Goal: Task Accomplishment & Management: Manage account settings

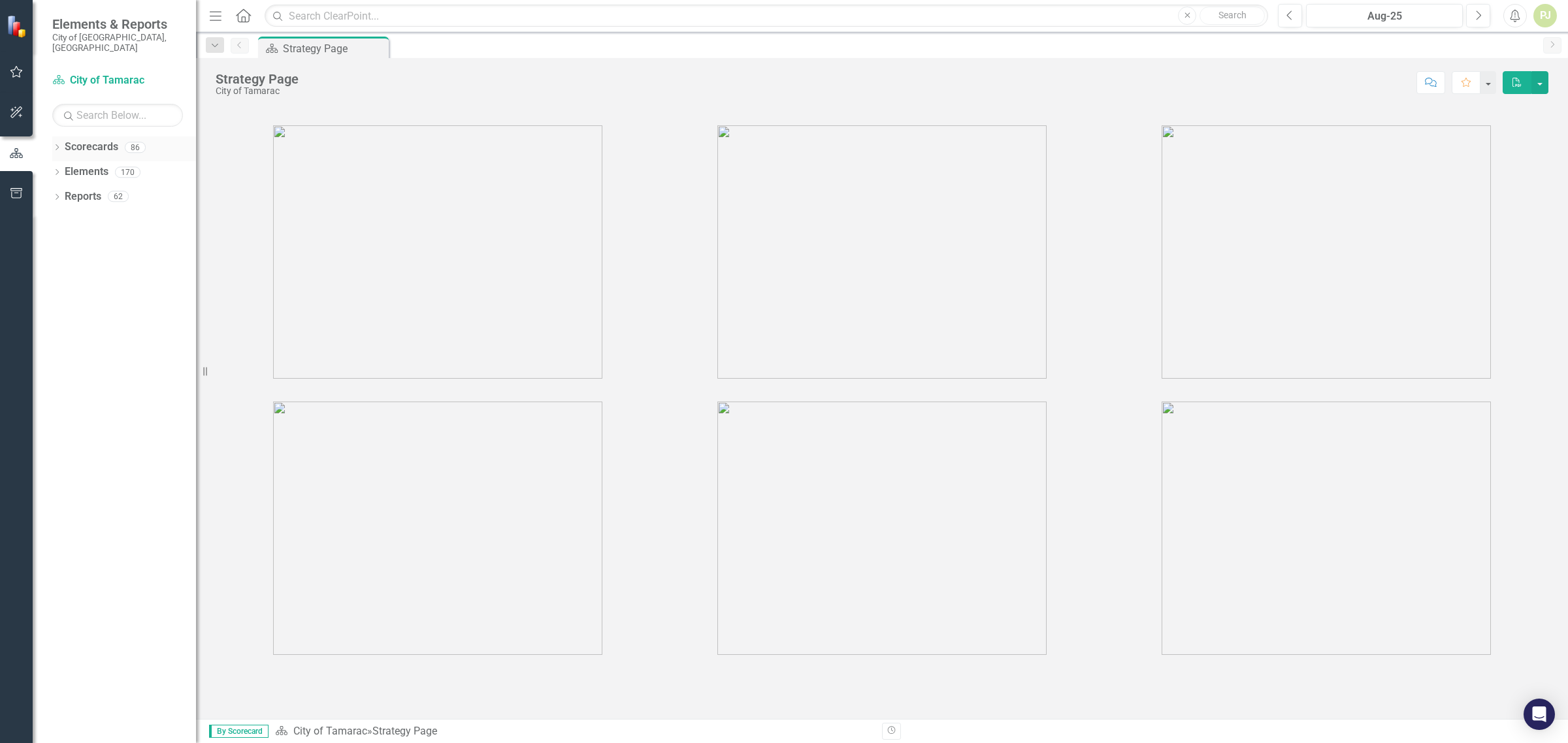
click at [56, 145] on icon "Dropdown" at bounding box center [57, 148] width 9 height 7
click at [63, 167] on icon "Dropdown" at bounding box center [63, 171] width 10 height 8
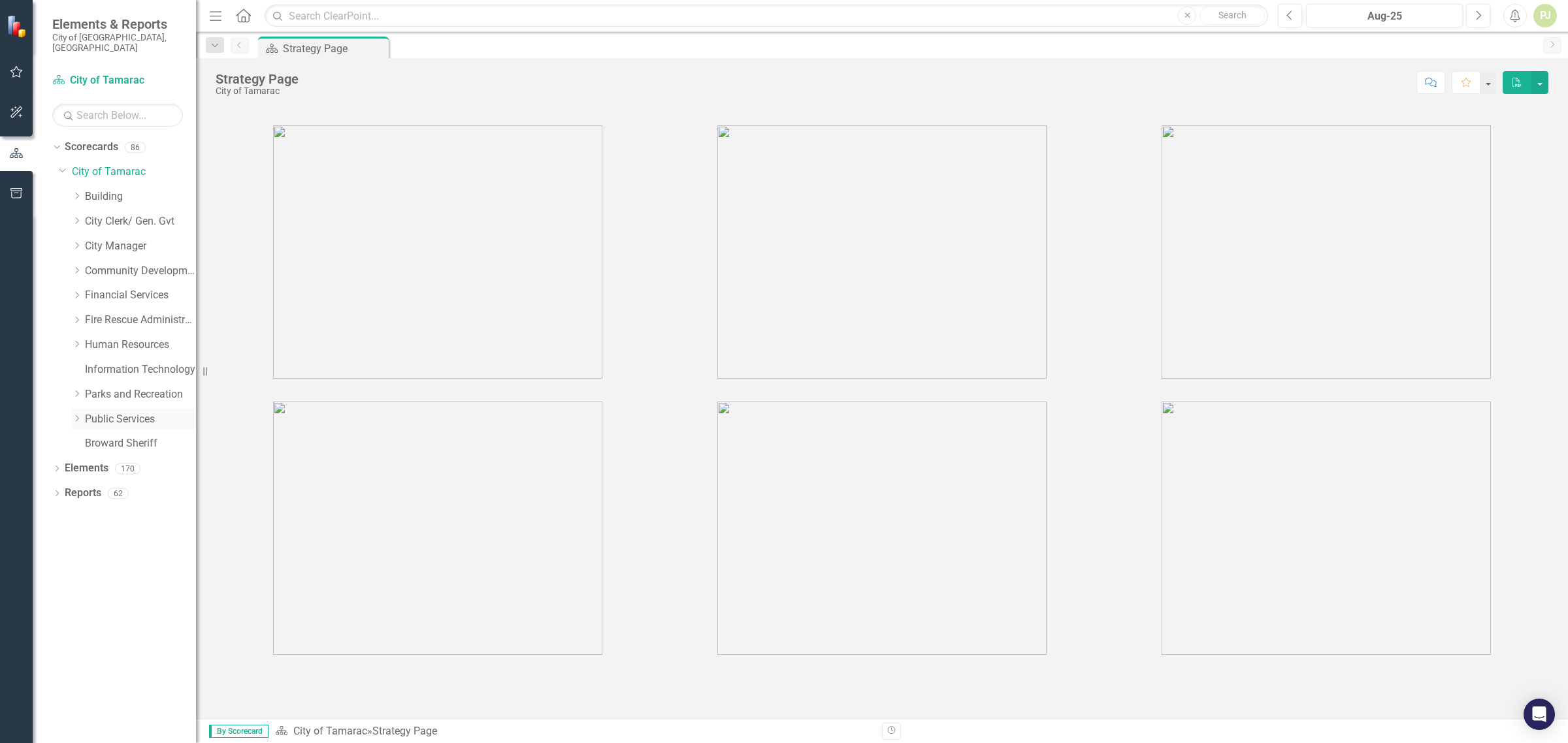
click at [80, 415] on icon "Dropdown" at bounding box center [77, 418] width 10 height 8
click at [92, 613] on icon "Dropdown" at bounding box center [90, 617] width 10 height 8
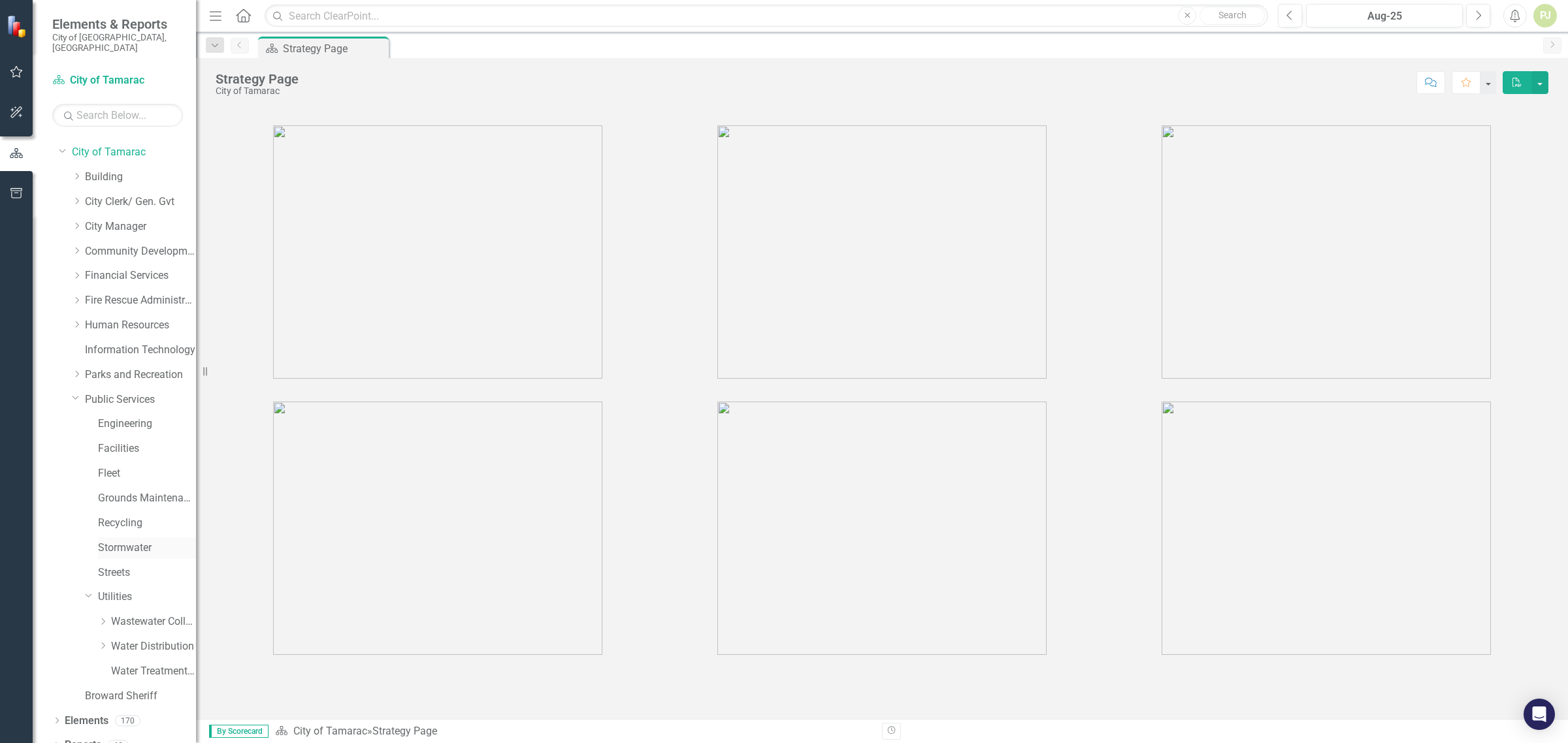
scroll to position [25, 0]
click at [106, 637] on icon "Dropdown" at bounding box center [103, 641] width 10 height 8
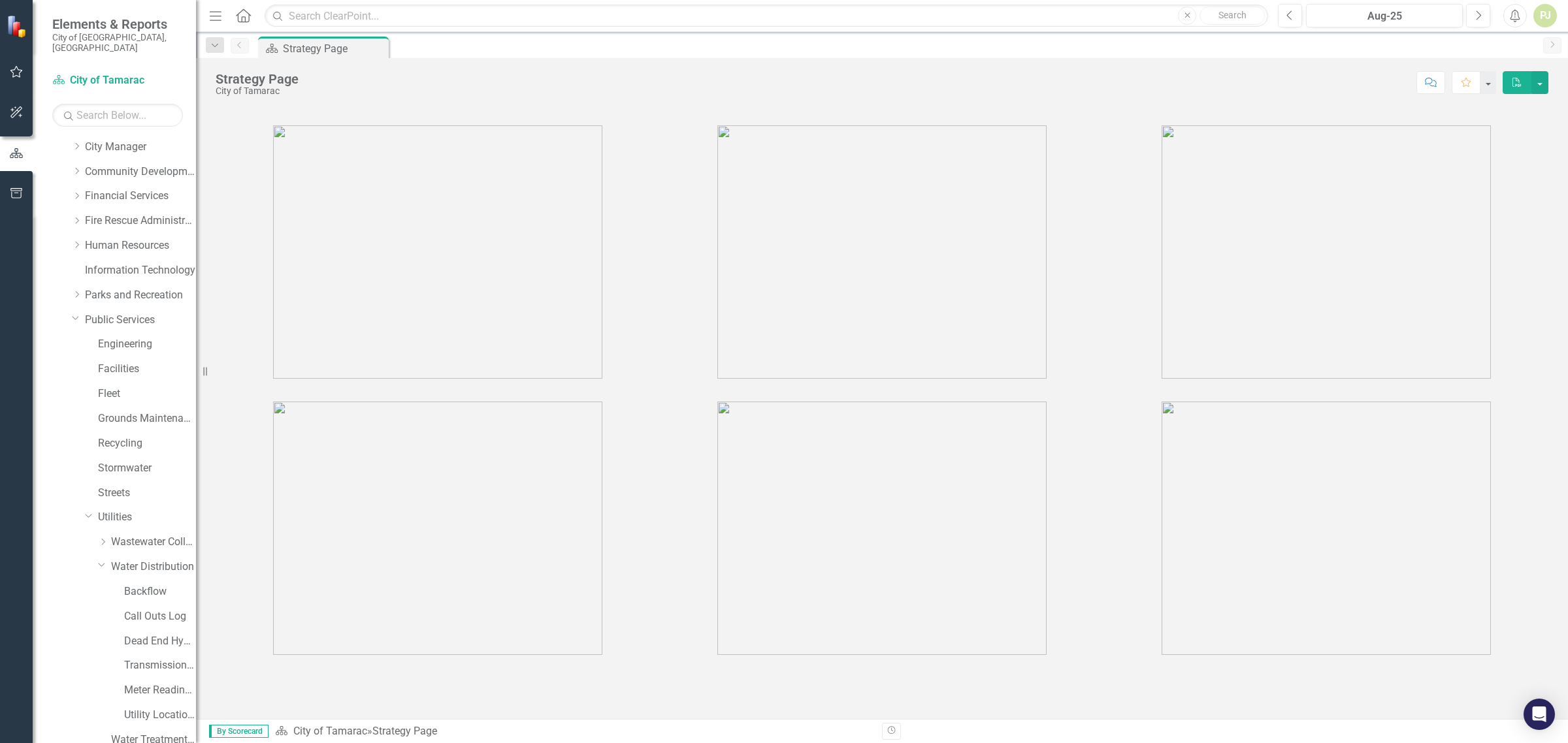
scroll to position [174, 0]
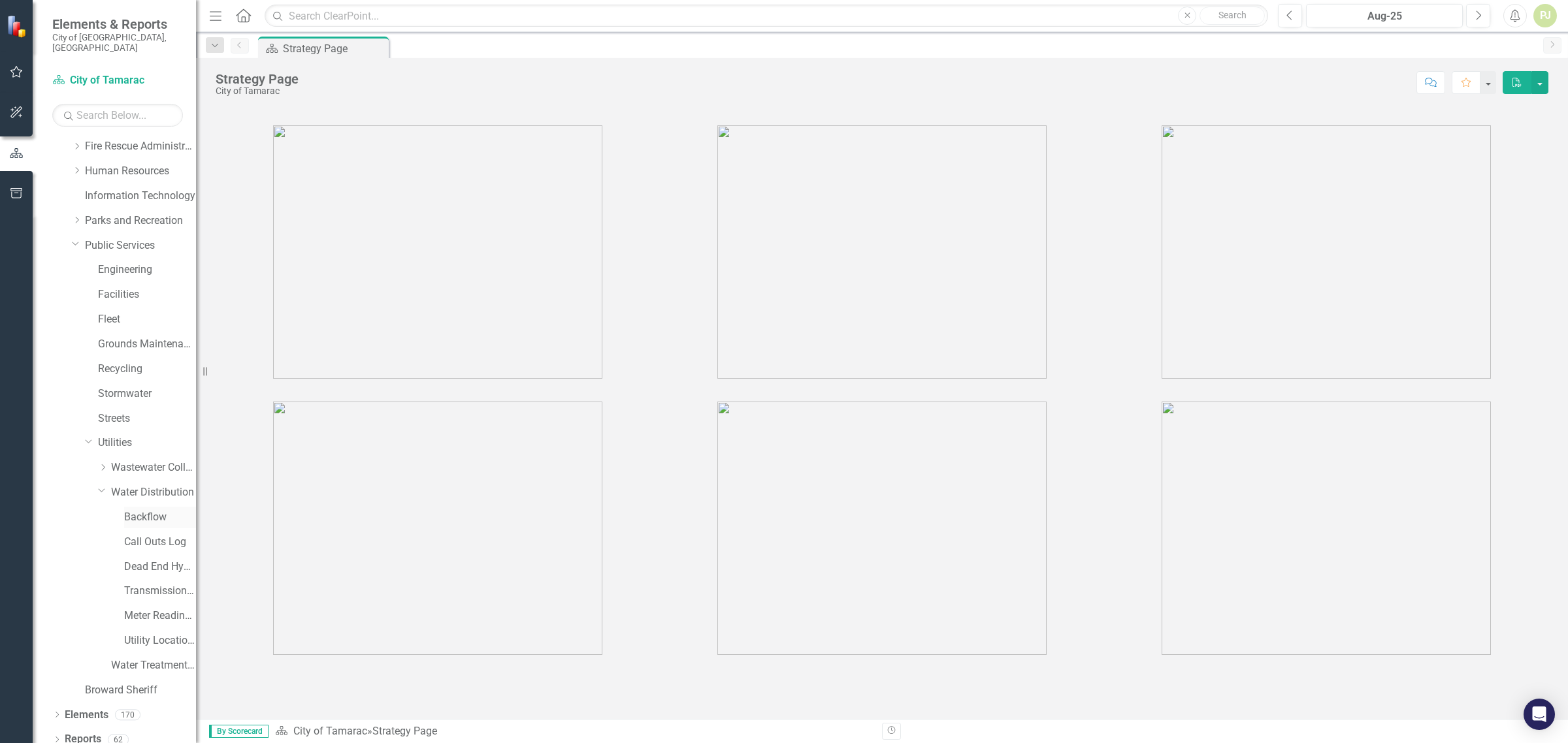
click at [152, 511] on link "Backflow" at bounding box center [160, 517] width 72 height 15
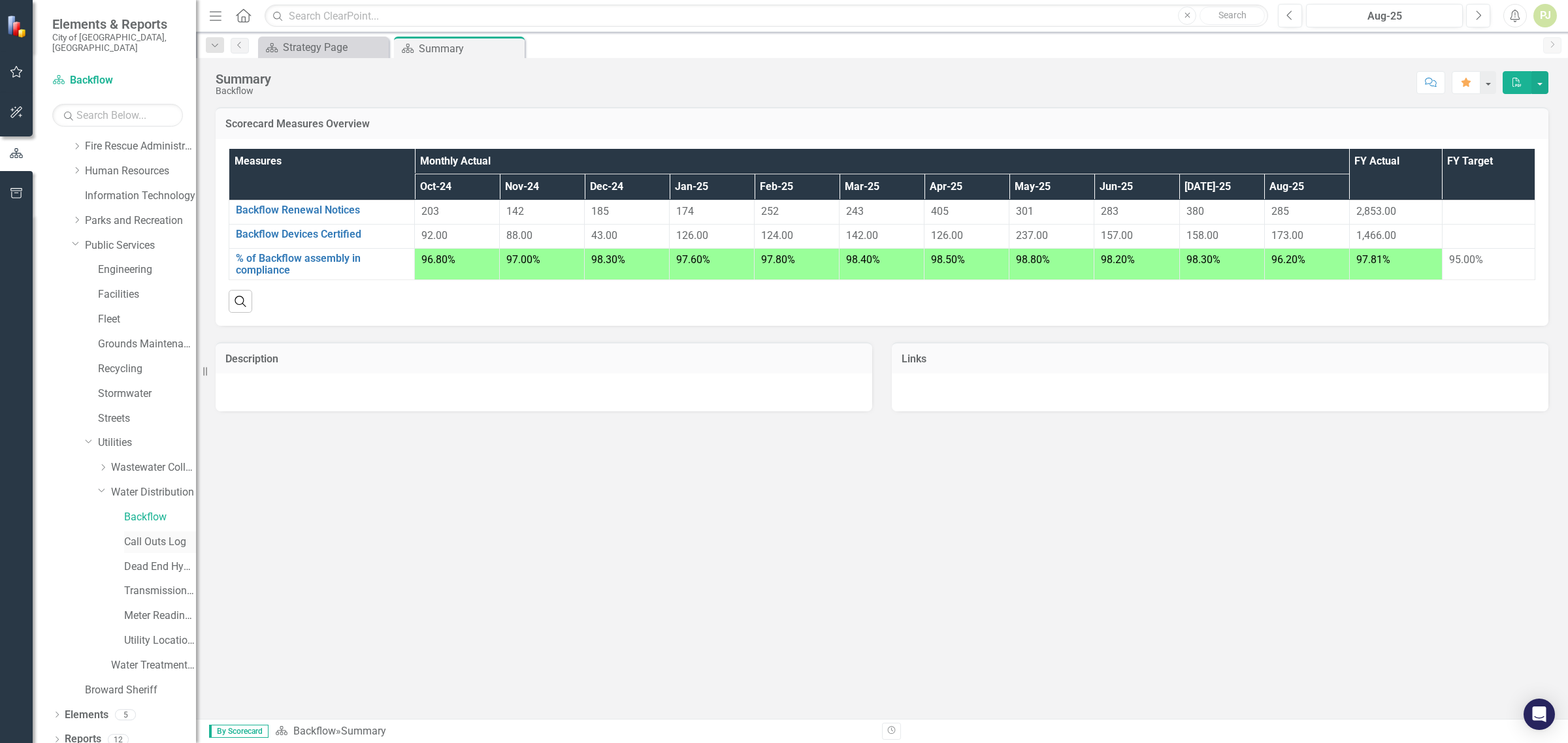
click at [148, 535] on link "Call Outs Log" at bounding box center [160, 543] width 72 height 15
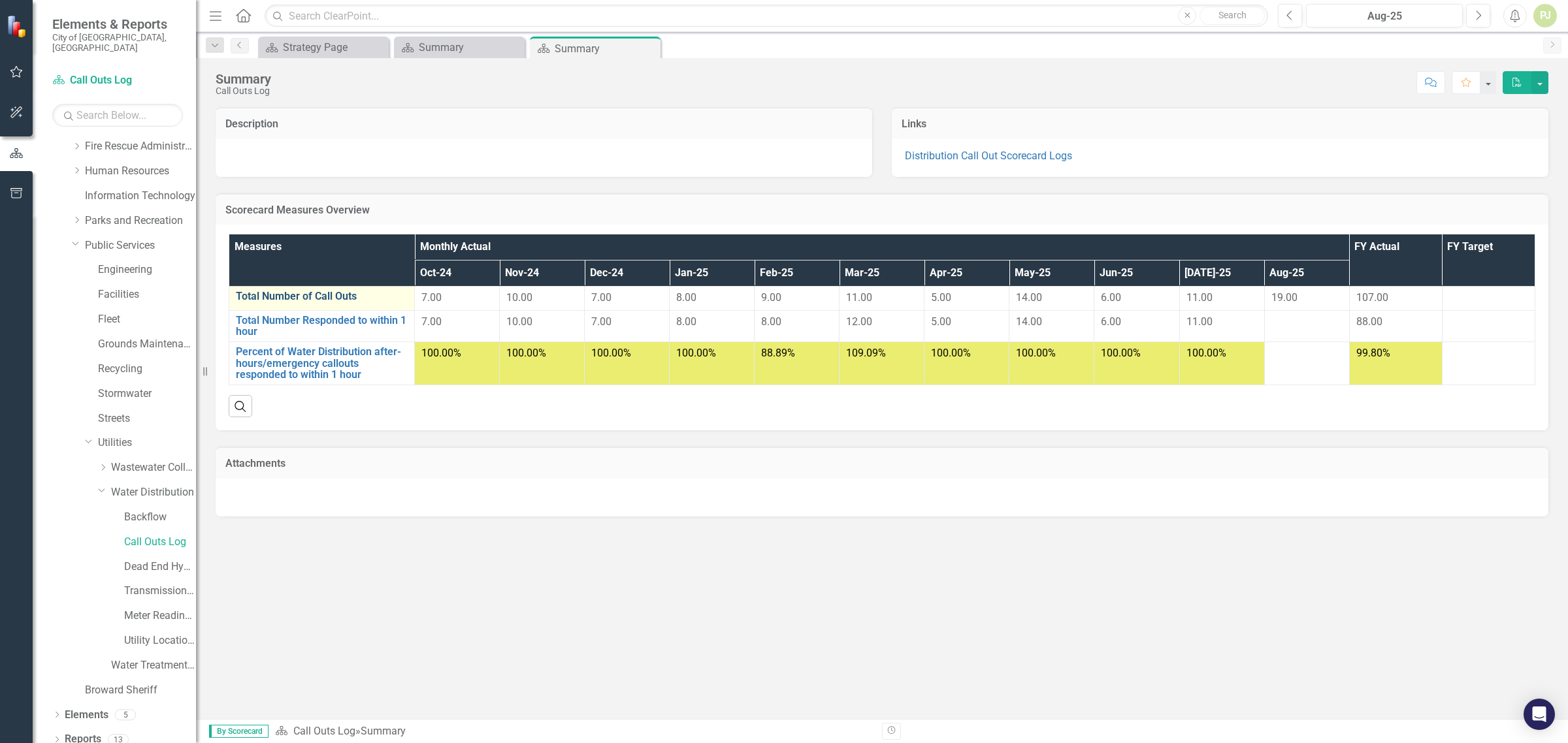
click at [357, 297] on link "Total Number of Call Outs" at bounding box center [322, 296] width 172 height 12
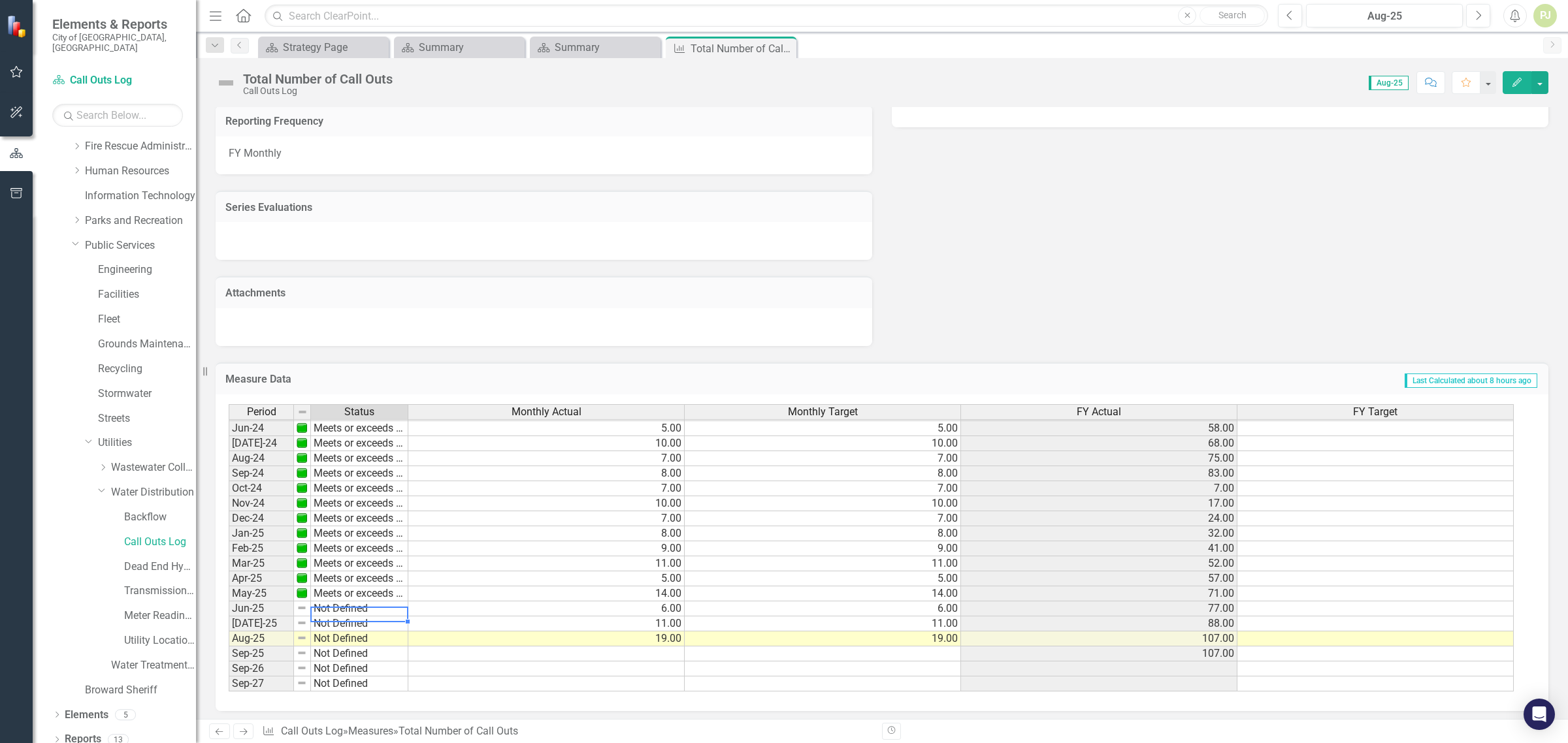
scroll to position [485, 0]
click at [301, 606] on img at bounding box center [301, 608] width 10 height 10
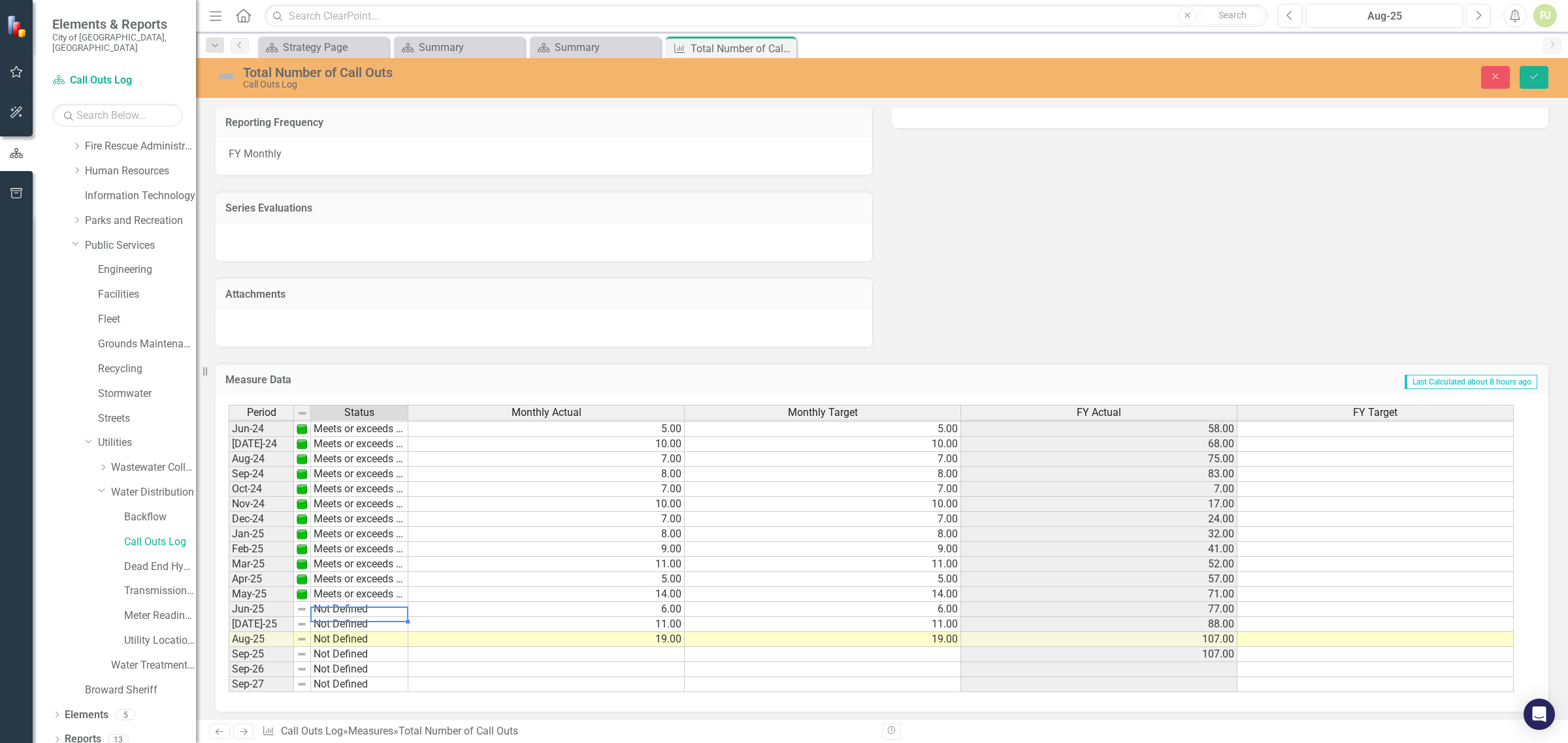
click at [337, 606] on td "Not Defined" at bounding box center [360, 609] width 97 height 15
click at [348, 544] on div "Period Status Monthly Actual Monthly Target FY Actual FY Target May-23 Meets or…" at bounding box center [877, 549] width 1297 height 288
click at [343, 621] on td "Not Defined" at bounding box center [360, 625] width 97 height 15
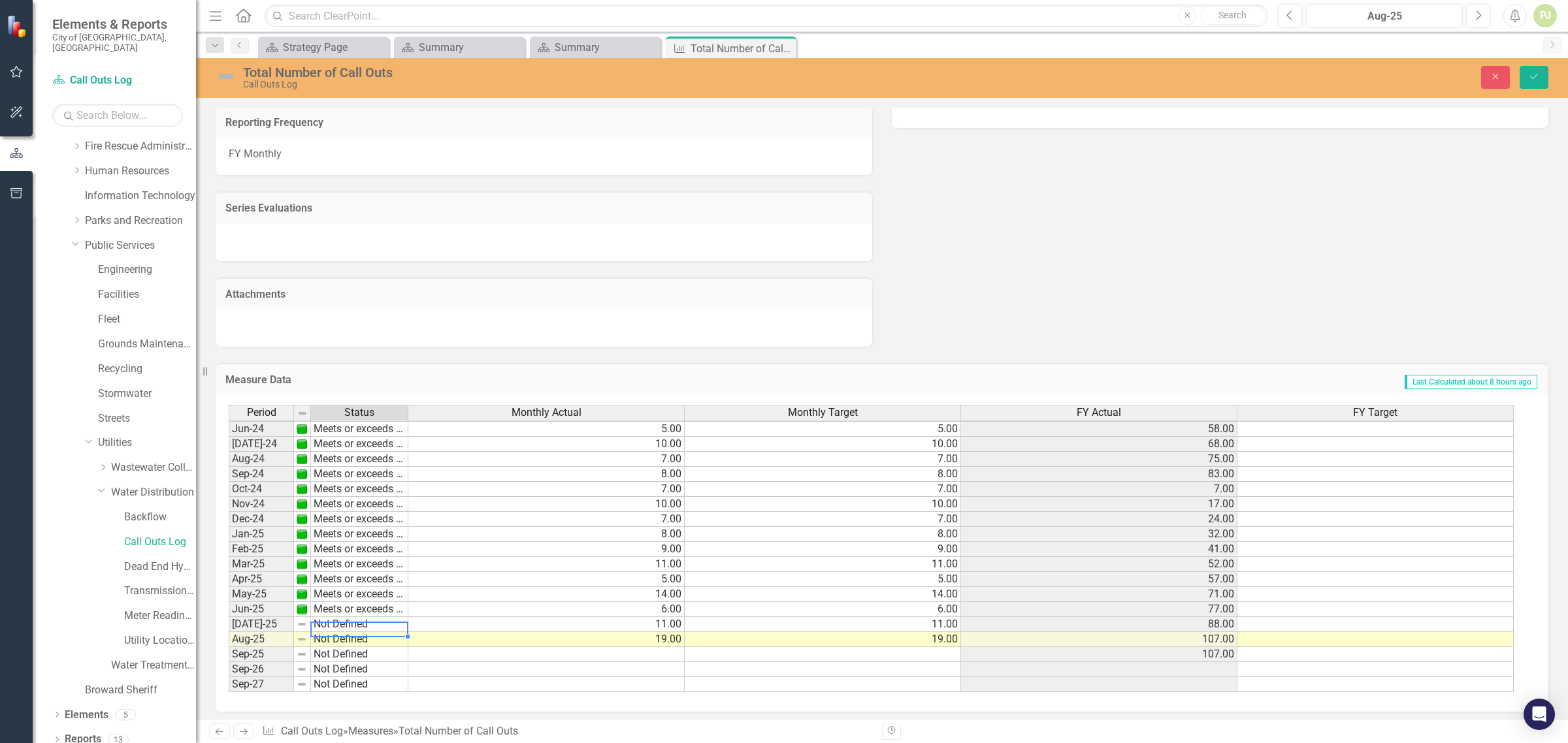
click at [343, 621] on td "Not Defined" at bounding box center [360, 625] width 97 height 15
click at [351, 554] on div "Period Status Monthly Actual Monthly Target FY Actual FY Target May-23 Meets or…" at bounding box center [877, 549] width 1297 height 288
click at [341, 638] on td "Not Defined" at bounding box center [360, 640] width 97 height 15
click at [352, 557] on div "Period Status Monthly Actual Monthly Target FY Actual FY Target May-23 Meets or…" at bounding box center [877, 549] width 1297 height 288
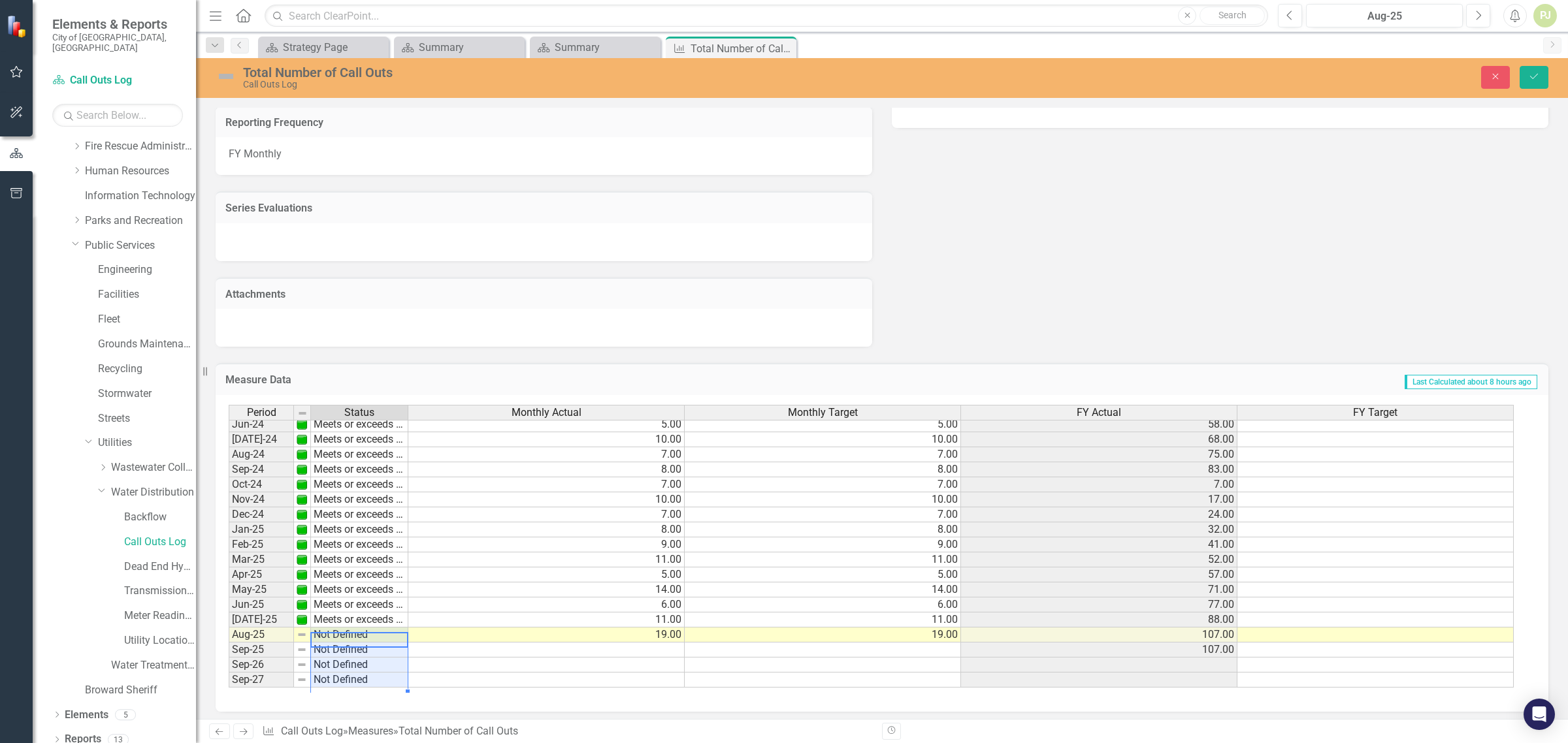
drag, startPoint x: 353, startPoint y: 634, endPoint x: 360, endPoint y: 676, distance: 42.6
click at [360, 676] on tbody "May-23 Meets or exceeds target Jun-23 Meets or exceeds target Jul-23 Meets or e…" at bounding box center [319, 455] width 179 height 467
click at [358, 632] on td "Not Defined" at bounding box center [360, 635] width 97 height 15
click at [358, 632] on td "Not Defined" at bounding box center [360, 640] width 97 height 15
click at [352, 575] on div "Period Status Monthly Actual Monthly Target FY Actual FY Target May-23 Meets or…" at bounding box center [877, 549] width 1297 height 288
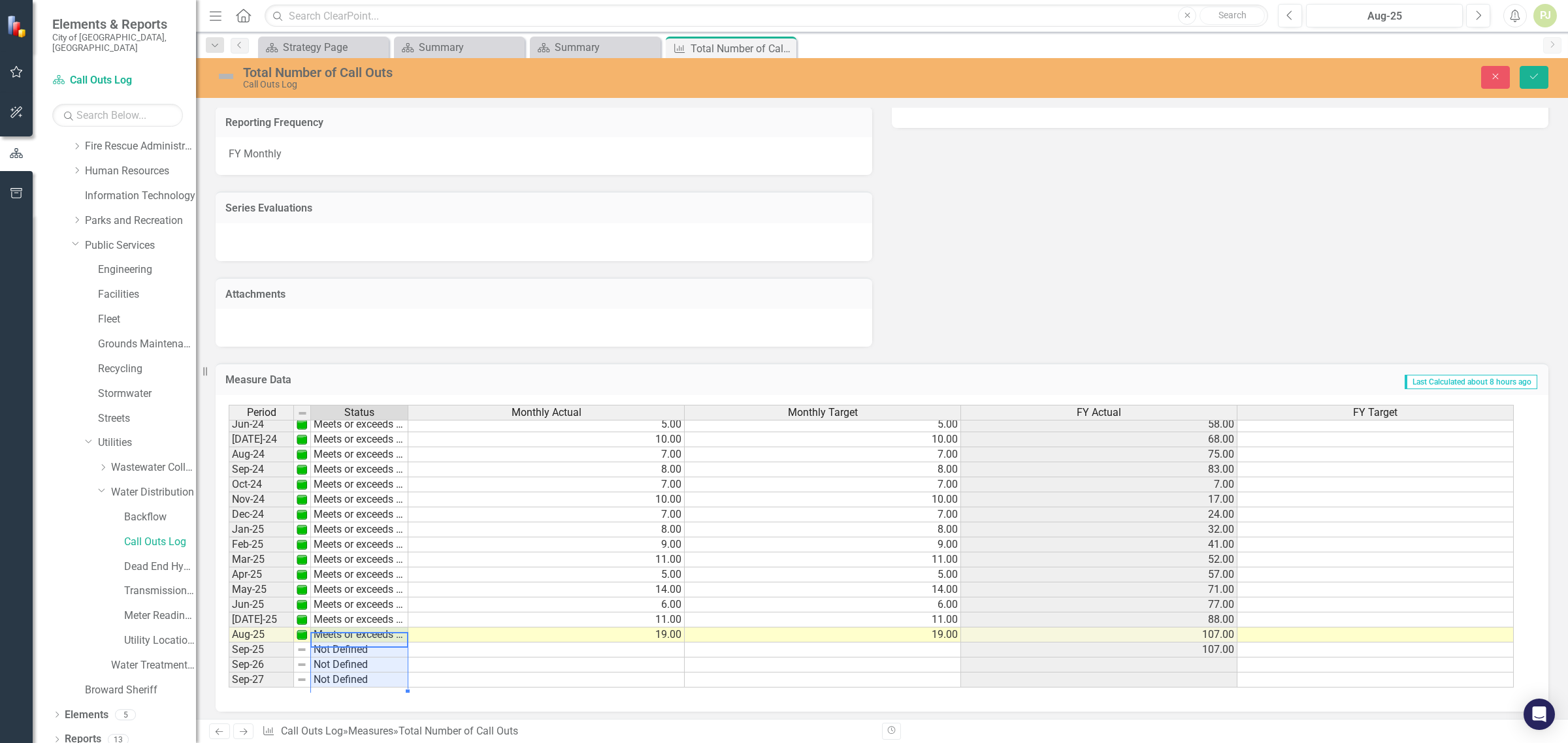
drag, startPoint x: 356, startPoint y: 636, endPoint x: 361, endPoint y: 676, distance: 40.3
click at [361, 676] on tbody "May-23 Meets or exceeds target Jun-23 Meets or exceeds target Jul-23 Meets or e…" at bounding box center [319, 455] width 179 height 467
click at [360, 677] on td "Not Defined" at bounding box center [360, 680] width 97 height 15
click at [344, 615] on div "Period Status Monthly Actual Monthly Target FY Actual FY Target May-23 Meets or…" at bounding box center [877, 549] width 1297 height 288
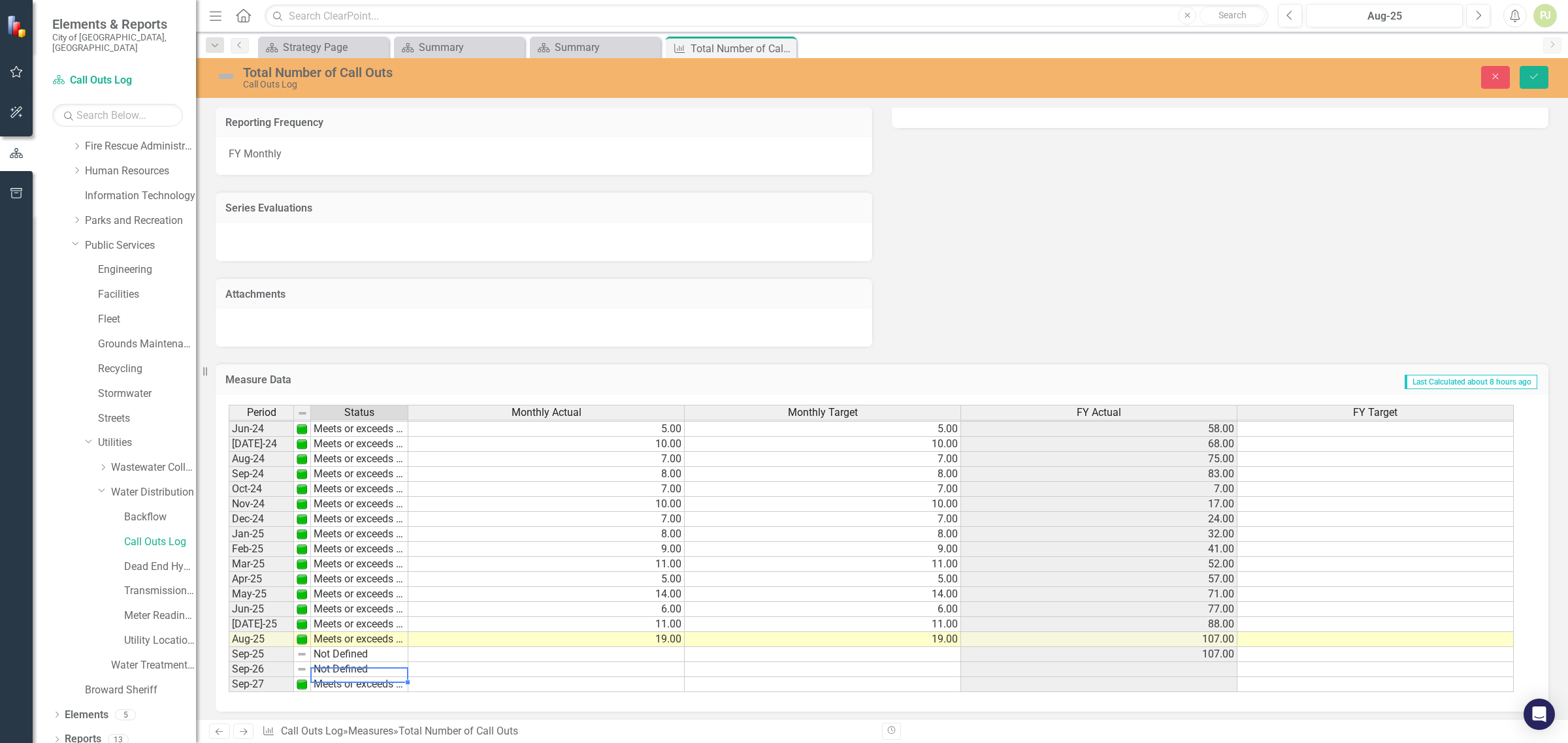
click at [345, 662] on td "Not Defined" at bounding box center [360, 670] width 97 height 15
click at [345, 603] on div "Period Status Monthly Actual Monthly Target FY Actual FY Target May-23 Meets or…" at bounding box center [877, 549] width 1297 height 288
click at [337, 653] on td "Not Defined" at bounding box center [360, 654] width 97 height 15
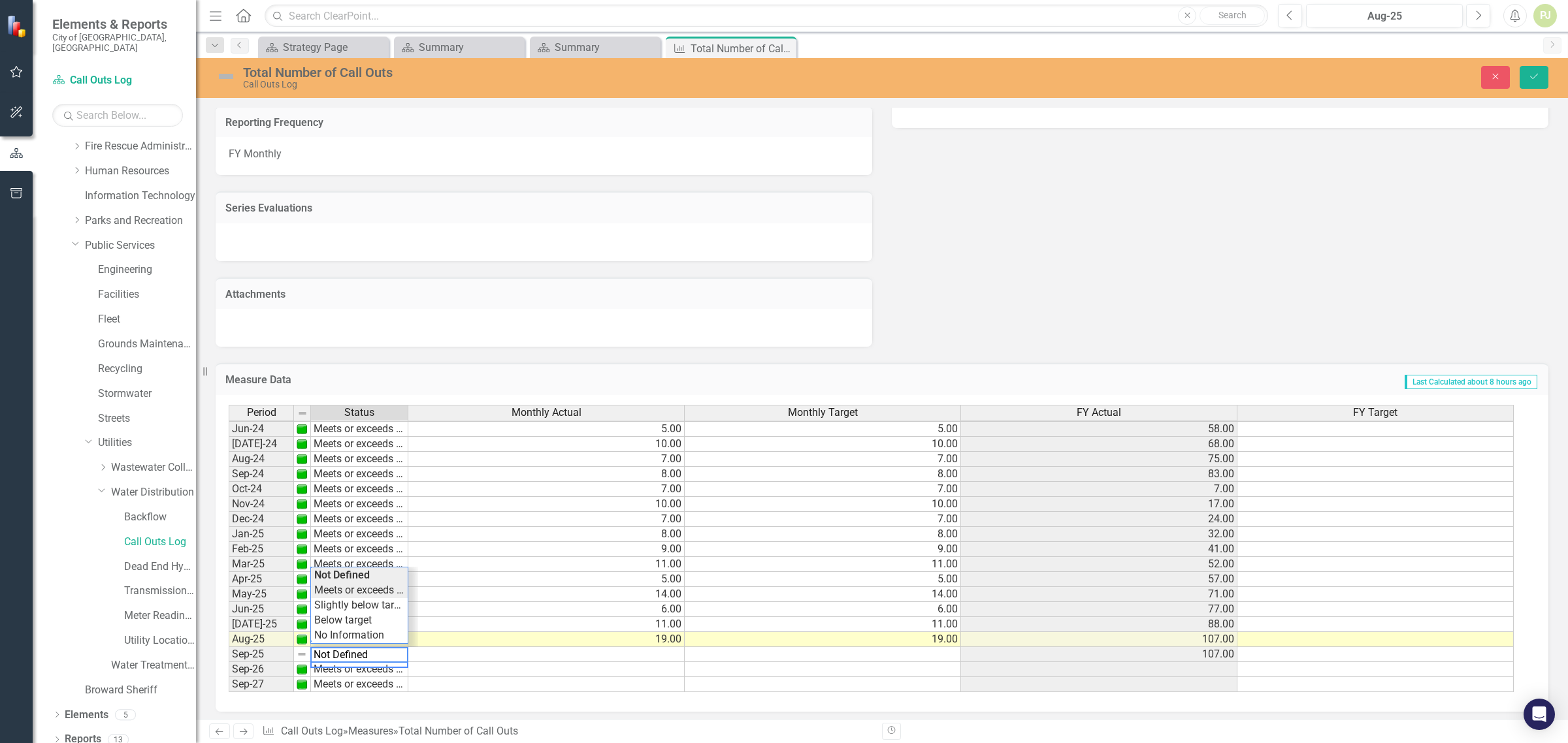
type textarea "Meets or exceeds target"
click at [354, 592] on div "Period Status Monthly Actual Monthly Target FY Actual FY Target May-23 Meets or…" at bounding box center [877, 549] width 1297 height 288
click at [606, 647] on td at bounding box center [546, 654] width 276 height 15
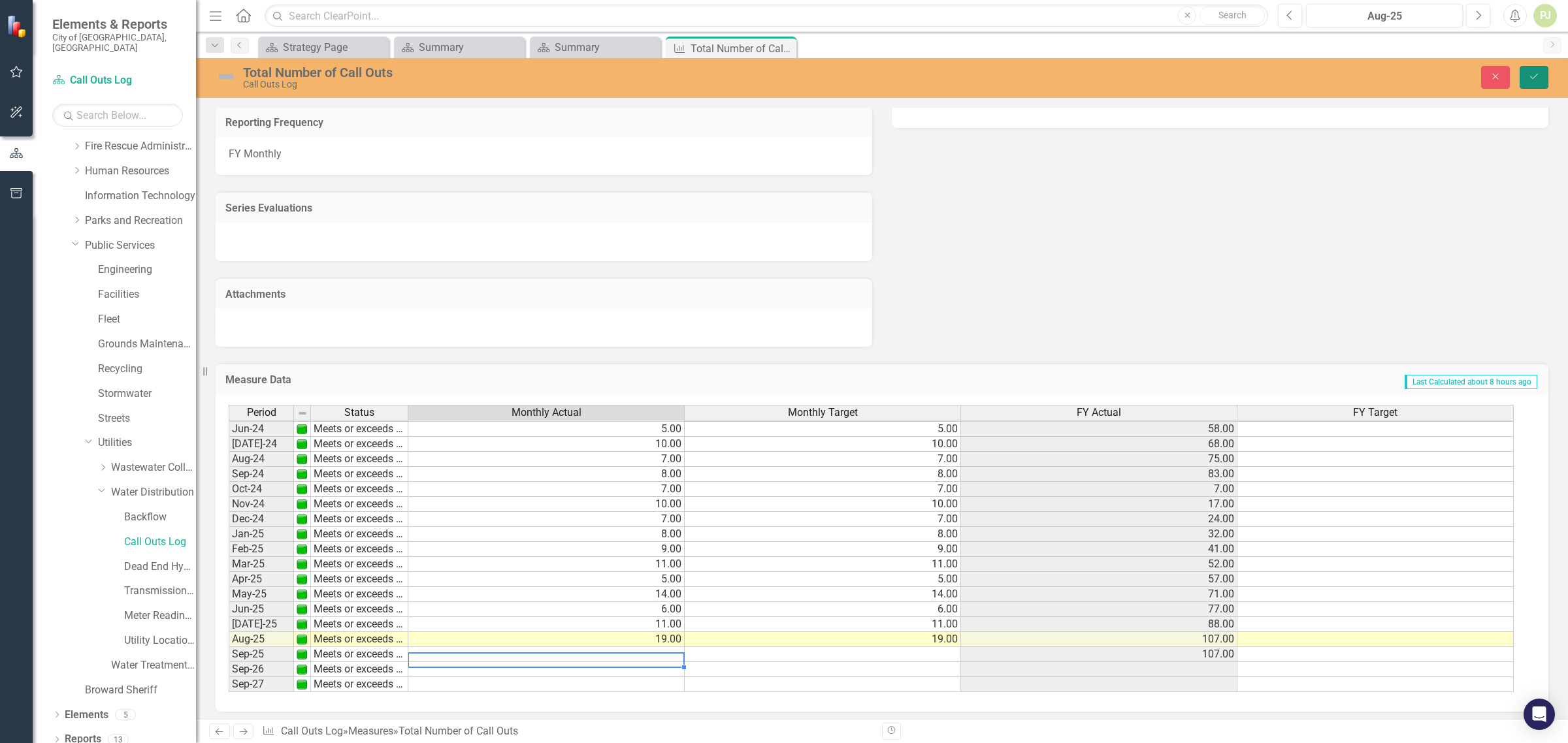
click at [1542, 76] on button "Save" at bounding box center [1533, 77] width 28 height 23
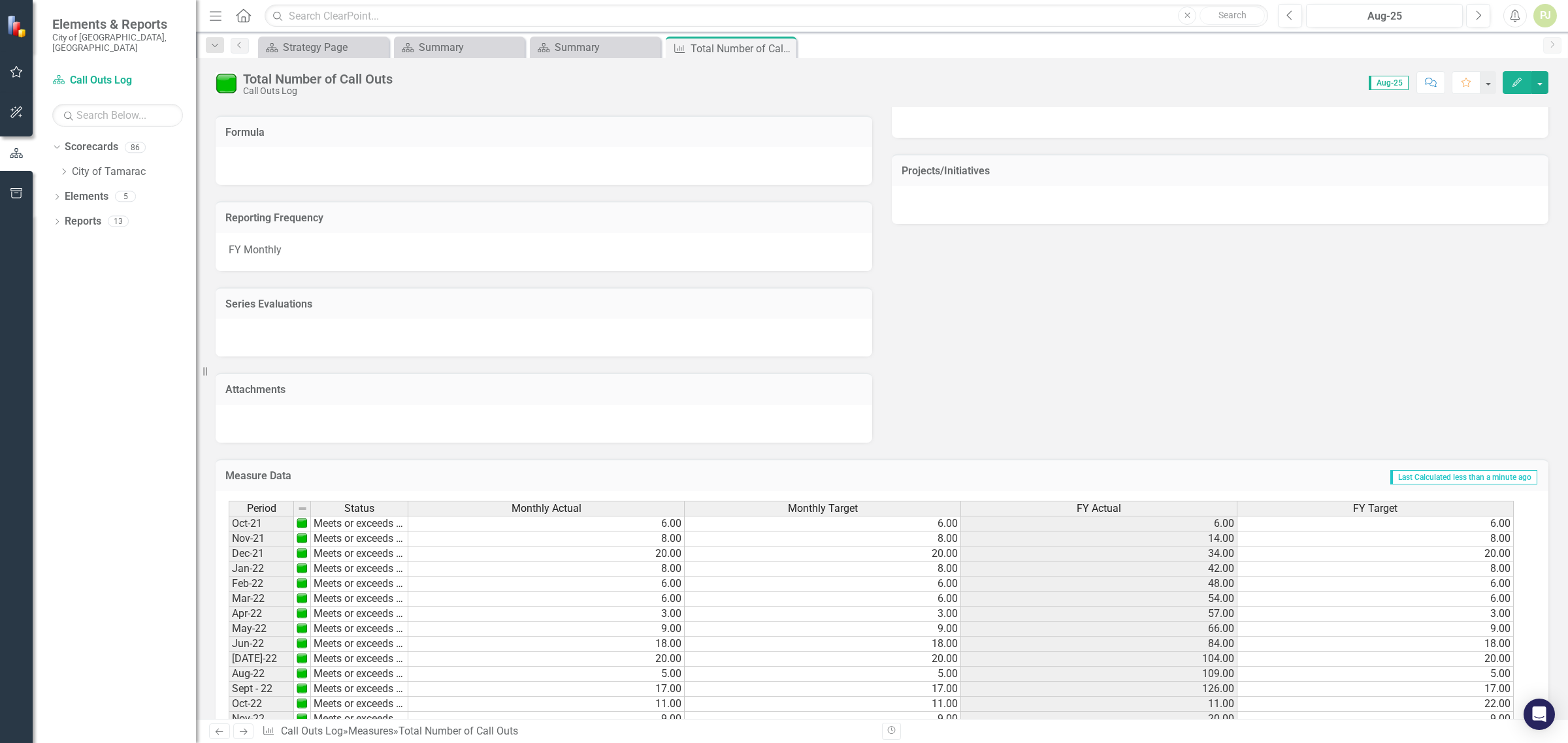
scroll to position [380, 0]
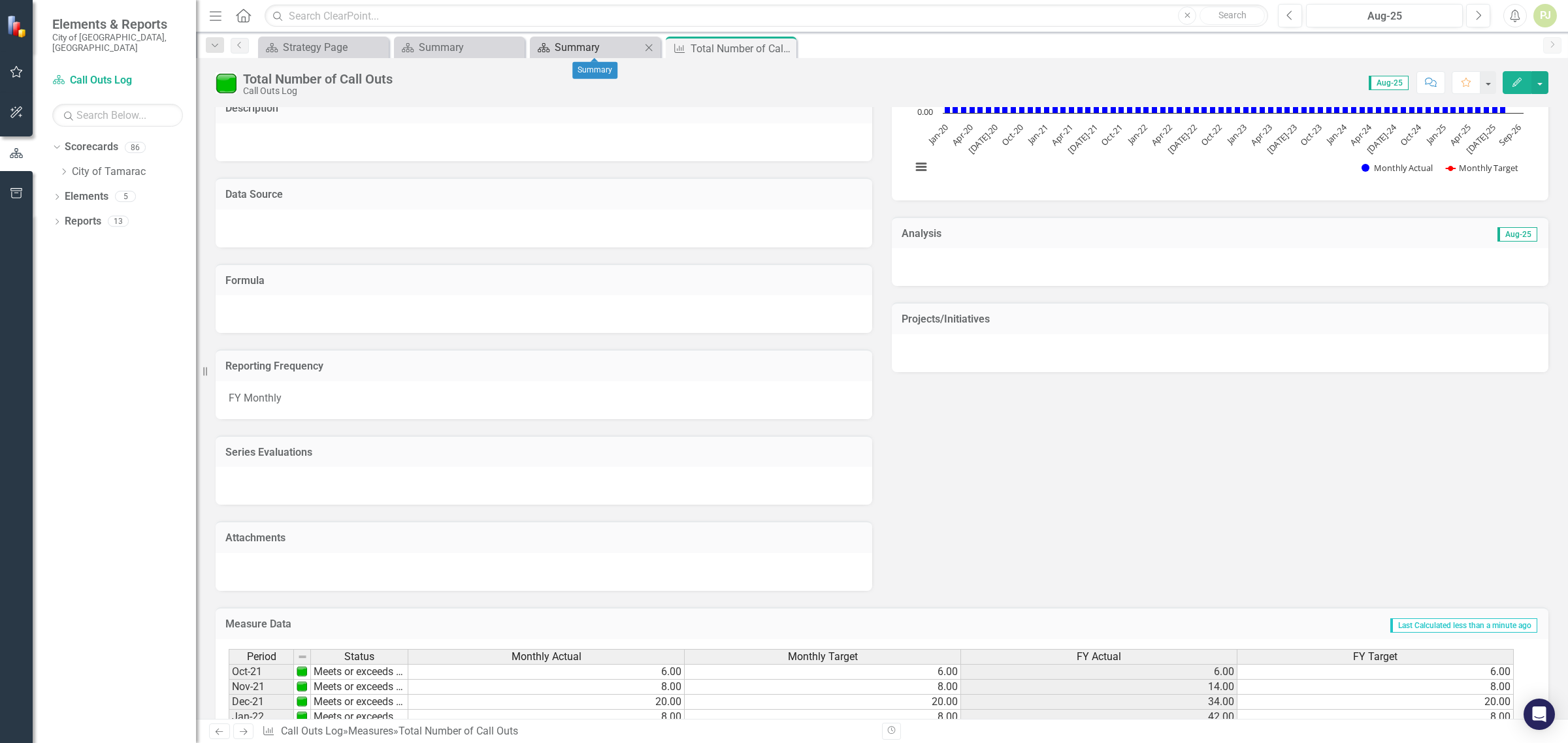
click at [582, 52] on div "Summary" at bounding box center [598, 48] width 86 height 16
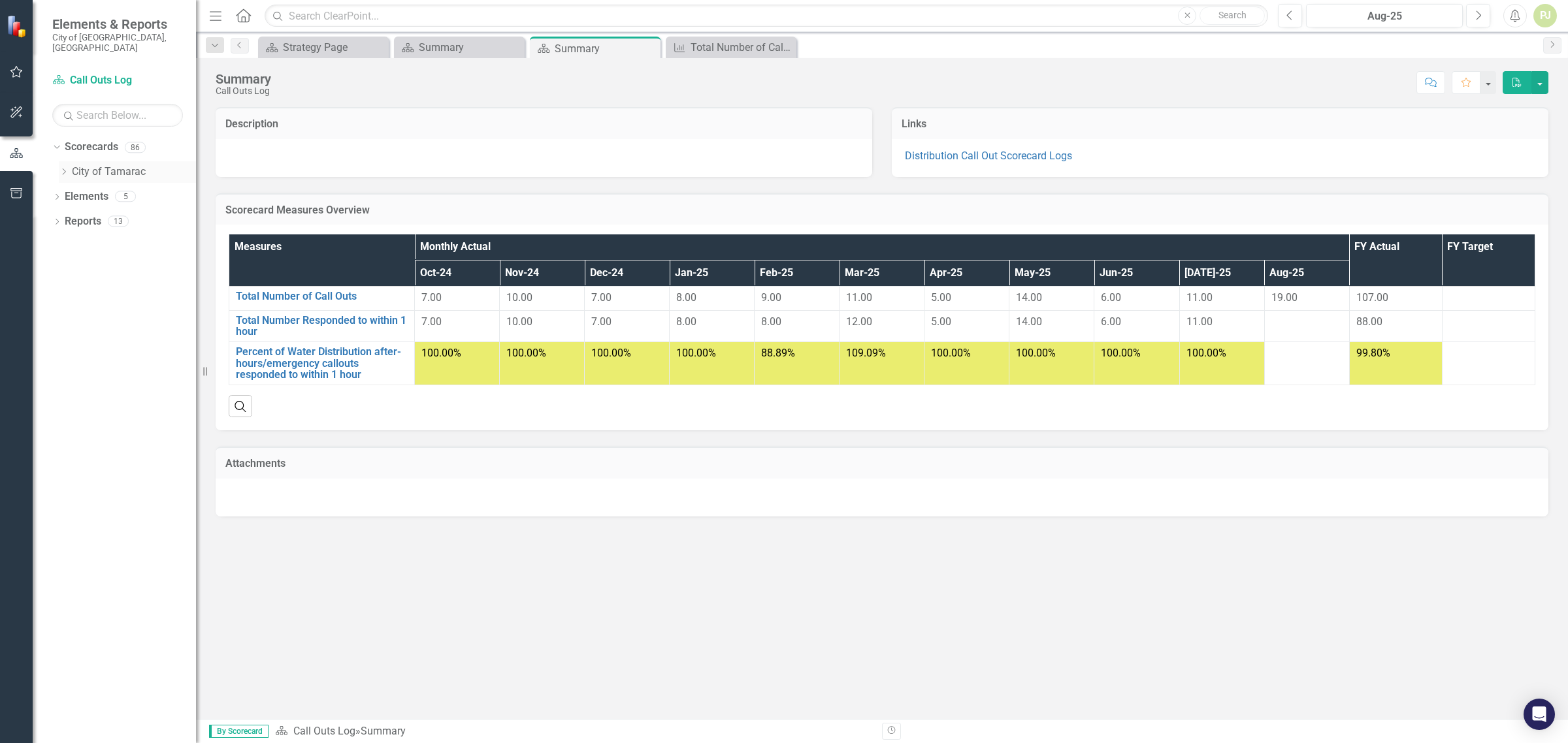
click at [62, 167] on icon "Dropdown" at bounding box center [63, 171] width 10 height 8
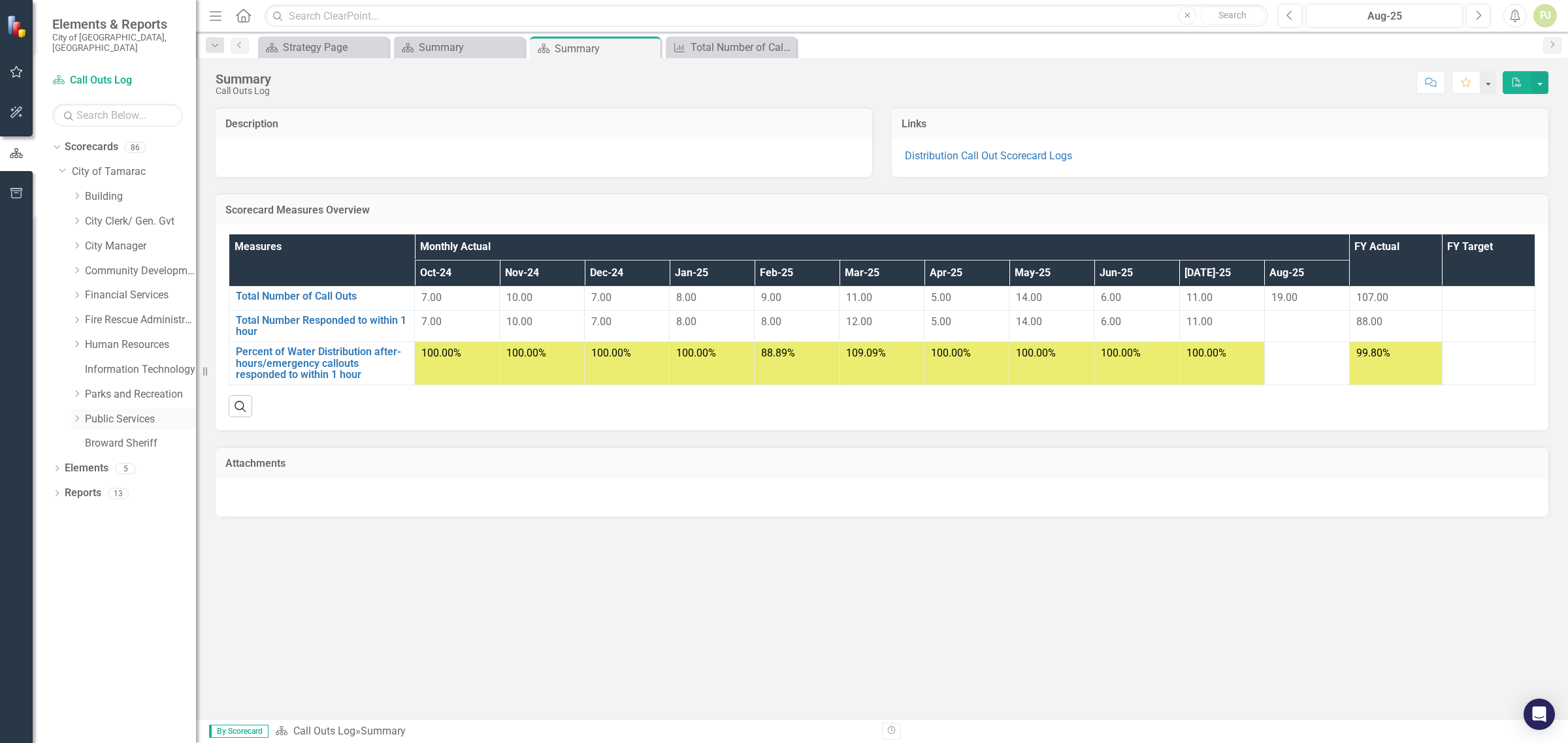
click at [81, 415] on icon "Dropdown" at bounding box center [77, 418] width 10 height 8
click at [92, 613] on icon at bounding box center [91, 616] width 4 height 6
click at [105, 662] on icon "Dropdown" at bounding box center [103, 665] width 10 height 8
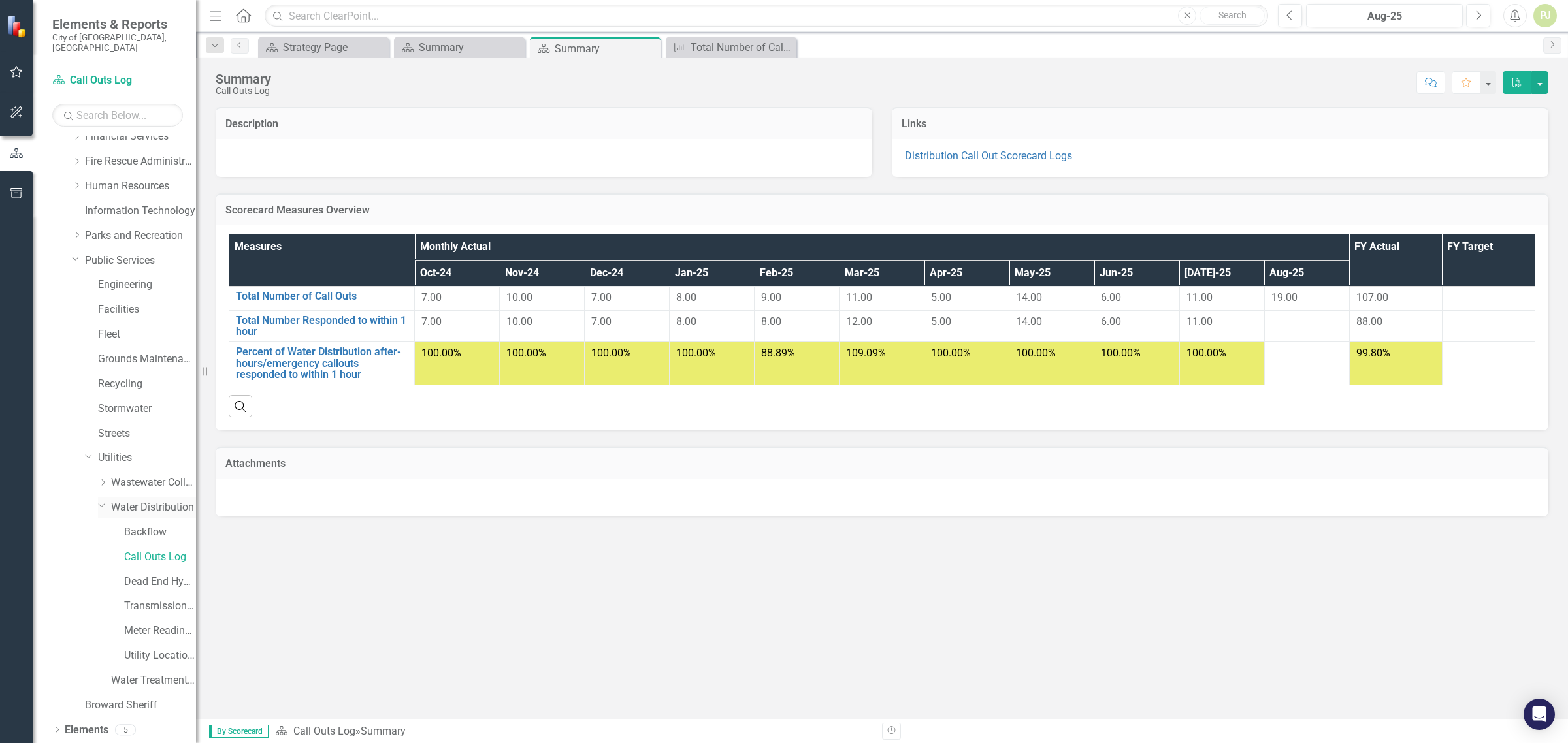
scroll to position [174, 0]
click at [146, 510] on link "Backflow" at bounding box center [160, 517] width 72 height 15
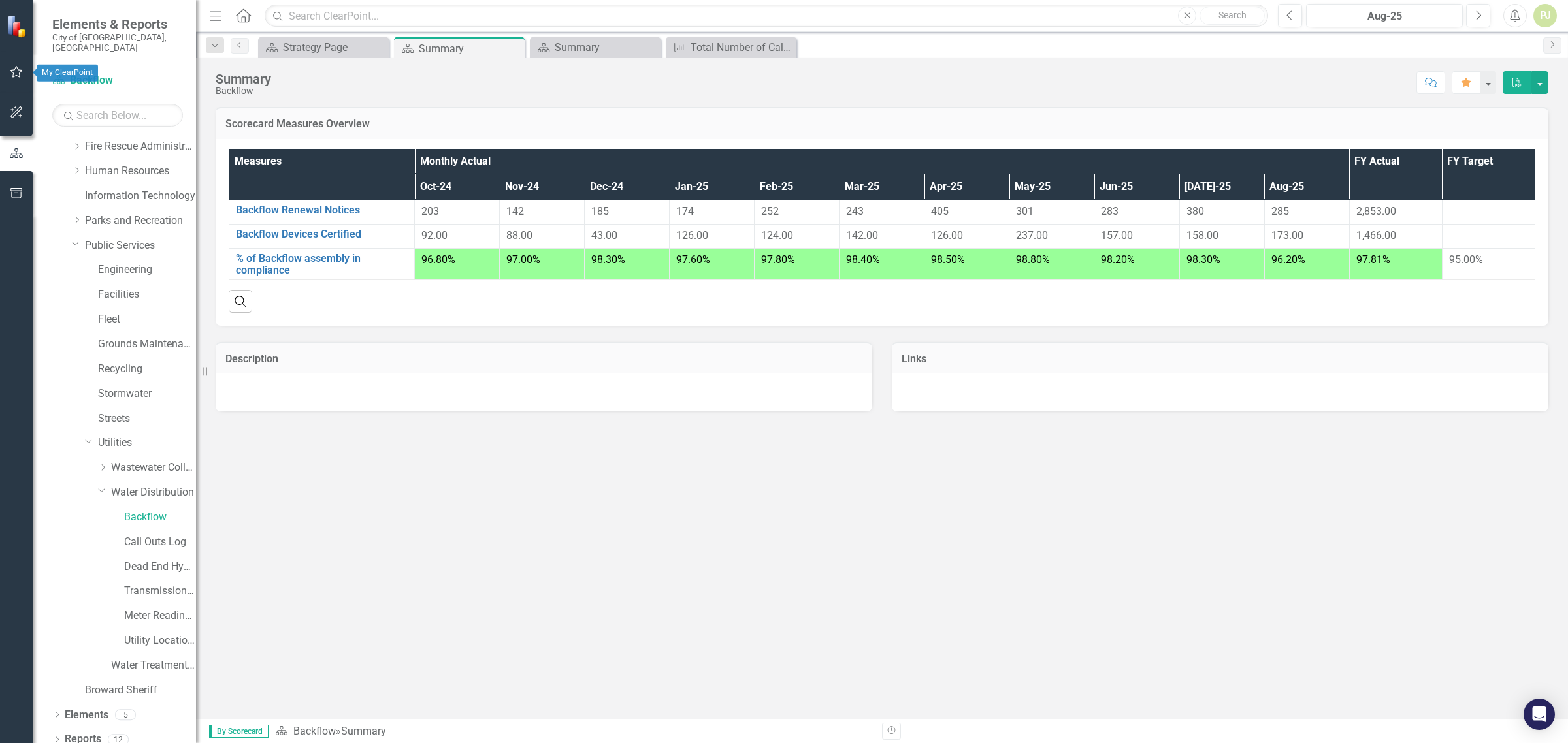
click at [14, 67] on icon "button" at bounding box center [16, 71] width 14 height 10
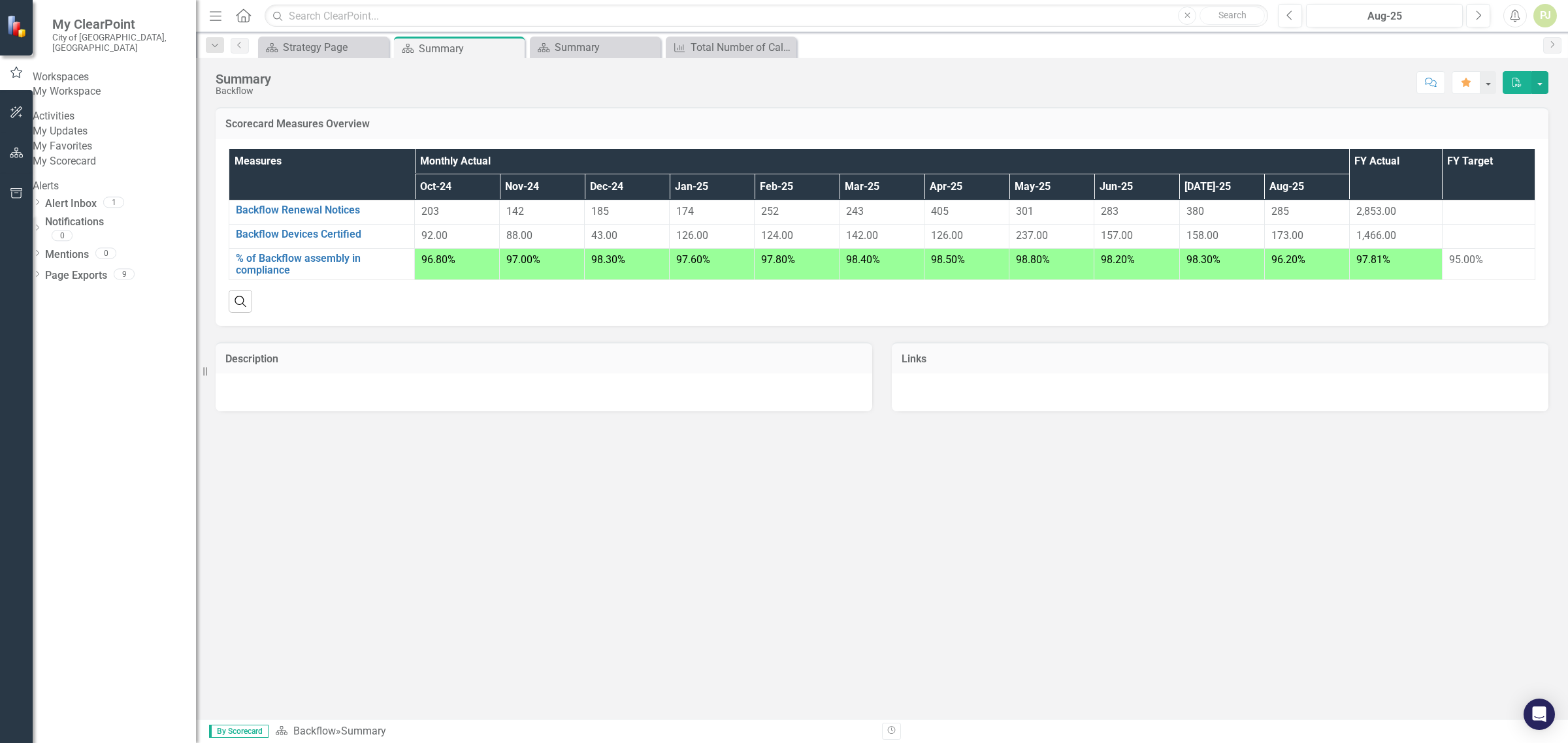
click at [63, 169] on link "My Scorecard" at bounding box center [114, 161] width 163 height 15
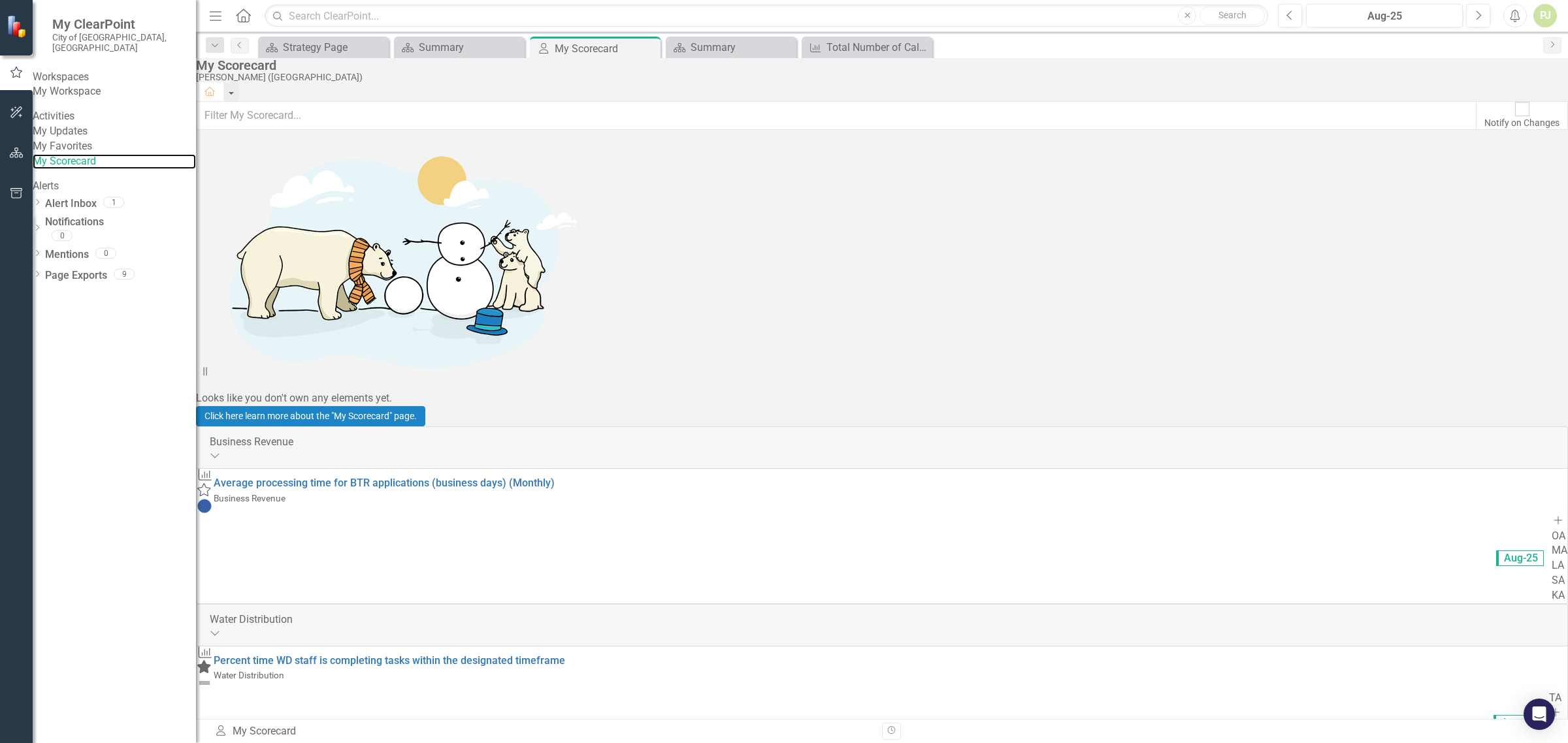
scroll to position [735, 0]
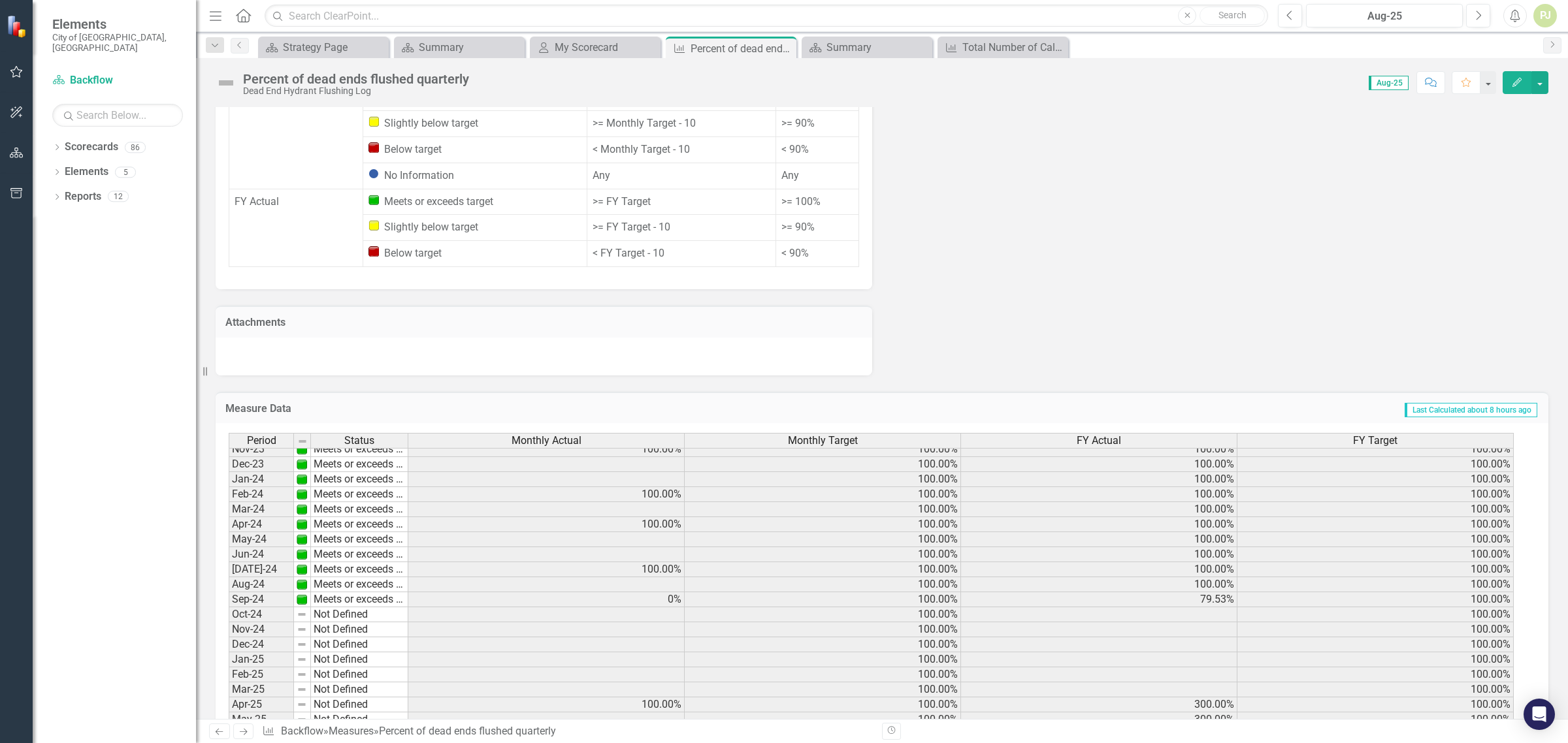
scroll to position [408, 0]
click at [383, 552] on td "Meets or exceeds target" at bounding box center [360, 559] width 97 height 15
click at [265, 552] on td "Aug-24" at bounding box center [261, 559] width 65 height 15
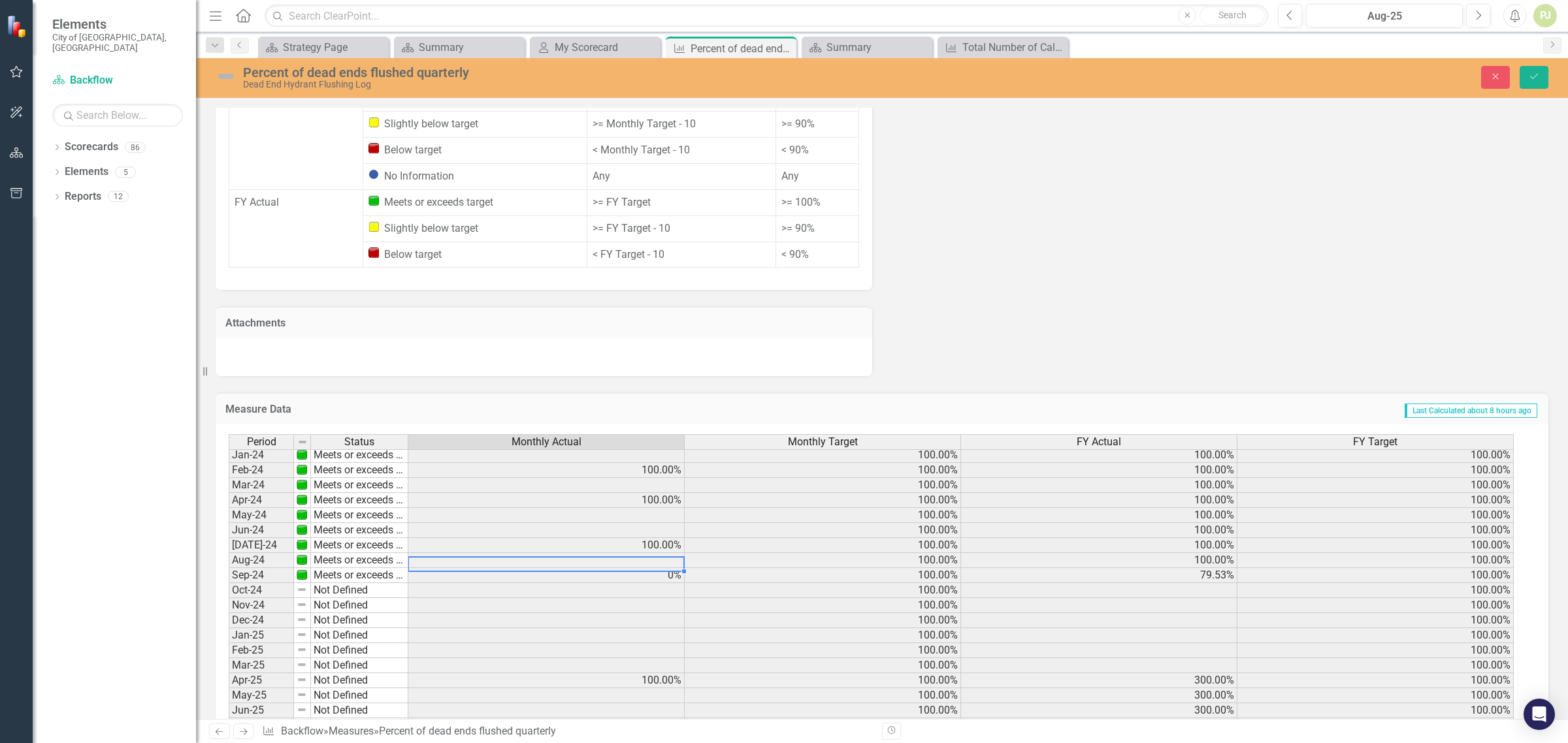
click at [658, 554] on td at bounding box center [546, 561] width 276 height 15
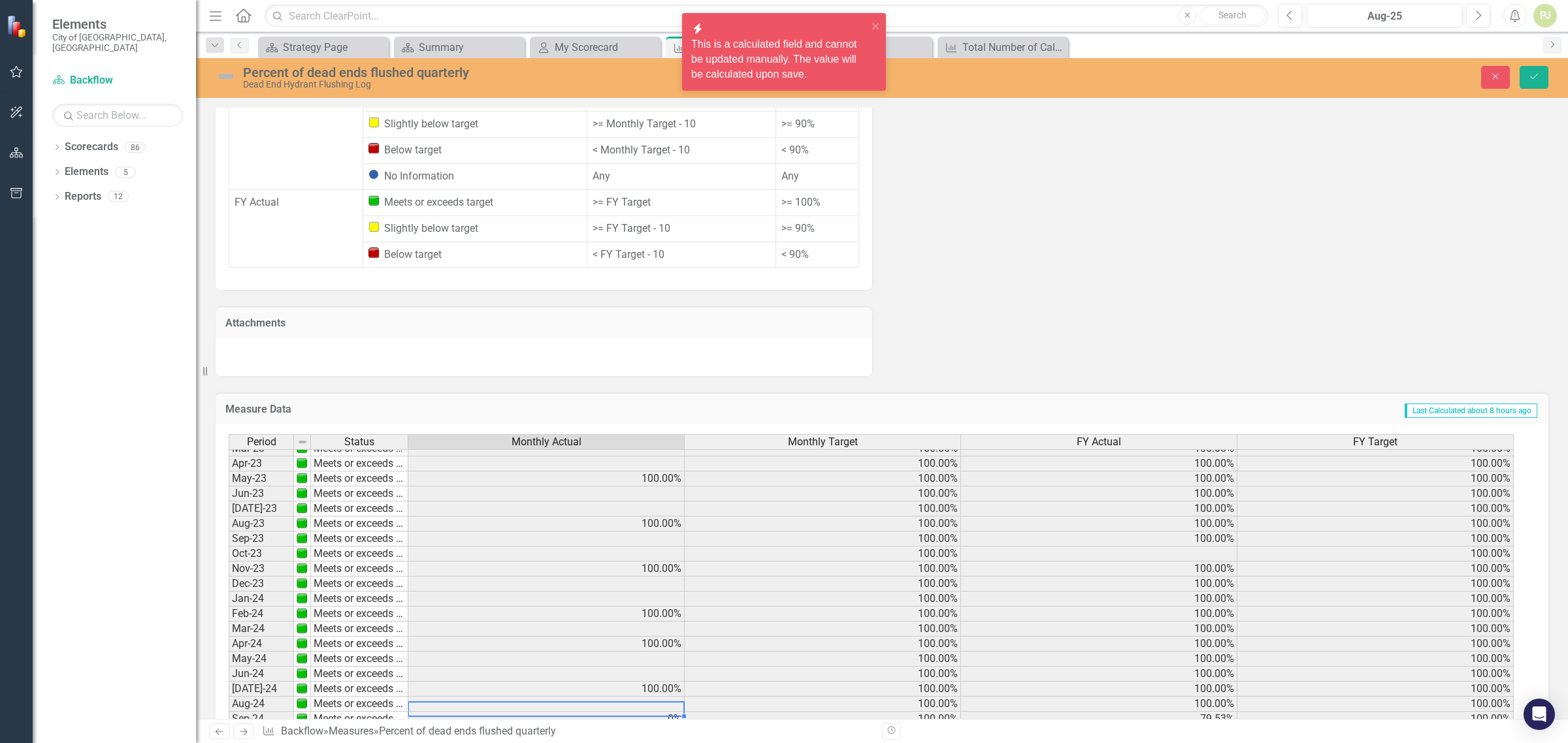
scroll to position [163, 0]
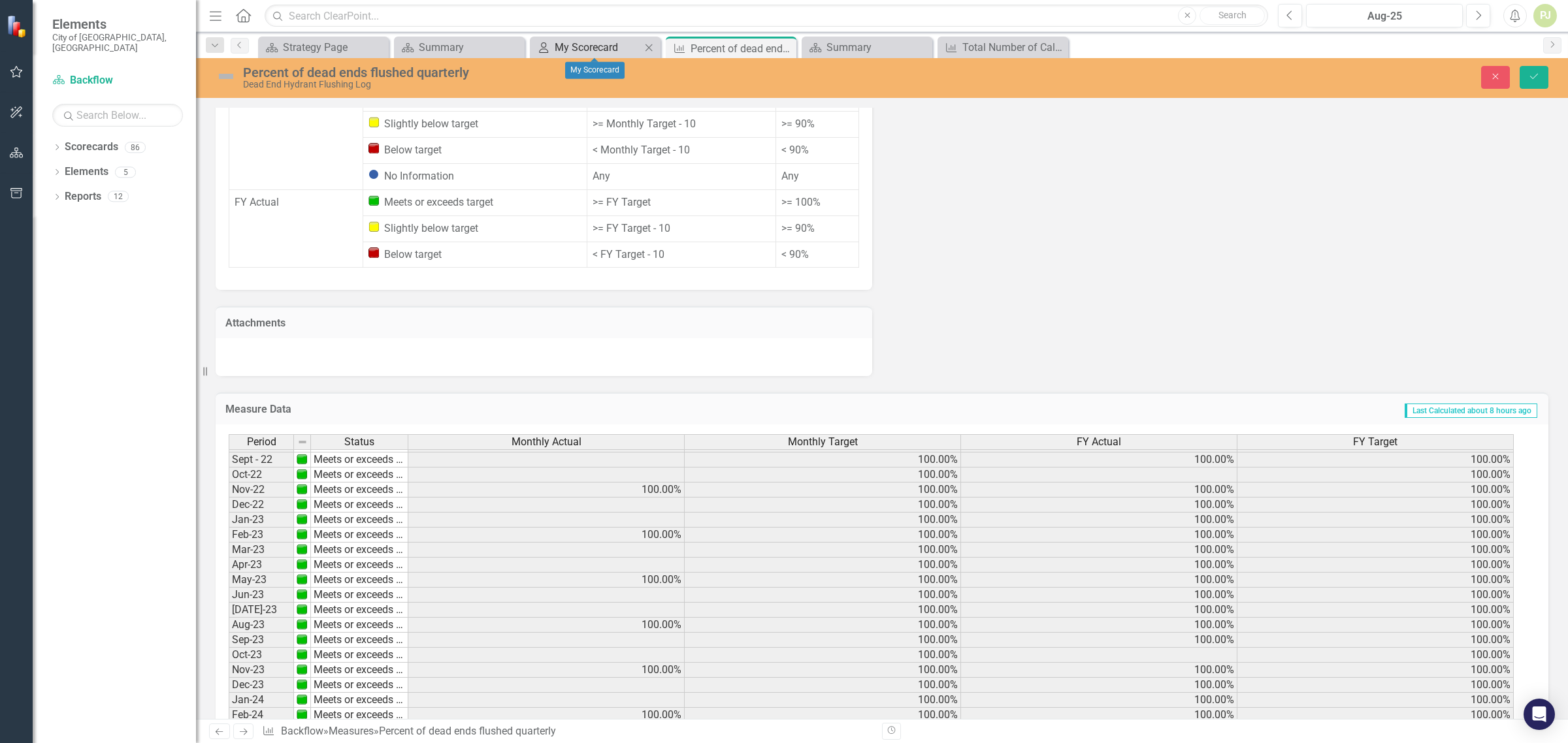
click at [598, 48] on div "My Scorecard" at bounding box center [598, 48] width 86 height 16
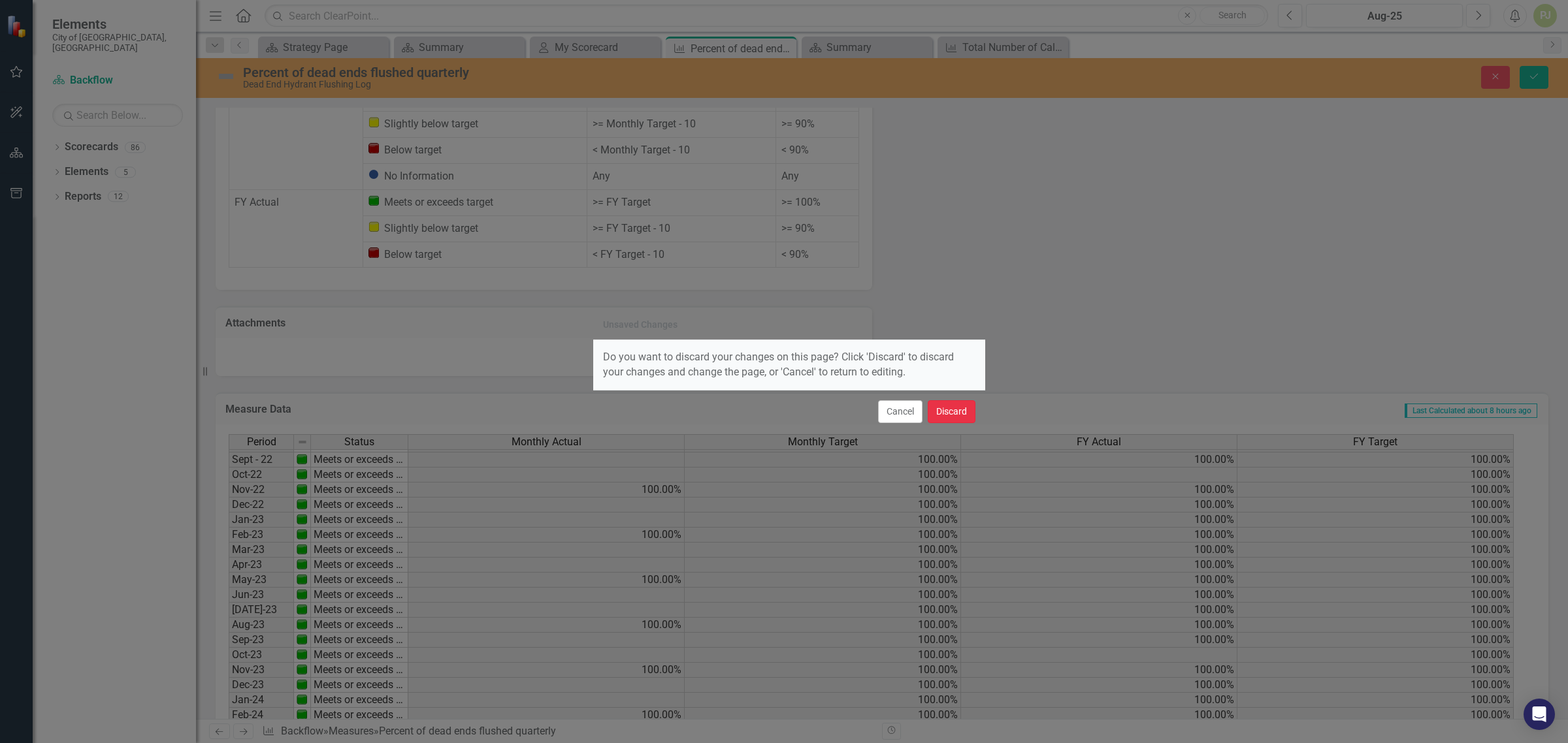
drag, startPoint x: 947, startPoint y: 410, endPoint x: 943, endPoint y: 403, distance: 8.1
click at [945, 404] on button "Discard" at bounding box center [952, 412] width 48 height 23
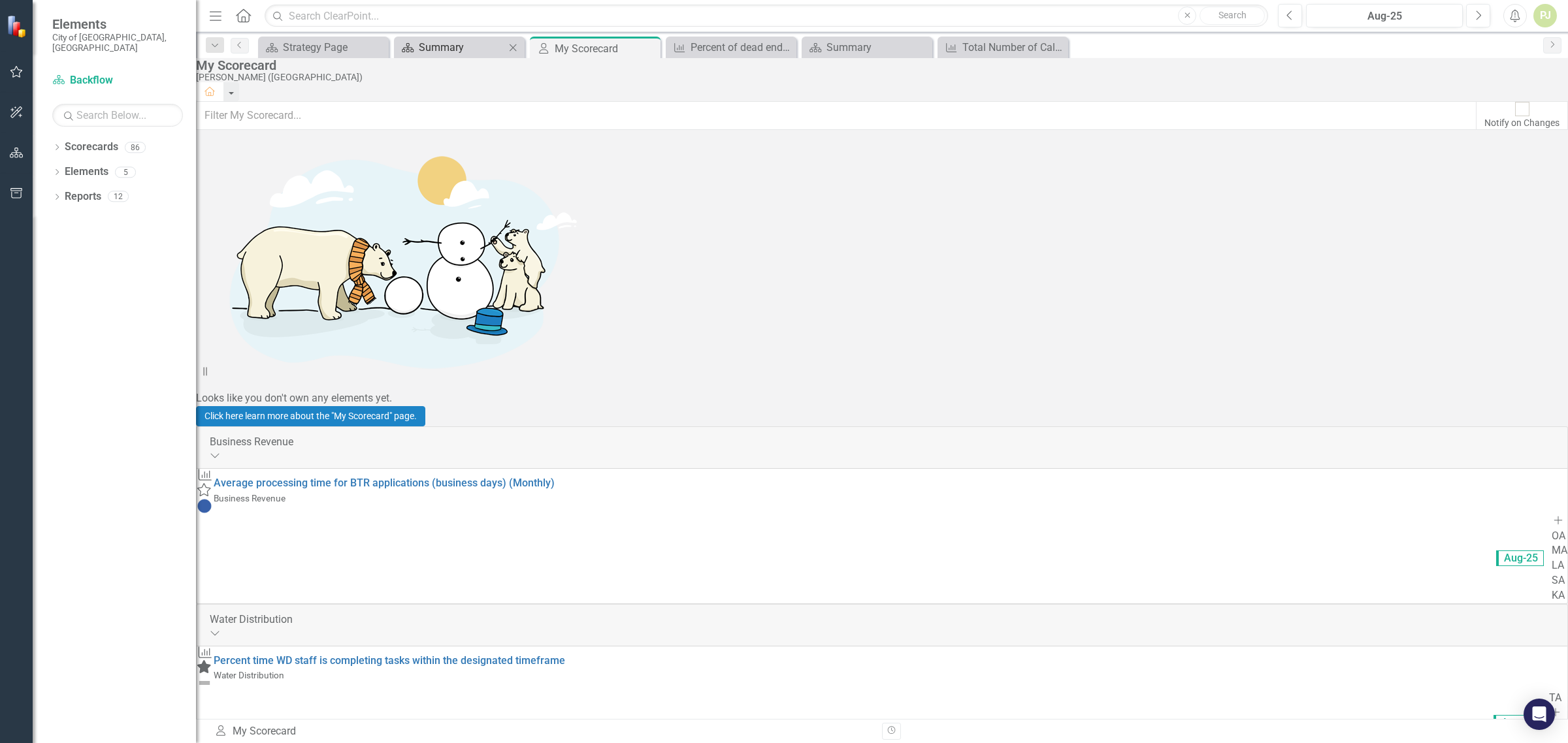
click at [445, 45] on div "Summary" at bounding box center [462, 48] width 86 height 16
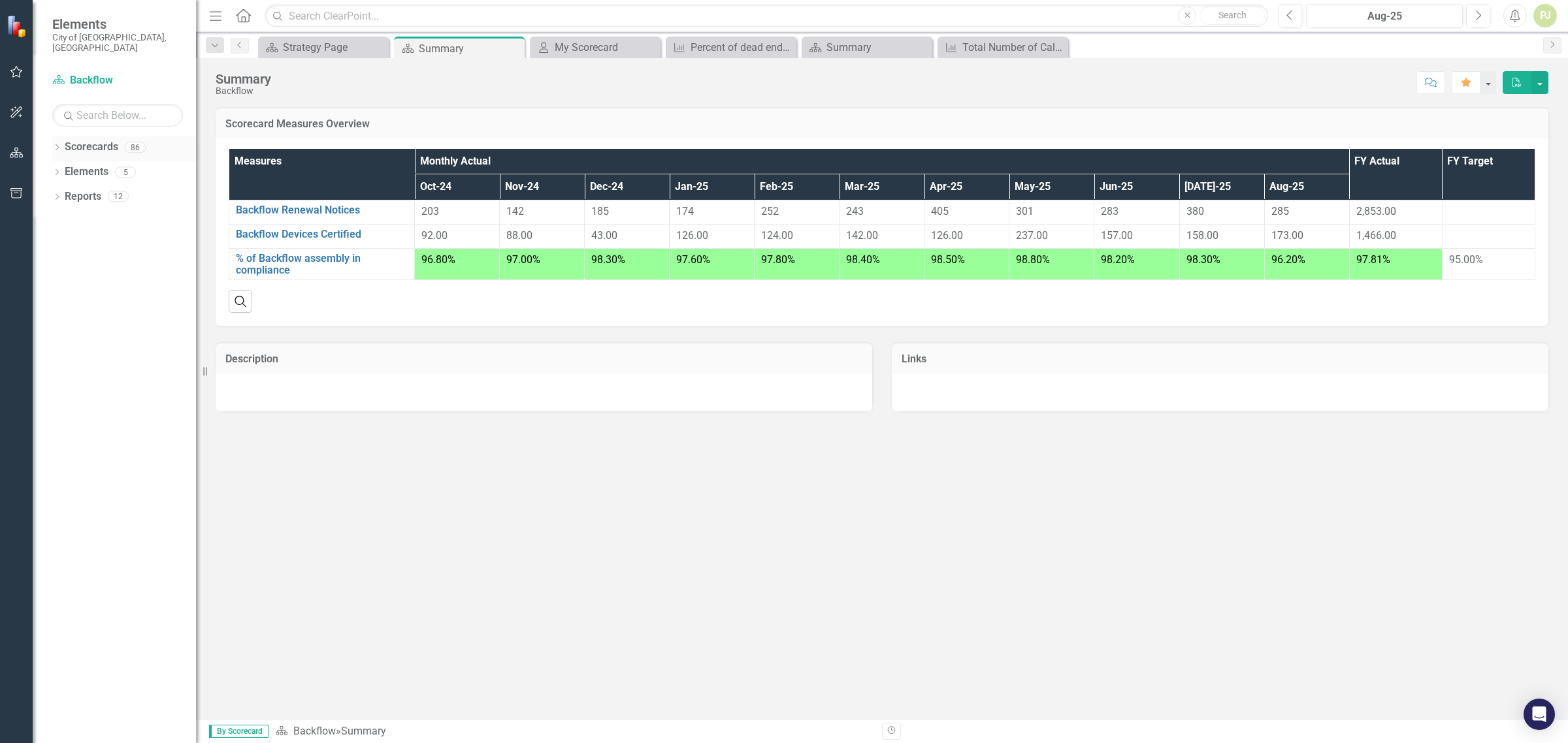
click at [56, 145] on icon "Dropdown" at bounding box center [57, 148] width 9 height 7
click at [64, 168] on icon at bounding box center [65, 171] width 4 height 6
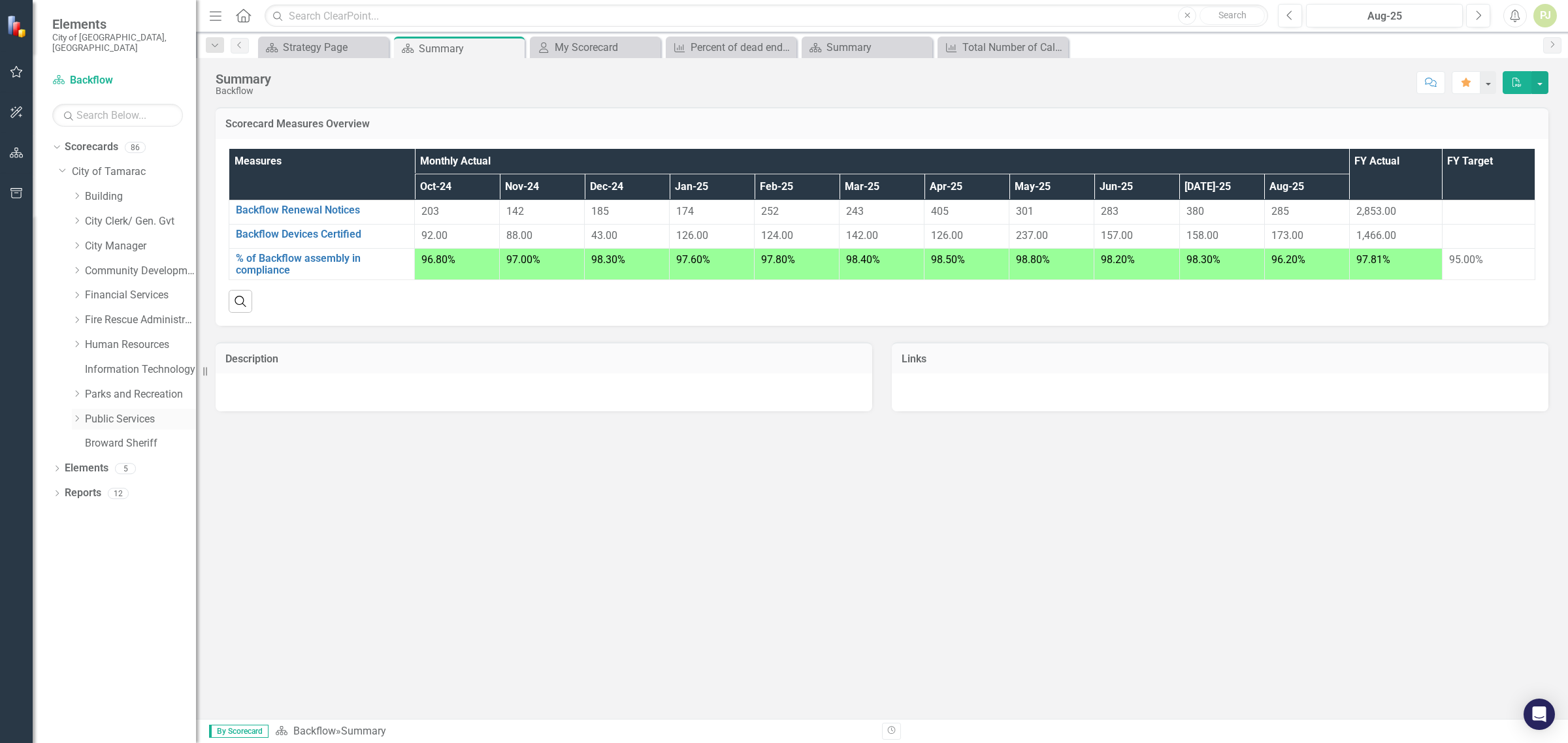
click at [74, 415] on icon "Dropdown" at bounding box center [77, 418] width 10 height 8
click at [92, 613] on icon "Dropdown" at bounding box center [90, 617] width 10 height 8
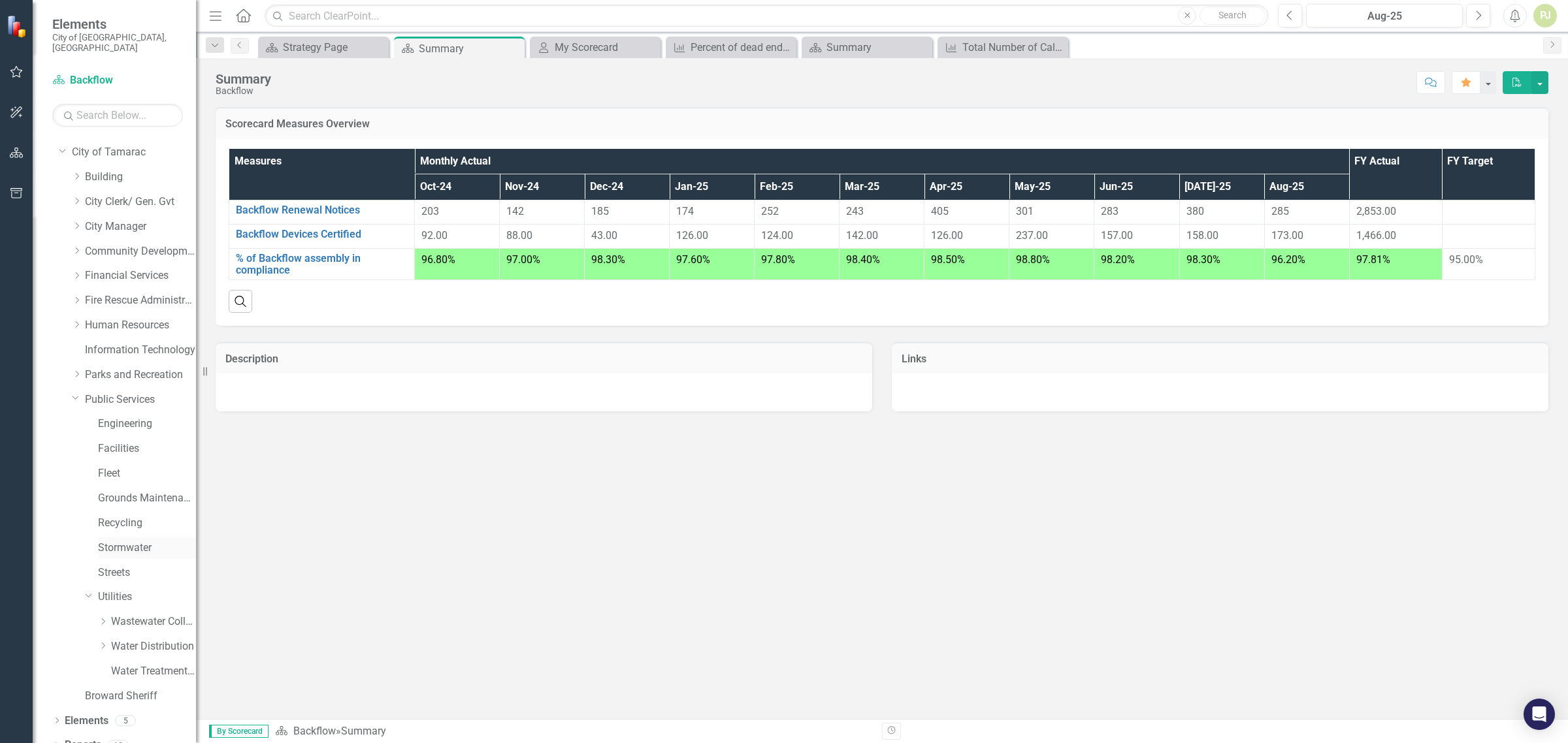
scroll to position [25, 0]
click at [103, 637] on icon "Dropdown" at bounding box center [103, 641] width 10 height 8
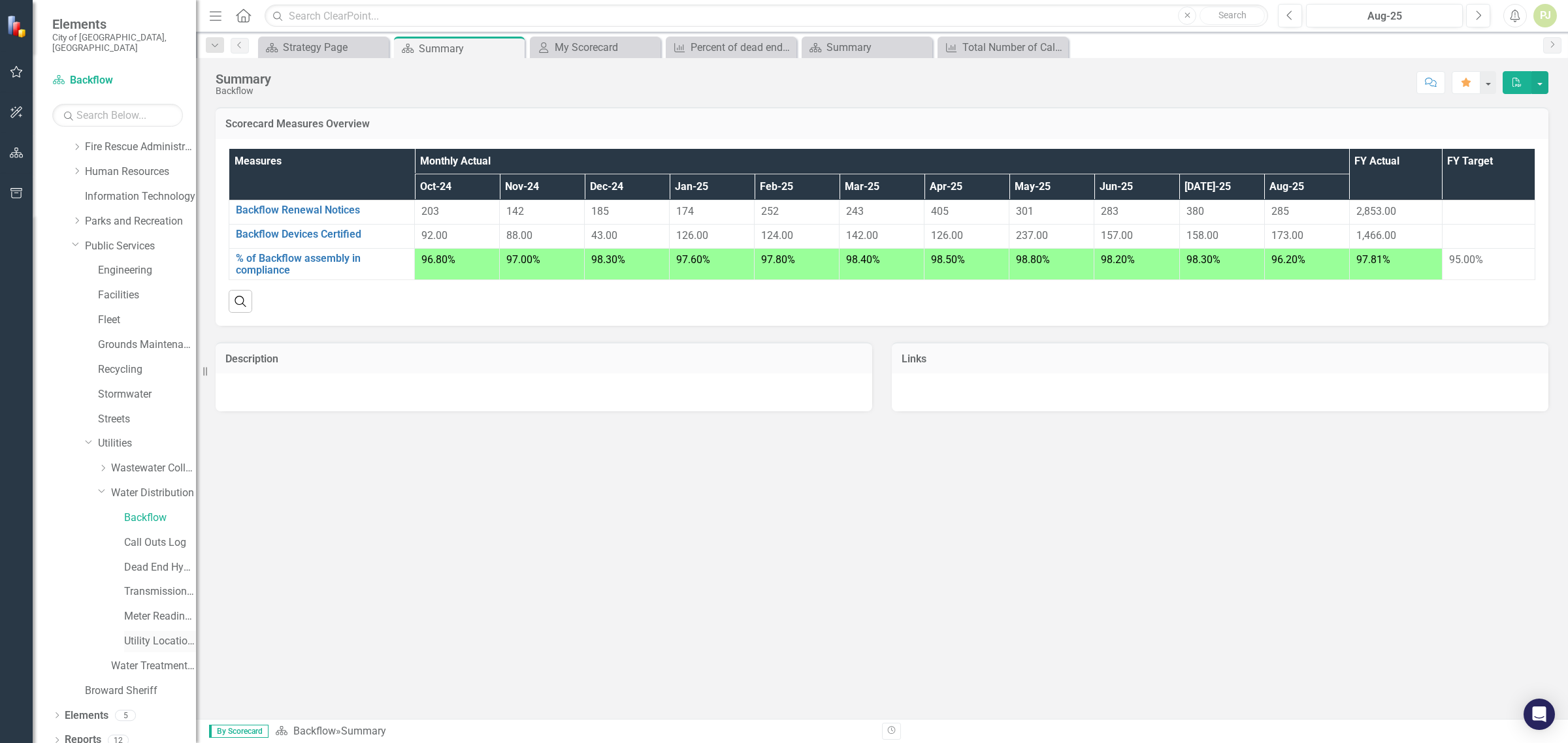
scroll to position [174, 0]
click at [128, 535] on link "Call Outs Log" at bounding box center [160, 543] width 72 height 15
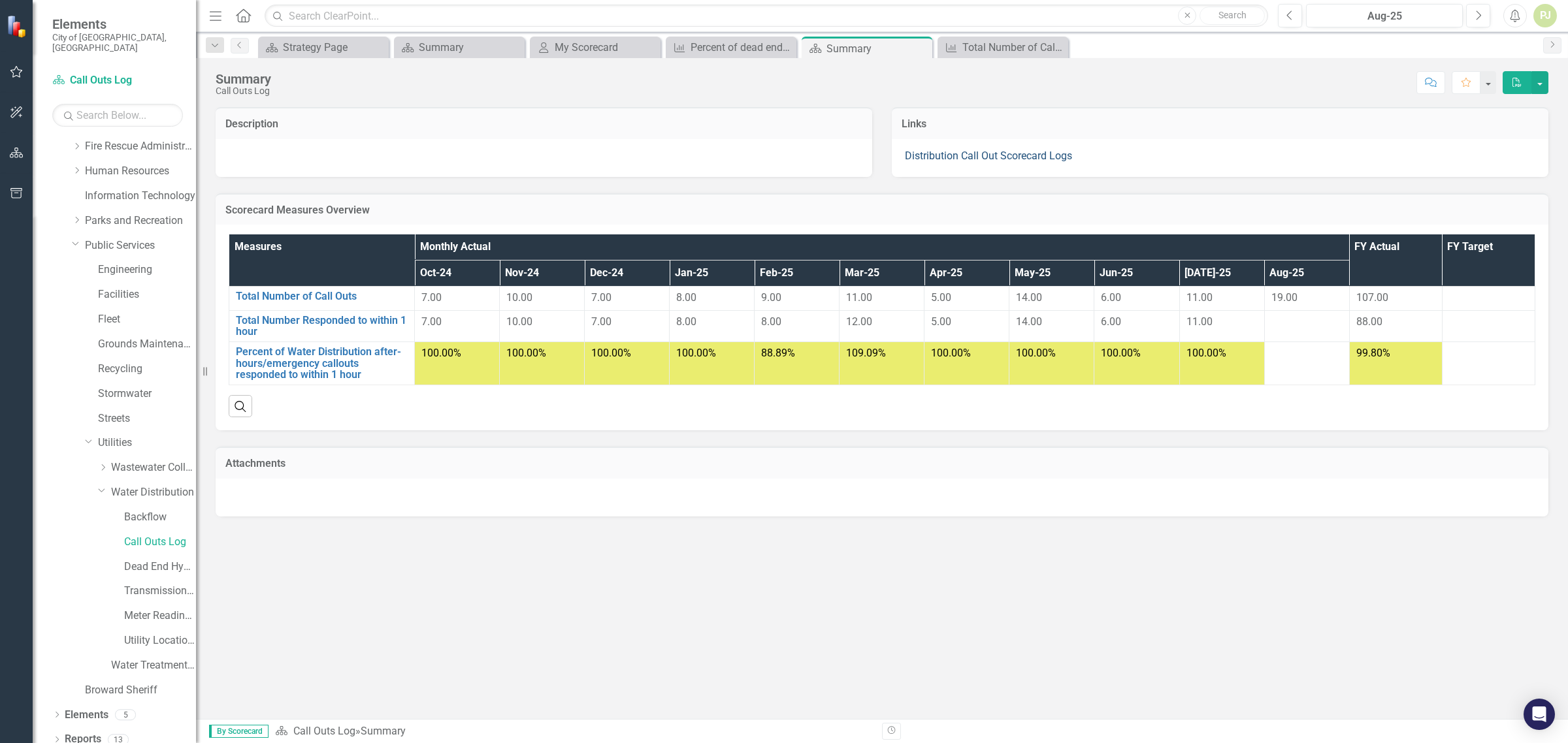
click at [1007, 155] on link "Distribution Call Out Scorecard Logs" at bounding box center [989, 156] width 168 height 13
click at [358, 320] on link "Total Number Responded to within 1 hour" at bounding box center [322, 326] width 172 height 23
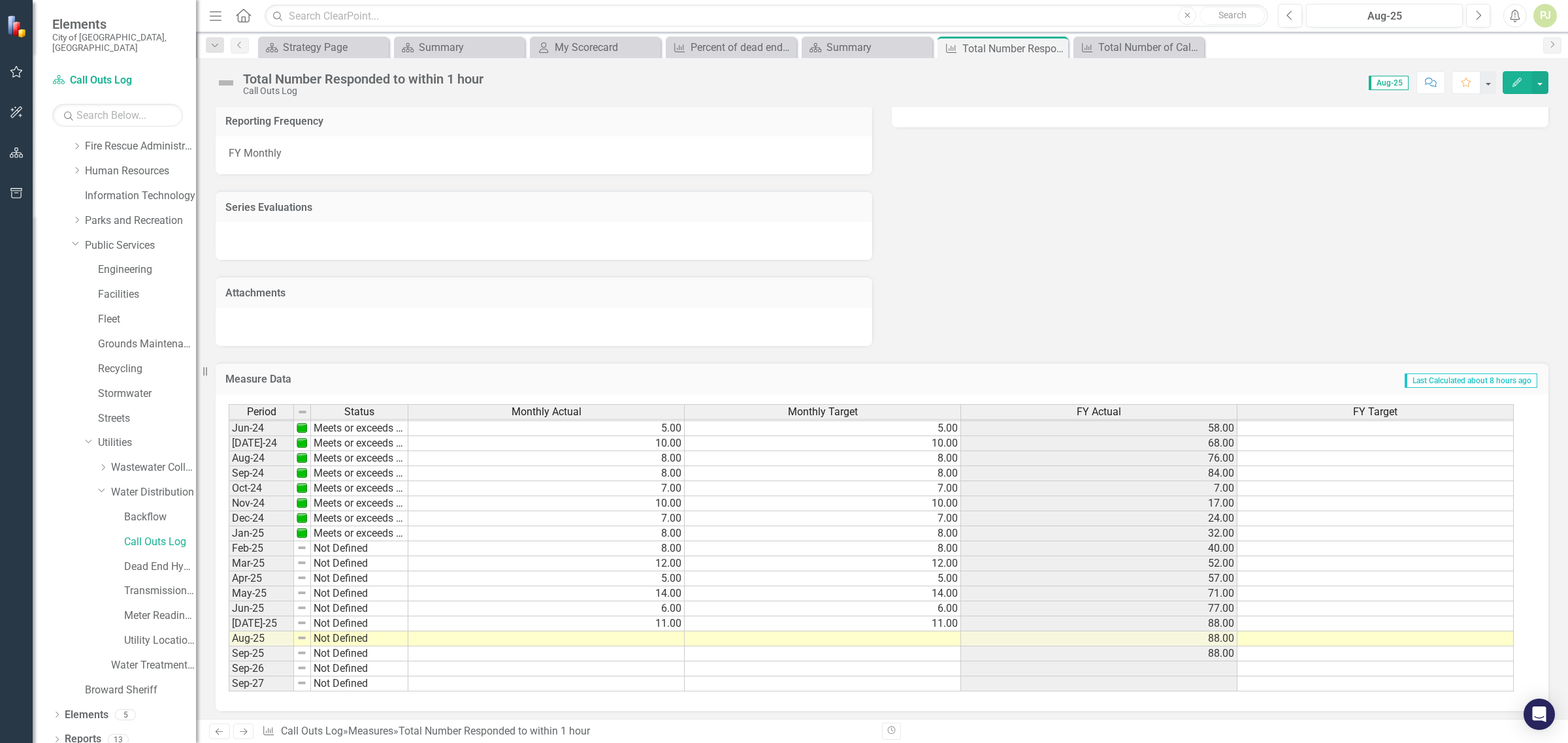
scroll to position [485, 0]
click at [328, 734] on link "Call Outs Log" at bounding box center [312, 731] width 62 height 13
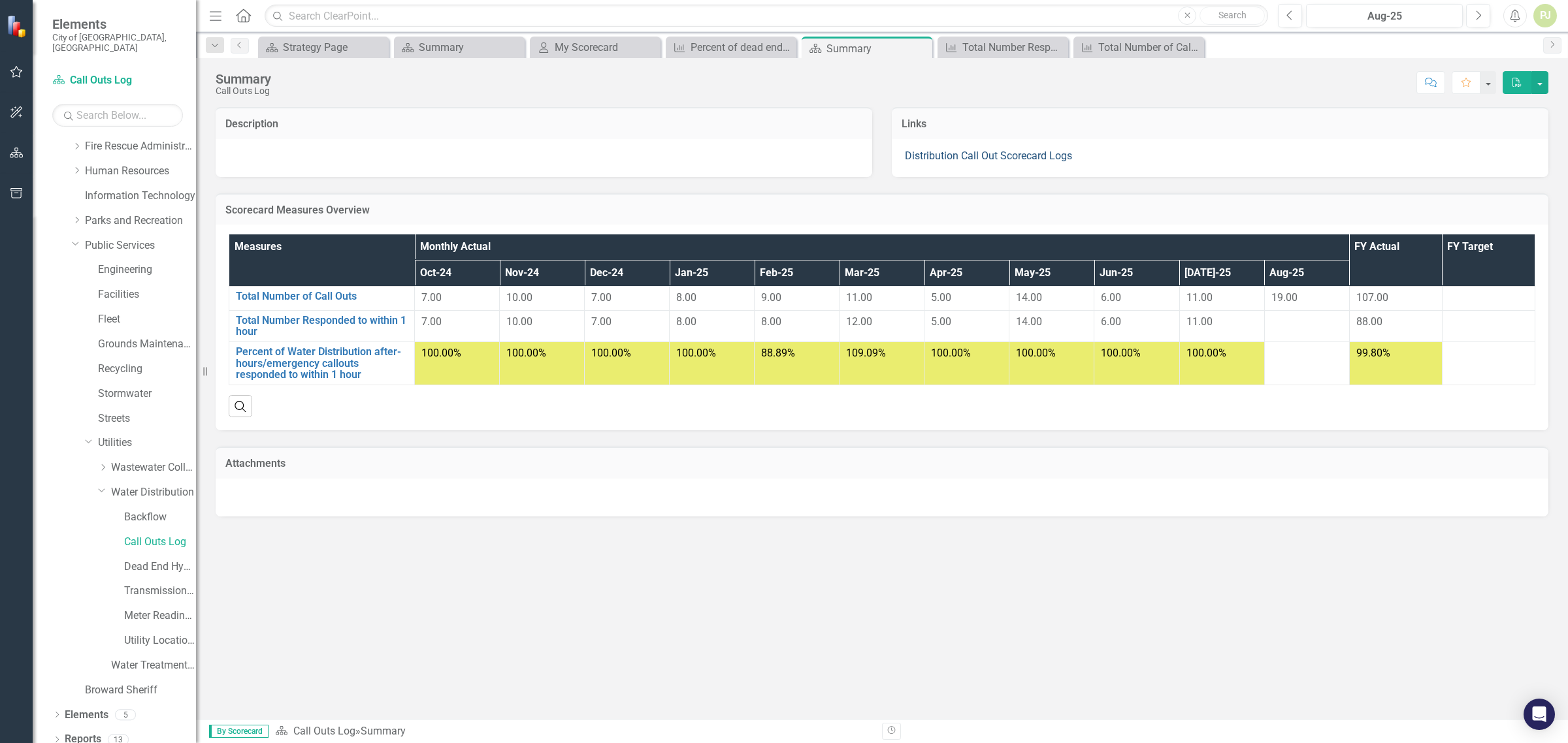
click at [992, 155] on link "Distribution Call Out Scorecard Logs" at bounding box center [989, 156] width 168 height 13
click at [1000, 154] on link "Distribution Call Out Scorecard Logs" at bounding box center [989, 156] width 168 height 13
click at [155, 584] on link "Transmission and Distribution" at bounding box center [160, 591] width 72 height 15
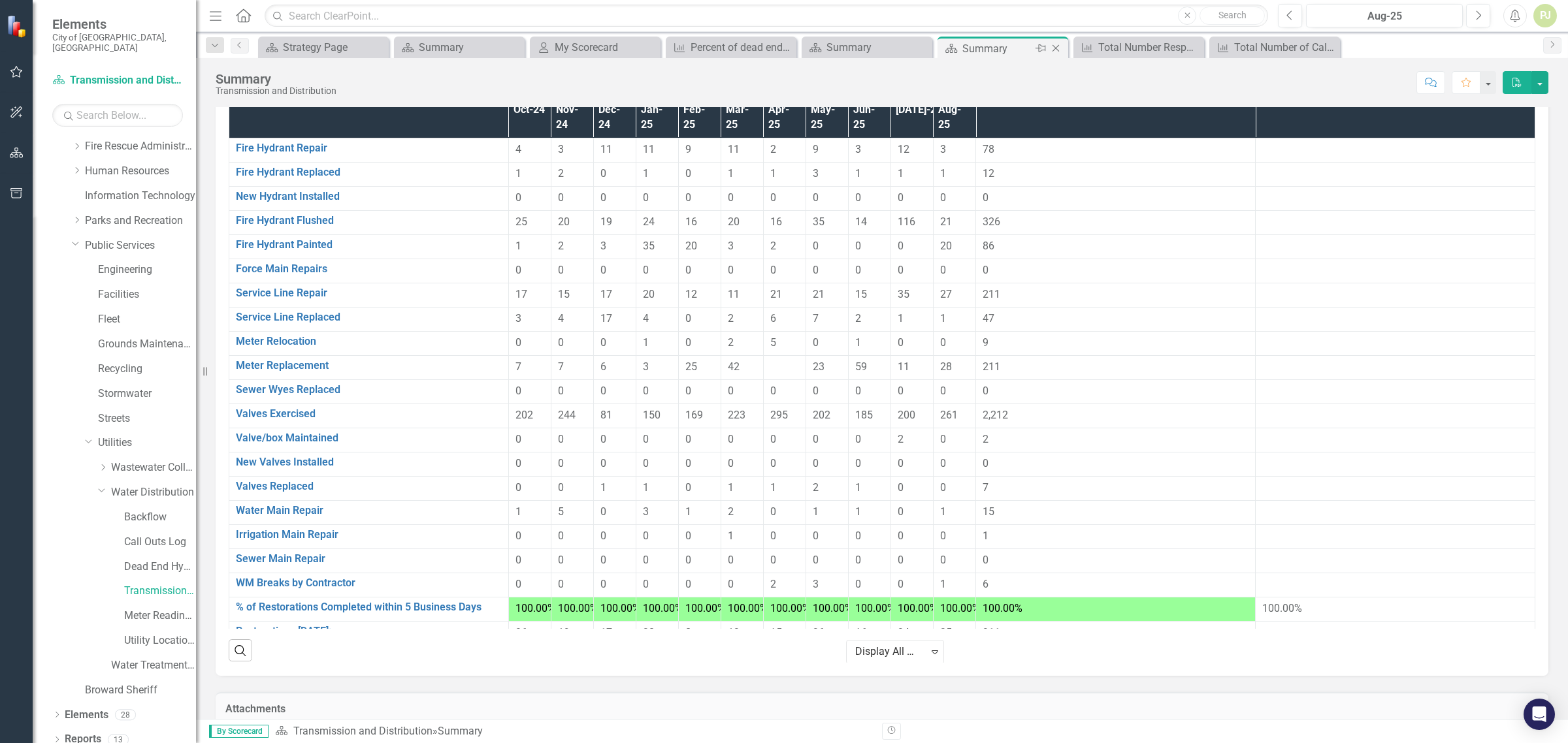
click at [985, 47] on div "Summary" at bounding box center [997, 48] width 70 height 16
click at [985, 46] on div "Summary" at bounding box center [997, 48] width 70 height 16
click at [373, 727] on link "Transmission and Distribution" at bounding box center [362, 731] width 139 height 13
click at [375, 730] on link "Transmission and Distribution" at bounding box center [362, 731] width 139 height 13
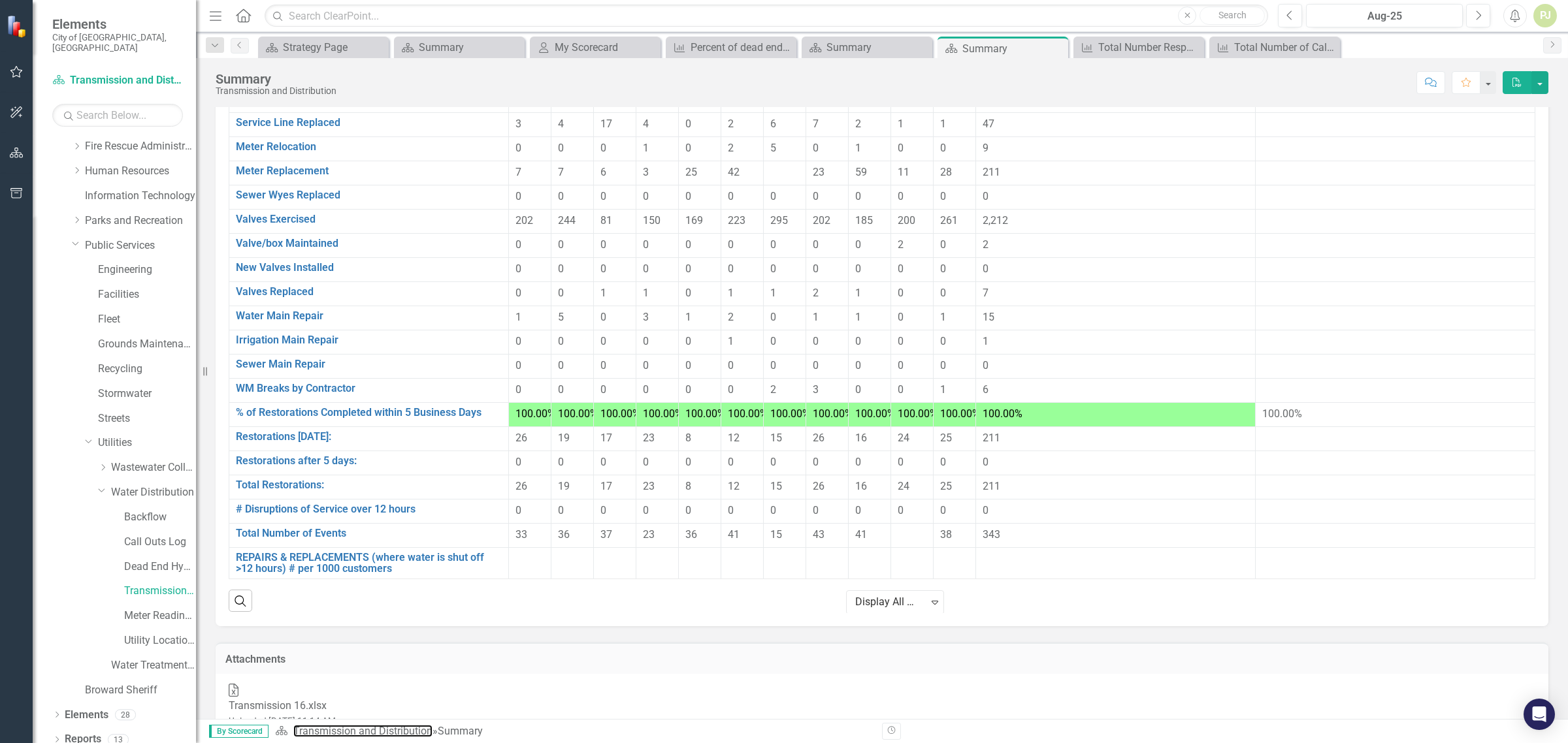
scroll to position [236, 0]
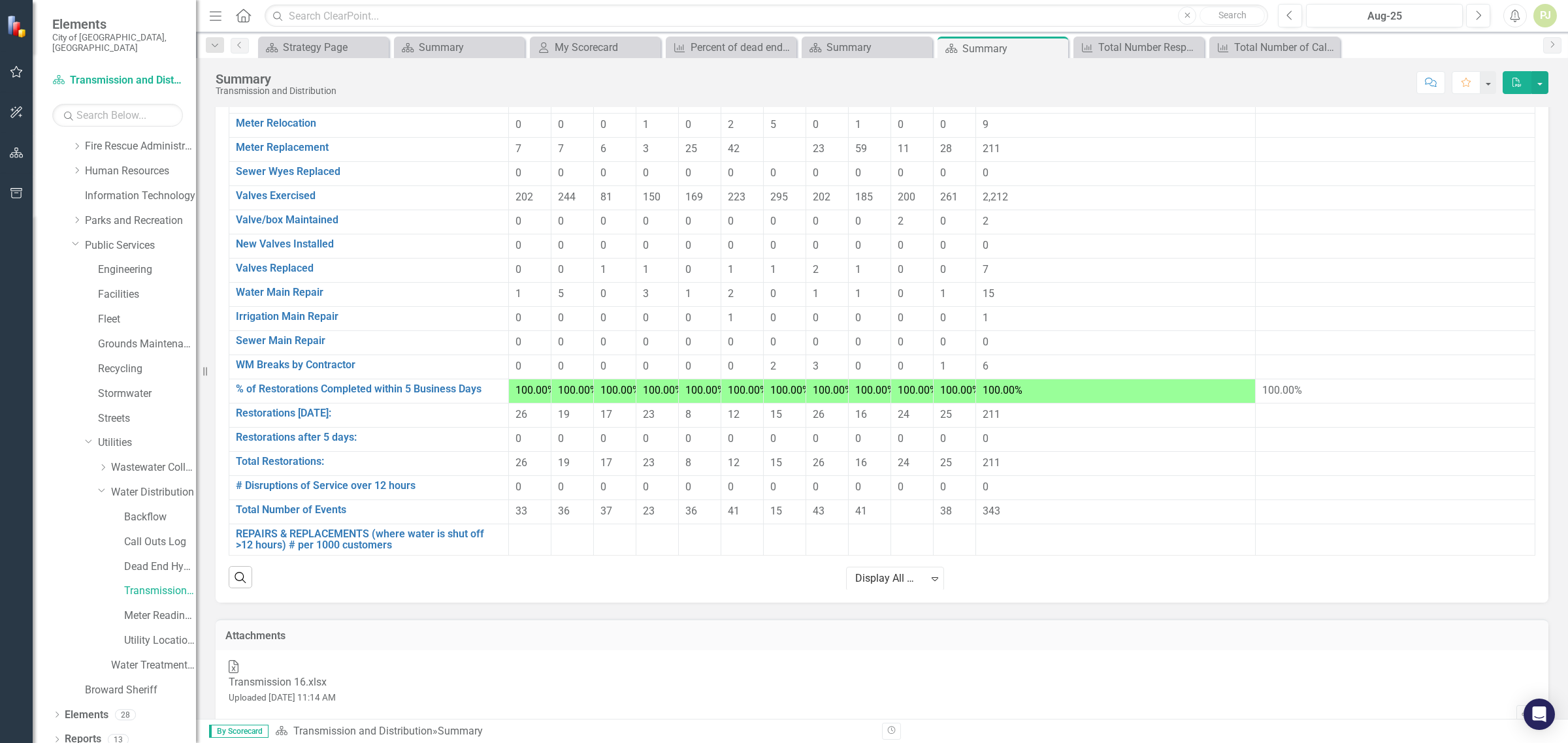
click at [310, 675] on div "Transmission 16.xlsx" at bounding box center [282, 683] width 107 height 15
click at [239, 673] on icon at bounding box center [233, 667] width 10 height 13
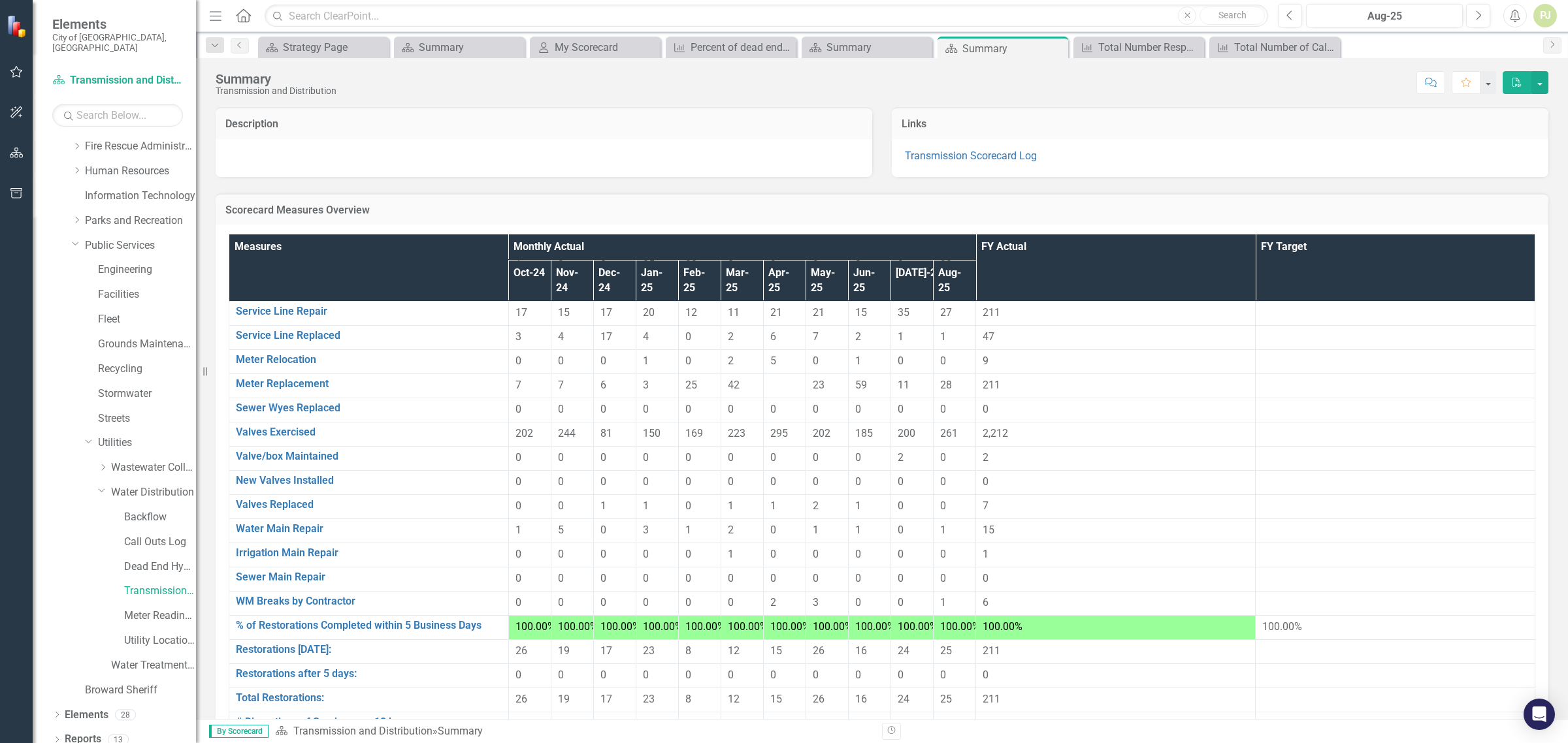
scroll to position [245, 0]
click at [156, 584] on link "Transmission and Distribution" at bounding box center [160, 591] width 72 height 15
click at [161, 535] on link "Call Outs Log" at bounding box center [160, 543] width 72 height 15
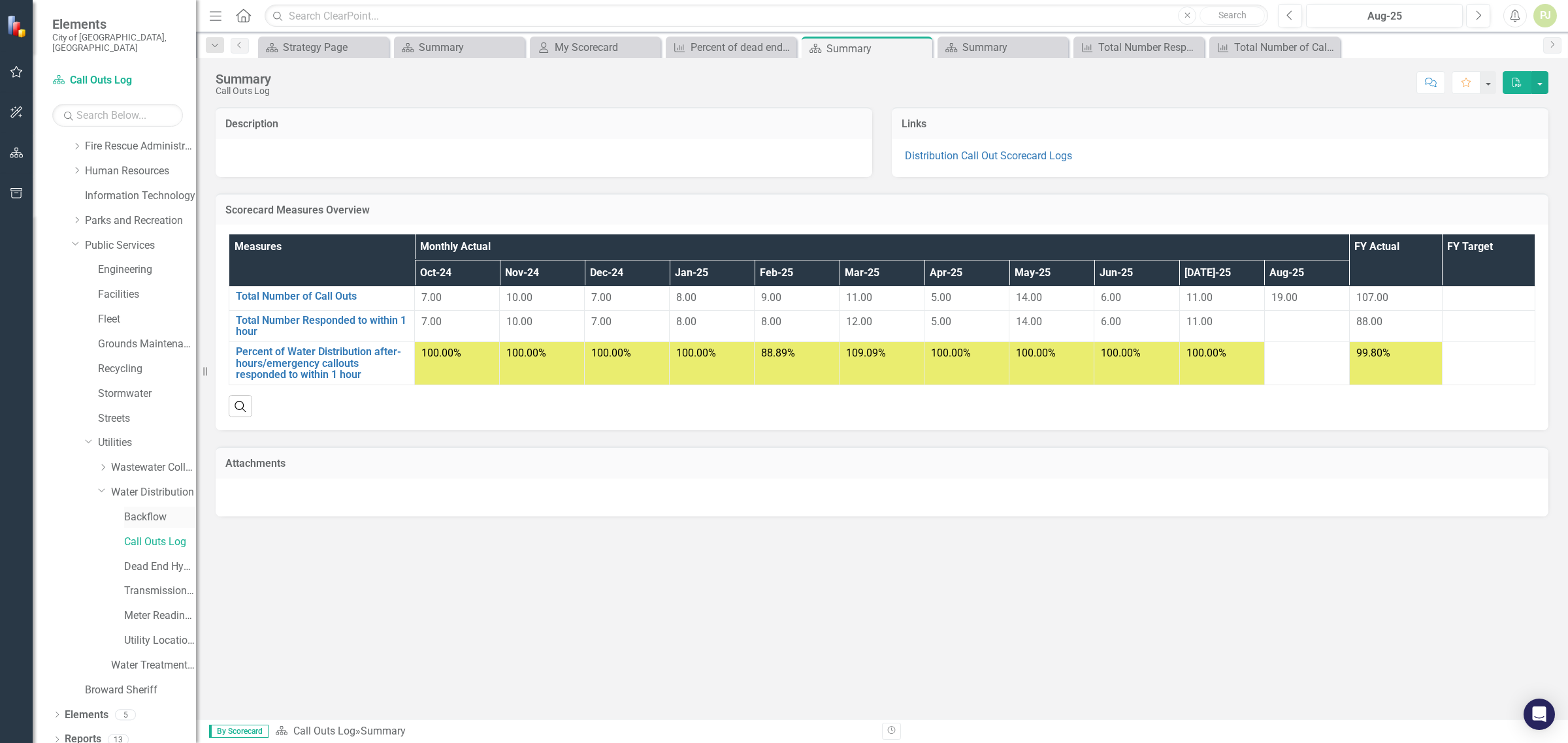
click at [143, 511] on link "Backflow" at bounding box center [160, 517] width 72 height 15
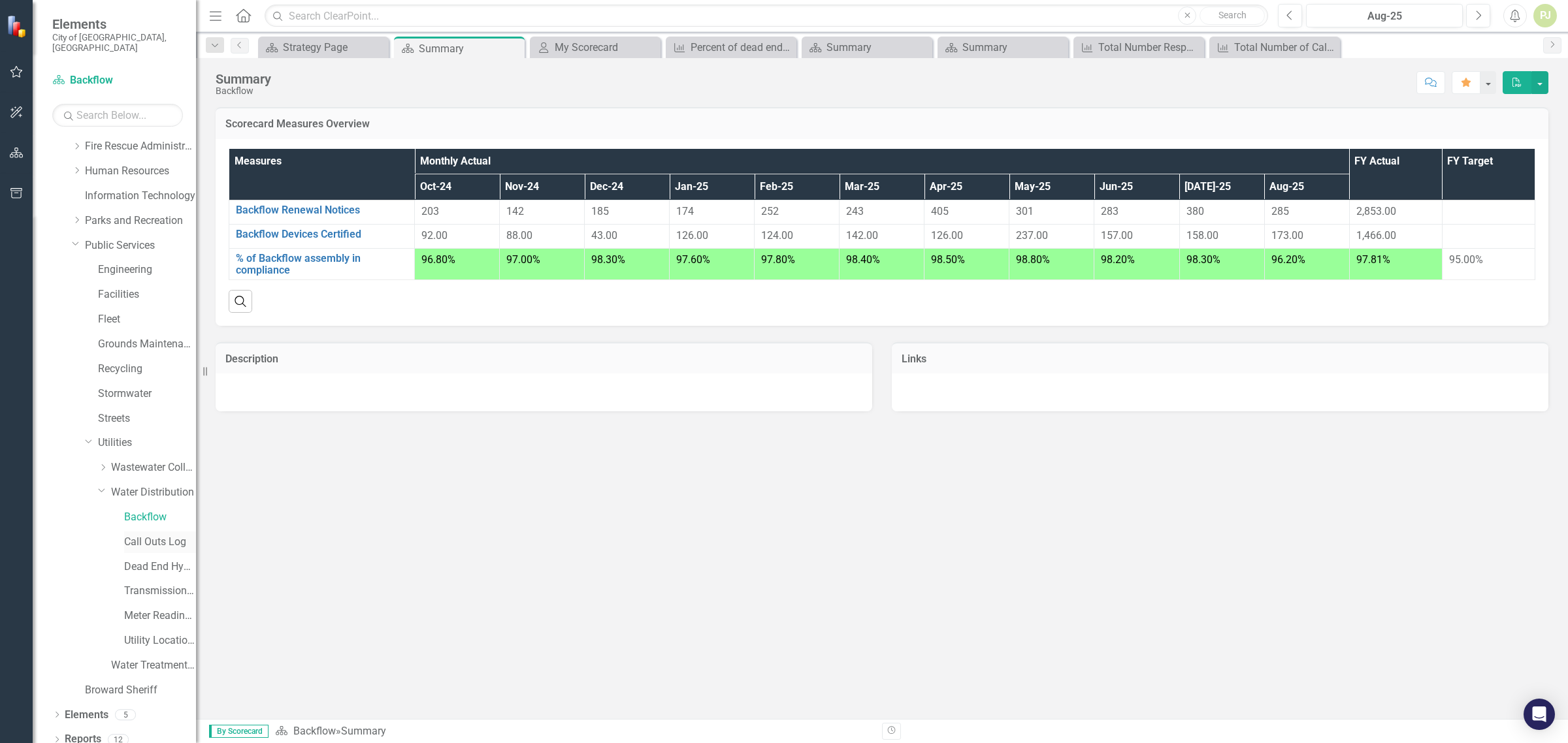
click at [152, 535] on link "Call Outs Log" at bounding box center [160, 543] width 72 height 15
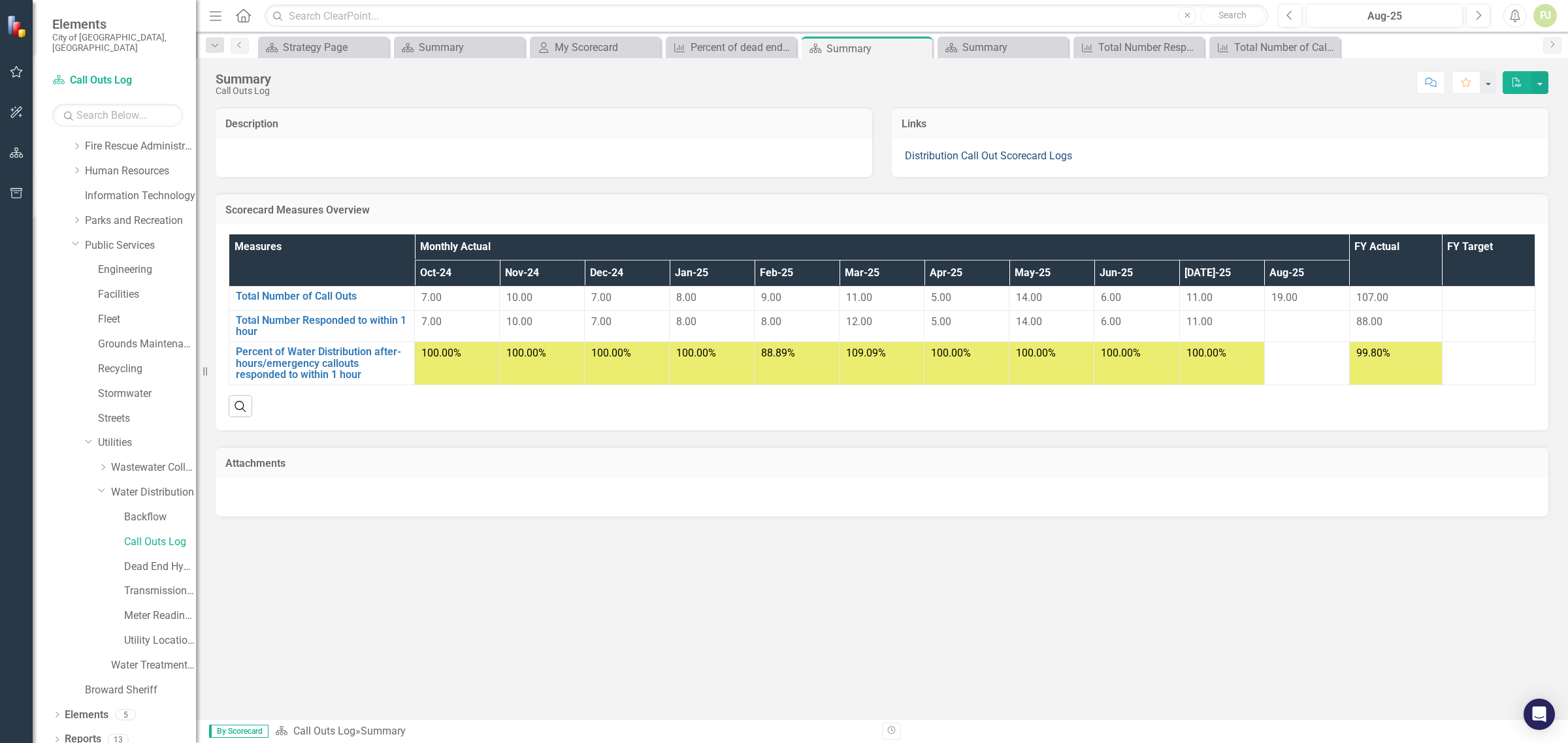
click at [1006, 154] on link "Distribution Call Out Scorecard Logs" at bounding box center [989, 156] width 168 height 13
click at [988, 156] on link "Distribution Call Out Scorecard Logs" at bounding box center [989, 156] width 168 height 13
click at [334, 297] on link "Total Number of Call Outs" at bounding box center [322, 296] width 172 height 12
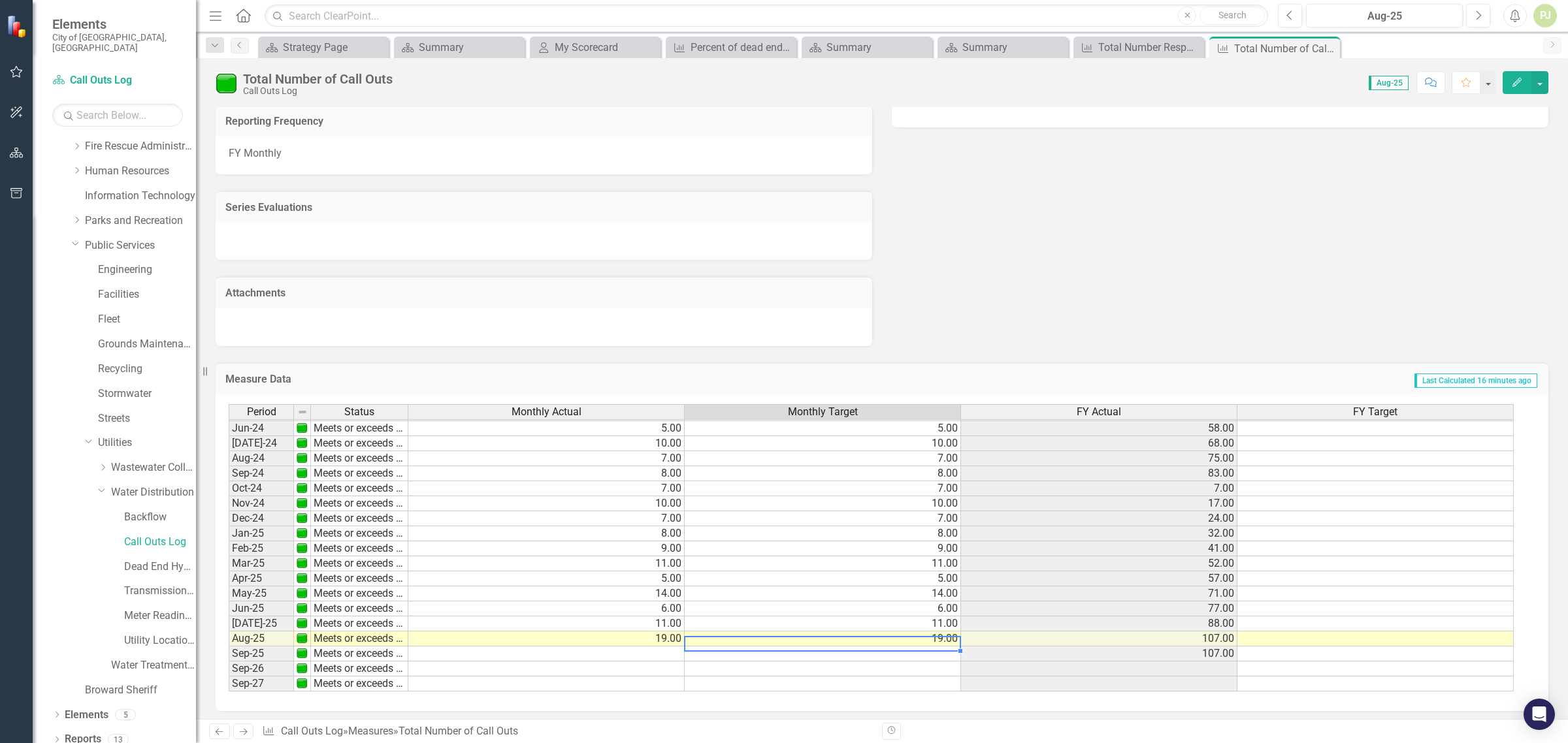
scroll to position [485, 0]
click at [948, 638] on tbody "May-23 Meets or exceeds target 12.00 12.00 65.00 12.00 Jun-23 Meets or exceeds …" at bounding box center [871, 458] width 1285 height 467
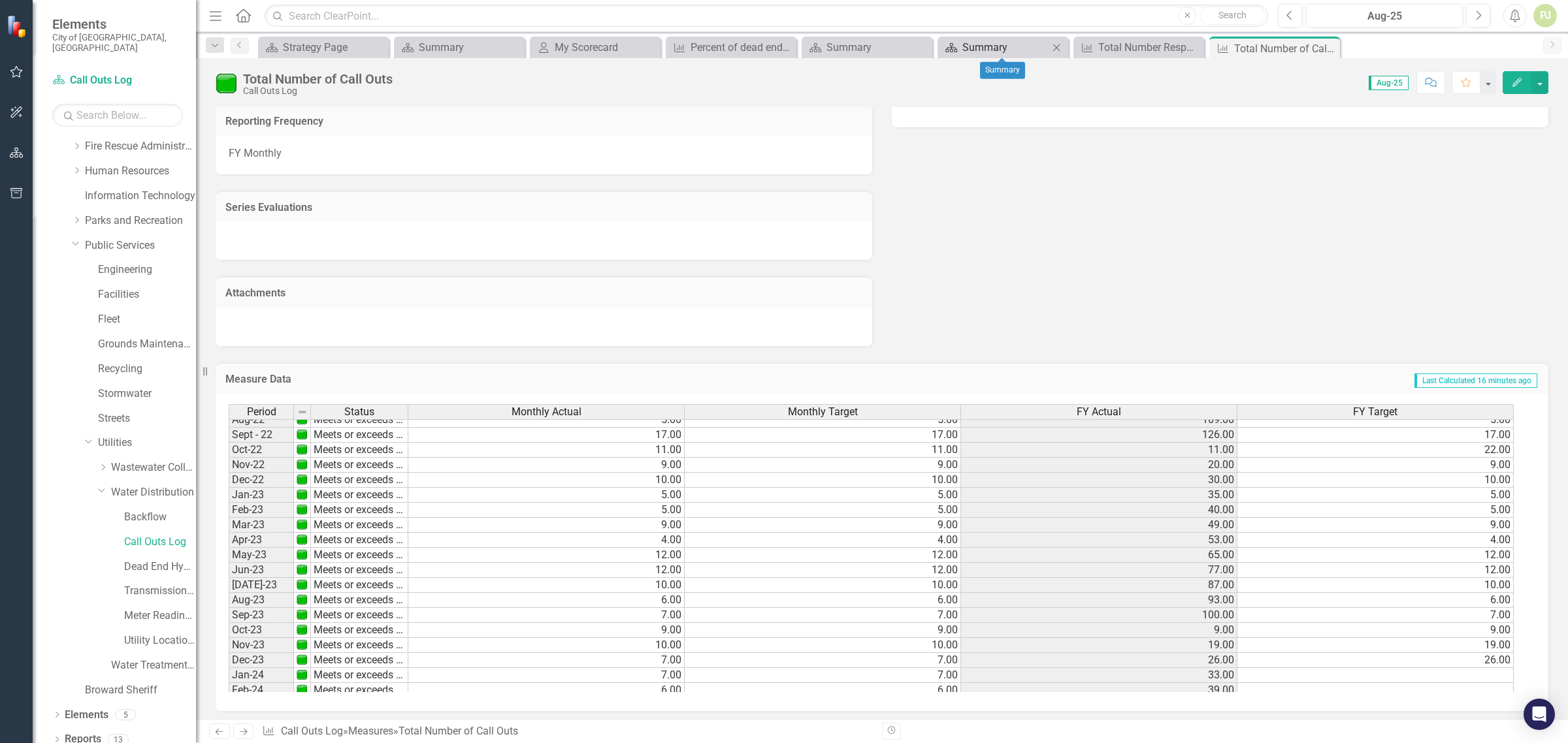
click at [990, 50] on div "Summary" at bounding box center [1005, 48] width 86 height 16
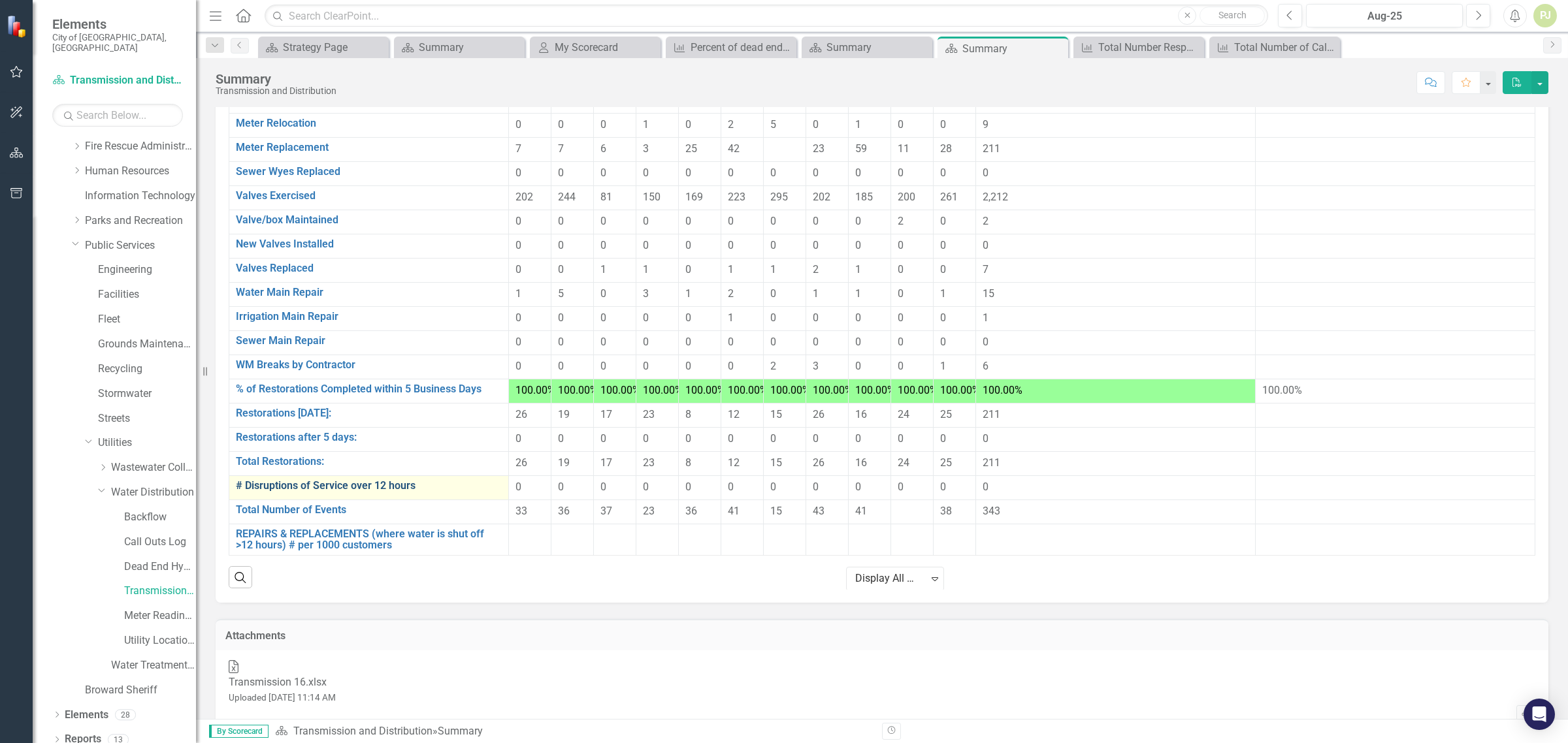
scroll to position [311, 0]
click at [171, 535] on link "Call Outs Log" at bounding box center [160, 543] width 72 height 15
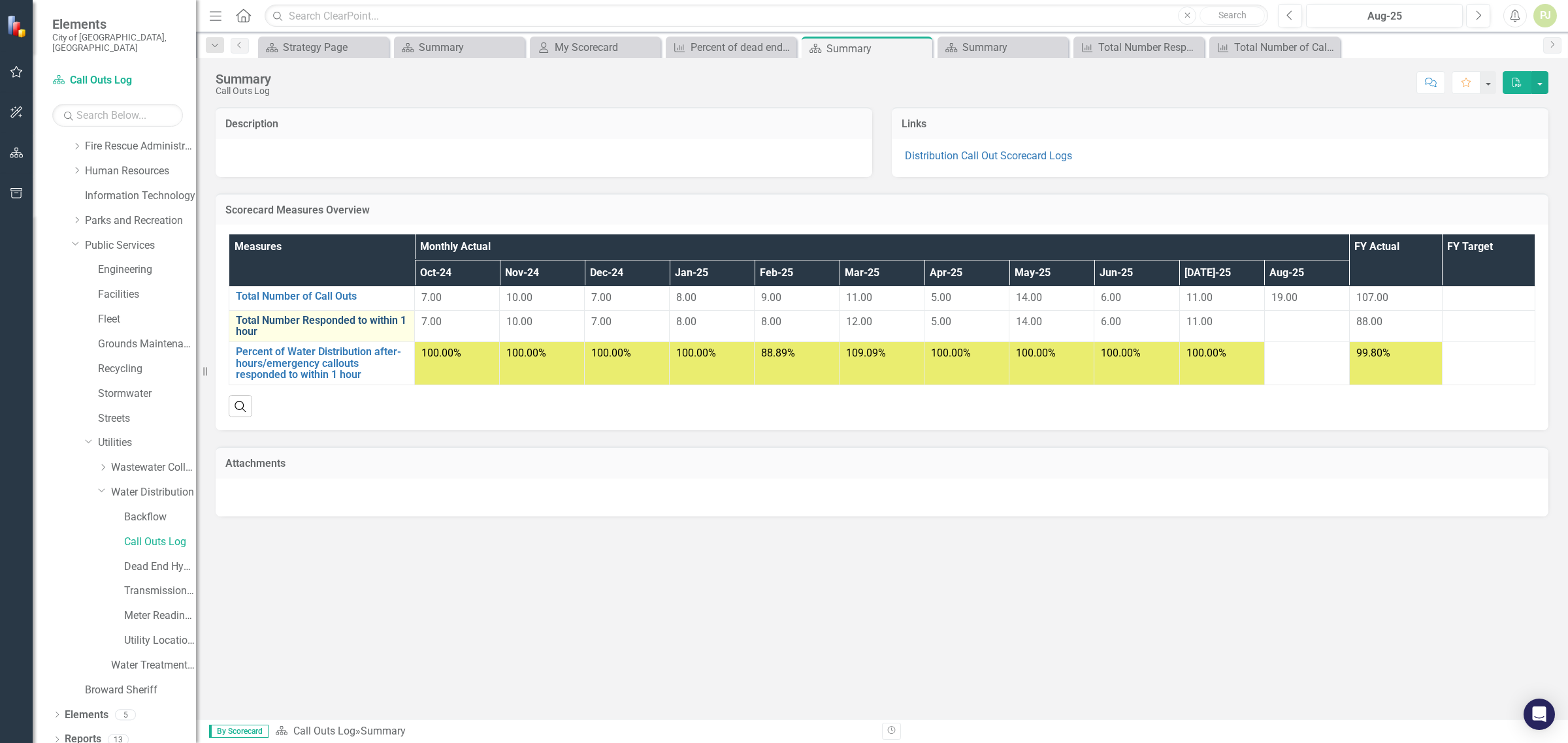
click at [380, 323] on link "Total Number Responded to within 1 hour" at bounding box center [322, 326] width 172 height 23
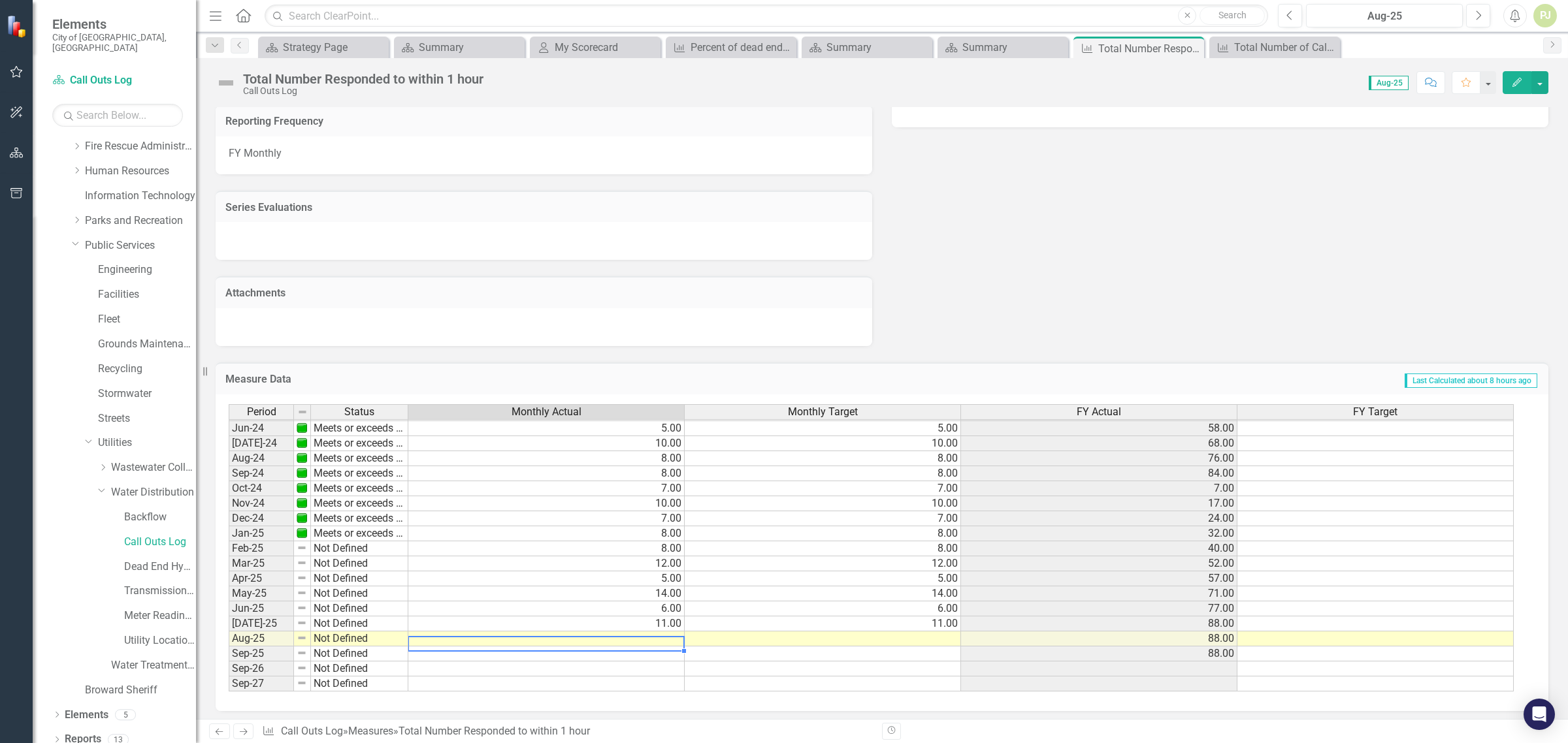
click at [654, 633] on td at bounding box center [546, 639] width 276 height 15
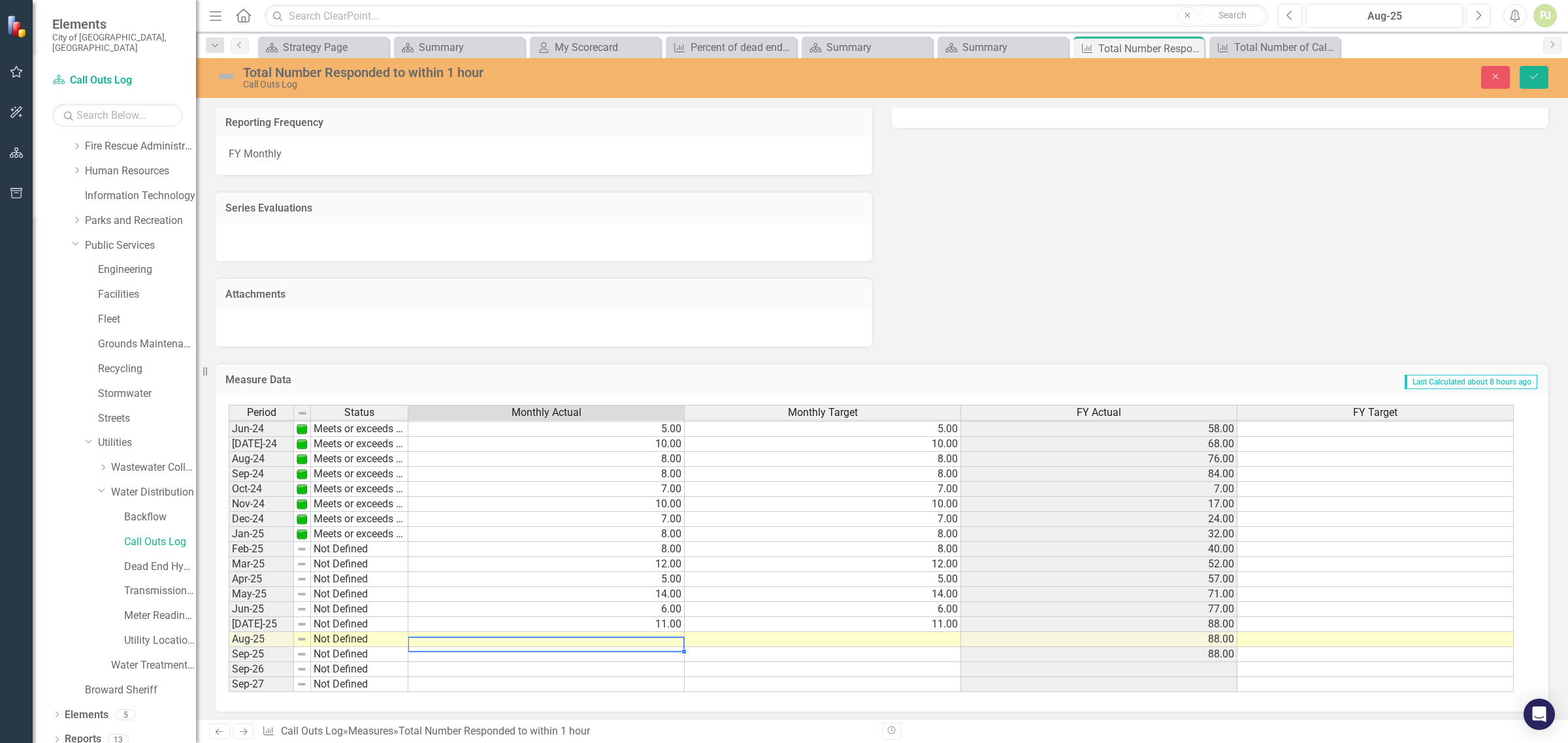
click at [656, 633] on td at bounding box center [546, 640] width 276 height 15
type textarea "19"
click at [909, 635] on td at bounding box center [823, 640] width 276 height 15
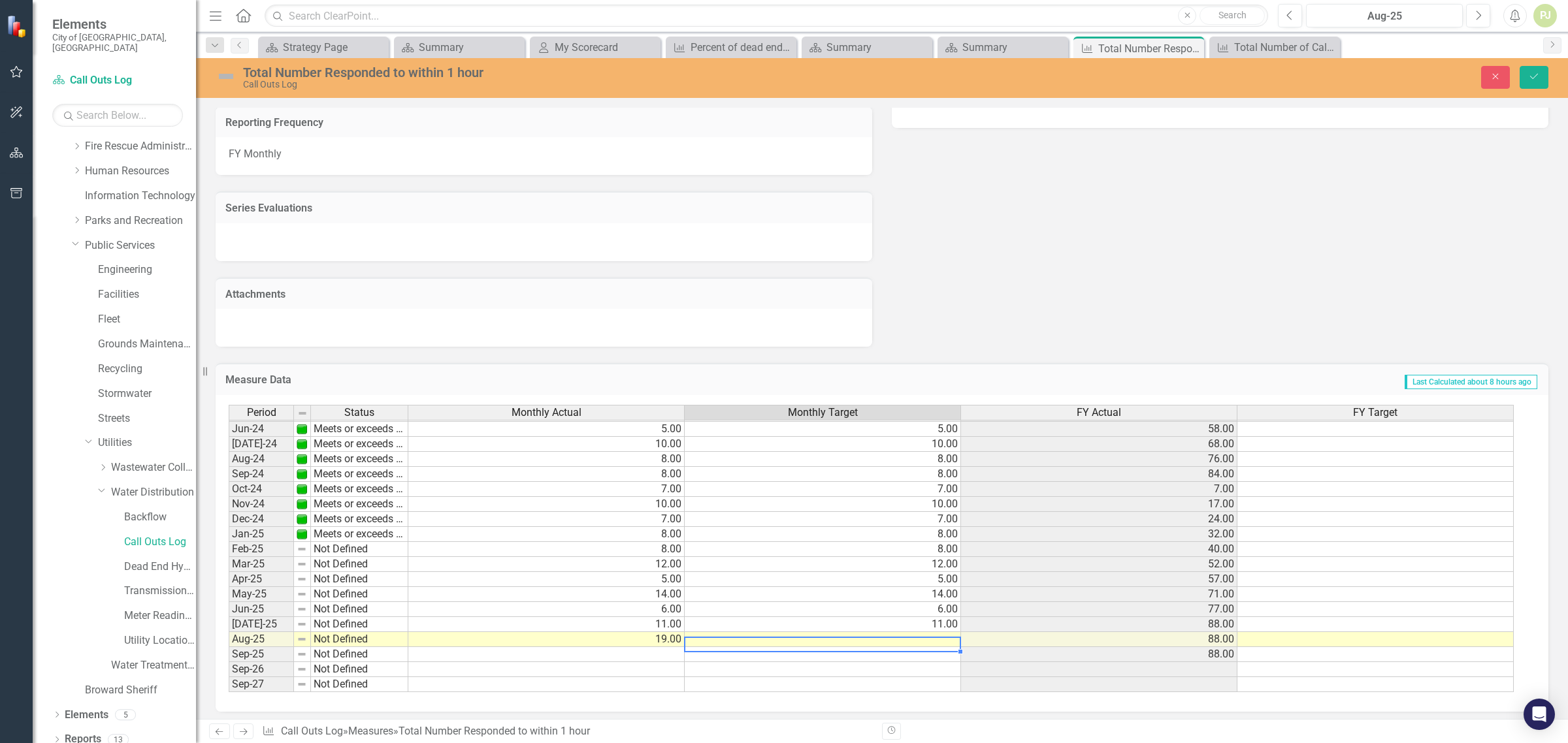
click at [910, 635] on td at bounding box center [823, 640] width 276 height 15
type textarea "19"
click at [1539, 75] on icon "Save" at bounding box center [1534, 77] width 12 height 9
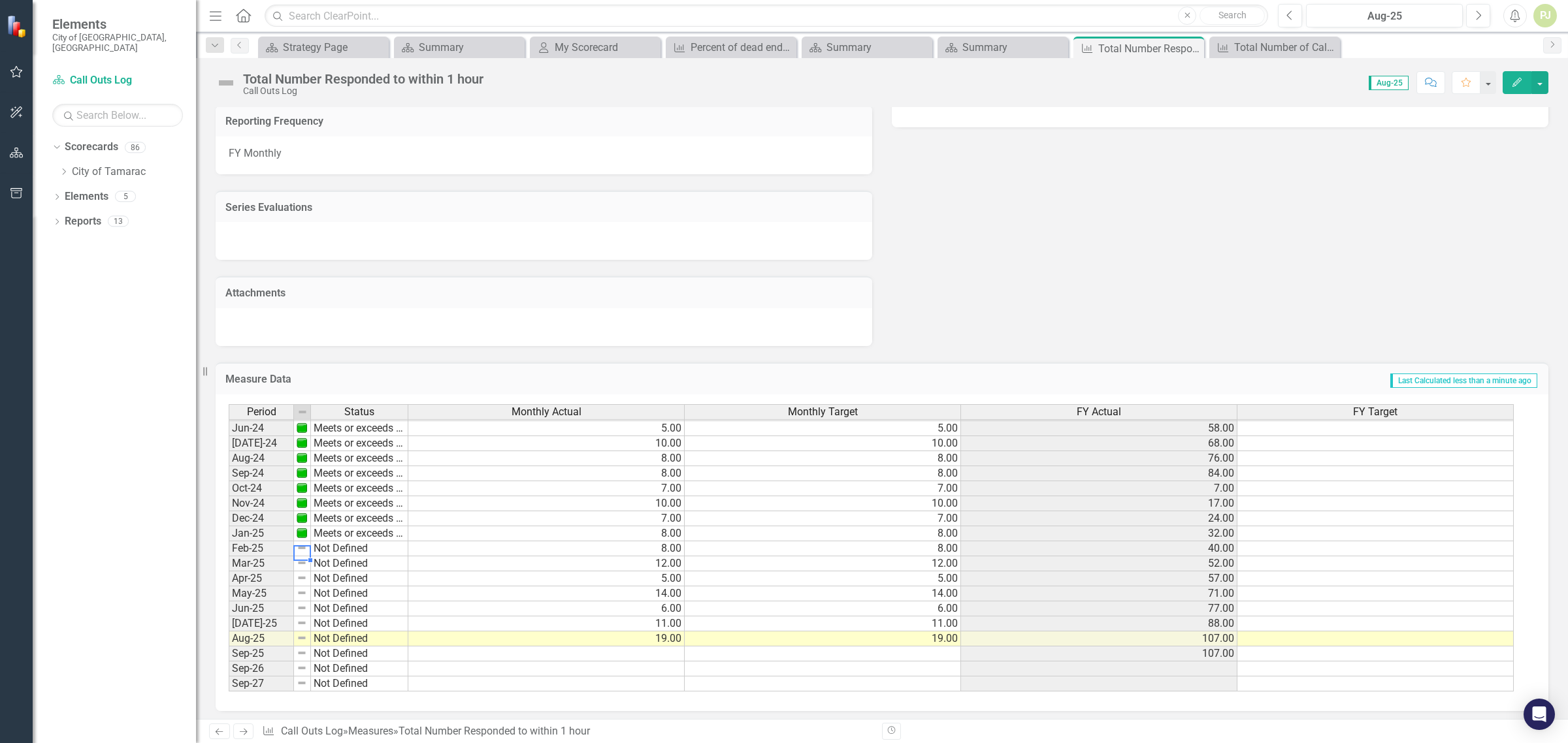
scroll to position [485, 0]
click at [304, 543] on img at bounding box center [301, 547] width 10 height 10
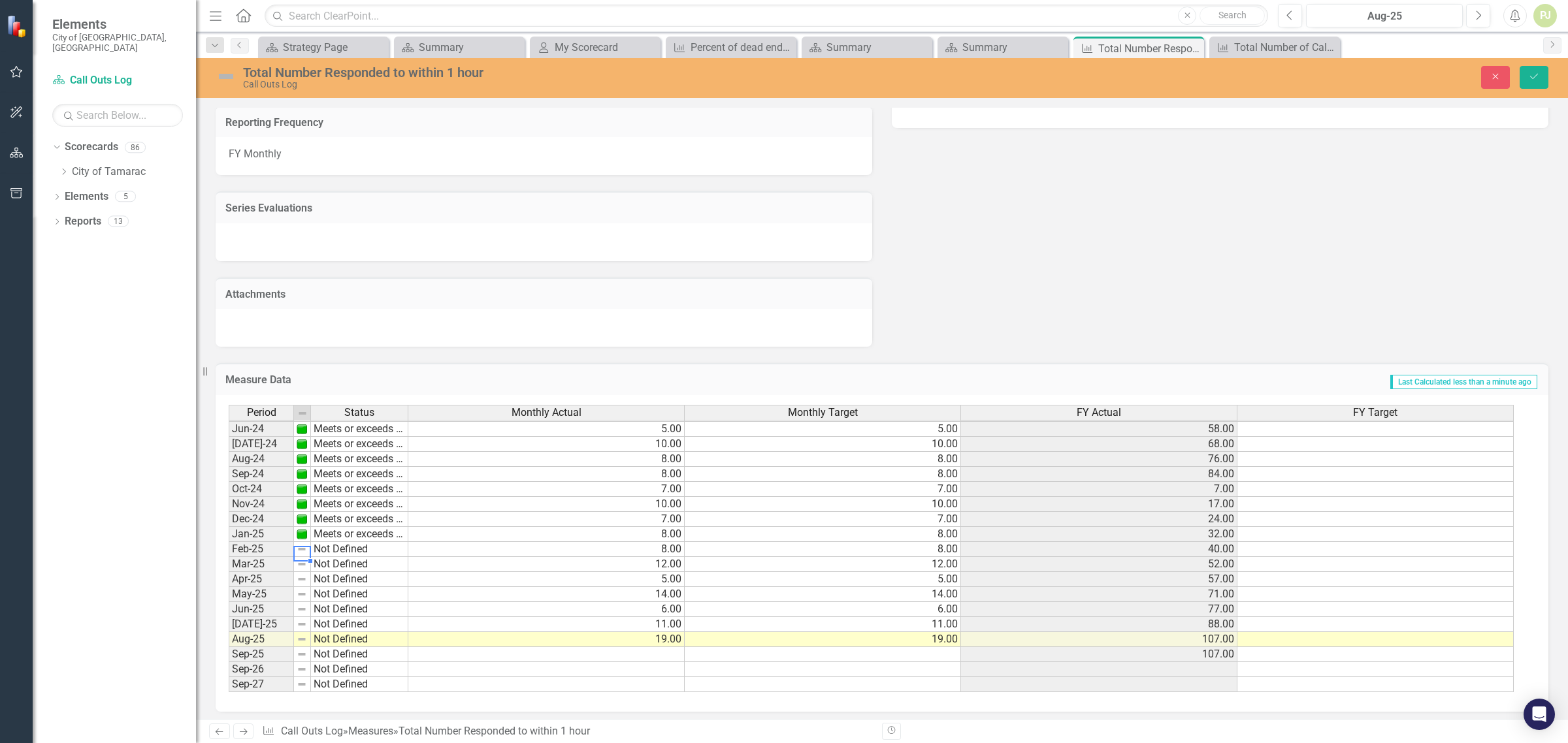
click at [331, 542] on td "Not Defined" at bounding box center [360, 549] width 97 height 15
click at [332, 542] on td "Not Defined" at bounding box center [360, 549] width 97 height 15
click at [354, 554] on div "Period Status Monthly Actual Monthly Target FY Actual FY Target May-23 Meets or…" at bounding box center [877, 549] width 1297 height 288
click at [347, 562] on td "Not Defined" at bounding box center [360, 565] width 97 height 15
click at [347, 563] on td "Not Defined" at bounding box center [360, 565] width 97 height 15
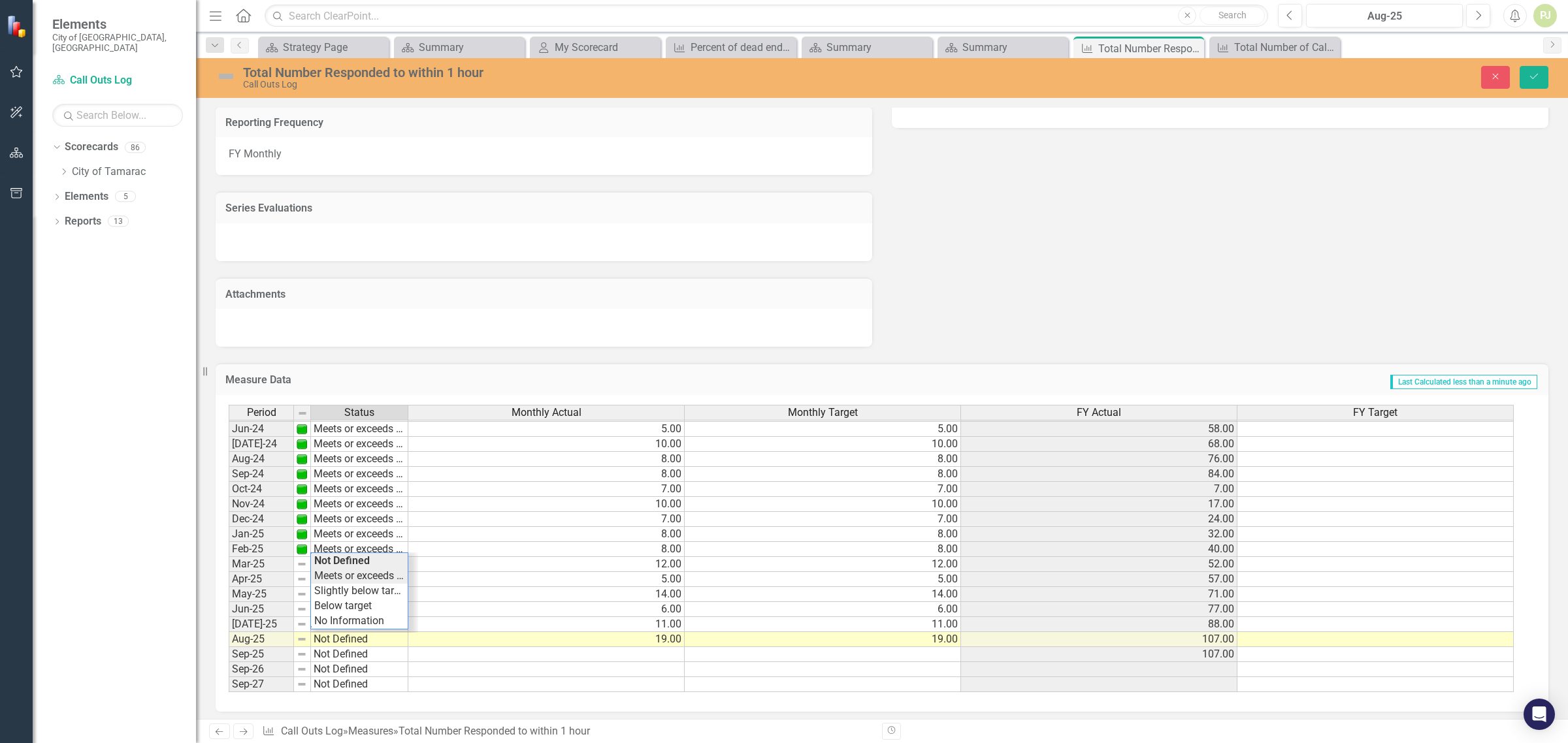
click at [354, 568] on div "Period Status Monthly Actual Monthly Target FY Actual FY Target May-23 Meets or…" at bounding box center [877, 549] width 1297 height 288
click at [351, 575] on td "Not Defined" at bounding box center [360, 579] width 97 height 15
click at [351, 589] on div "Period Status Monthly Actual Monthly Target FY Actual FY Target May-23 Meets or…" at bounding box center [877, 549] width 1297 height 288
click at [348, 592] on td "Not Defined" at bounding box center [360, 595] width 97 height 15
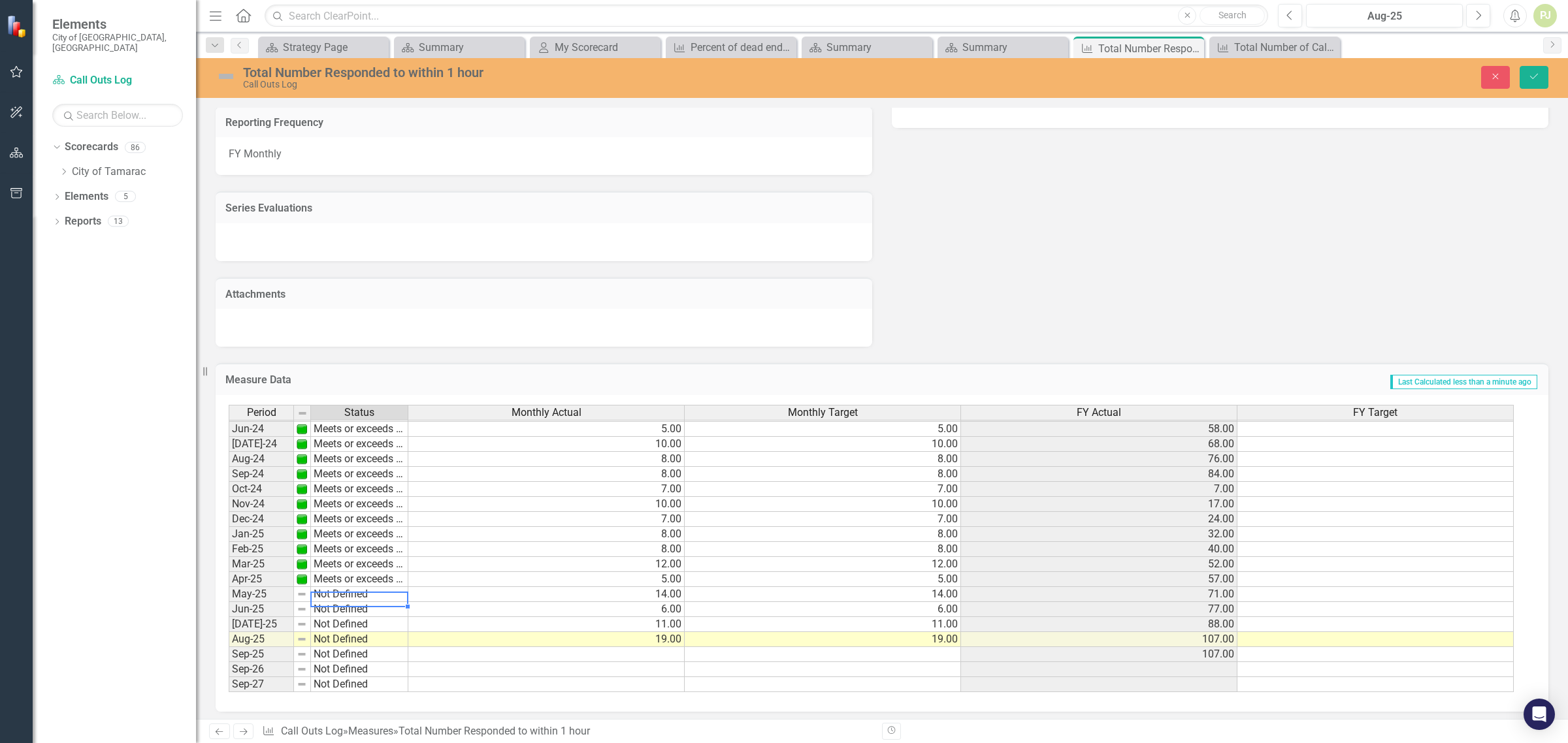
click at [348, 592] on td "Not Defined" at bounding box center [360, 595] width 97 height 15
click at [348, 602] on div "Period Status Monthly Actual Monthly Target FY Actual FY Target May-23 Meets or…" at bounding box center [877, 549] width 1297 height 288
click at [345, 608] on td "Not Defined" at bounding box center [360, 609] width 97 height 15
click at [354, 544] on div "Period Status Monthly Actual Monthly Target FY Actual FY Target May-23 Meets or…" at bounding box center [877, 549] width 1297 height 288
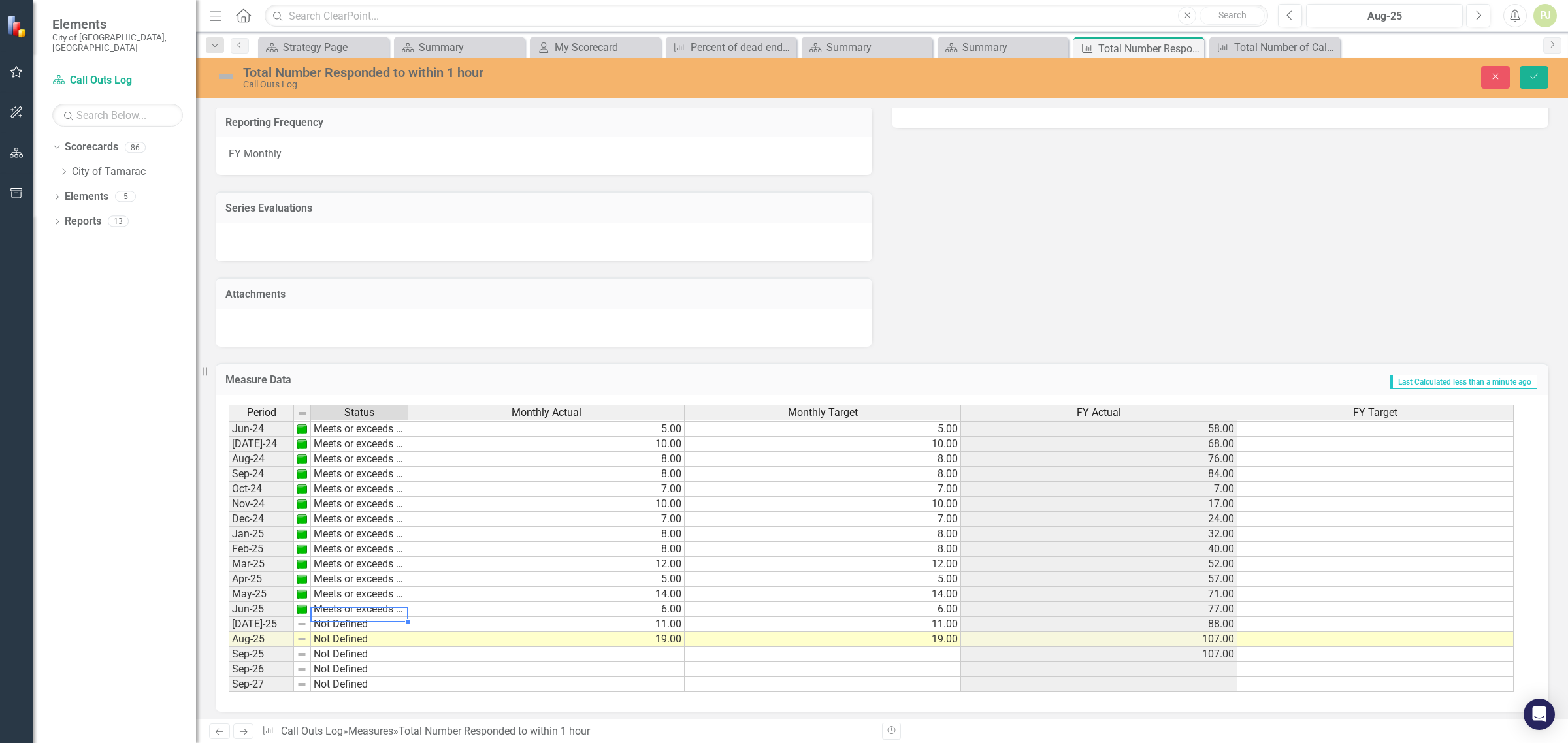
click at [343, 618] on td "Not Defined" at bounding box center [360, 625] width 97 height 15
click at [344, 618] on td "Not Defined" at bounding box center [360, 625] width 97 height 15
click at [362, 555] on div "Period Status Monthly Actual Monthly Target FY Actual FY Target May-23 Meets or…" at bounding box center [877, 549] width 1297 height 288
click at [343, 635] on td "Not Defined" at bounding box center [360, 640] width 97 height 15
click at [344, 633] on td "Not Defined" at bounding box center [360, 640] width 97 height 15
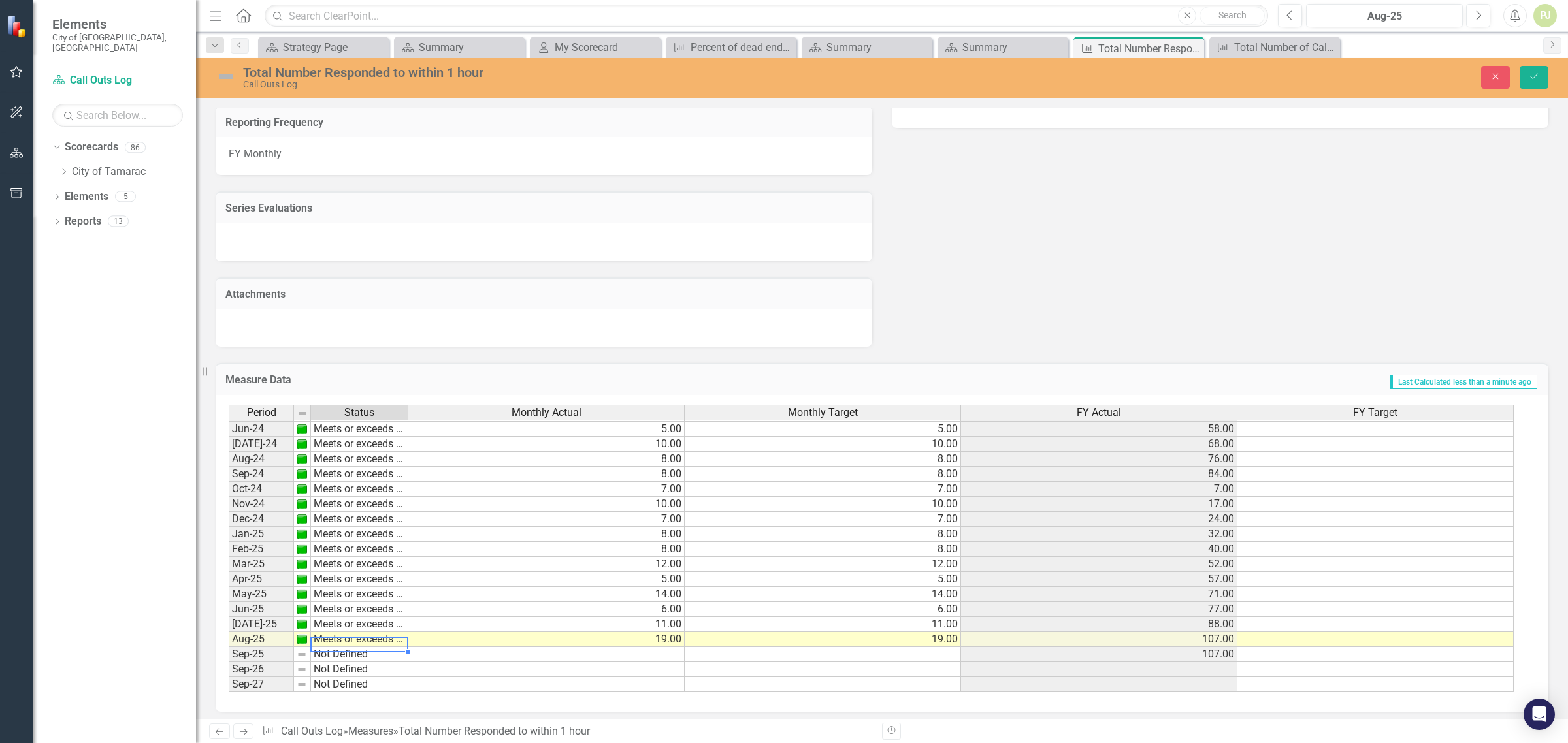
click at [353, 572] on div "Period Status Monthly Actual Monthly Target FY Actual FY Target May-23 Meets or…" at bounding box center [877, 549] width 1297 height 288
click at [337, 647] on td "Not Defined" at bounding box center [360, 654] width 97 height 15
click at [338, 647] on td "Not Defined" at bounding box center [360, 654] width 97 height 15
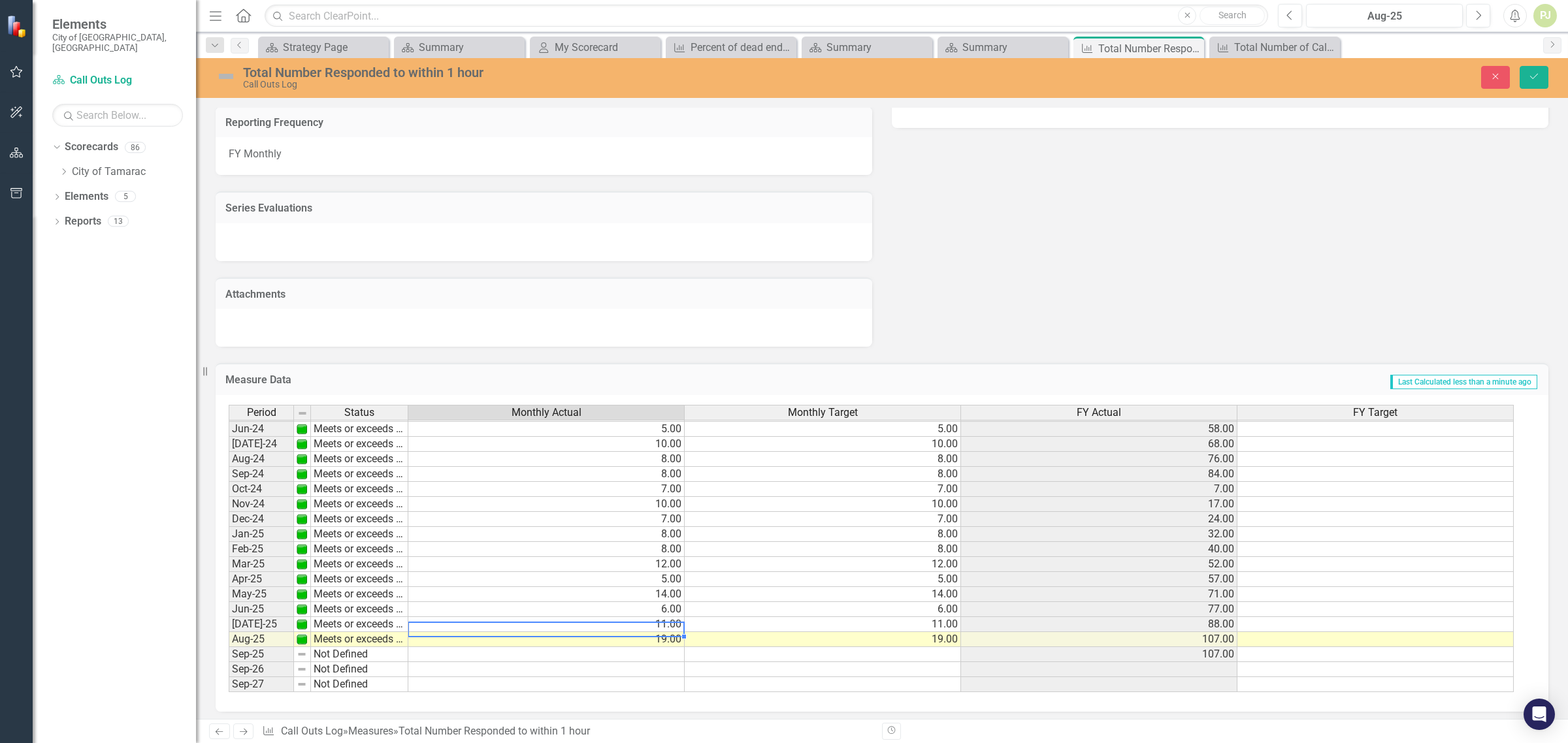
click at [545, 619] on td "11.00" at bounding box center [546, 625] width 276 height 15
click at [1530, 73] on icon "Save" at bounding box center [1534, 77] width 12 height 9
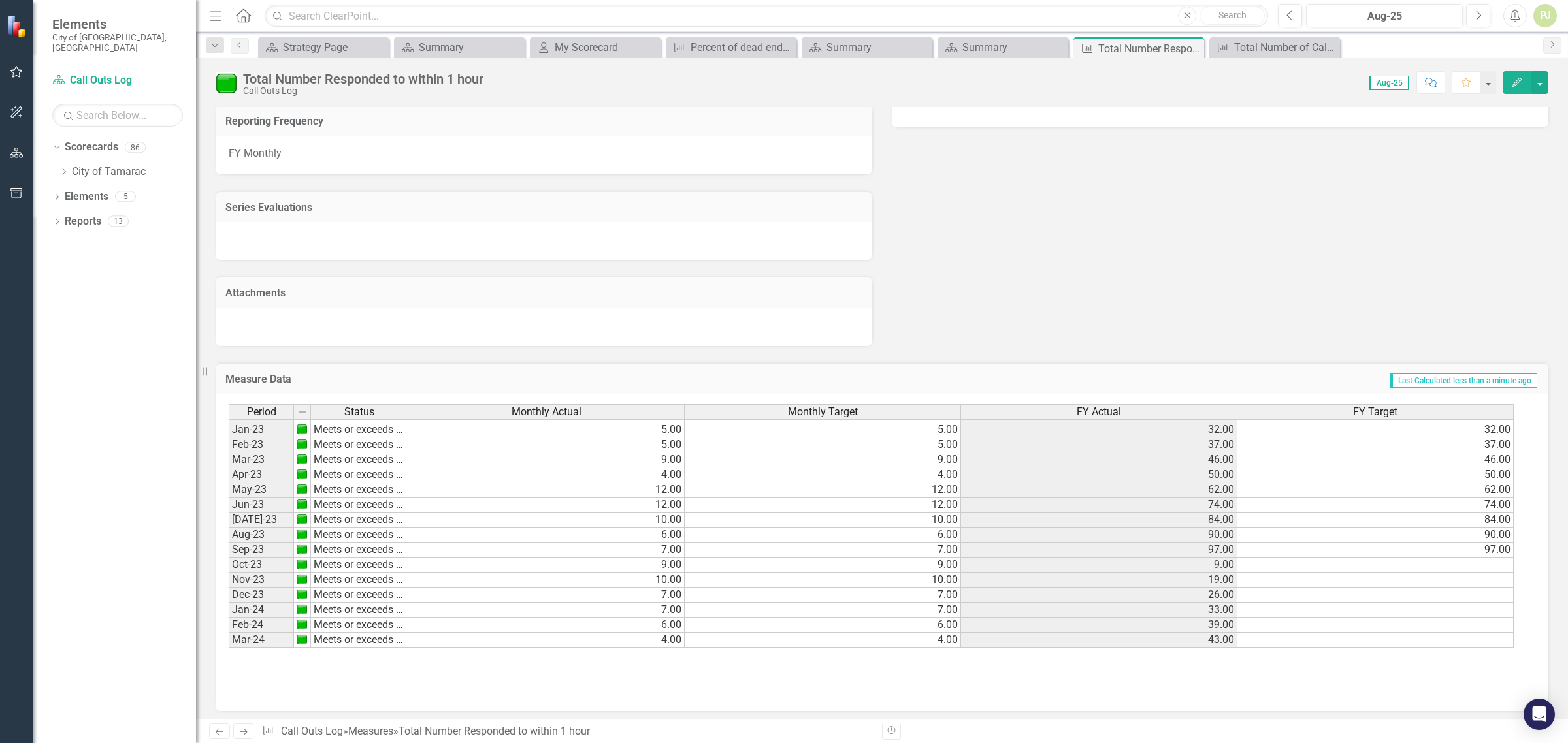
scroll to position [408, 0]
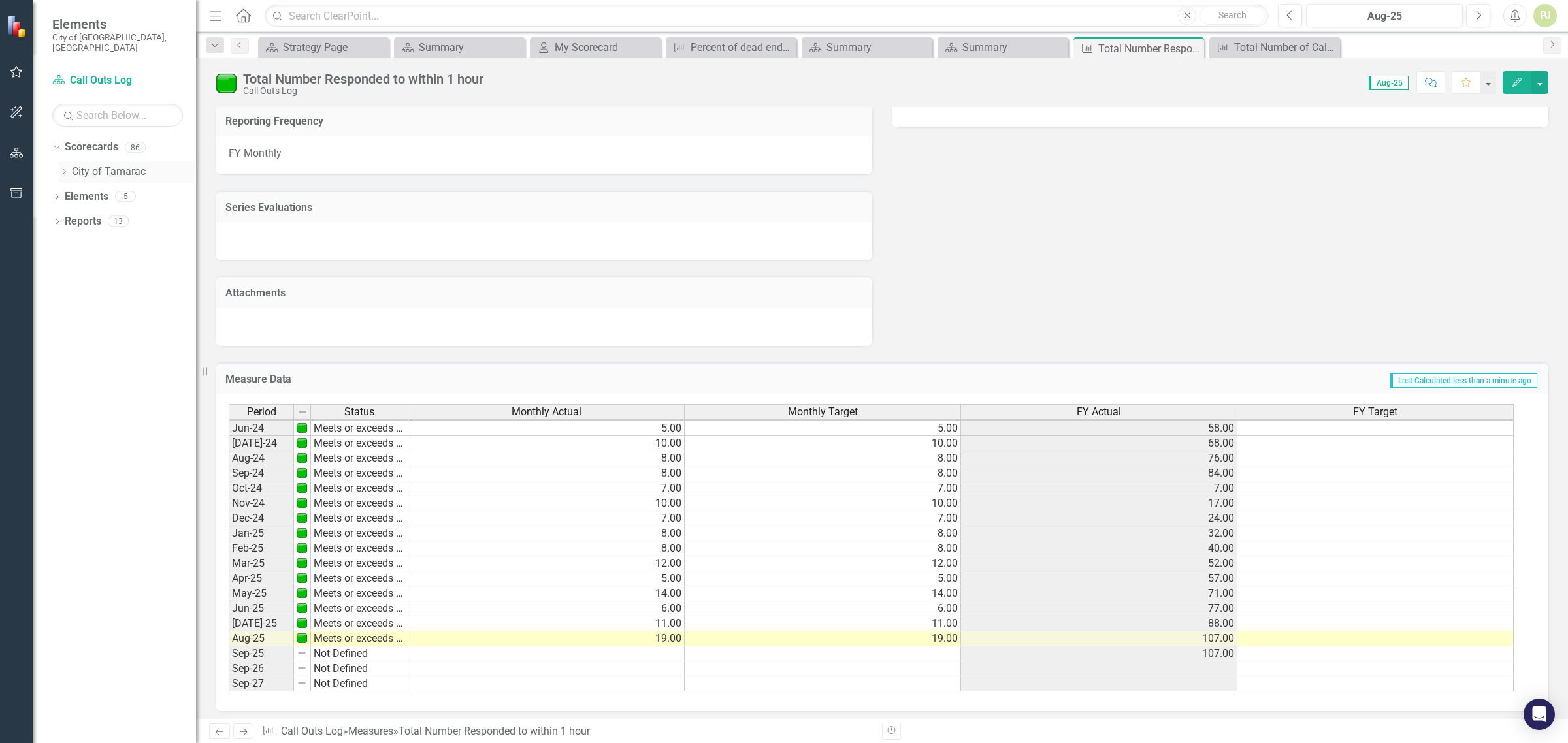
click at [63, 167] on icon "Dropdown" at bounding box center [63, 171] width 10 height 8
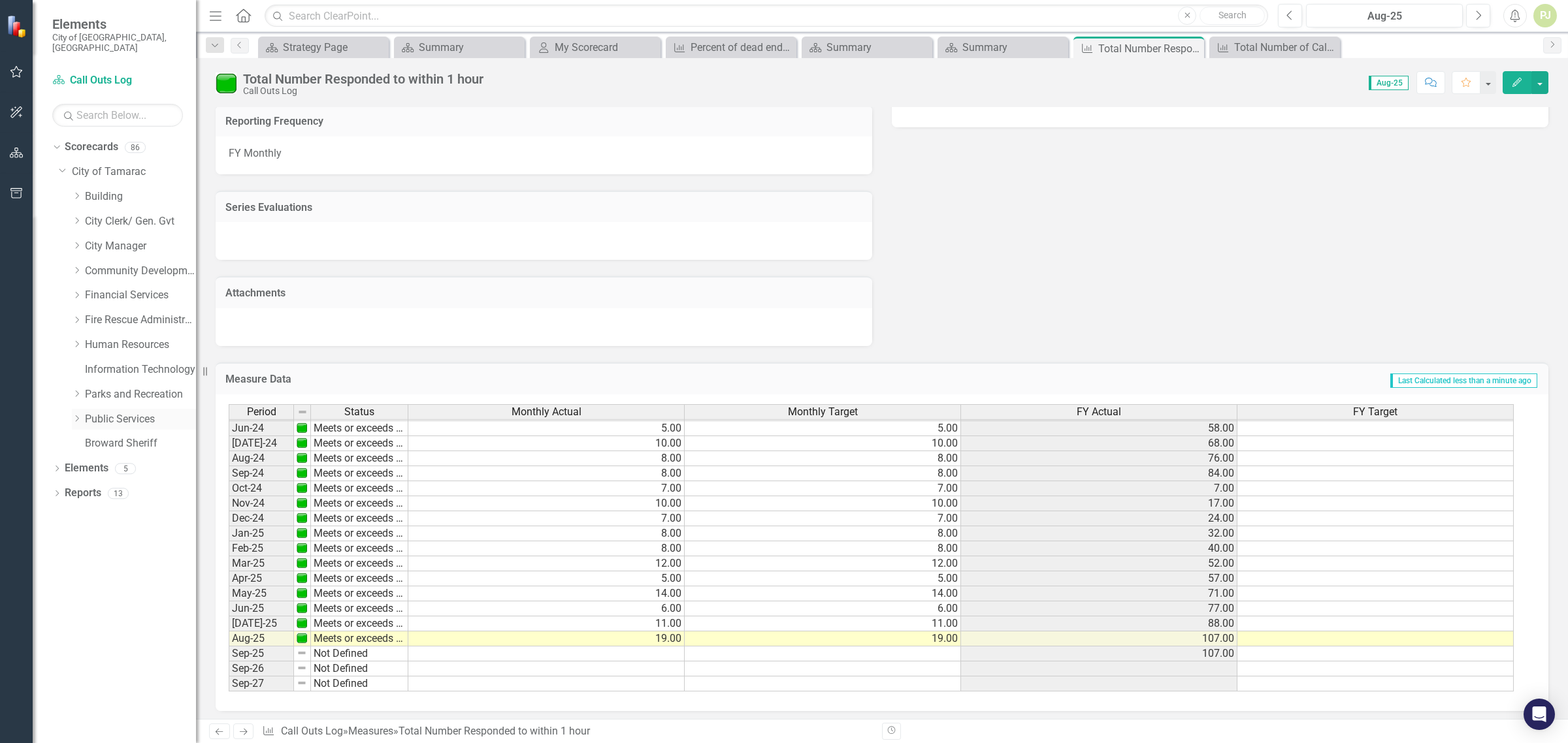
click at [82, 414] on div "Dropdown" at bounding box center [79, 419] width 13 height 11
click at [92, 613] on icon "Dropdown" at bounding box center [90, 617] width 10 height 8
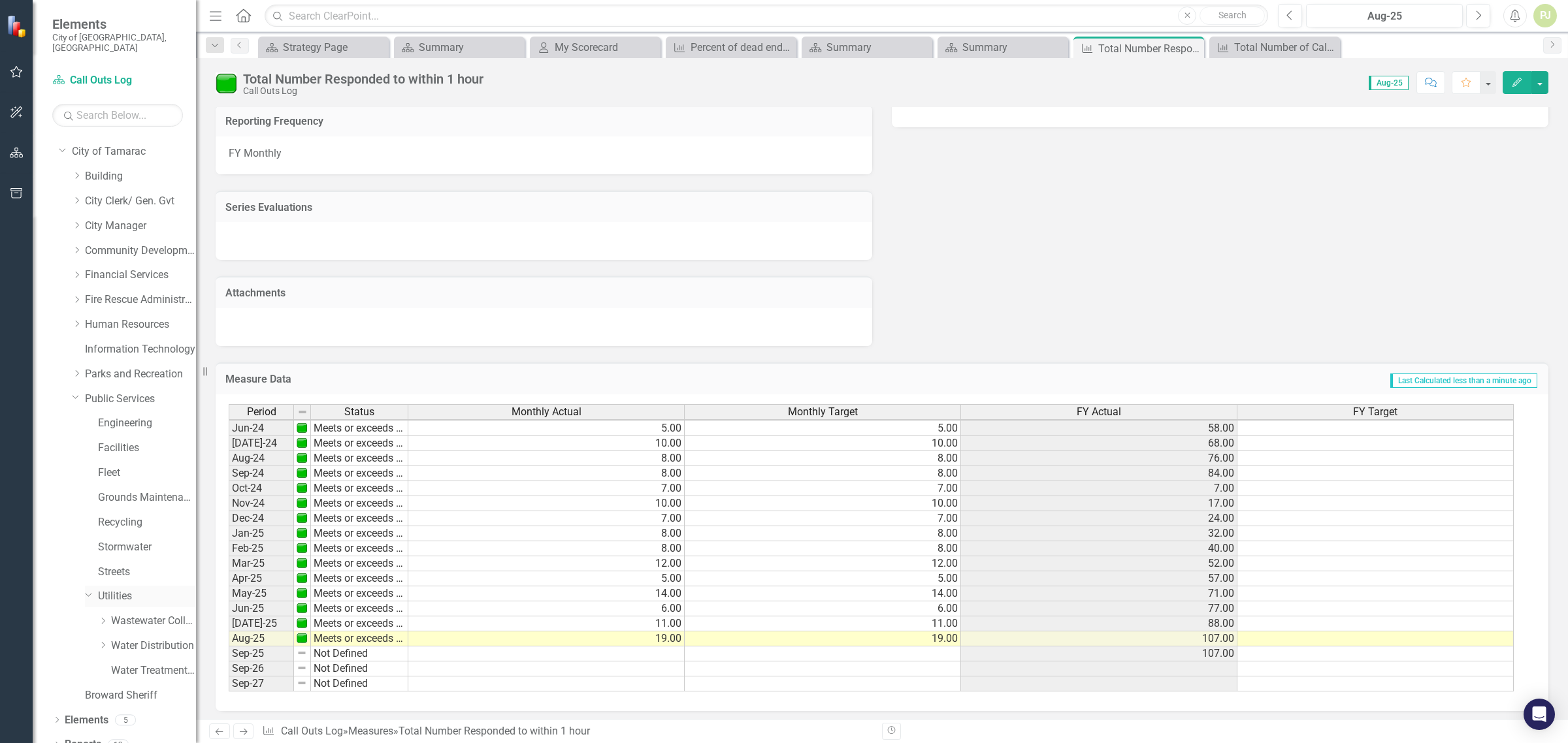
scroll to position [25, 0]
click at [106, 637] on icon "Dropdown" at bounding box center [103, 641] width 10 height 8
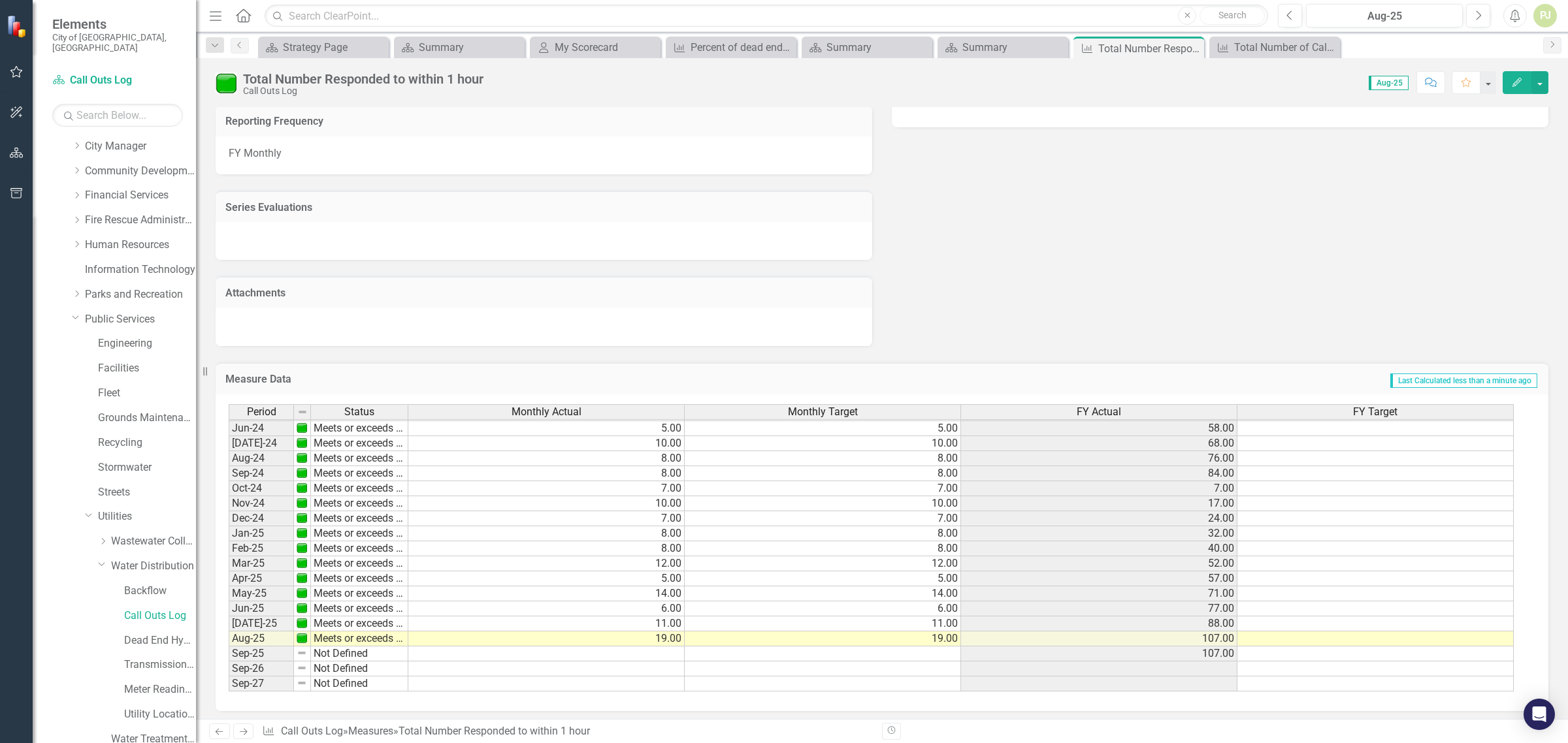
scroll to position [174, 0]
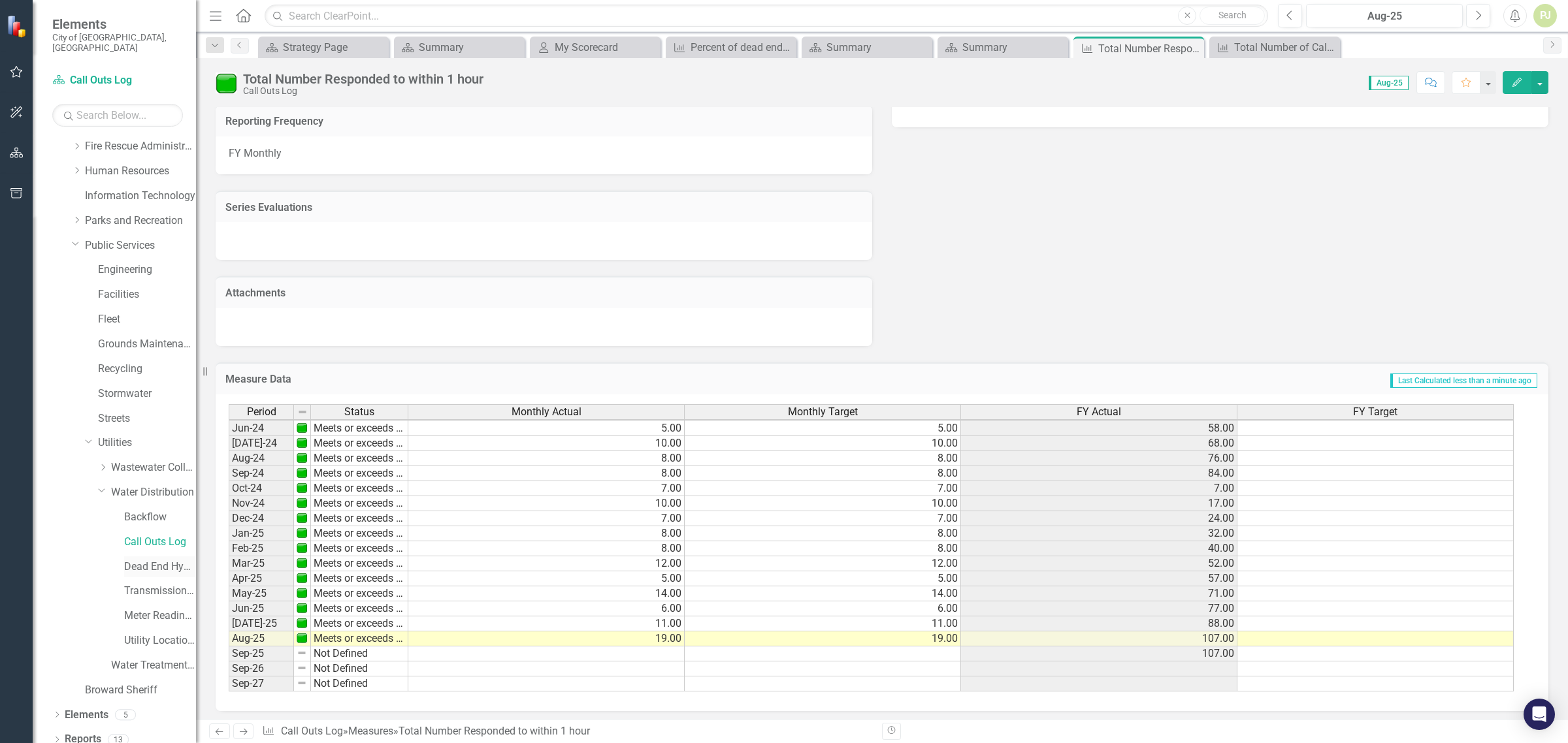
click at [132, 560] on link "Dead End Hydrant Flushing Log" at bounding box center [160, 567] width 72 height 15
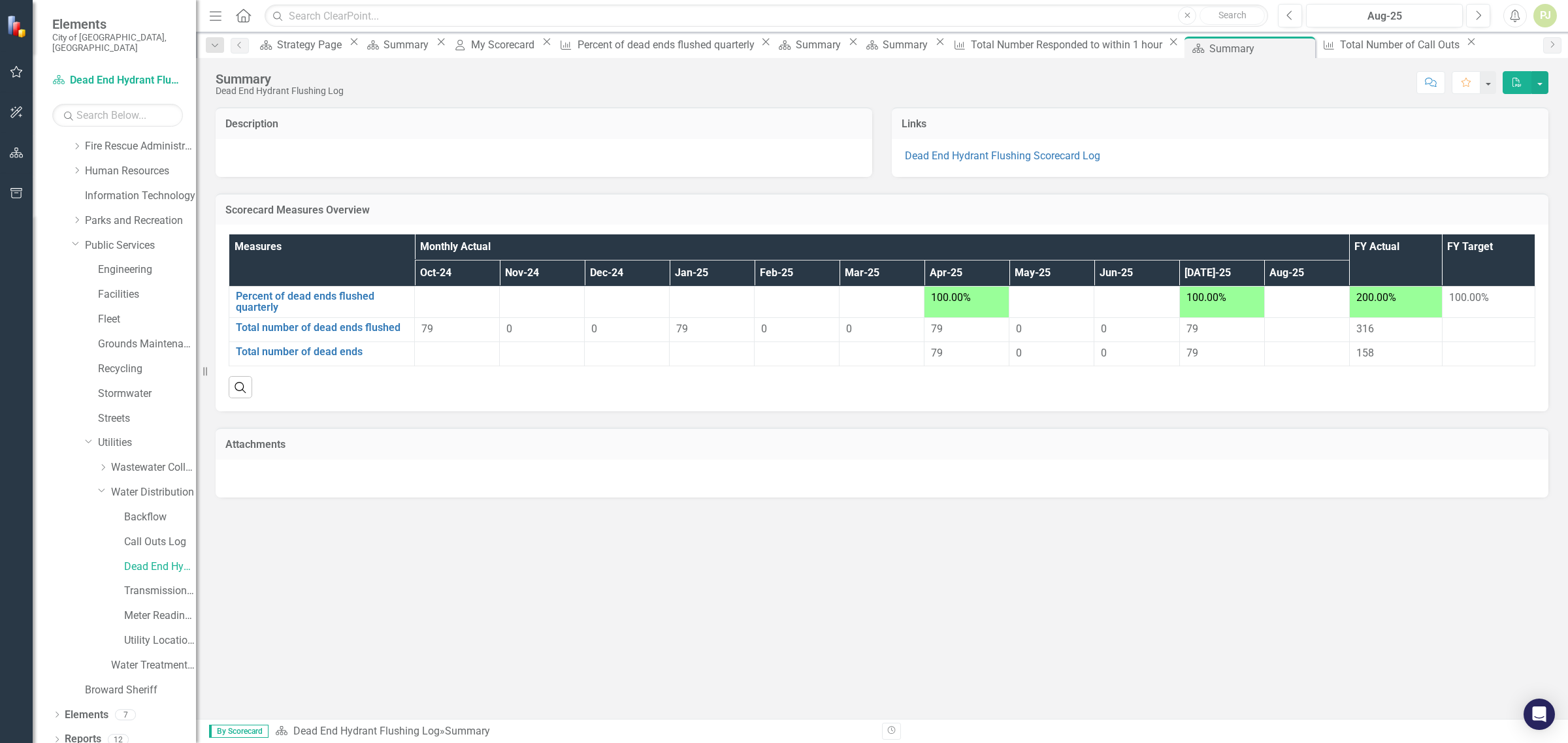
click at [685, 296] on div at bounding box center [712, 298] width 71 height 16
click at [327, 297] on link "Percent of dead ends flushed quarterly" at bounding box center [322, 302] width 172 height 23
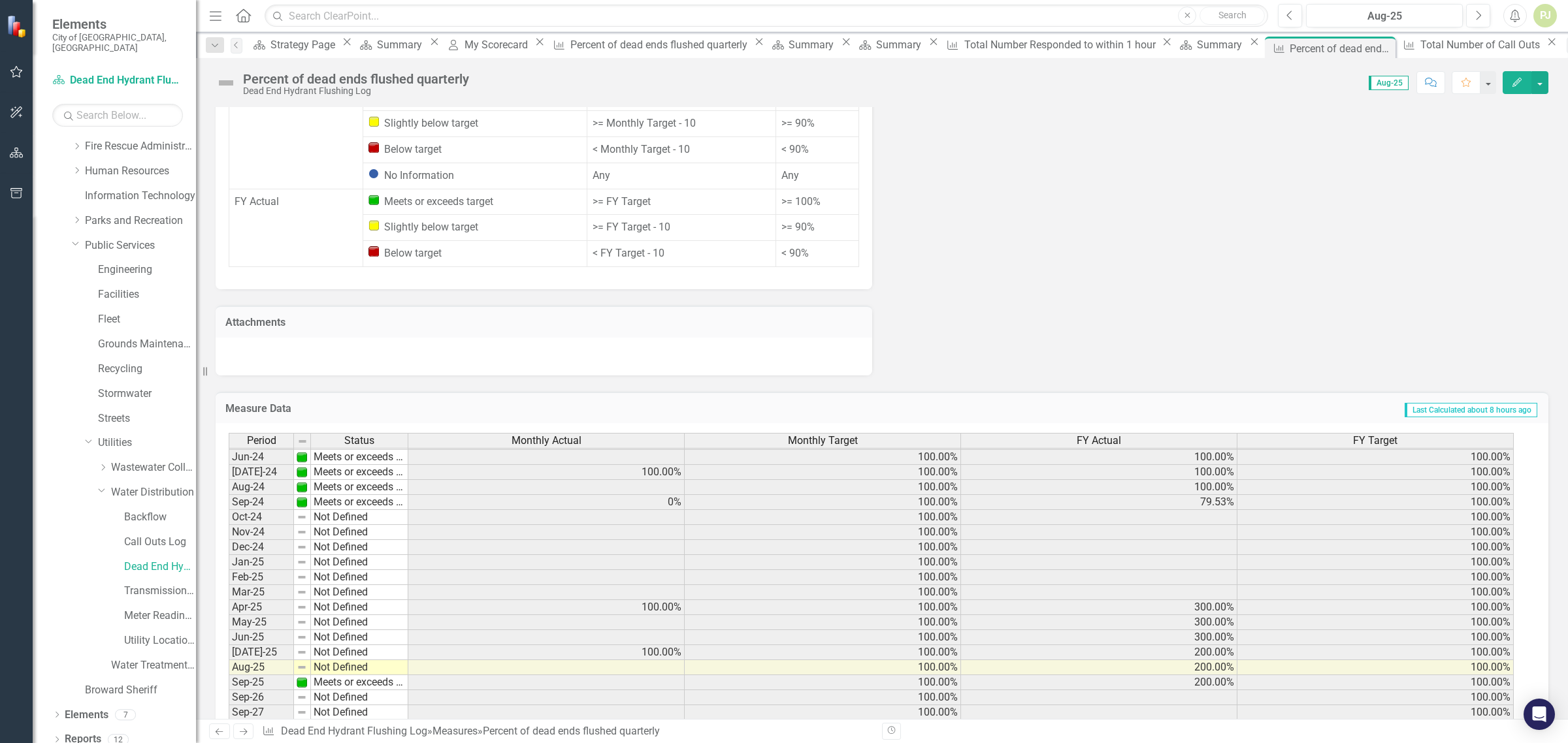
scroll to position [835, 0]
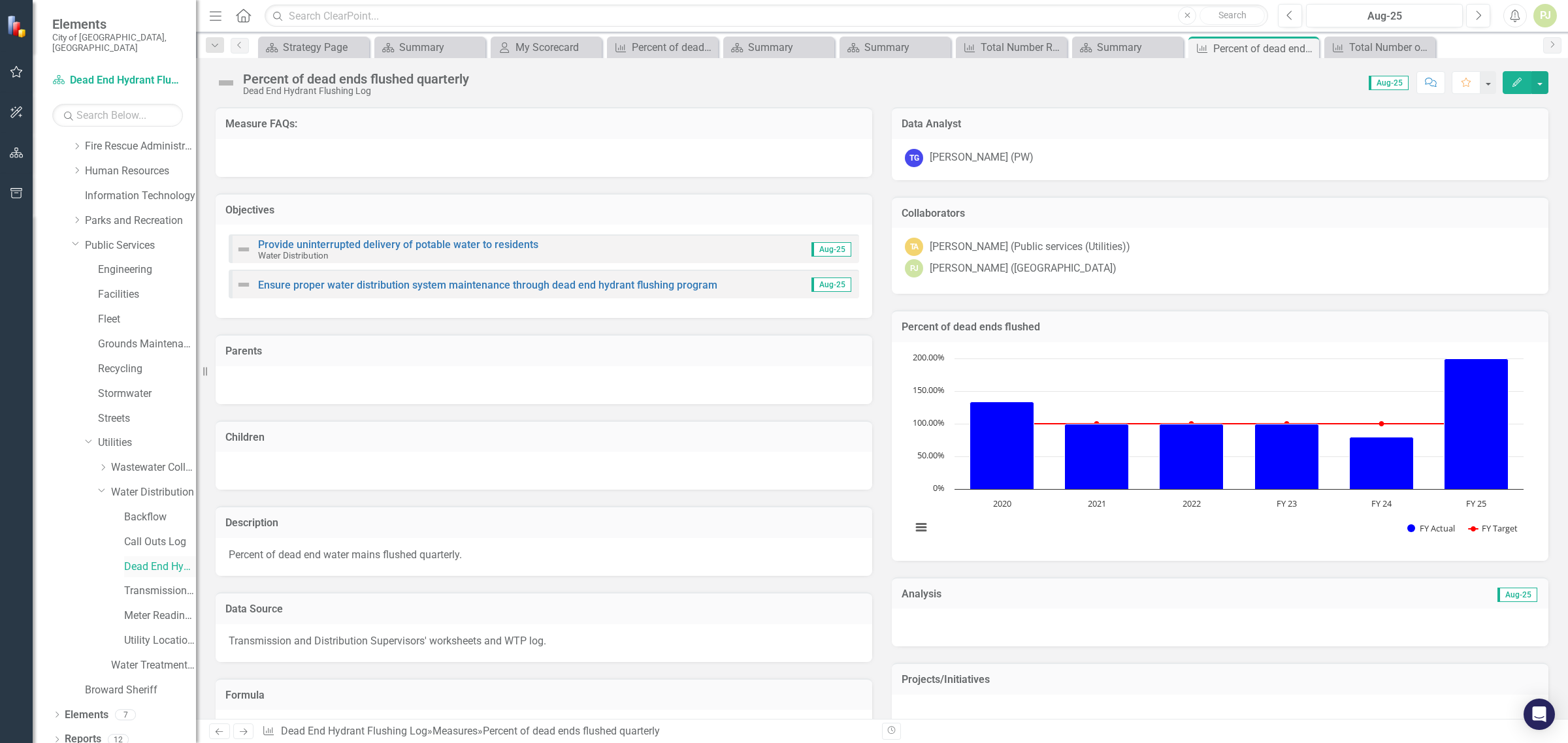
click at [164, 560] on link "Dead End Hydrant Flushing Log" at bounding box center [160, 567] width 72 height 15
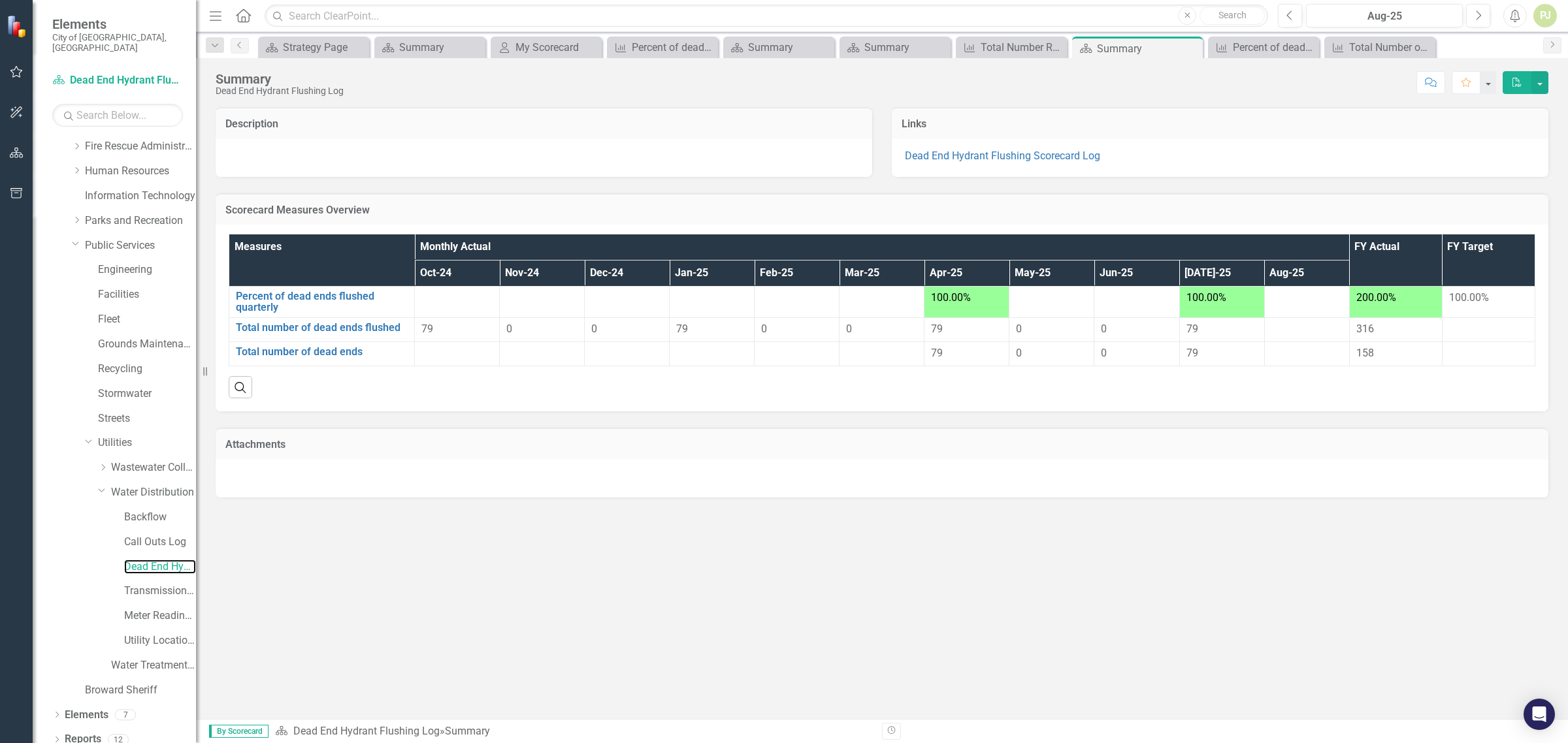
click at [206, 372] on icon "Resize" at bounding box center [208, 371] width 13 height 10
click at [240, 387] on icon "Search" at bounding box center [241, 387] width 15 height 12
click at [365, 389] on input "text" at bounding box center [297, 401] width 136 height 24
click at [237, 42] on icon "Previous" at bounding box center [239, 45] width 10 height 8
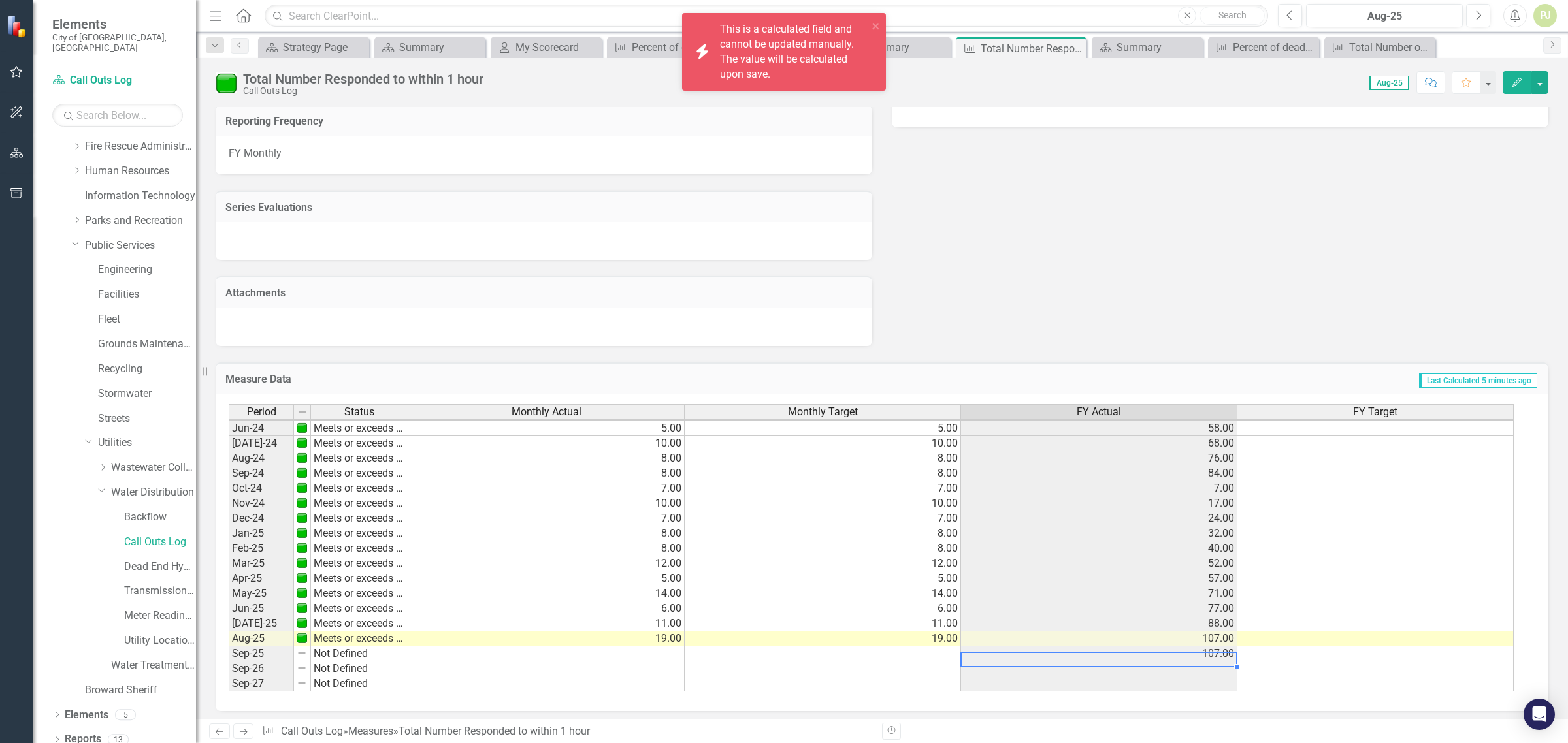
scroll to position [485, 0]
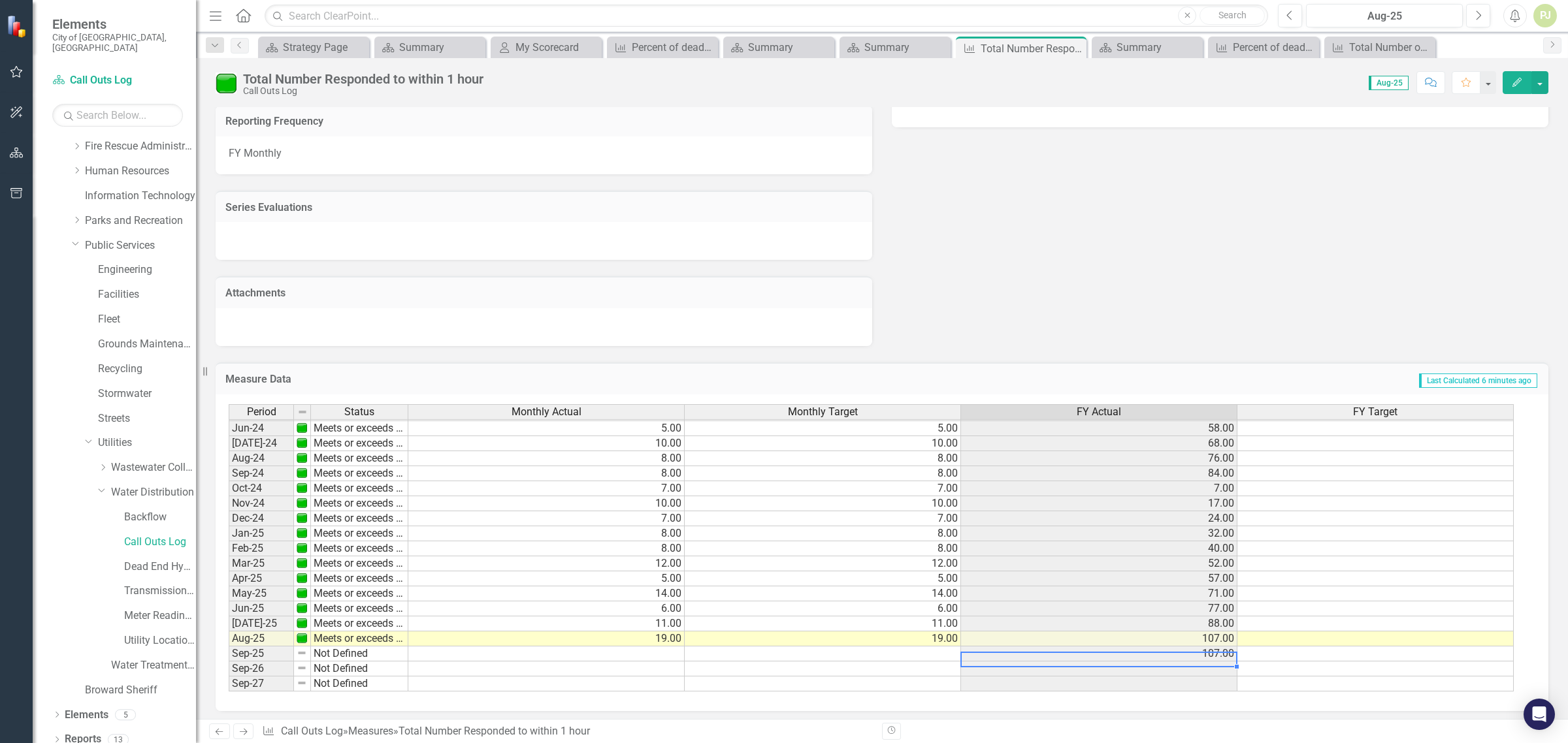
click at [1211, 647] on td "107.00" at bounding box center [1099, 654] width 276 height 15
click at [1216, 649] on td "107.00" at bounding box center [1099, 654] width 276 height 15
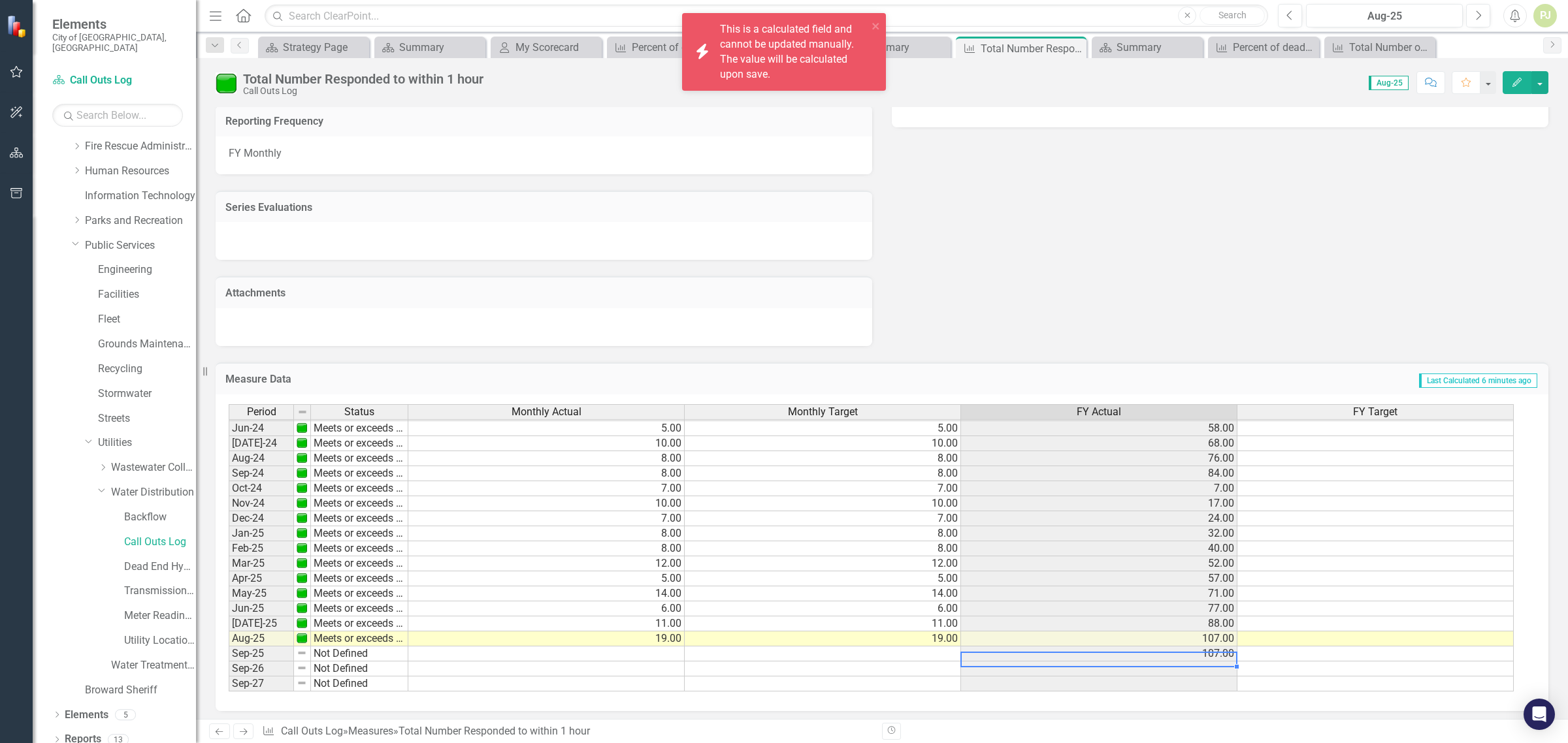
click at [1129, 651] on td "107.00" at bounding box center [1099, 654] width 276 height 15
click at [877, 27] on icon "close" at bounding box center [875, 26] width 6 height 6
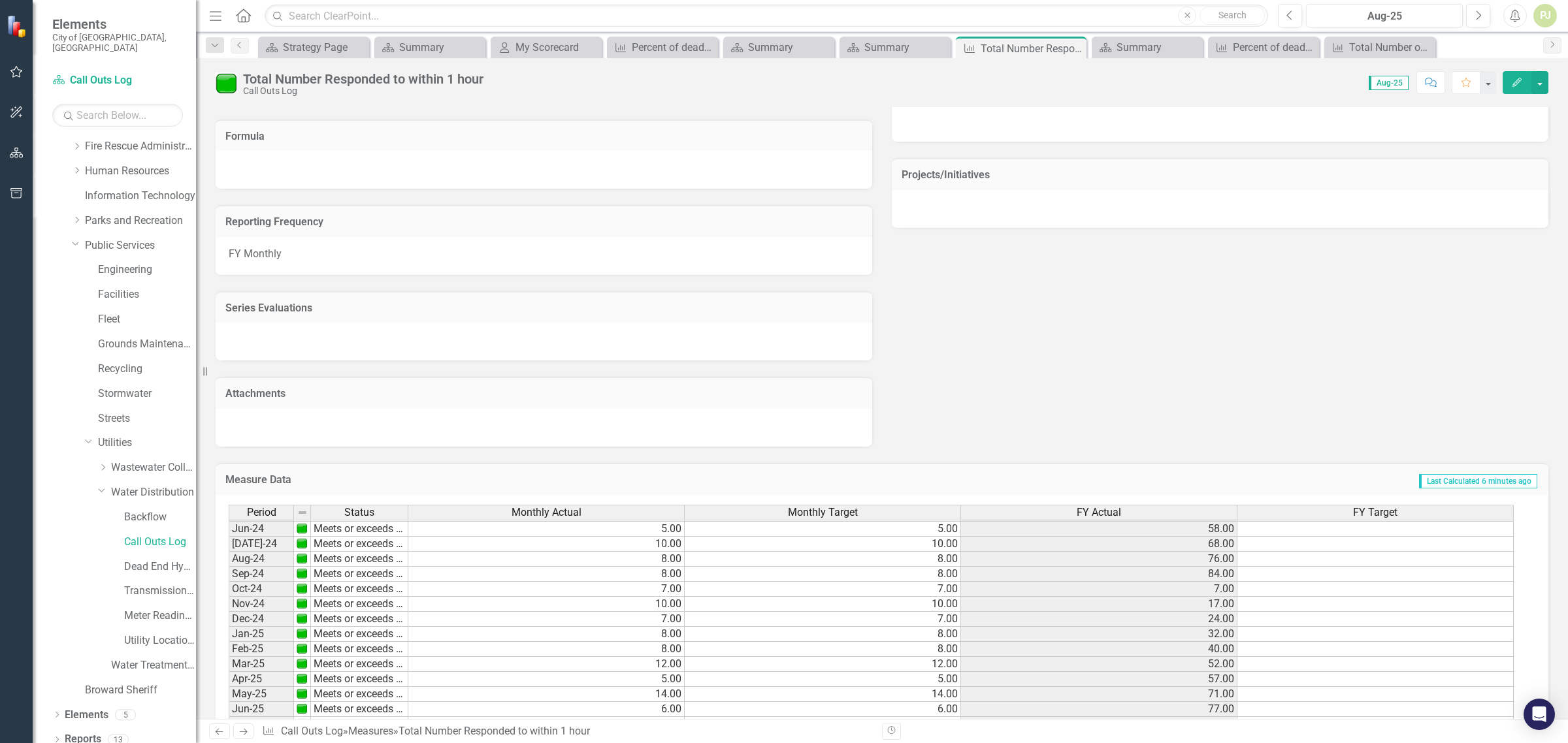
scroll to position [624, 0]
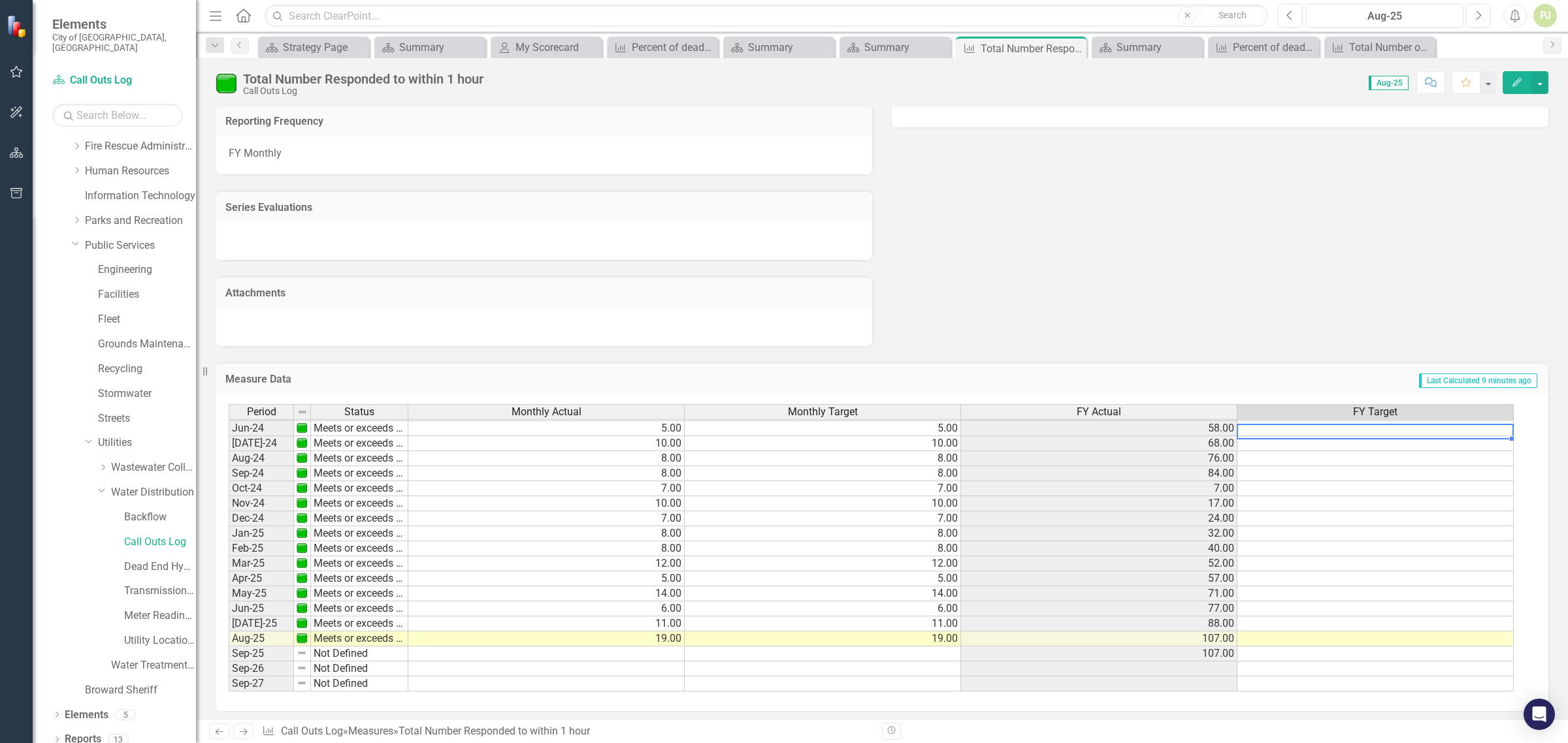
click at [1395, 425] on td at bounding box center [1376, 428] width 276 height 15
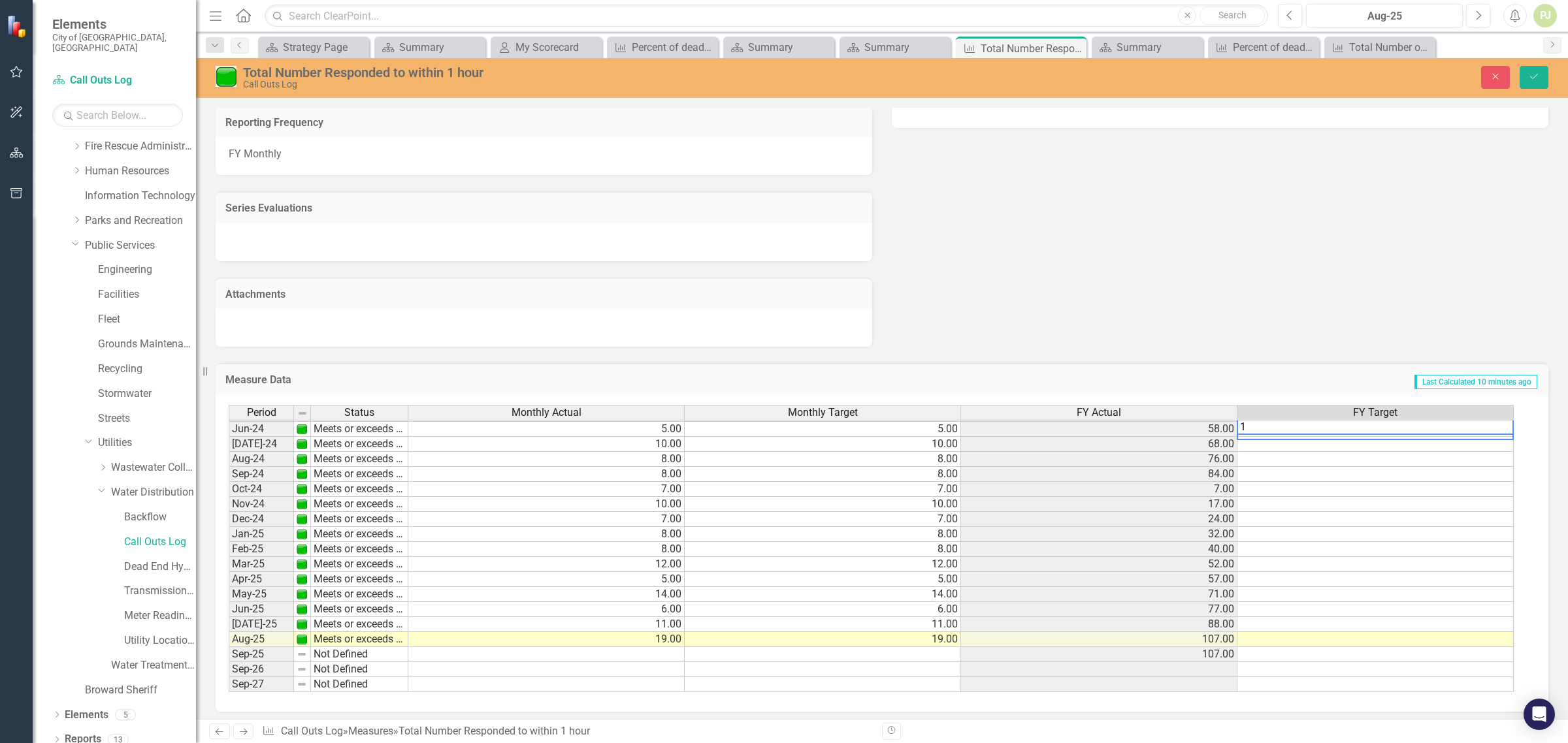
type textarea "1"
click at [229, 460] on div "Period Status Monthly Actual Monthly Target FY Actual FY Target May-23 Meets or…" at bounding box center [229, 451] width 0 height 482
click at [1485, 442] on td at bounding box center [1376, 445] width 276 height 15
type textarea "1"
click at [1466, 458] on td at bounding box center [1376, 459] width 276 height 15
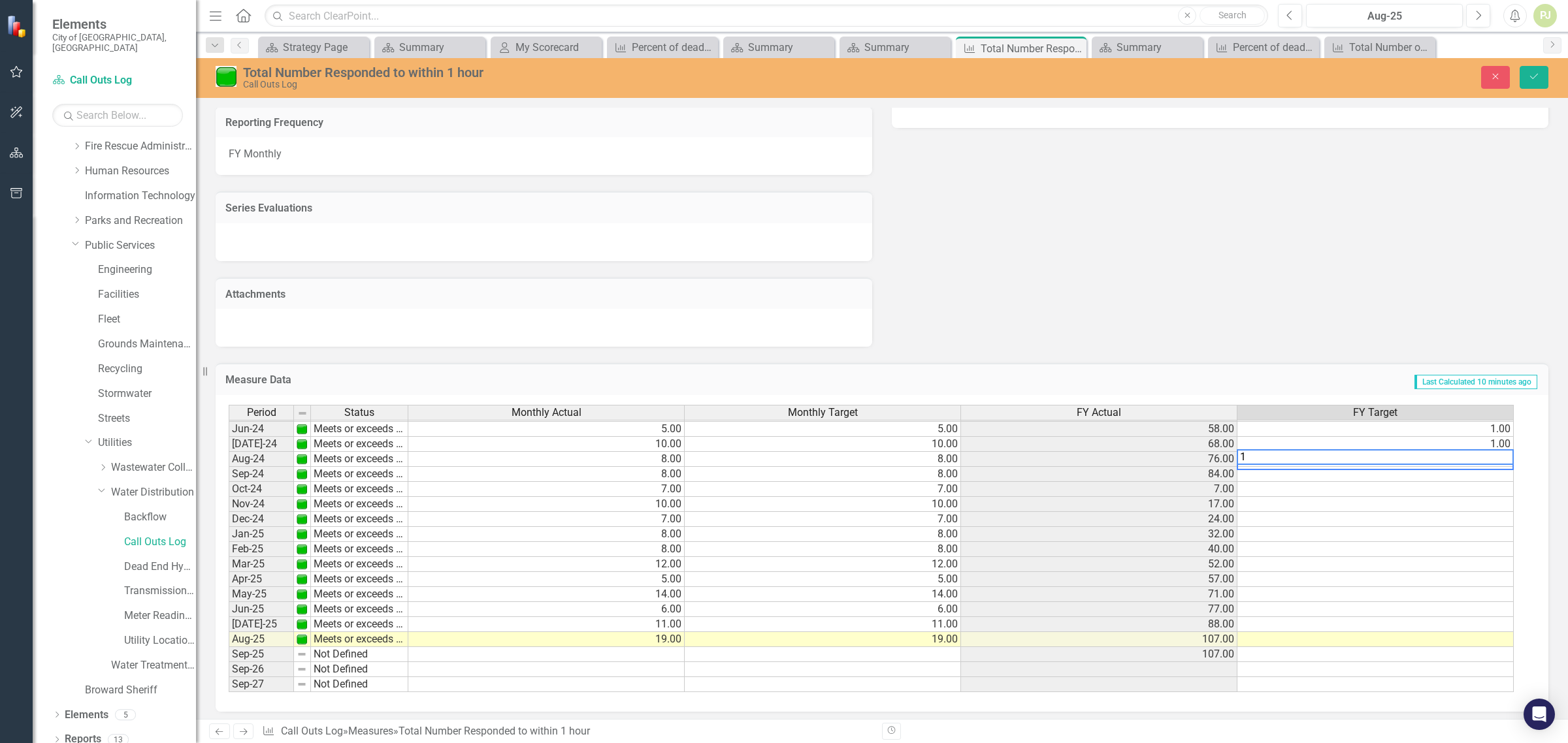
click at [1469, 459] on textarea "1" at bounding box center [1375, 457] width 277 height 16
type textarea "1"
click at [229, 476] on div "Period Status Monthly Actual Monthly Target FY Actual FY Target May-23 Meets or…" at bounding box center [229, 451] width 0 height 482
click at [1465, 468] on td at bounding box center [1376, 474] width 276 height 15
type textarea "1"
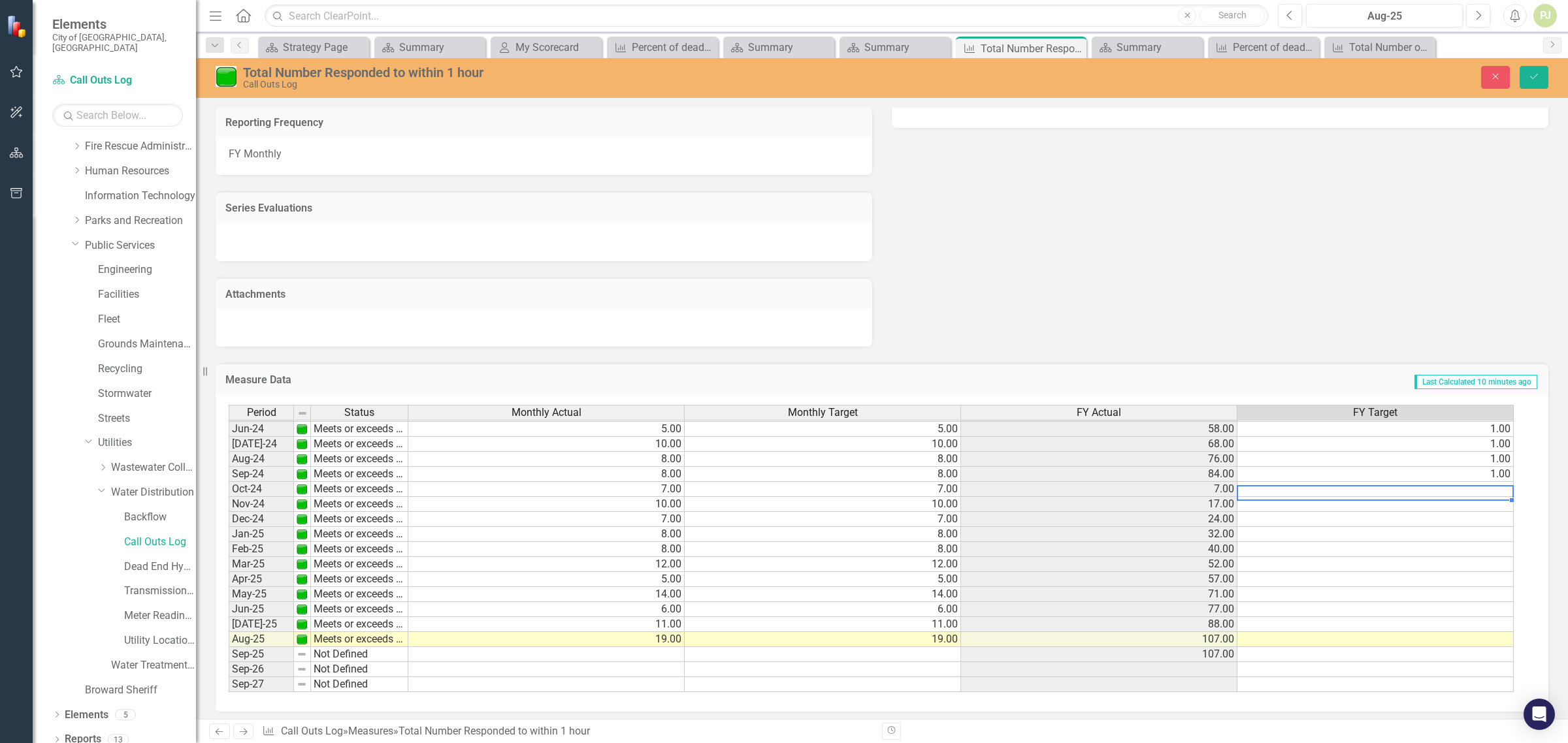
click at [1464, 482] on td at bounding box center [1376, 490] width 276 height 15
type textarea "1"
click at [1465, 497] on td at bounding box center [1376, 504] width 276 height 15
type textarea "1"
click at [1467, 512] on td at bounding box center [1376, 520] width 276 height 15
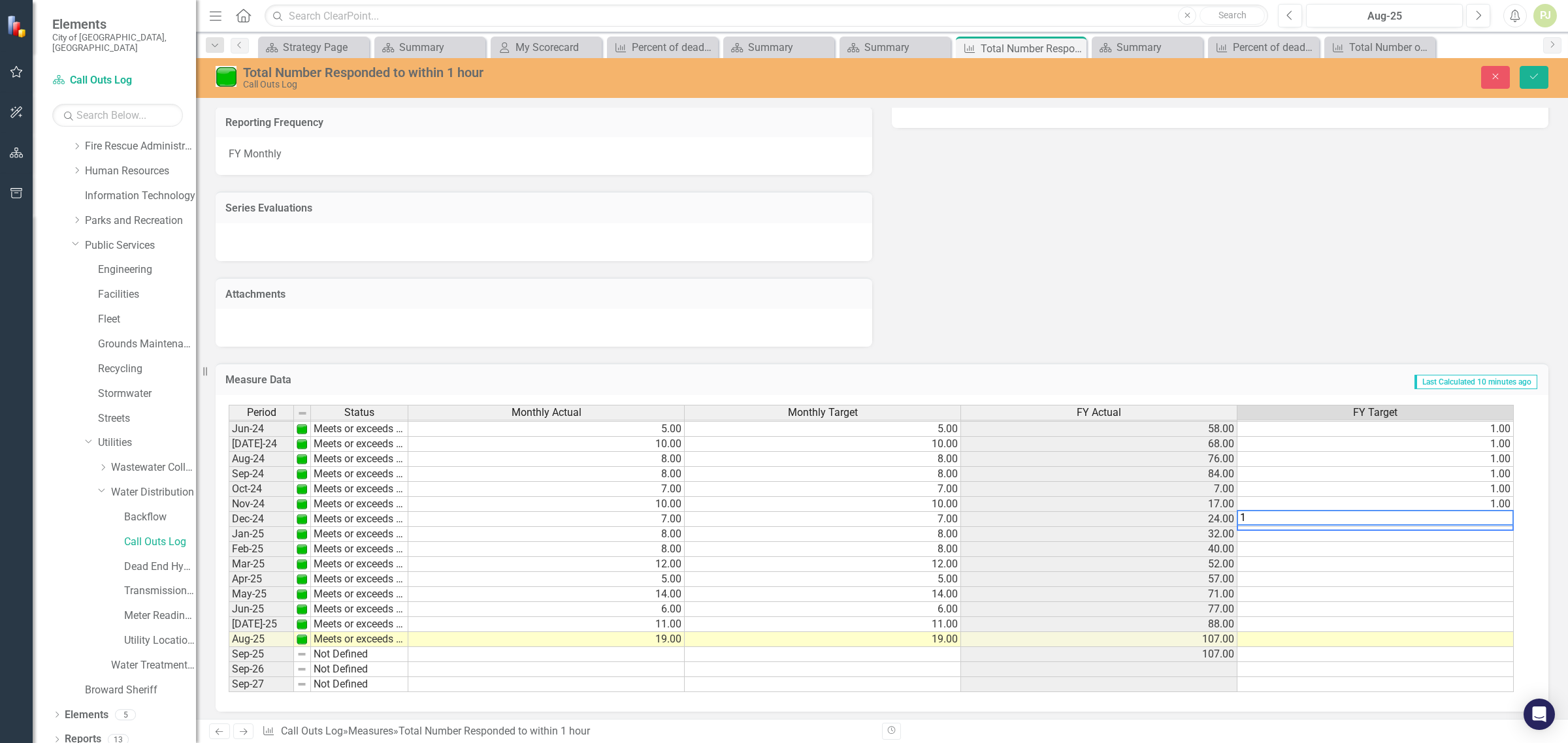
type textarea "1"
click at [1469, 527] on td at bounding box center [1376, 534] width 276 height 15
click at [1471, 527] on td at bounding box center [1376, 534] width 276 height 15
type textarea "1"
click at [1471, 544] on td at bounding box center [1376, 549] width 276 height 15
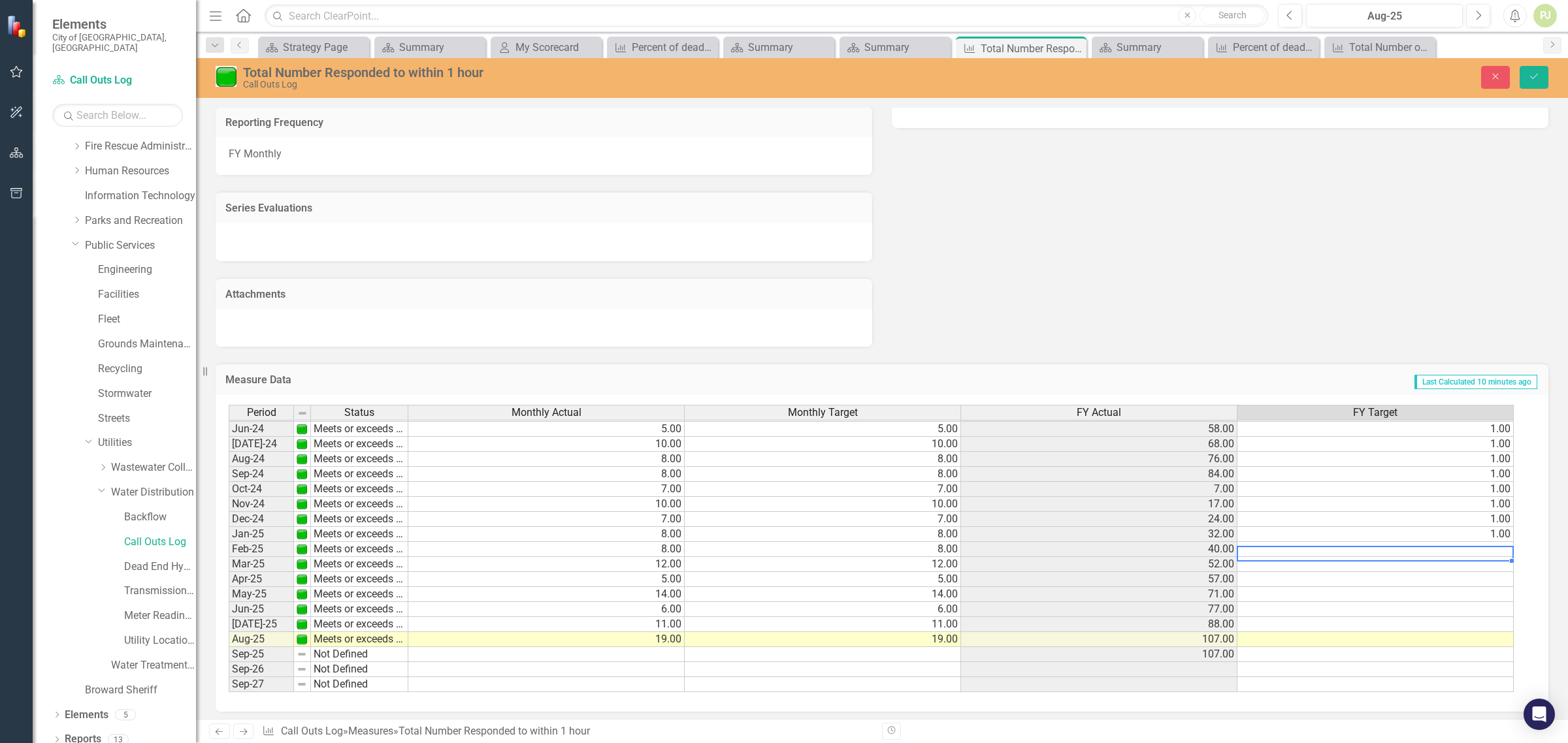
click at [1471, 544] on td at bounding box center [1376, 549] width 276 height 15
type textarea "1"
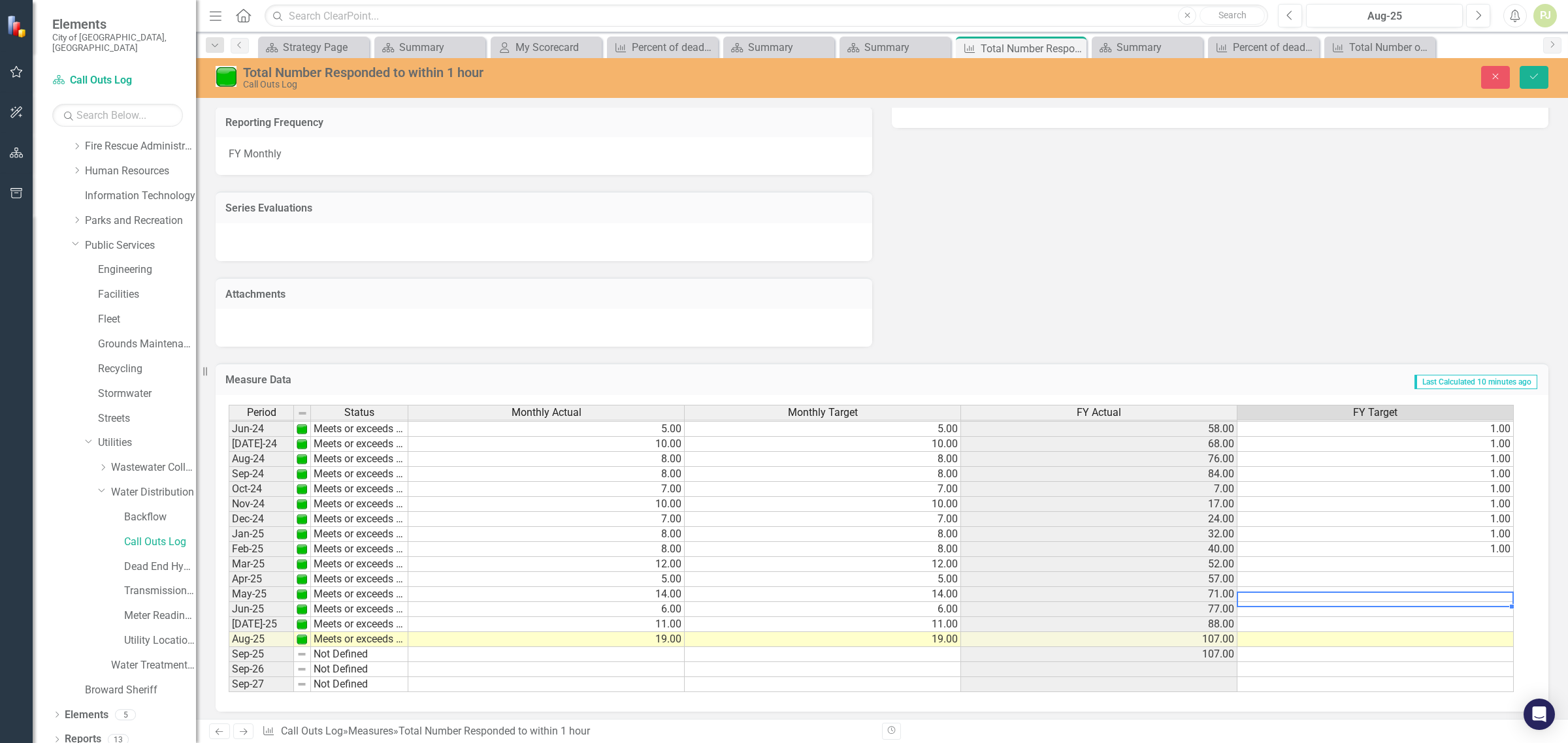
click at [229, 582] on div "Period Status Monthly Actual Monthly Target FY Actual FY Target May-23 Meets or…" at bounding box center [229, 451] width 0 height 482
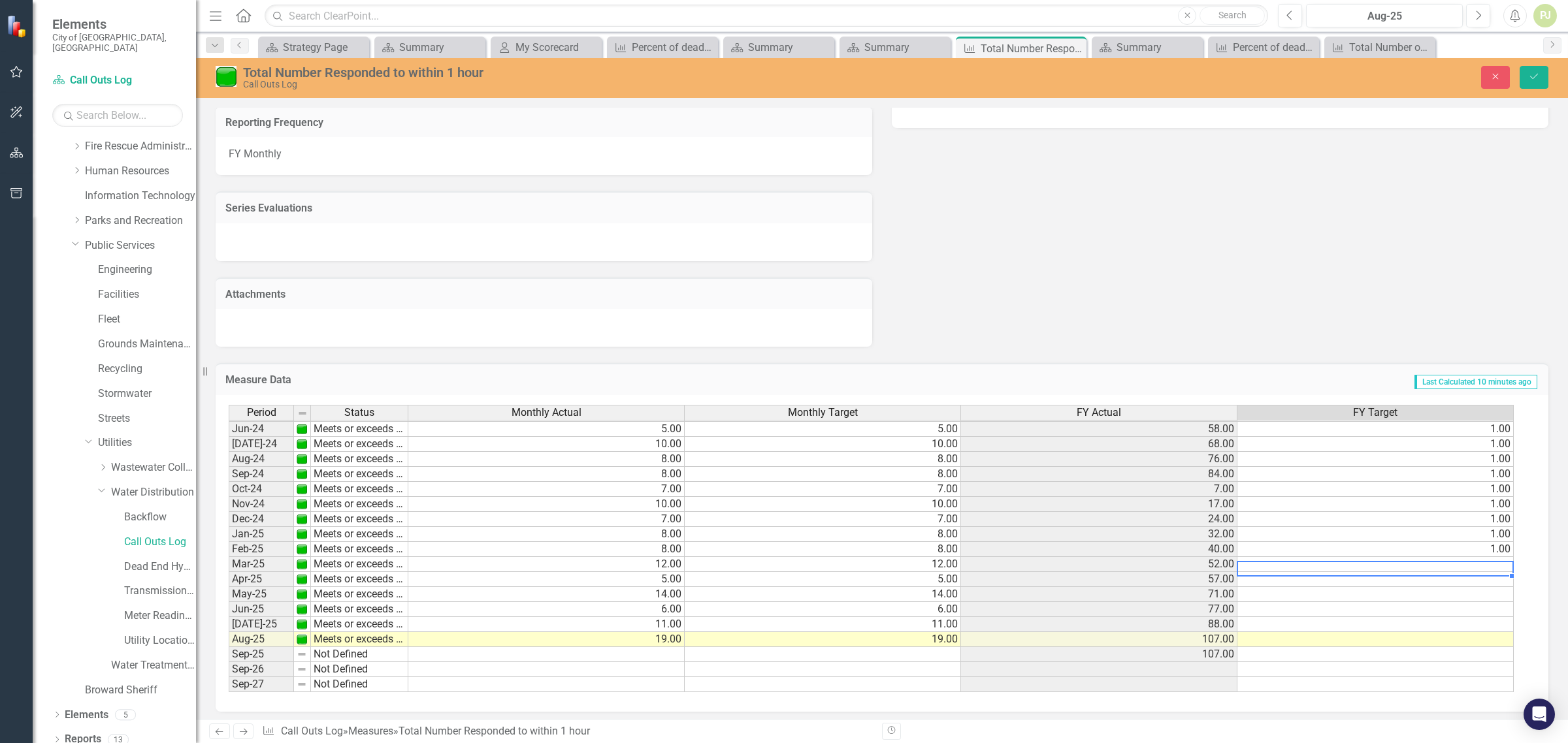
click at [1490, 558] on td at bounding box center [1376, 565] width 276 height 15
type textarea "1"
click at [1494, 576] on td at bounding box center [1376, 579] width 276 height 15
type textarea "1"
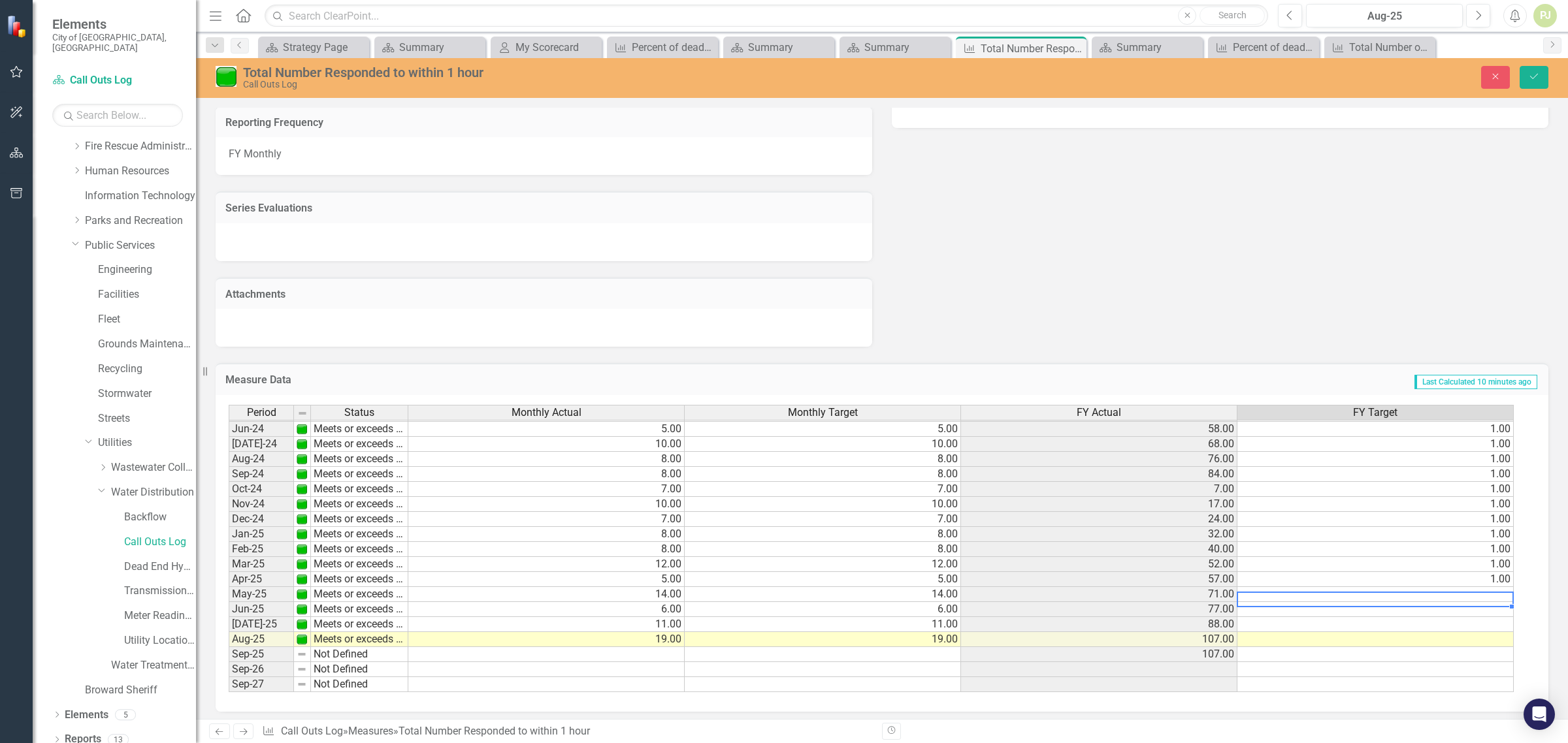
click at [1495, 587] on td at bounding box center [1376, 595] width 276 height 15
click at [1494, 597] on textarea "1" at bounding box center [1375, 594] width 277 height 16
type textarea "1"
click at [1494, 604] on td at bounding box center [1376, 609] width 276 height 15
click at [1494, 604] on textarea "1" at bounding box center [1375, 608] width 277 height 16
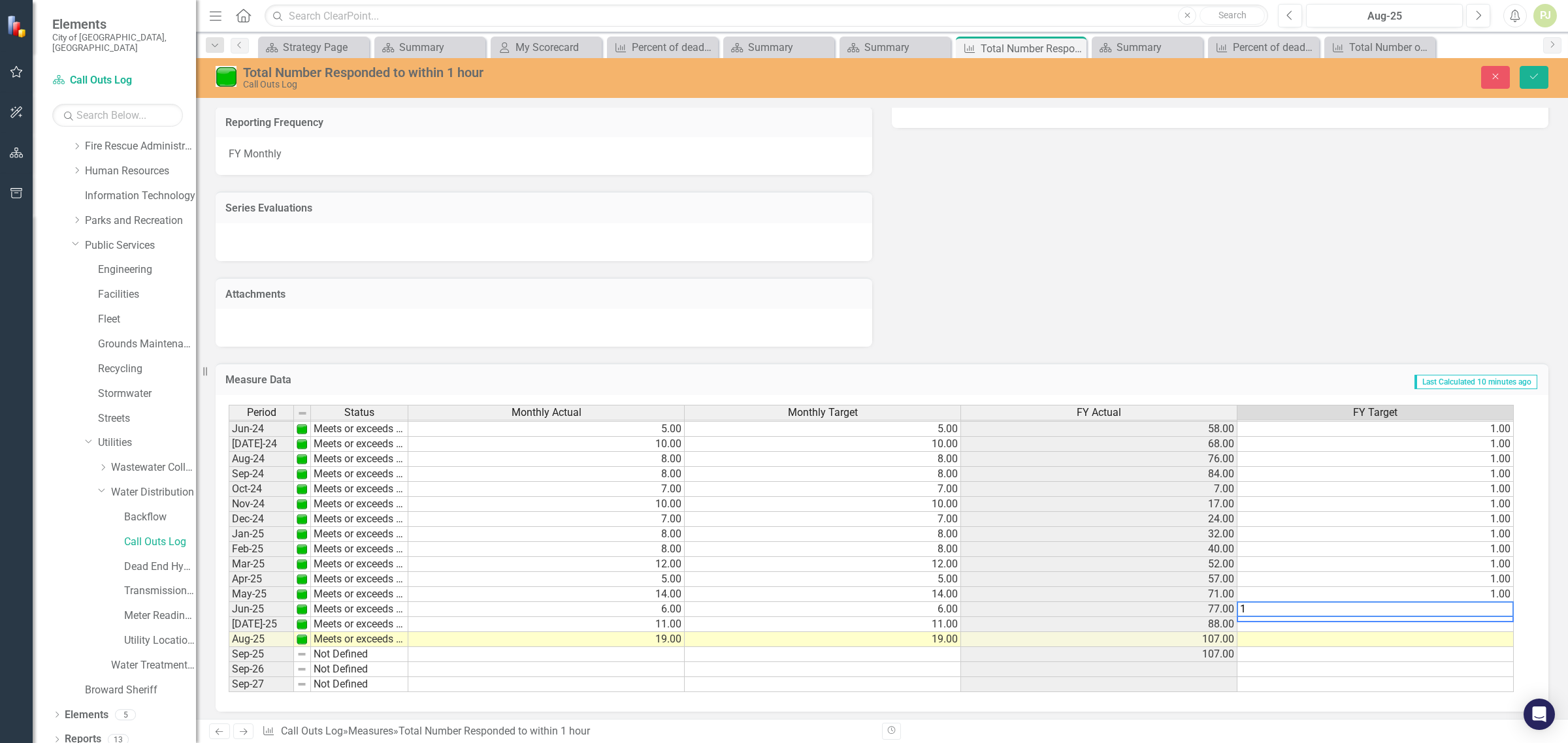
type textarea "1"
click at [1493, 618] on td at bounding box center [1376, 625] width 276 height 15
click at [1491, 620] on textarea "1" at bounding box center [1375, 624] width 277 height 16
type textarea "1"
click at [1418, 633] on td at bounding box center [1376, 640] width 276 height 15
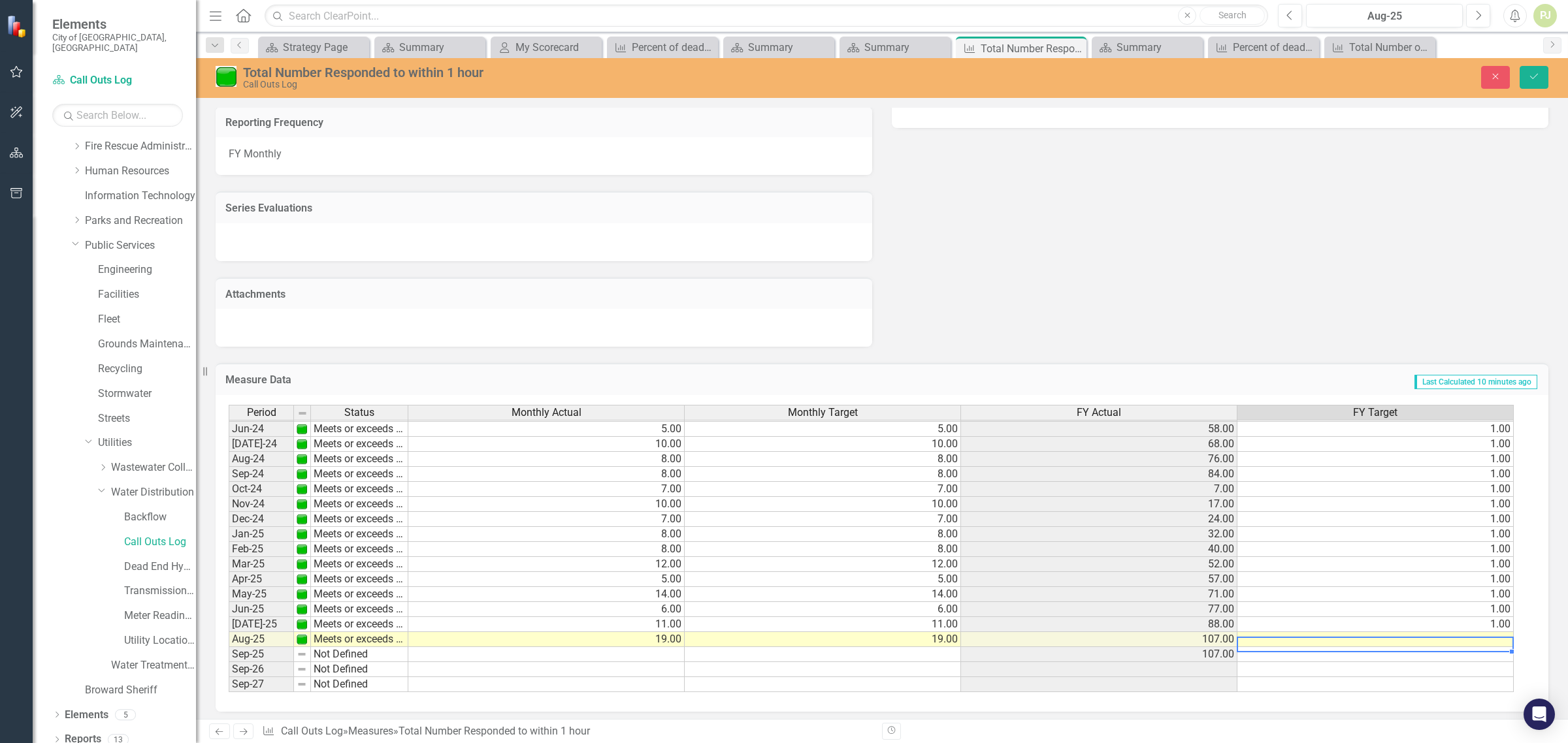
type textarea "`"
click at [1474, 641] on textarea "`" at bounding box center [1375, 639] width 277 height 16
type textarea "1"
click at [1384, 648] on td at bounding box center [1376, 654] width 276 height 15
click at [1533, 77] on icon "Save" at bounding box center [1534, 77] width 12 height 9
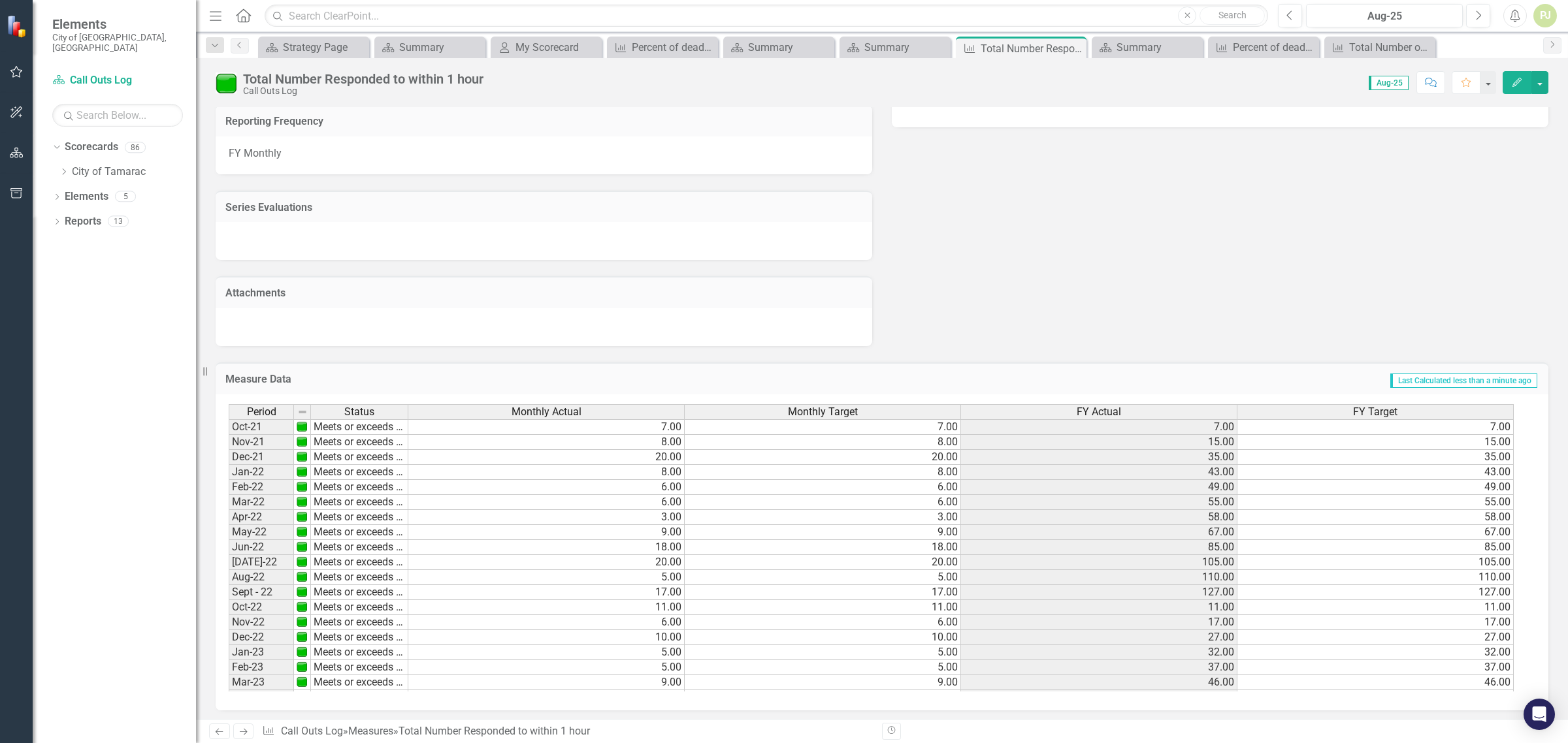
click at [369, 425] on td "Meets or exceeds target" at bounding box center [360, 426] width 97 height 16
click at [370, 424] on td "Meets or exceeds target" at bounding box center [360, 426] width 97 height 16
type textarea "Meets or exceeds target"
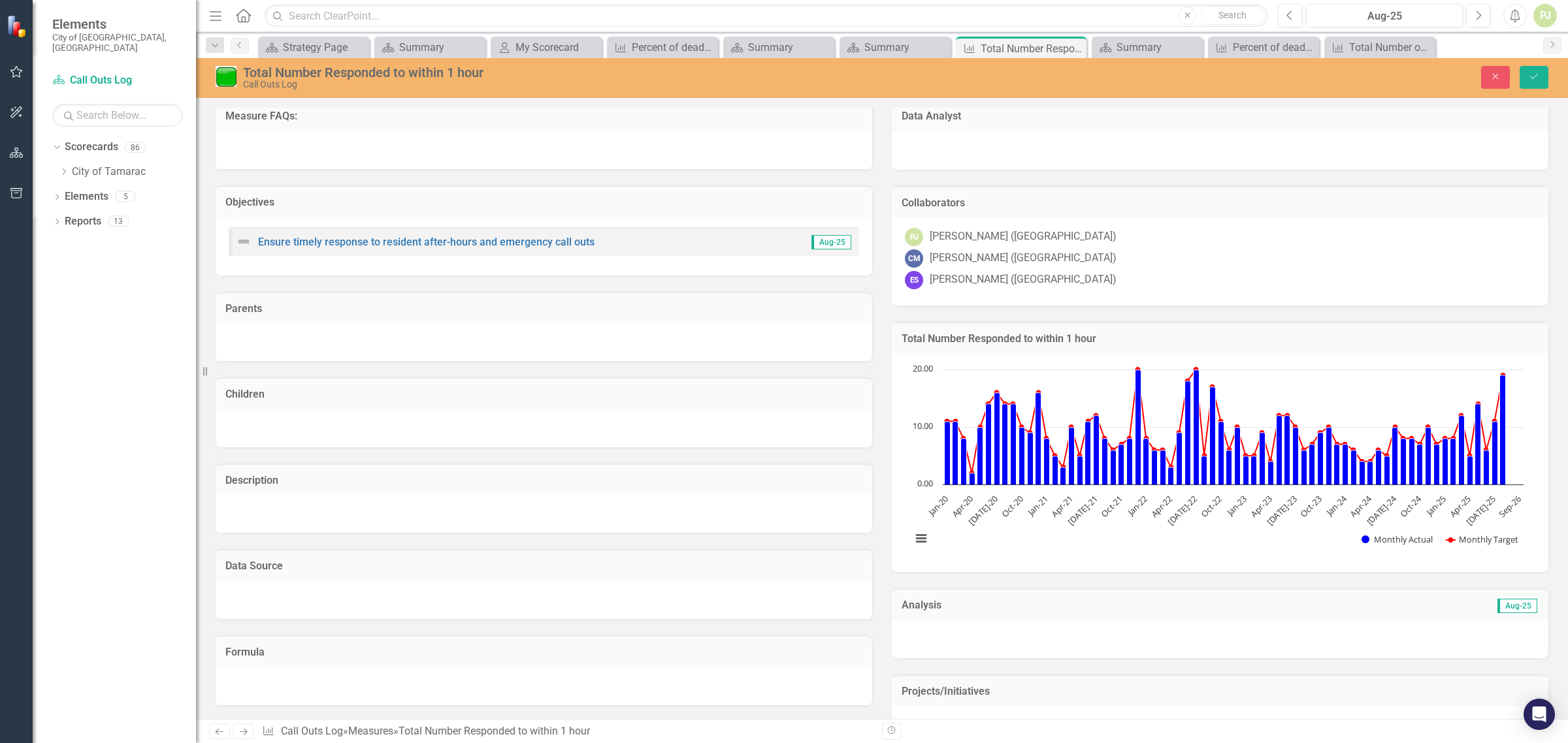
scroll to position [0, 0]
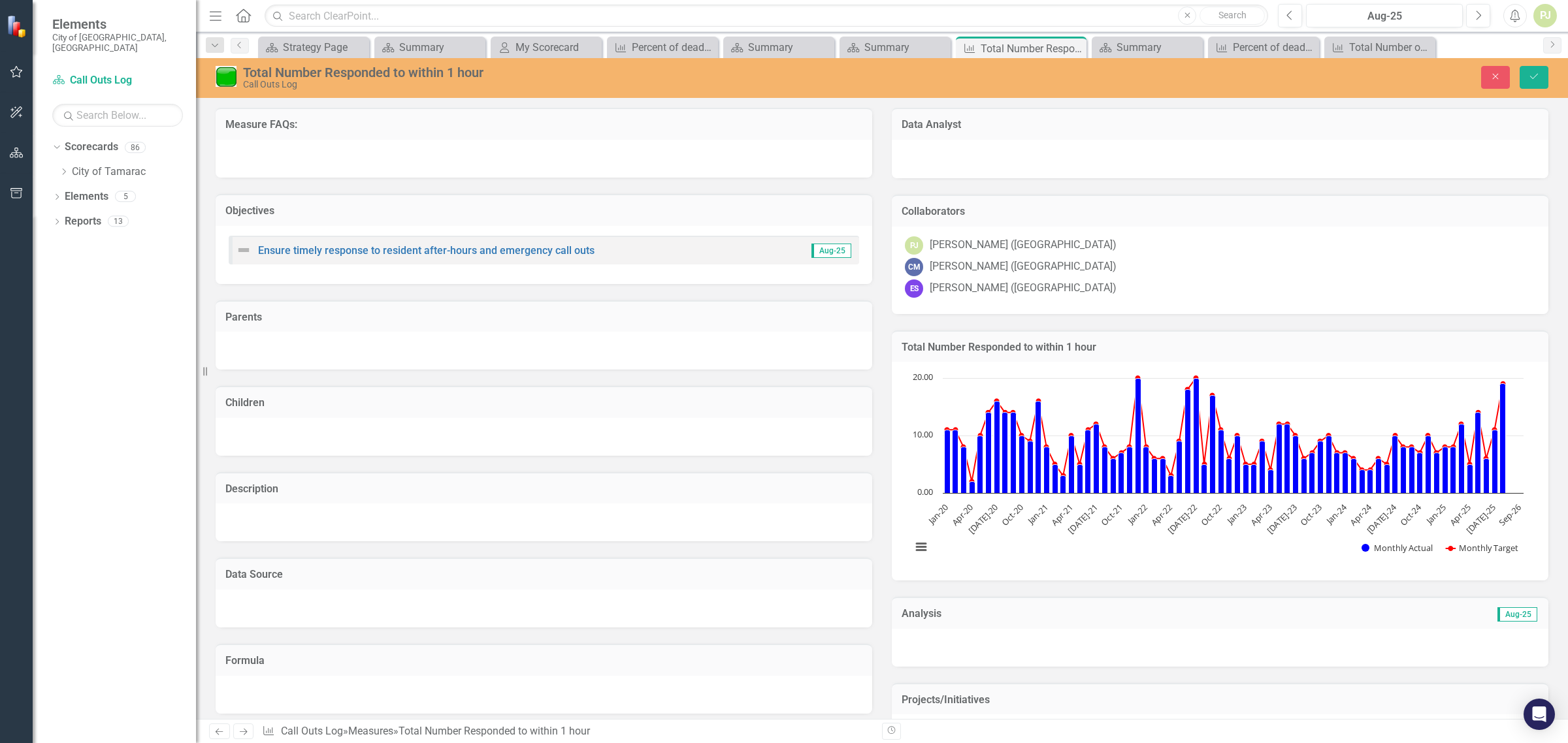
click at [919, 288] on div "ES Elkin Suarez (UT)" at bounding box center [1220, 289] width 631 height 18
click at [976, 282] on div "Elkin Suarez (UT)" at bounding box center [1023, 288] width 187 height 15
click at [1008, 280] on div "ES Elkin Suarez (UT)" at bounding box center [1220, 289] width 631 height 18
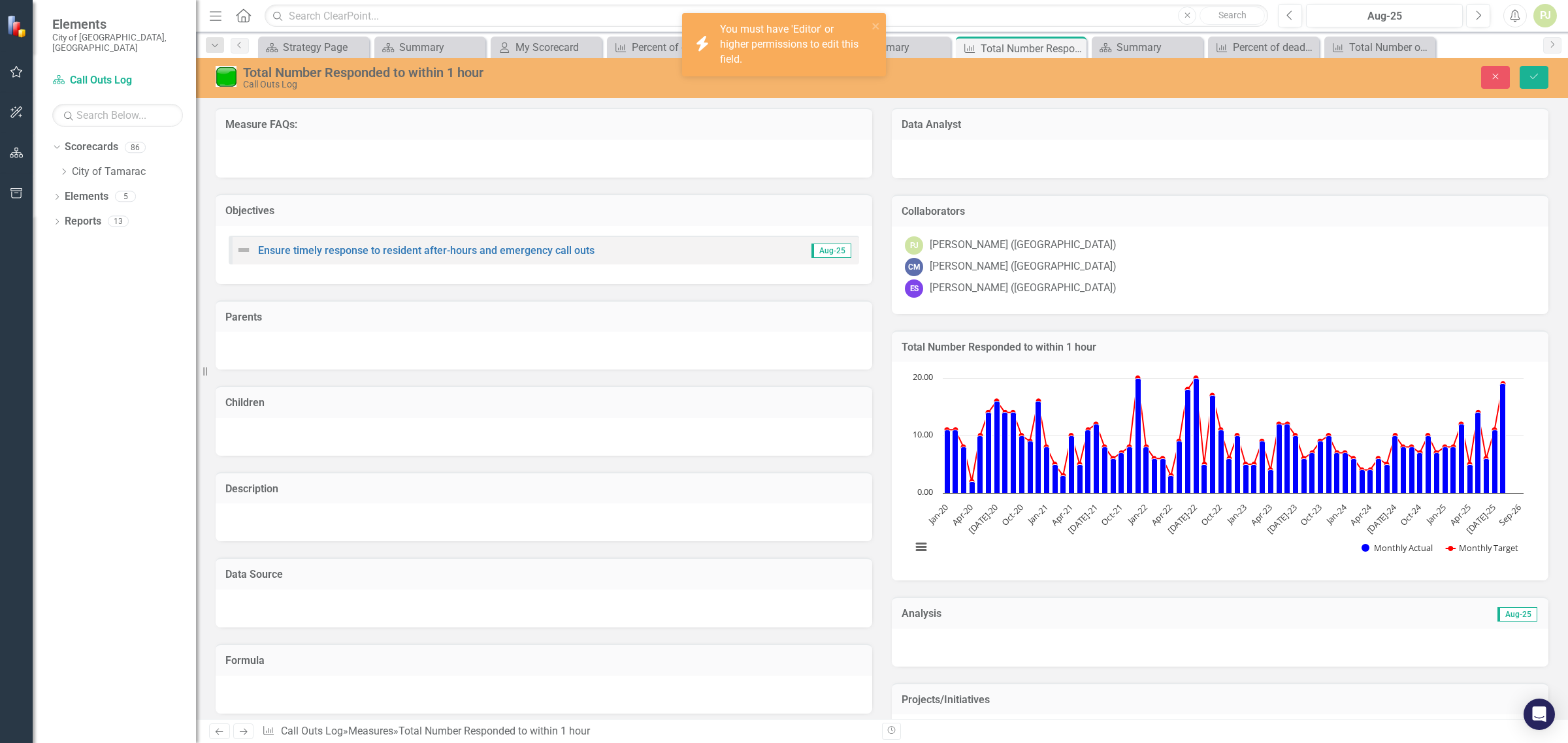
click at [997, 286] on div "Elkin Suarez (UT)" at bounding box center [1023, 288] width 187 height 15
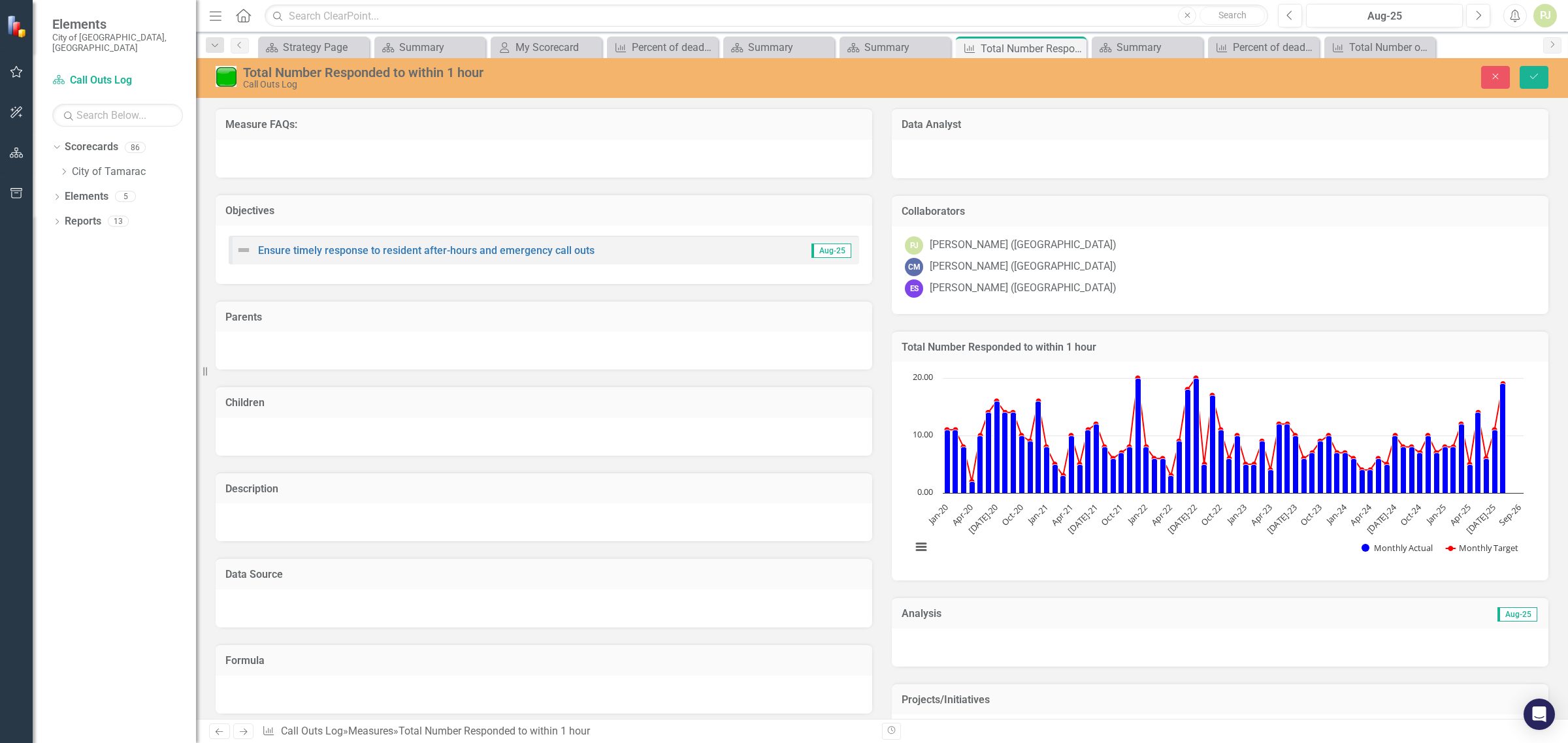
click at [997, 286] on div "Elkin Suarez (UT)" at bounding box center [1023, 288] width 187 height 15
drag, startPoint x: 915, startPoint y: 285, endPoint x: 999, endPoint y: 281, distance: 84.1
click at [999, 281] on div "Elkin Suarez (UT)" at bounding box center [1023, 288] width 187 height 15
click at [1000, 283] on div "Elkin Suarez (UT)" at bounding box center [1023, 288] width 187 height 15
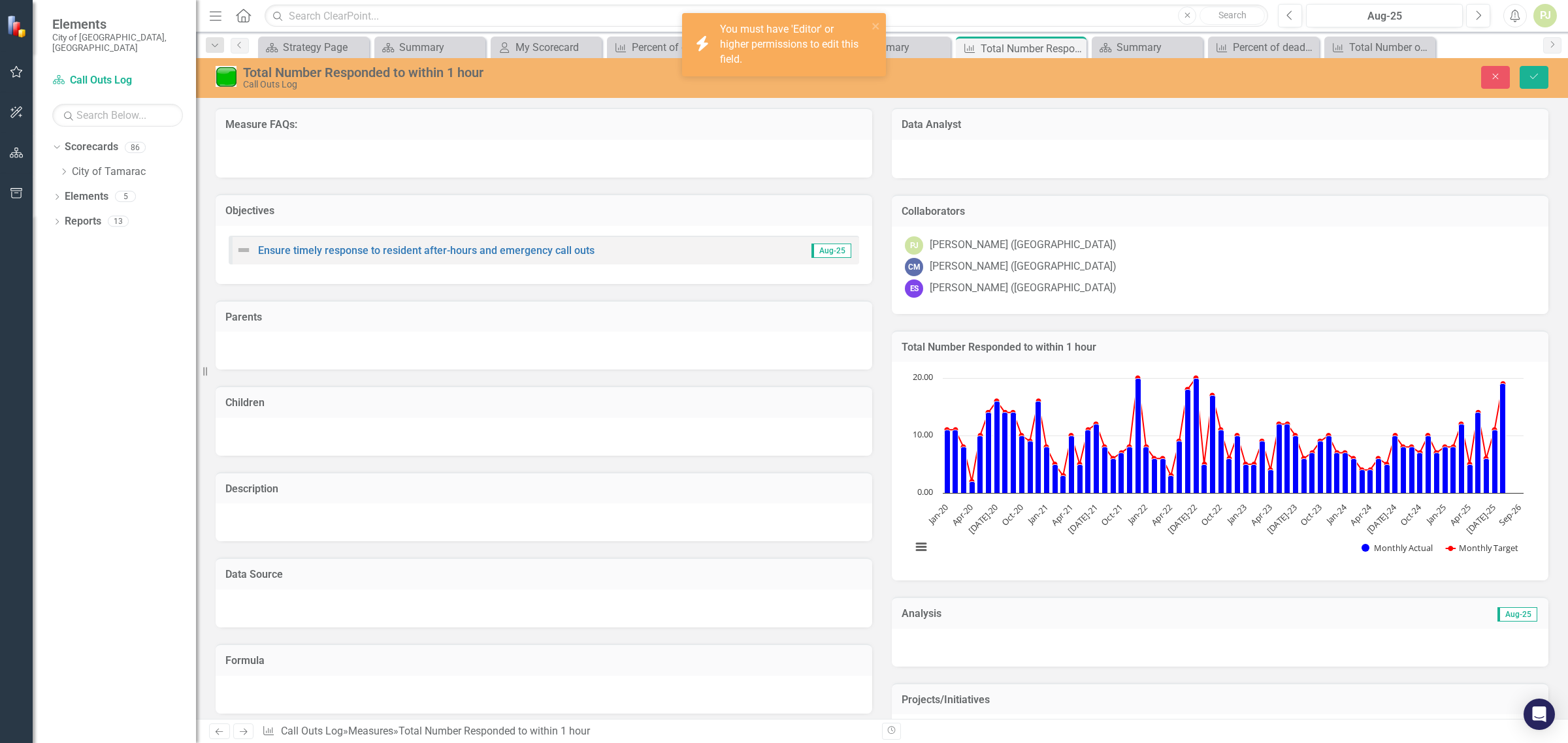
click at [1000, 283] on div "Elkin Suarez (UT)" at bounding box center [1023, 288] width 187 height 15
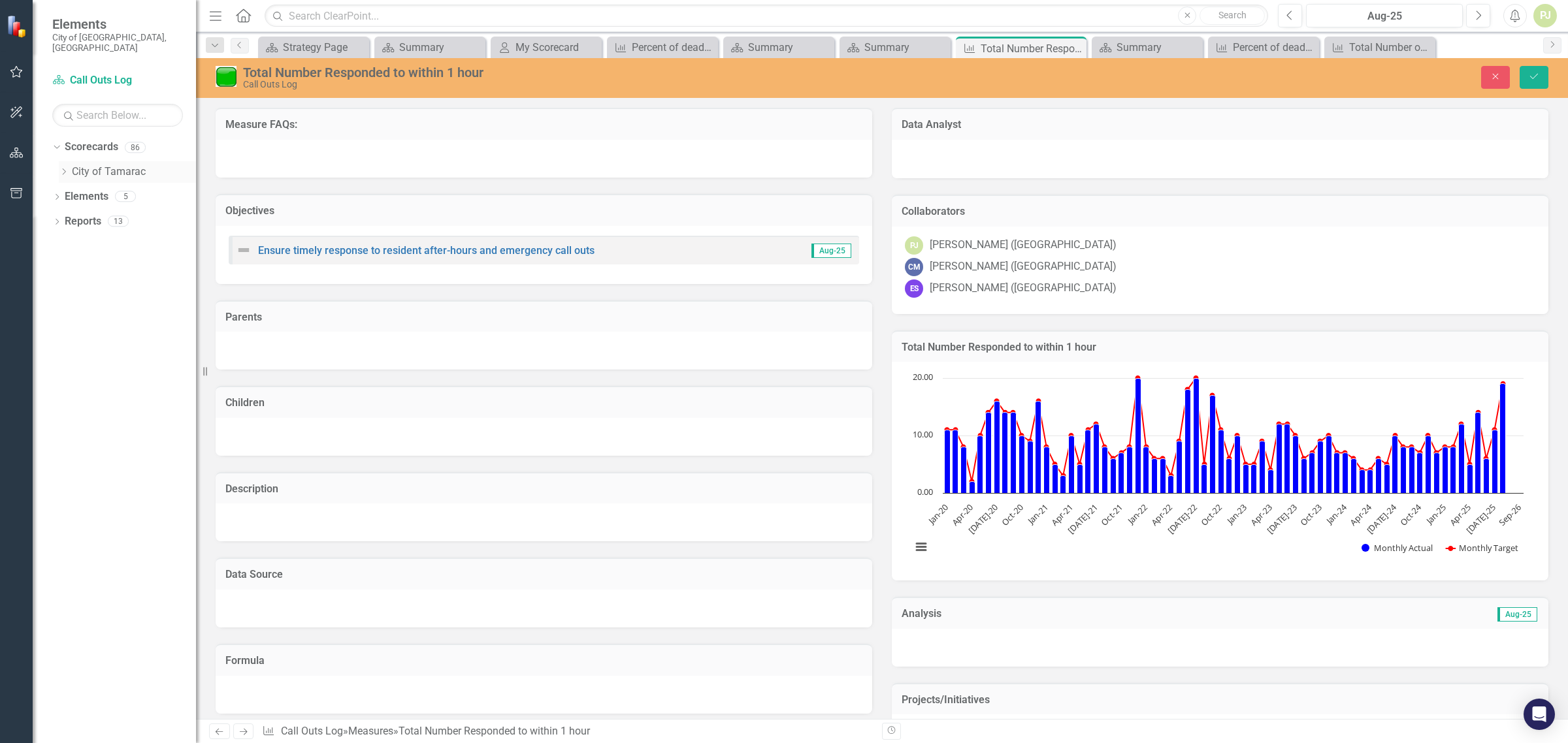
click at [65, 167] on icon "Dropdown" at bounding box center [63, 171] width 10 height 8
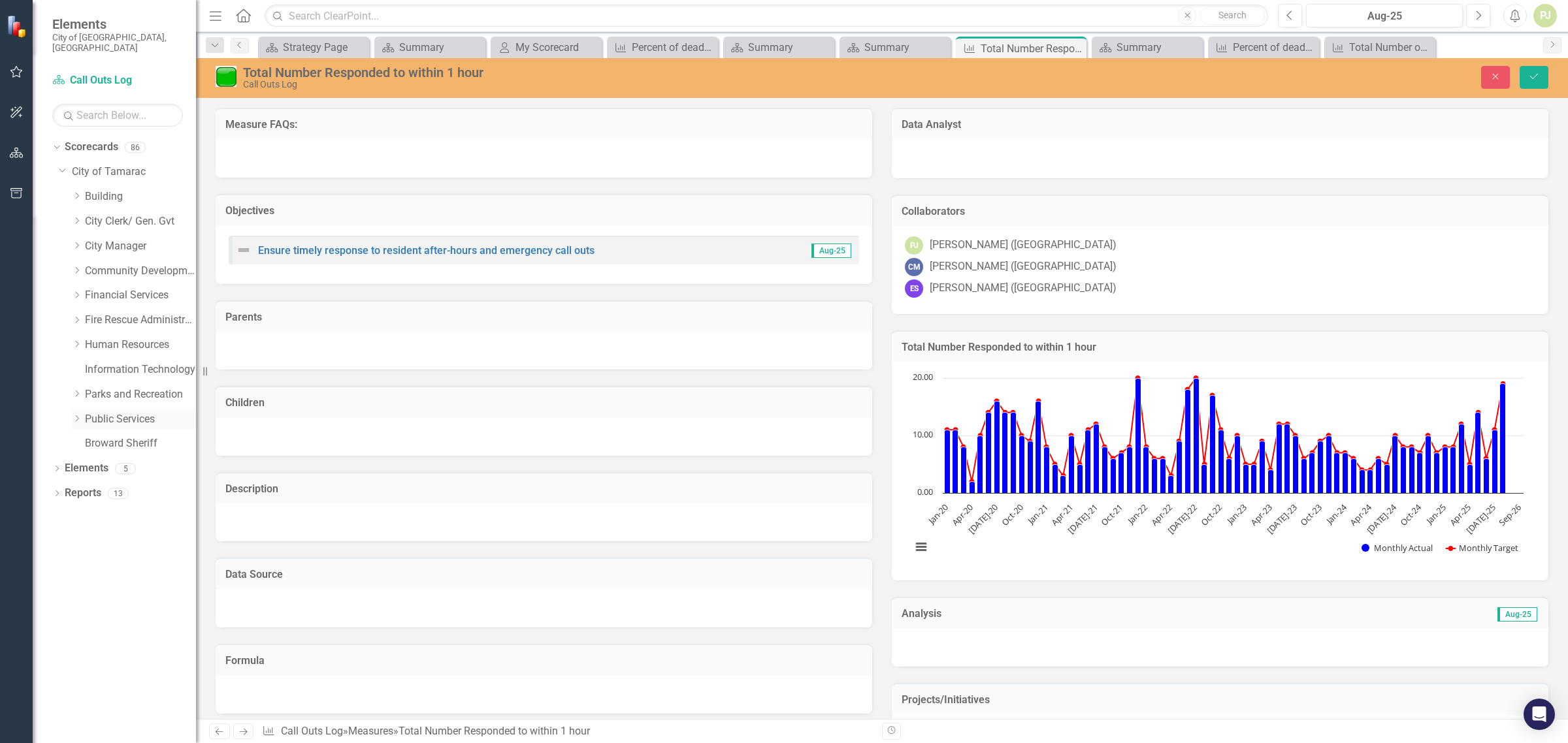
click at [75, 415] on icon "Dropdown" at bounding box center [77, 418] width 10 height 8
click at [93, 613] on icon "Dropdown" at bounding box center [90, 617] width 10 height 8
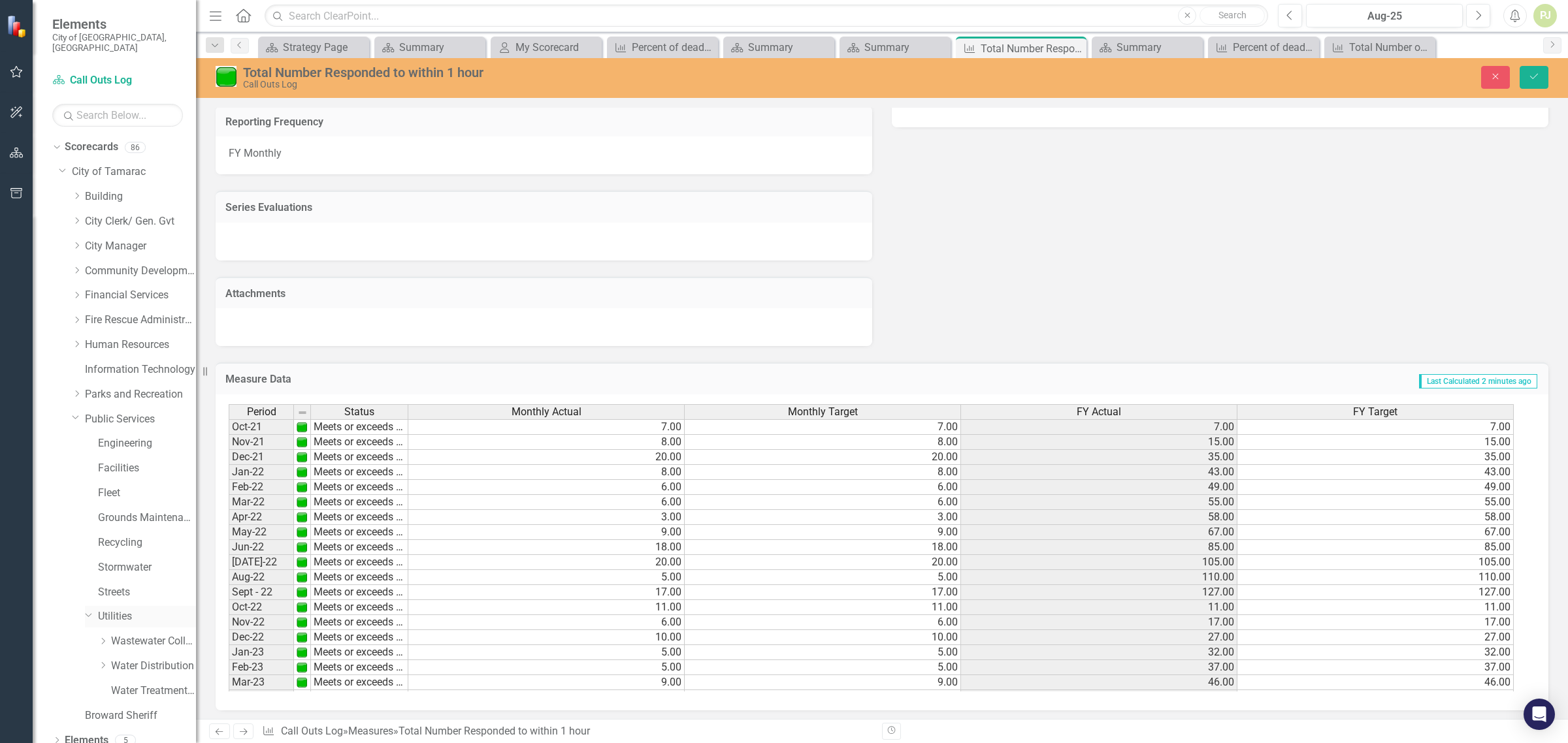
scroll to position [25, 0]
click at [103, 638] on icon at bounding box center [103, 641] width 4 height 6
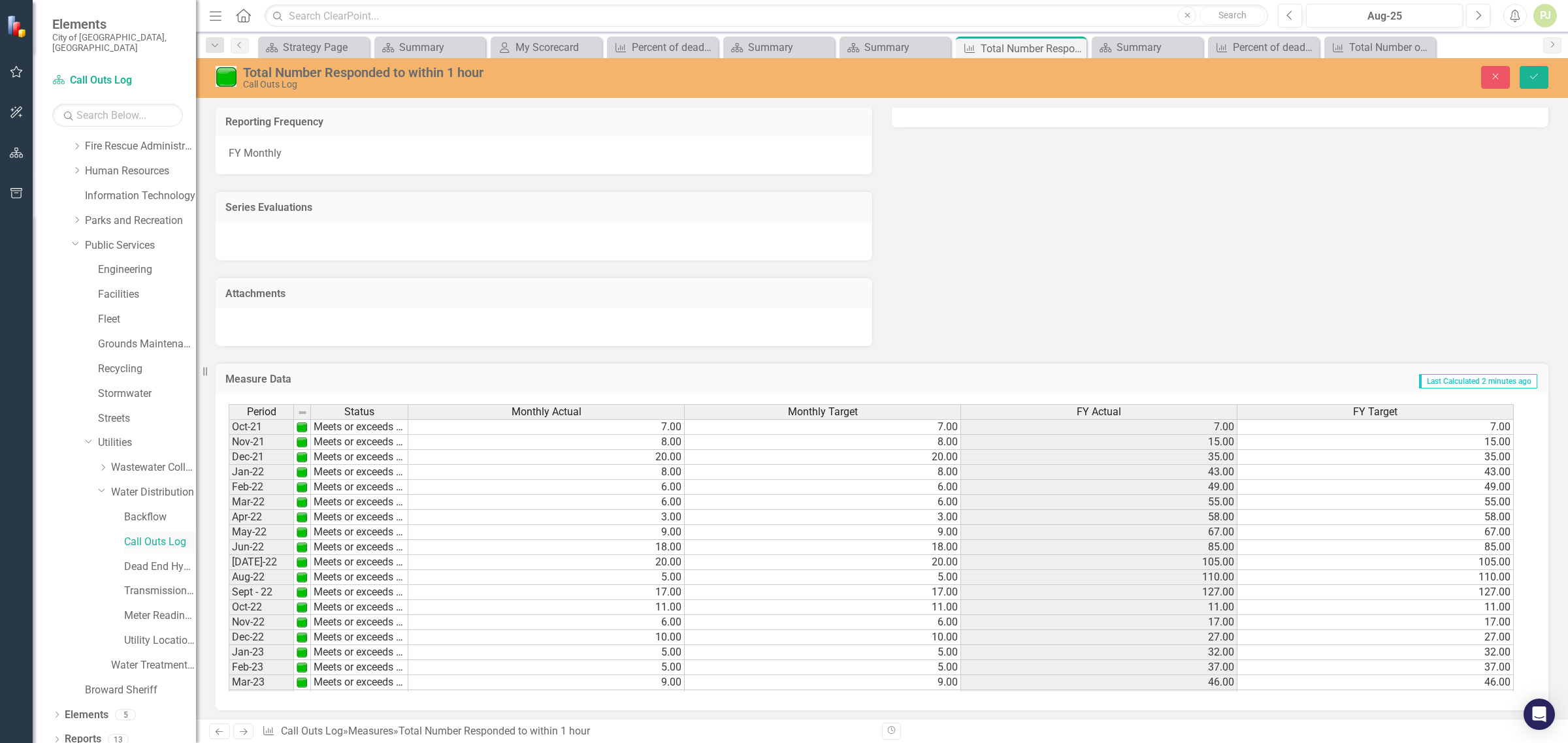
click at [154, 535] on link "Call Outs Log" at bounding box center [160, 543] width 72 height 15
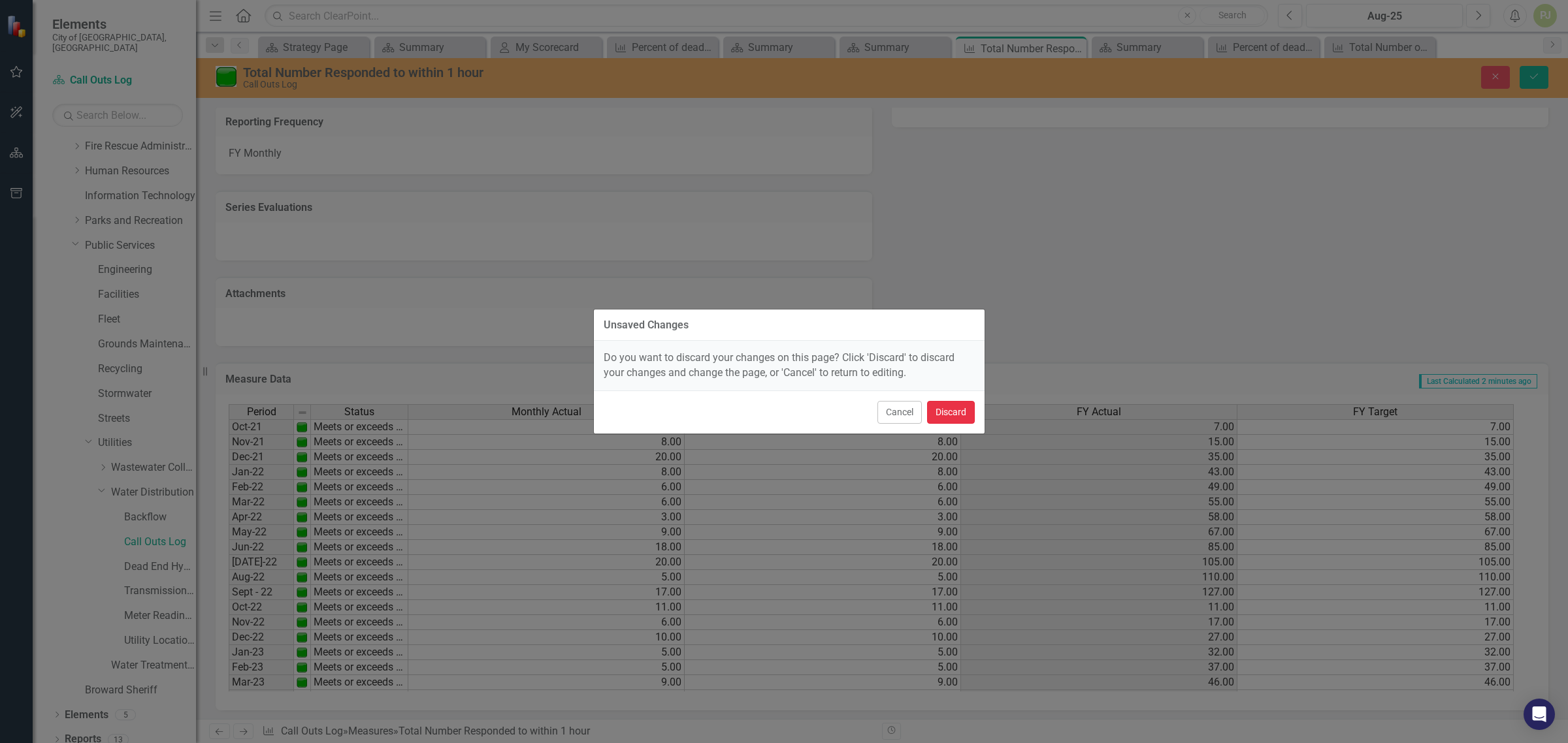
click at [949, 414] on button "Discard" at bounding box center [951, 412] width 48 height 23
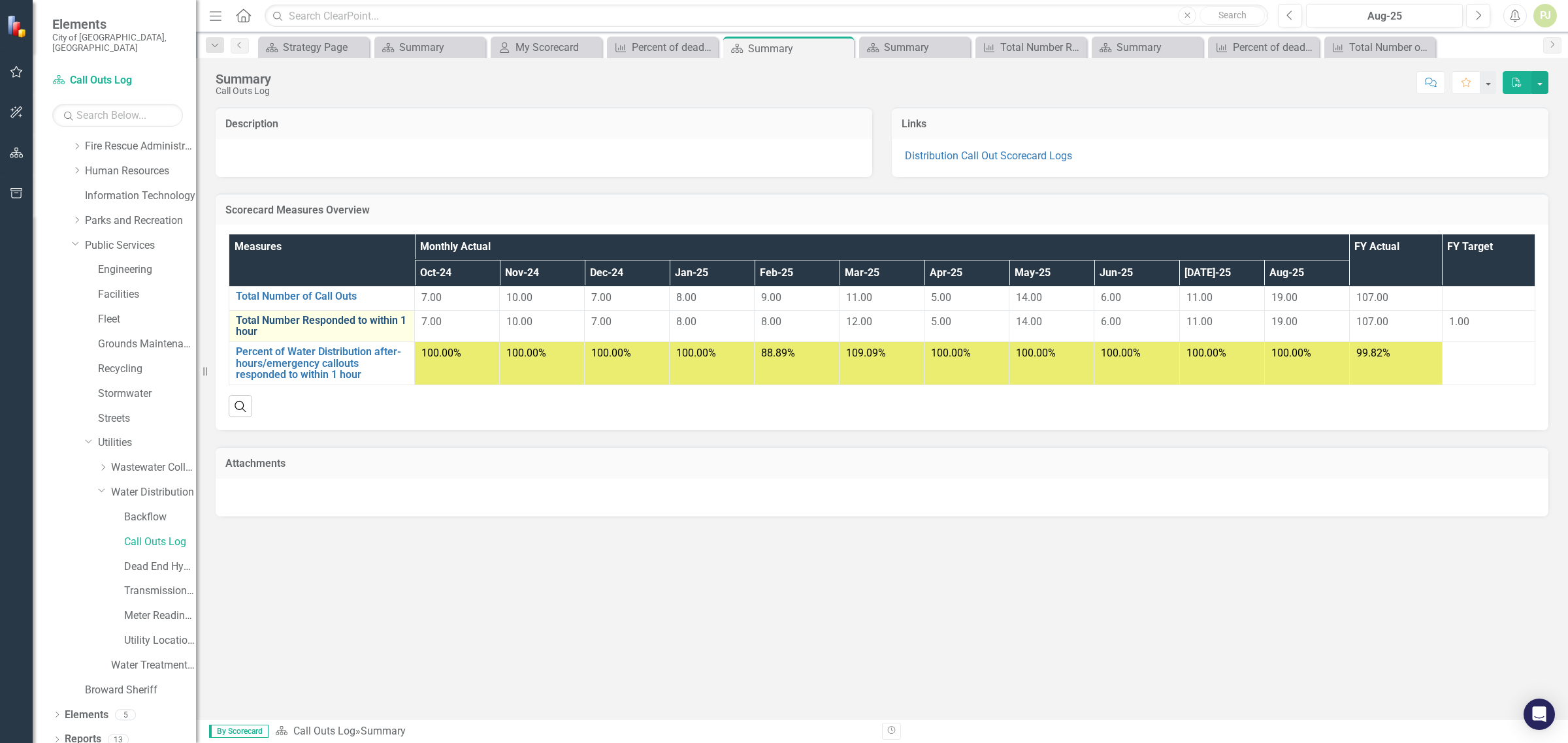
click at [371, 318] on link "Total Number Responded to within 1 hour" at bounding box center [322, 326] width 172 height 23
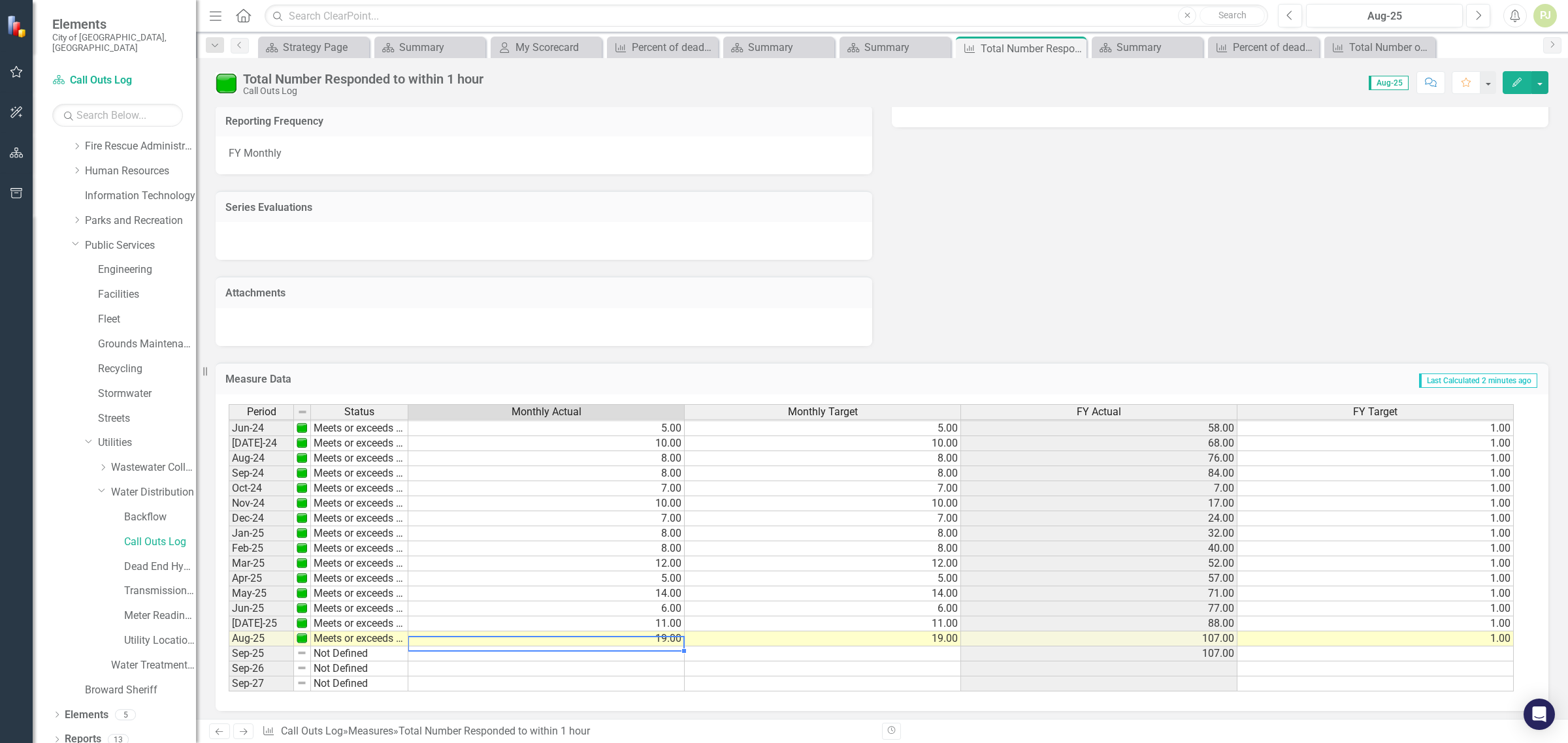
scroll to position [485, 0]
click at [926, 635] on td "19.00" at bounding box center [823, 639] width 276 height 15
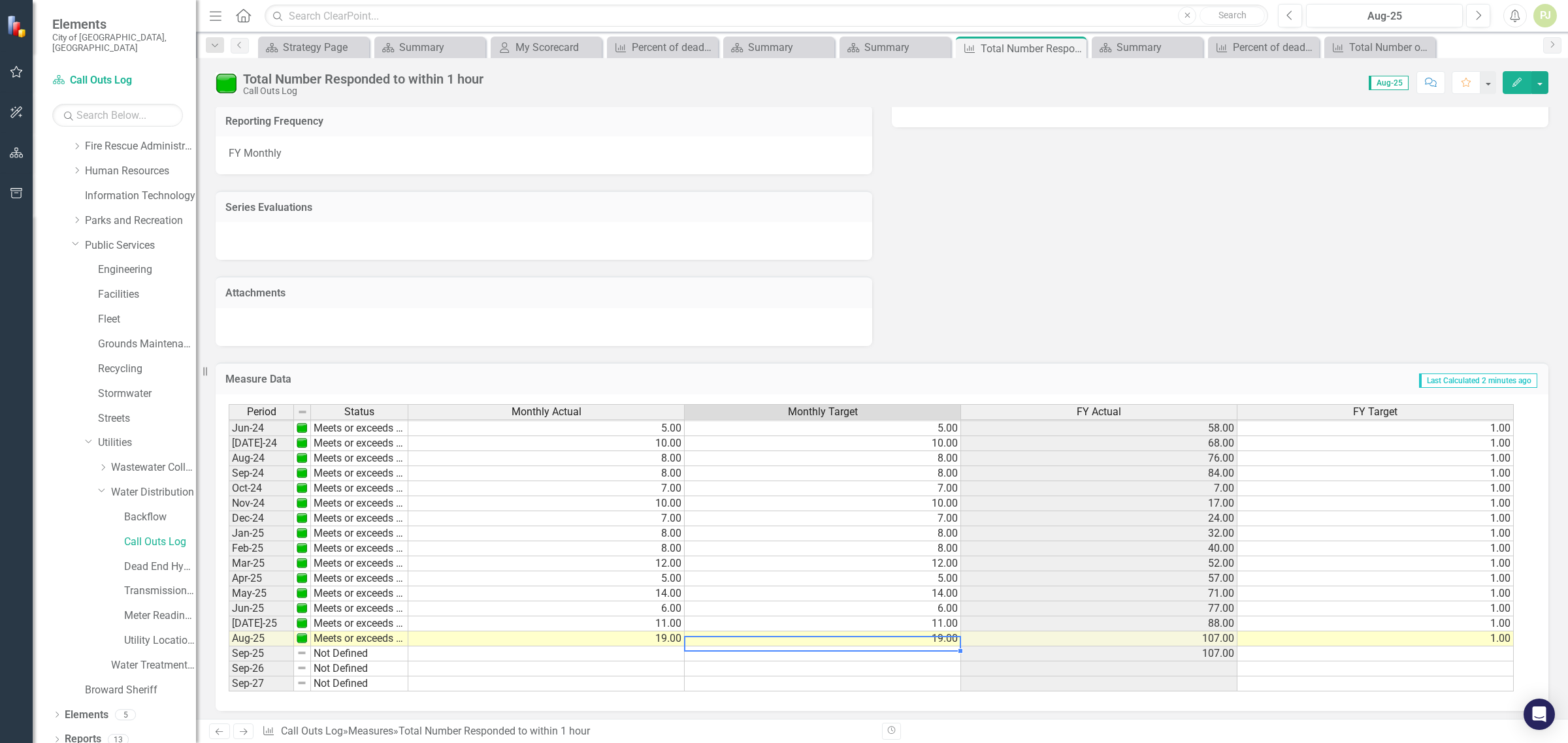
click at [346, 651] on td "Not Defined" at bounding box center [360, 654] width 97 height 15
click at [346, 651] on td "Not Defined" at bounding box center [360, 654] width 97 height 15
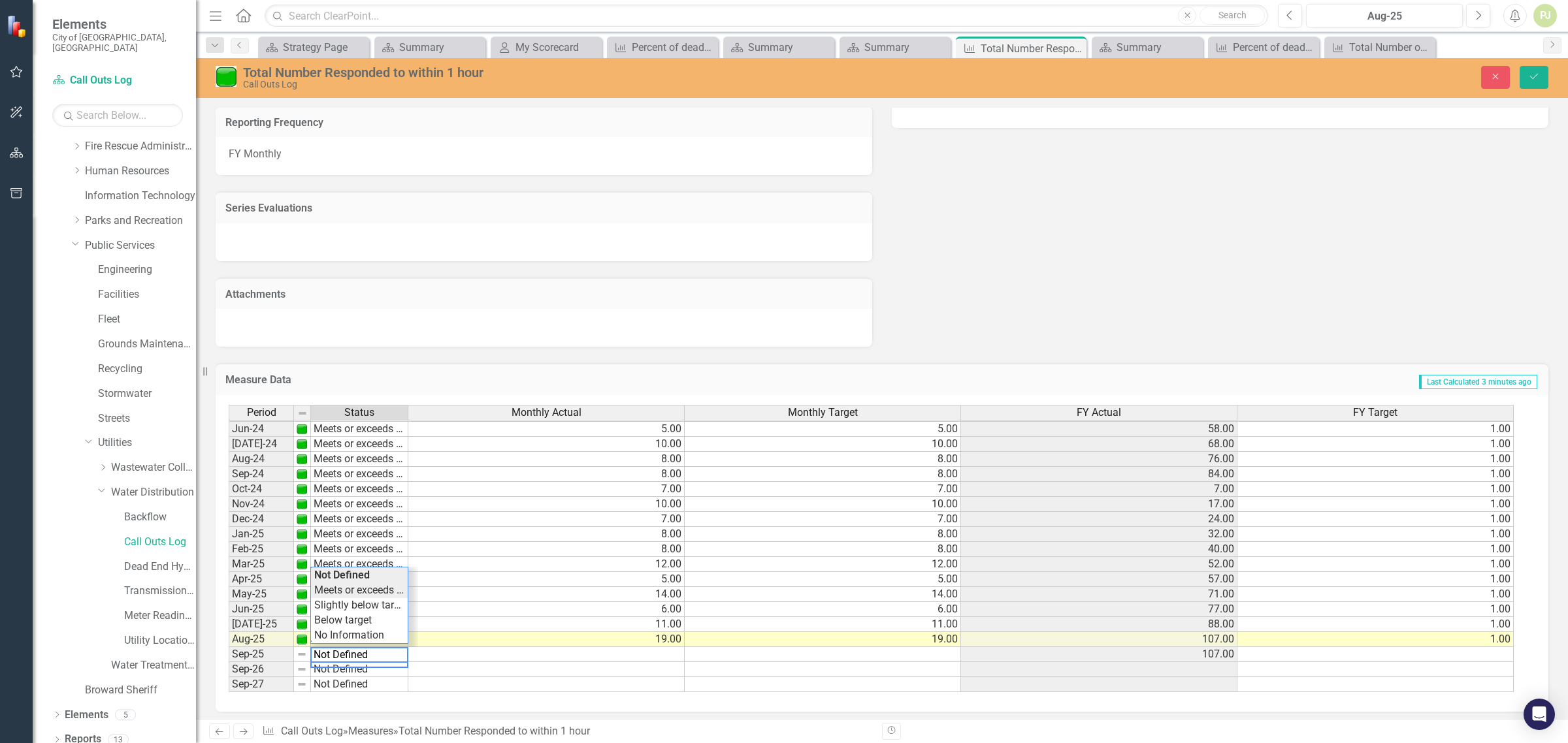
type textarea "Meets or exceeds target"
click at [345, 587] on div "Period Status Monthly Actual Monthly Target FY Actual FY Target May-23 Meets or…" at bounding box center [877, 549] width 1297 height 288
click at [229, 644] on div "Period Status Monthly Actual Monthly Target FY Actual FY Target May-23 Meets or…" at bounding box center [229, 451] width 0 height 482
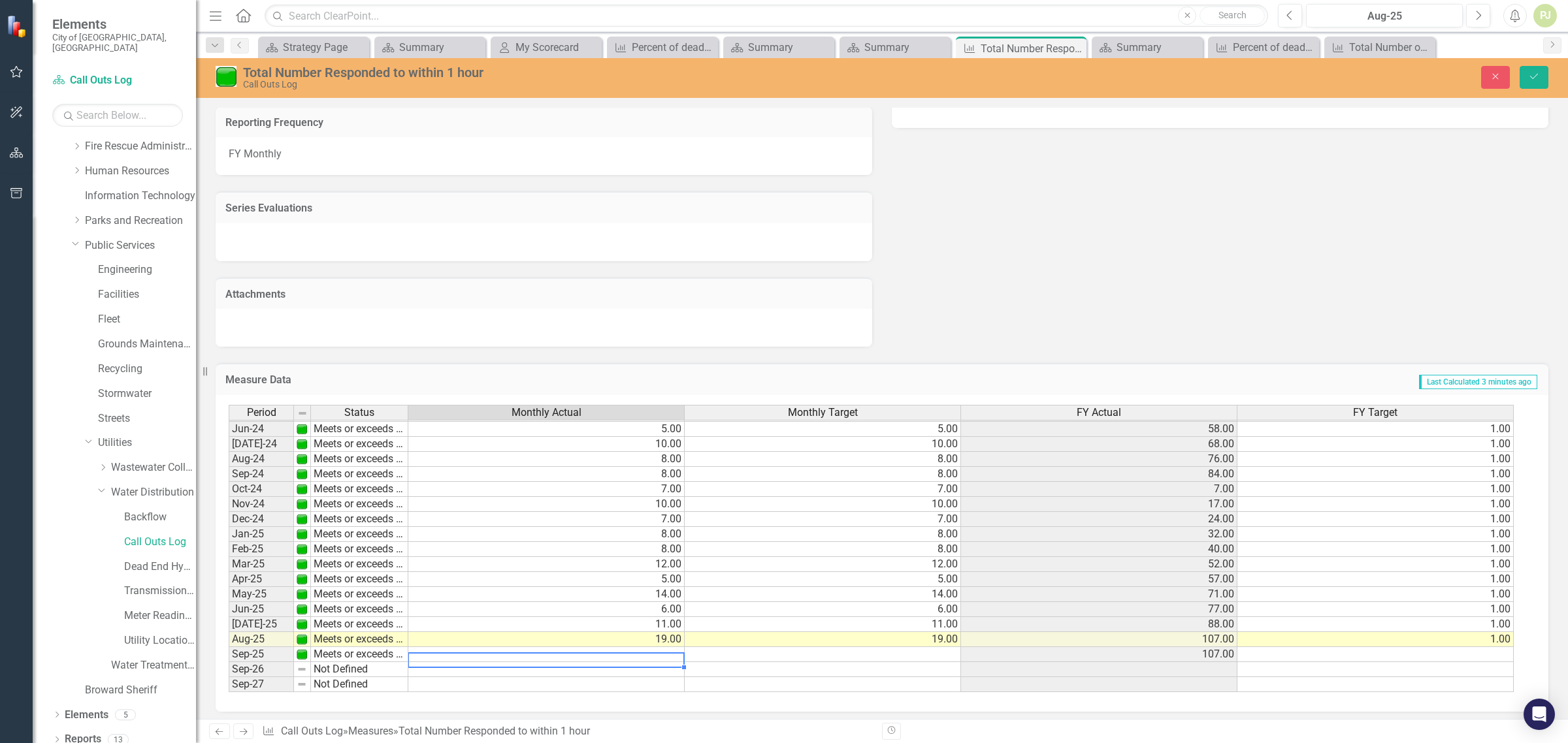
click at [899, 647] on td at bounding box center [823, 654] width 276 height 15
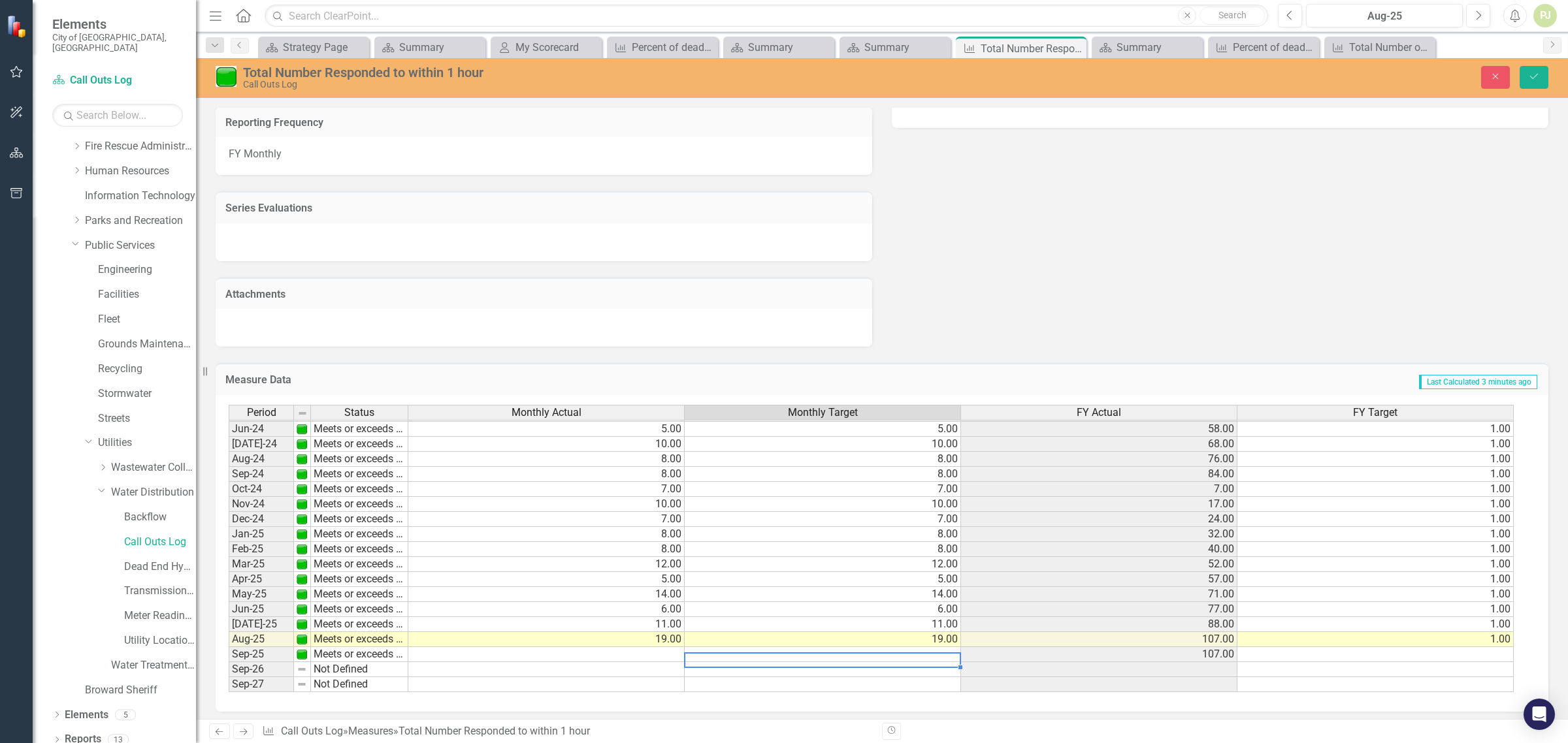
click at [229, 642] on div "Period Status May-23 Meets or exceeds target Jun-23 Meets or exceeds target Jul…" at bounding box center [229, 451] width 0 height 482
click at [390, 281] on div "Attachments" at bounding box center [544, 293] width 656 height 32
click at [425, 309] on div at bounding box center [544, 328] width 656 height 38
click at [152, 535] on link "Call Outs Log" at bounding box center [160, 543] width 72 height 15
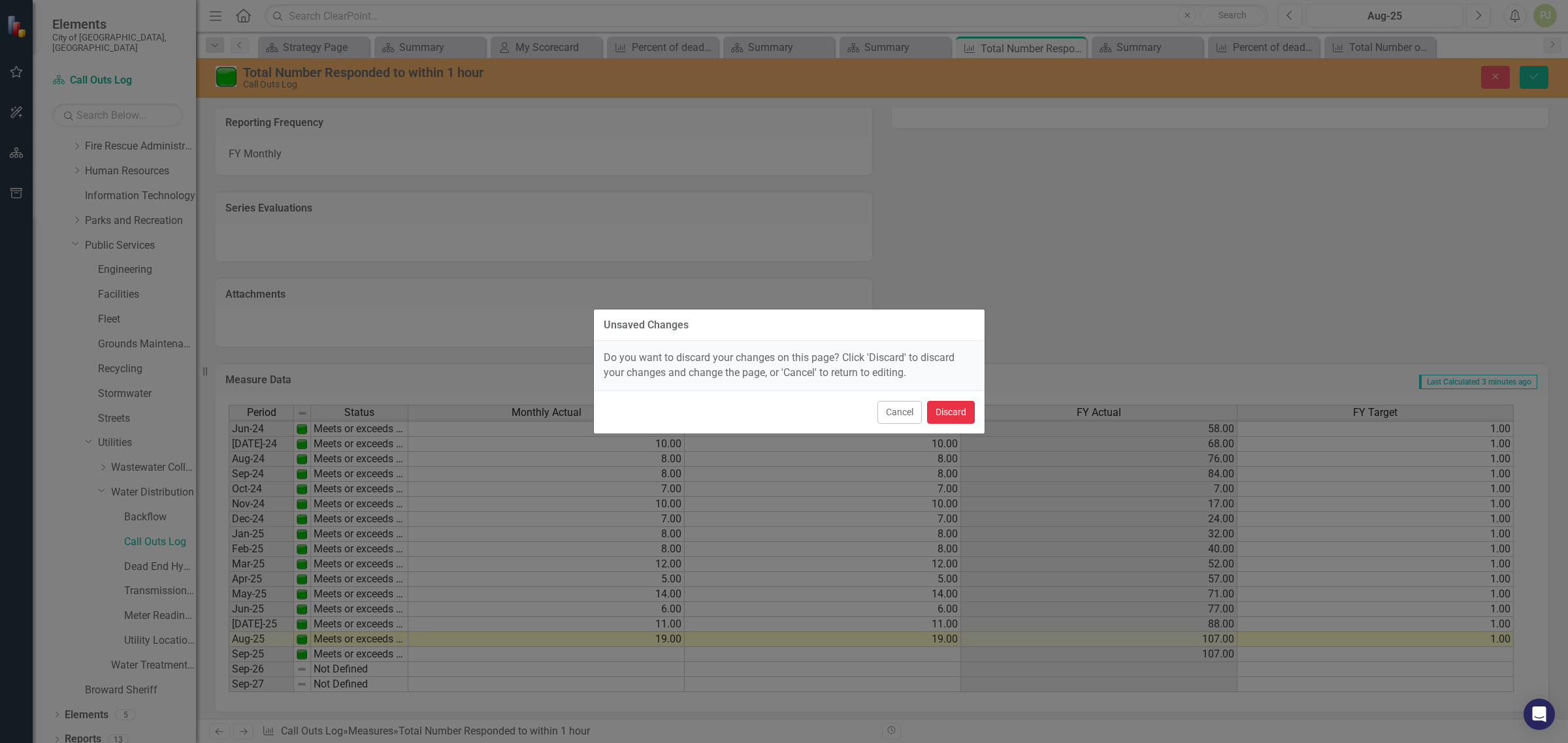
click at [946, 412] on button "Discard" at bounding box center [951, 412] width 48 height 23
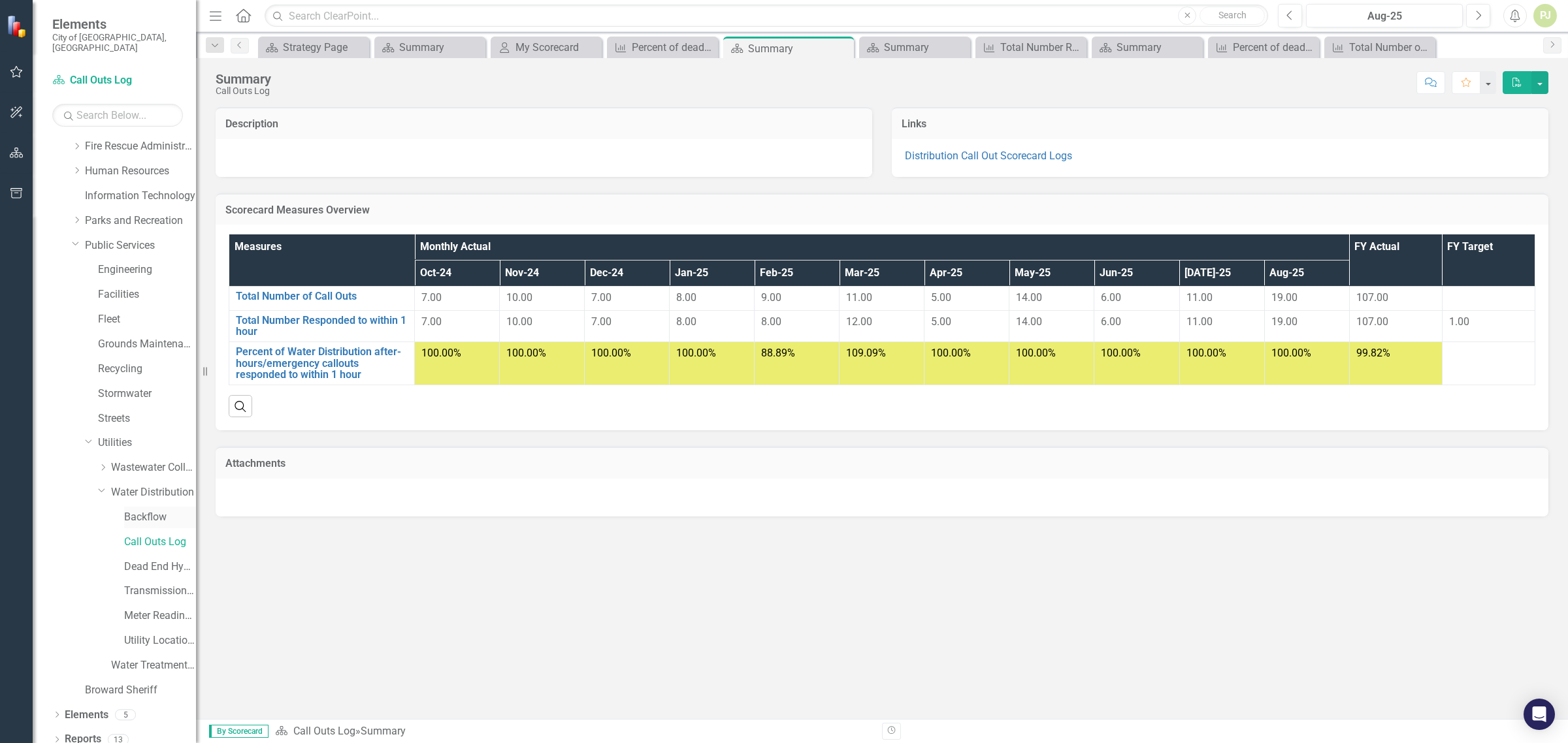
click at [151, 511] on link "Backflow" at bounding box center [160, 517] width 72 height 15
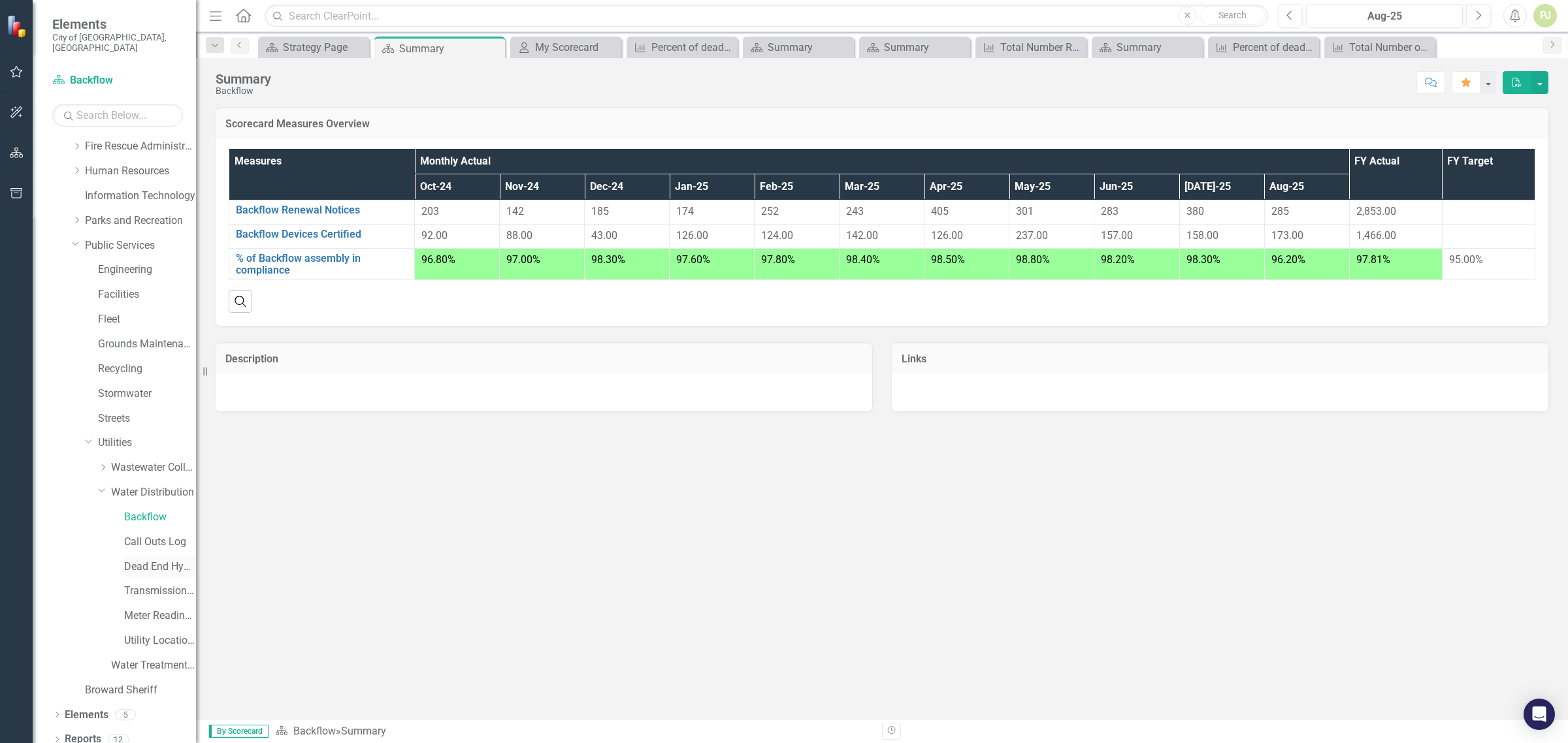
click at [155, 560] on link "Dead End Hydrant Flushing Log" at bounding box center [160, 567] width 72 height 15
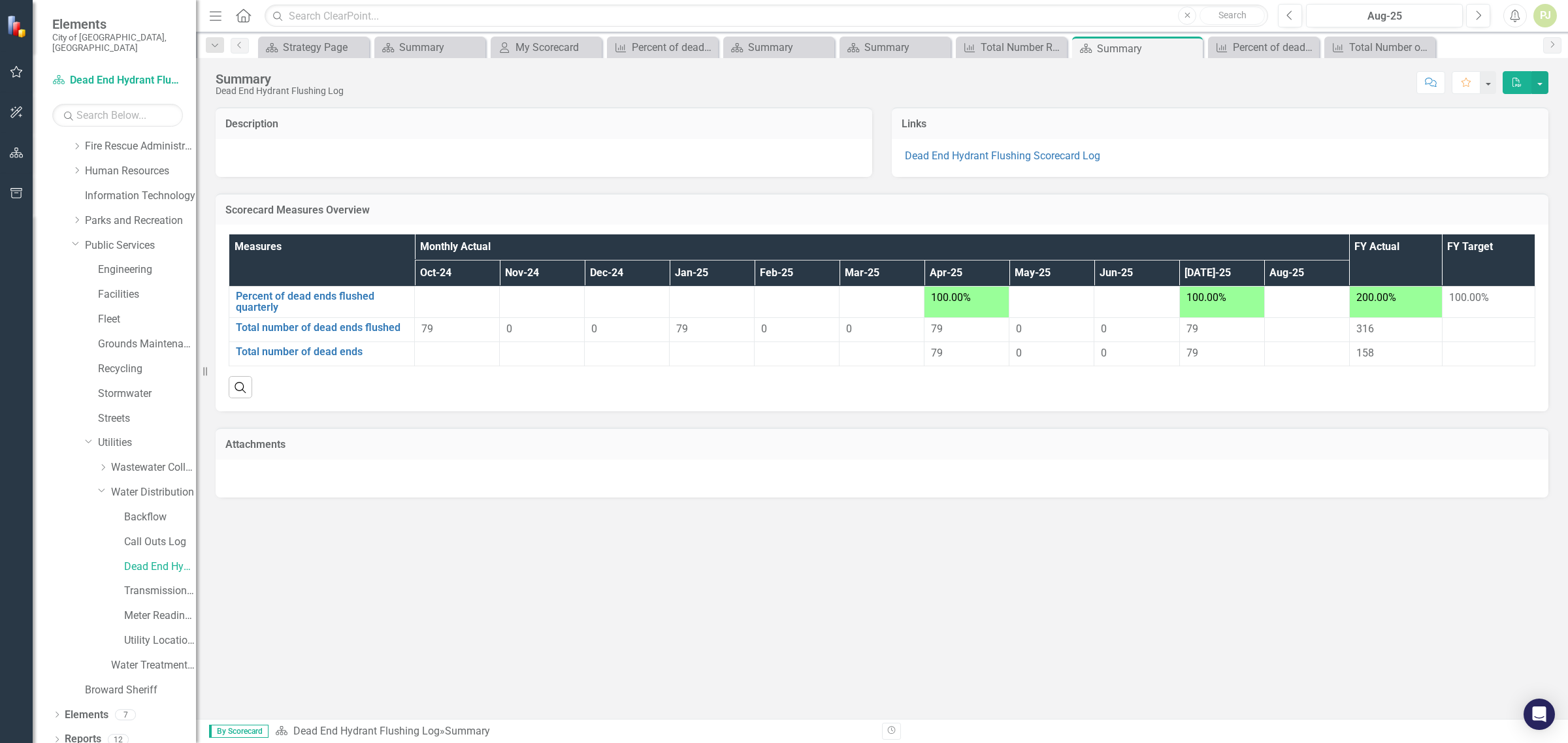
click at [711, 334] on div "79" at bounding box center [712, 329] width 71 height 15
click at [355, 329] on link "Total number of dead ends flushed" at bounding box center [322, 328] width 172 height 12
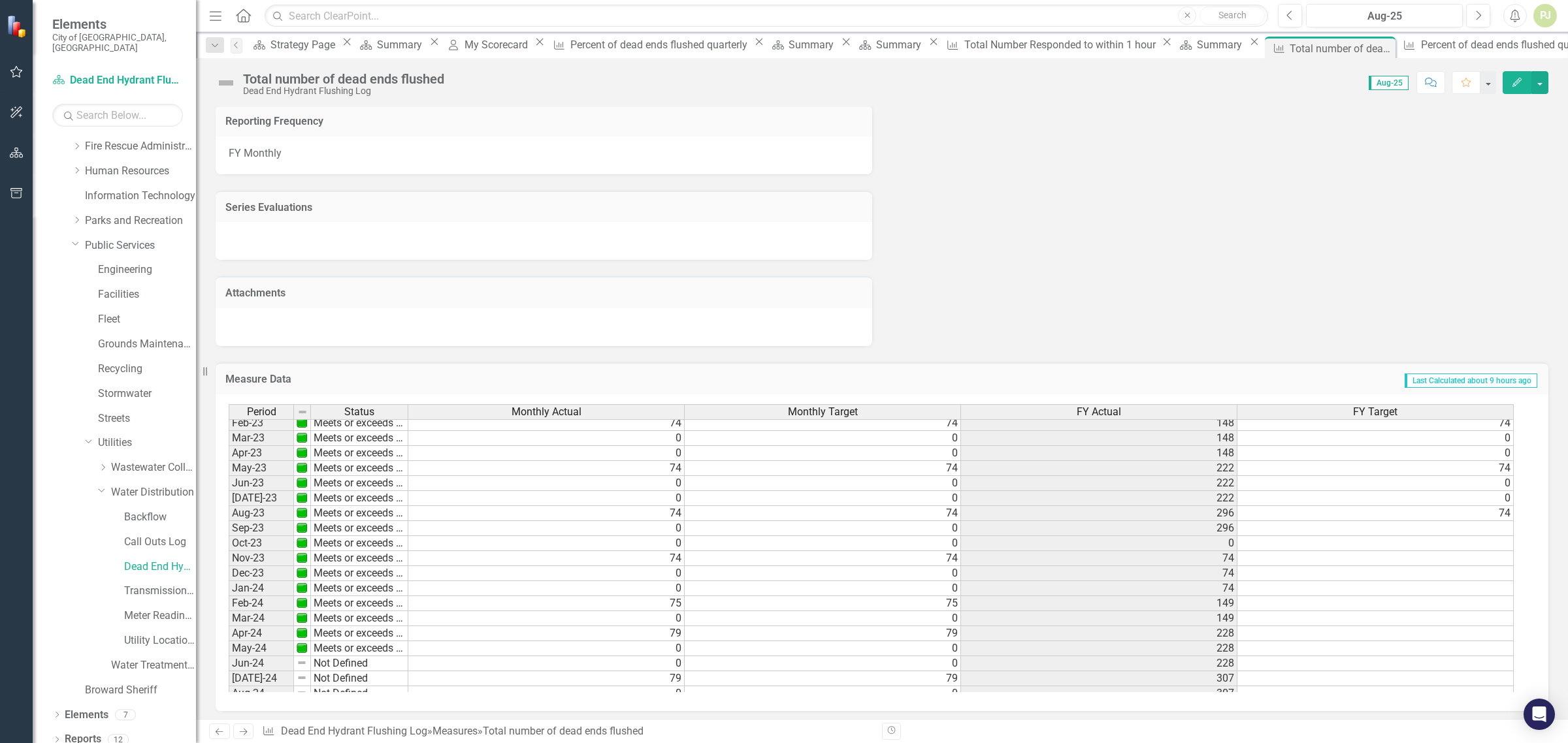
scroll to position [408, 0]
click at [323, 560] on td "Not Defined" at bounding box center [360, 561] width 97 height 15
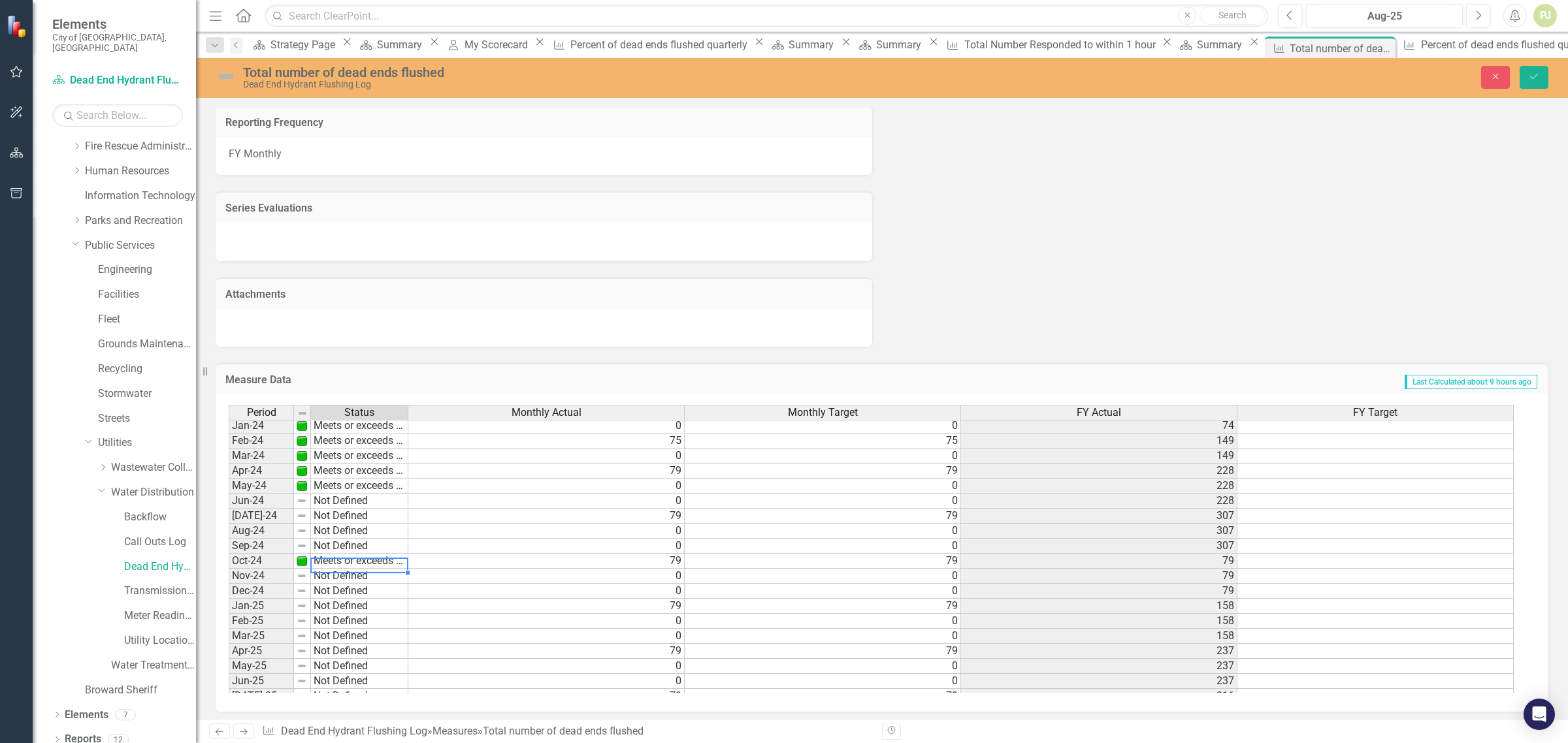
click at [339, 574] on div "Period Status Monthly Actual Monthly Target FY Actual FY Target Feb-23 Meets or…" at bounding box center [877, 549] width 1297 height 288
click at [337, 606] on td "Not Defined" at bounding box center [360, 607] width 97 height 15
click at [337, 619] on div "Period Status Monthly Actual Monthly Target FY Actual FY Target Feb-23 Meets or…" at bounding box center [877, 549] width 1297 height 288
click at [335, 653] on td "Not Defined" at bounding box center [360, 651] width 97 height 15
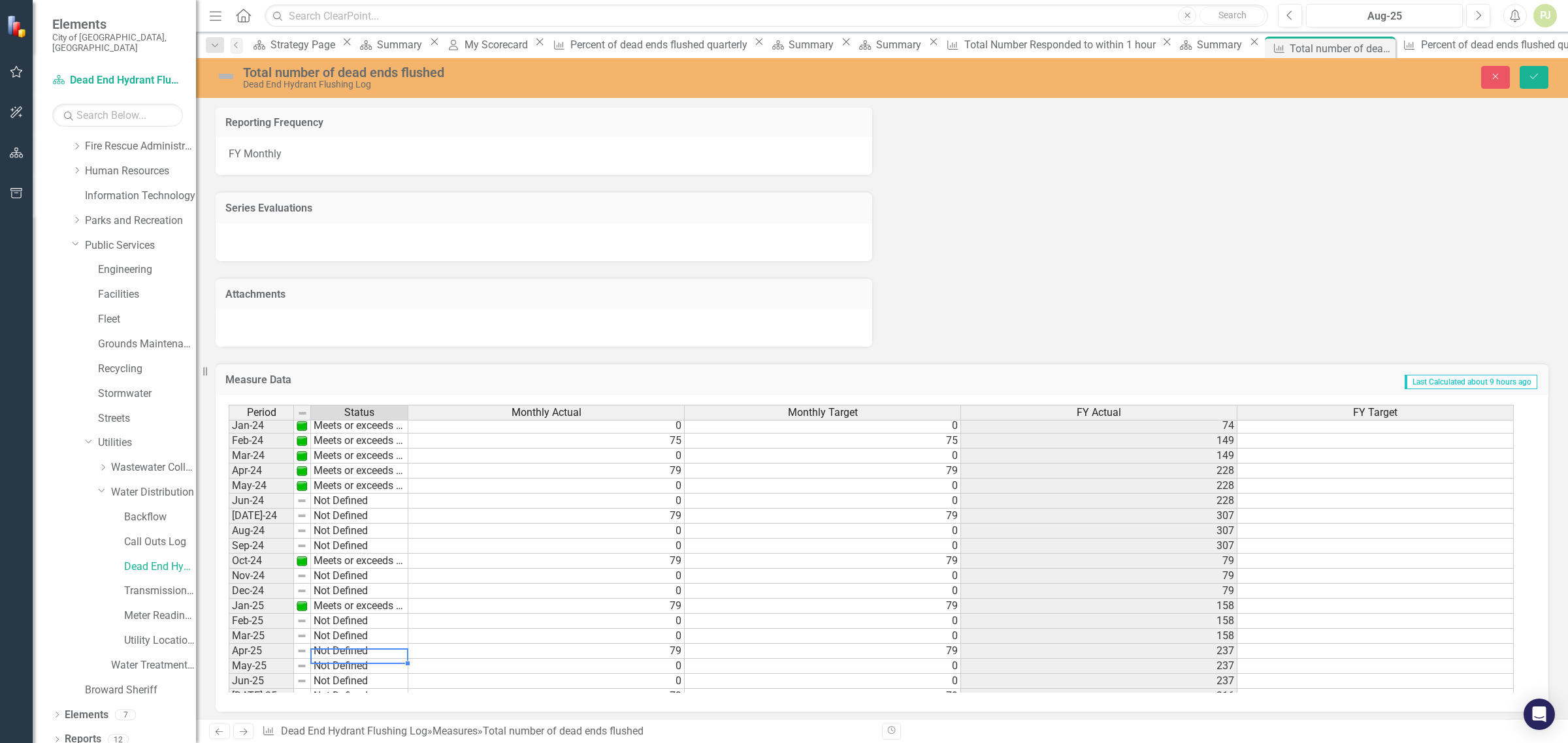
click at [335, 653] on td "Not Defined" at bounding box center [360, 651] width 97 height 15
type textarea "Meets or exceeds target"
click at [346, 665] on div "Period Status Monthly Actual Monthly Target FY Actual FY Target Feb-23 Meets or…" at bounding box center [877, 549] width 1297 height 288
click at [1465, 559] on td at bounding box center [1376, 561] width 276 height 15
click at [1465, 560] on td at bounding box center [1376, 561] width 276 height 15
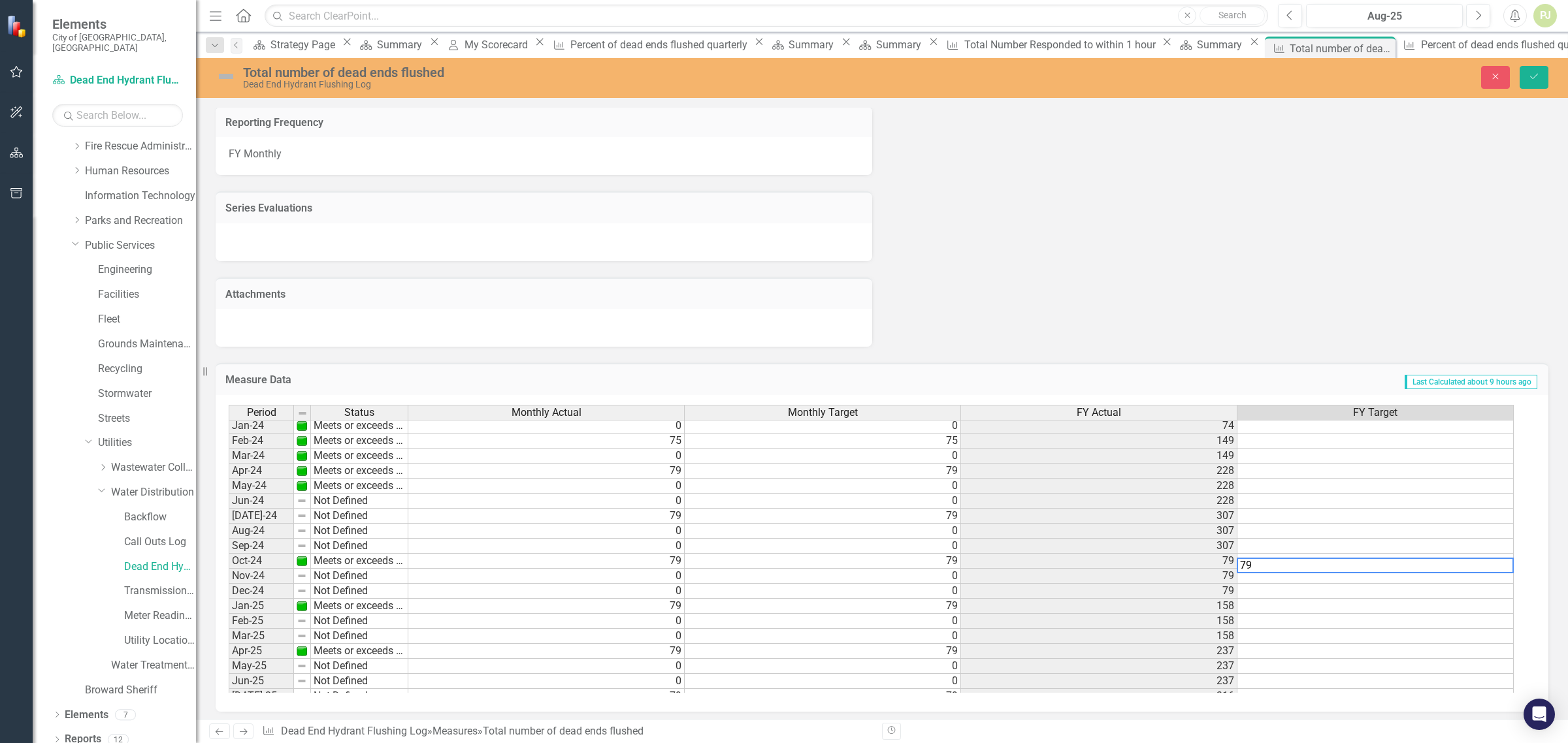
type textarea "79"
click at [229, 614] on div "Period Status Monthly Actual Monthly Target FY Actual FY Target Feb-23 Meets or…" at bounding box center [229, 501] width 0 height 527
click at [1478, 604] on td at bounding box center [1376, 607] width 276 height 15
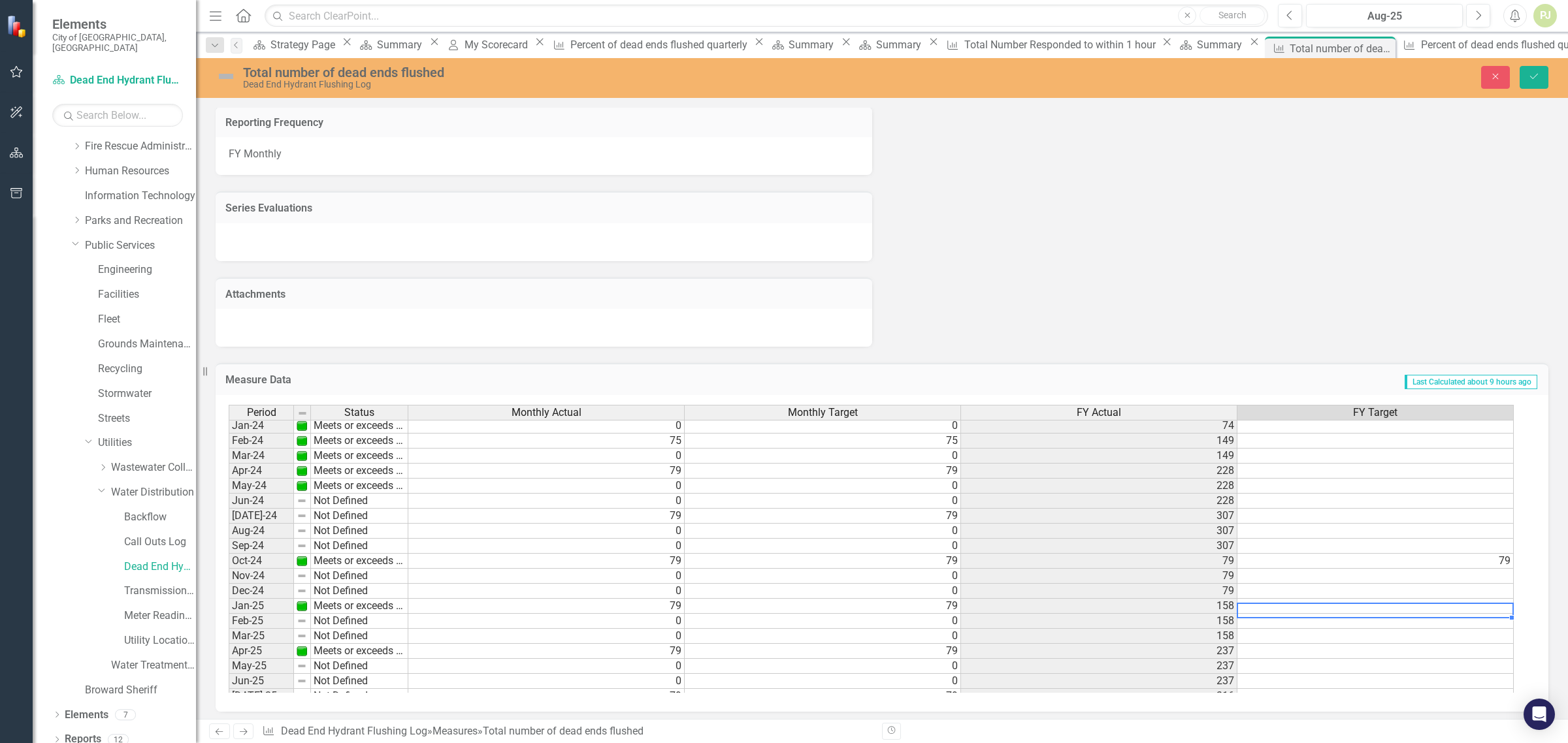
click at [1478, 604] on td at bounding box center [1376, 607] width 276 height 15
type textarea "79"
click at [1474, 654] on td at bounding box center [1376, 651] width 276 height 15
click at [1475, 653] on td at bounding box center [1376, 651] width 276 height 15
type textarea "79"
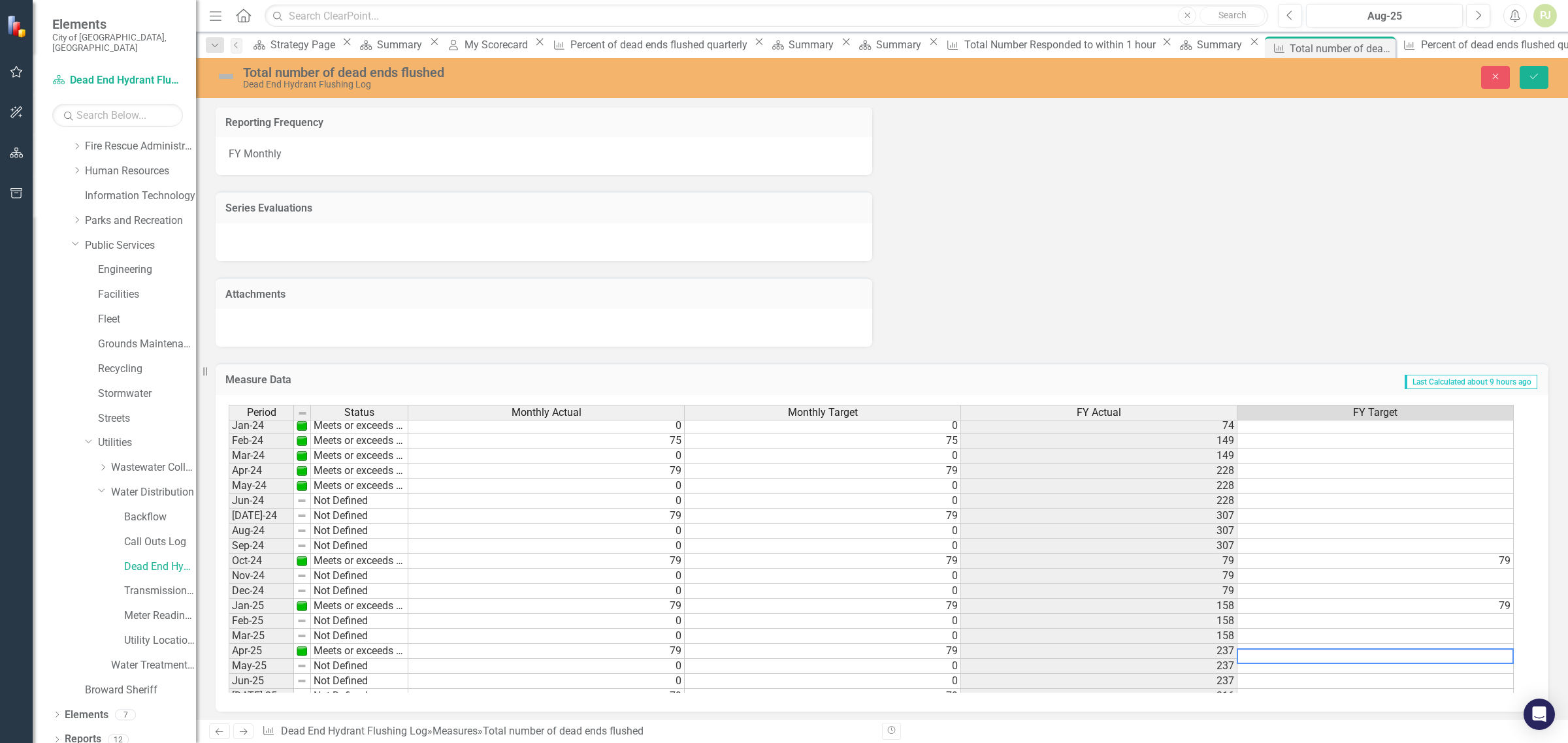
click at [1465, 683] on td at bounding box center [1376, 682] width 276 height 15
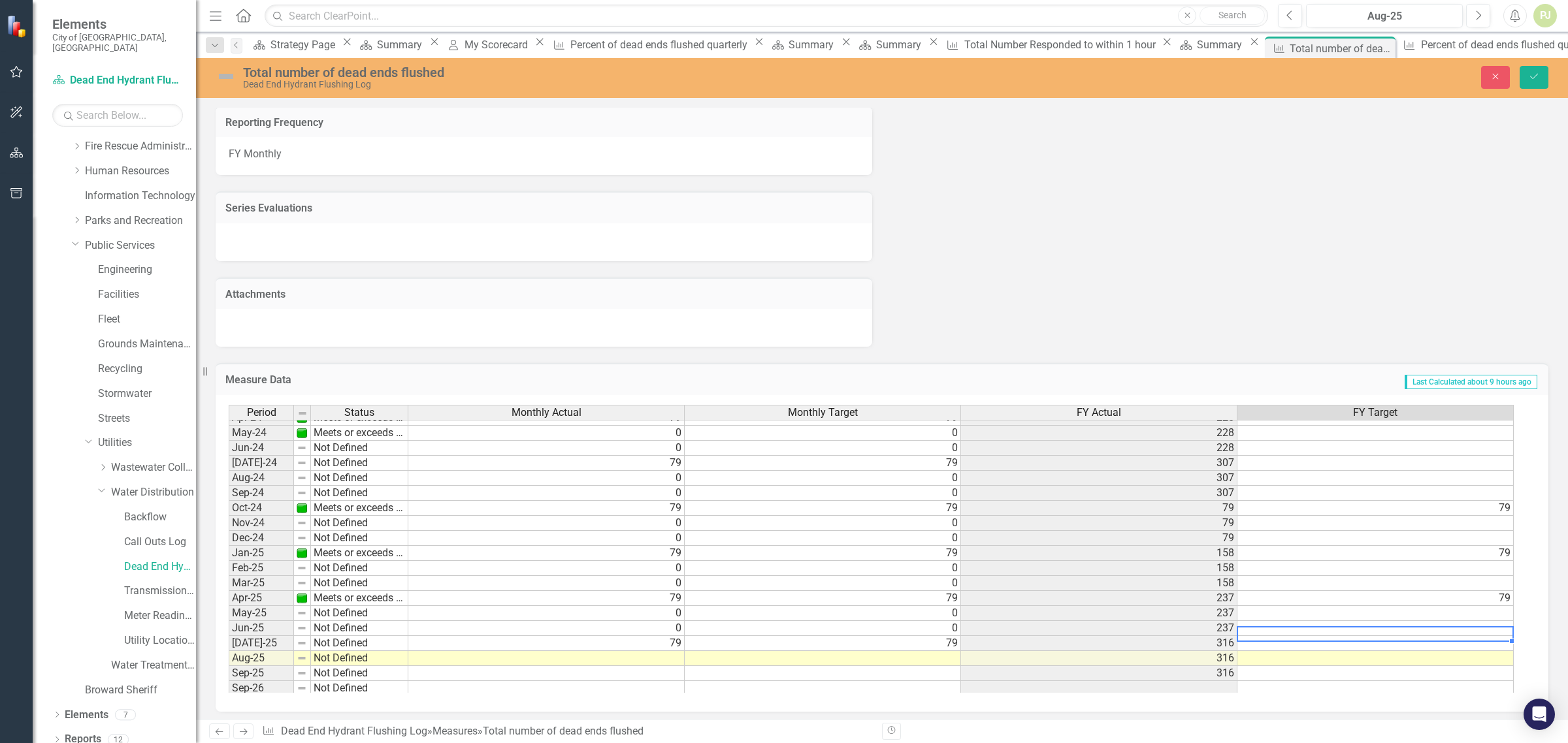
scroll to position [485, 0]
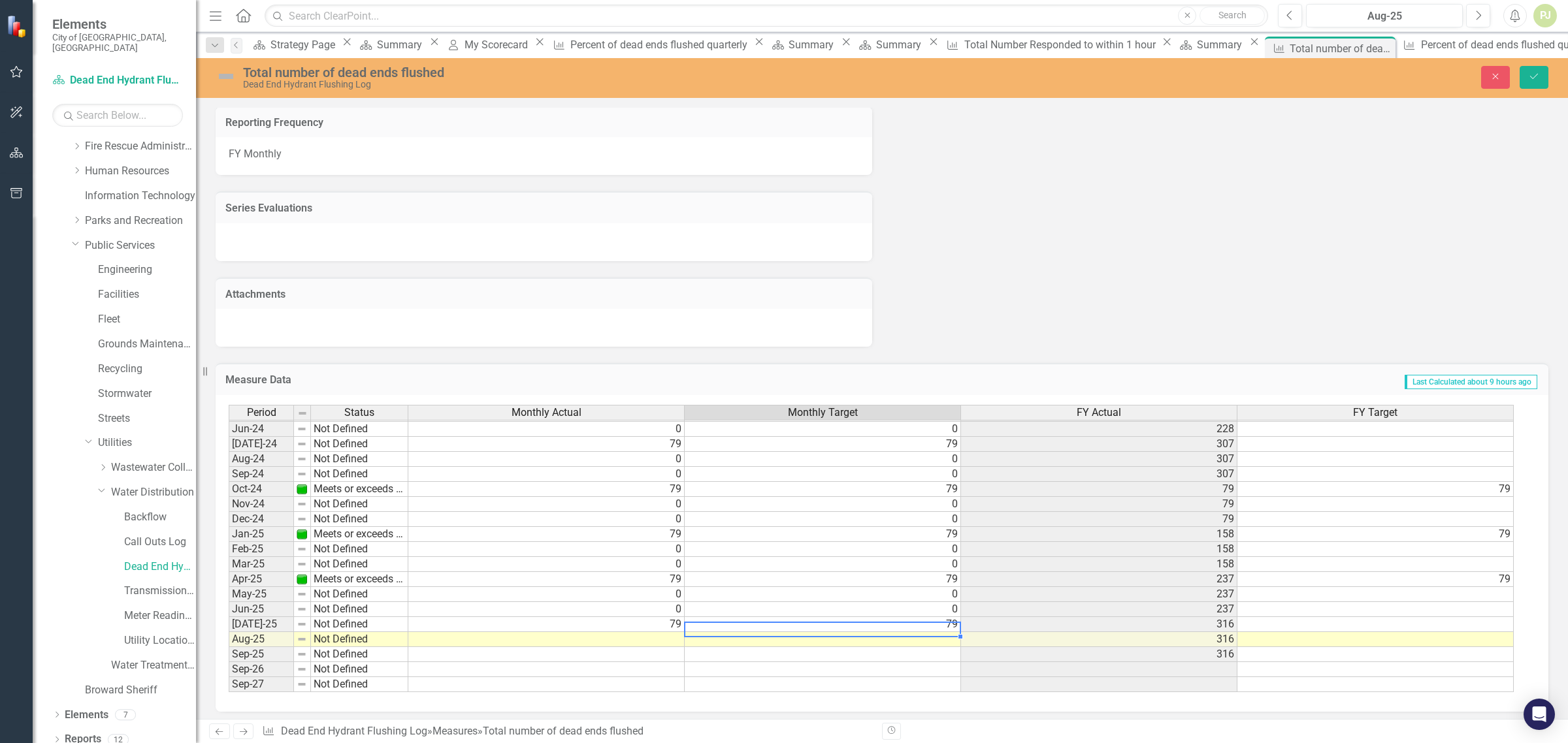
click at [693, 618] on tbody "May-23 Meets or exceeds target 74 74 222 74 Jun-23 Meets or exceeds target 0 0 …" at bounding box center [871, 459] width 1285 height 467
click at [1294, 619] on td at bounding box center [1376, 625] width 276 height 15
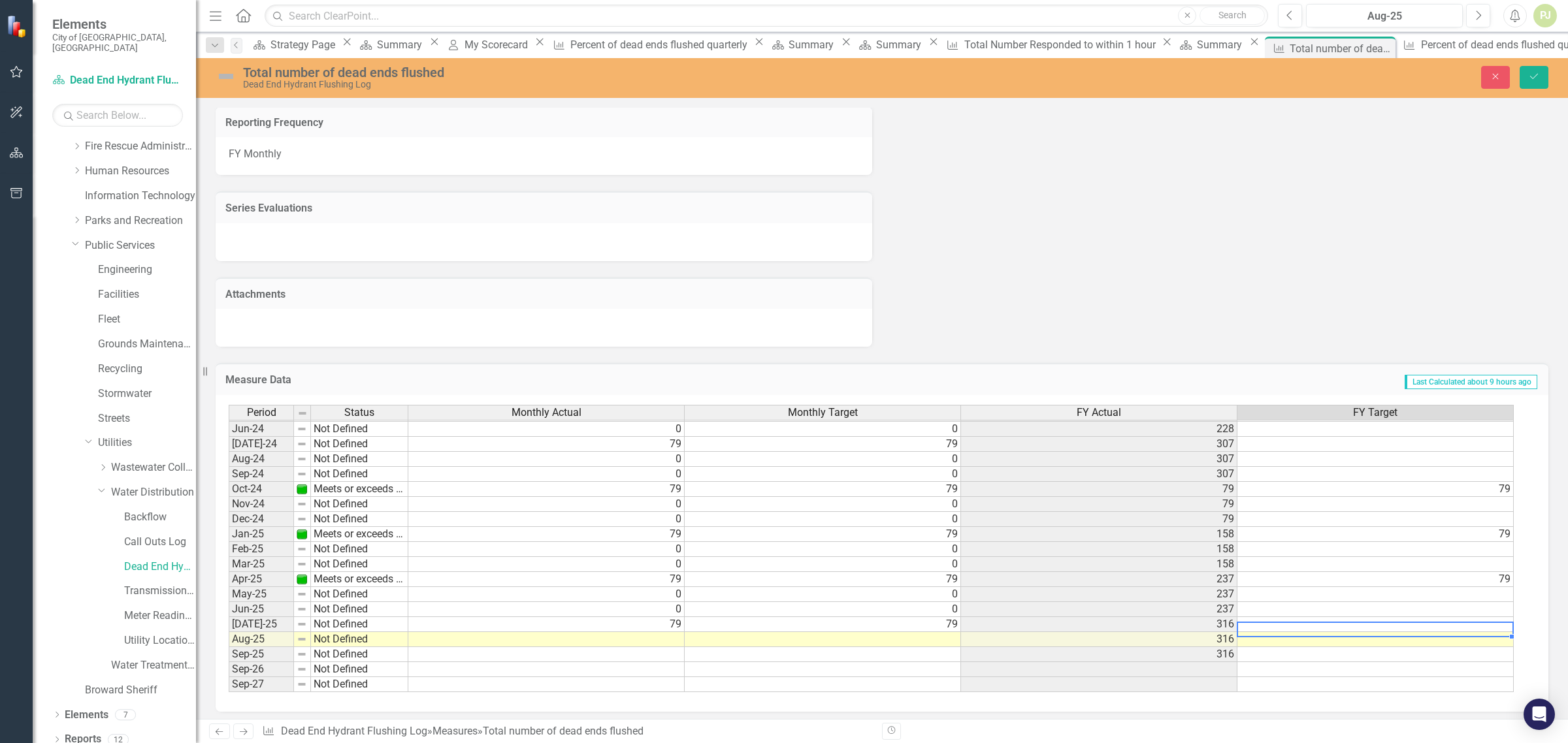
click at [1491, 619] on td at bounding box center [1376, 625] width 276 height 15
type textarea "79"
click at [229, 641] on div "Period Status Monthly Actual Monthly Target FY Actual FY Target May-23 Meets or…" at bounding box center [229, 451] width 0 height 482
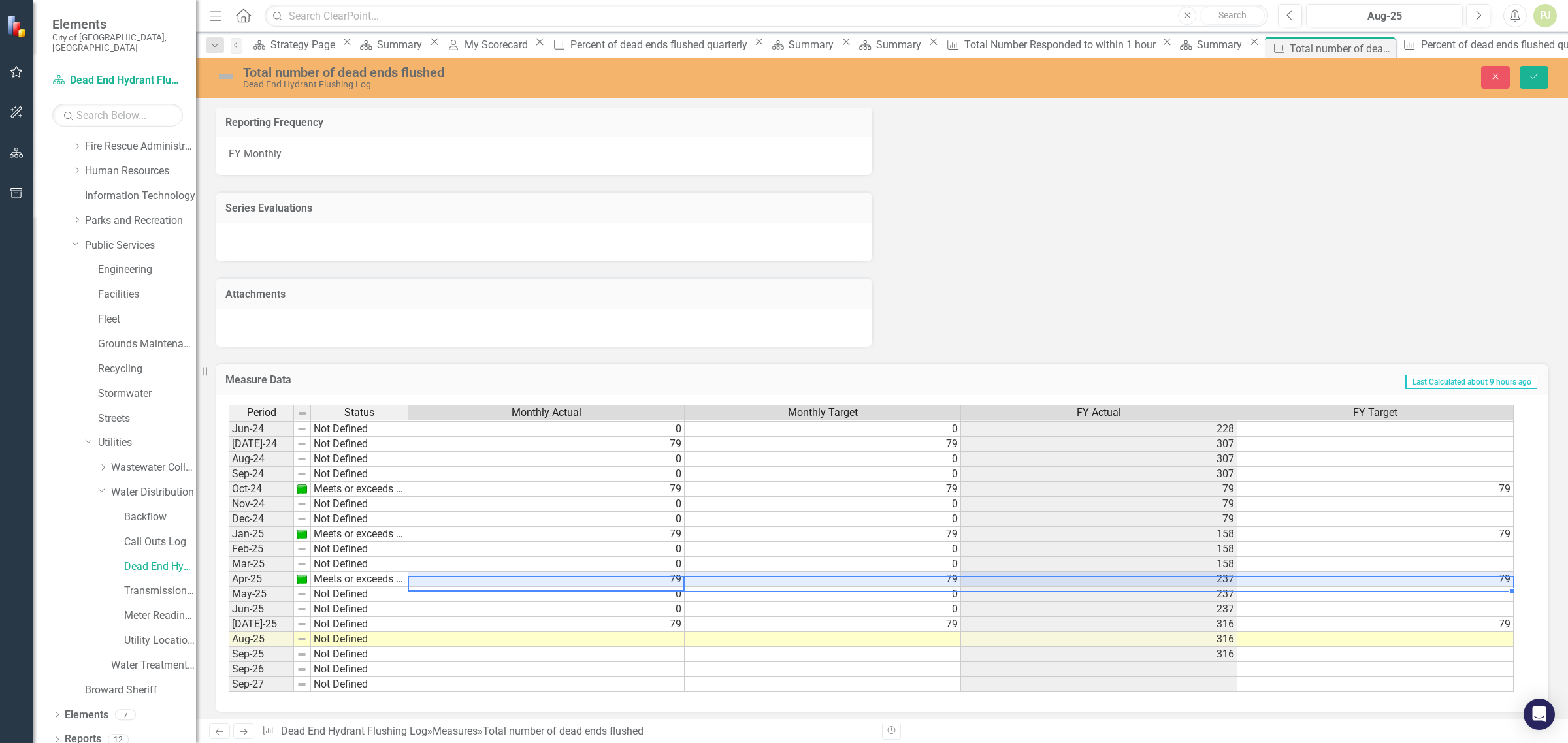
drag, startPoint x: 644, startPoint y: 570, endPoint x: 1287, endPoint y: 572, distance: 643.0
click at [1287, 572] on tr "Apr-25 Meets or exceeds target 79 79 237 79" at bounding box center [871, 579] width 1285 height 15
click at [1538, 77] on icon "Save" at bounding box center [1534, 77] width 12 height 9
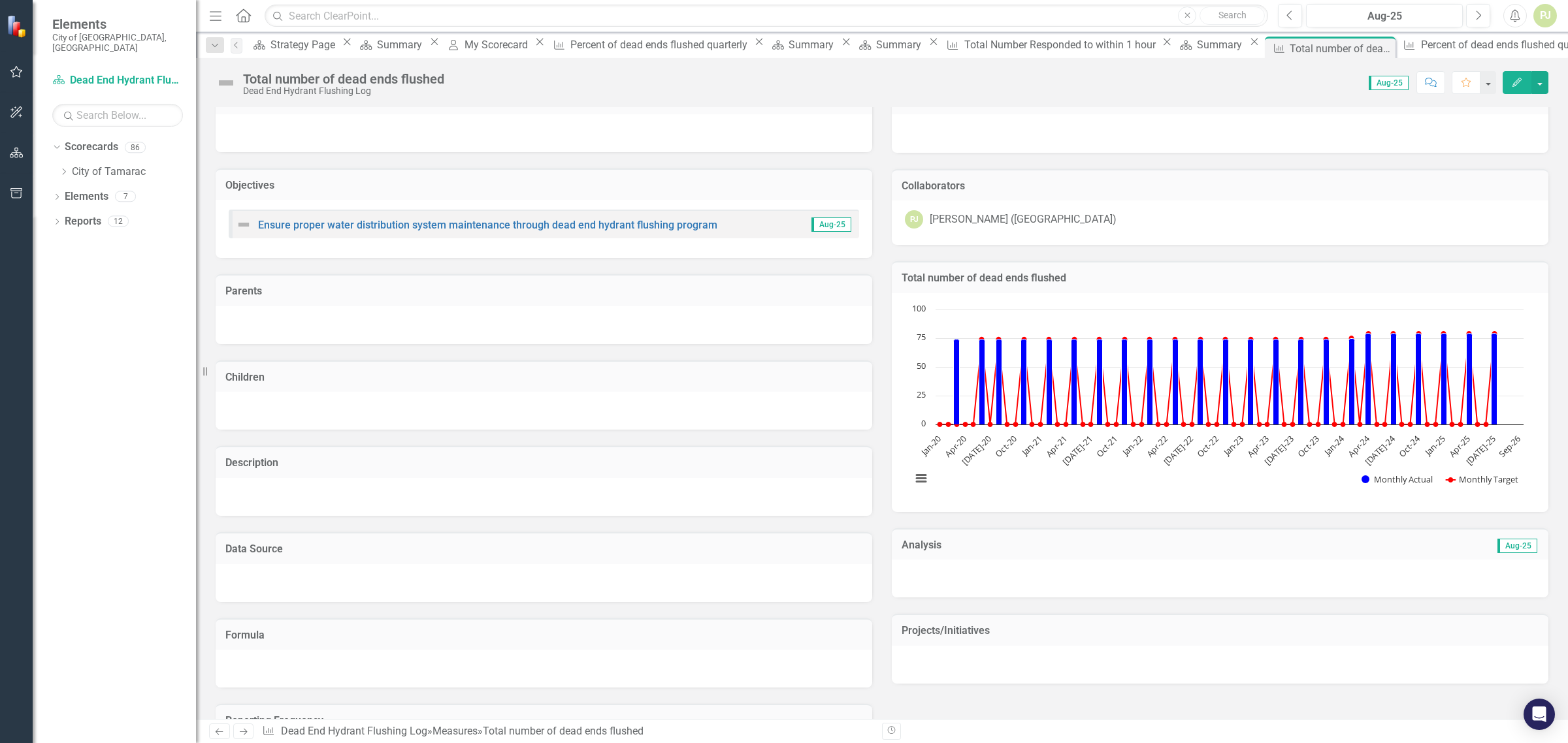
scroll to position [0, 0]
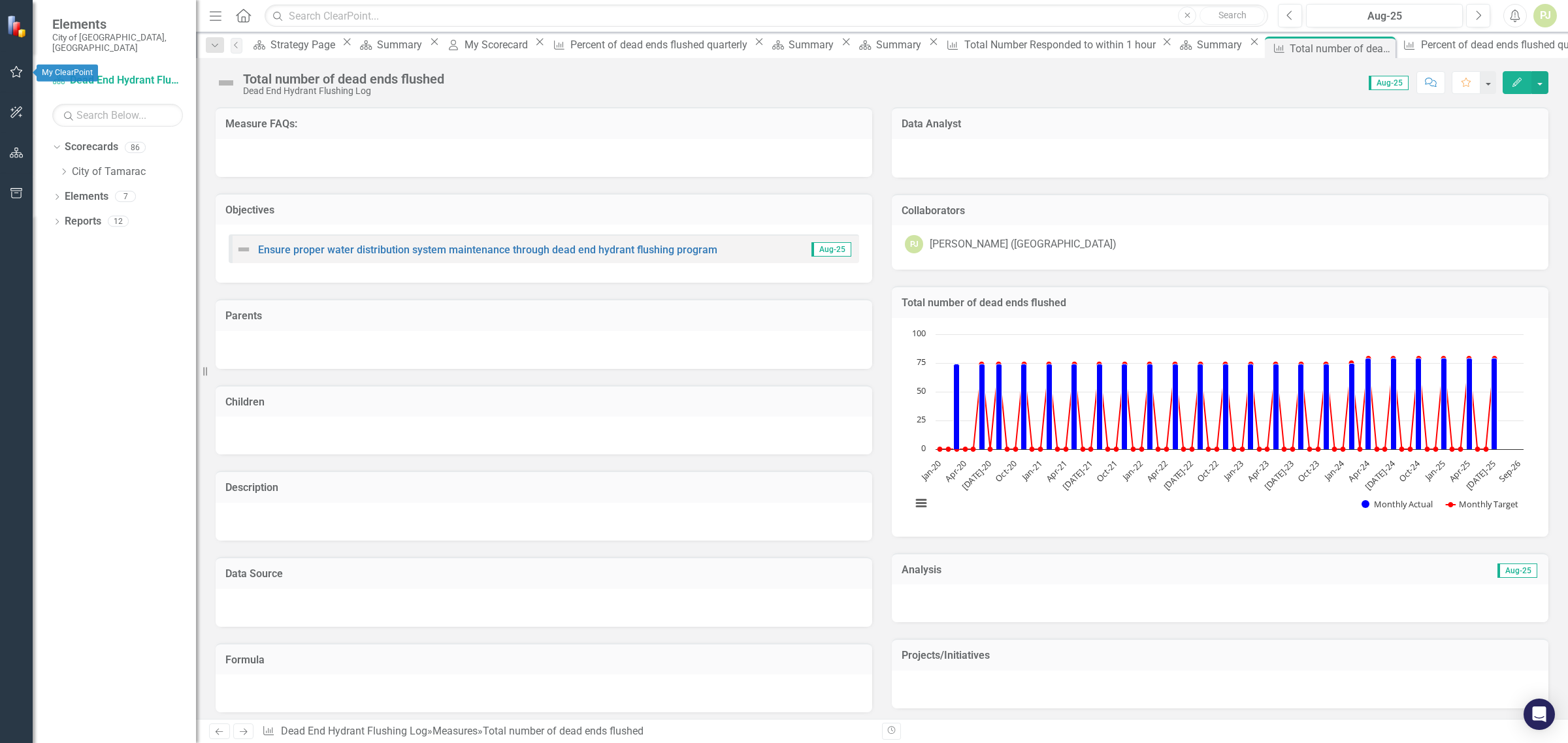
click at [13, 67] on icon "button" at bounding box center [16, 71] width 14 height 10
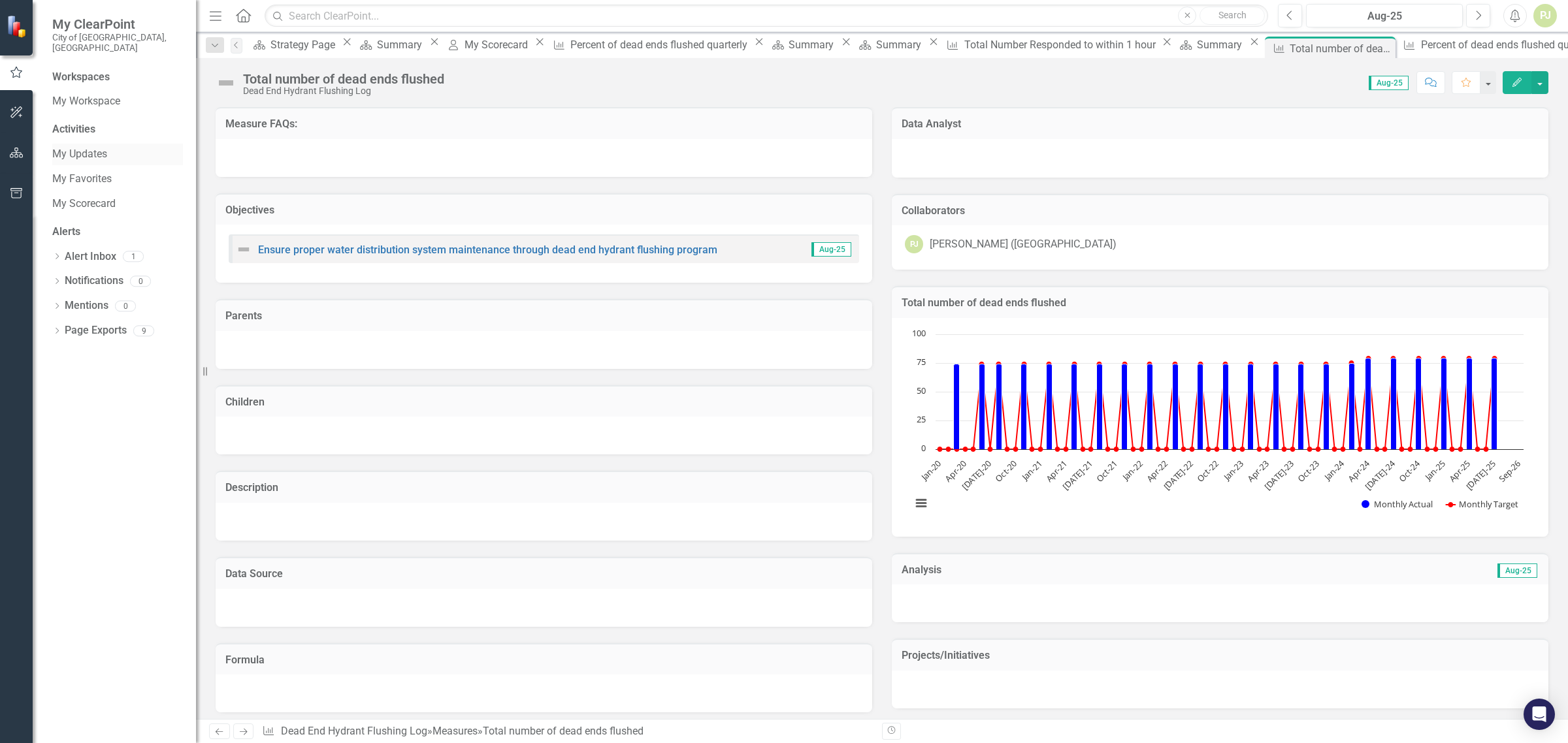
click at [83, 147] on link "My Updates" at bounding box center [117, 155] width 131 height 15
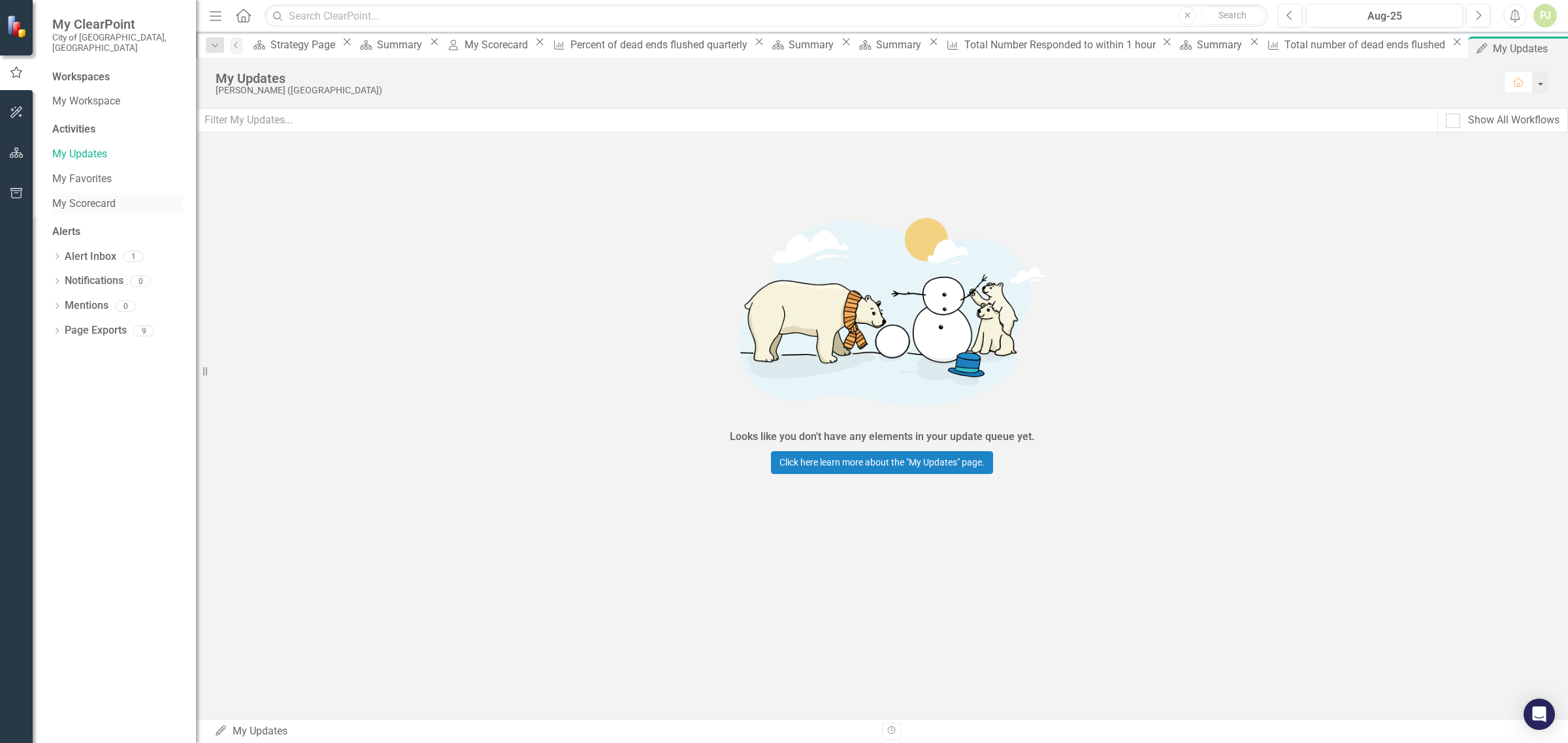
click at [56, 197] on link "My Scorecard" at bounding box center [117, 204] width 131 height 15
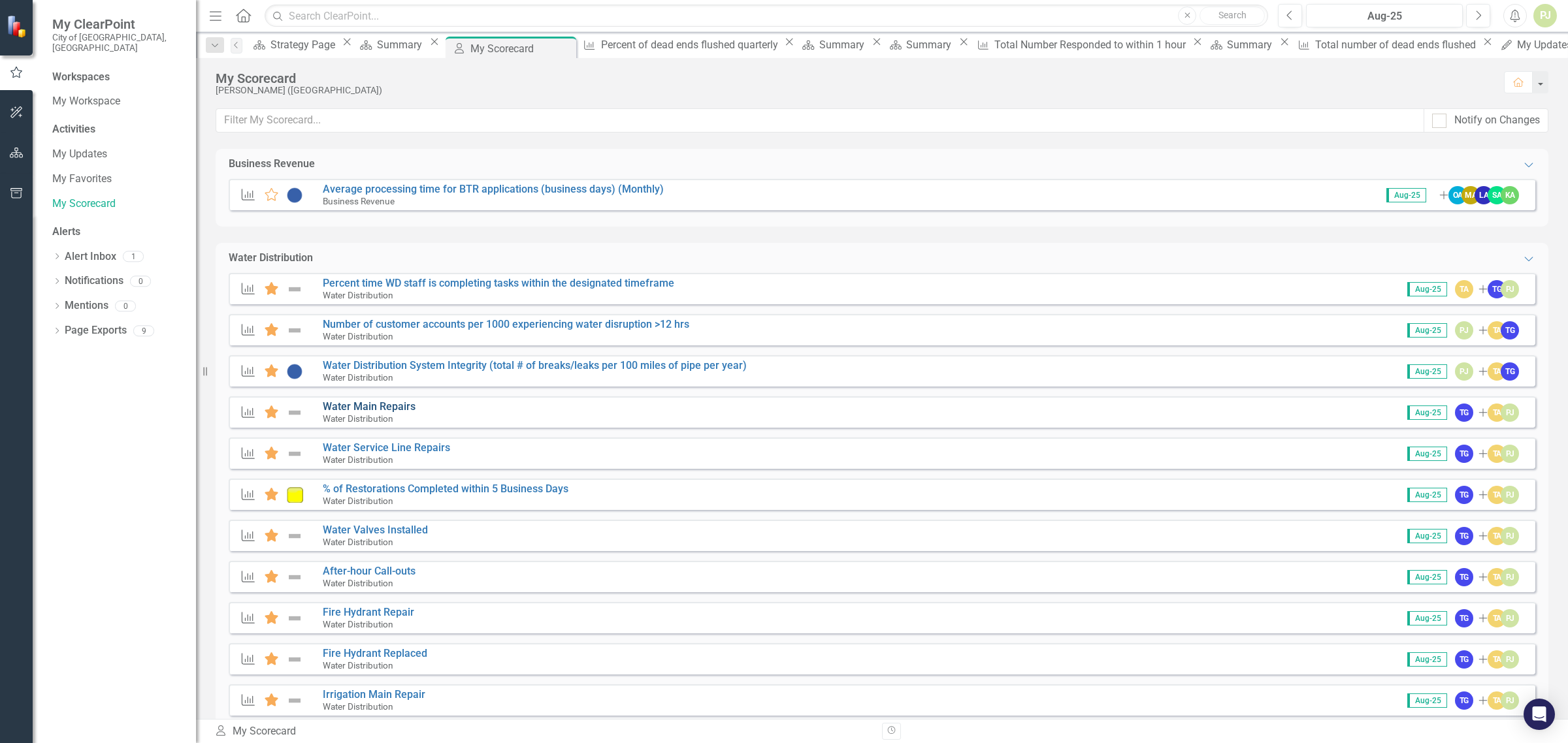
click at [387, 412] on link "Water Main Repairs" at bounding box center [369, 407] width 92 height 13
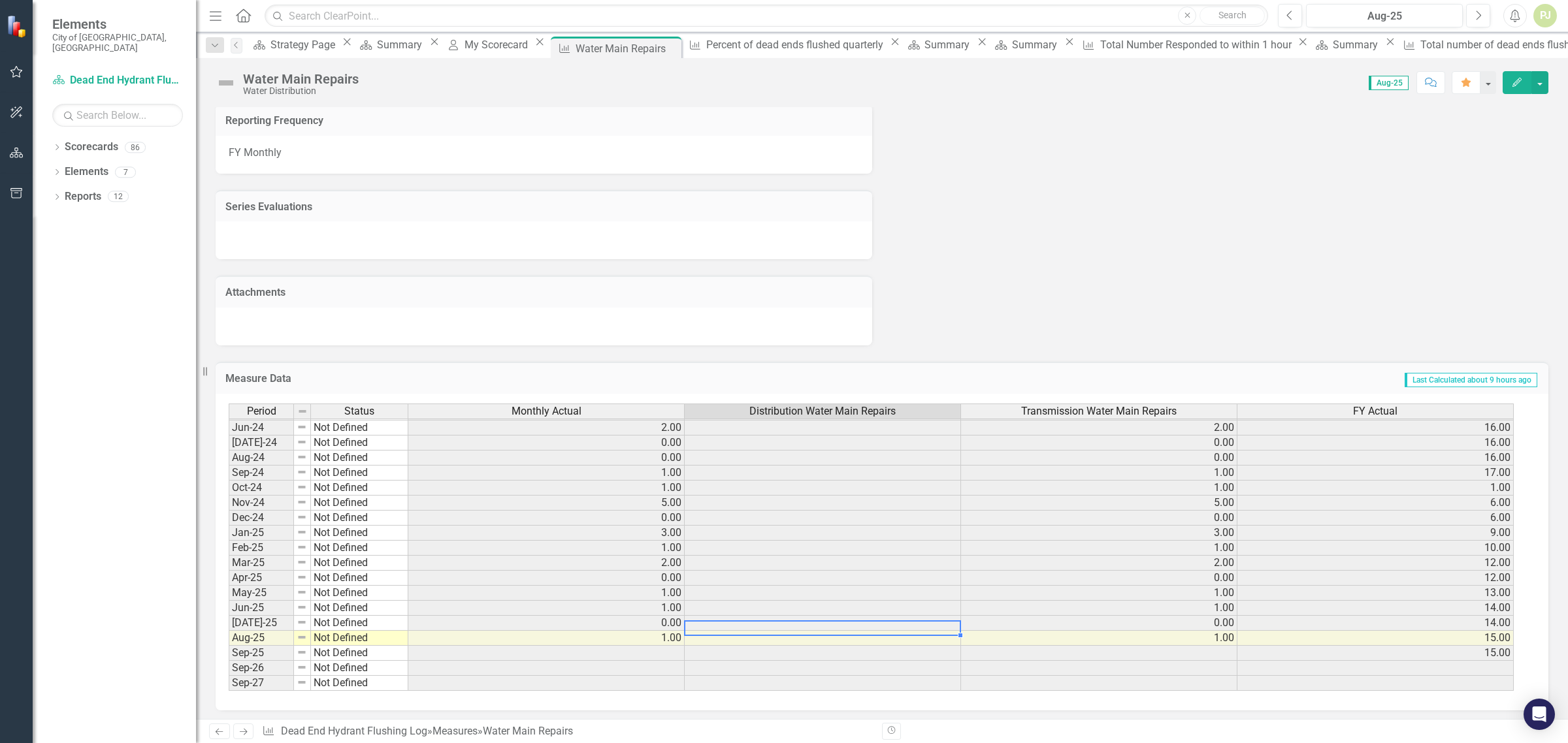
scroll to position [485, 0]
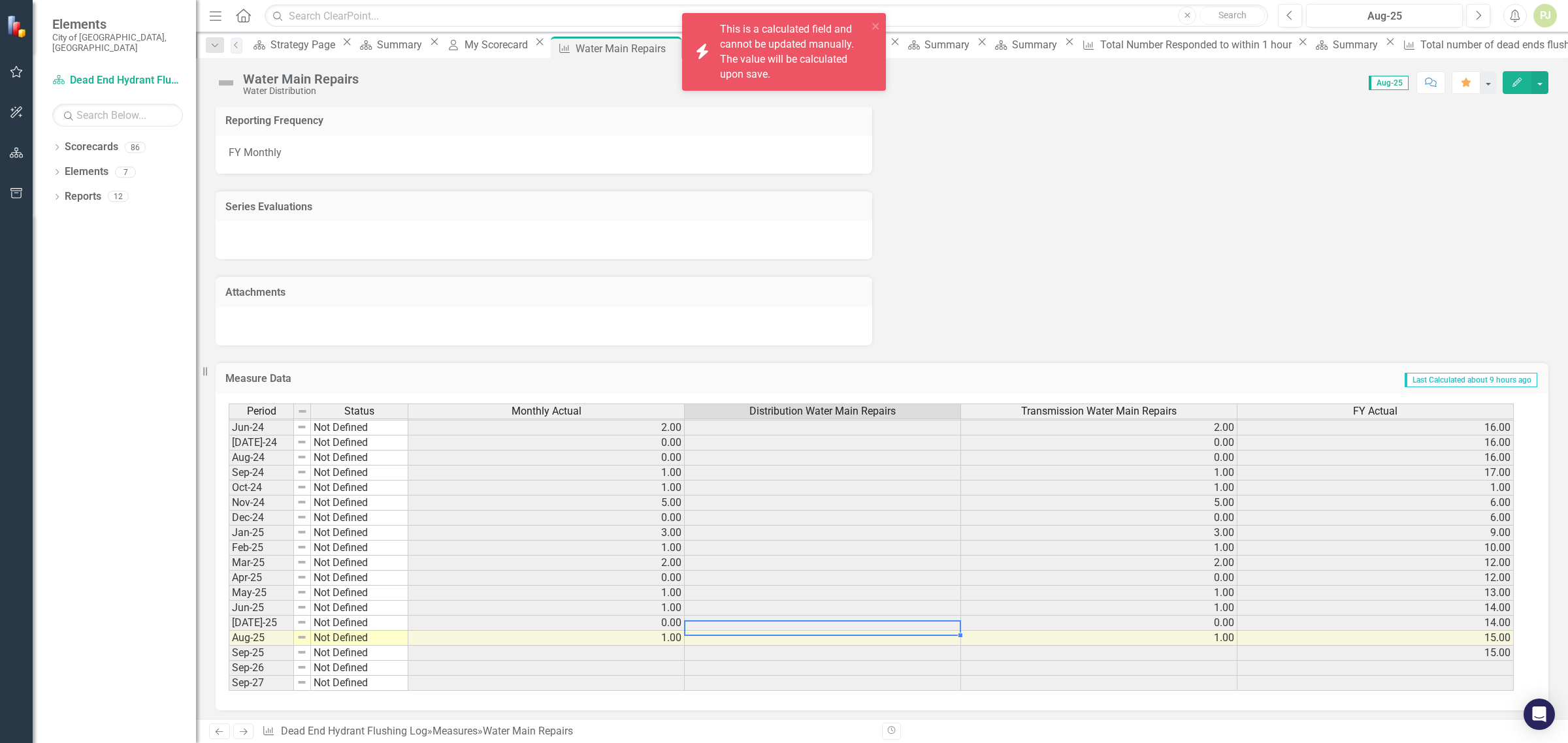
click at [805, 555] on td at bounding box center [823, 563] width 276 height 15
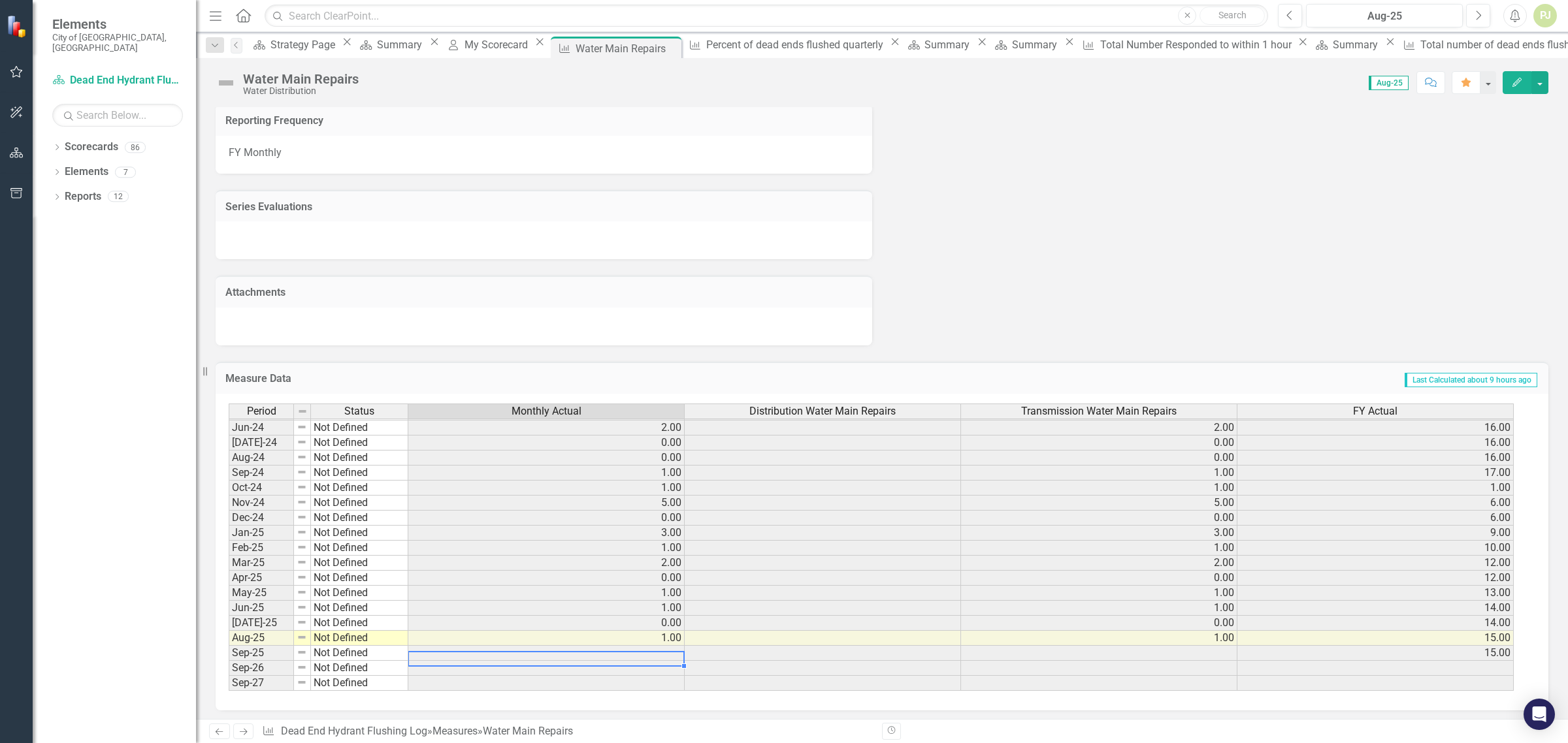
click at [577, 648] on td at bounding box center [546, 653] width 276 height 15
click at [1035, 664] on td at bounding box center [1099, 668] width 276 height 15
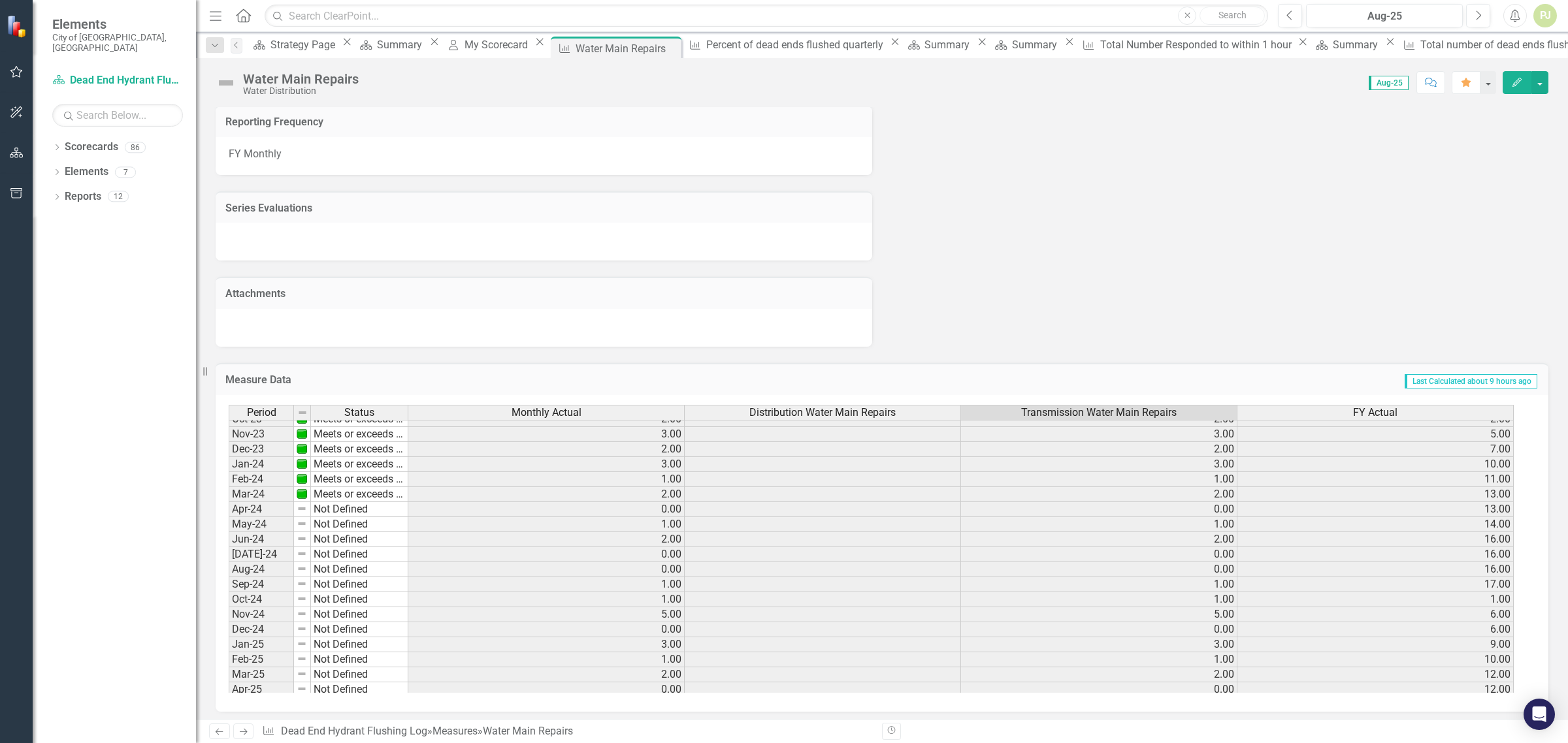
scroll to position [408, 0]
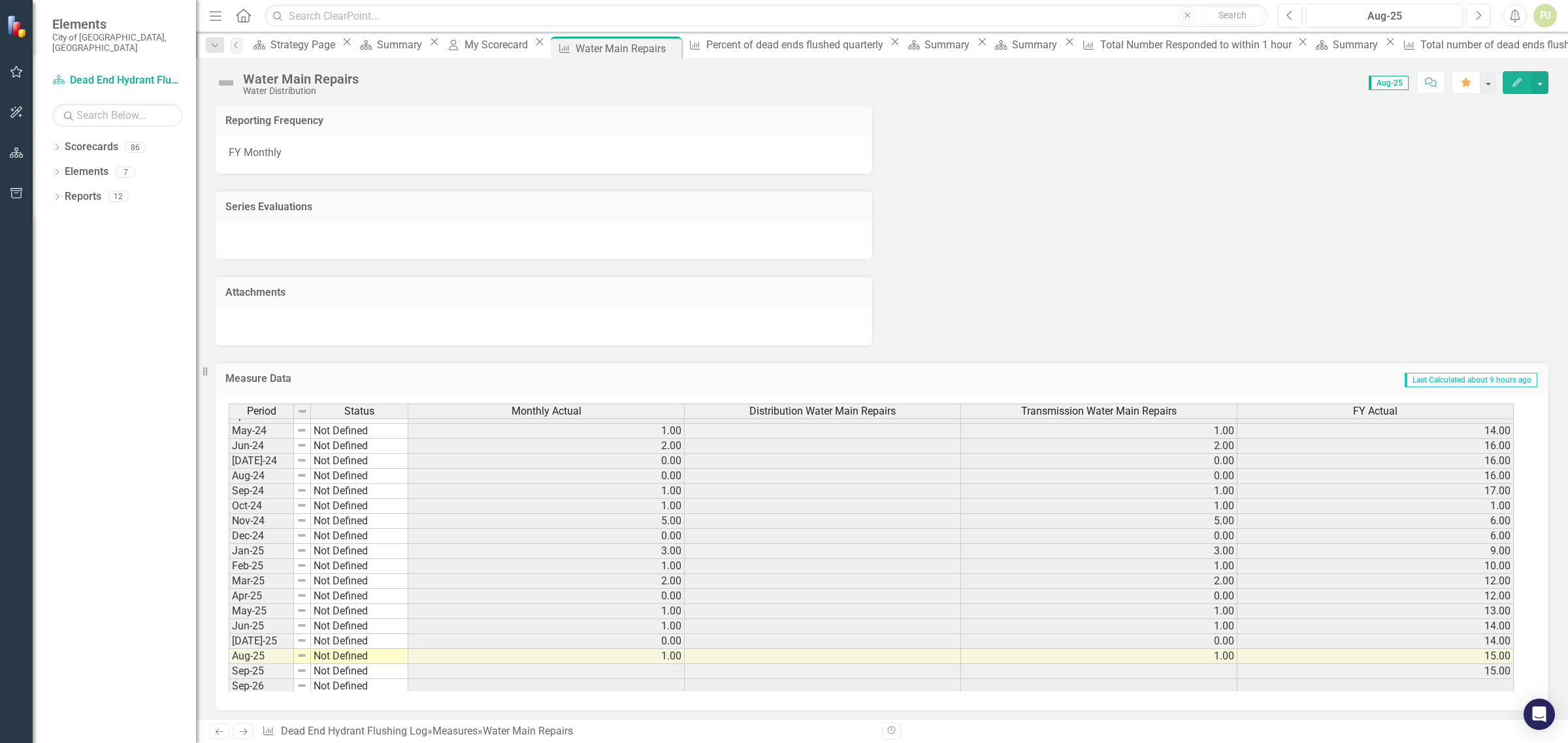
scroll to position [485, 0]
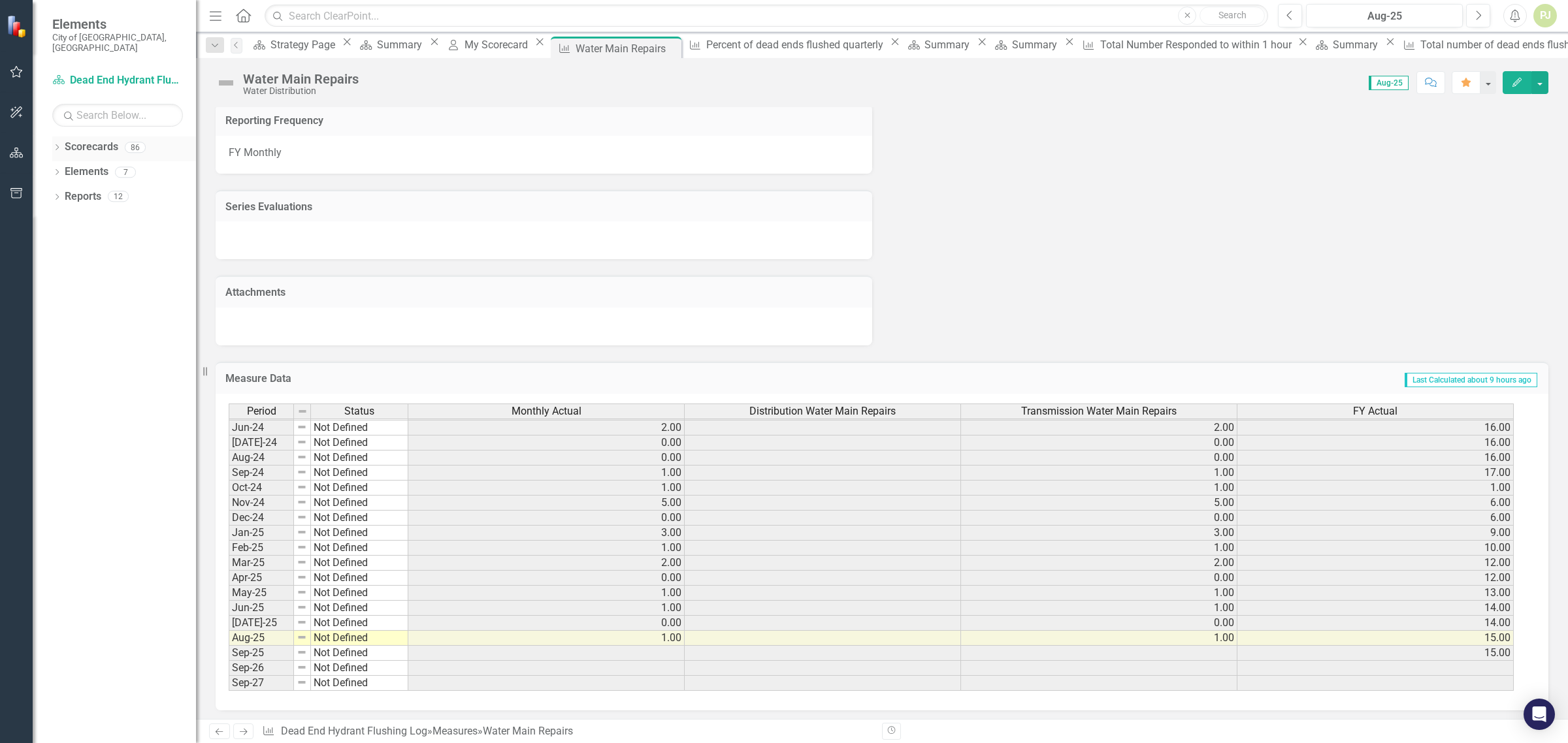
click at [54, 145] on icon "Dropdown" at bounding box center [57, 148] width 9 height 7
click at [63, 167] on icon "Dropdown" at bounding box center [63, 171] width 10 height 8
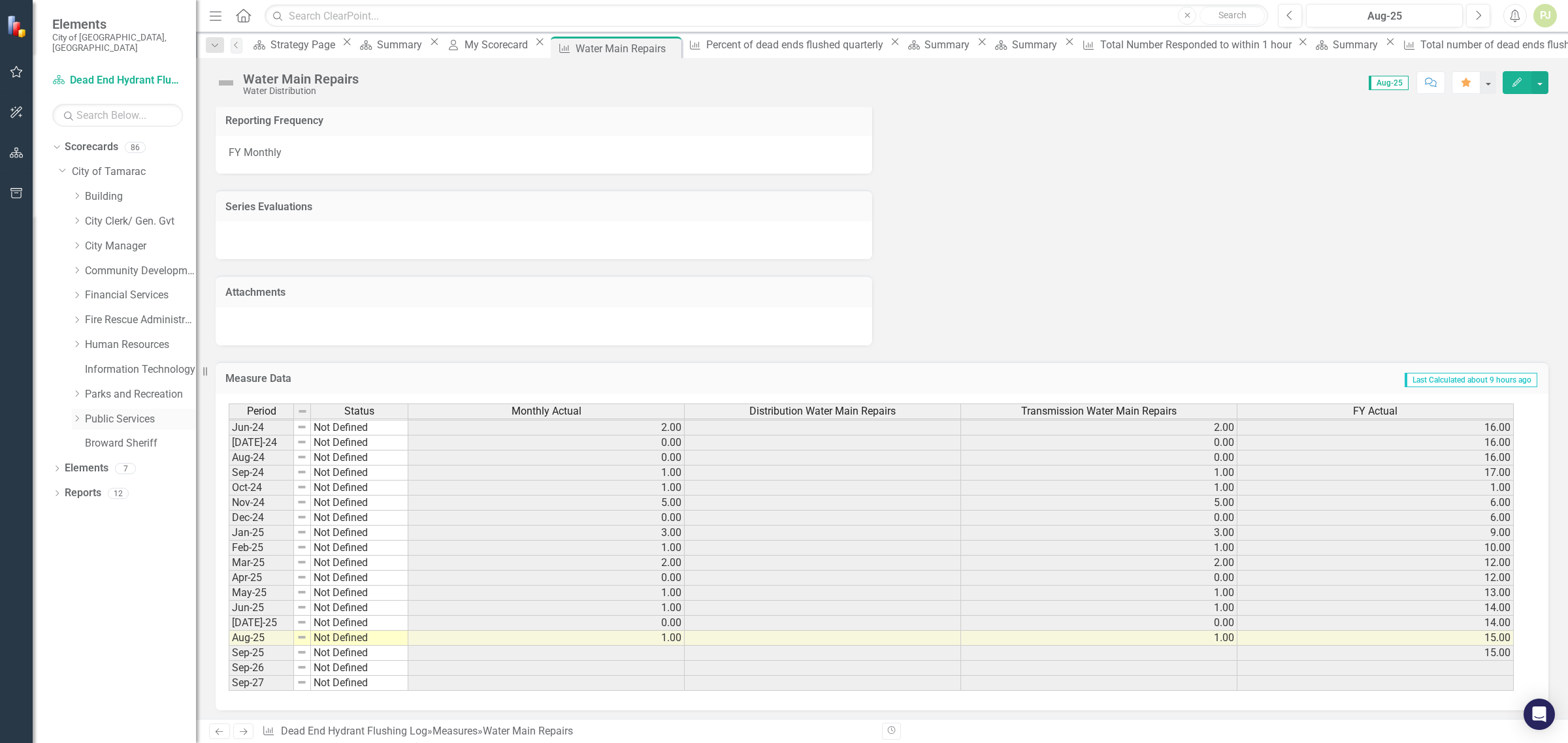
click at [77, 415] on icon "Dropdown" at bounding box center [77, 418] width 10 height 8
click at [88, 613] on icon "Dropdown" at bounding box center [90, 617] width 10 height 8
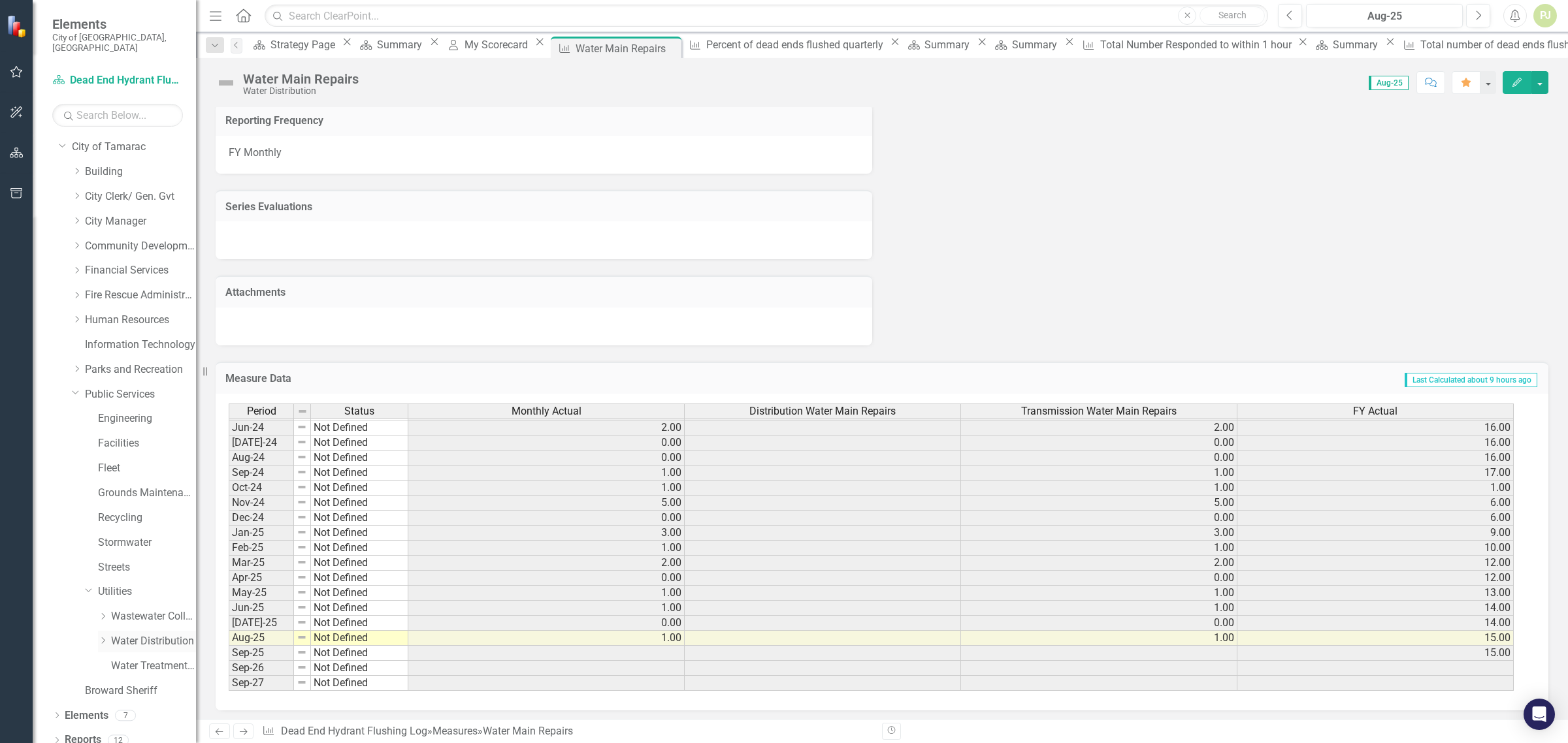
click at [102, 637] on icon "Dropdown" at bounding box center [103, 641] width 10 height 8
click at [125, 560] on link "Dead End Hydrant Flushing Log" at bounding box center [160, 567] width 72 height 15
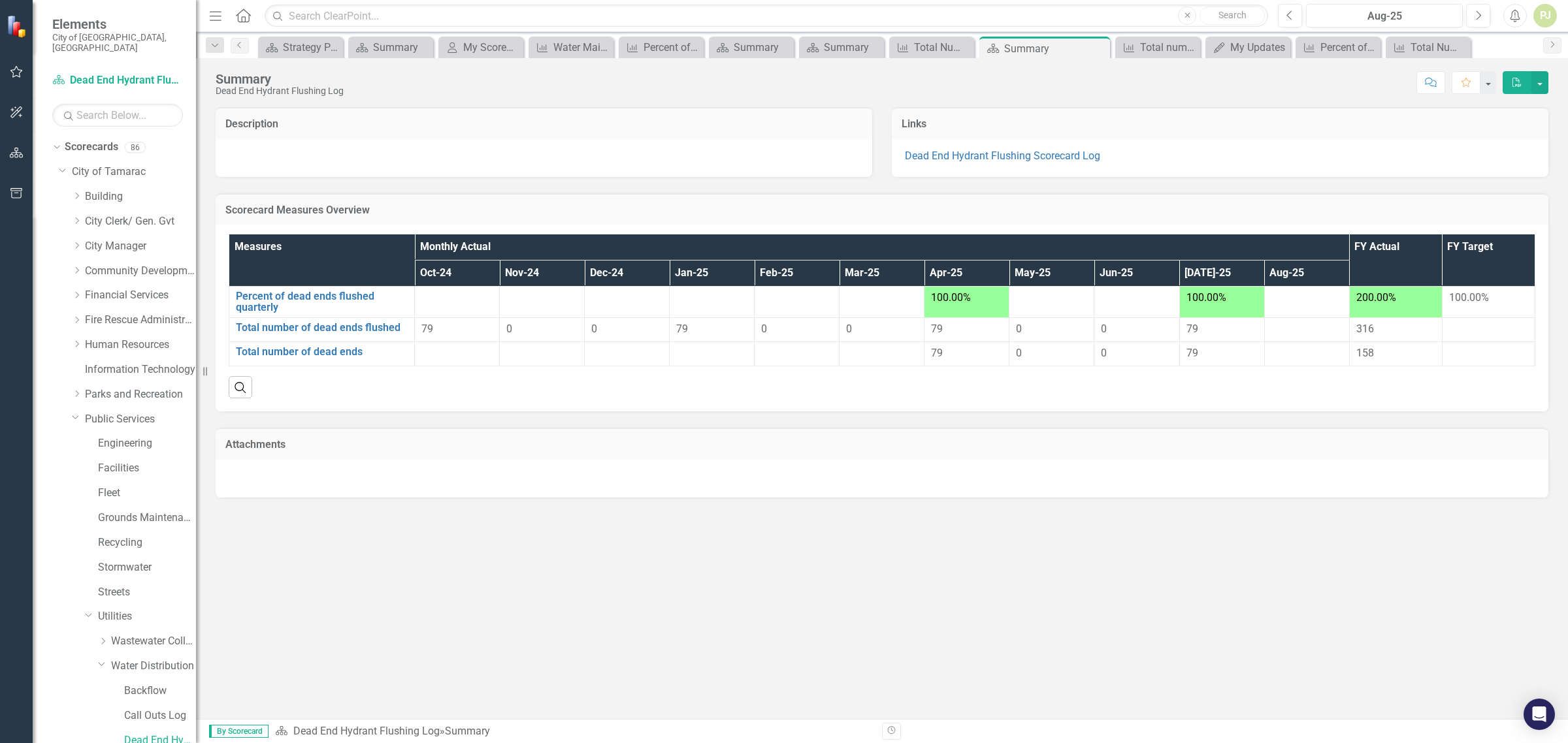
scroll to position [174, 0]
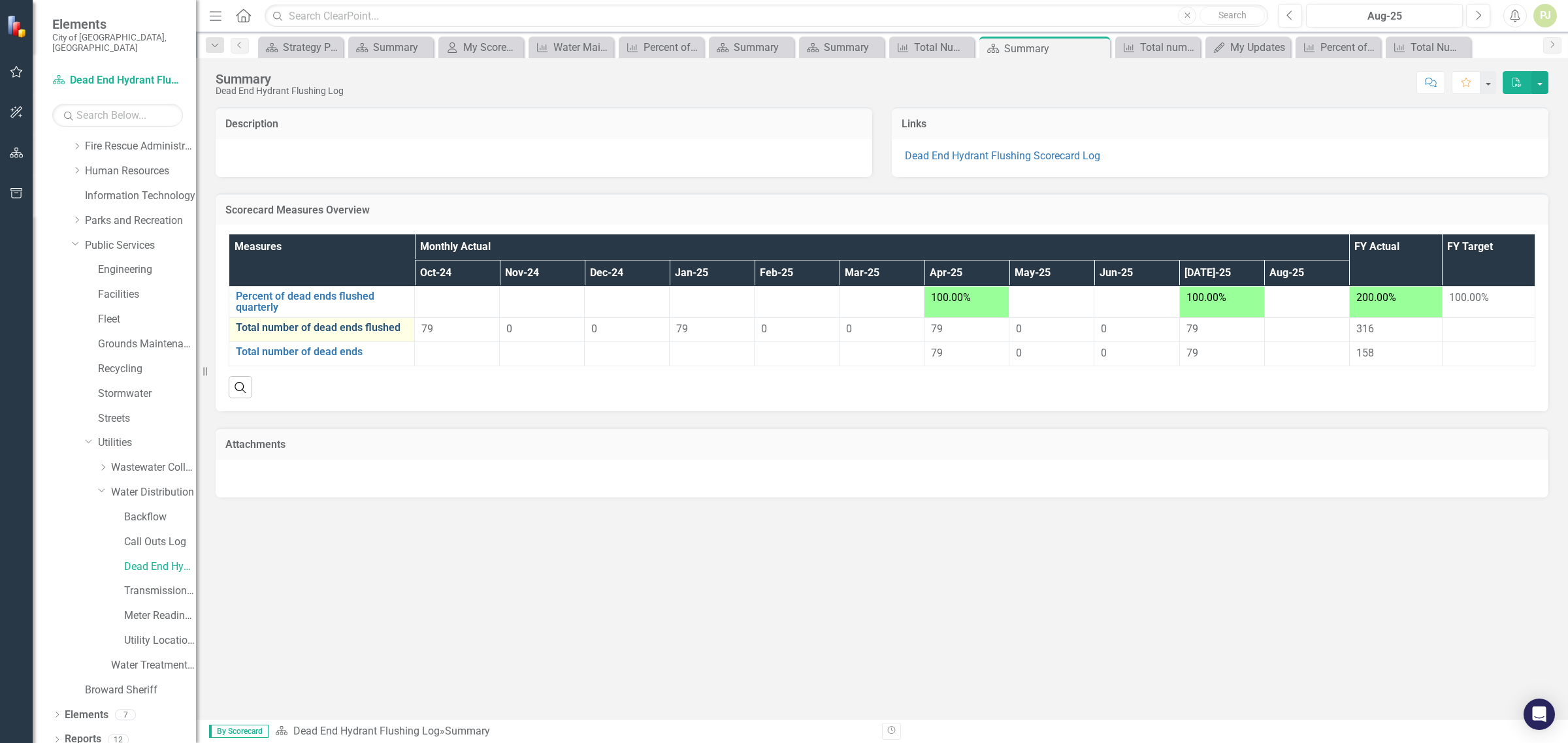
click at [358, 328] on link "Total number of dead ends flushed" at bounding box center [322, 328] width 172 height 12
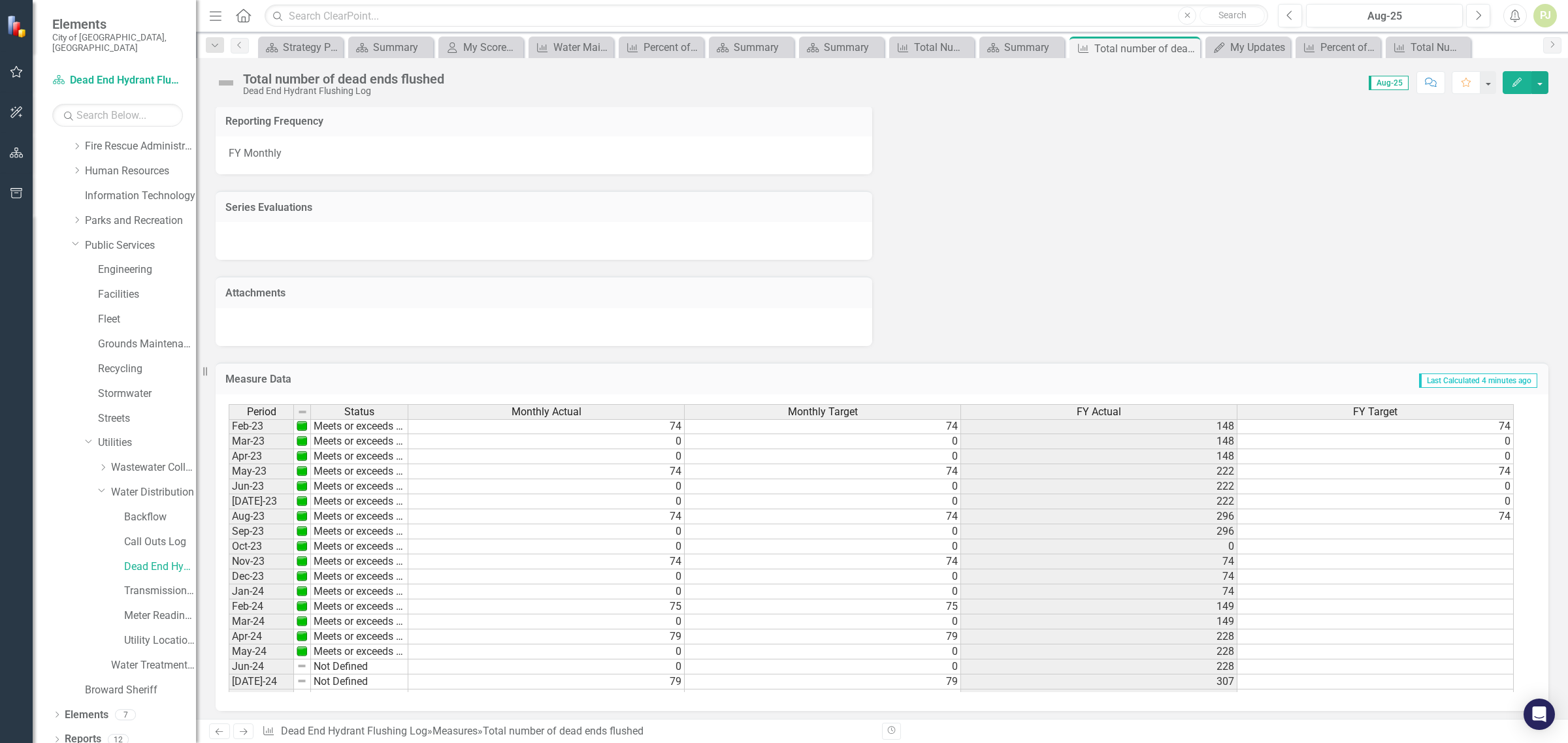
scroll to position [310, 0]
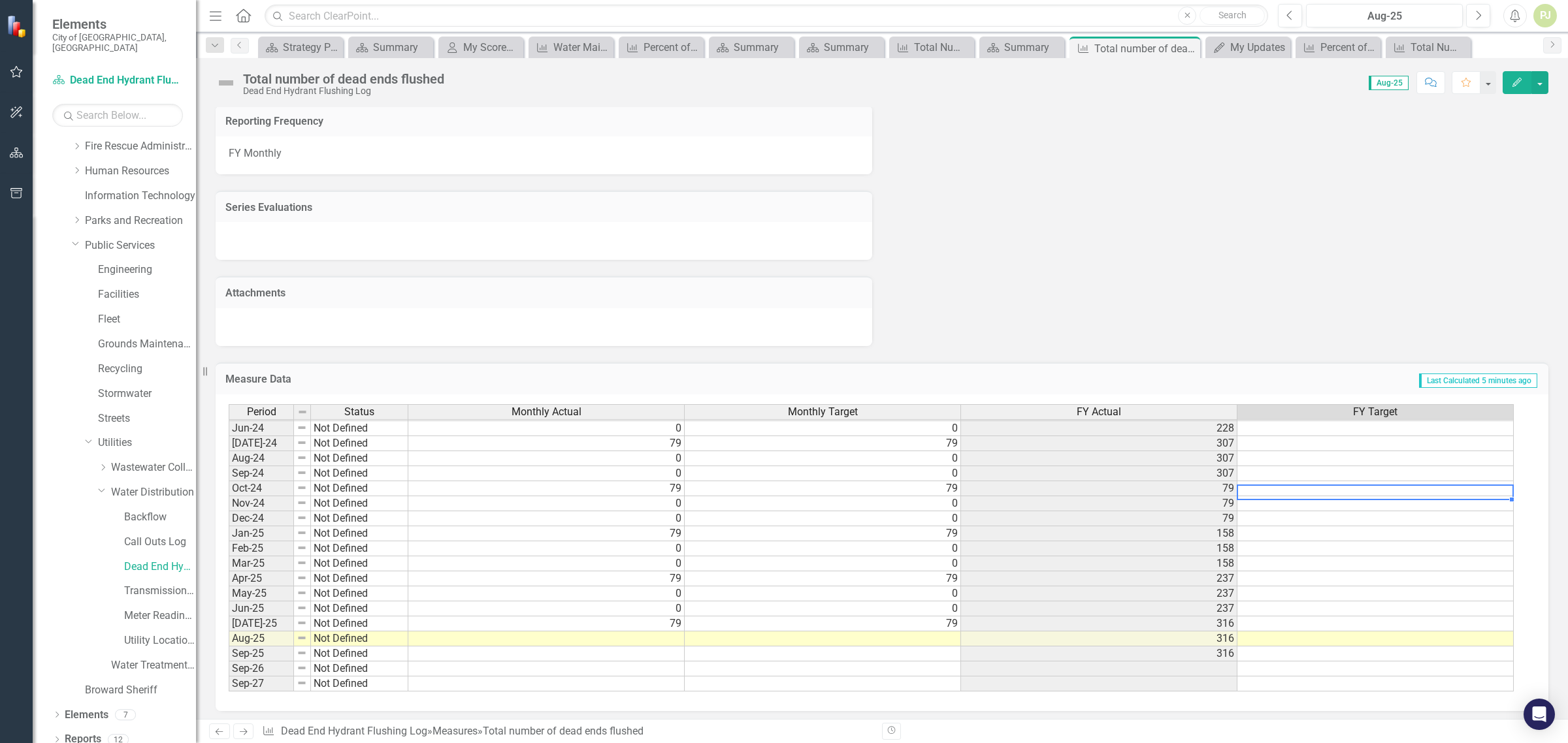
click at [1416, 478] on tbody "May-23 Meets or exceeds target 74 74 222 74 Jun-23 Meets or exceeds target 0 0 …" at bounding box center [871, 458] width 1285 height 467
click at [1416, 481] on td at bounding box center [1376, 489] width 276 height 15
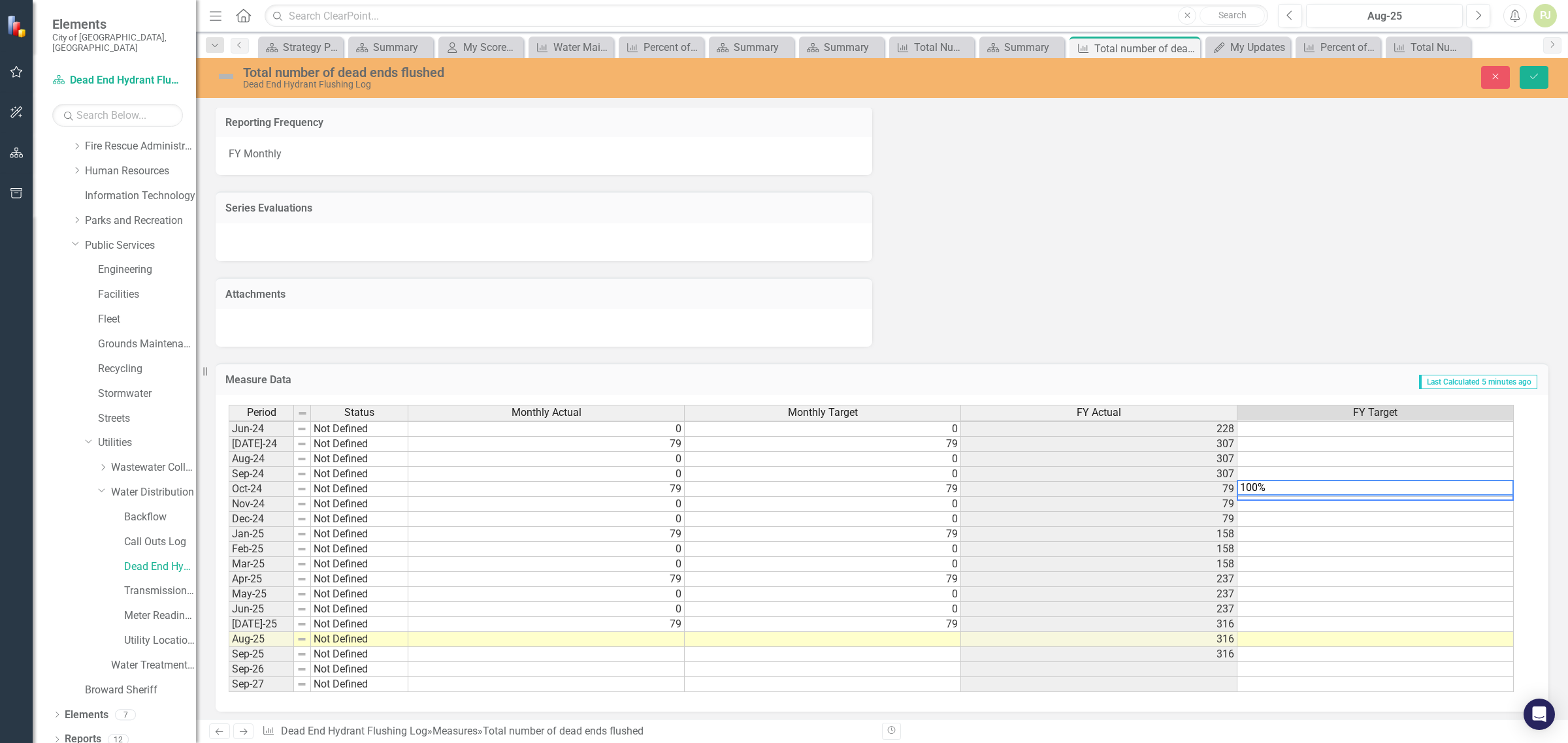
click at [1390, 513] on td at bounding box center [1376, 520] width 276 height 15
click at [1379, 533] on td at bounding box center [1376, 534] width 276 height 15
type textarea "100"
click at [1281, 549] on td at bounding box center [1376, 549] width 276 height 15
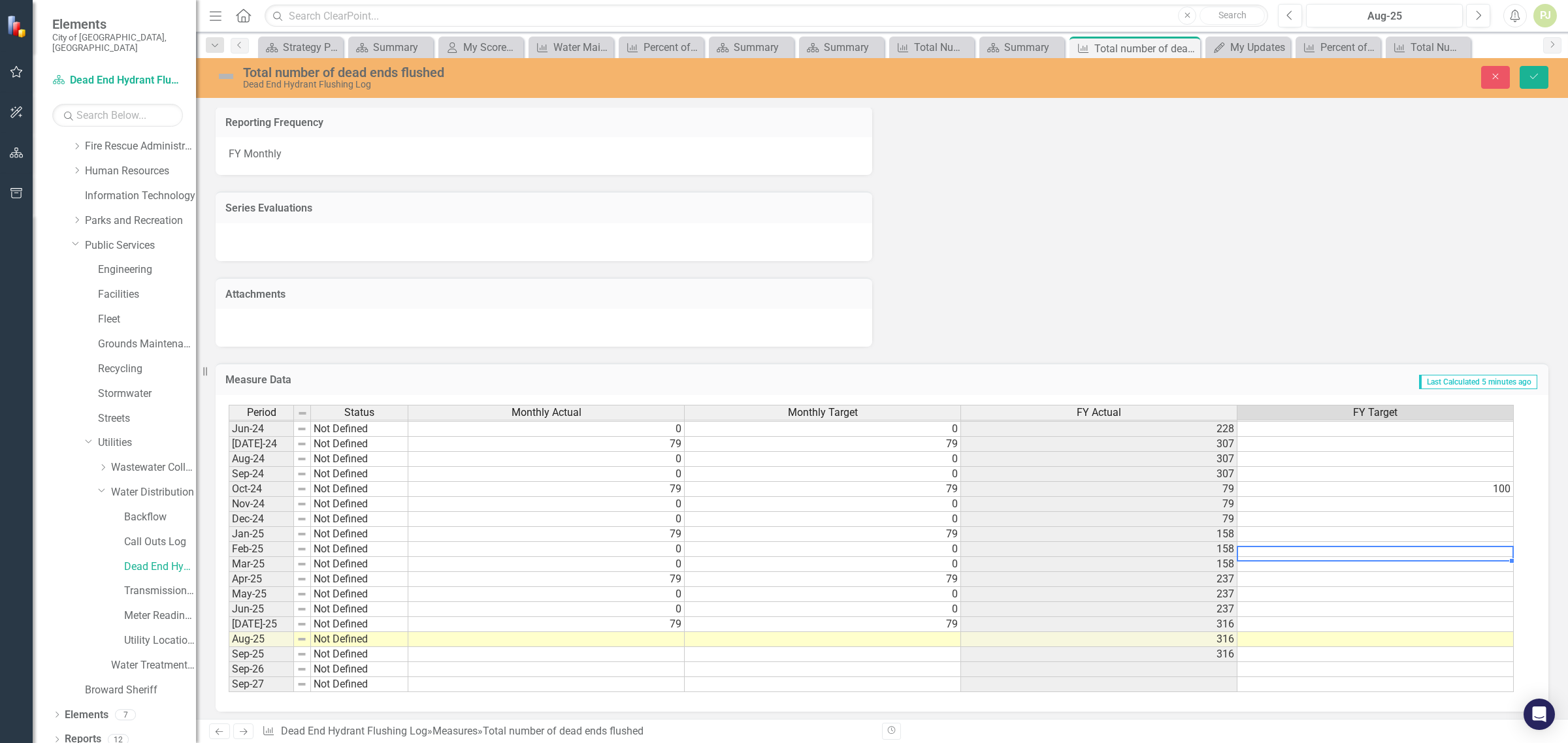
click at [1277, 527] on td at bounding box center [1376, 534] width 276 height 15
type textarea "100"
click at [1240, 575] on td at bounding box center [1376, 579] width 276 height 15
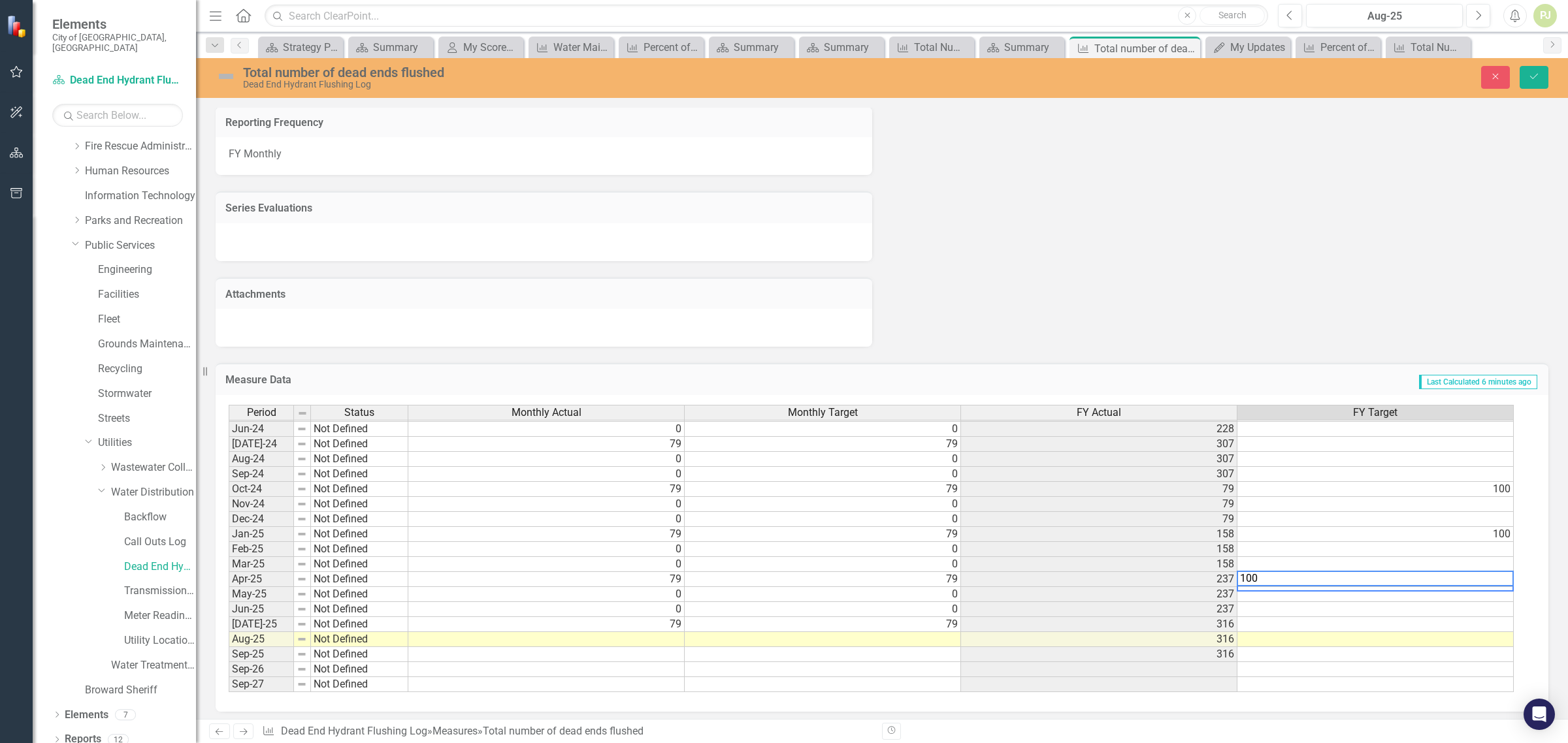
type textarea "100"
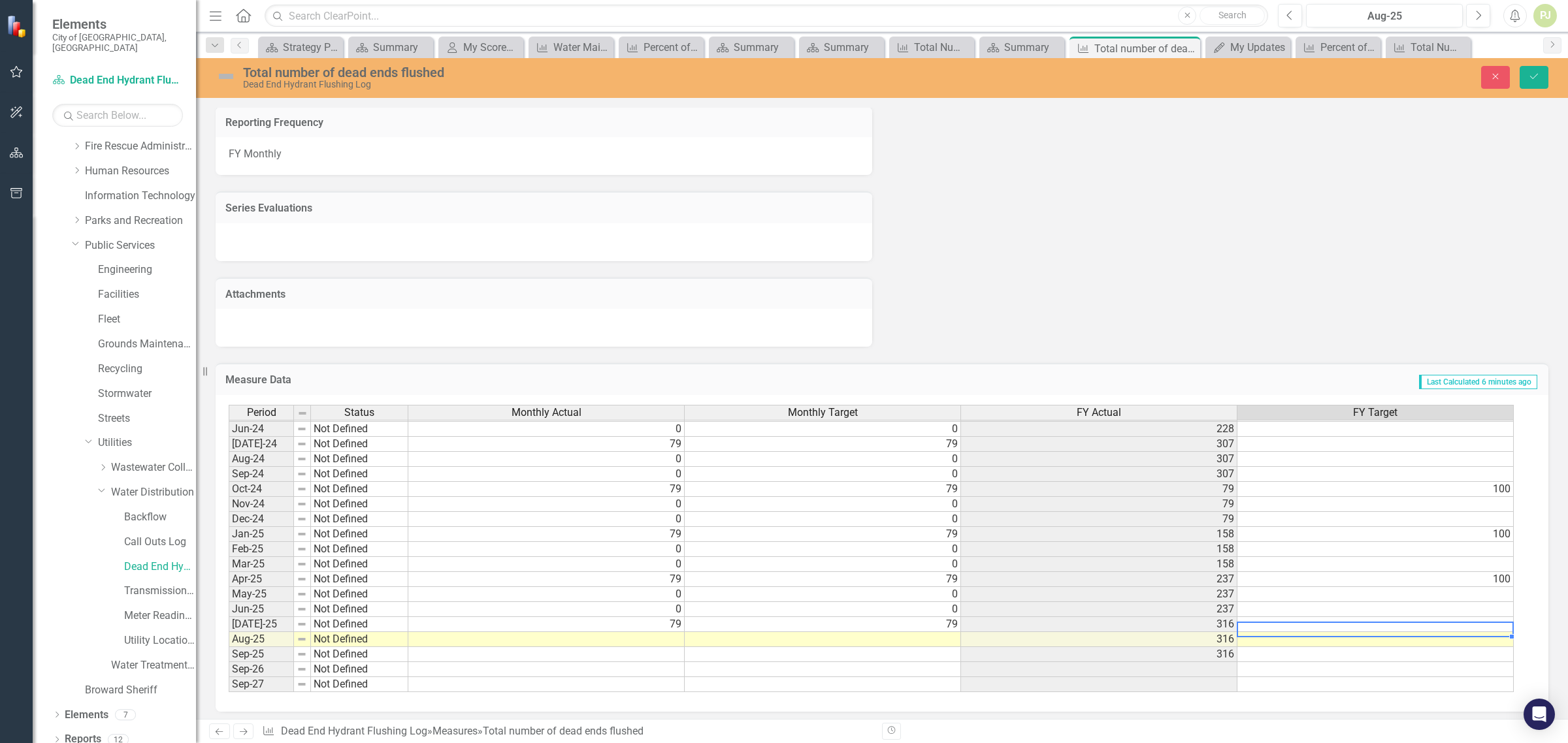
click at [1302, 620] on td at bounding box center [1376, 625] width 276 height 15
type textarea "100"
click at [1395, 662] on td at bounding box center [1376, 670] width 276 height 15
click at [1538, 77] on icon "Save" at bounding box center [1534, 77] width 12 height 9
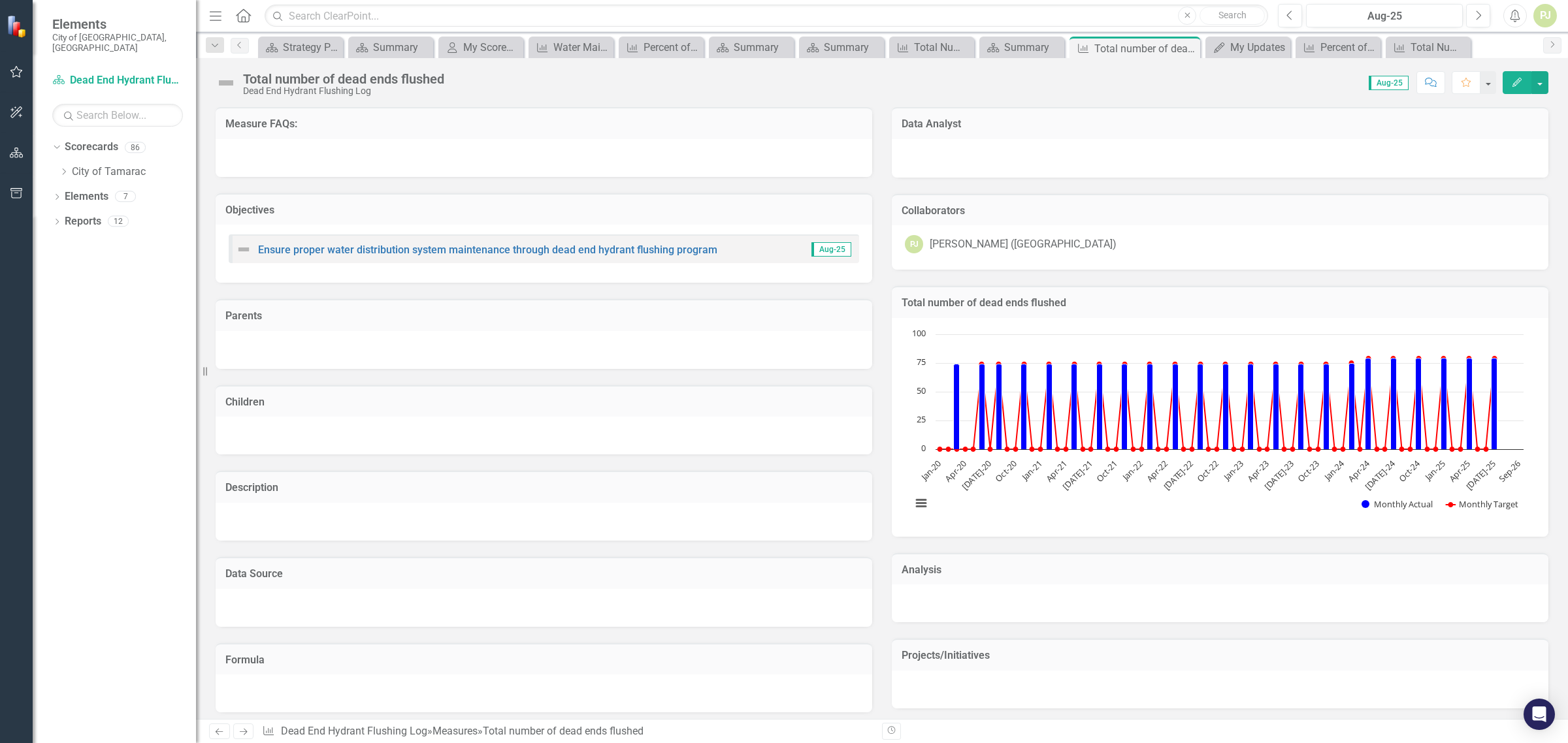
scroll to position [0, 0]
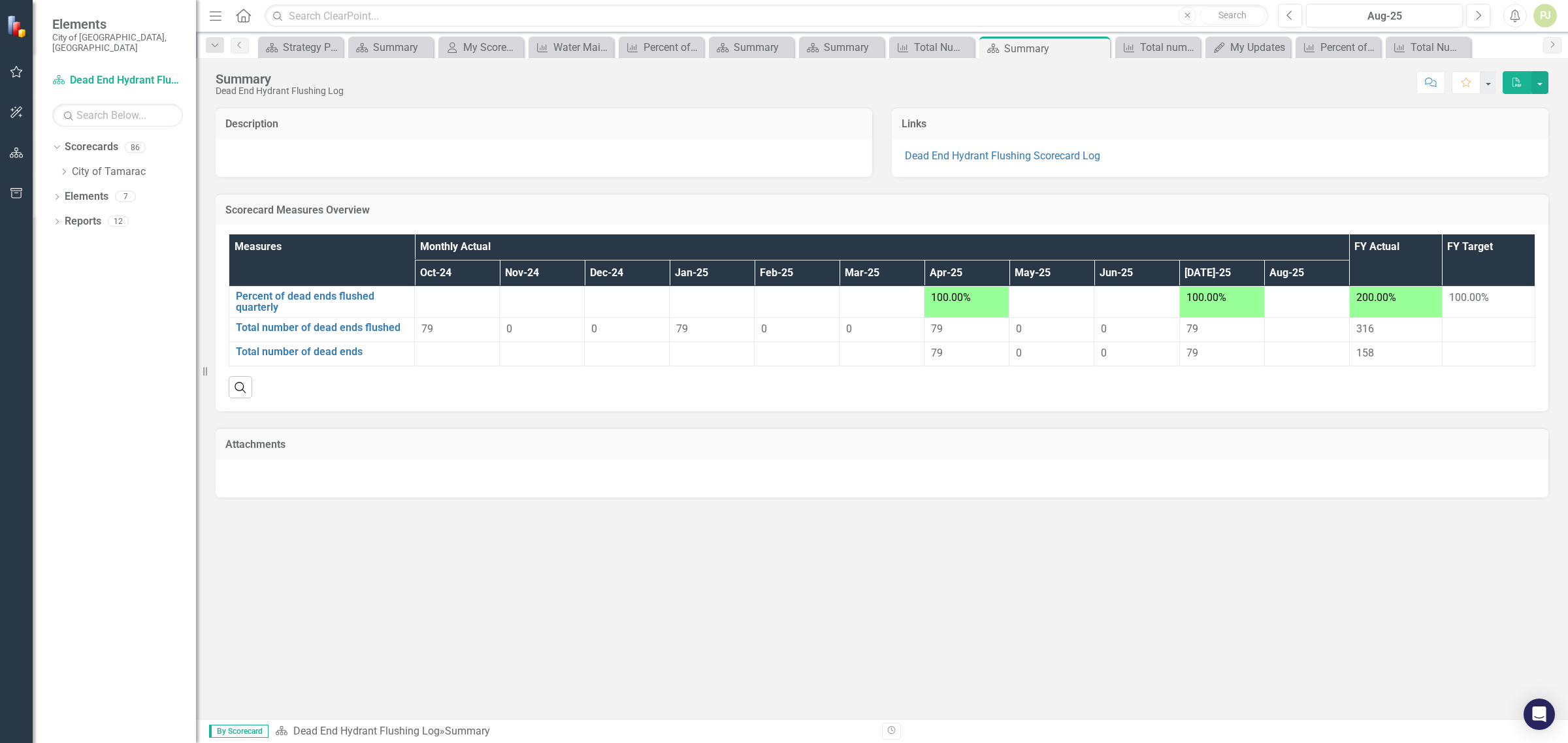
click at [431, 328] on span "79" at bounding box center [427, 329] width 12 height 13
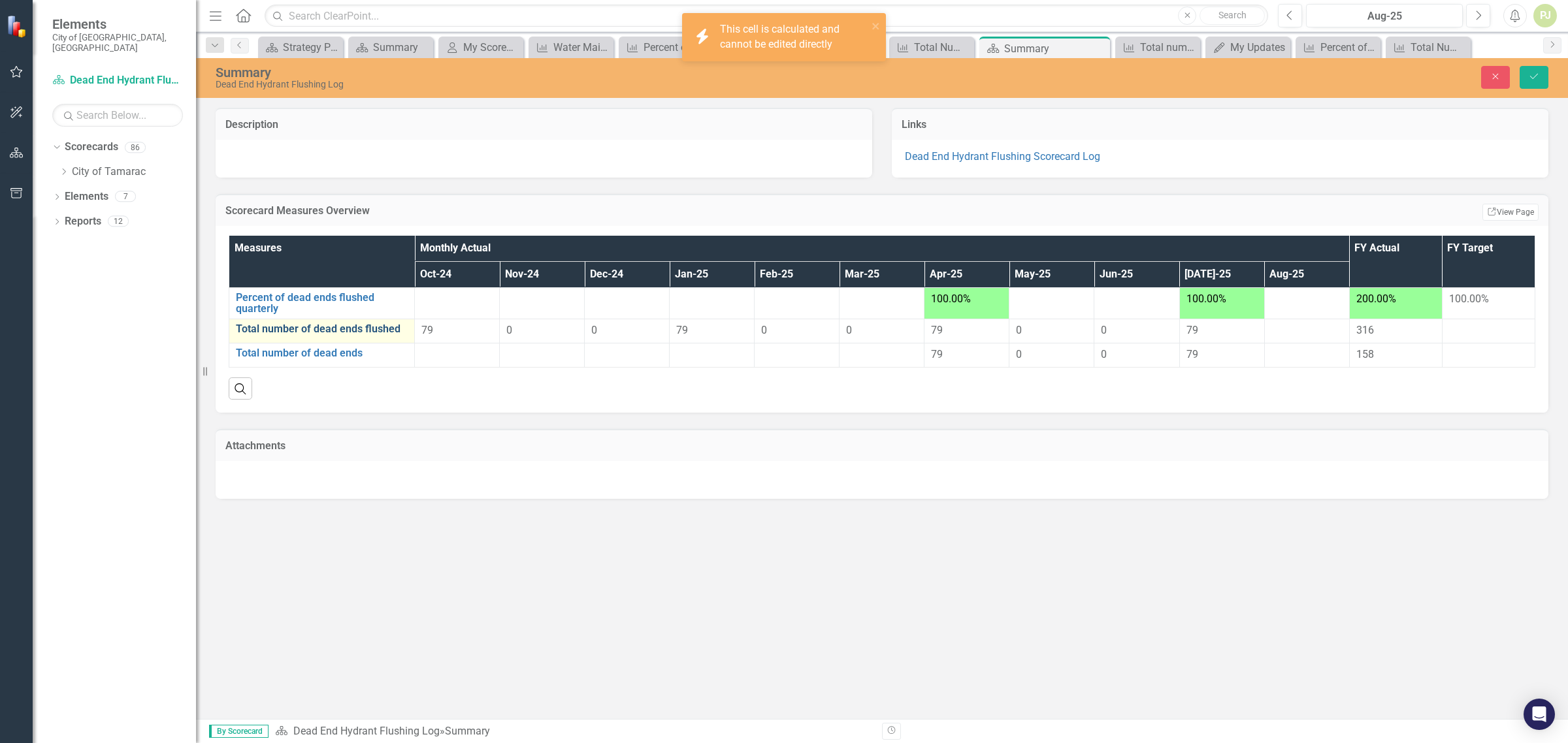
click at [371, 330] on link "Total number of dead ends flushed" at bounding box center [322, 328] width 172 height 12
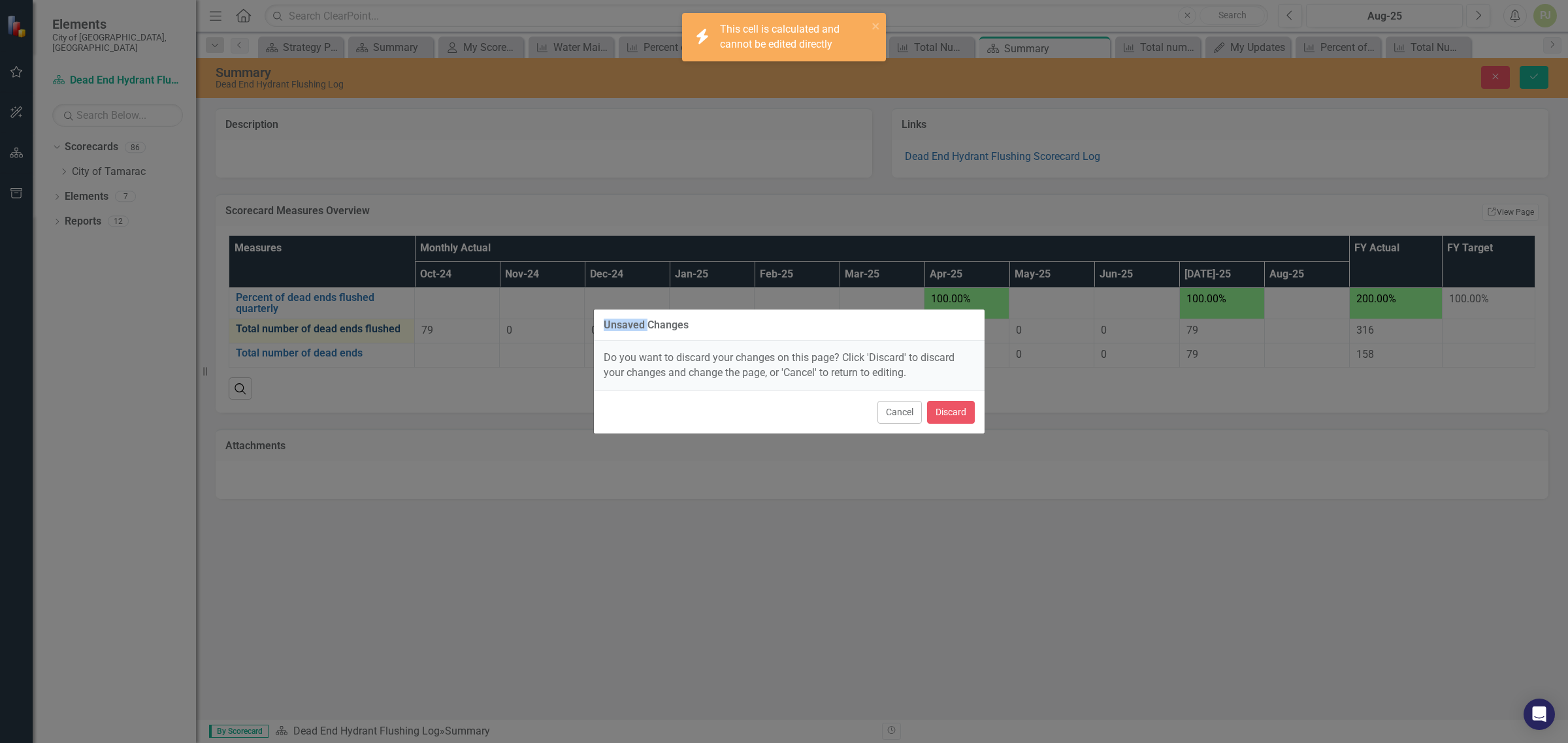
click at [371, 330] on div "Unsaved Changes Do you want to discard your changes on this page? Click 'Discar…" at bounding box center [784, 372] width 1568 height 743
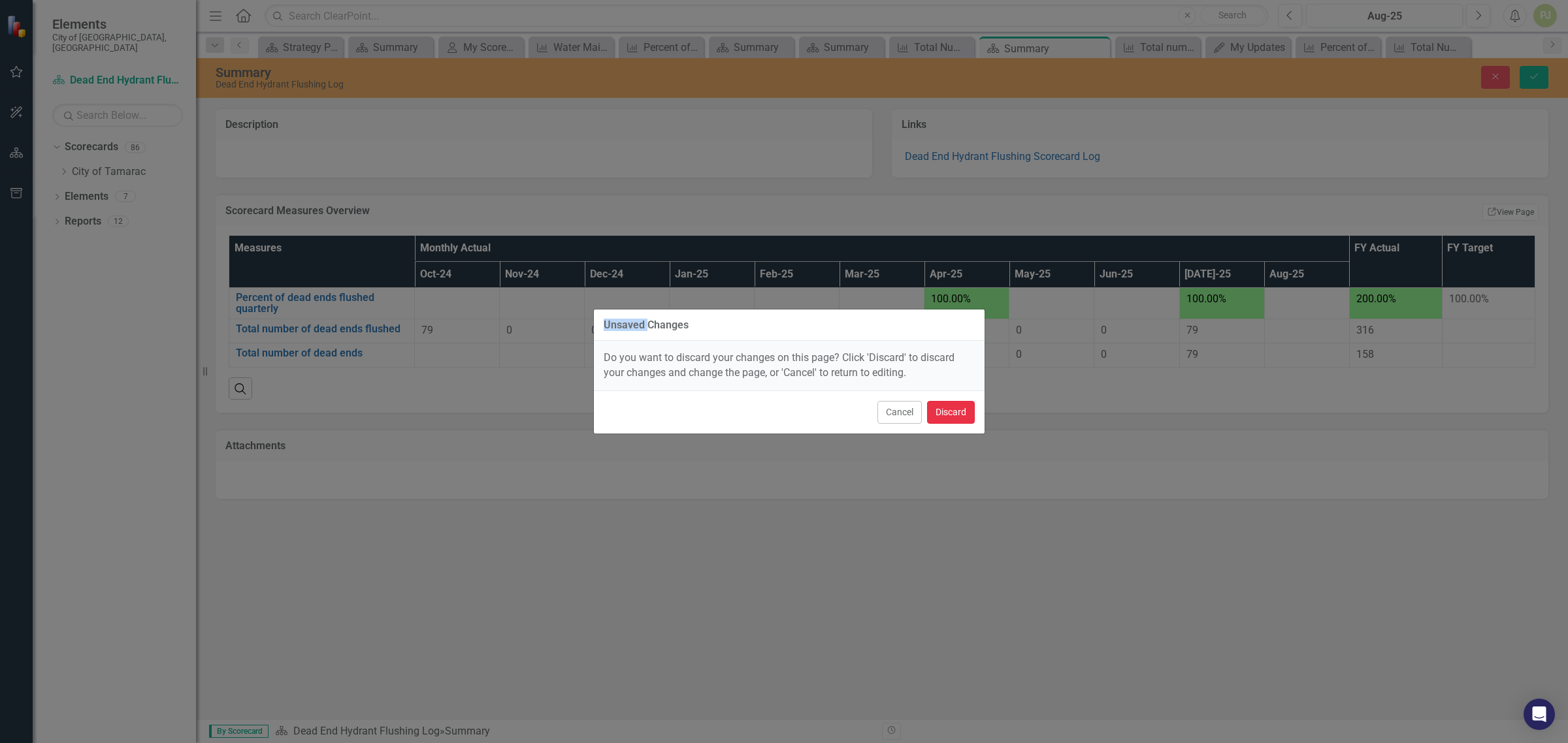
click at [938, 415] on button "Discard" at bounding box center [951, 412] width 48 height 23
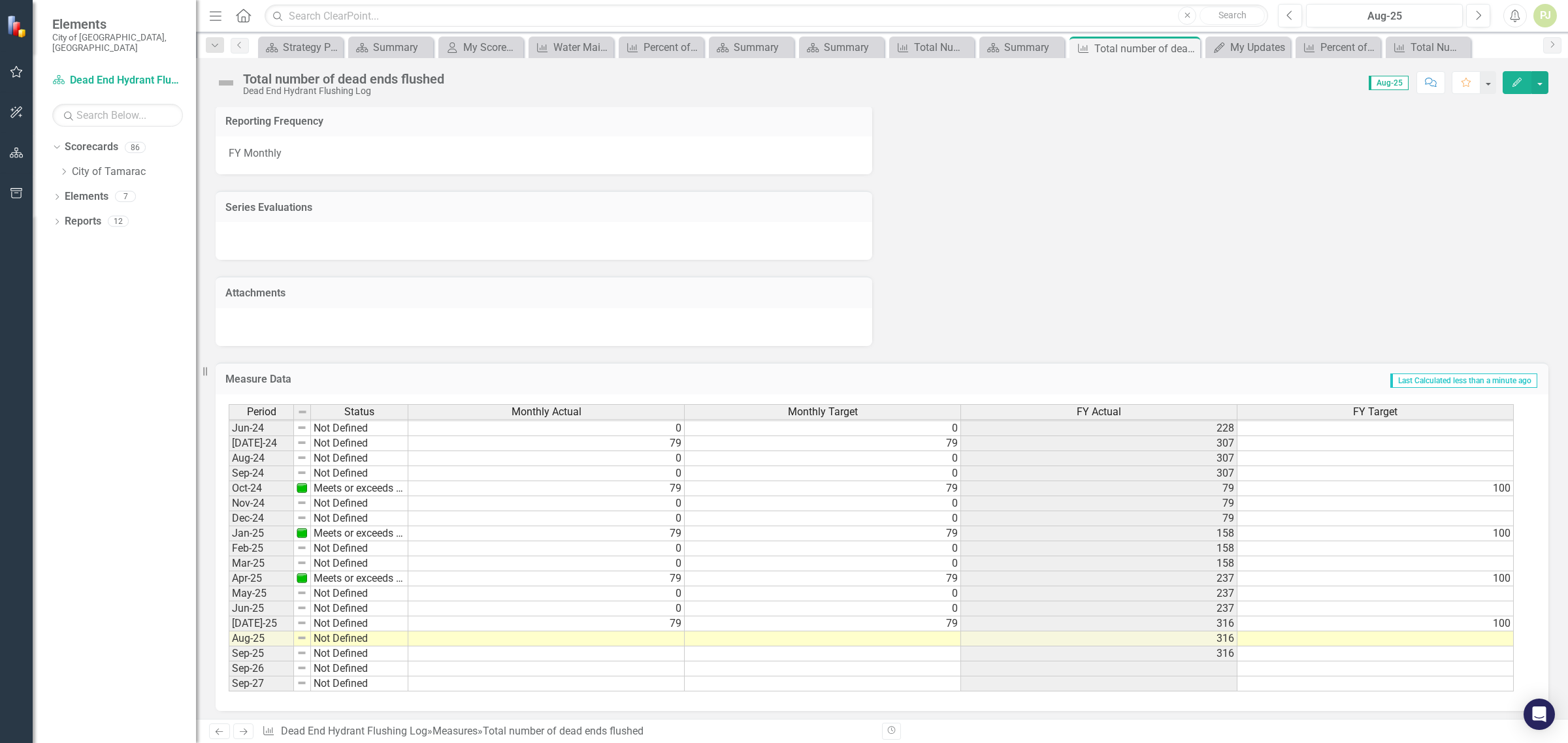
scroll to position [485, 0]
click at [335, 619] on tbody "May-23 Meets or exceeds target Jun-23 Meets or exceeds target Jul-23 Meets or e…" at bounding box center [319, 458] width 179 height 467
click at [335, 619] on td "Not Defined" at bounding box center [360, 624] width 97 height 15
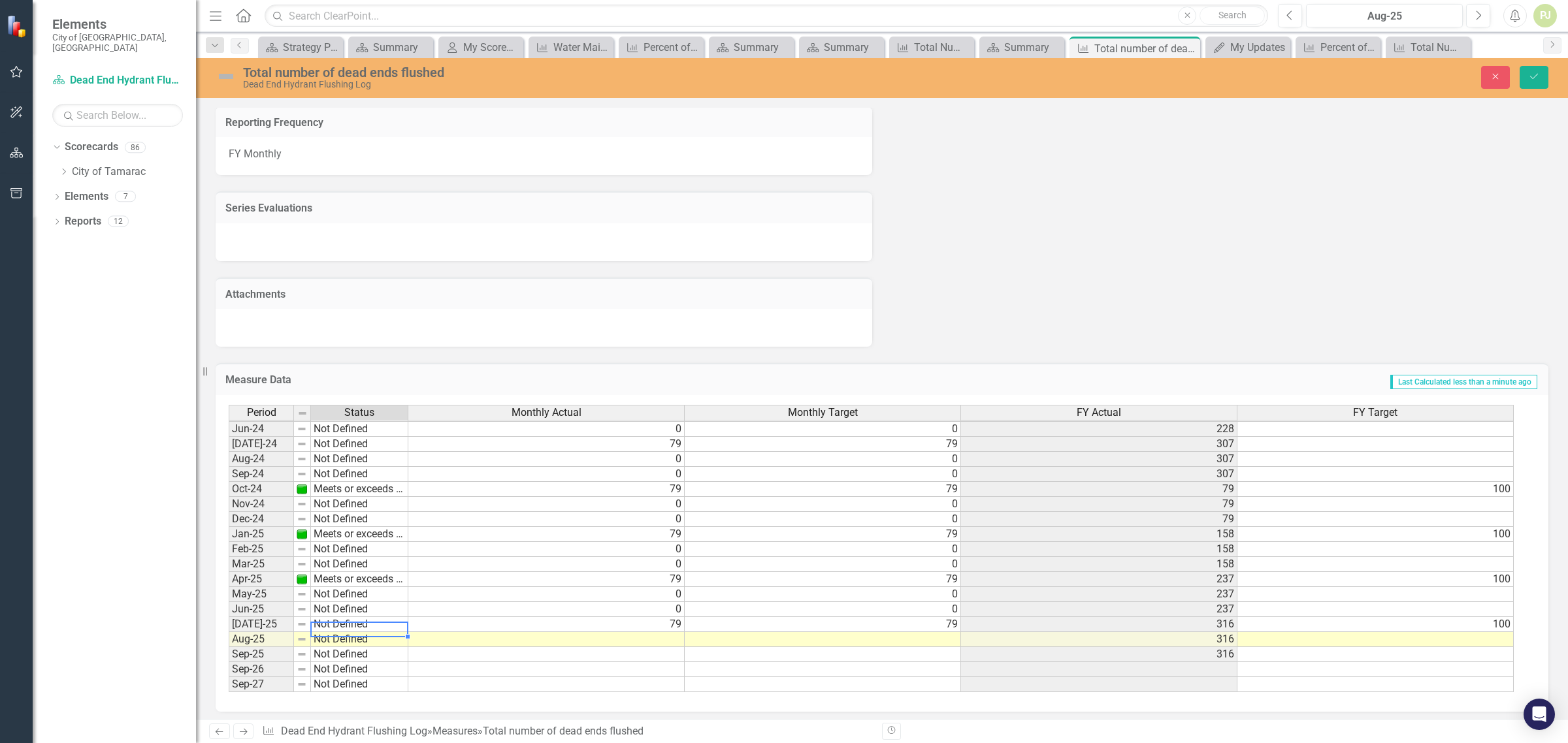
click at [338, 618] on td "Not Defined" at bounding box center [360, 625] width 97 height 15
click at [353, 555] on div "Period Status Monthly Actual Monthly Target FY Actual FY Target May-23 Meets or…" at bounding box center [877, 549] width 1297 height 288
click at [351, 587] on td "Not Defined" at bounding box center [360, 595] width 97 height 15
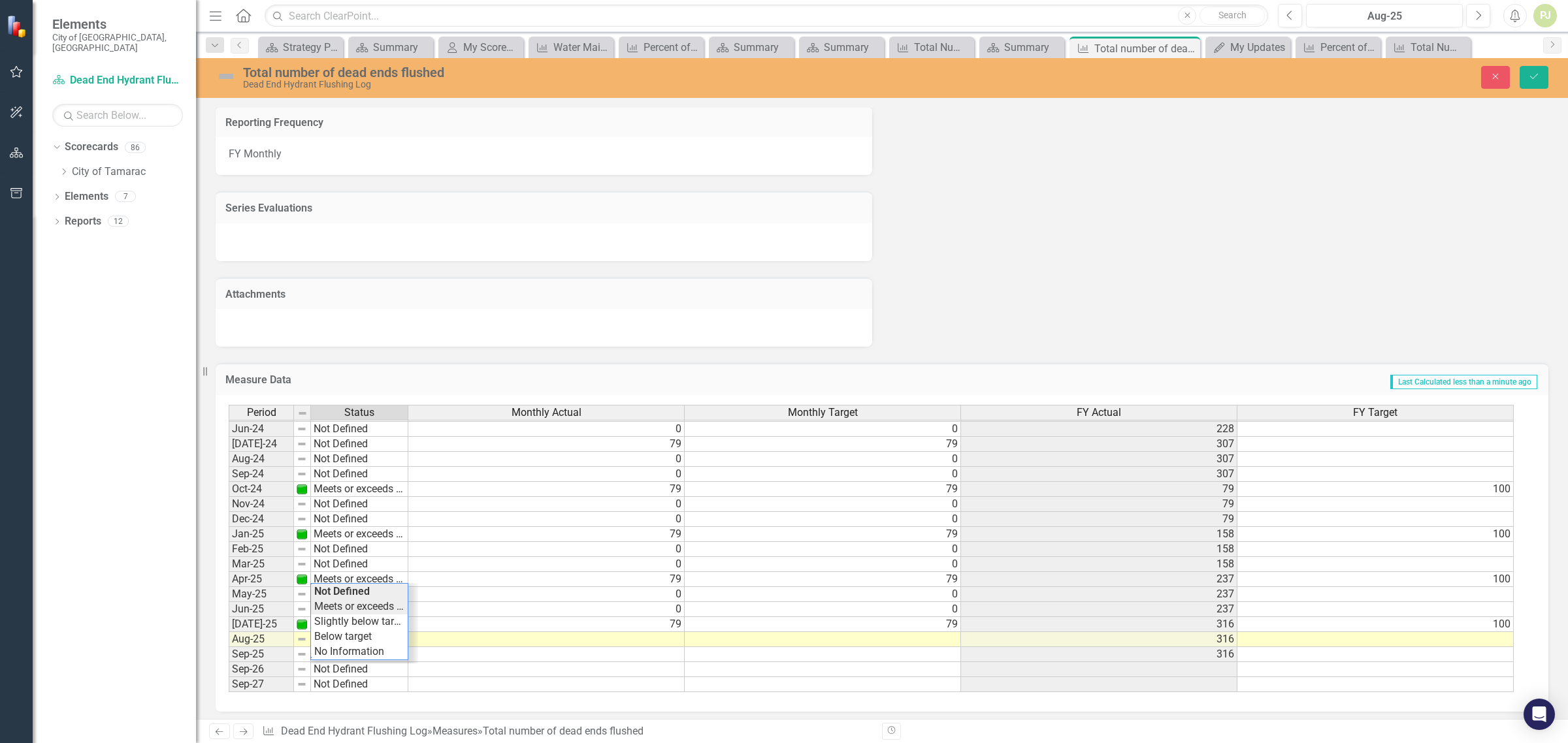
type textarea "Meets or exceeds target"
click at [354, 605] on div "Period Status Monthly Actual Monthly Target FY Actual FY Target May-23 Meets or…" at bounding box center [877, 549] width 1297 height 288
click at [1534, 75] on icon "Save" at bounding box center [1534, 77] width 12 height 9
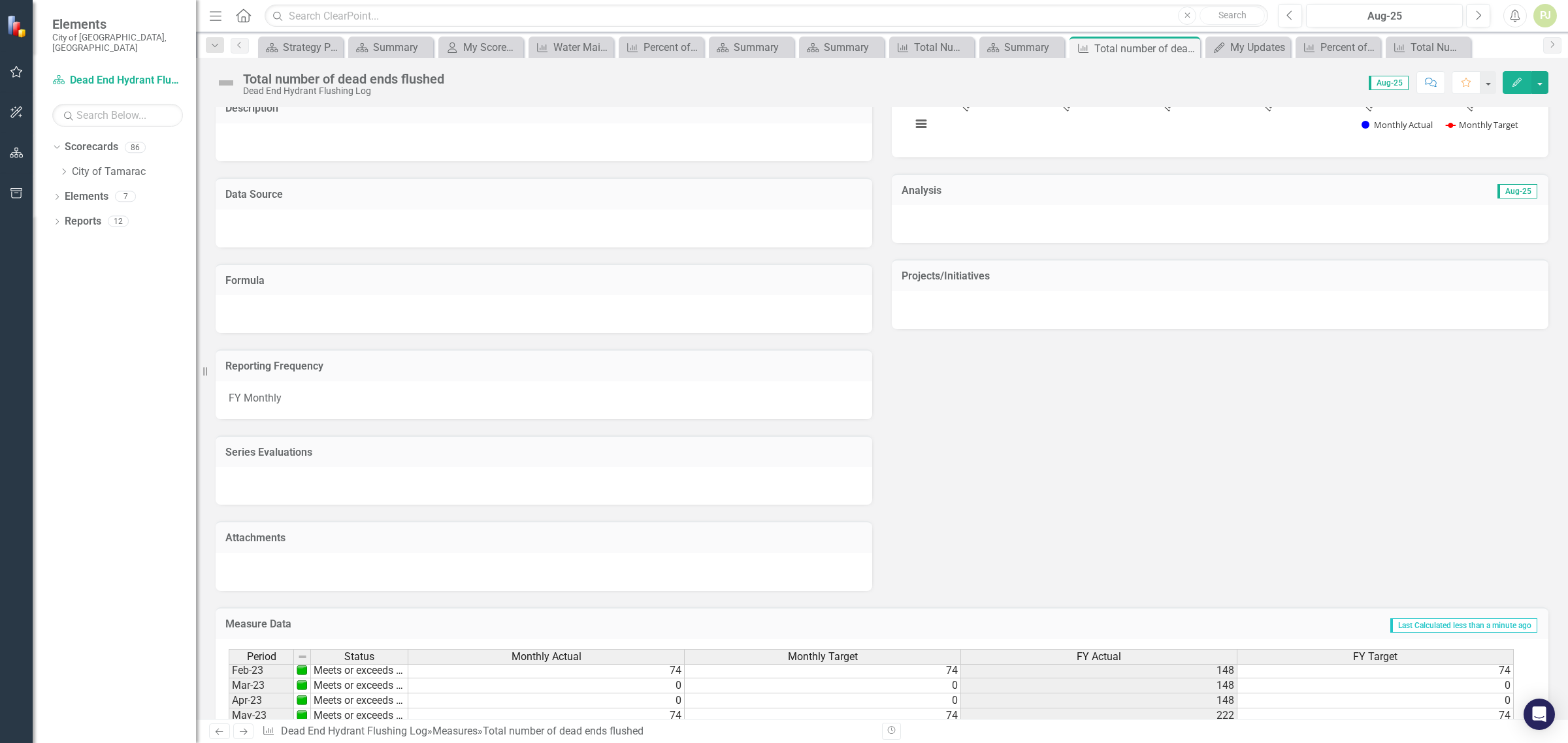
scroll to position [154, 0]
click at [63, 167] on icon "Dropdown" at bounding box center [63, 171] width 10 height 8
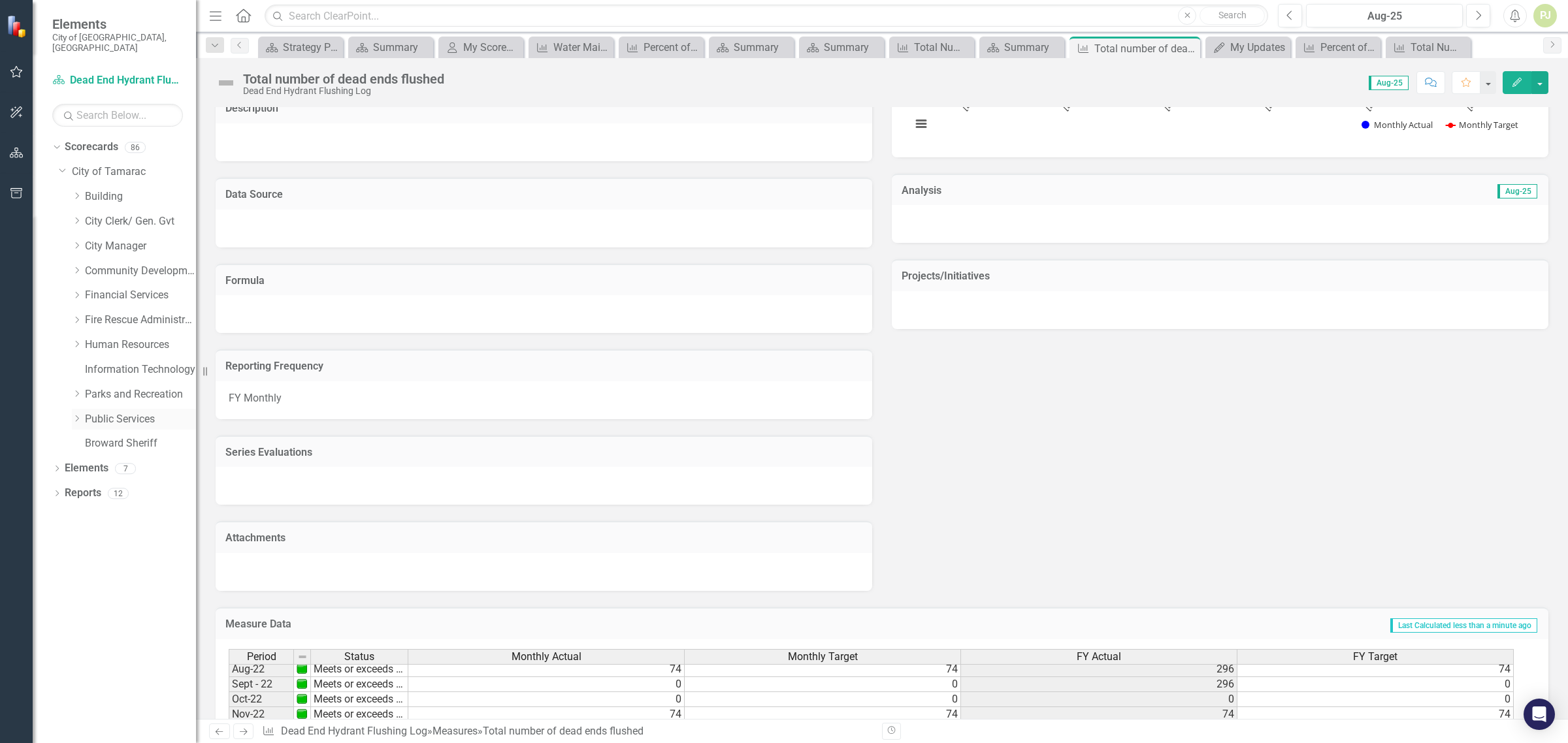
click at [79, 415] on icon "Dropdown" at bounding box center [77, 418] width 10 height 8
click at [90, 612] on div "Dropdown" at bounding box center [90, 617] width 10 height 11
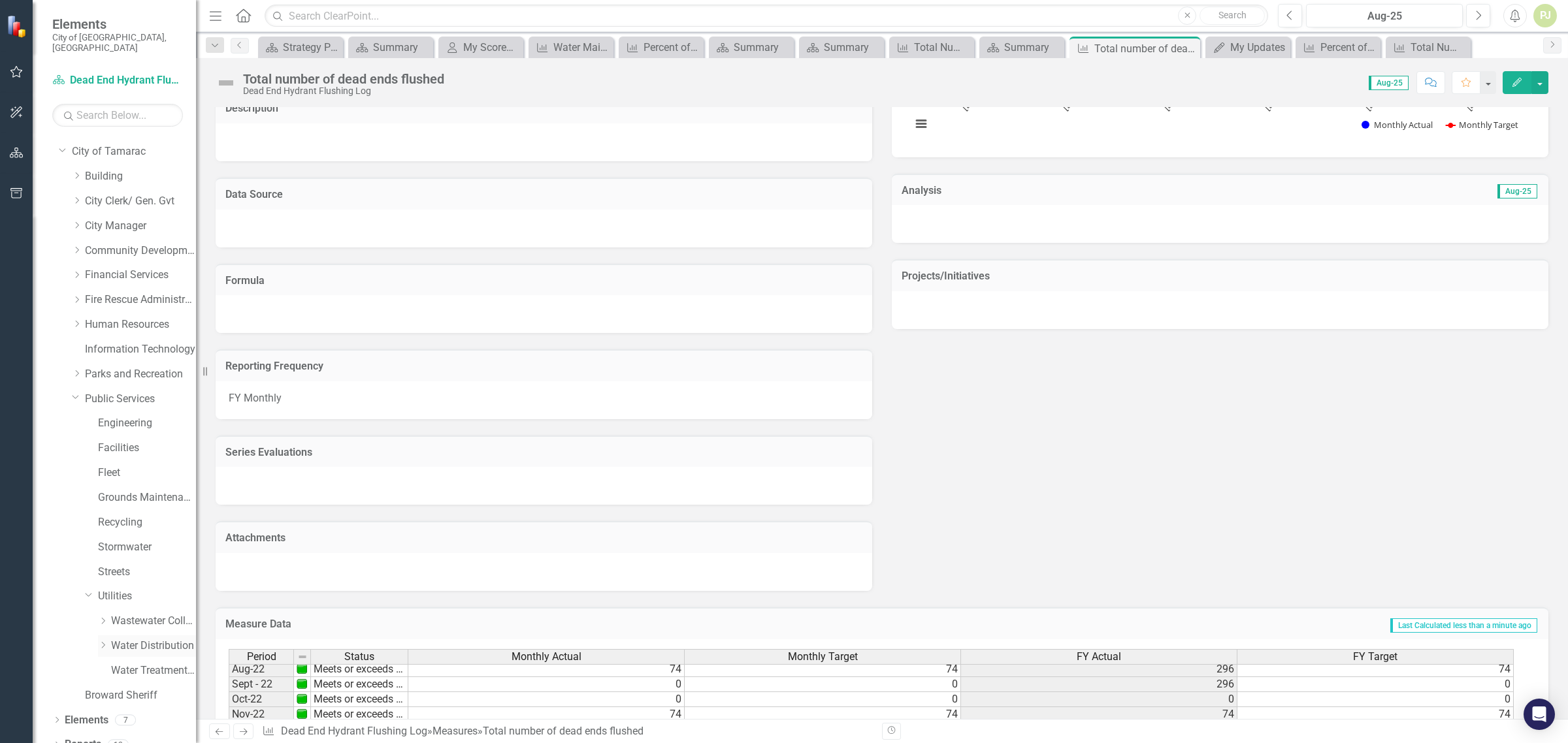
scroll to position [25, 0]
click at [103, 637] on icon "Dropdown" at bounding box center [103, 641] width 10 height 8
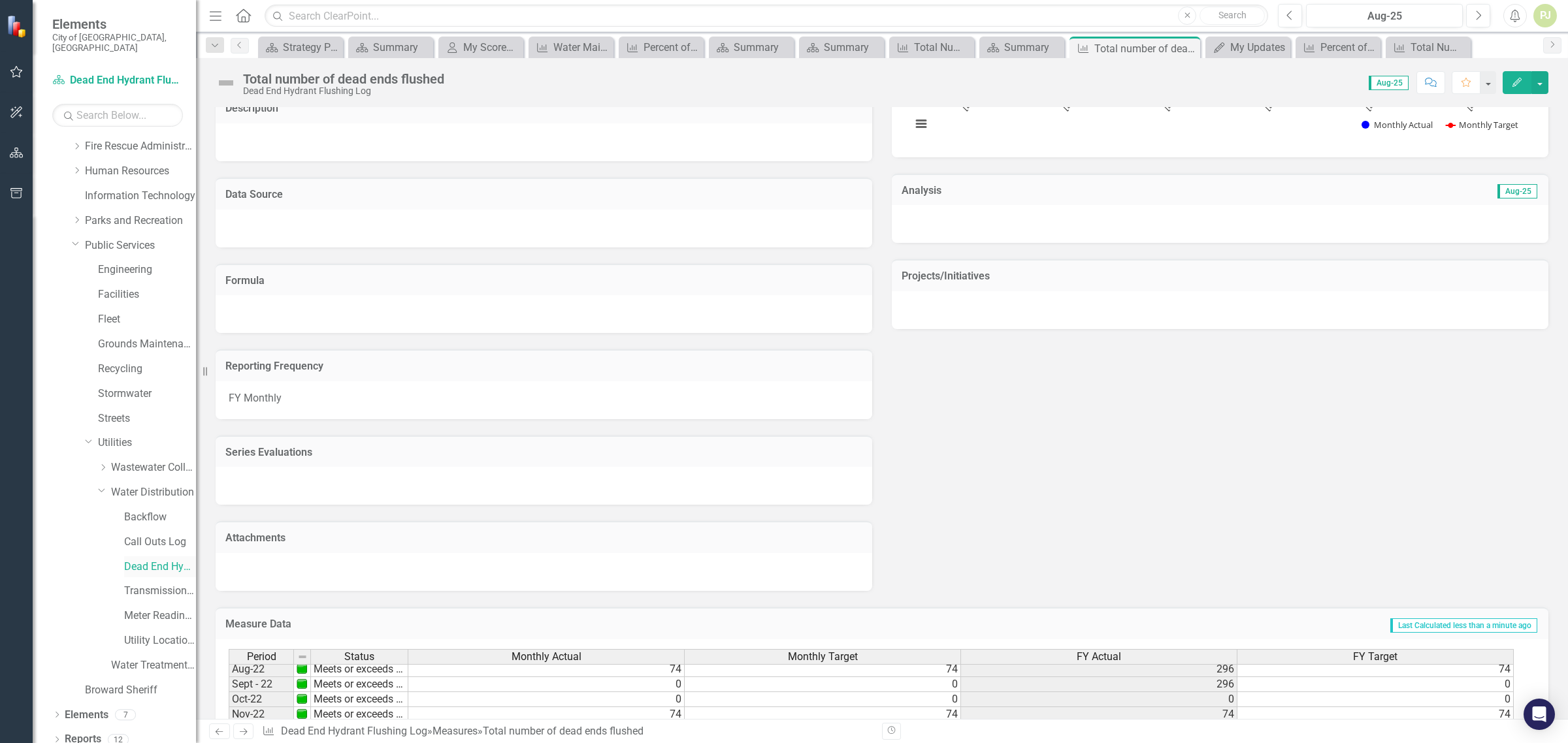
click at [145, 560] on link "Dead End Hydrant Flushing Log" at bounding box center [160, 567] width 72 height 15
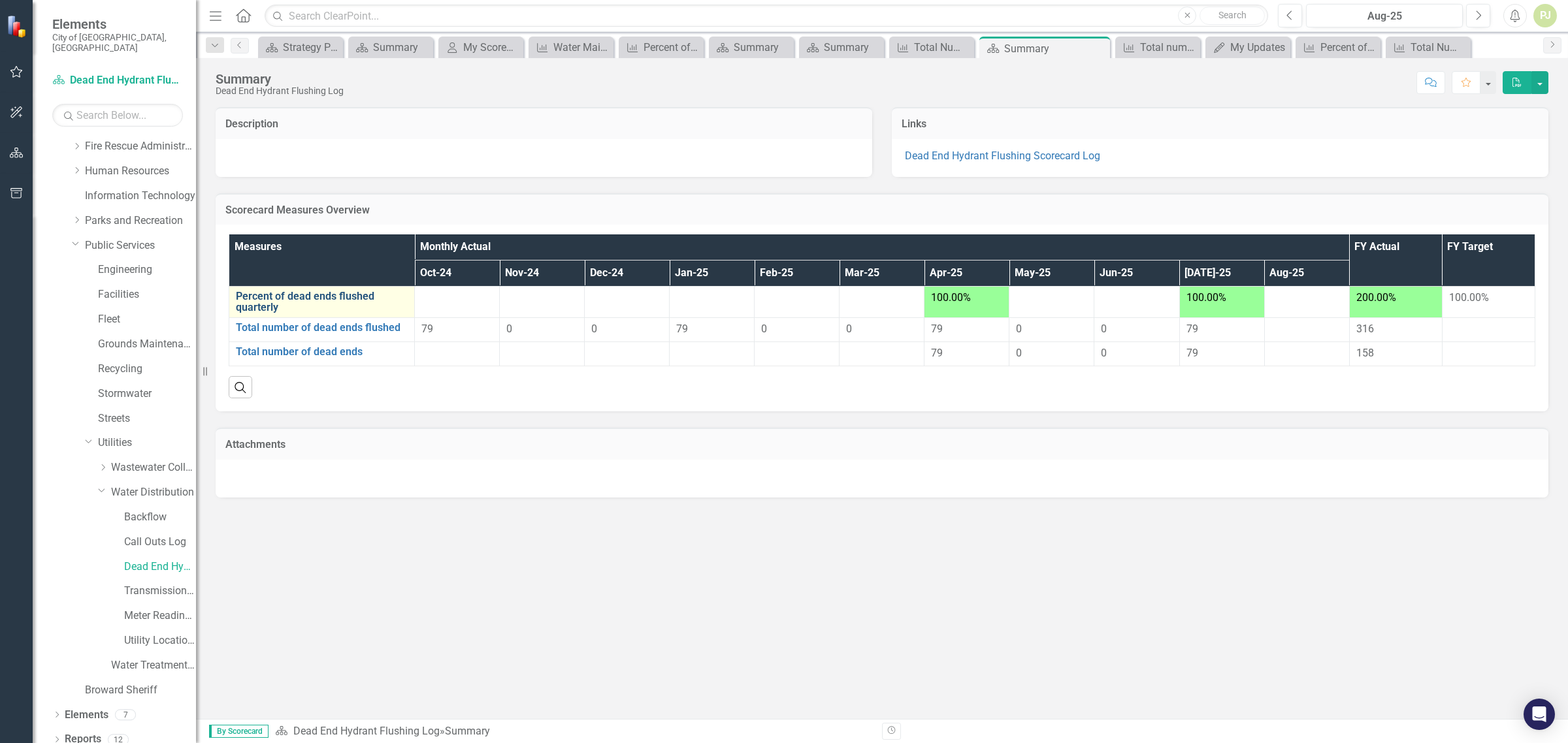
click at [353, 297] on link "Percent of dead ends flushed quarterly" at bounding box center [322, 302] width 172 height 23
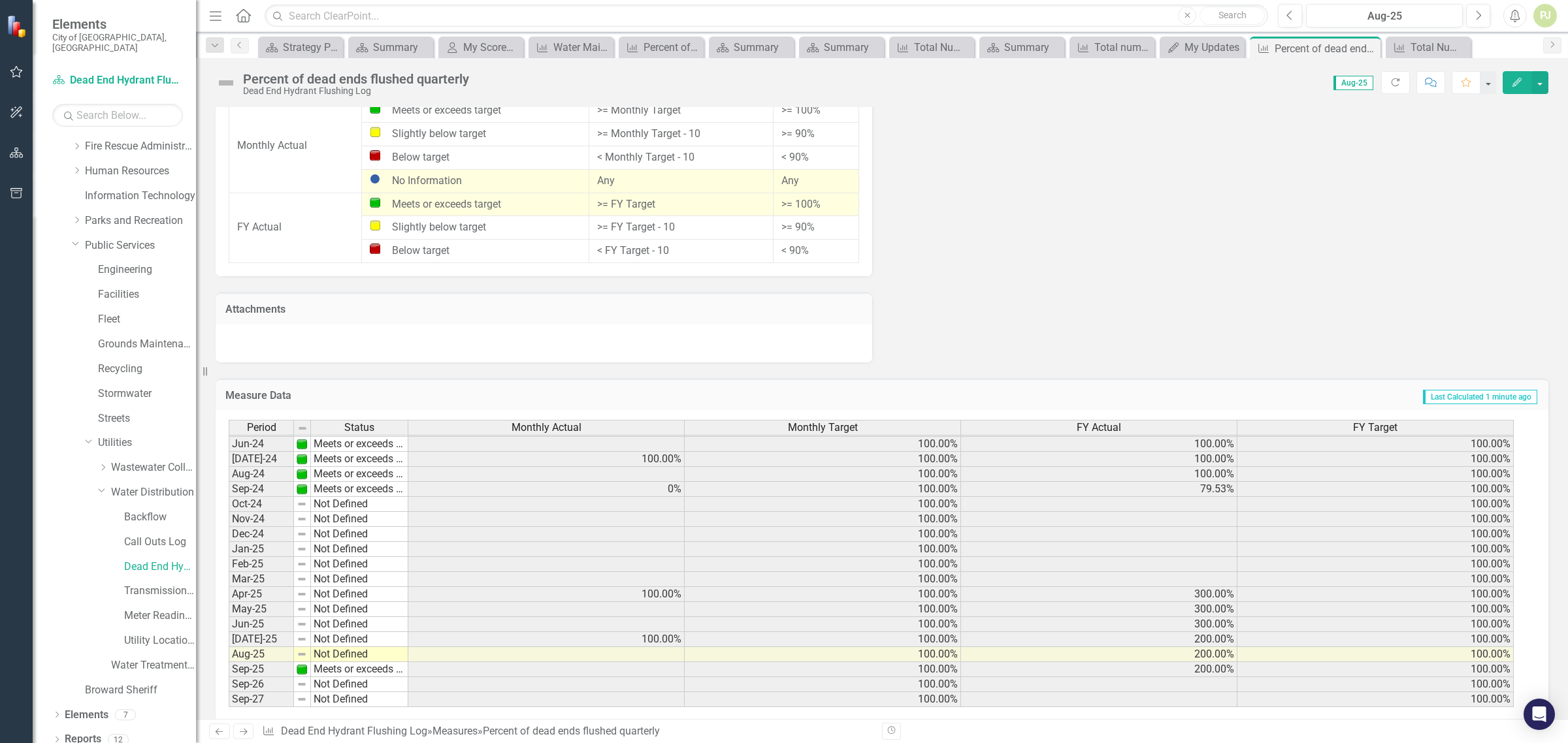
scroll to position [835, 0]
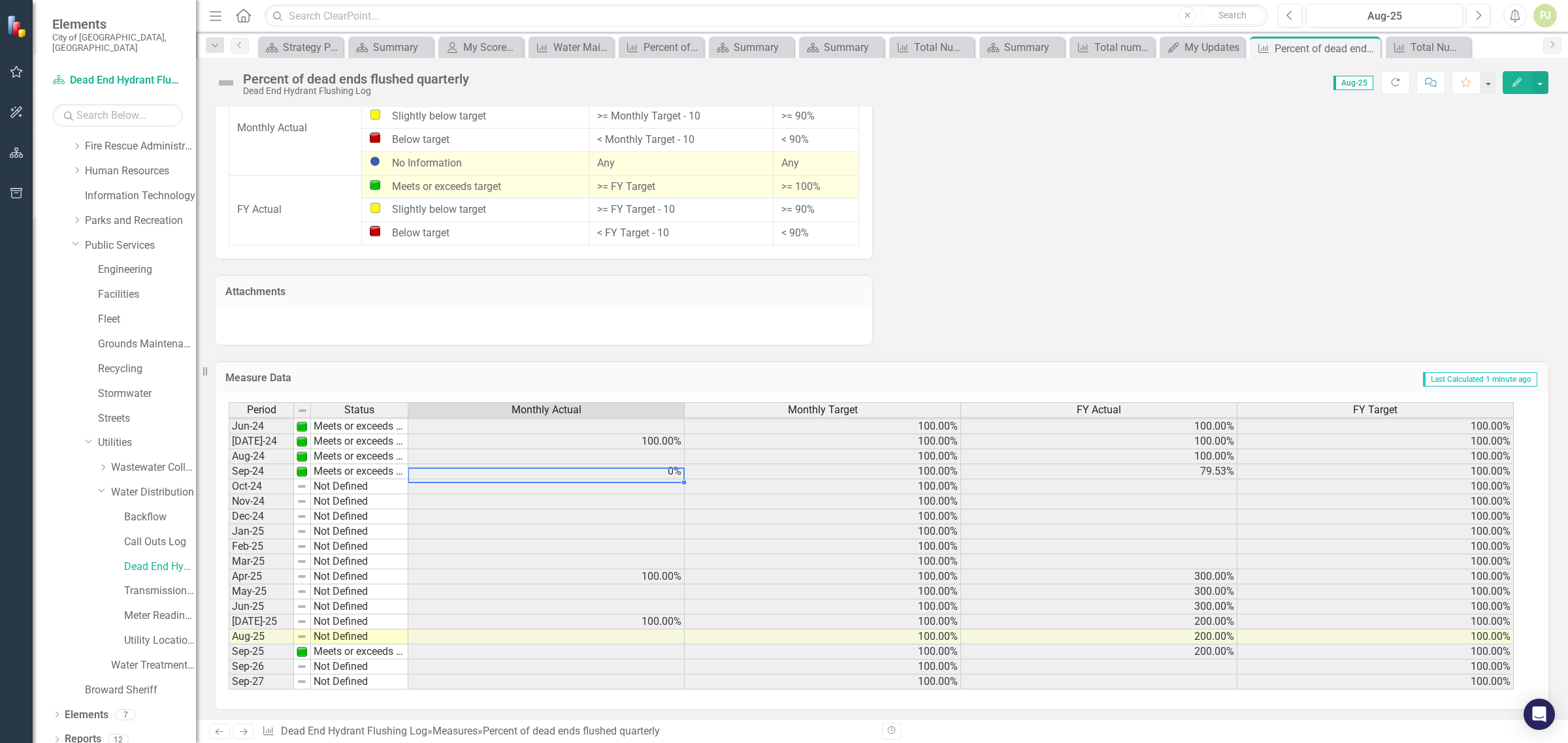
click at [664, 467] on tbody "May-23 Meets or exceeds target 100.00% 100.00% 100.00% 100.00% Jun-23 Meets or …" at bounding box center [871, 457] width 1285 height 467
click at [635, 481] on td at bounding box center [546, 487] width 276 height 15
click at [642, 481] on td at bounding box center [546, 487] width 276 height 15
click at [351, 482] on td "Not Defined" at bounding box center [360, 487] width 97 height 15
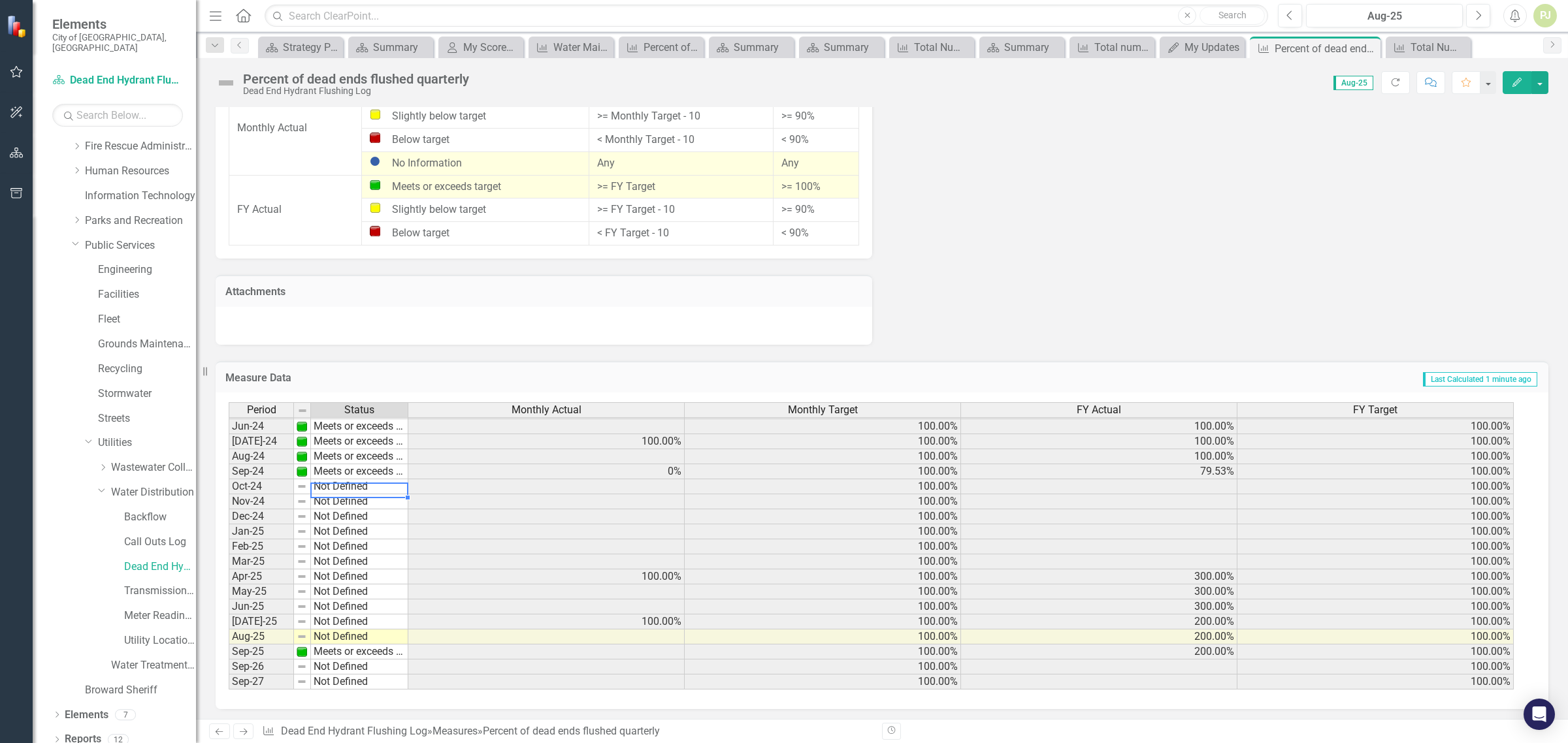
click at [351, 482] on td "Not Defined" at bounding box center [360, 487] width 97 height 15
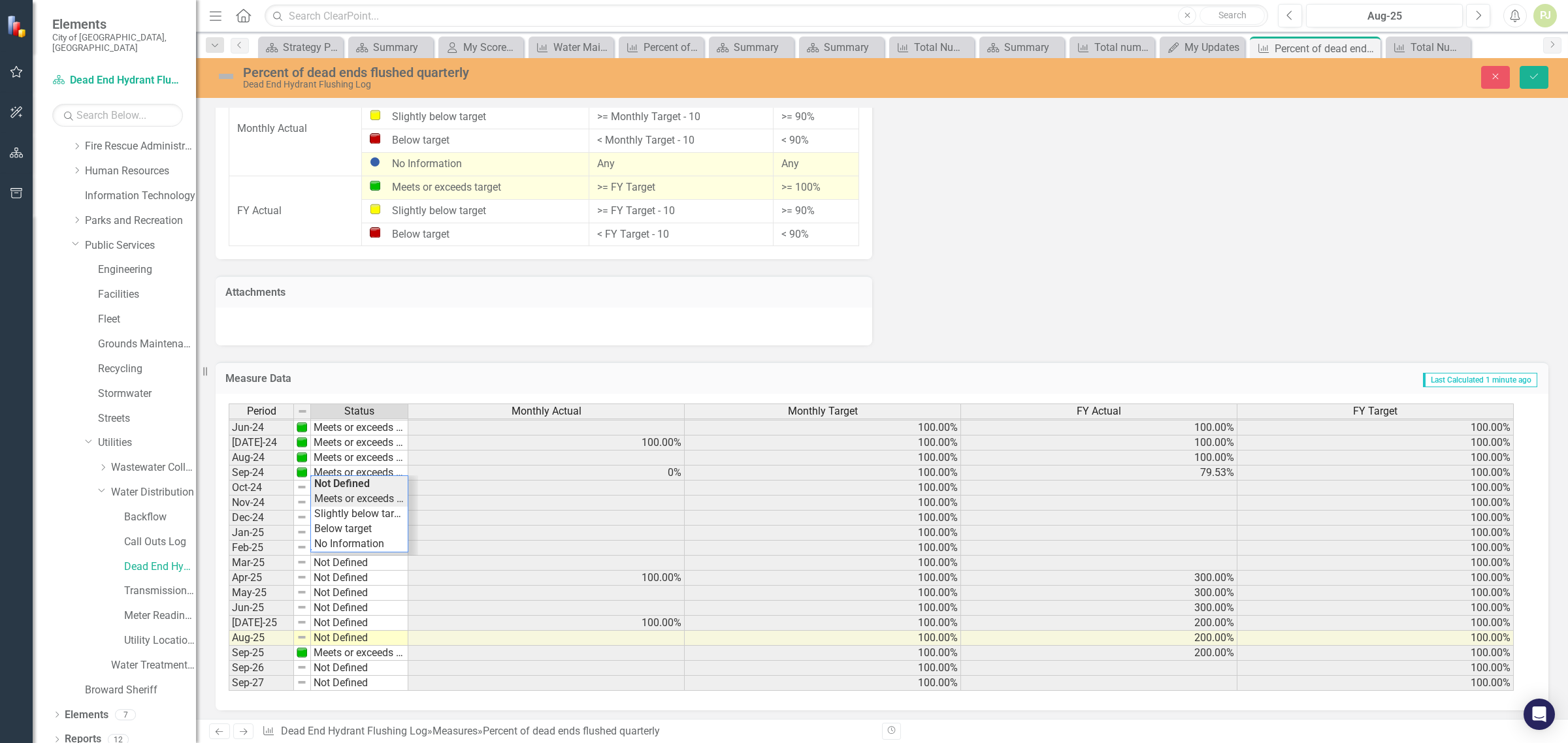
type textarea "Meets or exceeds target"
click at [354, 495] on div "Period Status Monthly Actual Monthly Target FY Actual FY Target May-23 Meets or…" at bounding box center [877, 547] width 1297 height 288
click at [643, 471] on td "0%" at bounding box center [546, 473] width 276 height 15
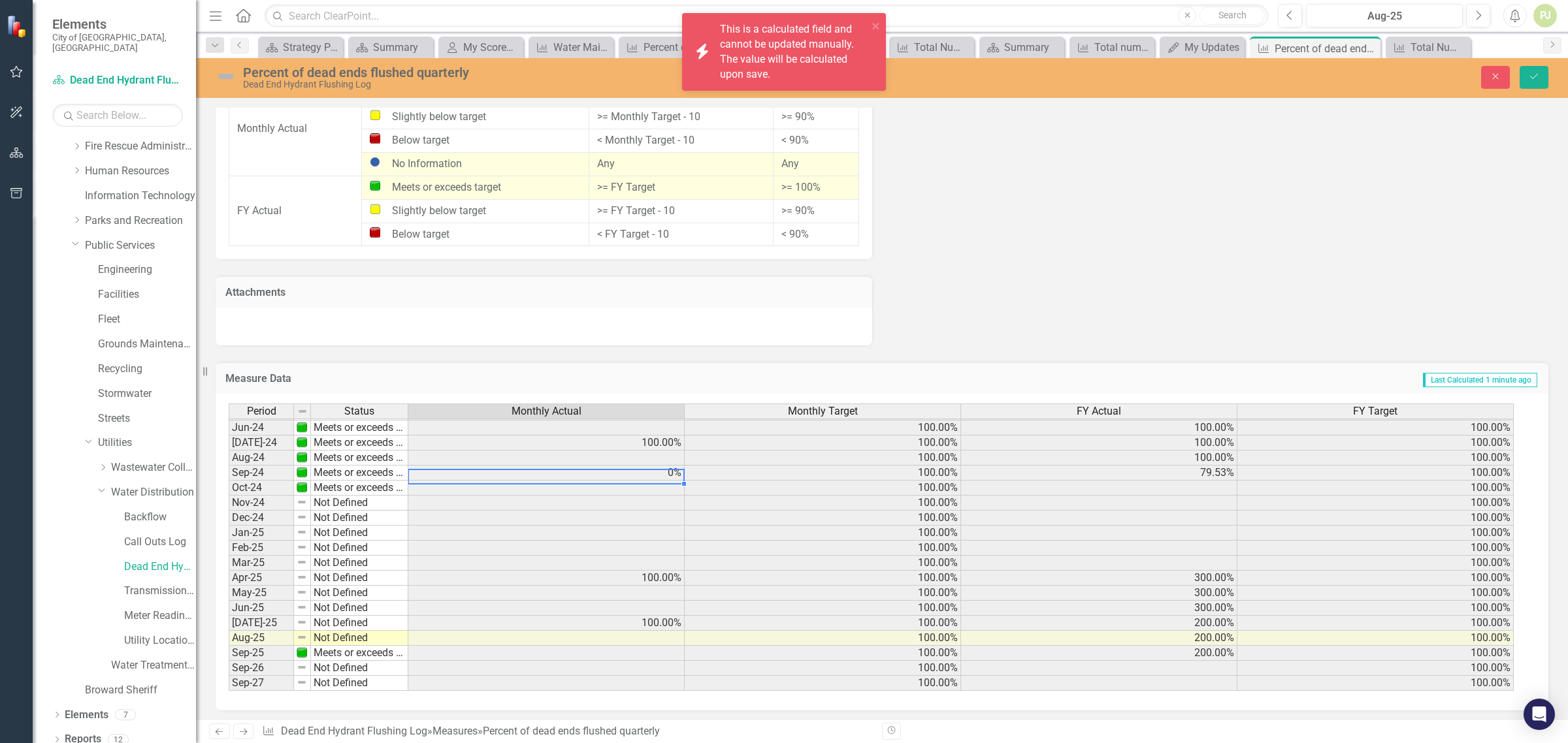
click at [645, 470] on td "0%" at bounding box center [546, 473] width 276 height 15
click at [679, 468] on td "0%" at bounding box center [546, 473] width 276 height 15
click at [675, 436] on td "100.00%" at bounding box center [546, 443] width 276 height 15
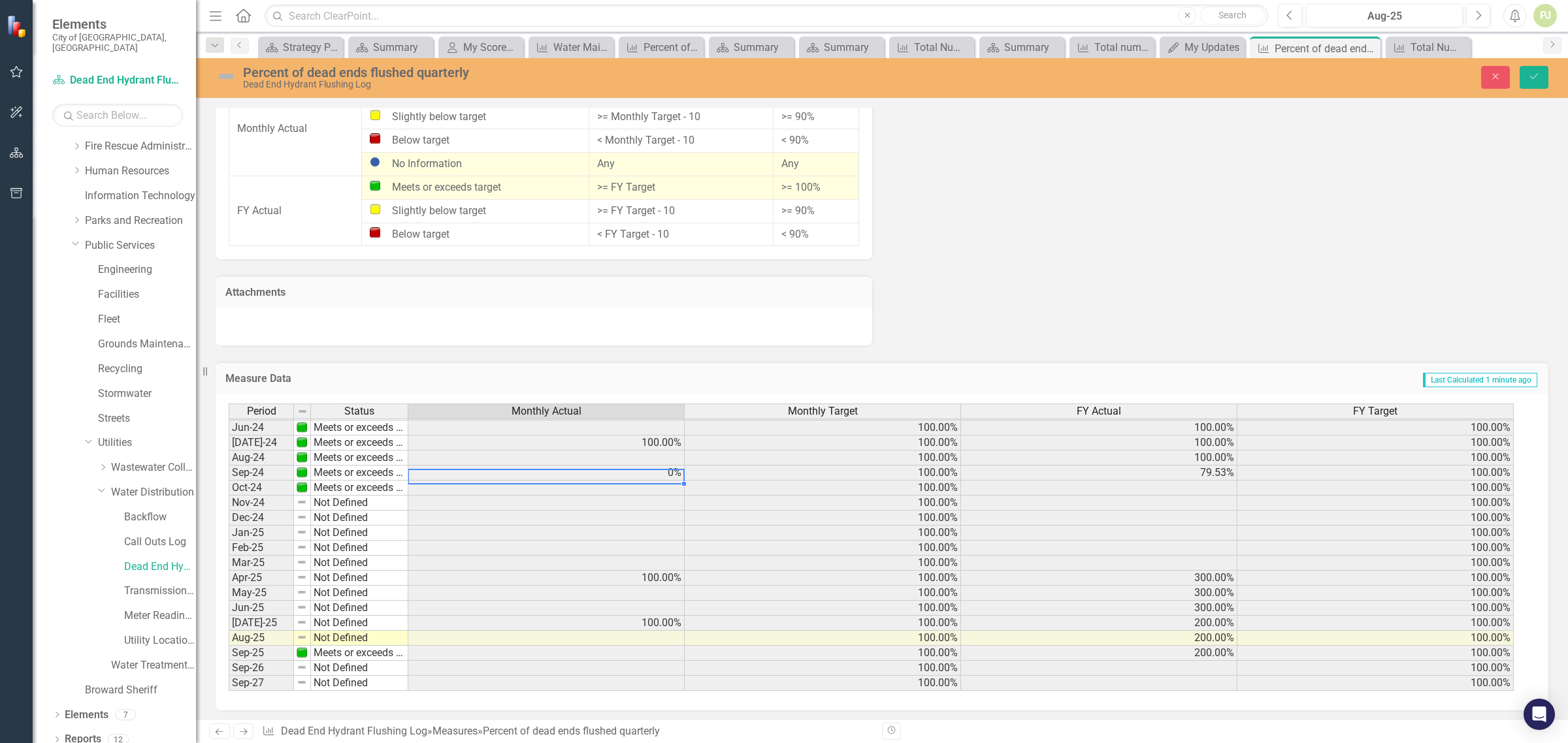
click at [665, 466] on td "0%" at bounding box center [546, 473] width 276 height 15
click at [671, 466] on td "0%" at bounding box center [546, 473] width 276 height 15
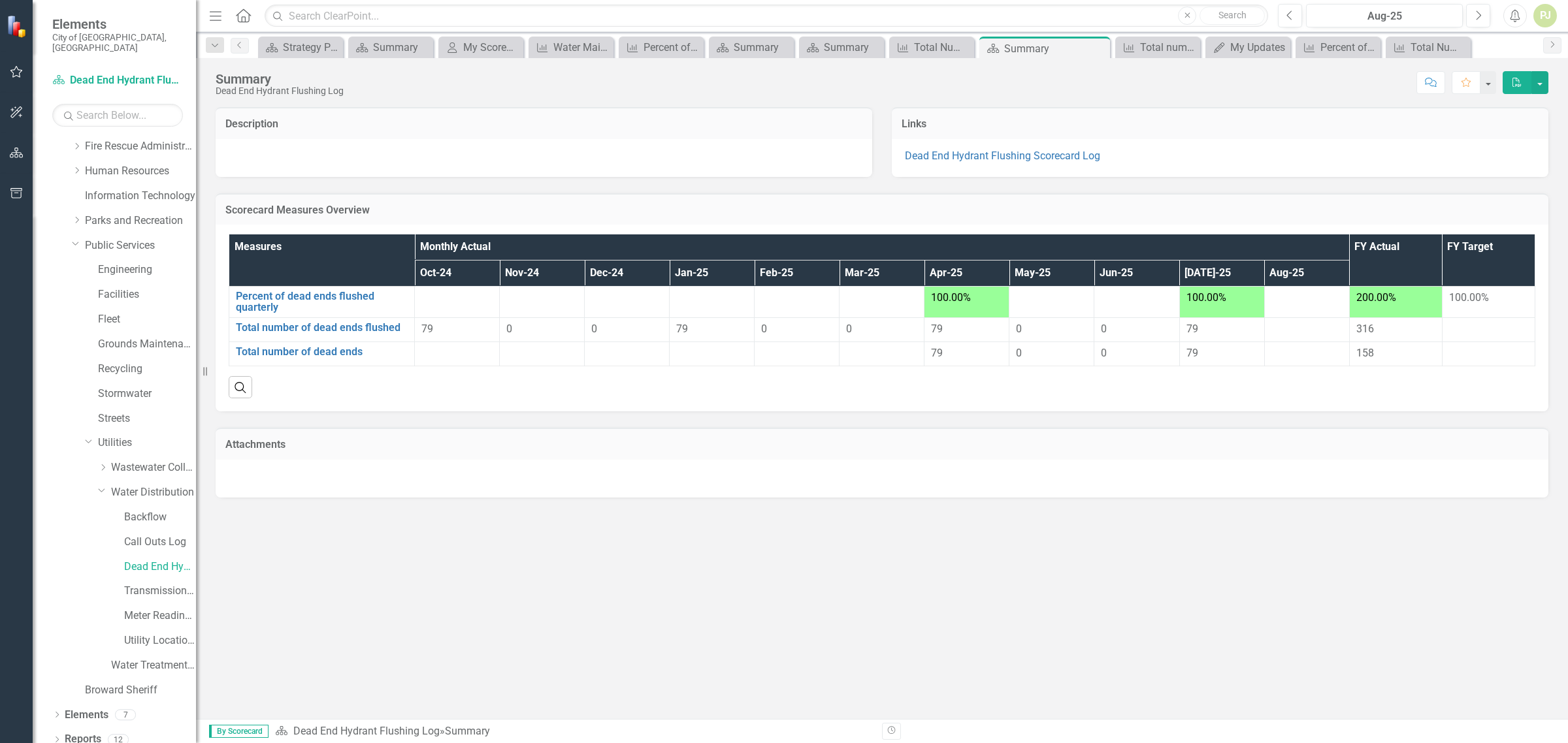
click at [433, 330] on div "79" at bounding box center [457, 329] width 71 height 15
click at [348, 328] on link "Total number of dead ends flushed" at bounding box center [322, 328] width 172 height 12
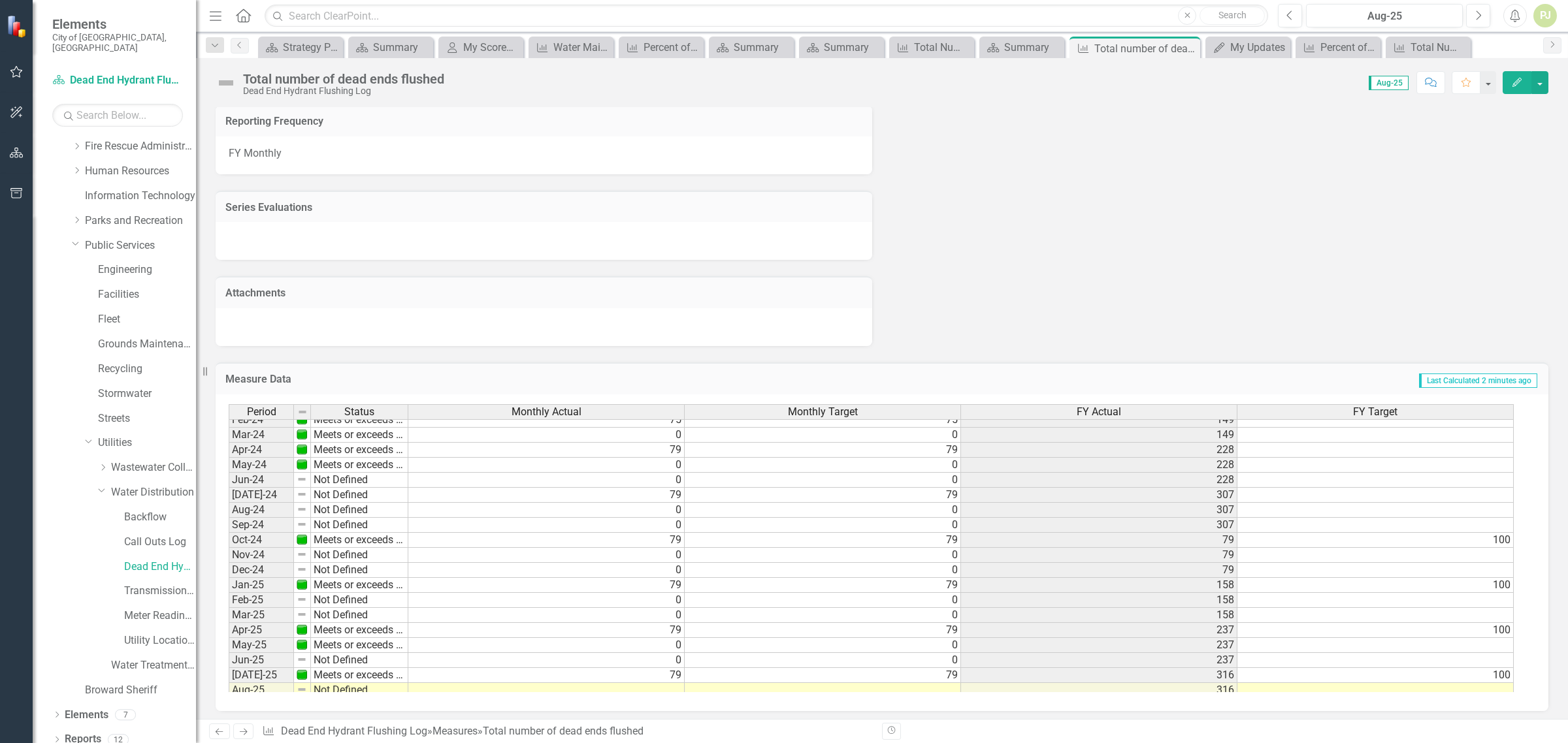
scroll to position [480, 0]
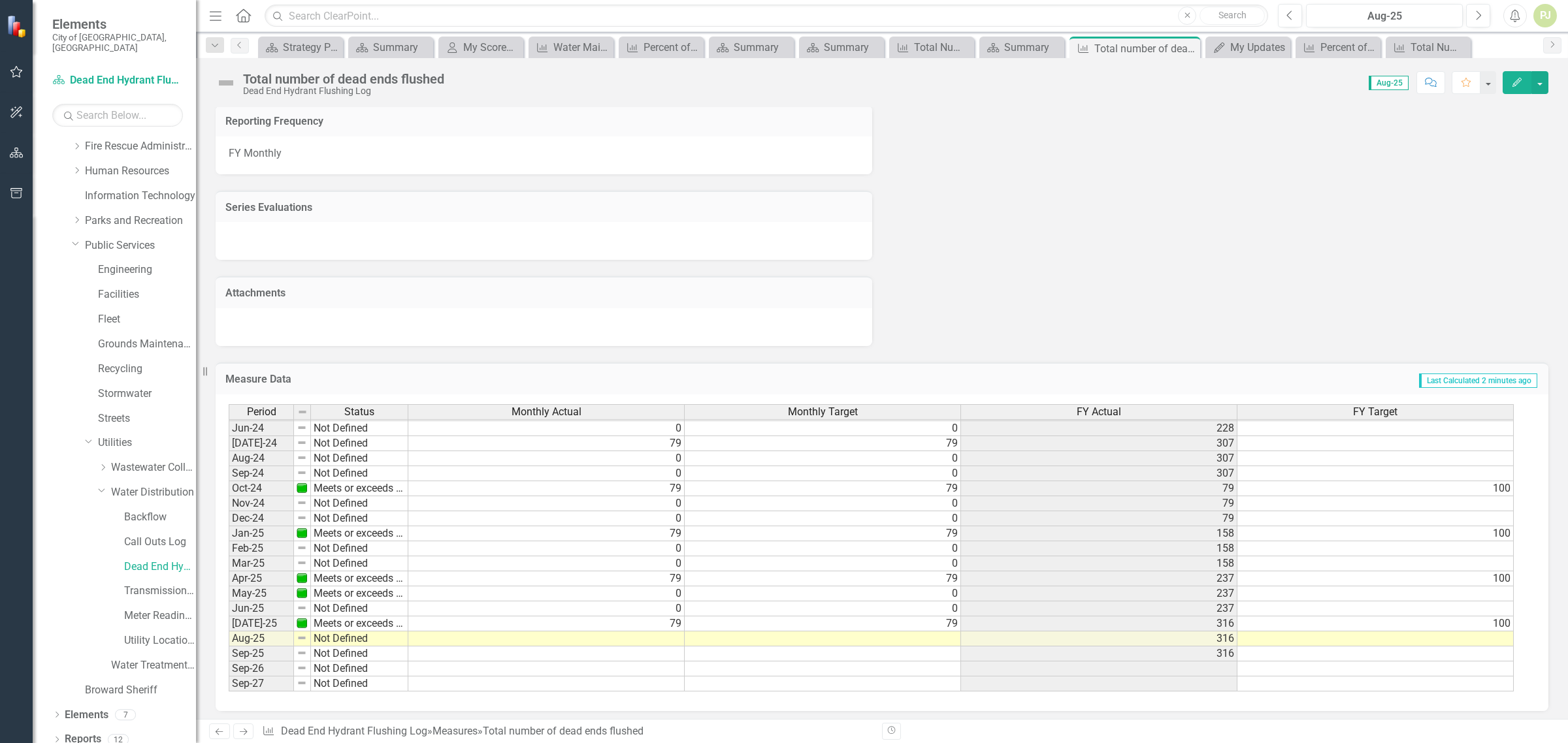
click at [1501, 490] on tbody "Nov-22 Meets or exceeds target 74 74 74 74 Dec-22 Meets or exceeds target 0 0 7…" at bounding box center [871, 414] width 1285 height 556
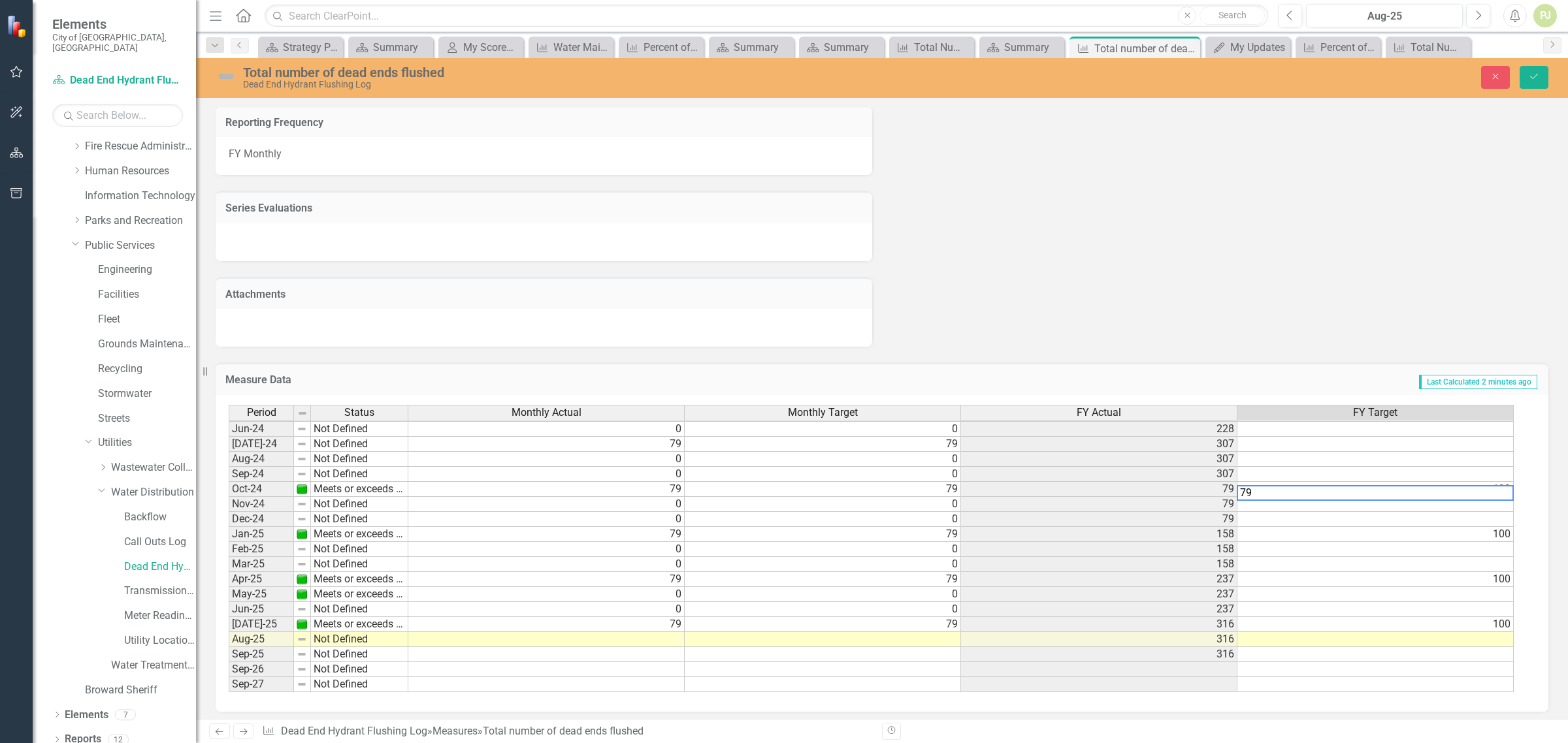
type textarea "79"
click at [1448, 567] on td at bounding box center [1376, 565] width 276 height 15
click at [1492, 531] on td "100" at bounding box center [1376, 534] width 276 height 15
type textarea "9"
click at [229, 586] on div "Period Status Monthly Actual Monthly Target FY Actual FY Target May-23 Meets or…" at bounding box center [229, 451] width 0 height 482
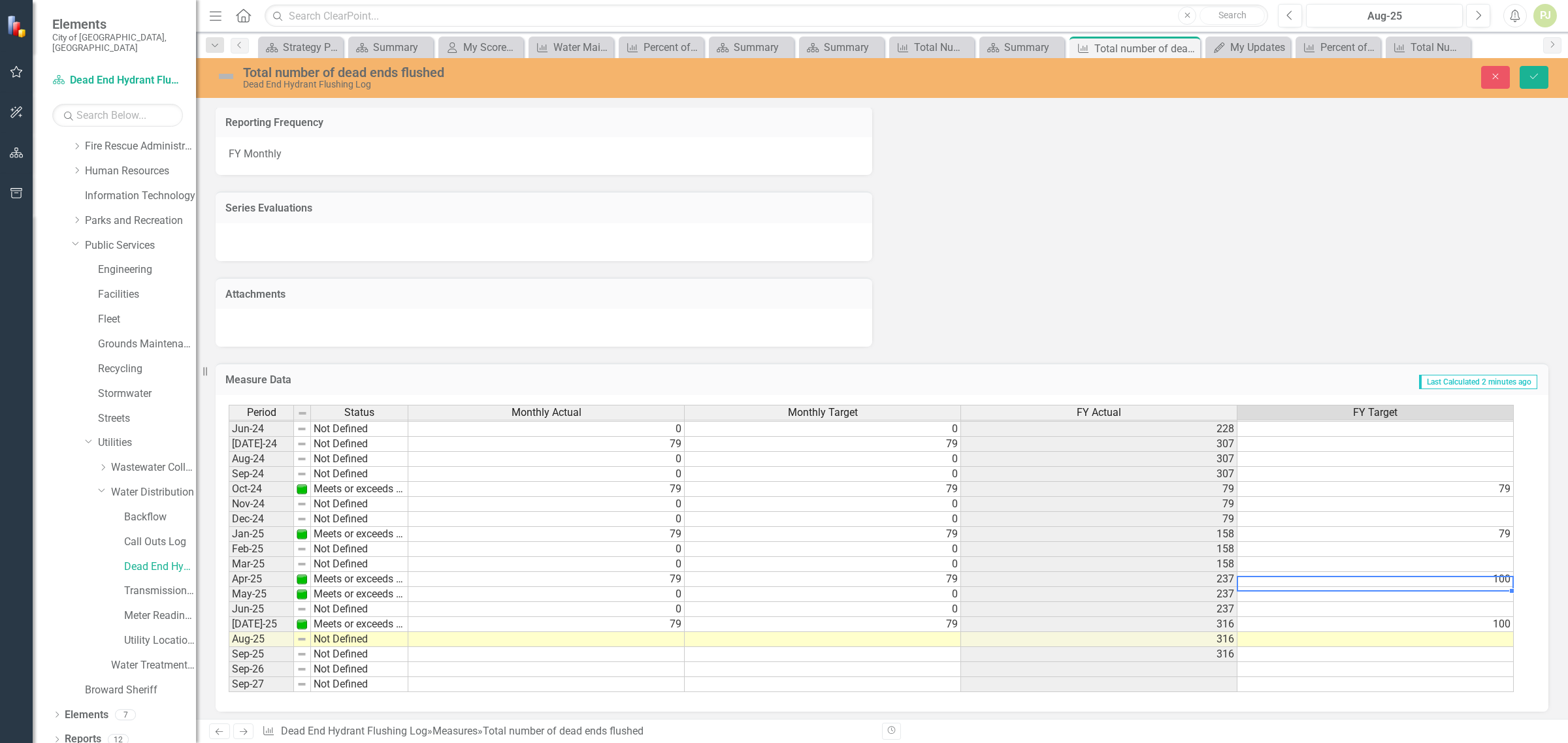
click at [1489, 579] on td "100" at bounding box center [1376, 579] width 276 height 15
click at [1474, 625] on td "100" at bounding box center [1376, 625] width 276 height 15
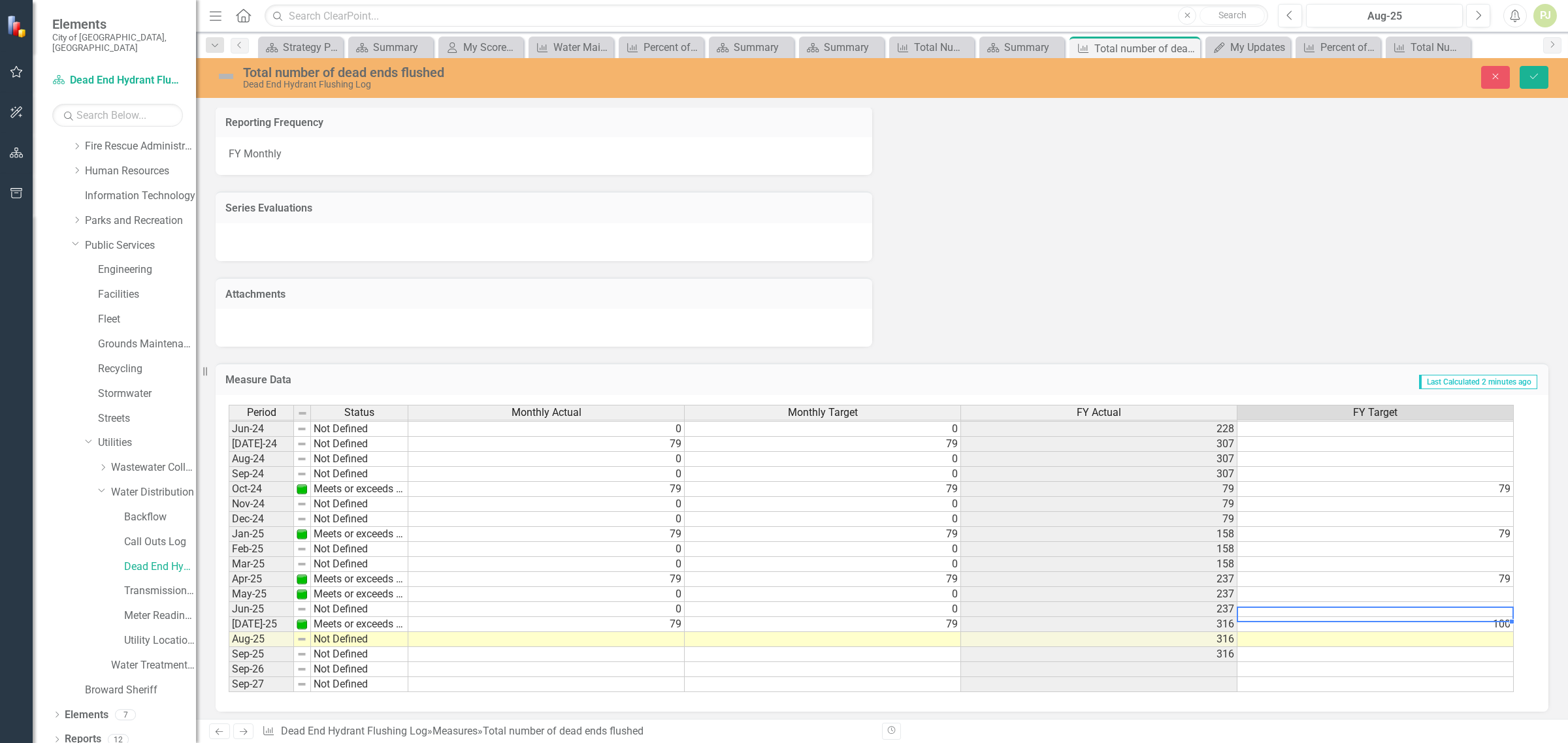
click at [1476, 615] on td at bounding box center [1376, 609] width 276 height 15
click at [1476, 619] on td "100" at bounding box center [1376, 625] width 276 height 15
type textarea "79"
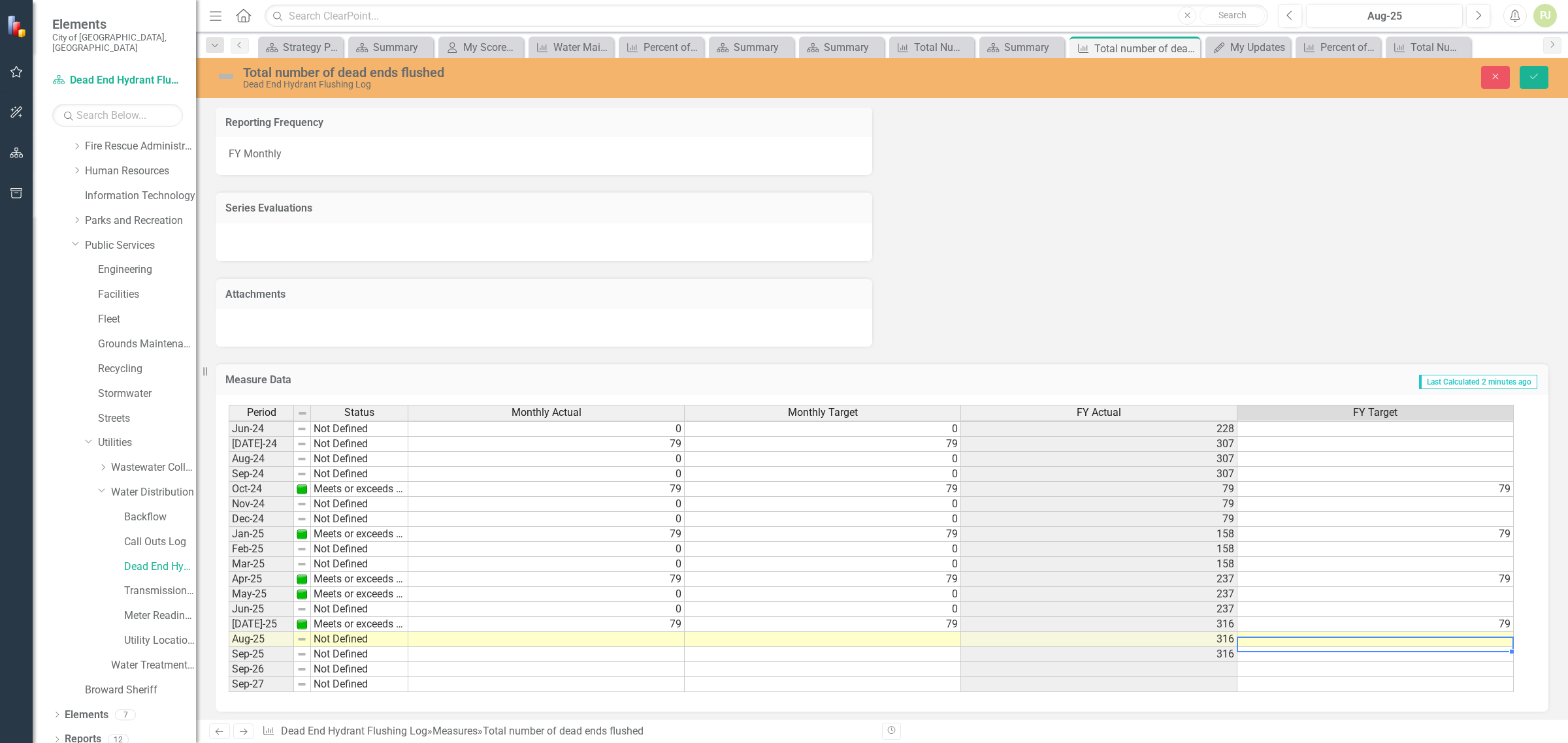
click at [1459, 645] on td at bounding box center [1376, 640] width 276 height 15
click at [1538, 77] on icon "Save" at bounding box center [1534, 77] width 12 height 9
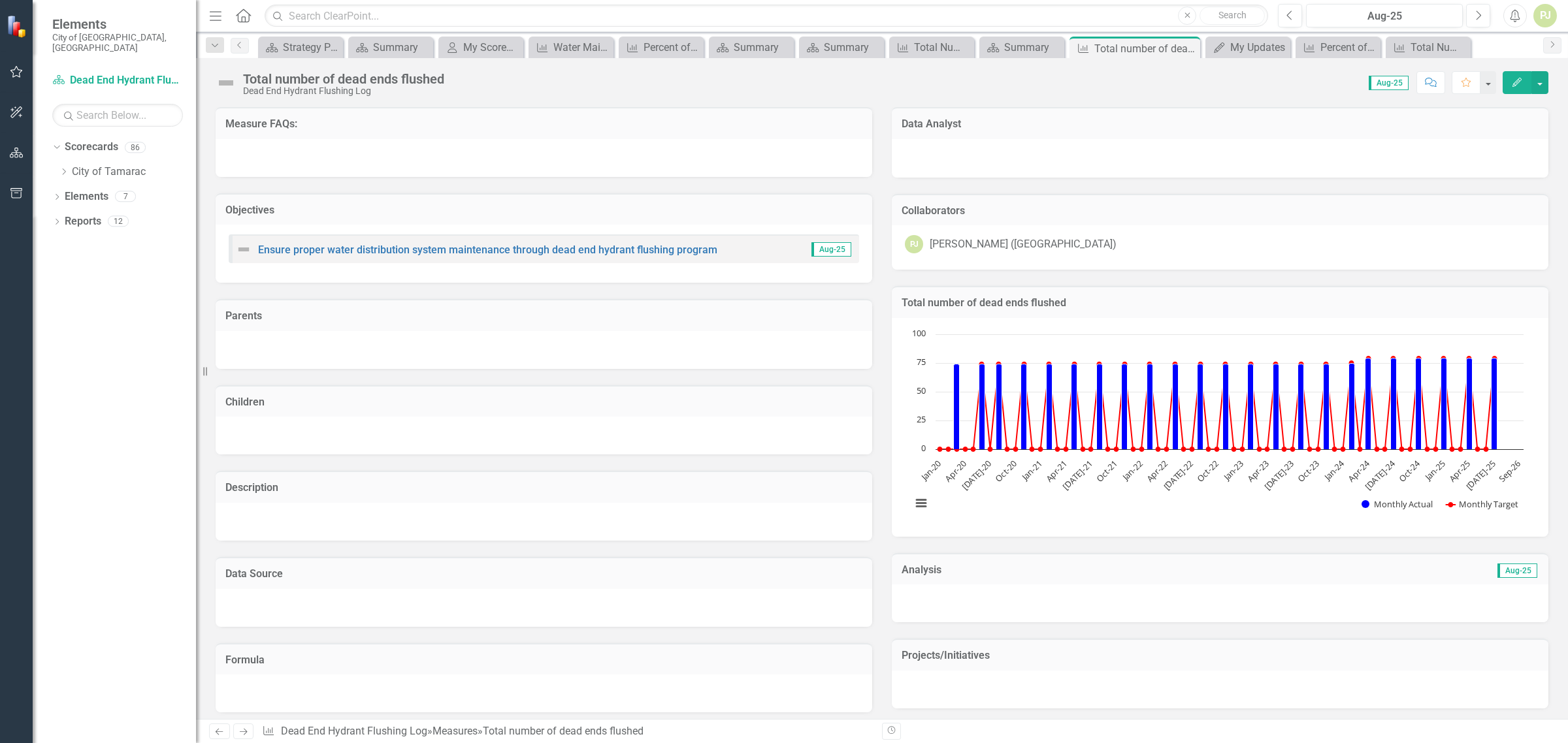
scroll to position [0, 0]
click at [63, 167] on icon "Dropdown" at bounding box center [63, 171] width 10 height 8
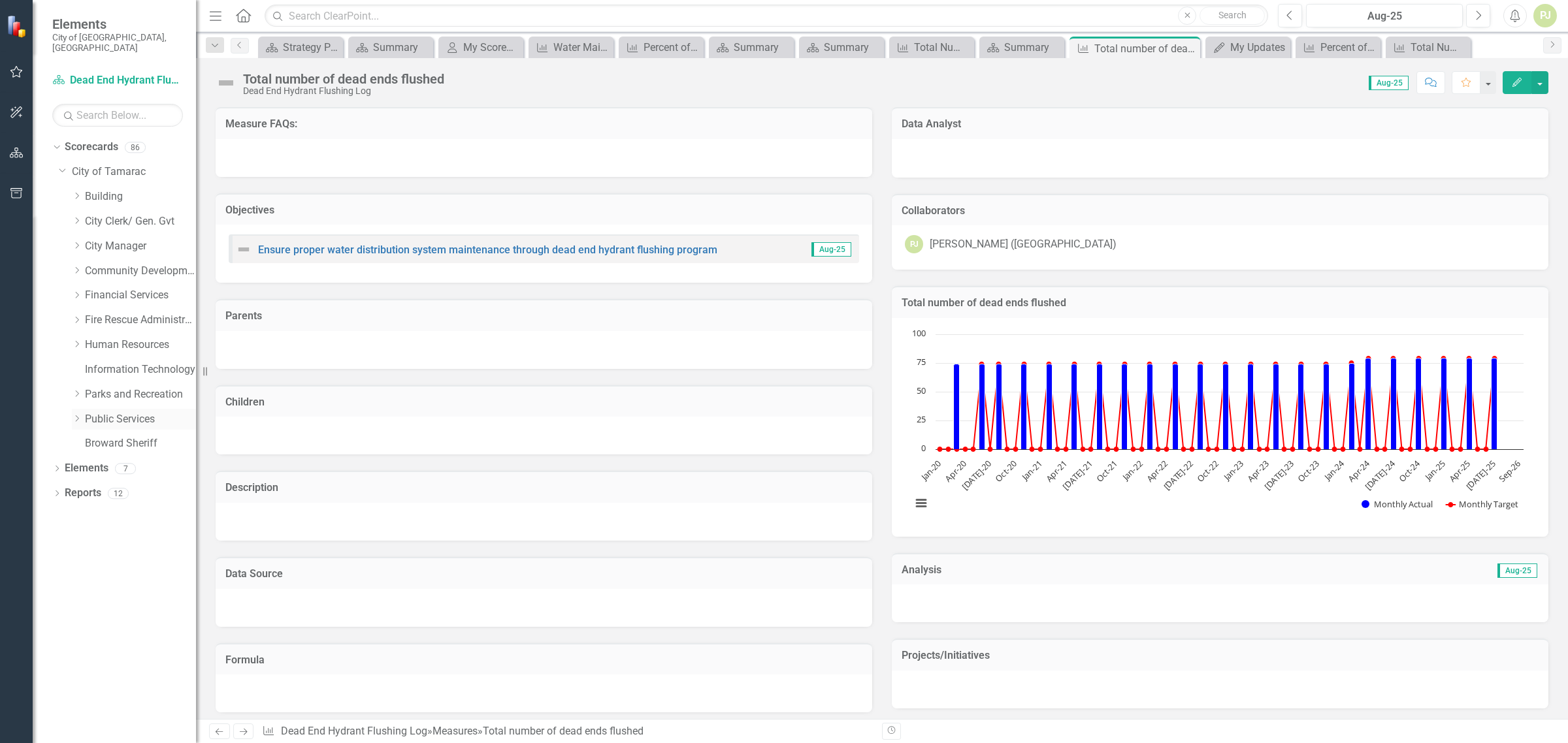
click at [75, 415] on icon "Dropdown" at bounding box center [77, 418] width 10 height 8
click at [88, 613] on icon "Dropdown" at bounding box center [90, 617] width 10 height 8
click at [100, 662] on icon "Dropdown" at bounding box center [103, 665] width 10 height 8
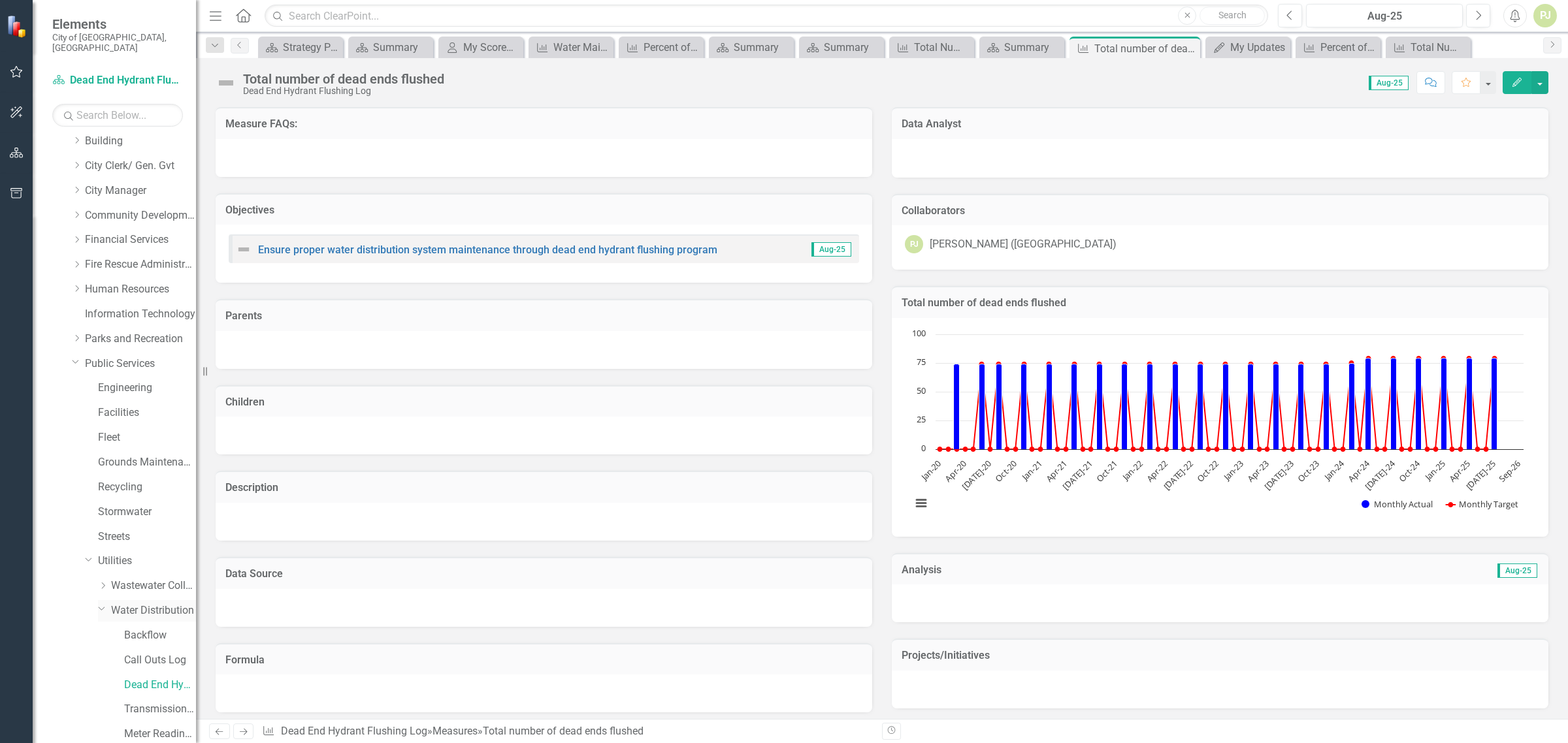
scroll to position [163, 0]
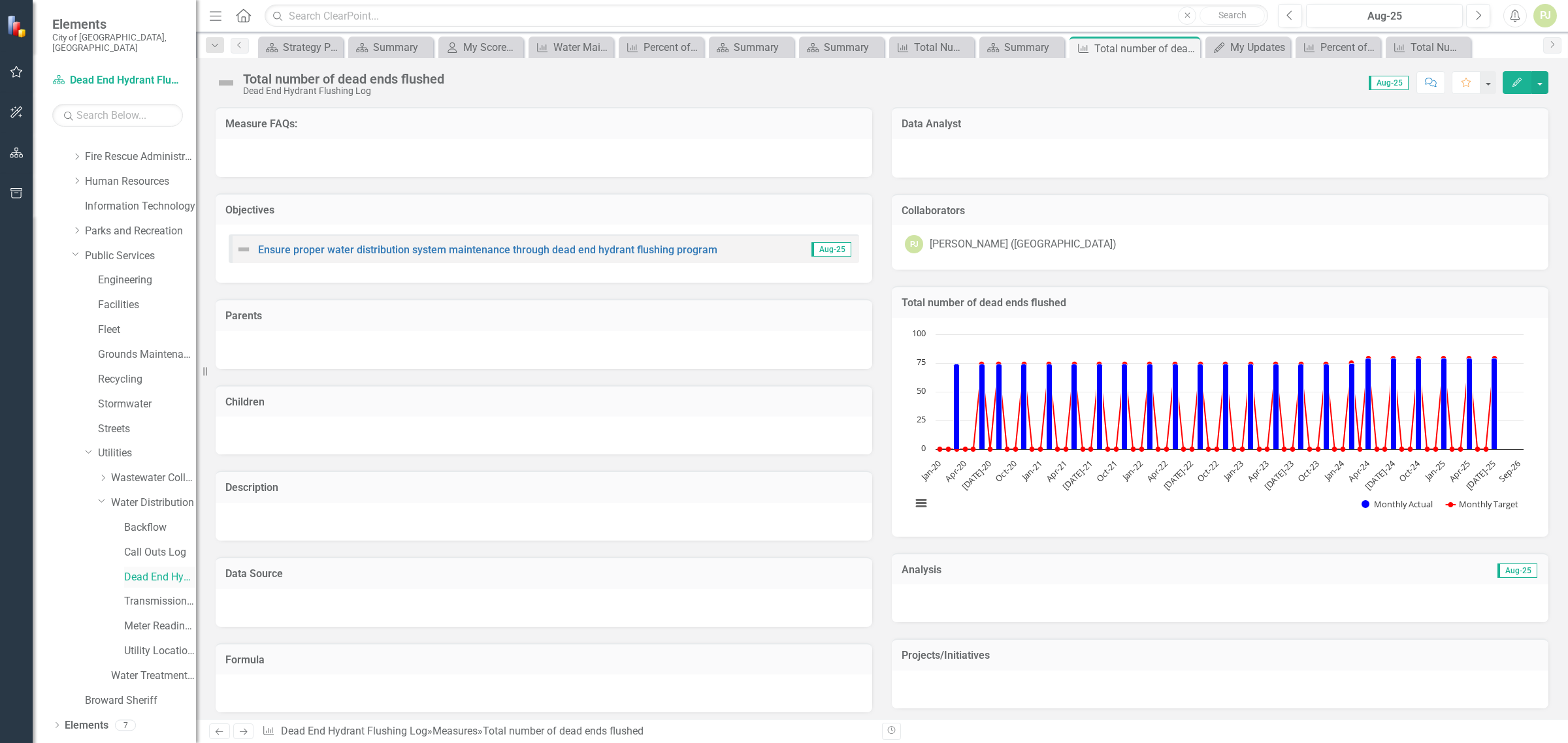
click at [138, 570] on link "Dead End Hydrant Flushing Log" at bounding box center [160, 577] width 72 height 15
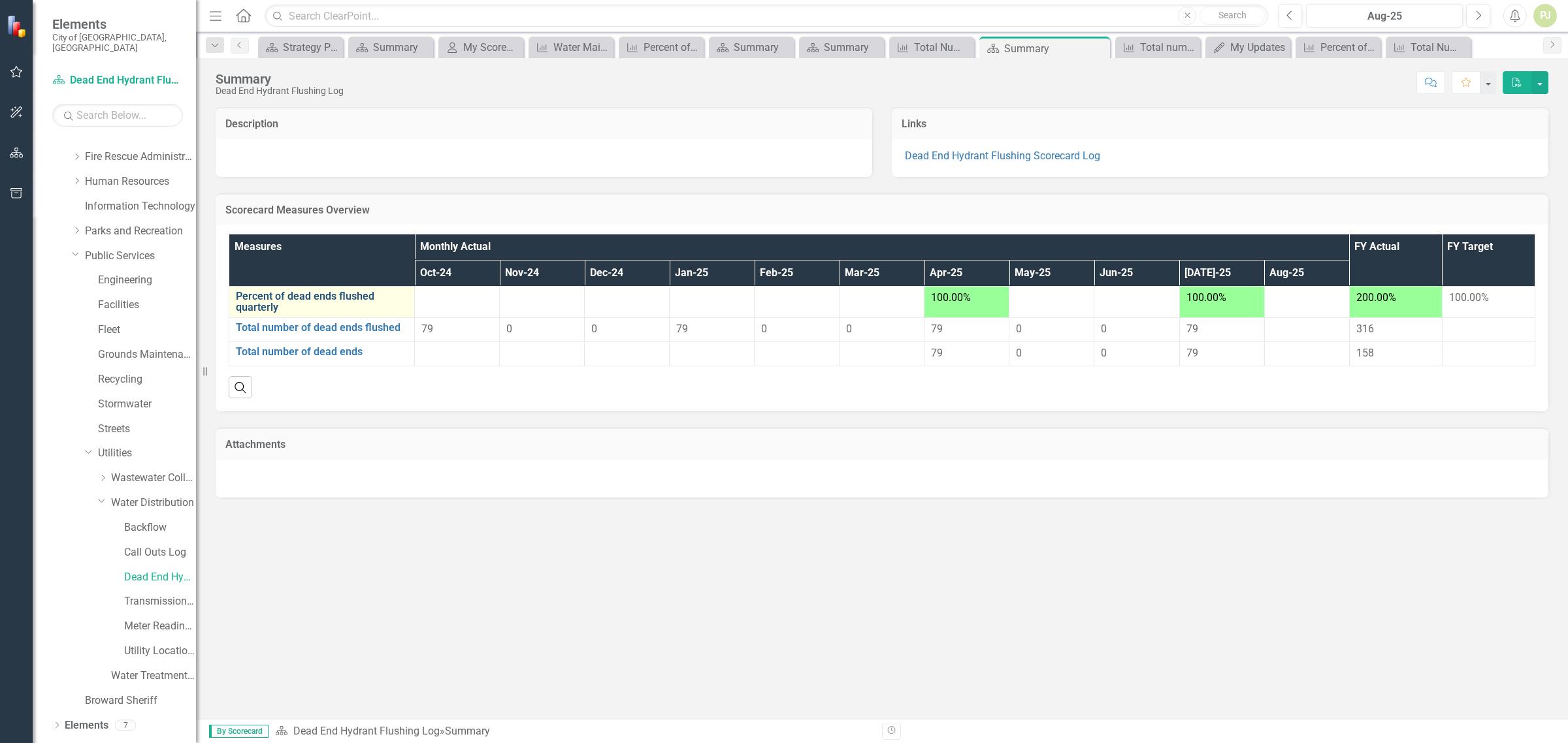
click at [347, 300] on link "Percent of dead ends flushed quarterly" at bounding box center [322, 302] width 172 height 23
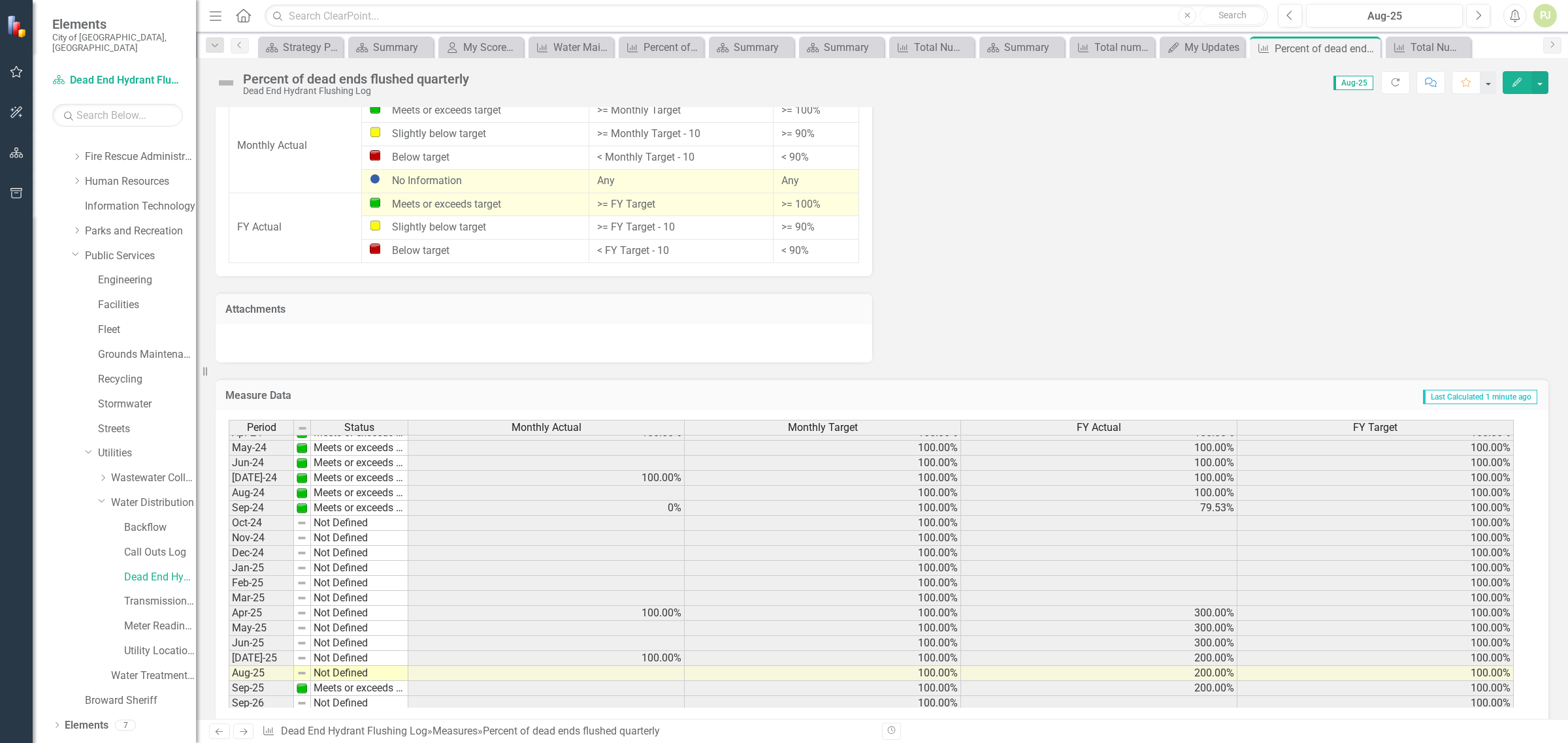
scroll to position [485, 0]
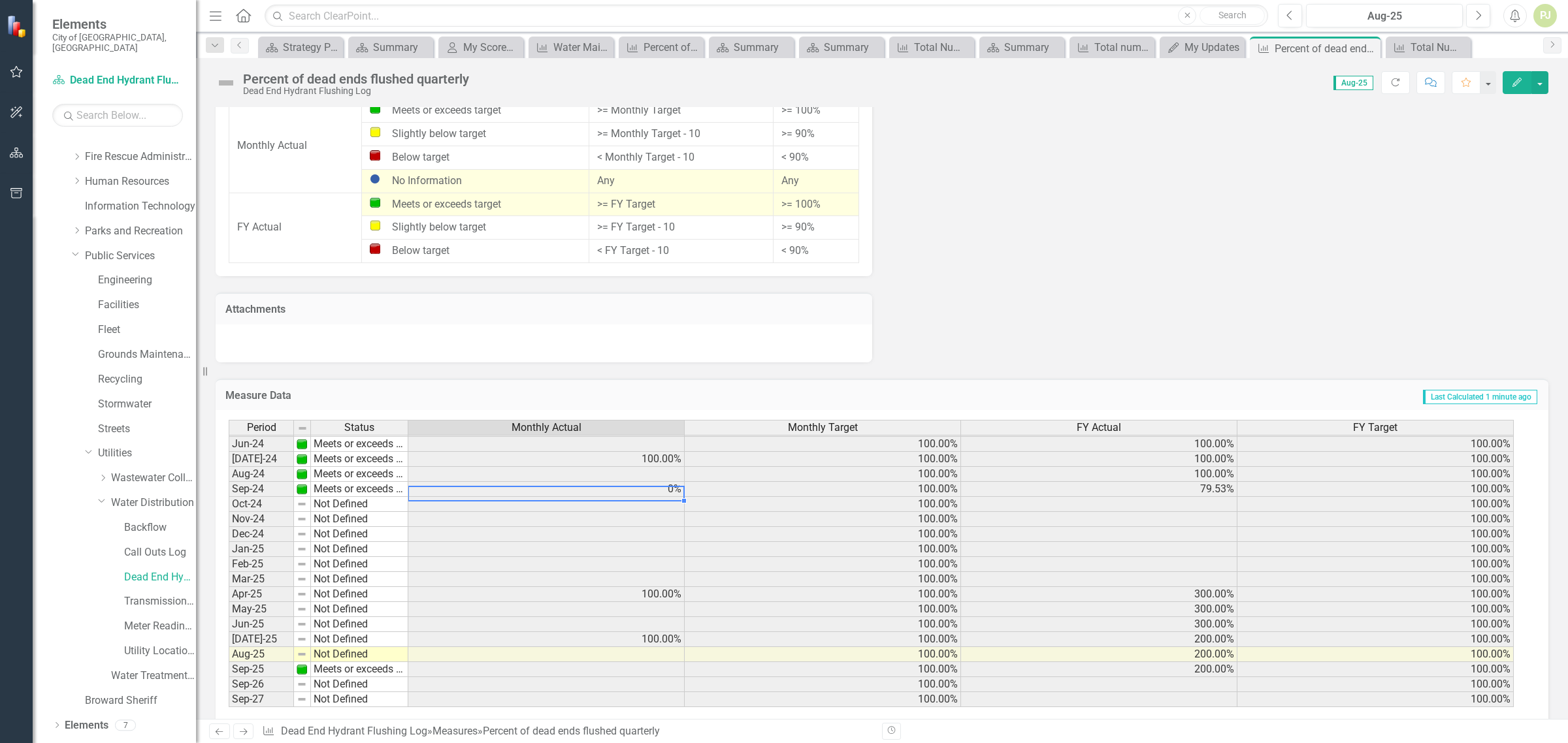
click at [661, 487] on tbody "Dec-22 Meets or exceeds target 100.00% 100.00% 100.00% Jan-23 Meets or exceeds …" at bounding box center [871, 436] width 1285 height 542
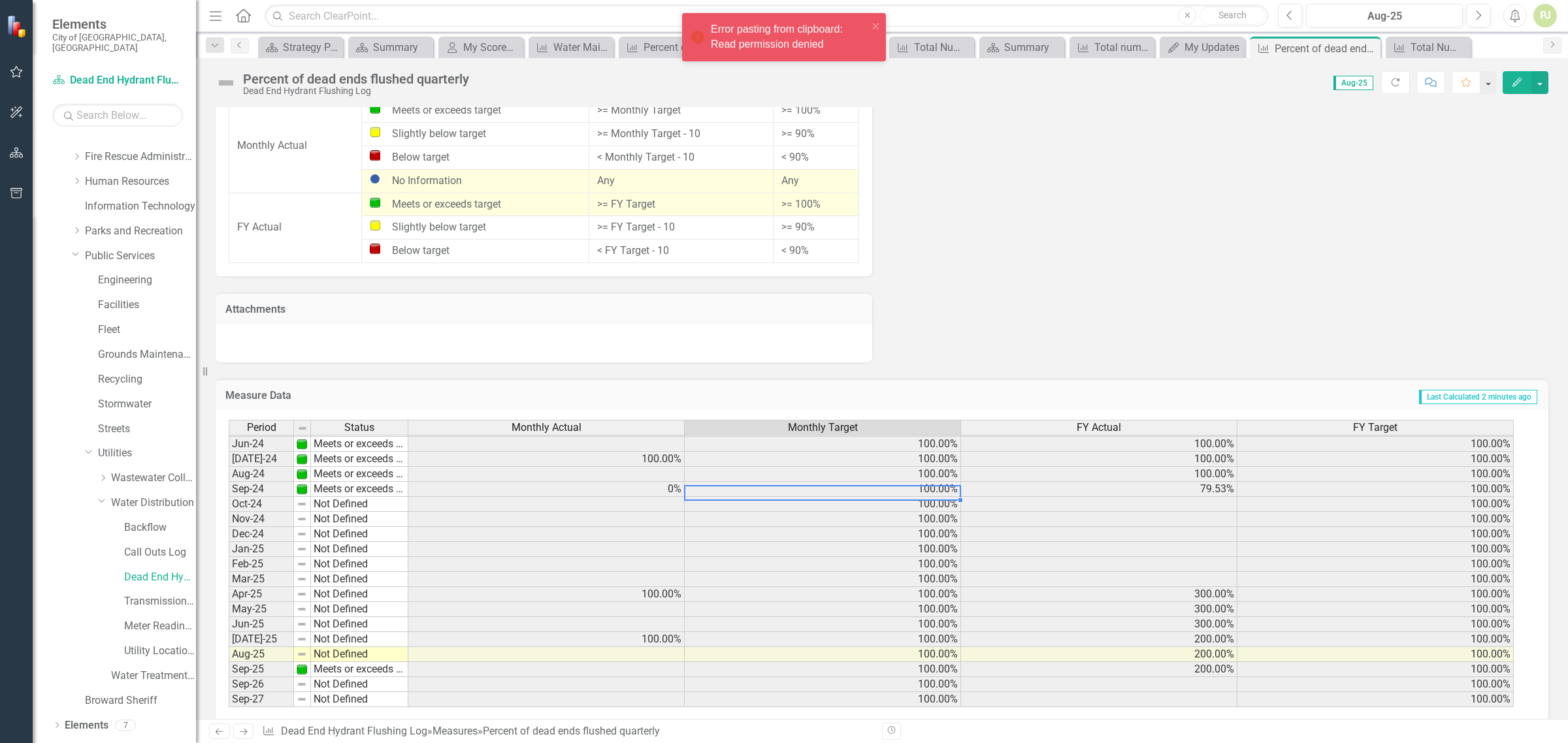
click at [935, 485] on td "100.00%" at bounding box center [823, 490] width 276 height 15
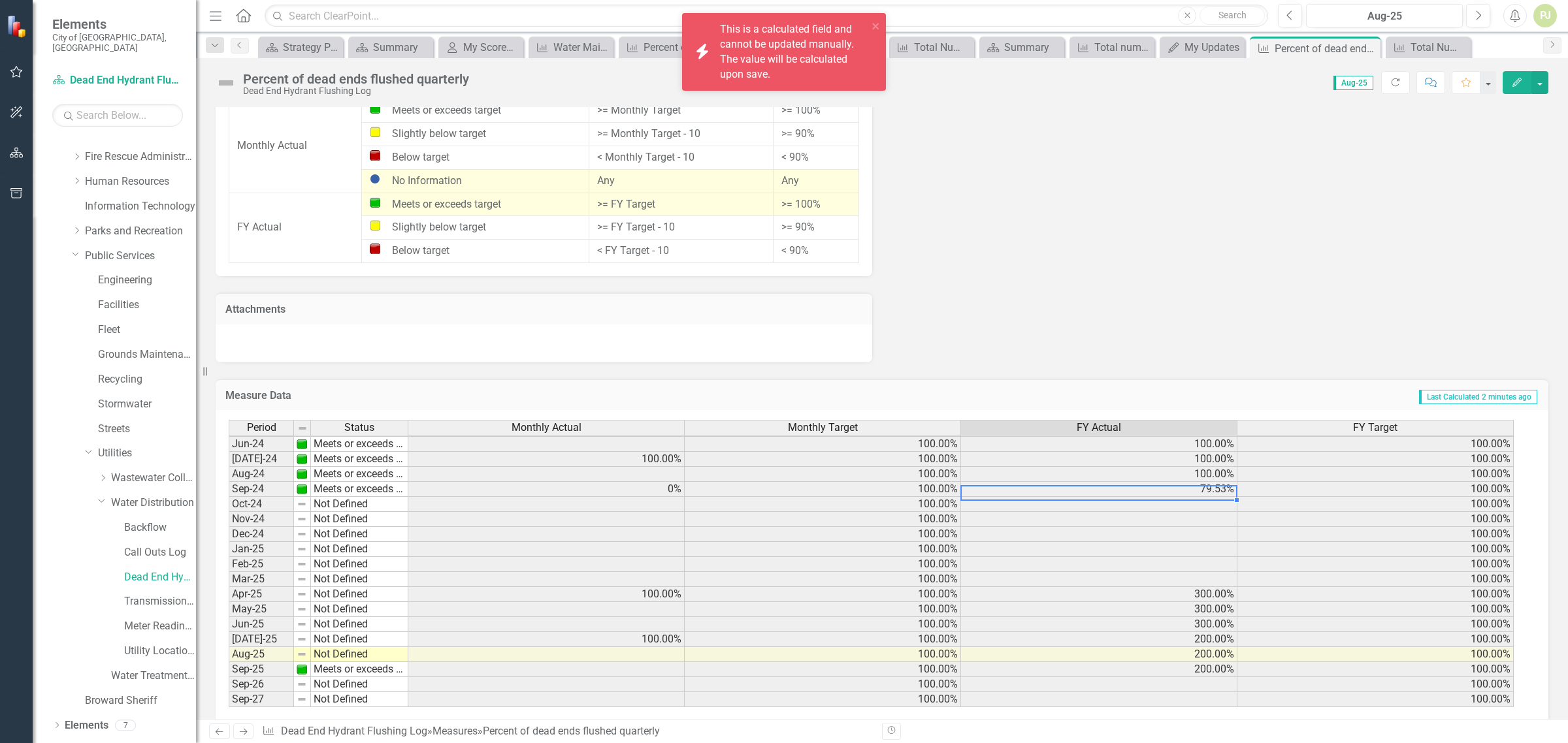
click at [1222, 482] on td "79.53%" at bounding box center [1099, 490] width 276 height 15
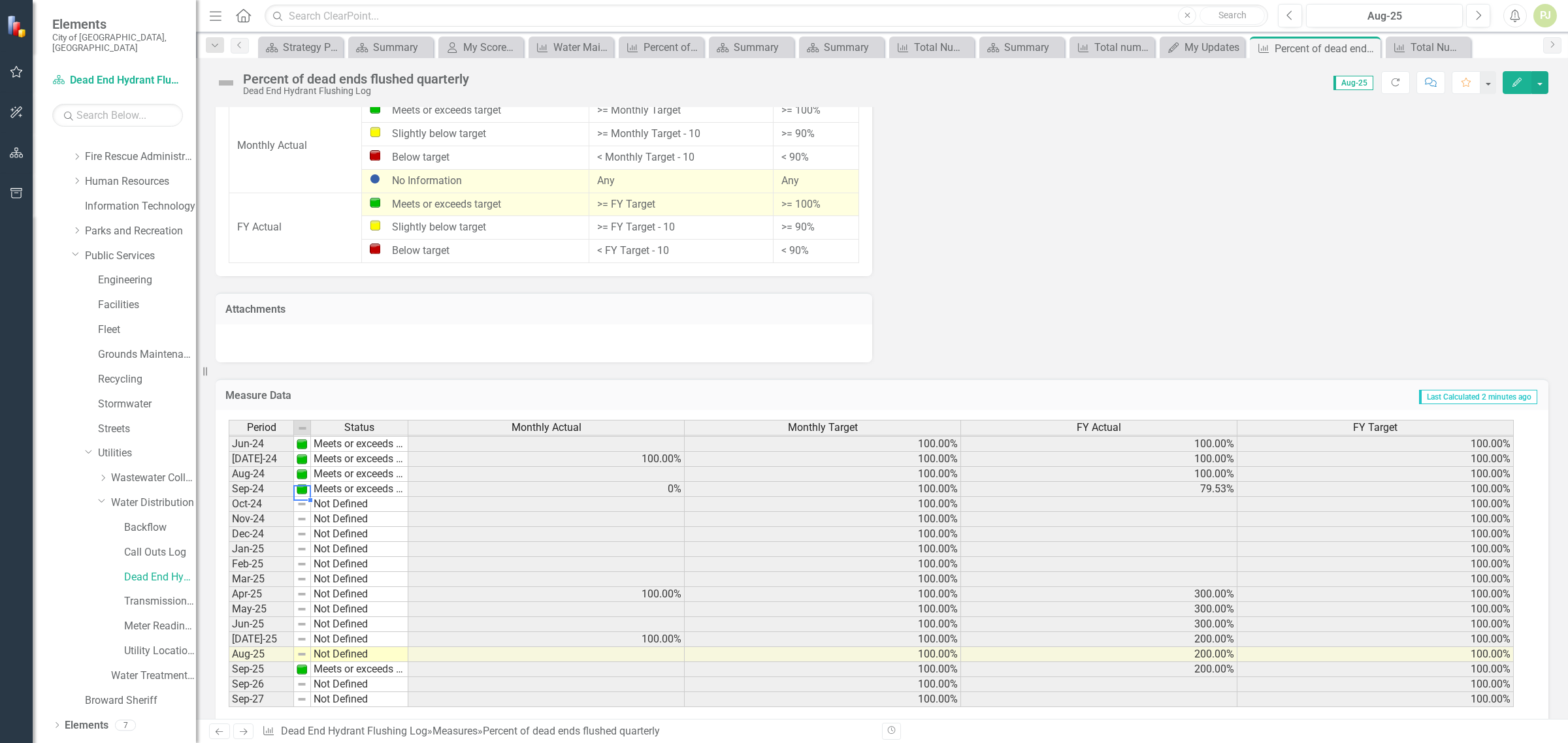
click at [305, 484] on img at bounding box center [301, 489] width 10 height 10
click at [301, 484] on img at bounding box center [301, 489] width 10 height 10
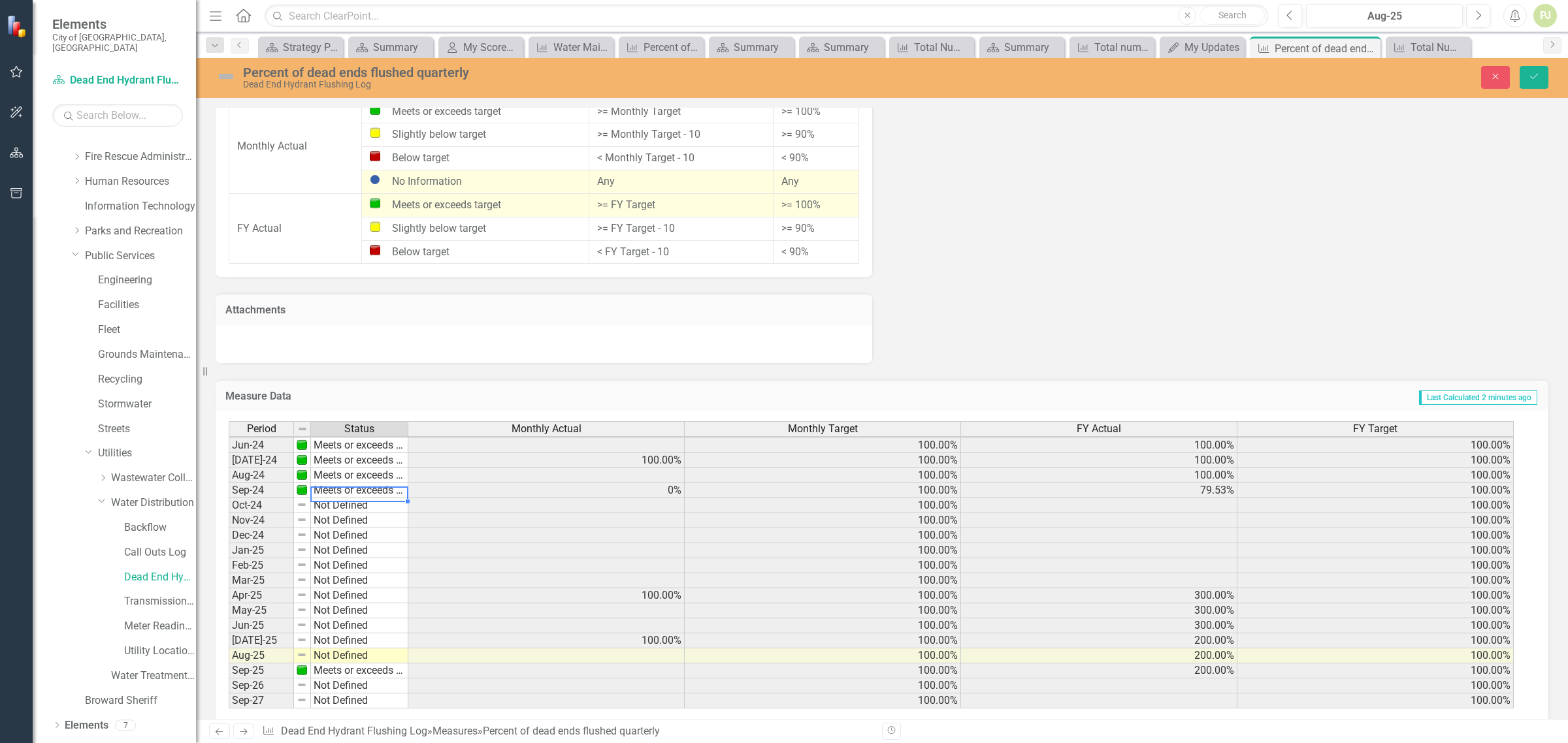
click at [334, 487] on td "Meets or exceeds target" at bounding box center [360, 490] width 97 height 15
click at [345, 482] on div "Period Status Monthly Actual Monthly Target FY Actual FY Target May-23 Meets or…" at bounding box center [877, 565] width 1297 height 288
click at [371, 528] on td "Not Defined" at bounding box center [360, 535] width 97 height 15
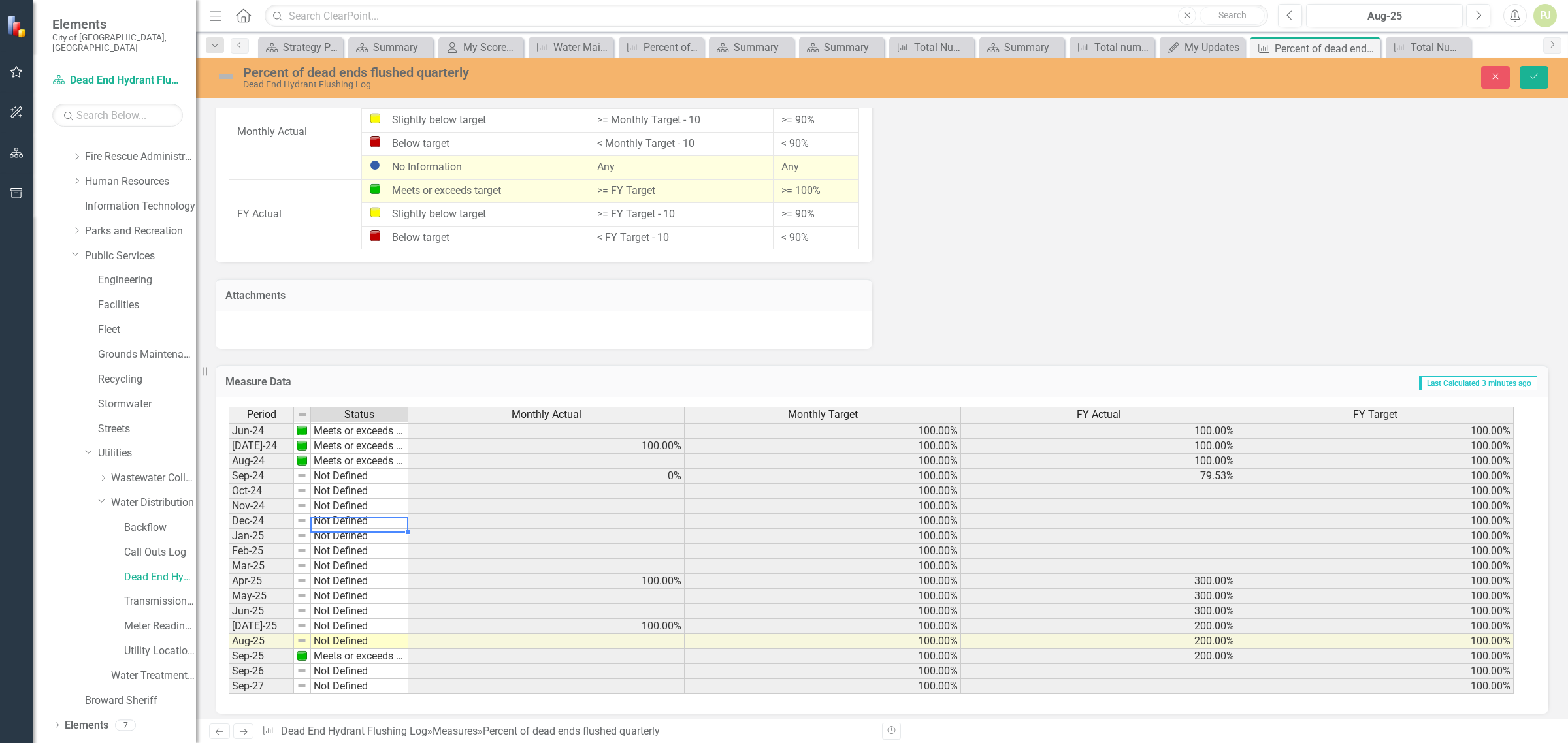
scroll to position [835, 0]
click at [1214, 606] on td "300.00%" at bounding box center [1099, 608] width 276 height 15
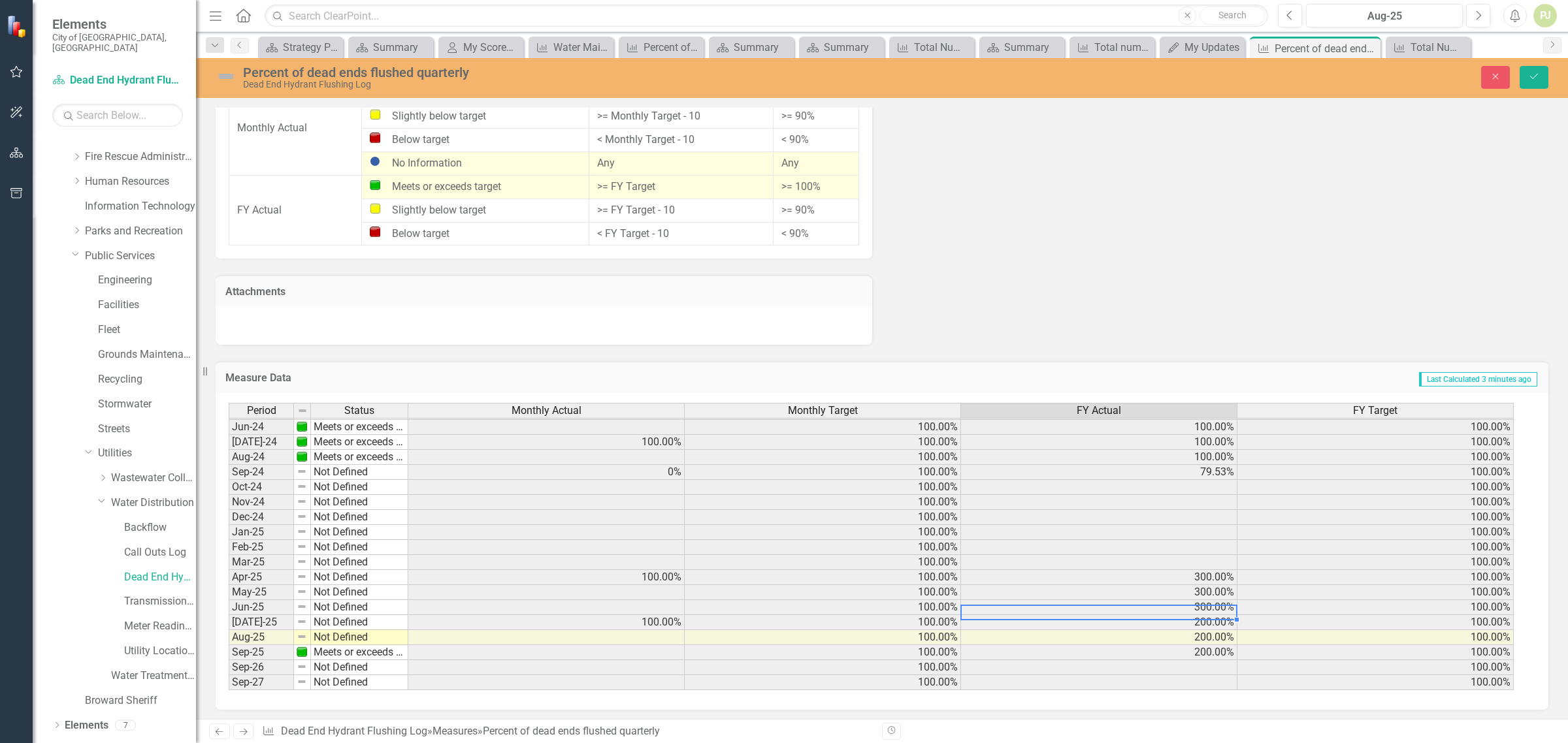
click at [373, 620] on td "Not Defined" at bounding box center [360, 622] width 97 height 15
click at [362, 619] on td "Not Defined" at bounding box center [360, 622] width 97 height 15
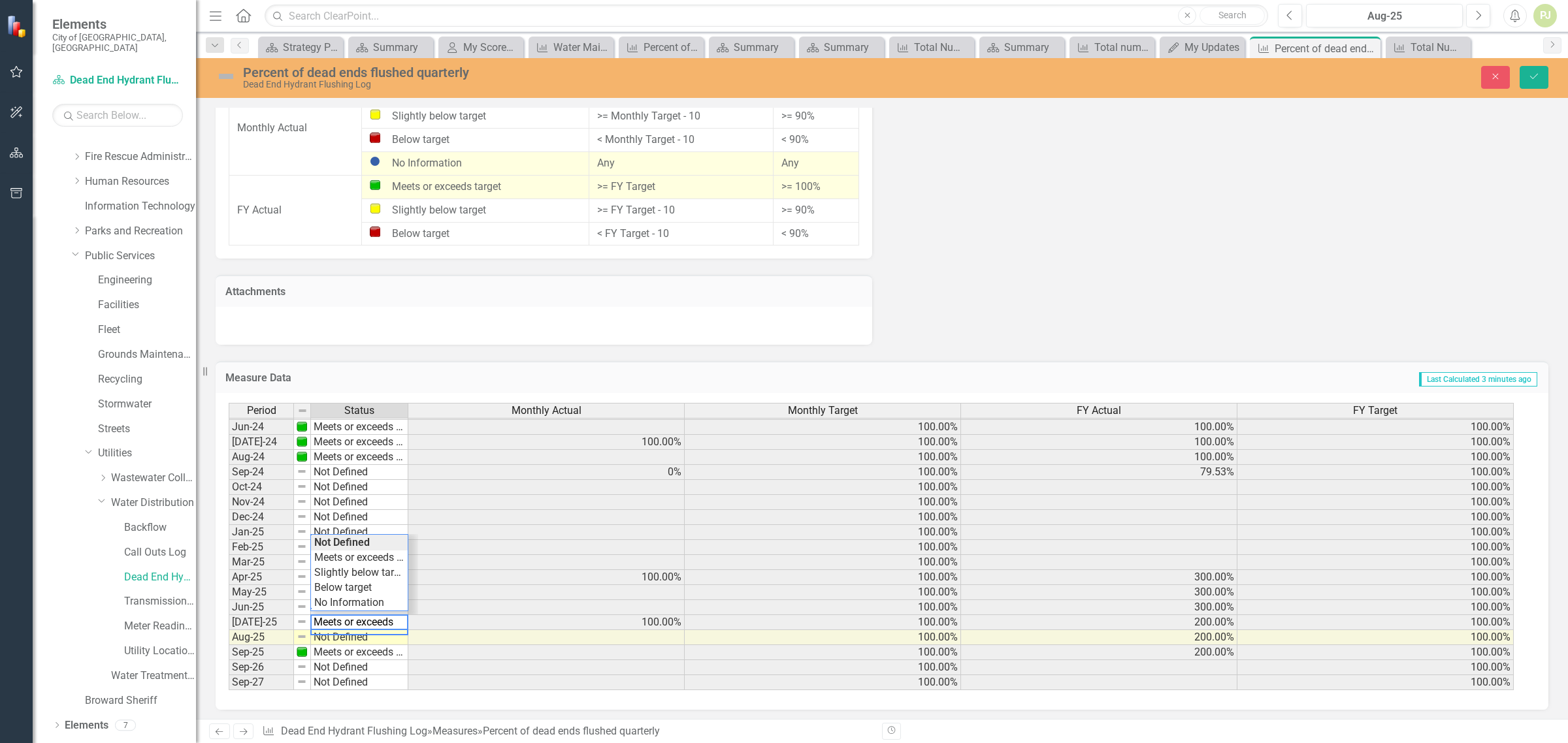
click at [363, 554] on div "Period Status Monthly Actual Monthly Target FY Actual FY Target May-23 Meets or…" at bounding box center [877, 546] width 1297 height 288
click at [368, 650] on td "Meets or exceeds target" at bounding box center [360, 652] width 97 height 15
click at [351, 568] on div "Period Status Monthly Actual Monthly Target FY Actual FY Target May-23 Meets or…" at bounding box center [877, 546] width 1297 height 288
click at [344, 572] on td "Not Defined" at bounding box center [360, 577] width 97 height 15
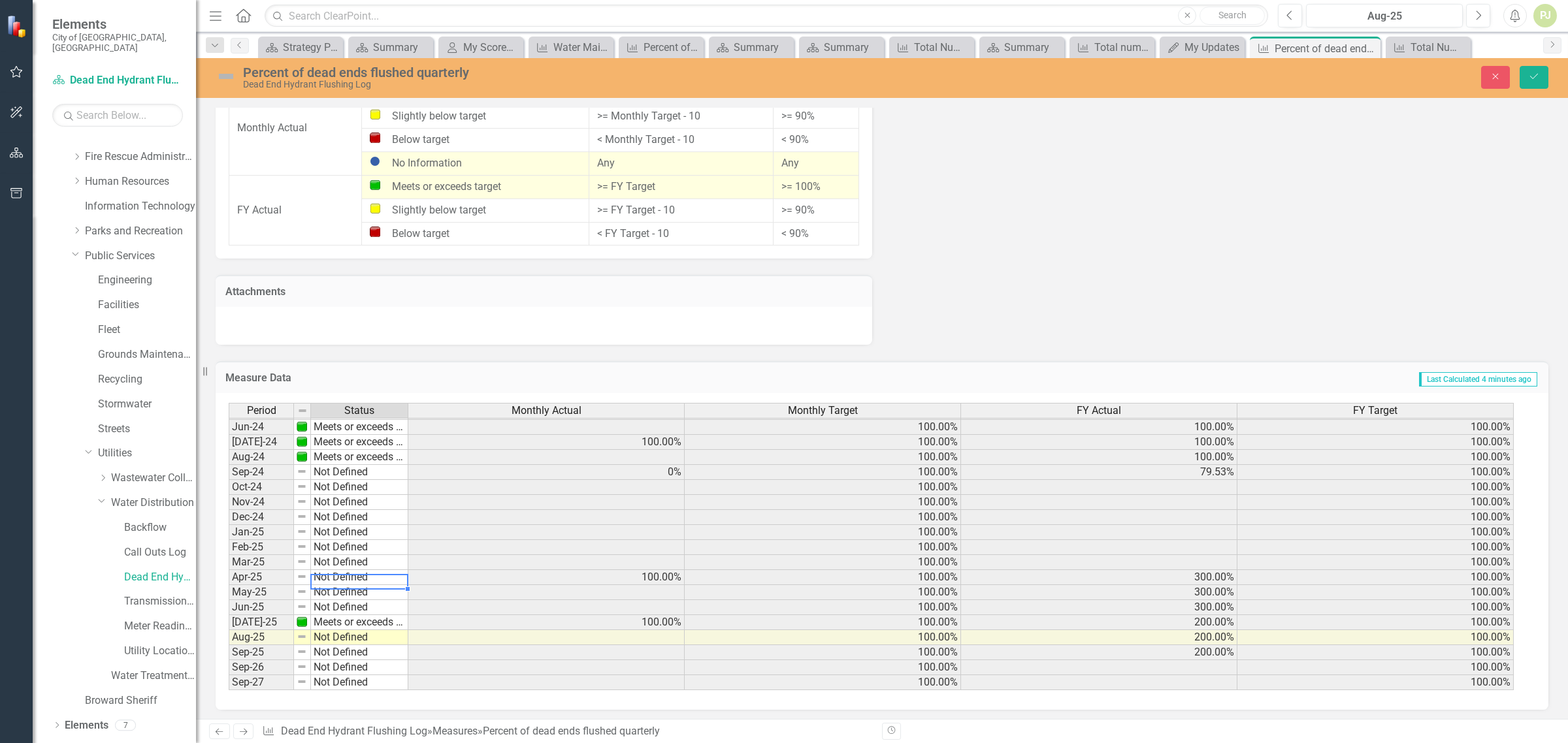
click at [344, 572] on td "Not Defined" at bounding box center [360, 577] width 97 height 15
click at [348, 590] on div "Period Status Monthly Actual Monthly Target FY Actual FY Target May-23 Meets or…" at bounding box center [877, 546] width 1297 height 288
click at [346, 526] on td "Not Defined" at bounding box center [360, 533] width 97 height 15
click at [352, 545] on div "Period Status Monthly Actual Monthly Target FY Actual FY Target May-23 Meets or…" at bounding box center [877, 546] width 1297 height 288
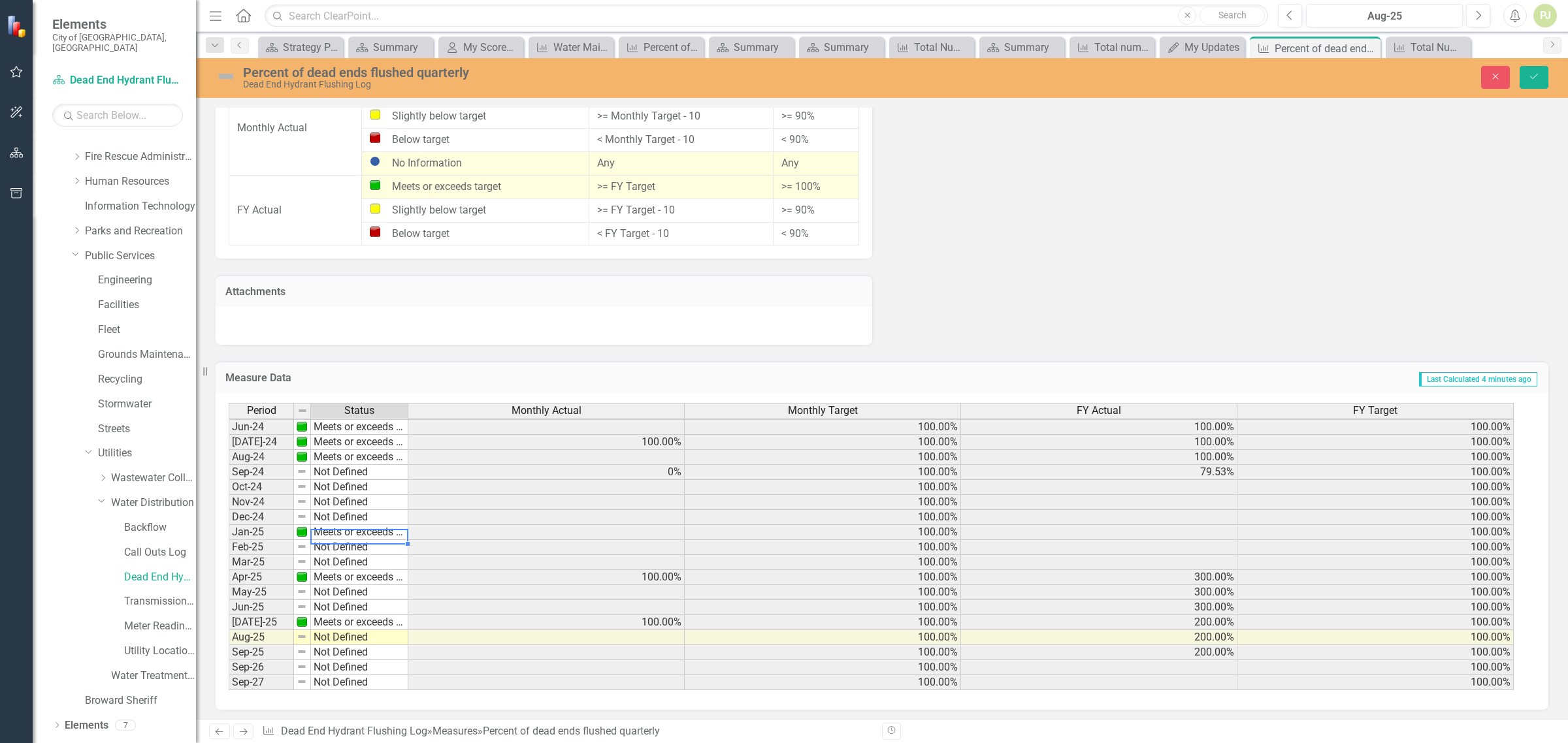
click at [654, 529] on td at bounding box center [546, 533] width 276 height 15
click at [657, 525] on td at bounding box center [546, 533] width 276 height 15
click at [658, 526] on td at bounding box center [546, 533] width 276 height 15
click at [810, 185] on td ">= 100%" at bounding box center [816, 187] width 86 height 24
drag, startPoint x: 809, startPoint y: 184, endPoint x: 546, endPoint y: 526, distance: 431.4
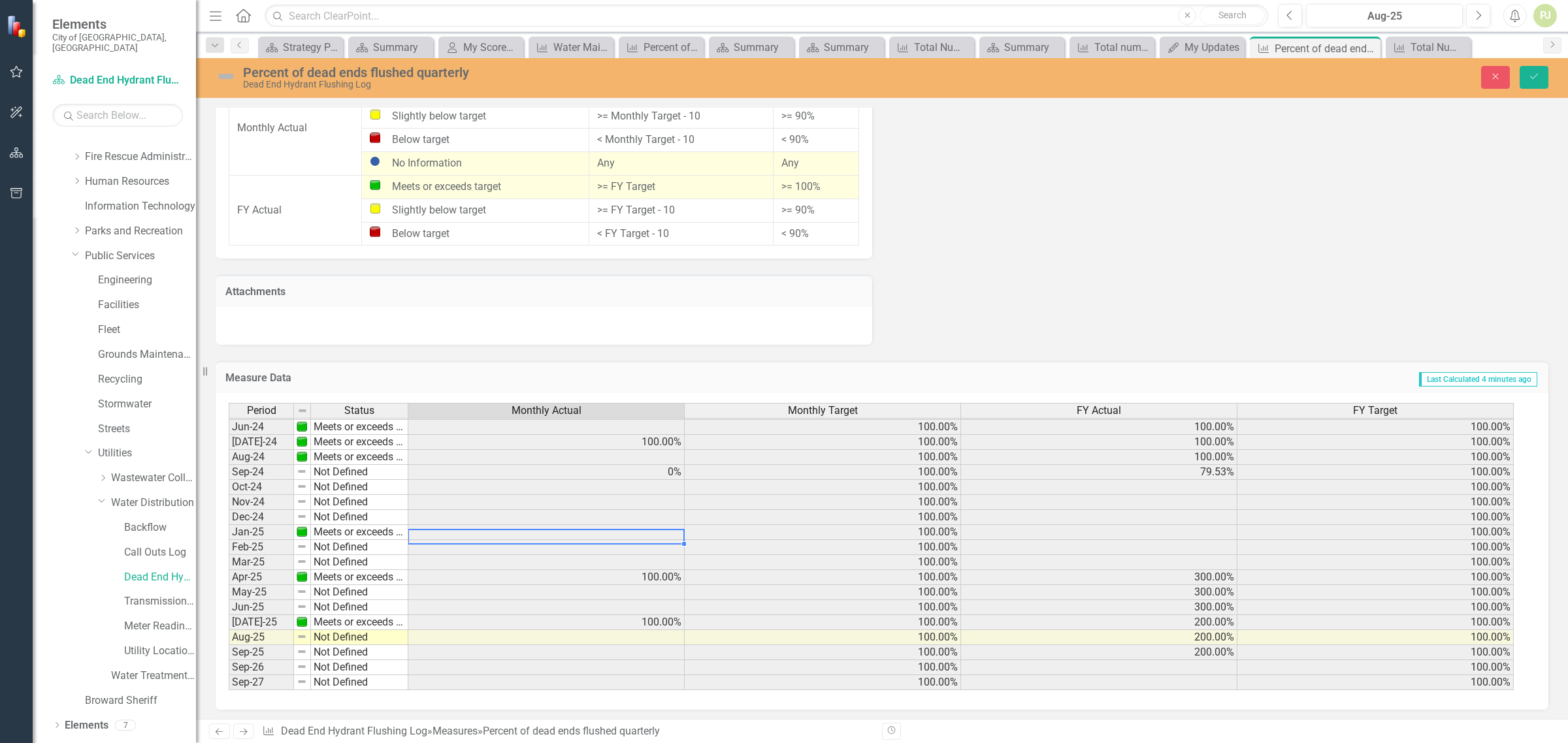
click at [546, 526] on td at bounding box center [546, 533] width 276 height 15
click at [341, 531] on td "Meets or exceeds target" at bounding box center [360, 533] width 97 height 15
type textarea "Meets or exceeds target"
click at [487, 526] on td at bounding box center [546, 533] width 276 height 15
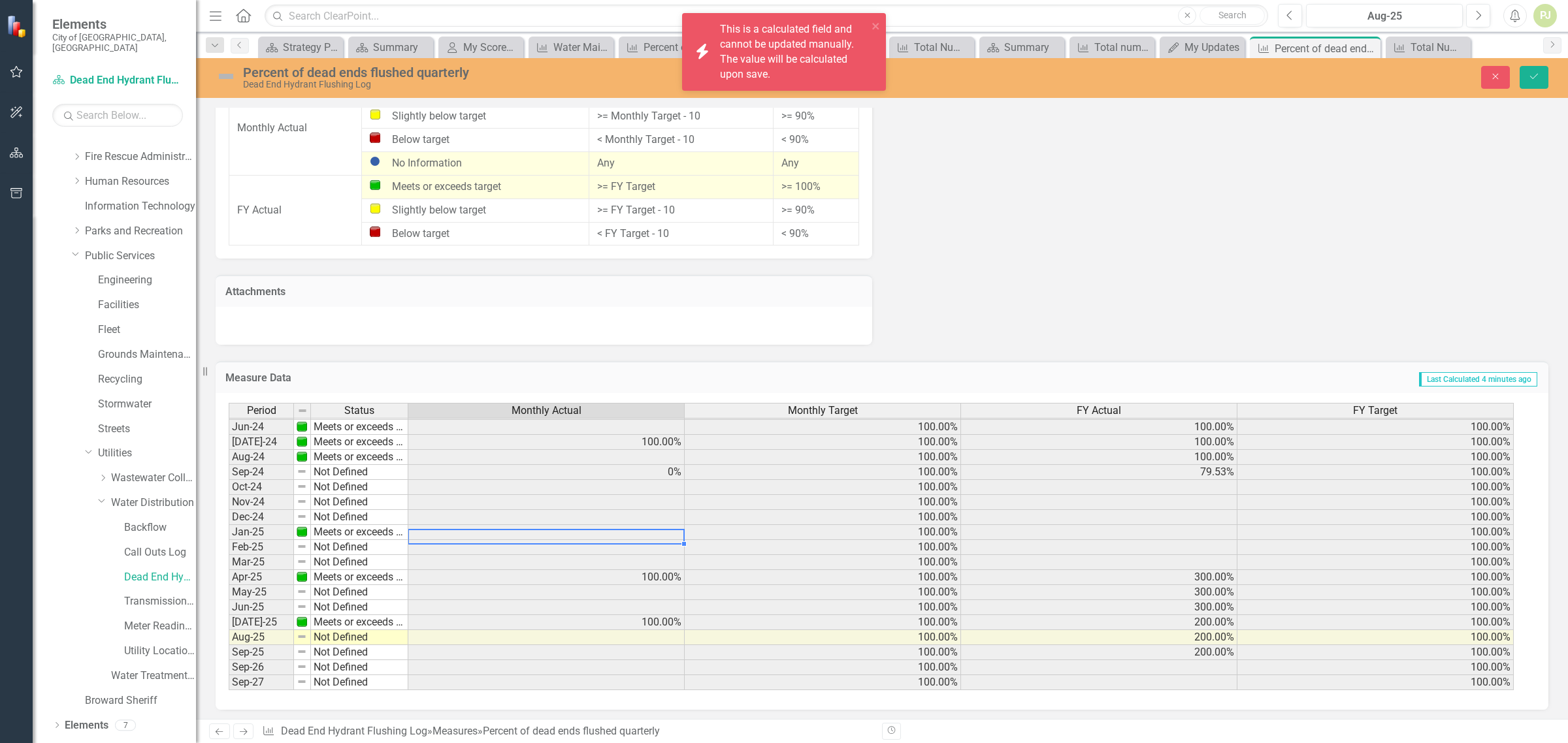
click at [487, 526] on td at bounding box center [546, 533] width 276 height 15
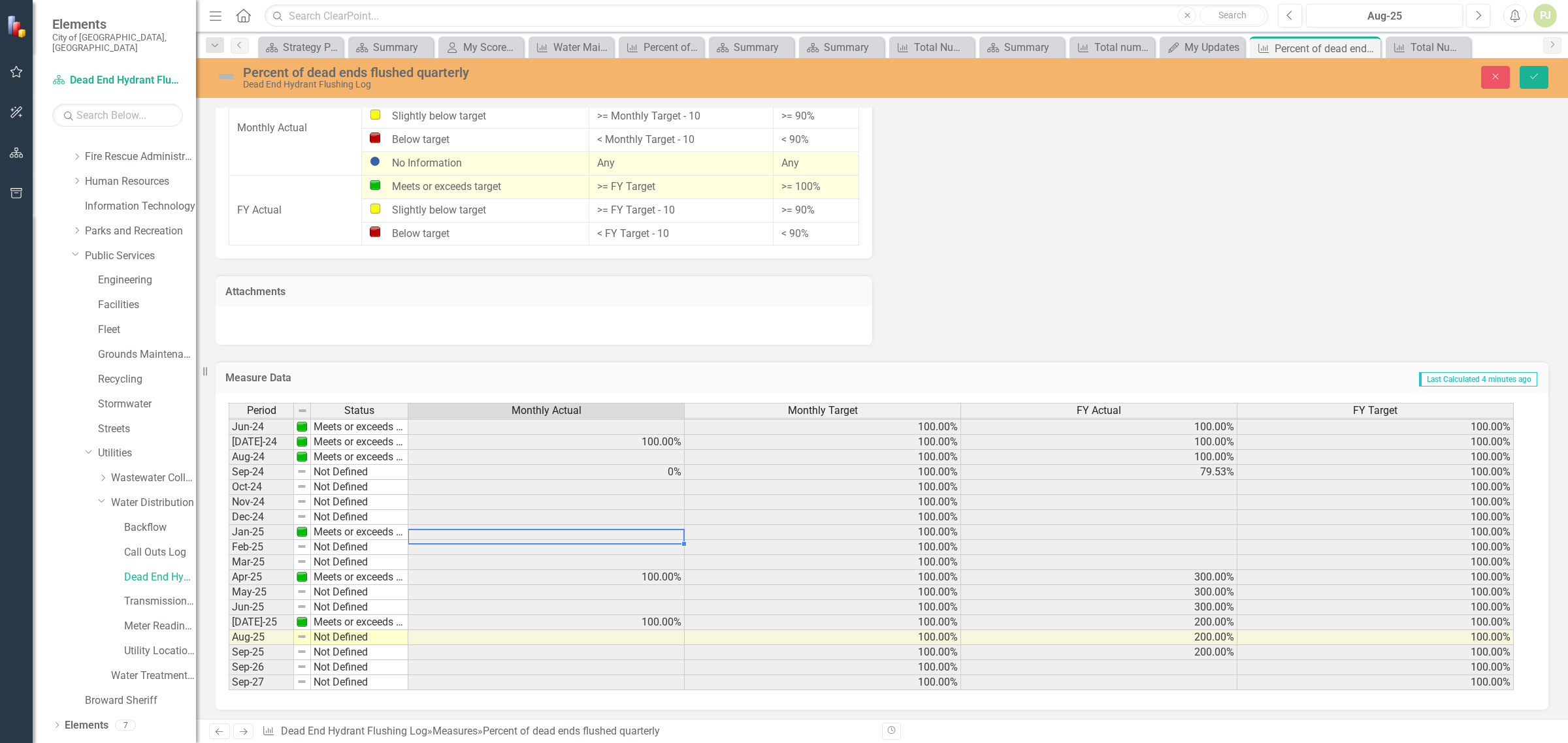
click at [496, 526] on td at bounding box center [546, 533] width 276 height 15
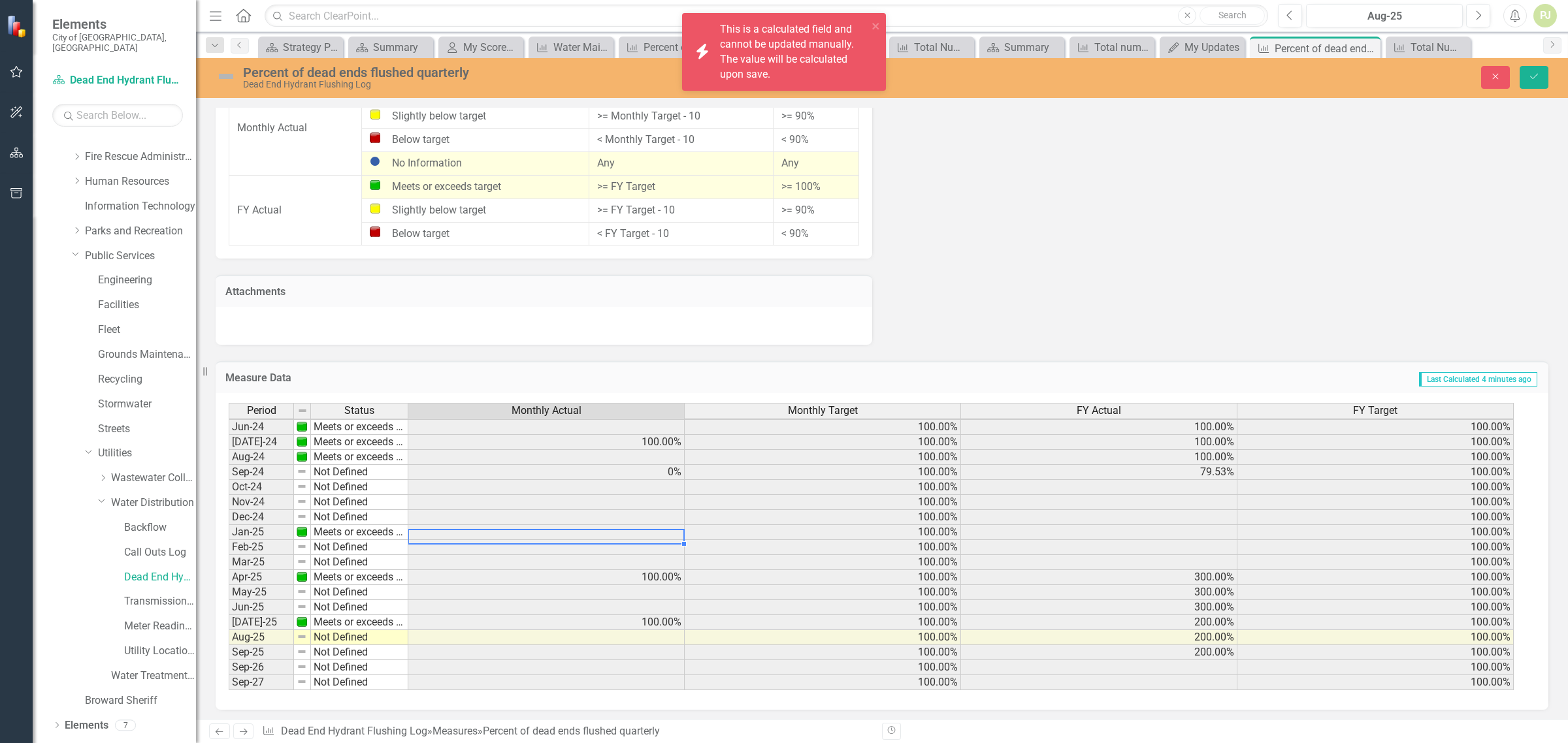
click at [496, 526] on td at bounding box center [546, 533] width 276 height 15
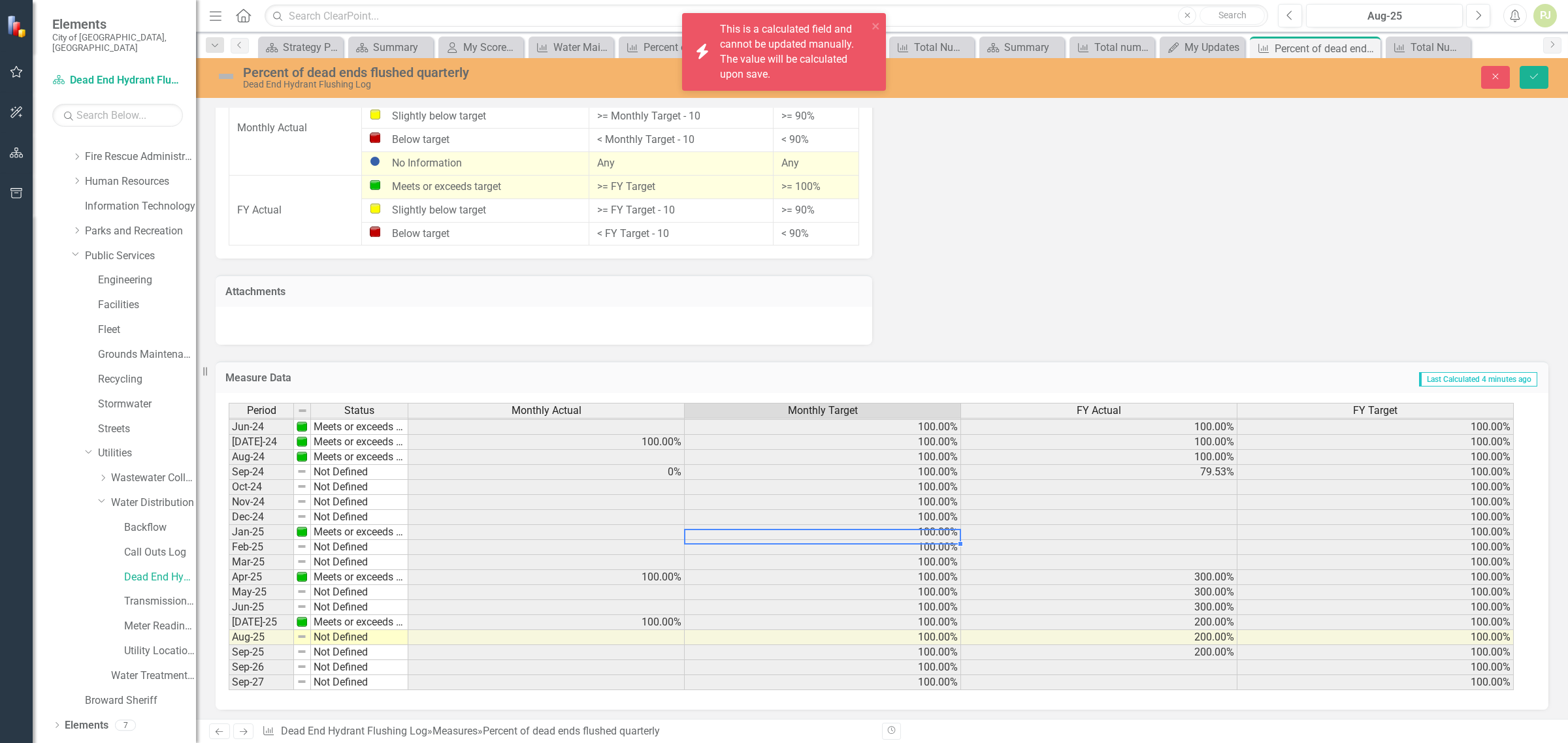
click at [700, 531] on td "100.00%" at bounding box center [823, 533] width 276 height 15
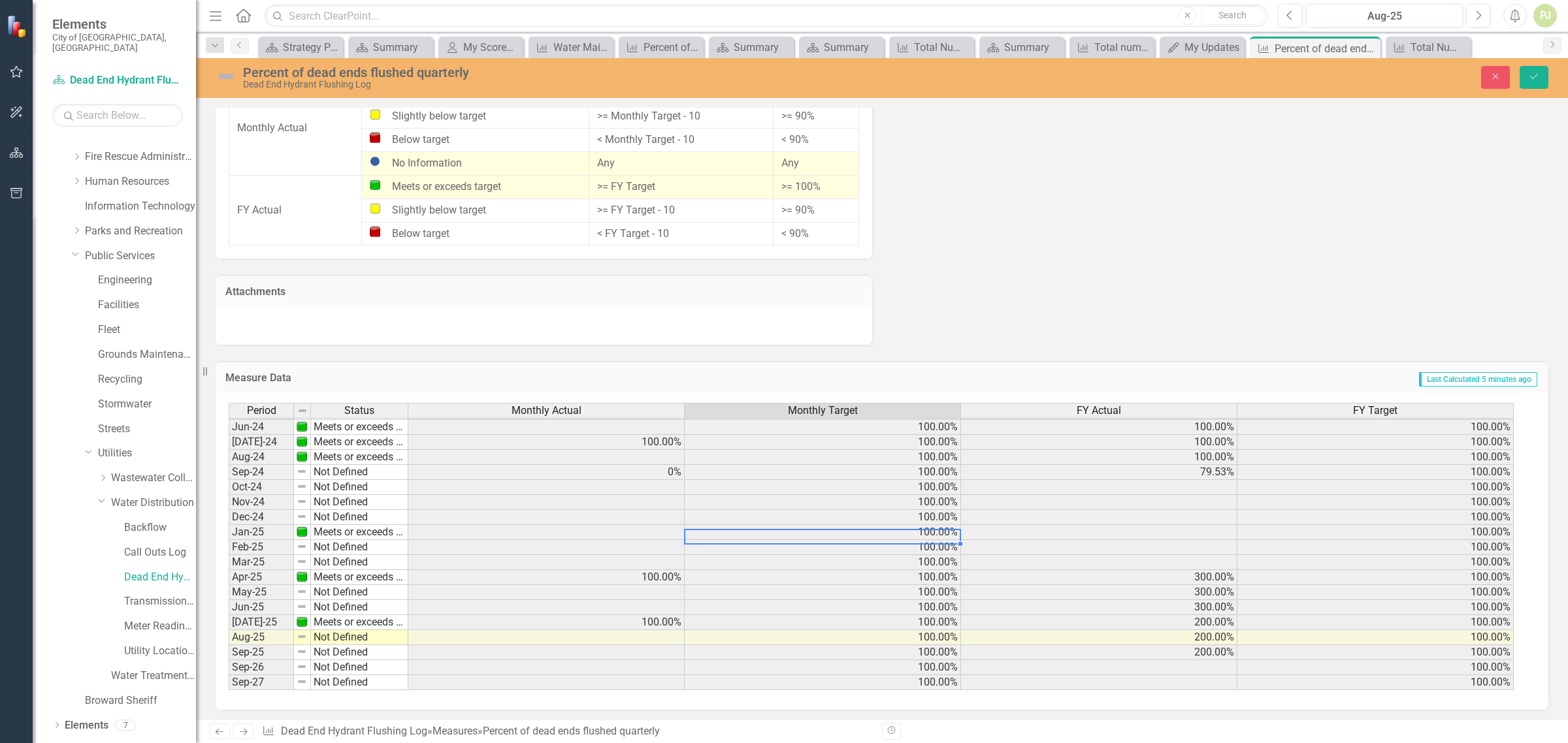
click at [912, 527] on td "100.00%" at bounding box center [823, 533] width 276 height 15
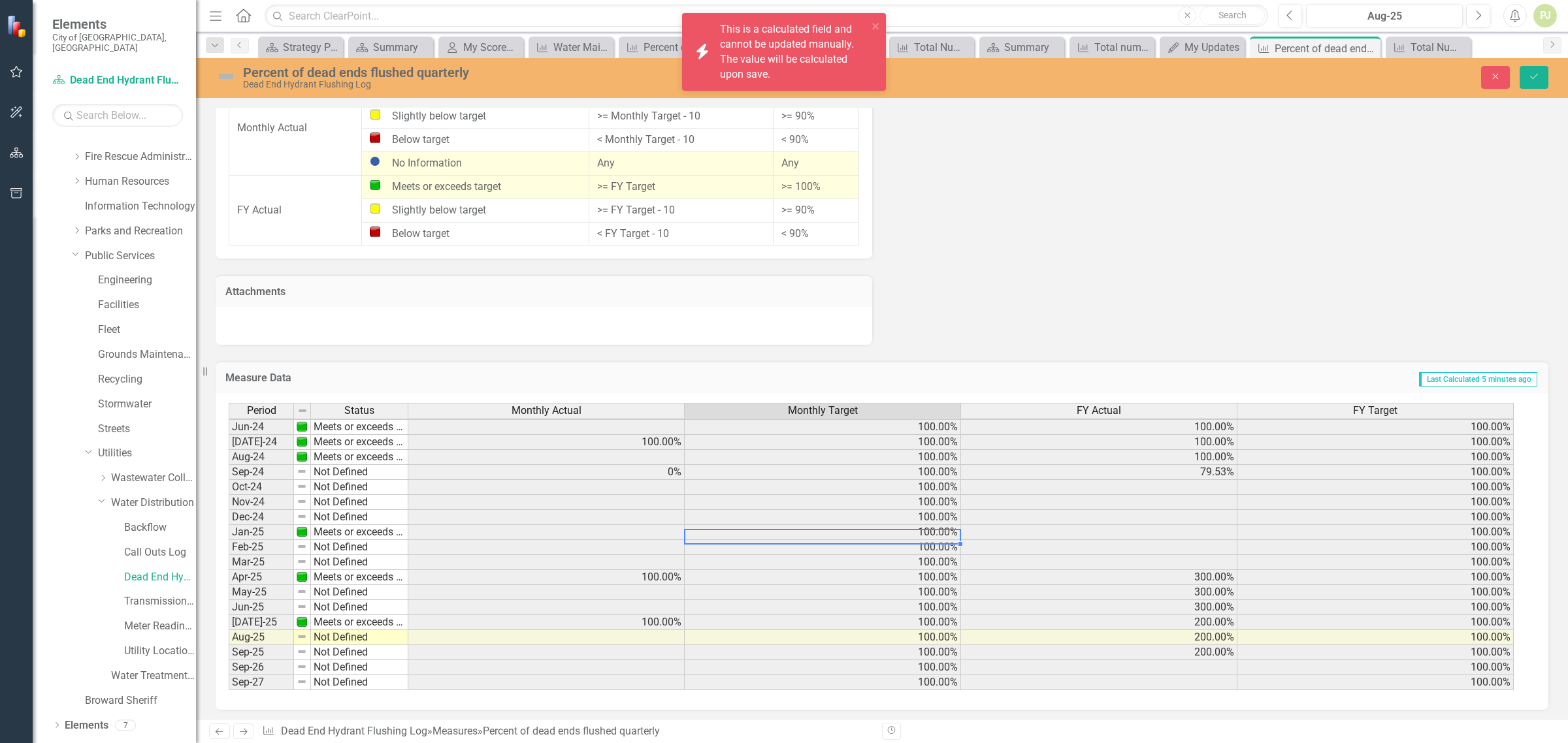
click at [1220, 527] on td at bounding box center [1099, 533] width 276 height 15
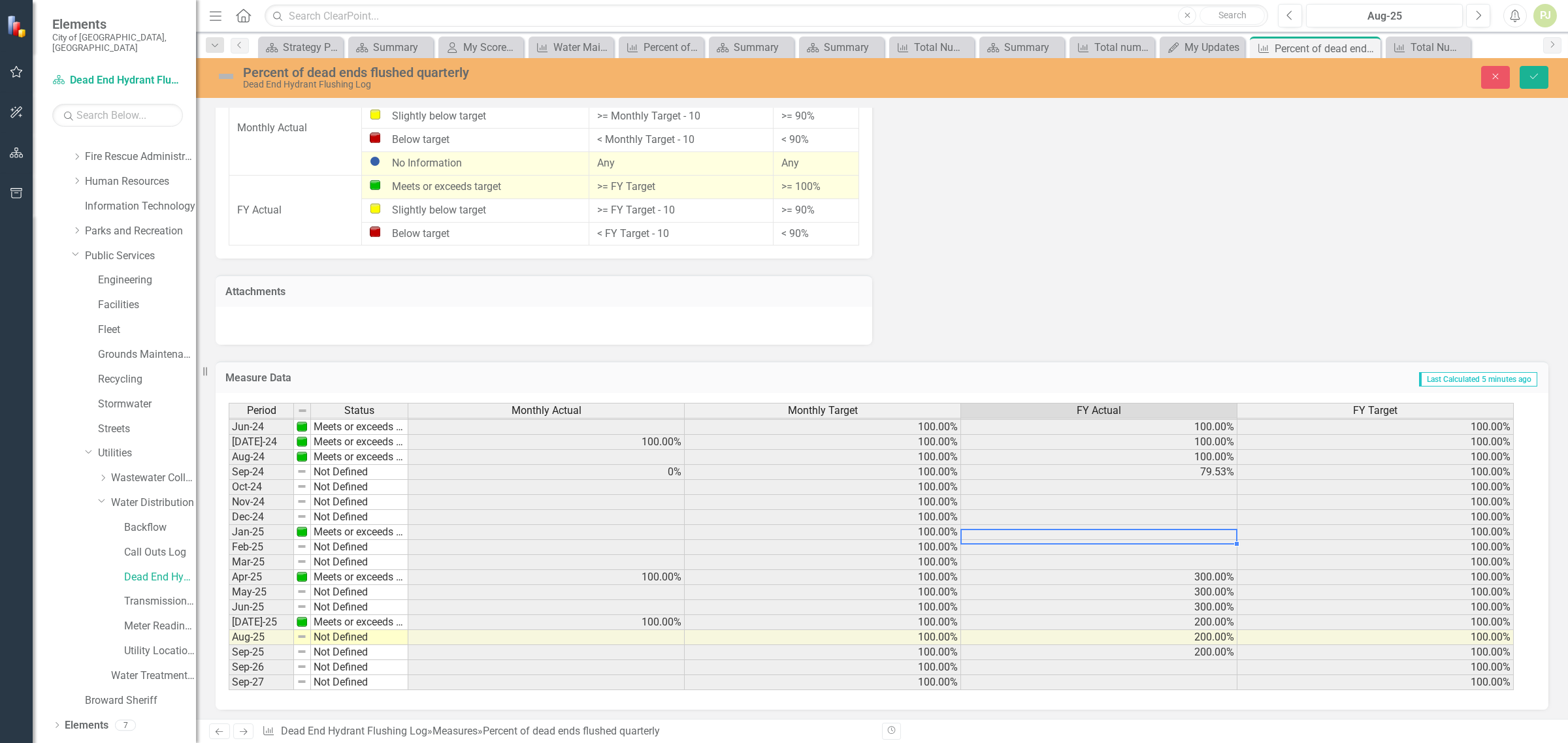
click at [1379, 527] on td "100.00%" at bounding box center [1376, 533] width 276 height 15
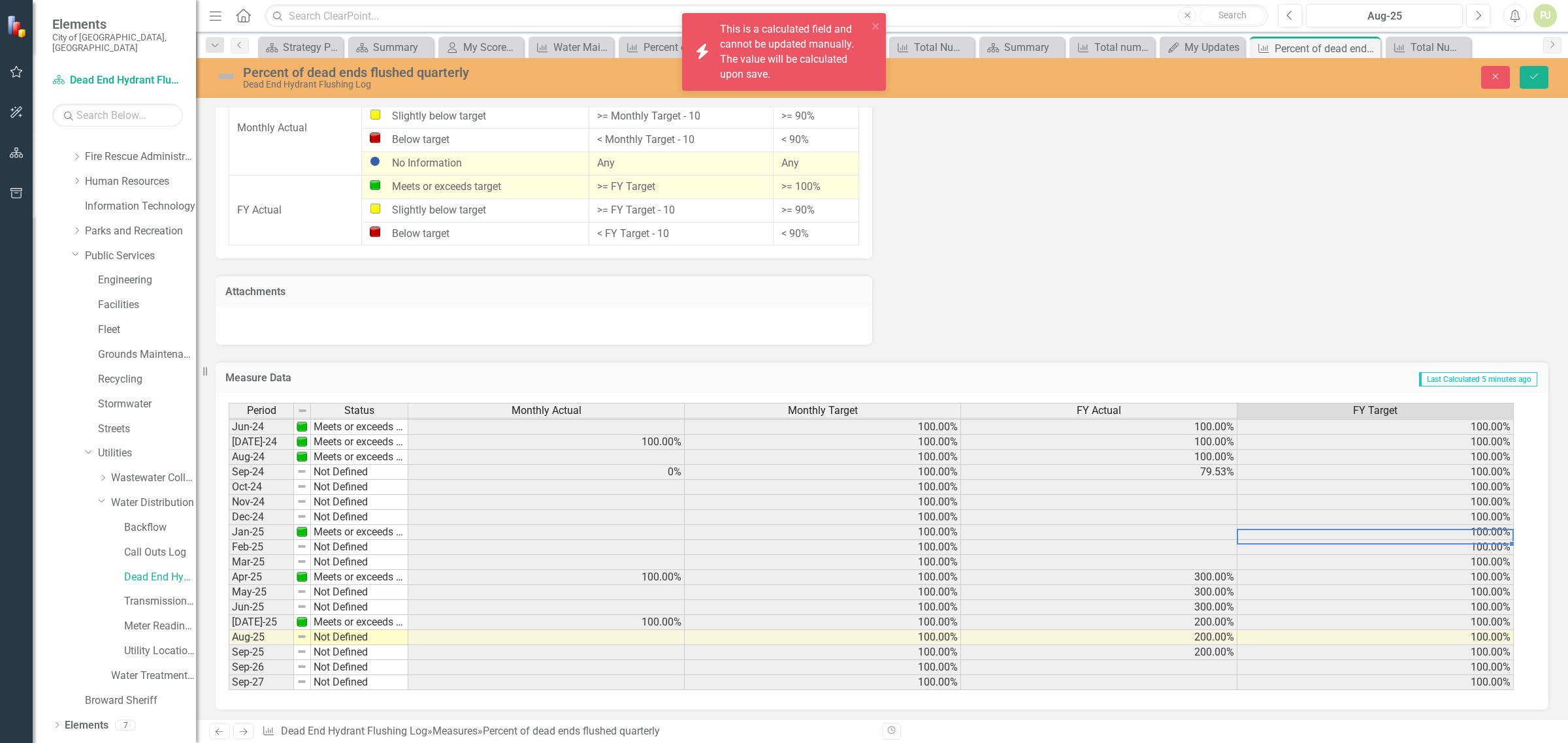
click at [1359, 526] on td "100.00%" at bounding box center [1376, 533] width 276 height 15
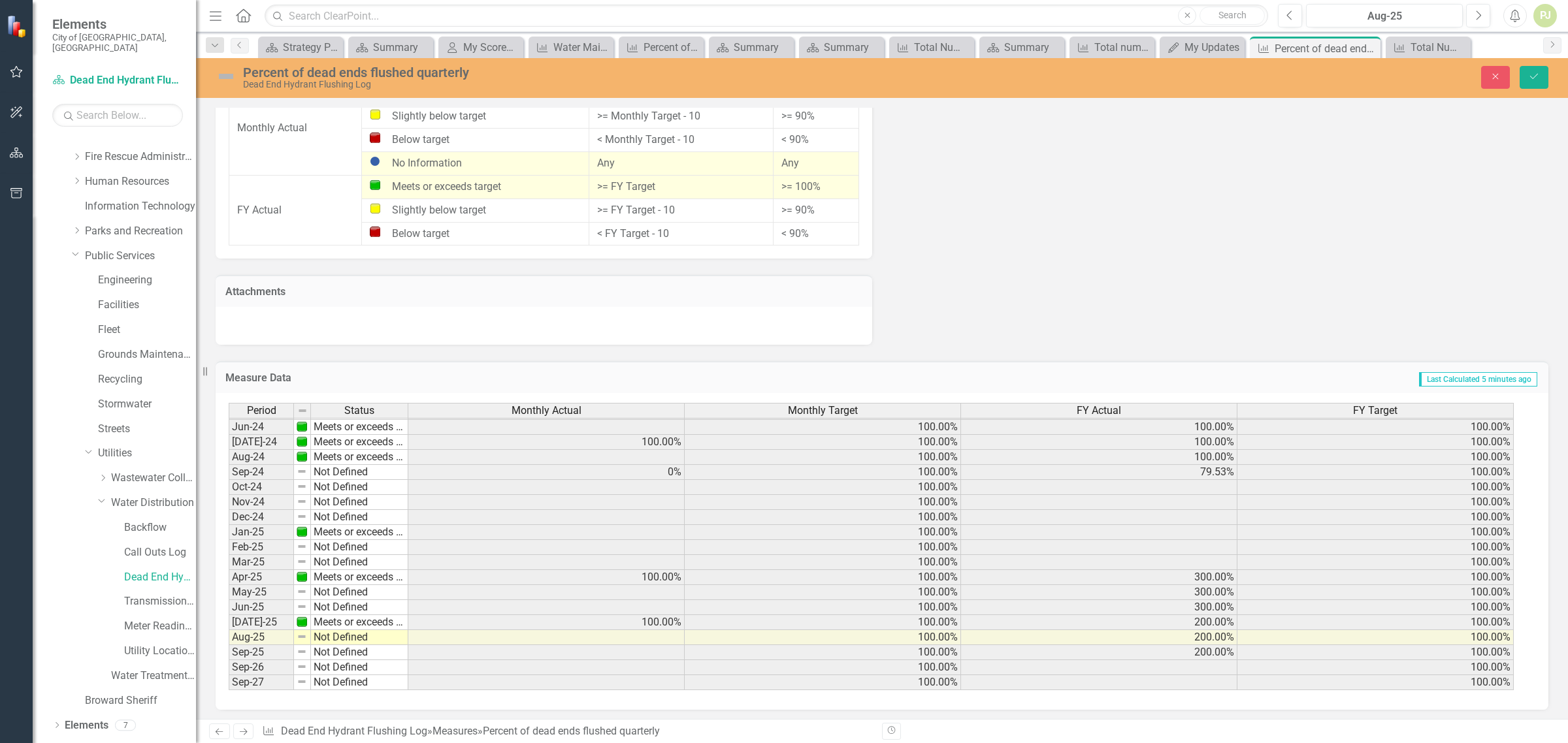
click at [1425, 376] on span "Last Calculated 5 minutes ago" at bounding box center [1477, 380] width 118 height 15
drag, startPoint x: 732, startPoint y: 318, endPoint x: 625, endPoint y: 318, distance: 107.0
click at [650, 318] on div at bounding box center [544, 325] width 656 height 38
click at [257, 294] on h3 "Attachments" at bounding box center [544, 292] width 637 height 12
click at [1533, 77] on icon "Save" at bounding box center [1534, 77] width 12 height 9
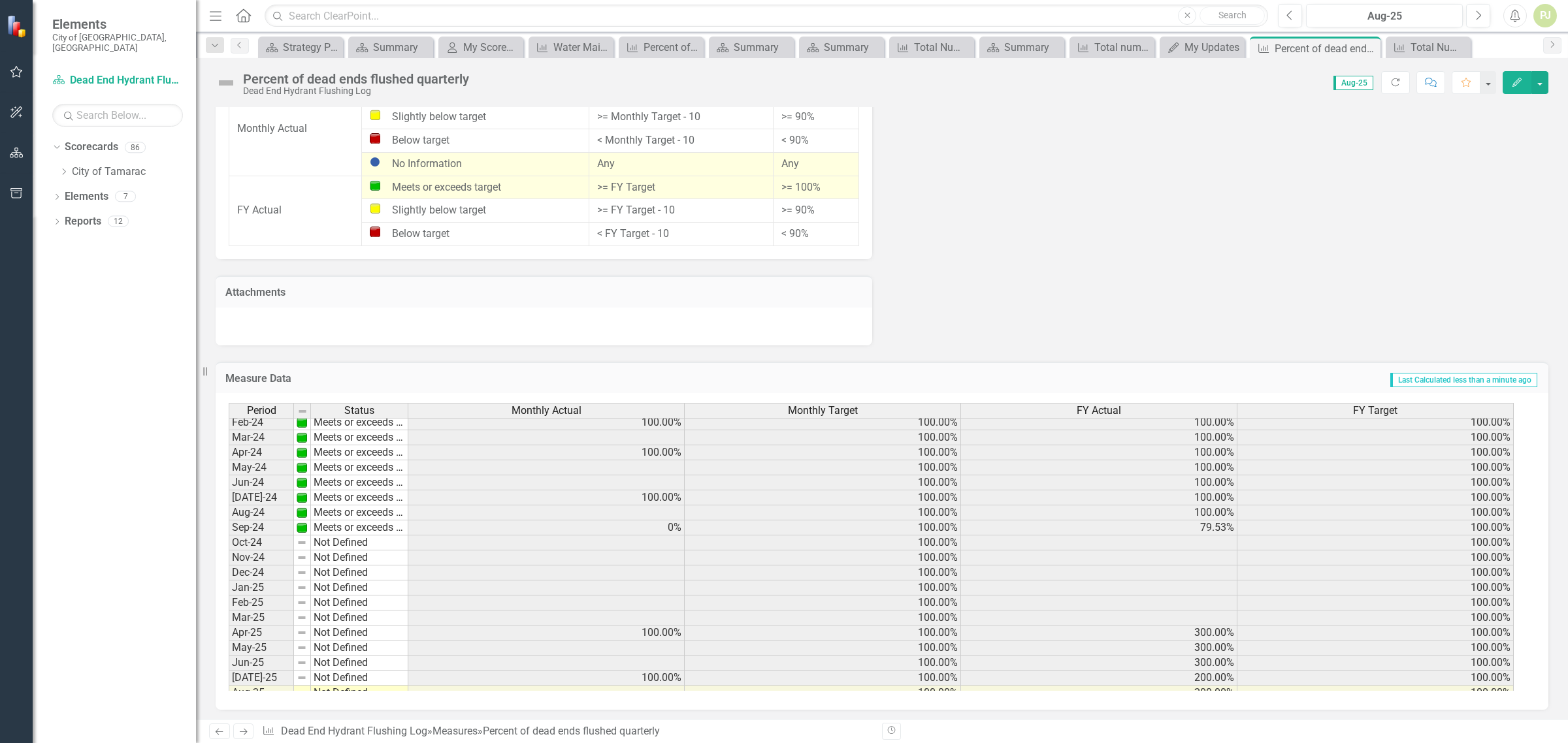
scroll to position [398, 0]
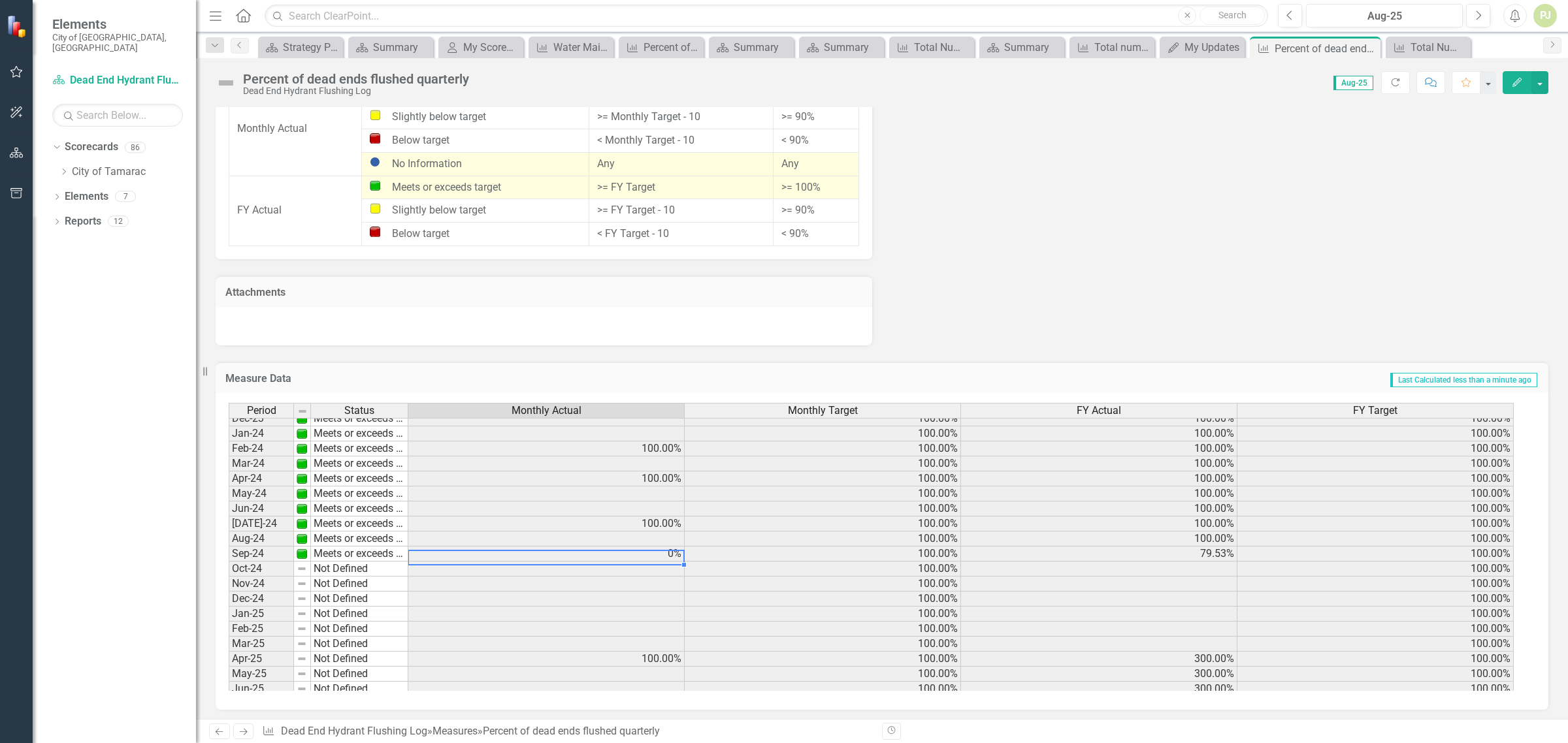
click at [652, 553] on td "0%" at bounding box center [546, 554] width 276 height 15
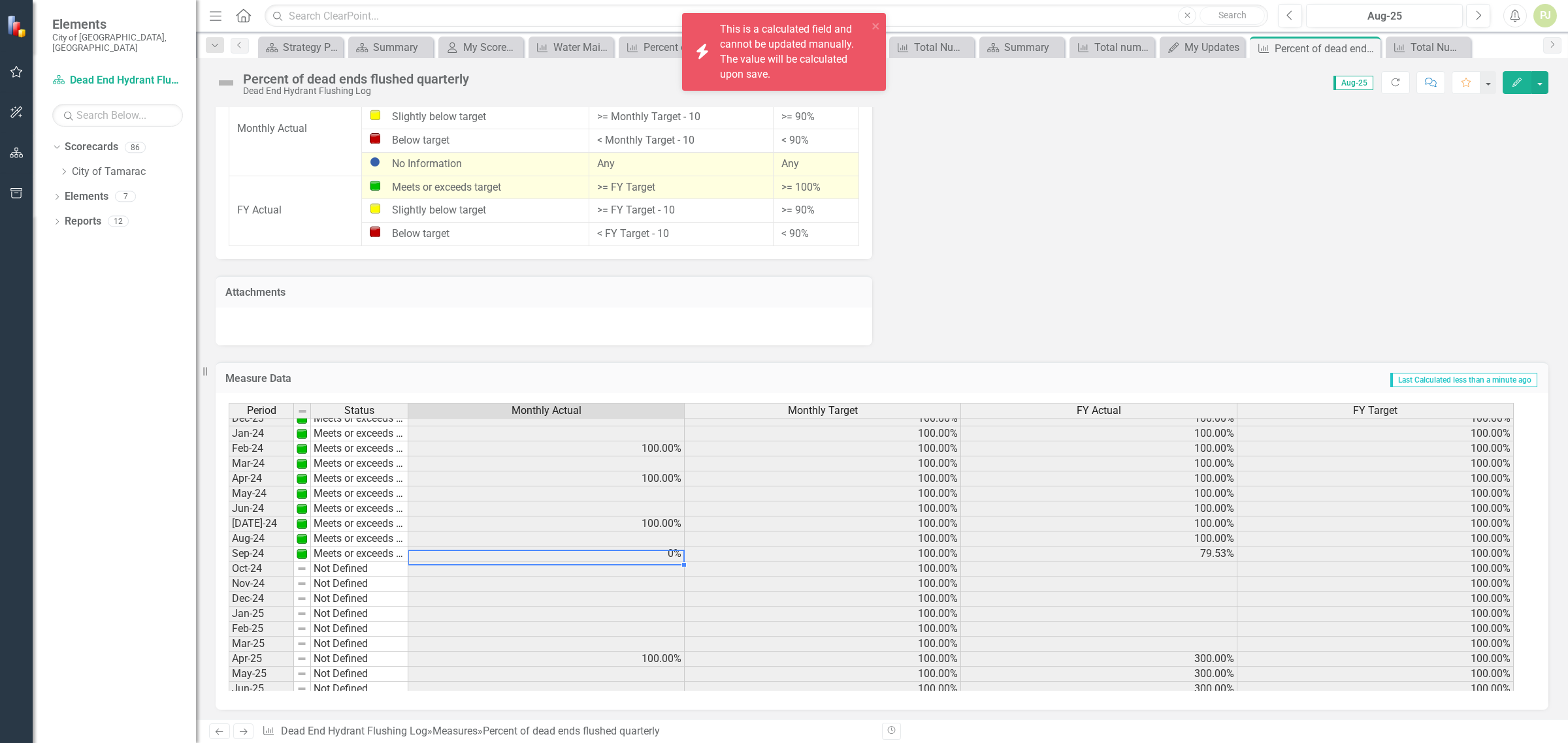
click at [652, 553] on td "0%" at bounding box center [546, 554] width 276 height 15
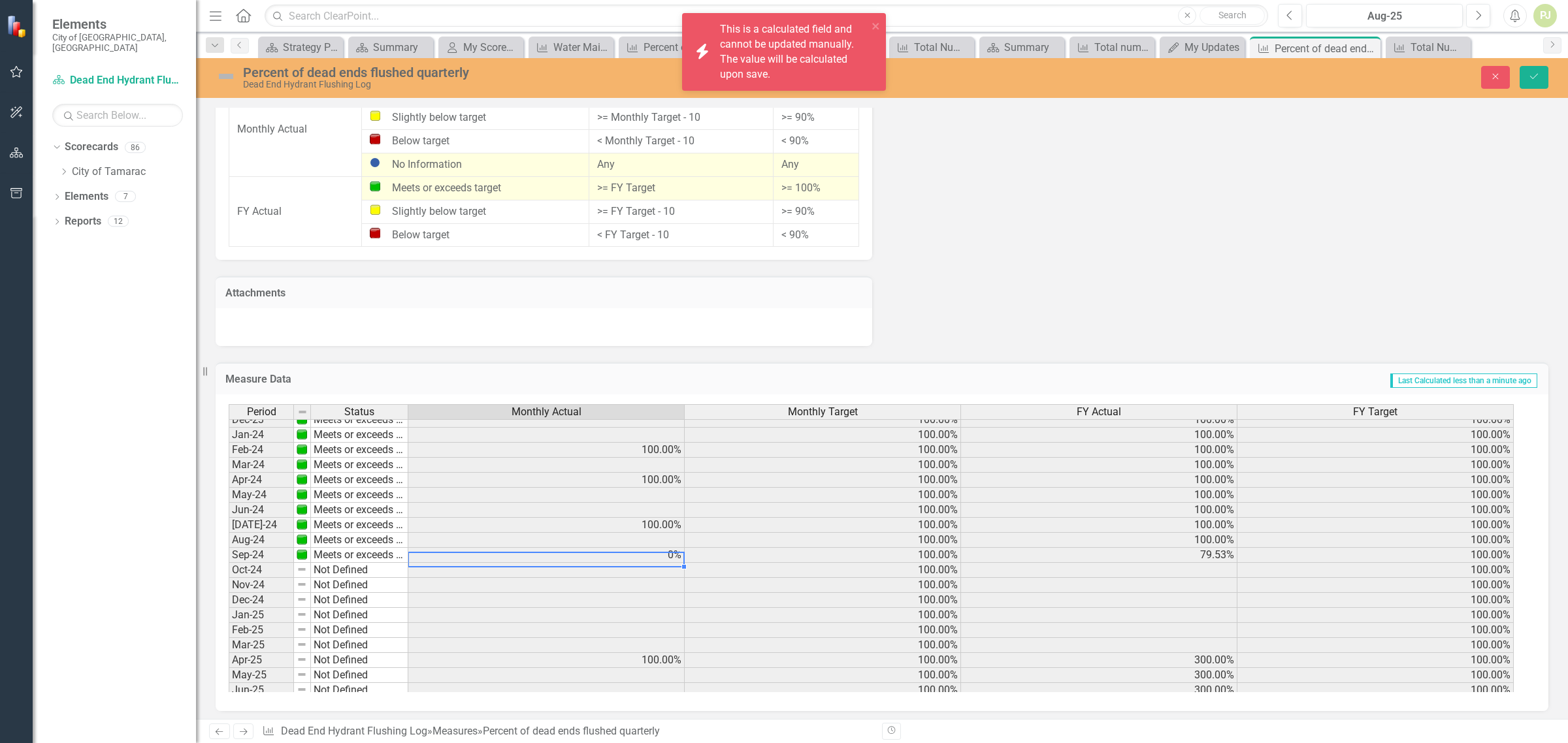
click at [652, 553] on td "0%" at bounding box center [546, 555] width 276 height 15
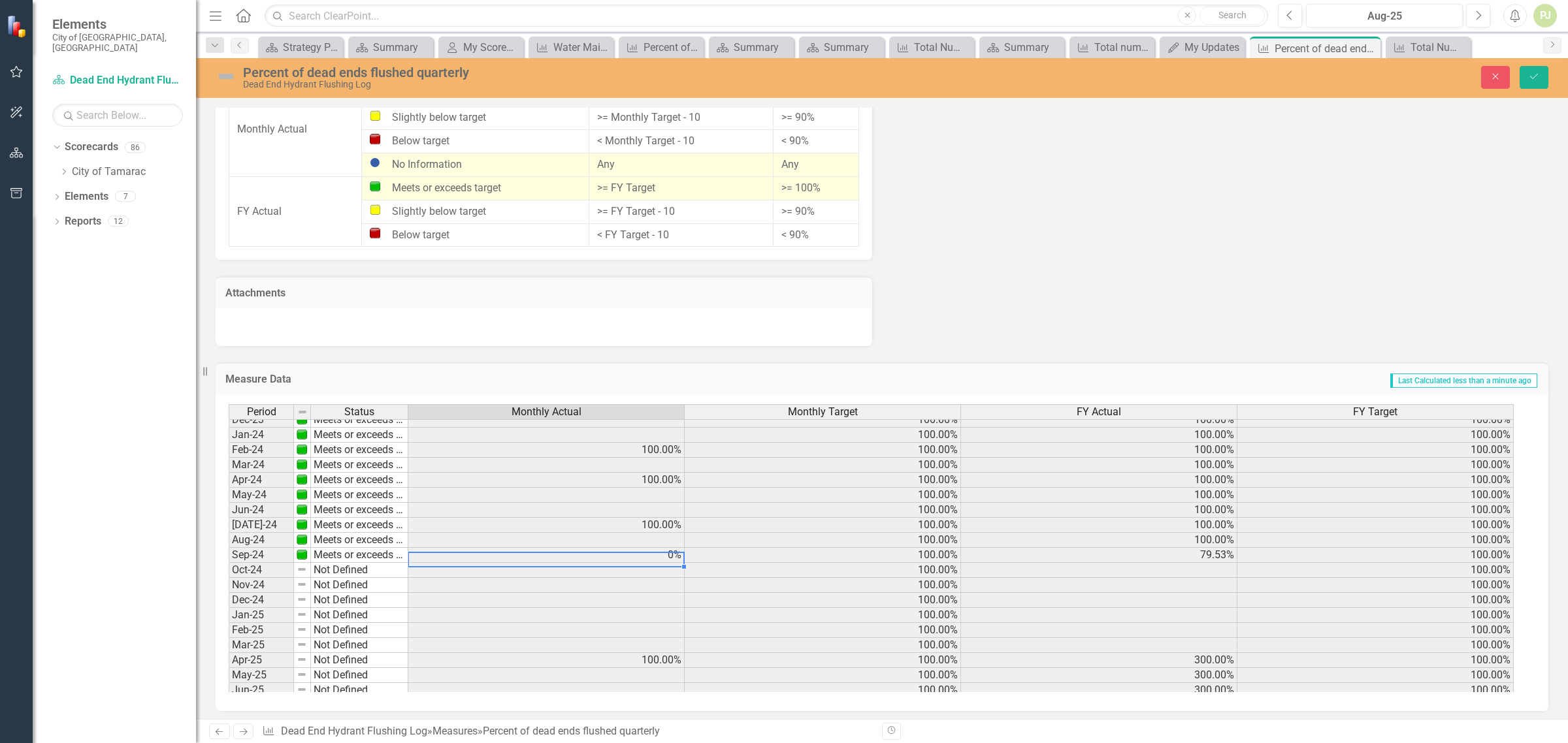
drag, startPoint x: 684, startPoint y: 563, endPoint x: 671, endPoint y: 554, distance: 15.8
click at [229, 554] on div "Period Status Monthly Actual Monthly Target FY Actual FY Target Jan-23 Meets or…" at bounding box center [229, 502] width 0 height 542
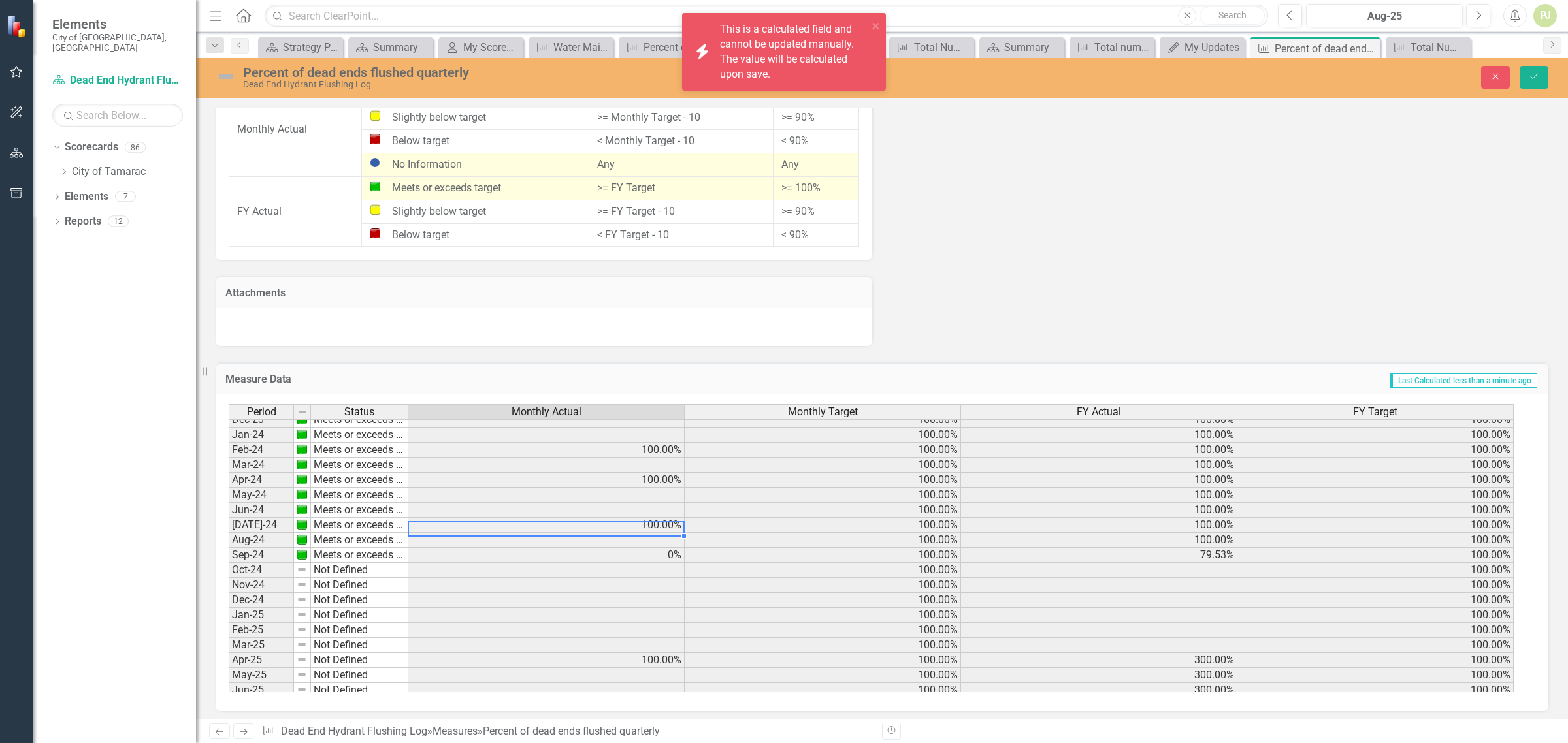
click at [674, 521] on td "100.00%" at bounding box center [546, 525] width 276 height 15
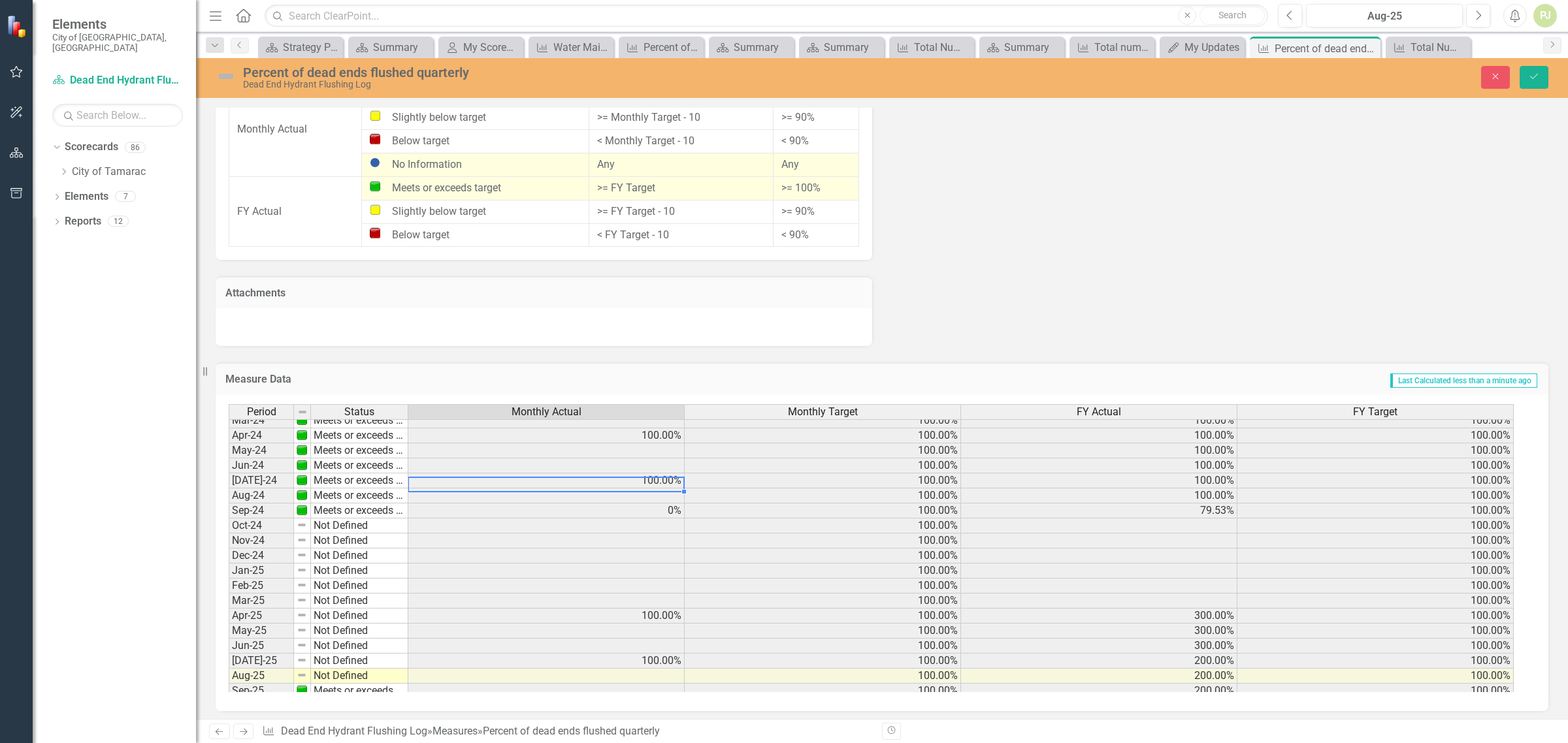
scroll to position [485, 0]
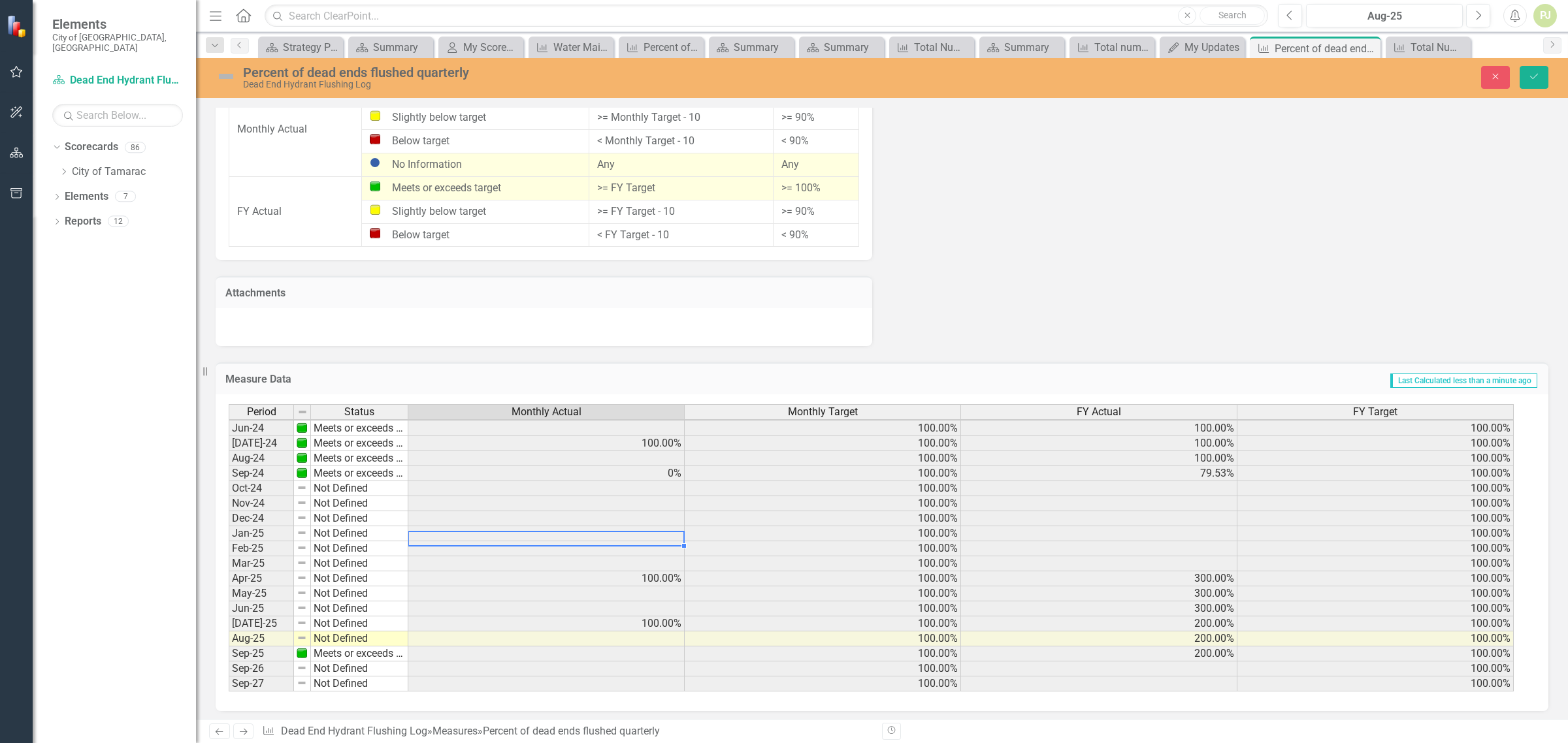
click at [652, 526] on td at bounding box center [546, 533] width 276 height 15
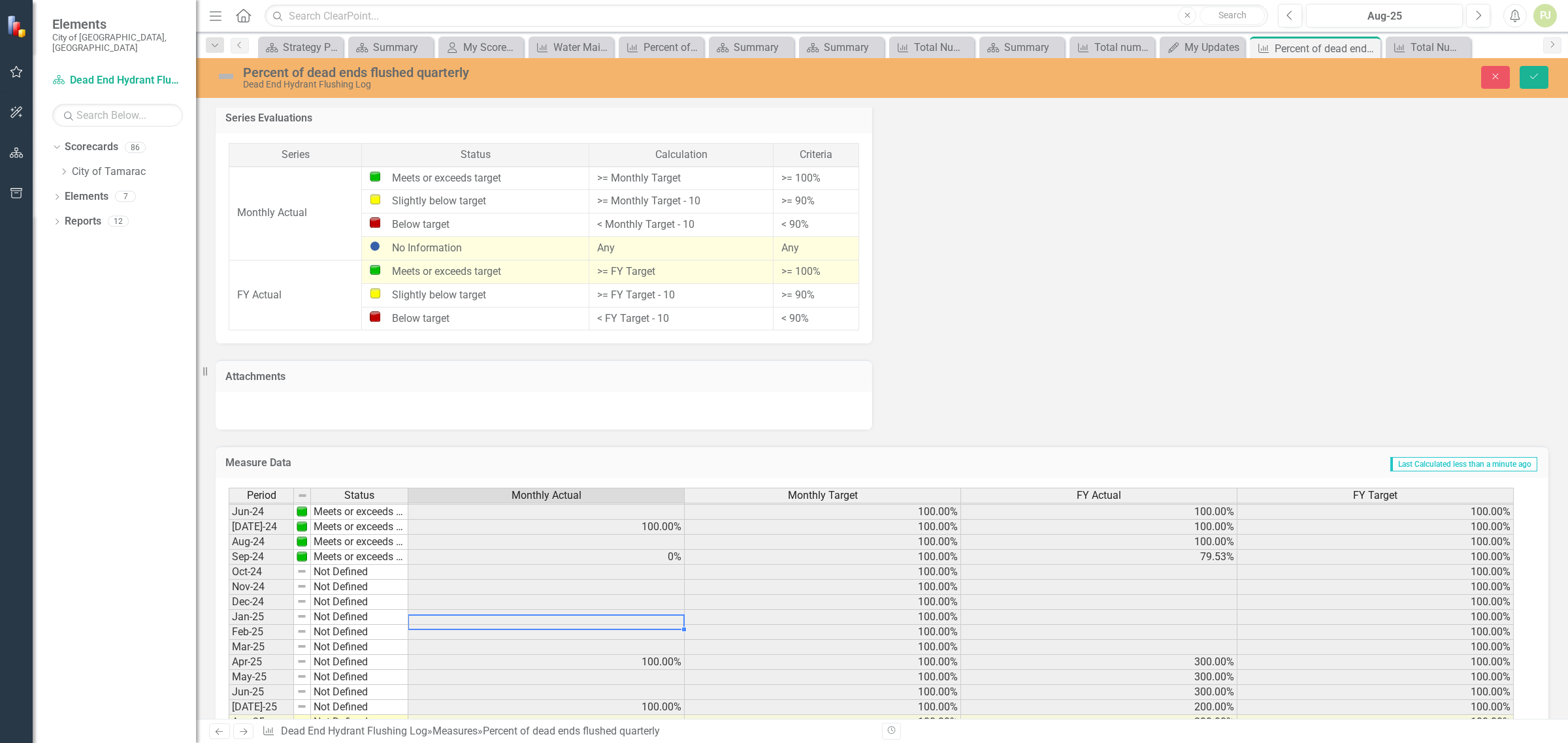
scroll to position [835, 0]
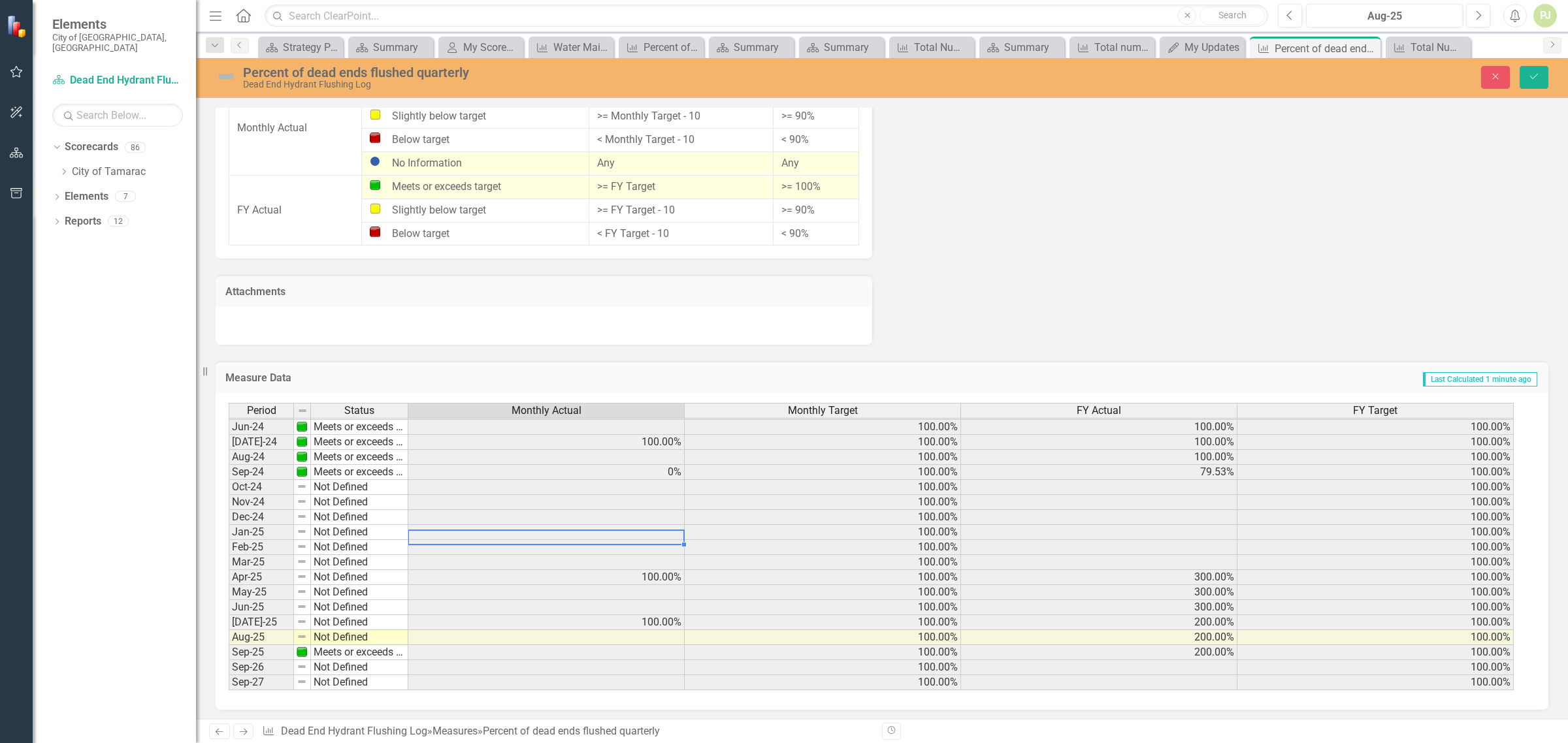
click at [946, 422] on td "100.00%" at bounding box center [823, 427] width 276 height 15
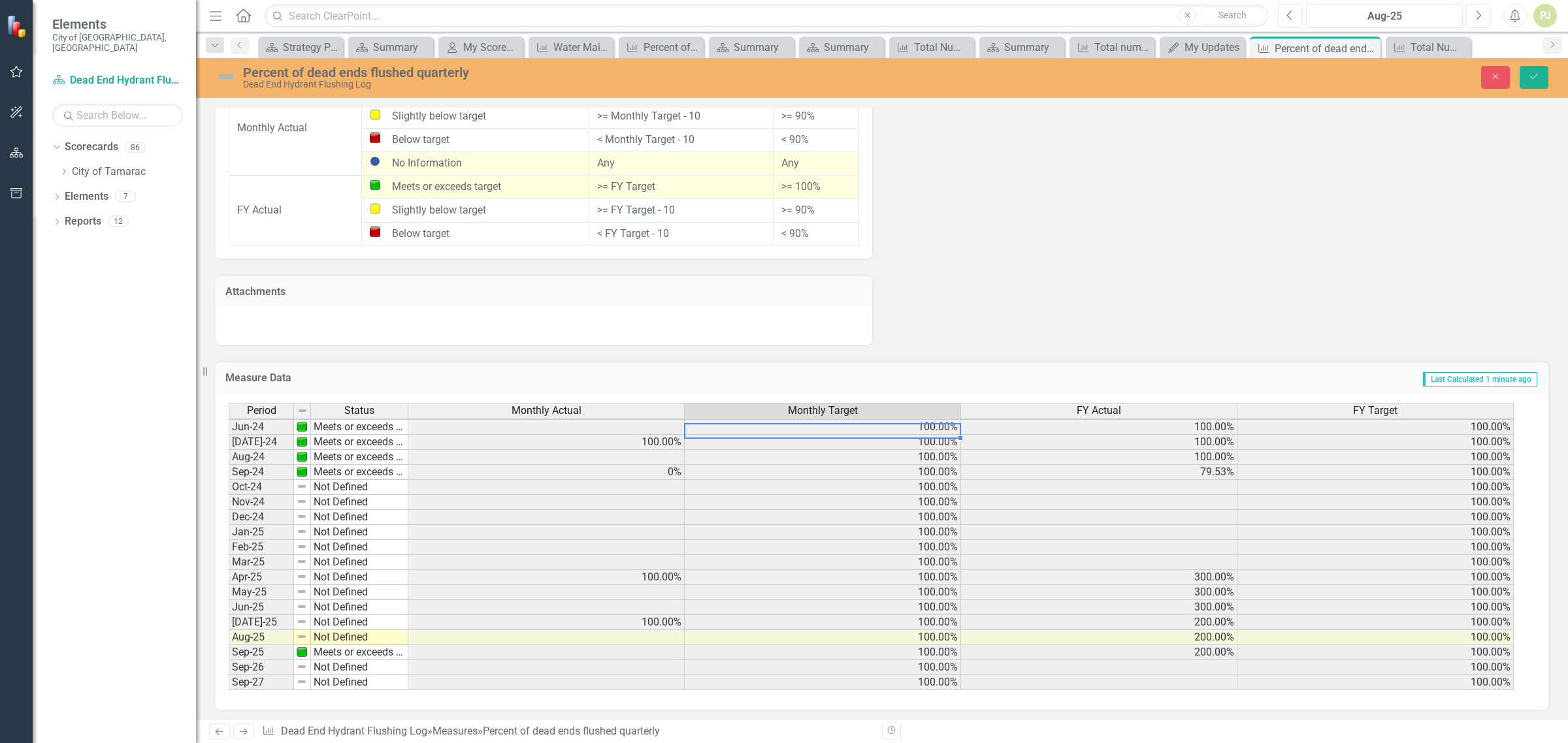
click at [52, 195] on icon "Dropdown" at bounding box center [57, 199] width 9 height 7
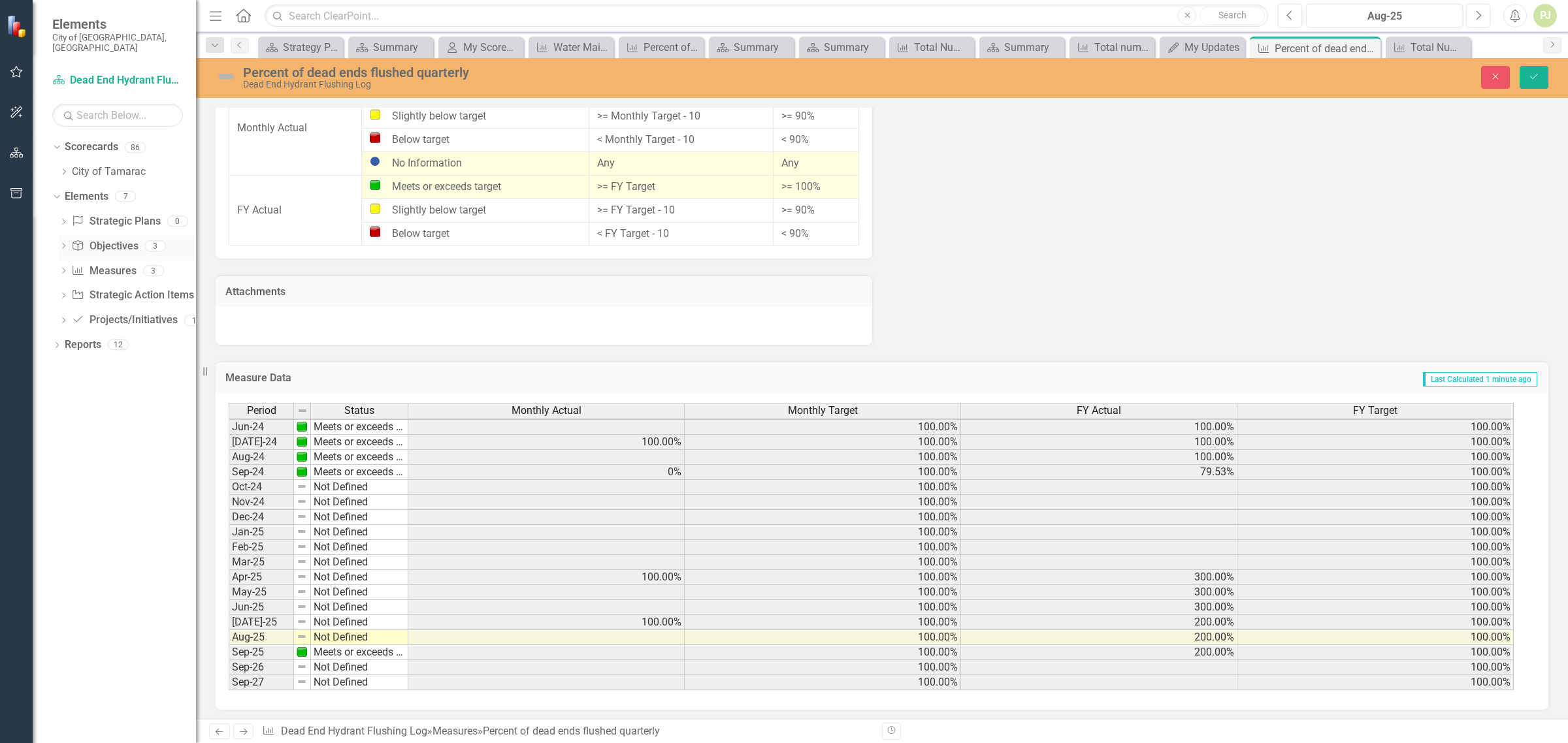
click at [129, 242] on link "Objective Objectives" at bounding box center [104, 246] width 67 height 15
click at [154, 241] on div "3" at bounding box center [155, 246] width 21 height 11
click at [361, 651] on td "Meets or exceeds target" at bounding box center [360, 652] width 97 height 15
click at [351, 526] on td "Not Defined" at bounding box center [360, 533] width 97 height 15
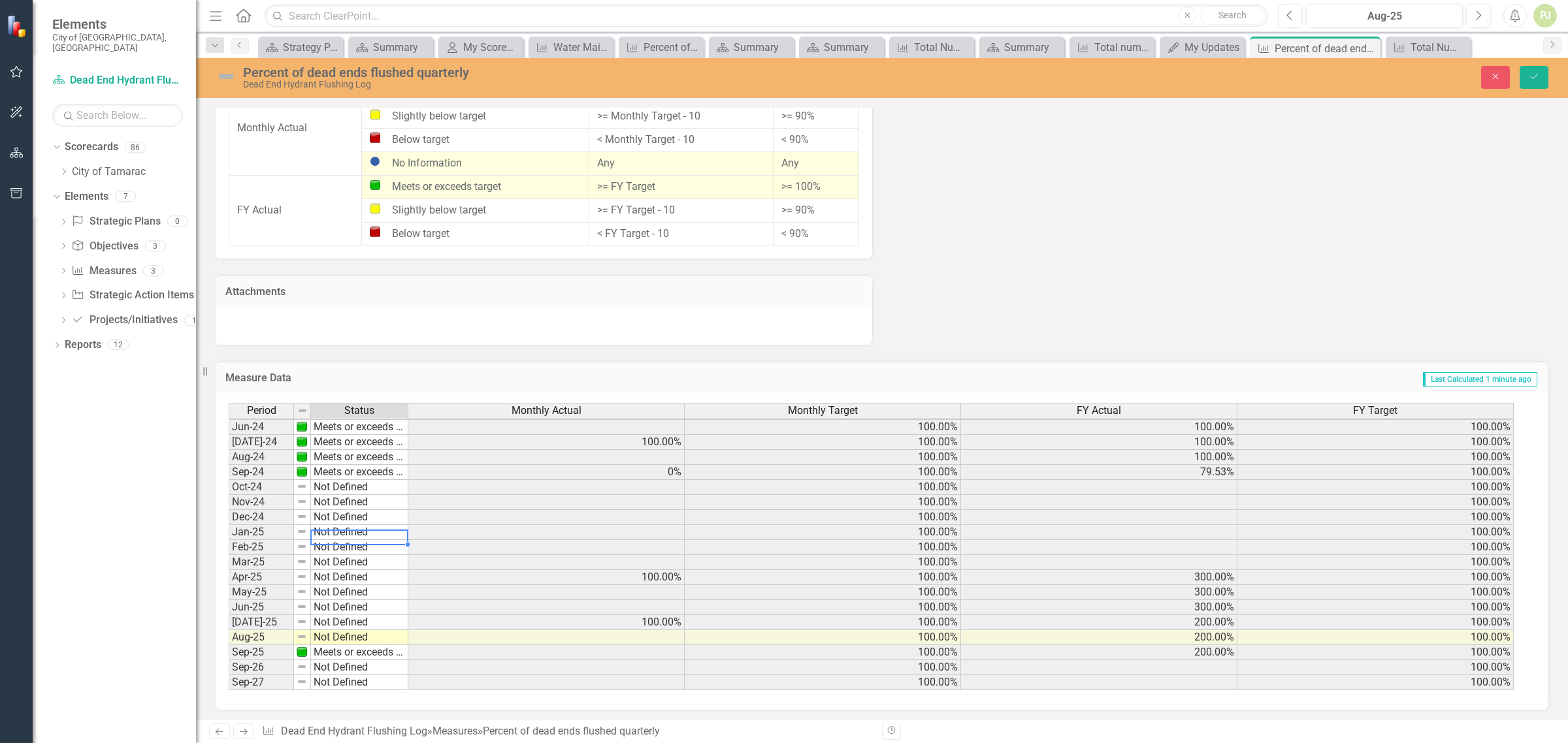
click at [351, 526] on td "Not Defined" at bounding box center [360, 533] width 97 height 15
click at [351, 537] on div "Period Status Monthly Actual Monthly Target FY Actual FY Target May-23 Meets or…" at bounding box center [877, 546] width 1297 height 288
click at [341, 620] on td "Not Defined" at bounding box center [360, 622] width 97 height 15
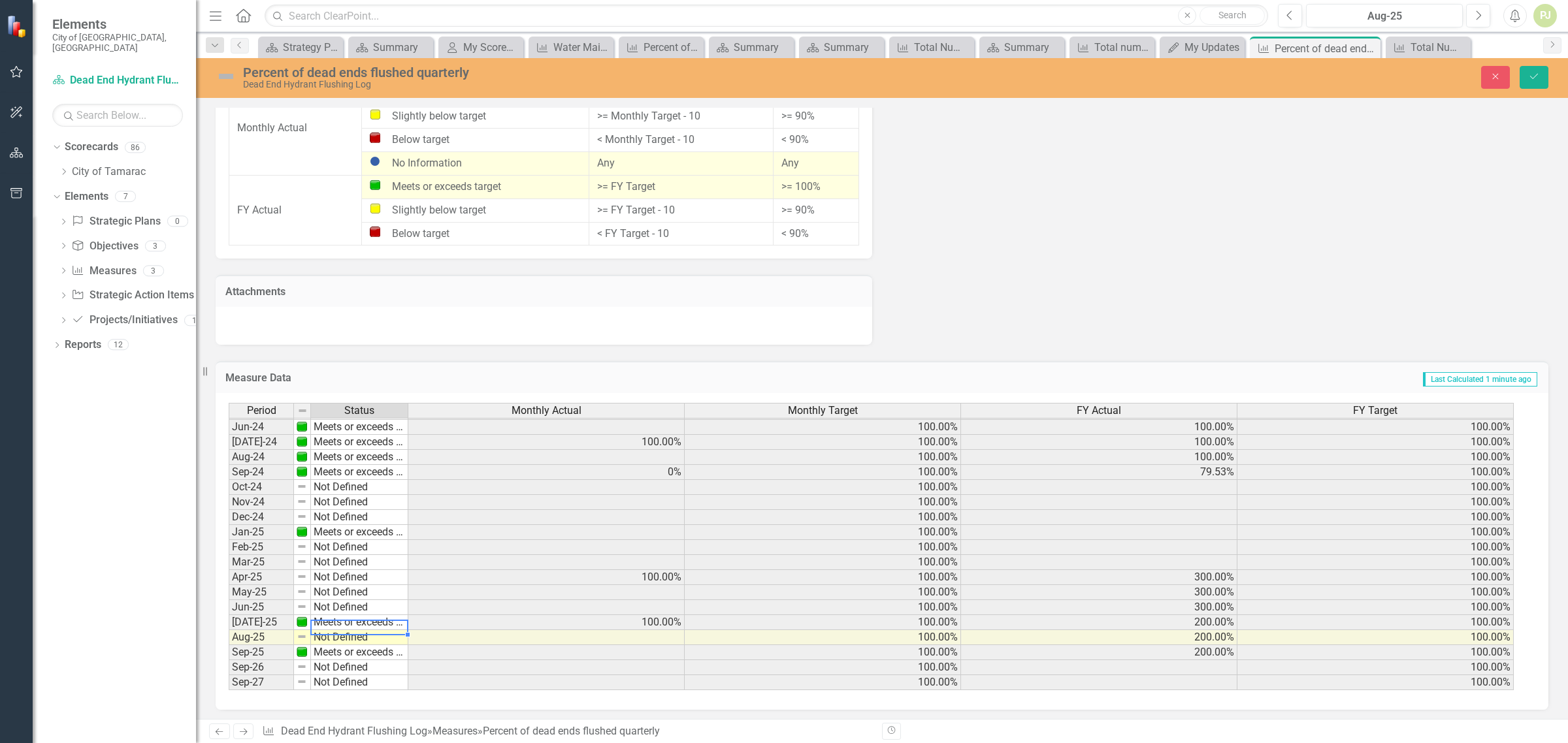
click at [362, 550] on div "Period Status Monthly Actual Monthly Target FY Actual FY Target May-23 Meets or…" at bounding box center [877, 546] width 1297 height 288
click at [341, 573] on td "Not Defined" at bounding box center [360, 577] width 97 height 15
type textarea "Meets or exceeds target"
click at [351, 587] on div "Period Status Monthly Actual Monthly Target FY Actual FY Target May-23 Meets or…" at bounding box center [877, 546] width 1297 height 288
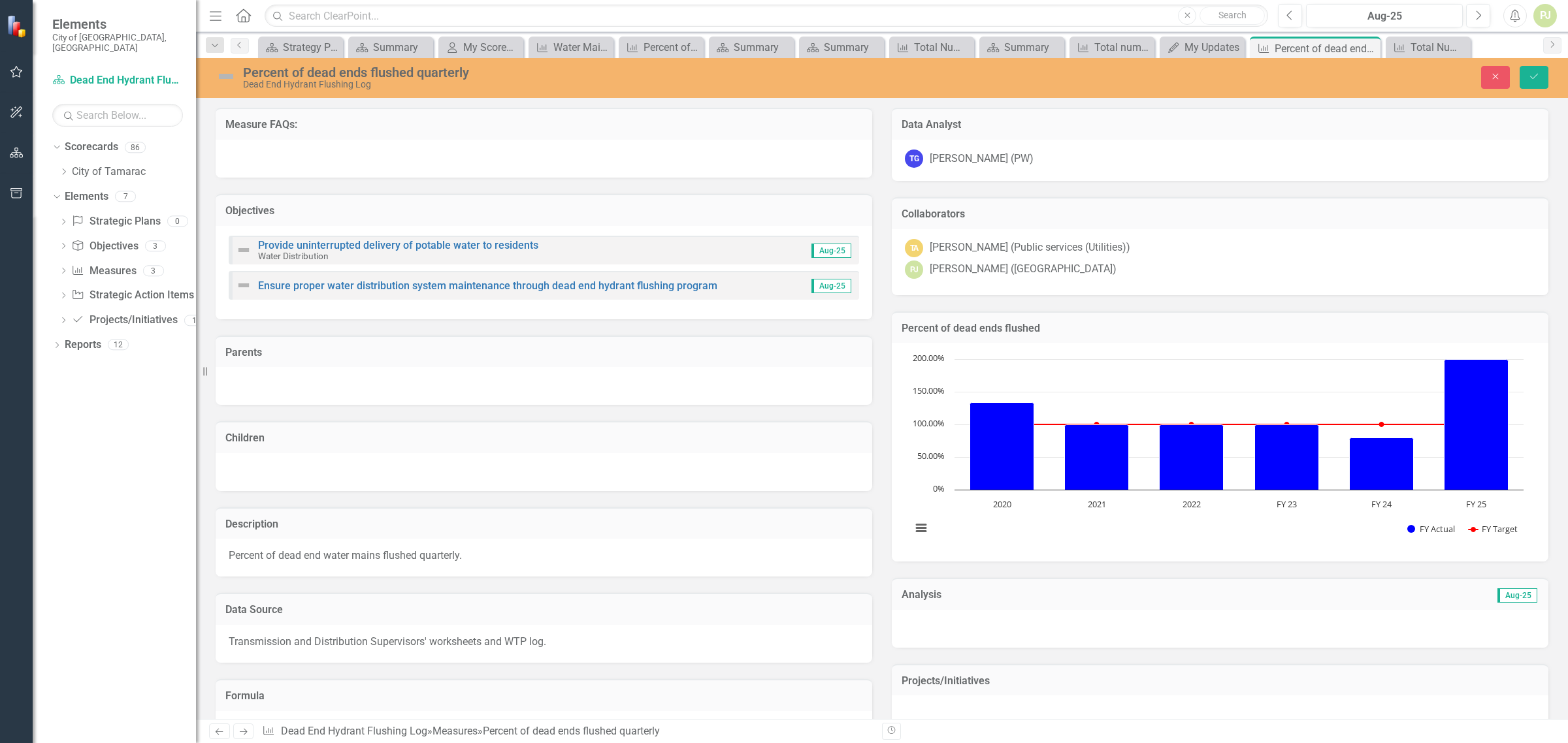
scroll to position [485, 0]
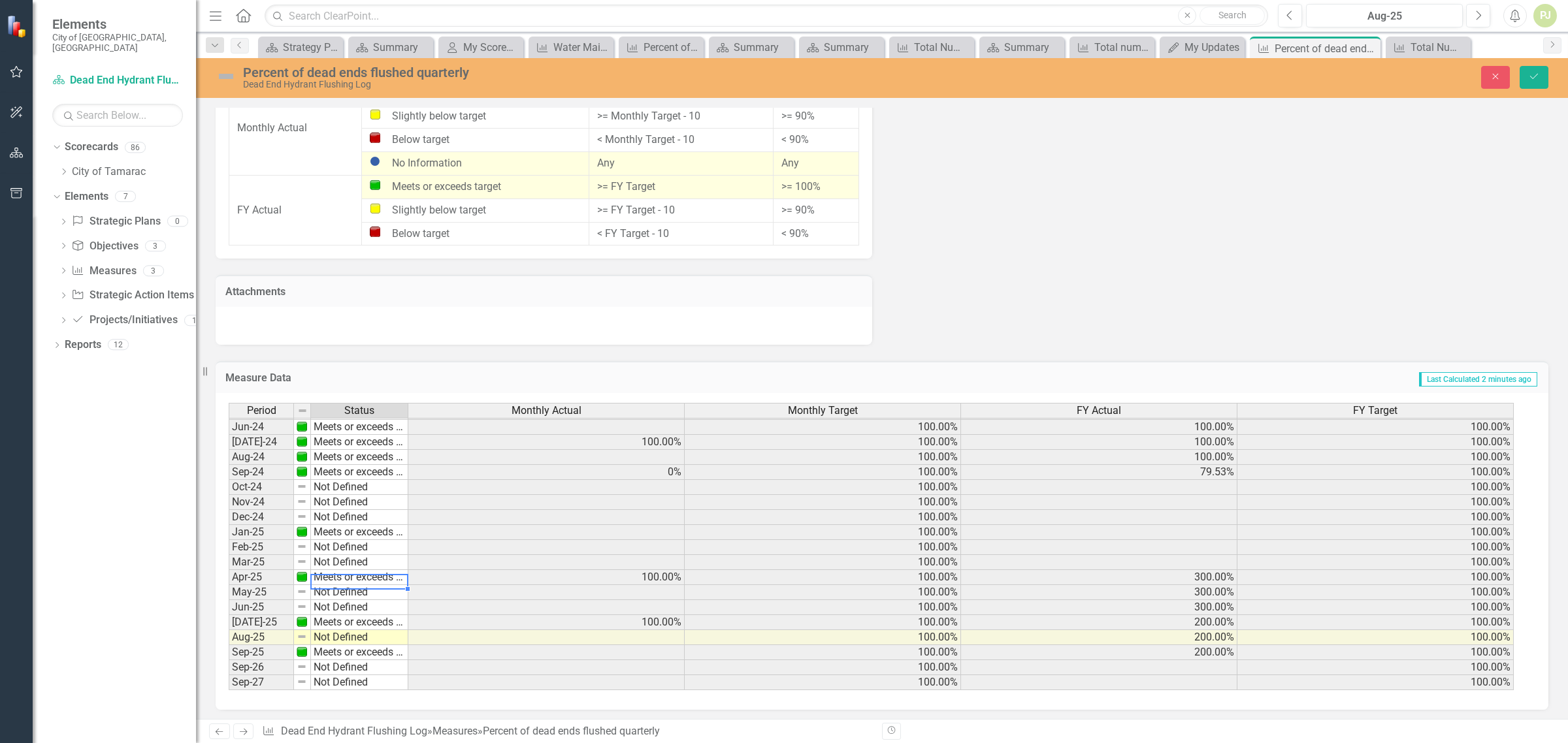
click at [346, 651] on td "Meets or exceeds target" at bounding box center [360, 652] width 97 height 15
click at [348, 651] on td "Meets or exceeds target" at bounding box center [360, 652] width 97 height 15
type textarea "Not Defined"
click at [352, 572] on div "Period Status Monthly Actual Monthly Target FY Actual FY Target May-23 Meets or…" at bounding box center [877, 546] width 1297 height 288
click at [1527, 72] on button "Save" at bounding box center [1533, 77] width 28 height 23
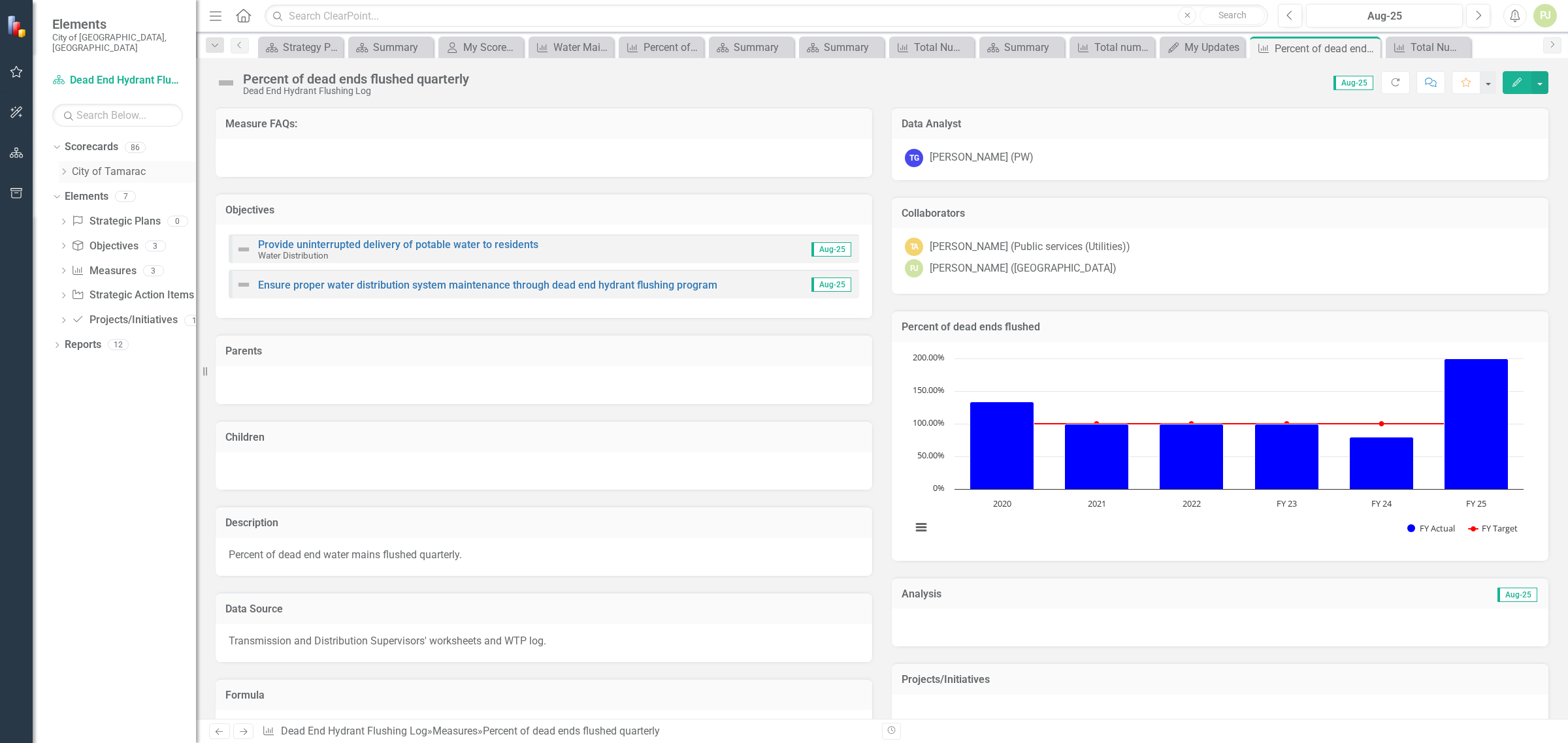
click at [63, 167] on div "Dropdown" at bounding box center [63, 172] width 10 height 11
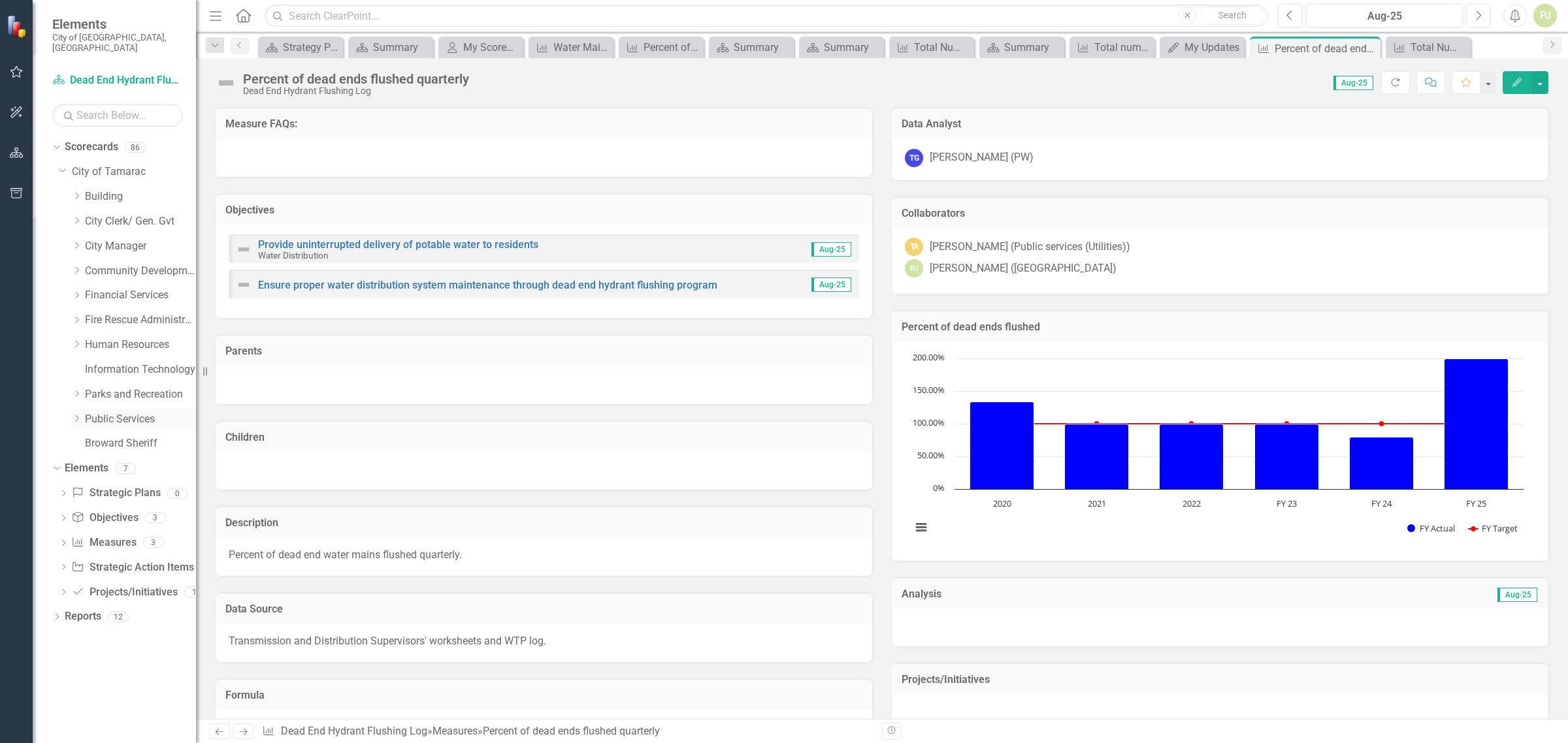
click at [77, 415] on icon "Dropdown" at bounding box center [77, 418] width 10 height 8
click at [92, 613] on icon "Dropdown" at bounding box center [90, 617] width 10 height 8
click at [102, 661] on div "Dropdown" at bounding box center [103, 666] width 10 height 11
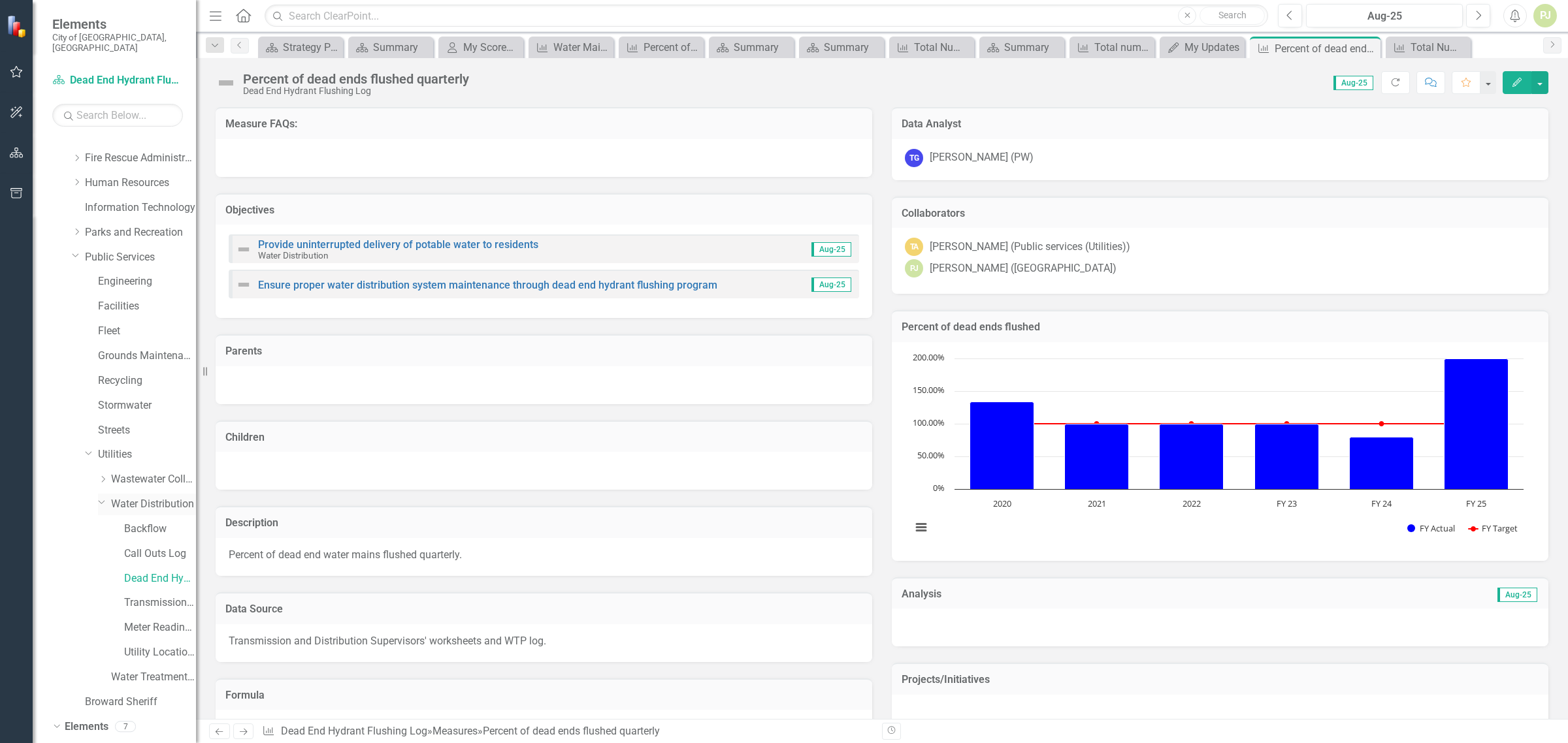
scroll to position [163, 0]
click at [154, 644] on link "Utility Location Requests" at bounding box center [160, 651] width 72 height 15
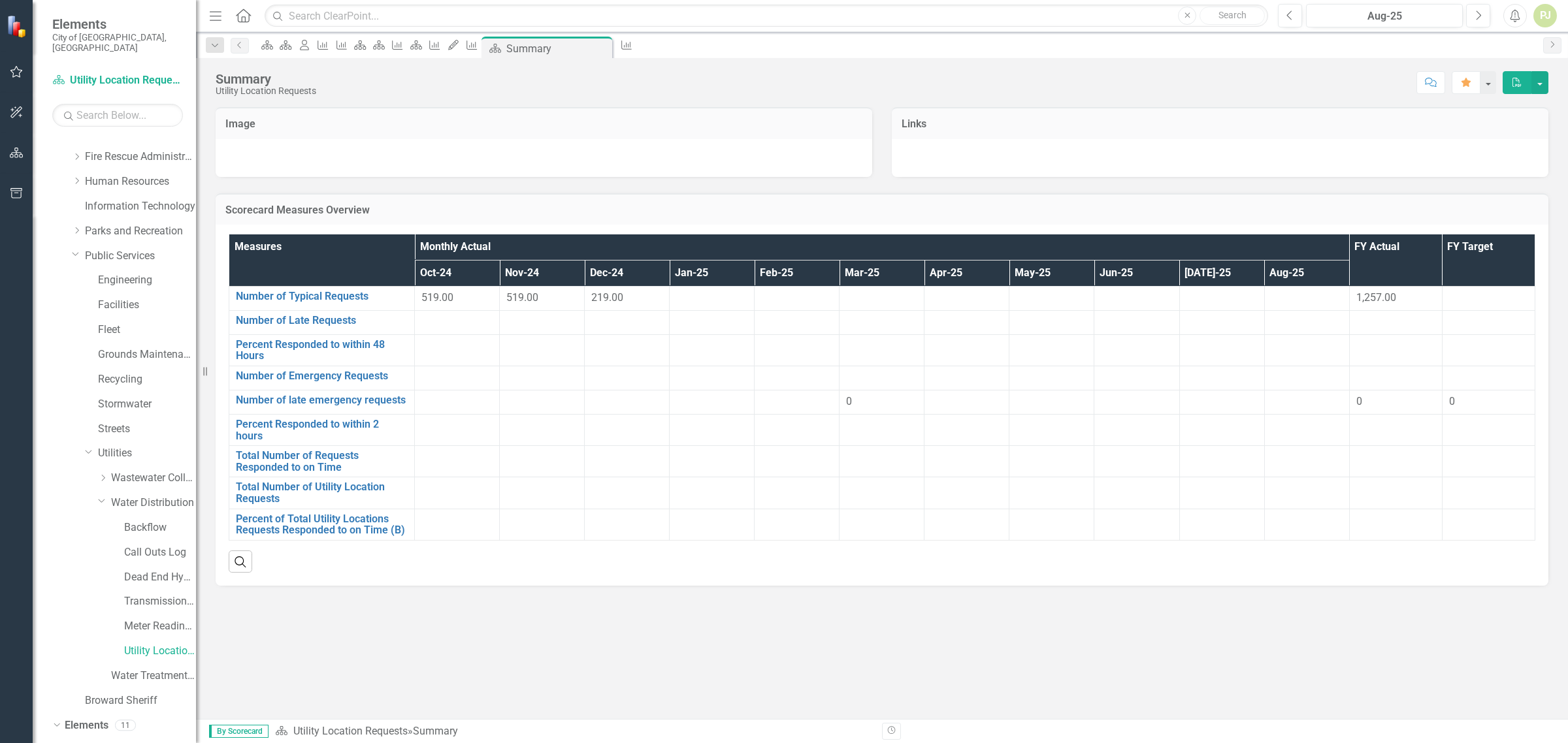
click at [883, 288] on td at bounding box center [881, 298] width 85 height 24
click at [882, 296] on div at bounding box center [881, 298] width 71 height 16
click at [877, 268] on th "Mar-25" at bounding box center [881, 274] width 85 height 27
click at [334, 297] on link "Number of Typical Requests" at bounding box center [322, 296] width 172 height 12
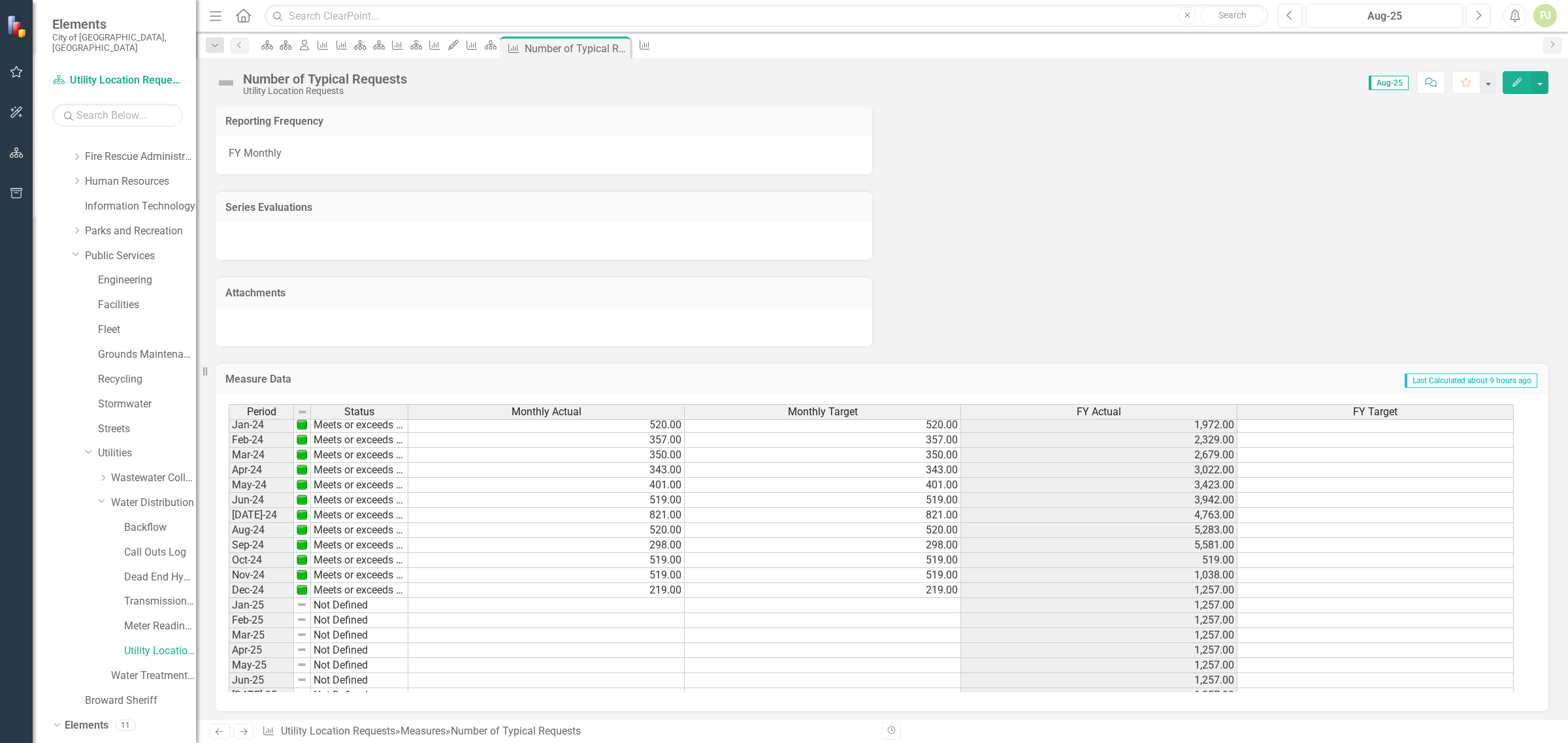
scroll to position [485, 0]
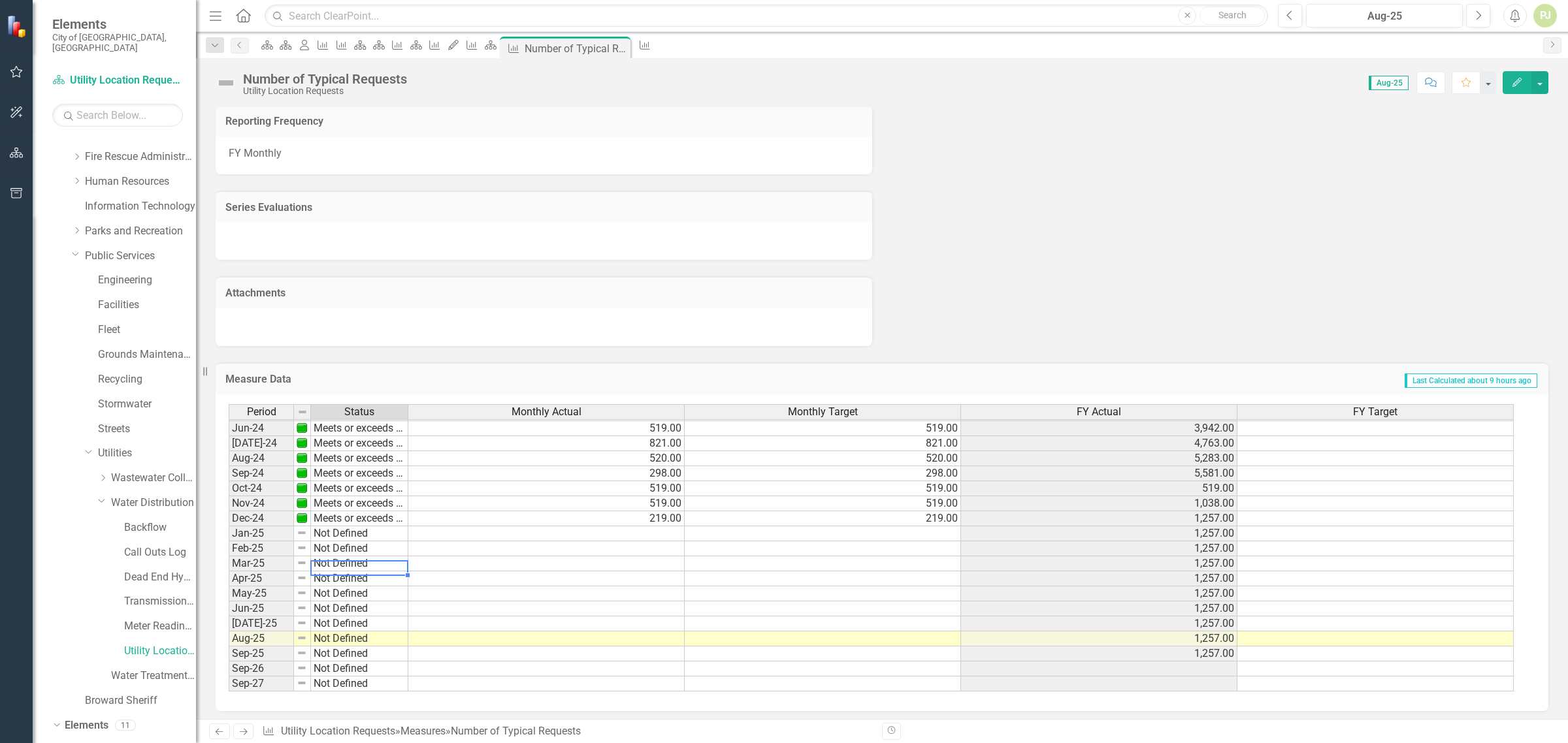
click at [337, 560] on tbody "May-23 Meets or exceeds target Jun-23 Meets or exceeds target Jul-23 Meets or e…" at bounding box center [319, 458] width 179 height 467
click at [337, 556] on td "Not Defined" at bounding box center [360, 564] width 97 height 15
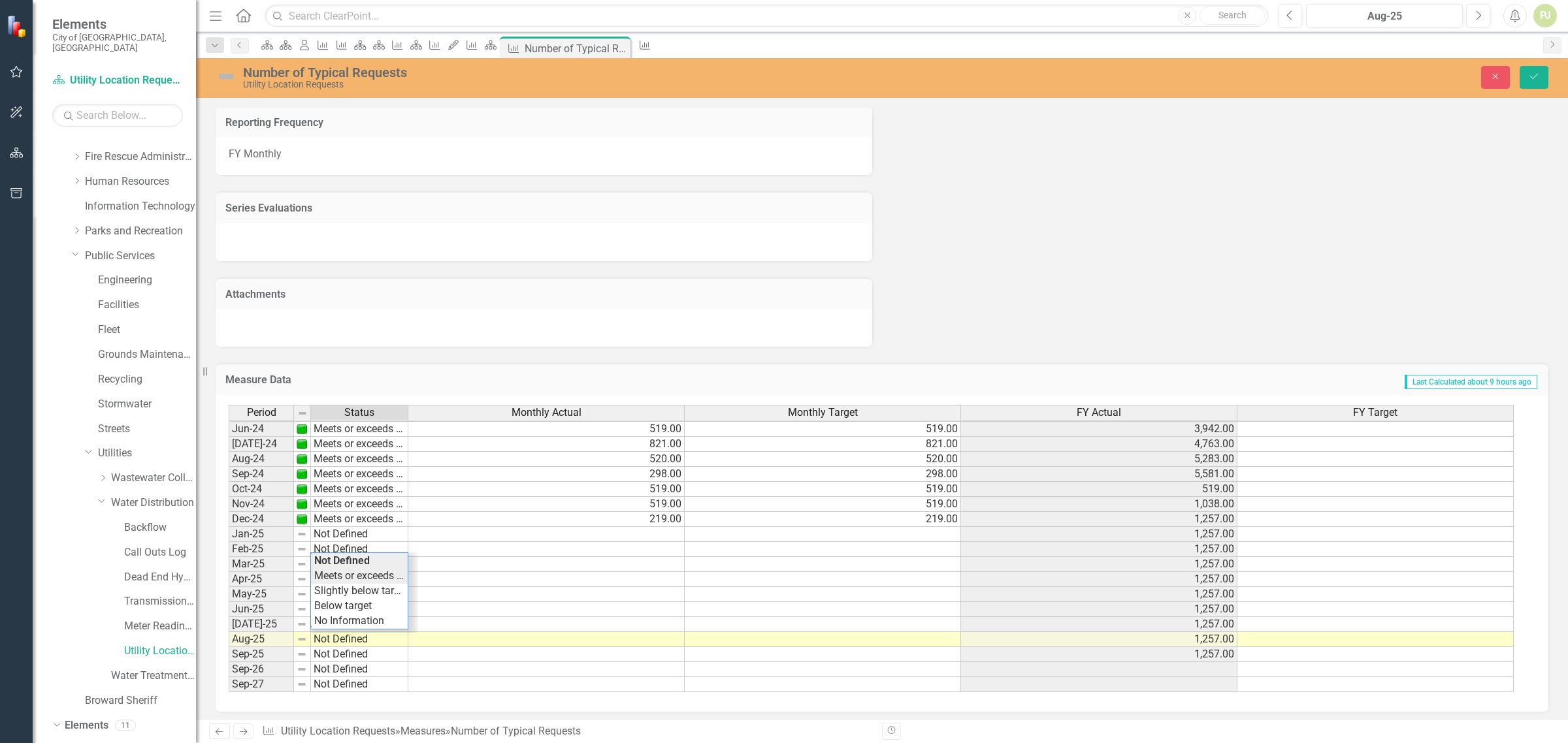
type textarea "Meets or exceeds target"
click at [341, 572] on div "Period Status Monthly Actual Monthly Target FY Actual FY Target May-23 Meets or…" at bounding box center [877, 549] width 1297 height 288
click at [668, 557] on td at bounding box center [546, 565] width 276 height 15
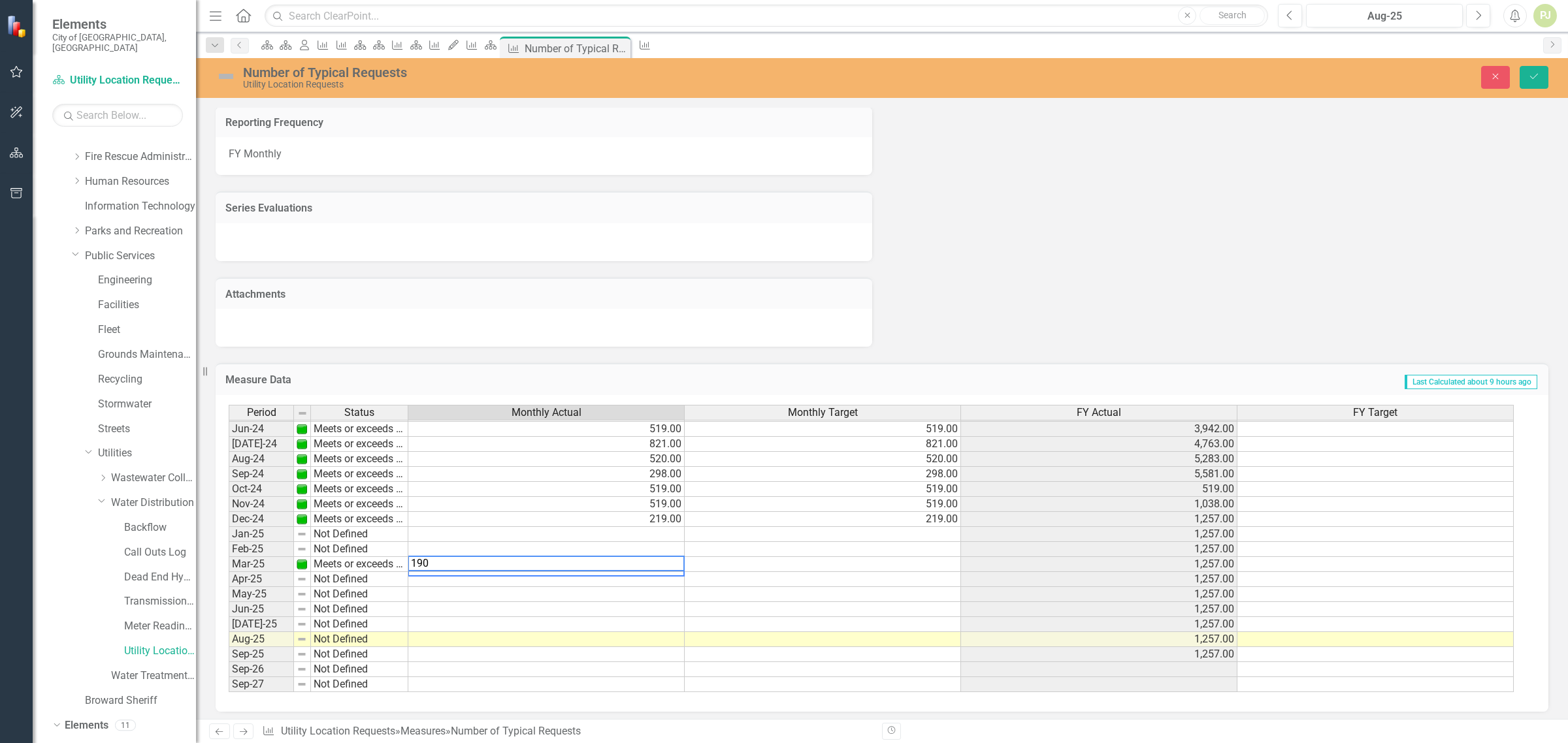
type textarea "190"
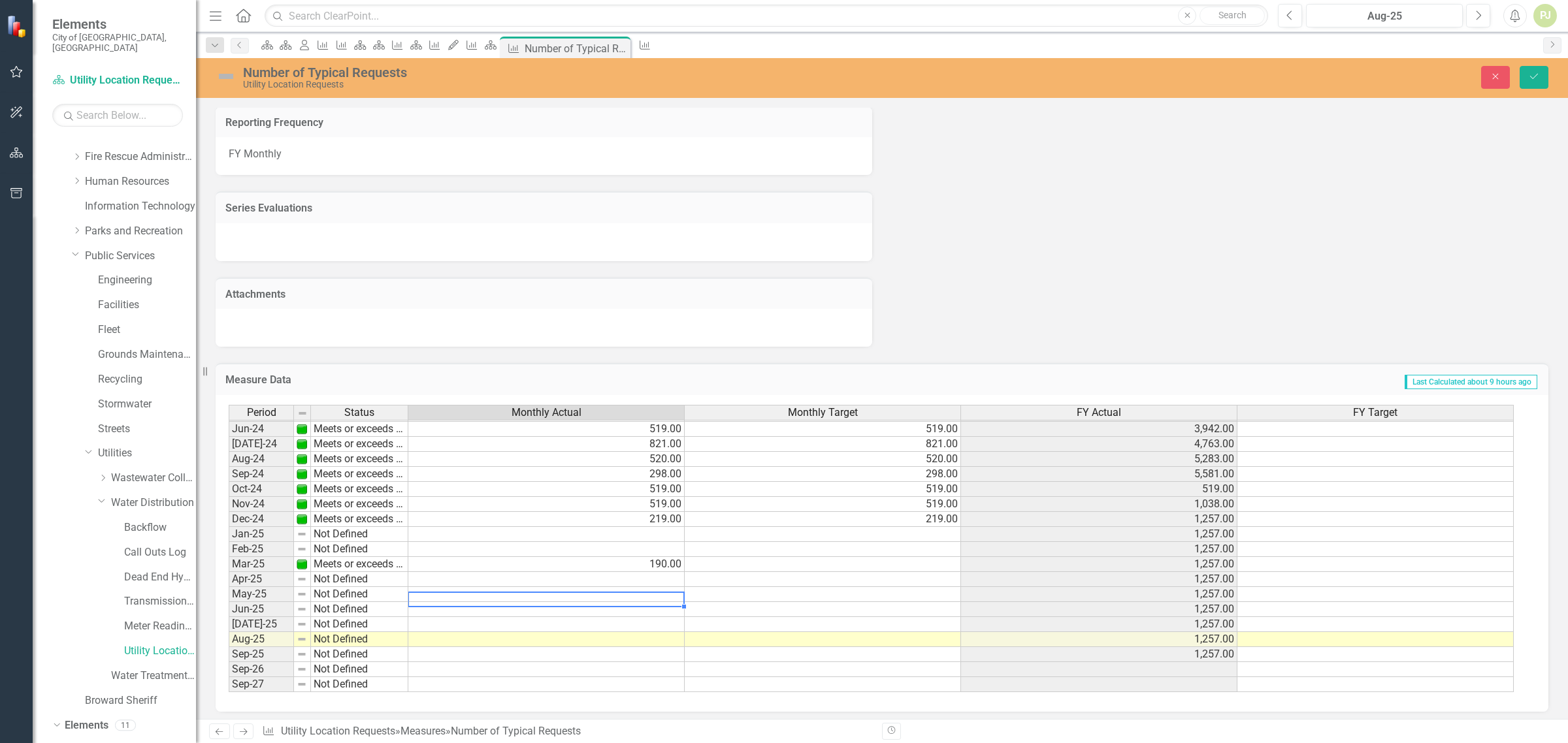
click at [643, 593] on td at bounding box center [546, 595] width 276 height 15
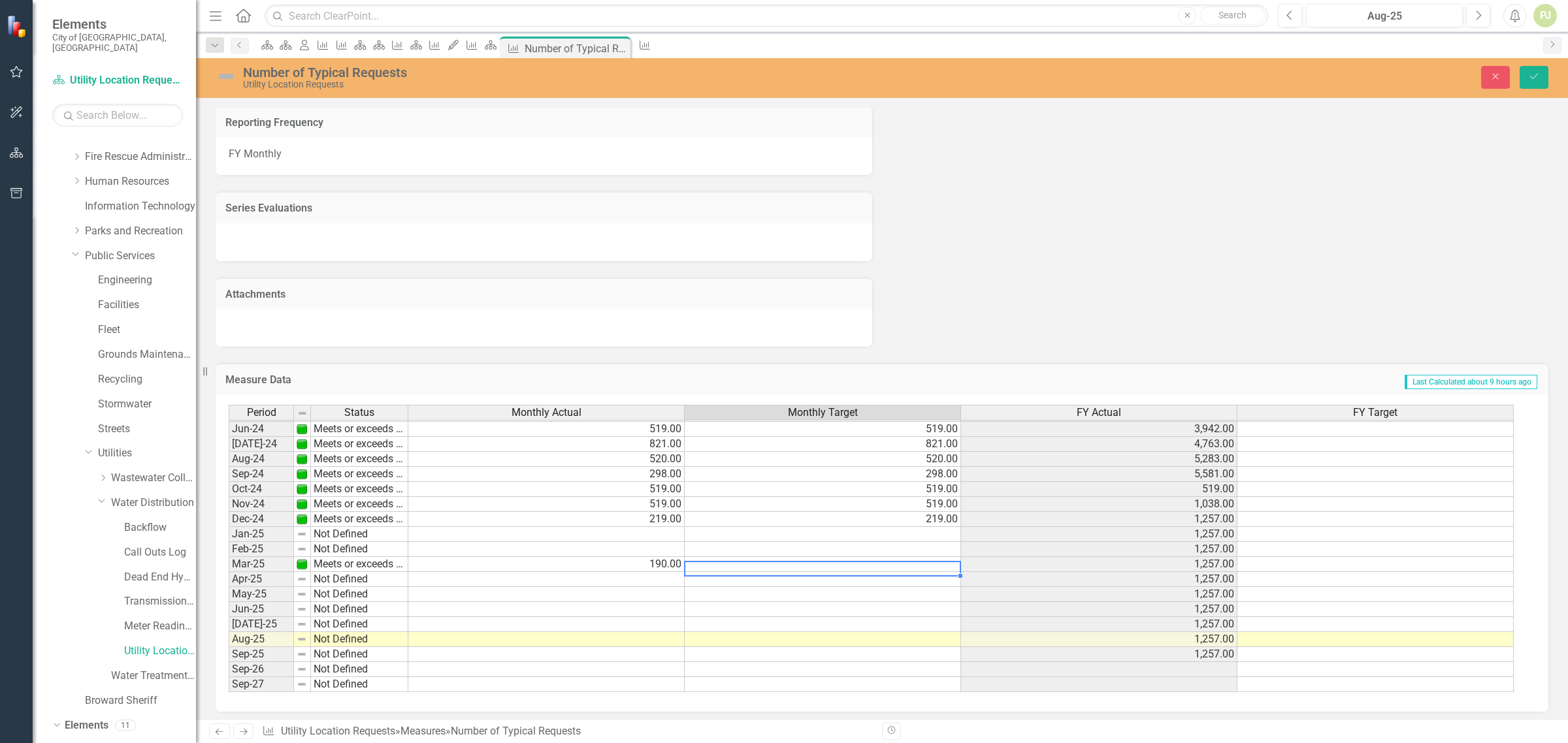
click at [928, 563] on td at bounding box center [823, 565] width 276 height 15
type textarea "190"
click at [229, 597] on div "Period Status Monthly Actual Monthly Target FY Actual FY Target May-23 Meets or…" at bounding box center [229, 451] width 0 height 482
click at [1538, 79] on icon "Save" at bounding box center [1534, 77] width 12 height 9
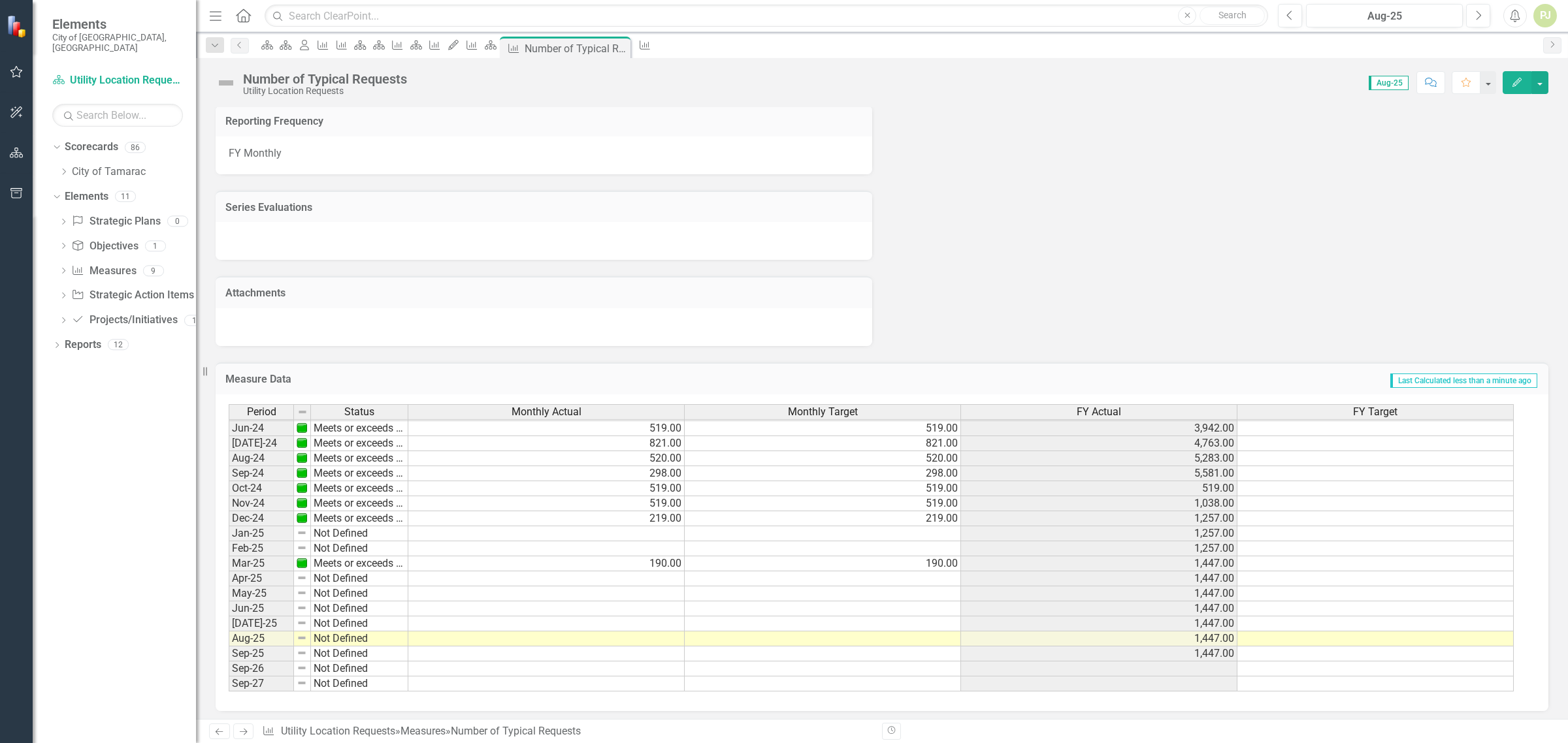
scroll to position [485, 0]
click at [64, 268] on icon "Dropdown" at bounding box center [63, 272] width 9 height 7
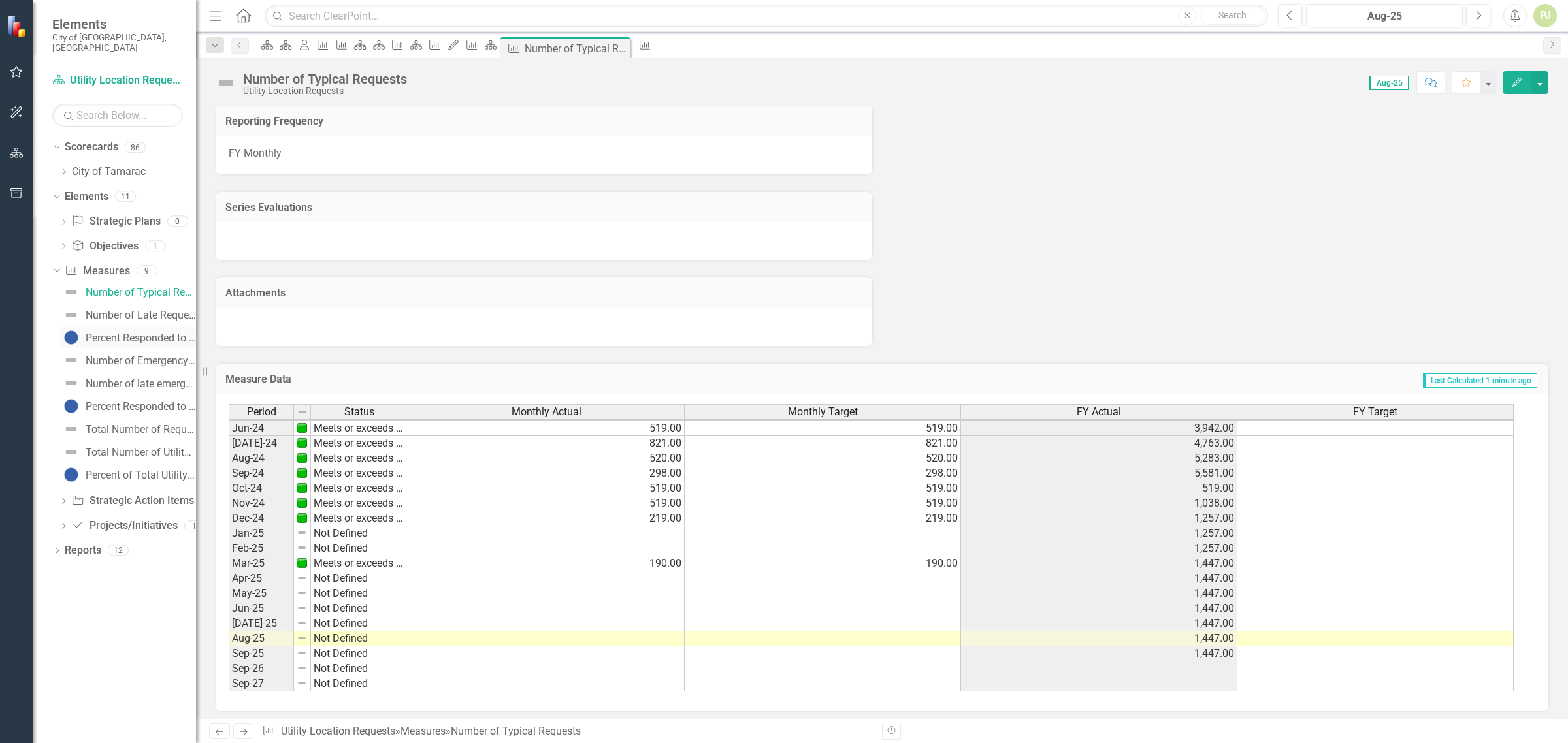
click at [132, 332] on div "Percent Responded to within 48 Hours" at bounding box center [141, 338] width 111 height 12
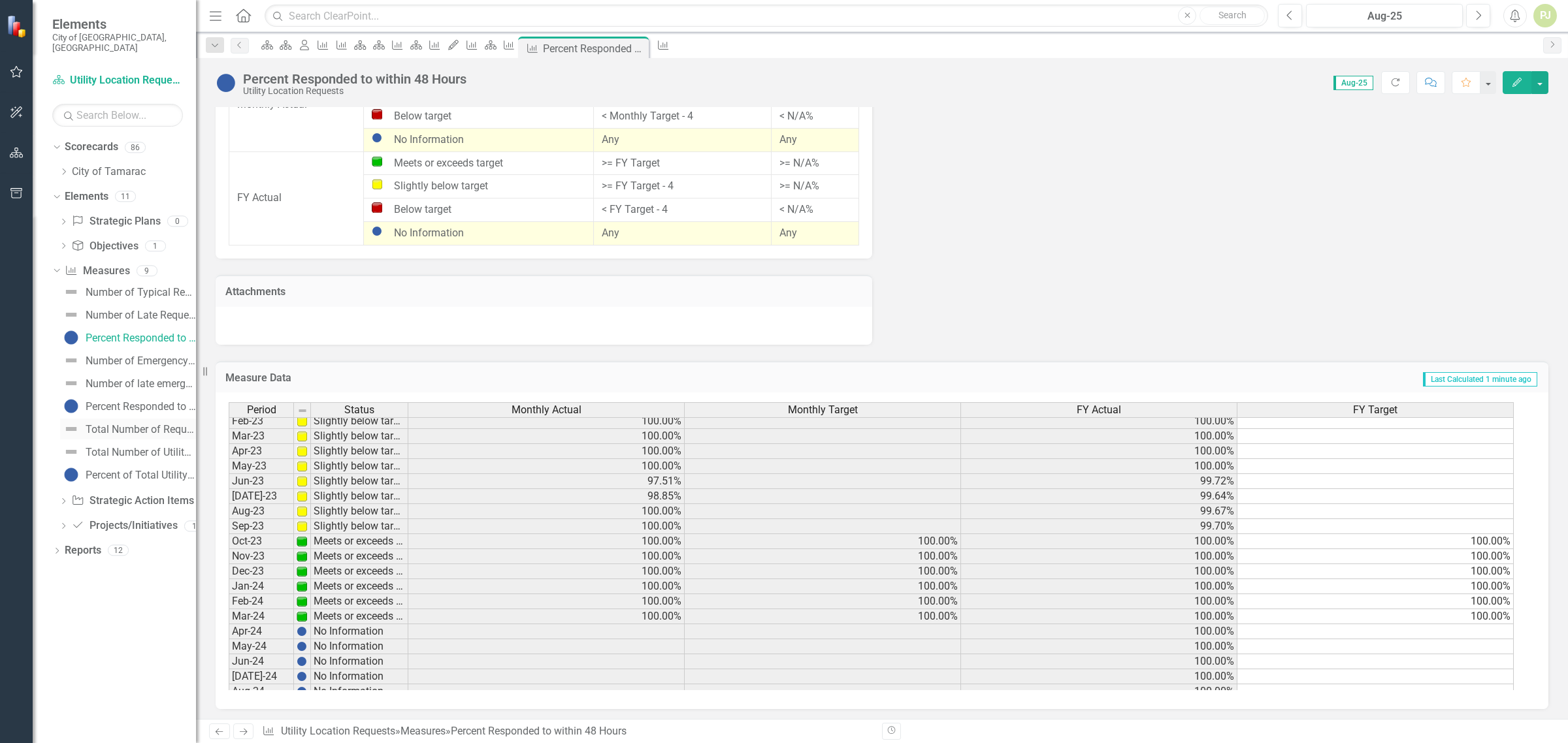
click at [131, 424] on div "Total Number of Requests Responded to on Time" at bounding box center [141, 429] width 111 height 12
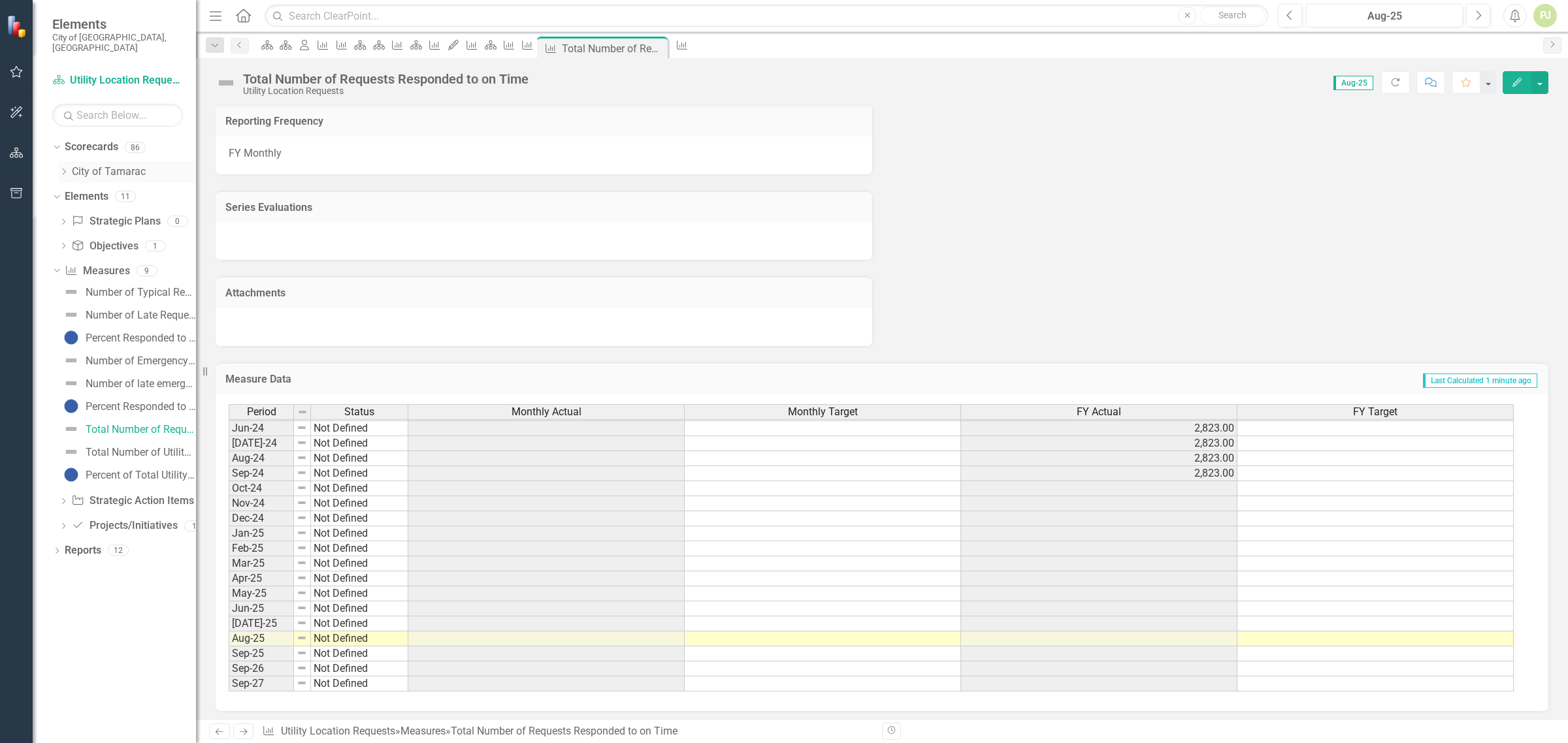
click at [63, 167] on icon "Dropdown" at bounding box center [63, 171] width 10 height 8
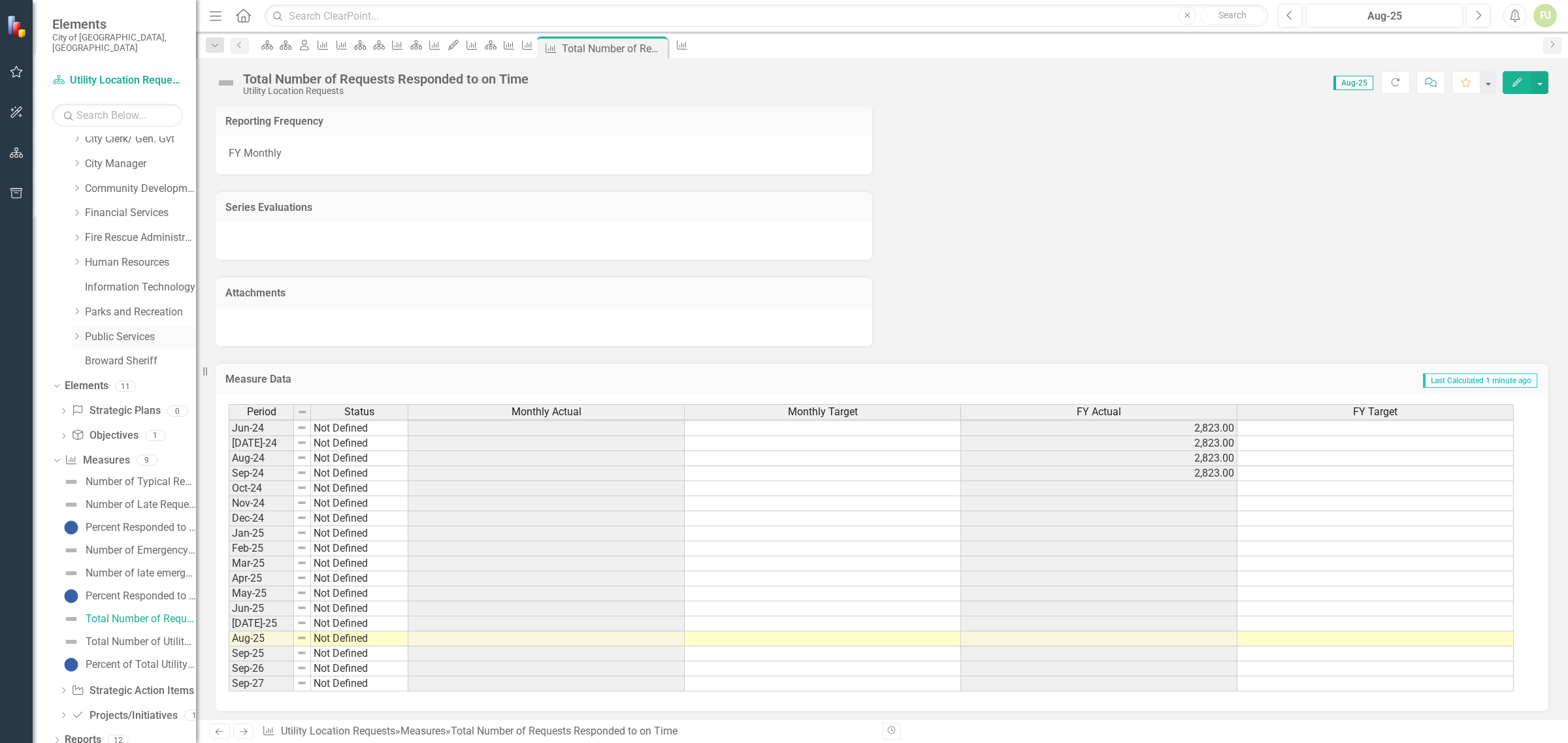
click at [77, 332] on icon "Dropdown" at bounding box center [77, 336] width 10 height 8
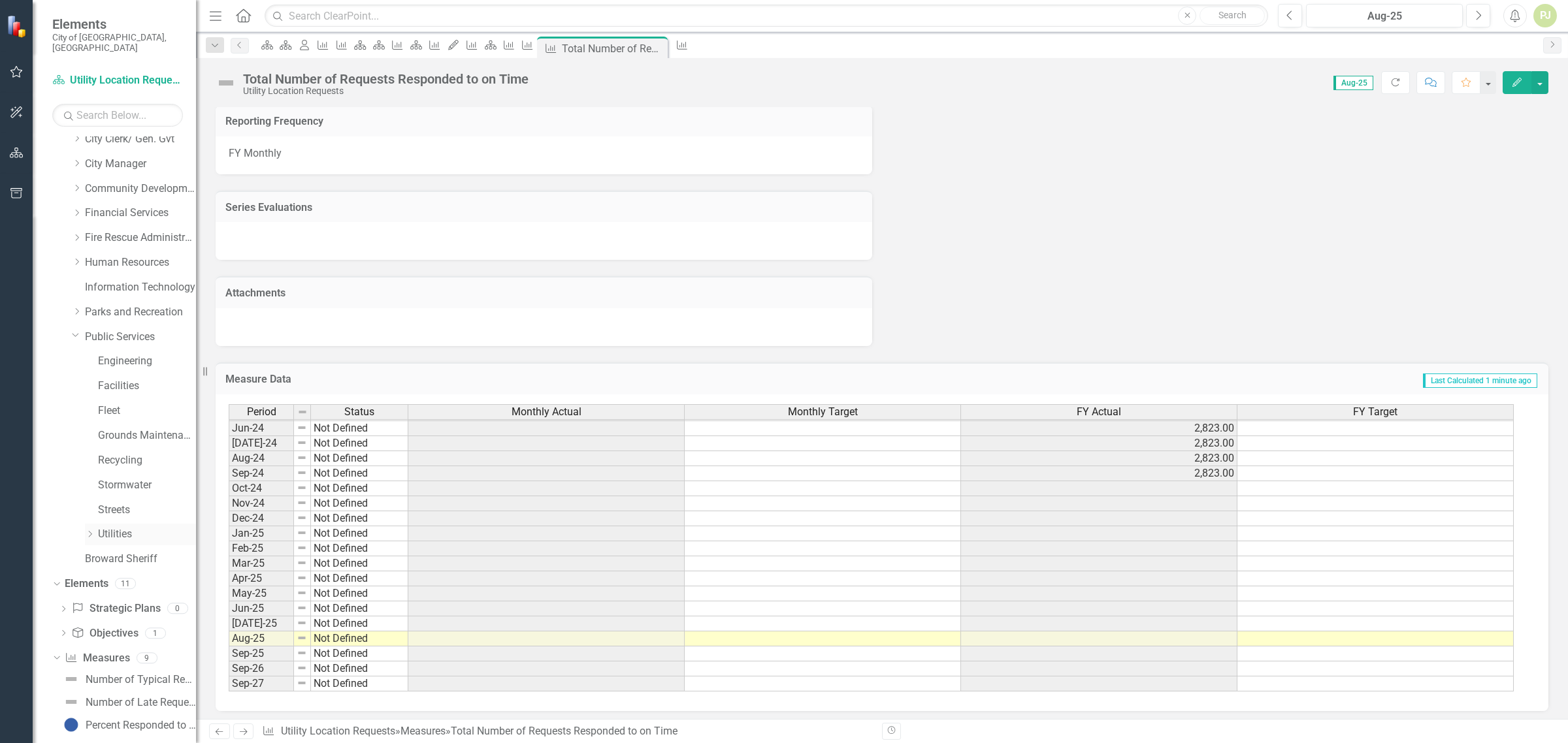
click at [87, 531] on icon "Dropdown" at bounding box center [90, 534] width 10 height 8
click at [104, 579] on icon "Dropdown" at bounding box center [103, 583] width 10 height 8
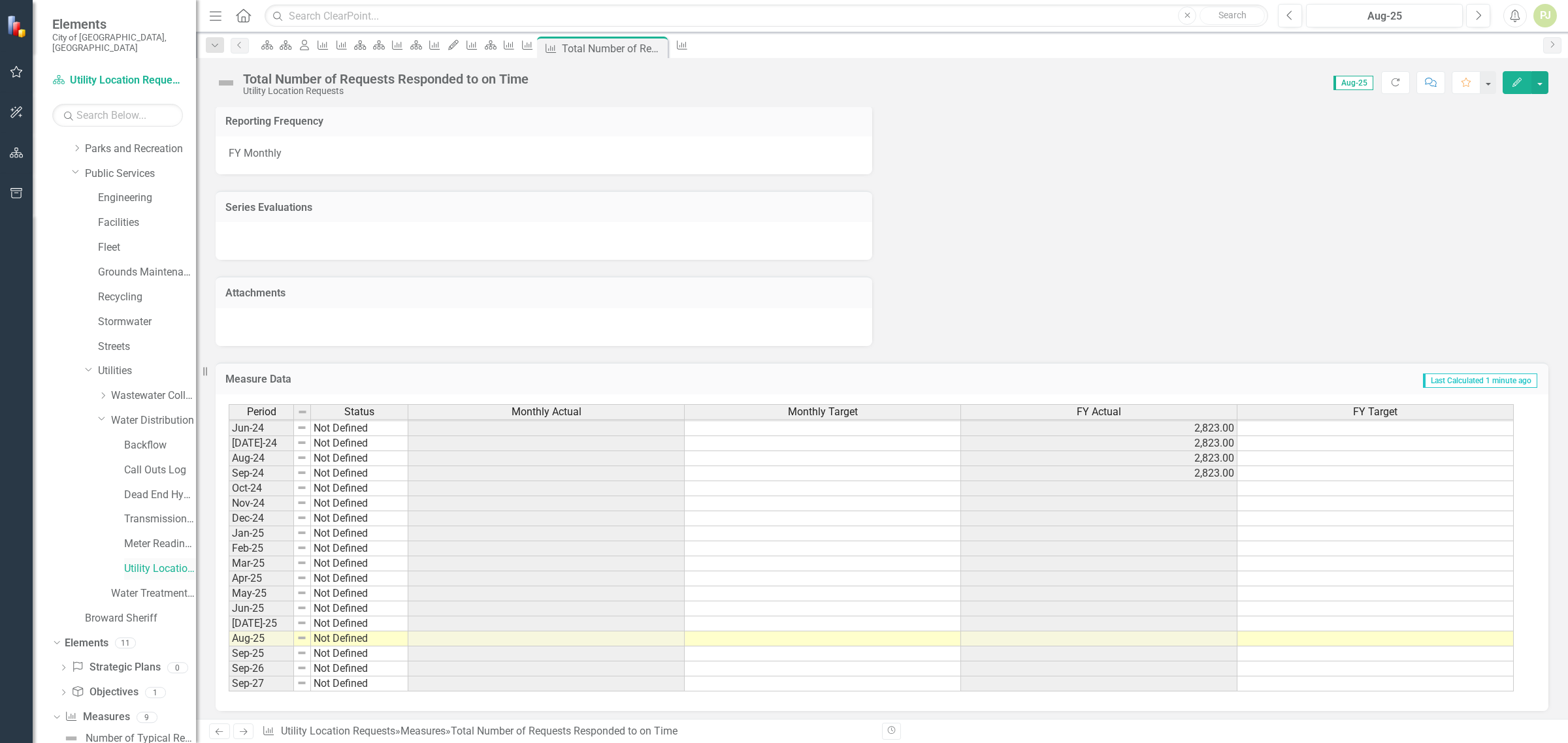
click at [141, 562] on link "Utility Location Requests" at bounding box center [160, 569] width 72 height 15
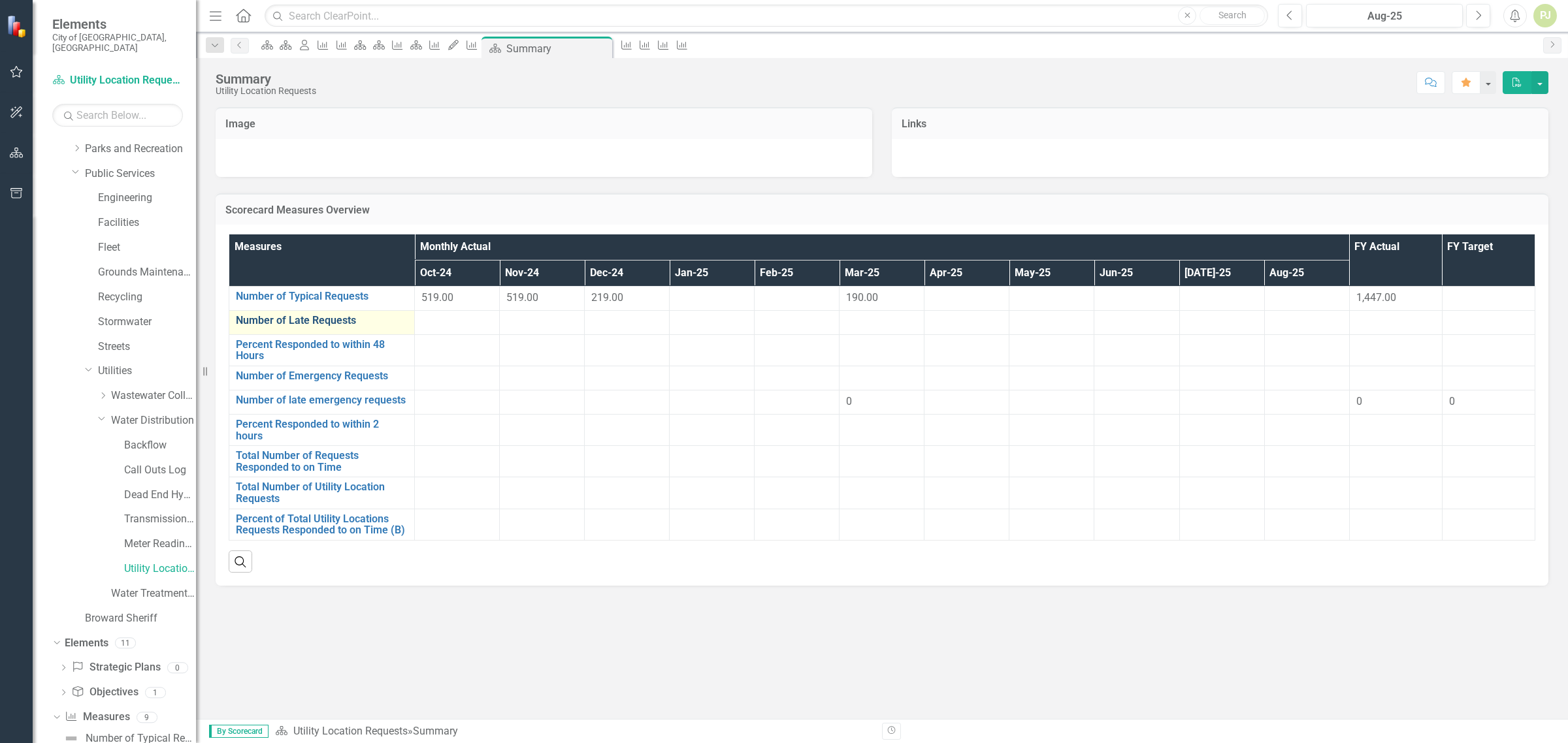
click at [305, 324] on link "Number of Late Requests" at bounding box center [322, 320] width 172 height 12
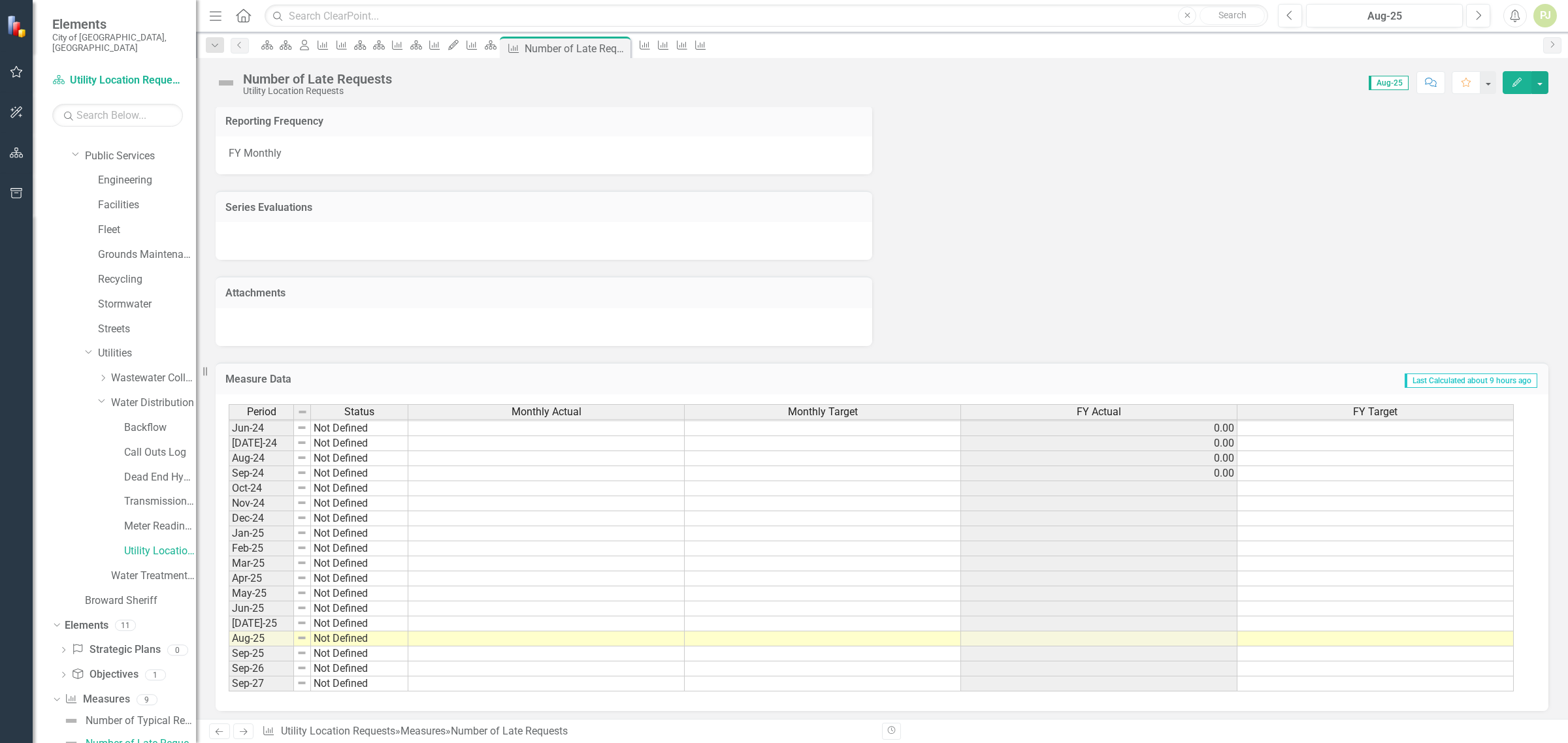
click at [339, 557] on tbody "Feb-23 Meets or exceeds target Mar-23 Meets or exceeds target Apr-23 Meets or e…" at bounding box center [319, 436] width 179 height 511
click at [339, 557] on td "Not Defined" at bounding box center [360, 564] width 97 height 15
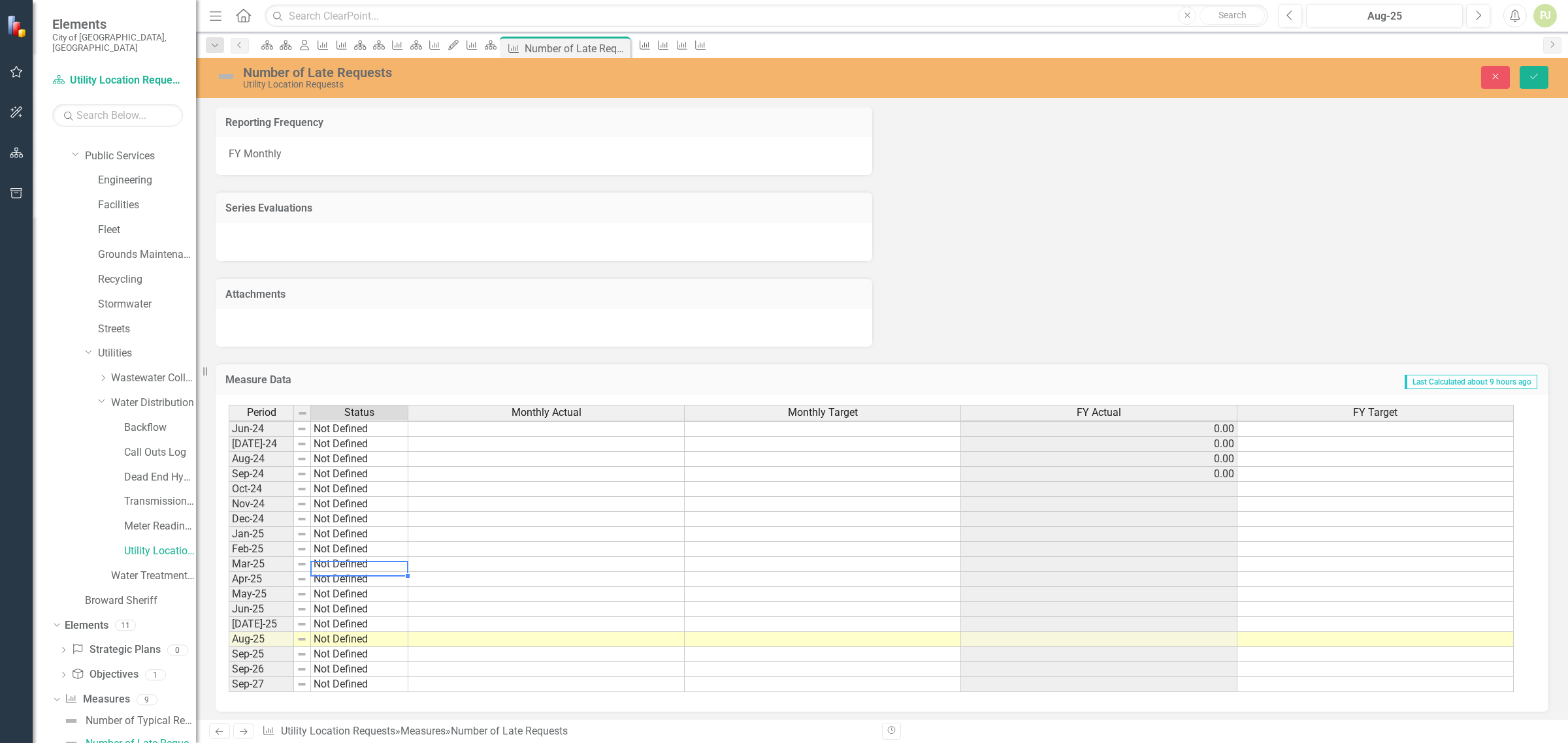
click at [339, 557] on td "Not Defined" at bounding box center [360, 565] width 97 height 15
type textarea "Meets or exceeds target"
click at [348, 574] on div "Period Status Monthly Actual Monthly Target FY Actual FY Target May-23 Meets or…" at bounding box center [877, 549] width 1297 height 288
click at [590, 562] on td at bounding box center [546, 565] width 276 height 15
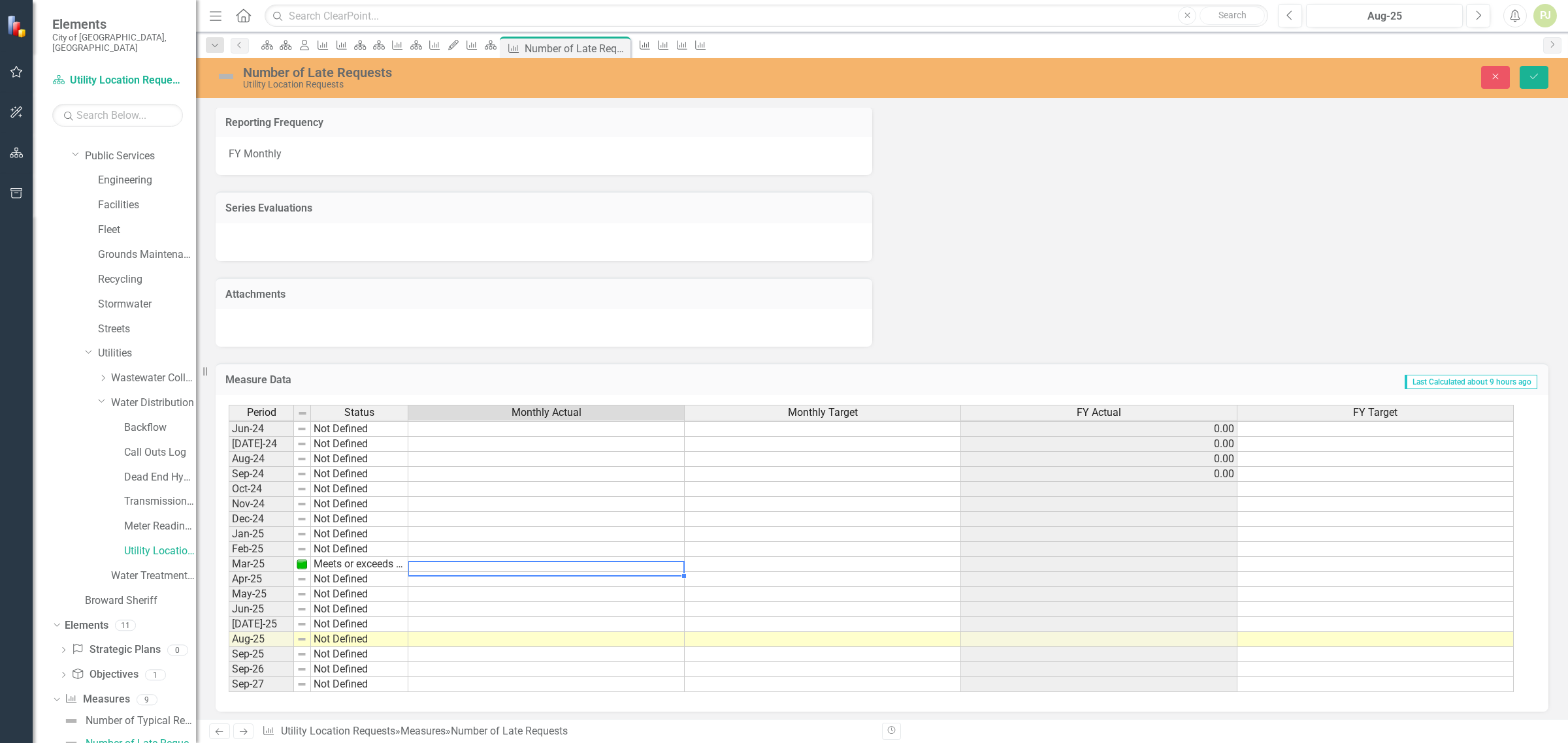
click at [590, 562] on td at bounding box center [546, 565] width 276 height 15
type textarea "1"
click at [871, 560] on td at bounding box center [823, 565] width 276 height 15
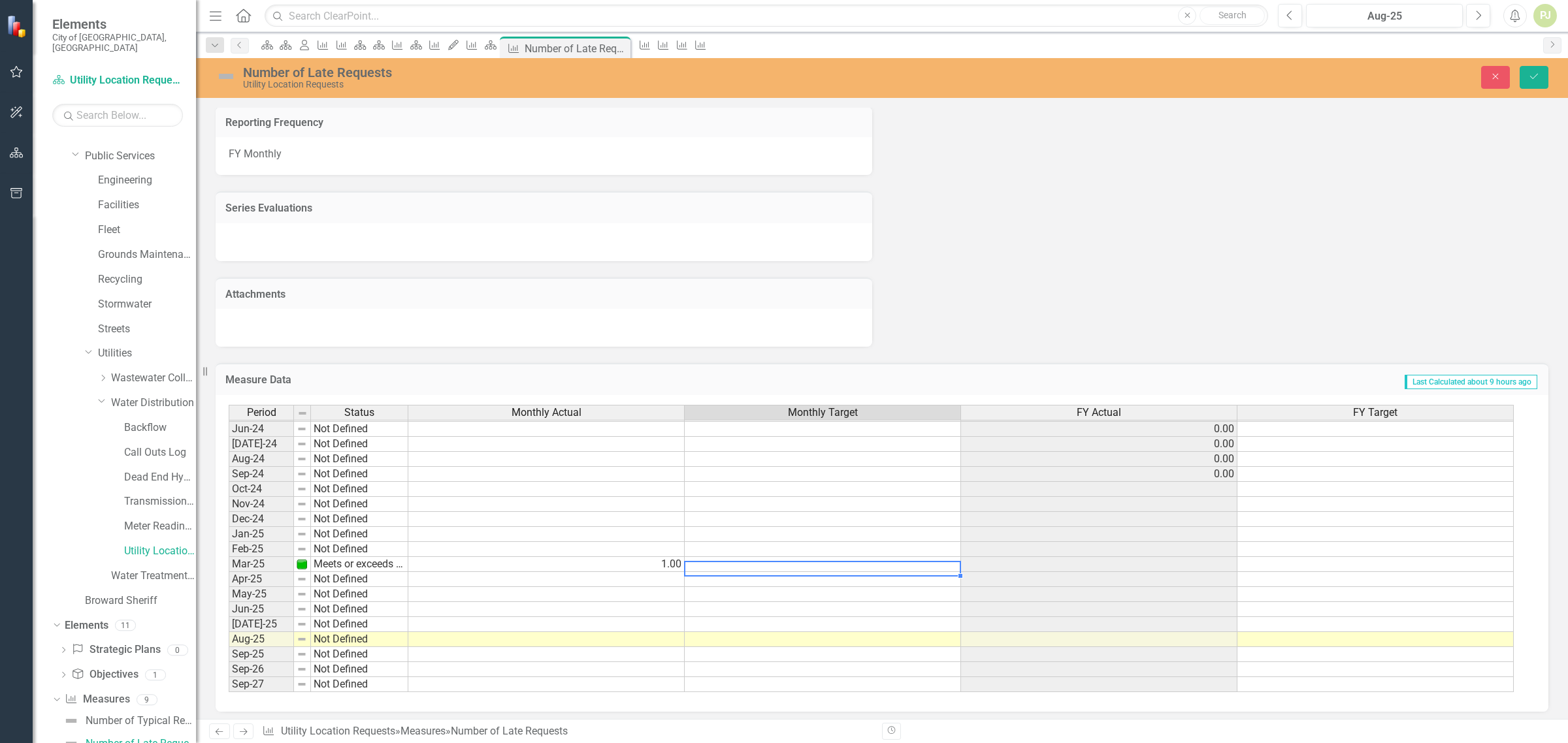
click at [871, 560] on td at bounding box center [823, 565] width 276 height 15
click at [1154, 557] on td at bounding box center [1099, 565] width 276 height 15
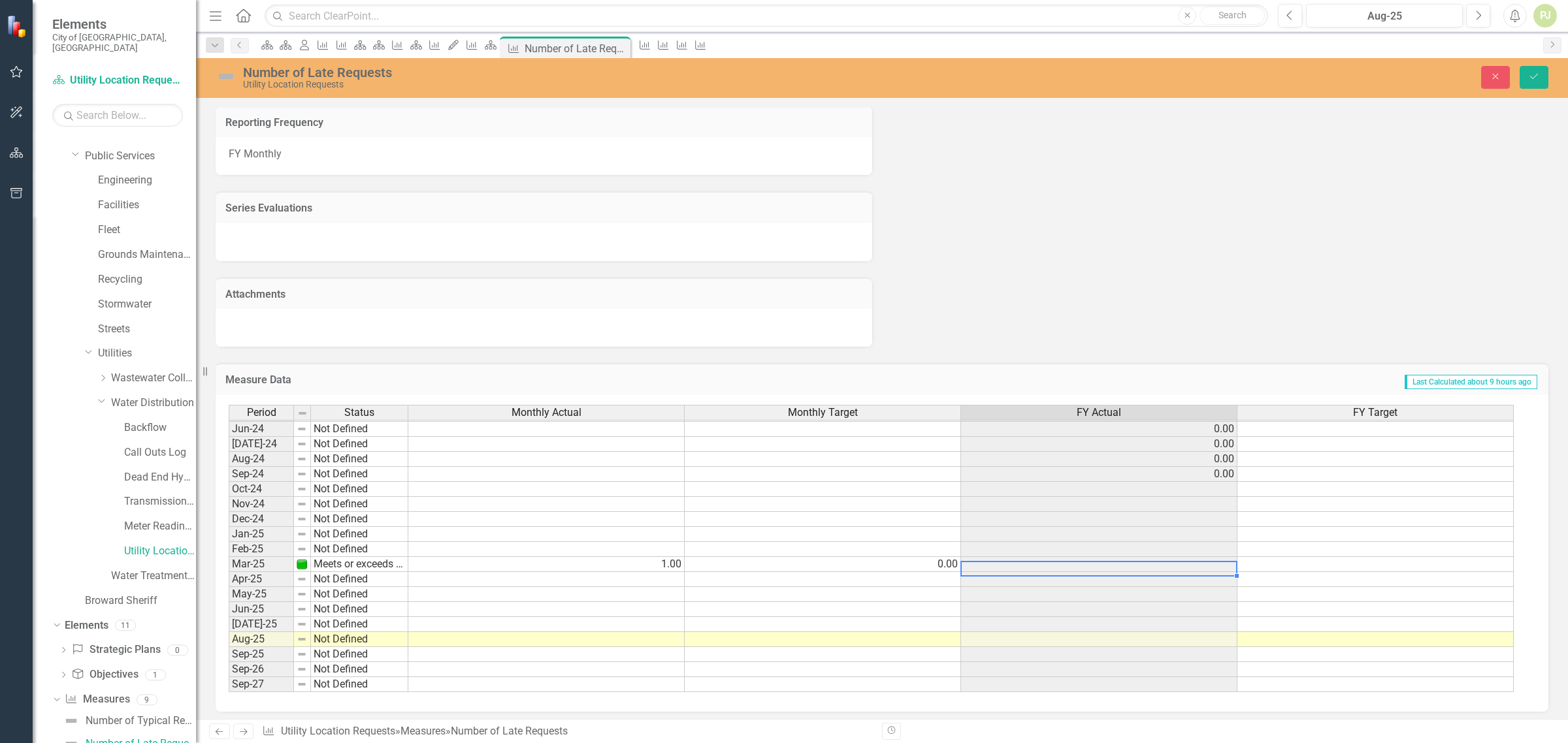
click at [1322, 557] on td at bounding box center [1376, 565] width 276 height 15
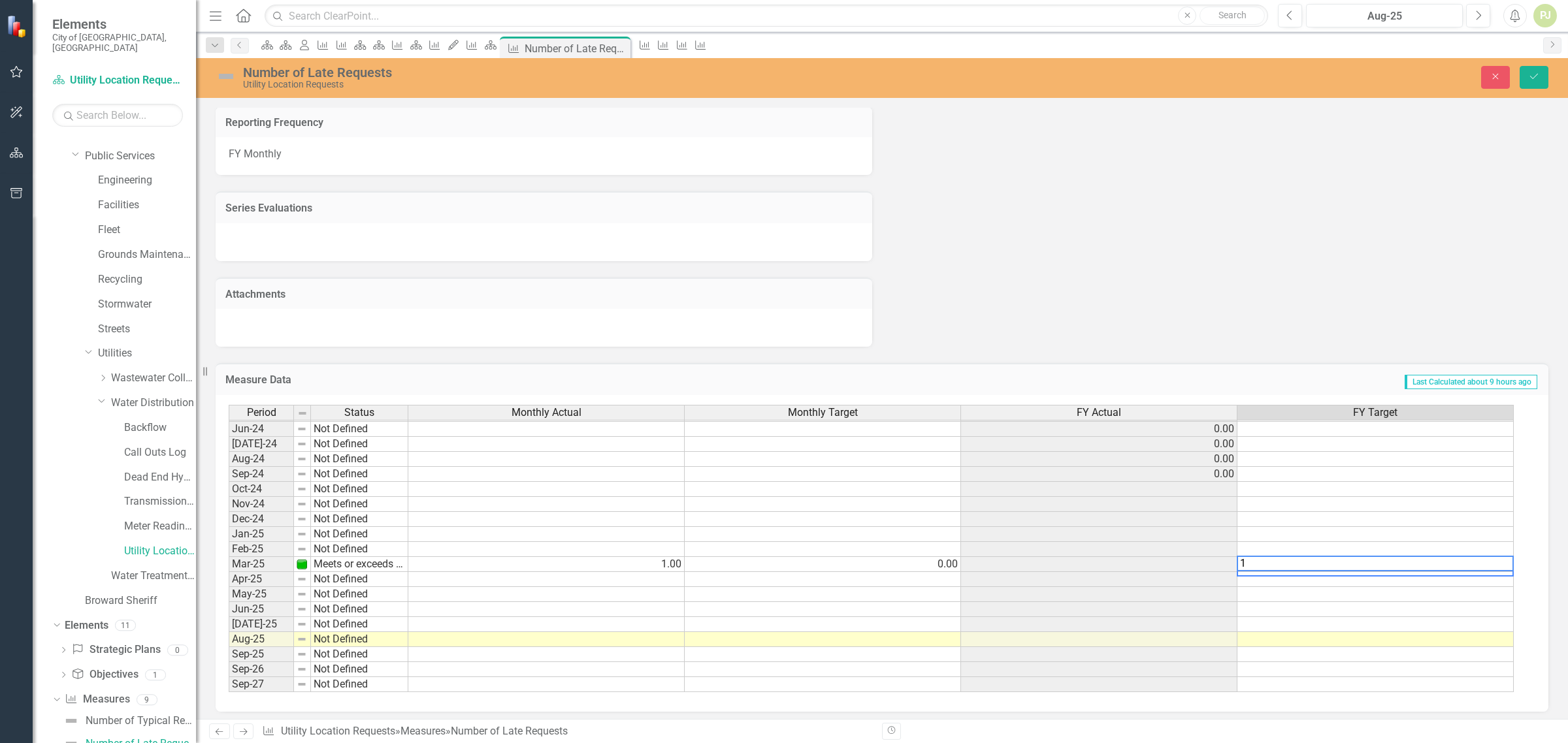
type textarea "1"
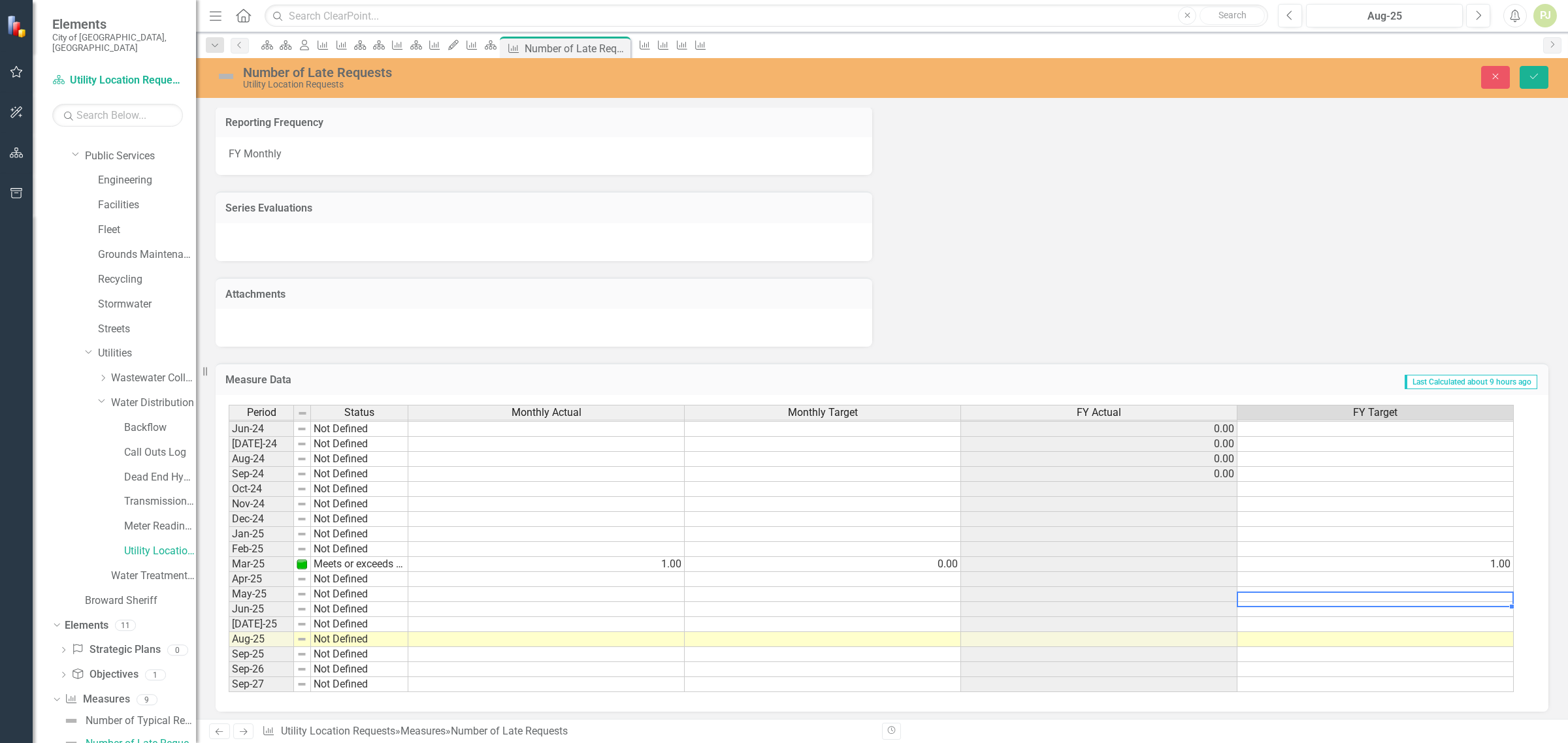
click at [1338, 587] on td at bounding box center [1376, 595] width 276 height 15
click at [1533, 79] on icon "Save" at bounding box center [1534, 77] width 12 height 9
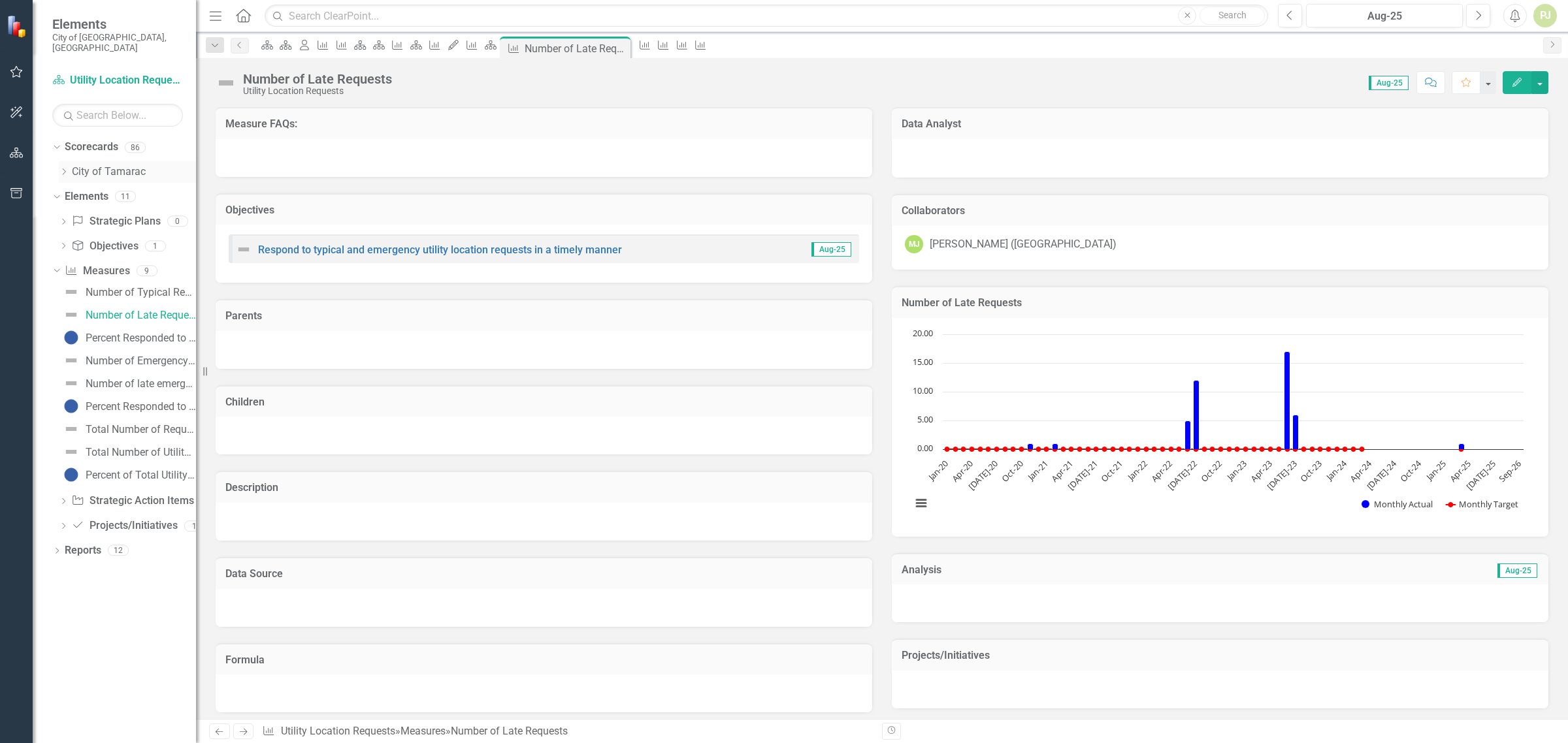
click at [65, 168] on icon at bounding box center [65, 171] width 4 height 6
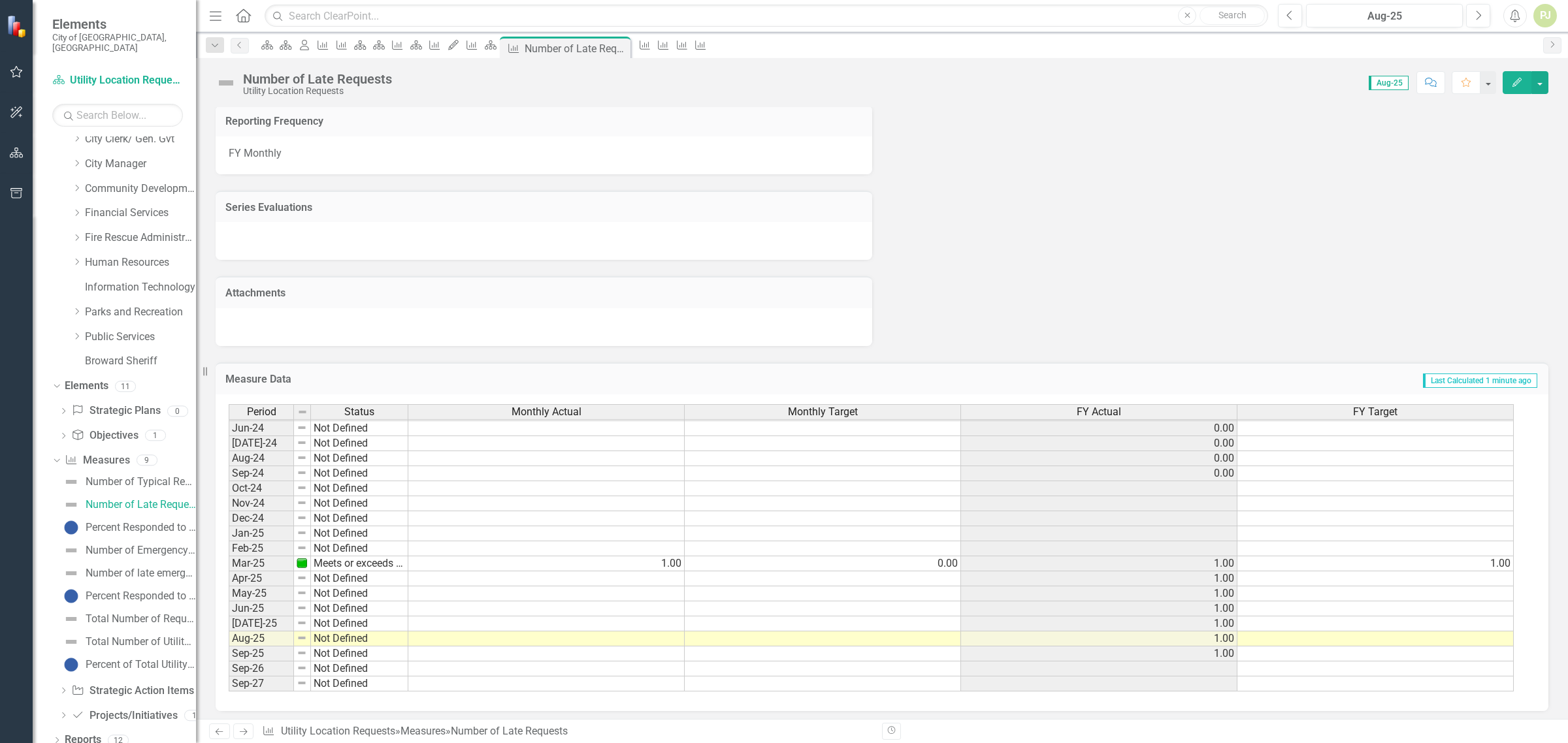
scroll to position [485, 0]
click at [345, 576] on td "Not Defined" at bounding box center [360, 579] width 97 height 15
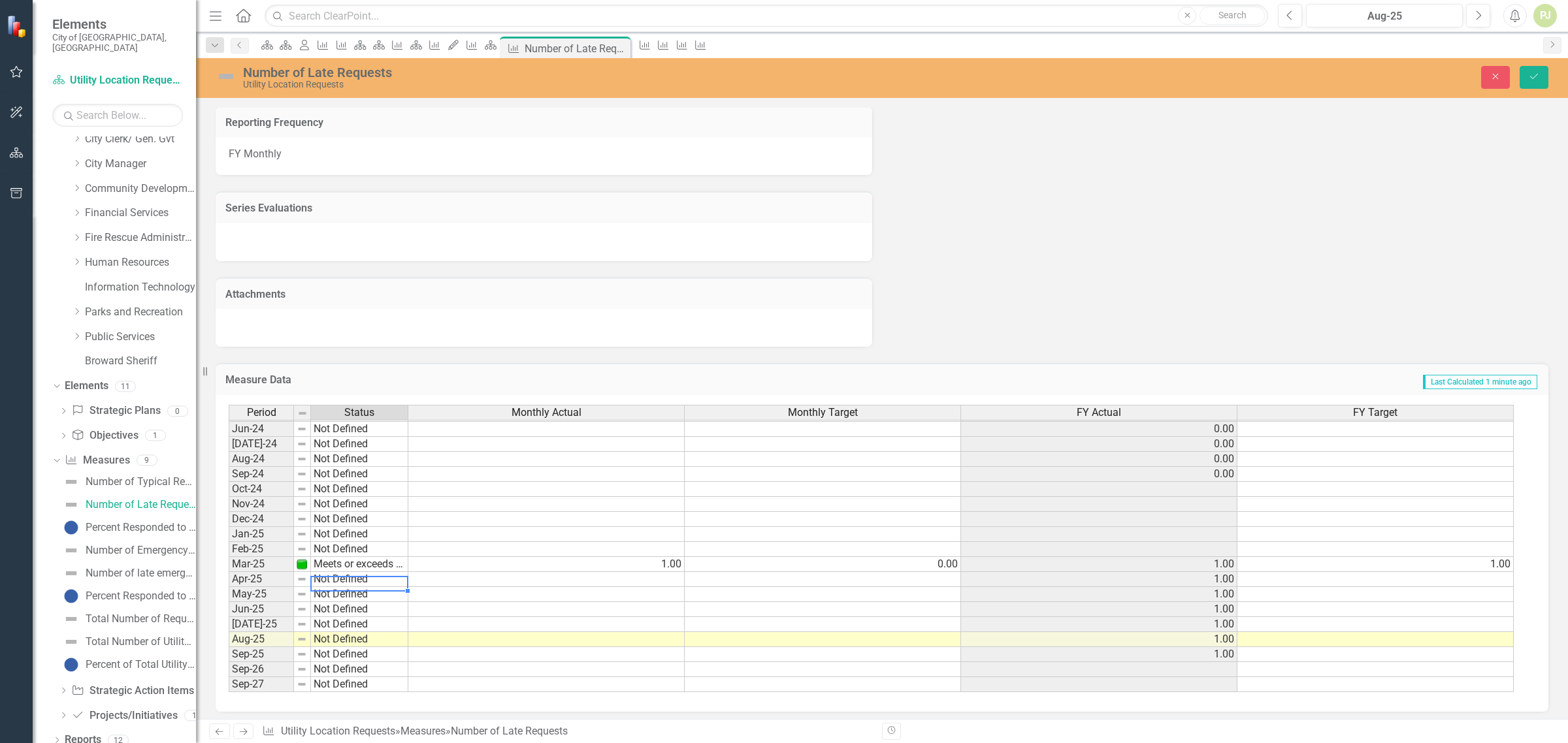
click at [344, 574] on td "Not Defined" at bounding box center [360, 579] width 97 height 15
type textarea "Not Defined"
click at [502, 527] on td at bounding box center [546, 534] width 276 height 15
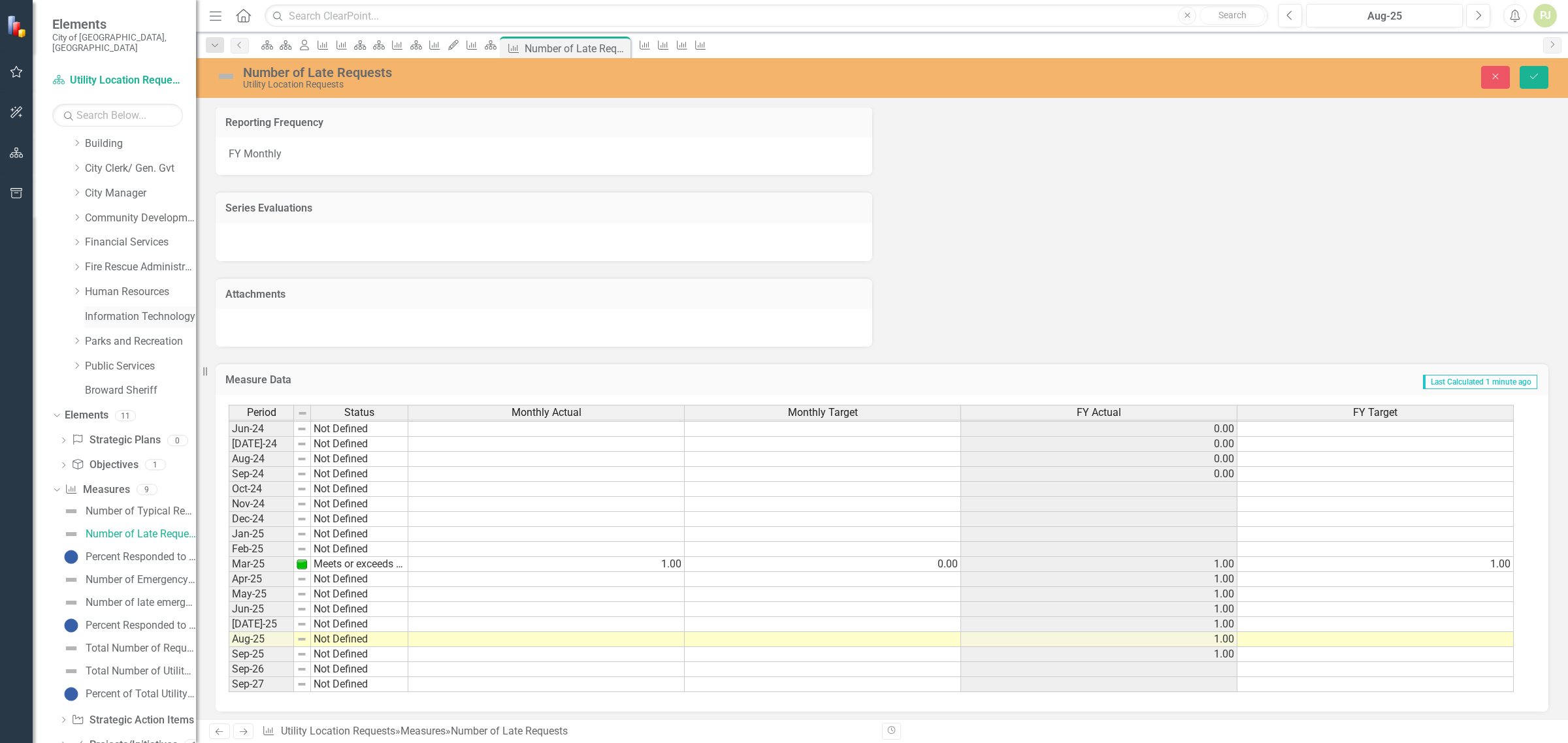
scroll to position [0, 0]
click at [76, 415] on icon at bounding box center [78, 418] width 4 height 6
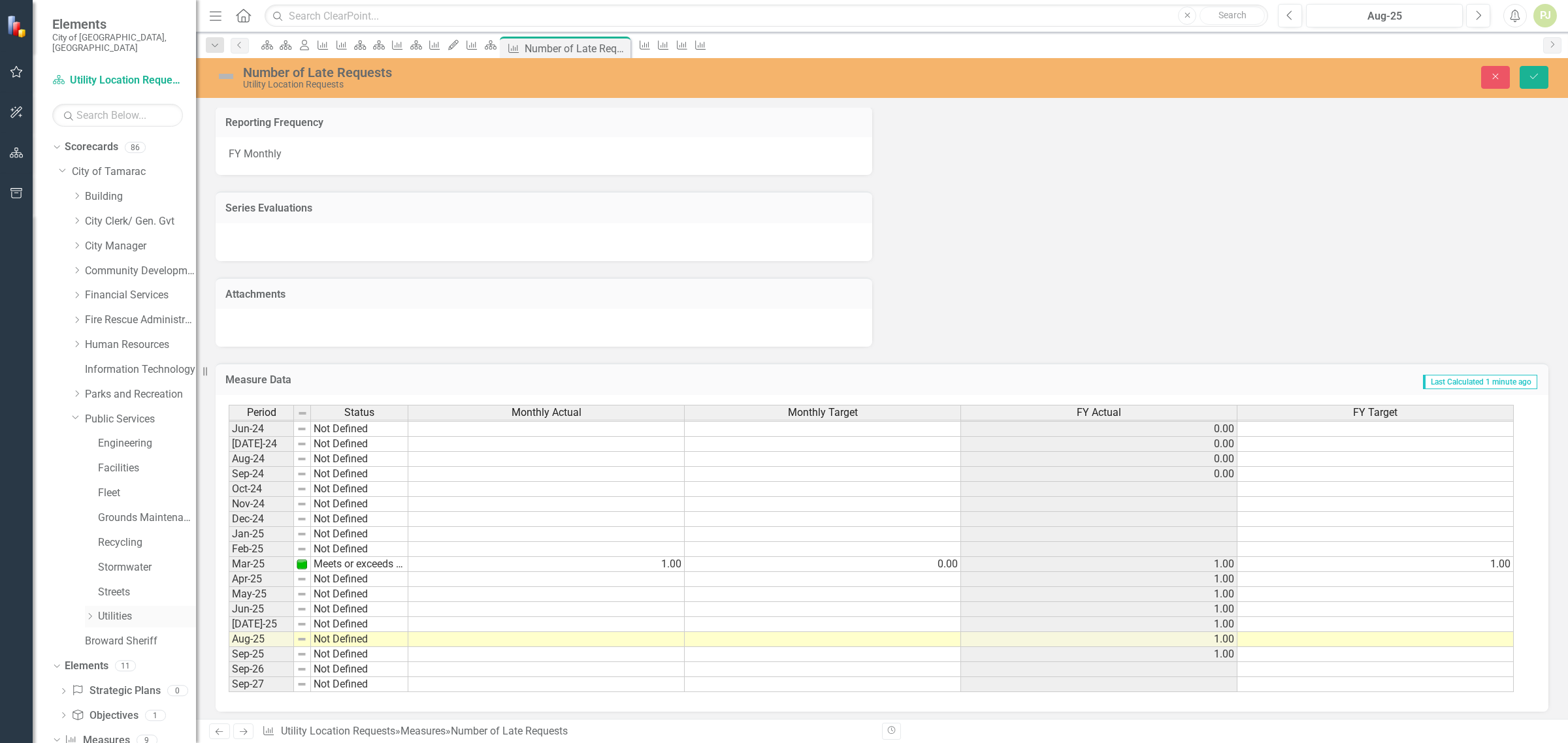
click at [91, 613] on icon "Dropdown" at bounding box center [90, 617] width 10 height 8
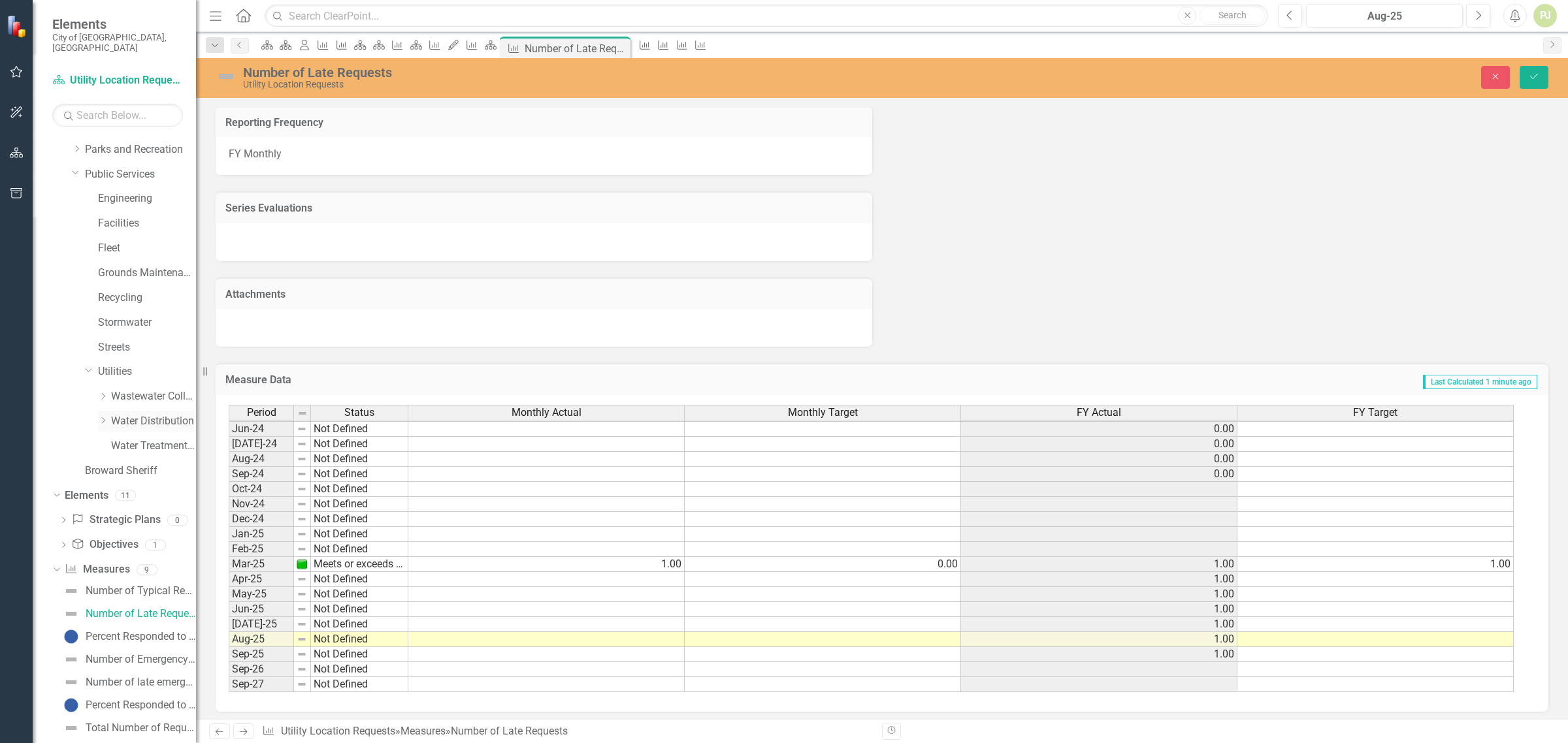
click at [103, 416] on icon "Dropdown" at bounding box center [103, 420] width 10 height 8
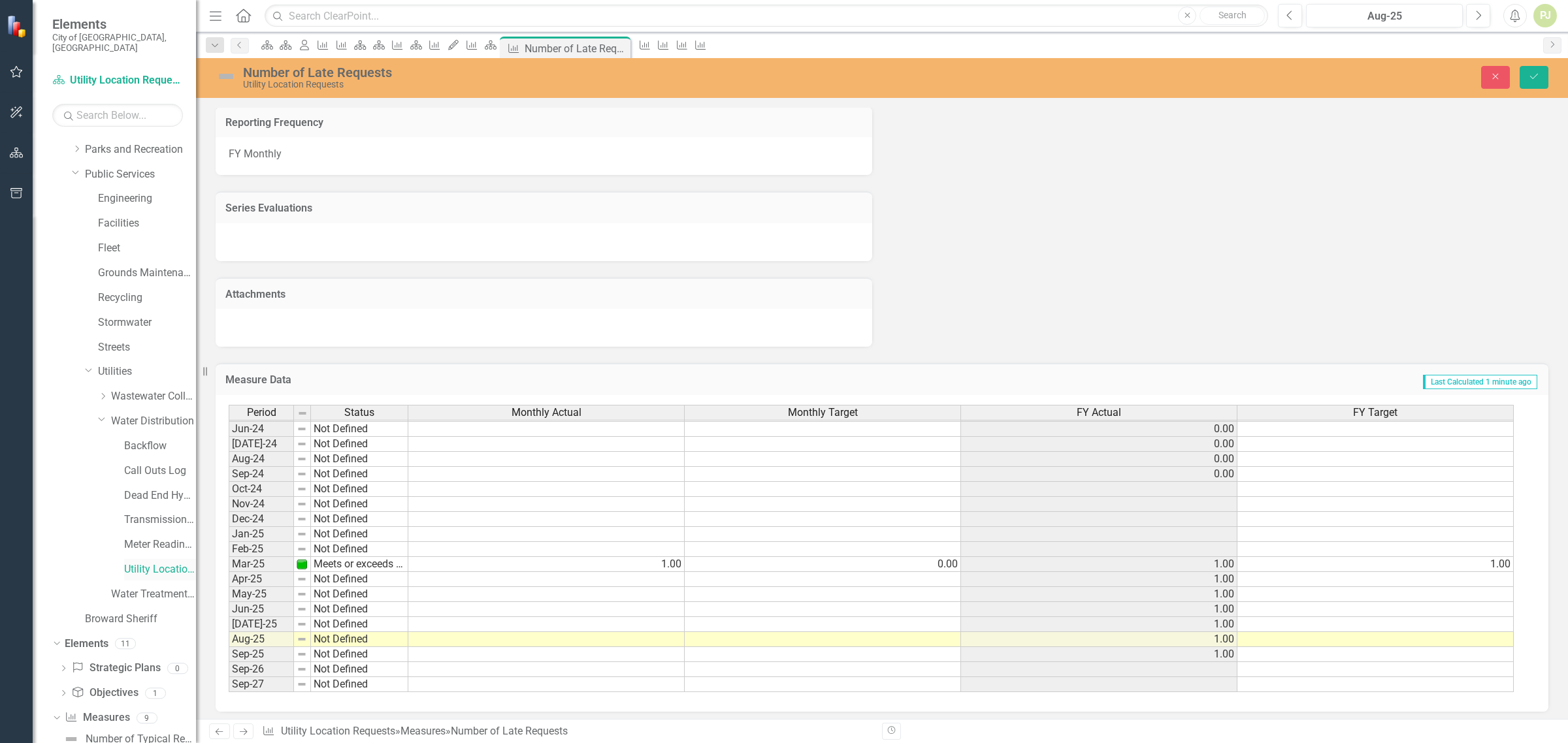
click at [142, 563] on link "Utility Location Requests" at bounding box center [160, 570] width 72 height 15
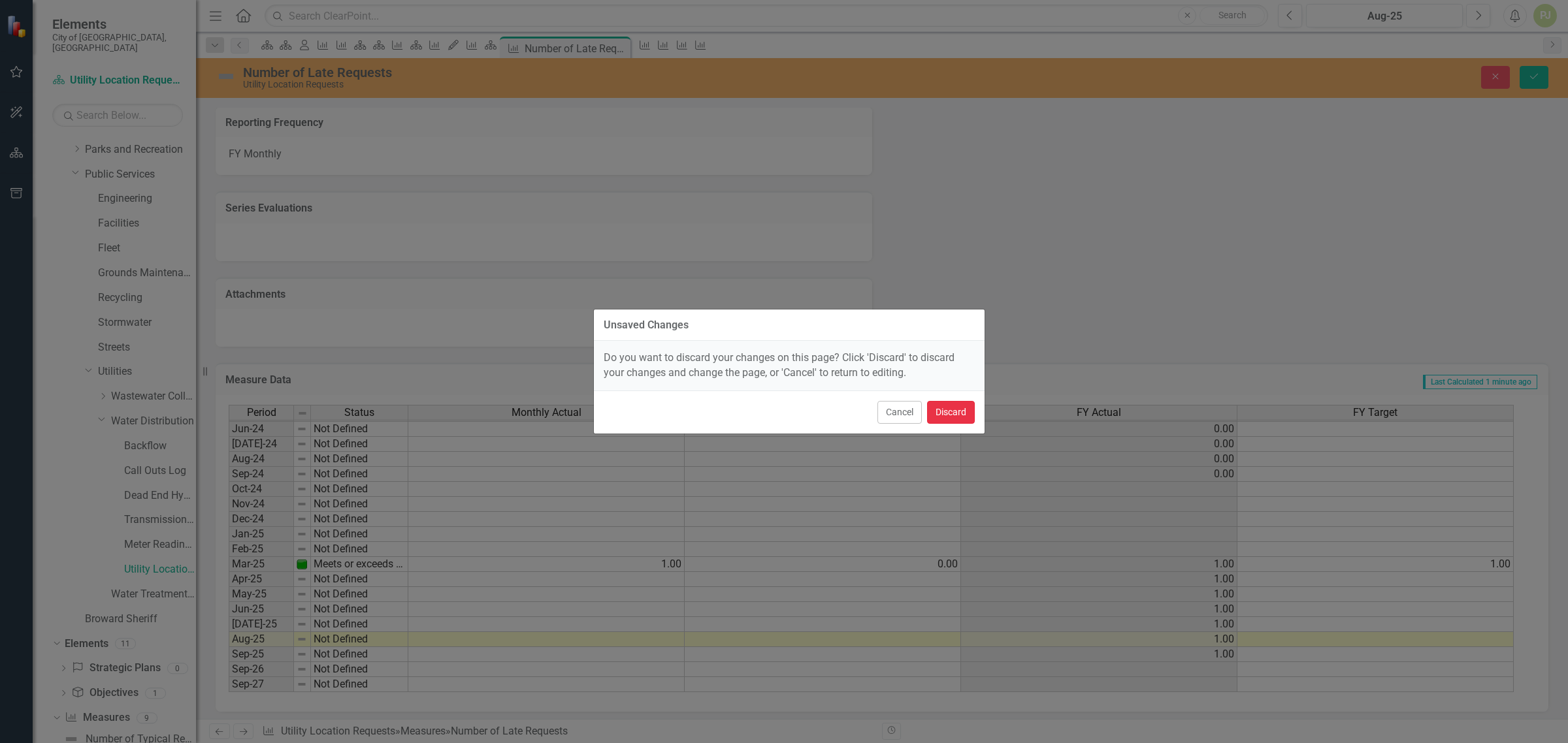
click at [944, 416] on button "Discard" at bounding box center [951, 412] width 48 height 23
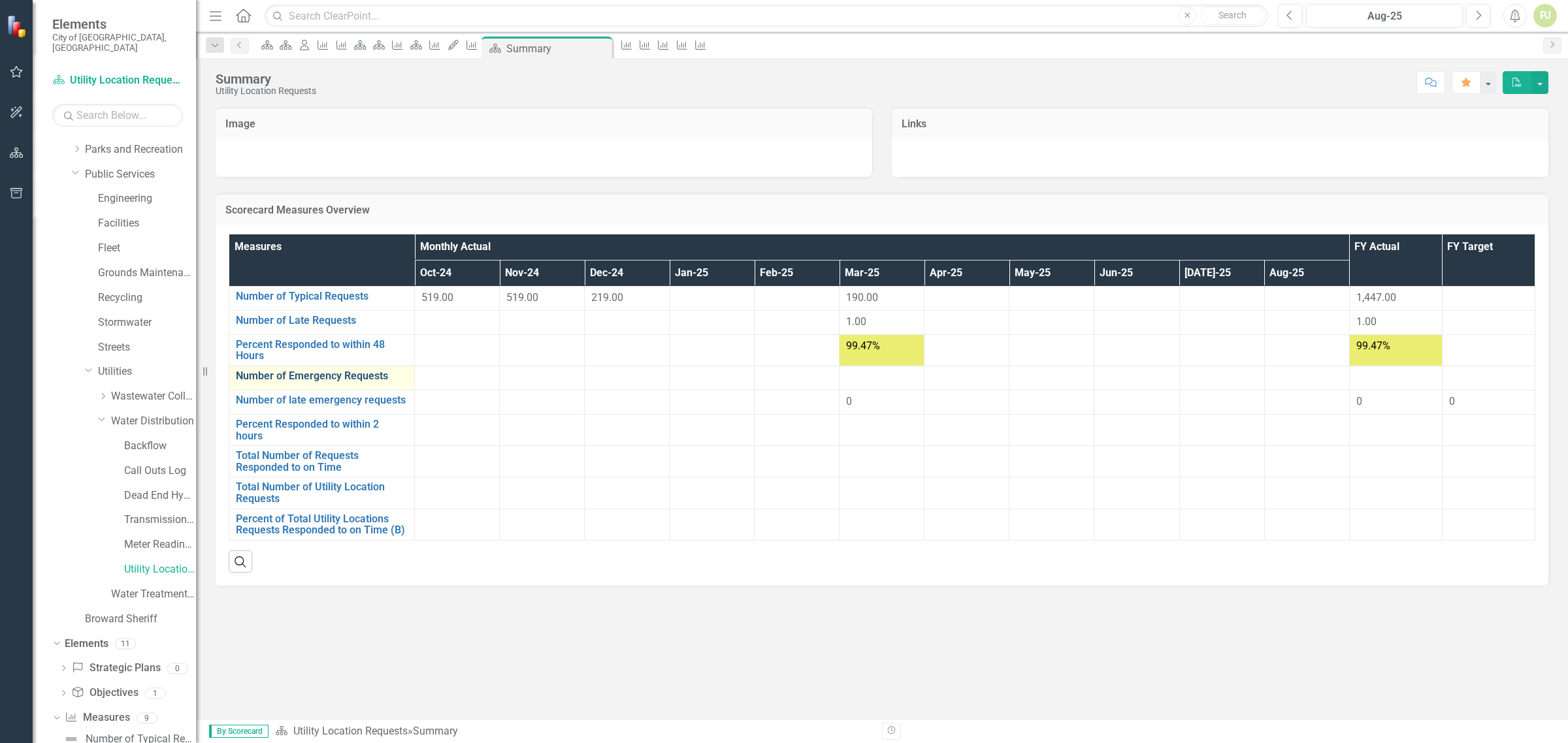
click at [328, 379] on link "Number of Emergency Requests" at bounding box center [322, 376] width 172 height 12
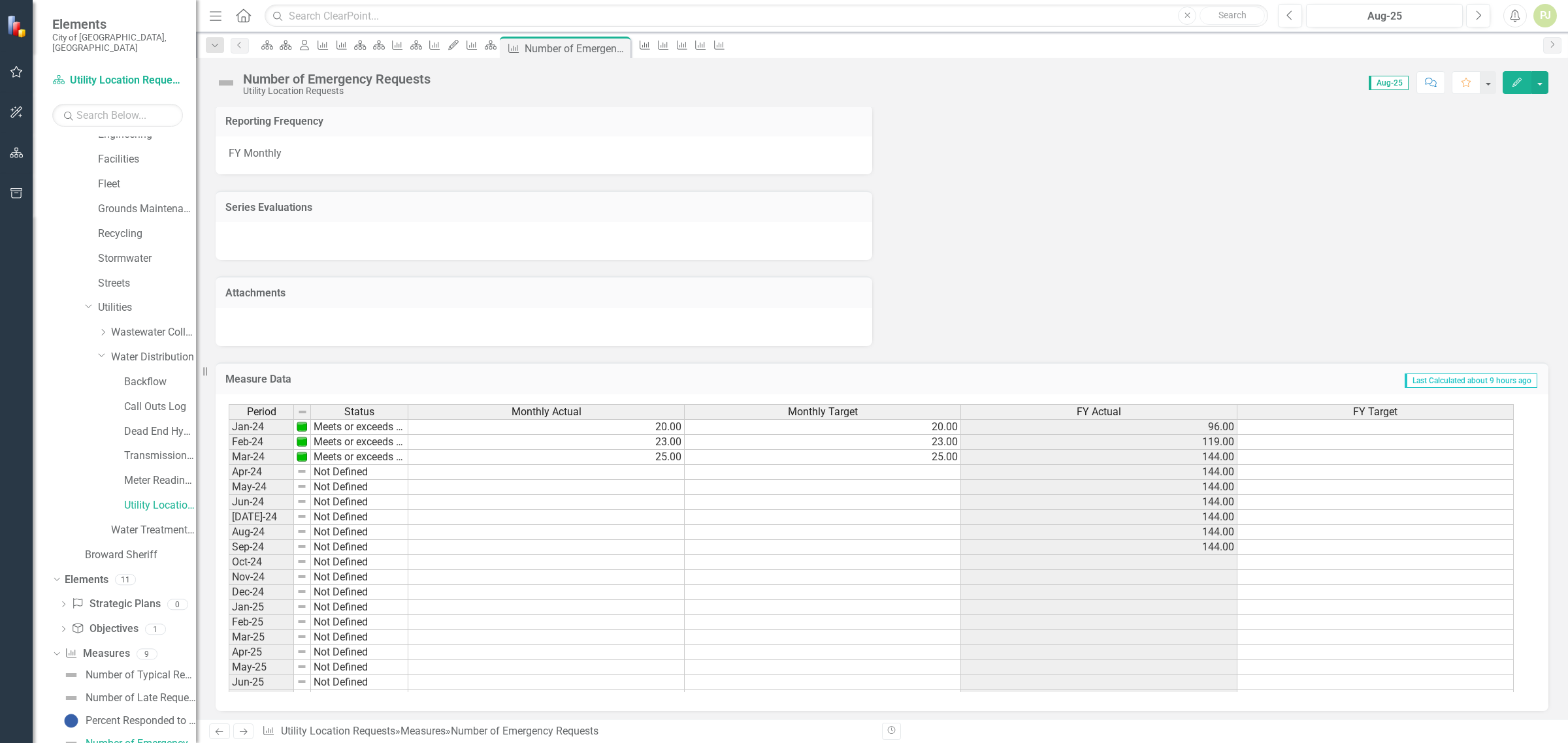
scroll to position [408, 0]
click at [364, 621] on tbody "Oct-22 Meets or exceeds target Nov-22 Meets or exceeds target Dec-22 Meets or e…" at bounding box center [319, 478] width 179 height 572
click at [364, 621] on td "Not Defined" at bounding box center [360, 620] width 97 height 15
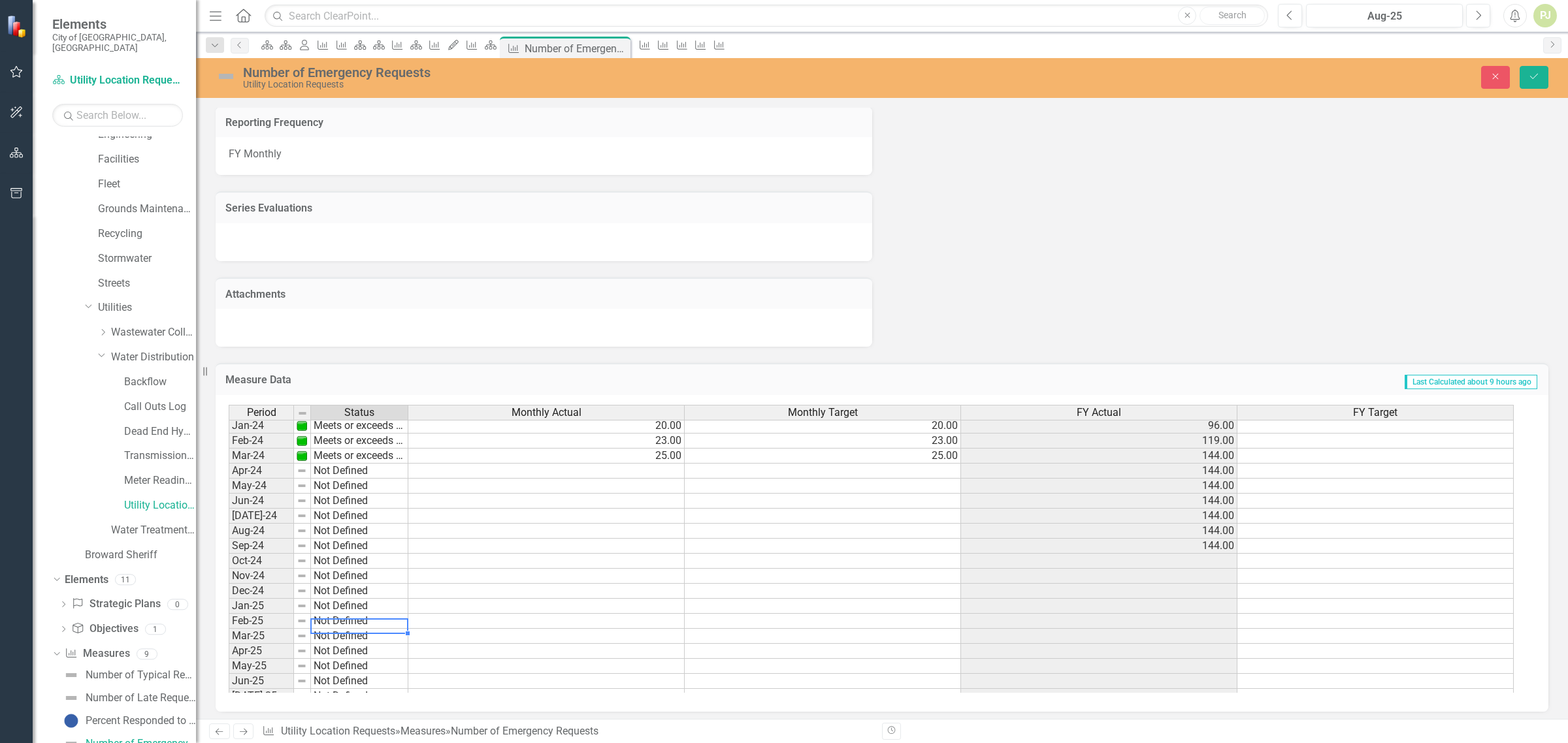
click at [364, 621] on td "Not Defined" at bounding box center [360, 621] width 97 height 15
click at [354, 667] on div "Period Status Monthly Actual Monthly Target FY Actual FY Target Feb-23 Meets or…" at bounding box center [877, 549] width 1297 height 288
click at [621, 619] on td at bounding box center [546, 621] width 276 height 15
click at [327, 622] on td "Below target" at bounding box center [360, 621] width 97 height 15
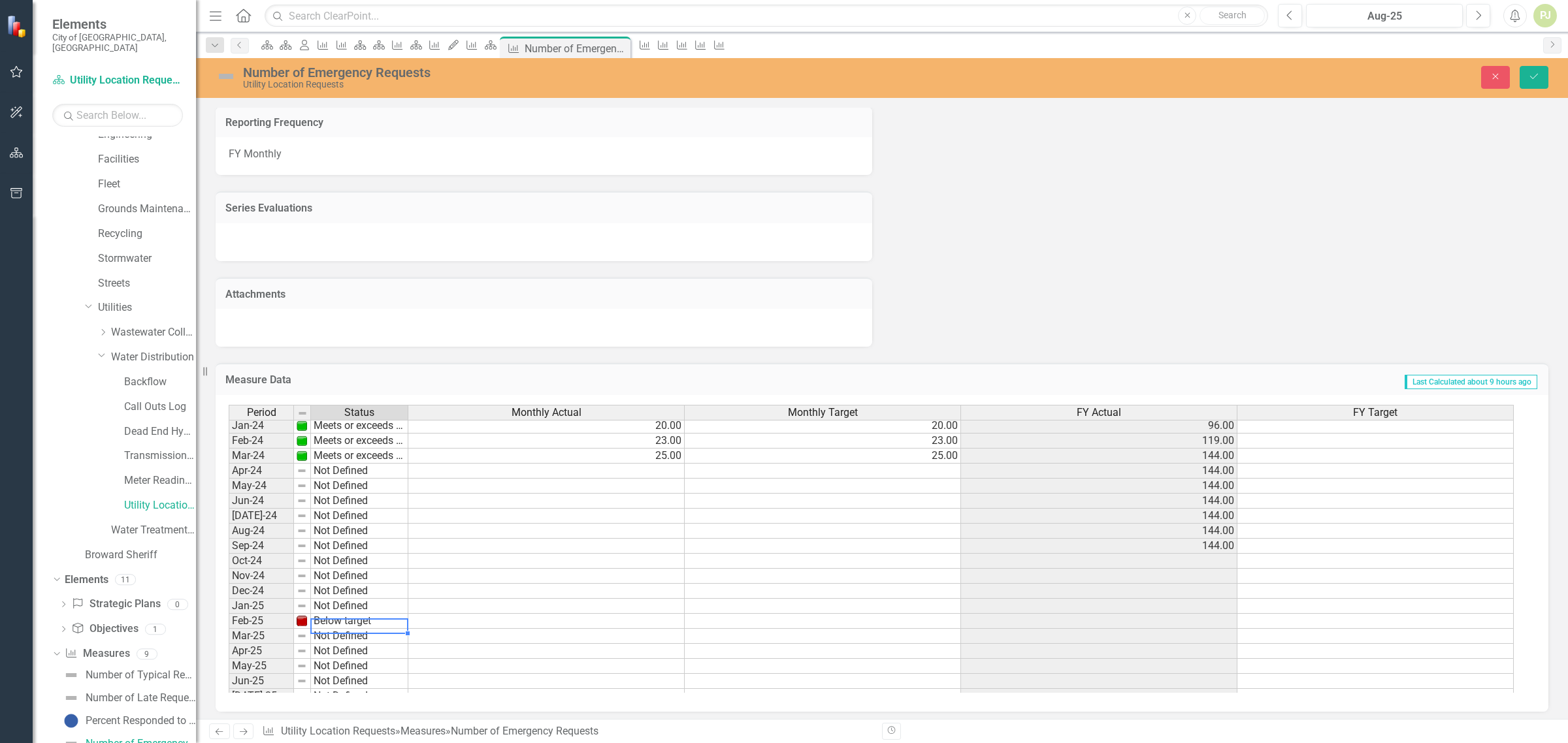
click at [327, 622] on td "Below target" at bounding box center [360, 621] width 97 height 15
click at [347, 620] on div "Period Status Monthly Actual Monthly Target FY Actual FY Target Feb-23 Meets or…" at bounding box center [877, 549] width 1297 height 288
click at [352, 638] on td "Not Defined" at bounding box center [360, 636] width 97 height 15
type textarea "Below target"
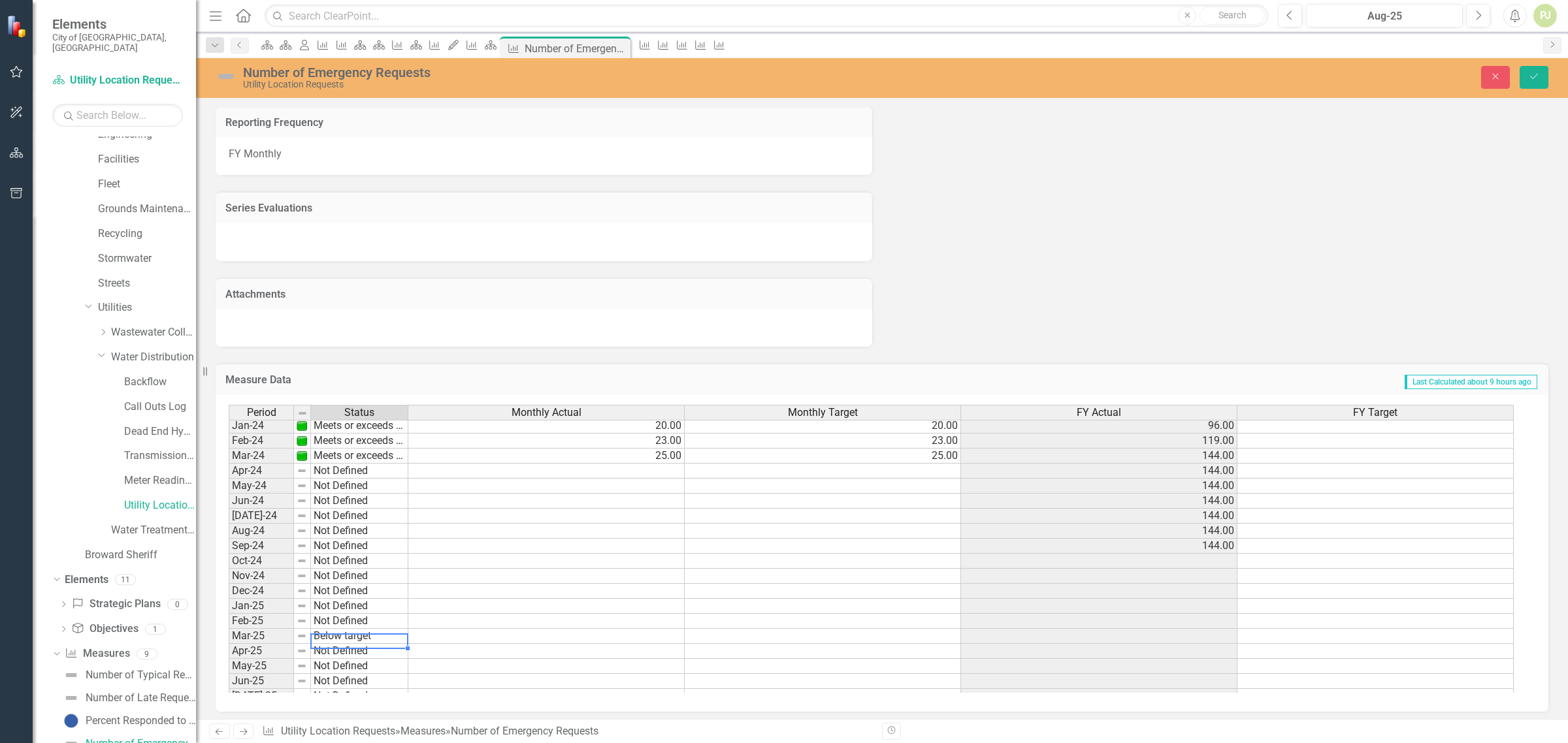
click at [355, 679] on div "Period Status Monthly Actual Monthly Target FY Actual FY Target Feb-23 Meets or…" at bounding box center [877, 549] width 1297 height 288
click at [503, 637] on td at bounding box center [546, 636] width 276 height 15
type textarea "1"
click at [802, 635] on td at bounding box center [823, 636] width 276 height 15
type textarea "4"
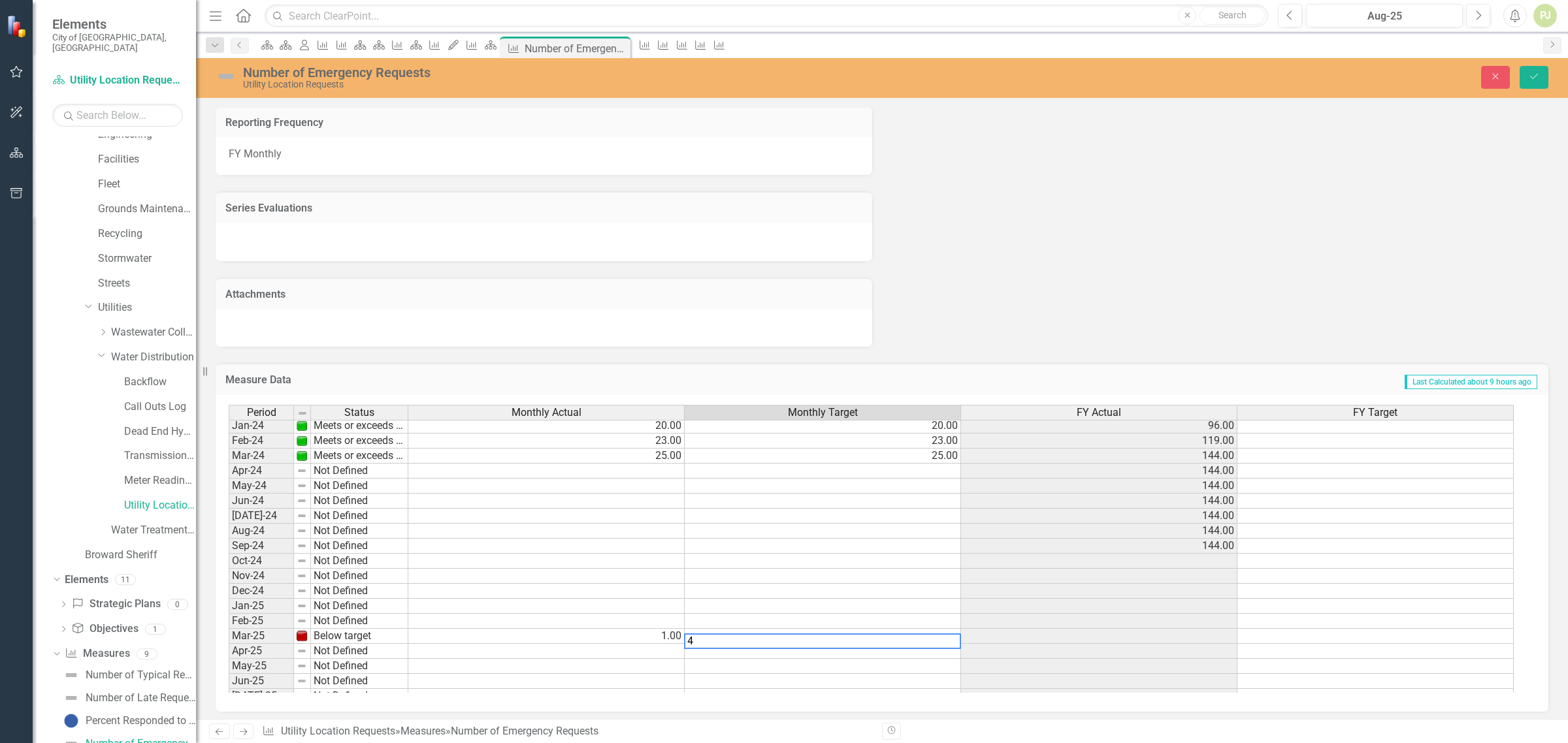
click at [1133, 635] on td at bounding box center [1099, 636] width 276 height 15
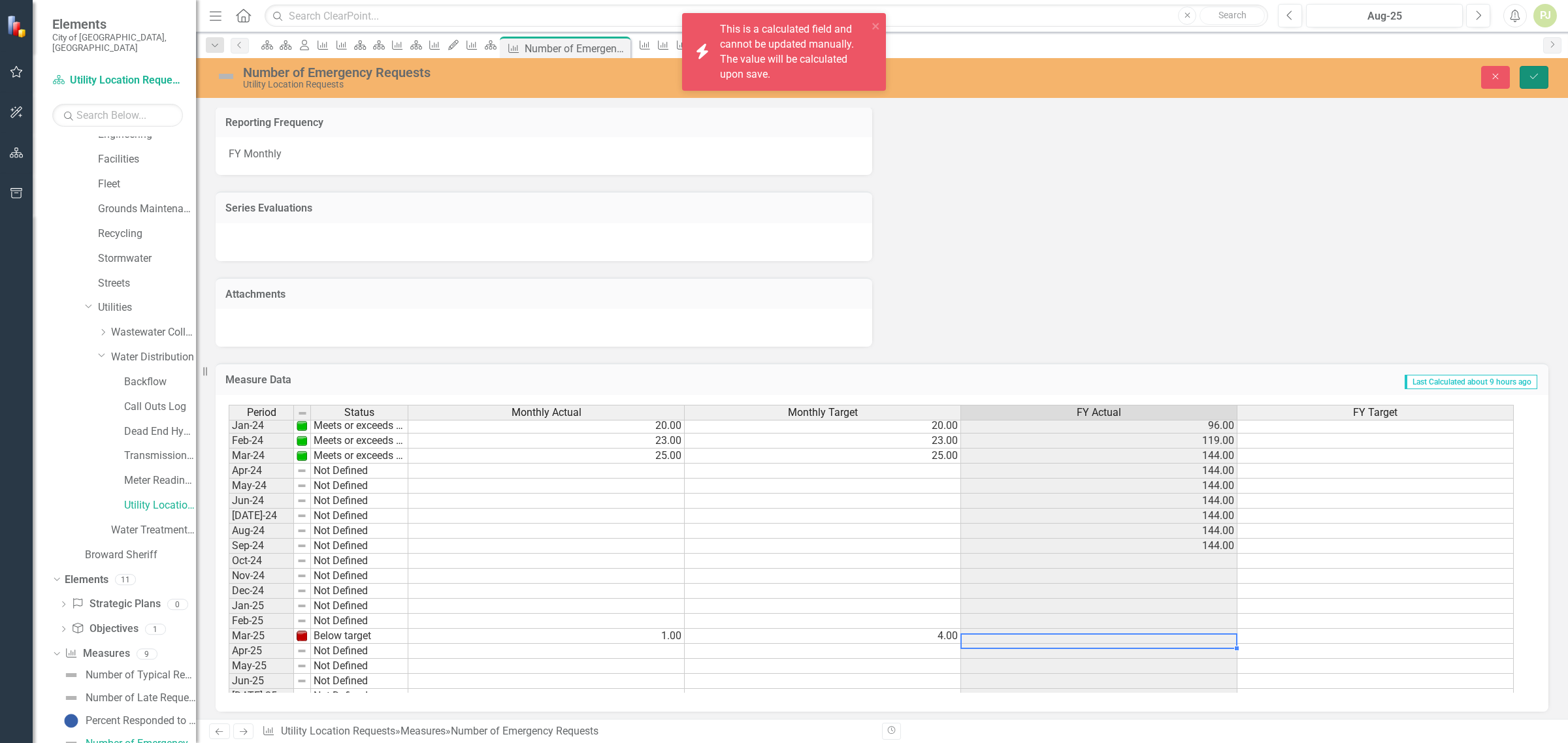
click at [1540, 77] on button "Save" at bounding box center [1533, 77] width 28 height 23
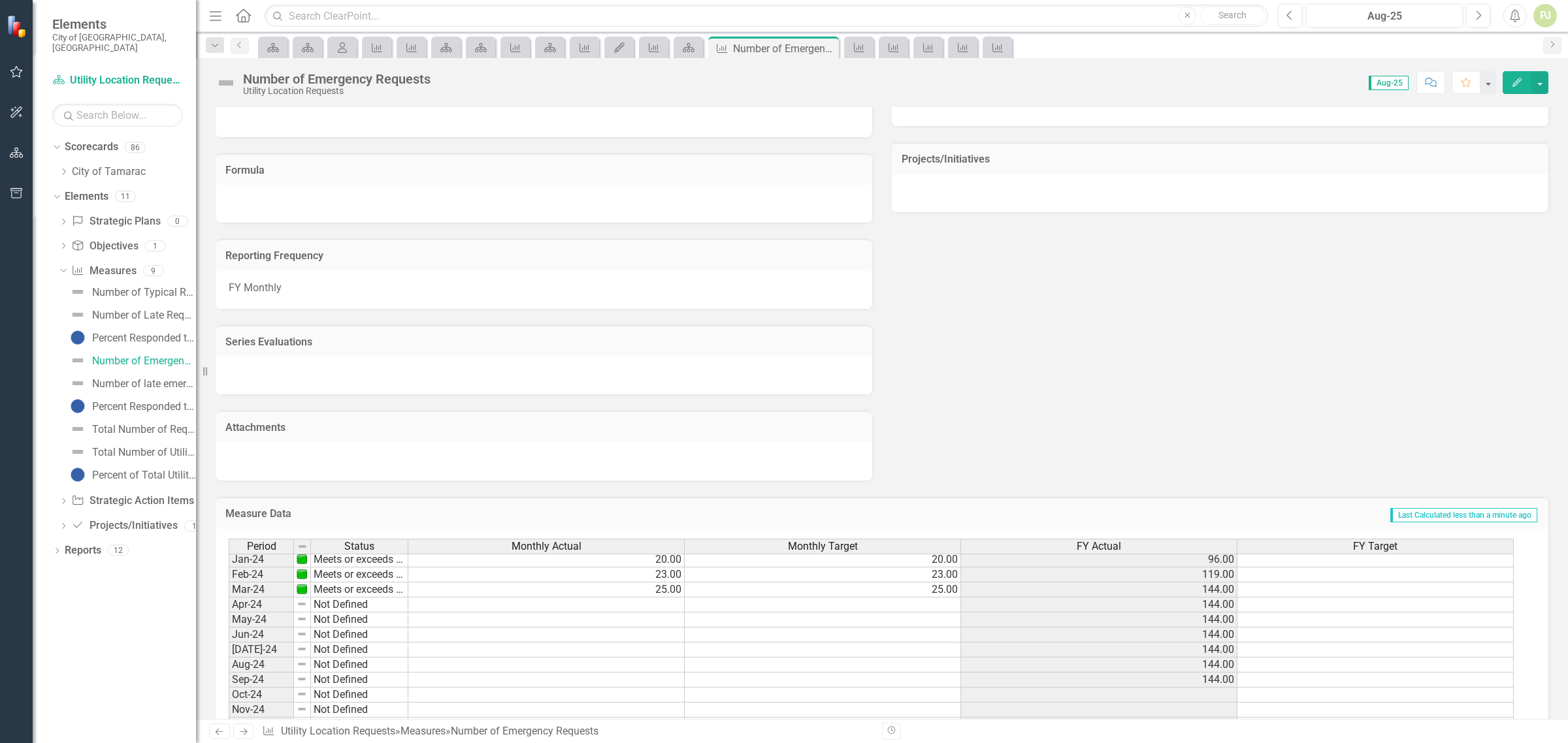
scroll to position [485, 0]
click at [1284, 616] on td at bounding box center [1376, 623] width 276 height 15
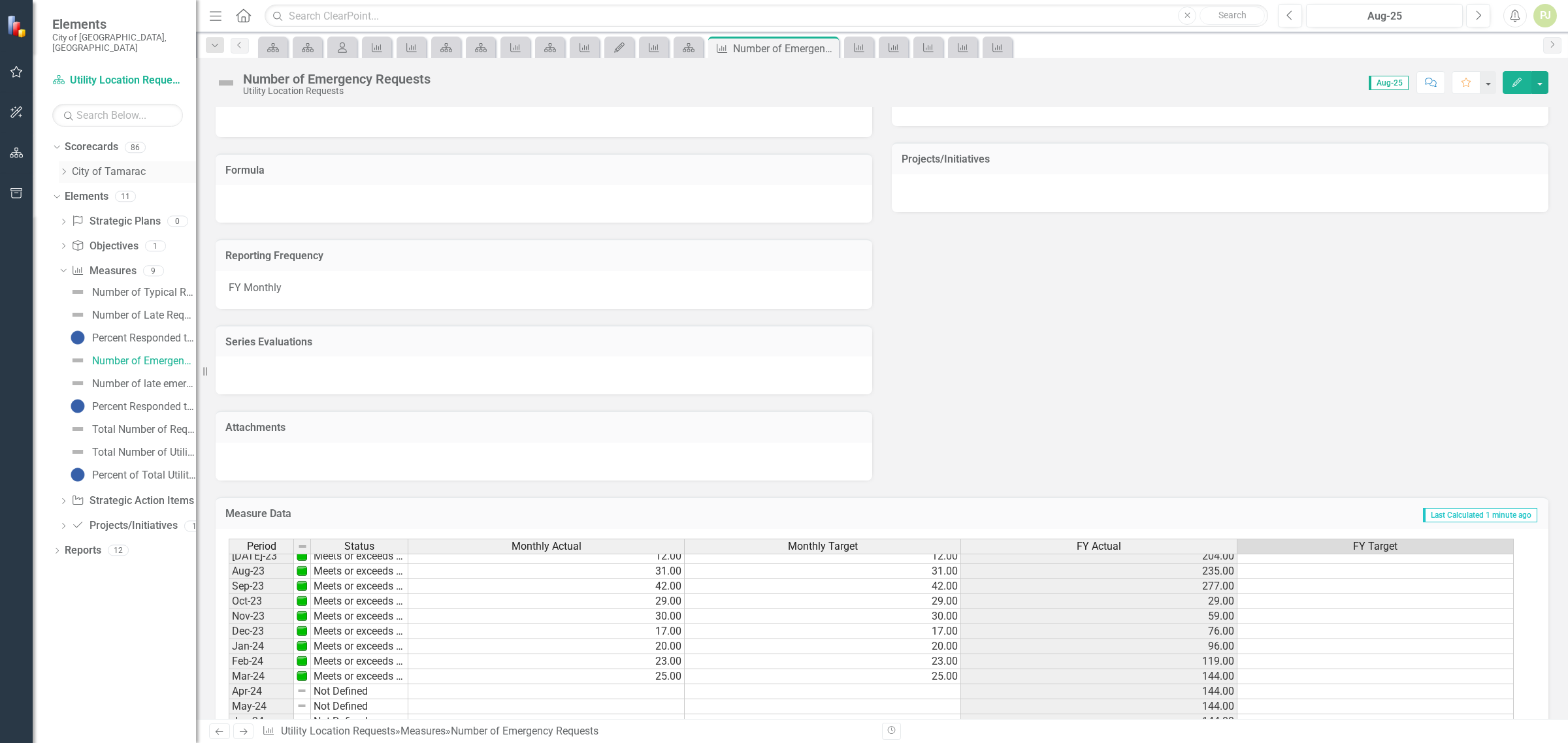
click at [62, 167] on icon "Dropdown" at bounding box center [63, 171] width 10 height 8
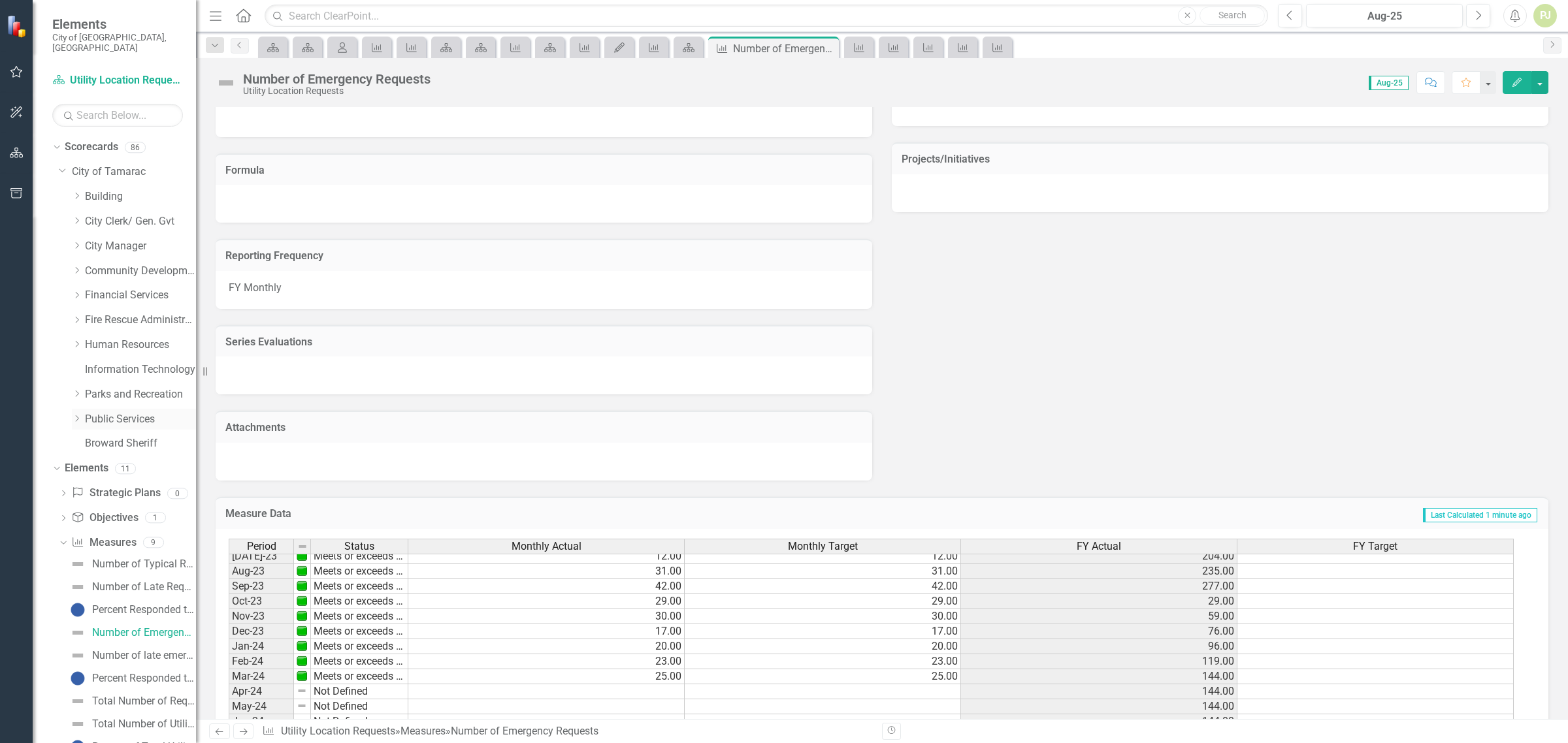
click at [80, 415] on icon "Dropdown" at bounding box center [77, 418] width 10 height 8
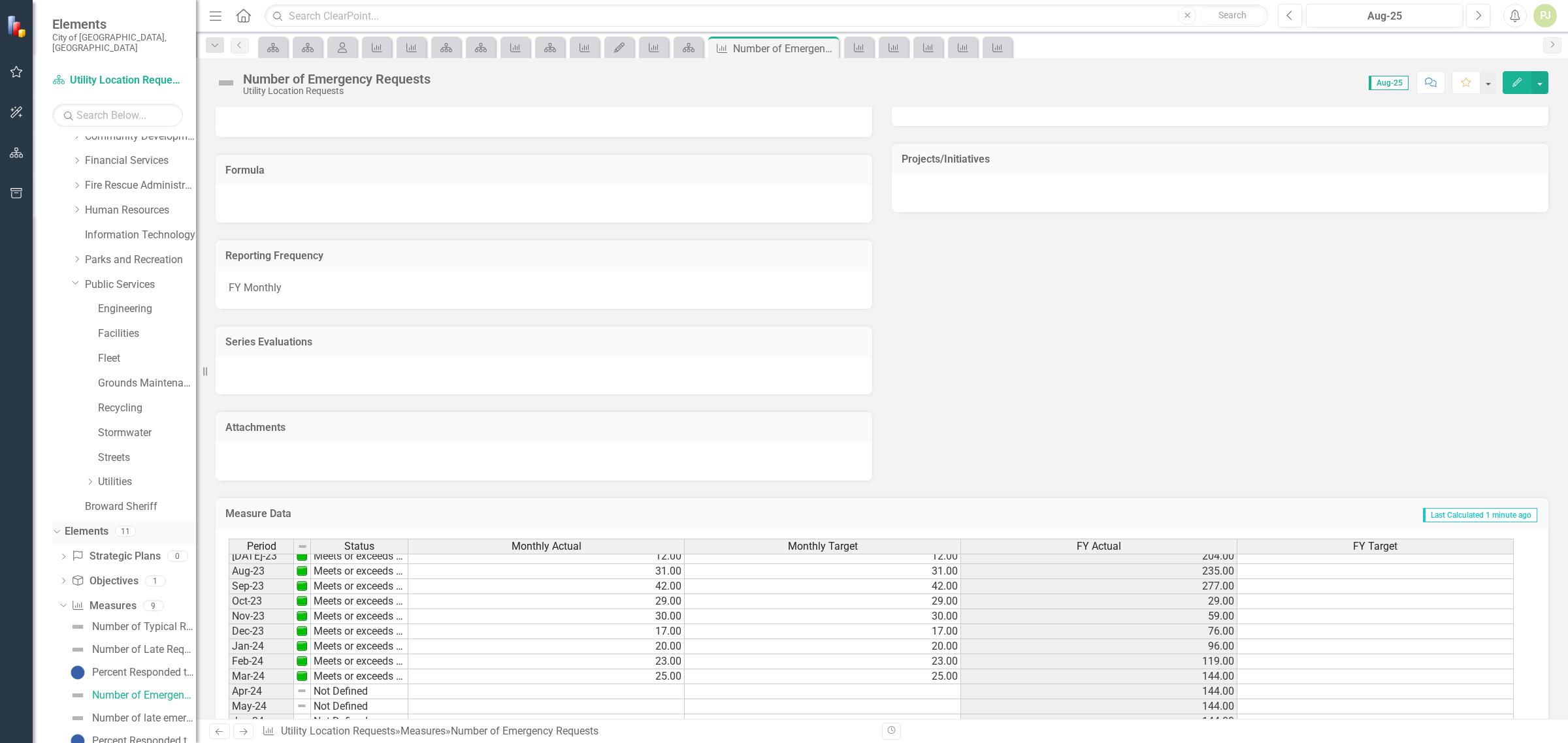
scroll to position [163, 0]
click at [86, 449] on icon "Dropdown" at bounding box center [90, 453] width 10 height 8
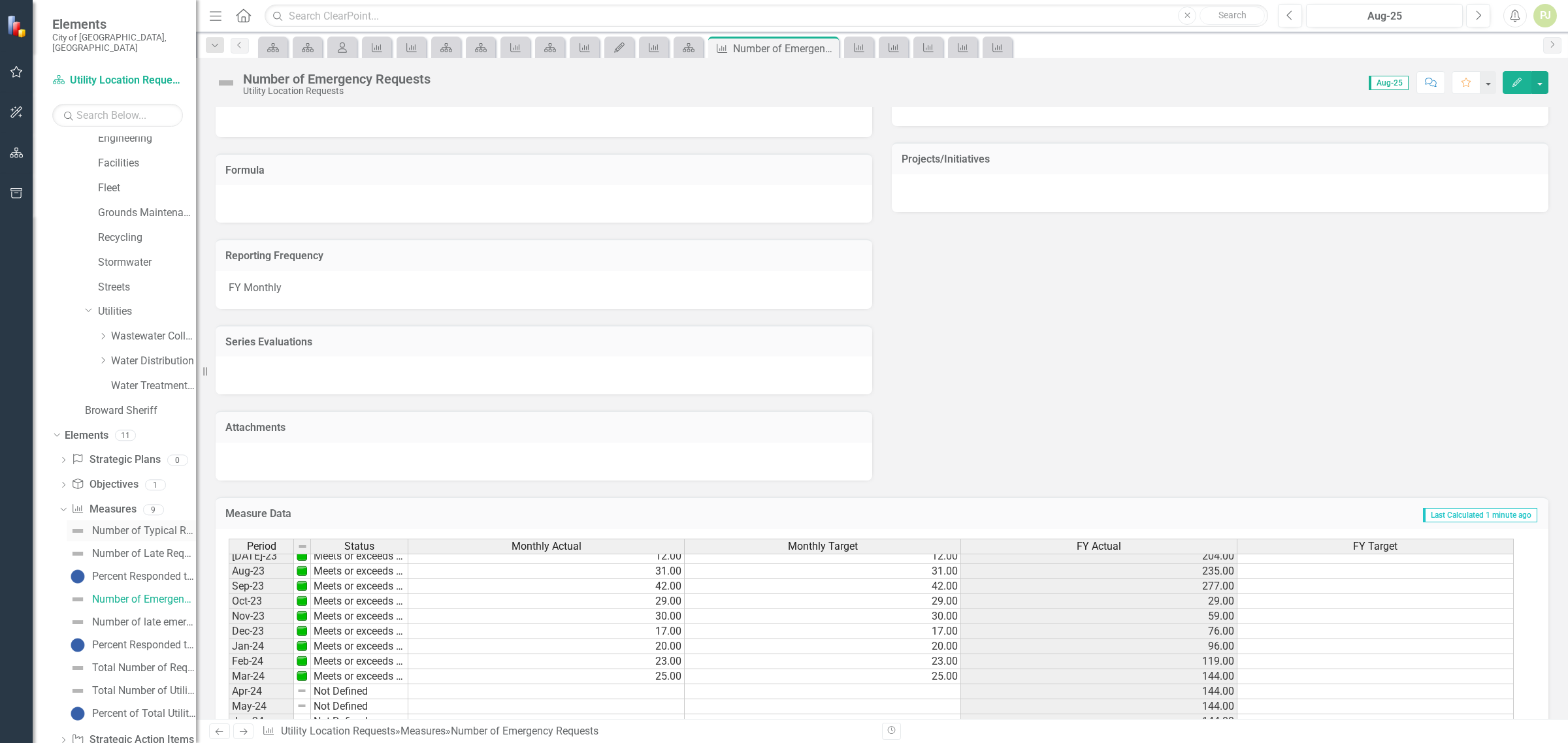
scroll to position [327, 0]
click at [102, 334] on div "Dropdown" at bounding box center [103, 339] width 10 height 11
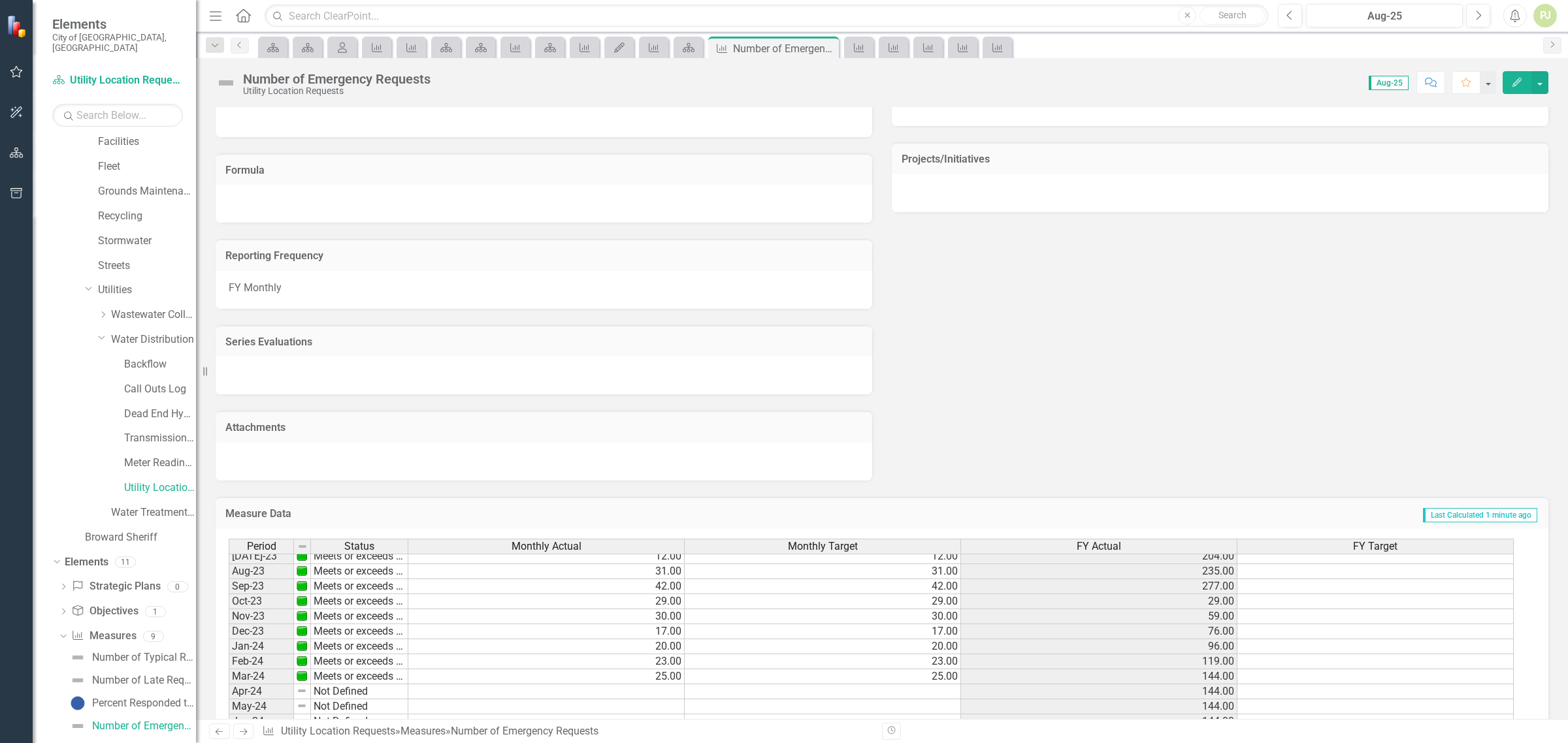
click at [123, 478] on div "Utility Location Requests" at bounding box center [135, 490] width 124 height 25
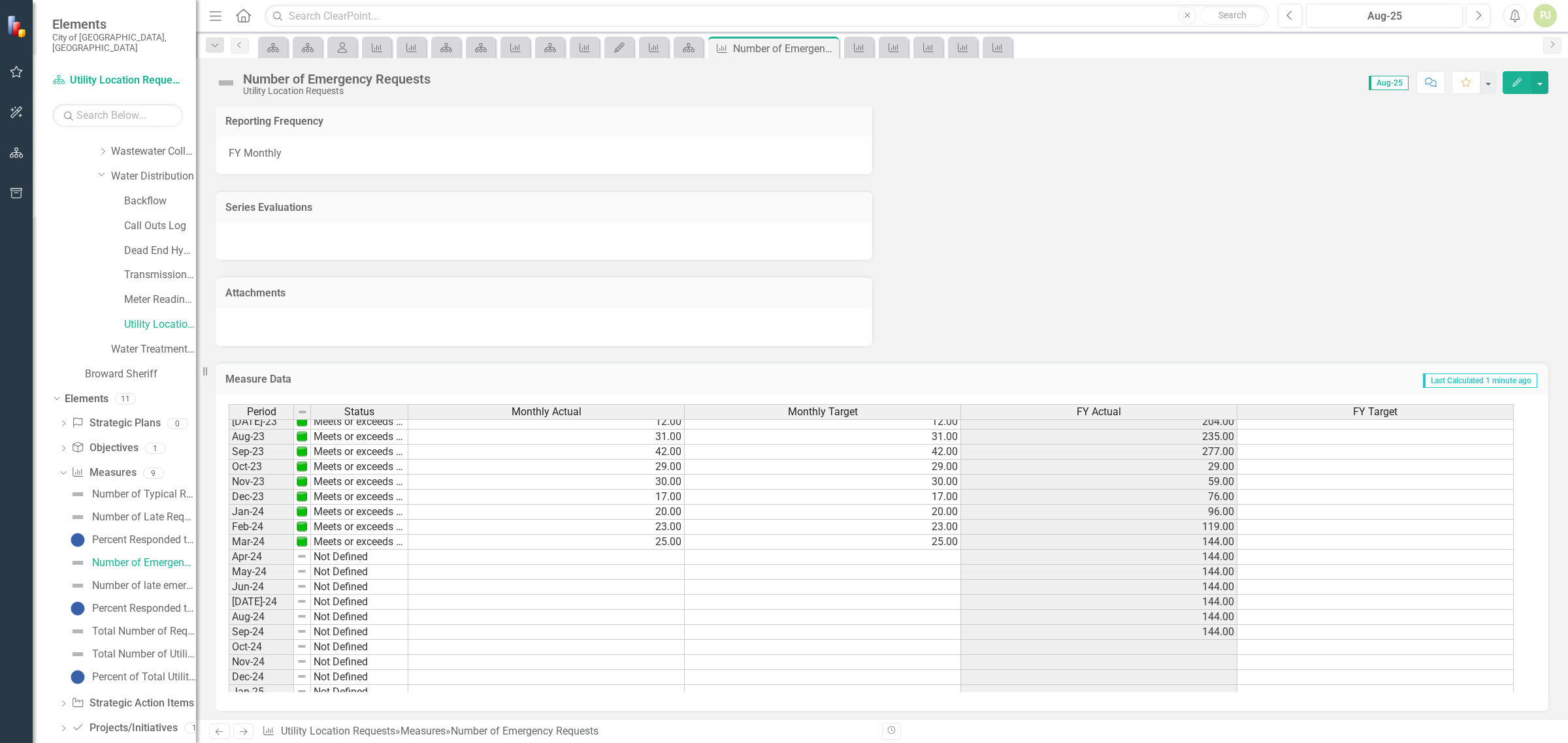
scroll to position [403, 0]
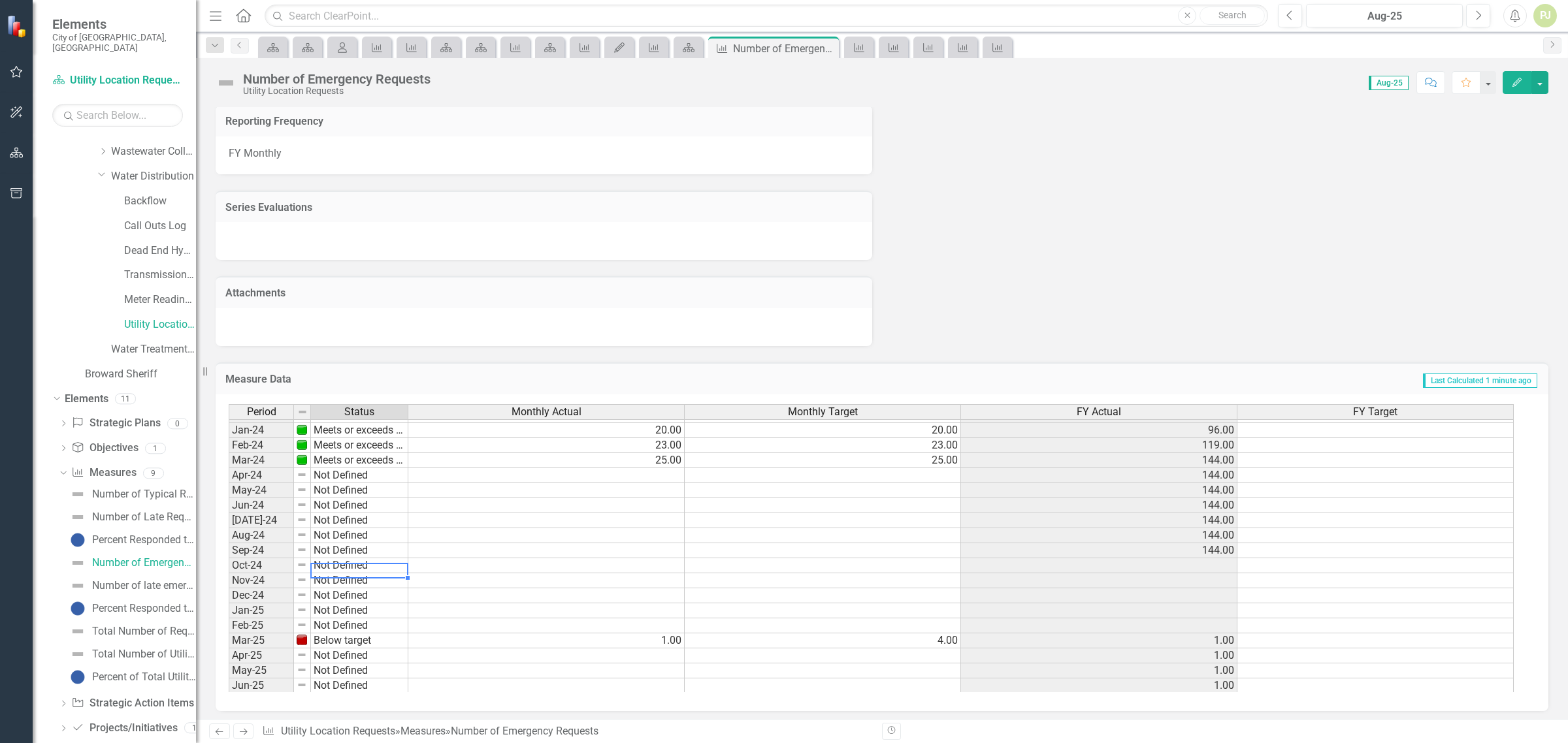
click at [348, 565] on td "Not Defined" at bounding box center [360, 565] width 97 height 15
click at [916, 578] on td at bounding box center [823, 581] width 276 height 15
click at [348, 578] on td "Not Defined" at bounding box center [360, 581] width 97 height 15
click at [259, 563] on td "Oct-24" at bounding box center [261, 565] width 65 height 15
click at [344, 567] on td "Not Defined" at bounding box center [360, 565] width 97 height 15
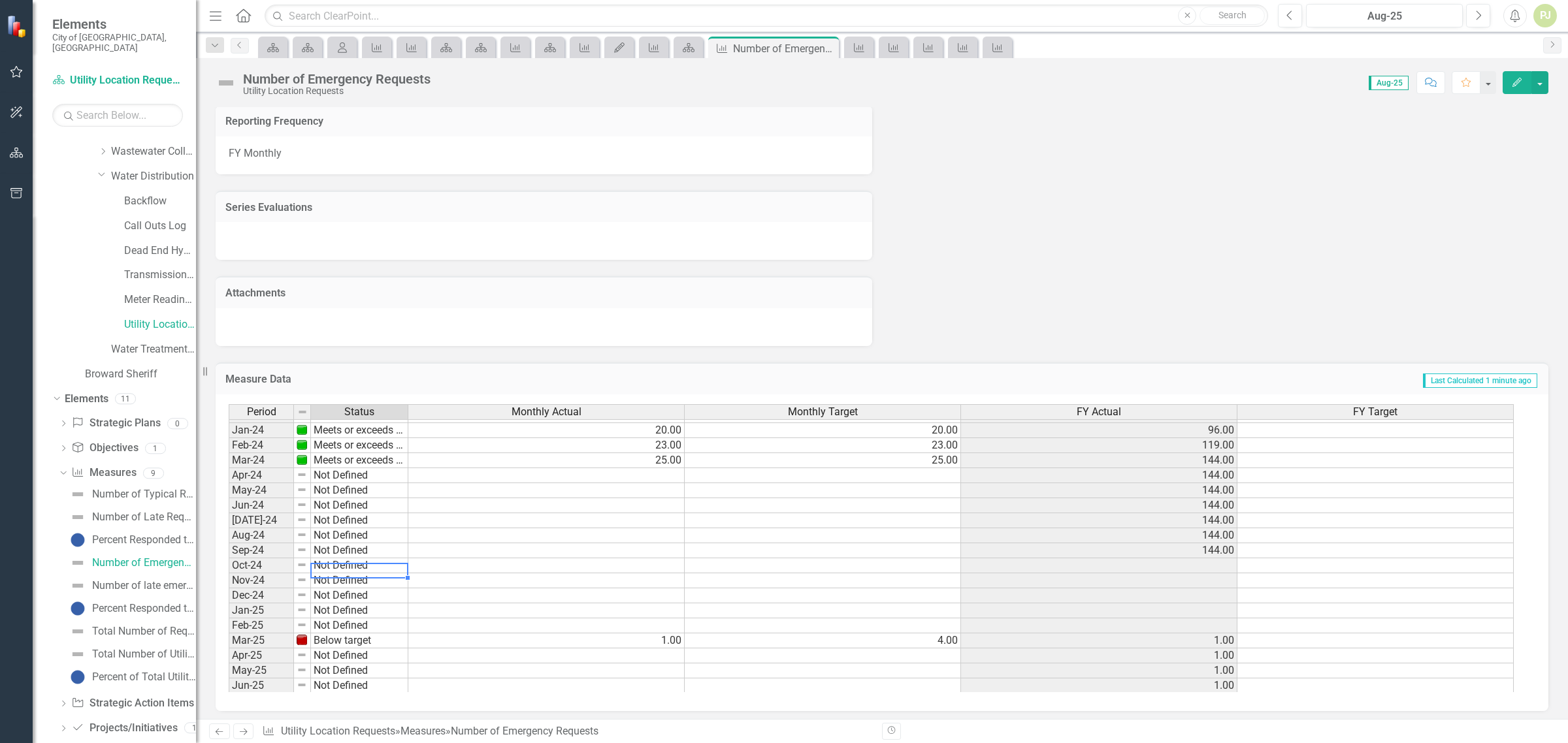
click at [344, 567] on td "Not Defined" at bounding box center [360, 565] width 97 height 15
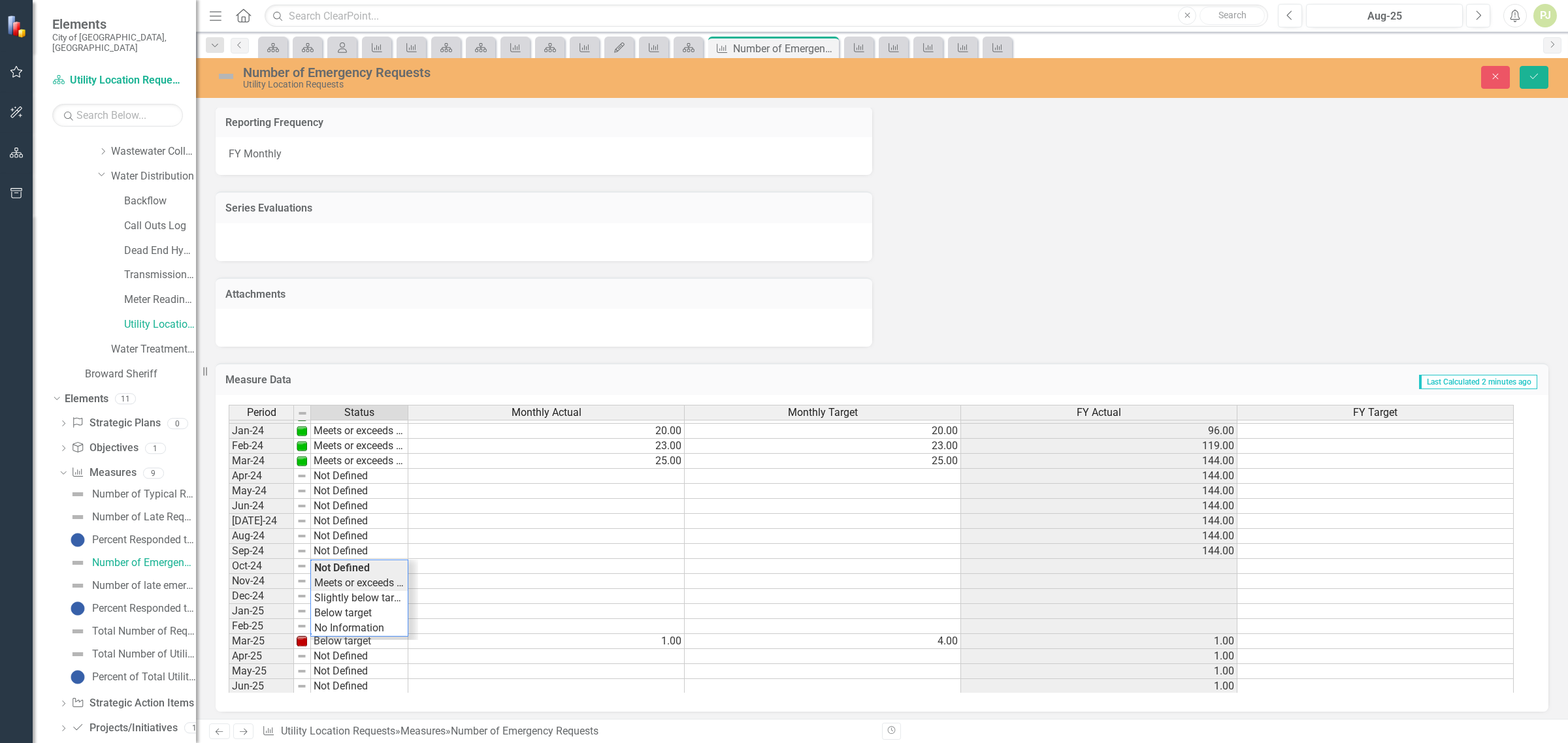
type textarea "Meets or exceeds target"
click at [358, 574] on div "Period Status Monthly Actual Monthly Target FY Actual FY Target Jan-23 Meets or…" at bounding box center [877, 549] width 1297 height 288
click at [860, 562] on td at bounding box center [823, 566] width 276 height 15
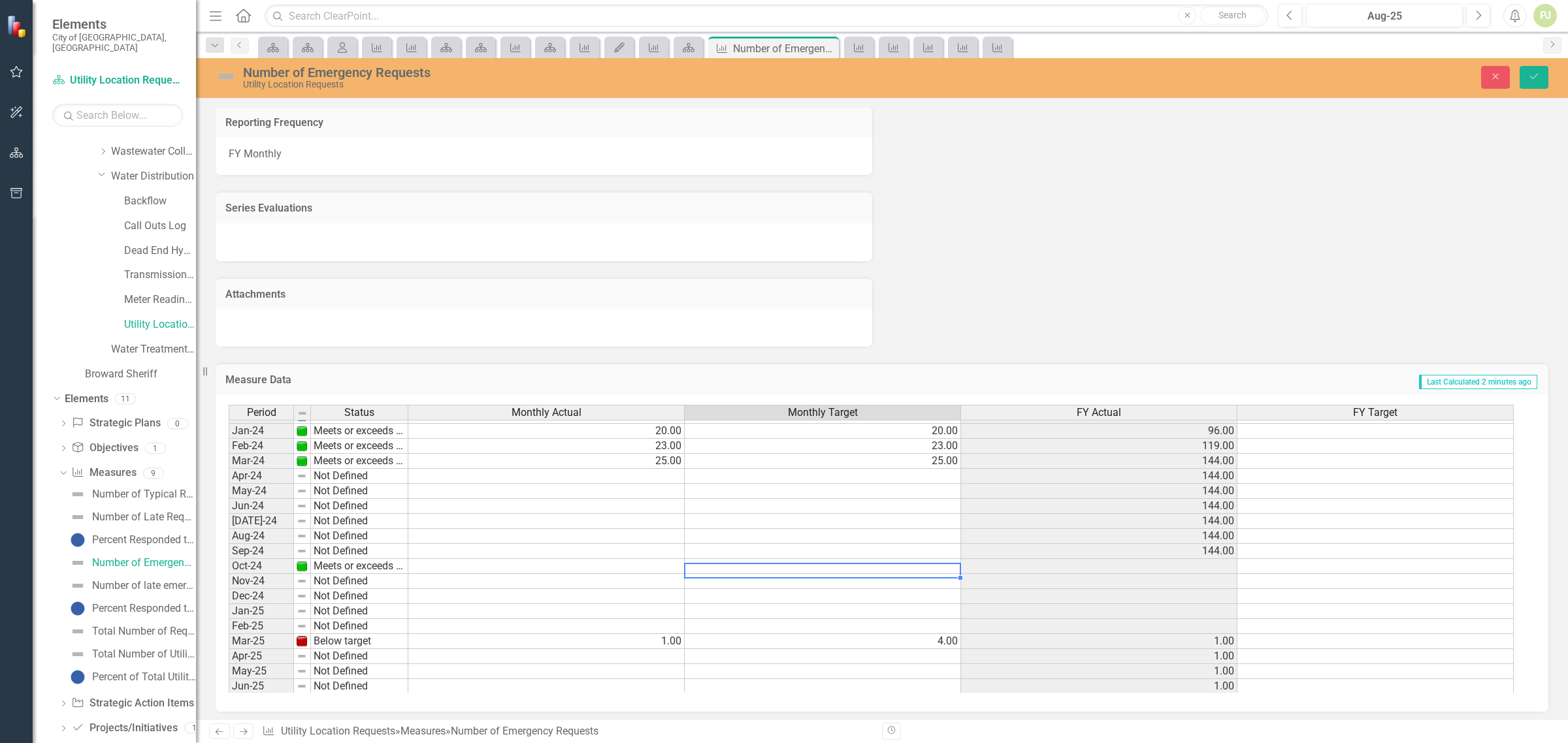
click at [1029, 564] on td at bounding box center [1099, 566] width 276 height 15
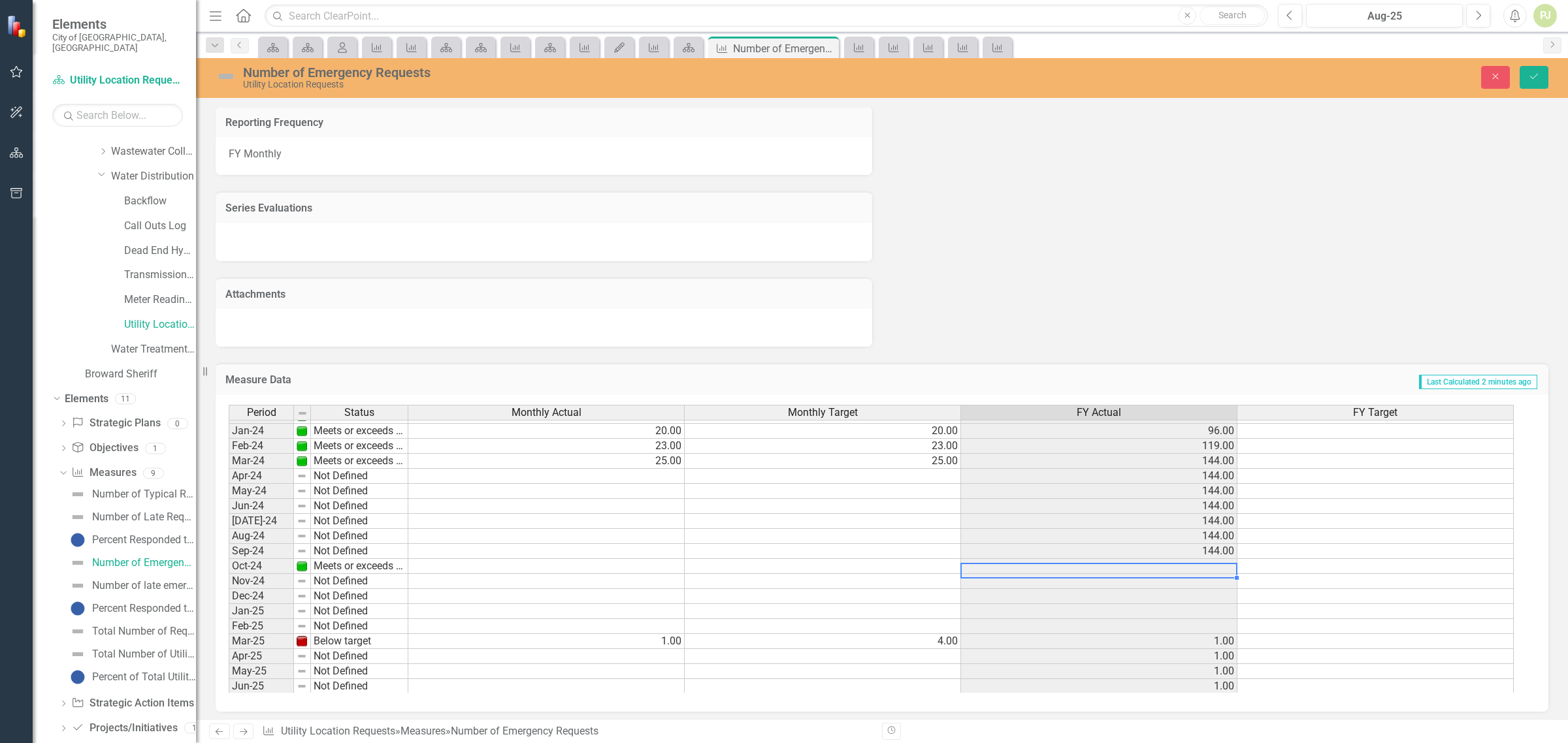
click at [931, 565] on td at bounding box center [823, 566] width 276 height 15
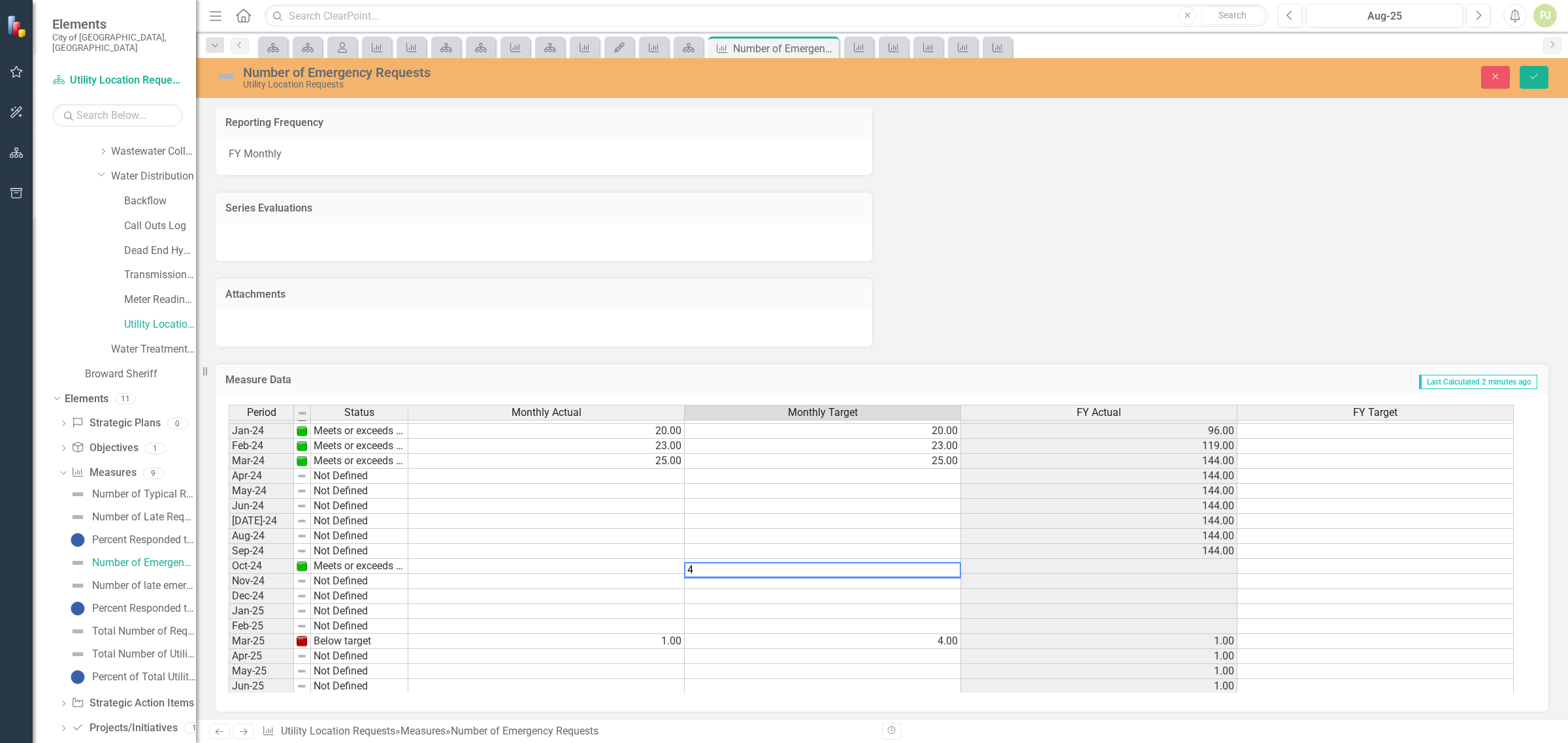
type textarea "4"
click at [869, 596] on td at bounding box center [823, 597] width 276 height 15
click at [331, 565] on td "Meets or exceeds target" at bounding box center [360, 566] width 97 height 15
click at [332, 565] on td "Meets or exceeds target" at bounding box center [360, 566] width 97 height 15
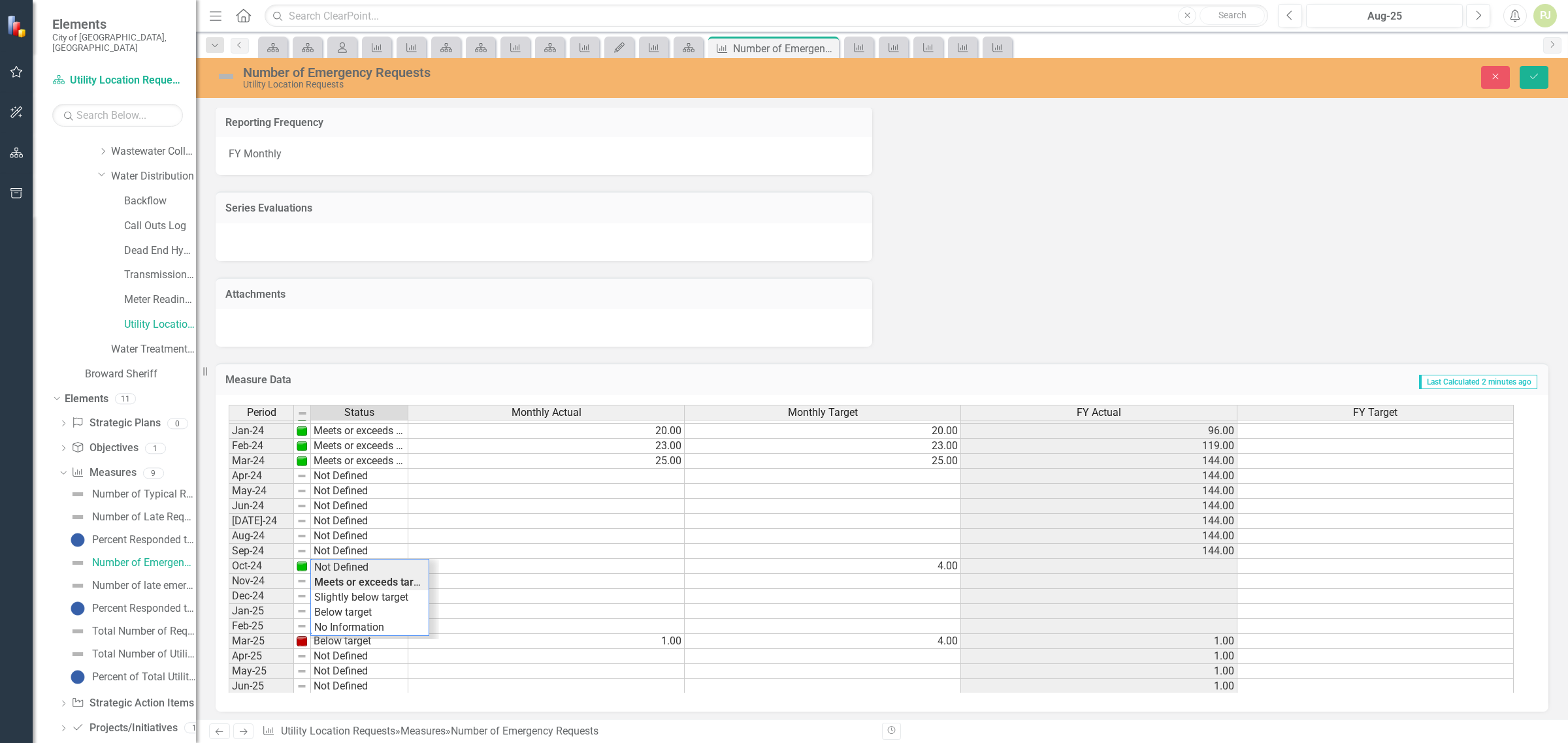
type textarea "Not Defined"
click at [334, 564] on div "Period Status Monthly Actual Monthly Target FY Actual FY Target Jan-23 Meets or…" at bounding box center [877, 549] width 1297 height 288
click at [806, 686] on td at bounding box center [823, 686] width 276 height 15
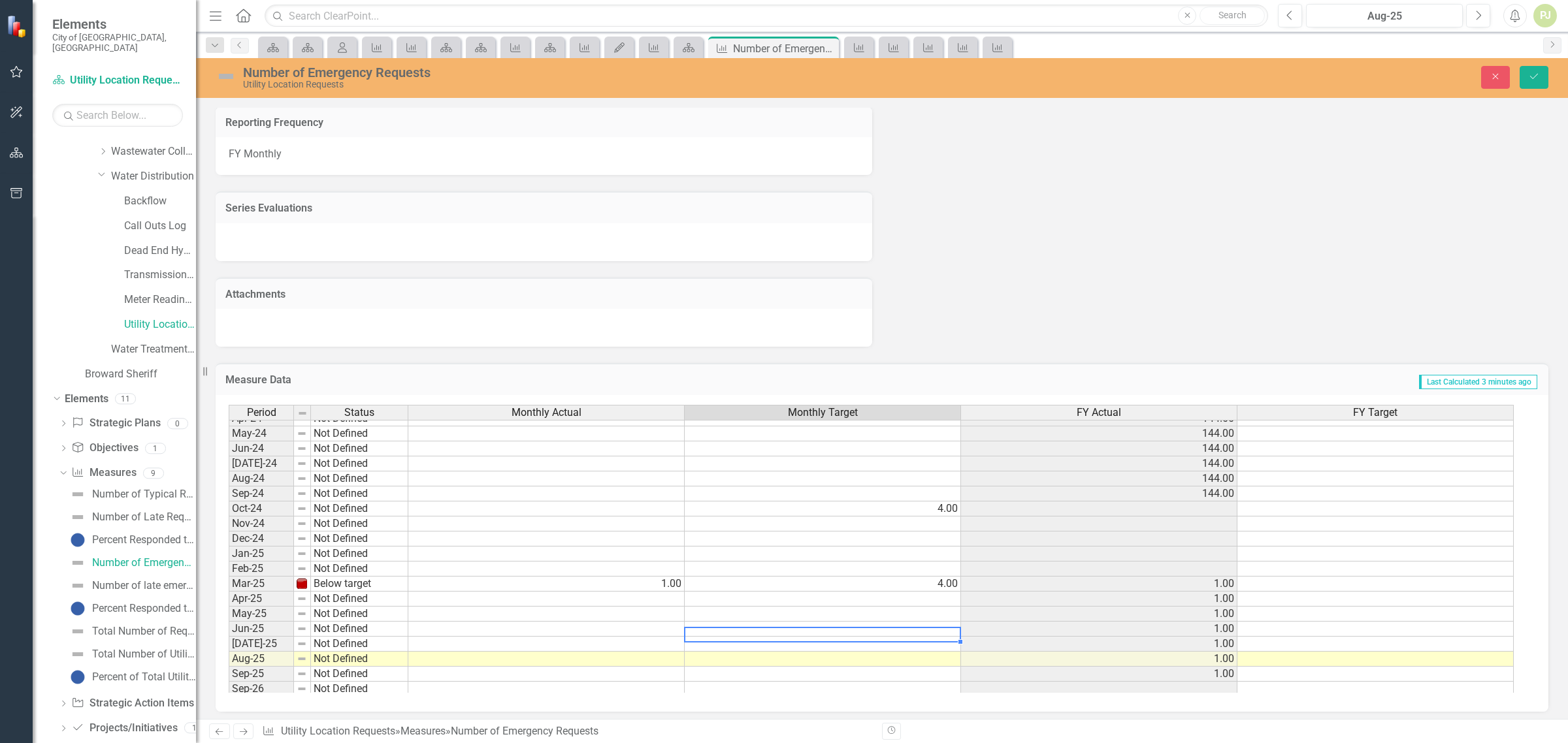
scroll to position [485, 0]
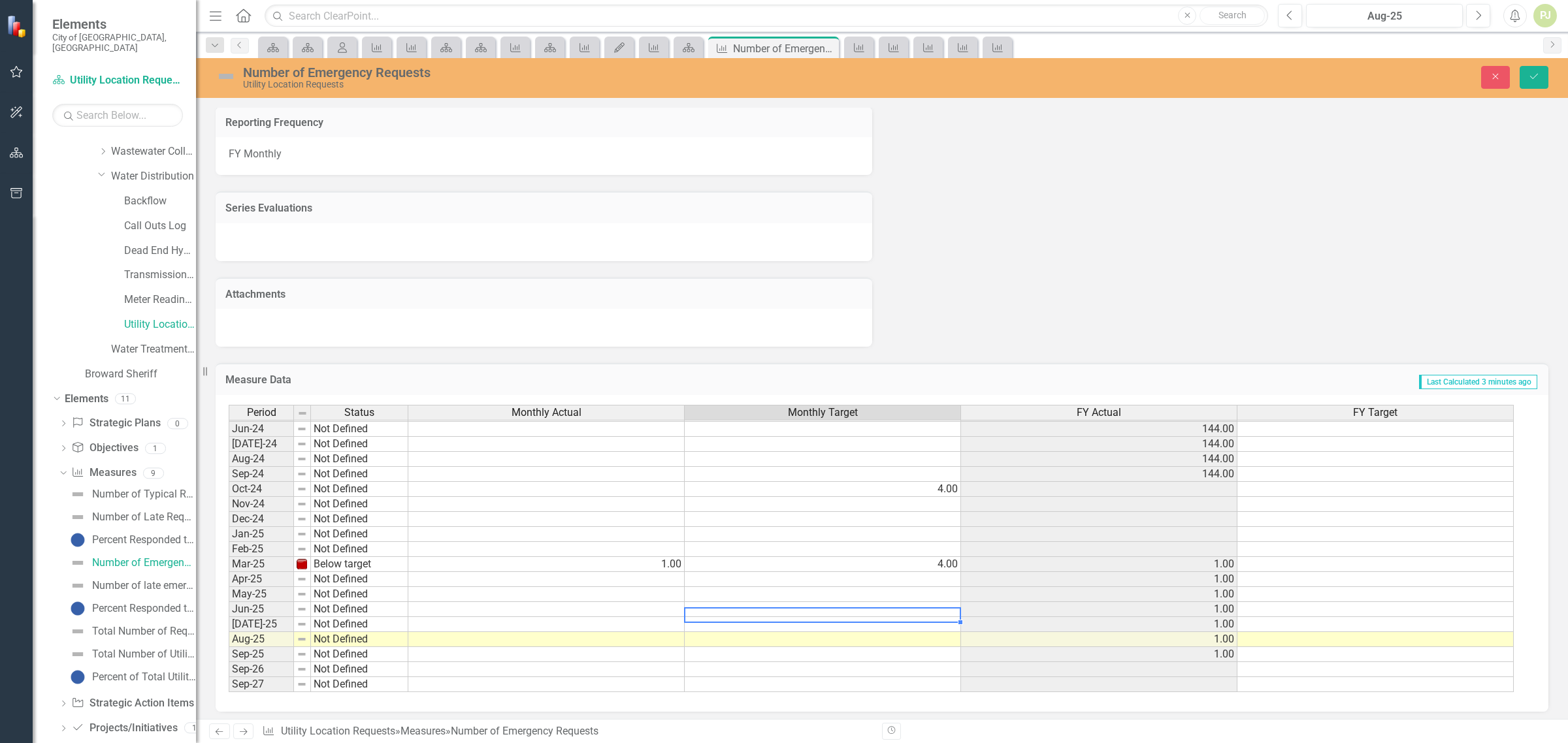
click at [638, 606] on td at bounding box center [546, 609] width 276 height 15
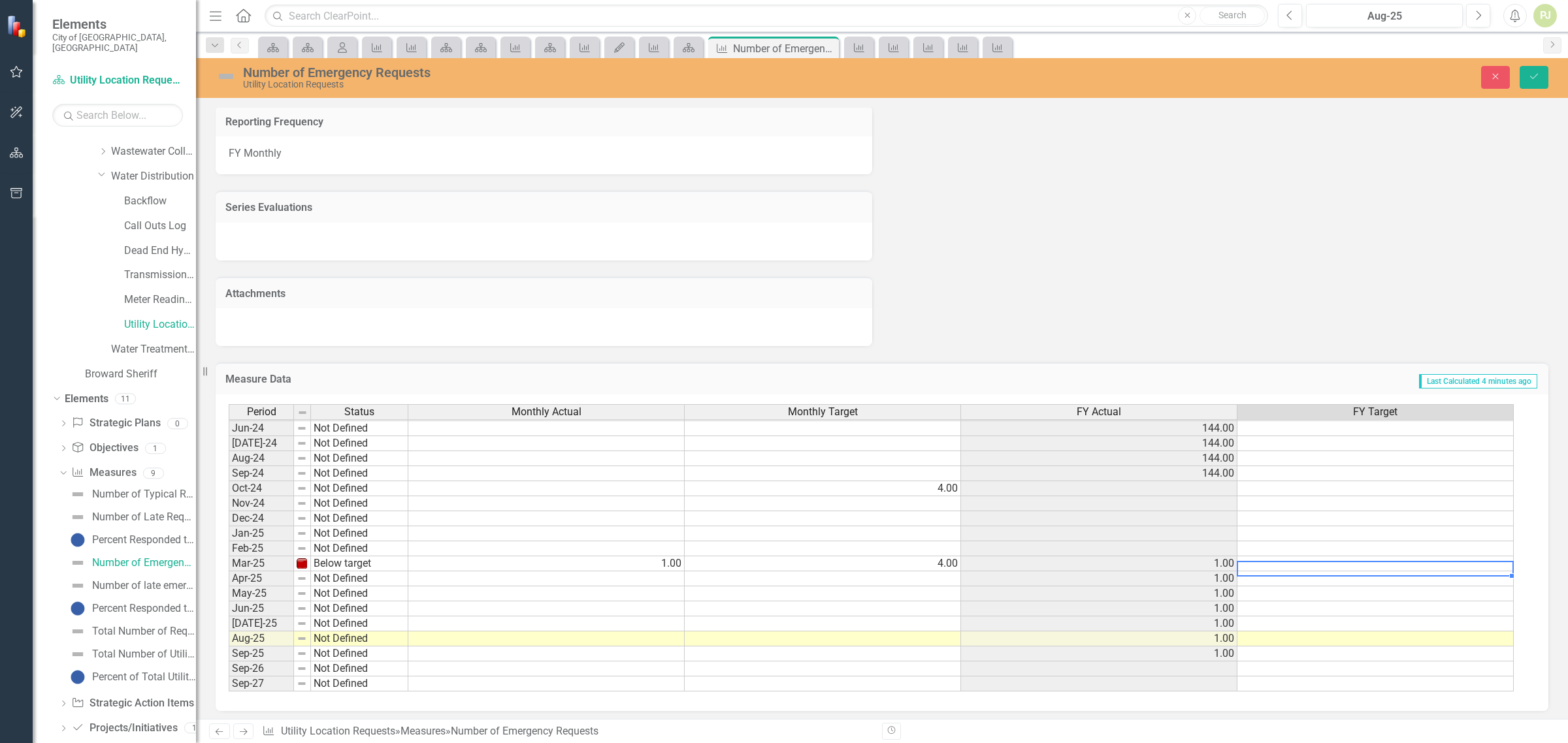
click at [1467, 556] on td at bounding box center [1376, 564] width 276 height 15
click at [1434, 558] on td at bounding box center [1376, 564] width 276 height 15
click at [1393, 556] on td at bounding box center [1376, 564] width 276 height 15
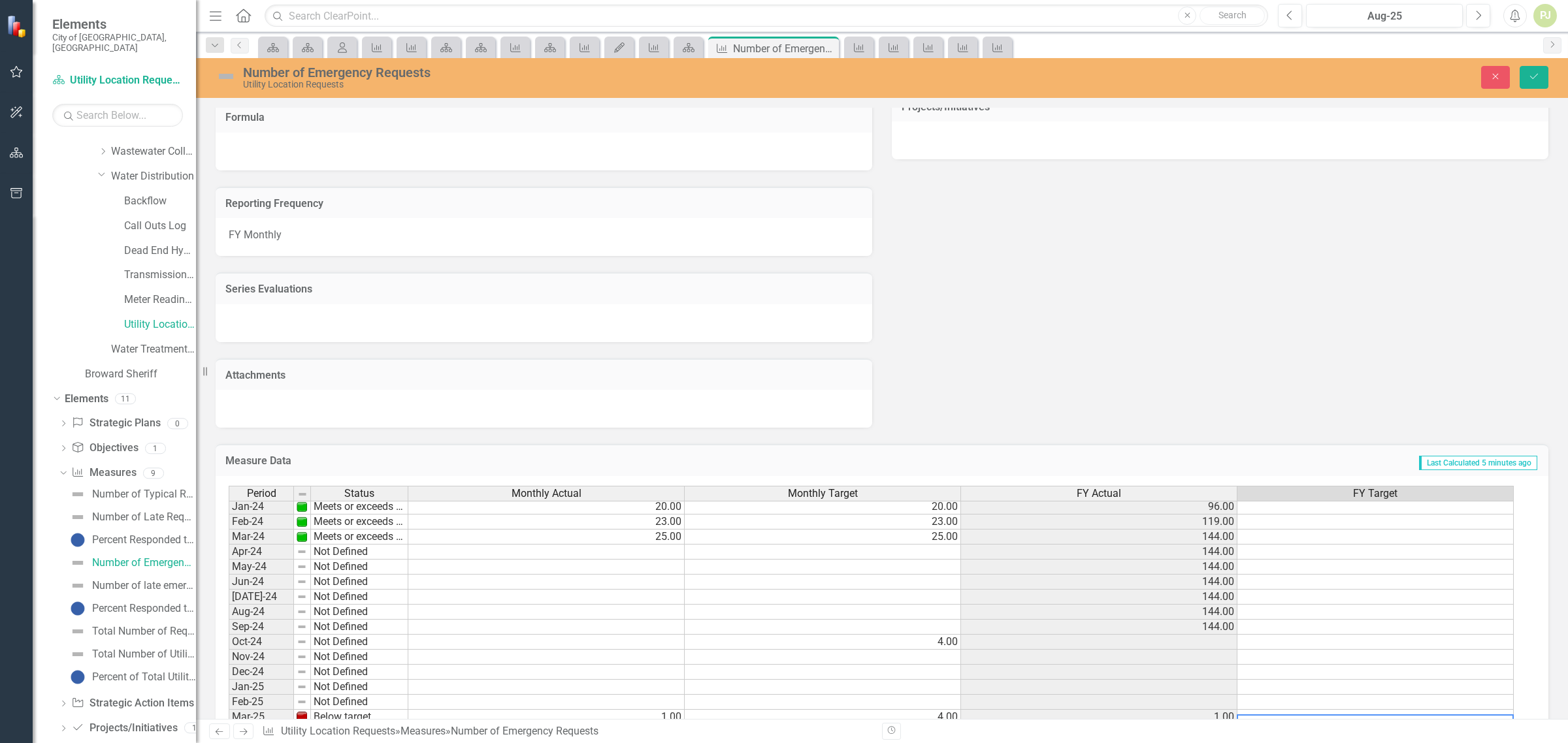
scroll to position [0, 0]
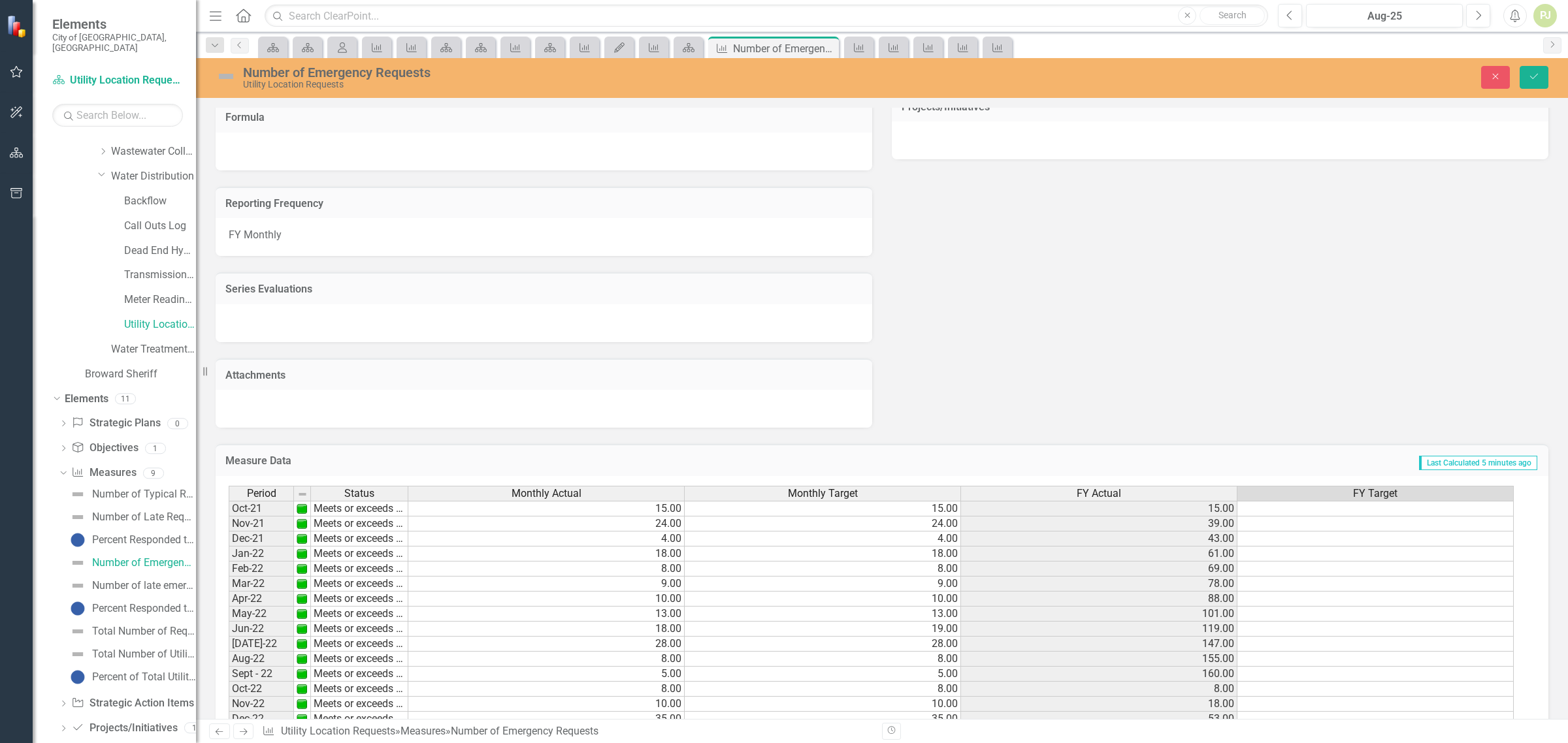
type textarea "15"
click at [676, 510] on td "15.00" at bounding box center [546, 508] width 276 height 16
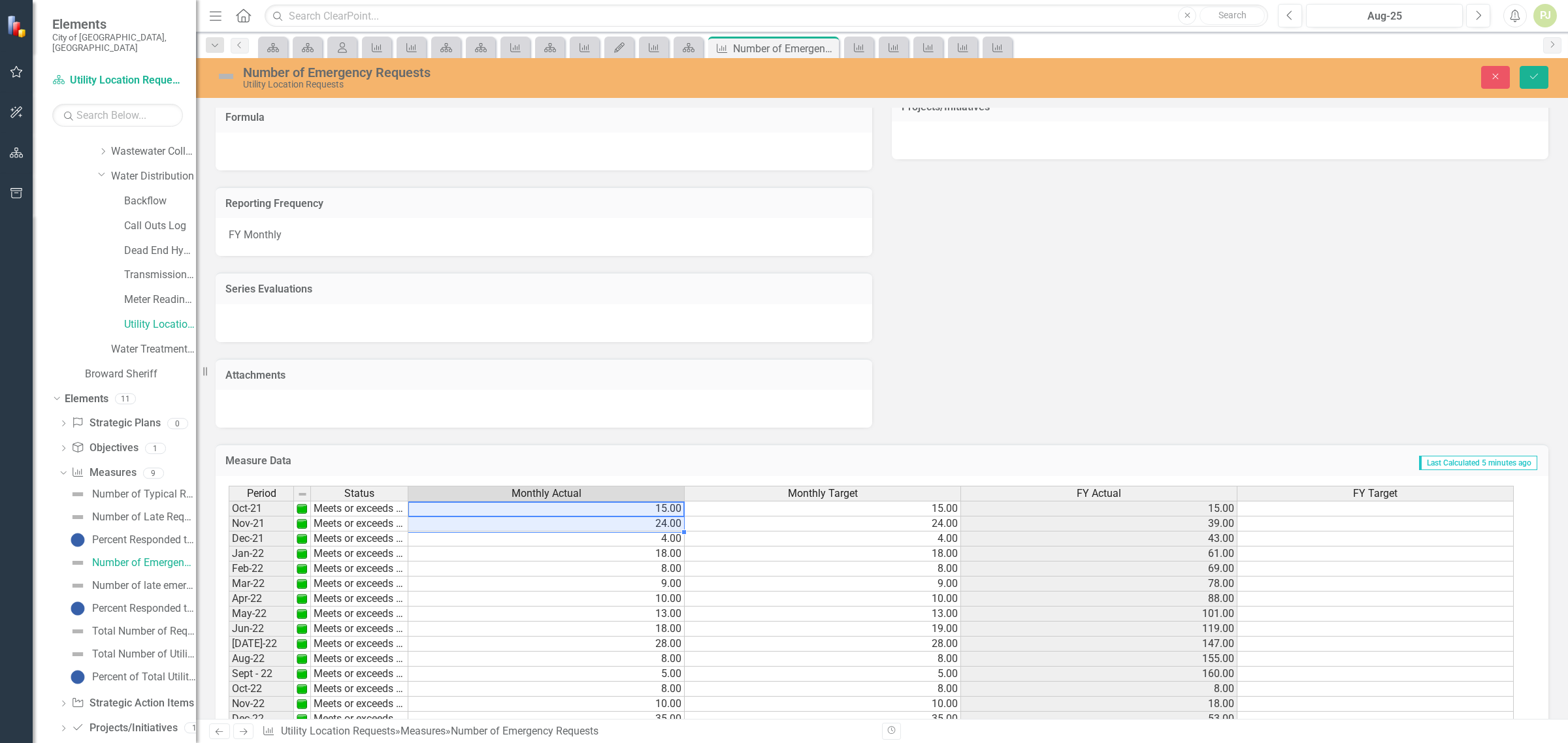
click at [229, 512] on div "Period Status Monthly Actual Monthly Target FY Actual FY Target Oct-21 Meets or…" at bounding box center [229, 673] width 0 height 376
click at [580, 522] on td "24.00" at bounding box center [546, 524] width 276 height 15
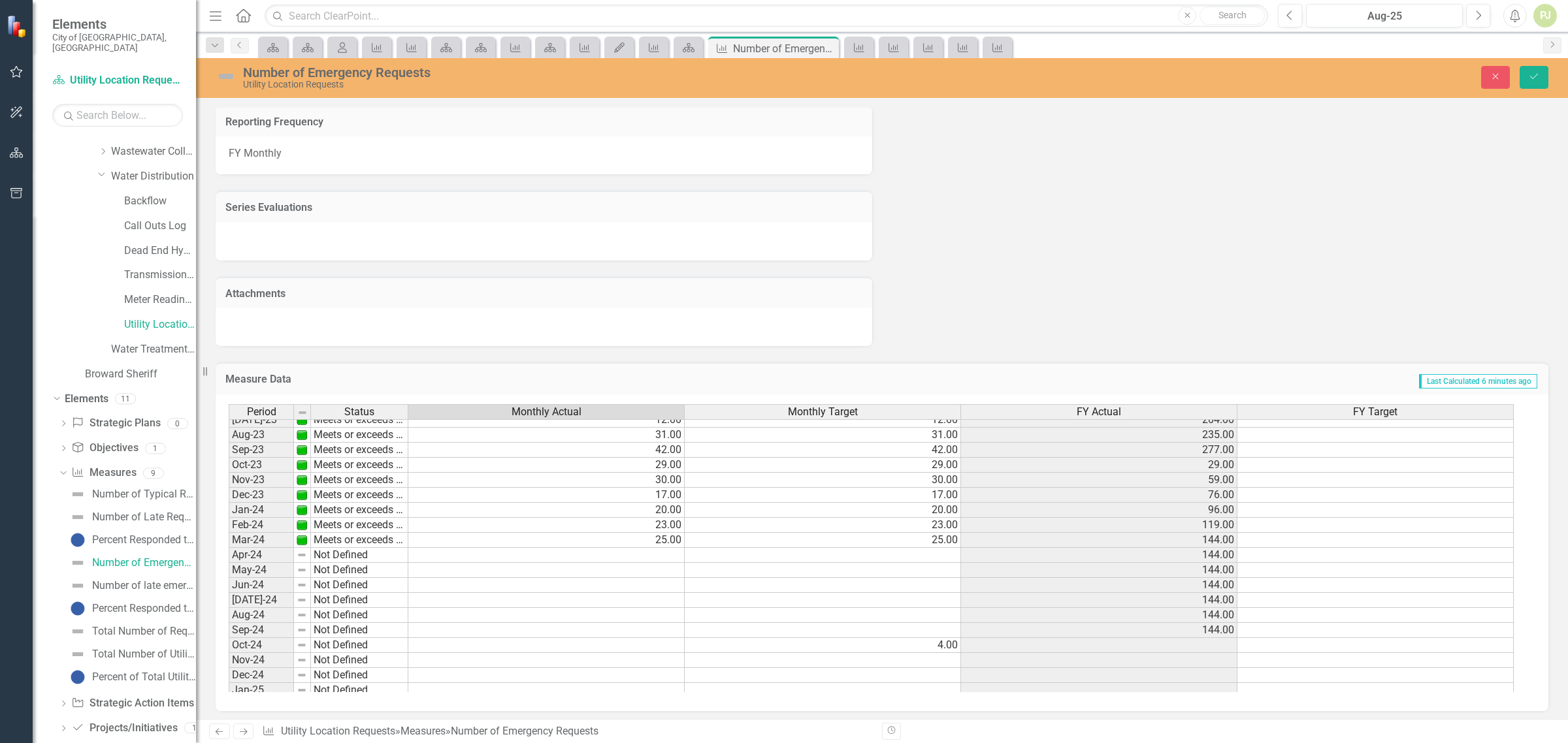
scroll to position [405, 0]
click at [1457, 641] on td at bounding box center [1376, 639] width 276 height 15
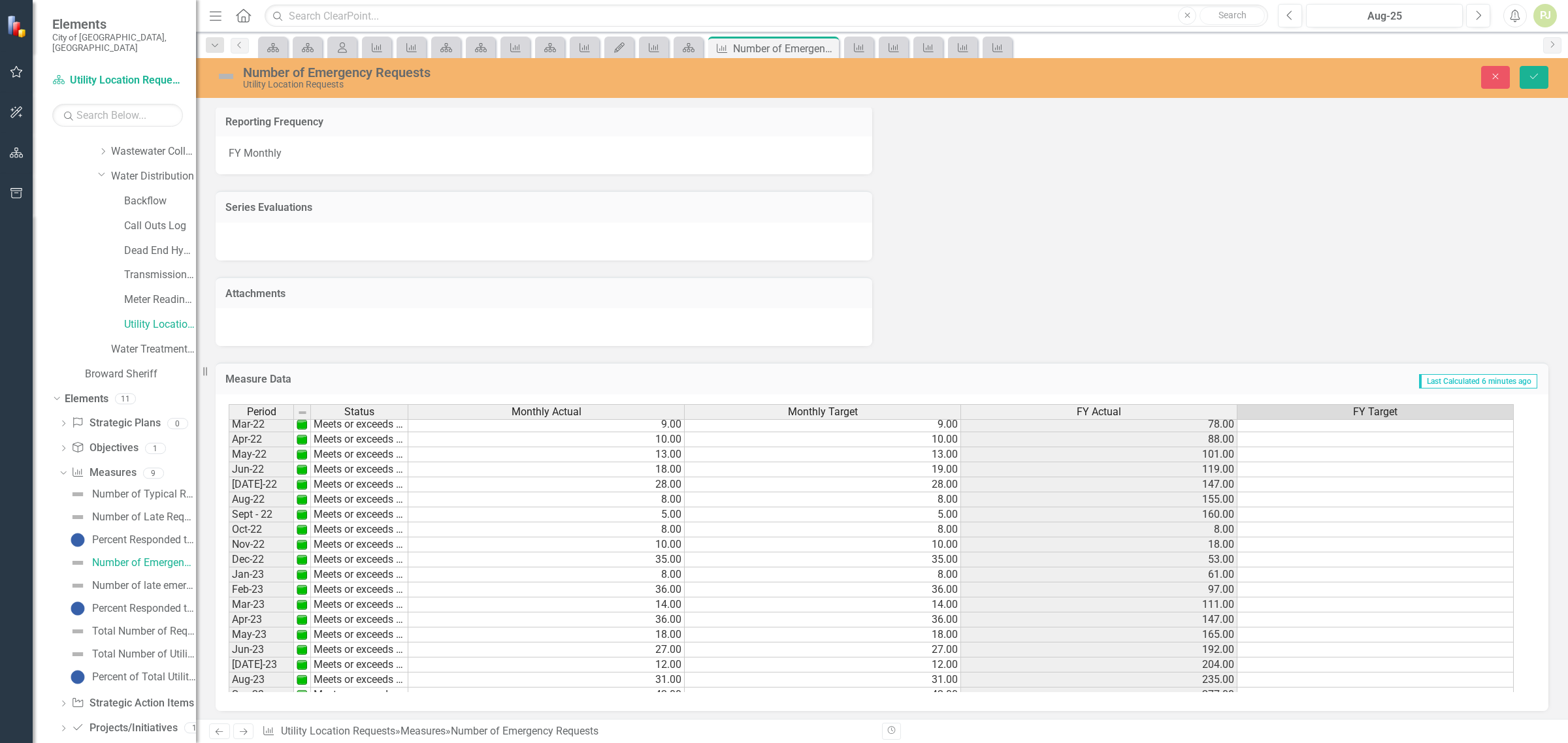
scroll to position [24, 0]
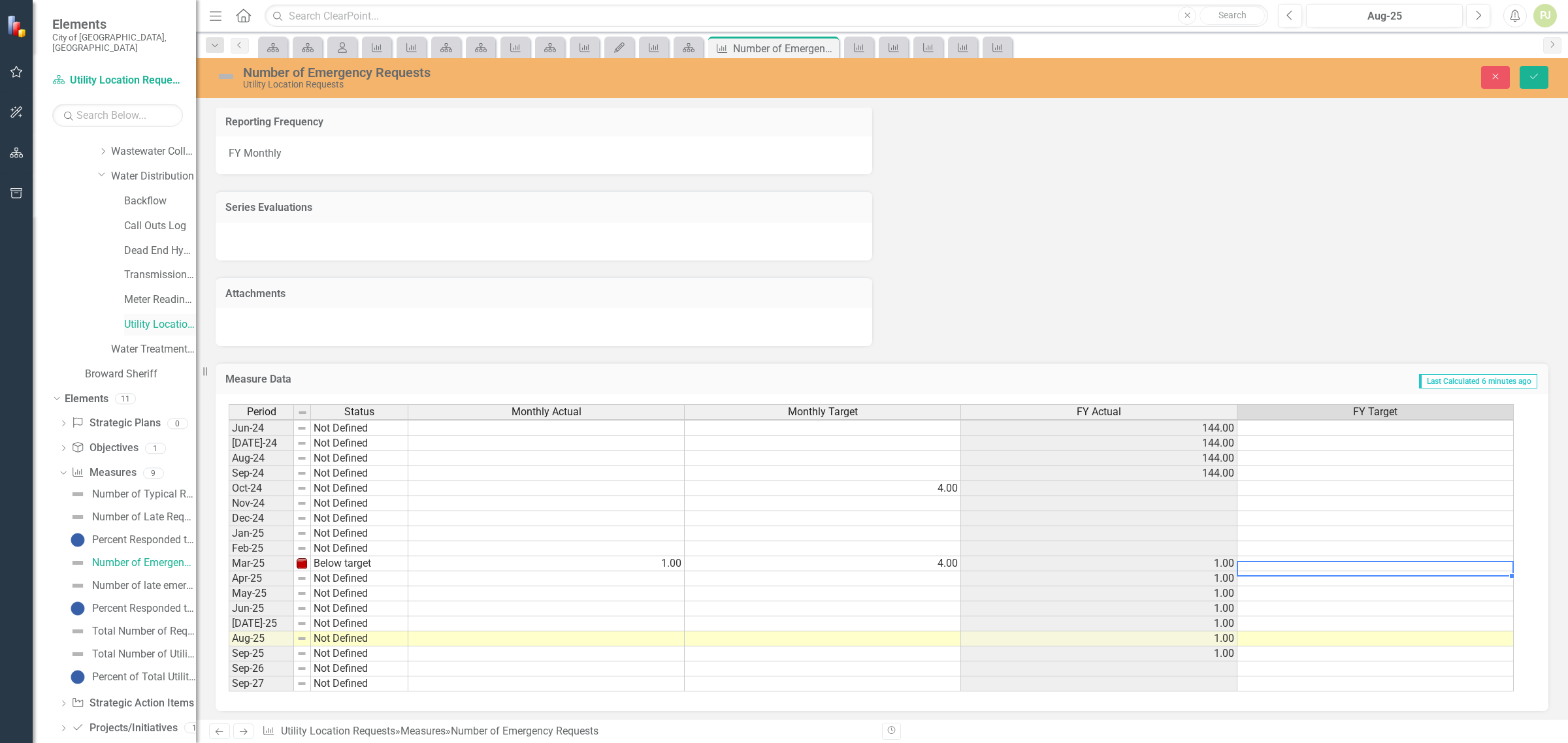
click at [152, 318] on link "Utility Location Requests" at bounding box center [160, 325] width 72 height 15
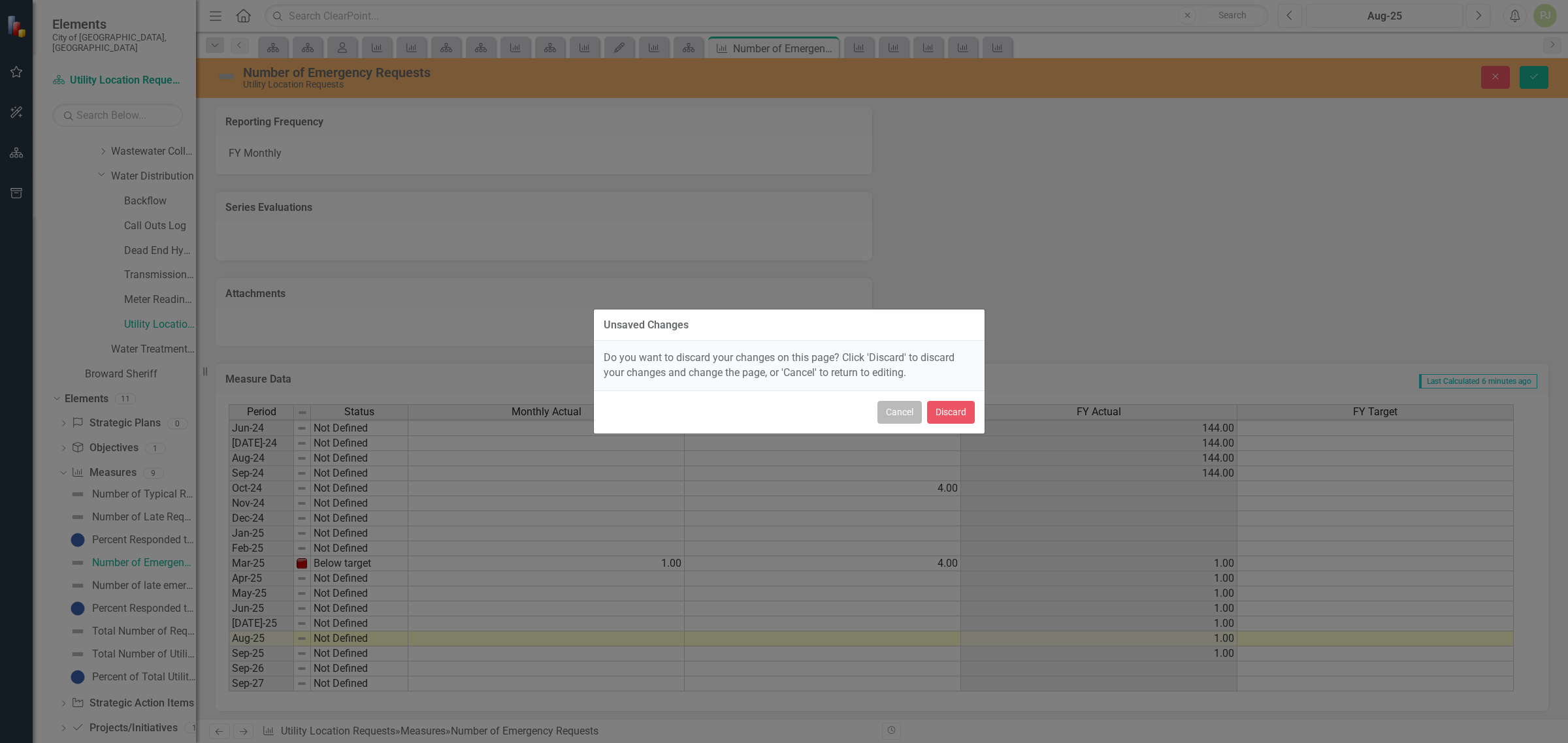
click at [897, 412] on button "Cancel" at bounding box center [900, 412] width 45 height 23
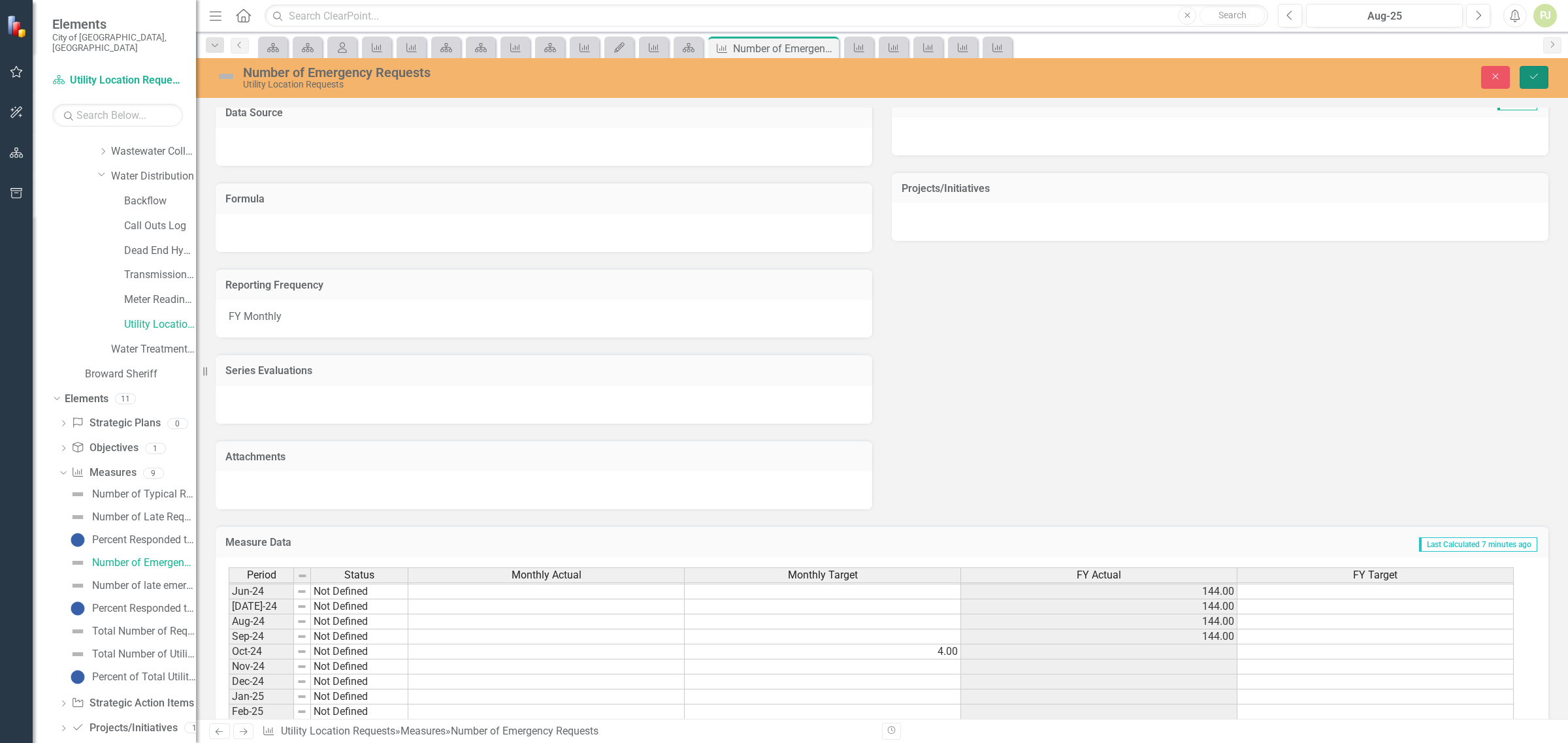
click at [1535, 75] on icon "Save" at bounding box center [1534, 77] width 12 height 9
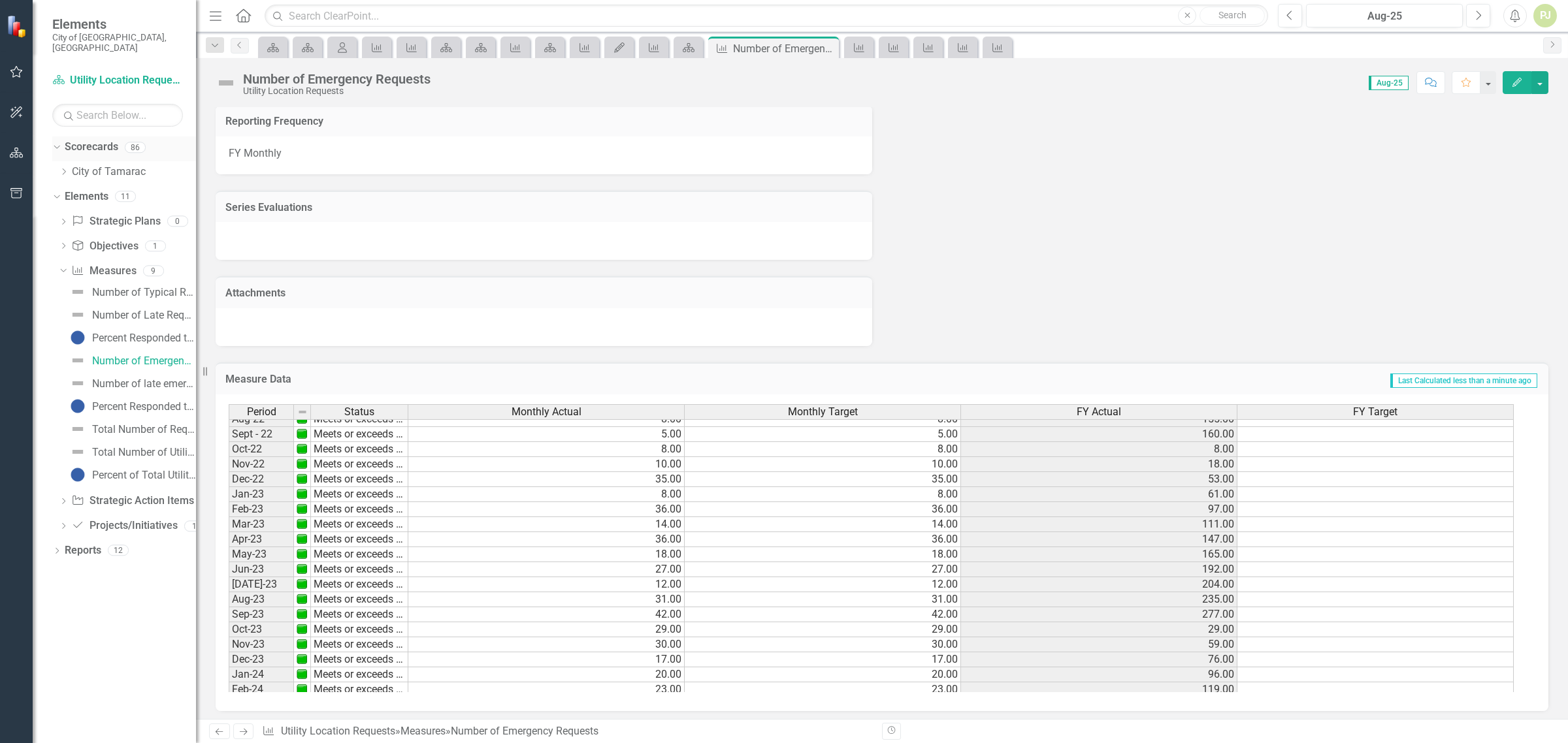
click at [57, 143] on icon "Dropdown" at bounding box center [55, 147] width 7 height 9
click at [57, 145] on icon "Dropdown" at bounding box center [57, 148] width 9 height 7
click at [63, 167] on icon "Dropdown" at bounding box center [63, 171] width 10 height 8
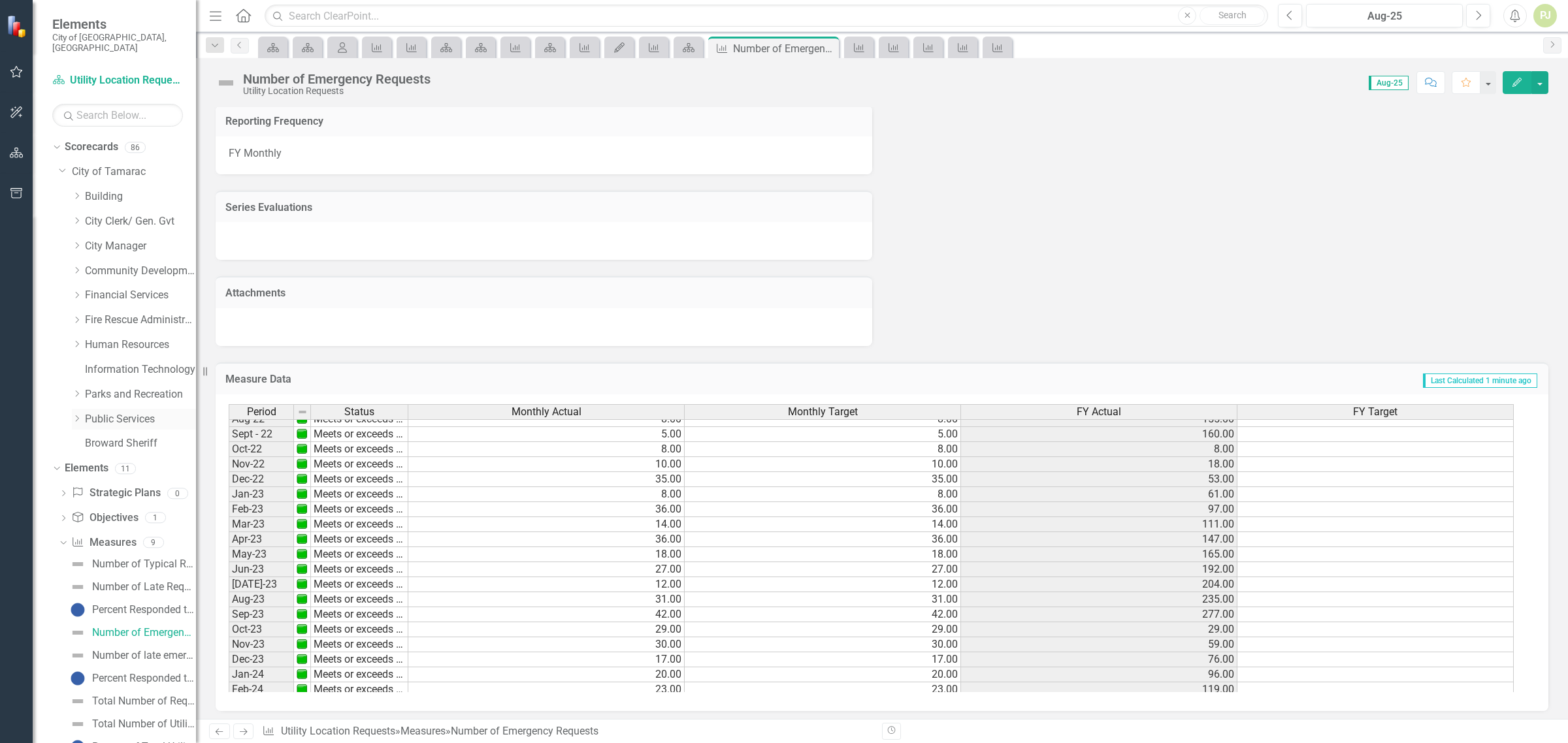
click at [77, 415] on icon at bounding box center [78, 418] width 4 height 6
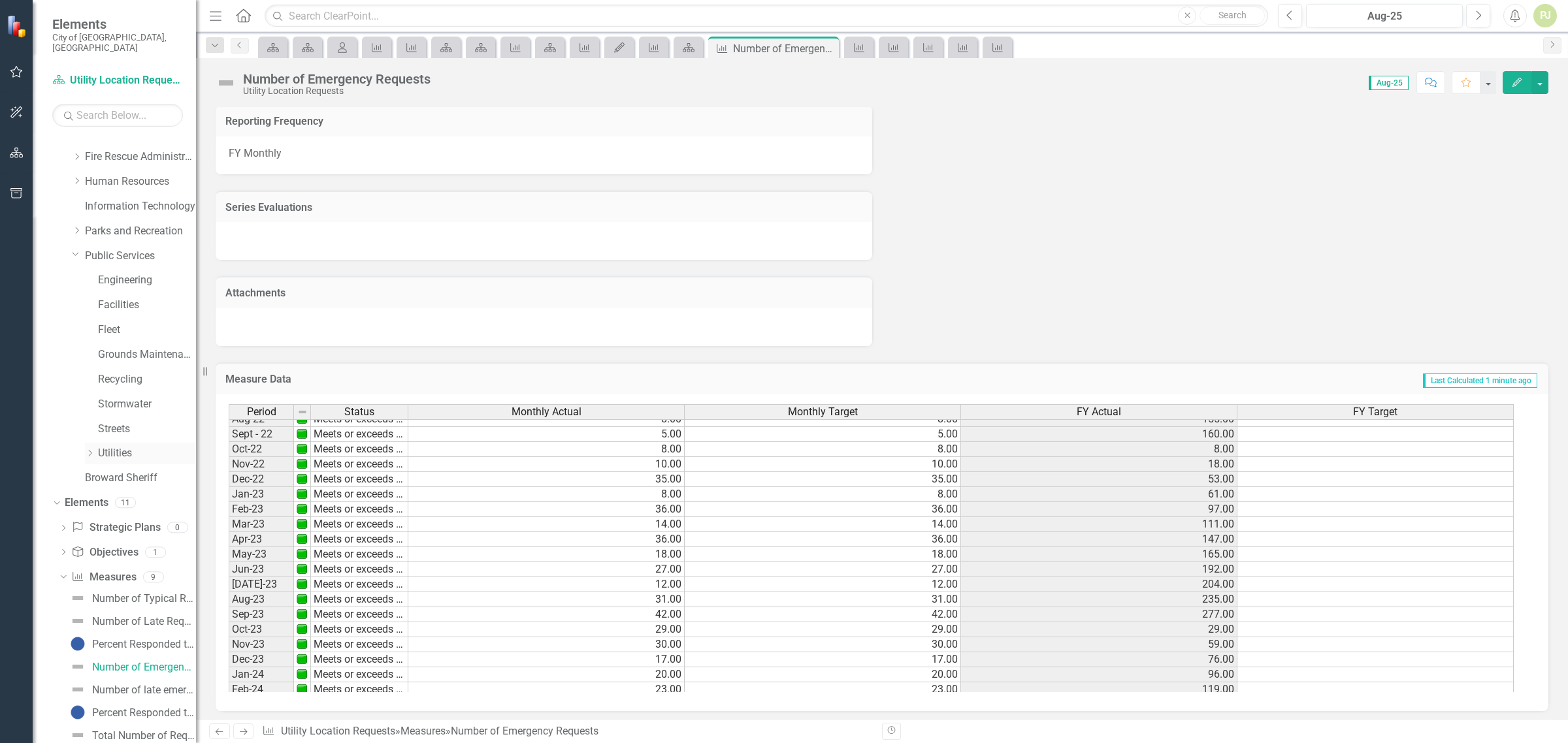
click at [90, 449] on icon "Dropdown" at bounding box center [90, 453] width 10 height 8
click at [102, 499] on icon "Dropdown" at bounding box center [103, 502] width 10 height 8
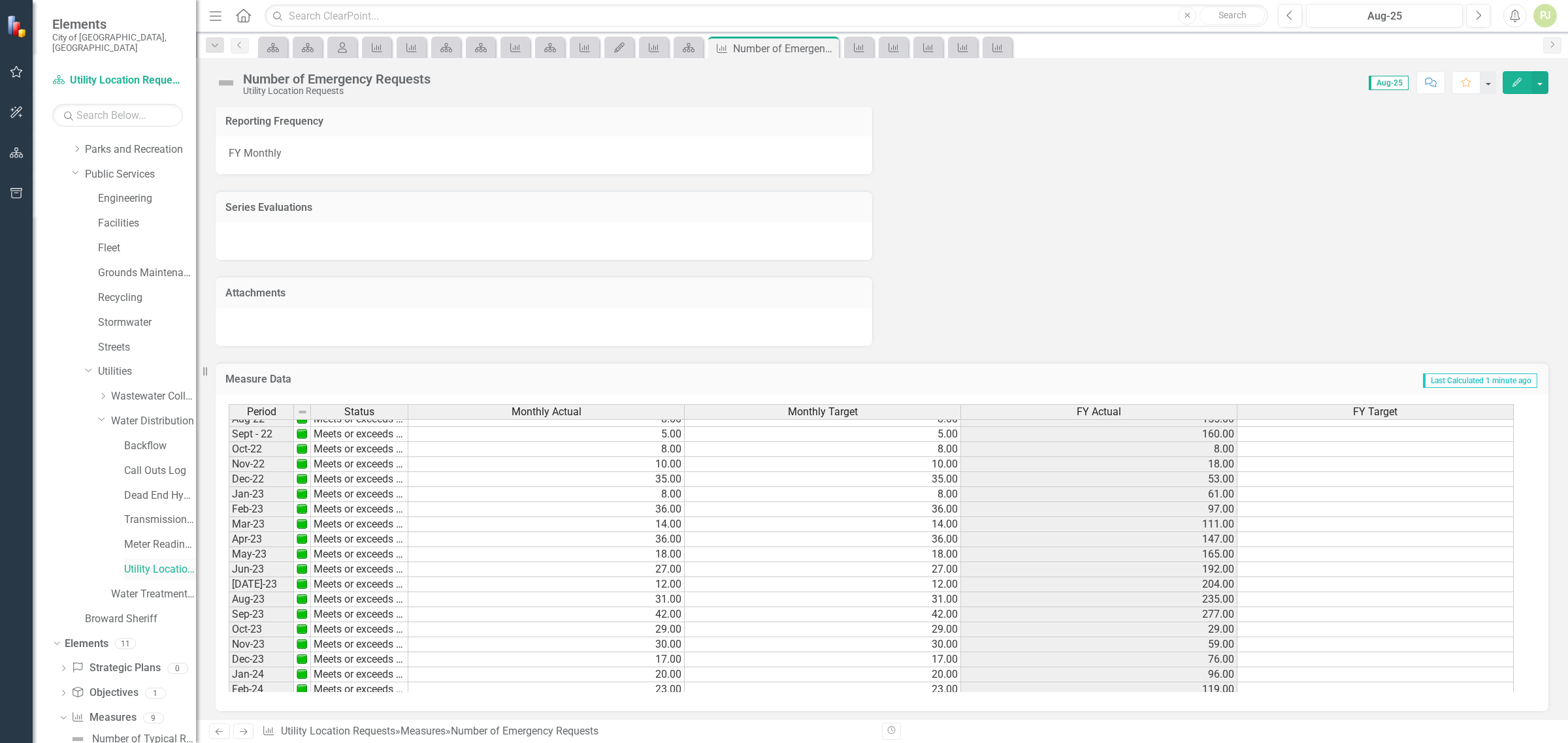
click at [135, 563] on link "Utility Location Requests" at bounding box center [160, 570] width 72 height 15
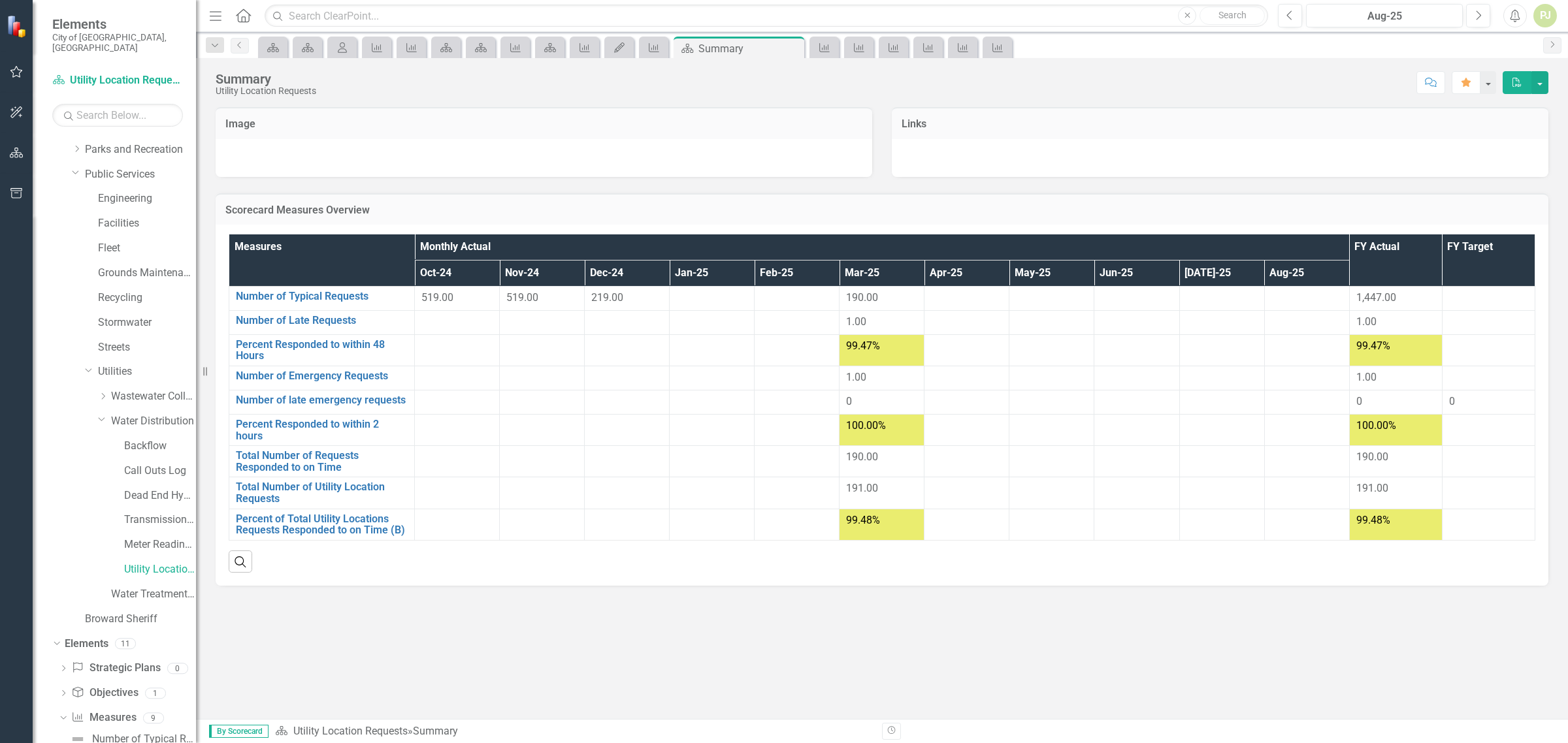
click at [875, 296] on span "190.00" at bounding box center [861, 297] width 32 height 13
click at [341, 295] on link "Number of Typical Requests" at bounding box center [322, 296] width 172 height 12
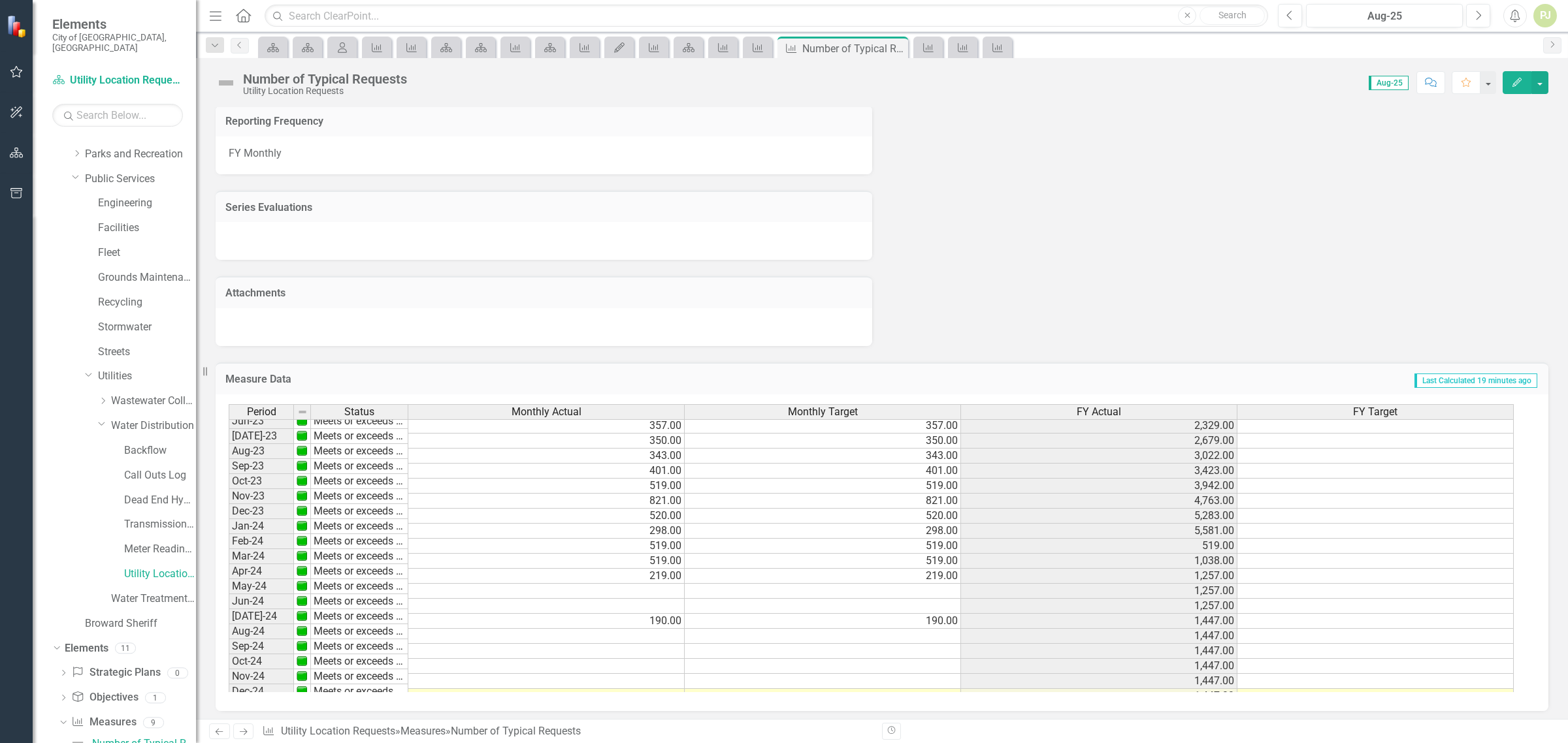
scroll to position [423, 0]
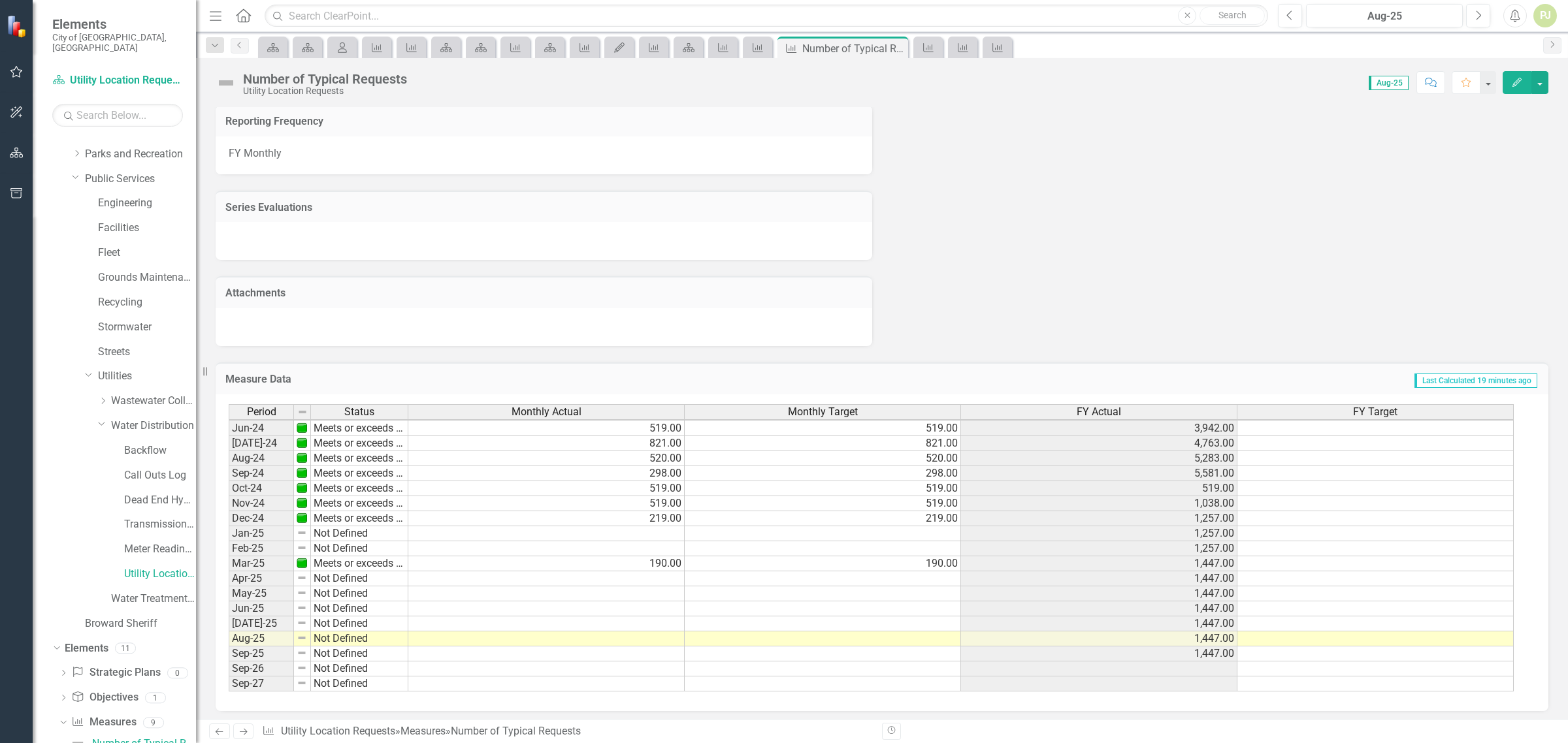
click at [675, 563] on tbody "Oct-22 Meets or exceeds target 802.00 802.00 802.00 802.00 Nov-22 Meets or exce…" at bounding box center [871, 405] width 1285 height 572
click at [666, 560] on td "190.00" at bounding box center [546, 564] width 276 height 15
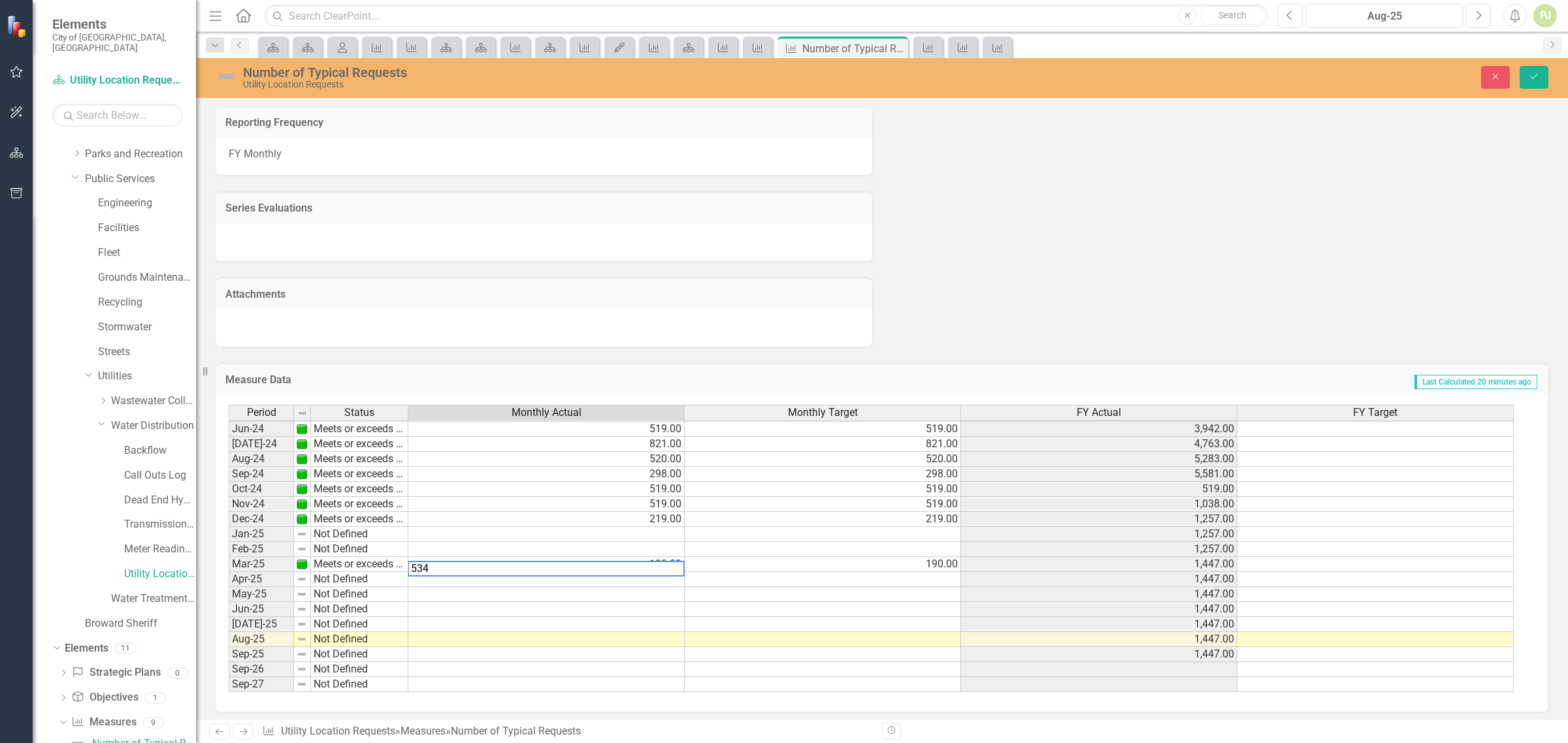
type textarea "534"
click at [762, 610] on td at bounding box center [823, 609] width 276 height 15
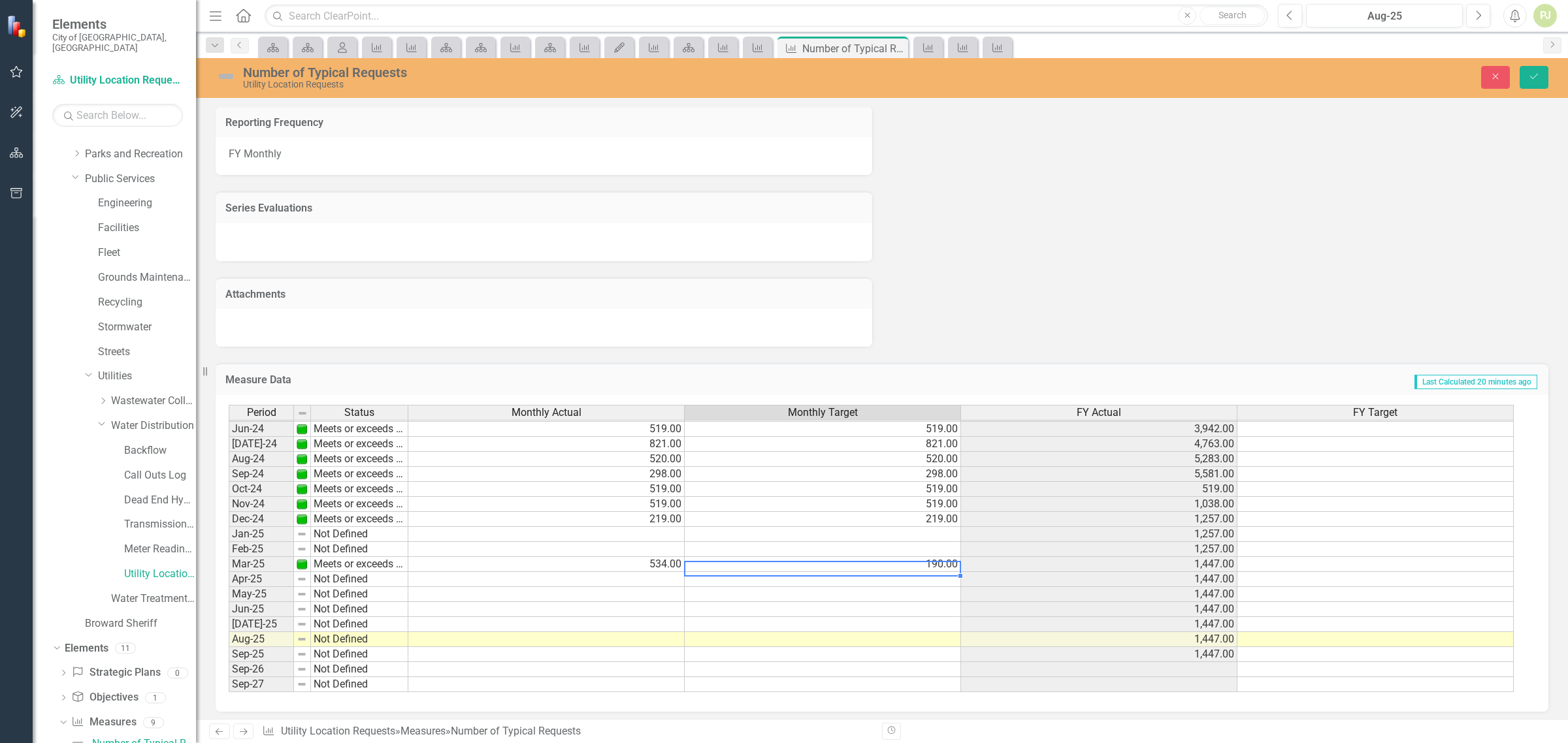
click at [948, 564] on td "190.00" at bounding box center [823, 565] width 276 height 15
type textarea "534"
click at [906, 604] on td at bounding box center [823, 609] width 276 height 15
click at [1532, 77] on icon "Save" at bounding box center [1534, 77] width 12 height 9
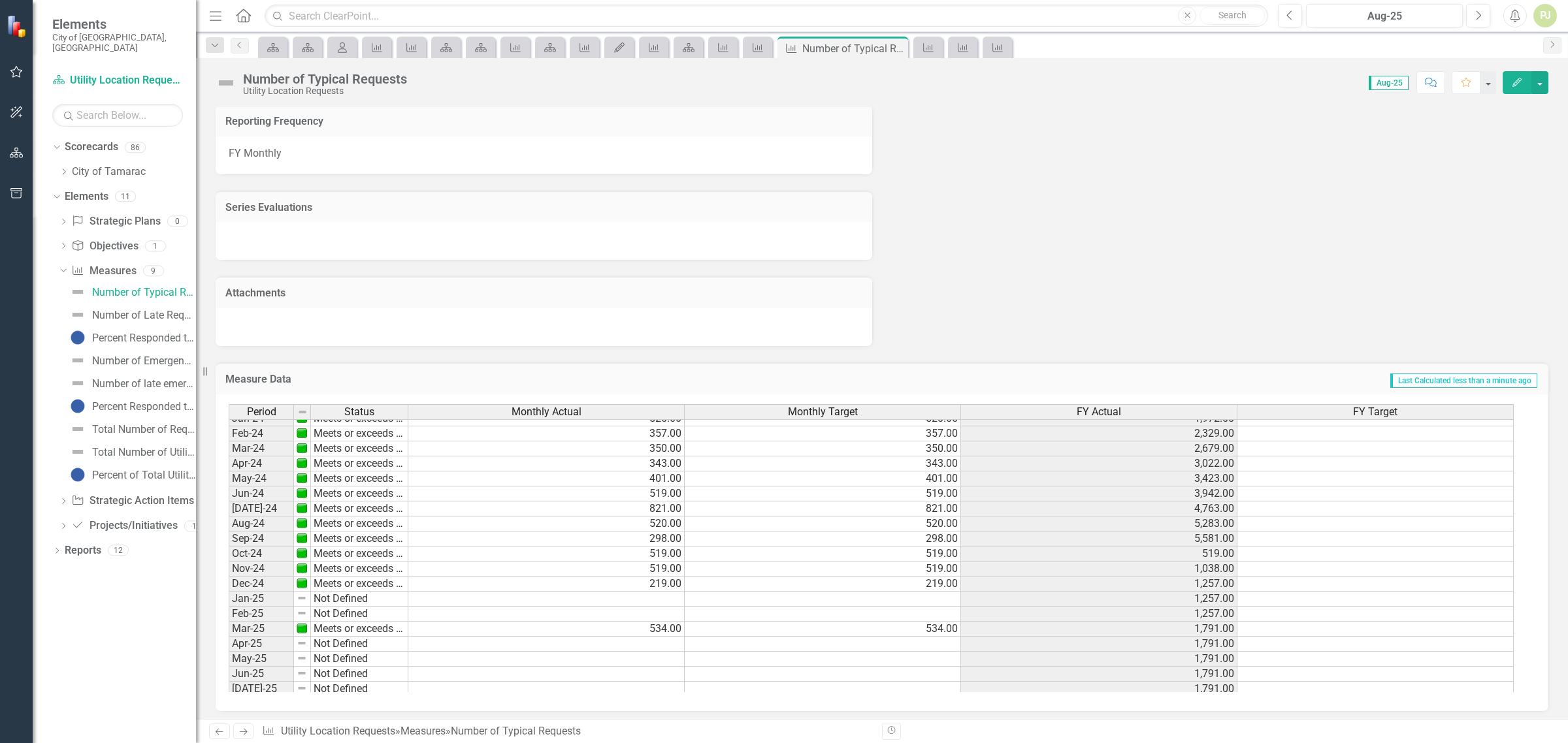
scroll to position [480, 0]
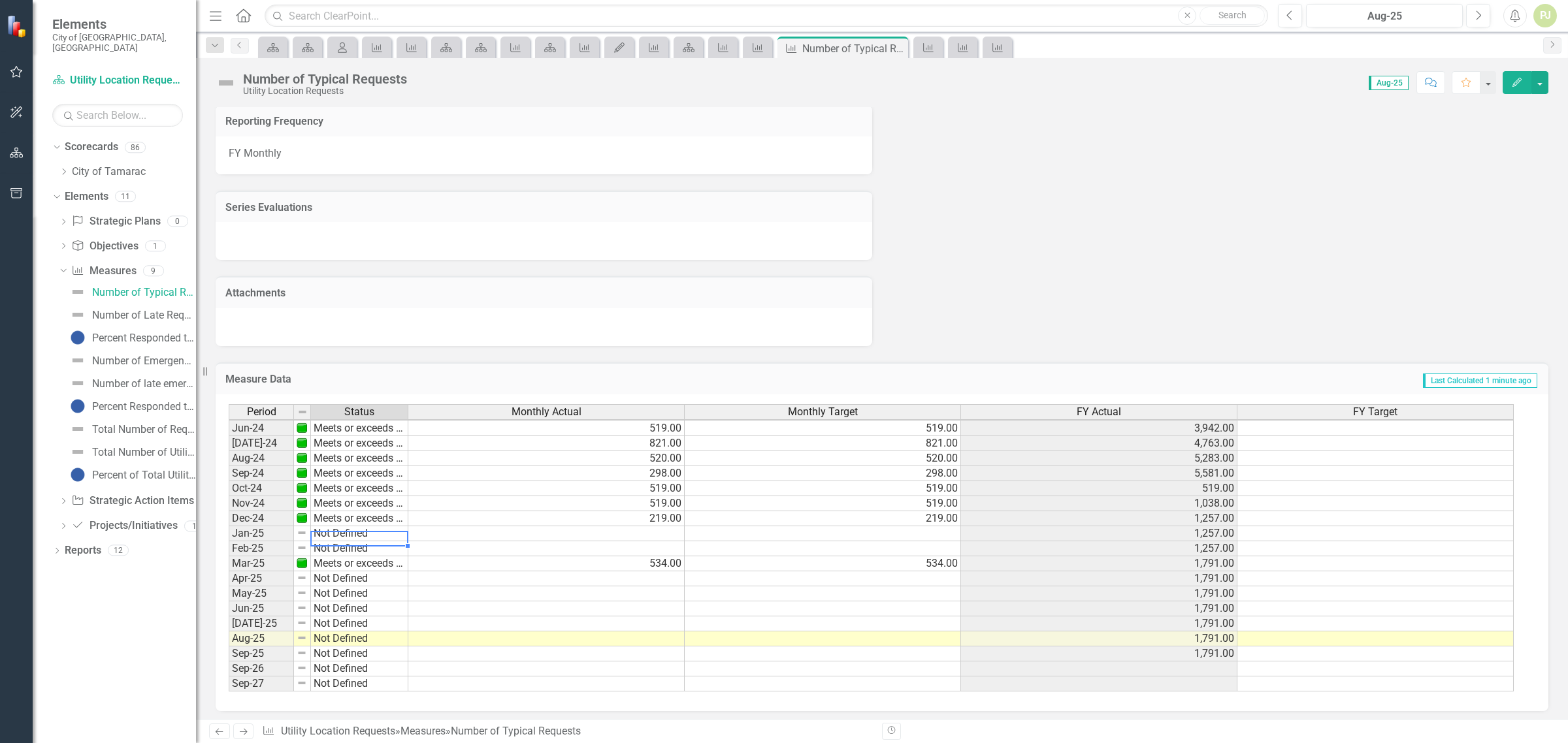
click at [338, 533] on tbody "Oct-22 Meets or exceeds target Nov-22 Meets or exceeds target Dec-22 Meets or e…" at bounding box center [319, 405] width 179 height 572
click at [655, 533] on td at bounding box center [546, 533] width 276 height 15
click at [661, 530] on td at bounding box center [546, 533] width 276 height 15
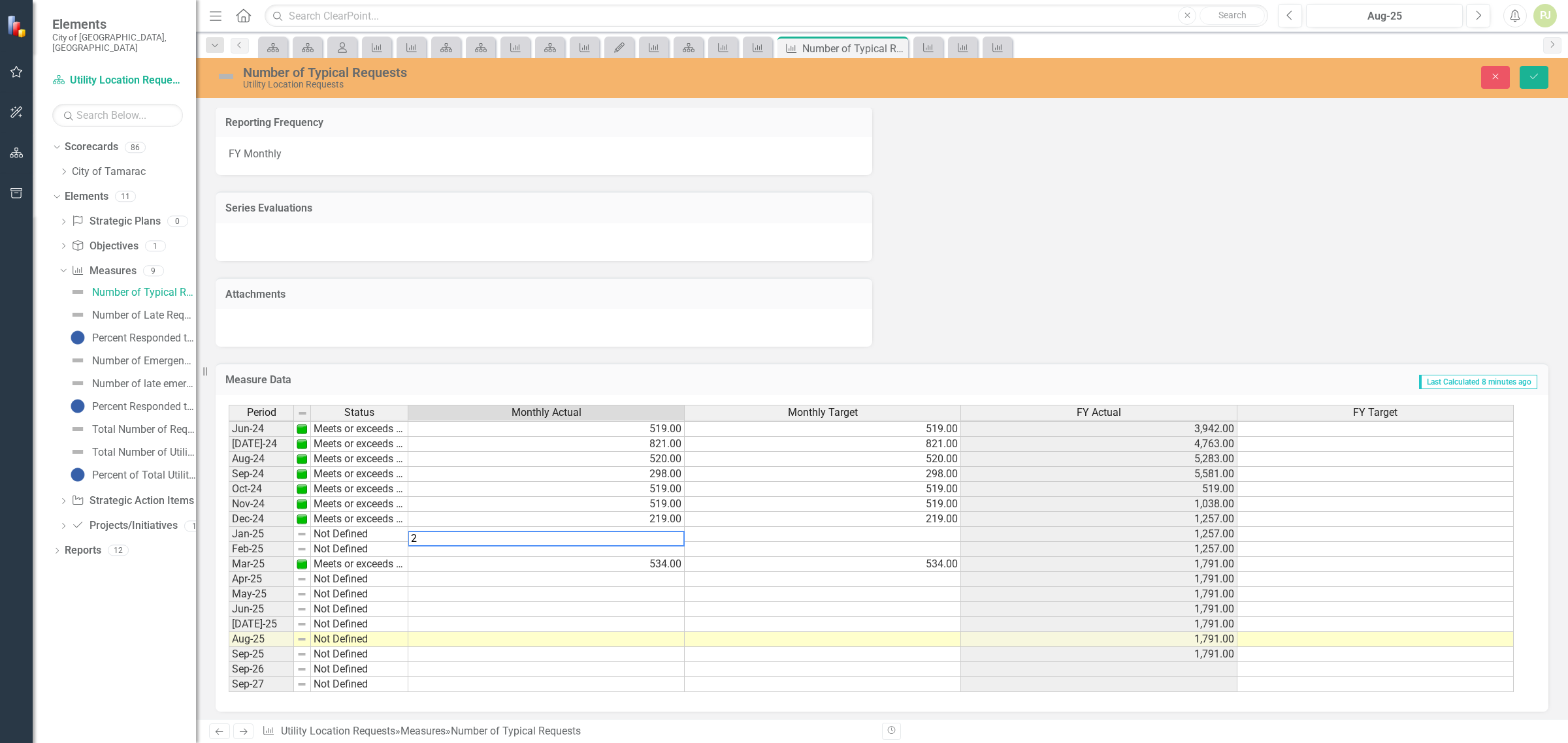
click at [439, 535] on textarea "2" at bounding box center [546, 538] width 277 height 16
type textarea "217"
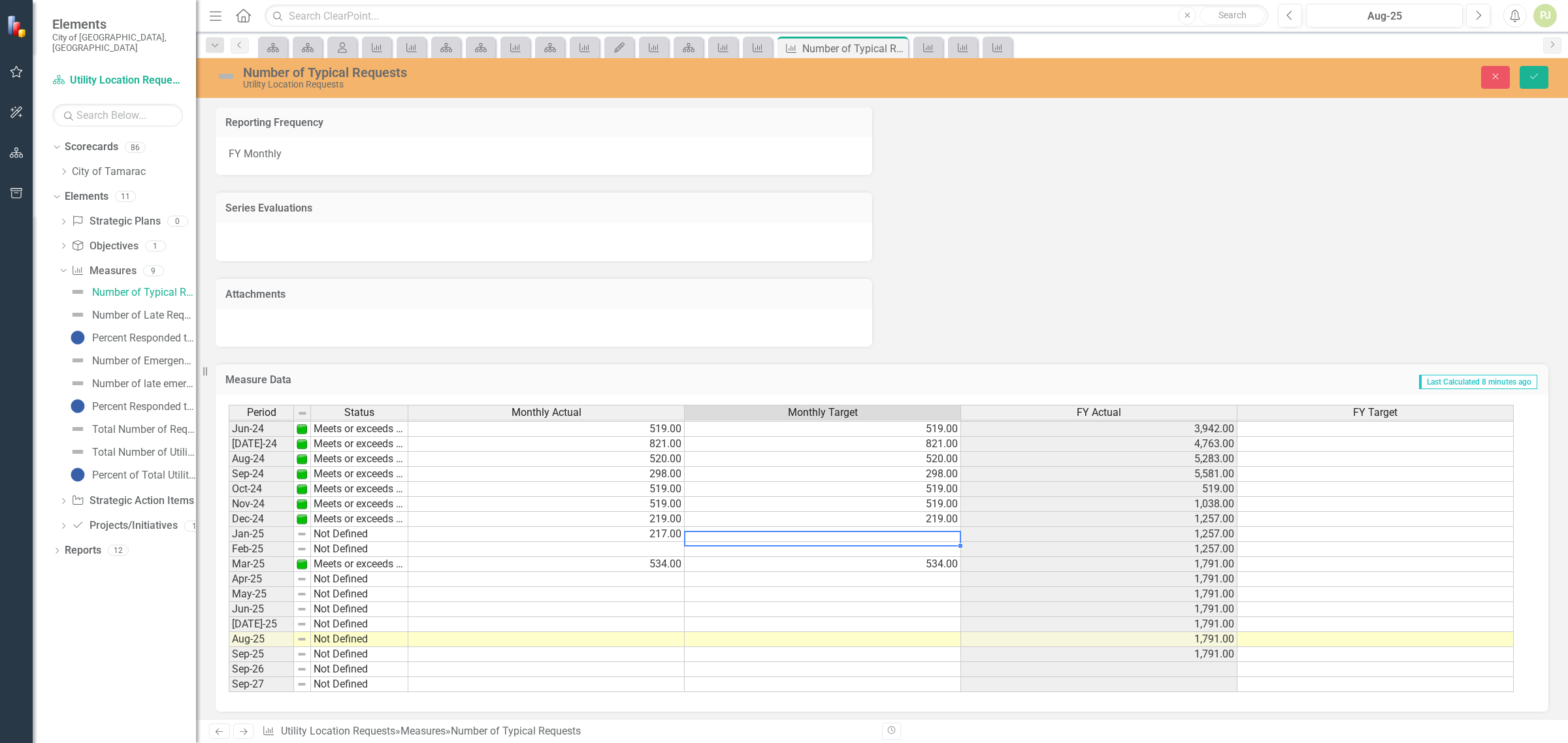
click at [930, 533] on td at bounding box center [823, 534] width 276 height 15
click at [901, 533] on td at bounding box center [823, 534] width 276 height 15
click at [933, 534] on textarea at bounding box center [822, 538] width 277 height 16
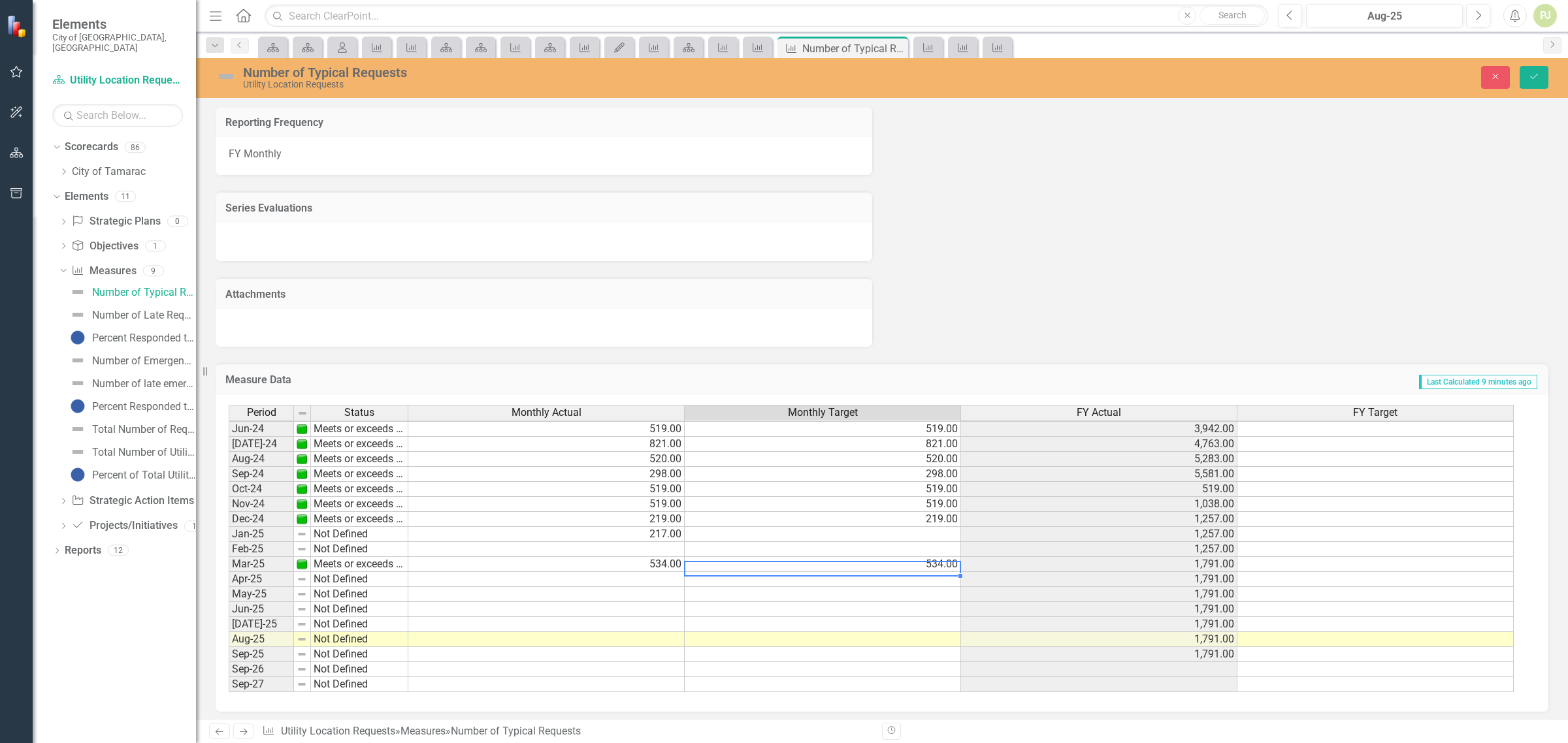
type textarea "534"
click at [902, 565] on td "534.00" at bounding box center [823, 565] width 276 height 15
click at [925, 539] on td at bounding box center [823, 534] width 276 height 15
click at [932, 529] on td at bounding box center [823, 534] width 276 height 15
click at [323, 533] on td "Not Defined" at bounding box center [360, 534] width 97 height 15
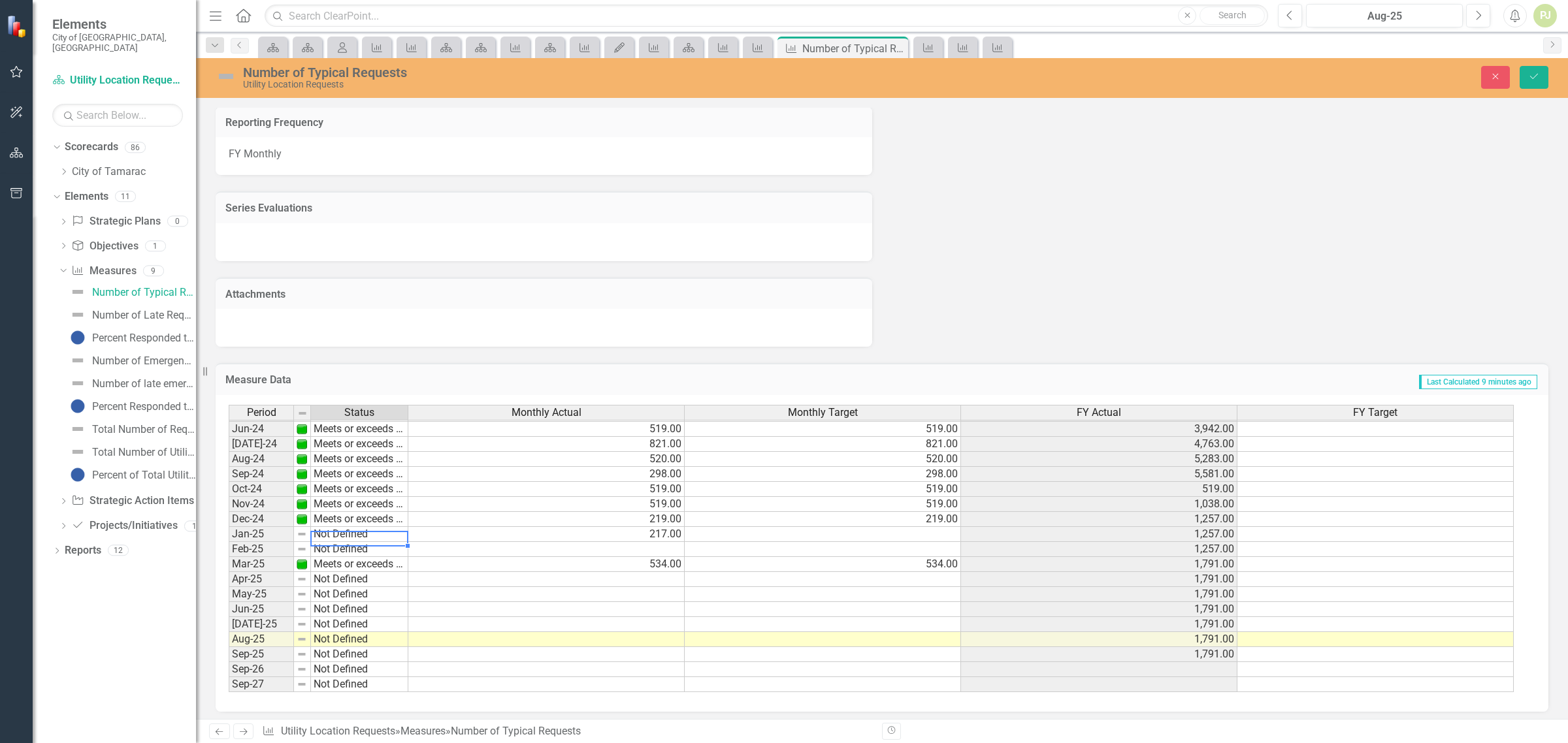
click at [323, 533] on td "Not Defined" at bounding box center [360, 534] width 97 height 15
type textarea "Meets or exceeds target"
click at [343, 546] on div "Period Status Monthly Actual Monthly Target FY Actual FY Target May-23 Meets or…" at bounding box center [877, 549] width 1297 height 288
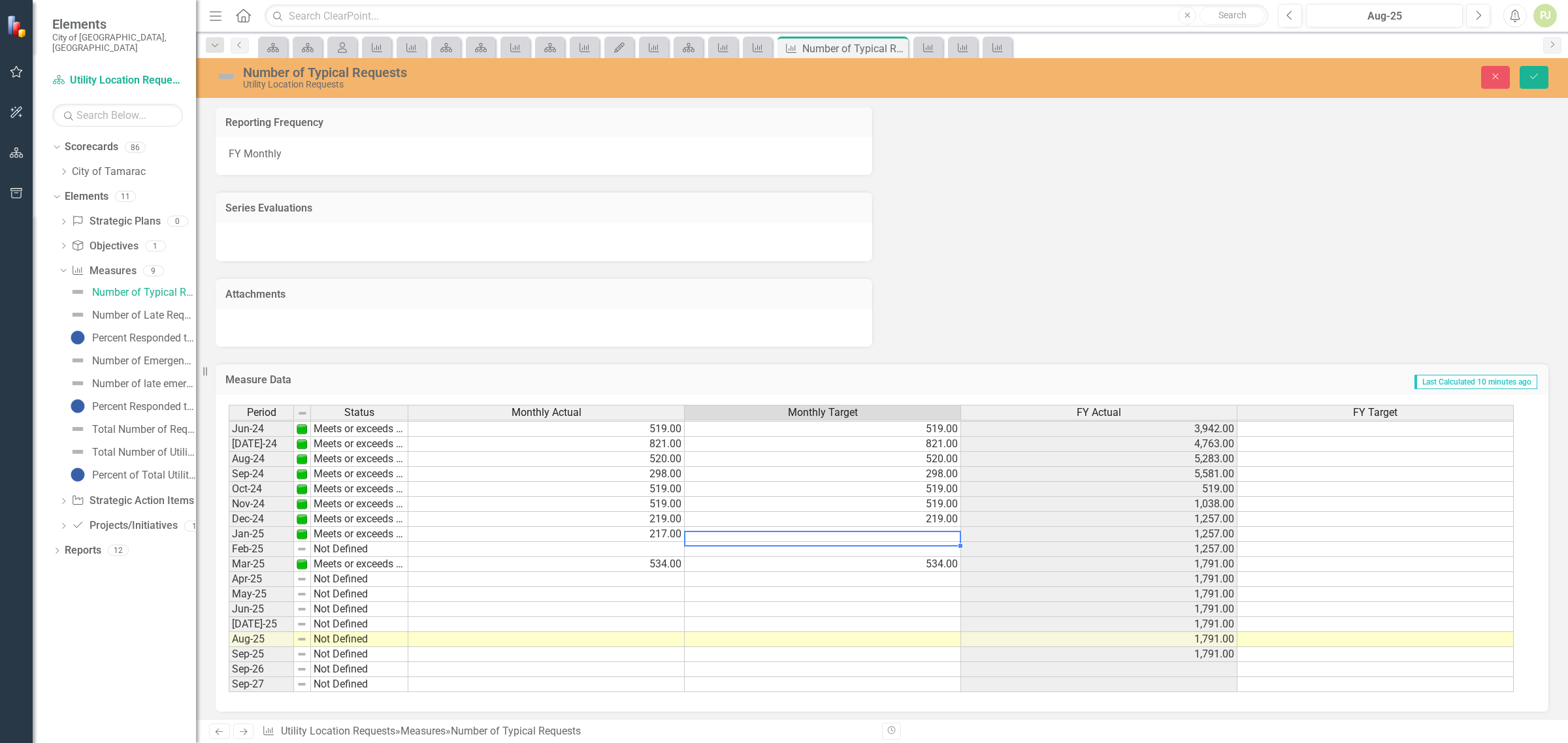
click at [935, 533] on td at bounding box center [823, 534] width 276 height 15
click at [1537, 79] on icon "Save" at bounding box center [1534, 77] width 12 height 9
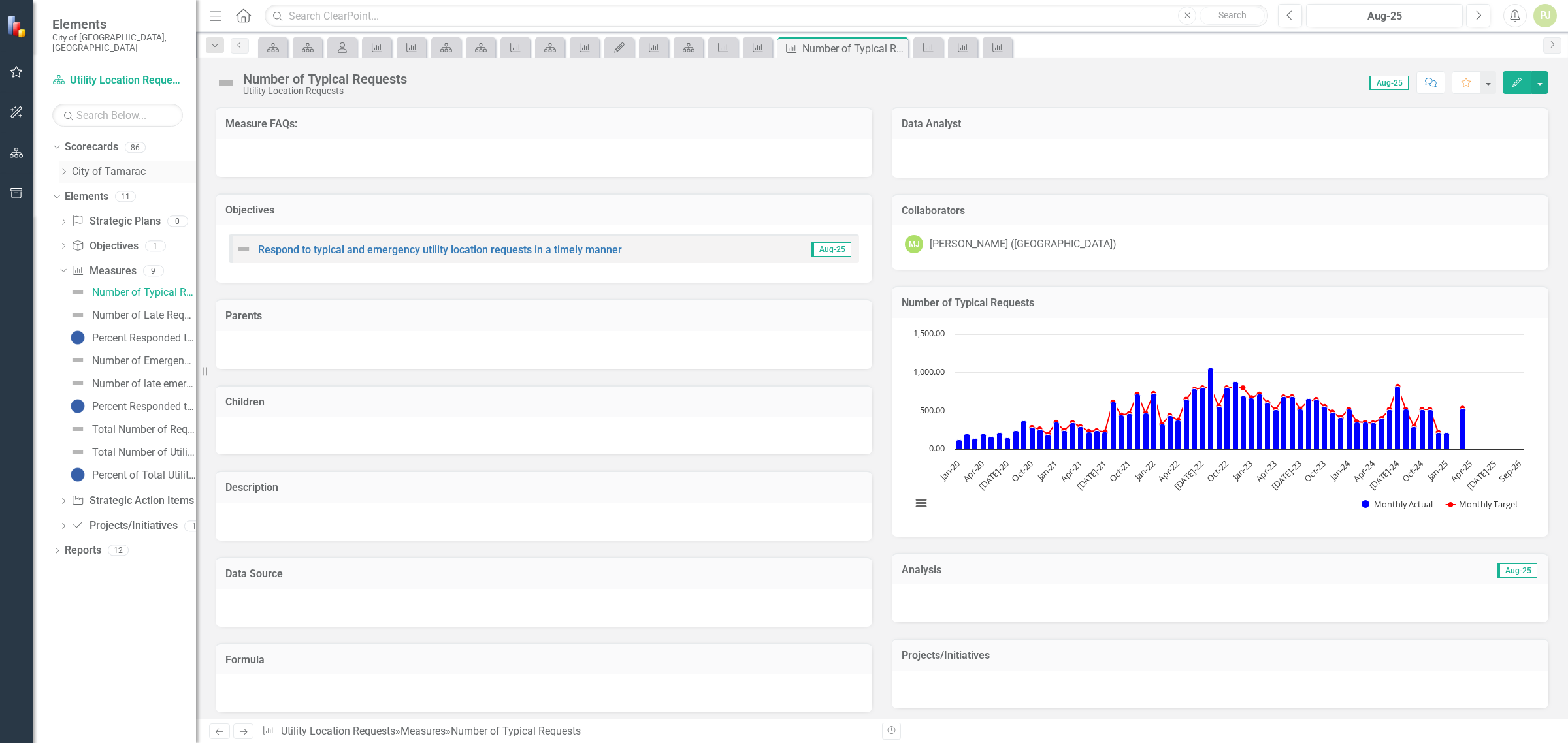
click at [63, 167] on icon "Dropdown" at bounding box center [63, 171] width 10 height 8
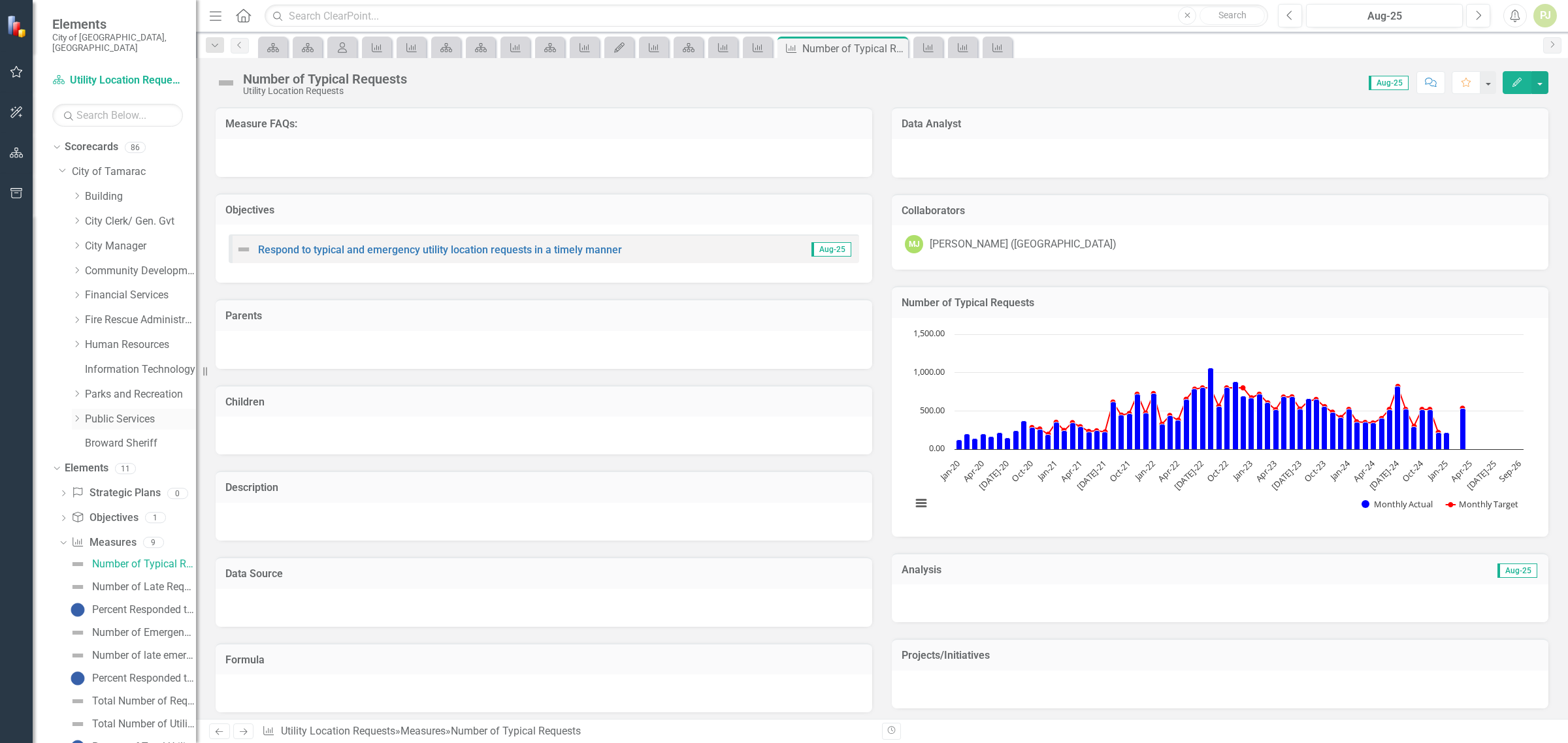
click at [77, 415] on icon "Dropdown" at bounding box center [77, 418] width 10 height 8
click at [87, 613] on icon "Dropdown" at bounding box center [90, 617] width 10 height 8
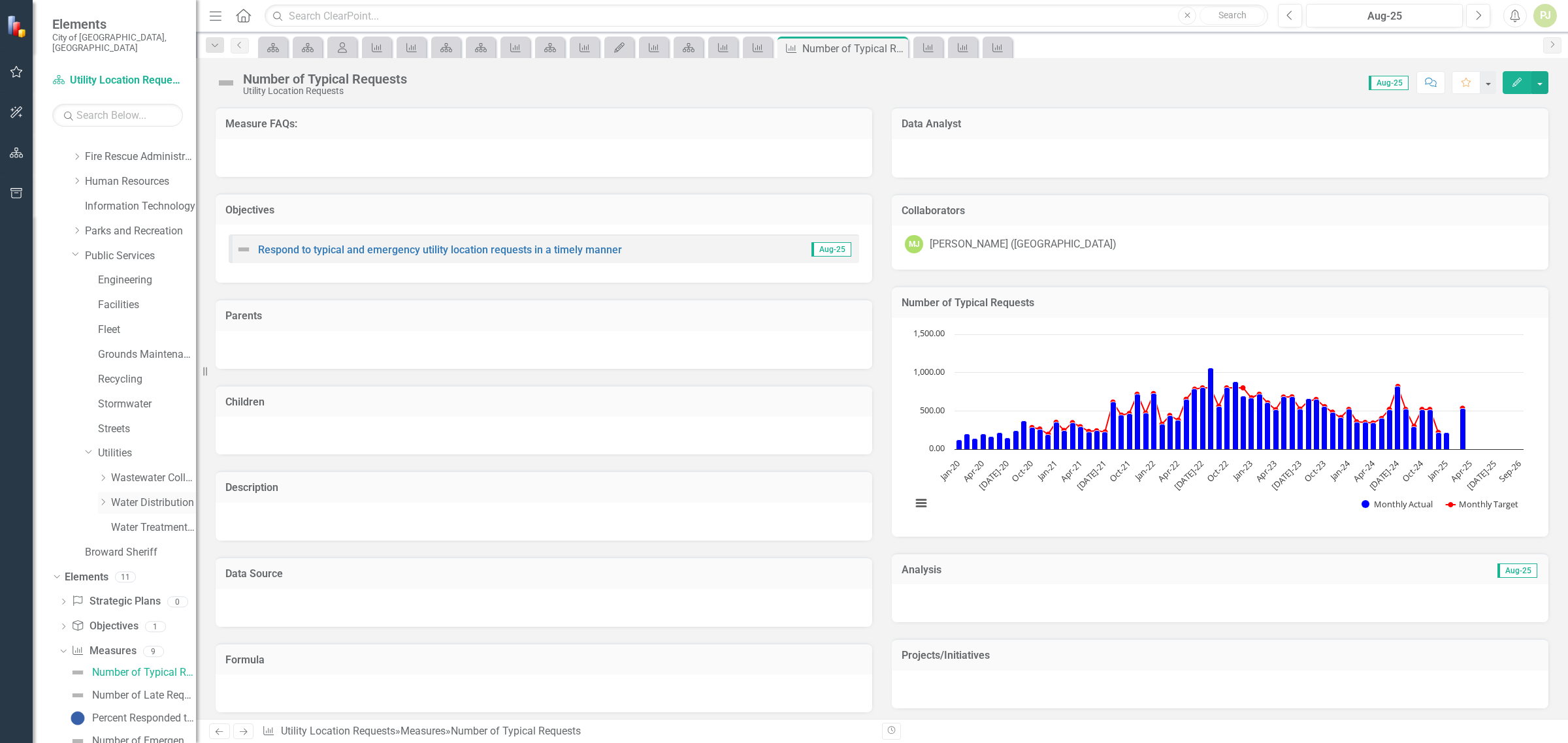
click at [102, 499] on icon "Dropdown" at bounding box center [103, 502] width 10 height 8
click at [125, 644] on link "Utility Location Requests" at bounding box center [160, 651] width 72 height 15
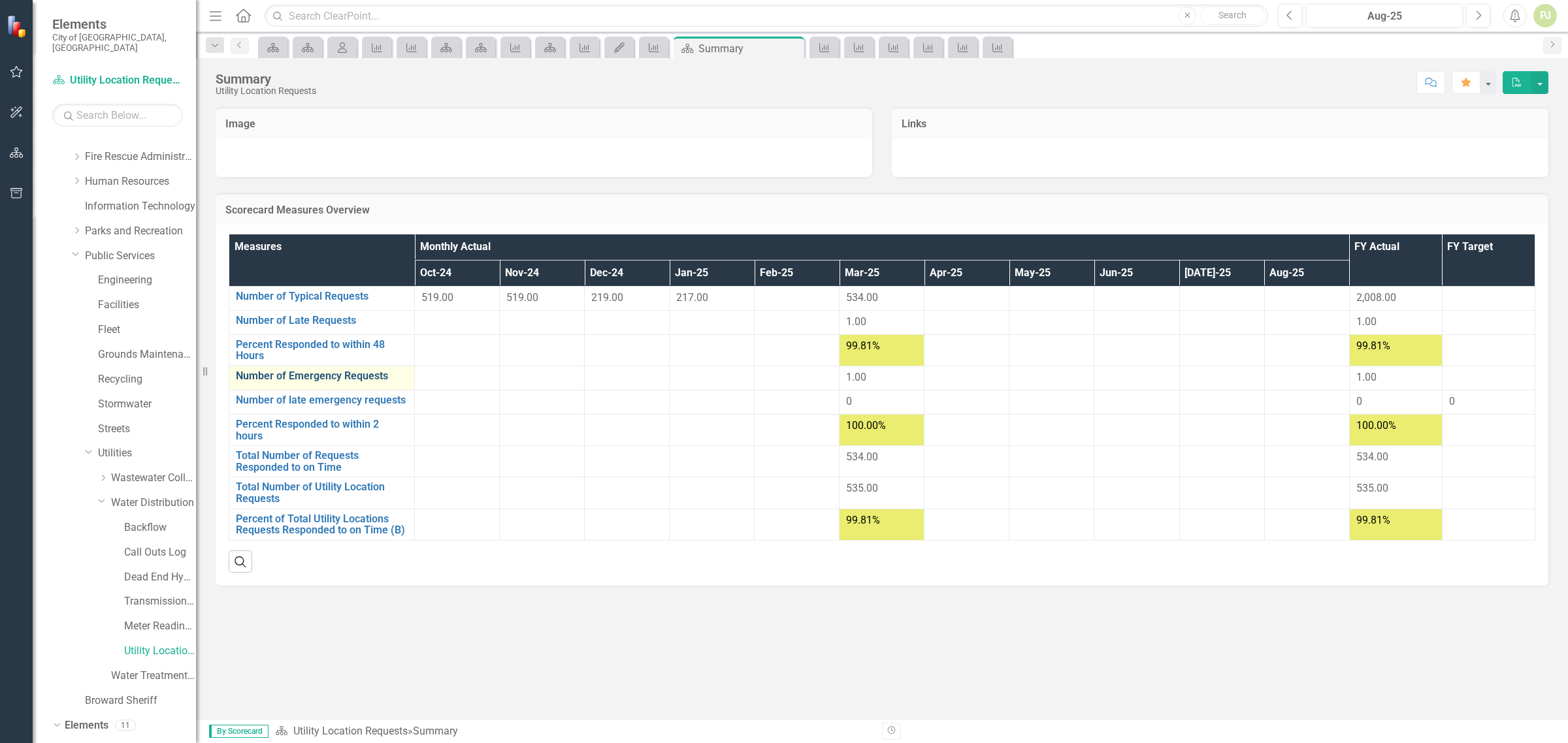
click at [324, 377] on link "Number of Emergency Requests" at bounding box center [322, 376] width 172 height 12
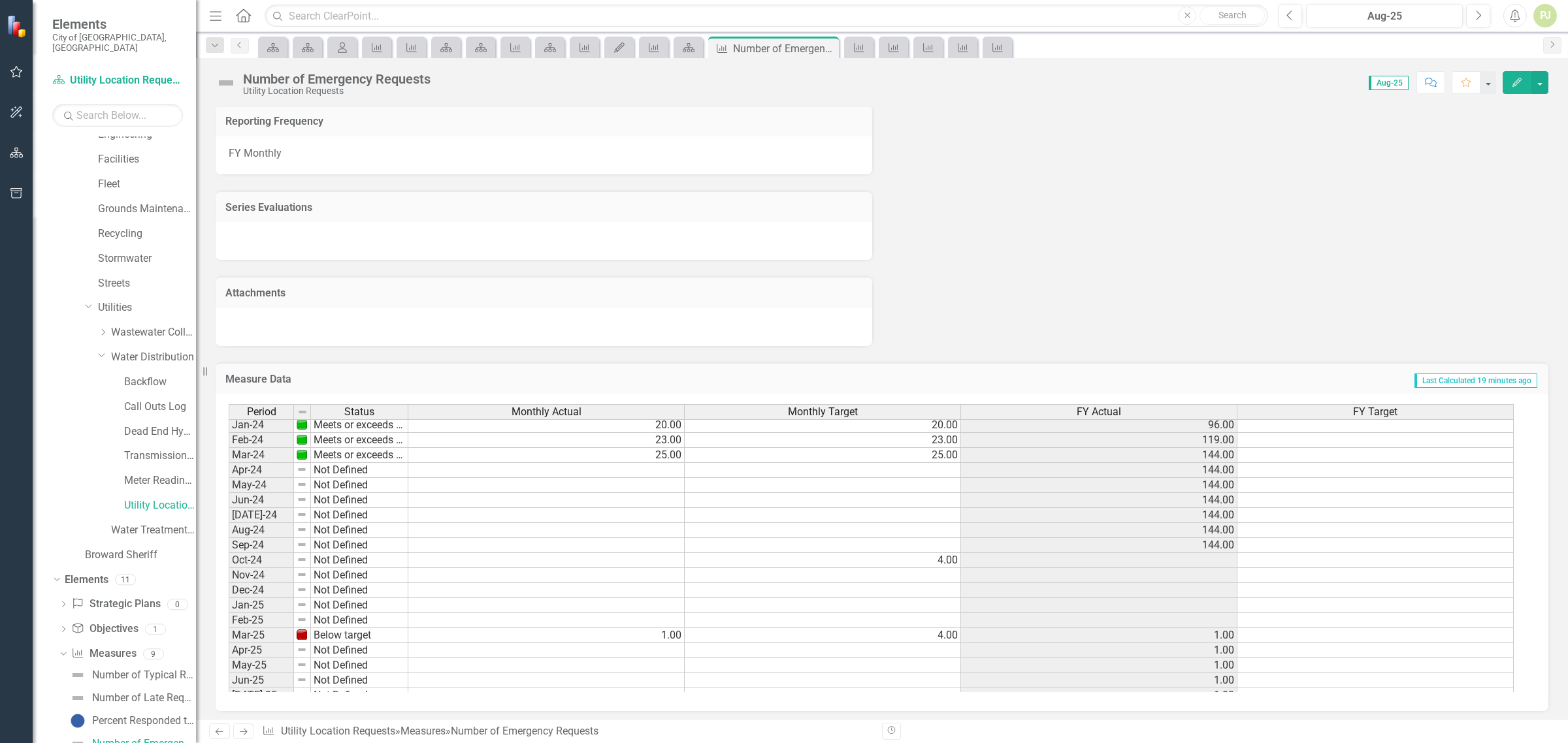
scroll to position [487, 0]
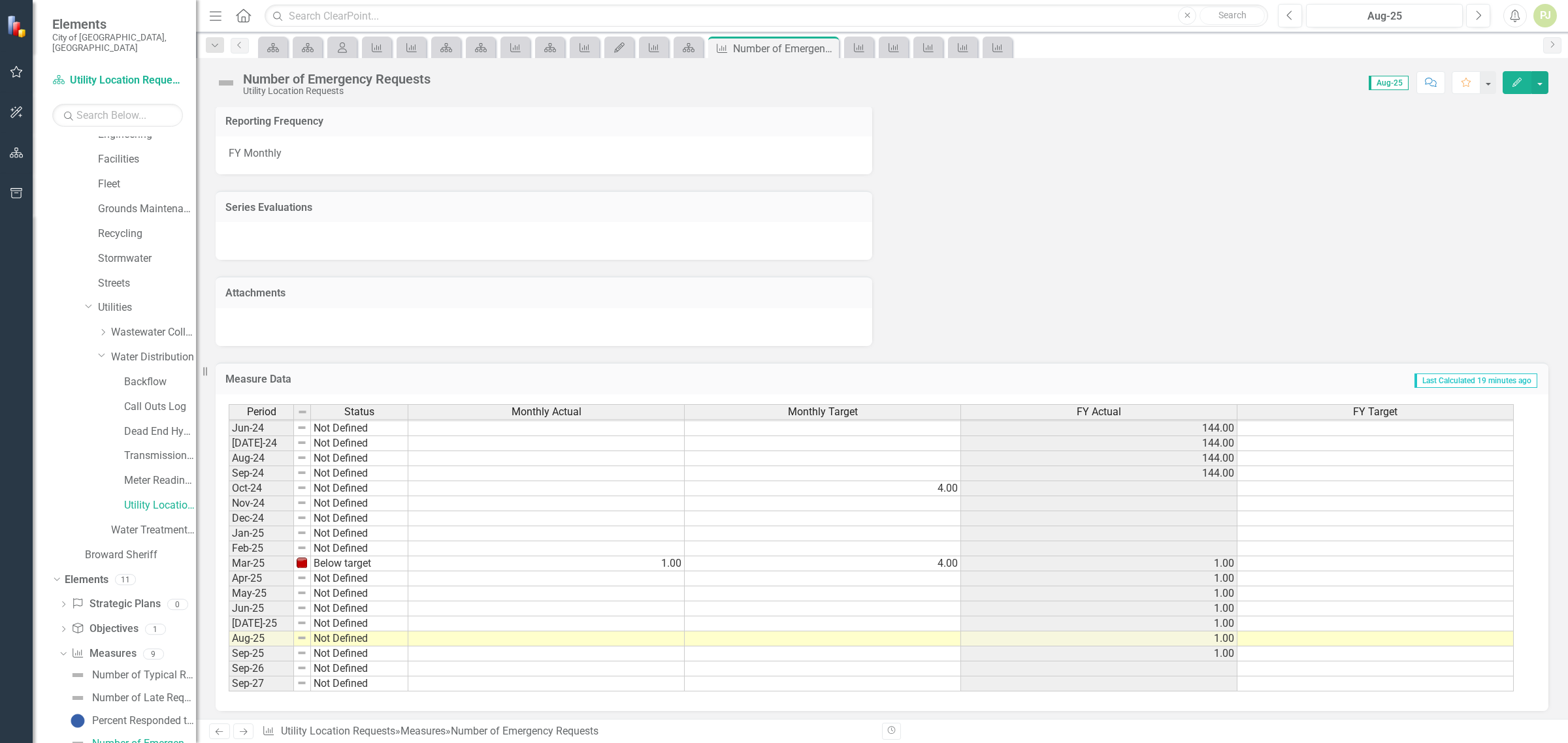
click at [264, 529] on tbody "Sept - 22 Meets or exceeds target Oct-22 Meets or exceeds target Nov-22 Meets o…" at bounding box center [319, 398] width 179 height 587
click at [264, 529] on td "Jan-25" at bounding box center [261, 533] width 65 height 15
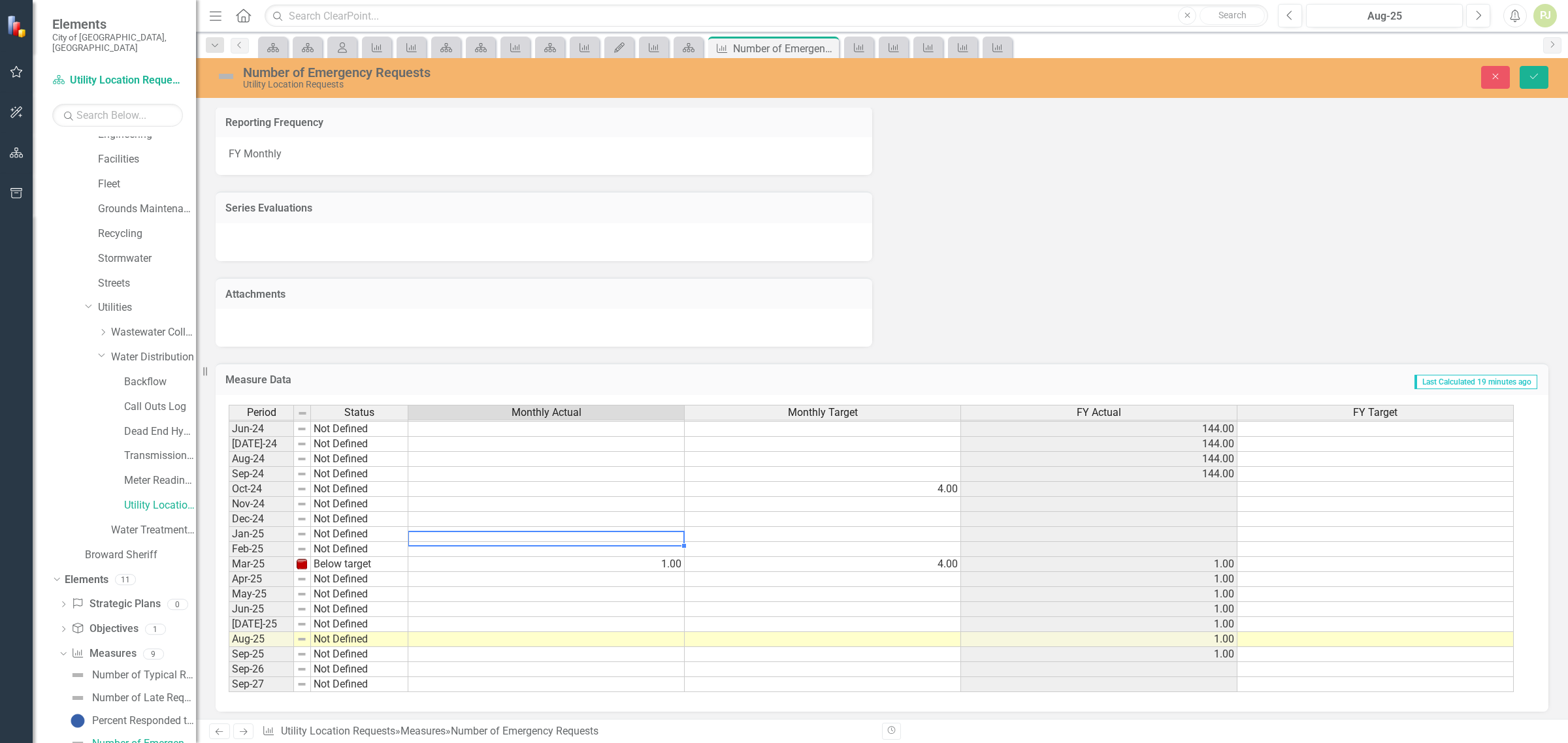
click at [541, 527] on td at bounding box center [546, 534] width 276 height 15
type textarea "1"
click at [344, 528] on td "Not Defined" at bounding box center [360, 534] width 97 height 15
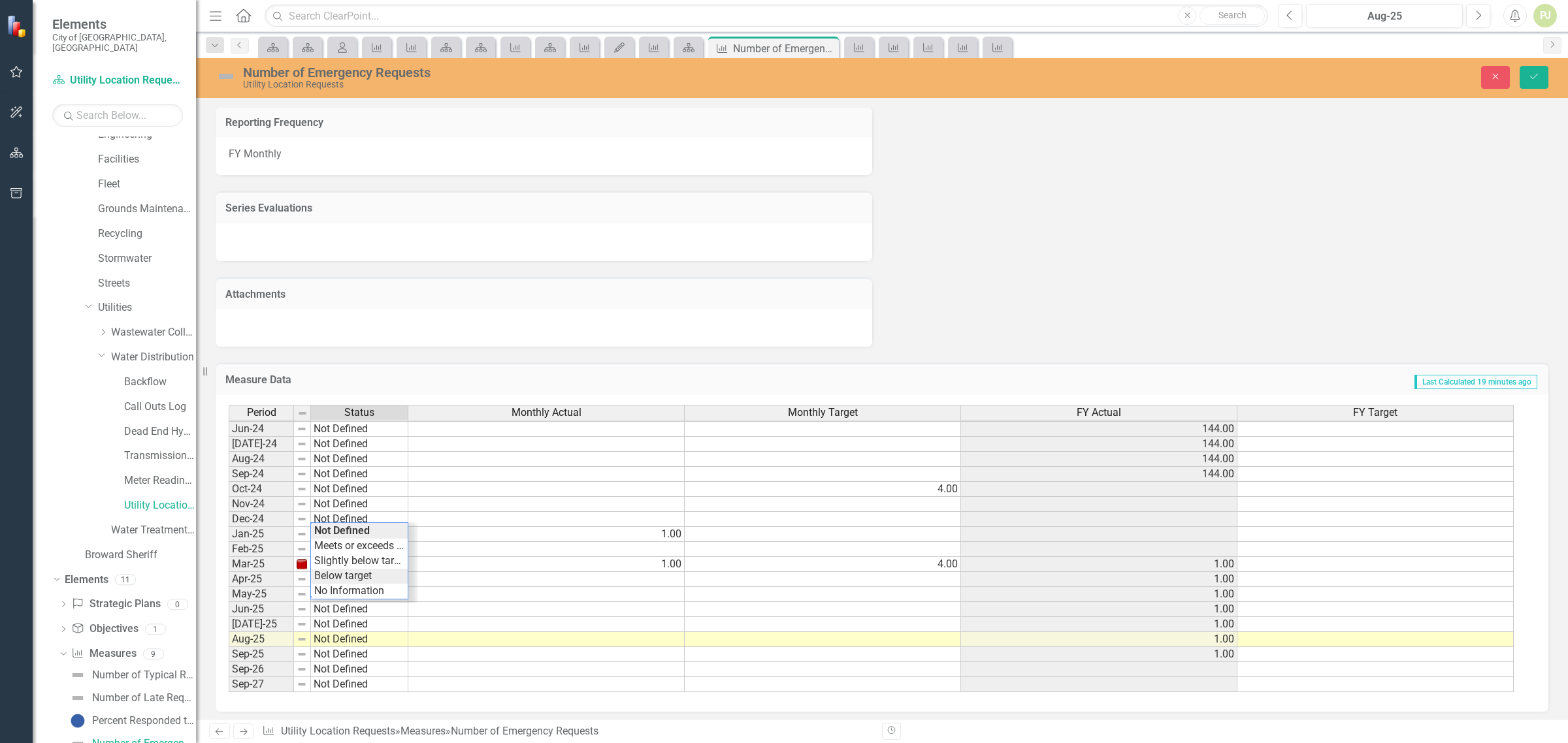
type textarea "Below target"
click at [348, 573] on div "Period Status Monthly Actual Monthly Target FY Actual FY Target May-23 Meets or…" at bounding box center [877, 549] width 1297 height 288
click at [949, 528] on td at bounding box center [823, 534] width 276 height 15
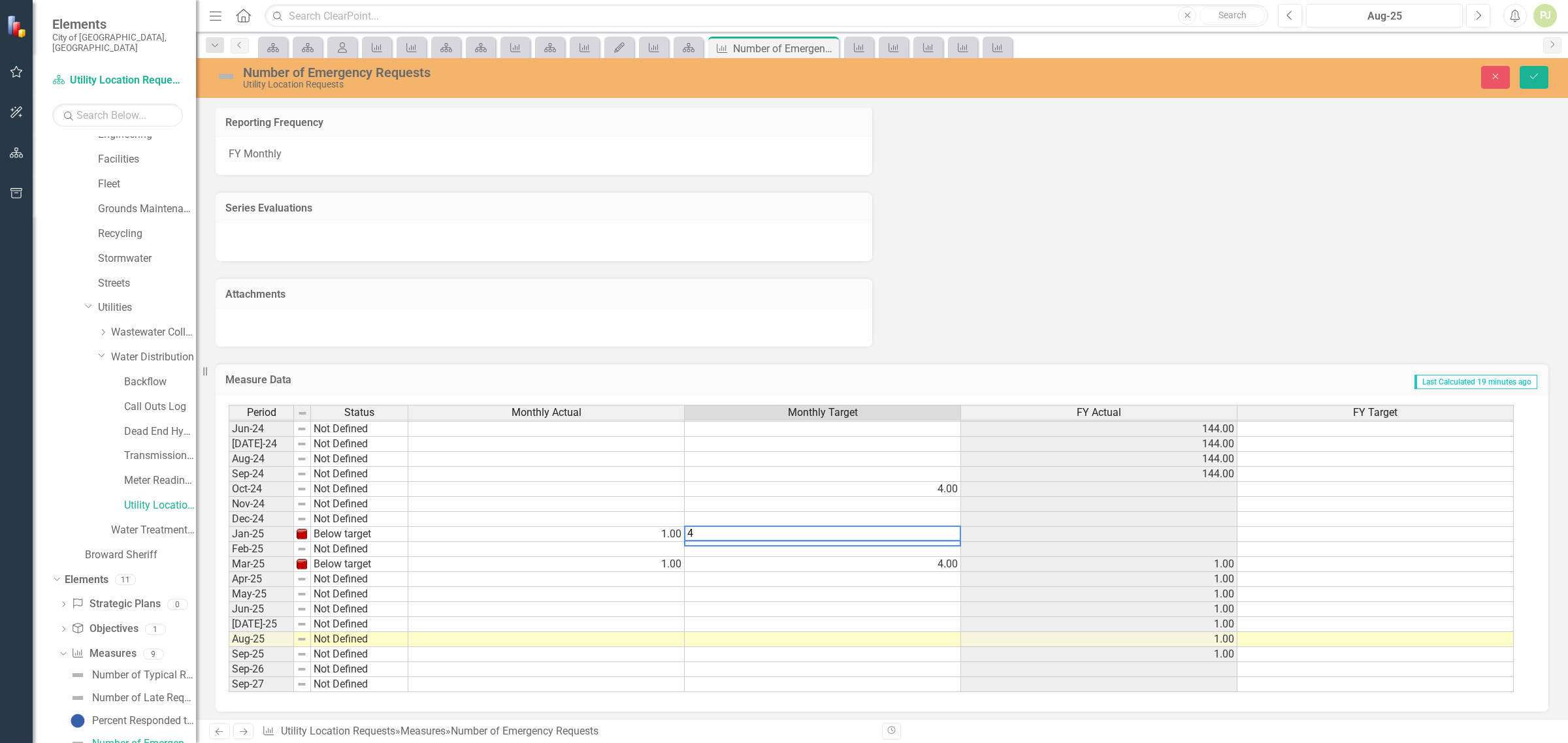
type textarea "4"
click at [920, 564] on td "4.00" at bounding box center [823, 565] width 276 height 15
click at [1539, 72] on icon "Save" at bounding box center [1534, 77] width 12 height 9
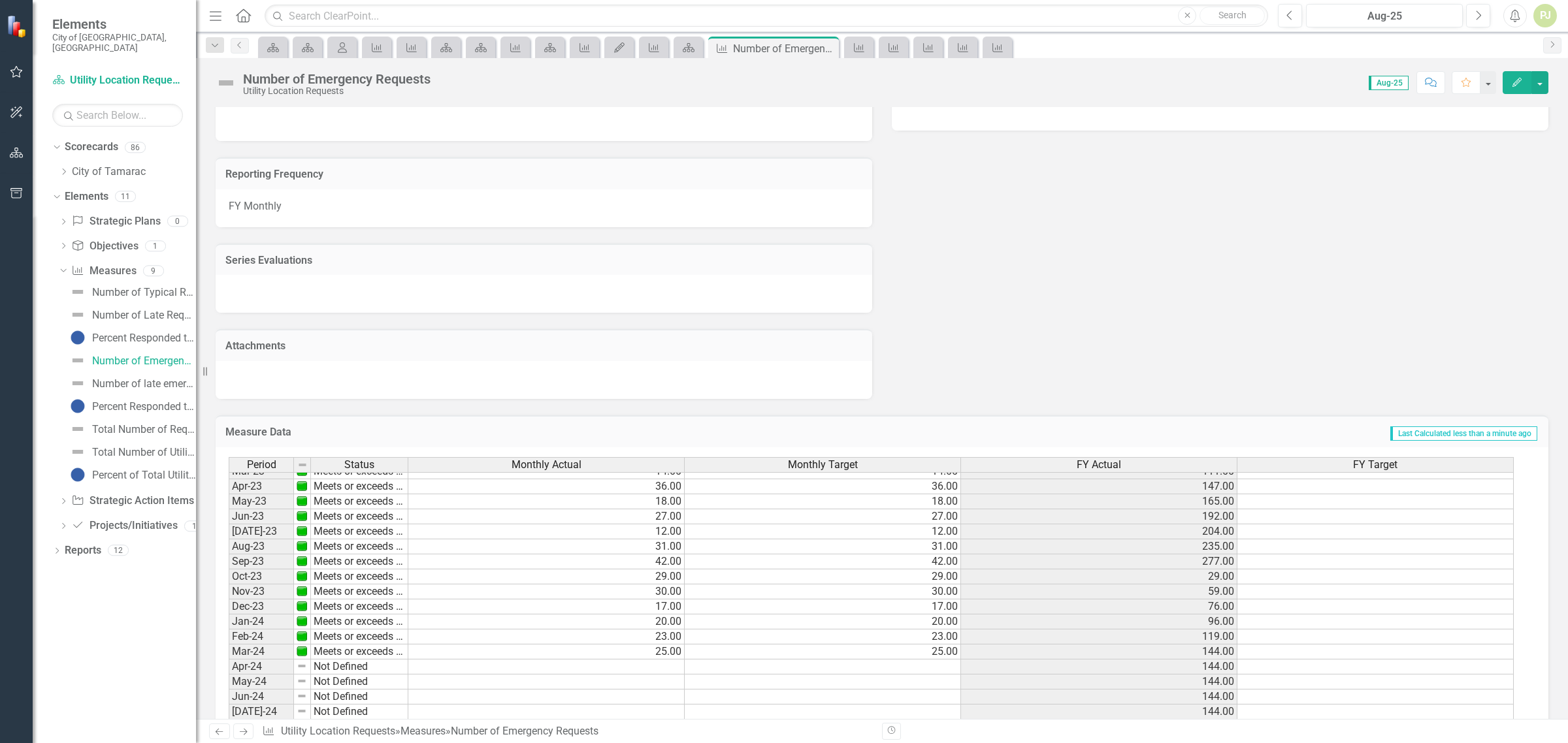
scroll to position [163, 0]
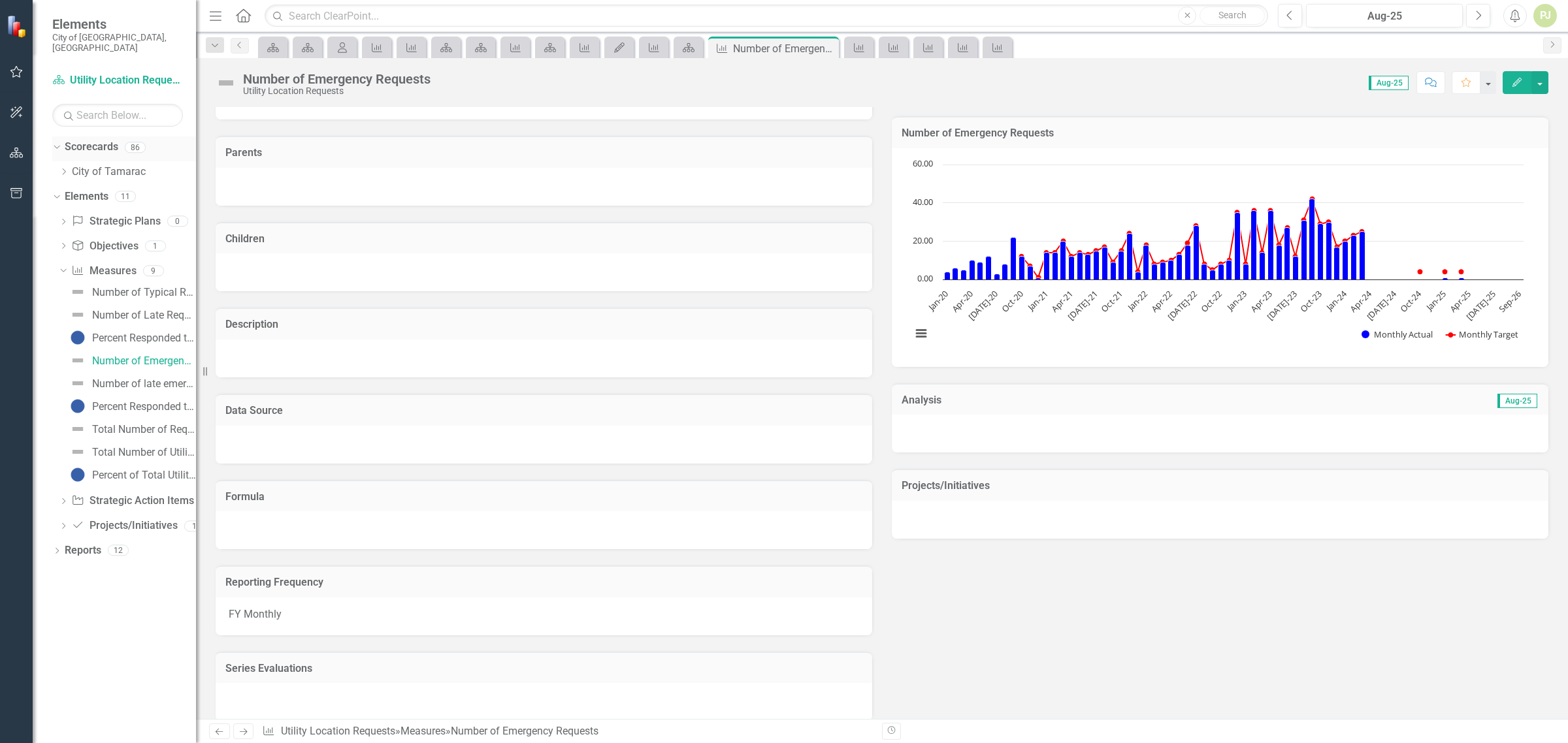
click at [57, 143] on icon "Dropdown" at bounding box center [55, 147] width 7 height 9
click at [56, 145] on icon "Dropdown" at bounding box center [57, 148] width 9 height 7
click at [65, 167] on icon "Dropdown" at bounding box center [63, 171] width 10 height 8
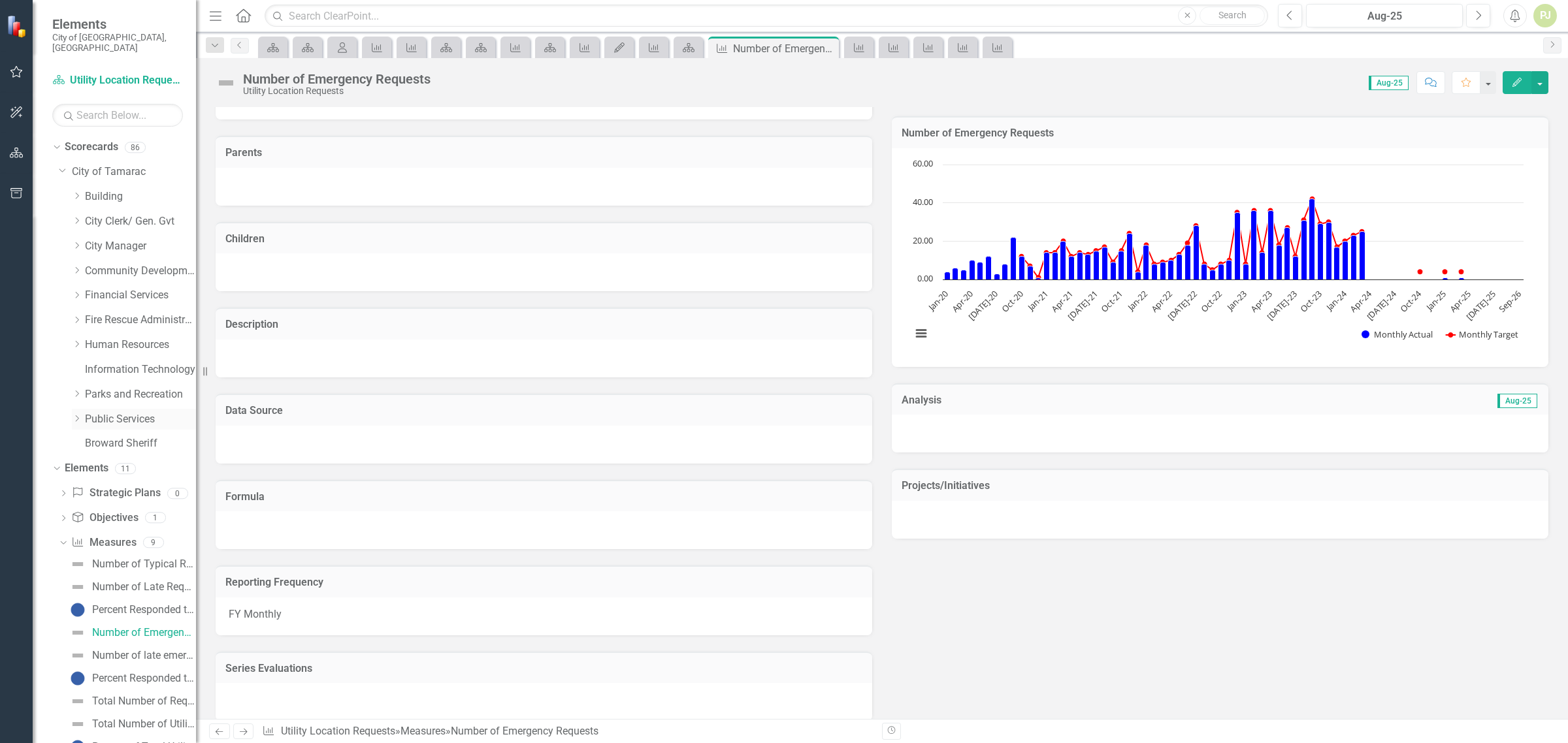
click at [75, 415] on icon "Dropdown" at bounding box center [77, 418] width 10 height 8
click at [92, 613] on icon "Dropdown" at bounding box center [90, 617] width 10 height 8
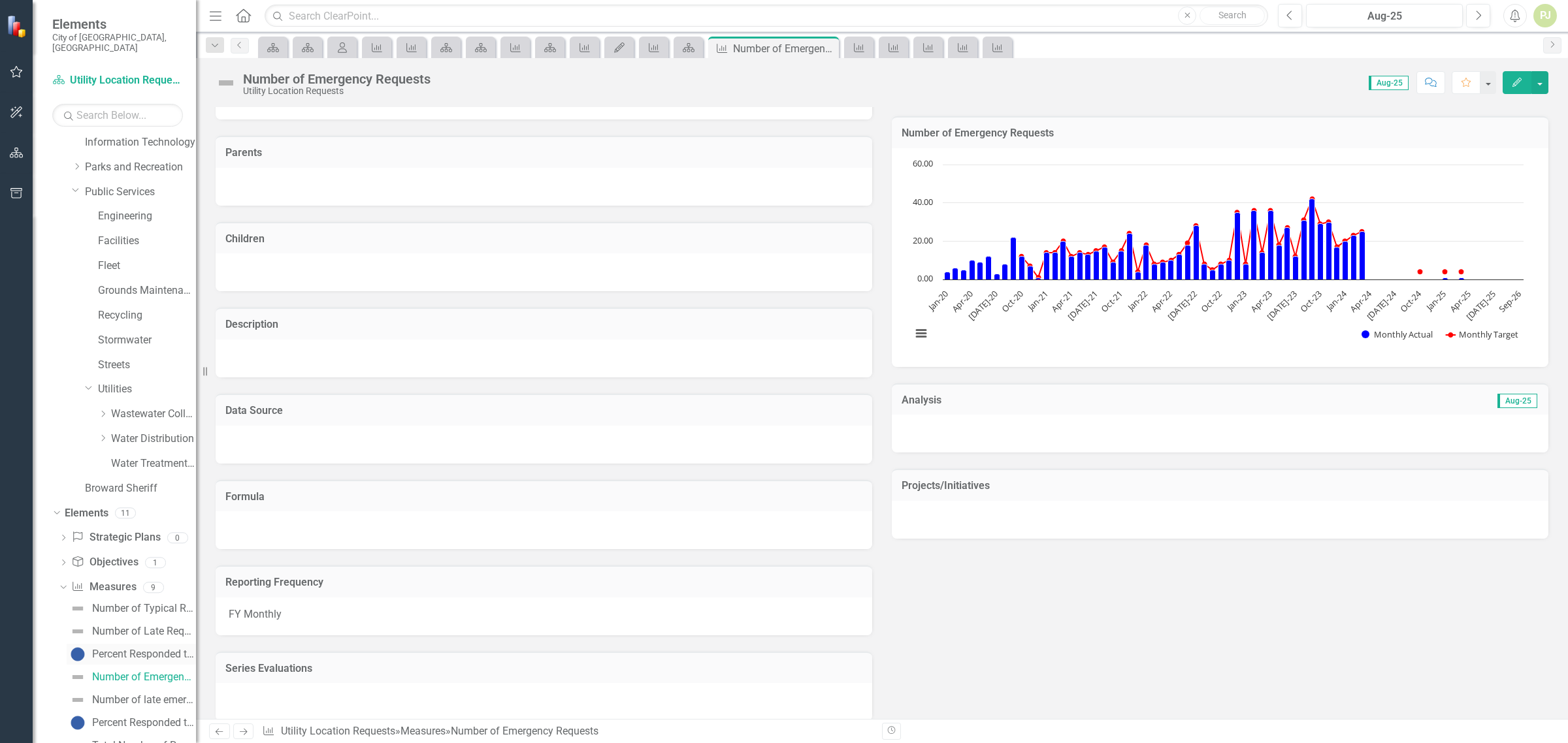
scroll to position [245, 0]
click at [103, 416] on icon "Dropdown" at bounding box center [103, 420] width 10 height 8
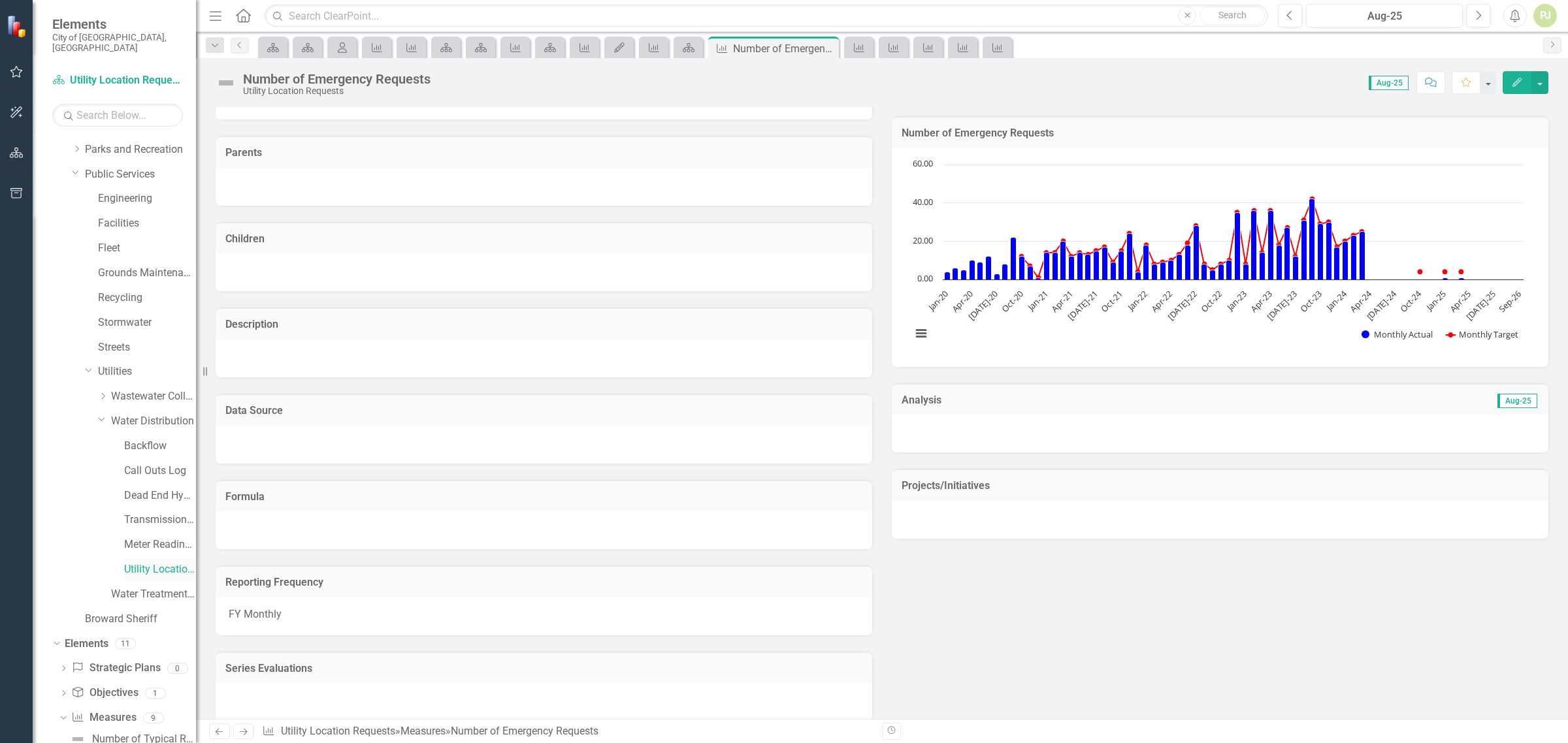
click at [126, 563] on link "Utility Location Requests" at bounding box center [160, 570] width 72 height 15
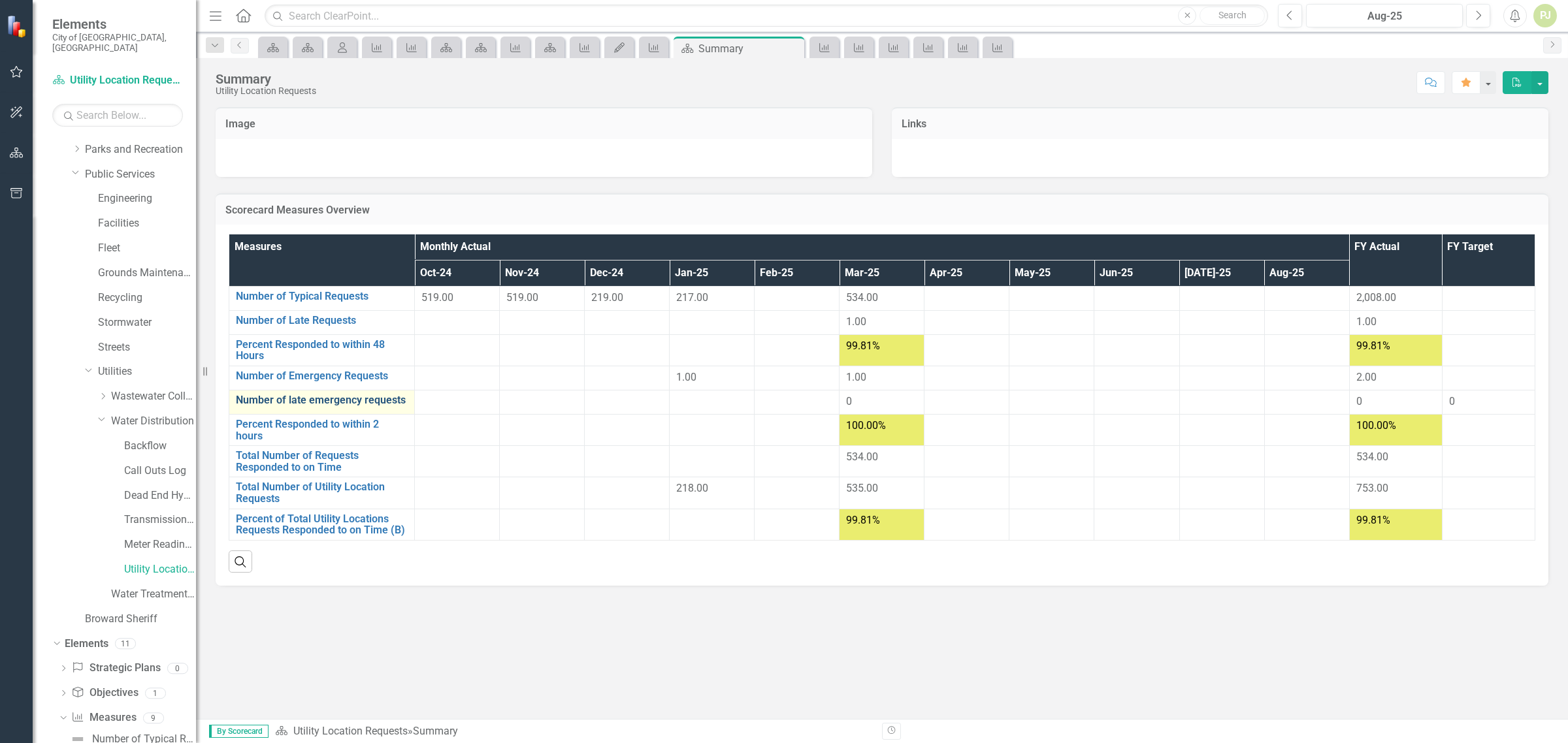
click at [350, 404] on link "Number of late emergency requests" at bounding box center [322, 400] width 172 height 12
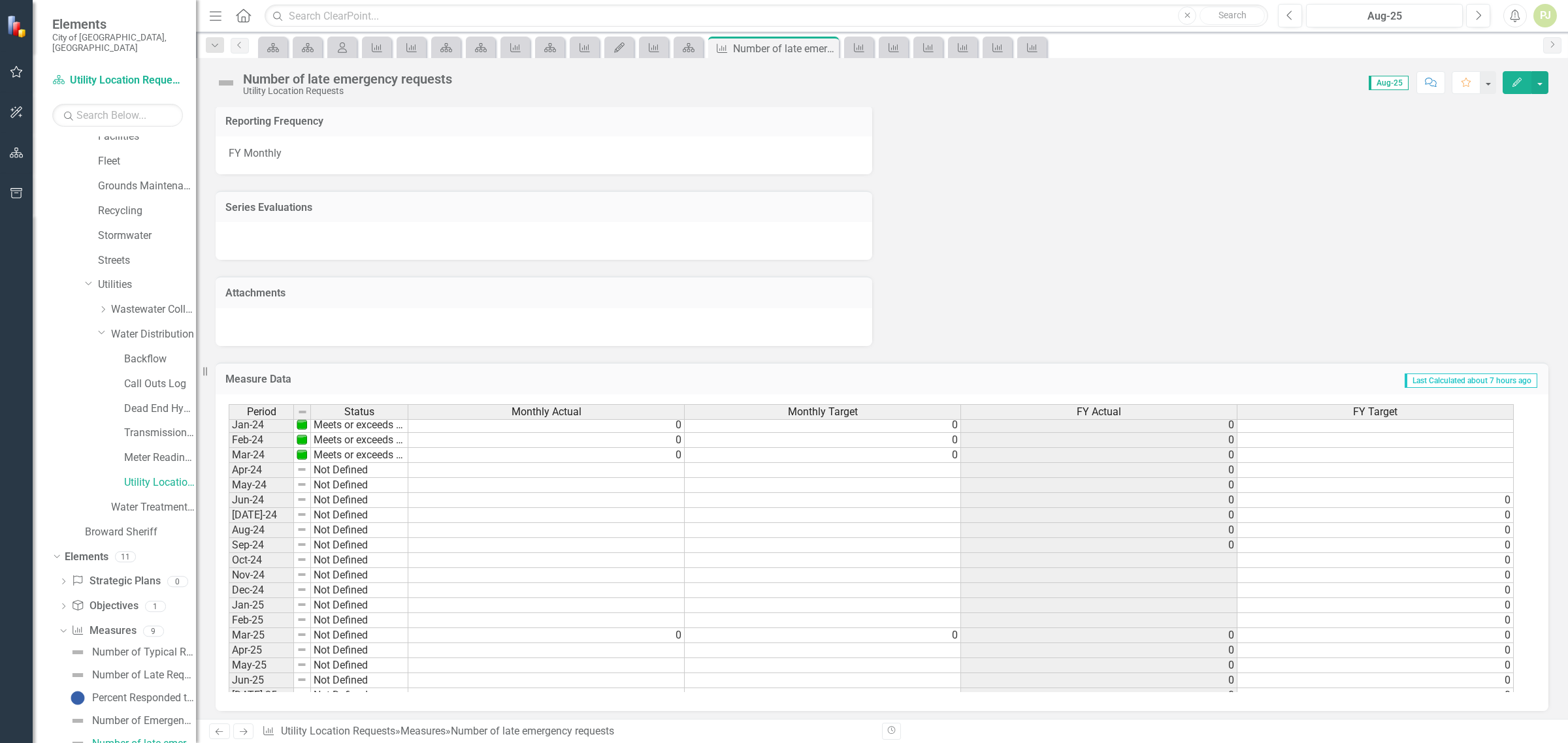
scroll to position [485, 0]
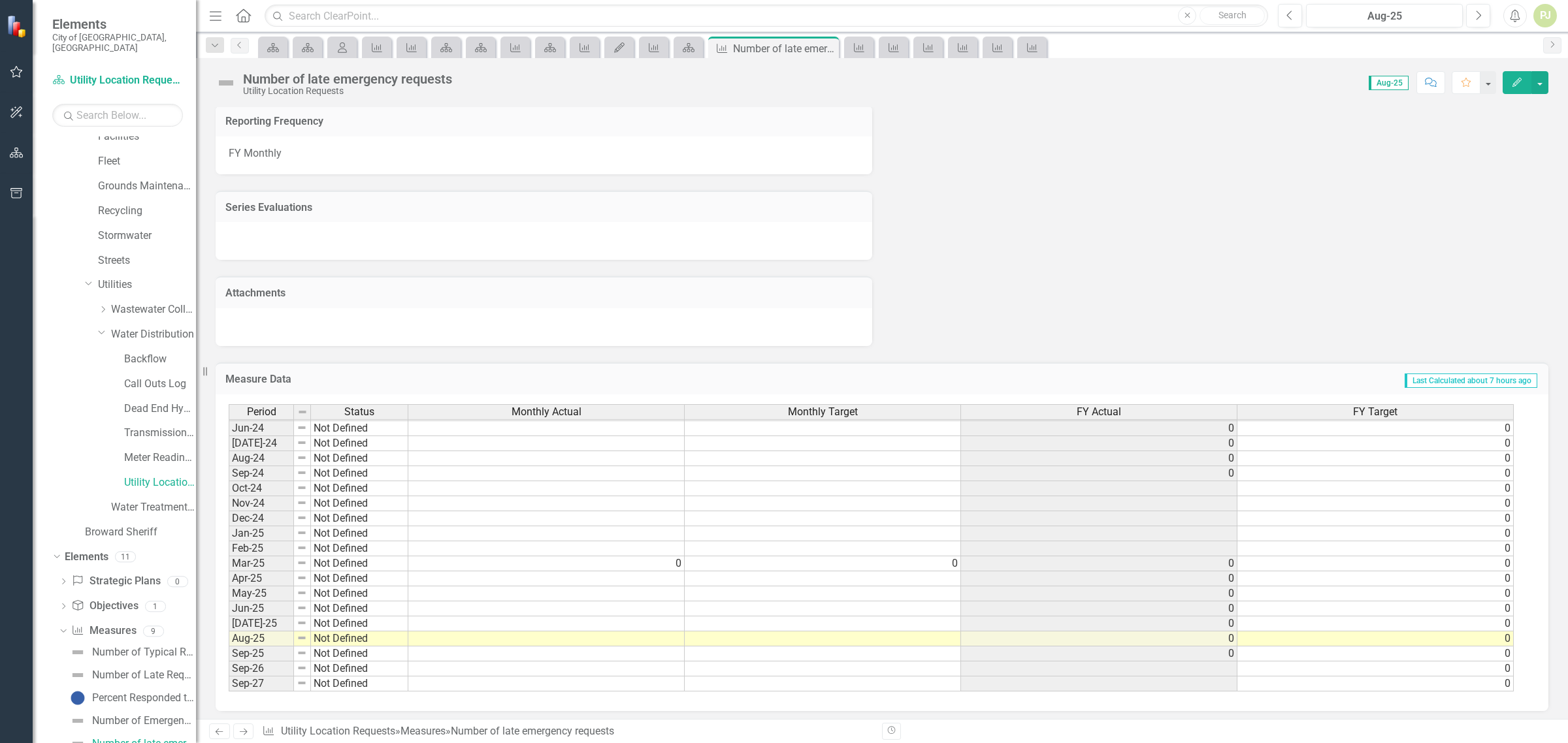
click at [258, 529] on tbody "Feb-23 Meets or exceeds target Mar-23 Meets or exceeds target Apr-23 Meets or e…" at bounding box center [319, 436] width 179 height 511
click at [258, 529] on td "Jan-25" at bounding box center [261, 533] width 65 height 15
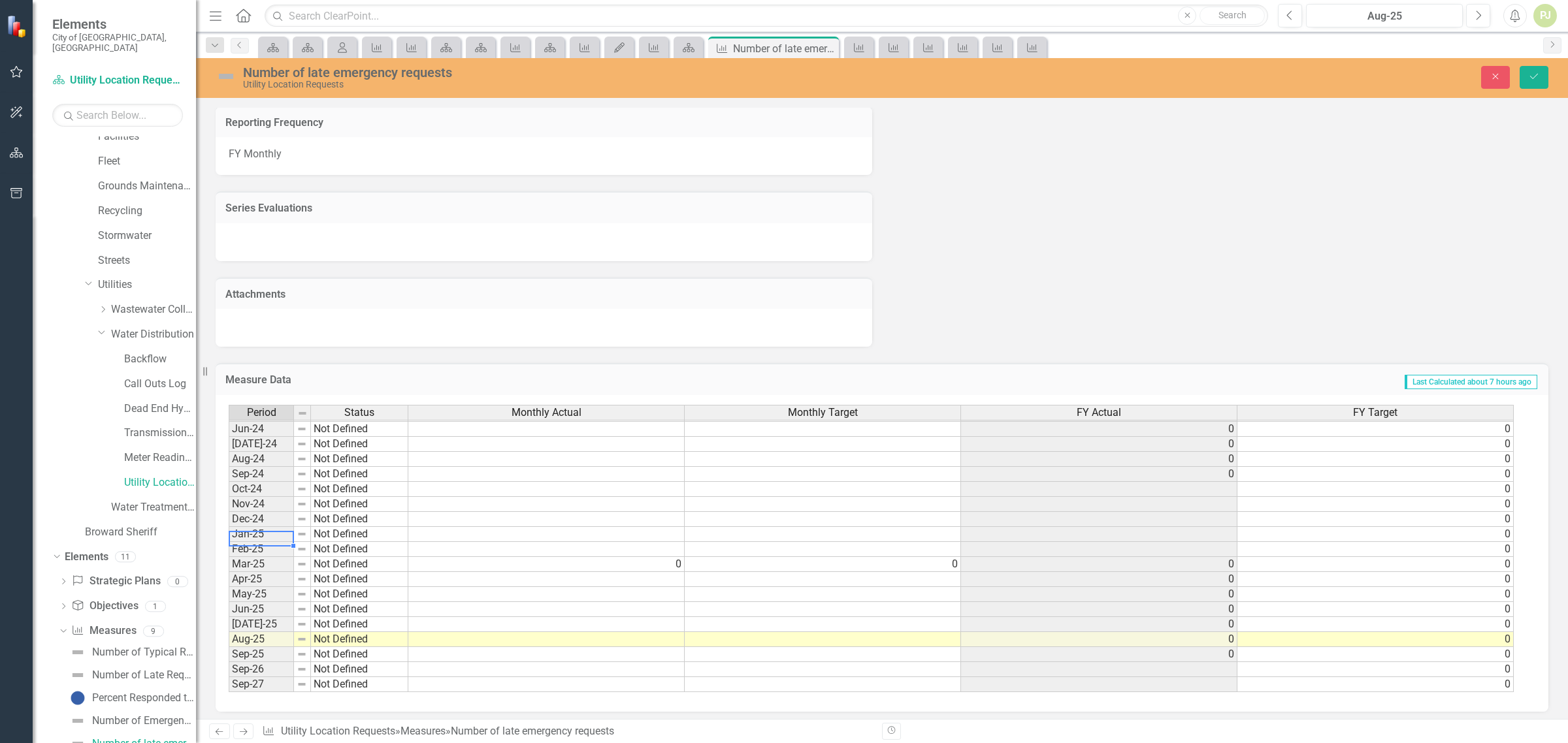
click at [673, 514] on td at bounding box center [546, 520] width 276 height 15
type textarea "0"
click at [668, 531] on td at bounding box center [546, 534] width 276 height 15
click at [673, 499] on td at bounding box center [546, 504] width 276 height 15
type textarea "0"
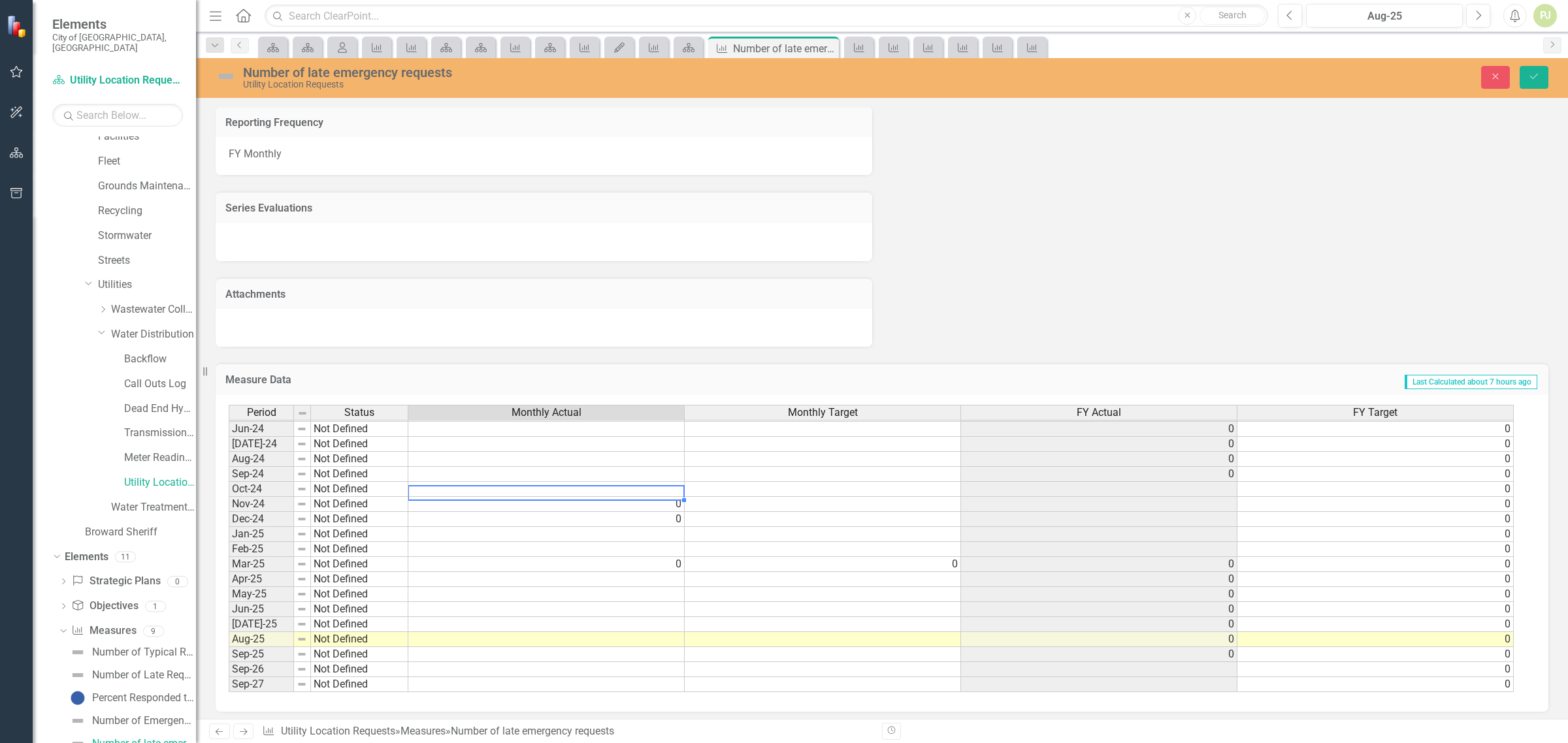
click at [675, 485] on td at bounding box center [546, 490] width 276 height 15
type textarea "0"
click at [671, 528] on td at bounding box center [546, 534] width 276 height 15
type textarea "0"
click at [672, 544] on td at bounding box center [546, 549] width 276 height 15
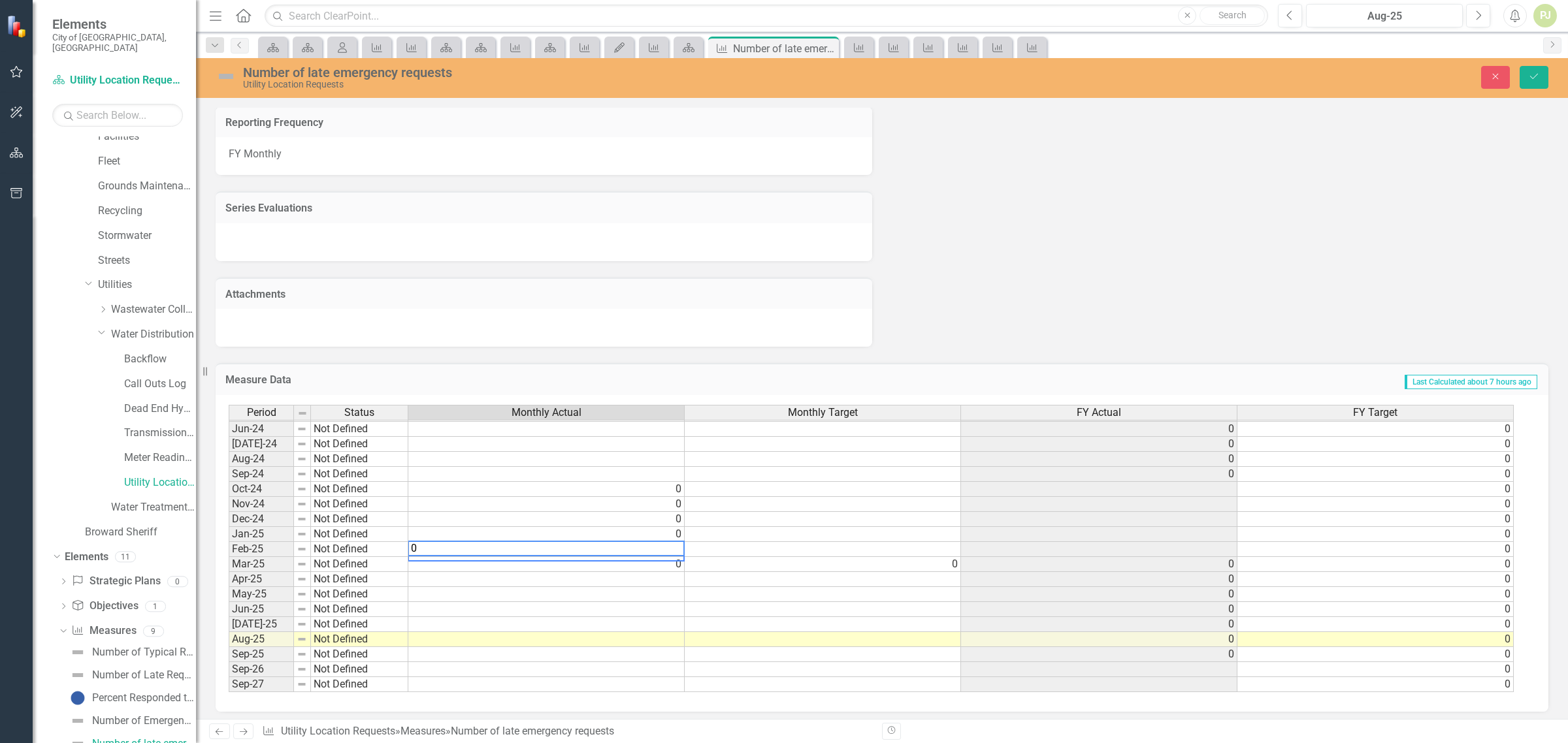
type textarea "0"
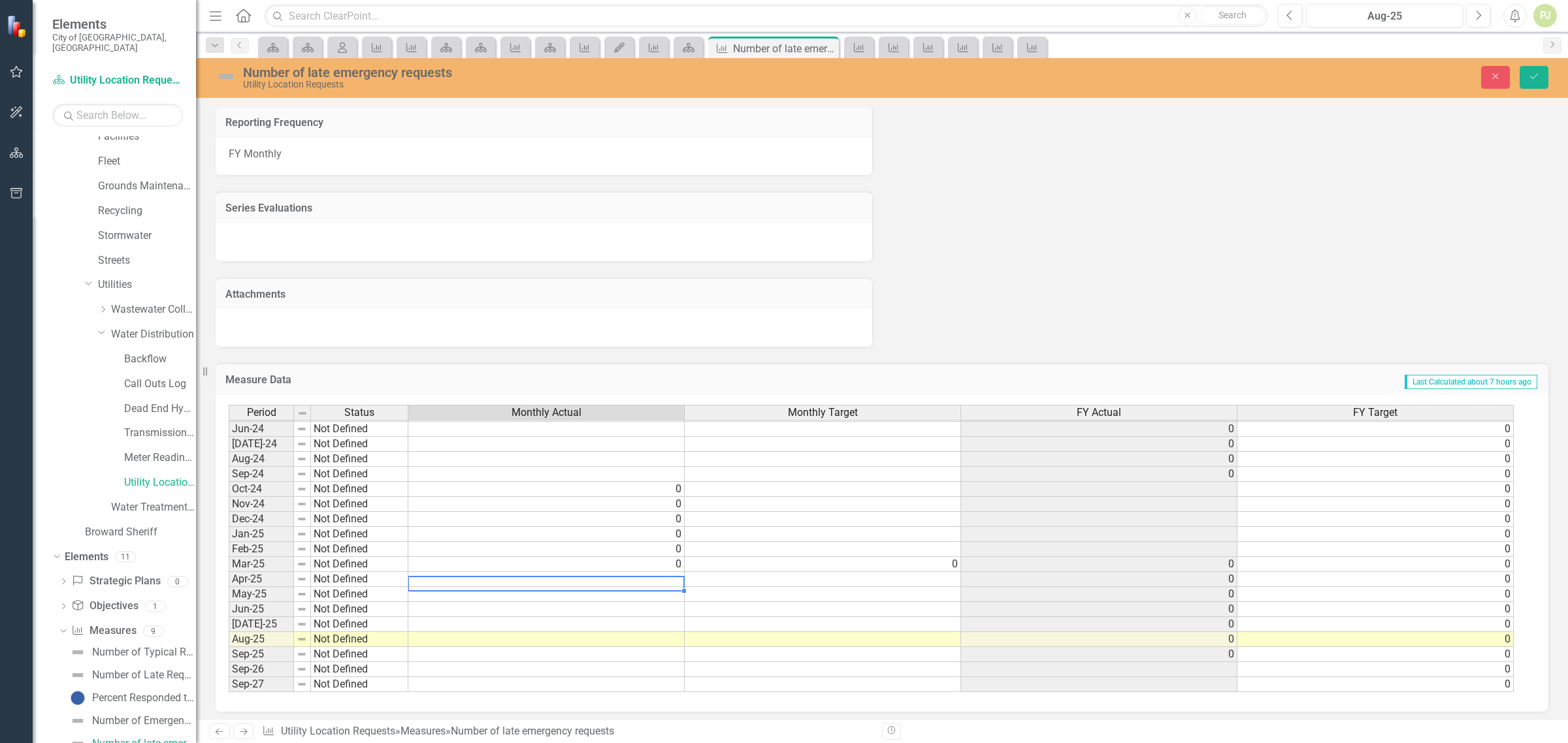
click at [672, 572] on td at bounding box center [546, 579] width 276 height 15
type textarea "0"
click at [229, 583] on div "Period Status Monthly Actual Monthly Target FY Actual FY Target May-23 Meets or…" at bounding box center [229, 451] width 0 height 482
type textarea "0"
click at [675, 606] on td at bounding box center [546, 609] width 276 height 15
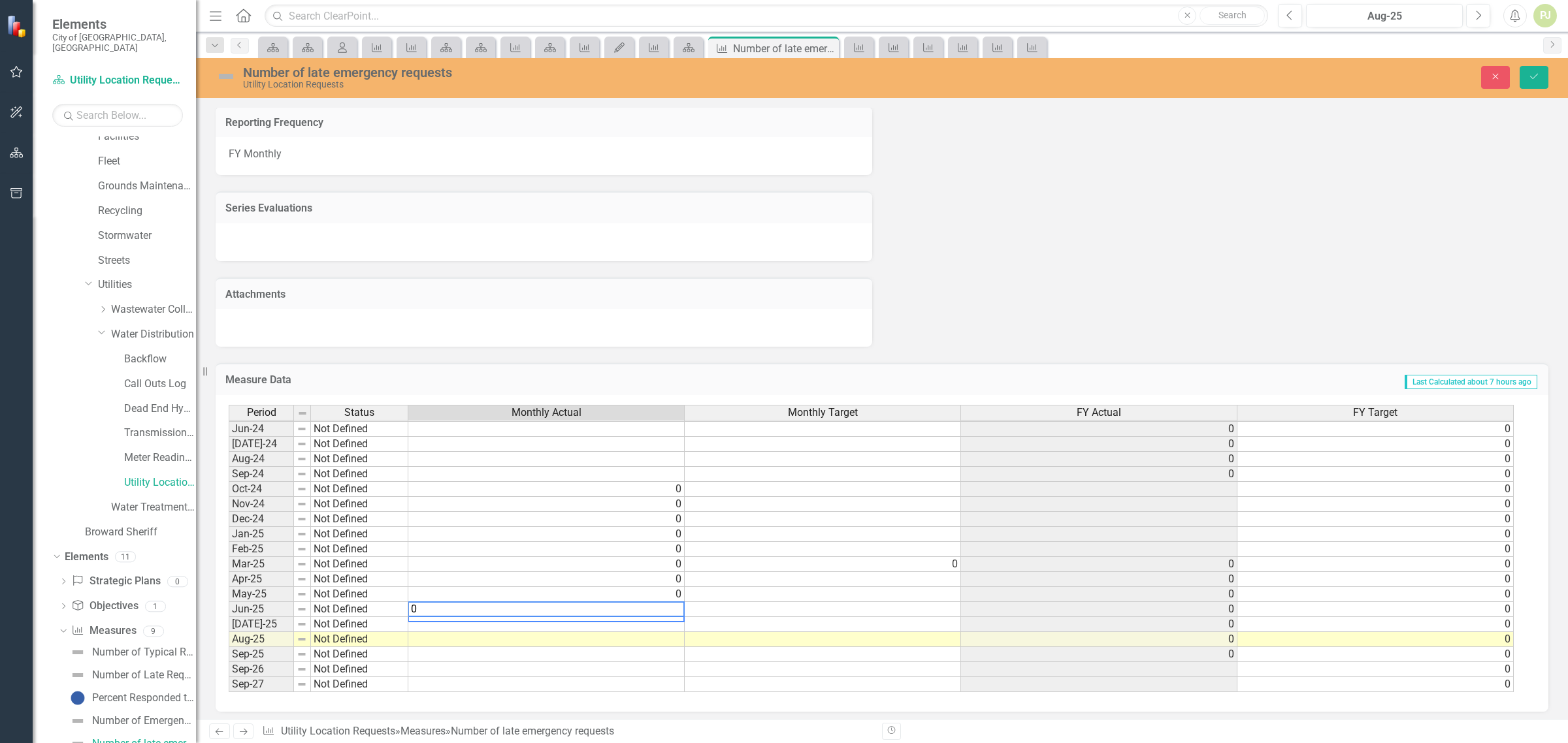
type textarea "0"
click at [675, 620] on td at bounding box center [546, 625] width 276 height 15
click at [674, 625] on textarea "0" at bounding box center [546, 624] width 277 height 16
type textarea "0"
click at [941, 482] on td at bounding box center [823, 490] width 276 height 15
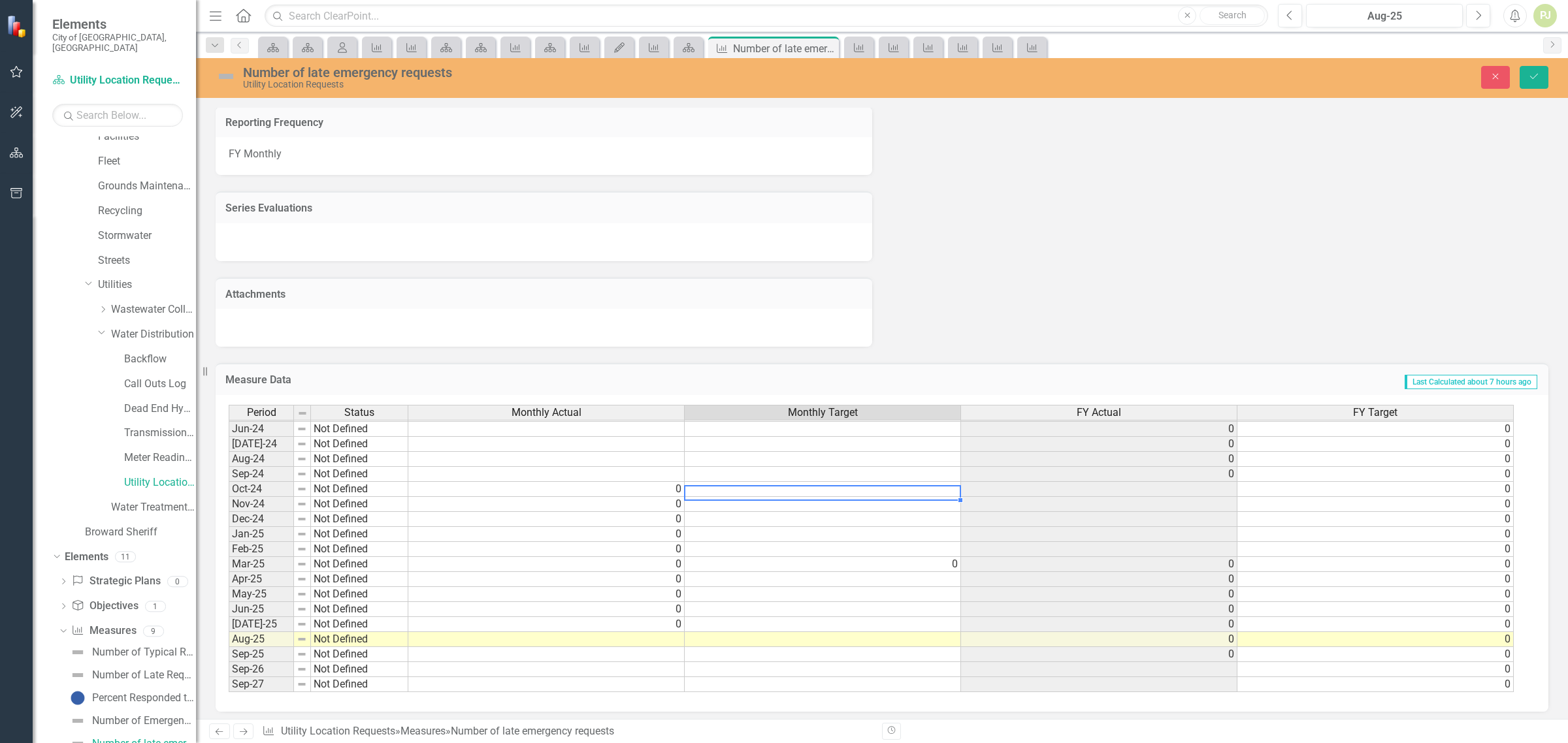
click at [945, 483] on td at bounding box center [823, 490] width 276 height 15
type textarea "1"
click at [953, 501] on td at bounding box center [823, 504] width 276 height 15
type textarea "1"
click at [953, 516] on td at bounding box center [823, 520] width 276 height 15
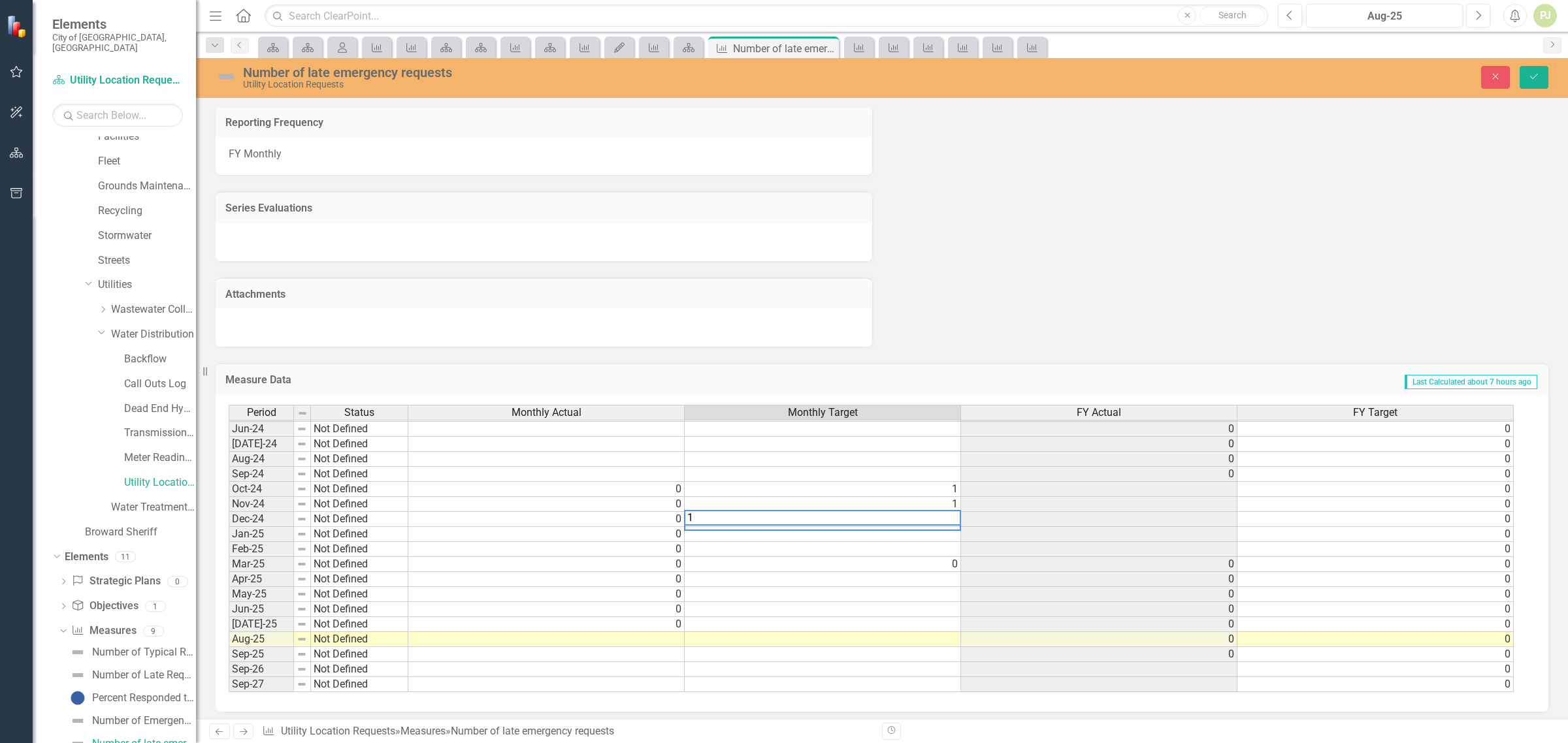
type textarea "1"
click at [952, 527] on td at bounding box center [823, 534] width 276 height 15
type textarea "1"
click at [946, 544] on td at bounding box center [823, 549] width 276 height 15
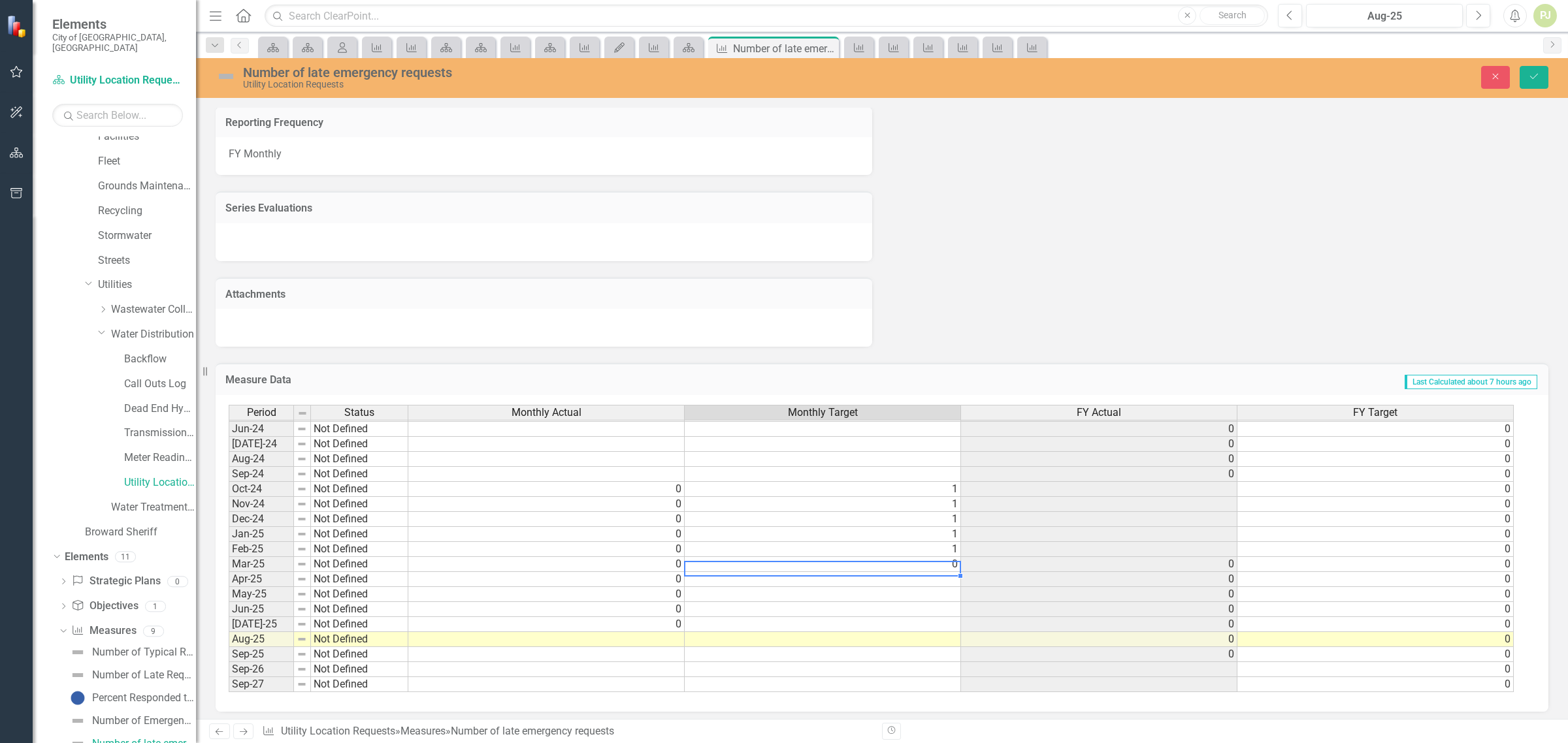
click at [946, 560] on td "0" at bounding box center [823, 565] width 276 height 15
type textarea "1"
click at [949, 572] on td at bounding box center [823, 579] width 276 height 15
type textarea "1"
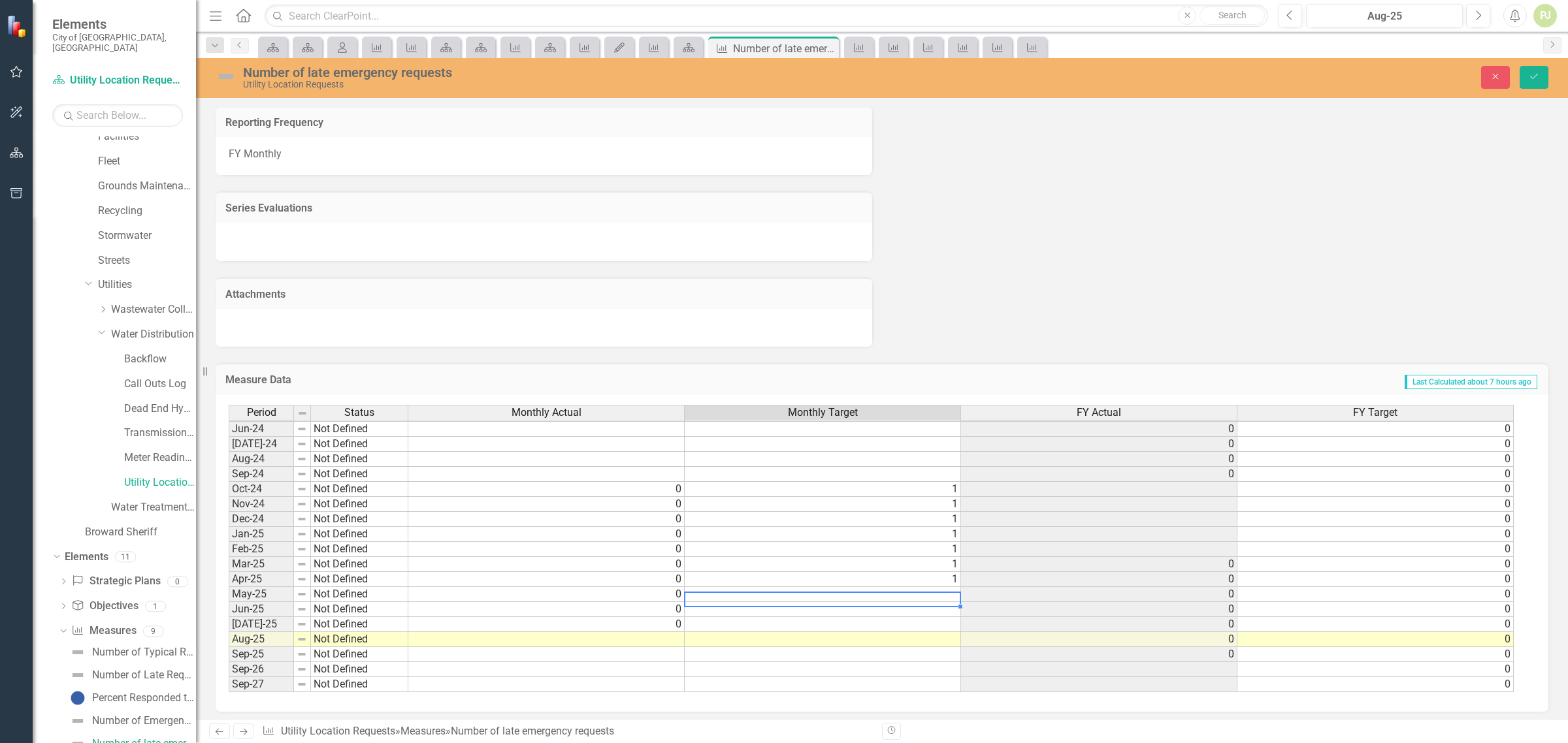
click at [953, 587] on td at bounding box center [823, 595] width 276 height 15
type textarea "1"
click at [949, 605] on td at bounding box center [823, 609] width 276 height 15
type textarea "1"
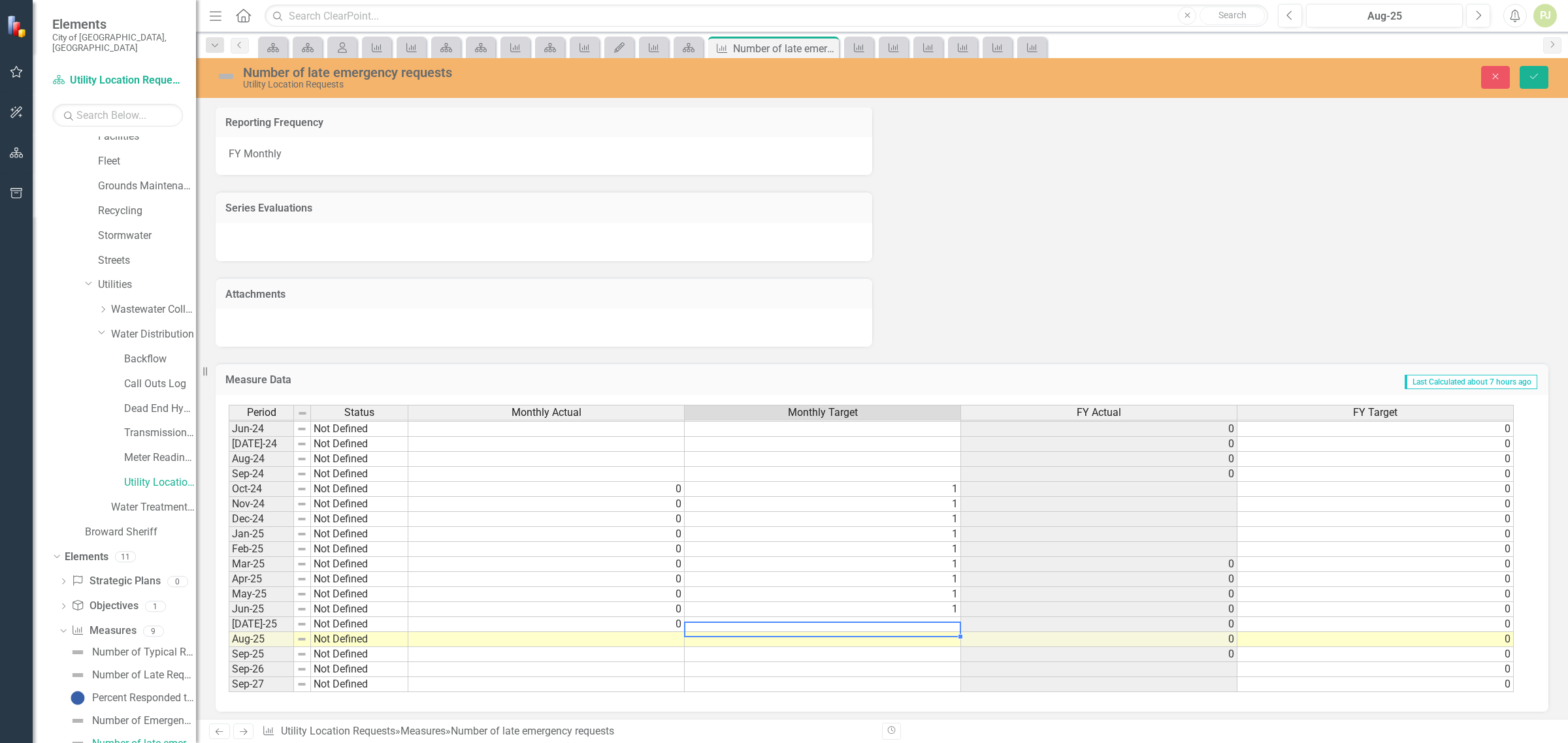
click at [952, 618] on td at bounding box center [823, 625] width 276 height 15
type textarea "1"
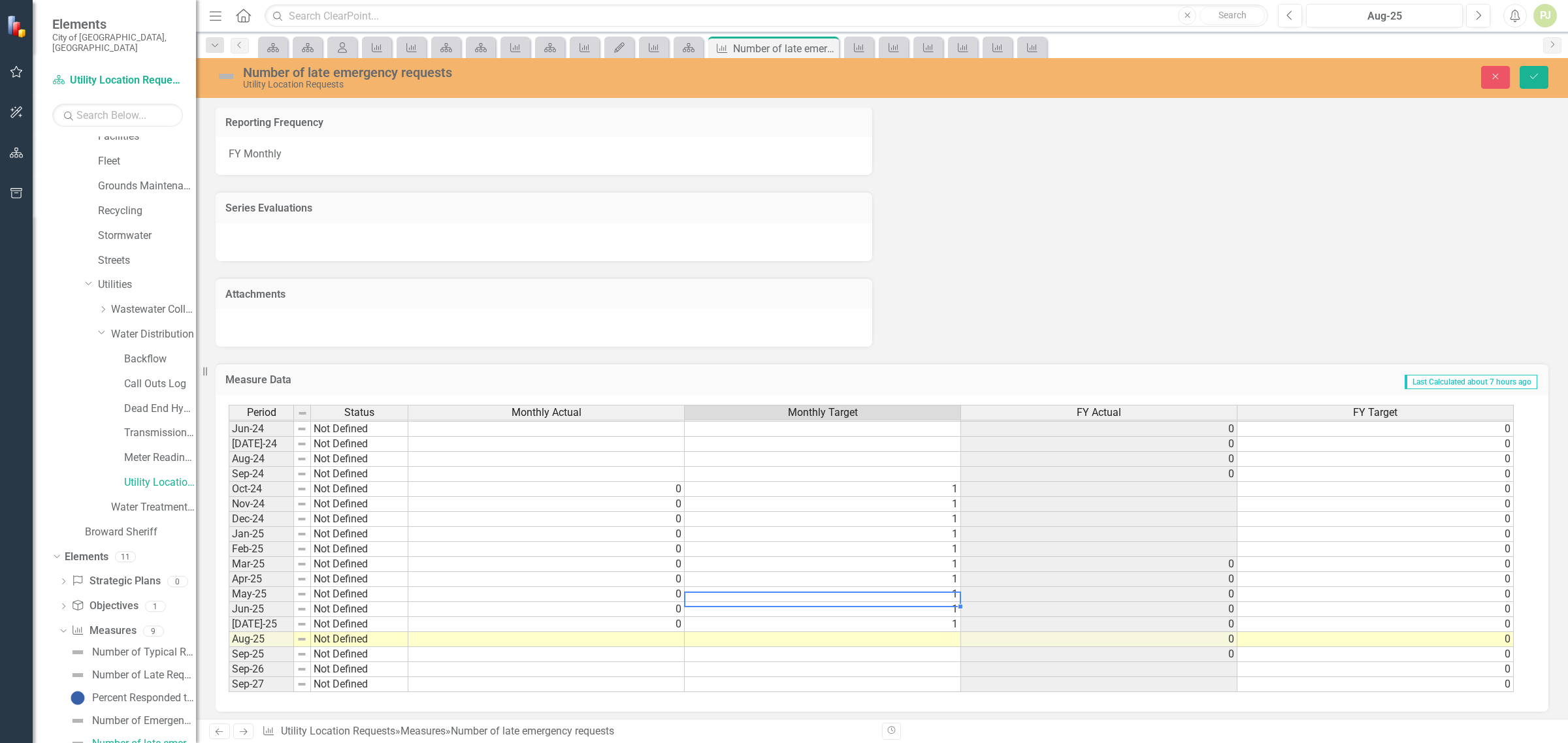
click at [944, 587] on td "1" at bounding box center [823, 595] width 276 height 15
click at [1214, 482] on td at bounding box center [1099, 490] width 276 height 15
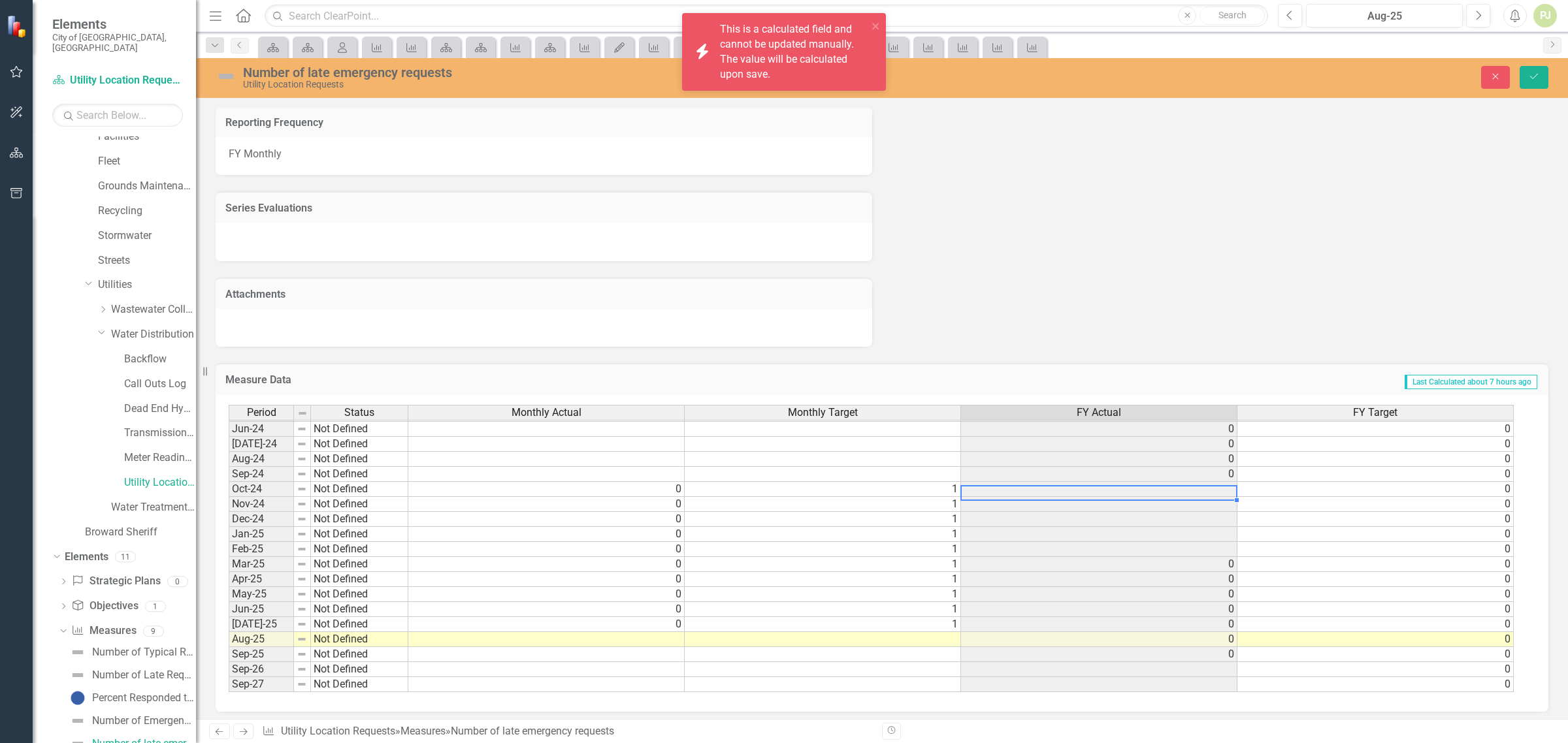
click at [866, 488] on td "1" at bounding box center [823, 490] width 276 height 15
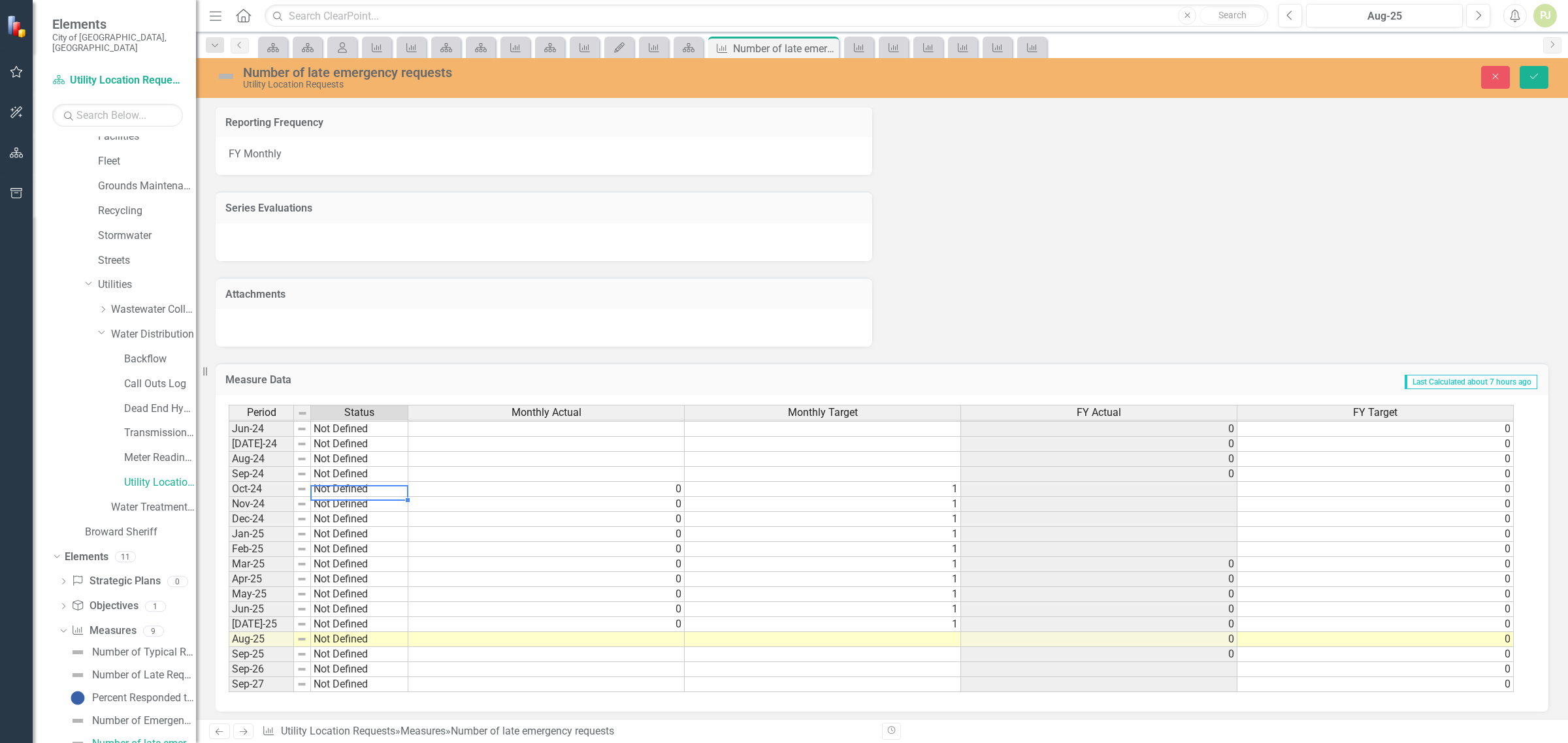
click at [350, 482] on td "Not Defined" at bounding box center [360, 490] width 97 height 15
click at [353, 524] on div "Period Status Monthly Actual Monthly Target FY Actual FY Target May-23 Meets or…" at bounding box center [877, 549] width 1297 height 288
click at [351, 497] on td "Not Defined" at bounding box center [360, 504] width 97 height 15
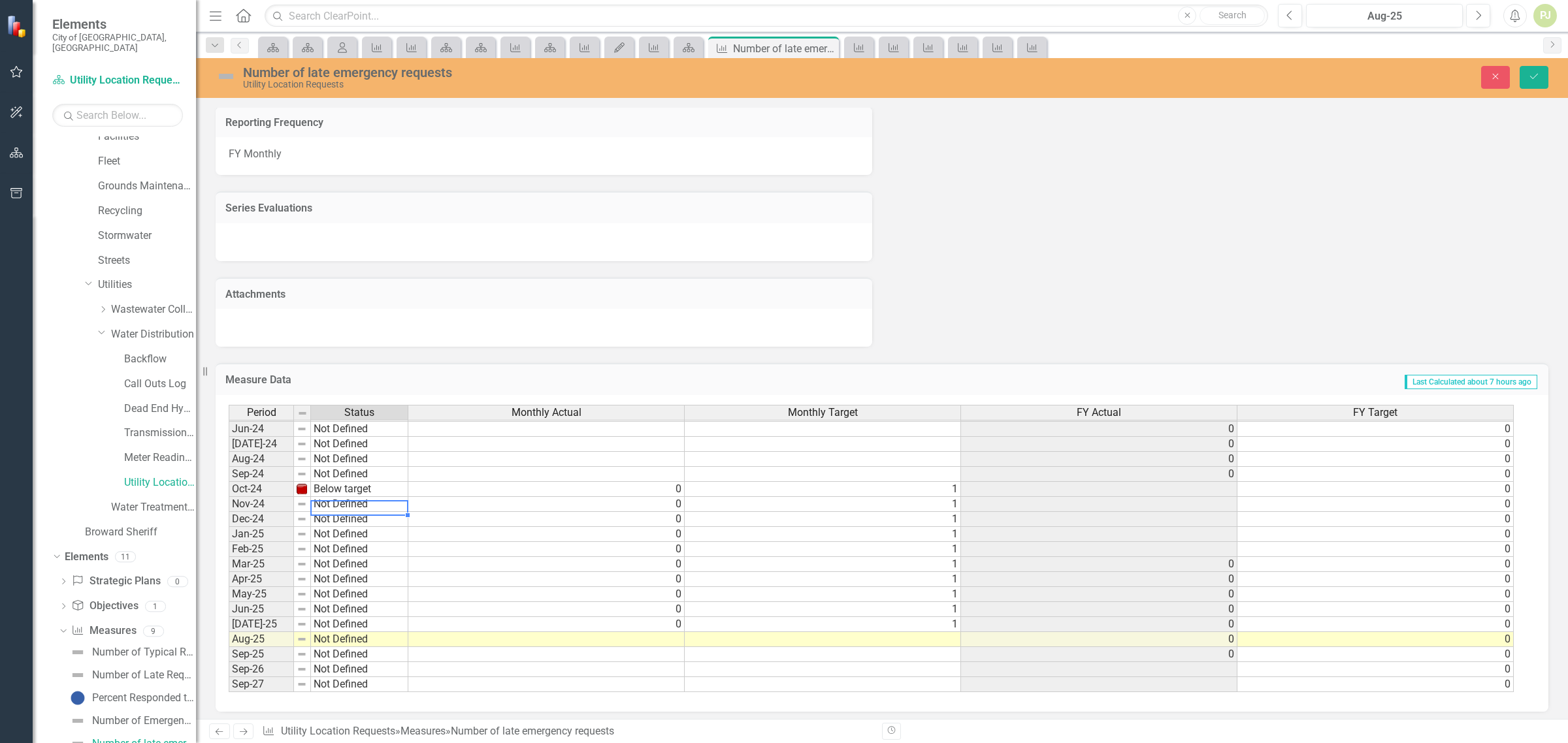
click at [344, 500] on td "Not Defined" at bounding box center [360, 504] width 97 height 15
click at [347, 544] on div "Period Status Monthly Actual Monthly Target FY Actual FY Target May-23 Meets or…" at bounding box center [877, 549] width 1297 height 288
click at [341, 514] on td "Not Defined" at bounding box center [360, 520] width 97 height 15
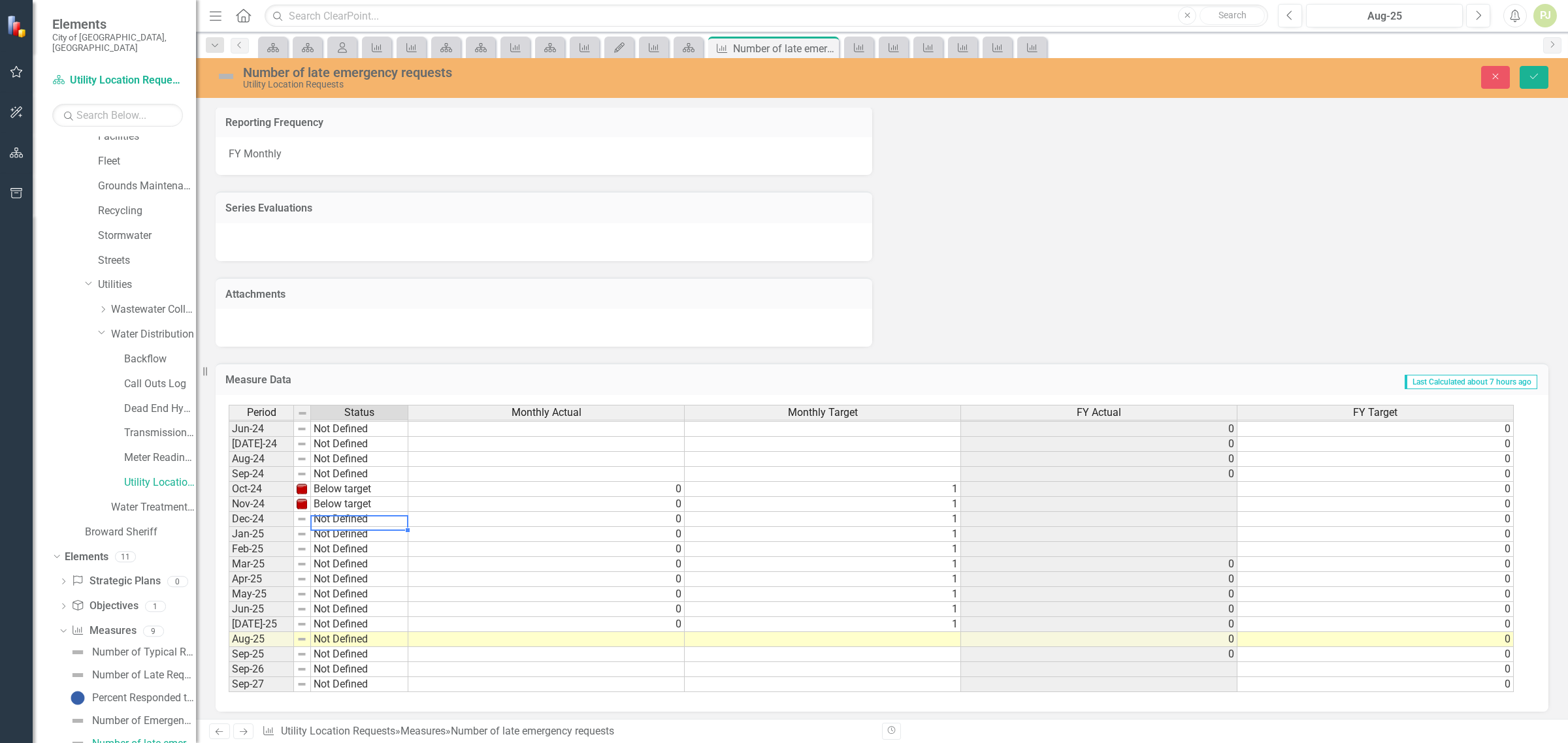
click at [341, 514] on td "Not Defined" at bounding box center [360, 520] width 97 height 15
click at [346, 560] on div "Period Status Monthly Actual Monthly Target FY Actual FY Target May-23 Meets or…" at bounding box center [877, 549] width 1297 height 288
click at [344, 530] on td "Not Defined" at bounding box center [360, 534] width 97 height 15
click at [343, 570] on div "Period Status Monthly Actual Monthly Target FY Actual FY Target May-23 Meets or…" at bounding box center [877, 549] width 1297 height 288
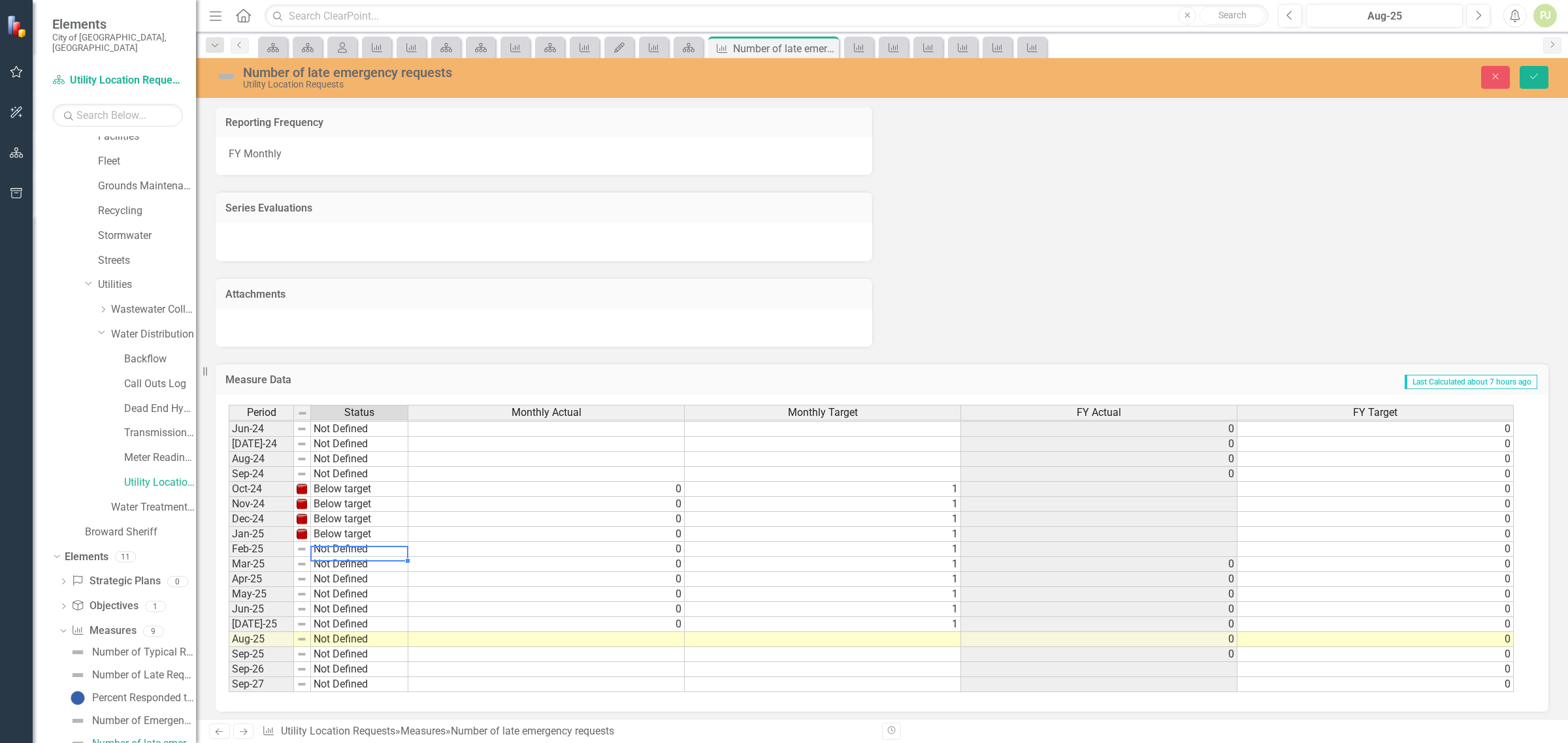
click at [341, 544] on td "Not Defined" at bounding box center [360, 549] width 97 height 15
click at [346, 586] on div "Period Status Monthly Actual Monthly Target FY Actual FY Target May-23 Meets or…" at bounding box center [877, 549] width 1297 height 288
click at [339, 558] on td "Not Defined" at bounding box center [360, 565] width 97 height 15
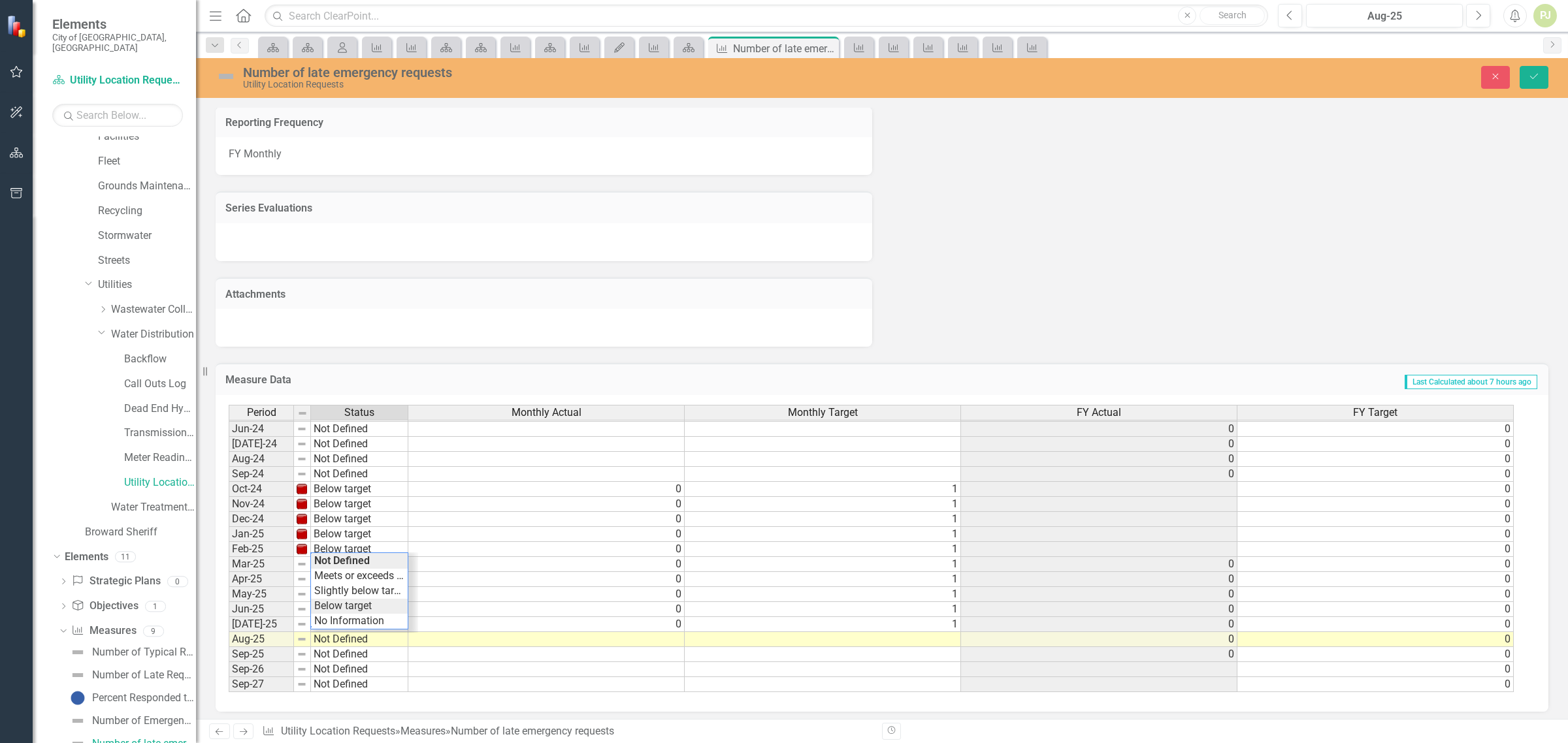
click at [341, 597] on div "Period Status Monthly Actual Monthly Target FY Actual FY Target May-23 Meets or…" at bounding box center [877, 549] width 1297 height 288
click at [341, 576] on td "Not Defined" at bounding box center [360, 579] width 97 height 15
click at [344, 619] on div "Period Status Monthly Actual Monthly Target FY Actual FY Target May-23 Meets or…" at bounding box center [877, 549] width 1297 height 288
click at [340, 589] on td "Not Defined" at bounding box center [360, 595] width 97 height 15
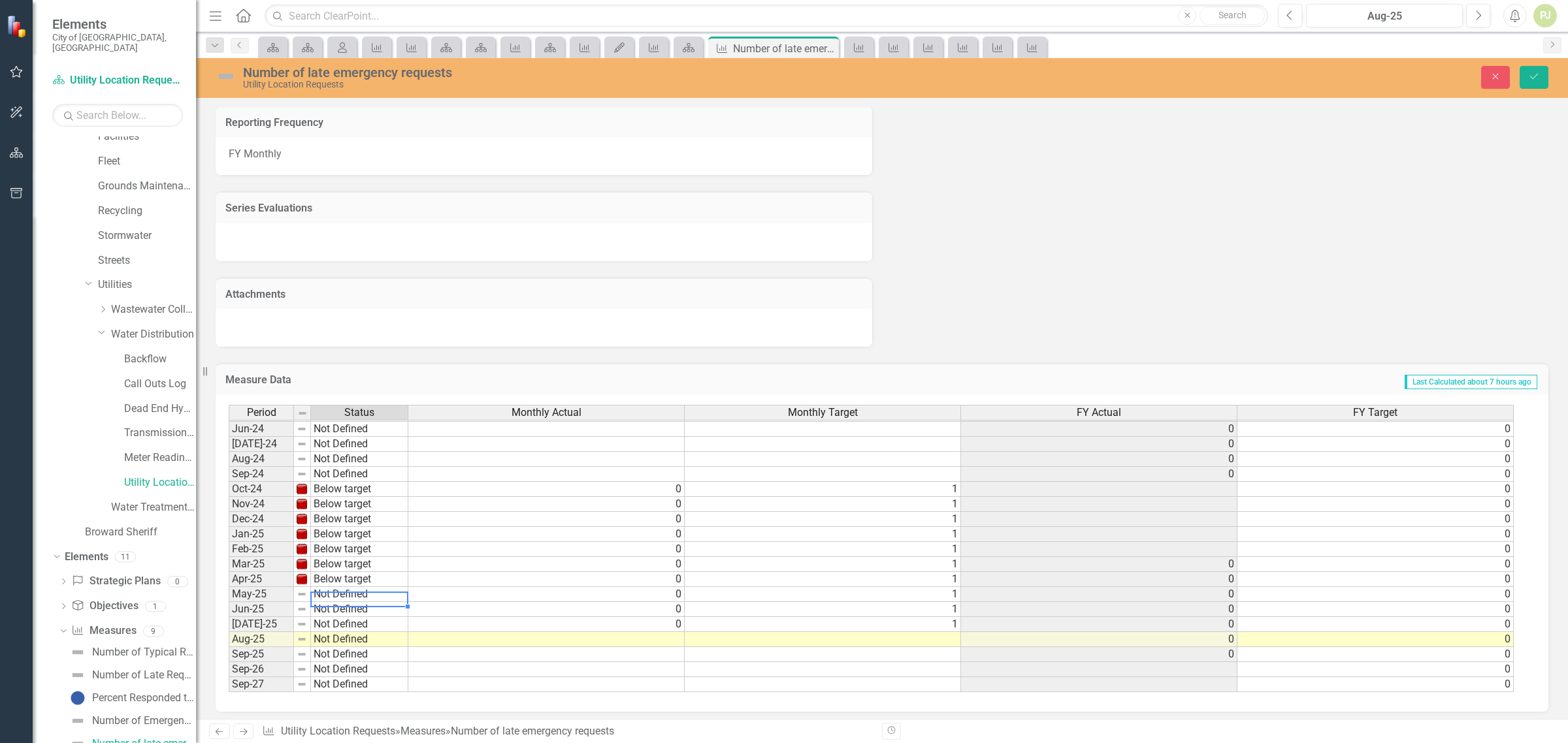
click at [340, 589] on td "Not Defined" at bounding box center [360, 595] width 97 height 15
click at [339, 631] on div "Period Status Monthly Actual Monthly Target FY Actual FY Target May-23 Meets or…" at bounding box center [877, 549] width 1297 height 288
click at [334, 602] on td "Not Defined" at bounding box center [360, 609] width 97 height 15
click at [343, 608] on textarea "Not Defined" at bounding box center [359, 608] width 98 height 16
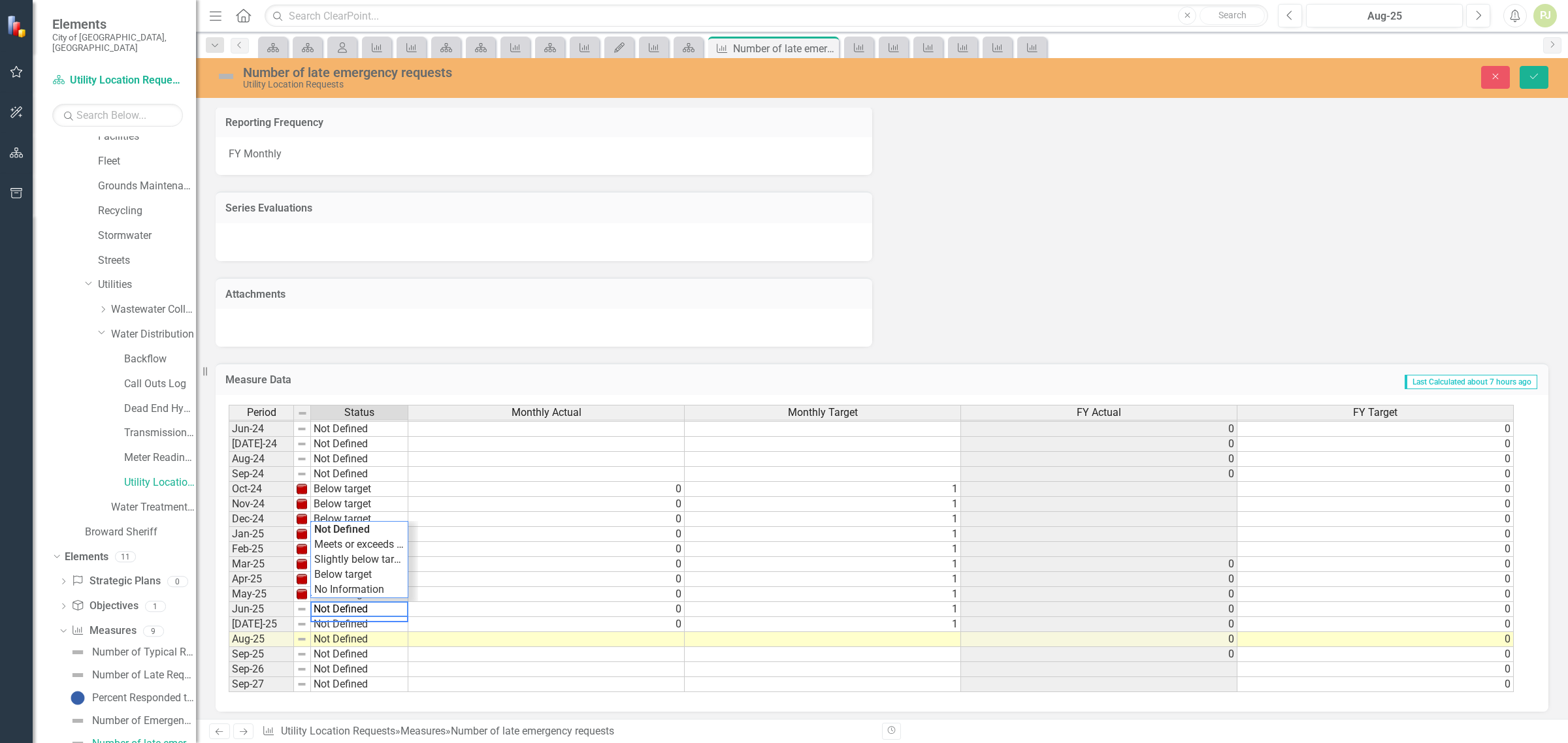
click at [334, 637] on td "Not Defined" at bounding box center [360, 640] width 97 height 15
click at [350, 573] on div "Period Status Monthly Actual Monthly Target FY Actual FY Target May-23 Meets or…" at bounding box center [877, 549] width 1297 height 288
click at [337, 634] on td "Meets or exceeds target" at bounding box center [360, 640] width 97 height 15
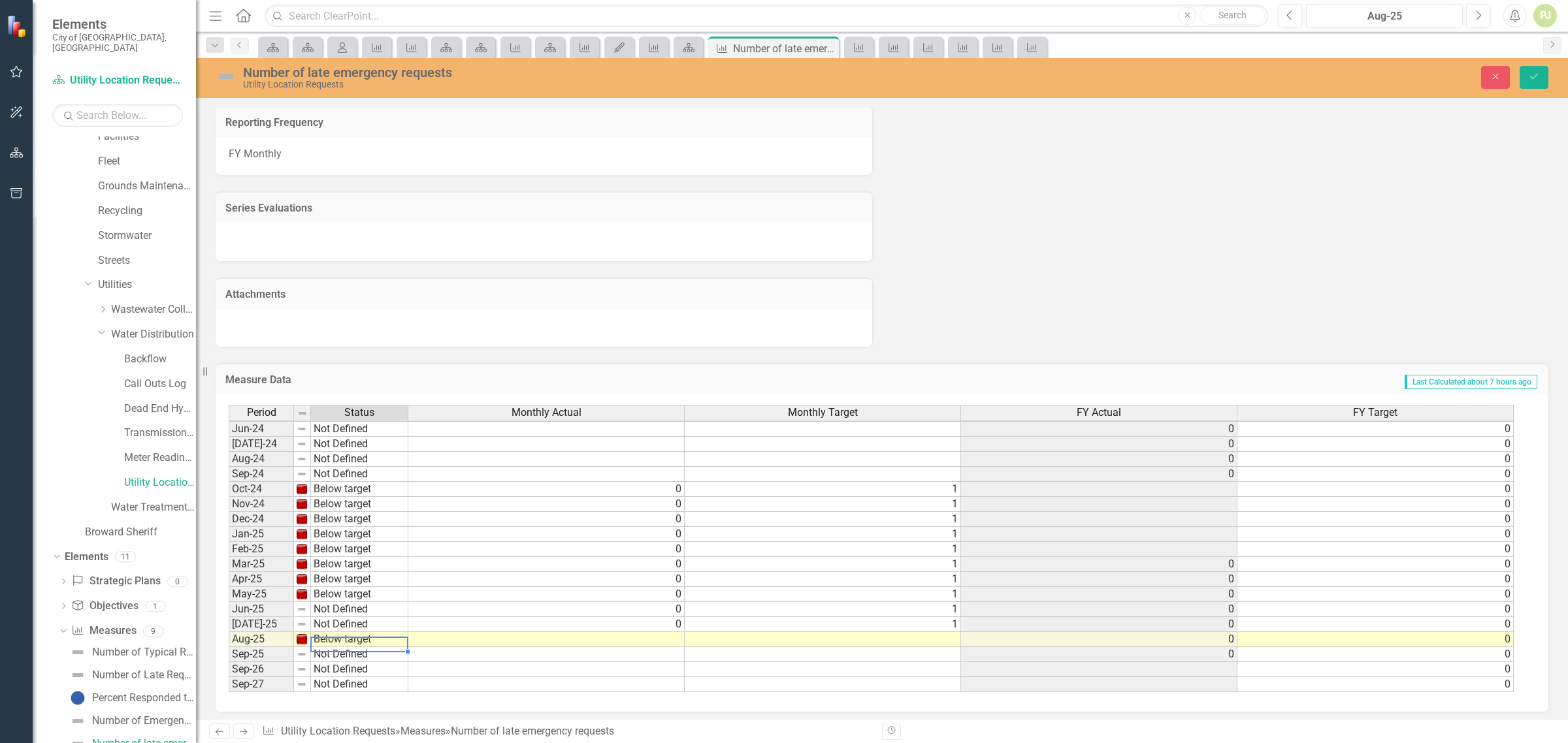
click at [344, 604] on div "Period Status Monthly Actual Monthly Target FY Actual FY Target May-23 Meets or…" at bounding box center [877, 549] width 1297 height 288
click at [344, 618] on td "Not Defined" at bounding box center [360, 625] width 97 height 15
click at [360, 587] on div "Period Status Monthly Actual Monthly Target FY Actual FY Target May-23 Meets or…" at bounding box center [877, 549] width 1297 height 288
click at [348, 603] on td "Not Defined" at bounding box center [360, 609] width 97 height 15
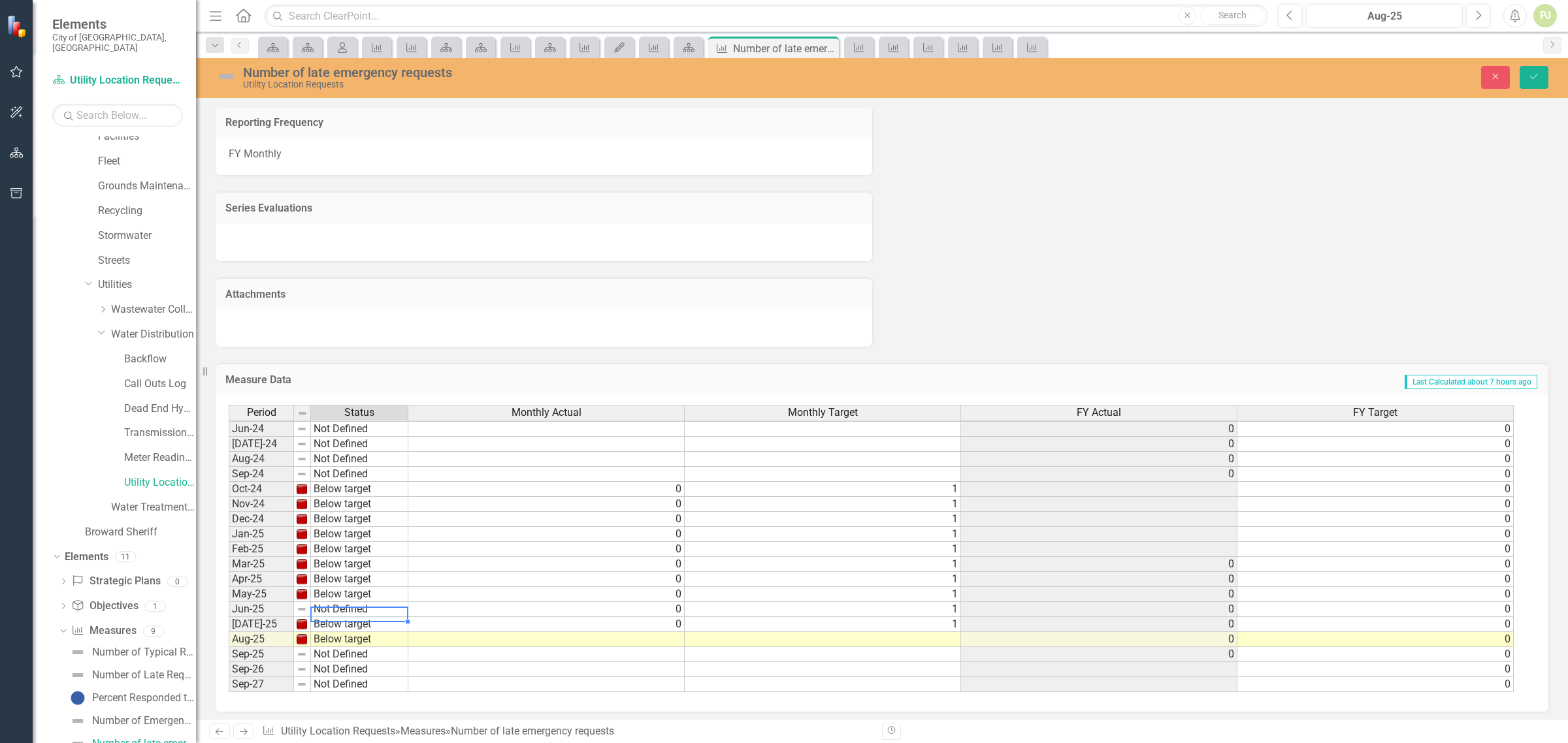
click at [348, 603] on td "Not Defined" at bounding box center [360, 609] width 97 height 15
type textarea "Below target"
click at [356, 576] on div "Period Status Monthly Actual Monthly Target FY Actual FY Target May-23 Meets or…" at bounding box center [877, 549] width 1297 height 288
click at [1538, 80] on icon "Save" at bounding box center [1534, 77] width 12 height 9
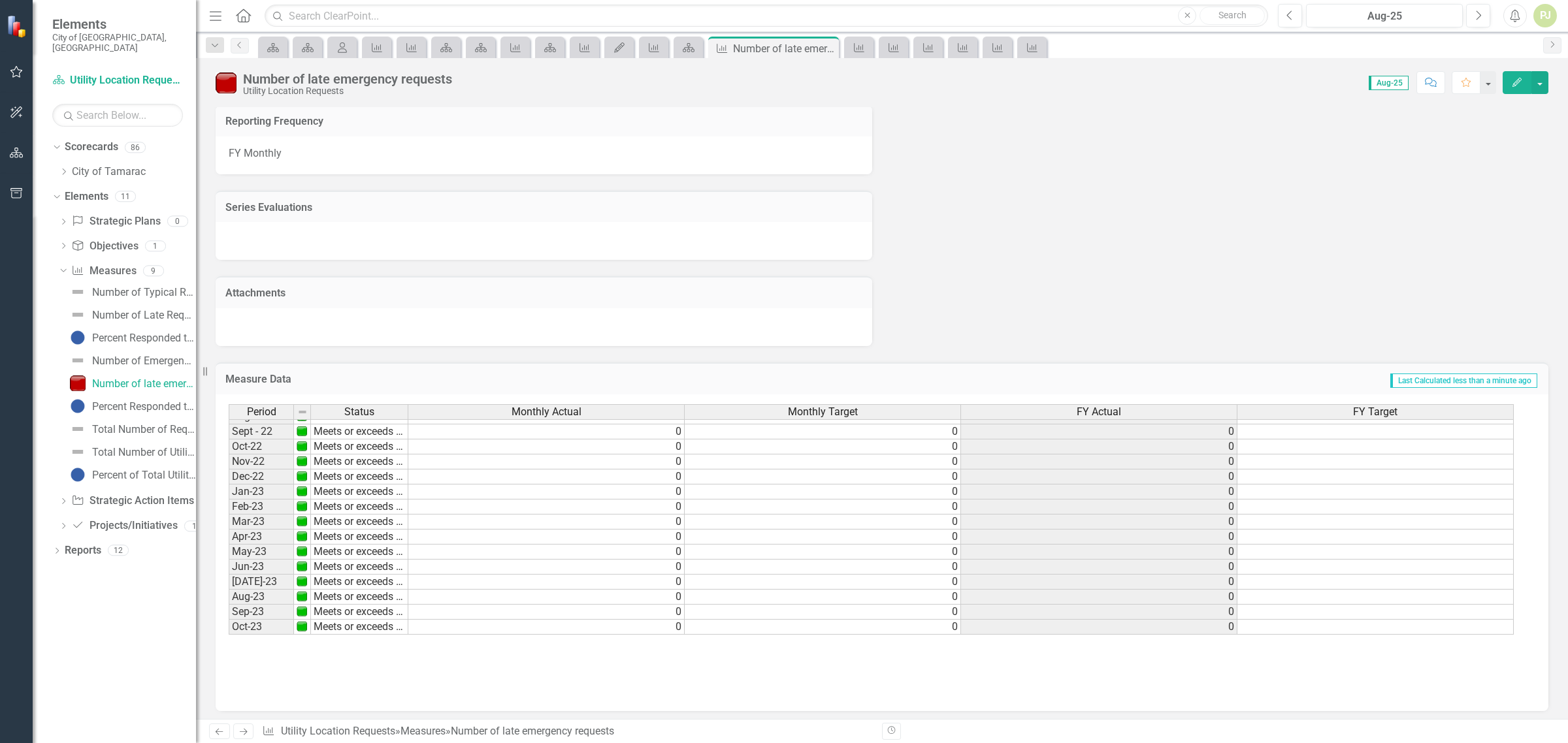
scroll to position [163, 0]
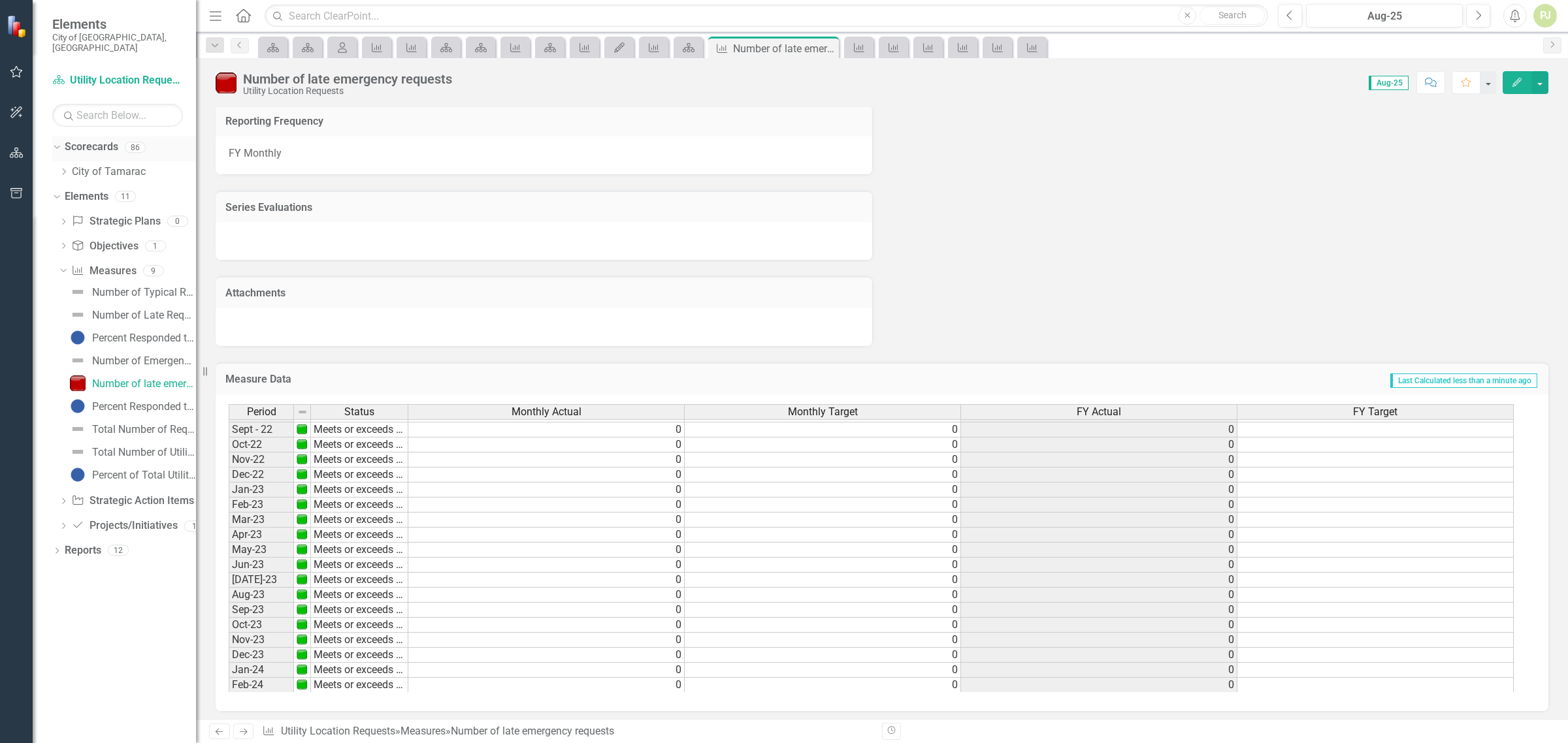
click at [56, 143] on icon "Dropdown" at bounding box center [55, 147] width 7 height 9
click at [56, 136] on div "Dropdown Scorecards 86" at bounding box center [124, 148] width 144 height 25
click at [59, 167] on div "Dropdown" at bounding box center [55, 172] width 11 height 9
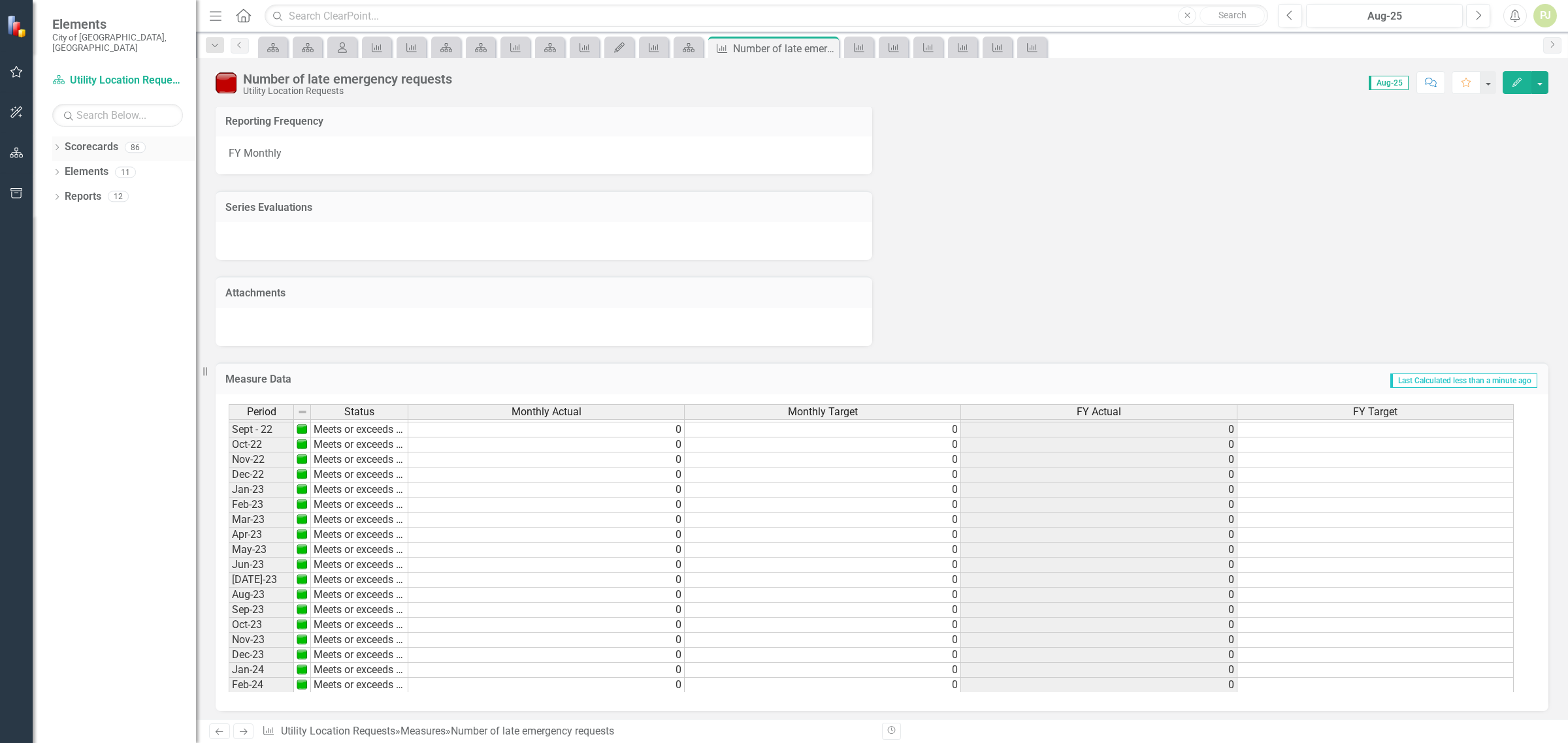
click at [59, 145] on icon "Dropdown" at bounding box center [57, 148] width 9 height 7
click at [63, 167] on div "Dropdown" at bounding box center [63, 172] width 10 height 11
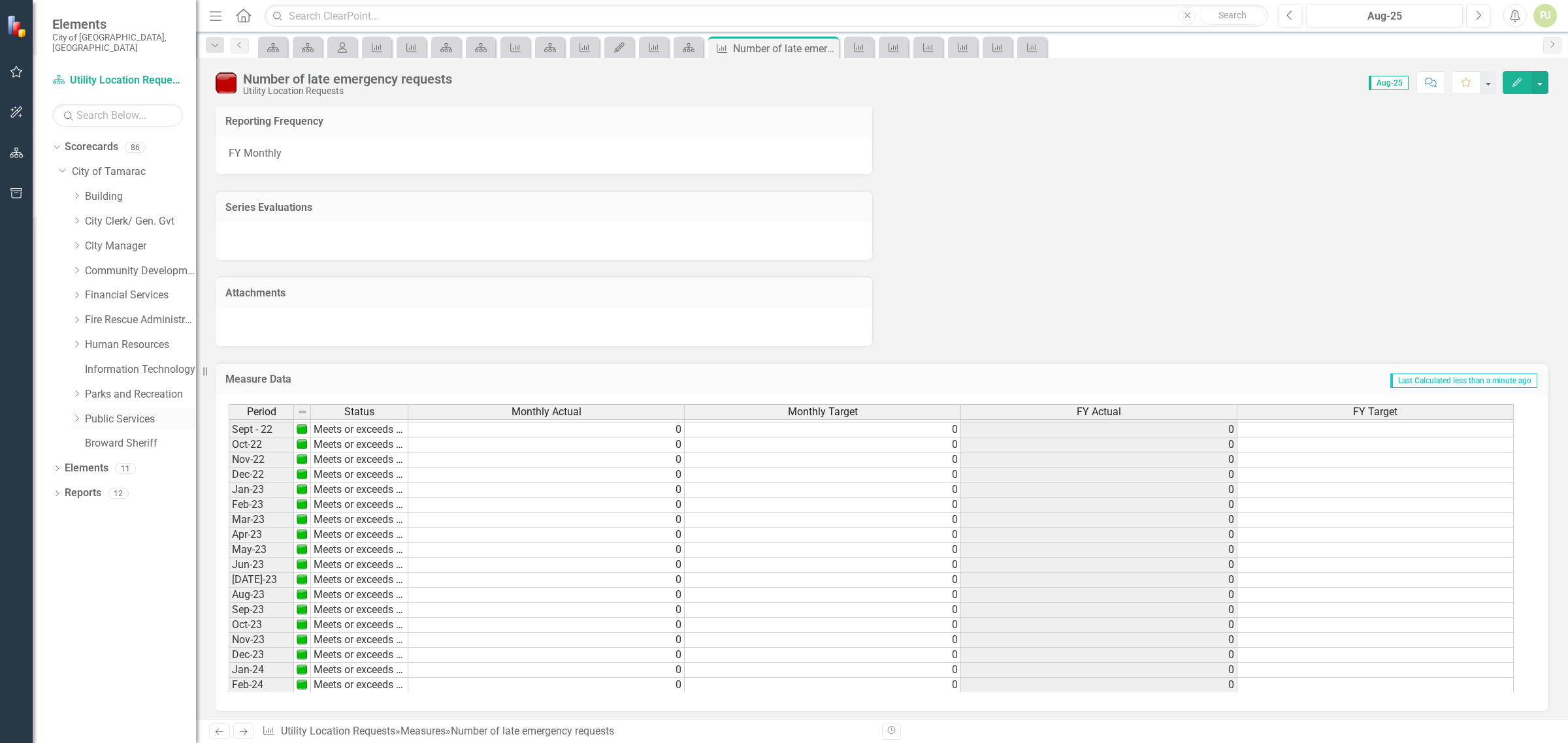
click at [76, 415] on icon "Dropdown" at bounding box center [77, 418] width 10 height 8
click at [86, 613] on icon "Dropdown" at bounding box center [90, 617] width 10 height 8
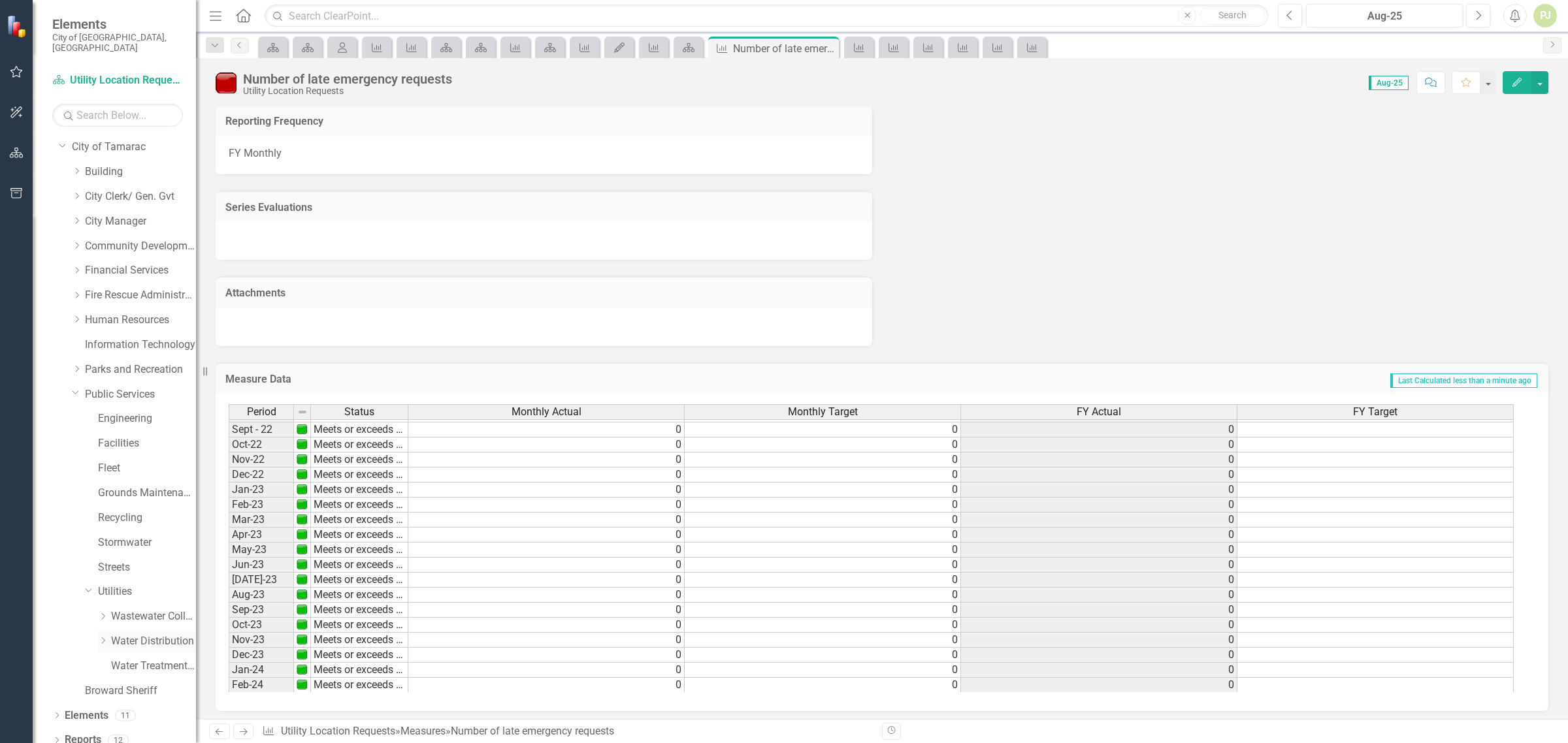
click at [103, 637] on icon "Dropdown" at bounding box center [103, 641] width 10 height 8
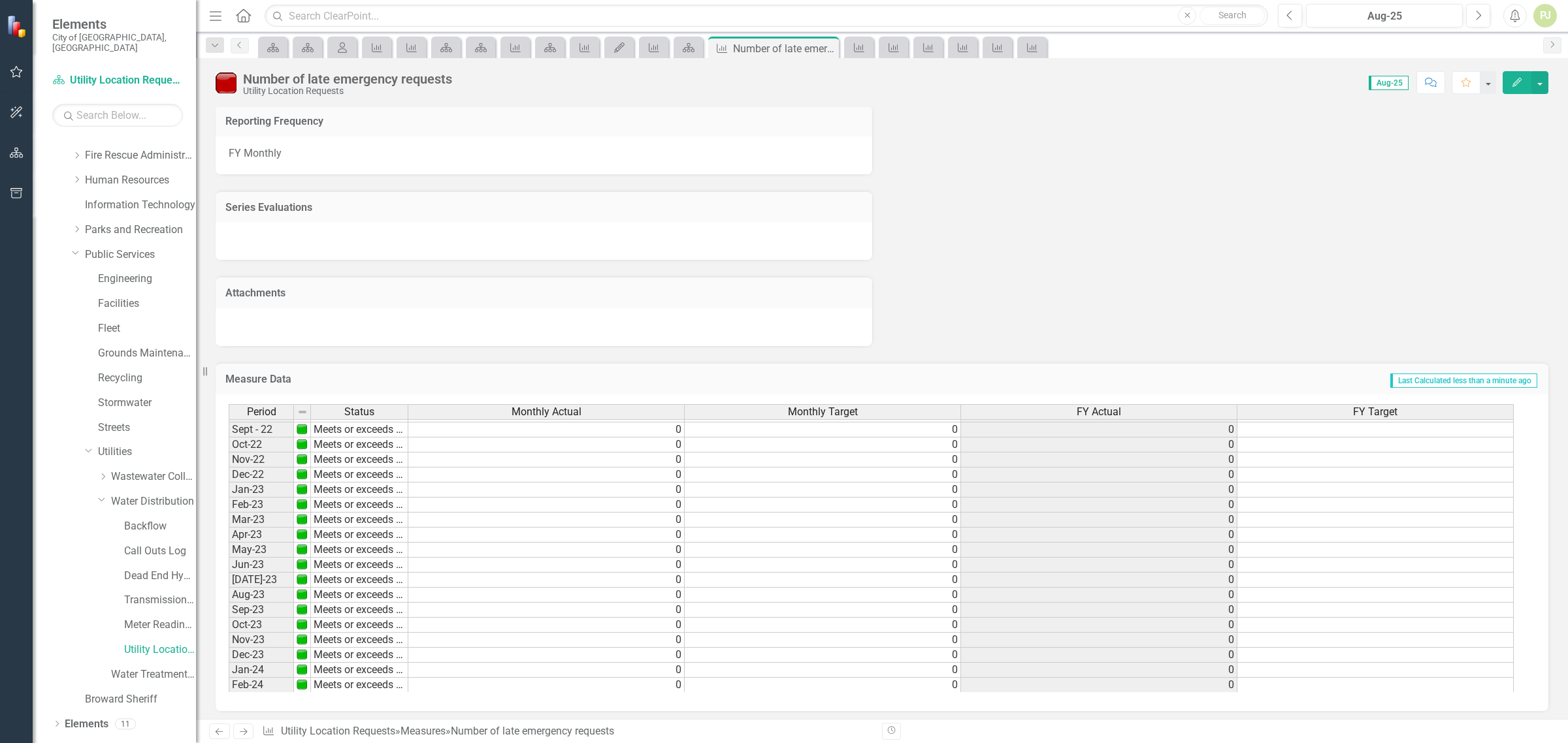
scroll to position [174, 0]
click at [133, 633] on link "Utility Location Requests" at bounding box center [160, 641] width 72 height 15
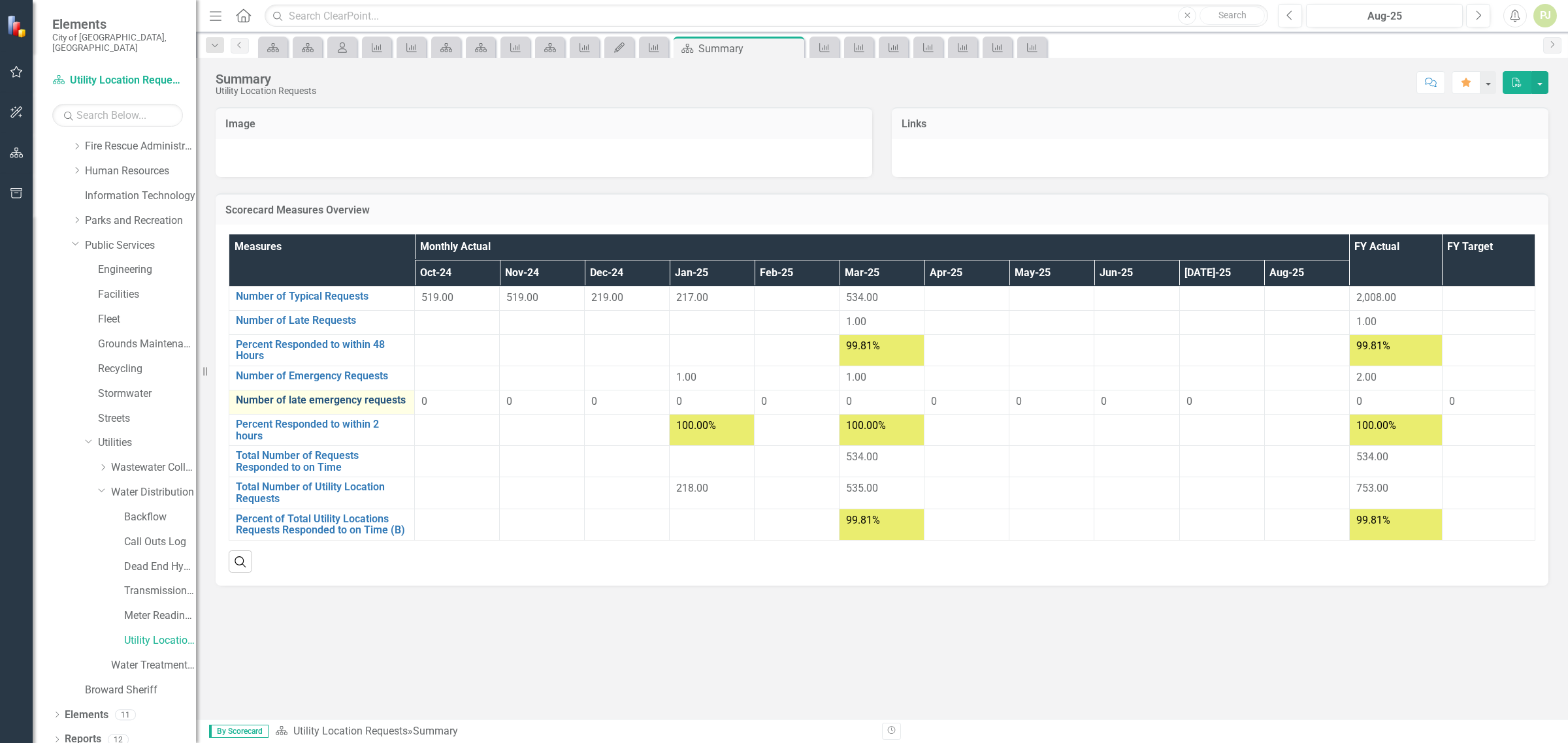
click at [298, 404] on link "Number of late emergency requests" at bounding box center [322, 400] width 172 height 12
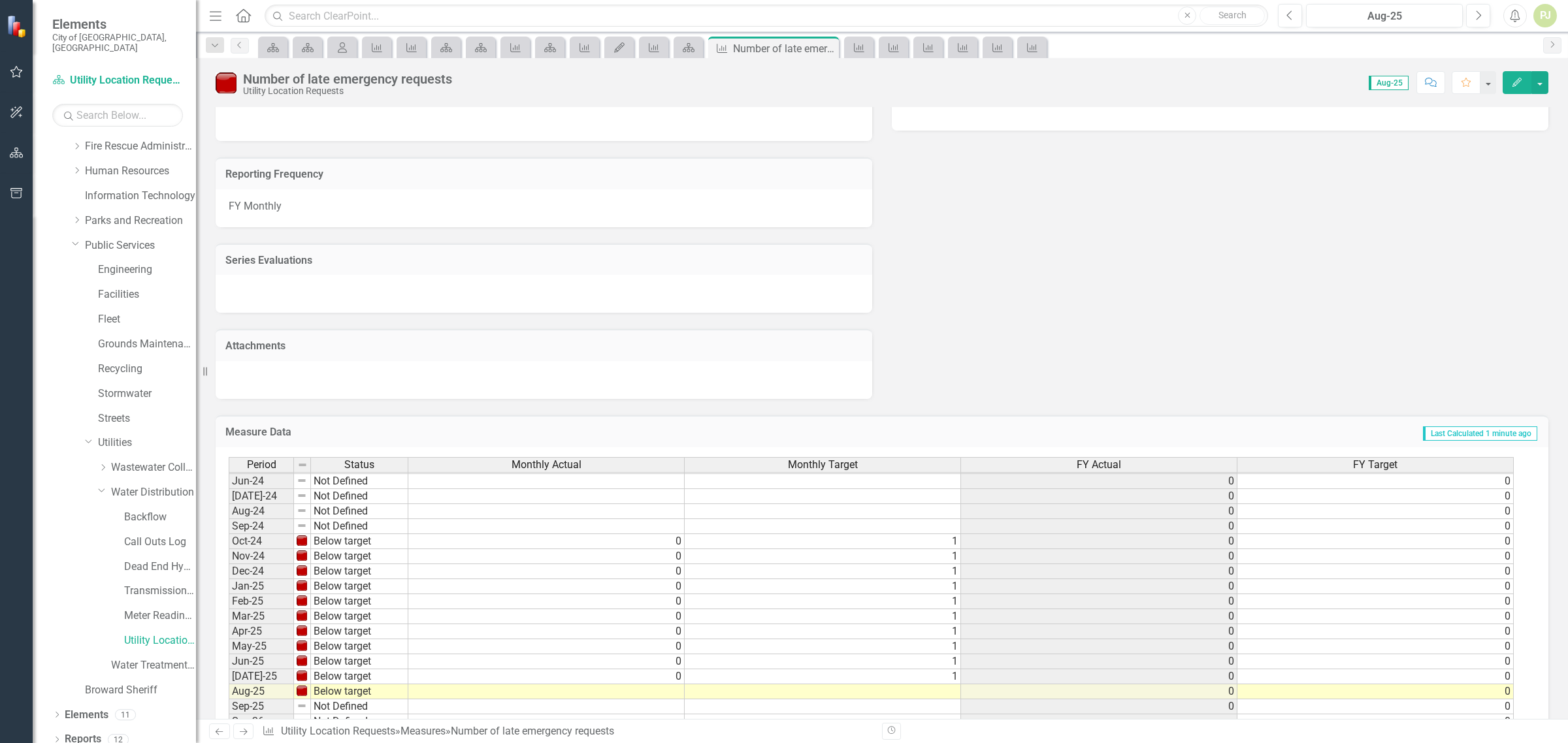
click at [324, 537] on tbody "Feb-23 Meets or exceeds target Mar-23 Meets or exceeds target Apr-23 Meets or e…" at bounding box center [319, 489] width 179 height 511
click at [324, 537] on td "Below target" at bounding box center [360, 542] width 97 height 15
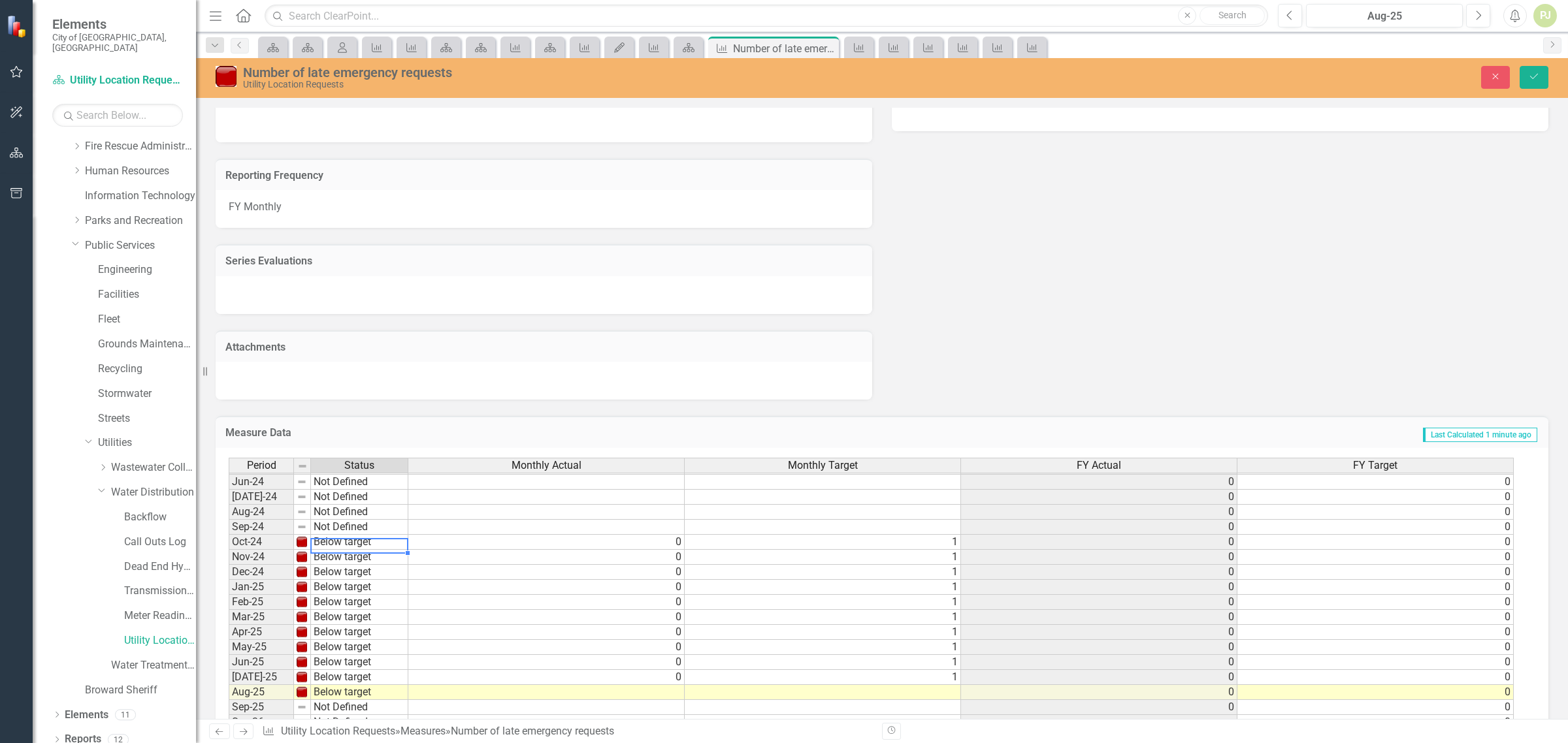
click at [324, 537] on td "Below target" at bounding box center [360, 543] width 97 height 15
click at [348, 546] on div "Period Status Monthly Actual Monthly Target FY Actual FY Target May-23 Meets or…" at bounding box center [877, 601] width 1297 height 288
click at [348, 550] on td "Below target" at bounding box center [360, 557] width 97 height 15
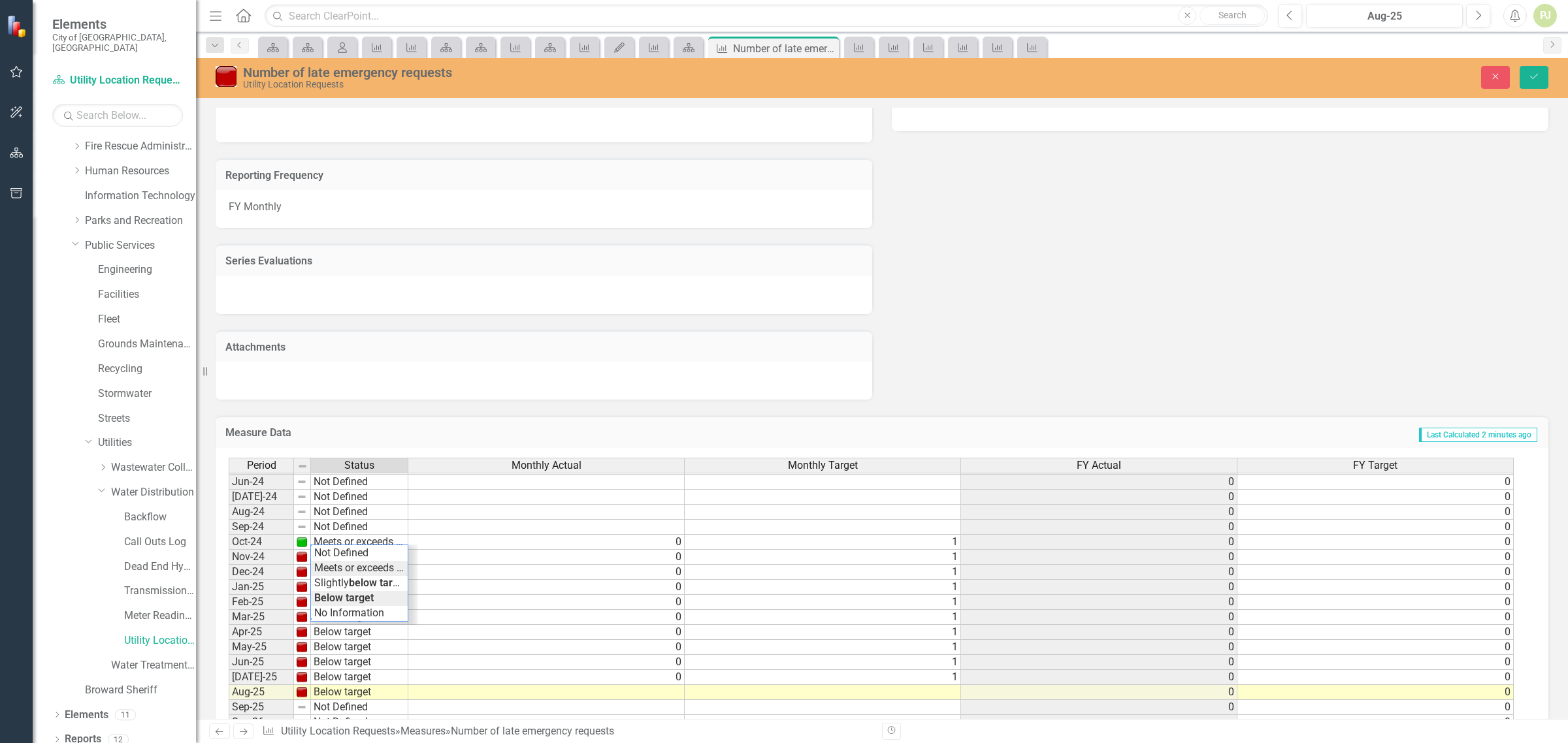
click at [347, 567] on div "Period Status Monthly Actual Monthly Target FY Actual FY Target May-23 Meets or…" at bounding box center [877, 601] width 1297 height 288
click at [346, 565] on td "Below target" at bounding box center [360, 572] width 97 height 15
click at [348, 579] on div "Period Status Monthly Actual Monthly Target FY Actual FY Target May-23 Meets or…" at bounding box center [877, 601] width 1297 height 288
click at [348, 580] on td "Below target" at bounding box center [360, 587] width 97 height 15
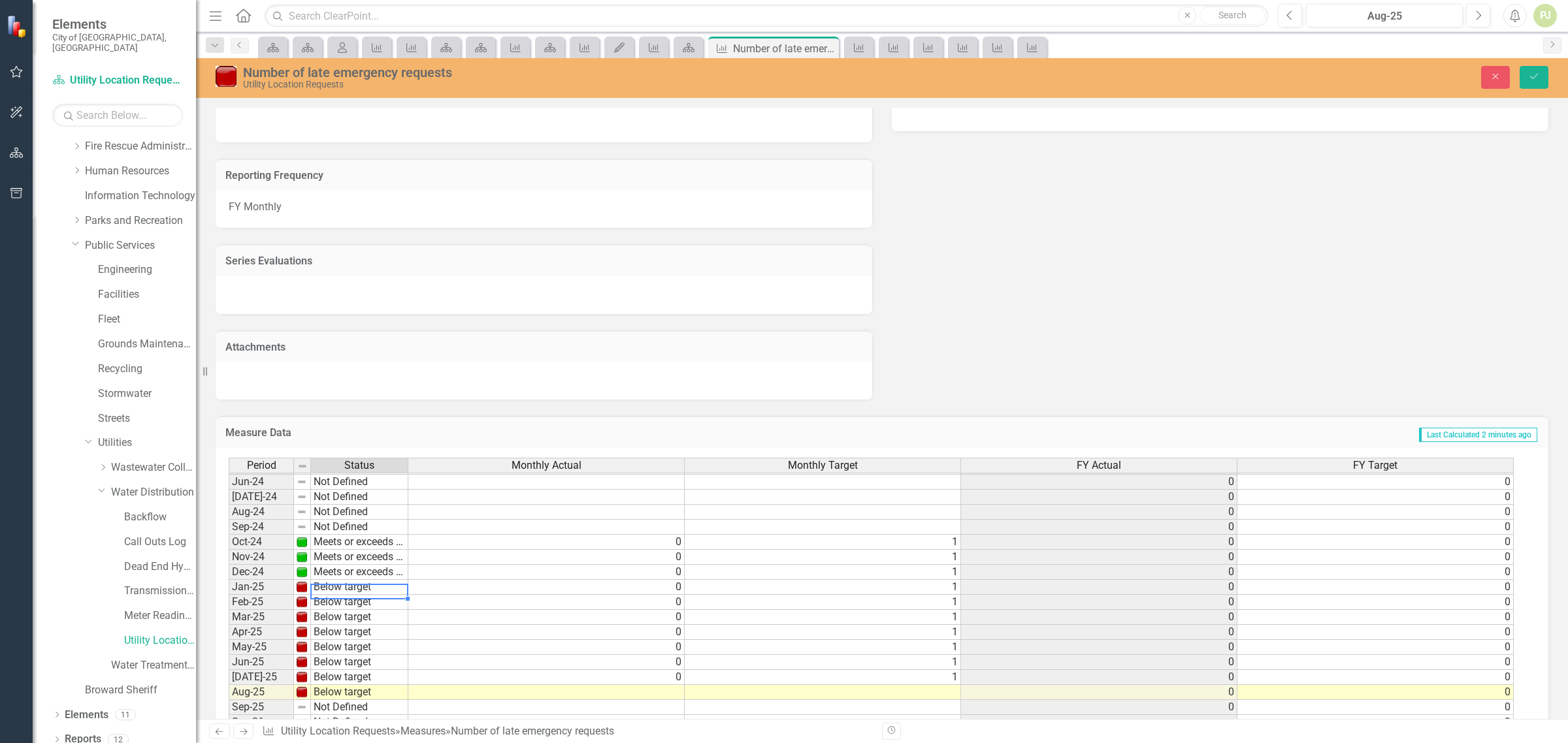
click at [348, 580] on td "Below target" at bounding box center [360, 587] width 97 height 15
click at [351, 597] on div "Period Status Monthly Actual Monthly Target FY Actual FY Target May-23 Meets or…" at bounding box center [877, 601] width 1297 height 288
click at [350, 601] on td "Below target" at bounding box center [360, 602] width 97 height 15
click at [351, 610] on div "Period Status Monthly Actual Monthly Target FY Actual FY Target May-23 Meets or…" at bounding box center [877, 601] width 1297 height 288
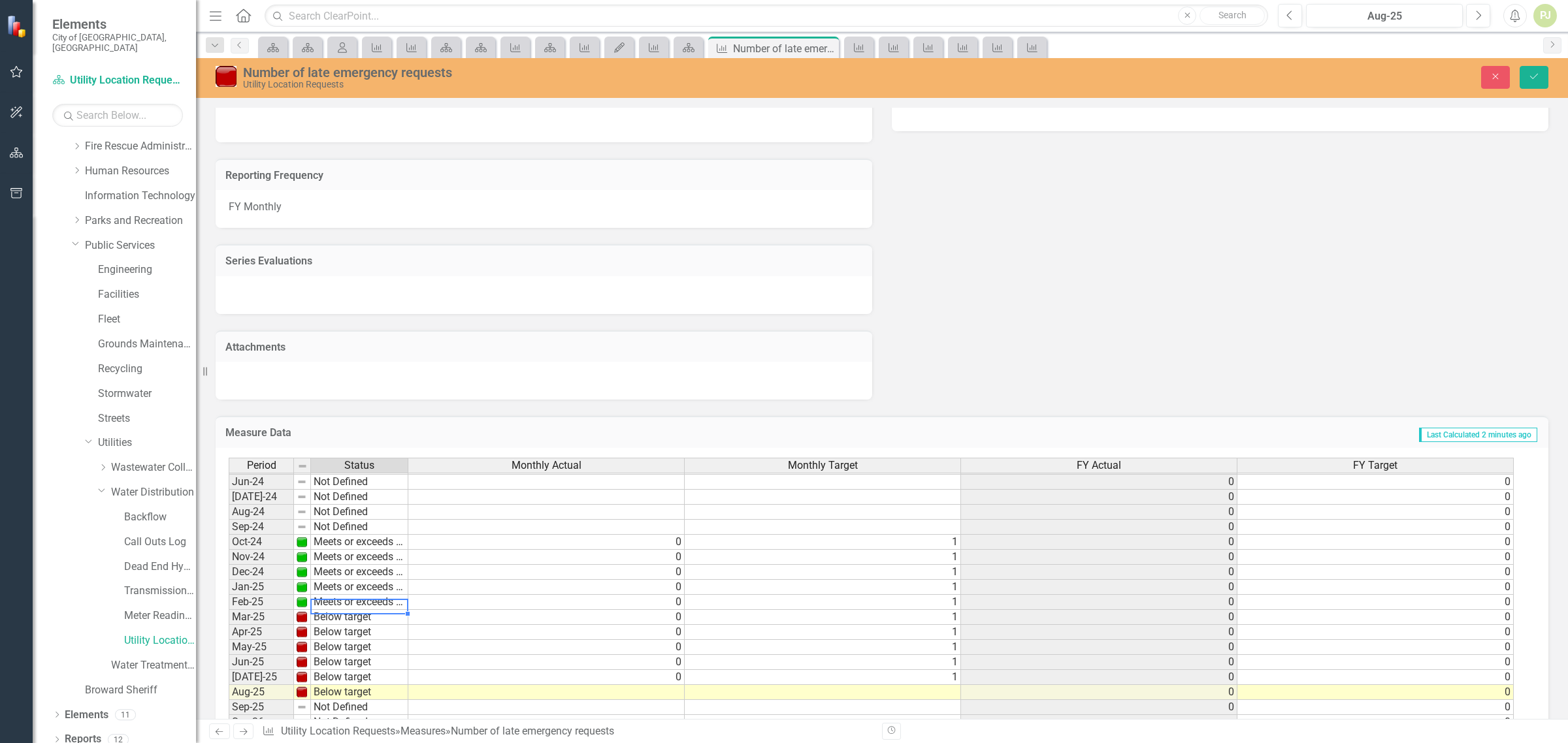
click at [348, 614] on td "Below target" at bounding box center [360, 618] width 97 height 15
click at [353, 625] on div "Period Status Monthly Actual Monthly Target FY Actual FY Target May-23 Meets or…" at bounding box center [877, 601] width 1297 height 288
click at [346, 631] on td "Below target" at bounding box center [360, 632] width 97 height 15
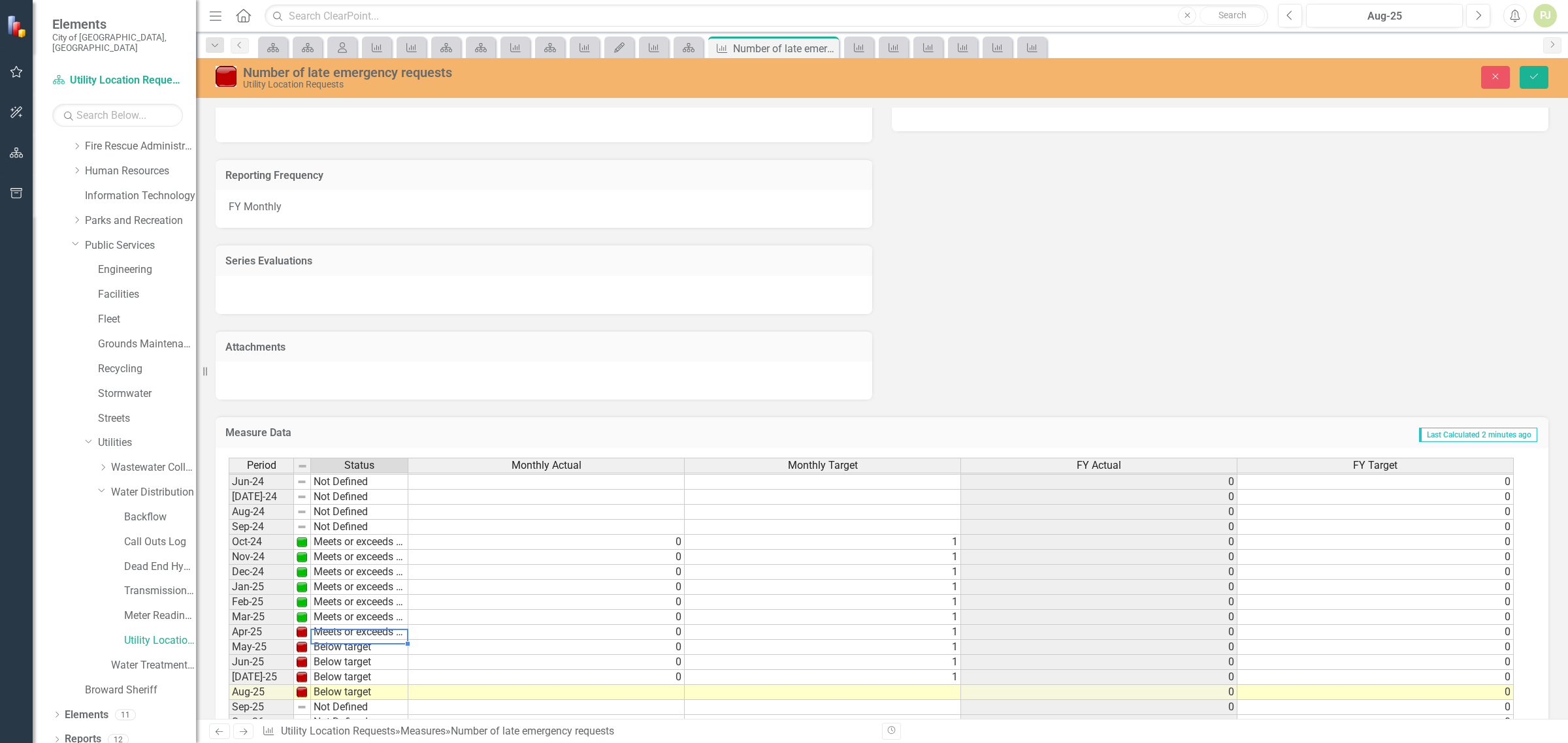
click at [351, 645] on div "Period Status Monthly Actual Monthly Target FY Actual FY Target May-23 Meets or…" at bounding box center [877, 601] width 1297 height 288
click at [351, 645] on td "Below target" at bounding box center [360, 648] width 97 height 15
click at [353, 661] on div "Period Status Monthly Actual Monthly Target FY Actual FY Target May-23 Meets or…" at bounding box center [877, 601] width 1297 height 288
click at [353, 661] on td "Below target" at bounding box center [360, 662] width 97 height 15
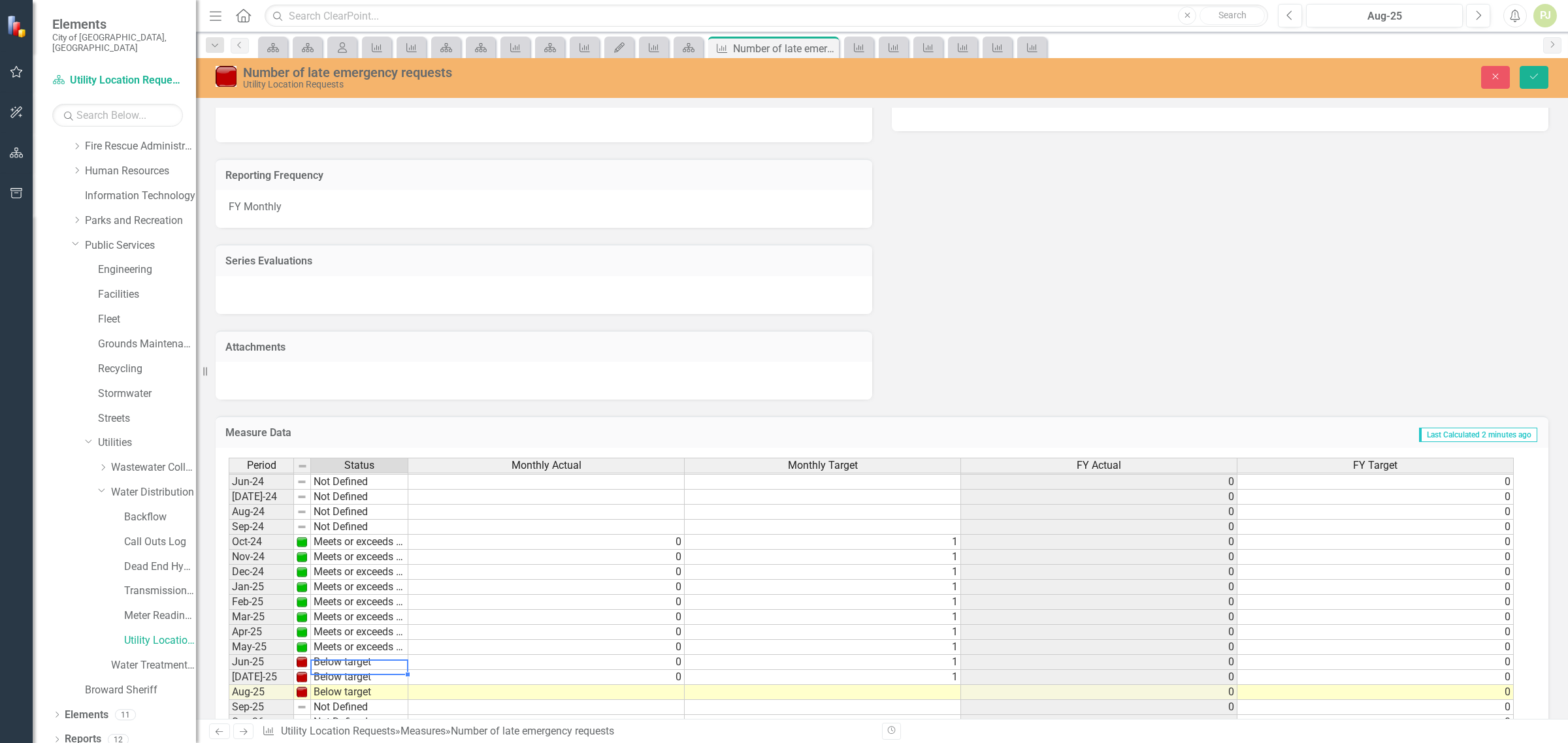
click at [353, 661] on td "Below target" at bounding box center [360, 662] width 97 height 15
click at [360, 595] on div "Period Status Monthly Actual Monthly Target FY Actual FY Target May-23 Meets or…" at bounding box center [877, 601] width 1297 height 288
click at [351, 676] on td "Below target" at bounding box center [360, 677] width 97 height 15
click at [362, 613] on div "Period Status Monthly Actual Monthly Target FY Actual FY Target May-23 Meets or…" at bounding box center [877, 601] width 1297 height 288
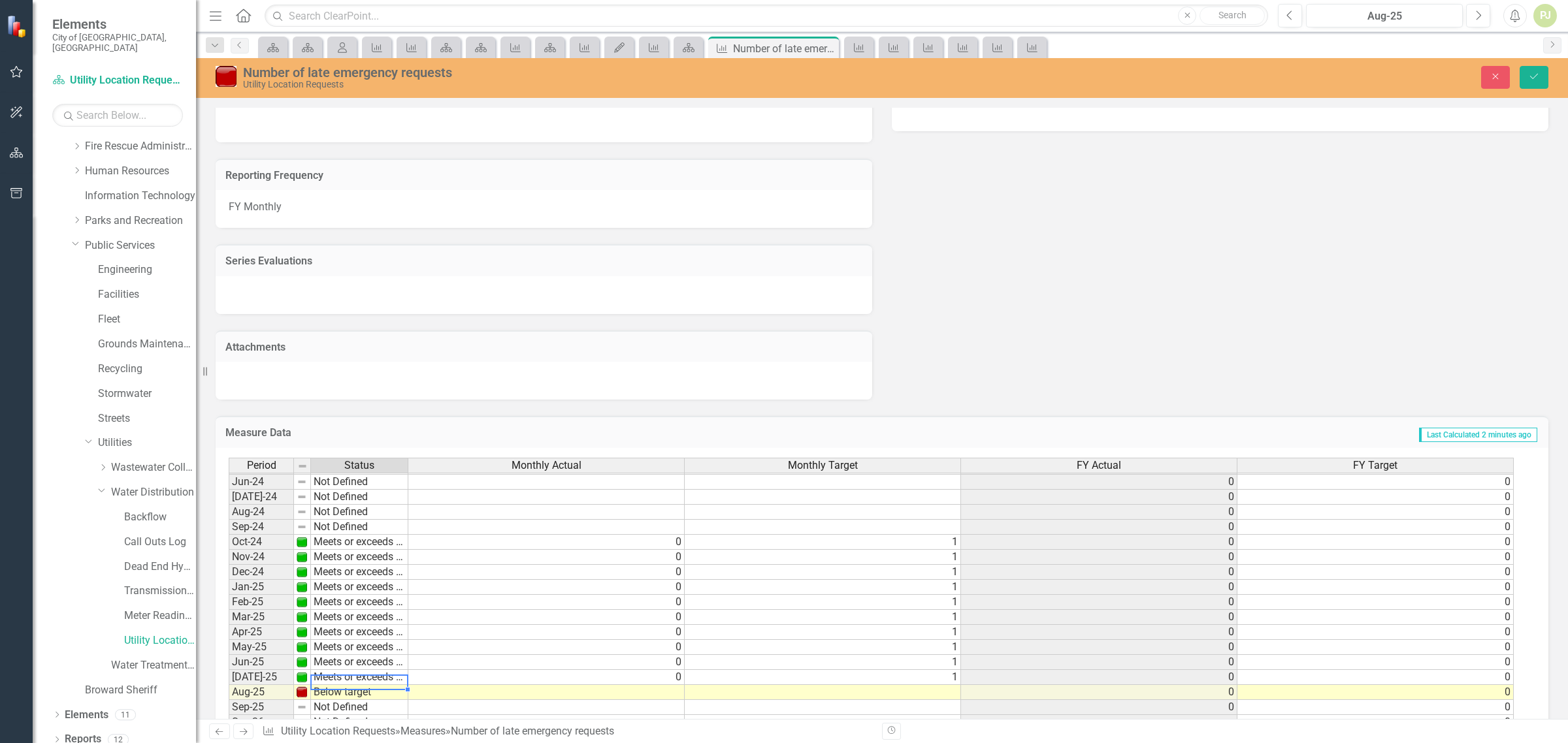
click at [352, 685] on td "Below target" at bounding box center [360, 693] width 97 height 15
type textarea "Meets or exceeds target"
click at [358, 624] on div "Period Status Monthly Actual Monthly Target FY Actual FY Target May-23 Meets or…" at bounding box center [877, 601] width 1297 height 288
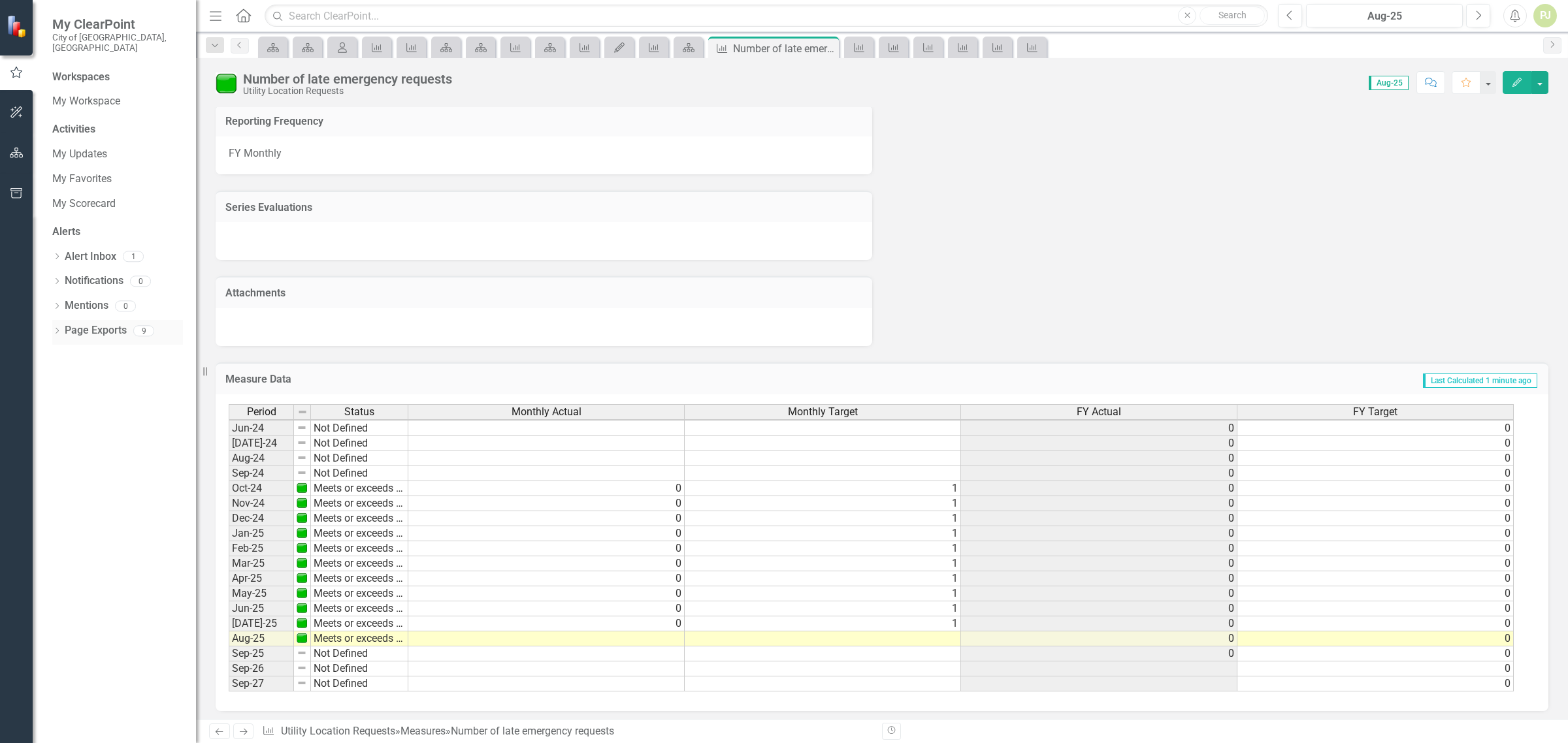
scroll to position [485, 0]
click at [88, 323] on link "Page Exports" at bounding box center [96, 330] width 62 height 15
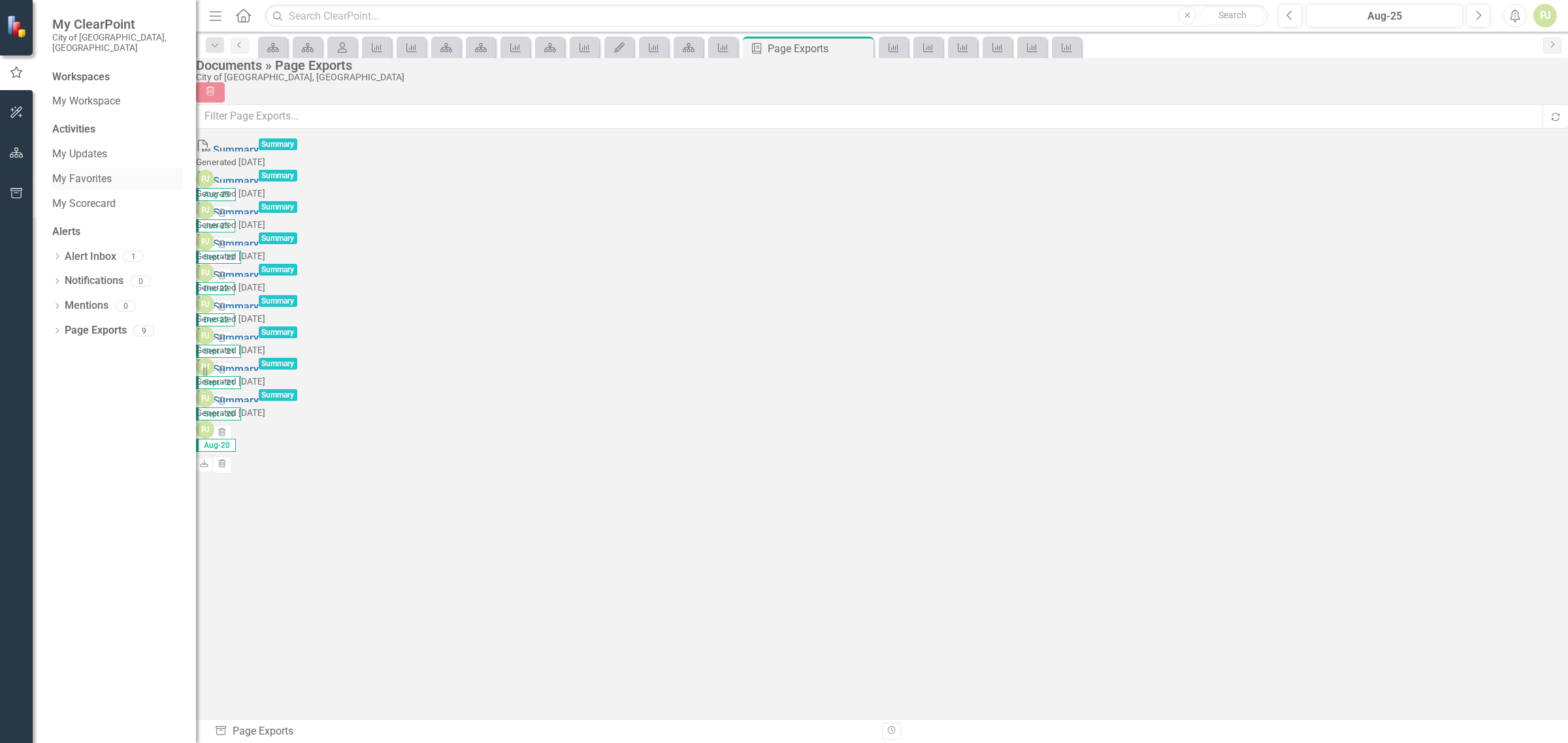
click at [62, 172] on link "My Favorites" at bounding box center [117, 179] width 131 height 15
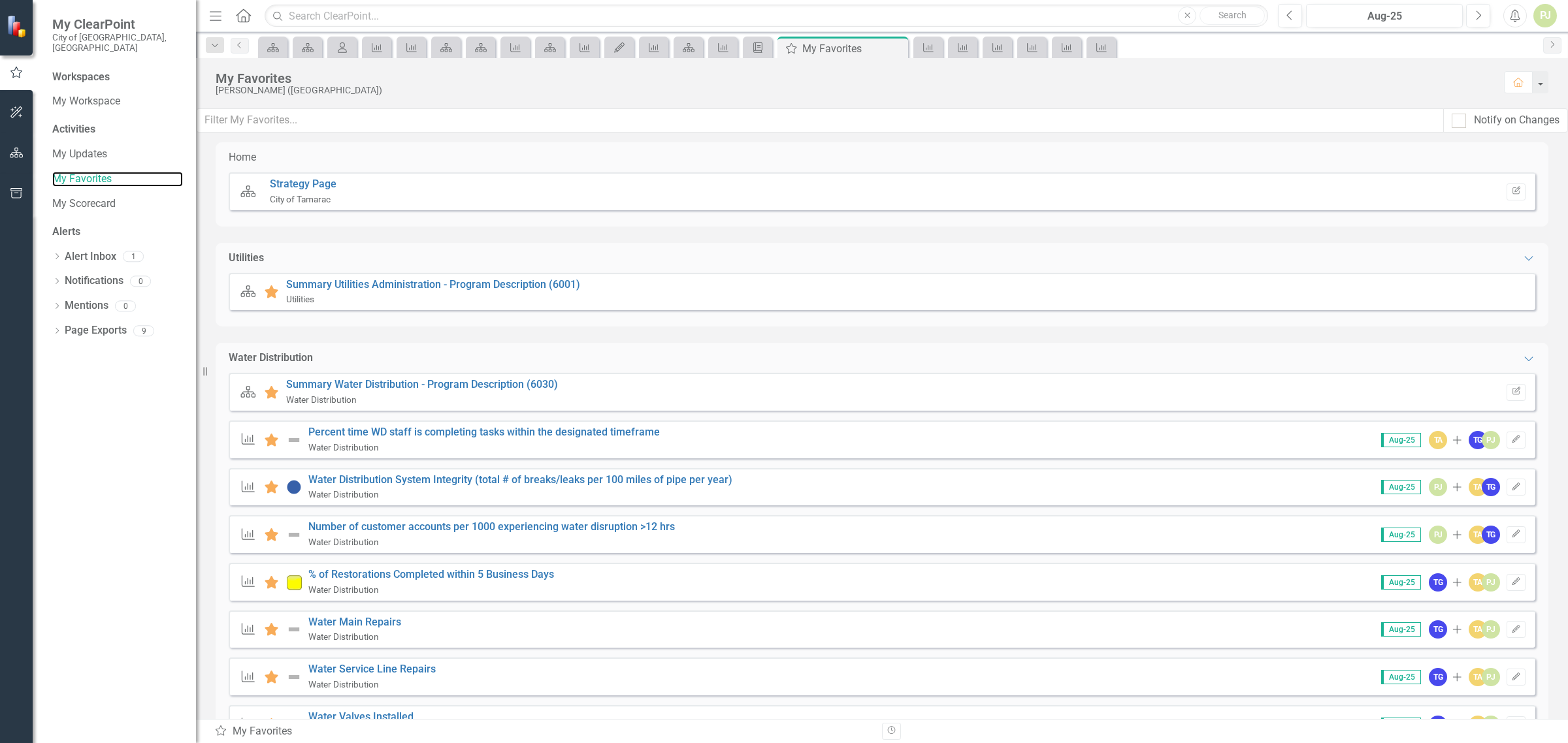
scroll to position [163, 0]
click at [59, 94] on link "My Workspace" at bounding box center [117, 102] width 131 height 15
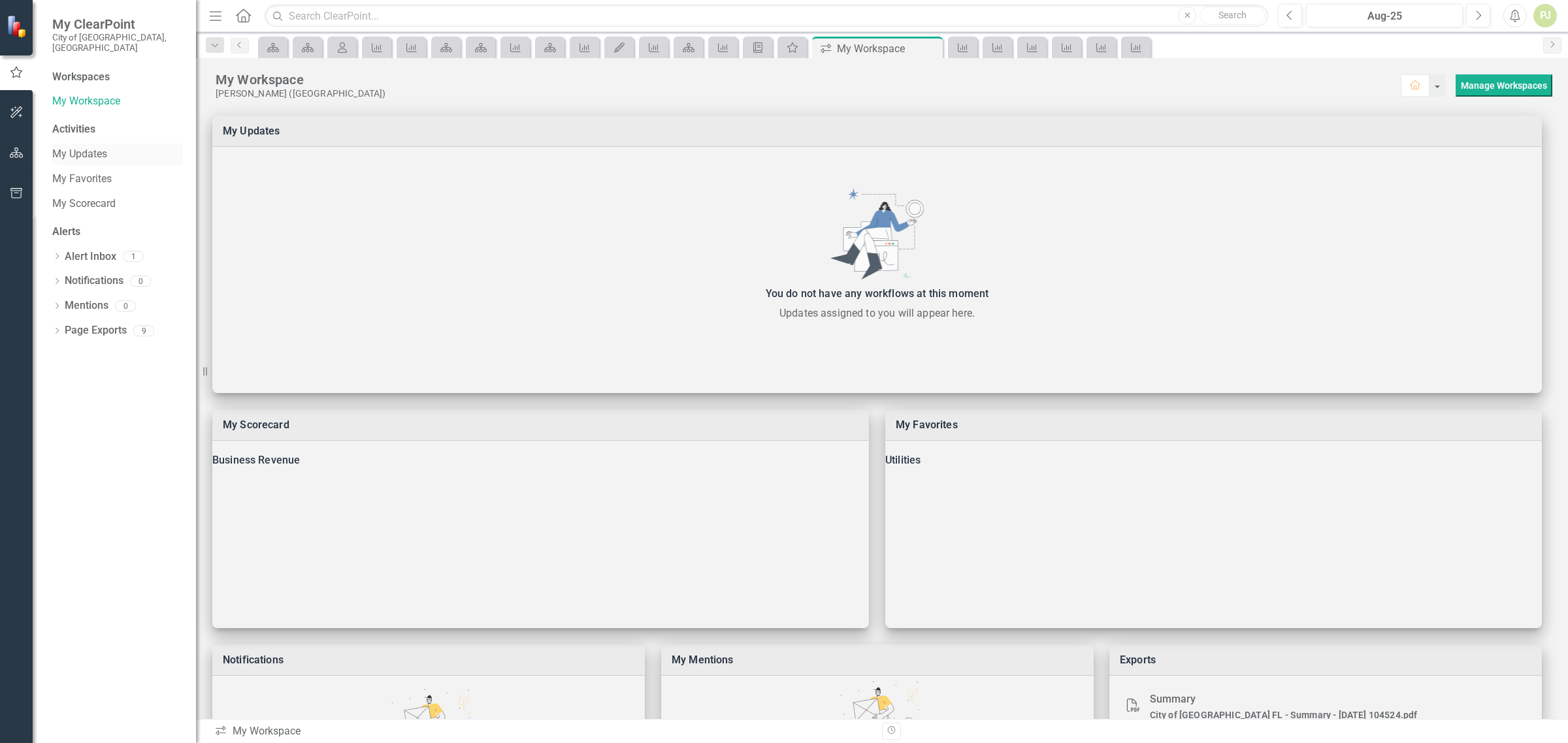
click at [83, 147] on link "My Updates" at bounding box center [117, 155] width 131 height 15
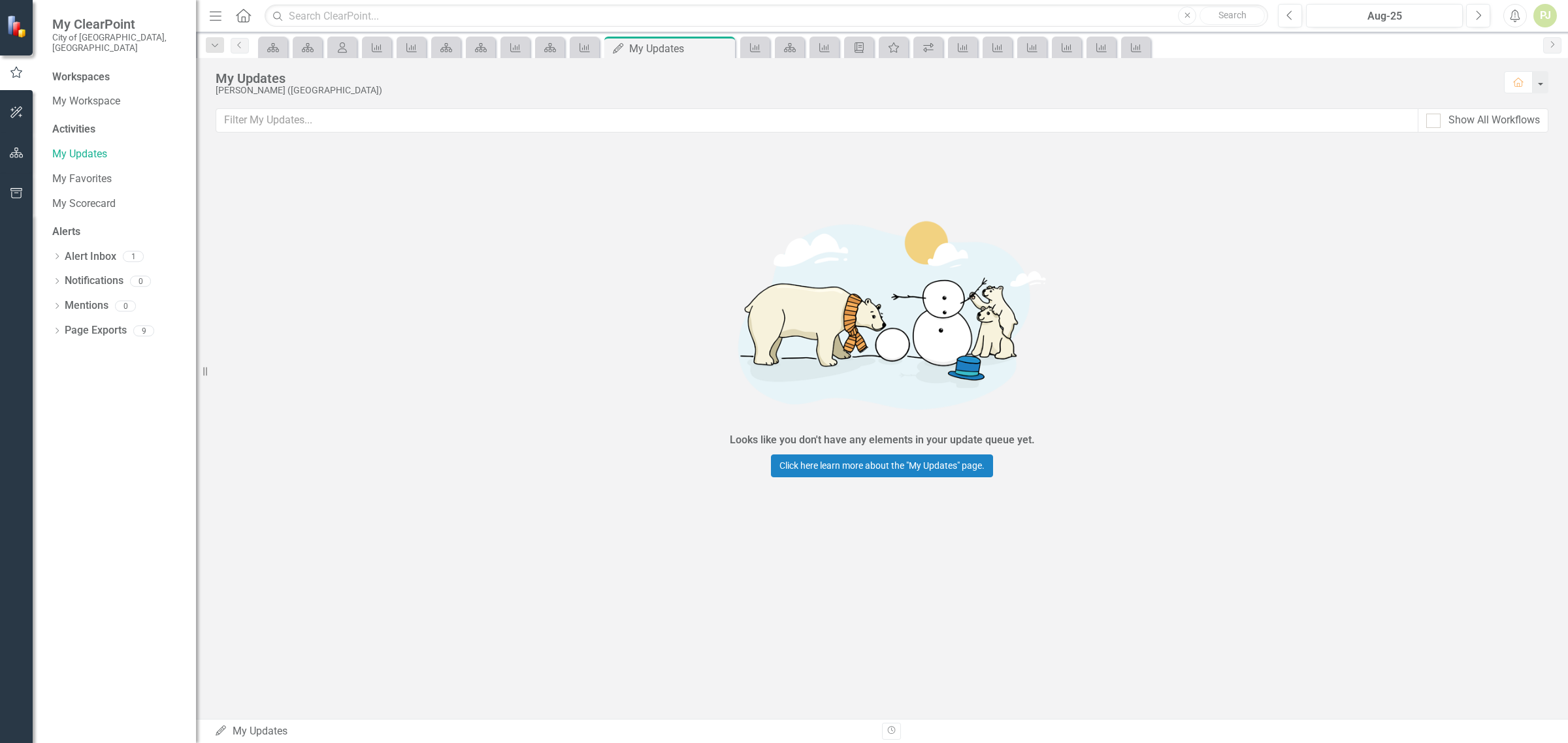
click at [85, 70] on div "Workspaces" at bounding box center [81, 77] width 58 height 15
click at [81, 94] on link "My Workspace" at bounding box center [117, 102] width 131 height 15
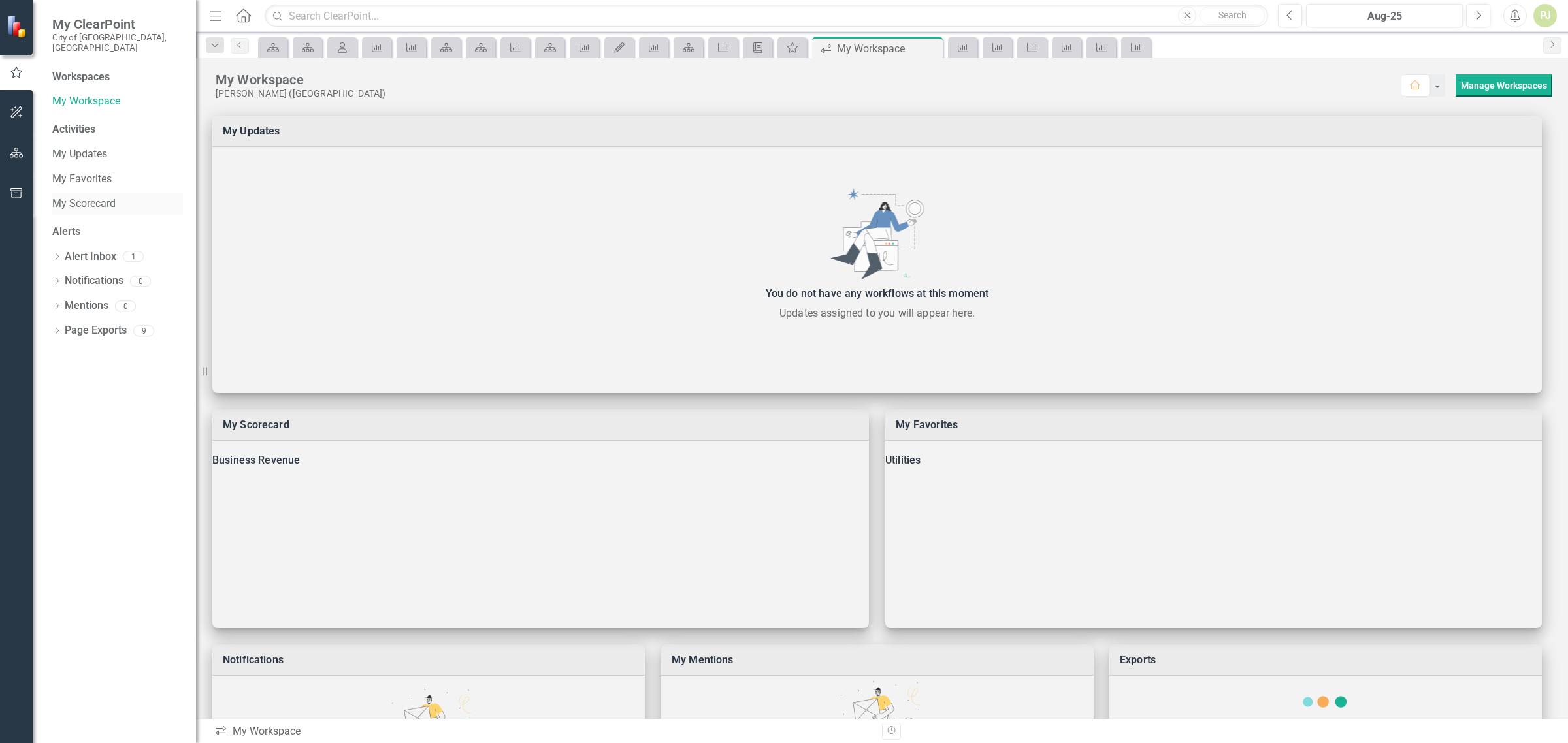
click at [76, 197] on link "My Scorecard" at bounding box center [117, 204] width 131 height 15
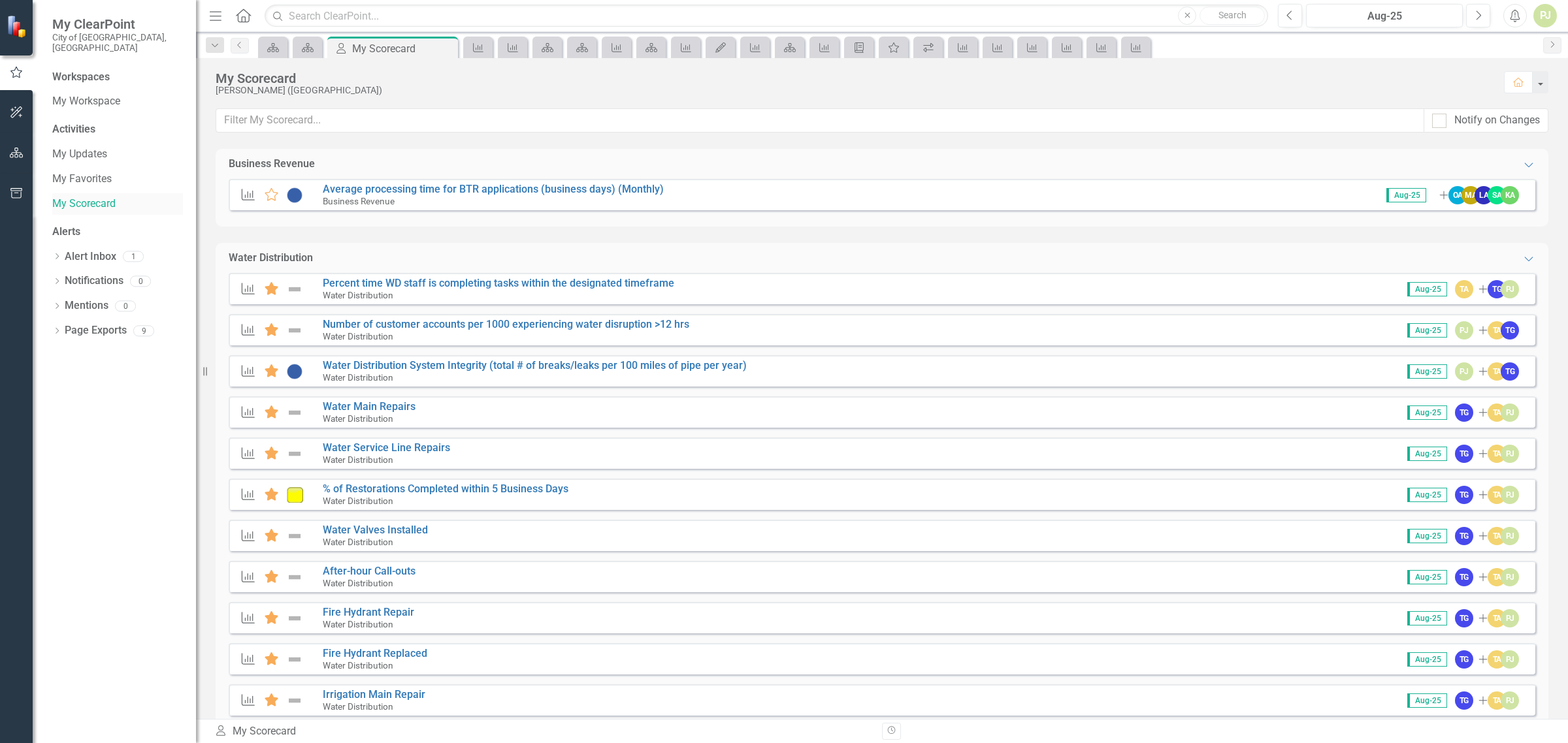
click at [76, 197] on link "My Scorecard" at bounding box center [117, 204] width 131 height 15
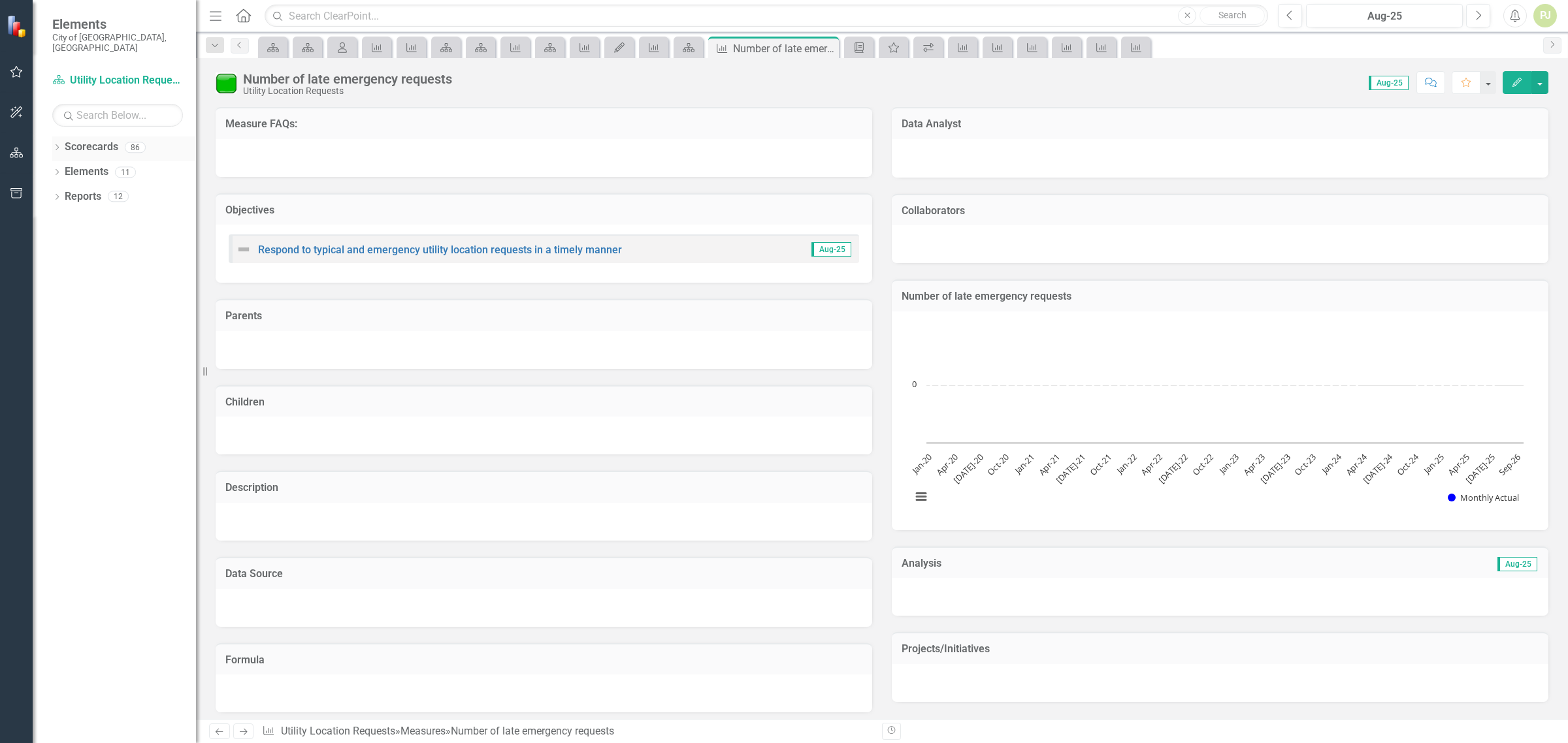
click at [57, 145] on icon at bounding box center [58, 147] width 4 height 5
click at [62, 167] on icon "Dropdown" at bounding box center [63, 171] width 10 height 8
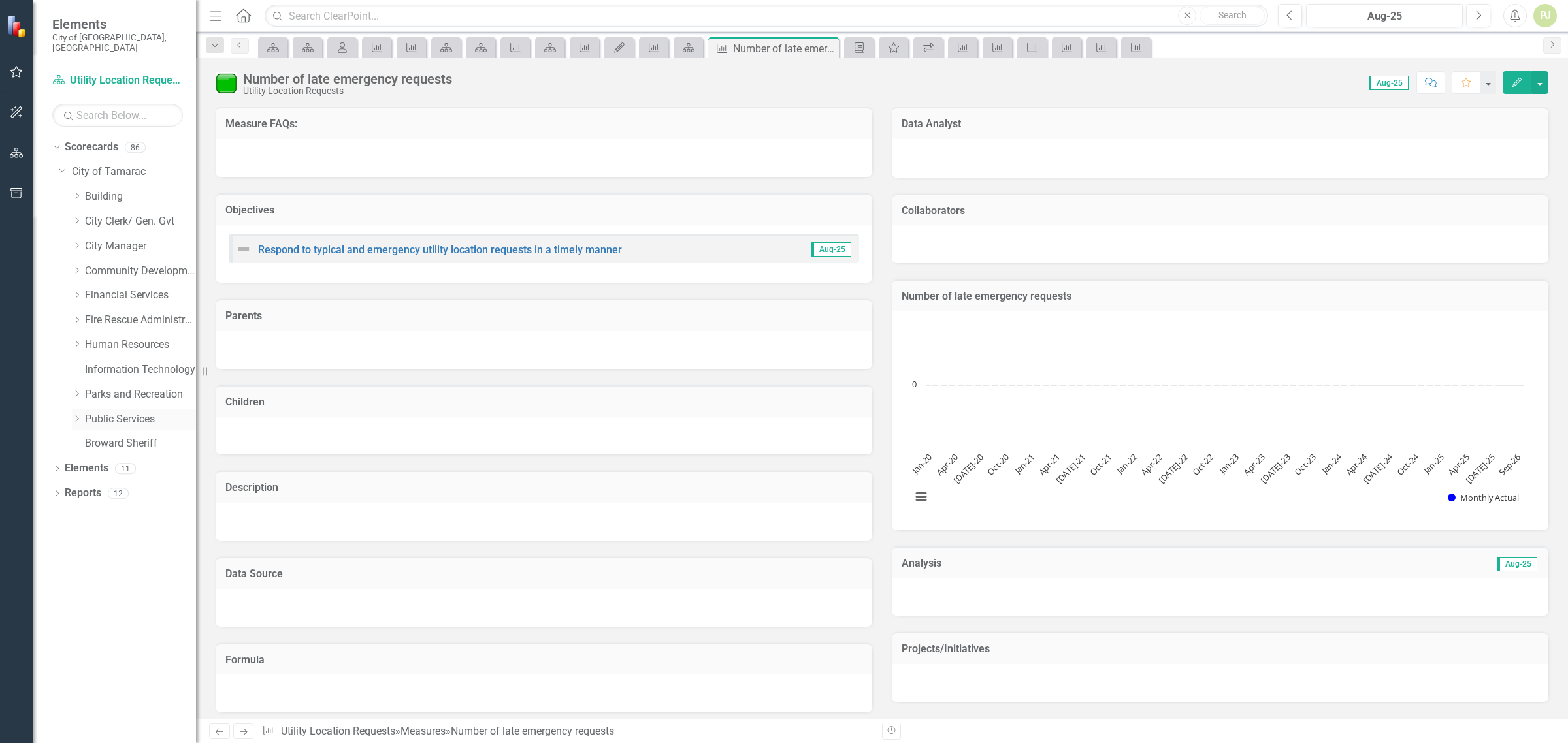
click at [79, 415] on icon "Dropdown" at bounding box center [77, 418] width 10 height 8
click at [90, 613] on icon "Dropdown" at bounding box center [90, 617] width 10 height 8
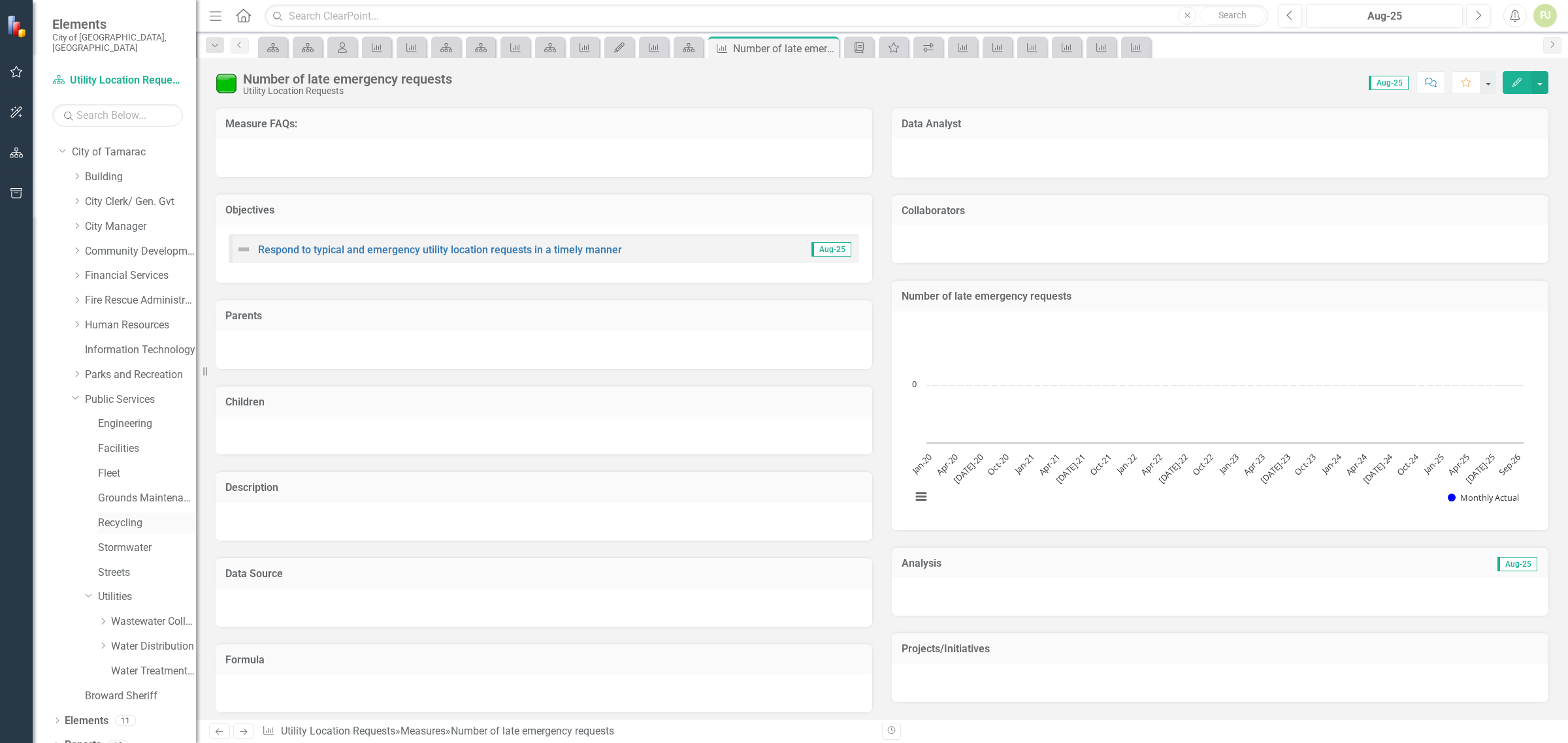
scroll to position [25, 0]
click at [105, 637] on icon "Dropdown" at bounding box center [103, 641] width 10 height 8
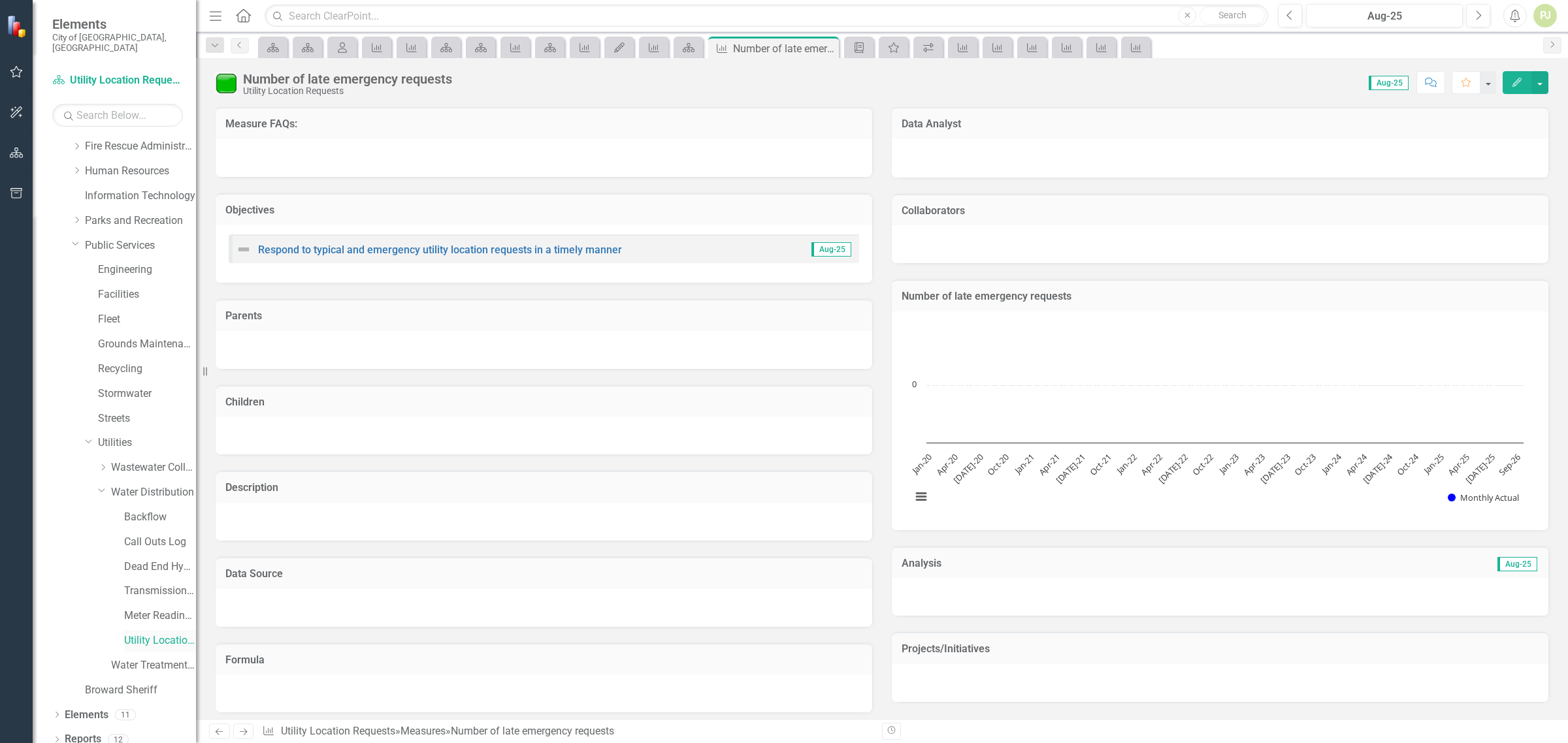
click at [131, 633] on link "Utility Location Requests" at bounding box center [160, 641] width 72 height 15
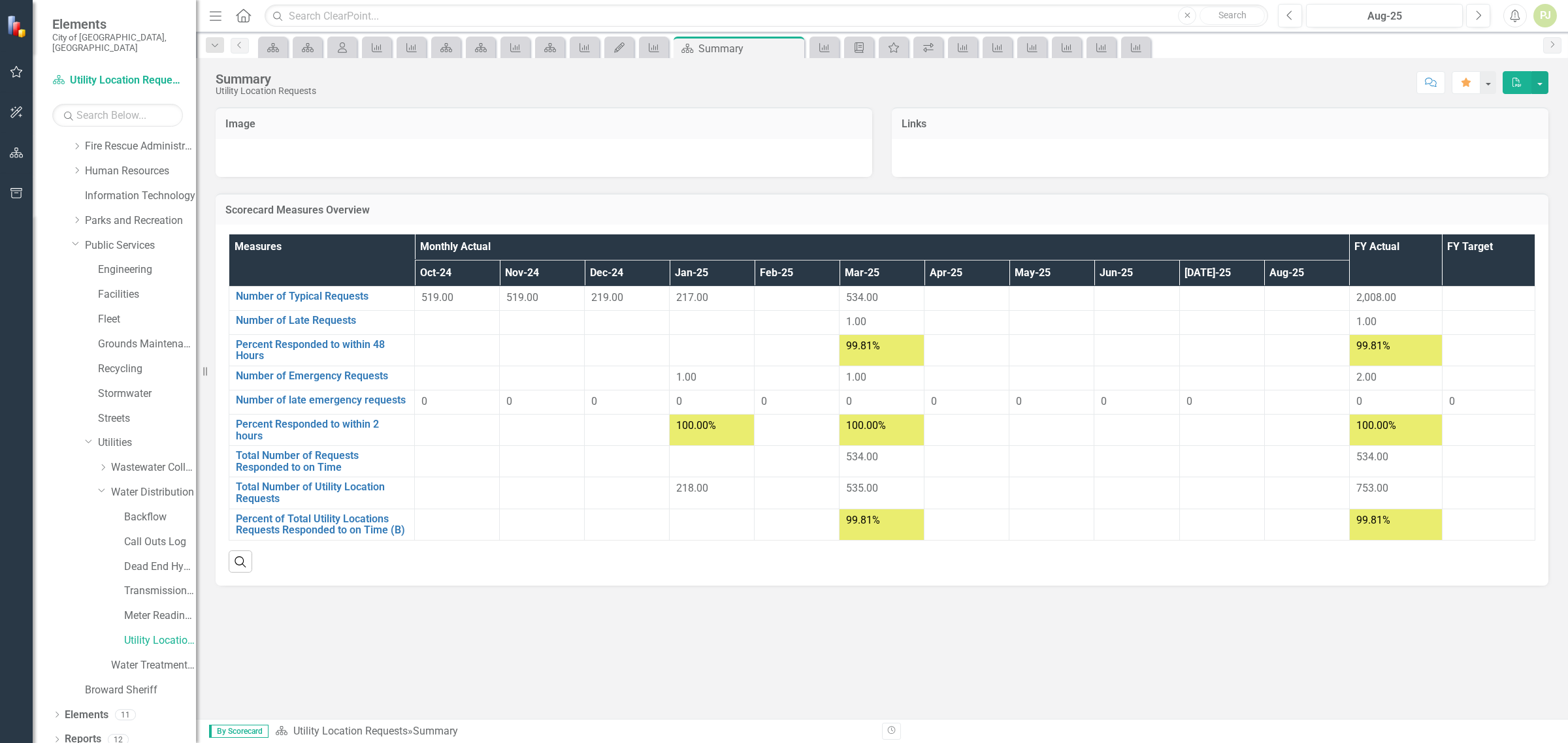
click at [774, 296] on div at bounding box center [797, 298] width 71 height 16
click at [305, 296] on link "Number of Typical Requests" at bounding box center [322, 296] width 172 height 12
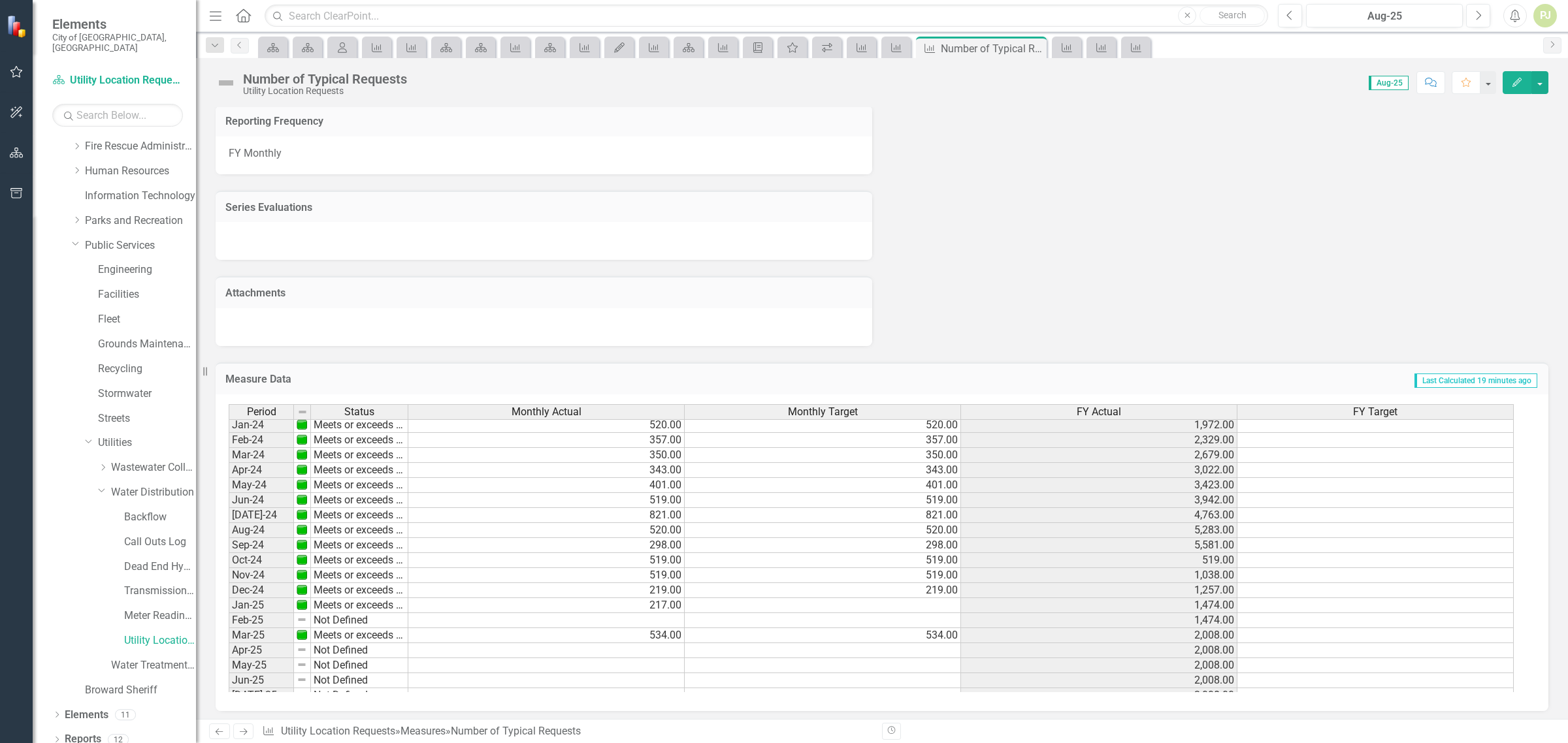
scroll to position [485, 0]
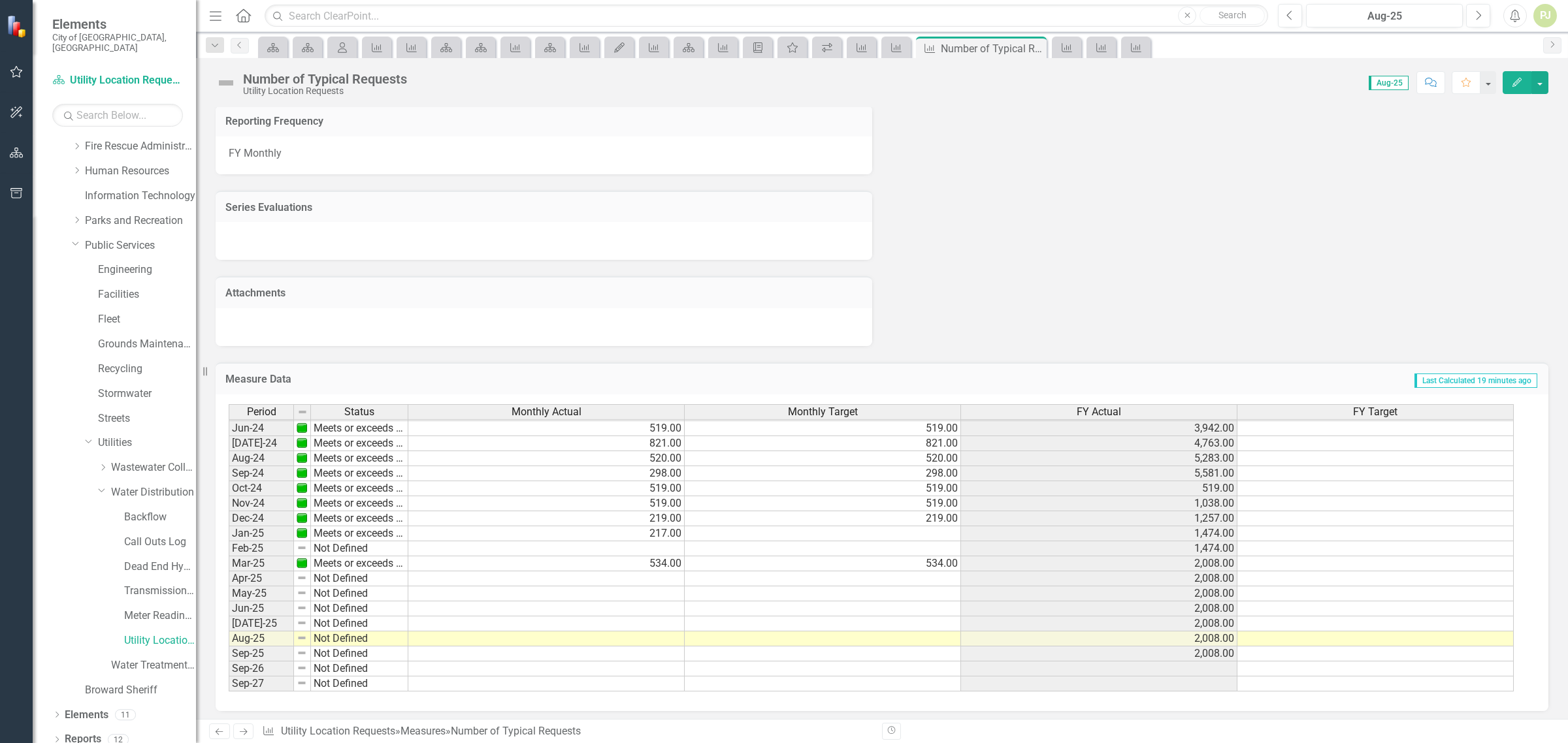
click at [664, 544] on tbody "Jan-23 Meets or exceeds target 671.00 671.00 3,046.00 671.00 Feb-23 Meets or ex…" at bounding box center [871, 428] width 1285 height 526
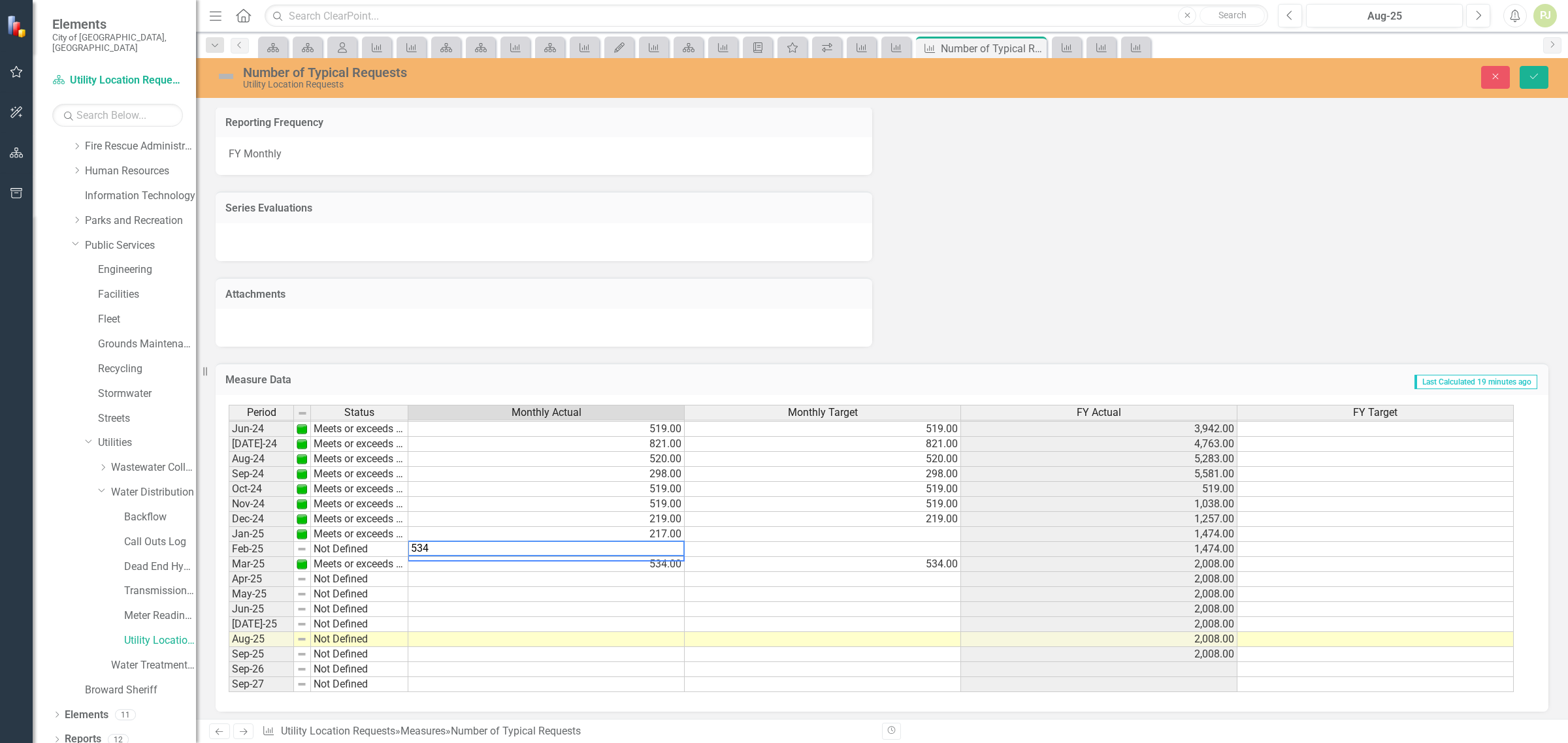
click at [654, 564] on td "534.00" at bounding box center [546, 565] width 276 height 15
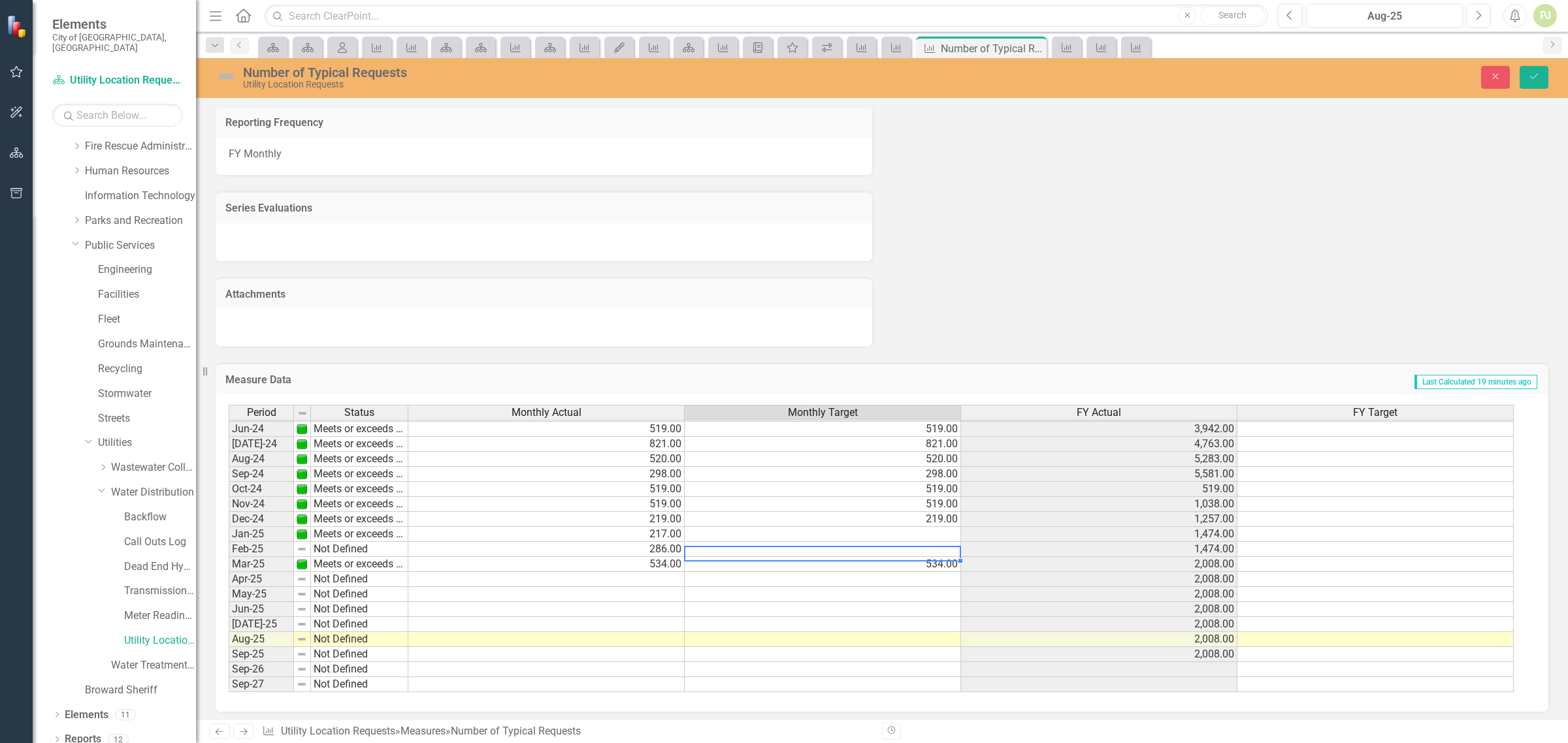
click at [935, 544] on td at bounding box center [823, 549] width 276 height 15
click at [936, 546] on td at bounding box center [823, 549] width 276 height 15
type textarea "286"
click at [946, 528] on td at bounding box center [823, 534] width 276 height 15
type textarea "217"
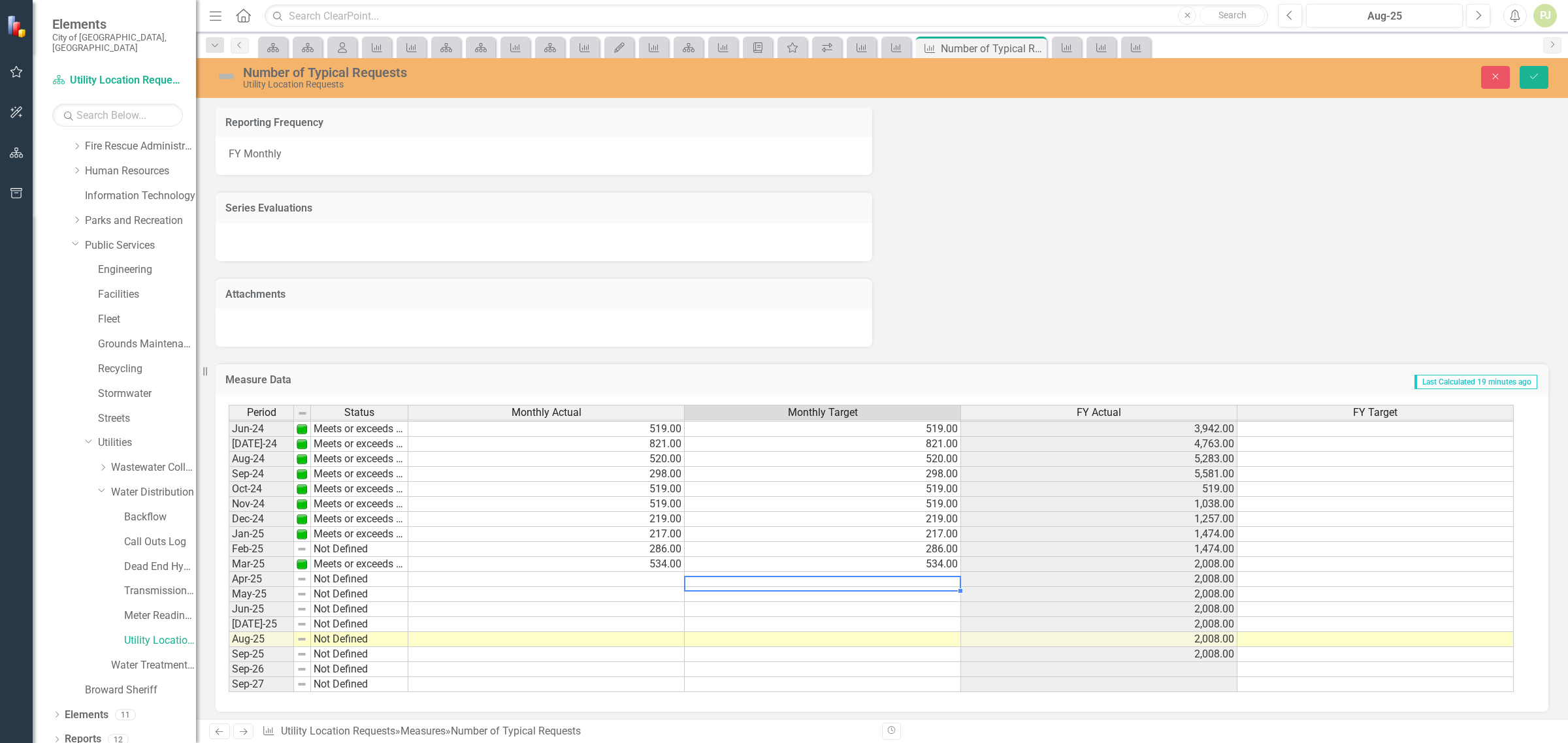
click at [905, 574] on td at bounding box center [823, 579] width 276 height 15
click at [1534, 79] on icon "Save" at bounding box center [1534, 77] width 12 height 9
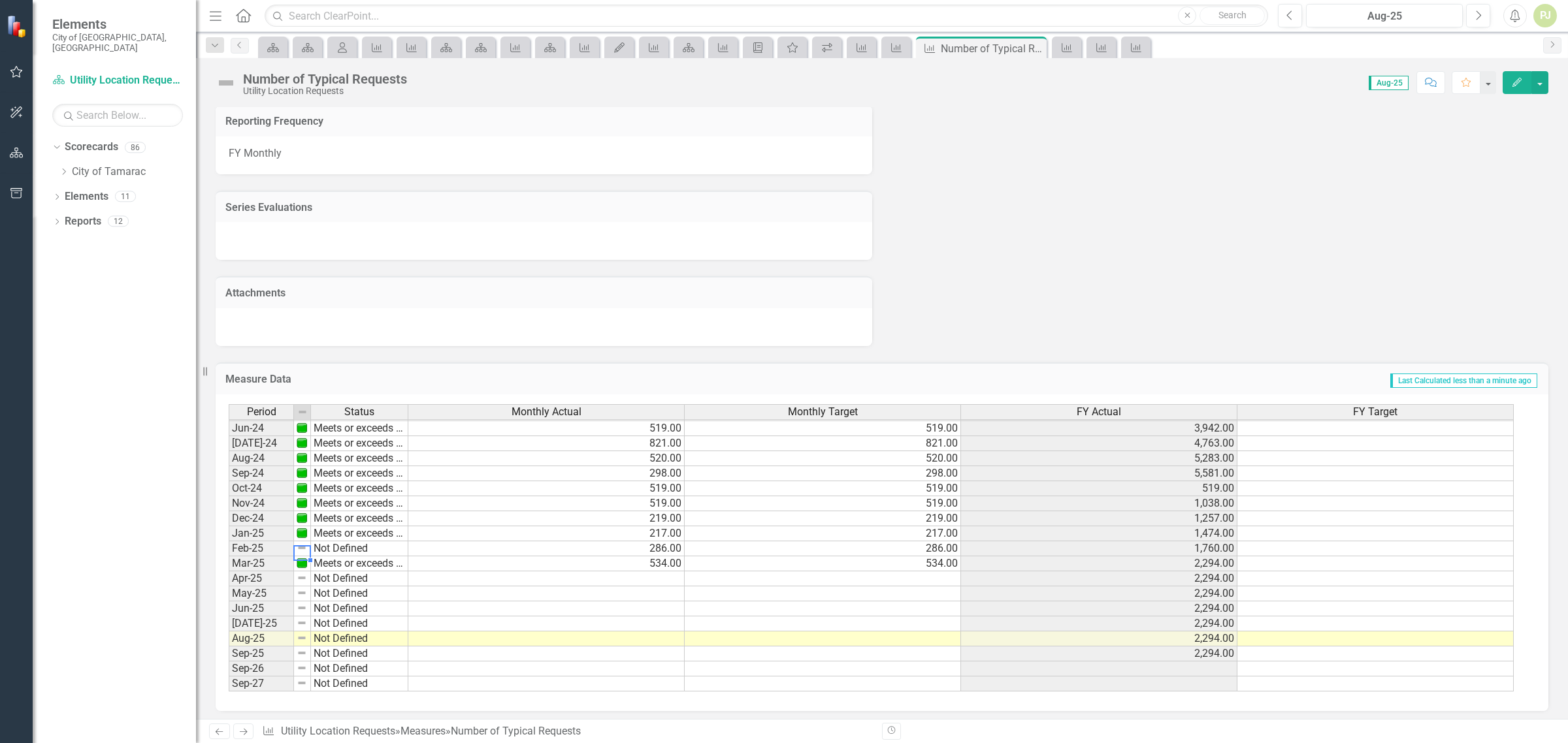
click at [302, 544] on img at bounding box center [301, 547] width 10 height 10
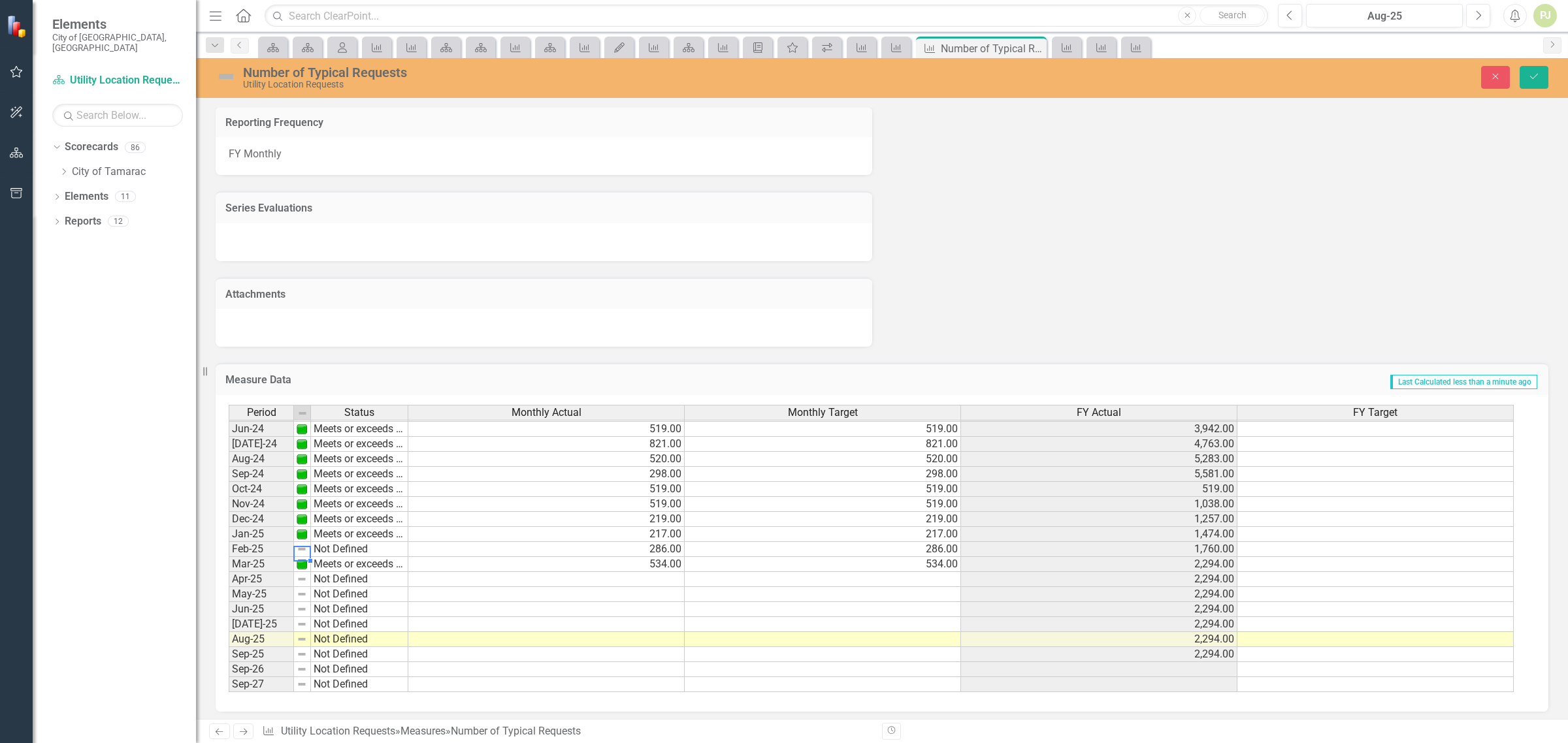
click at [302, 544] on img at bounding box center [301, 549] width 10 height 10
click at [353, 542] on td "Not Defined" at bounding box center [360, 549] width 97 height 15
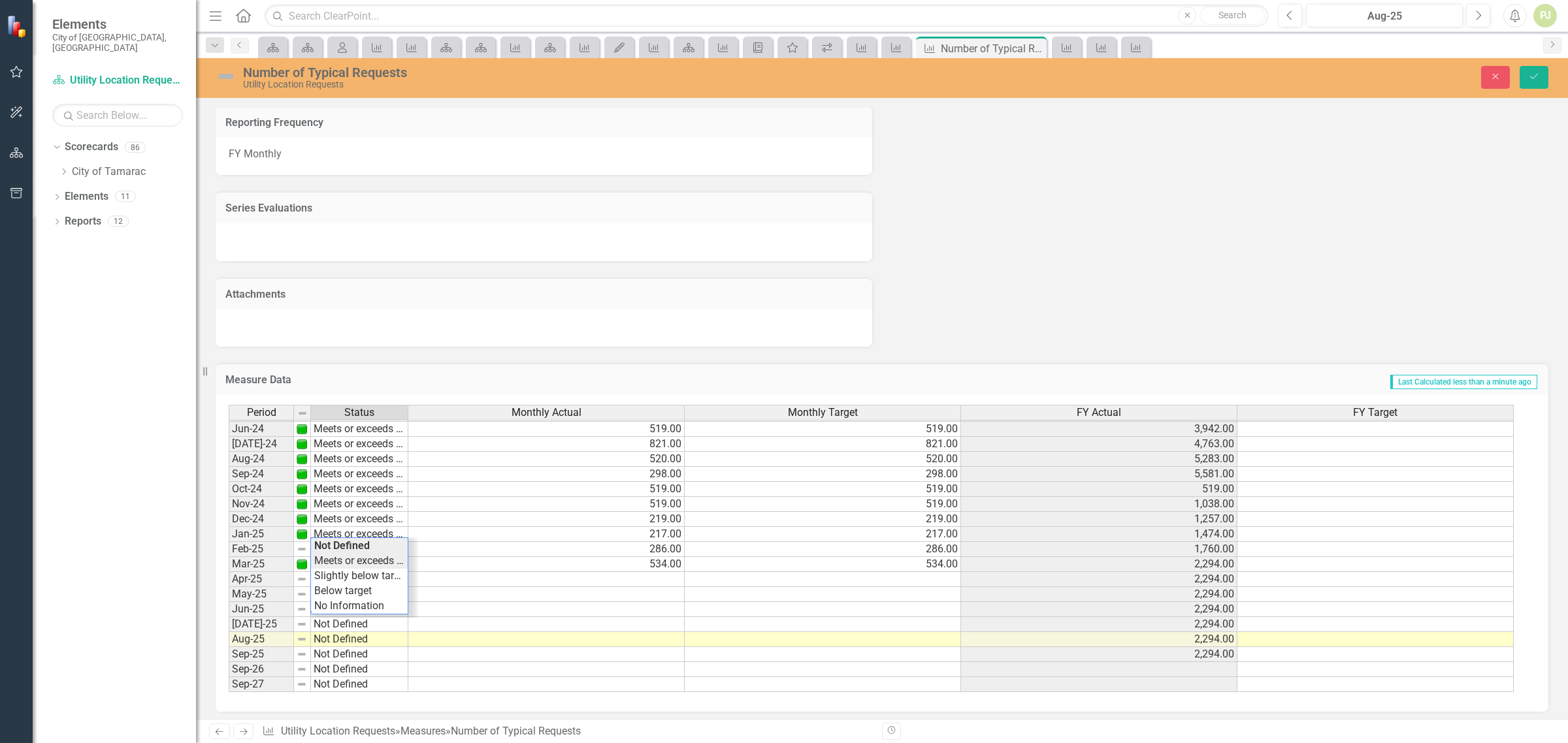
type textarea "Meets or exceeds target"
click at [357, 559] on div "Period Status Monthly Actual Monthly Target FY Actual FY Target May-23 Meets or…" at bounding box center [877, 549] width 1297 height 288
click at [899, 602] on td at bounding box center [823, 609] width 276 height 15
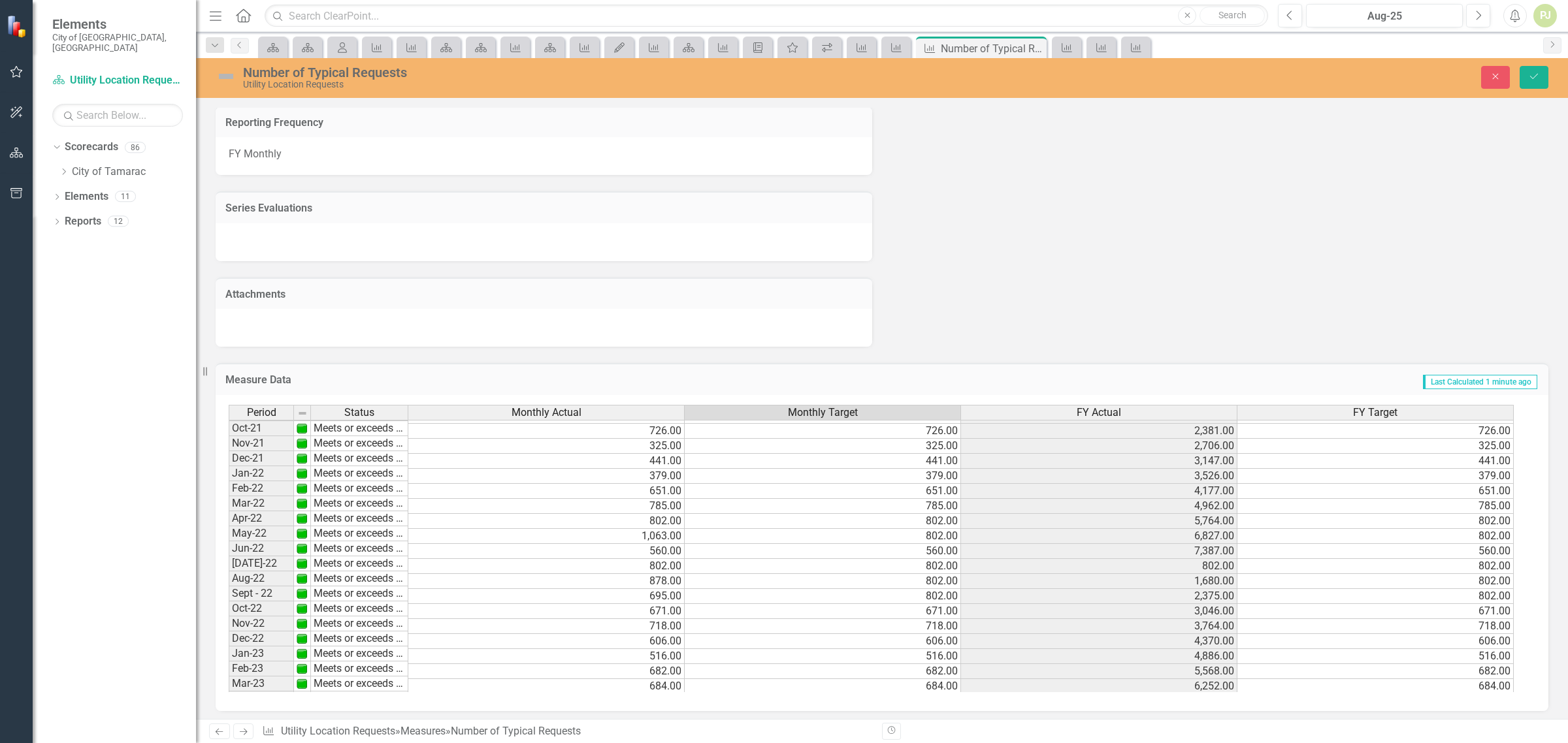
scroll to position [81, 0]
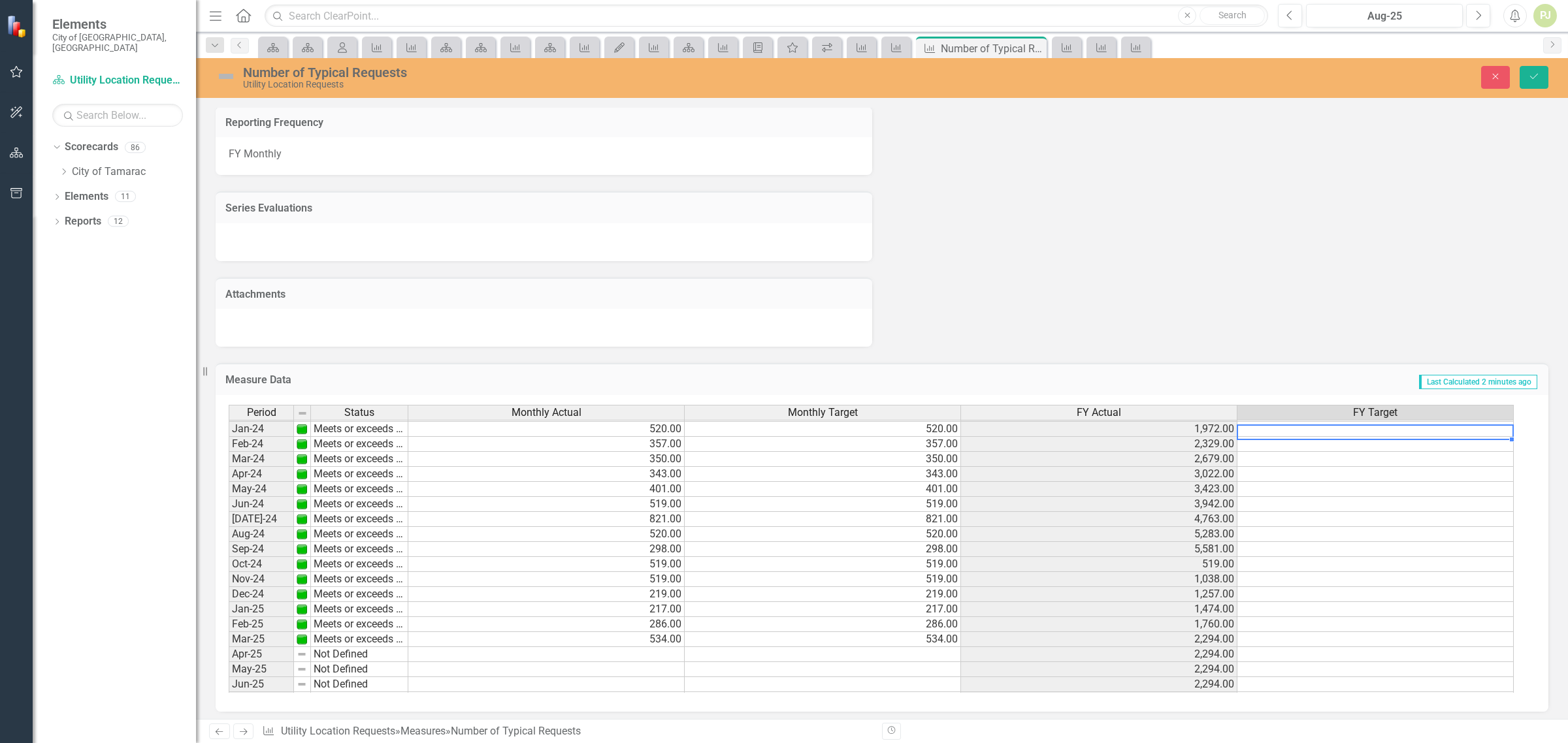
click at [1437, 430] on td at bounding box center [1376, 429] width 276 height 15
click at [1537, 77] on icon "Save" at bounding box center [1534, 77] width 12 height 9
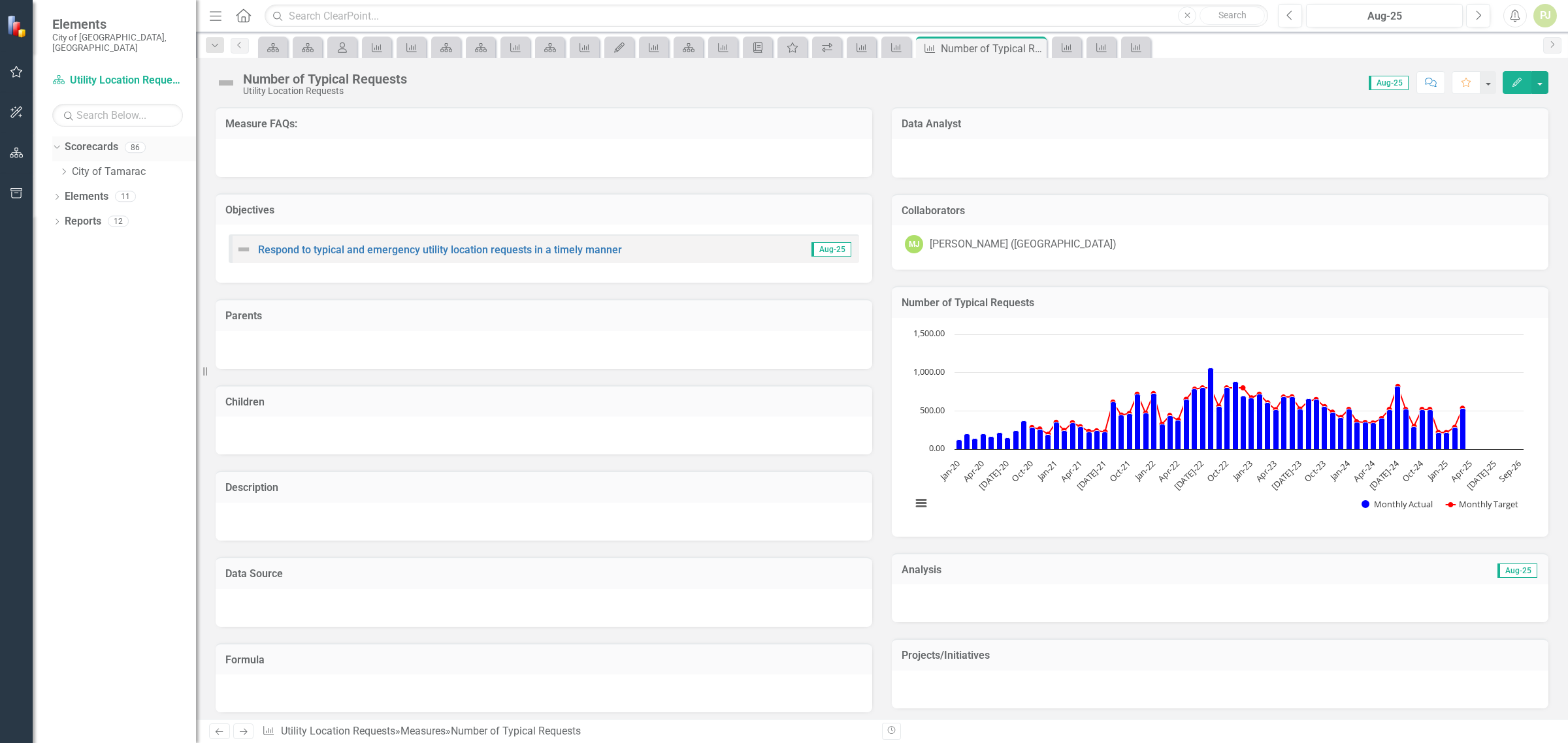
click at [58, 143] on icon "Dropdown" at bounding box center [55, 147] width 7 height 9
click at [54, 145] on icon "Dropdown" at bounding box center [57, 148] width 9 height 7
click at [67, 167] on icon "Dropdown" at bounding box center [63, 171] width 10 height 8
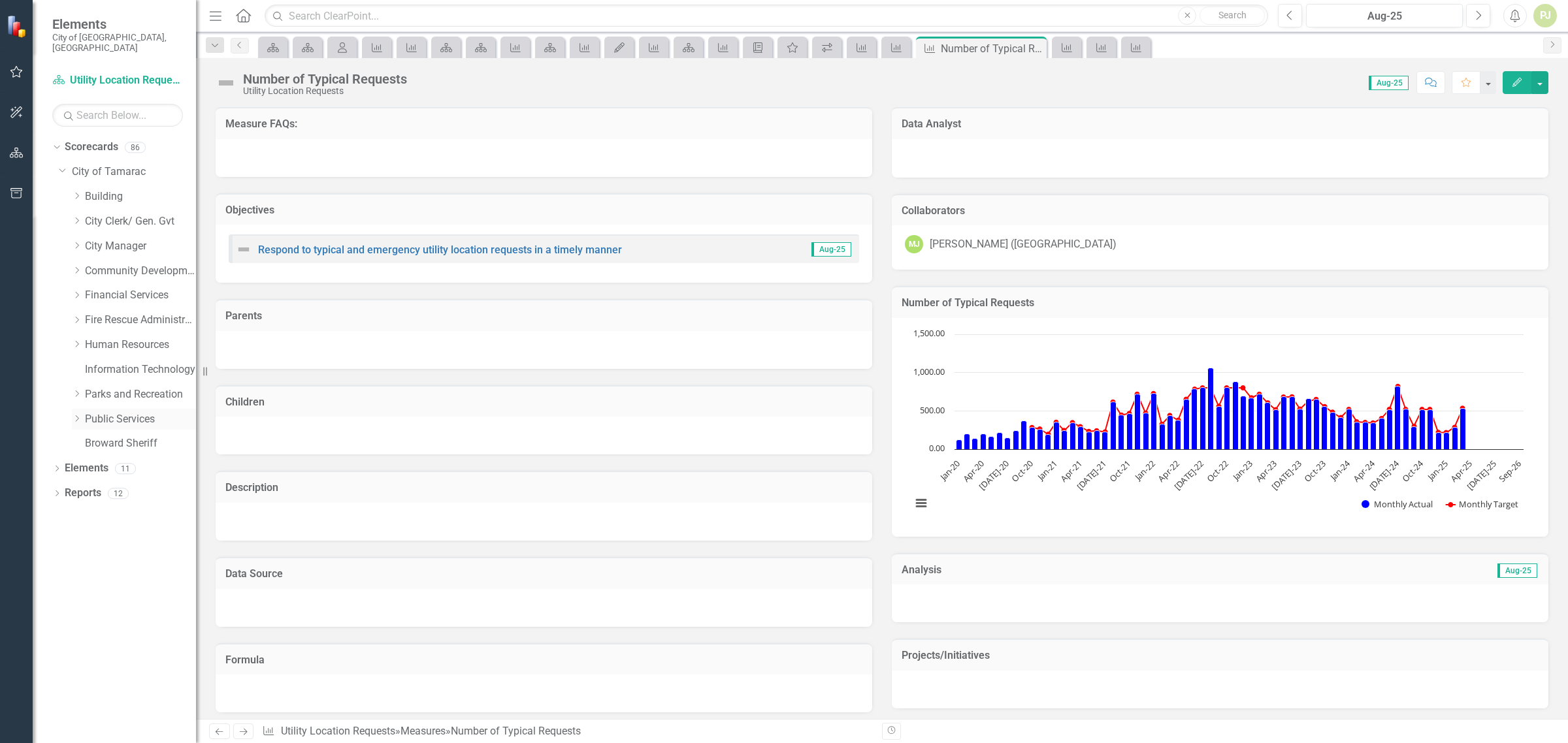
click at [76, 415] on icon "Dropdown" at bounding box center [77, 418] width 10 height 8
click at [91, 613] on icon "Dropdown" at bounding box center [90, 617] width 10 height 8
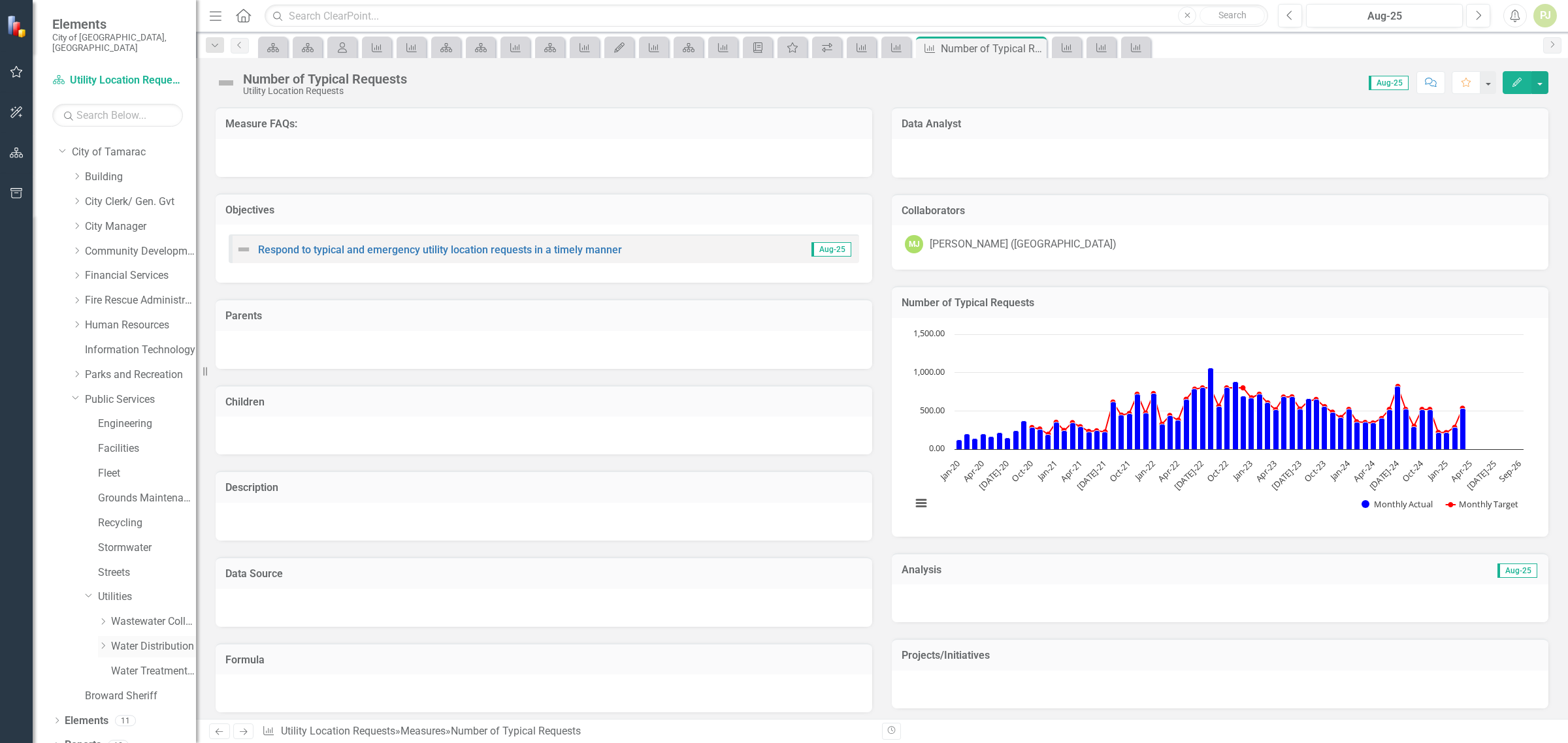
scroll to position [25, 0]
click at [102, 637] on icon "Dropdown" at bounding box center [103, 641] width 10 height 8
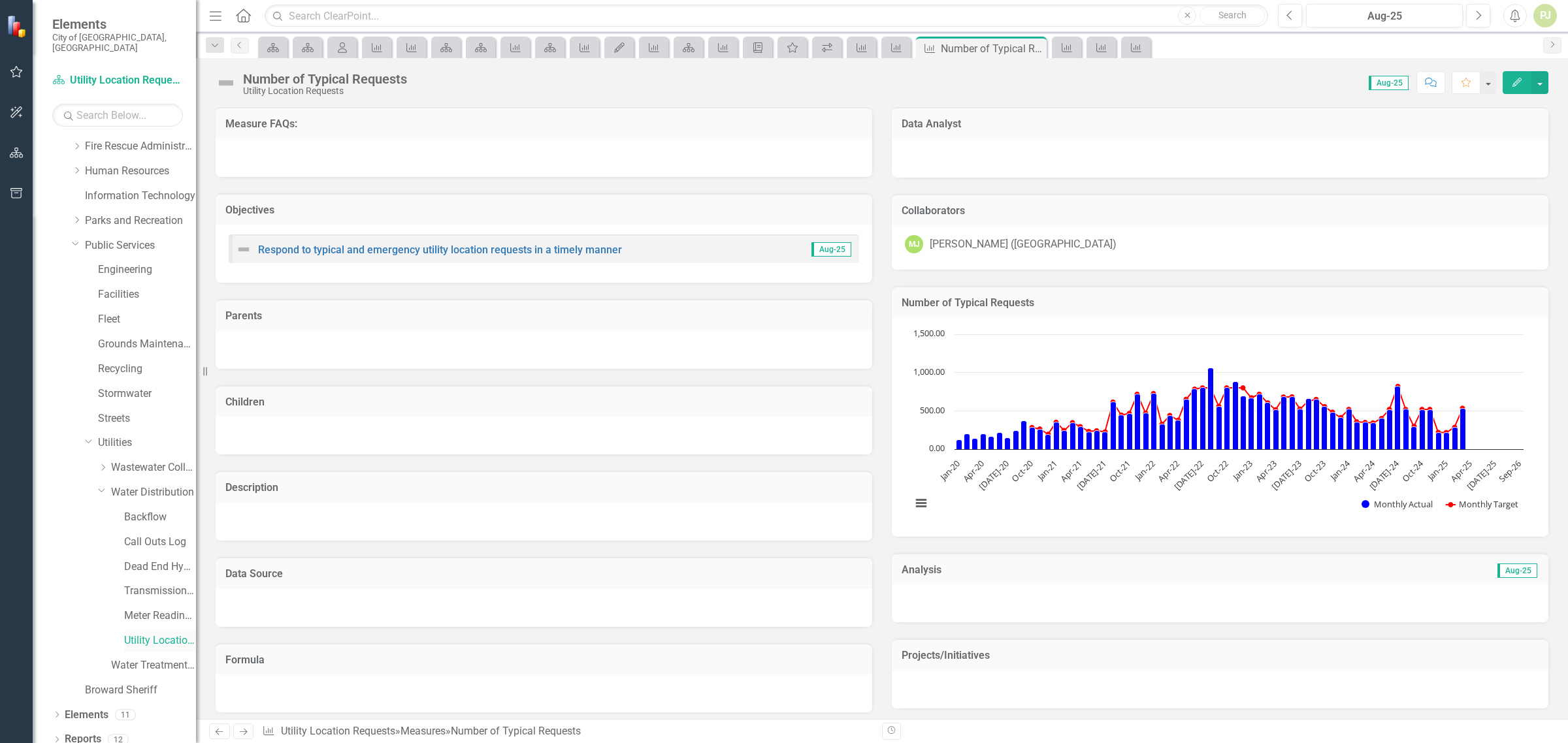
click at [124, 633] on link "Utility Location Requests" at bounding box center [160, 641] width 72 height 15
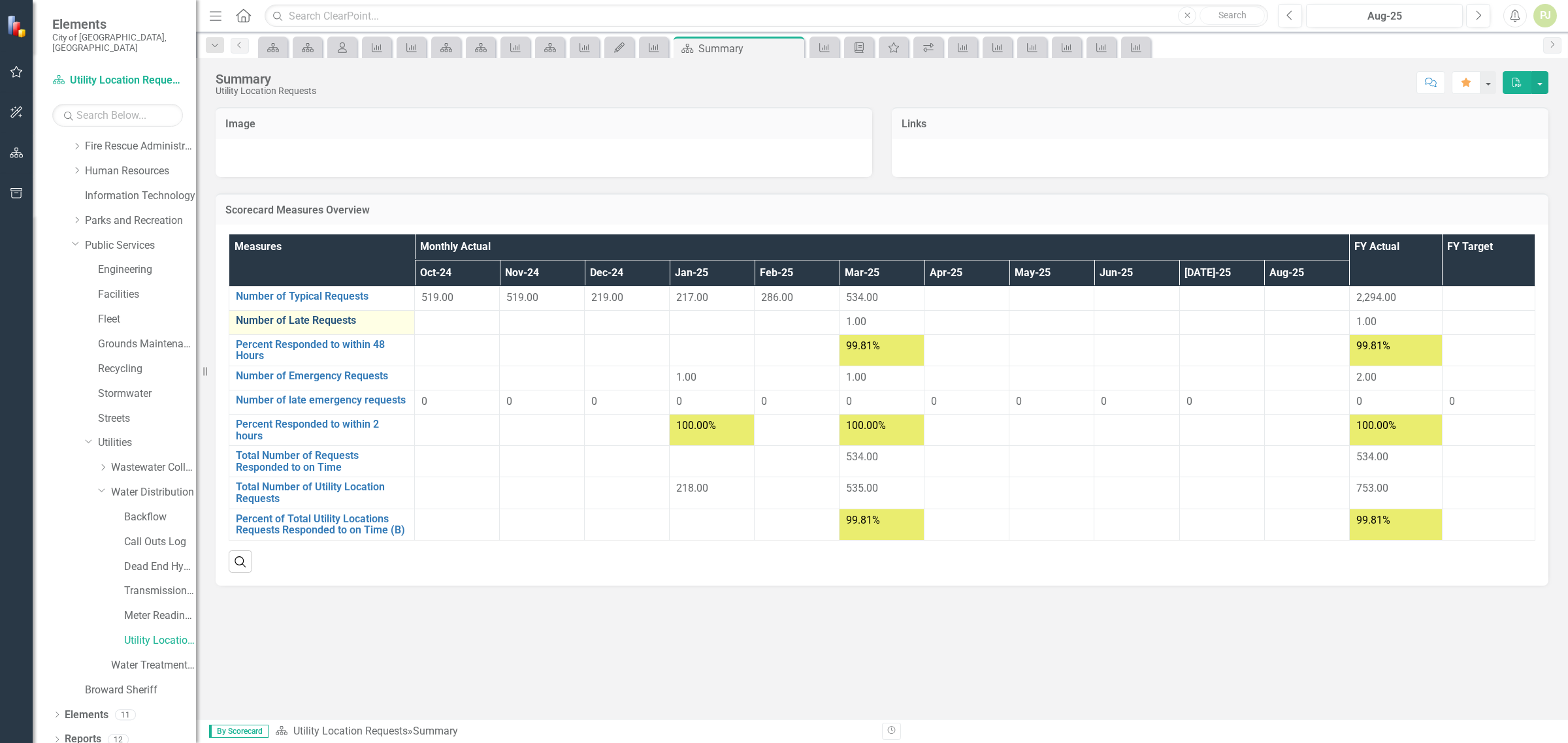
click at [317, 322] on link "Number of Late Requests" at bounding box center [322, 320] width 172 height 12
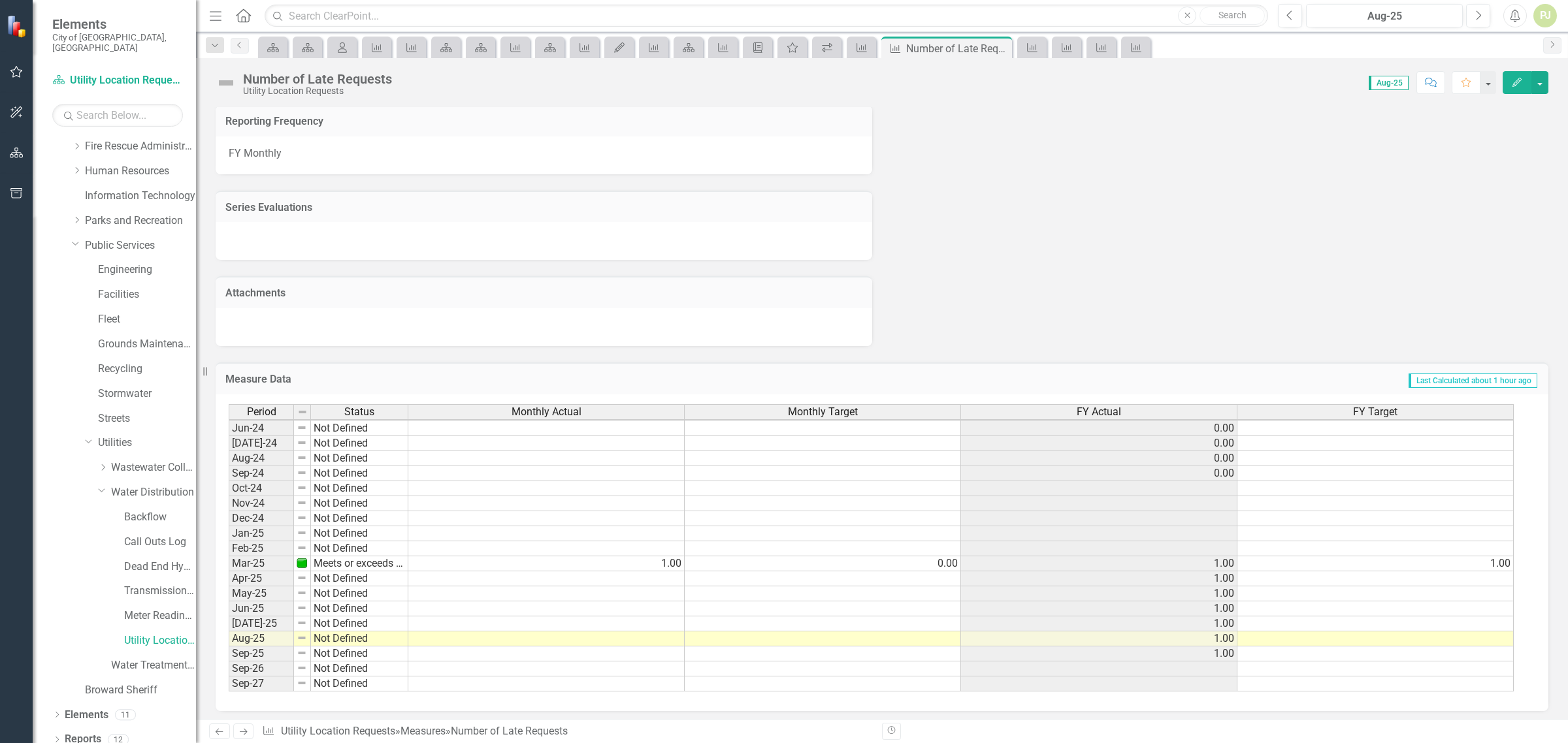
scroll to position [487, 0]
click at [273, 528] on tbody "Nov-22 Meets or exceeds target Dec-22 Meets or exceeds target Jan-23 Meets or e…" at bounding box center [319, 414] width 179 height 556
click at [611, 531] on td at bounding box center [546, 533] width 276 height 15
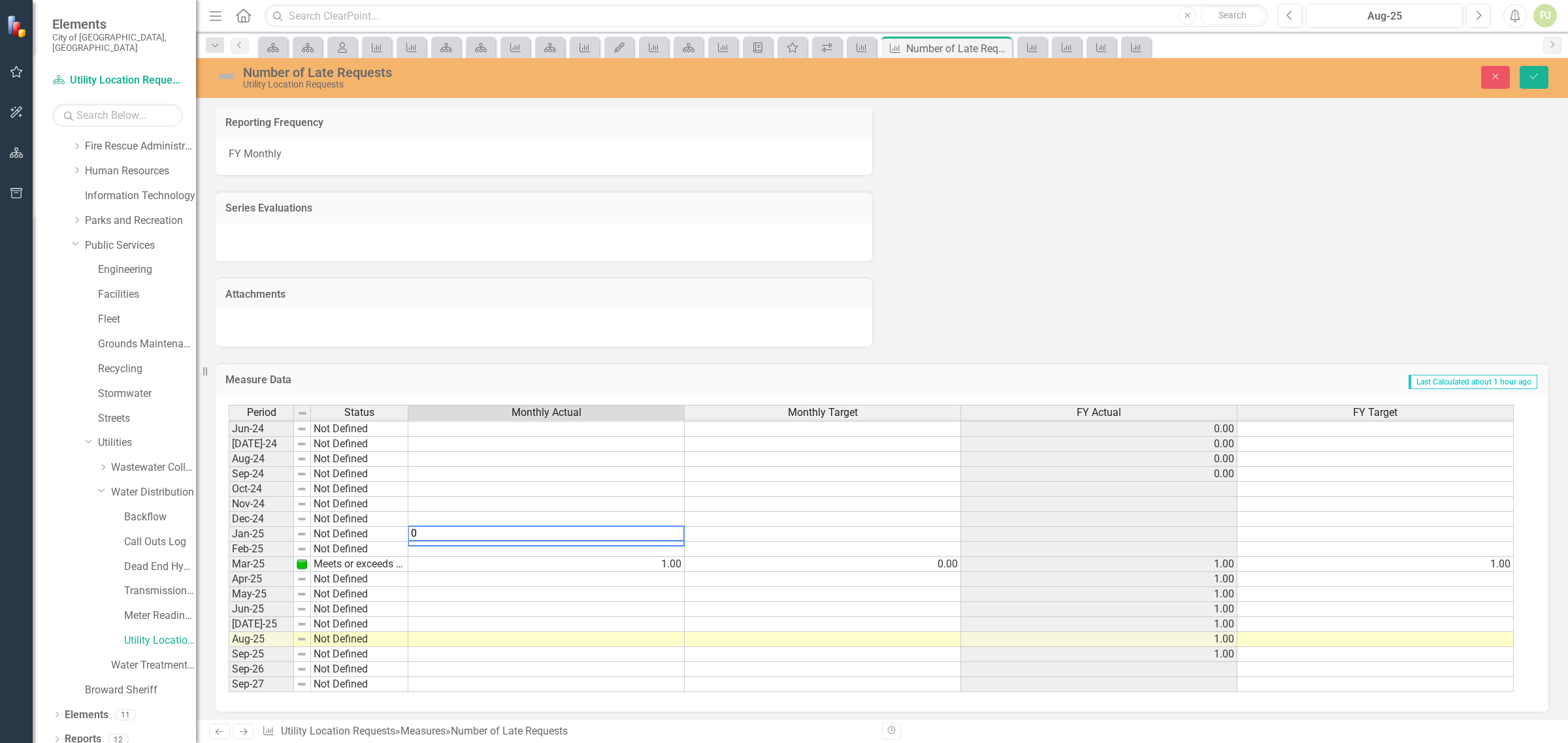
type textarea "0"
click at [346, 529] on td "Not Defined" at bounding box center [360, 534] width 97 height 15
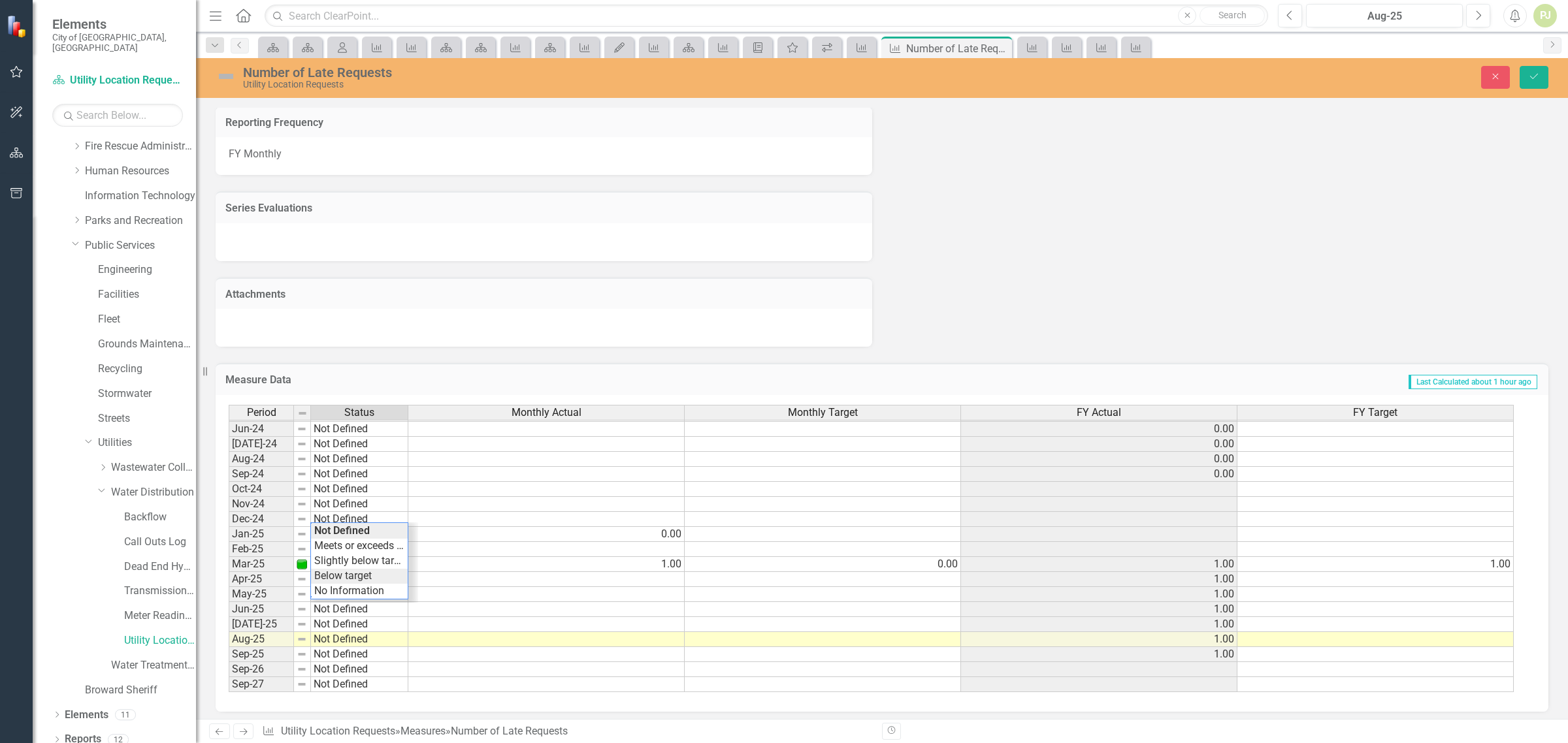
type textarea "Below target"
click at [355, 575] on div "Period Status Monthly Actual Monthly Target FY Actual FY Target May-23 Meets or…" at bounding box center [877, 549] width 1297 height 288
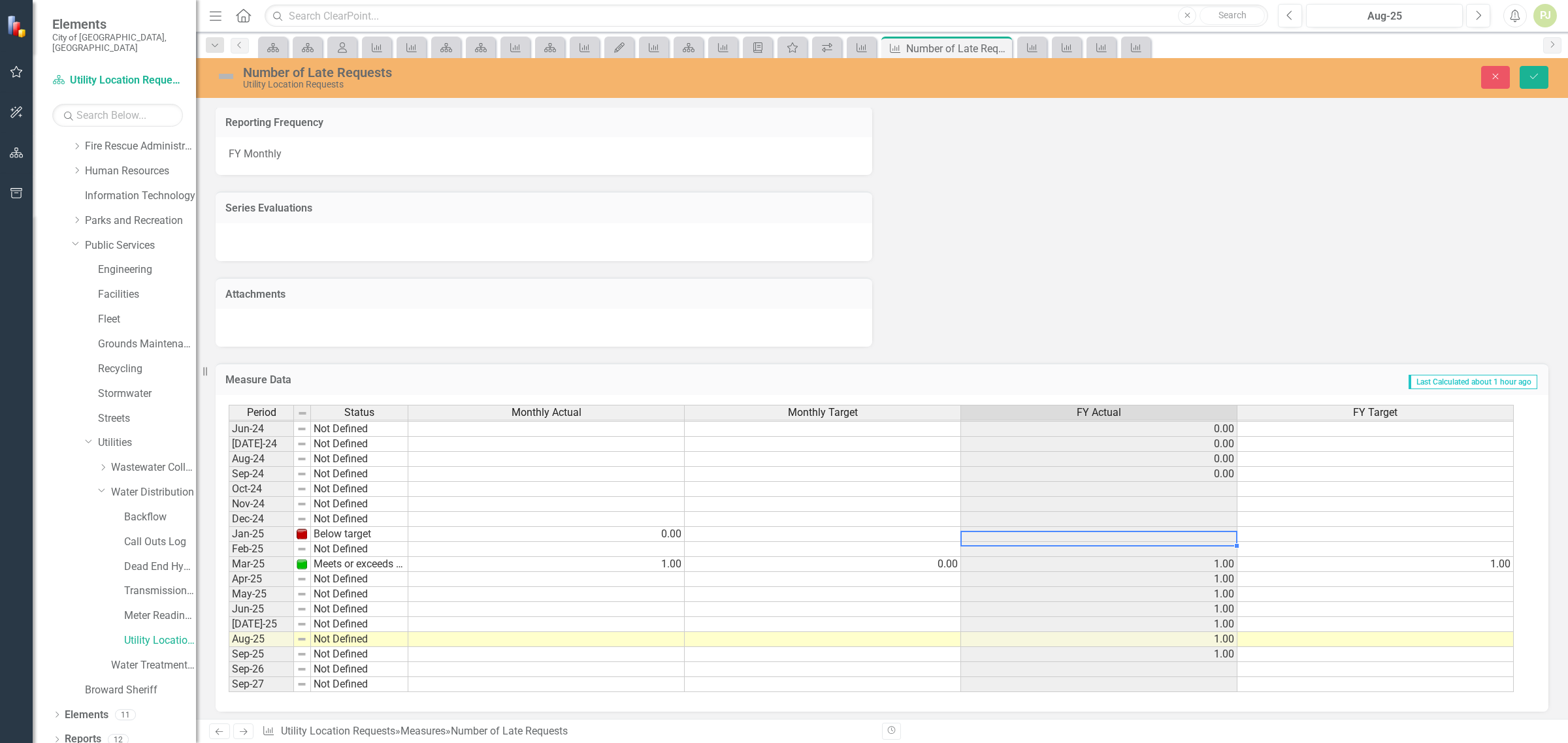
click at [1224, 530] on td at bounding box center [1099, 534] width 276 height 15
click at [1220, 531] on td at bounding box center [1099, 534] width 276 height 15
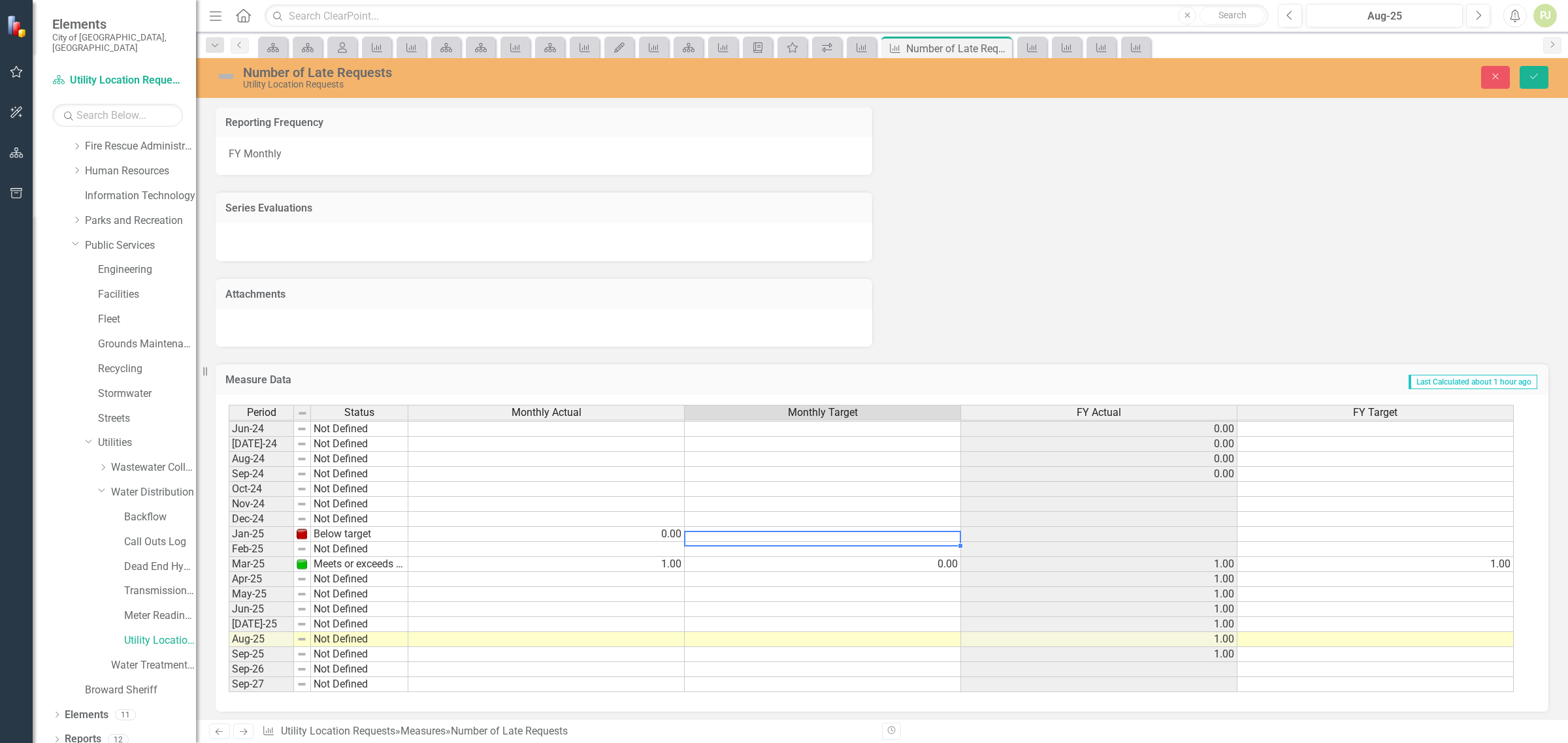
click at [942, 527] on td at bounding box center [823, 534] width 276 height 15
type textarea "1"
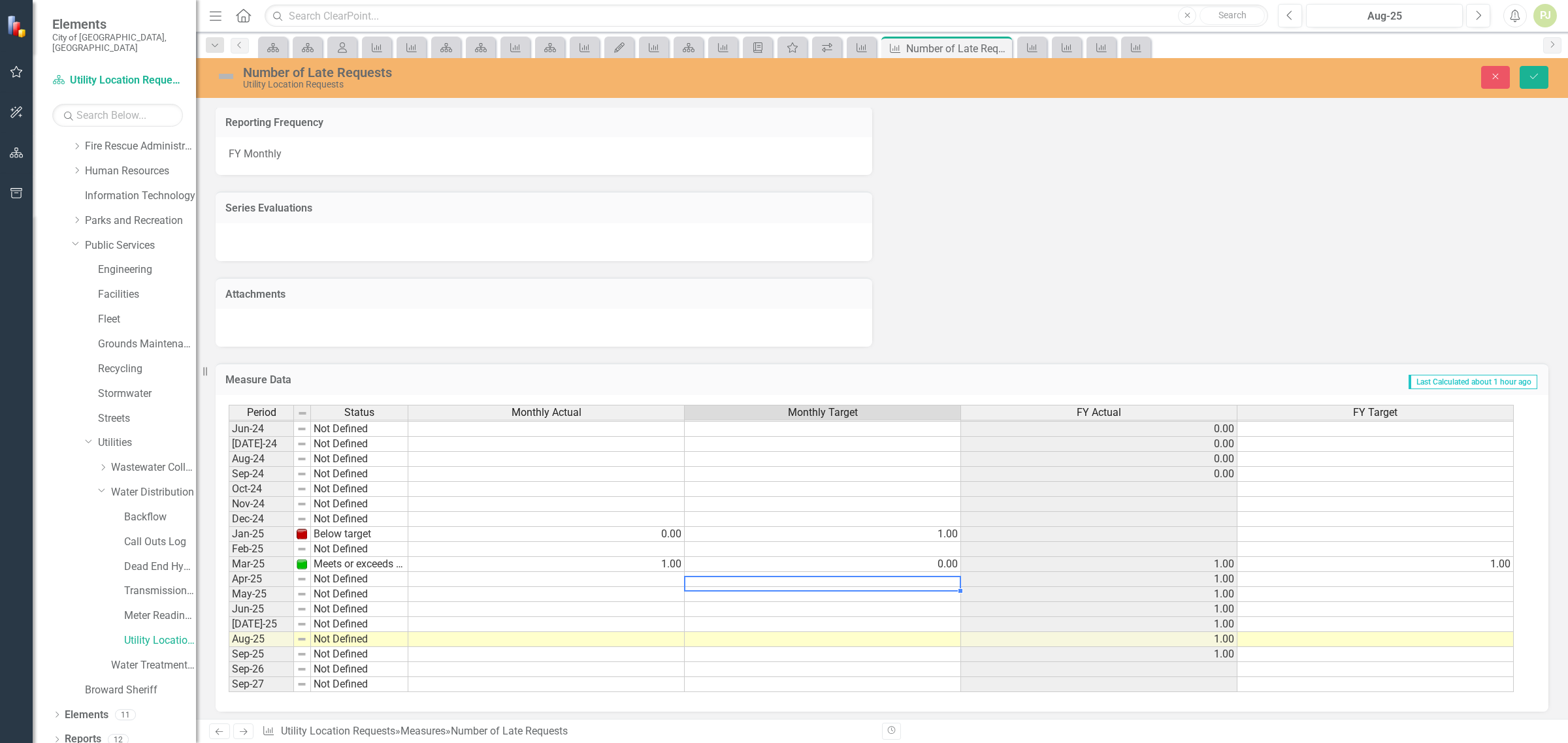
click at [856, 574] on td at bounding box center [823, 579] width 276 height 15
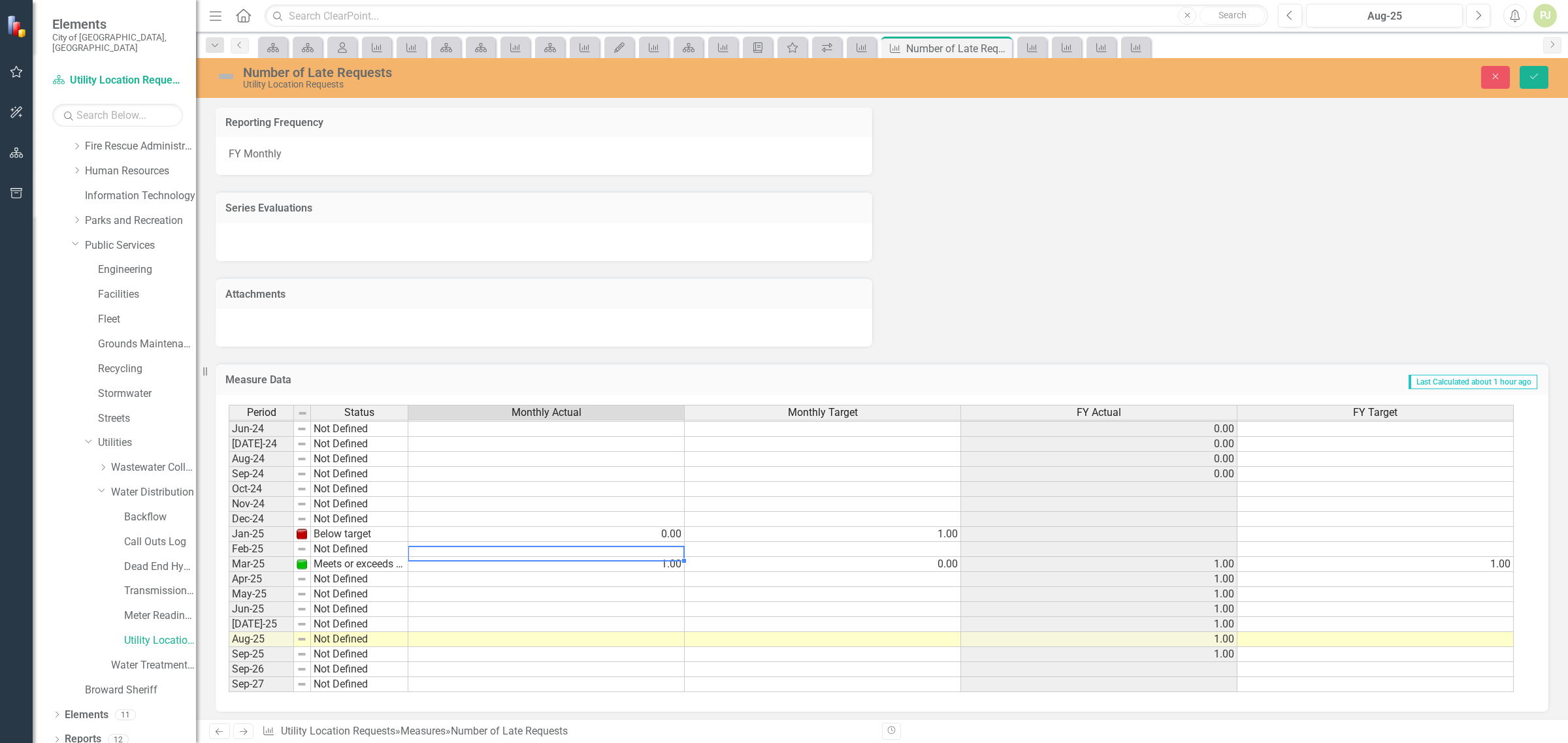
click at [674, 545] on td at bounding box center [546, 549] width 276 height 15
type textarea "1"
type textarea "0"
click at [321, 543] on td "Not Defined" at bounding box center [360, 549] width 97 height 15
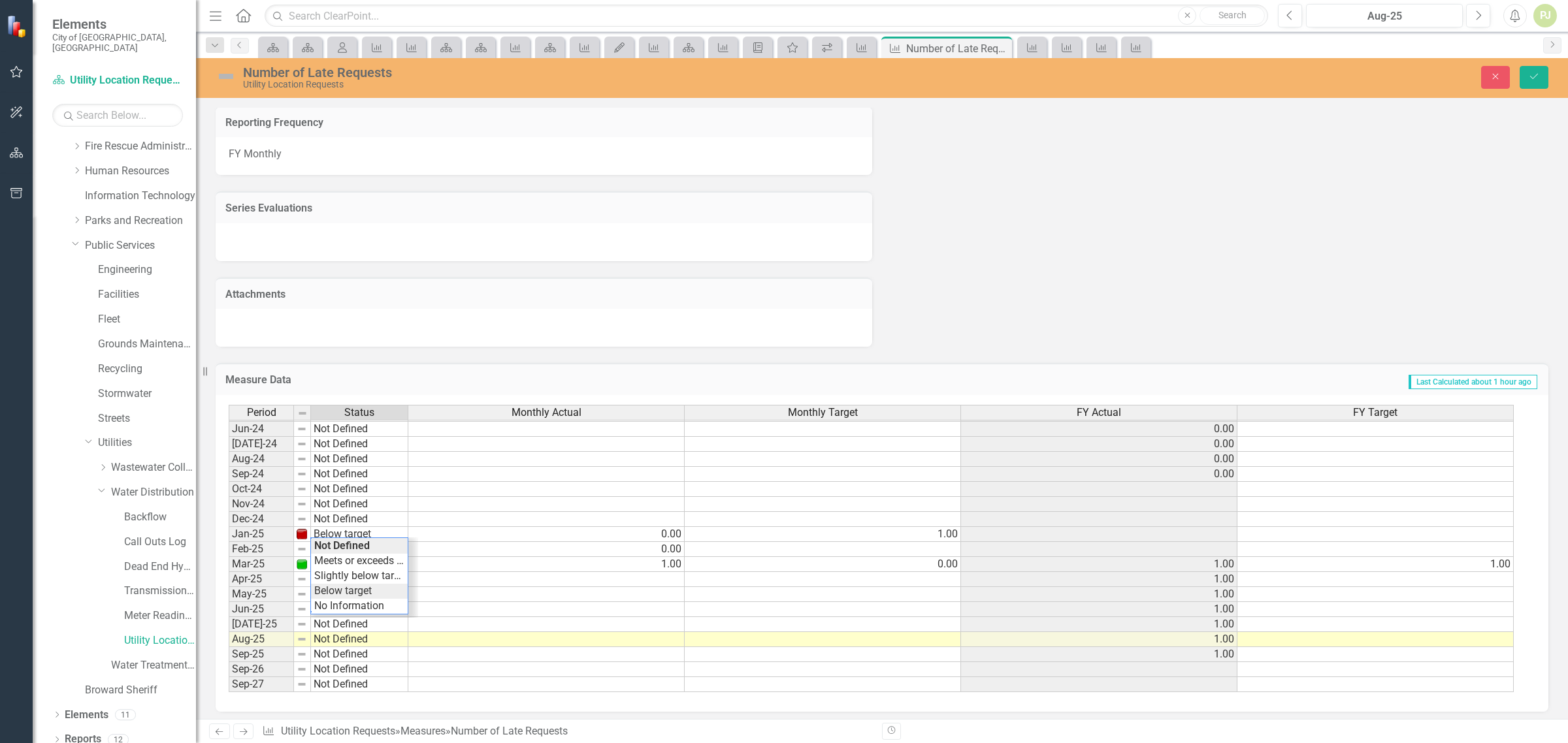
type textarea "Below target"
click at [347, 586] on div "Period Status Monthly Actual Monthly Target FY Actual FY Target May-23 Meets or…" at bounding box center [877, 549] width 1297 height 288
click at [949, 546] on td at bounding box center [823, 549] width 276 height 15
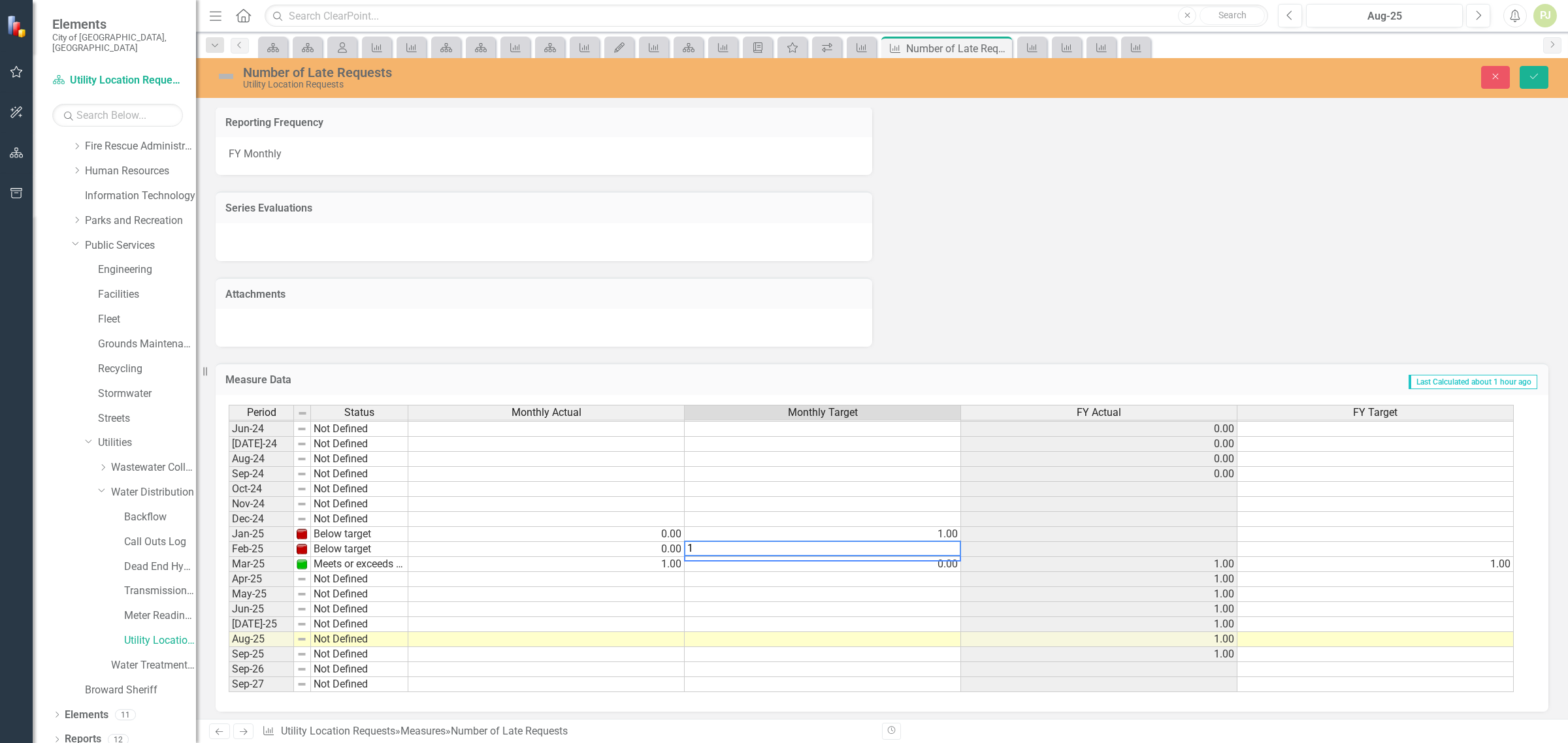
type textarea "1"
click at [914, 578] on td at bounding box center [823, 579] width 276 height 15
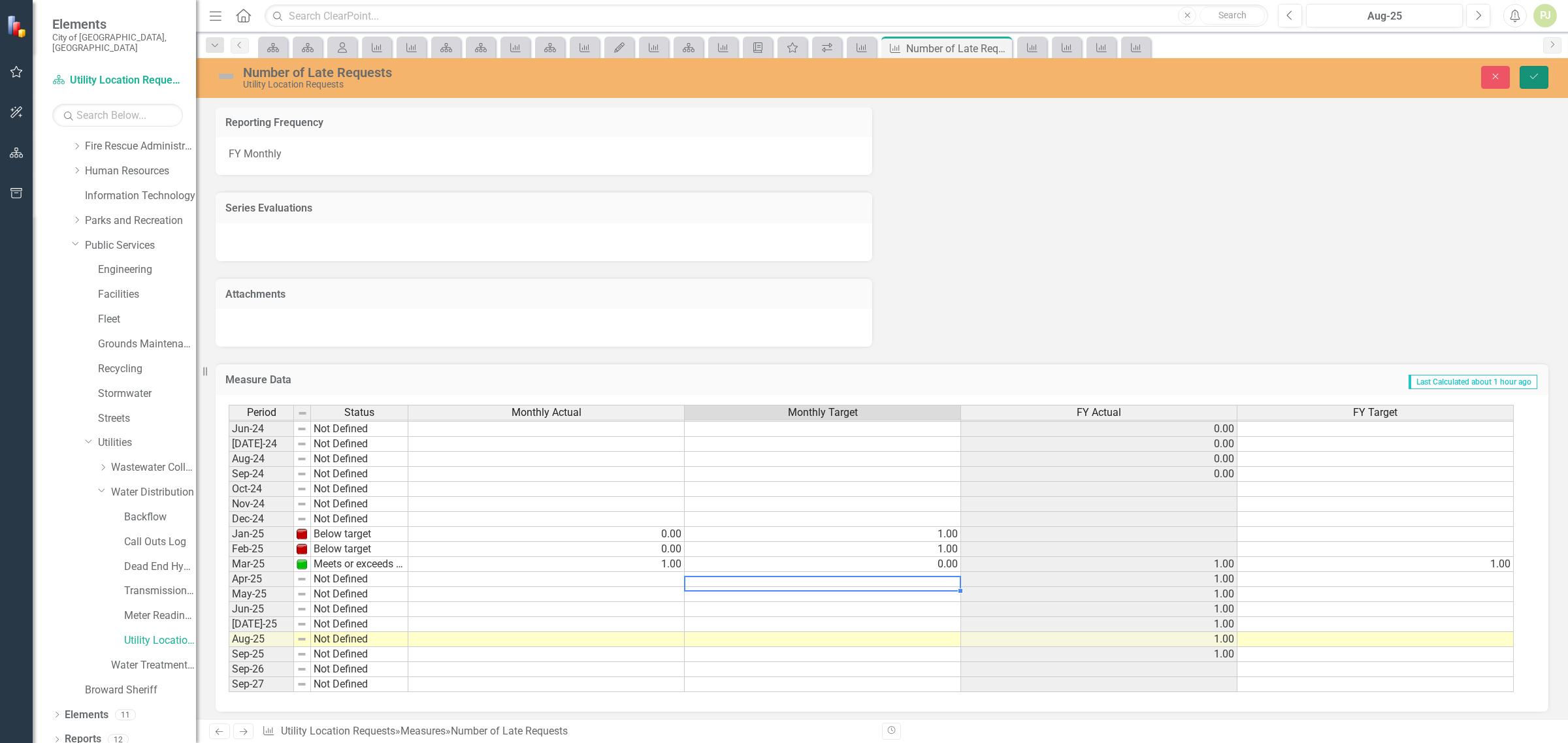
click at [1526, 77] on button "Save" at bounding box center [1533, 77] width 28 height 23
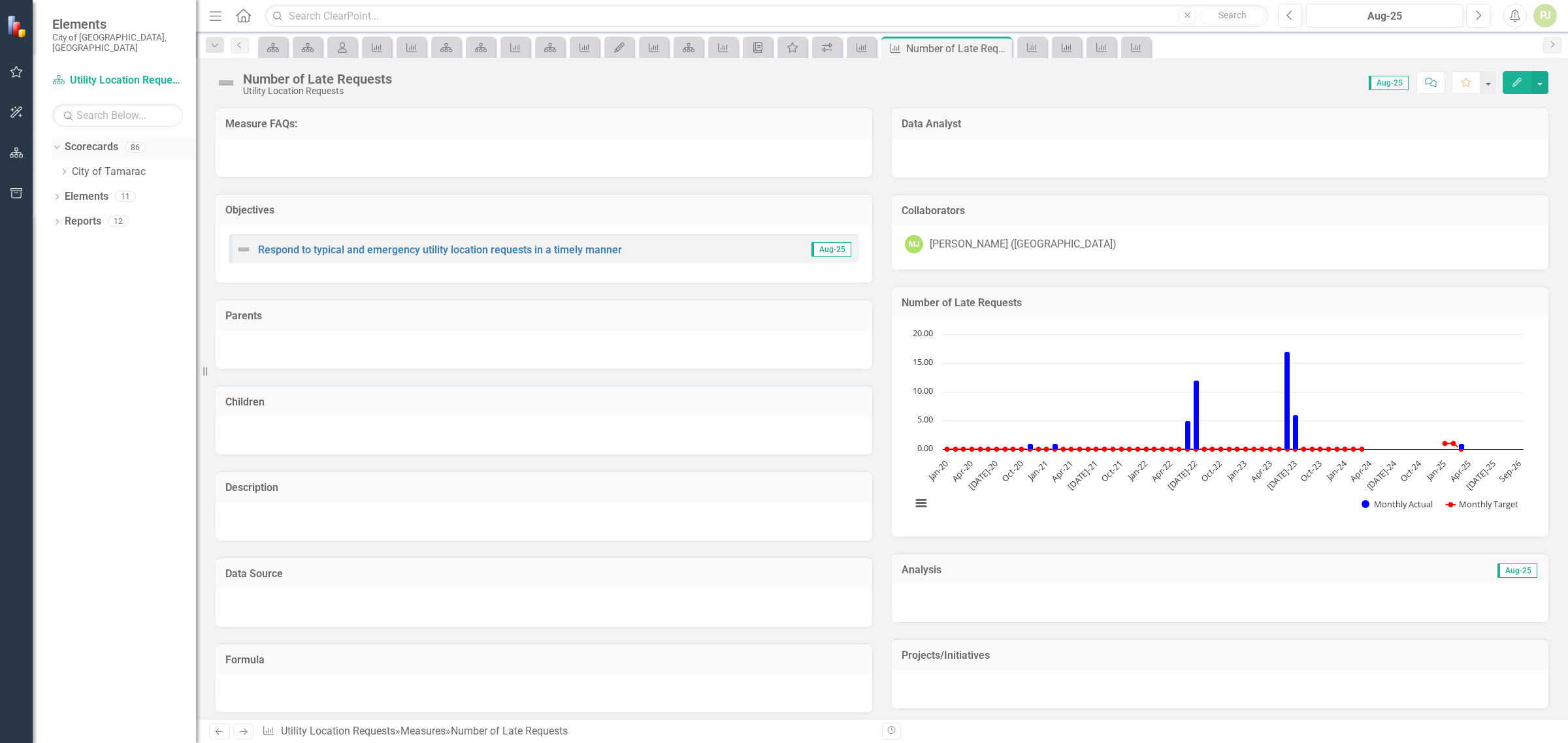
scroll to position [0, 0]
click at [56, 143] on icon "Dropdown" at bounding box center [55, 147] width 7 height 9
click at [59, 145] on icon "Dropdown" at bounding box center [57, 148] width 9 height 7
click at [63, 168] on icon at bounding box center [65, 171] width 4 height 6
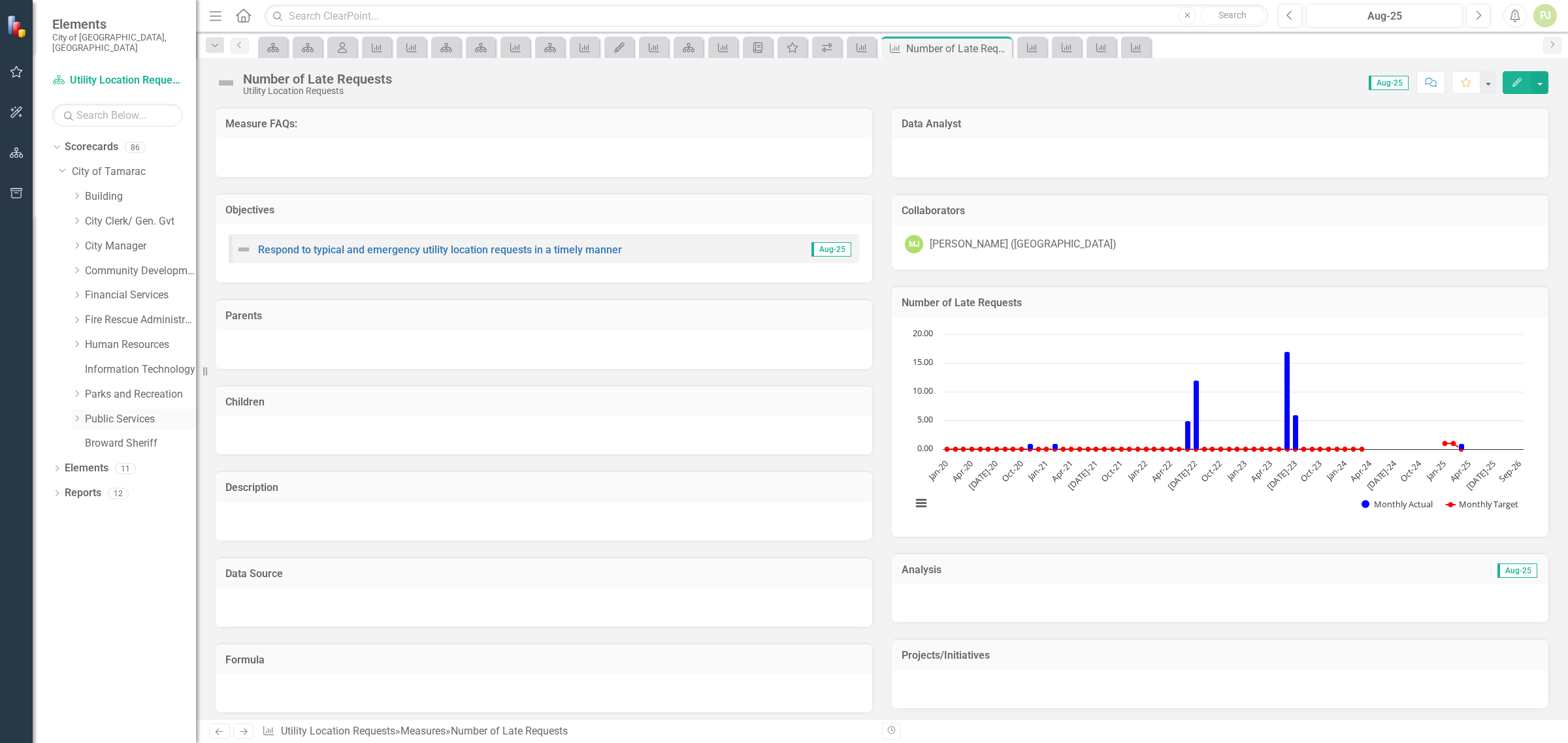
click at [77, 415] on icon "Dropdown" at bounding box center [77, 418] width 10 height 8
click at [89, 613] on icon "Dropdown" at bounding box center [90, 617] width 10 height 8
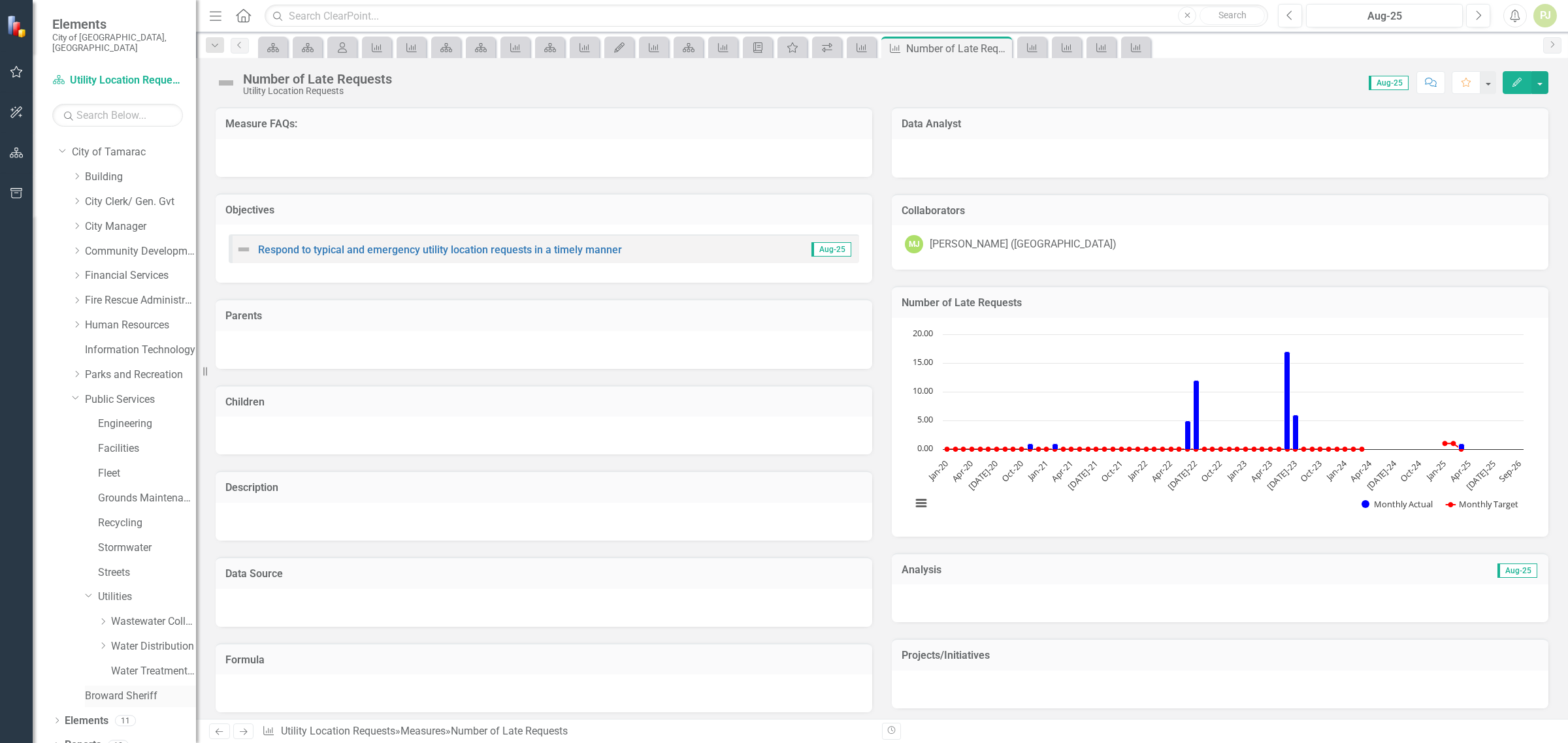
scroll to position [25, 0]
click at [103, 637] on icon "Dropdown" at bounding box center [103, 641] width 10 height 8
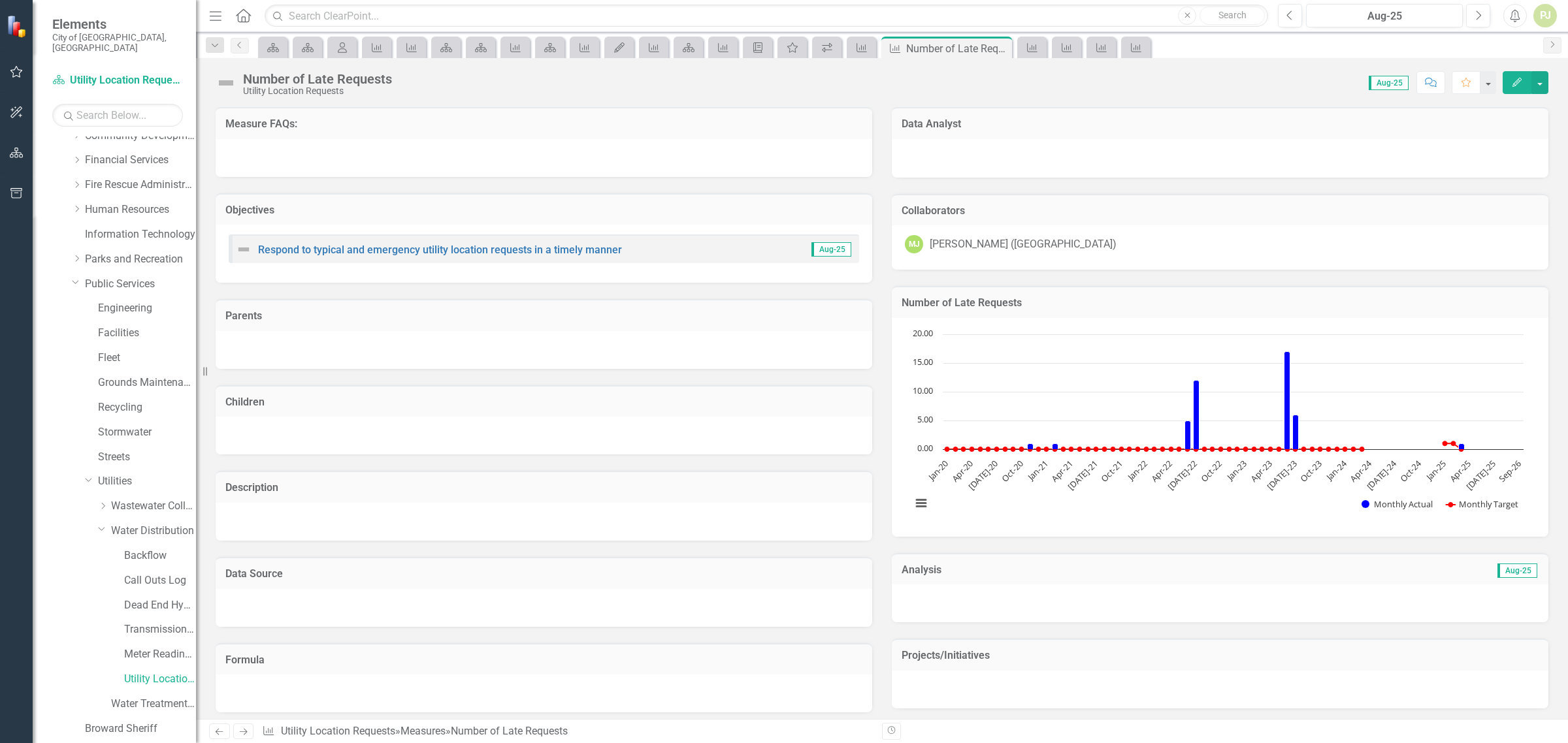
scroll to position [174, 0]
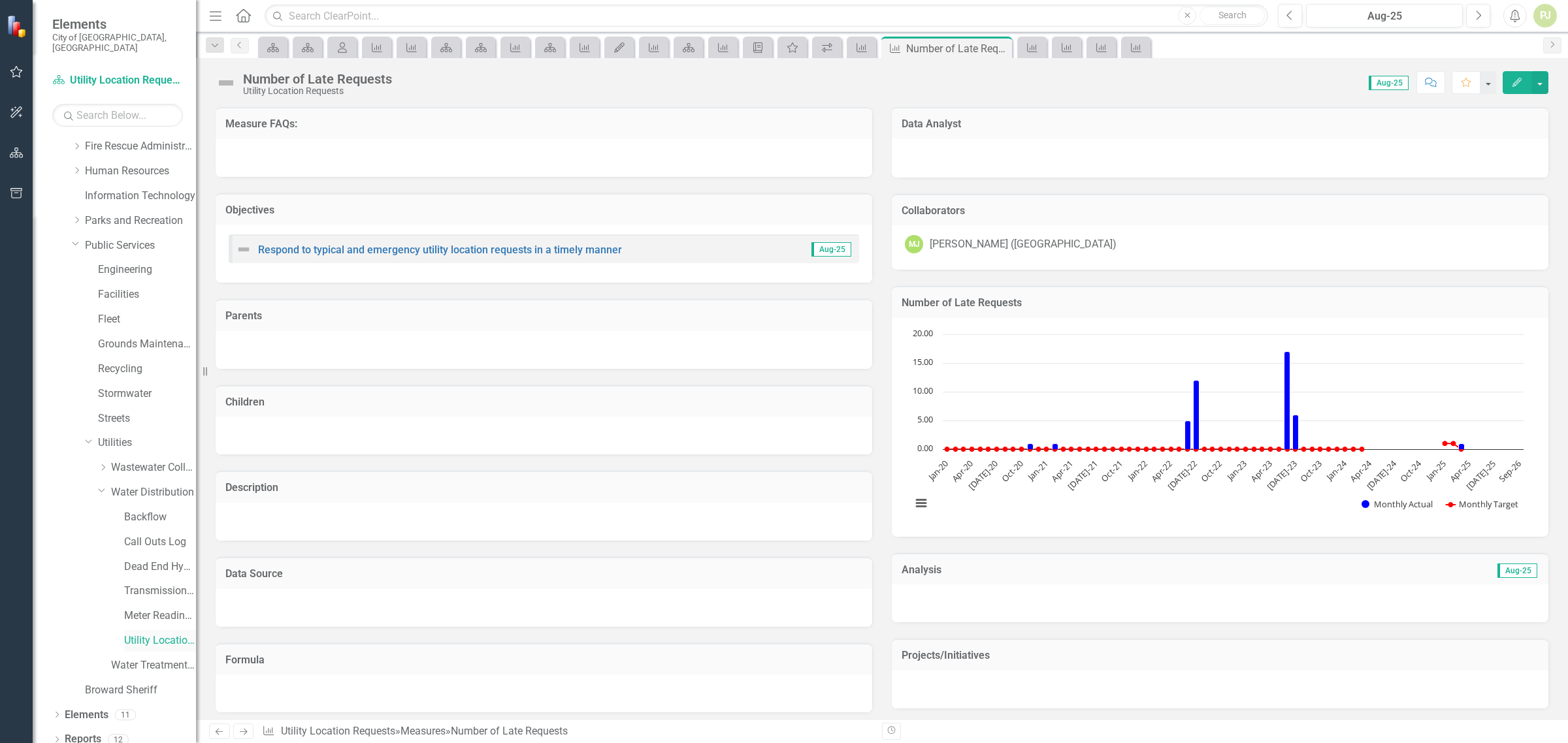
click at [133, 633] on link "Utility Location Requests" at bounding box center [160, 641] width 72 height 15
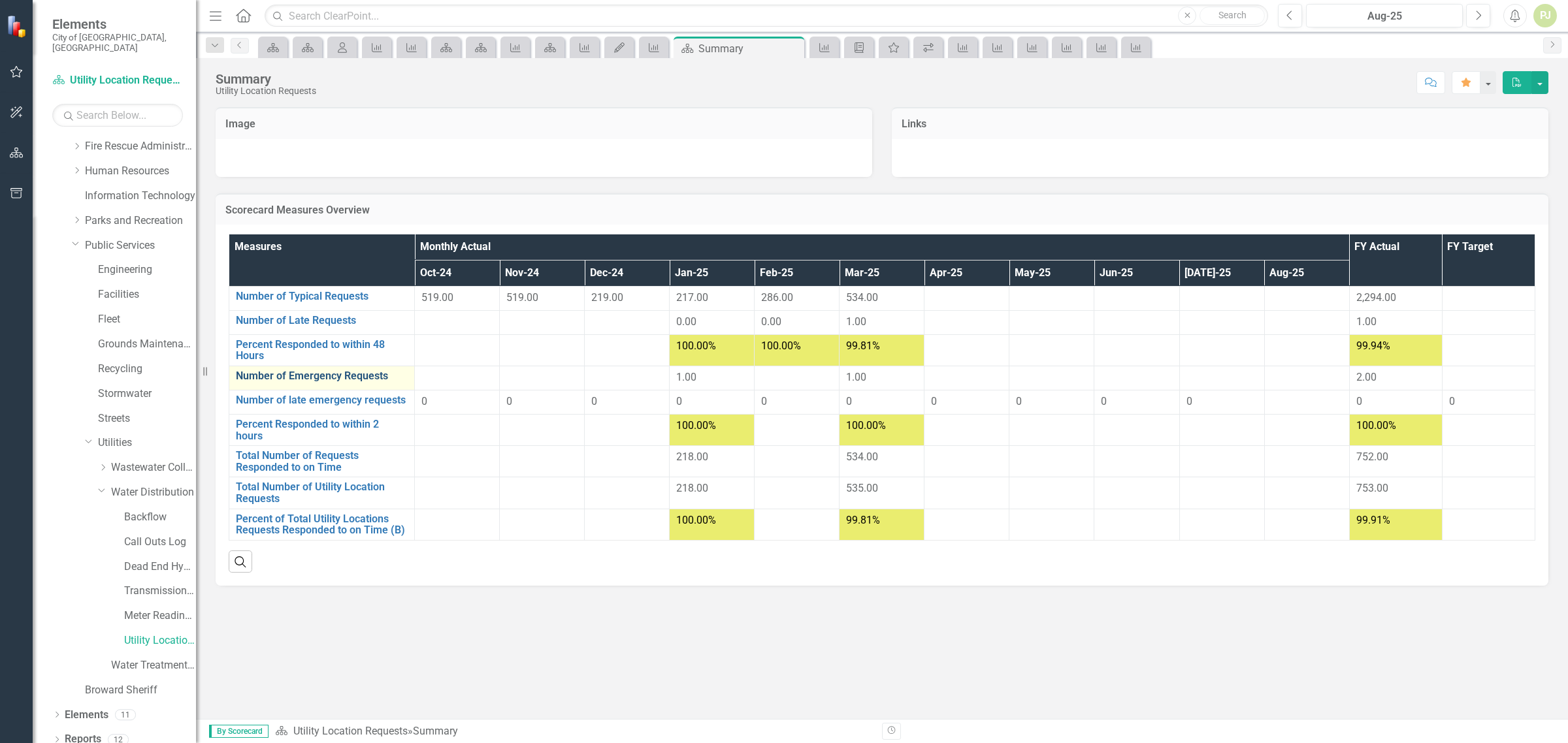
click at [314, 380] on link "Number of Emergency Requests" at bounding box center [322, 376] width 172 height 12
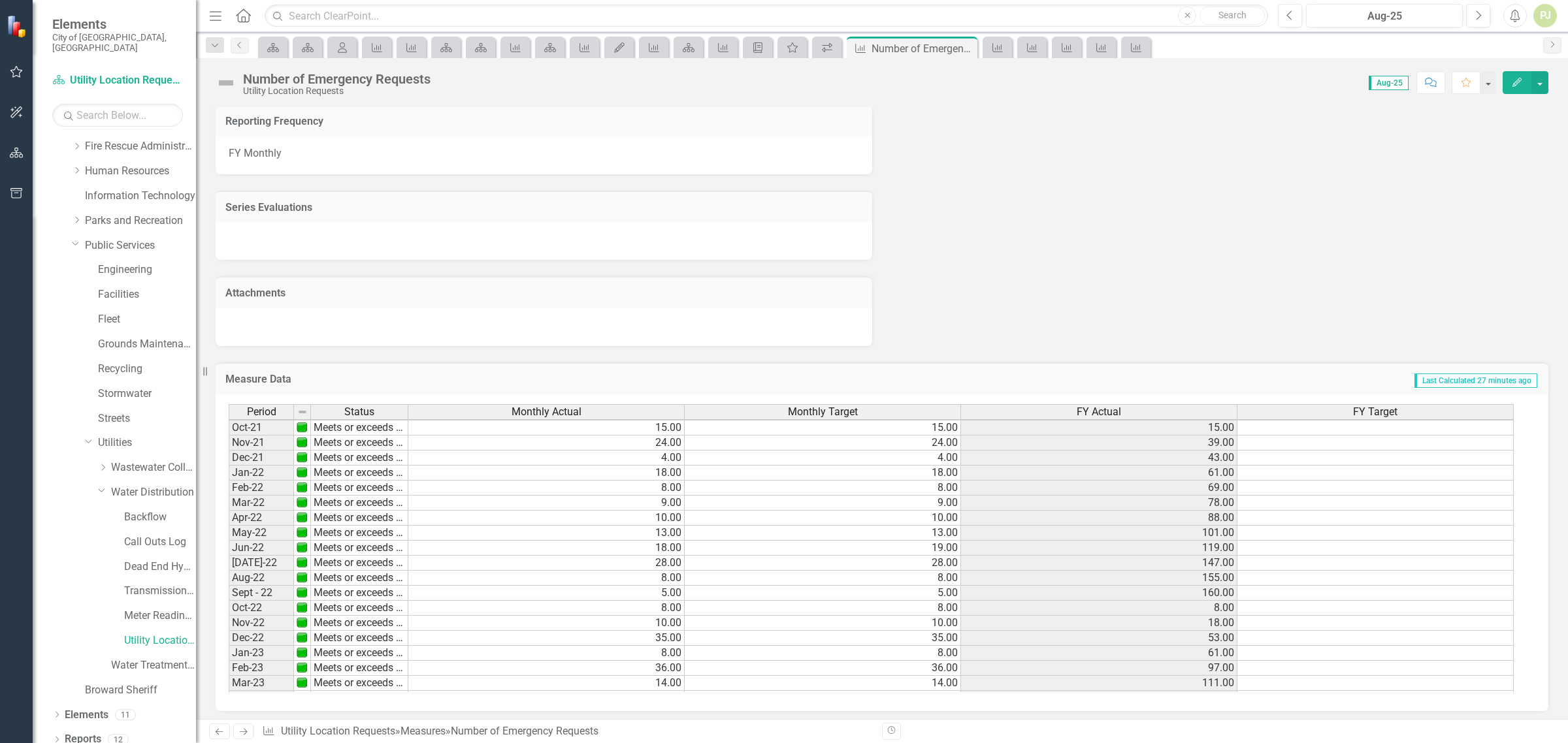
scroll to position [100, 0]
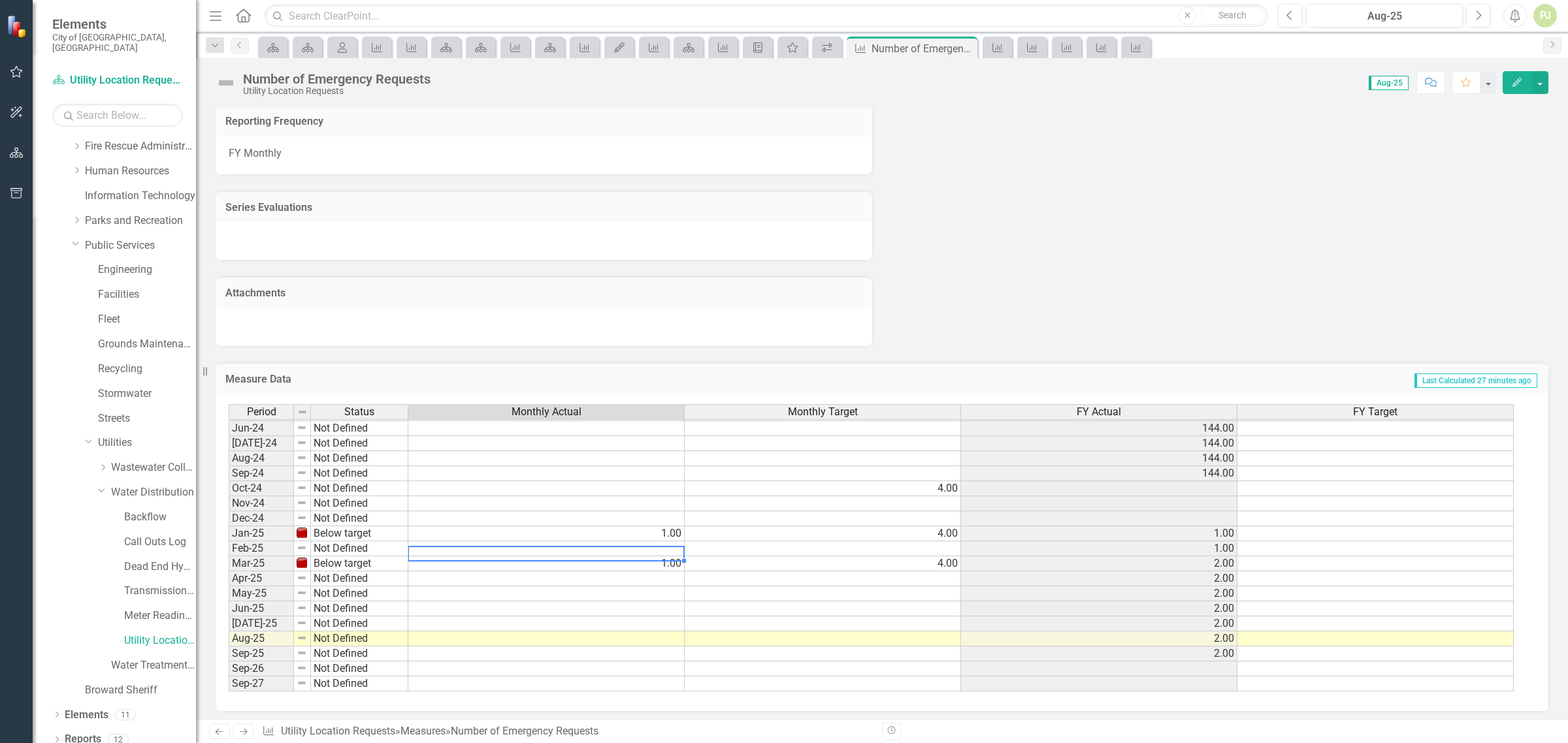
click at [625, 543] on tbody "Dec-22 Meets or exceeds target 35.00 35.00 53.00 Jan-23 Meets or exceeds target…" at bounding box center [871, 421] width 1285 height 542
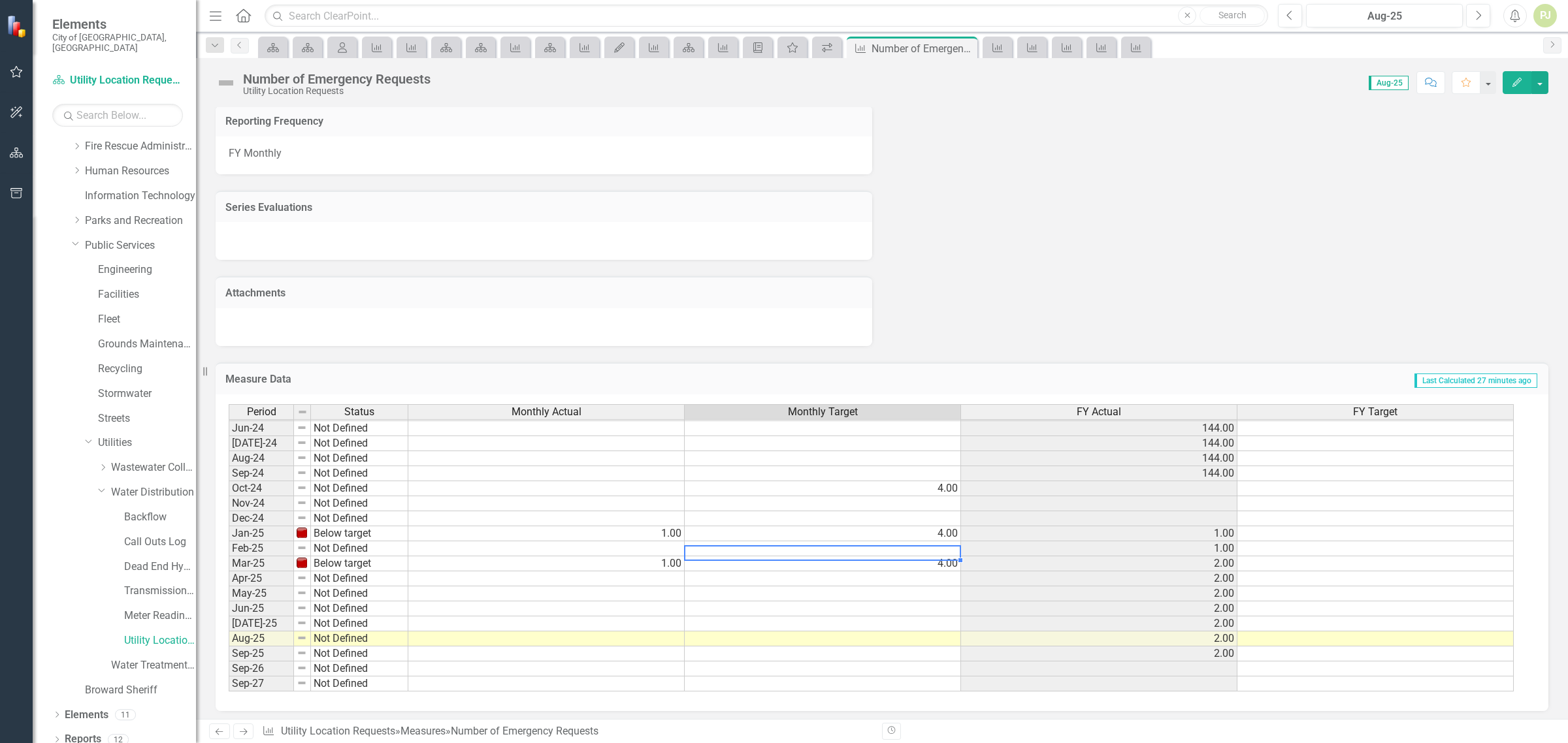
click at [941, 544] on td at bounding box center [823, 549] width 276 height 15
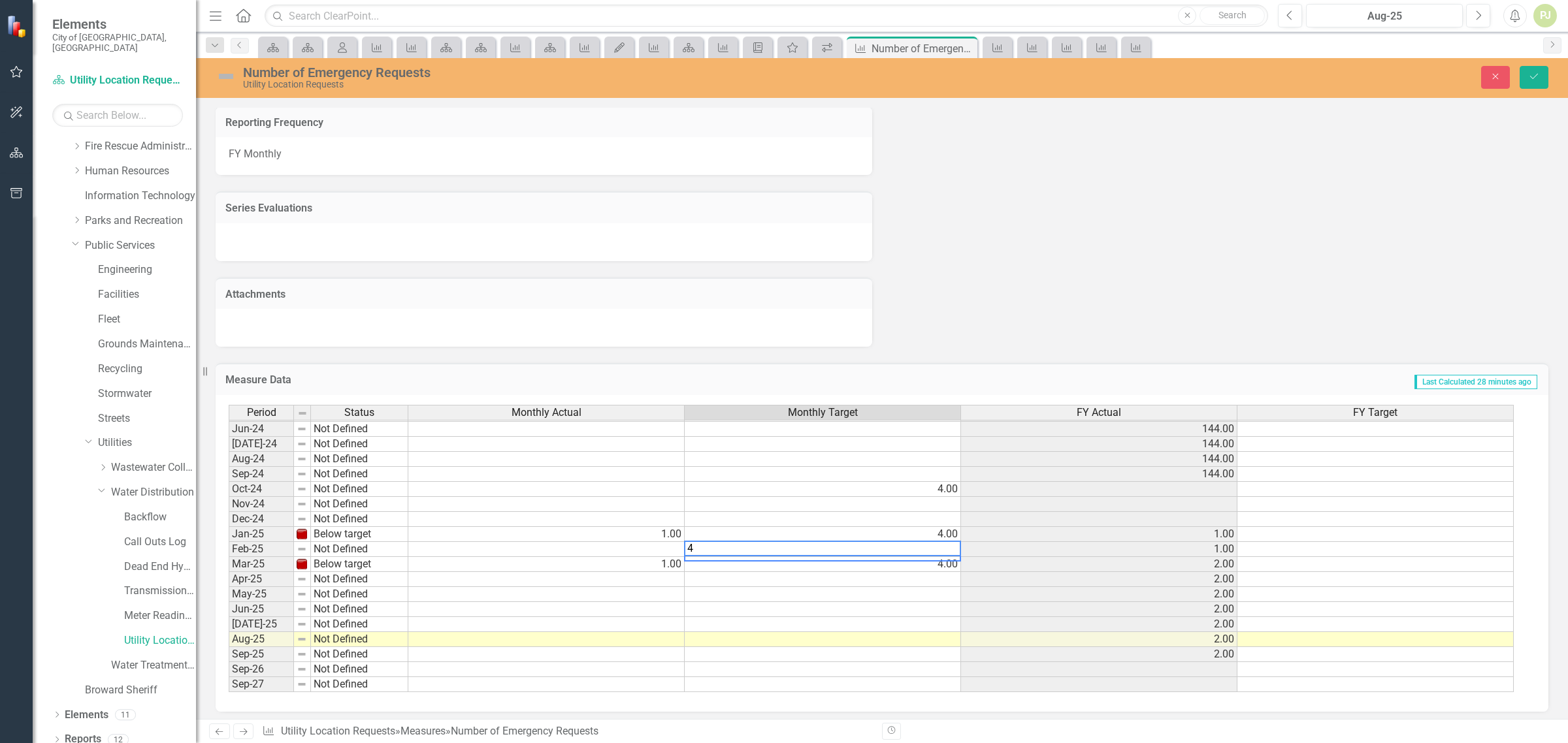
type textarea "4"
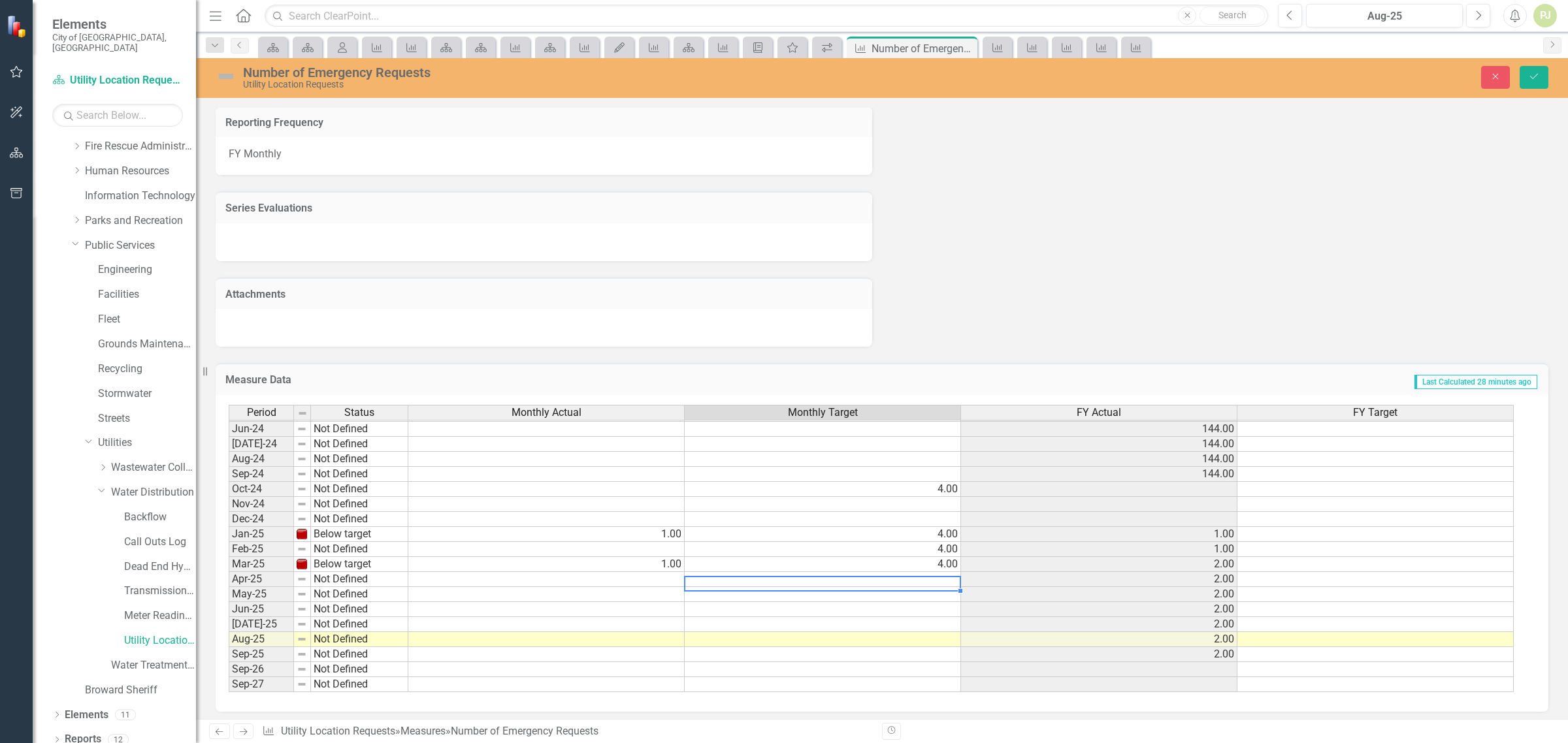
click at [852, 572] on td at bounding box center [823, 579] width 276 height 15
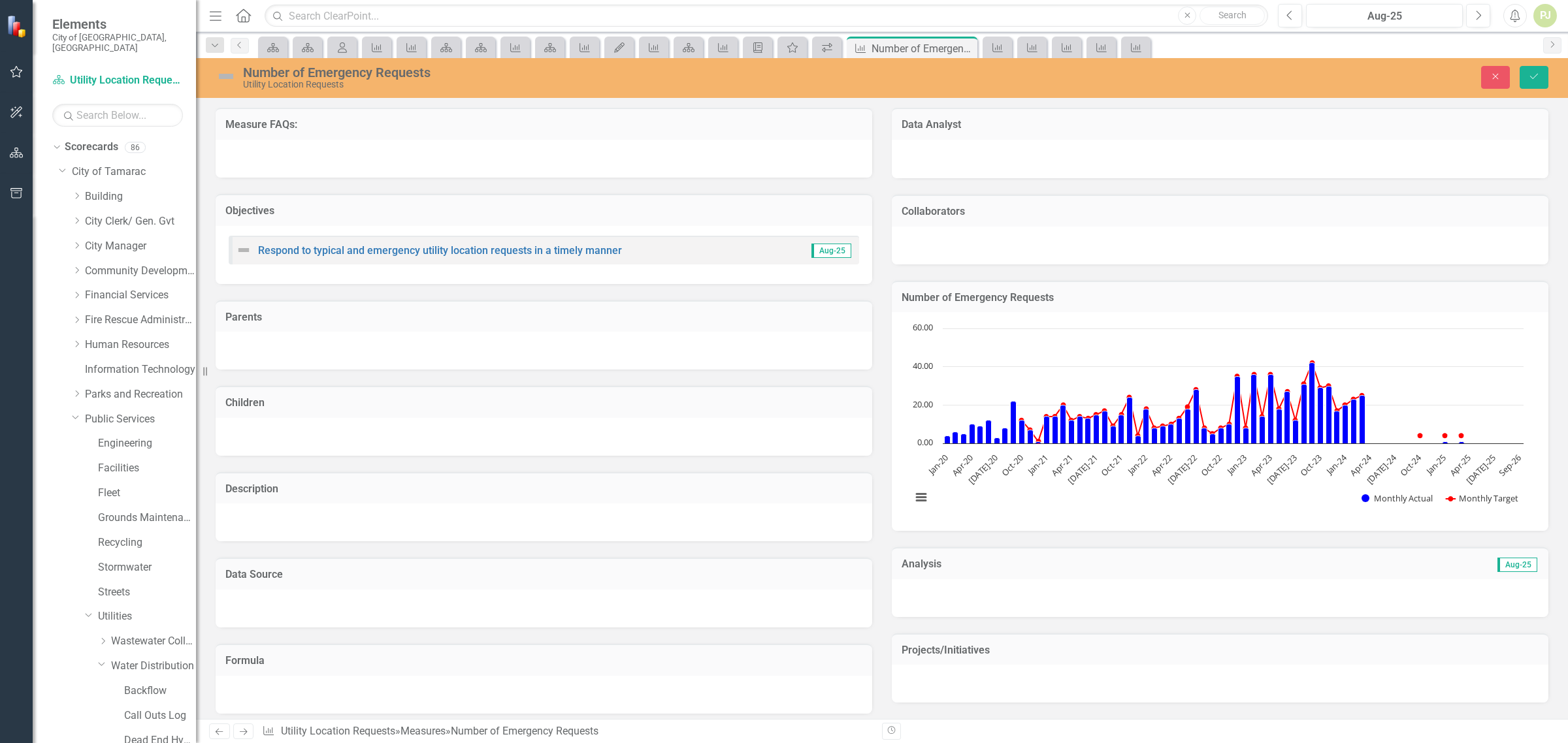
scroll to position [485, 0]
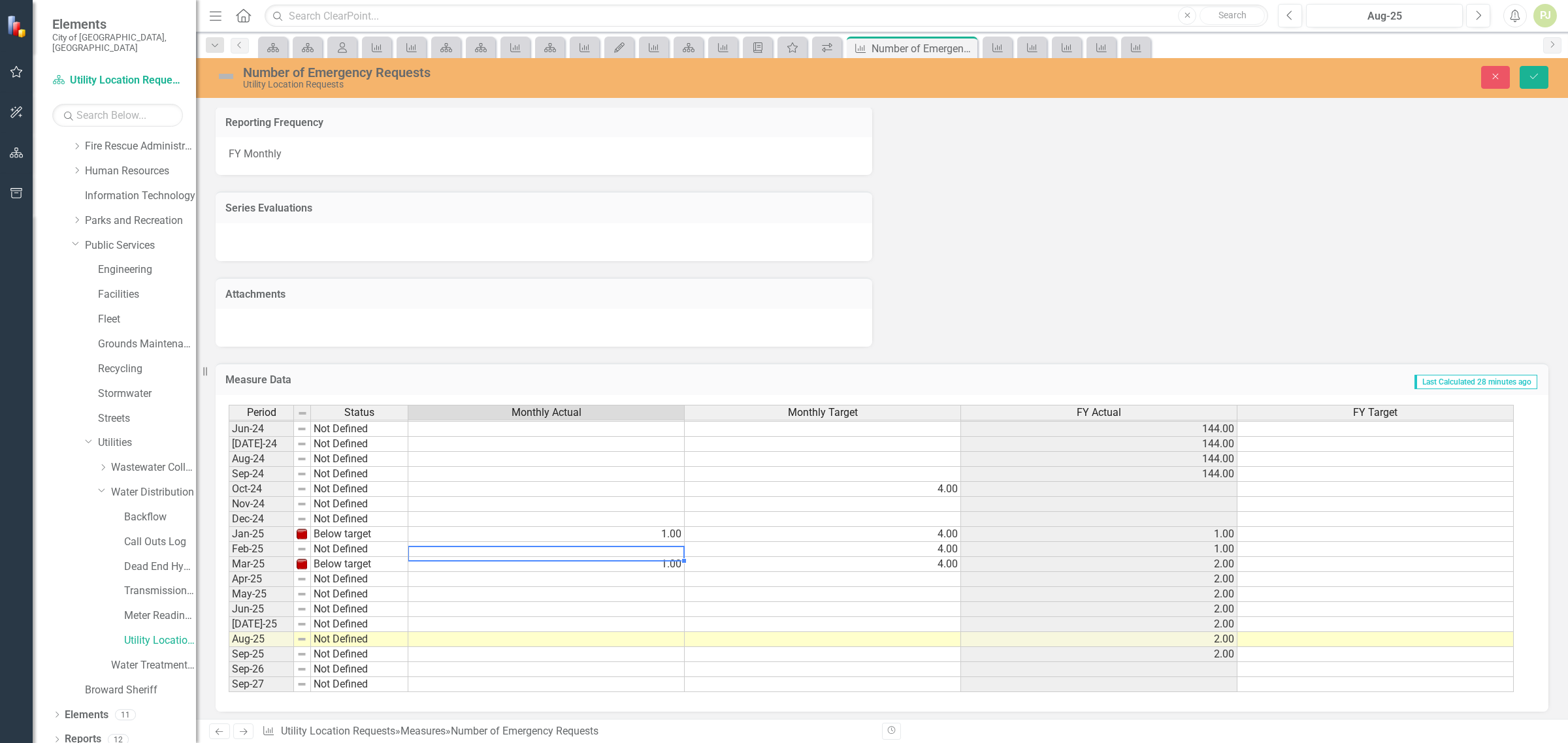
click at [665, 546] on td at bounding box center [546, 549] width 276 height 15
type textarea "1"
click at [229, 565] on div "Period Status Monthly Actual Monthly Target FY Actual FY Target May-23 Meets or…" at bounding box center [229, 451] width 0 height 482
click at [341, 542] on td "Not Defined" at bounding box center [360, 549] width 97 height 15
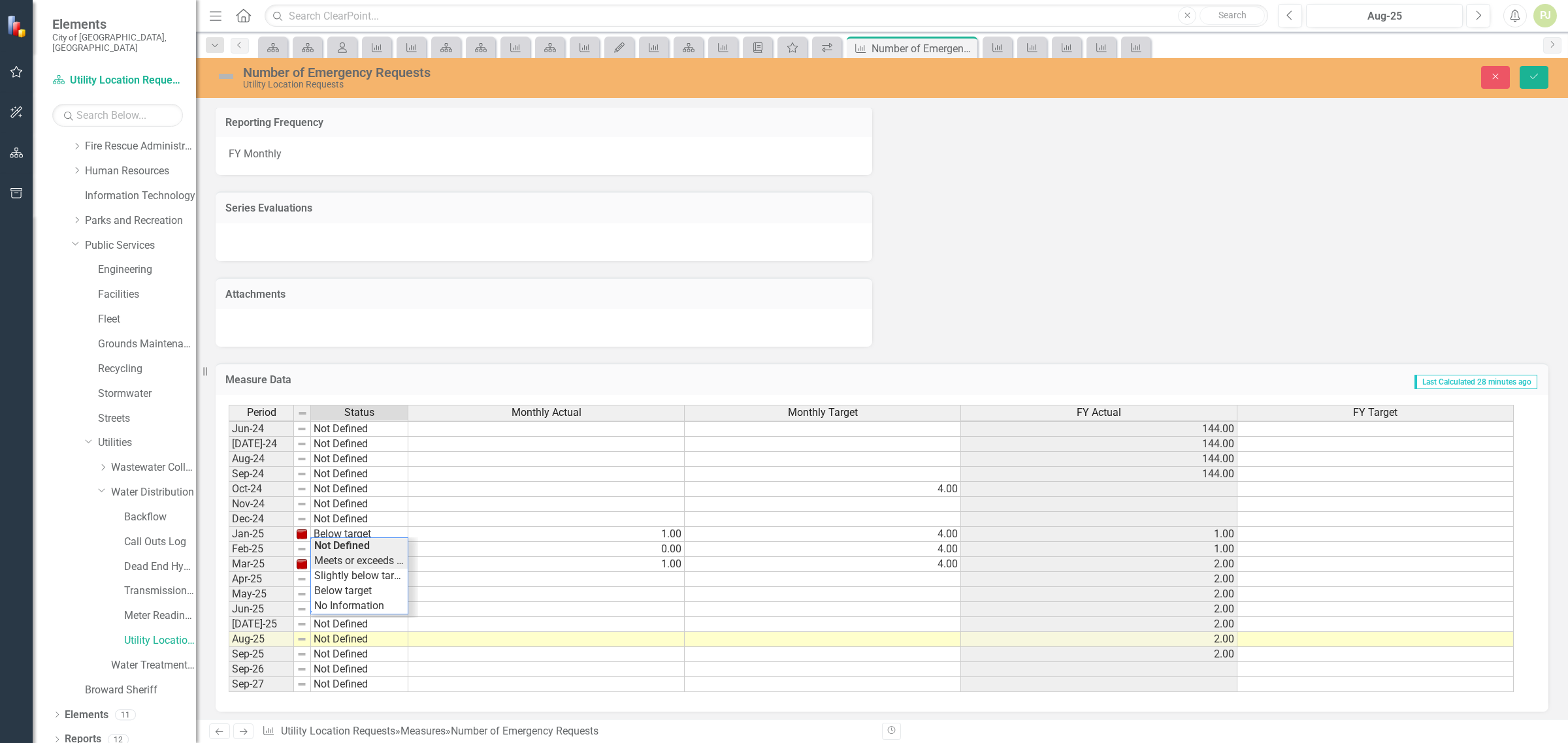
type textarea "Meets or exceeds target"
click at [344, 560] on div "Period Status Monthly Actual Monthly Target FY Actual FY Target May-23 Meets or…" at bounding box center [877, 549] width 1297 height 288
click at [1533, 82] on button "Save" at bounding box center [1533, 77] width 28 height 23
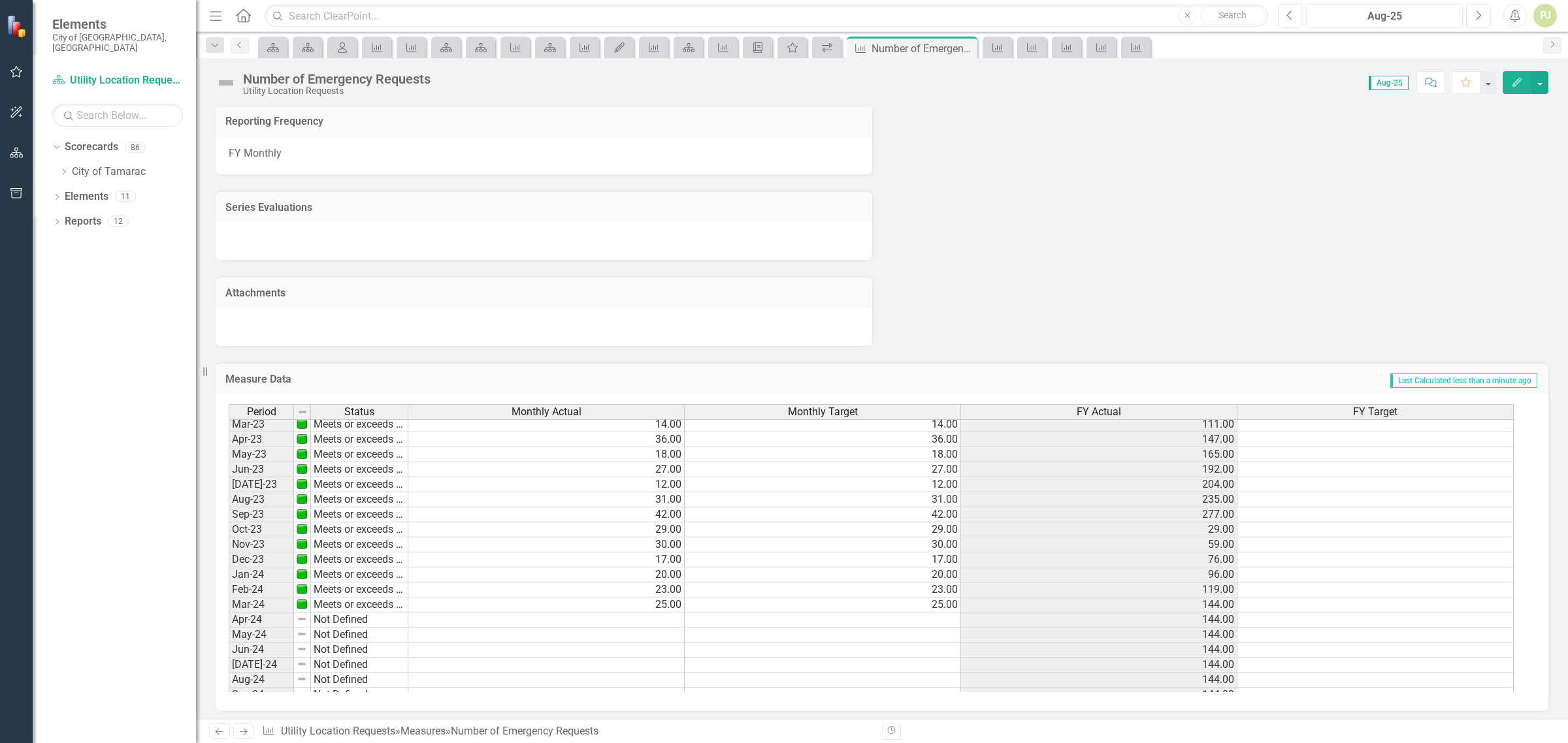
scroll to position [480, 0]
click at [56, 143] on icon "Dropdown" at bounding box center [55, 147] width 7 height 9
click at [54, 145] on icon "Dropdown" at bounding box center [57, 148] width 9 height 7
click at [64, 167] on icon "Dropdown" at bounding box center [63, 171] width 10 height 8
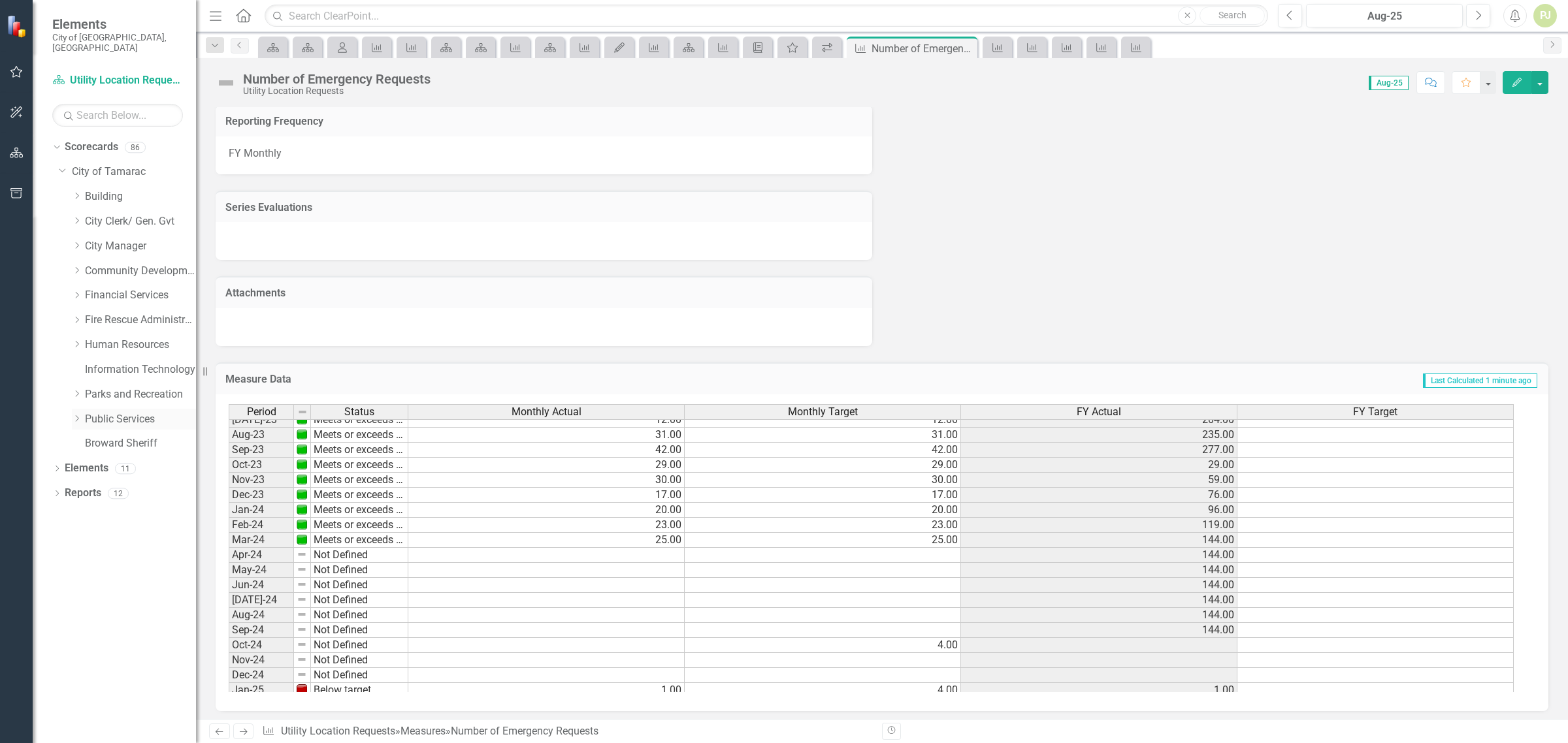
click at [77, 415] on icon at bounding box center [78, 418] width 4 height 6
click at [89, 613] on icon "Dropdown" at bounding box center [90, 617] width 10 height 8
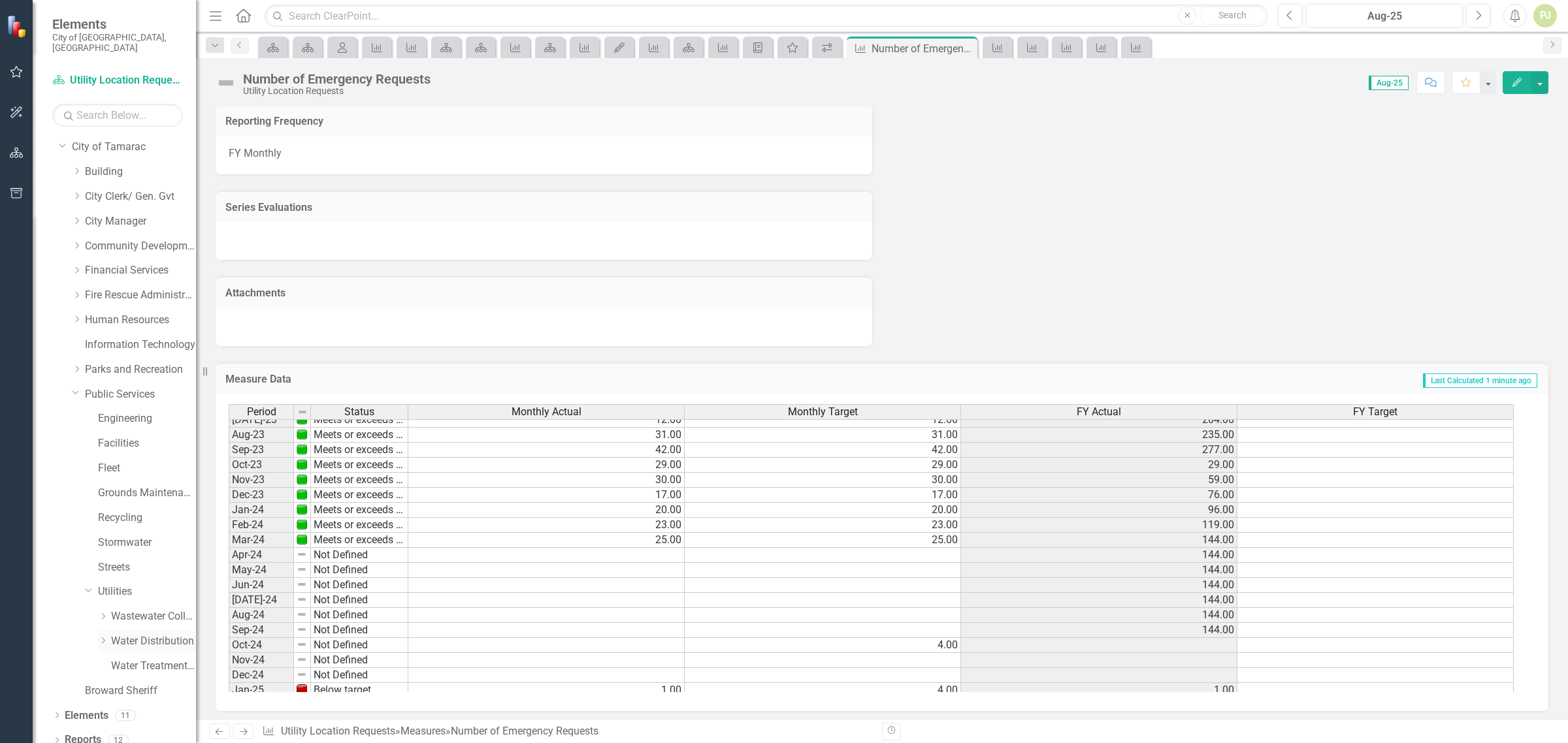
click at [102, 638] on icon at bounding box center [103, 641] width 4 height 6
click at [135, 633] on link "Utility Location Requests" at bounding box center [160, 641] width 72 height 15
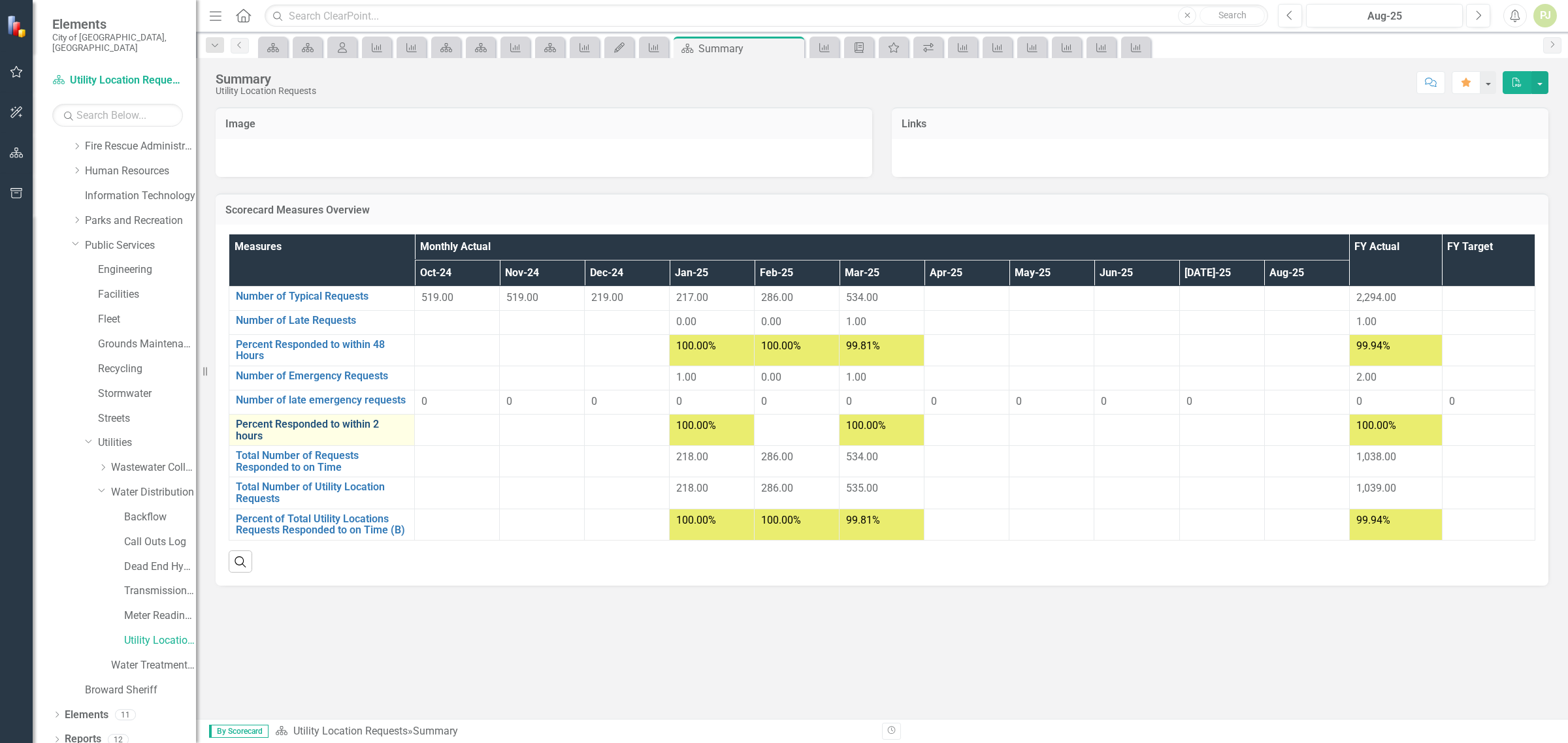
click at [299, 435] on link "Percent Responded to within 2 hours" at bounding box center [322, 430] width 172 height 23
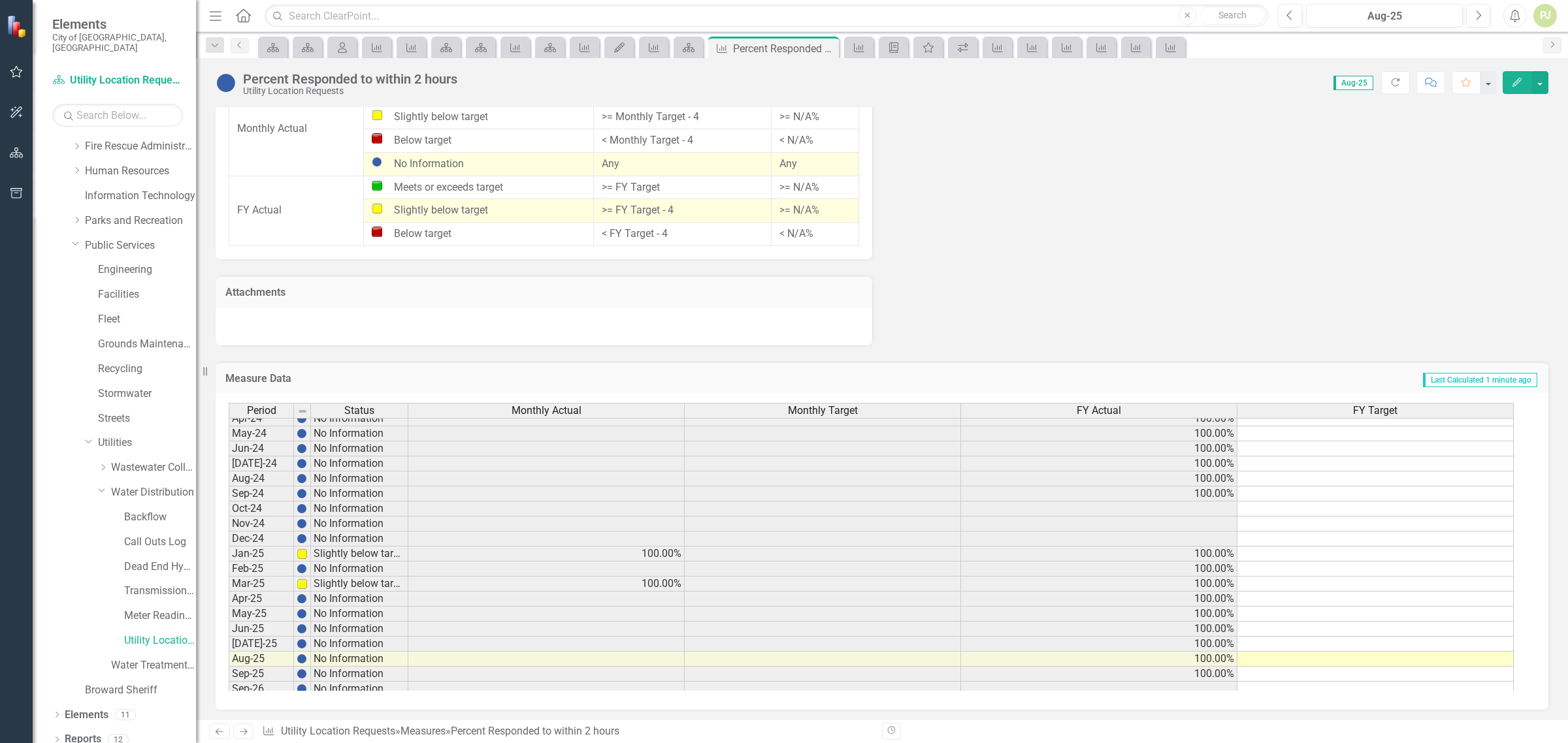
scroll to position [485, 0]
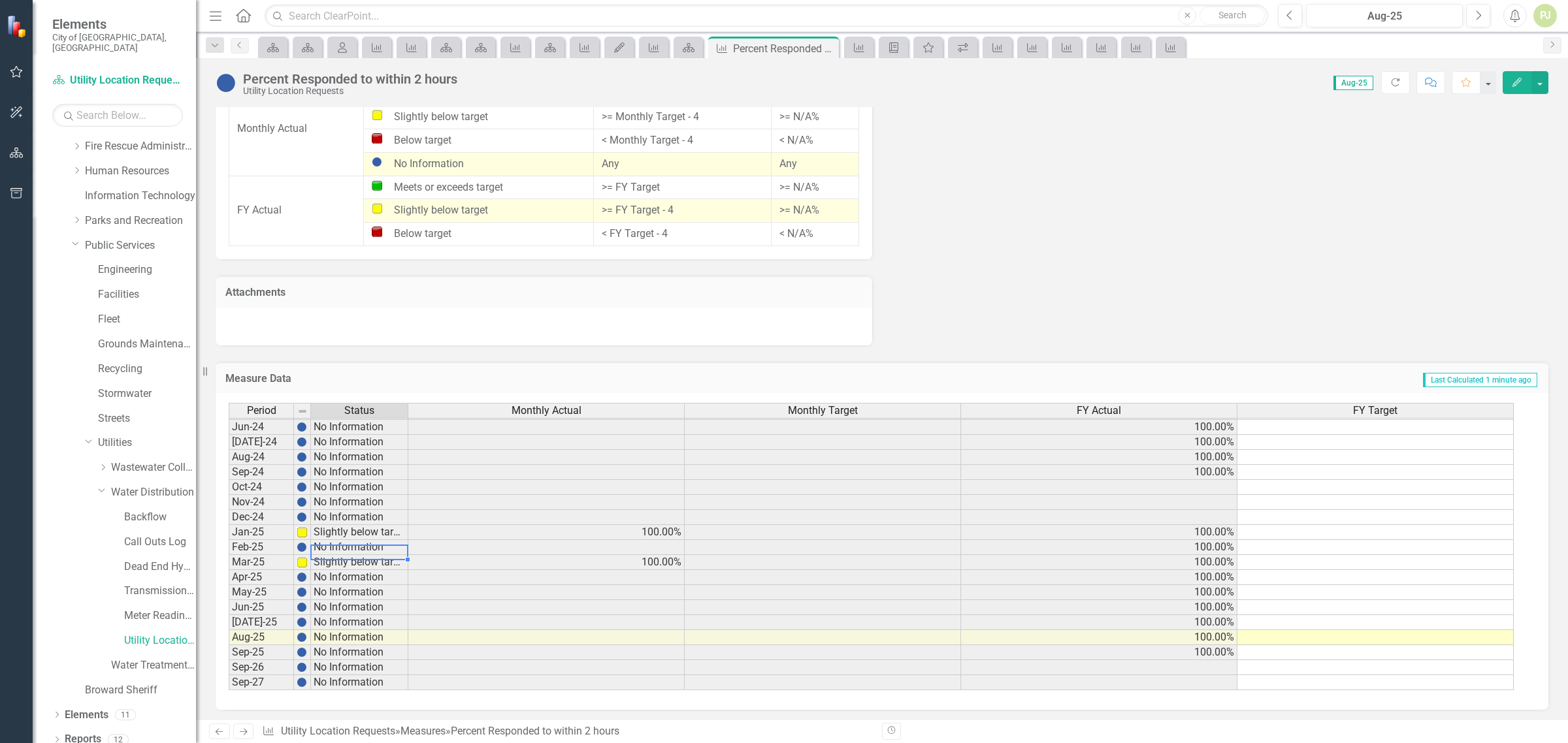
click at [339, 544] on tbody "Nov-22 Slightly below target Dec-22 Slightly below target Jan-23 Slightly below…" at bounding box center [319, 412] width 179 height 556
click at [339, 544] on td "No Information" at bounding box center [360, 547] width 97 height 15
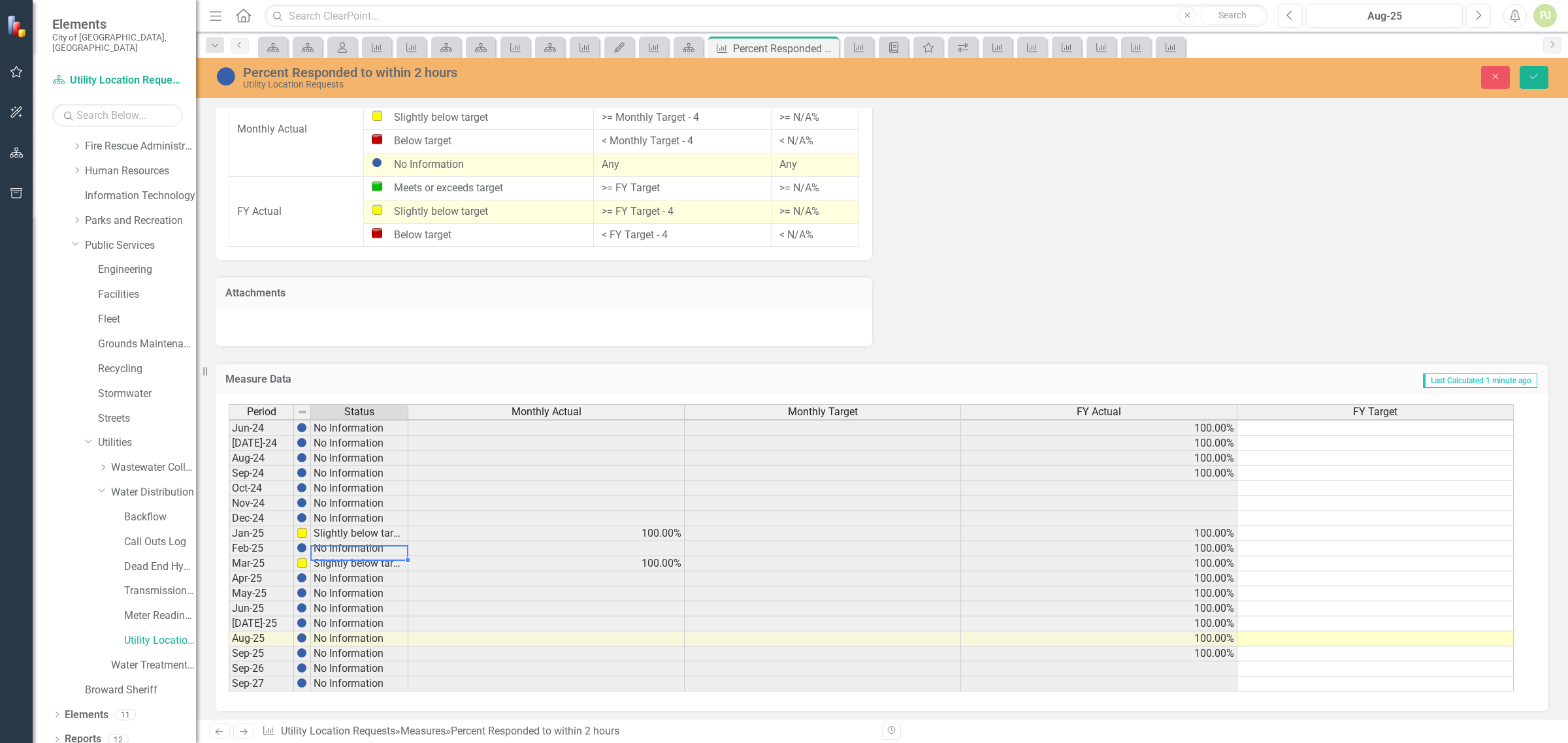
click at [395, 542] on td "No Information" at bounding box center [360, 549] width 97 height 15
click at [393, 542] on td "No Information" at bounding box center [360, 549] width 97 height 15
click at [425, 542] on td at bounding box center [546, 549] width 276 height 15
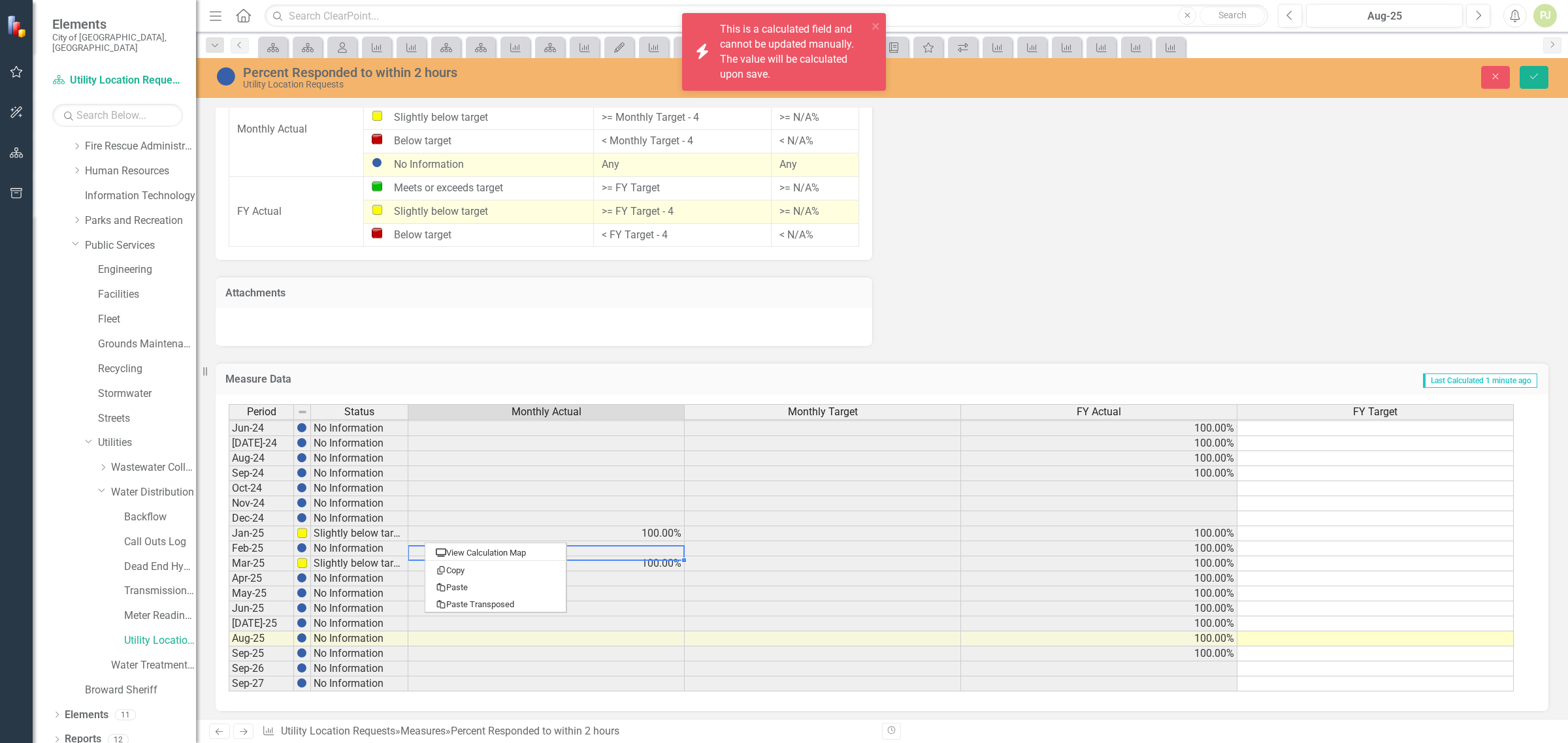
click at [425, 543] on table "View Calculation Map Copy Paste Paste Transposed" at bounding box center [496, 577] width 143 height 70
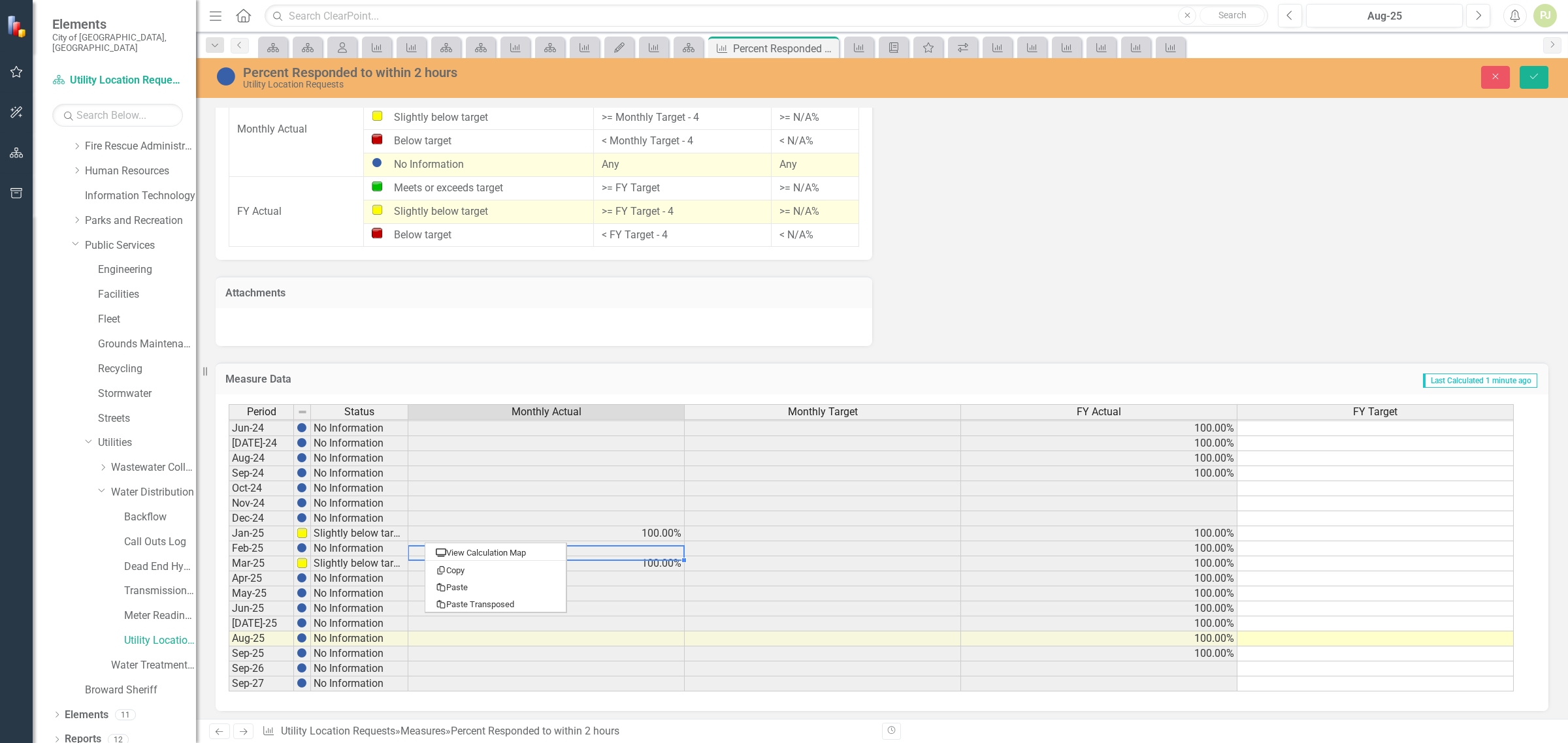
click at [425, 543] on table "View Calculation Map Copy Paste Paste Transposed" at bounding box center [496, 577] width 143 height 70
click at [263, 545] on td "Feb-25" at bounding box center [261, 549] width 65 height 15
click at [301, 544] on img at bounding box center [301, 547] width 10 height 10
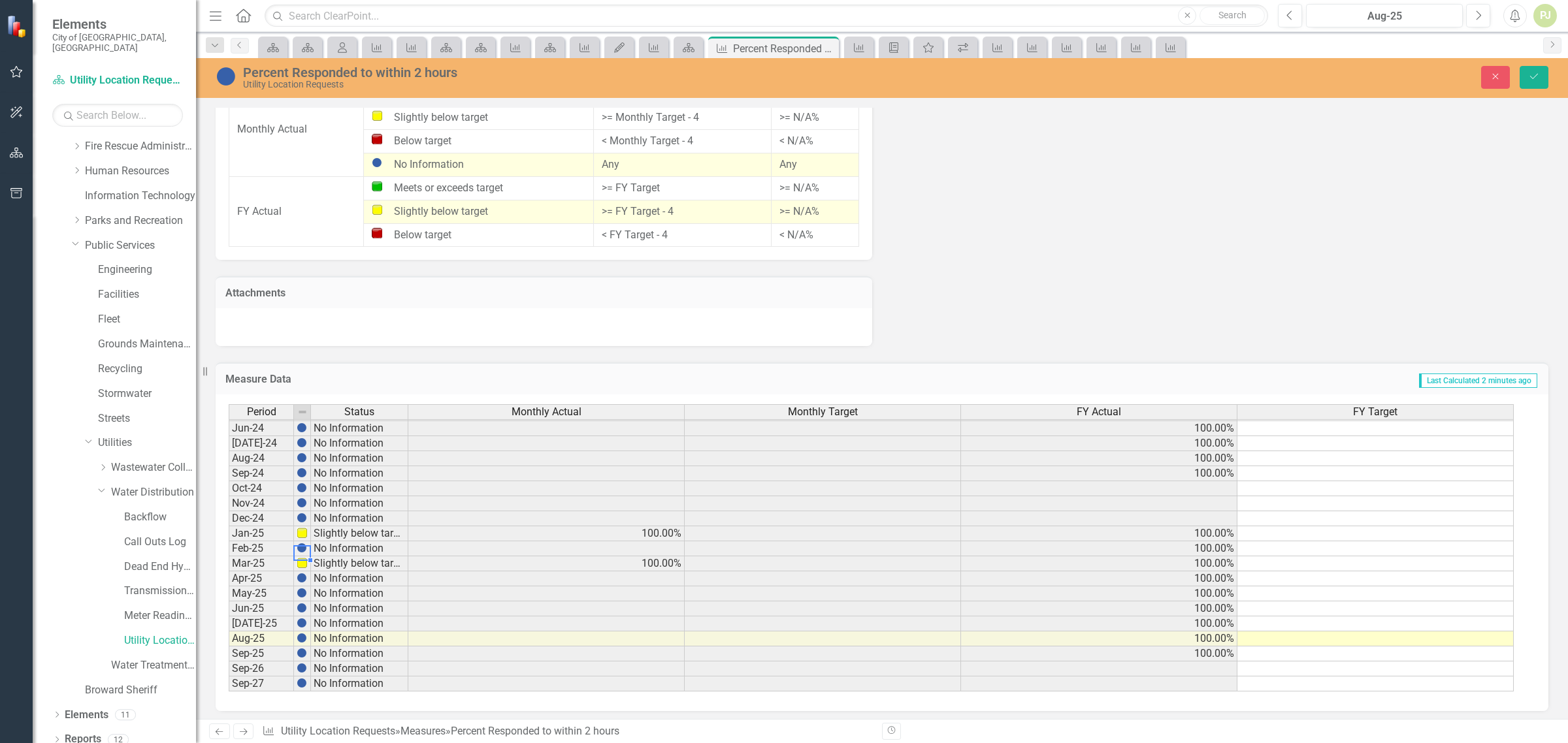
click at [301, 544] on img at bounding box center [301, 547] width 10 height 10
click at [297, 528] on img at bounding box center [301, 533] width 10 height 10
click at [323, 526] on td "Slightly below target" at bounding box center [360, 533] width 97 height 15
click at [1206, 530] on td "100.00%" at bounding box center [1099, 533] width 276 height 15
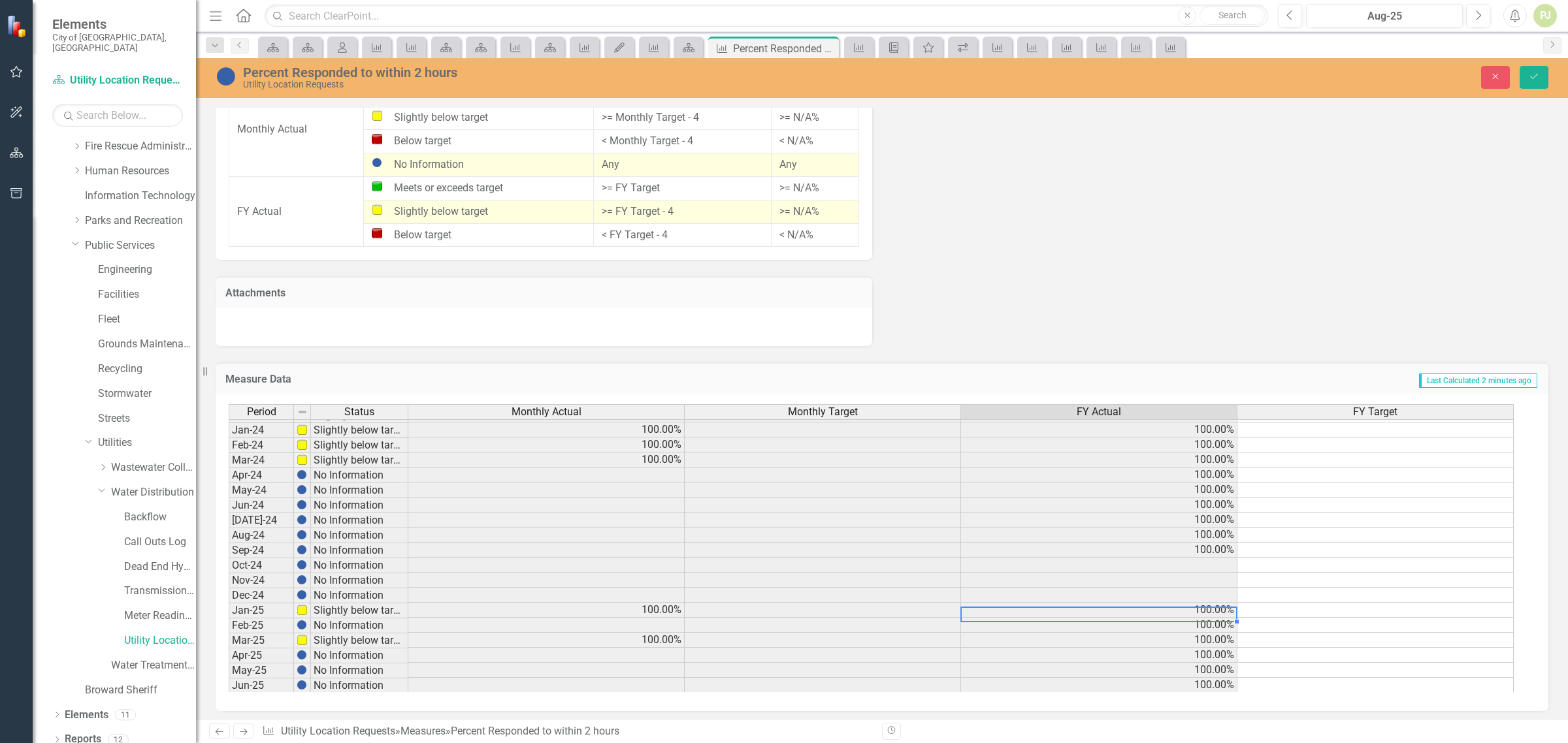
scroll to position [403, 0]
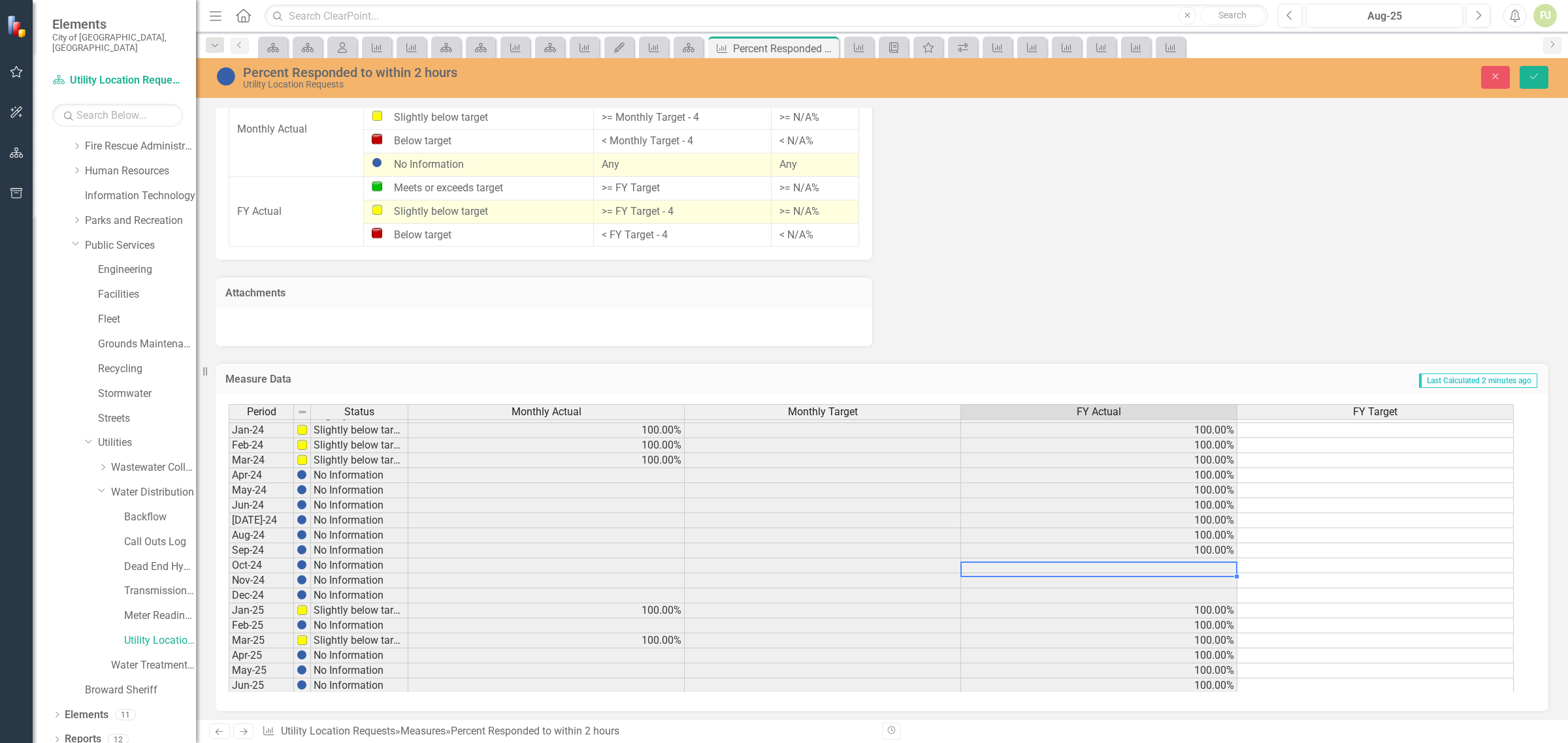
click at [1217, 563] on td at bounding box center [1099, 565] width 276 height 15
click at [318, 565] on td "No Information" at bounding box center [360, 565] width 97 height 15
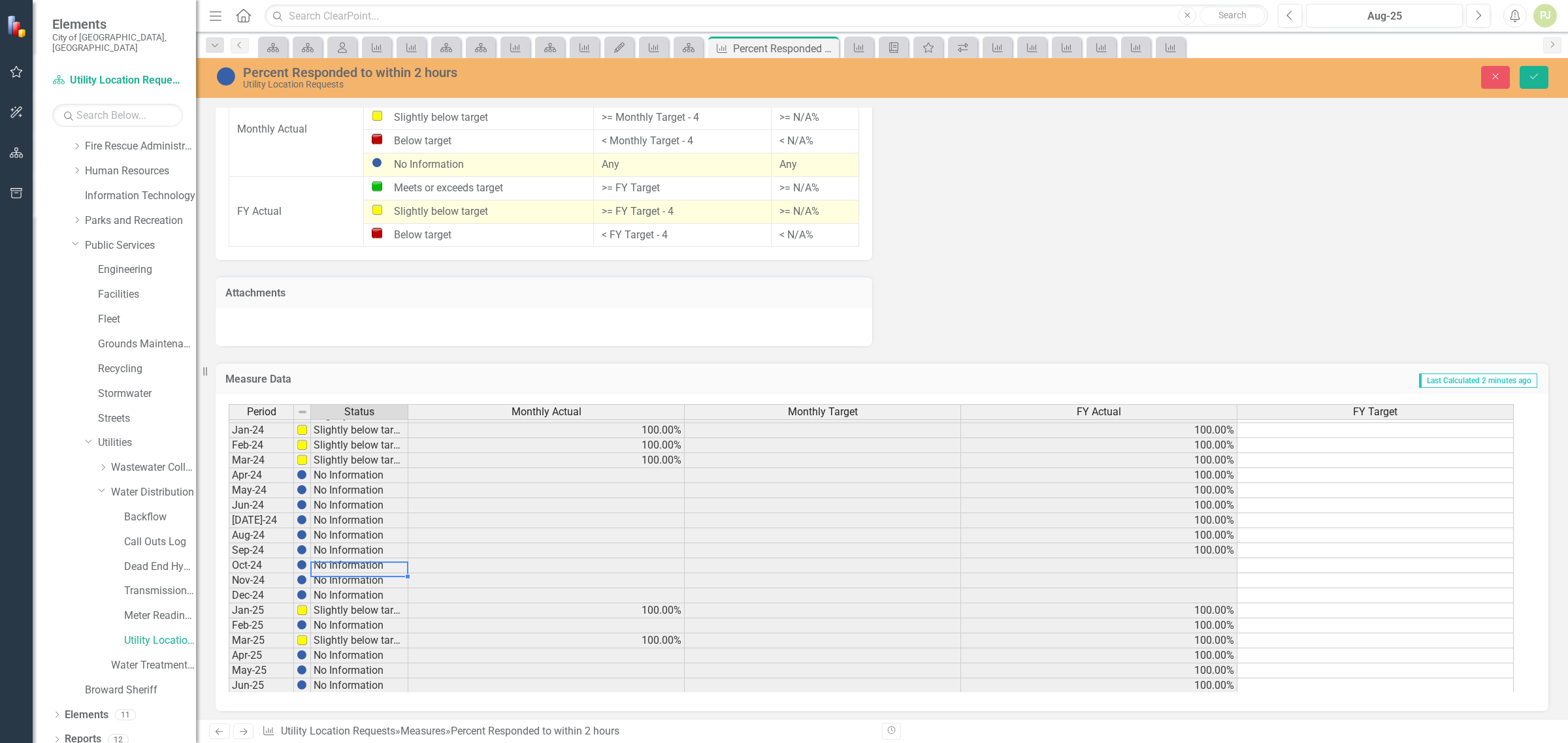
click at [318, 565] on td "No Information" at bounding box center [360, 565] width 97 height 15
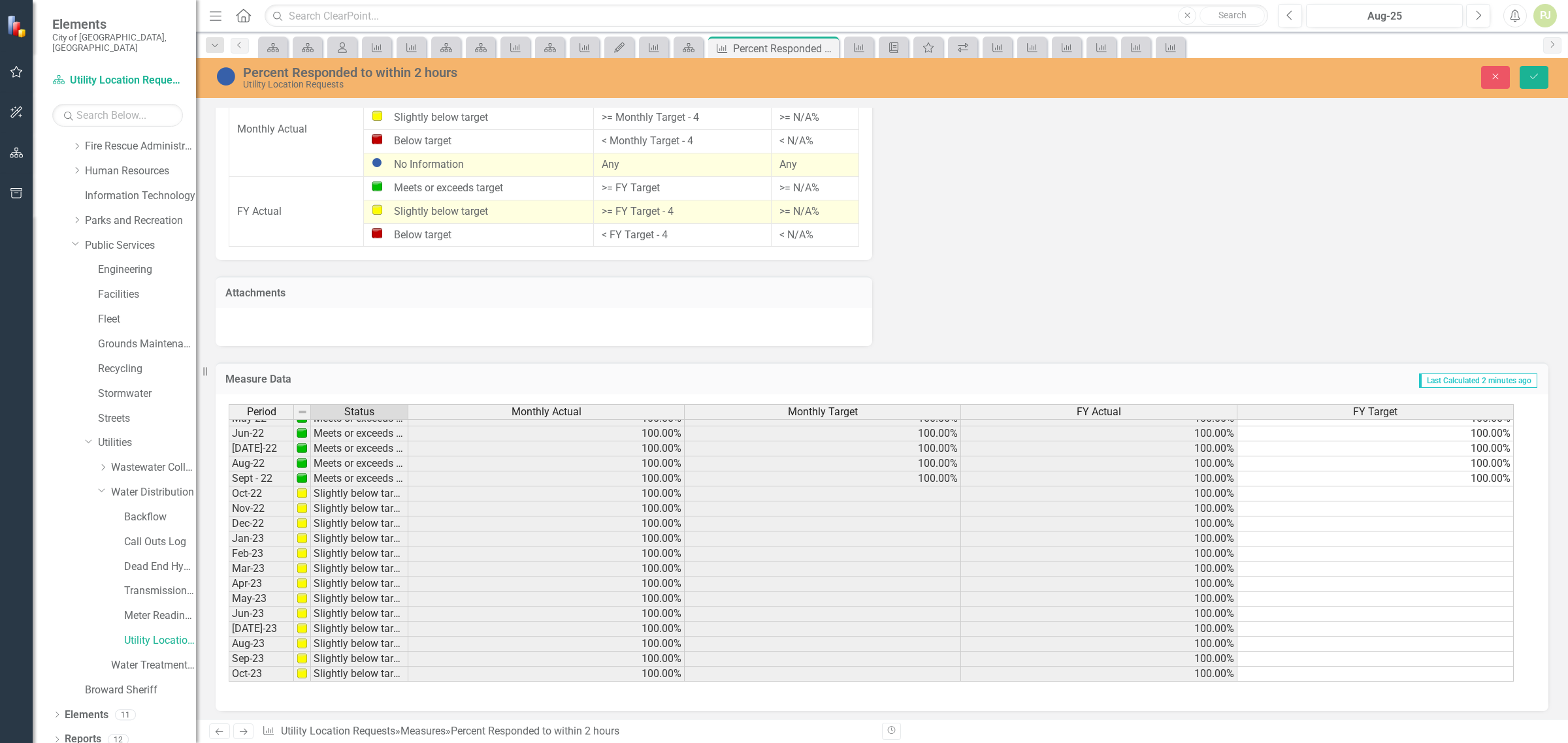
scroll to position [245, 0]
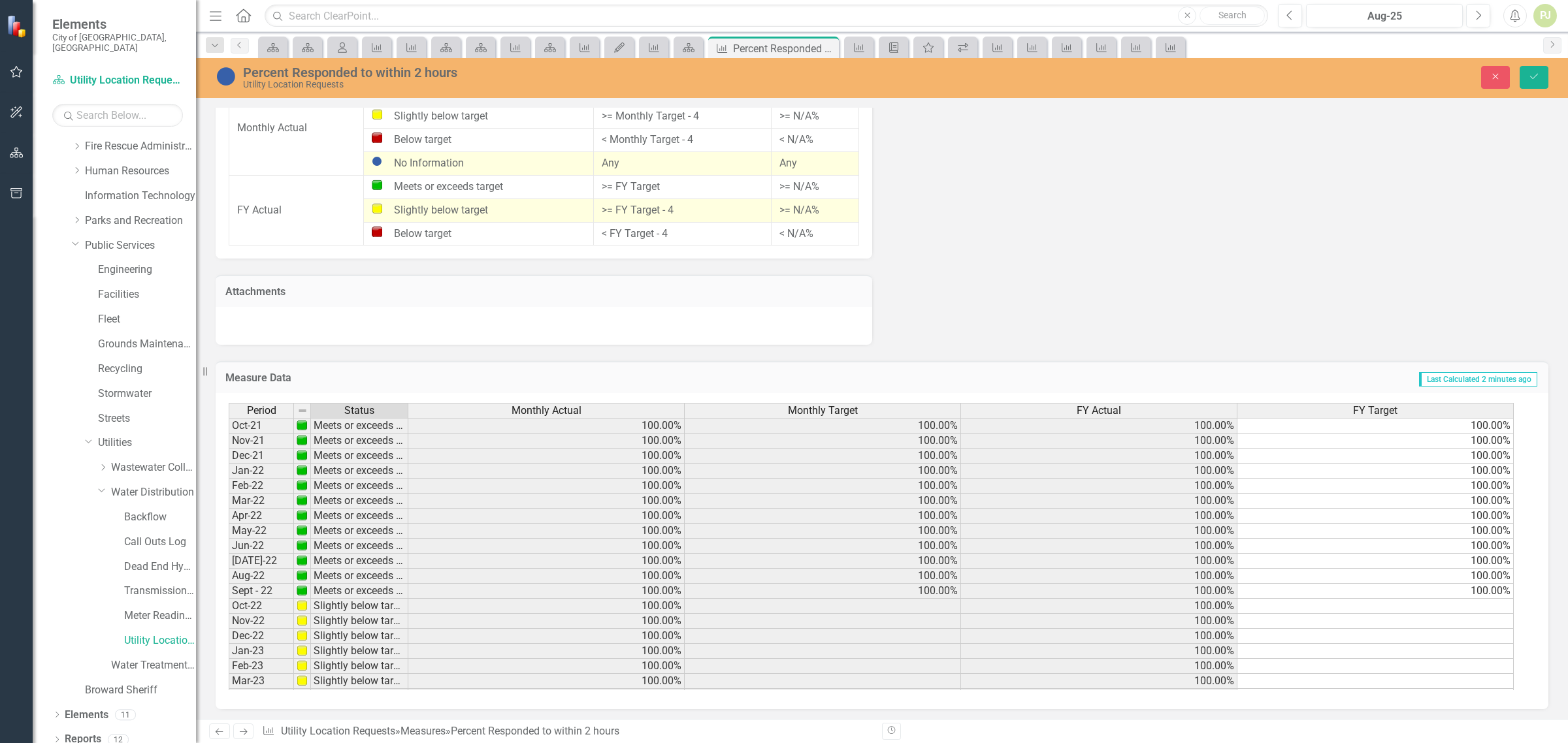
click at [1497, 596] on td "100.00%" at bounding box center [1376, 591] width 276 height 15
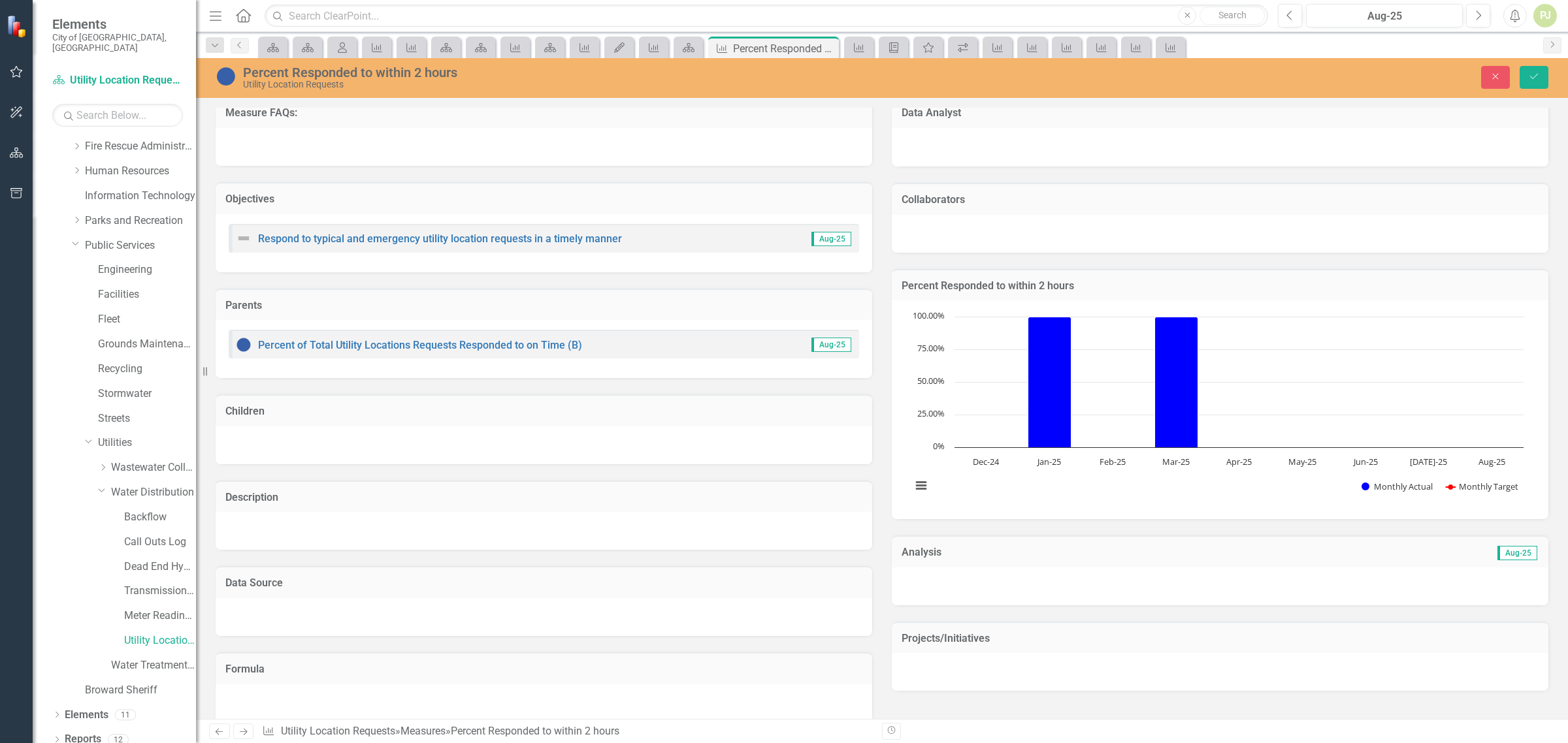
scroll to position [0, 0]
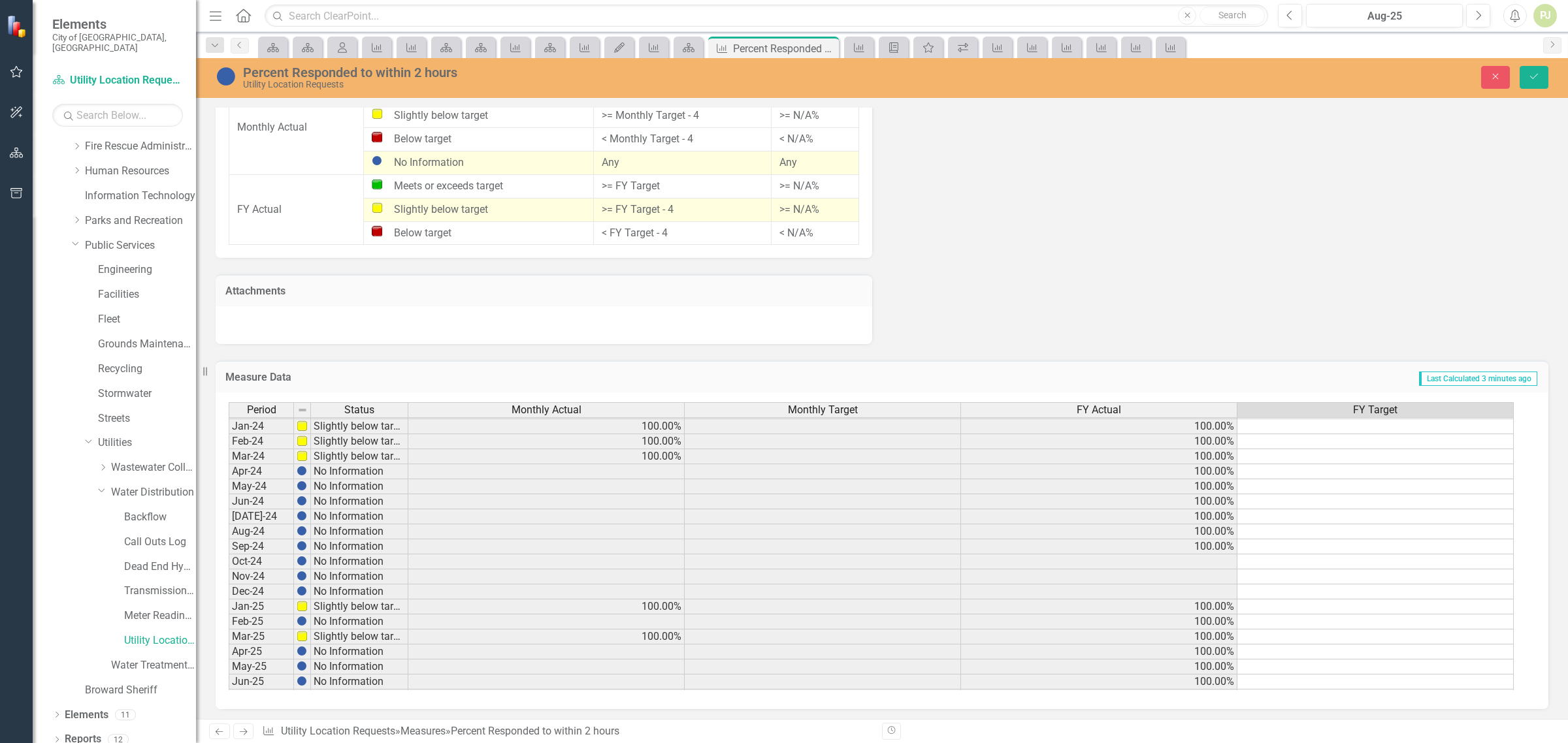
click at [351, 595] on td "No Information" at bounding box center [360, 592] width 97 height 15
click at [306, 592] on img at bounding box center [301, 590] width 10 height 10
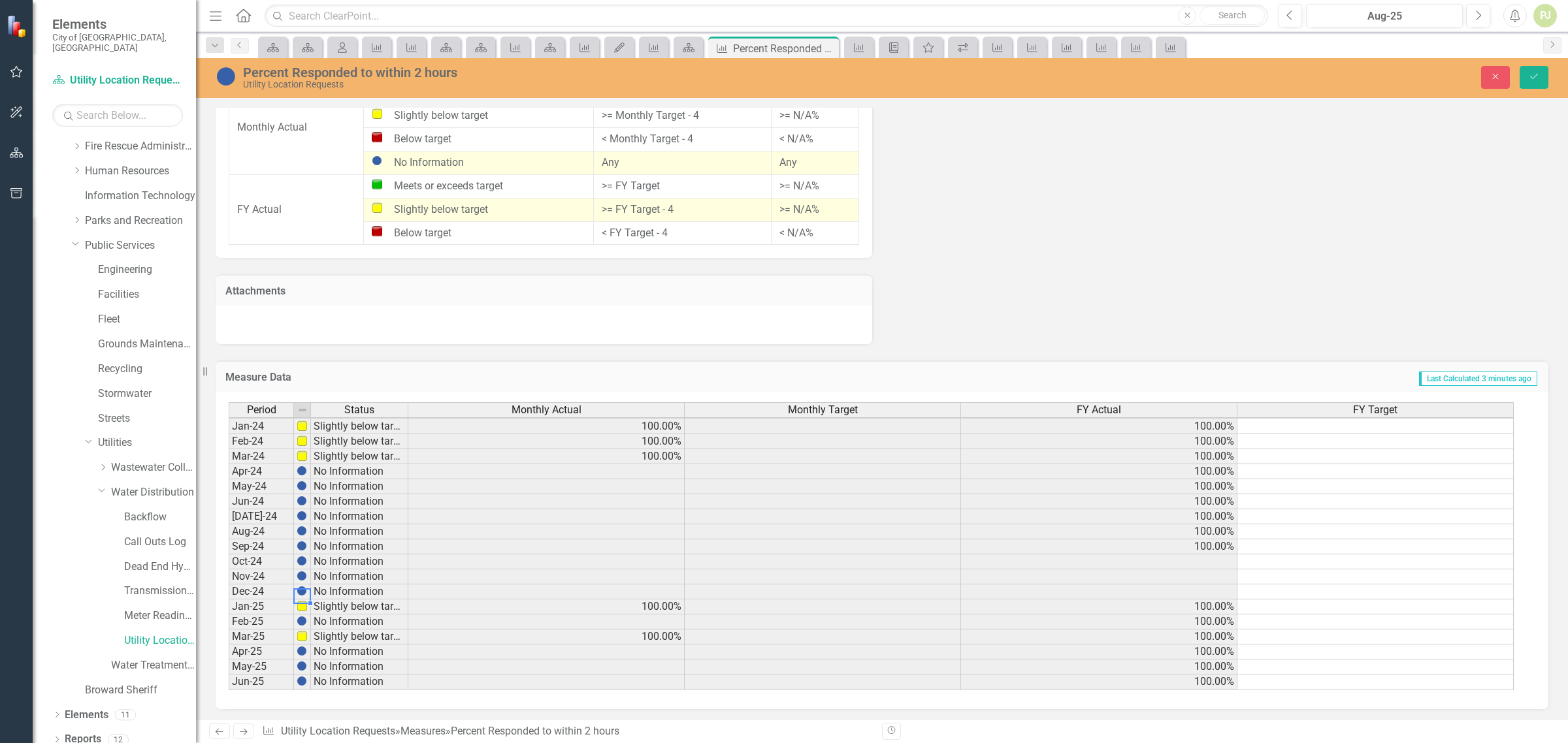
click at [328, 590] on td "No Information" at bounding box center [360, 592] width 97 height 15
click at [403, 591] on td "No Information" at bounding box center [360, 592] width 97 height 15
click at [229, 599] on div "Period Status Monthly Actual Monthly Target FY Actual FY Target Jan-23 Slightly…" at bounding box center [229, 493] width 0 height 542
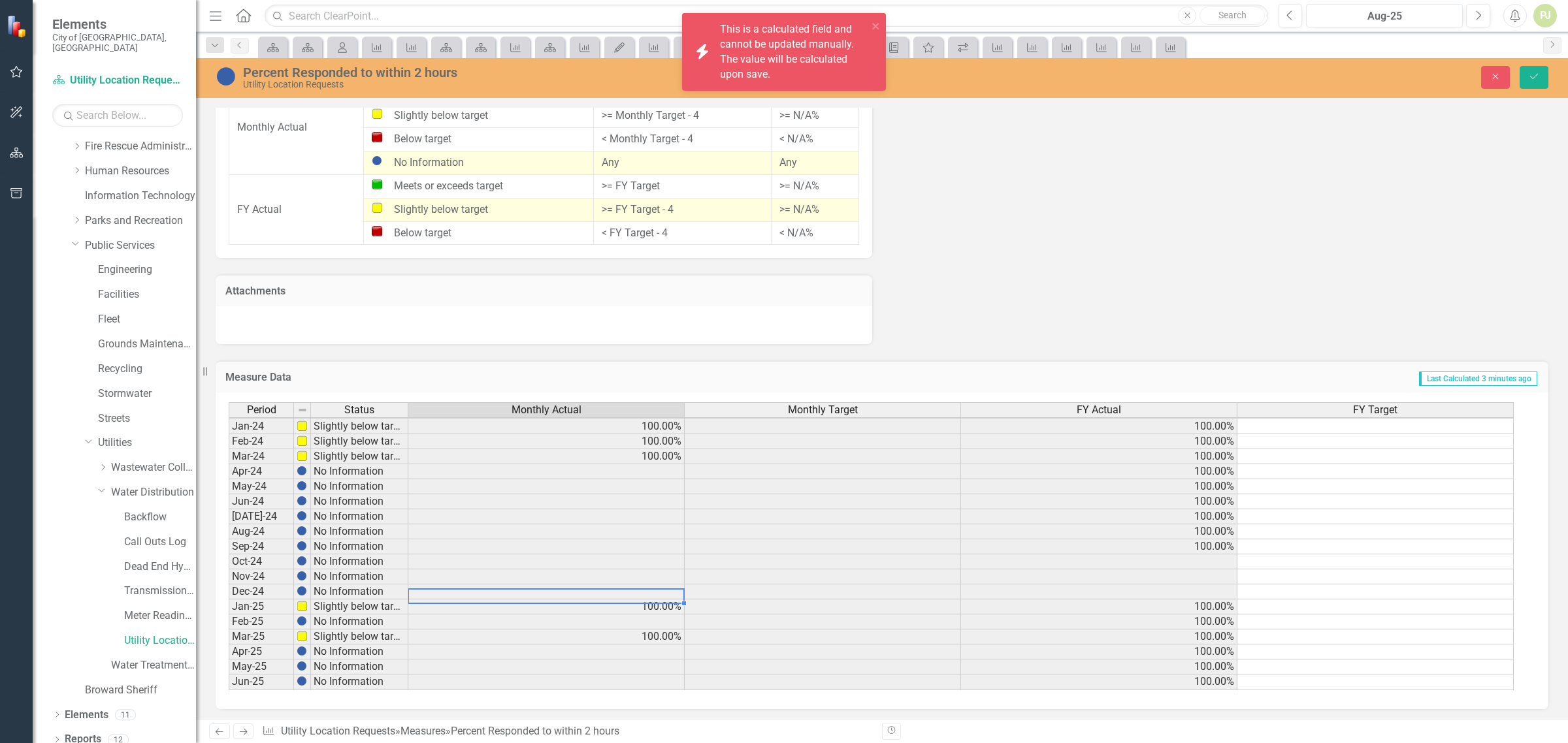
click at [460, 603] on div at bounding box center [546, 603] width 276 height 1
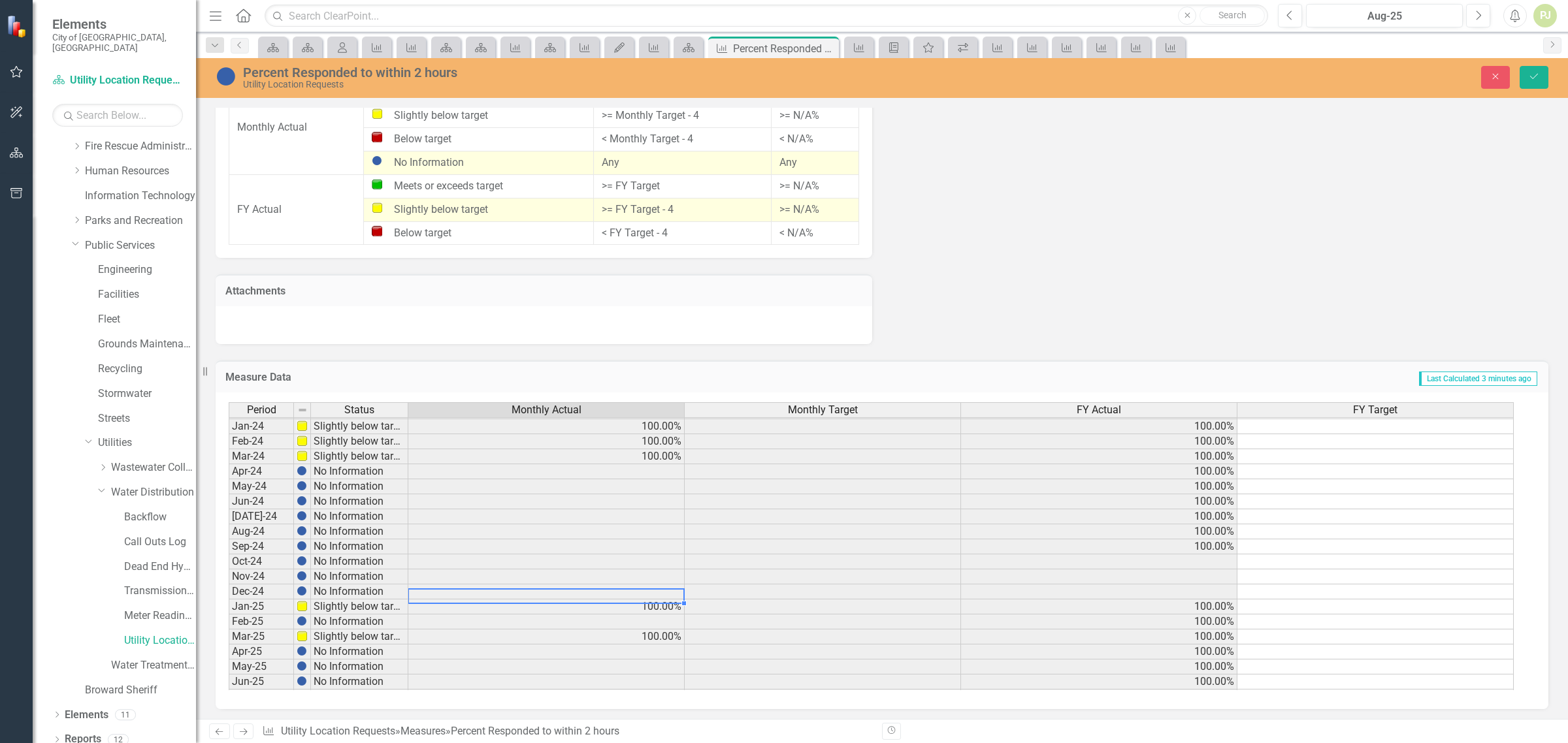
click at [464, 591] on td at bounding box center [546, 592] width 276 height 15
click at [162, 633] on link "Utility Location Requests" at bounding box center [160, 641] width 72 height 15
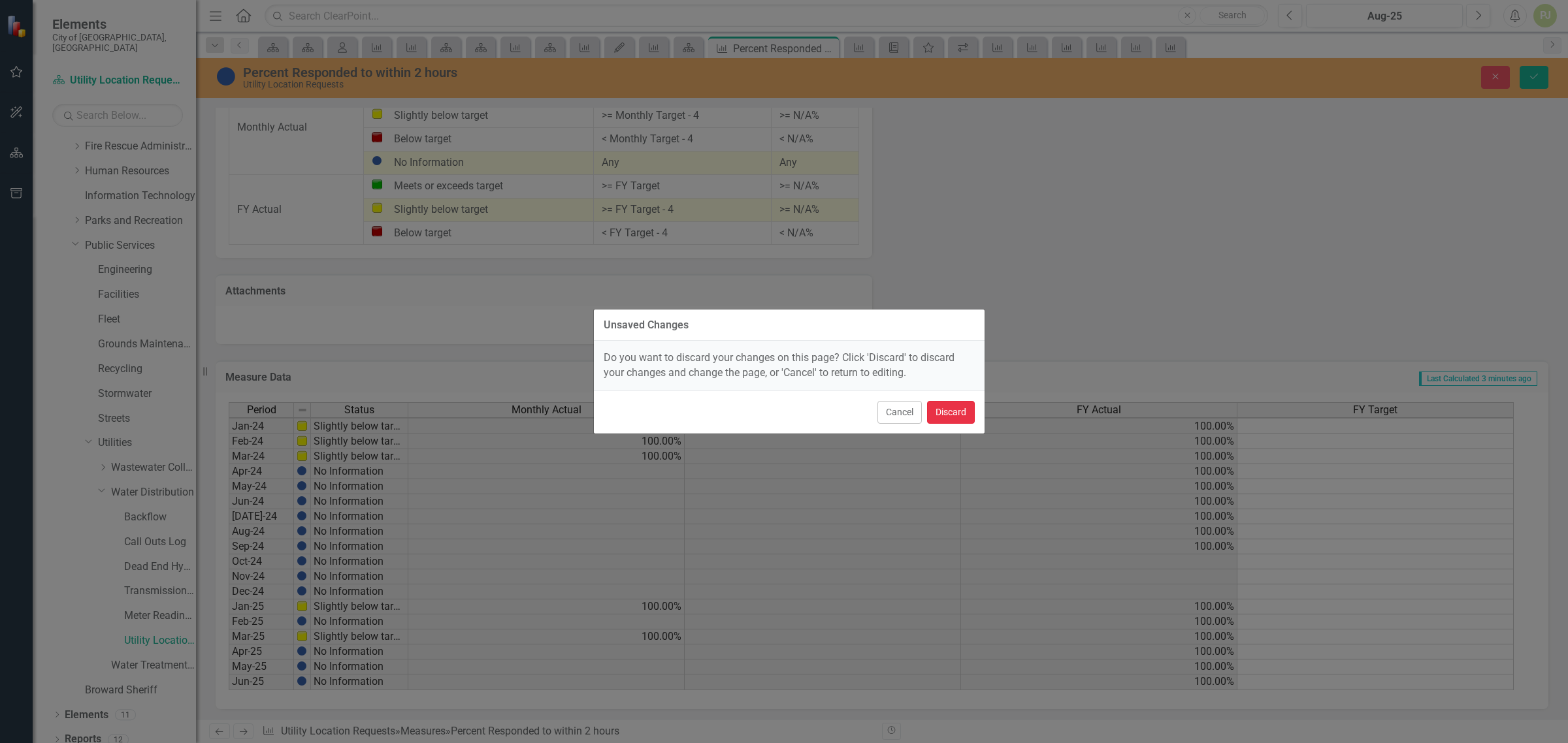
click at [955, 415] on button "Discard" at bounding box center [951, 412] width 48 height 23
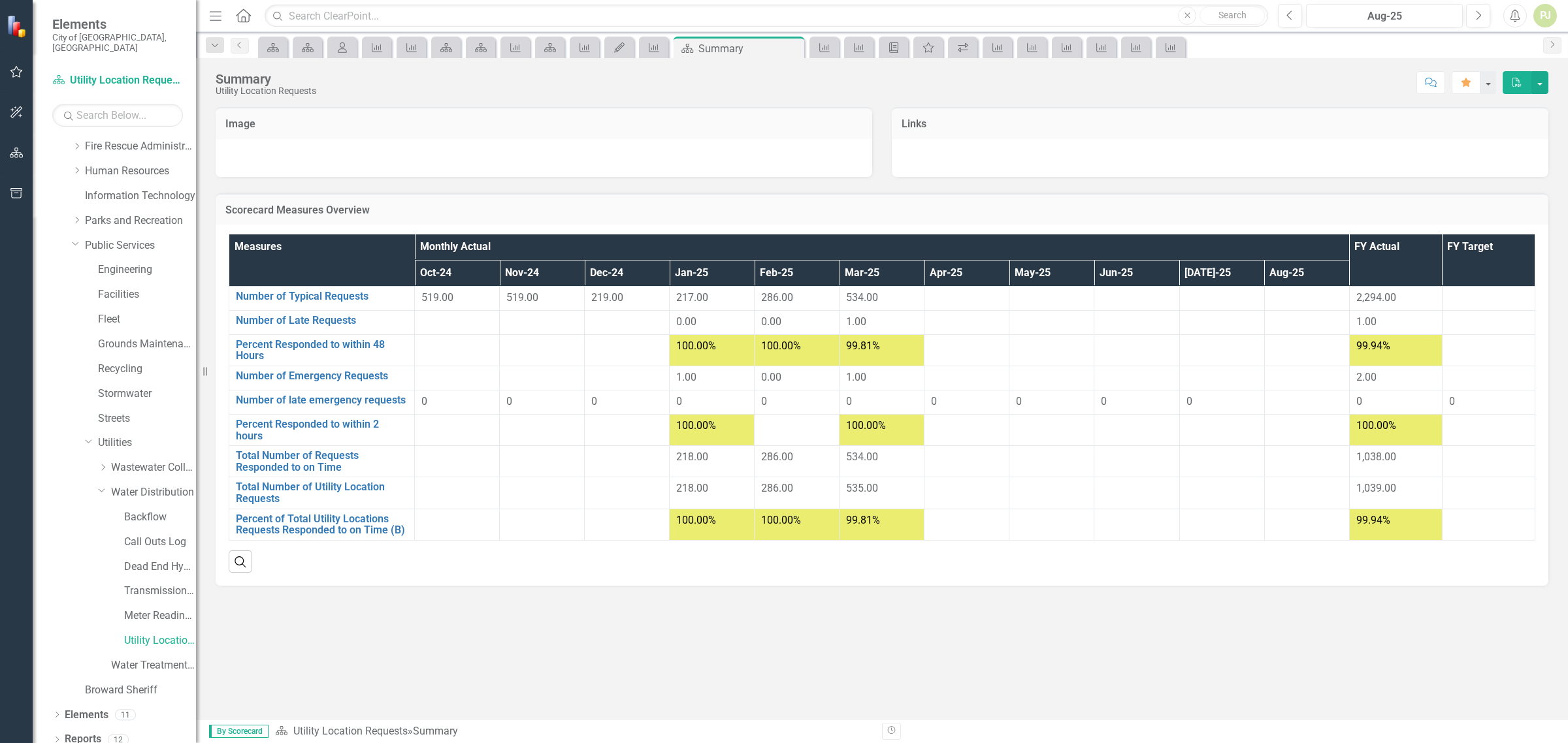
click at [768, 403] on div "0" at bounding box center [797, 402] width 71 height 15
click at [811, 431] on div at bounding box center [797, 426] width 71 height 16
click at [770, 405] on div "0" at bounding box center [797, 402] width 71 height 15
click at [769, 405] on div "0" at bounding box center [797, 402] width 71 height 15
click at [771, 435] on div at bounding box center [797, 426] width 71 height 16
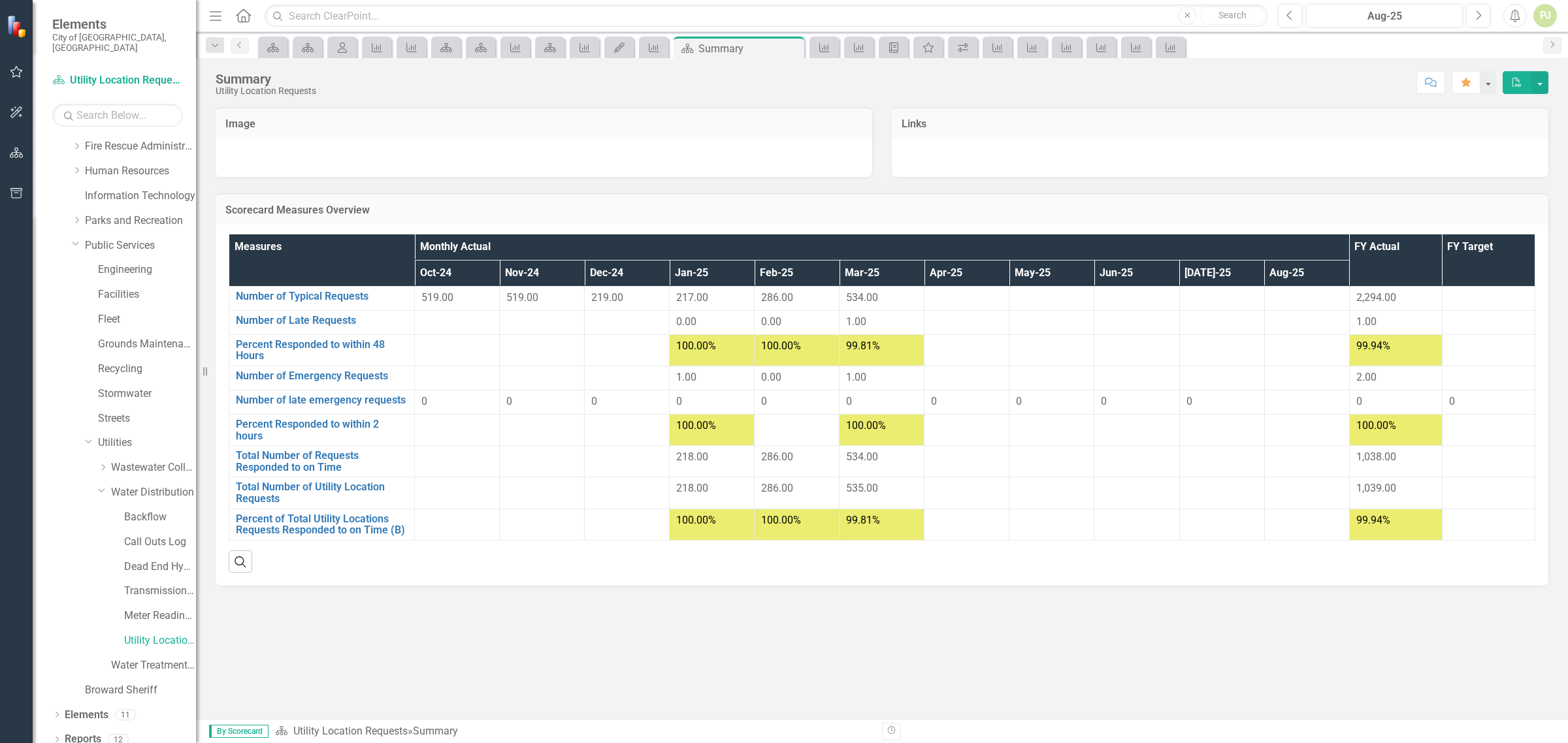
click at [784, 447] on td "286.00" at bounding box center [796, 462] width 85 height 31
click at [791, 490] on span "286.00" at bounding box center [777, 489] width 32 height 13
click at [785, 518] on span "100.00%" at bounding box center [782, 521] width 40 height 13
click at [367, 380] on link "Number of Emergency Requests" at bounding box center [322, 376] width 172 height 12
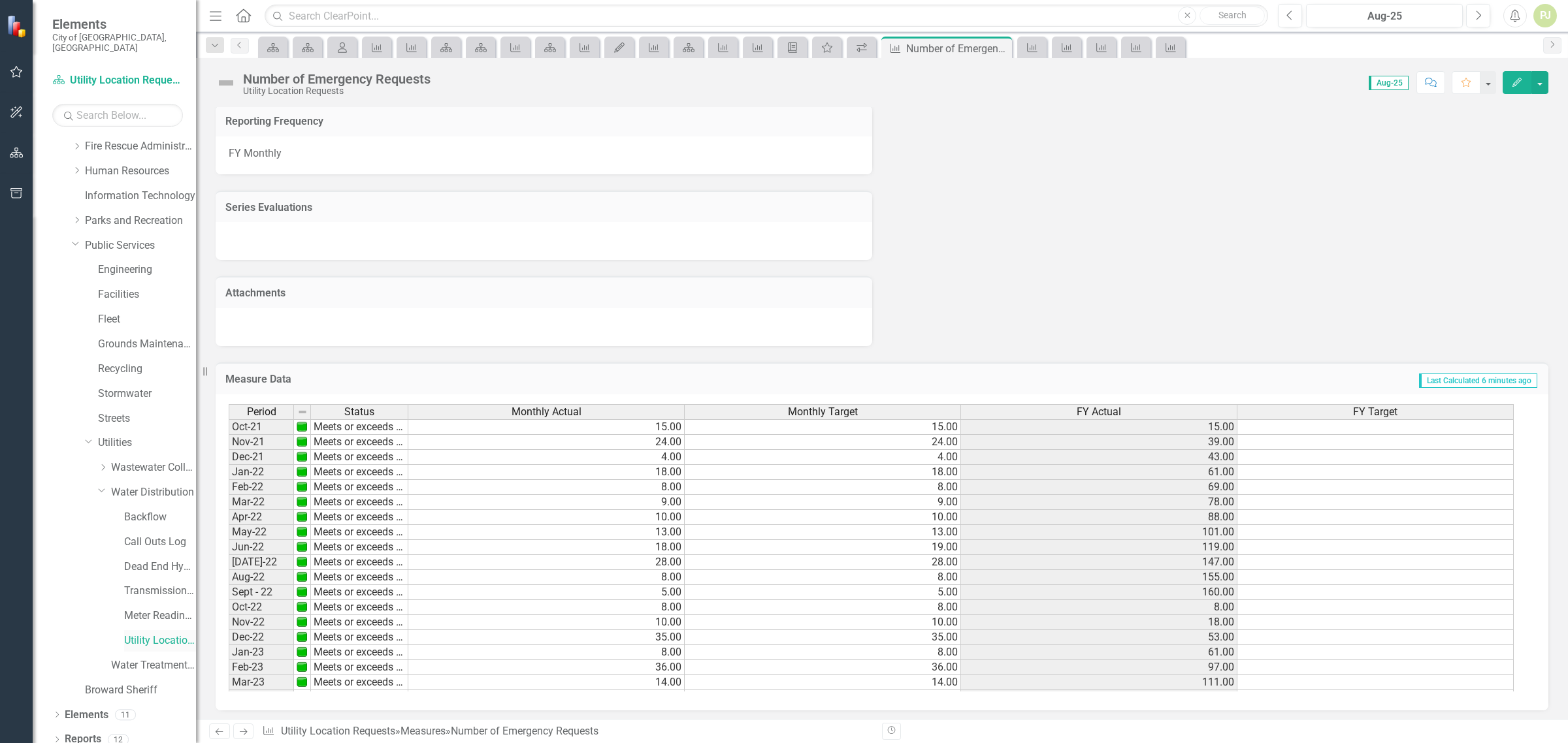
click at [166, 633] on link "Utility Location Requests" at bounding box center [160, 641] width 72 height 15
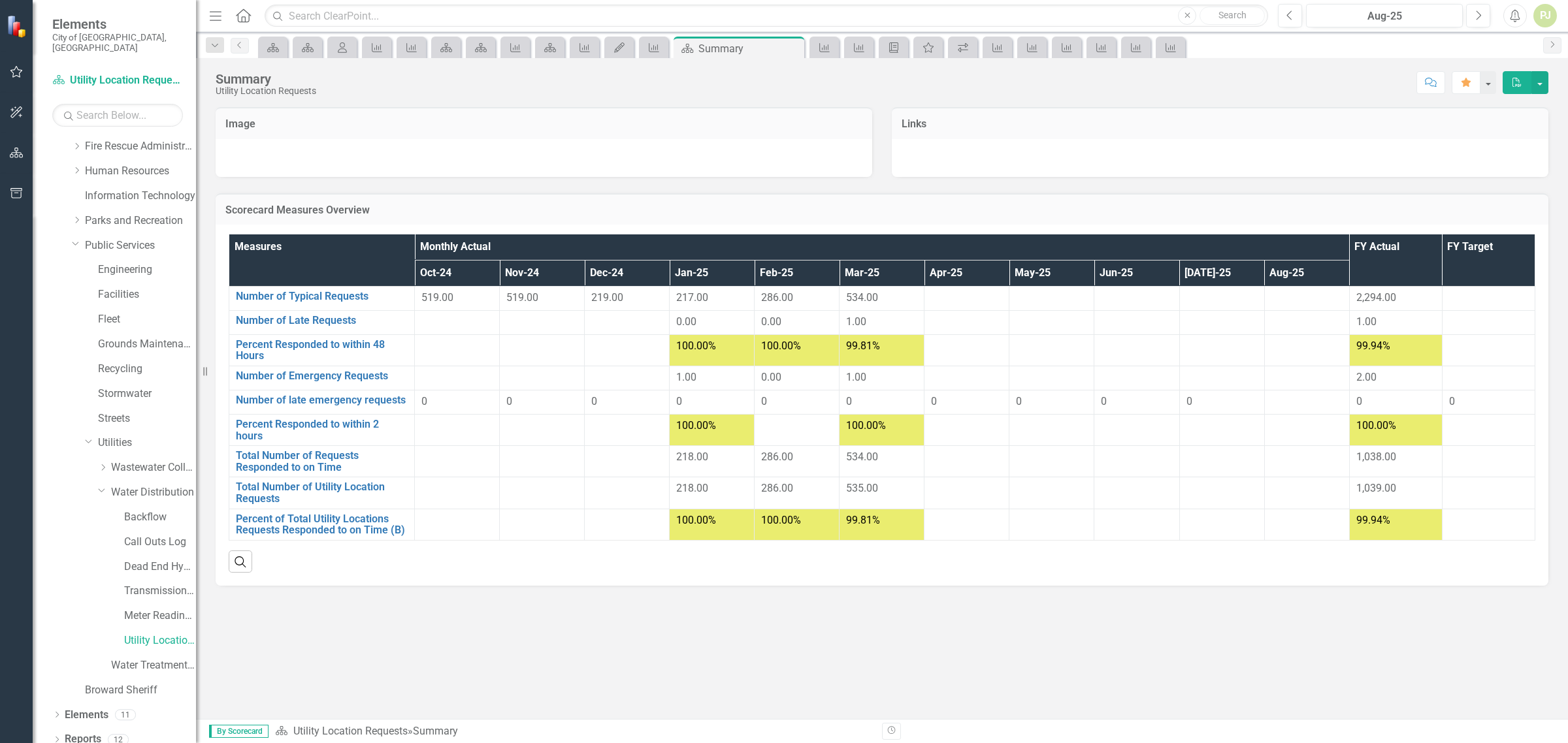
click at [956, 297] on div at bounding box center [967, 298] width 71 height 16
click at [370, 297] on link "Number of Typical Requests" at bounding box center [322, 296] width 172 height 12
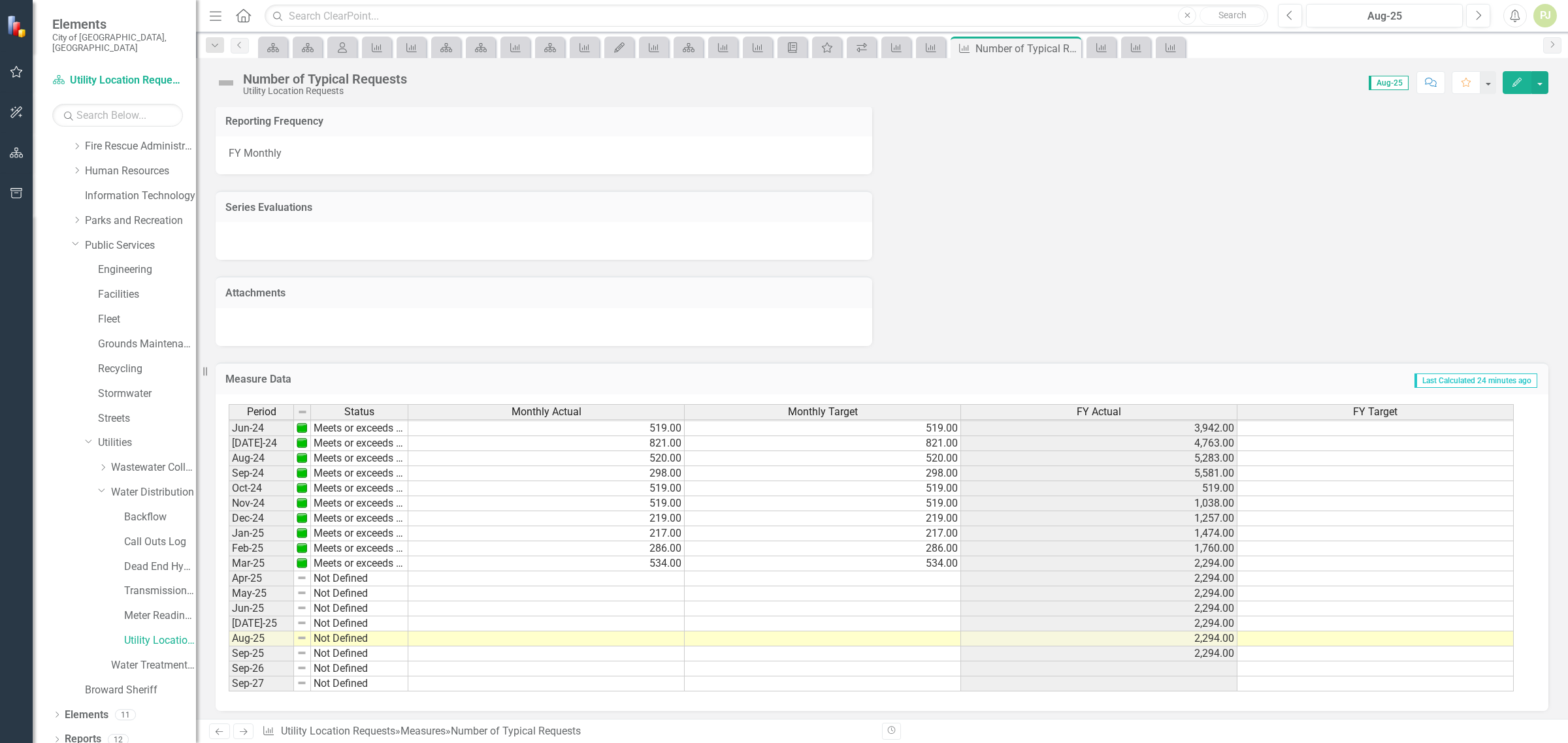
scroll to position [487, 0]
click at [658, 574] on tbody "Nov-22 Meets or exceeds target 878.00 802.00 1,680.00 802.00 Dec-22 Meets or ex…" at bounding box center [871, 414] width 1285 height 556
click at [652, 572] on td at bounding box center [546, 579] width 276 height 15
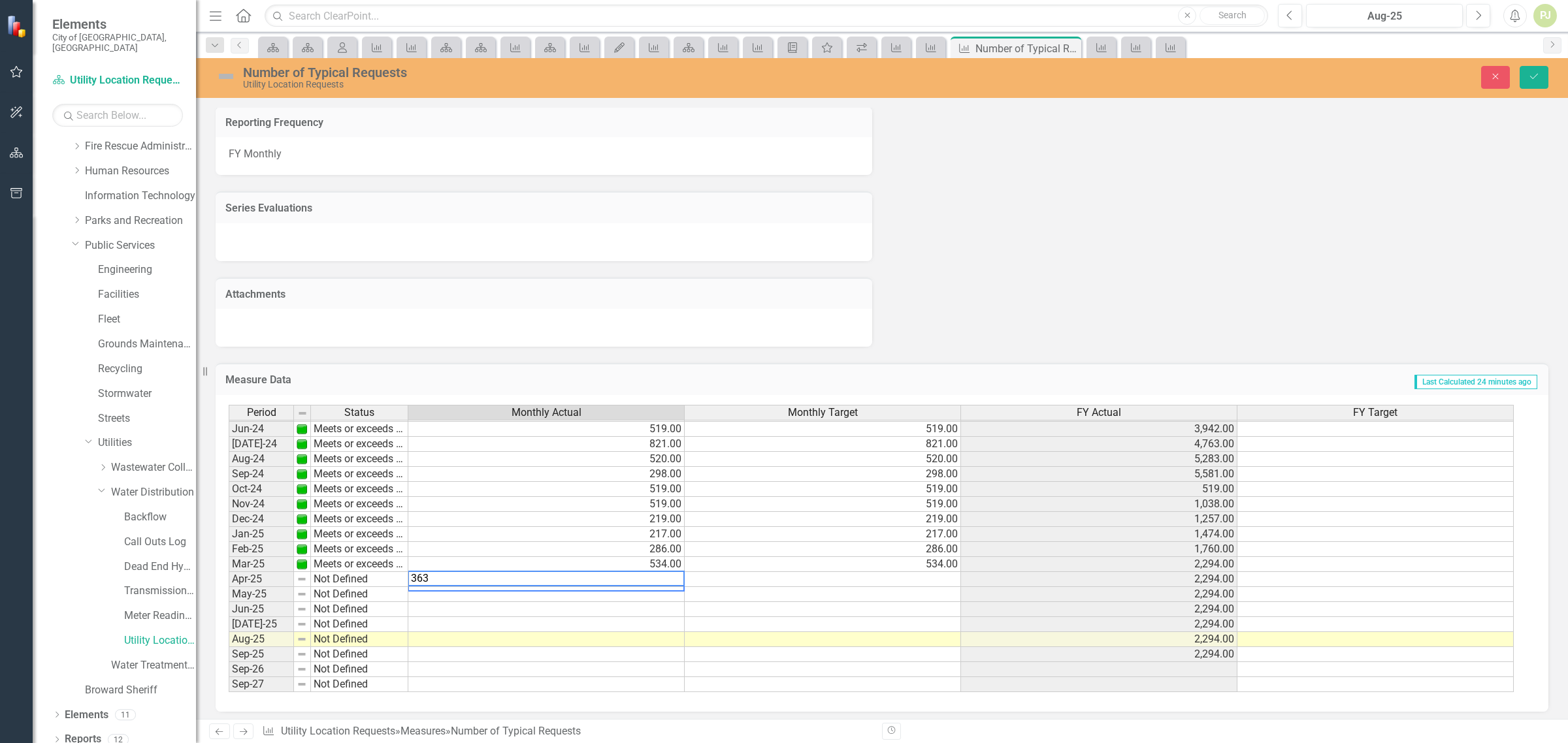
type textarea "363"
click at [638, 589] on td at bounding box center [546, 595] width 276 height 15
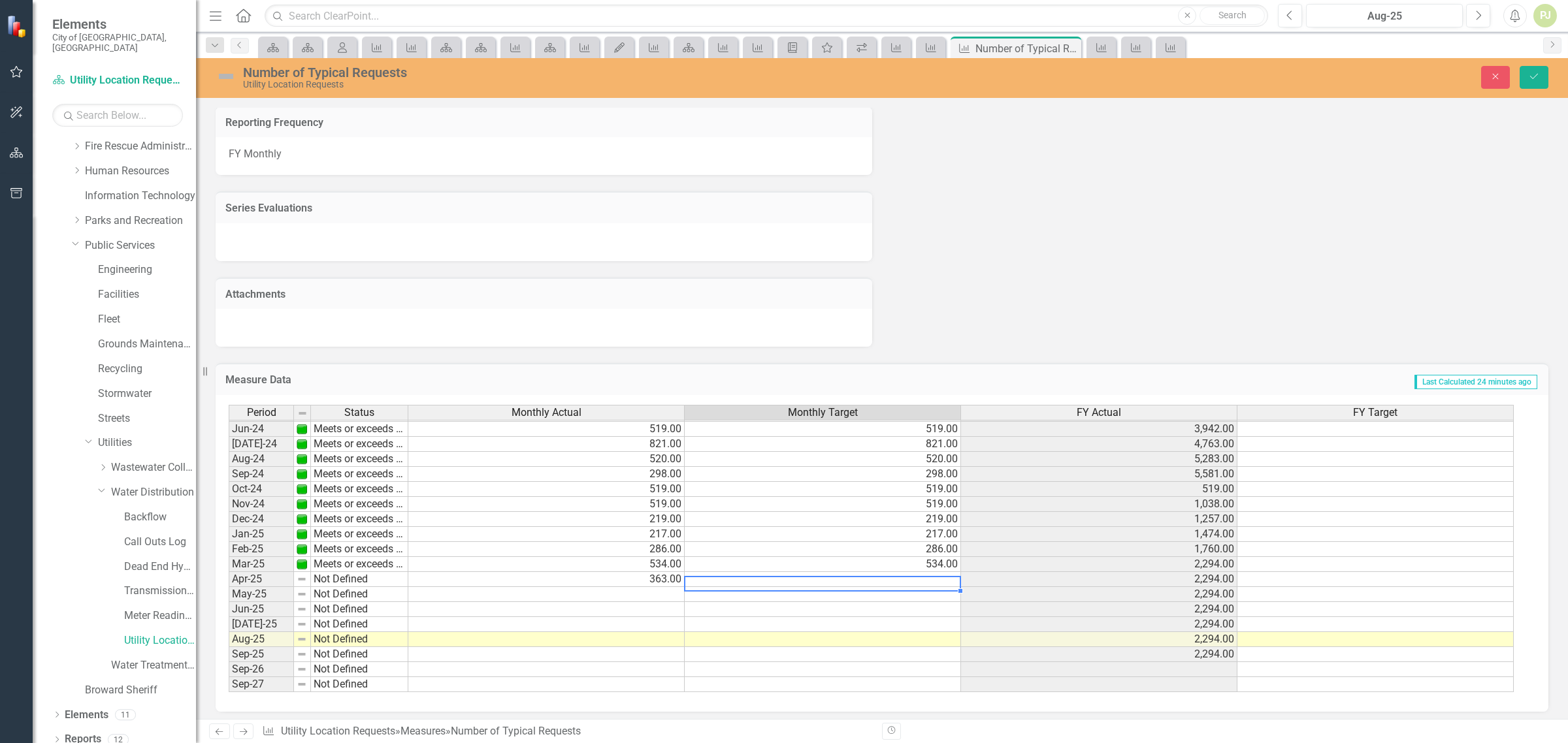
click at [920, 575] on td at bounding box center [823, 579] width 276 height 15
type textarea "363"
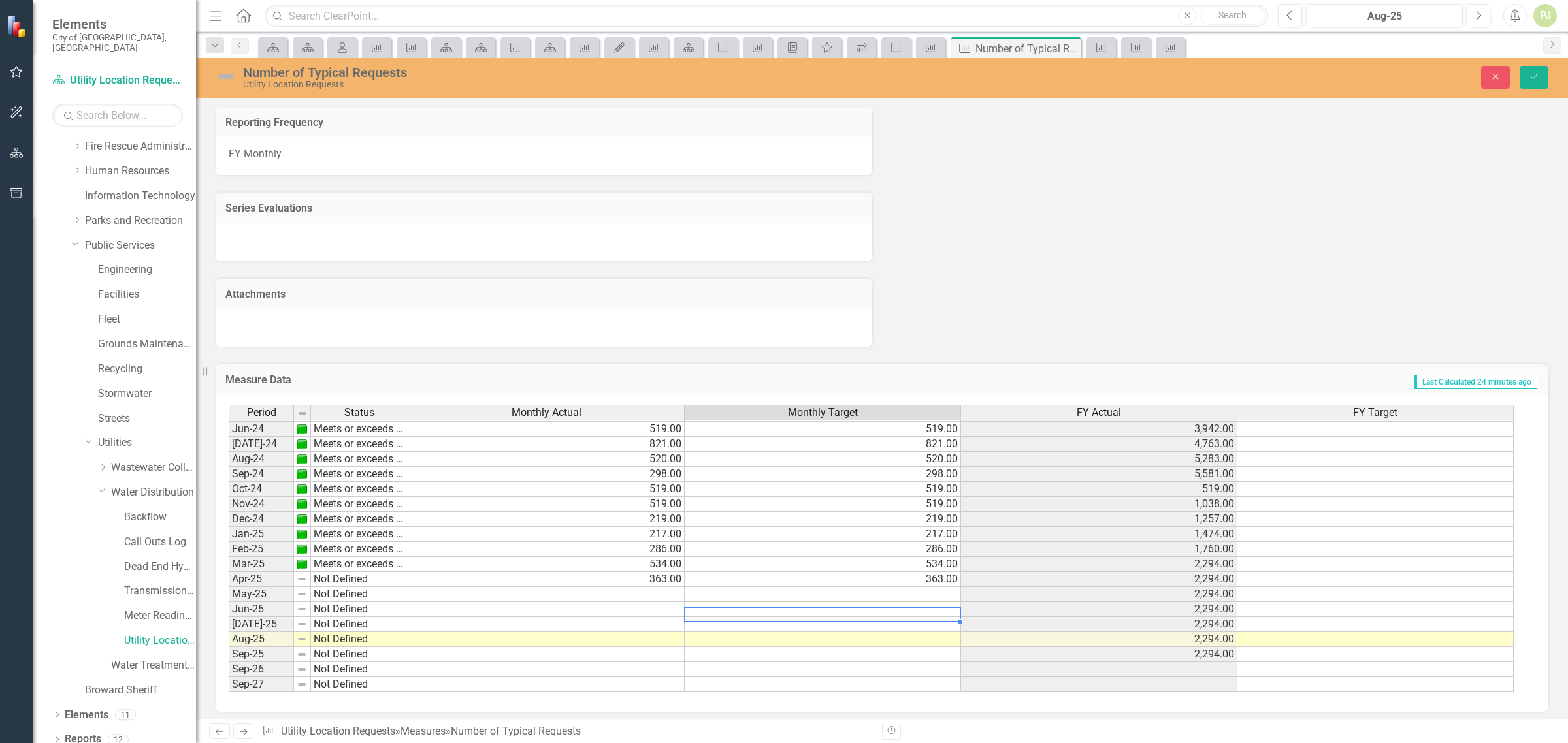
click at [898, 609] on td at bounding box center [823, 609] width 276 height 15
click at [1538, 85] on button "Save" at bounding box center [1533, 77] width 28 height 23
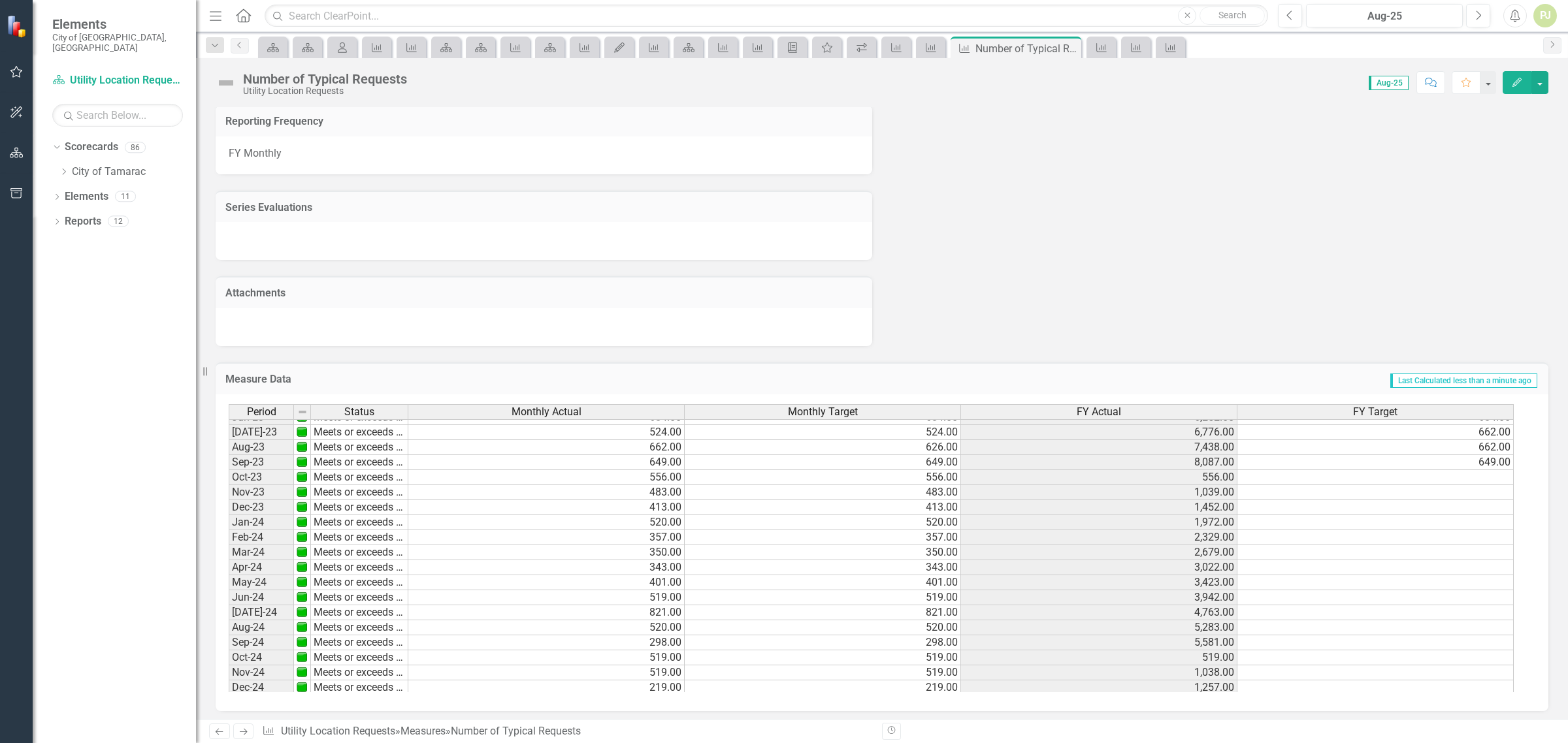
scroll to position [327, 0]
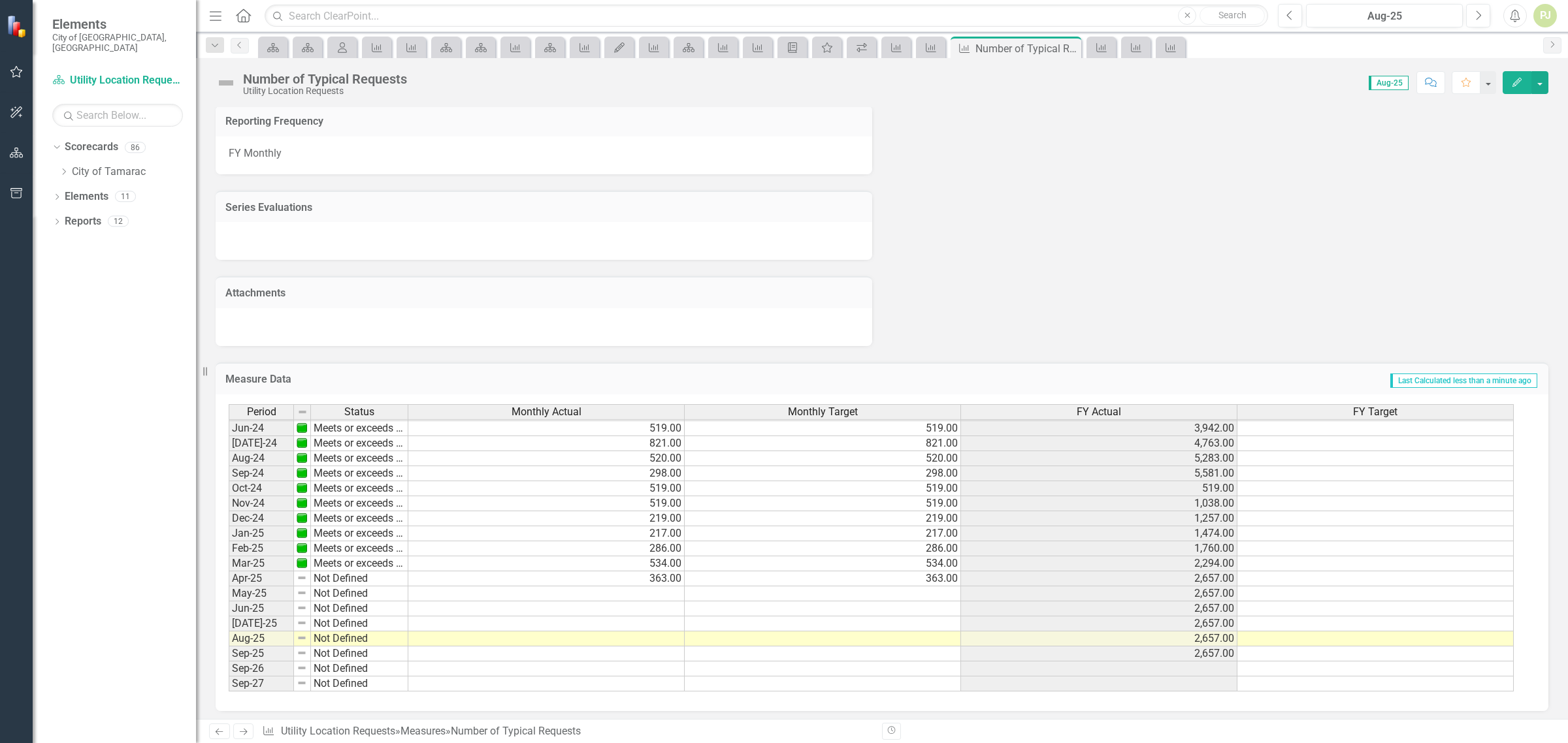
click at [323, 575] on tbody "Nov-22 Meets or exceeds target Dec-22 Meets or exceeds target Jan-23 Meets or e…" at bounding box center [319, 414] width 179 height 556
click at [323, 575] on td "Not Defined" at bounding box center [360, 579] width 97 height 15
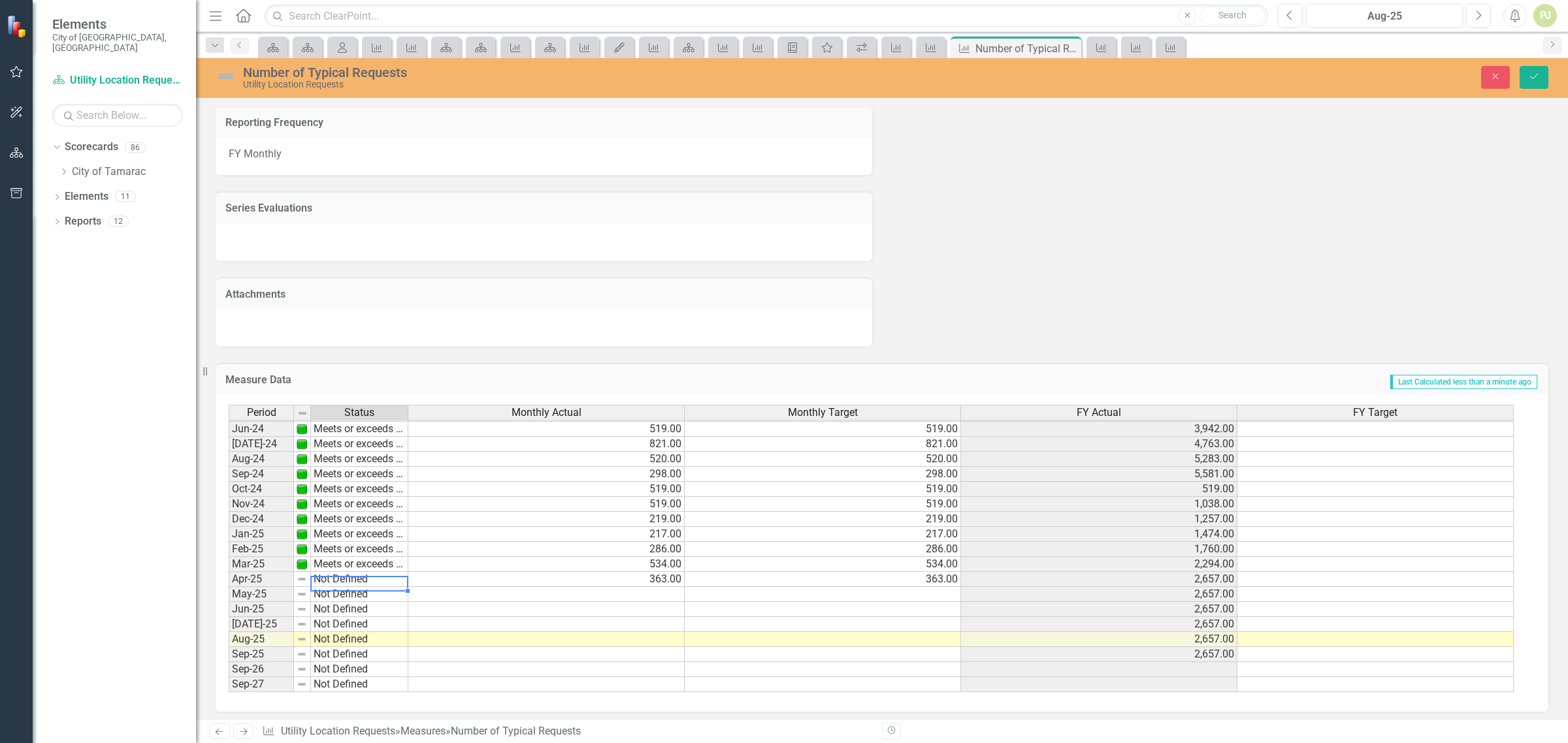
click at [330, 573] on td "Not Defined" at bounding box center [360, 579] width 97 height 15
type textarea "Meets or exceeds target"
click at [340, 588] on div "Period Status Monthly Actual Monthly Target FY Actual FY Target May-23 Meets or…" at bounding box center [877, 549] width 1297 height 288
click at [1533, 77] on icon "Save" at bounding box center [1534, 77] width 12 height 9
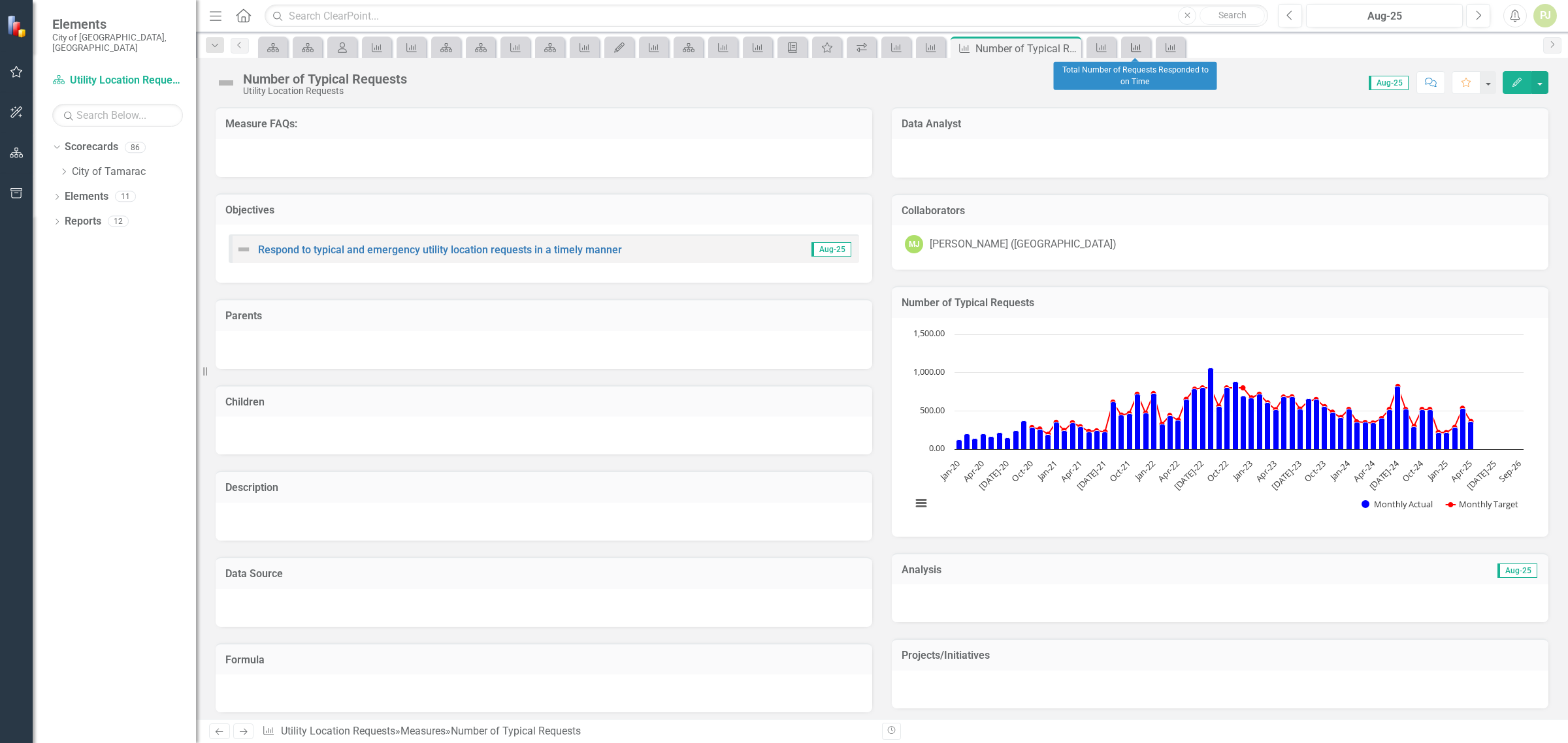
click at [1134, 44] on icon "Measure" at bounding box center [1136, 47] width 13 height 10
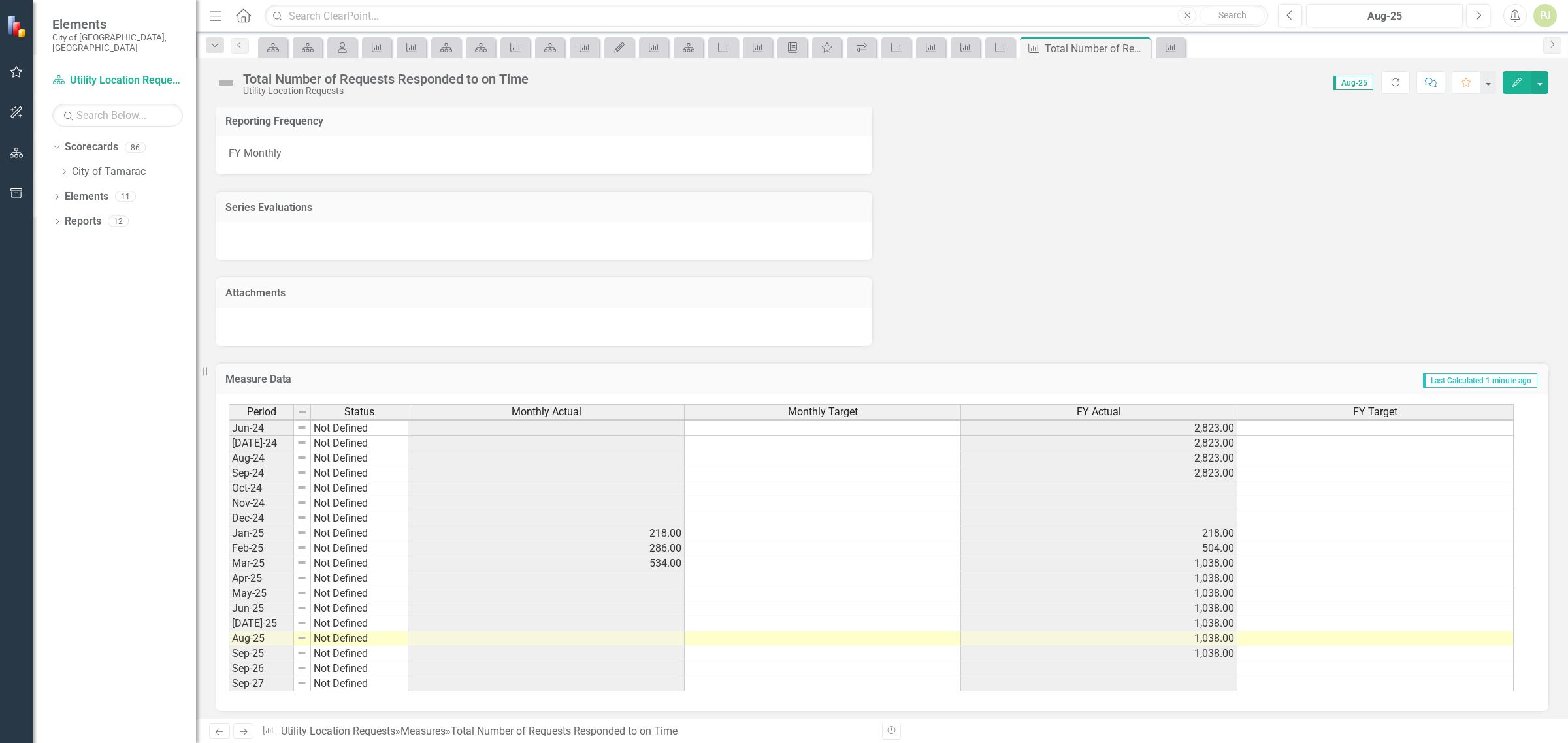
scroll to position [487, 0]
click at [558, 569] on tbody "May-23 Meets or exceeds target 700.00 700.00 5,733.00 Jun-23 Meets or exceeds t…" at bounding box center [871, 458] width 1285 height 467
click at [565, 575] on td at bounding box center [546, 579] width 276 height 15
click at [1170, 50] on icon "Measure" at bounding box center [1171, 47] width 13 height 10
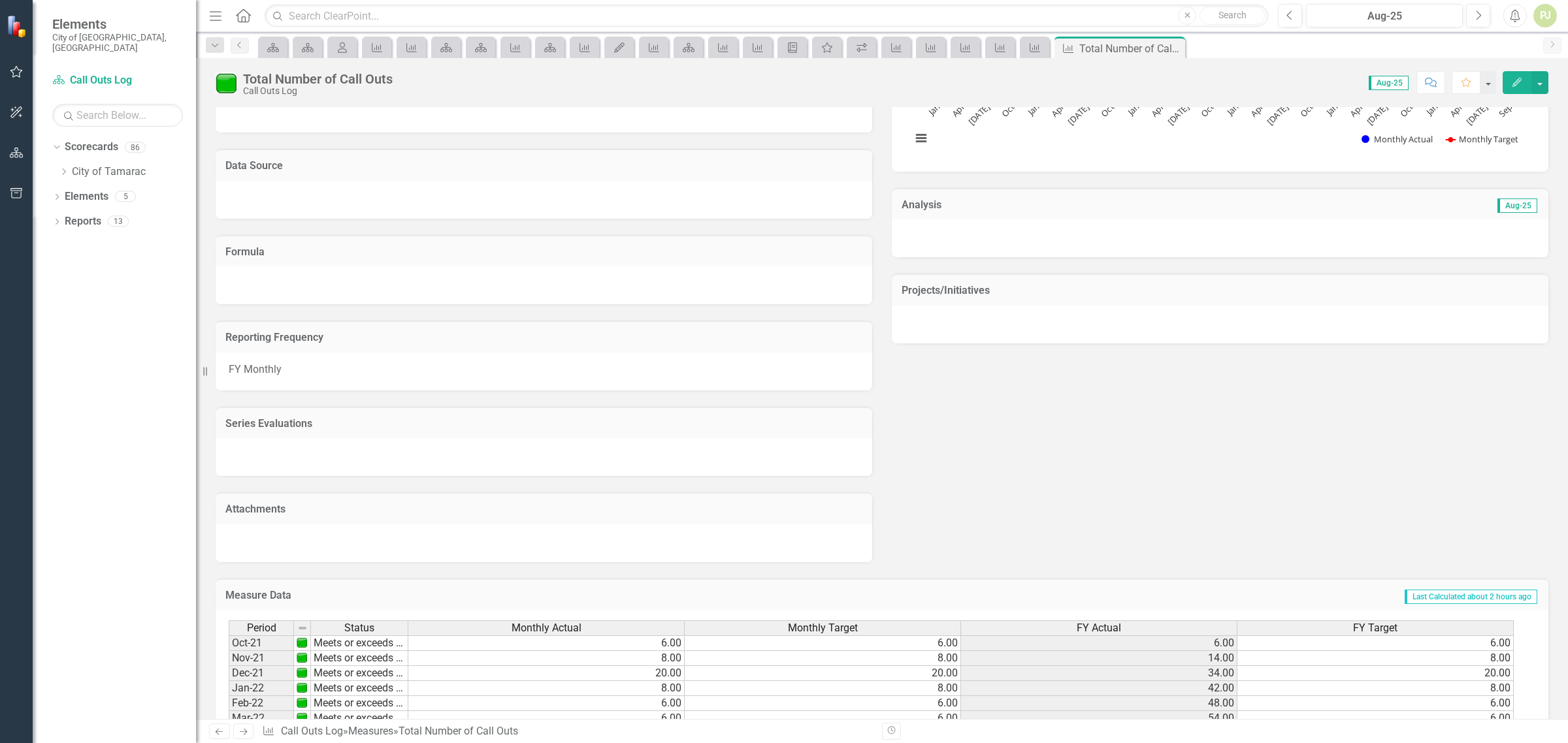
scroll to position [512, 0]
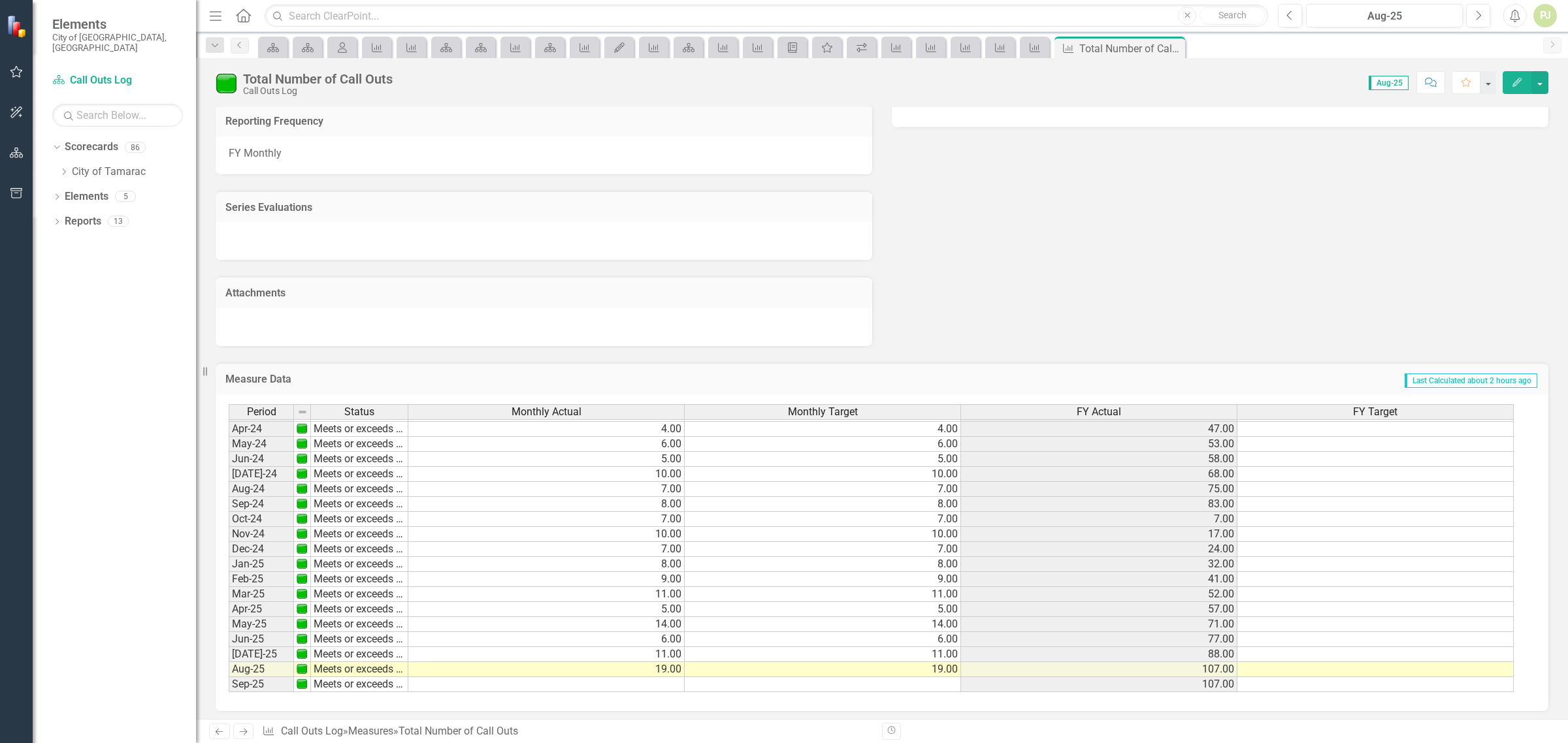
scroll to position [487, 0]
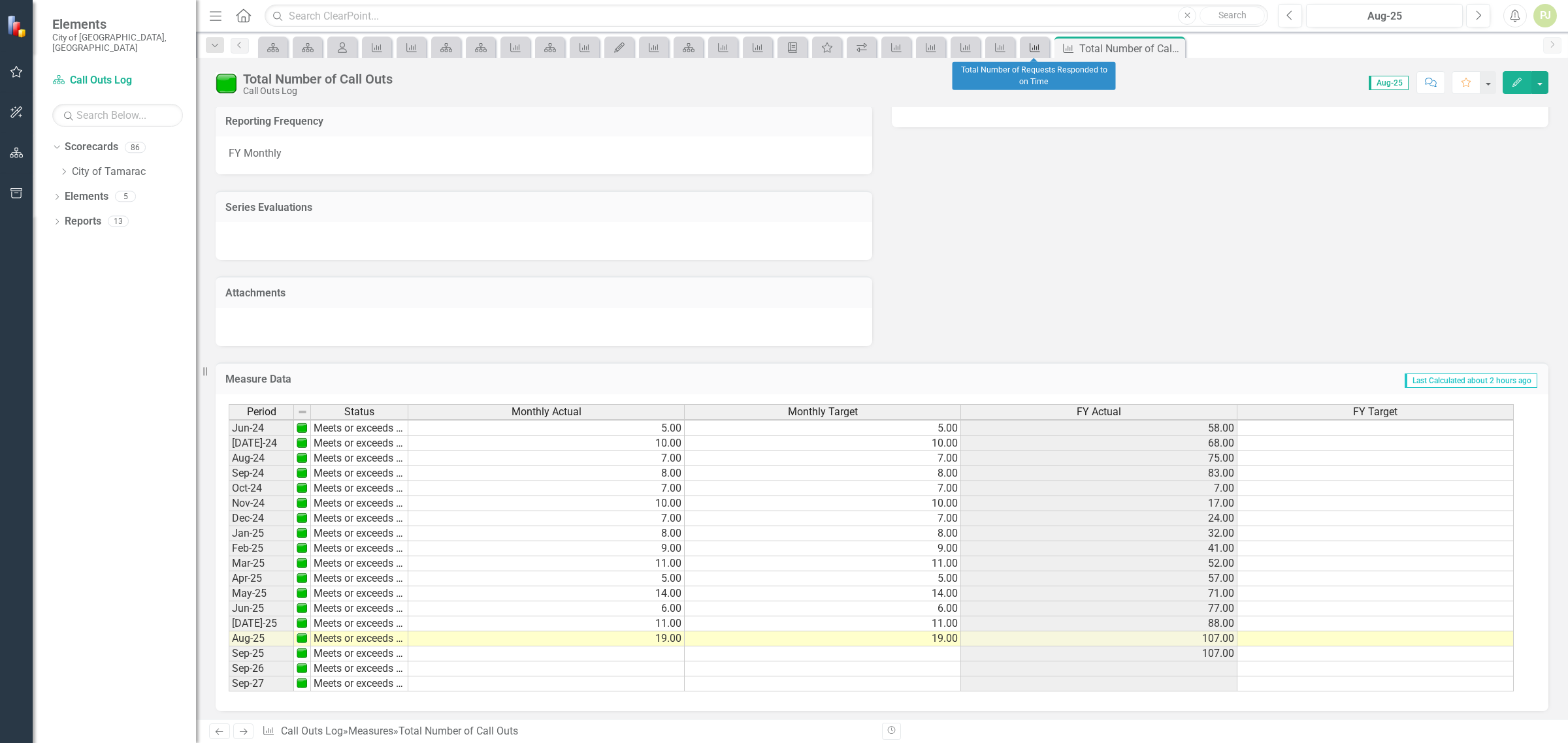
click at [1031, 49] on icon "Measure" at bounding box center [1035, 47] width 13 height 10
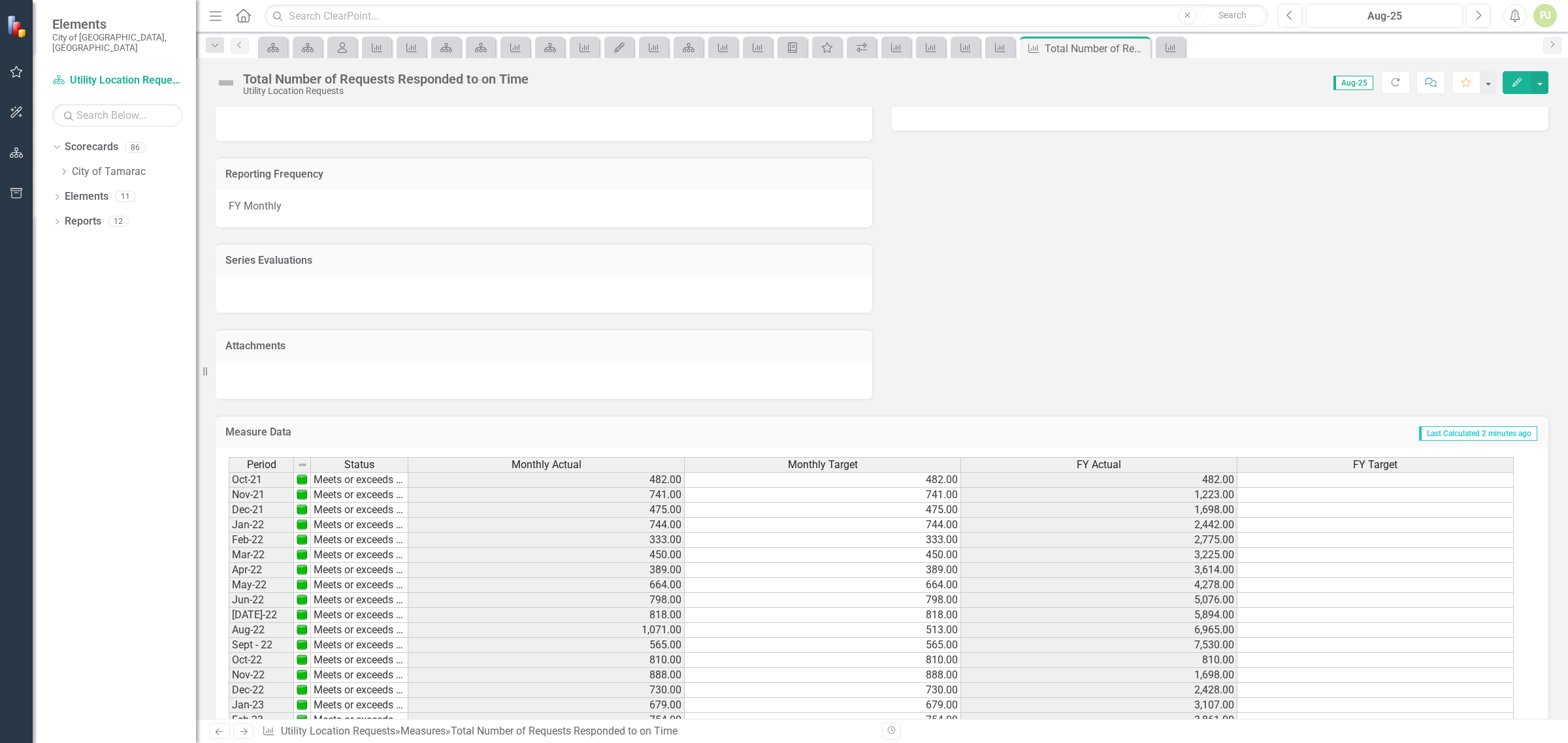
scroll to position [624, 0]
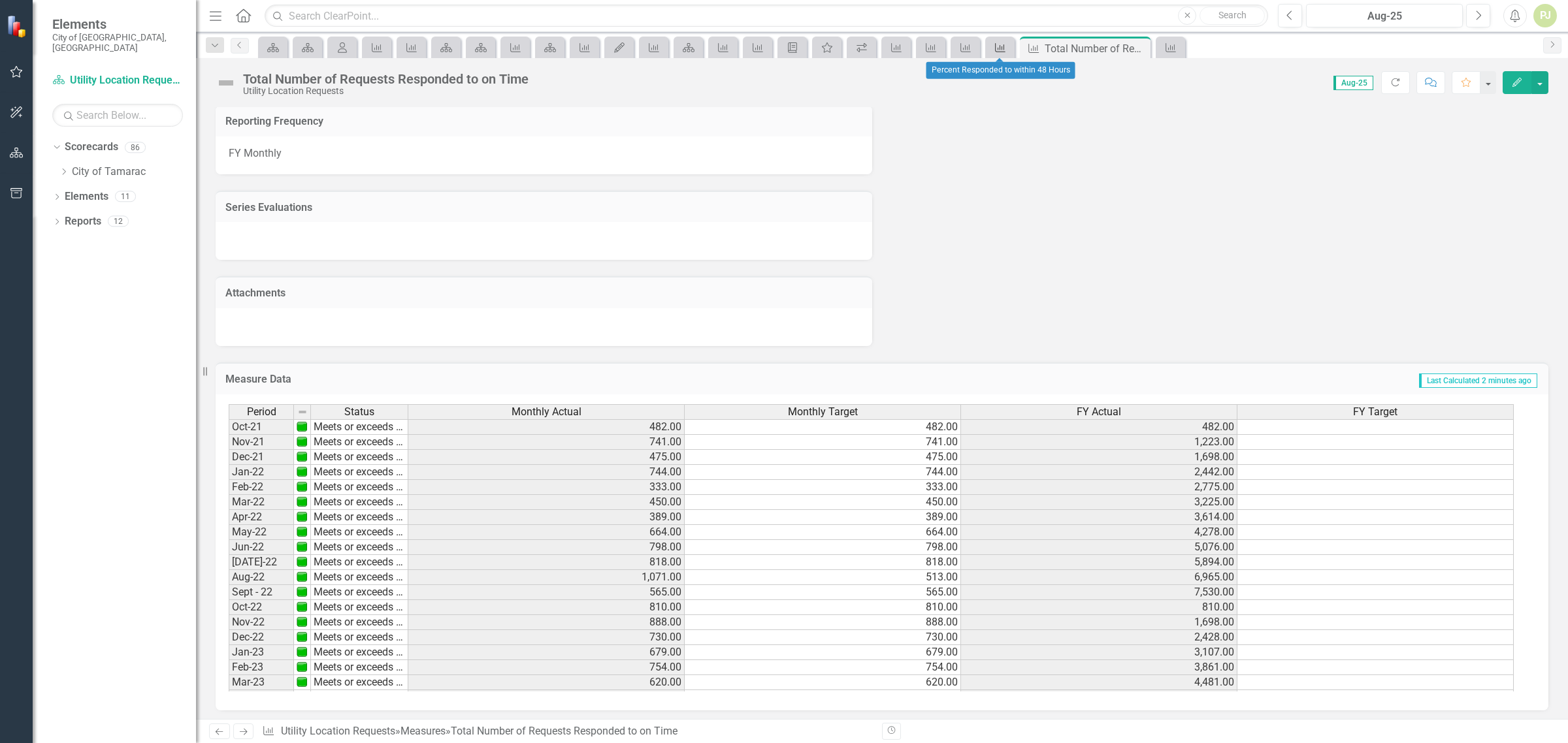
click at [1001, 49] on icon "Measure" at bounding box center [1000, 47] width 13 height 10
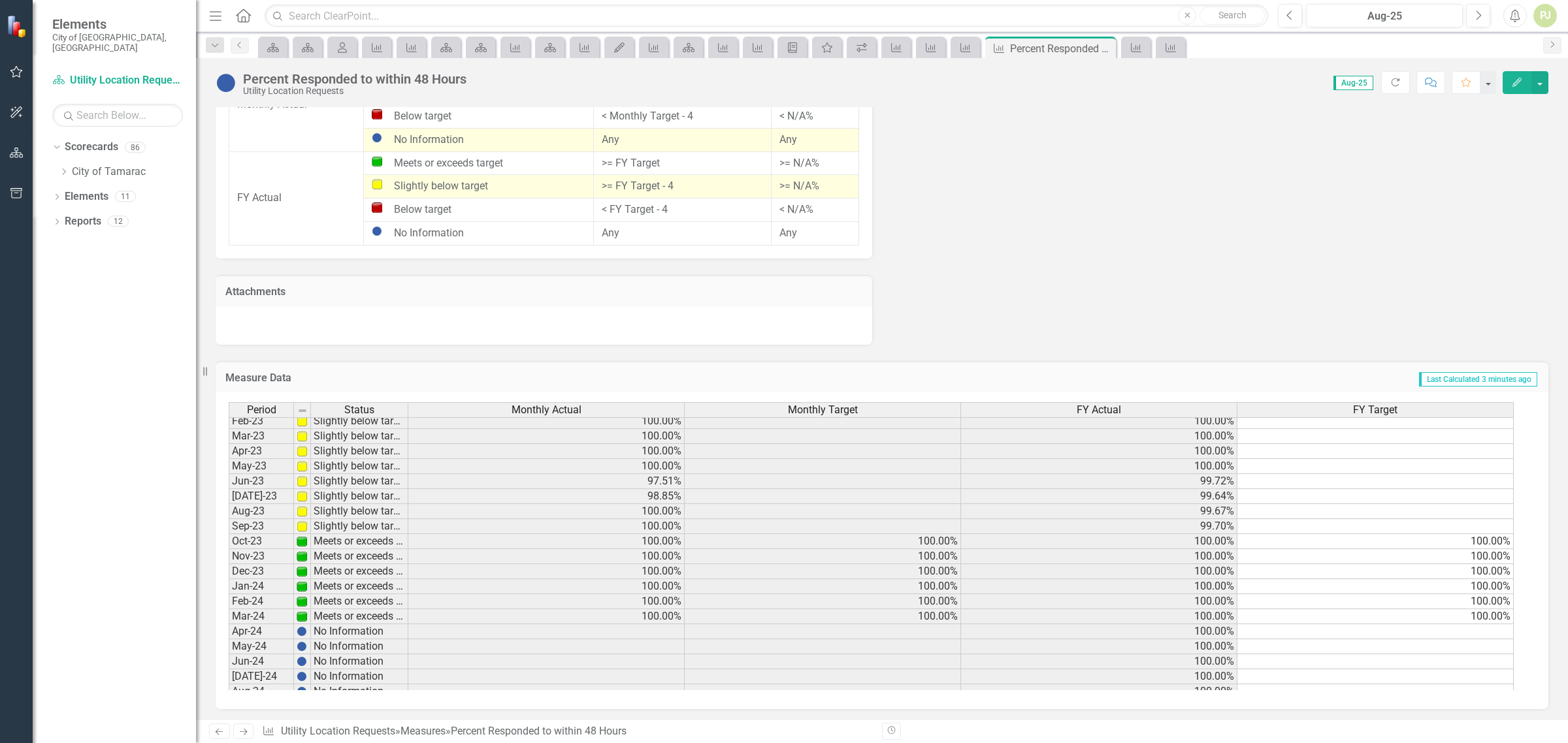
scroll to position [327, 0]
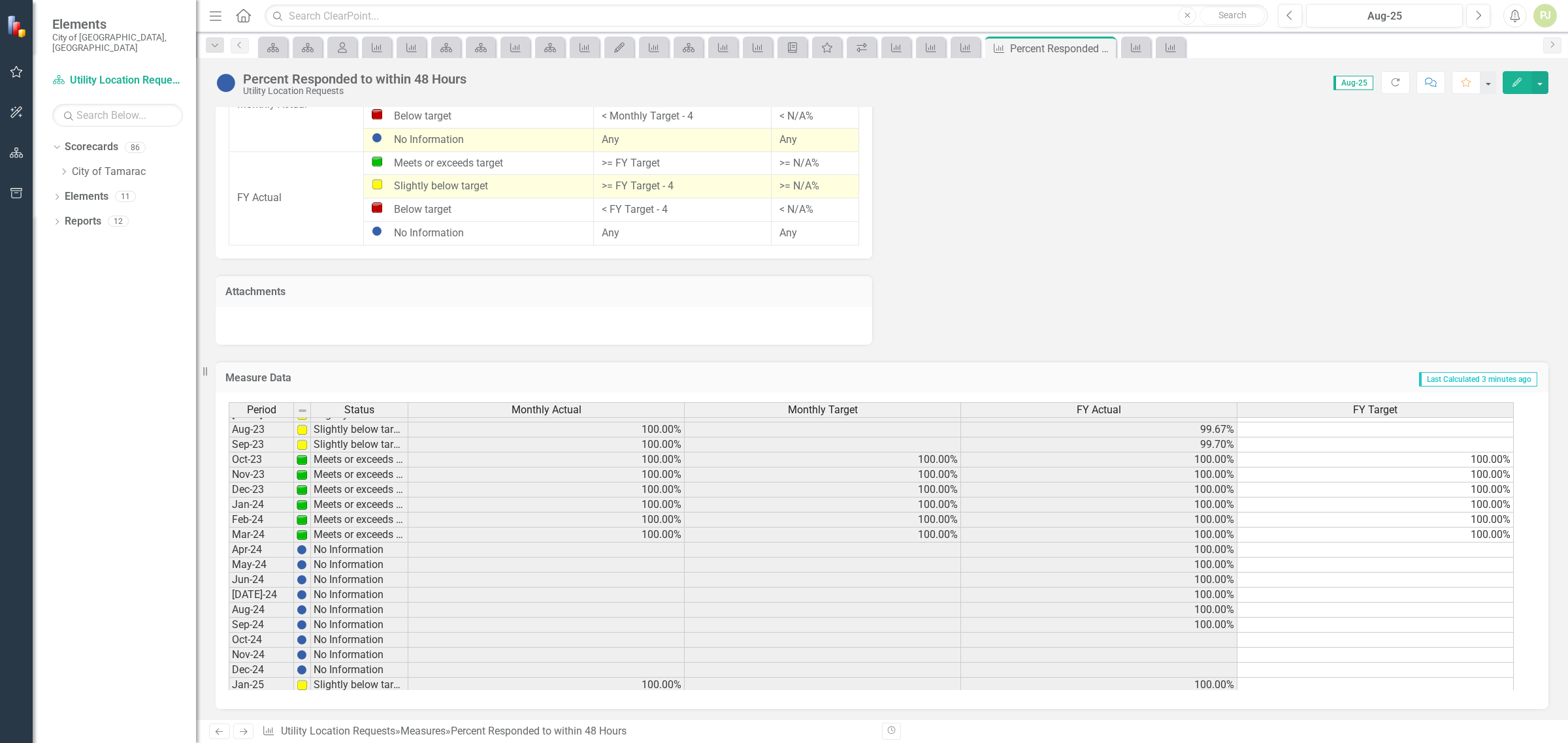
click at [1469, 550] on tbody "Apr-22 Meets or exceeds target 100.00% 100.00% 100.00% 100.00% May-22 Meets or …" at bounding box center [871, 444] width 1285 height 526
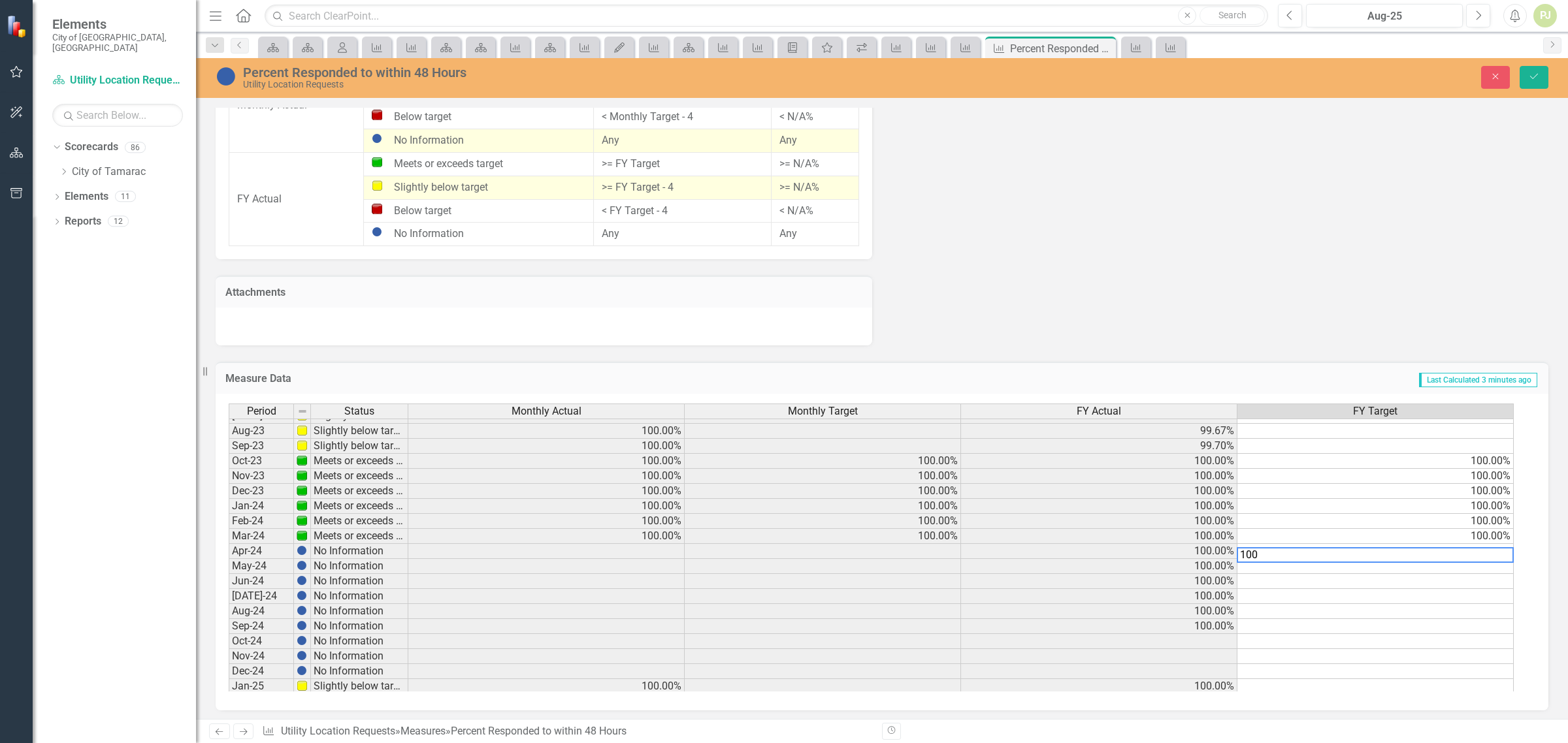
type textarea "100"
click at [1462, 566] on td at bounding box center [1376, 566] width 276 height 15
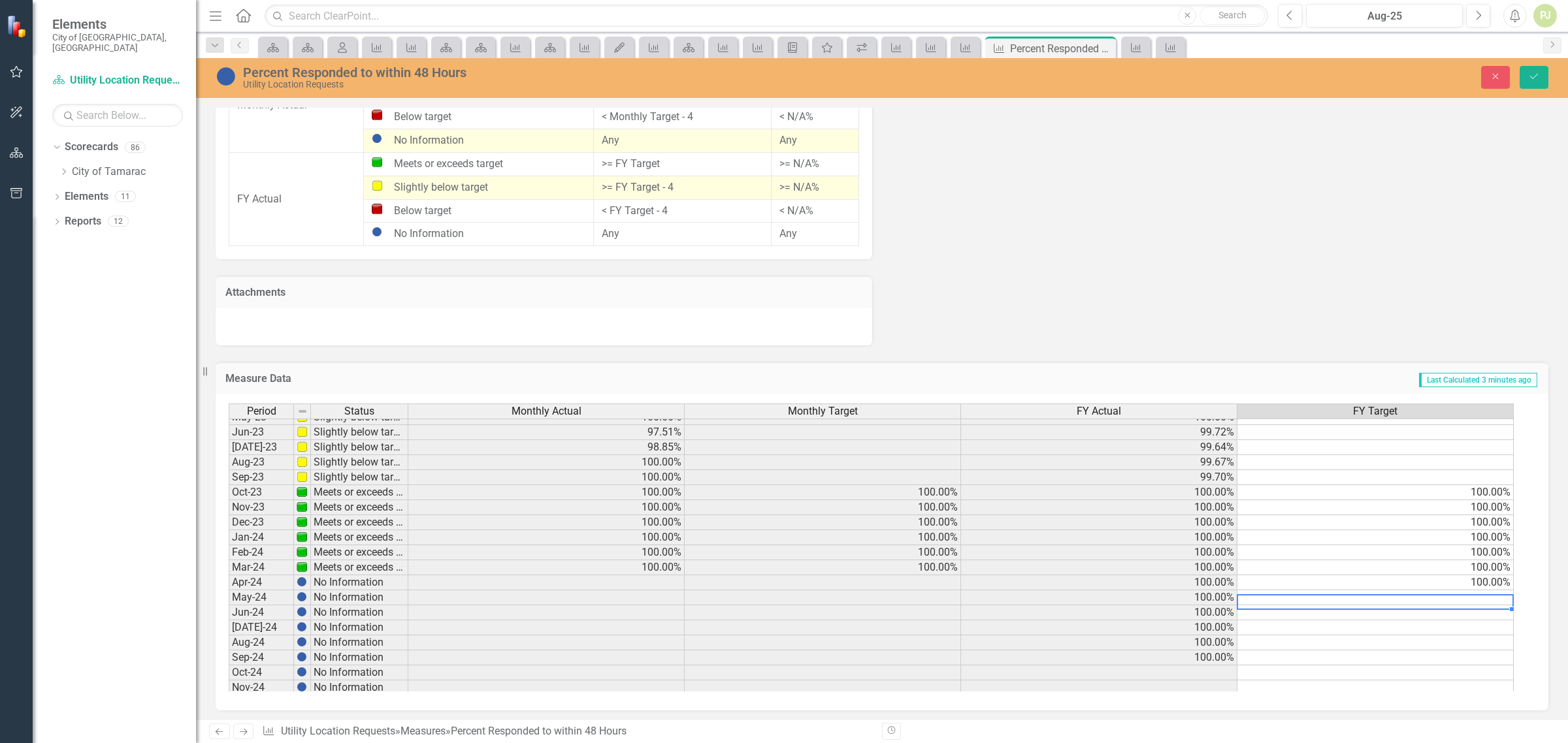
scroll to position [0, 0]
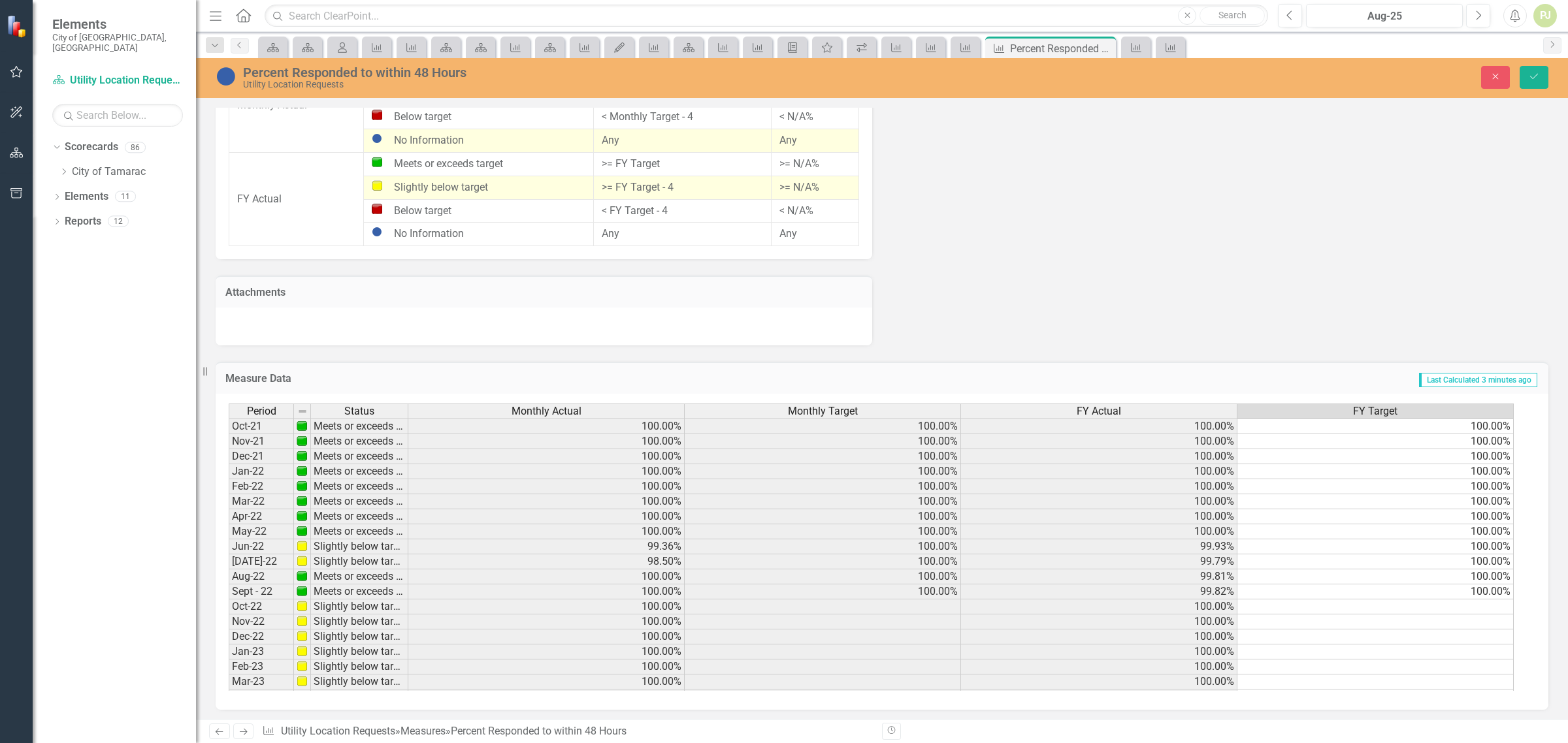
click at [1444, 605] on td at bounding box center [1376, 607] width 276 height 15
type textarea "110"
click at [1454, 619] on td at bounding box center [1376, 622] width 276 height 15
click at [1483, 608] on td "110.00%" at bounding box center [1376, 607] width 276 height 15
type textarea "100"
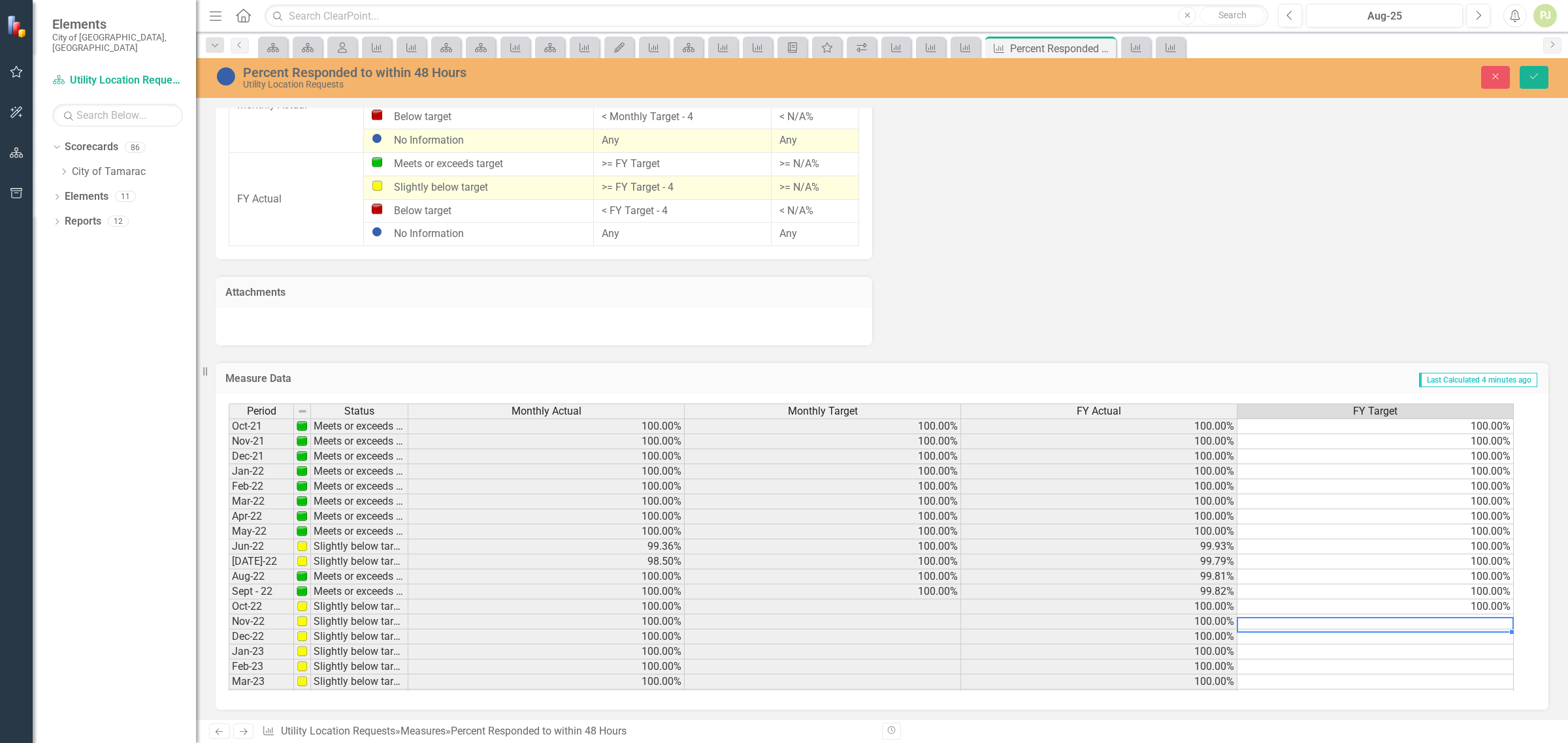
click at [1485, 616] on td at bounding box center [1376, 622] width 276 height 15
click at [1484, 616] on td at bounding box center [1376, 622] width 276 height 15
click at [1485, 625] on textarea "100" at bounding box center [1375, 625] width 277 height 16
type textarea "100"
click at [1480, 641] on td at bounding box center [1376, 637] width 276 height 15
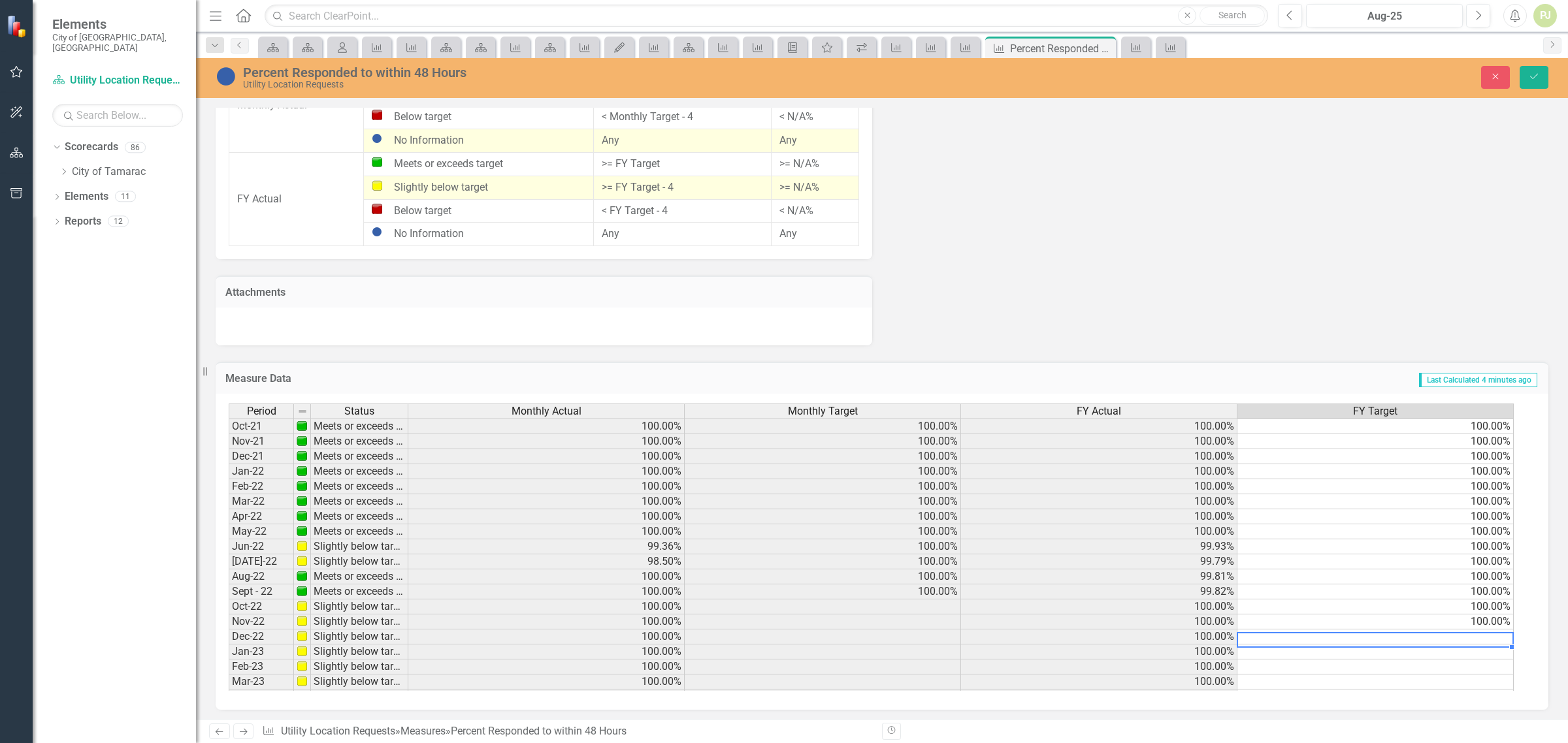
click at [1480, 636] on td at bounding box center [1376, 637] width 276 height 15
type textarea "100"
click at [1495, 662] on td at bounding box center [1376, 667] width 276 height 15
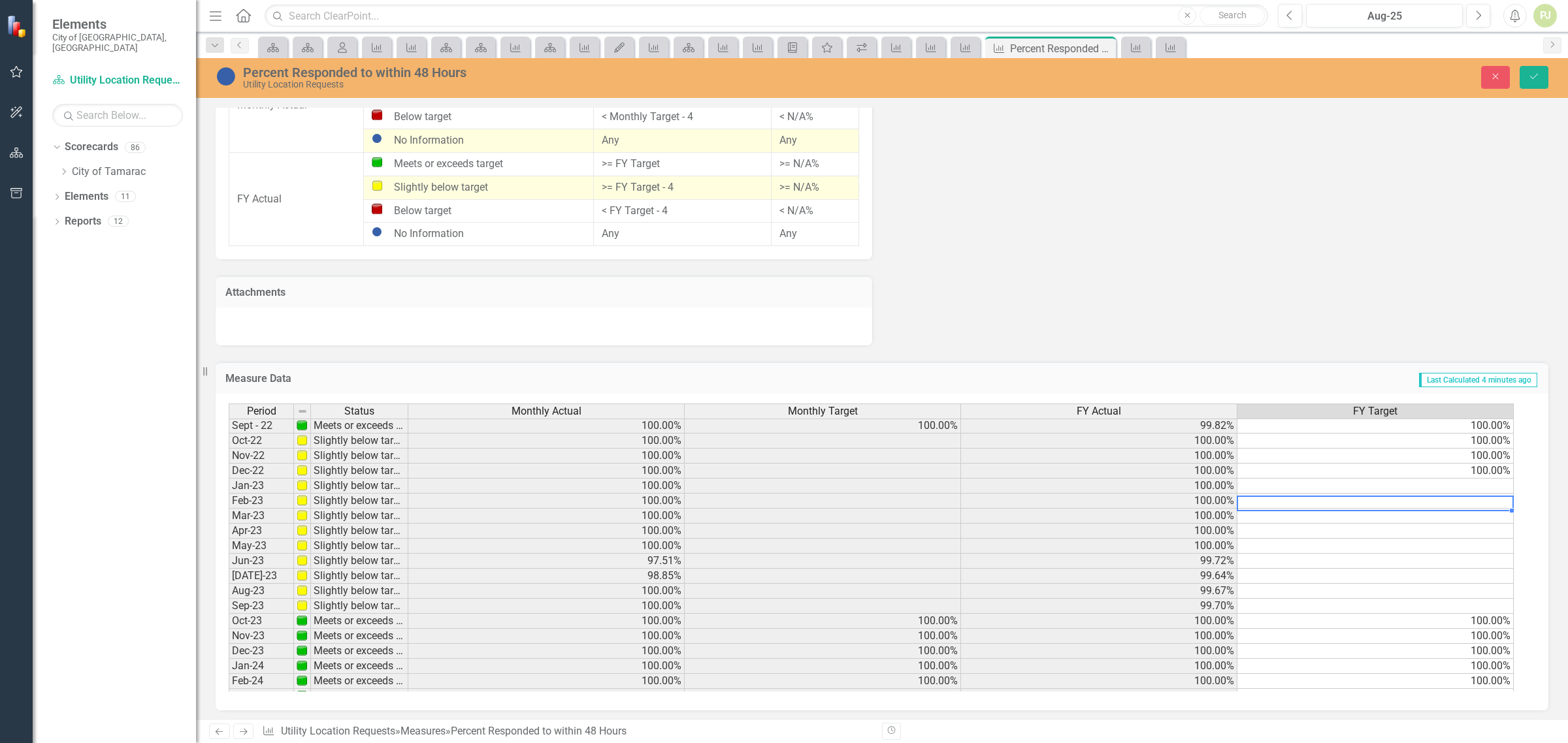
scroll to position [163, 0]
click at [229, 481] on div "Period Status Monthly Actual Monthly Target FY Actual FY Target Jan-22 Meets or…" at bounding box center [229, 542] width 0 height 512
type textarea "100"
click at [1489, 504] on td at bounding box center [1376, 504] width 276 height 15
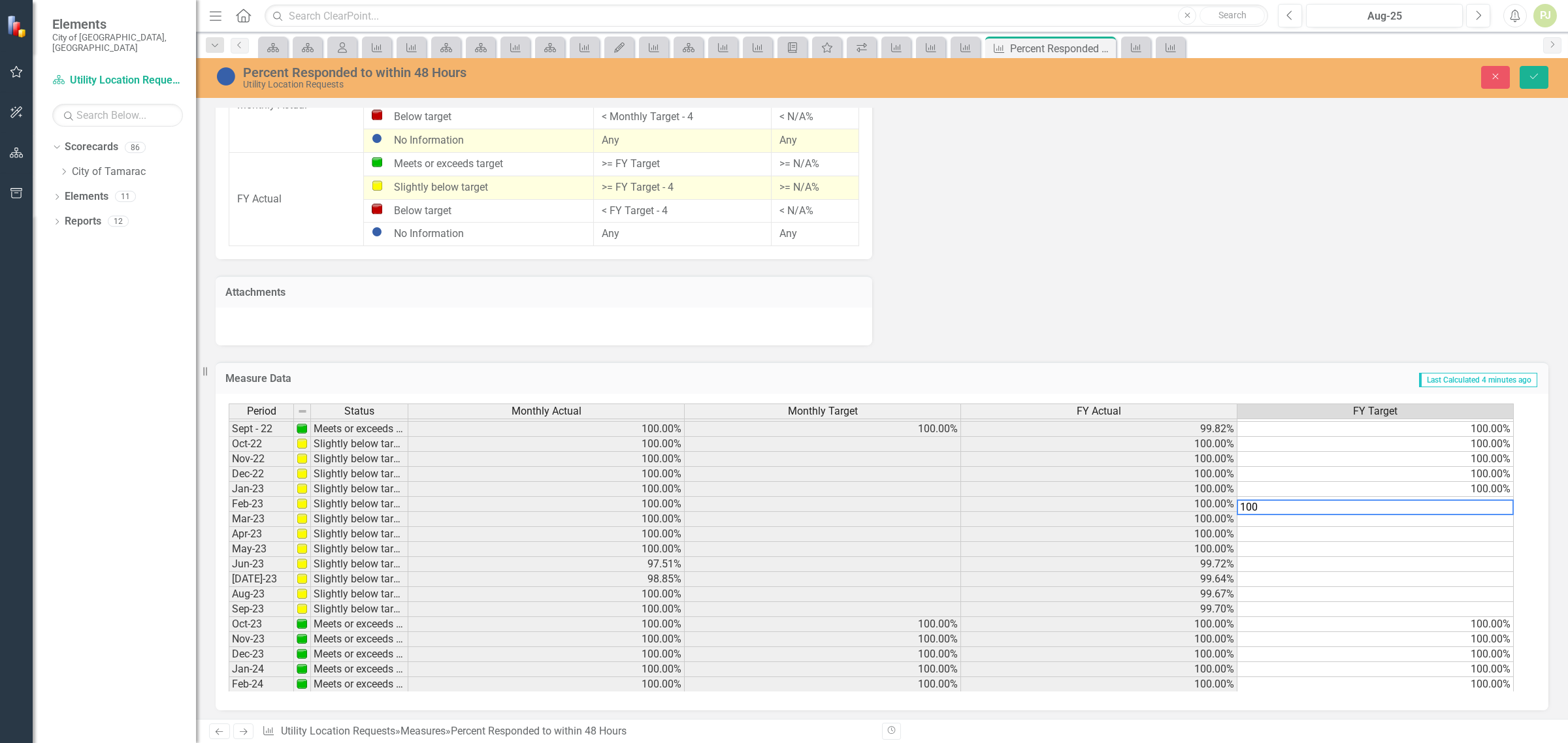
drag, startPoint x: 1262, startPoint y: 503, endPoint x: 1243, endPoint y: 505, distance: 19.1
click at [1243, 505] on textarea "100" at bounding box center [1375, 507] width 277 height 16
drag, startPoint x: 1241, startPoint y: 504, endPoint x: 1274, endPoint y: 523, distance: 38.1
click at [1274, 523] on div "Period Status Monthly Actual Monthly Target FY Actual FY Target Jan-22 Meets or…" at bounding box center [877, 547] width 1297 height 288
type textarea "100"
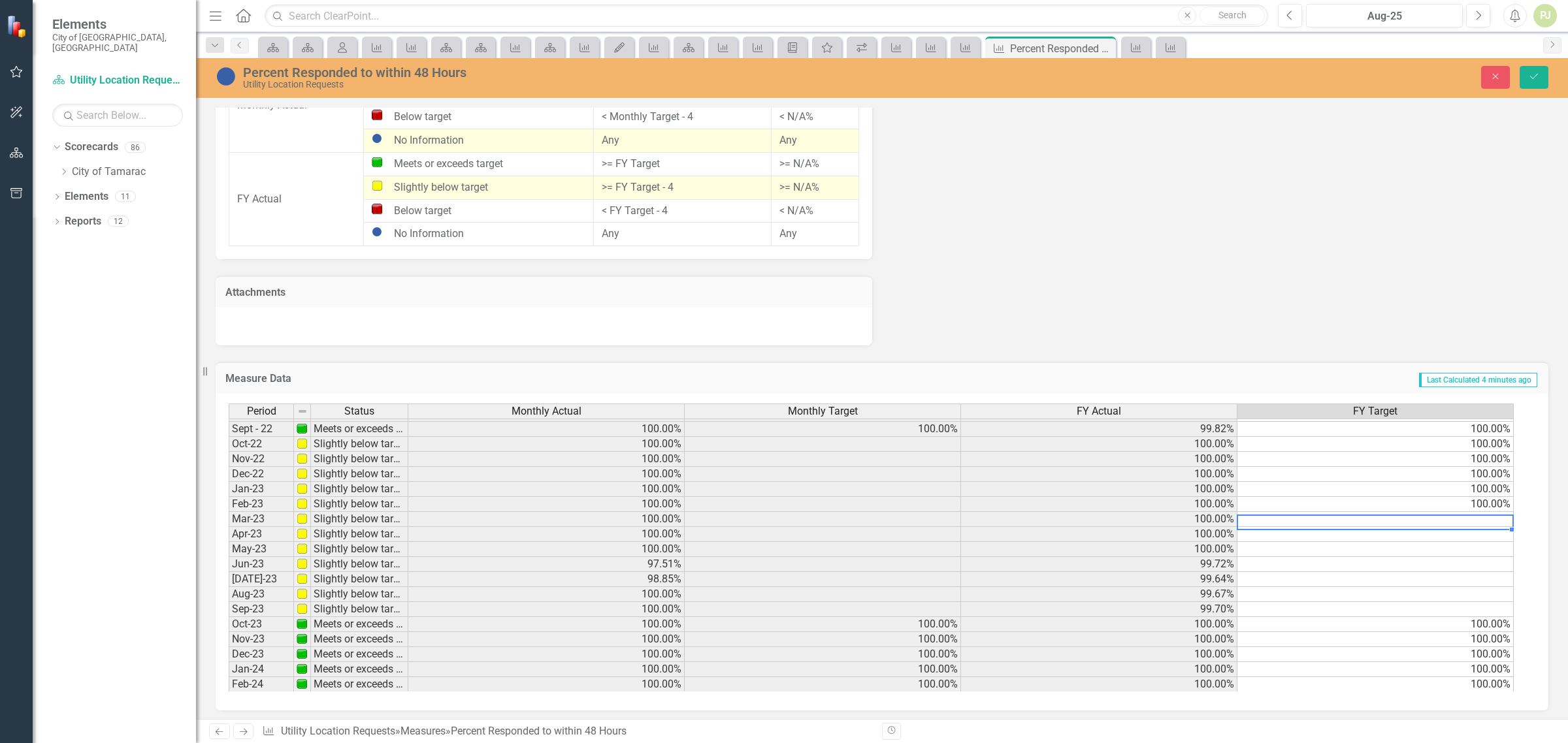
click at [1403, 518] on td at bounding box center [1376, 520] width 276 height 15
click at [1376, 517] on td at bounding box center [1376, 520] width 276 height 15
click at [1318, 517] on td at bounding box center [1376, 520] width 276 height 15
type textarea "100"
click at [1316, 531] on td at bounding box center [1376, 534] width 276 height 15
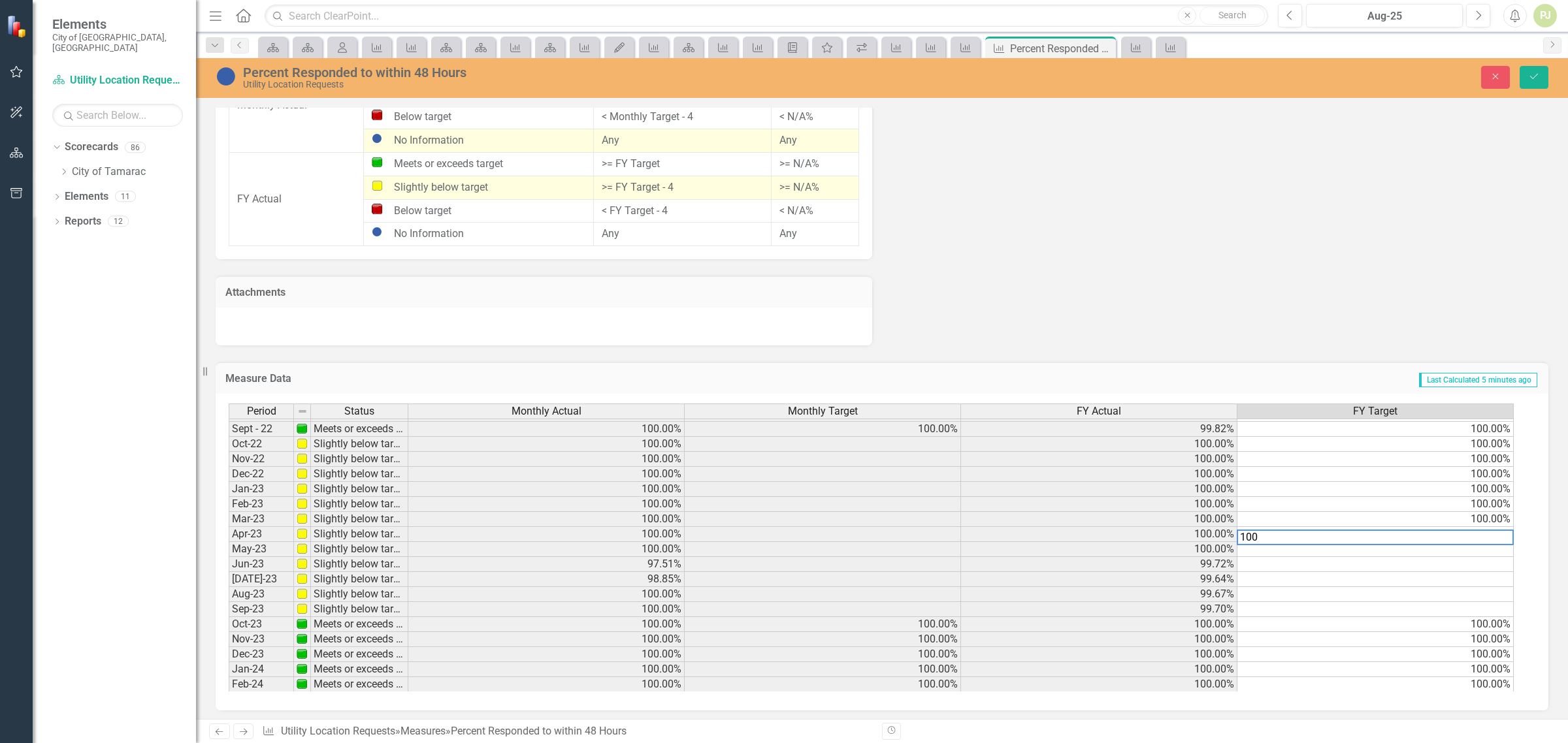
type textarea "100"
click at [1315, 545] on td at bounding box center [1376, 549] width 276 height 15
type textarea "100"
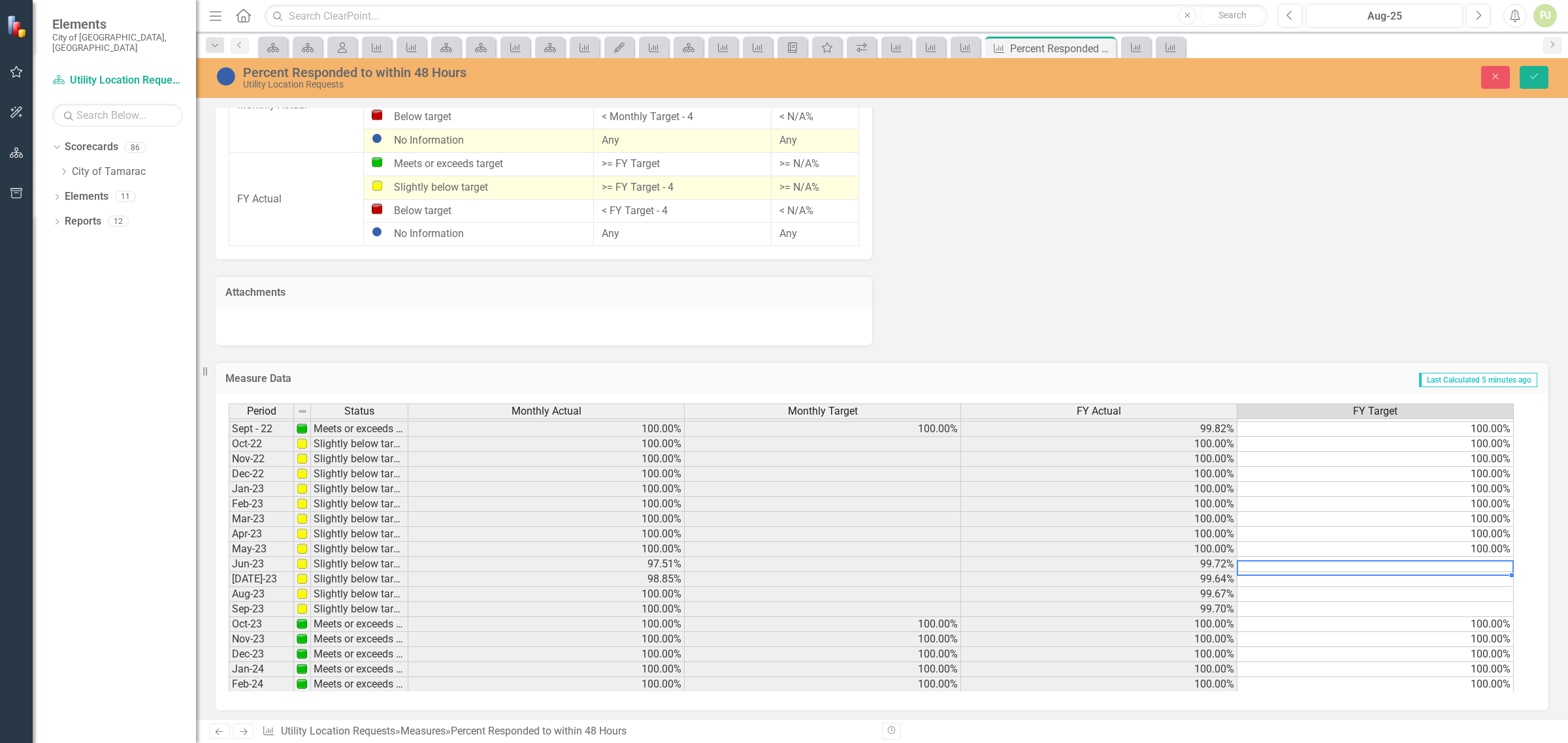
click at [1317, 565] on td at bounding box center [1376, 565] width 276 height 15
type textarea "100"
click at [1321, 579] on td at bounding box center [1376, 579] width 276 height 15
click at [1390, 582] on td at bounding box center [1376, 579] width 276 height 15
type textarea "100"
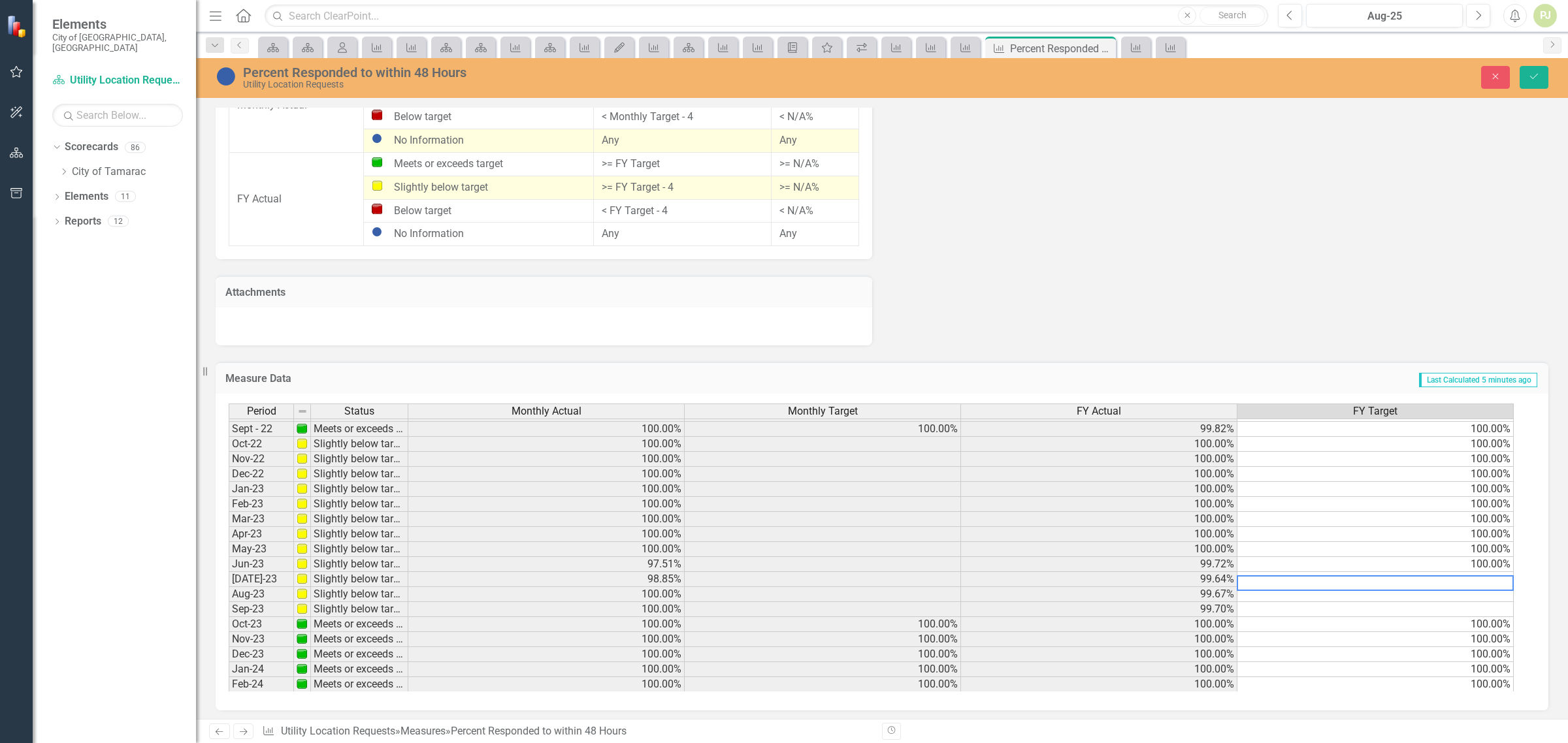
click at [229, 602] on div "Period Status Monthly Actual Monthly Target FY Actual FY Target Jan-22 Meets or…" at bounding box center [229, 542] width 0 height 512
click at [1419, 596] on td at bounding box center [1376, 595] width 276 height 15
click at [1403, 619] on td "100.00%" at bounding box center [1376, 625] width 276 height 15
click at [229, 602] on div "Period Status Monthly Actual Monthly Target FY Actual FY Target Jan-22 Meets or…" at bounding box center [229, 542] width 0 height 512
click at [1441, 612] on td at bounding box center [1376, 609] width 276 height 15
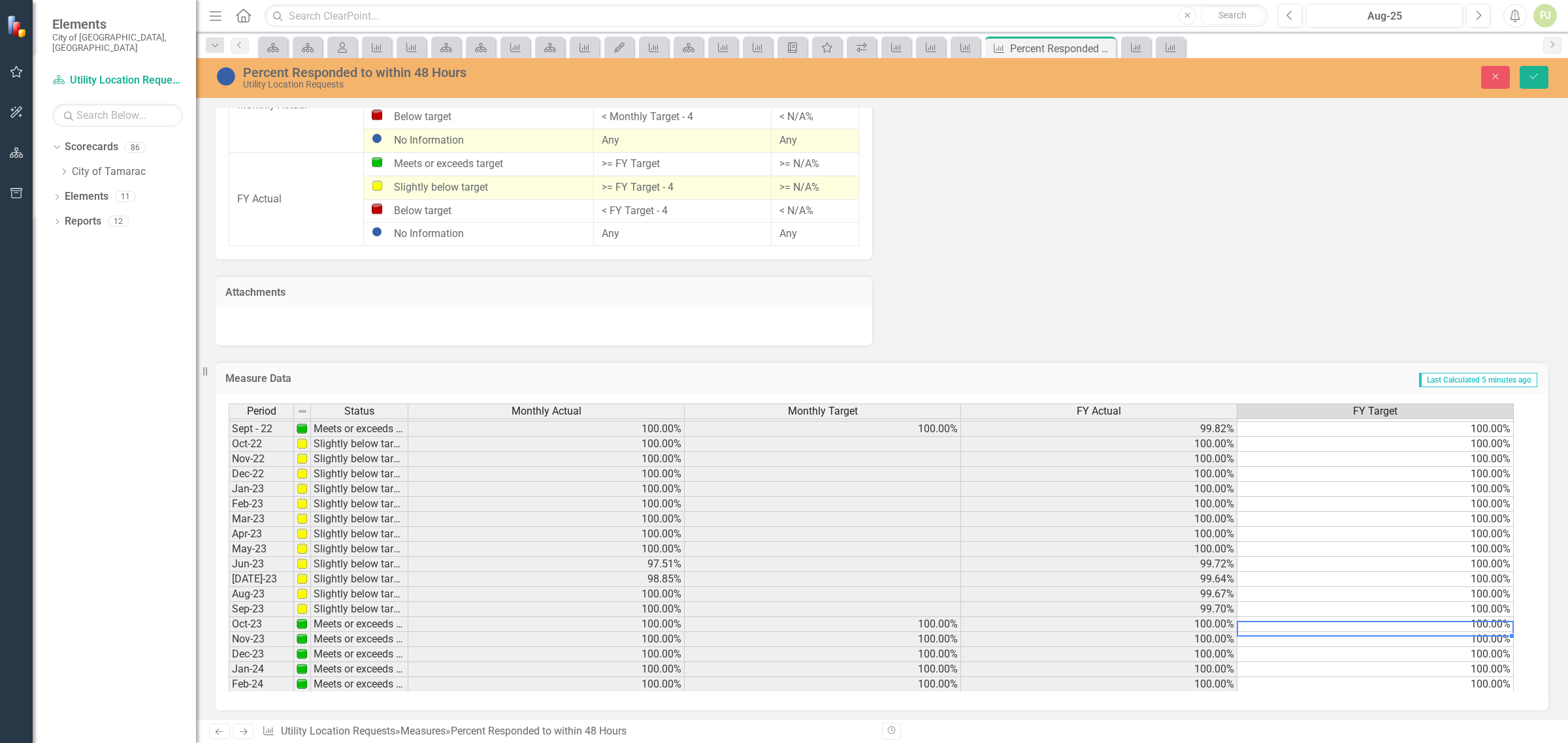
click at [1423, 625] on td "100.00%" at bounding box center [1376, 625] width 276 height 15
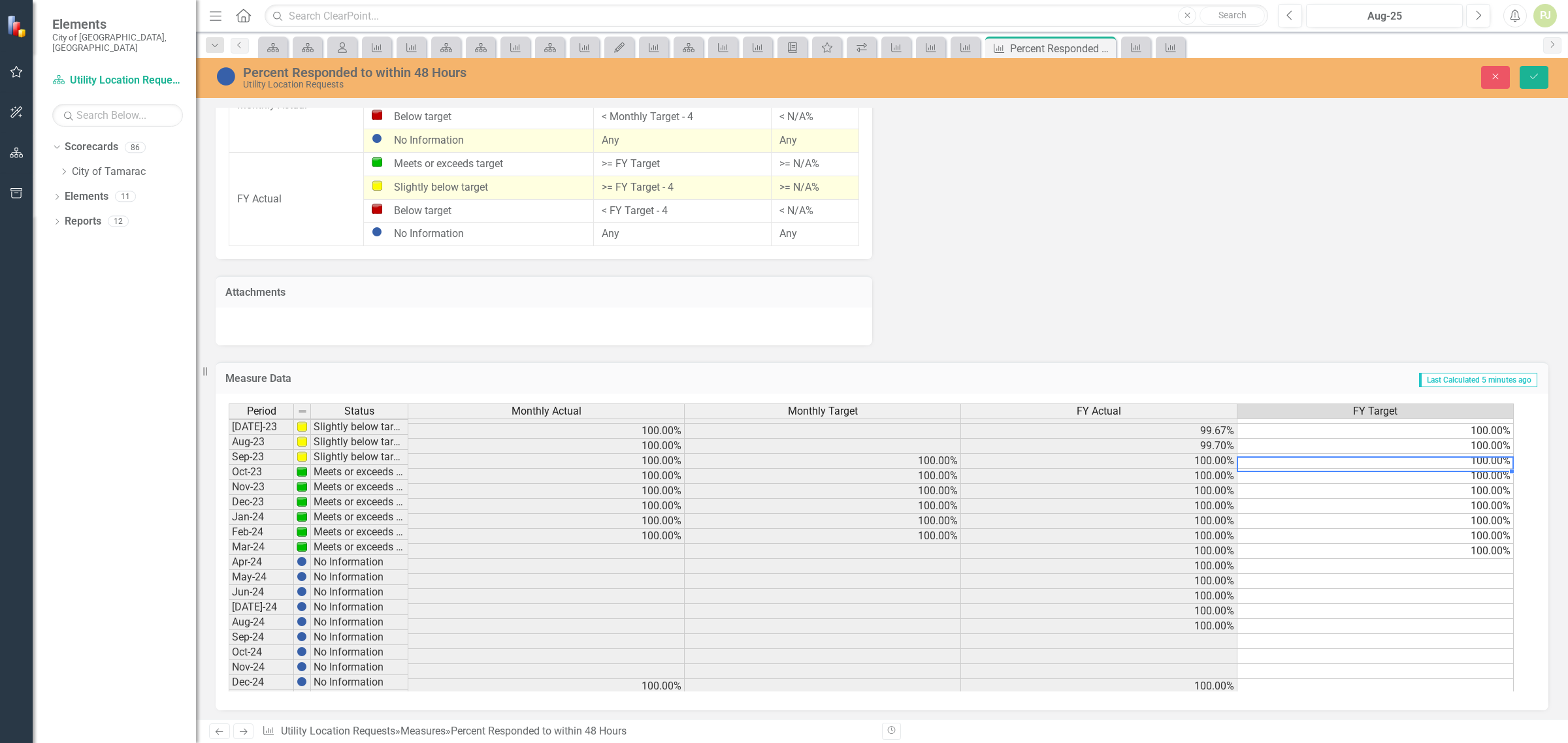
scroll to position [327, 0]
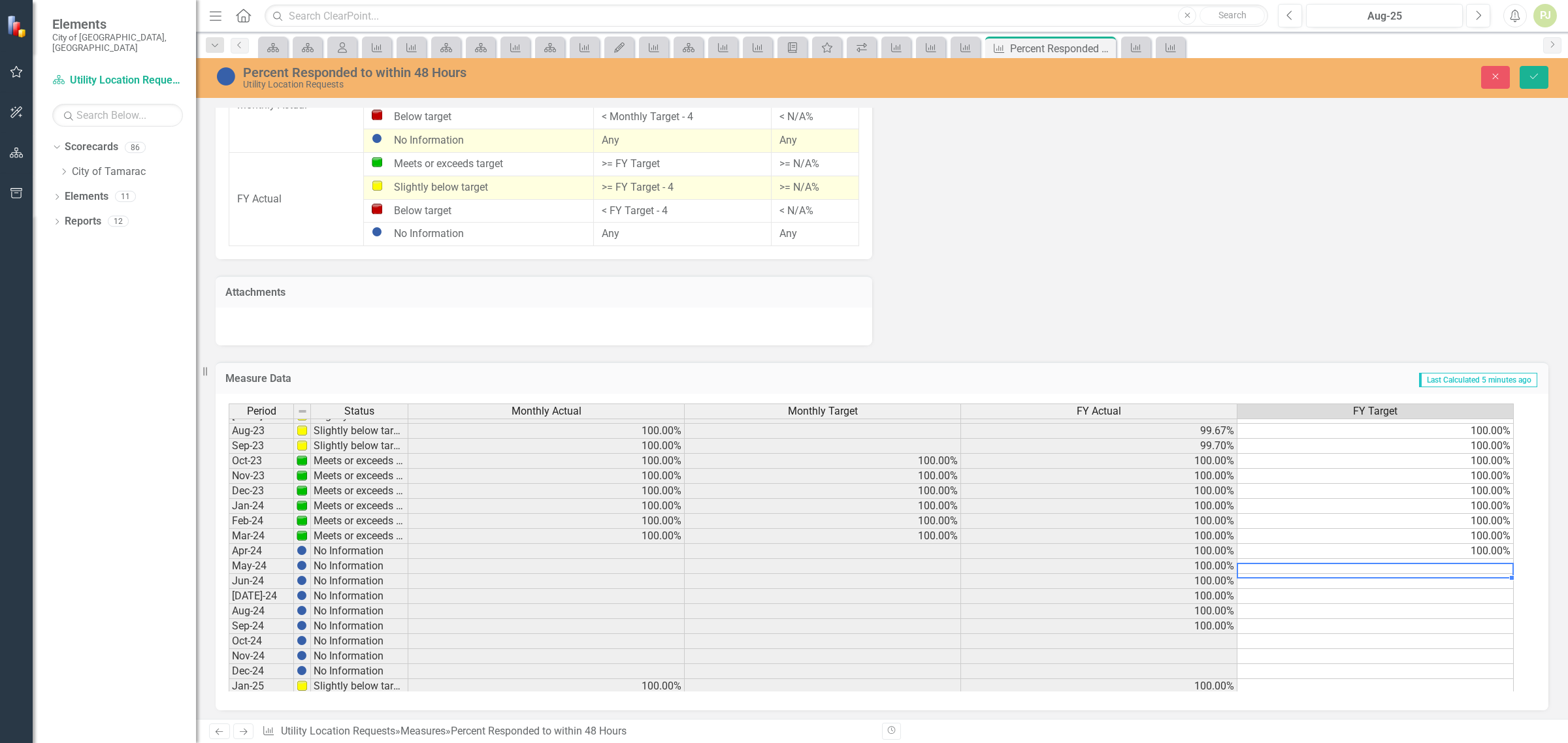
click at [1457, 568] on tbody "[DATE]-22 Slightly below target 98.50% 100.00% 99.79% 100.00% Aug-22 Meets or e…" at bounding box center [871, 506] width 1285 height 556
type textarea "100"
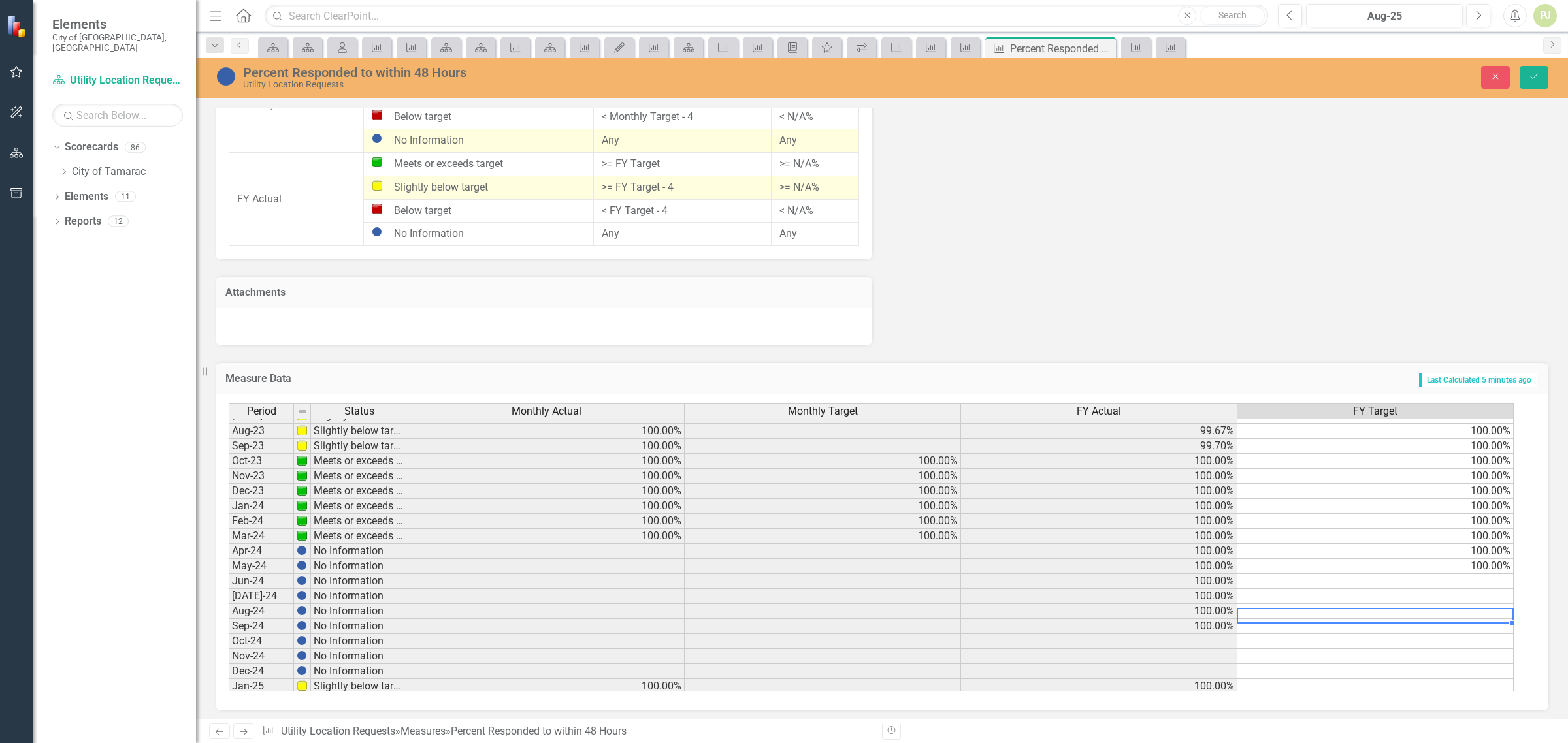
click at [1442, 618] on td at bounding box center [1376, 611] width 276 height 15
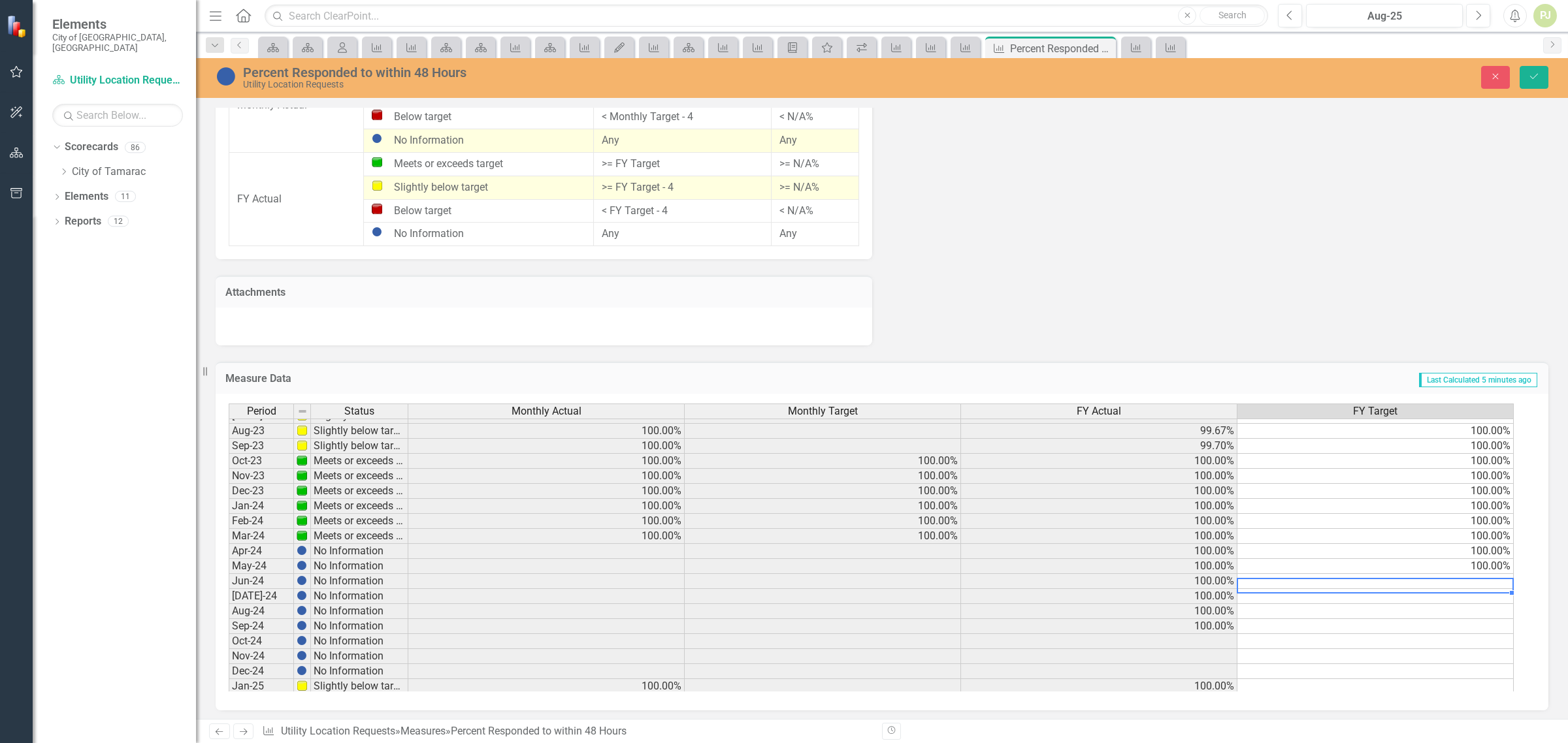
click at [1468, 578] on td at bounding box center [1376, 581] width 276 height 15
type textarea "100"
click at [1444, 608] on td at bounding box center [1376, 611] width 276 height 15
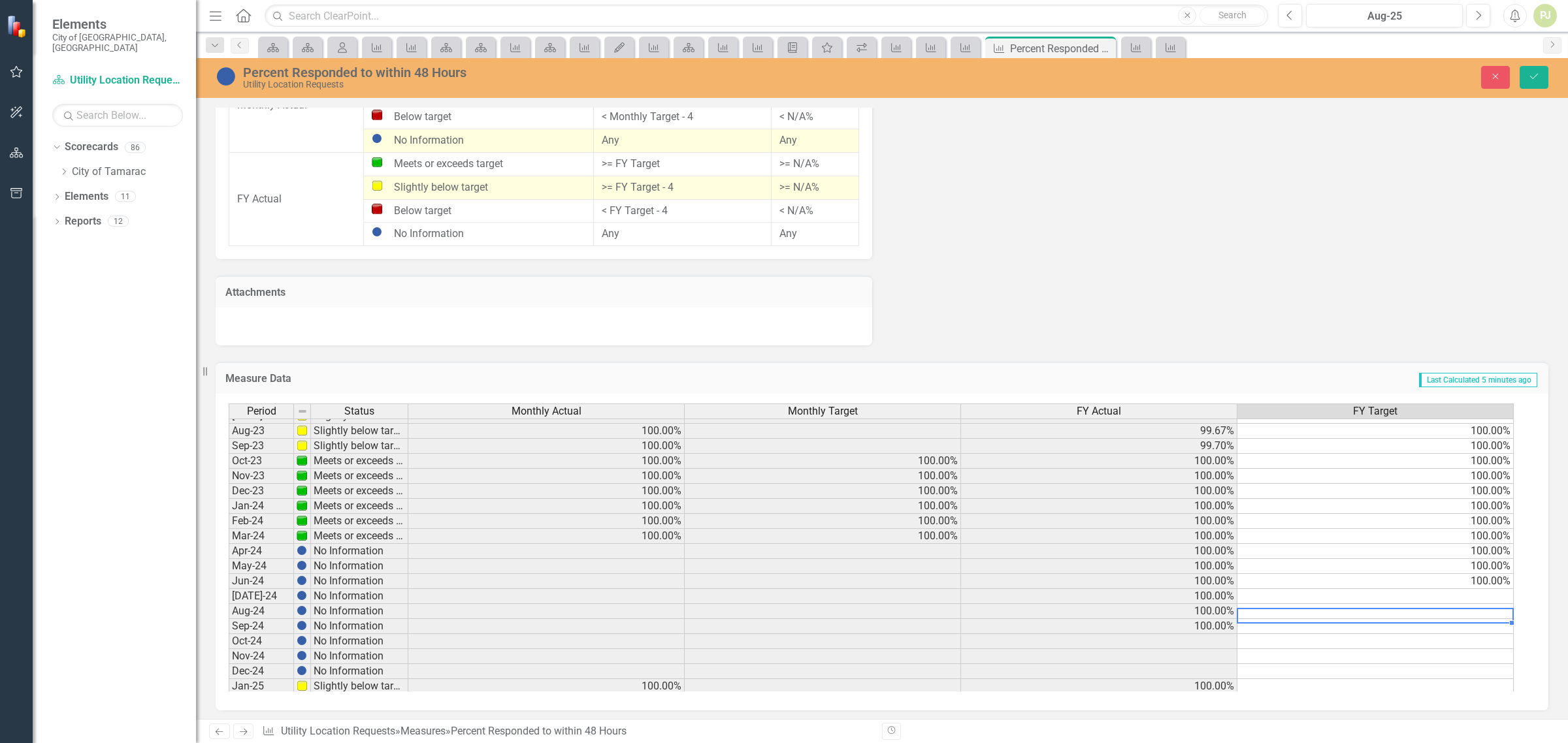
click at [1457, 596] on td at bounding box center [1376, 597] width 276 height 15
type textarea "100"
click at [1439, 625] on td at bounding box center [1376, 627] width 276 height 15
click at [1465, 611] on td at bounding box center [1376, 611] width 276 height 15
type textarea "100"
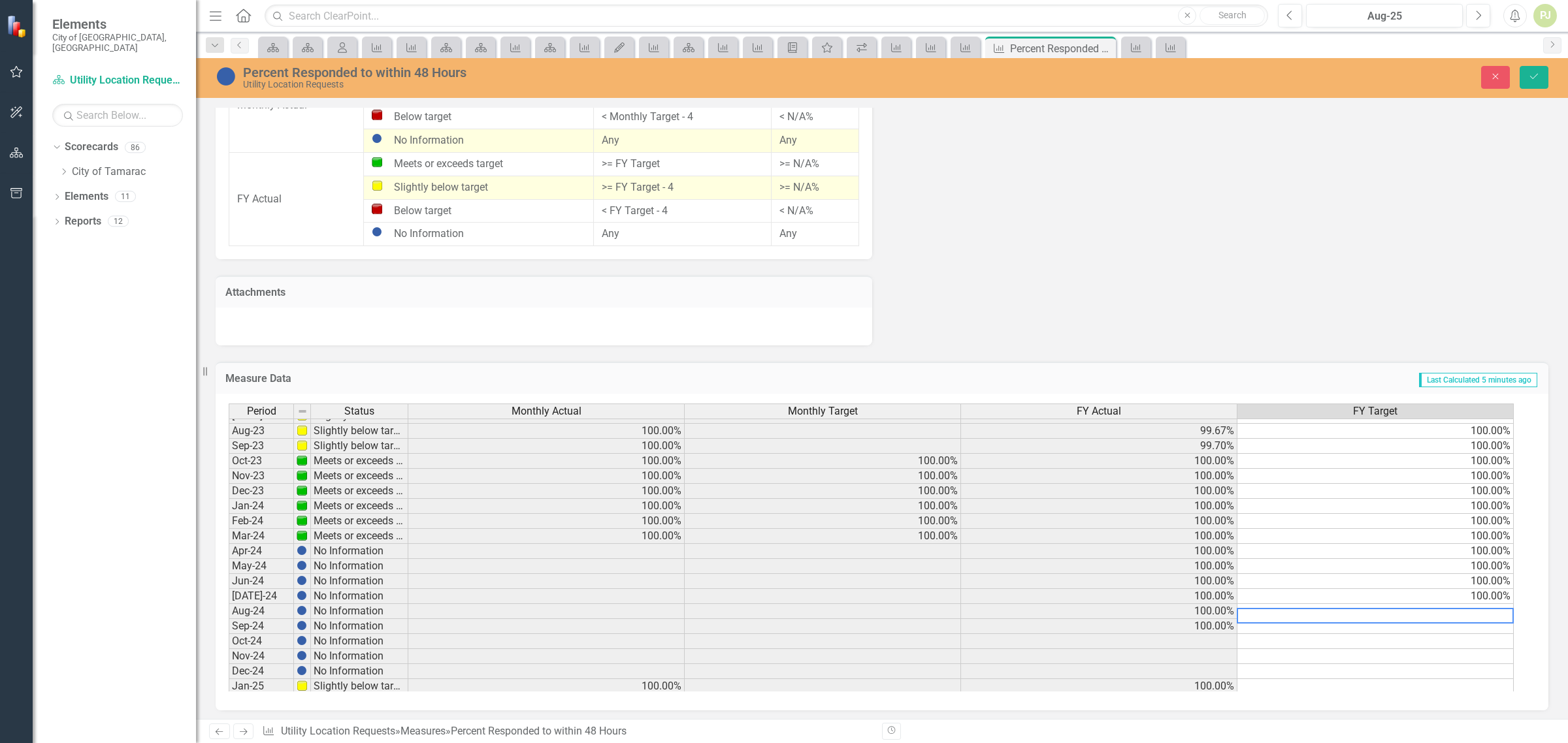
click at [1444, 639] on td at bounding box center [1376, 641] width 276 height 15
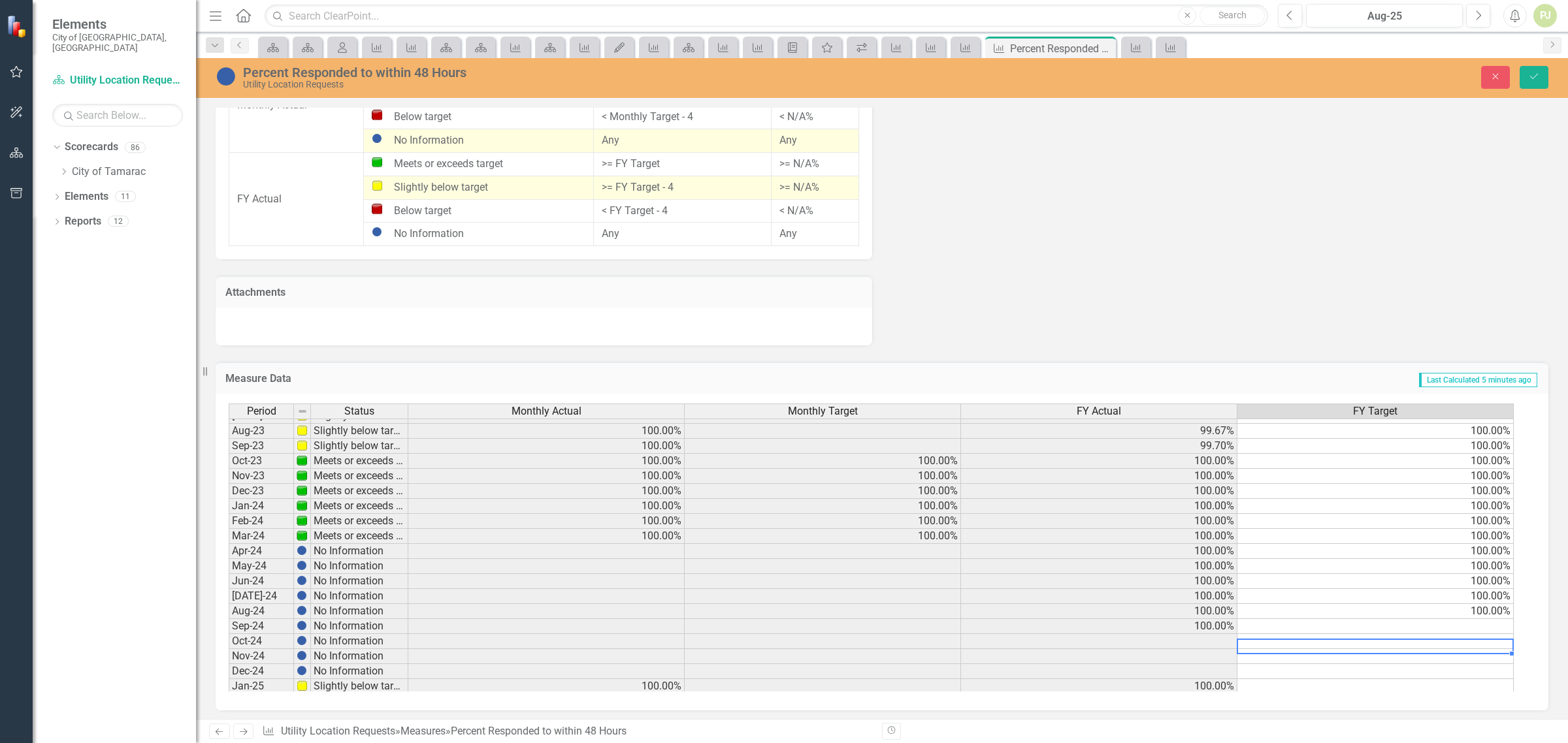
click at [1468, 626] on td at bounding box center [1376, 627] width 276 height 15
type textarea "100"
click at [1451, 641] on td at bounding box center [1376, 641] width 276 height 15
click at [1458, 643] on td at bounding box center [1376, 641] width 276 height 15
click at [1465, 643] on td at bounding box center [1376, 641] width 276 height 15
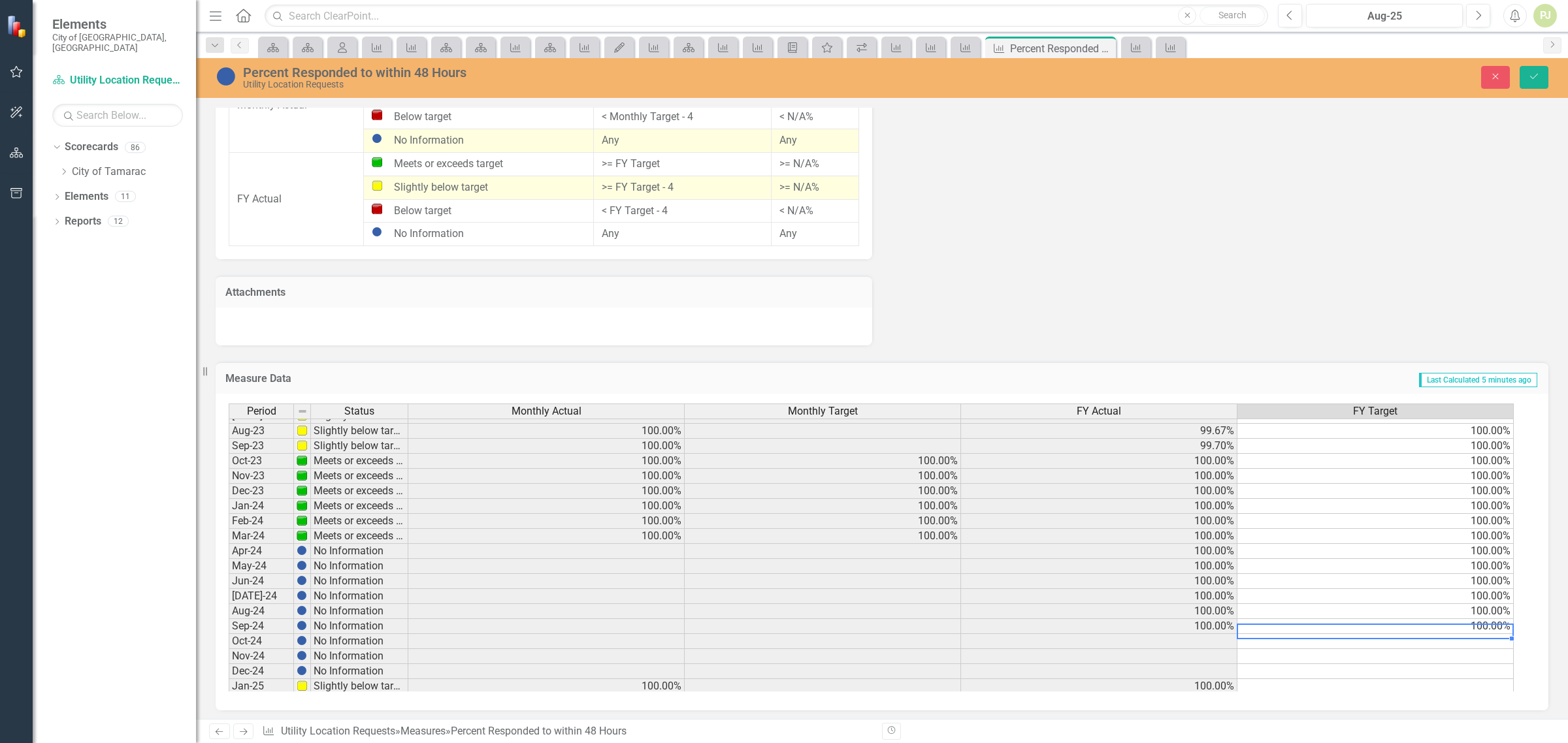
click at [229, 634] on div "Period Status Monthly Actual Monthly Target FY Actual FY Target Sept - 22 Meets…" at bounding box center [229, 544] width 0 height 602
click at [1459, 643] on td at bounding box center [1376, 641] width 276 height 15
click at [1476, 647] on td at bounding box center [1376, 641] width 276 height 15
type textarea "100"
click at [1461, 670] on td at bounding box center [1376, 672] width 276 height 15
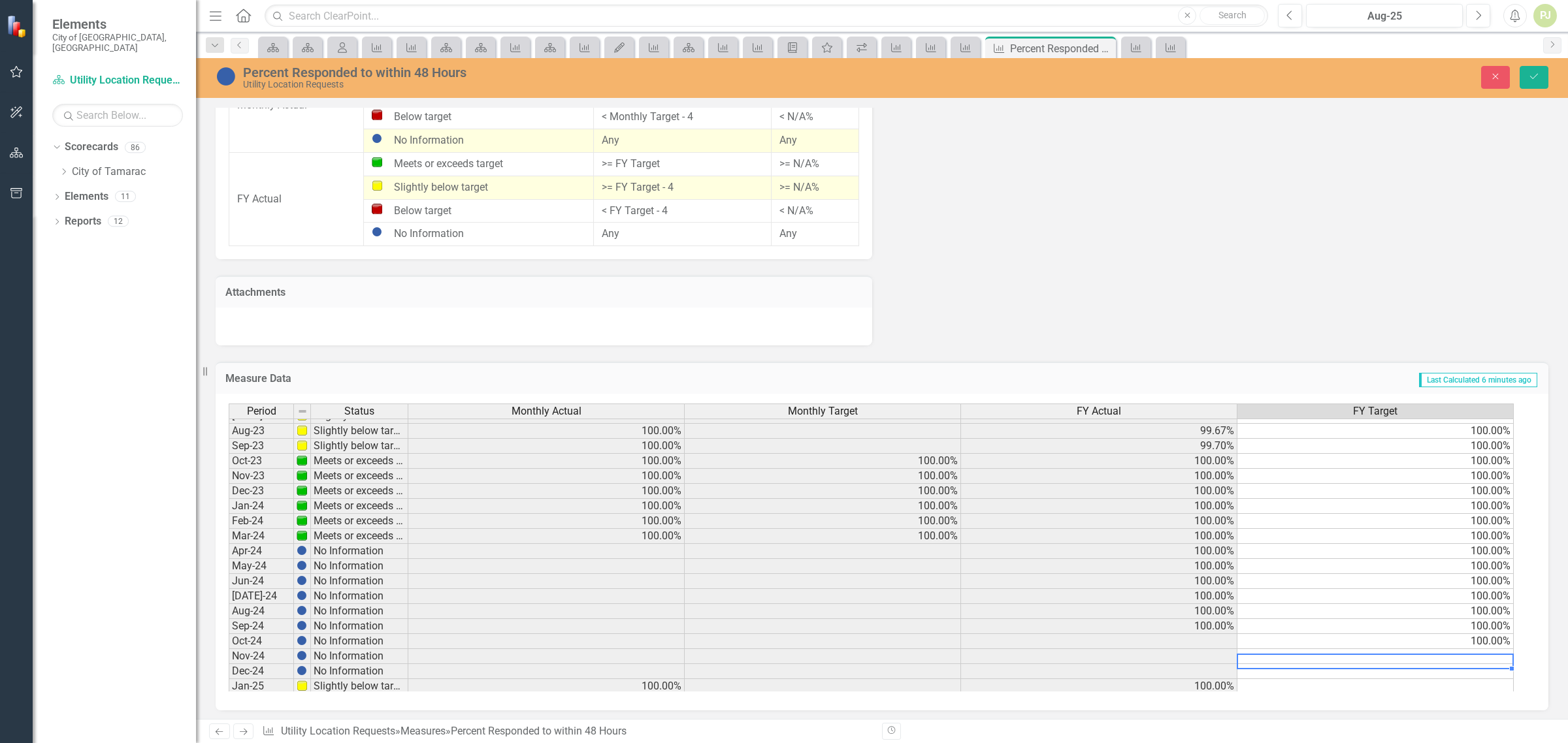
click at [1466, 658] on td at bounding box center [1376, 657] width 276 height 15
type textarea "100"
click at [1448, 686] on td at bounding box center [1376, 686] width 276 height 15
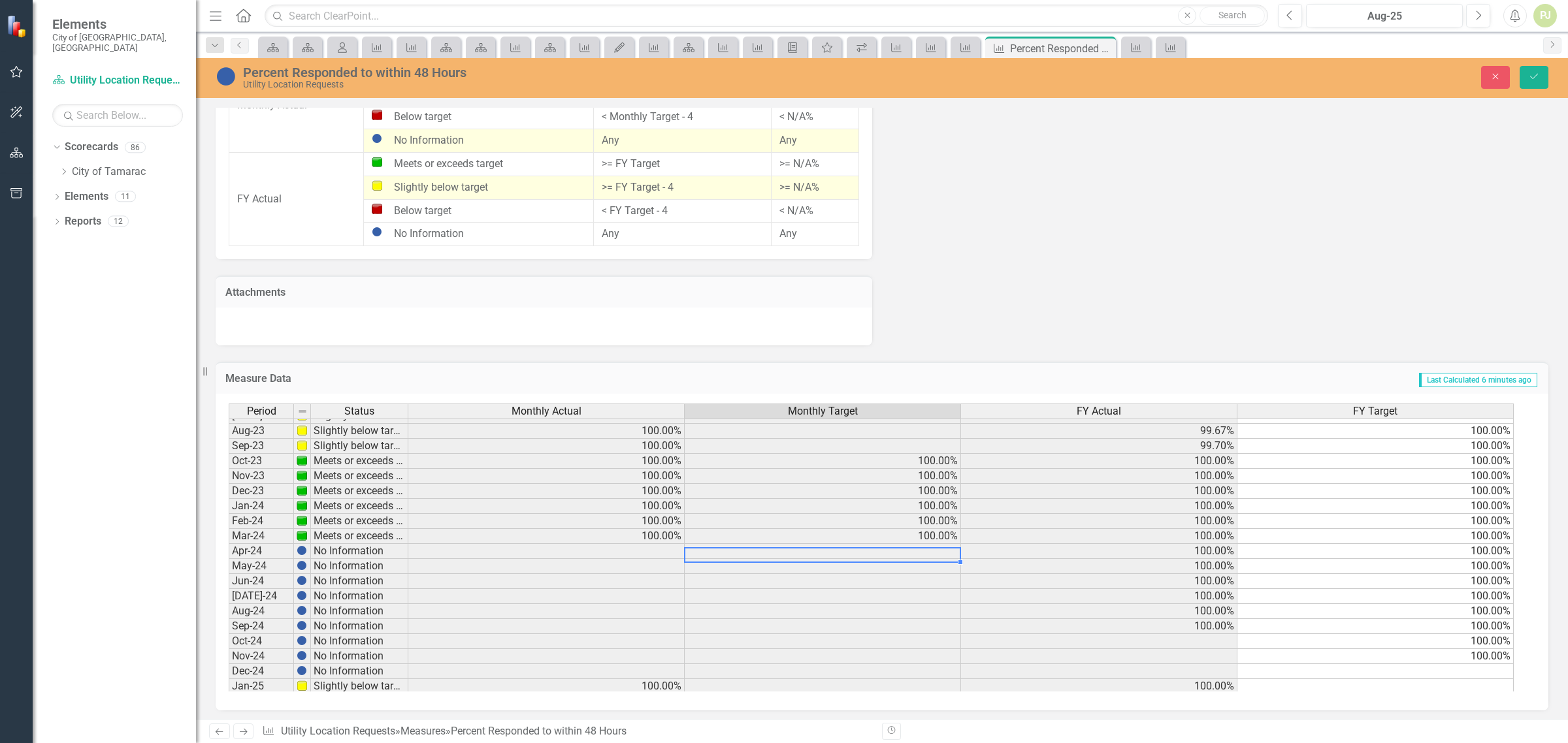
click at [929, 552] on td at bounding box center [823, 552] width 276 height 15
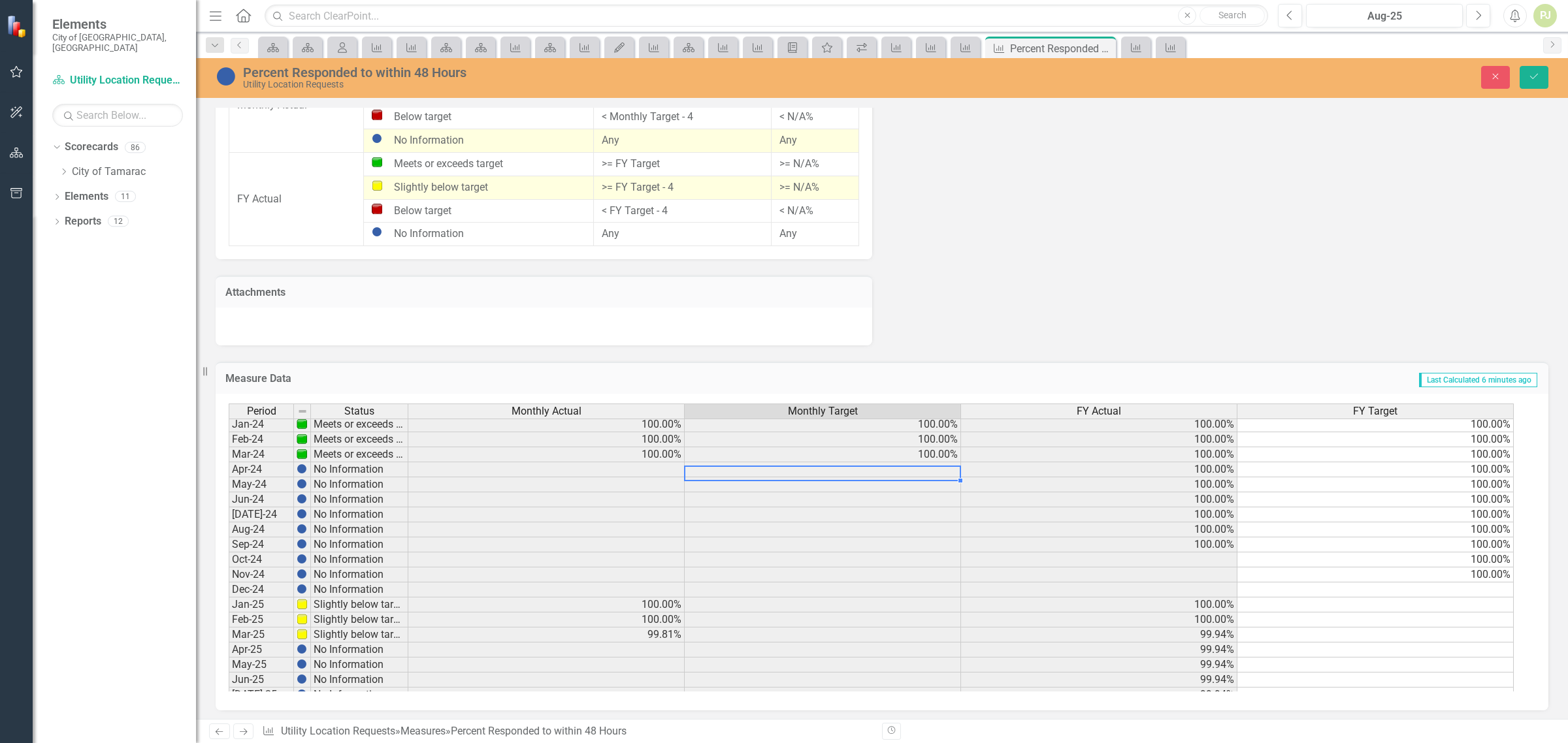
click at [660, 648] on td at bounding box center [546, 650] width 276 height 15
click at [912, 651] on td at bounding box center [823, 650] width 276 height 15
click at [905, 673] on td at bounding box center [823, 665] width 276 height 15
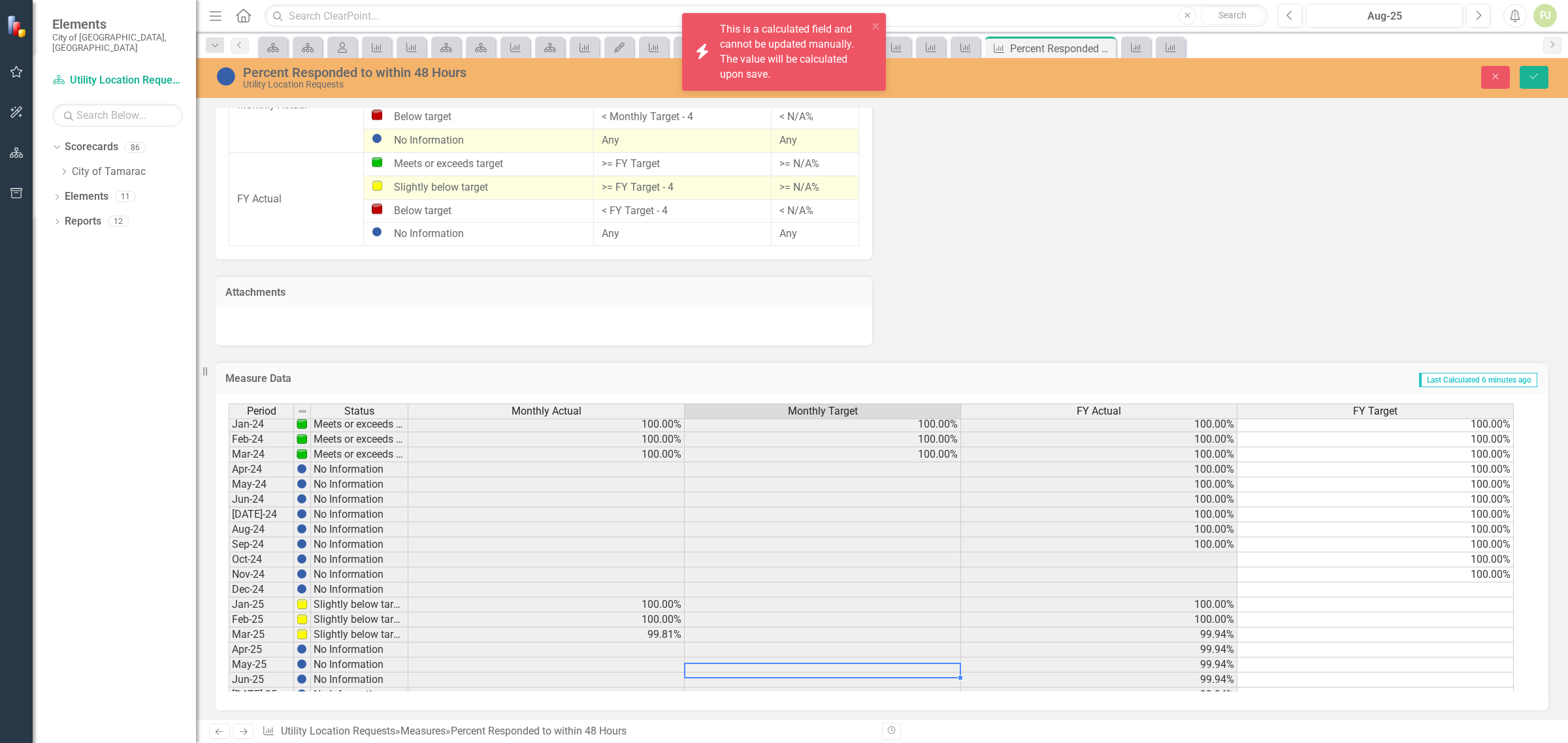
click at [1031, 654] on td "99.94%" at bounding box center [1099, 650] width 276 height 15
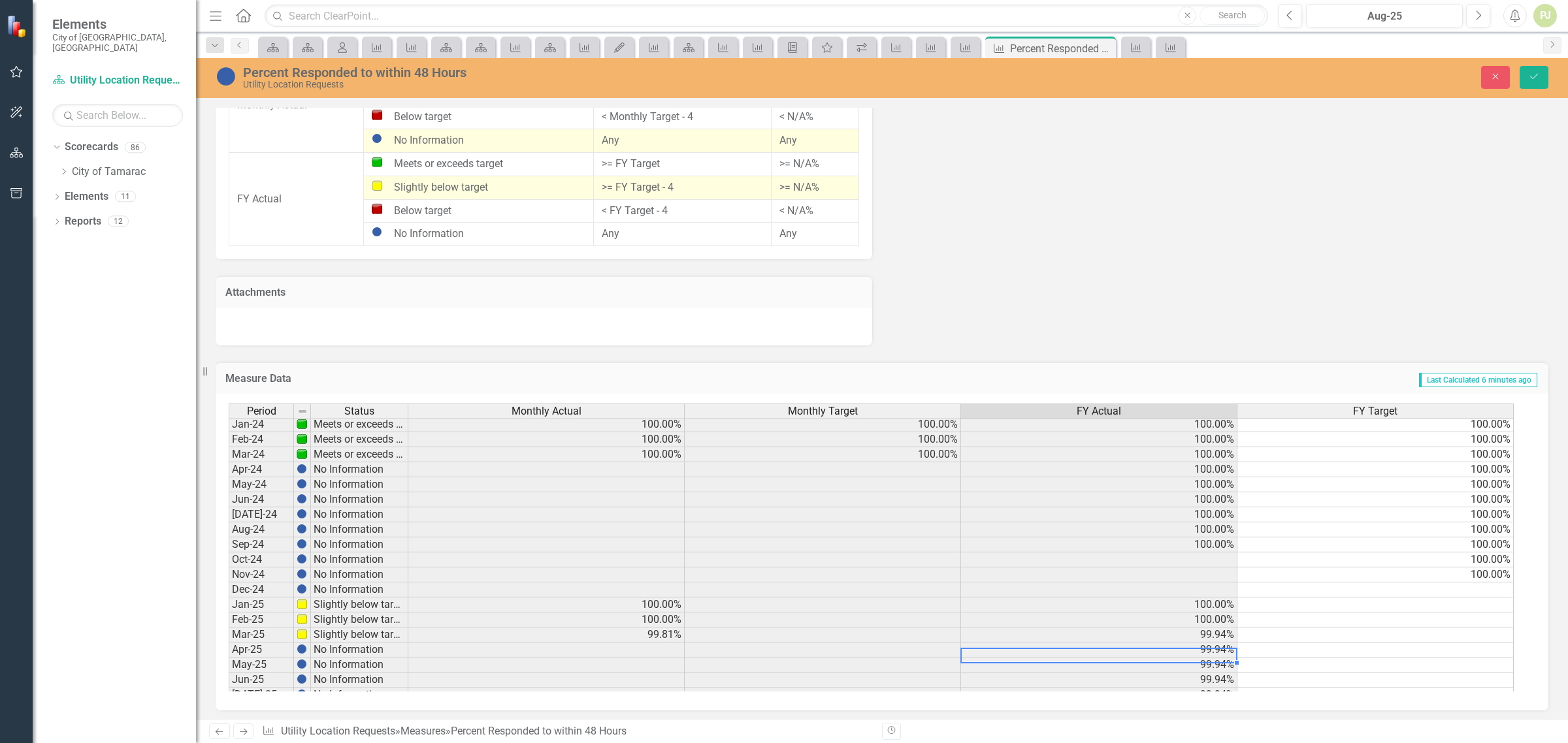
click at [1480, 587] on td at bounding box center [1376, 590] width 276 height 15
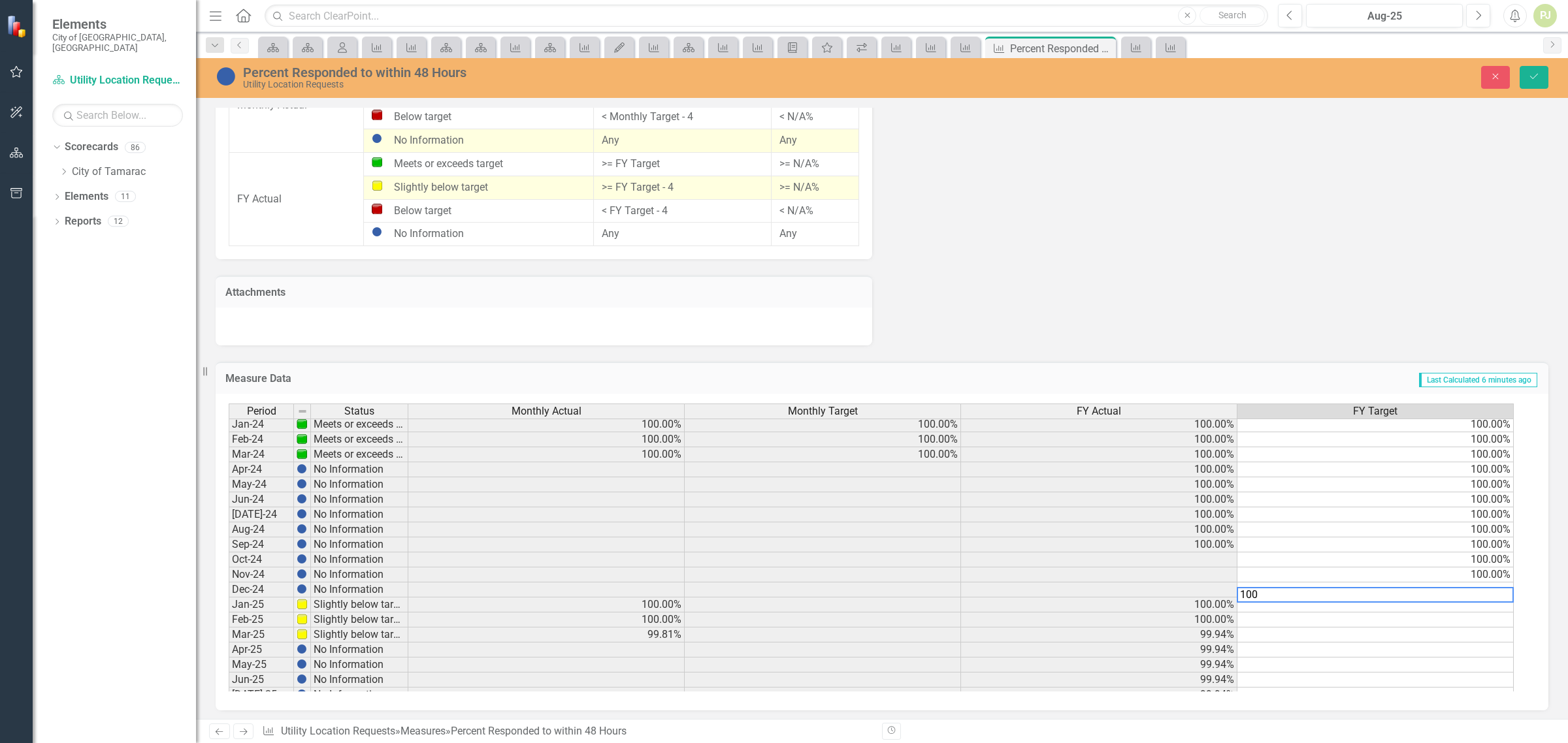
type textarea "100"
click at [1478, 619] on tbody "Sept - 22 Meets or exceeds target 100.00% 100.00% 99.82% 100.00% Oct-22 Slightl…" at bounding box center [871, 469] width 1285 height 587
click at [1477, 606] on td at bounding box center [1376, 605] width 276 height 15
type textarea "100"
drag, startPoint x: 1470, startPoint y: 641, endPoint x: 1482, endPoint y: 630, distance: 16.3
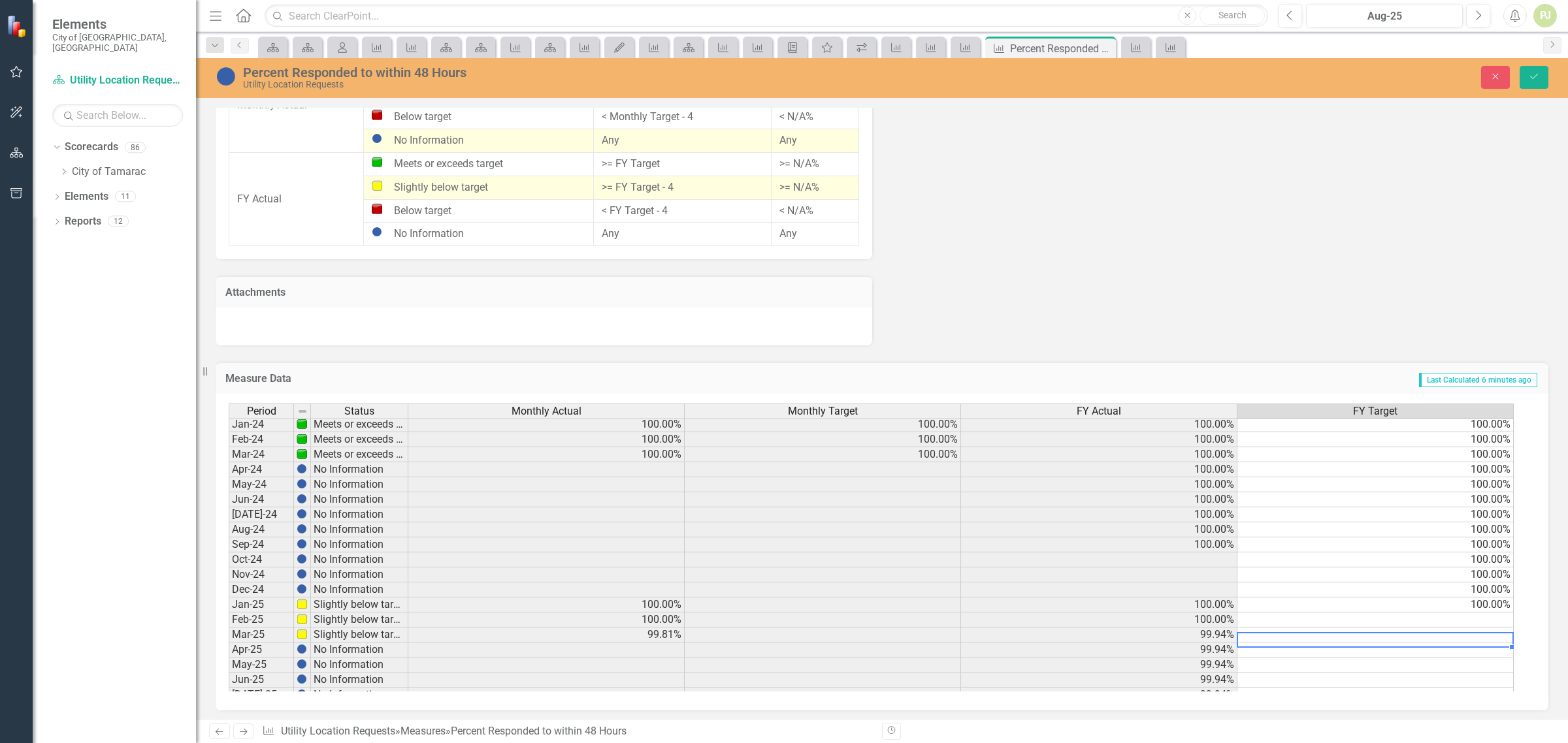
click at [1471, 641] on td at bounding box center [1376, 635] width 276 height 15
click at [1491, 622] on td at bounding box center [1376, 620] width 276 height 15
type textarea "100"
click at [1480, 639] on td at bounding box center [1376, 635] width 276 height 15
click at [1482, 639] on td at bounding box center [1376, 635] width 276 height 15
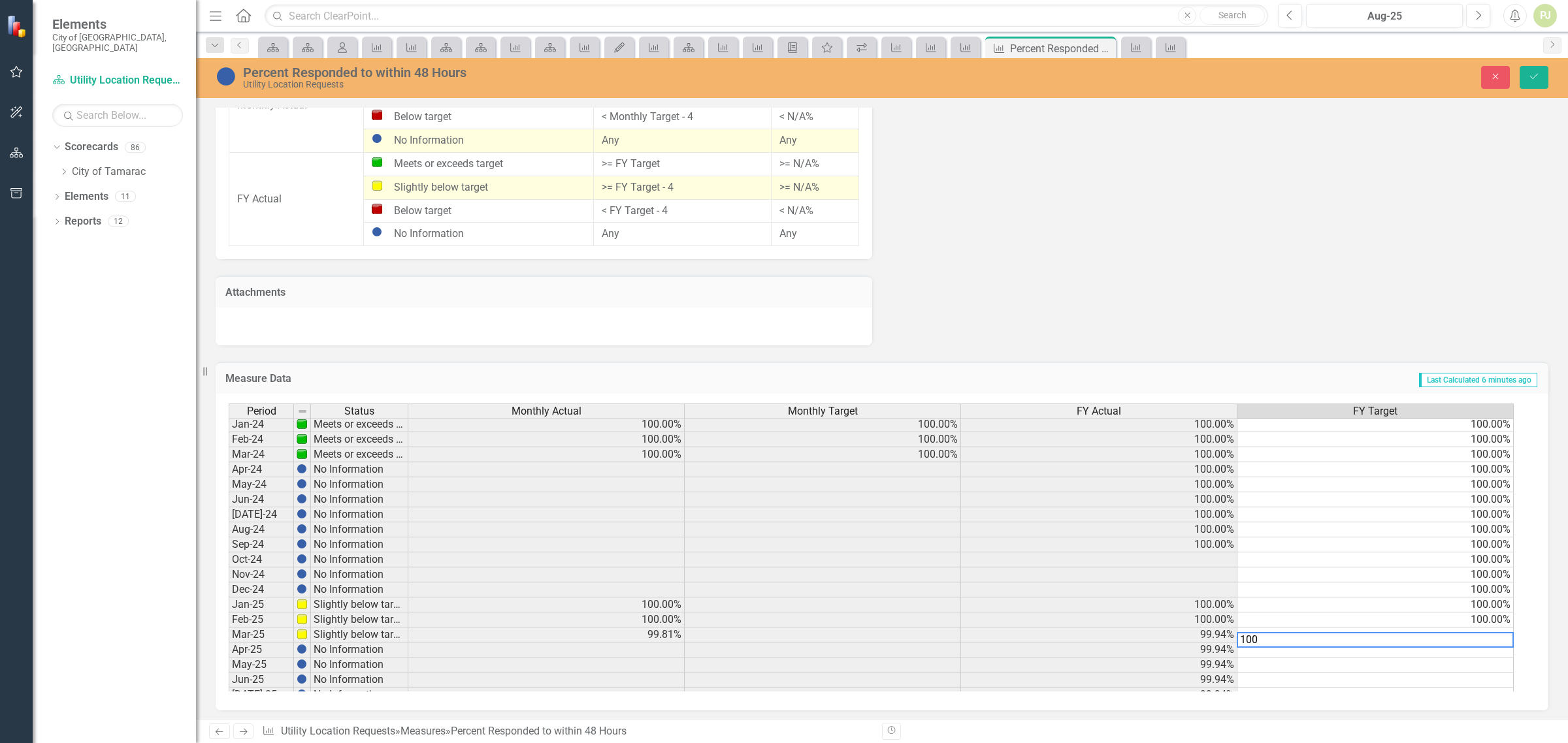
click at [1474, 642] on textarea "100" at bounding box center [1375, 640] width 277 height 16
type textarea "100"
click at [1474, 649] on td at bounding box center [1376, 650] width 276 height 15
click at [1476, 650] on td at bounding box center [1376, 650] width 276 height 15
type textarea "100"
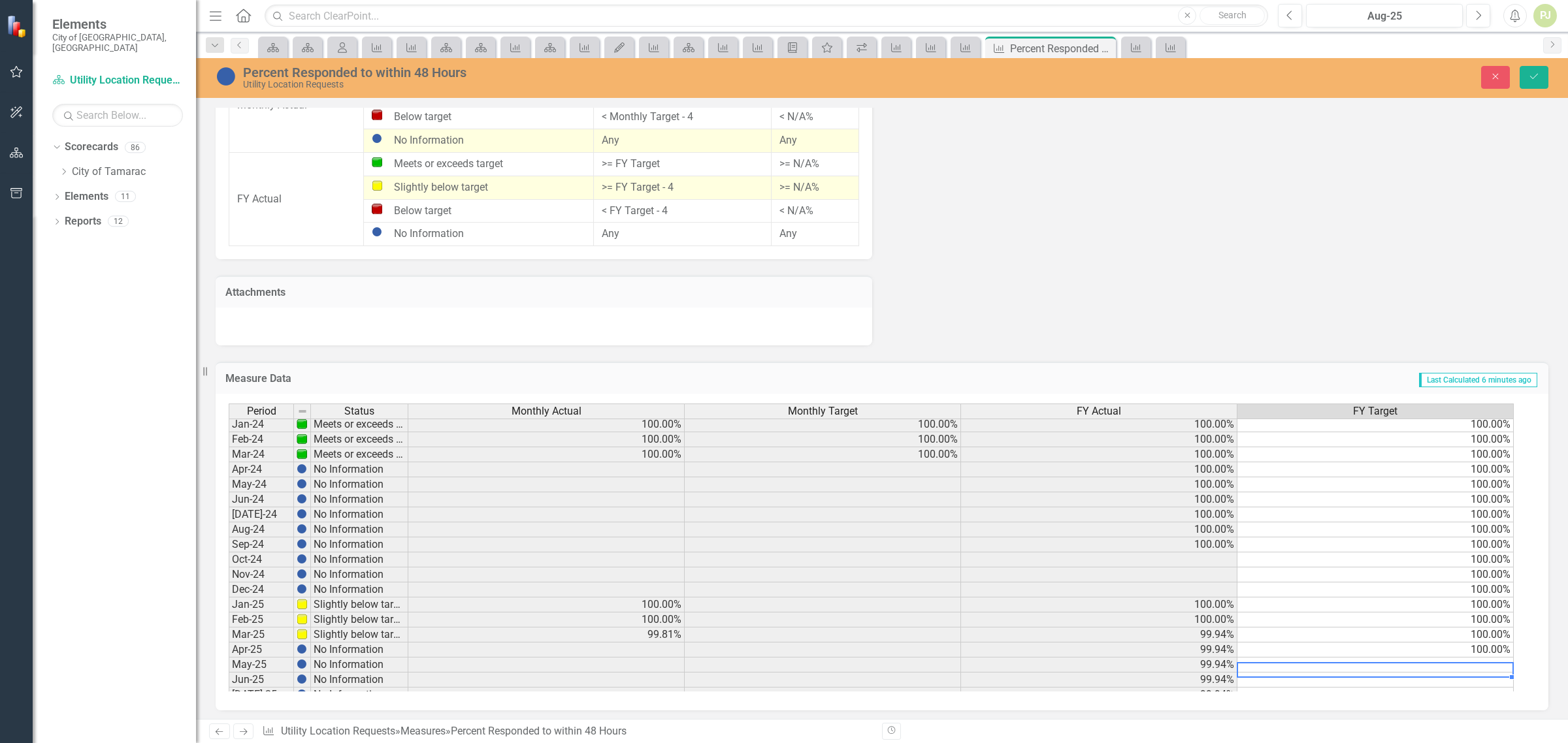
click at [1468, 667] on td at bounding box center [1376, 665] width 276 height 15
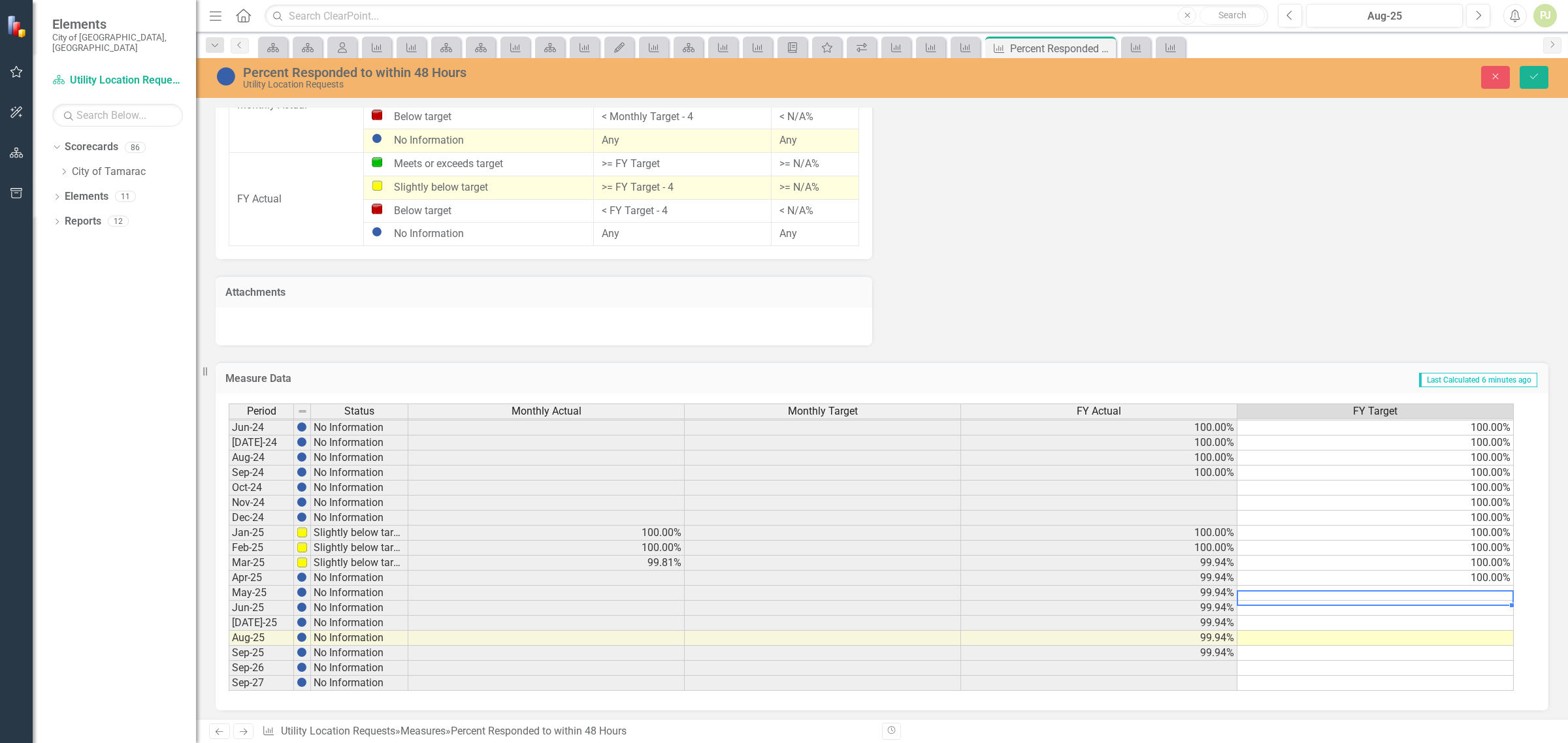
click at [1476, 589] on tbody "Feb-23 Slightly below target 100.00% 100.00% 100.00% Mar-23 Slightly below targ…" at bounding box center [871, 435] width 1285 height 511
type textarea "100"
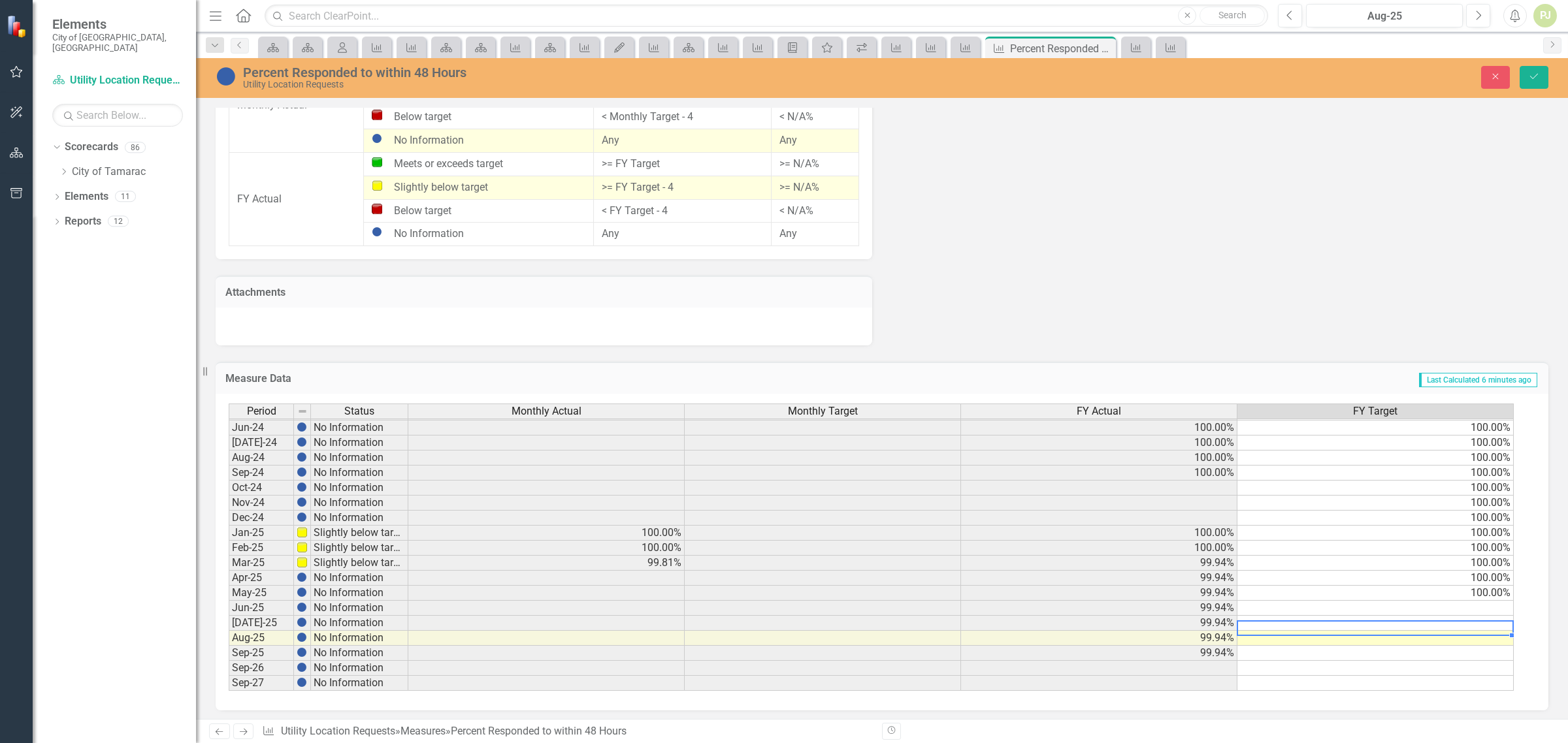
click at [1474, 618] on td at bounding box center [1376, 623] width 276 height 15
click at [229, 597] on div "Period Status Monthly Actual Monthly Target FY Actual FY Target May-23 Slightly…" at bounding box center [229, 449] width 0 height 482
click at [1478, 603] on td at bounding box center [1376, 608] width 276 height 15
type textarea "100"
click at [1471, 618] on td at bounding box center [1376, 623] width 276 height 15
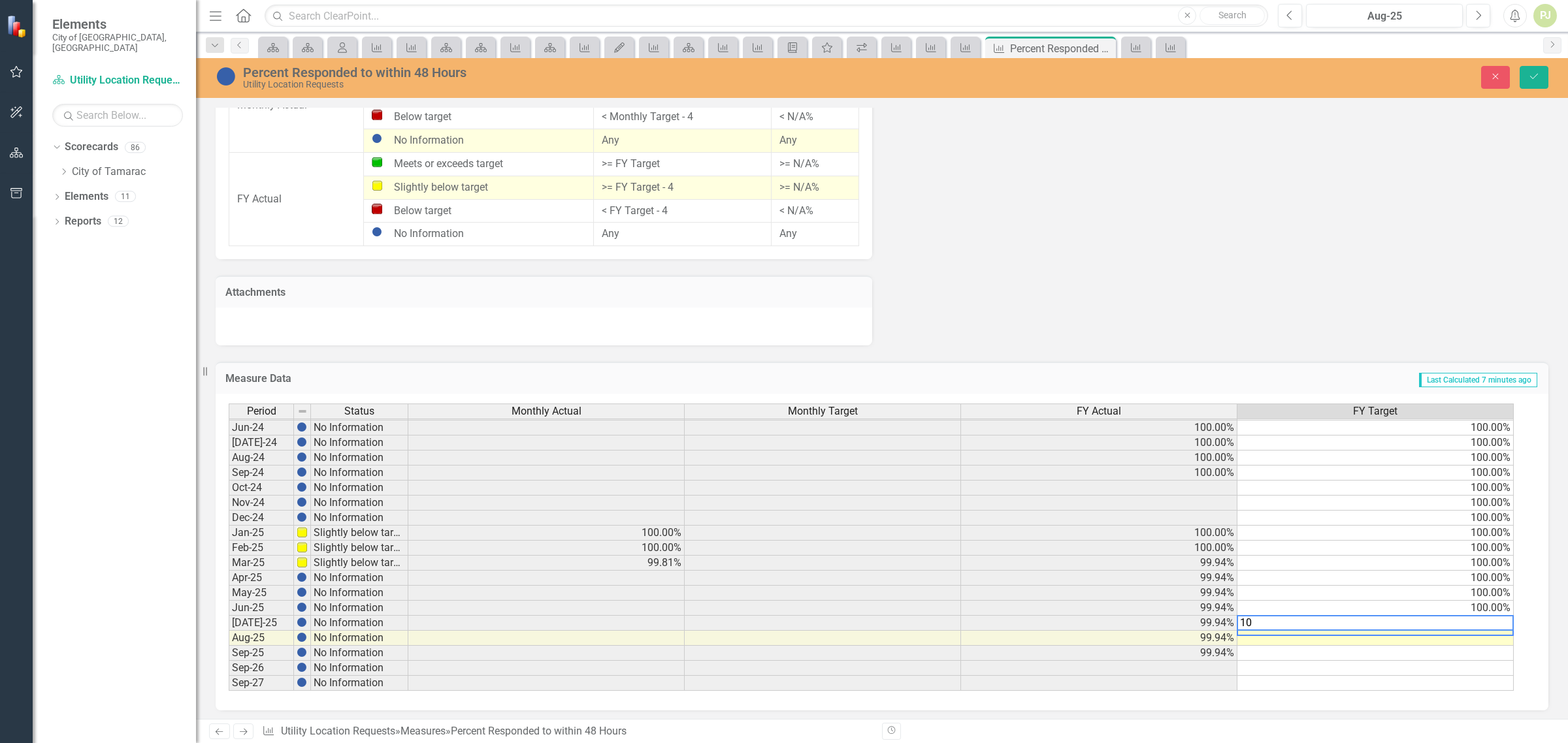
type textarea "100"
click at [1467, 634] on textarea "100" at bounding box center [1375, 638] width 277 height 16
type textarea "100"
click at [229, 658] on div "Period Status Monthly Actual Monthly Target FY Actual FY Target May-23 Slightly…" at bounding box center [229, 449] width 0 height 482
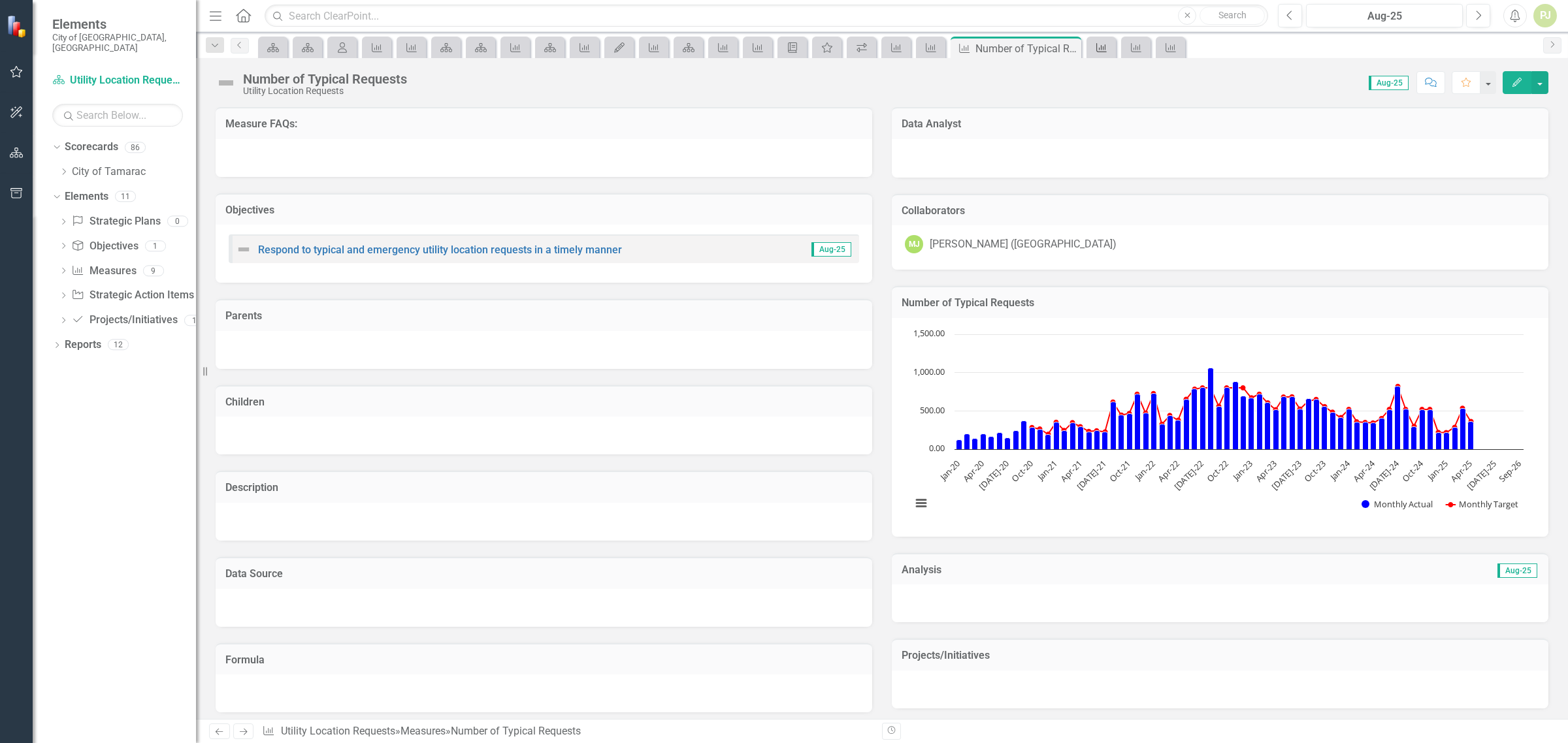
scroll to position [485, 0]
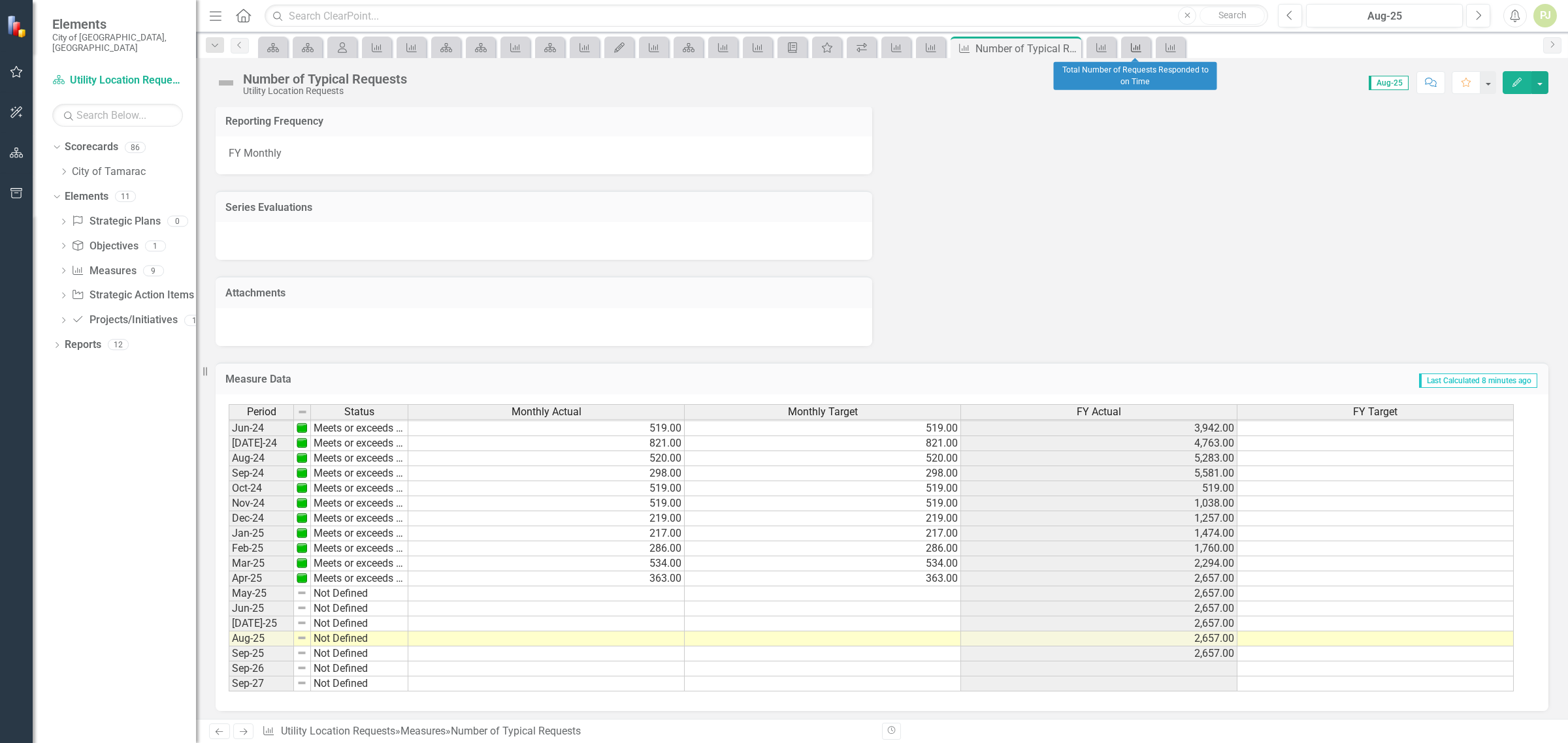
click at [1133, 52] on icon "Measure" at bounding box center [1136, 47] width 13 height 10
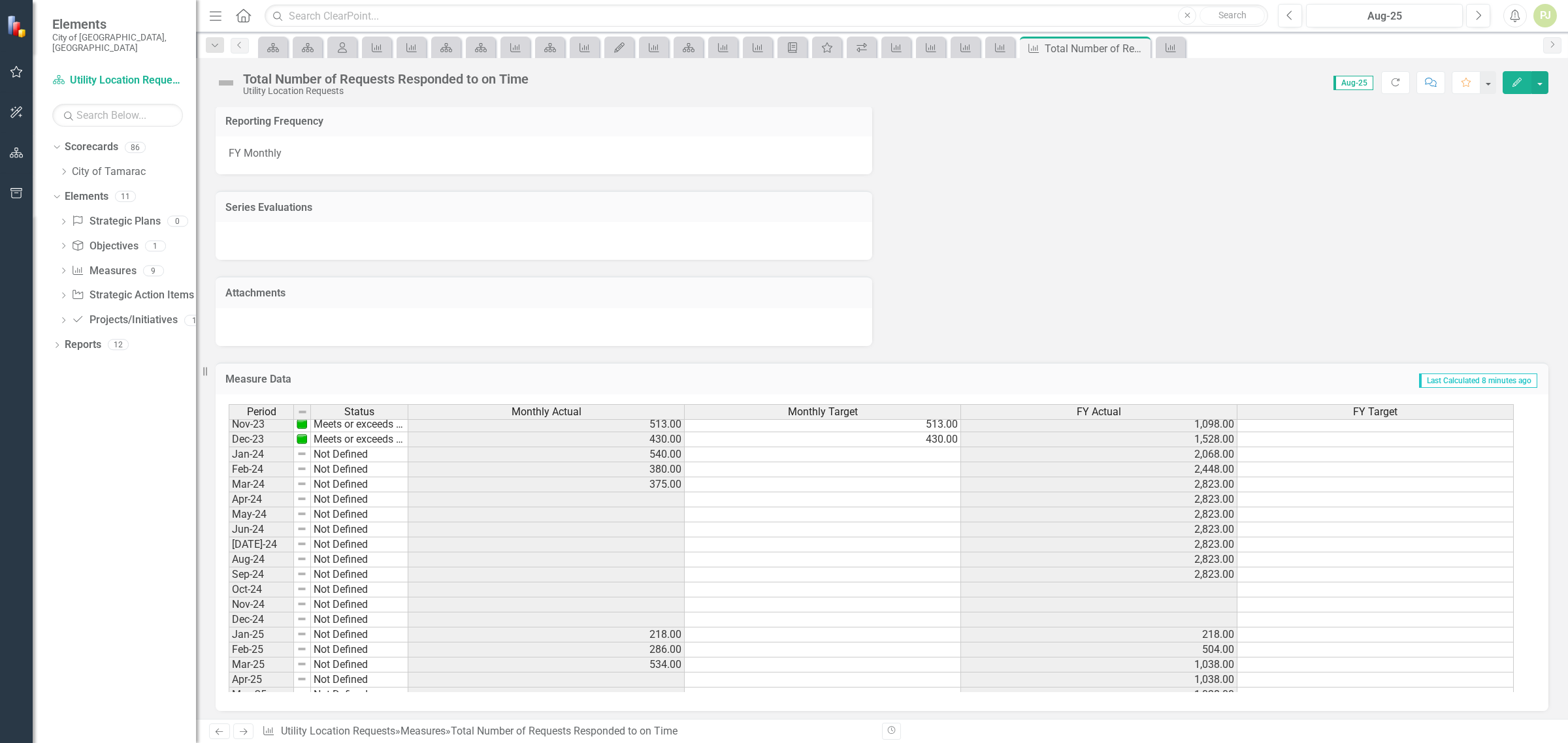
scroll to position [485, 0]
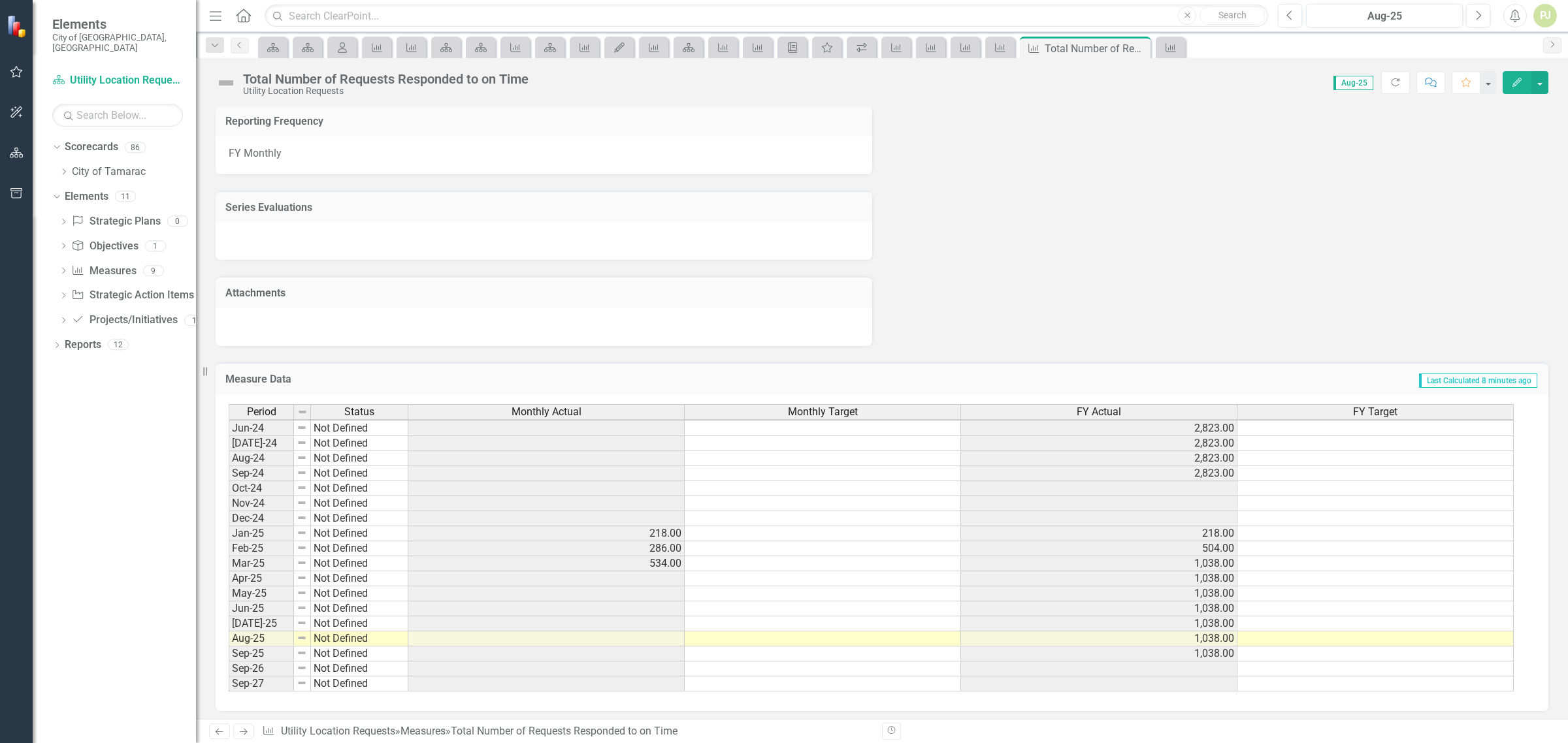
click at [658, 573] on tbody "Feb-23 Meets or exceeds target 754.00 754.00 3,861.00 Mar-23 Meets or exceeds t…" at bounding box center [871, 436] width 1285 height 511
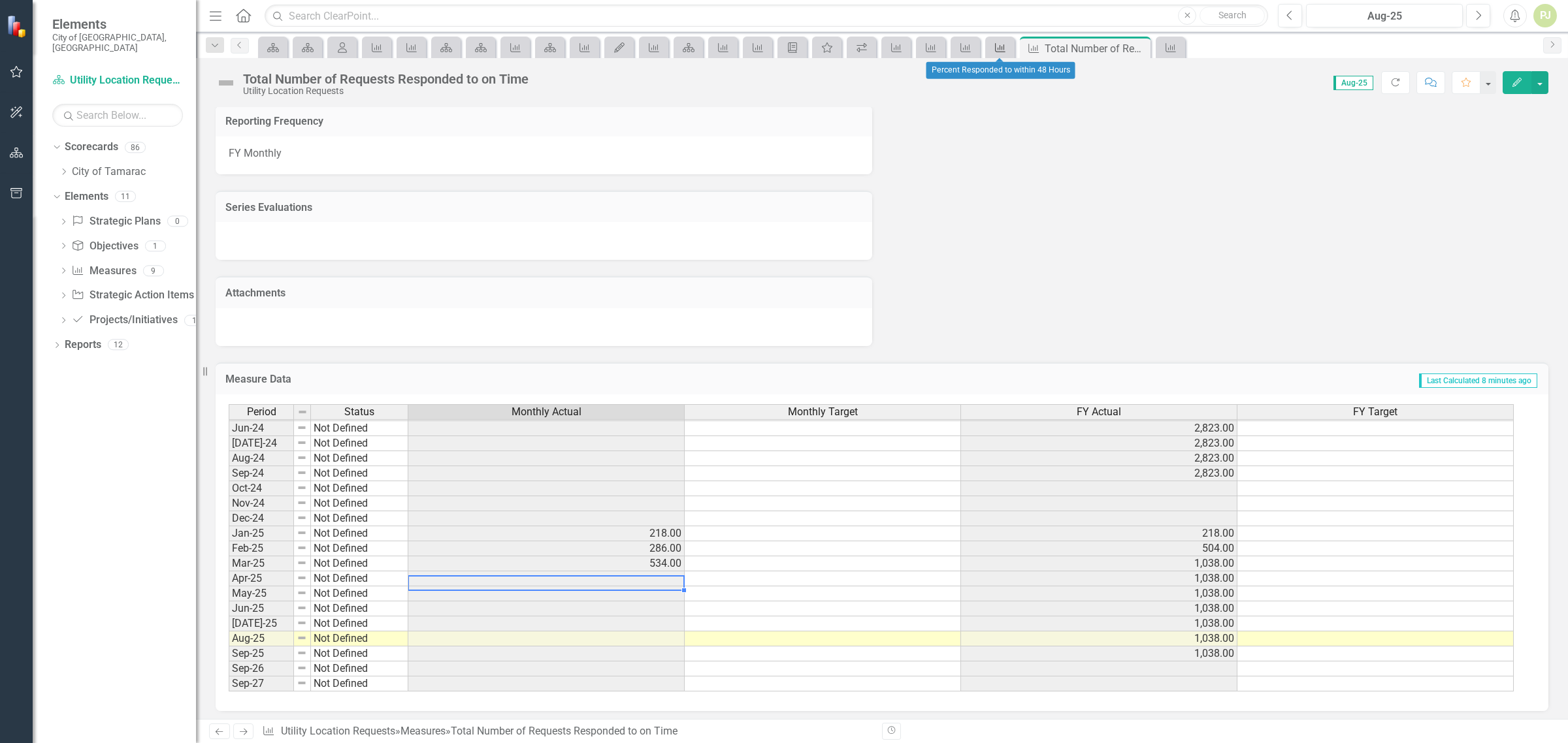
click at [992, 49] on div "Measure" at bounding box center [998, 48] width 18 height 16
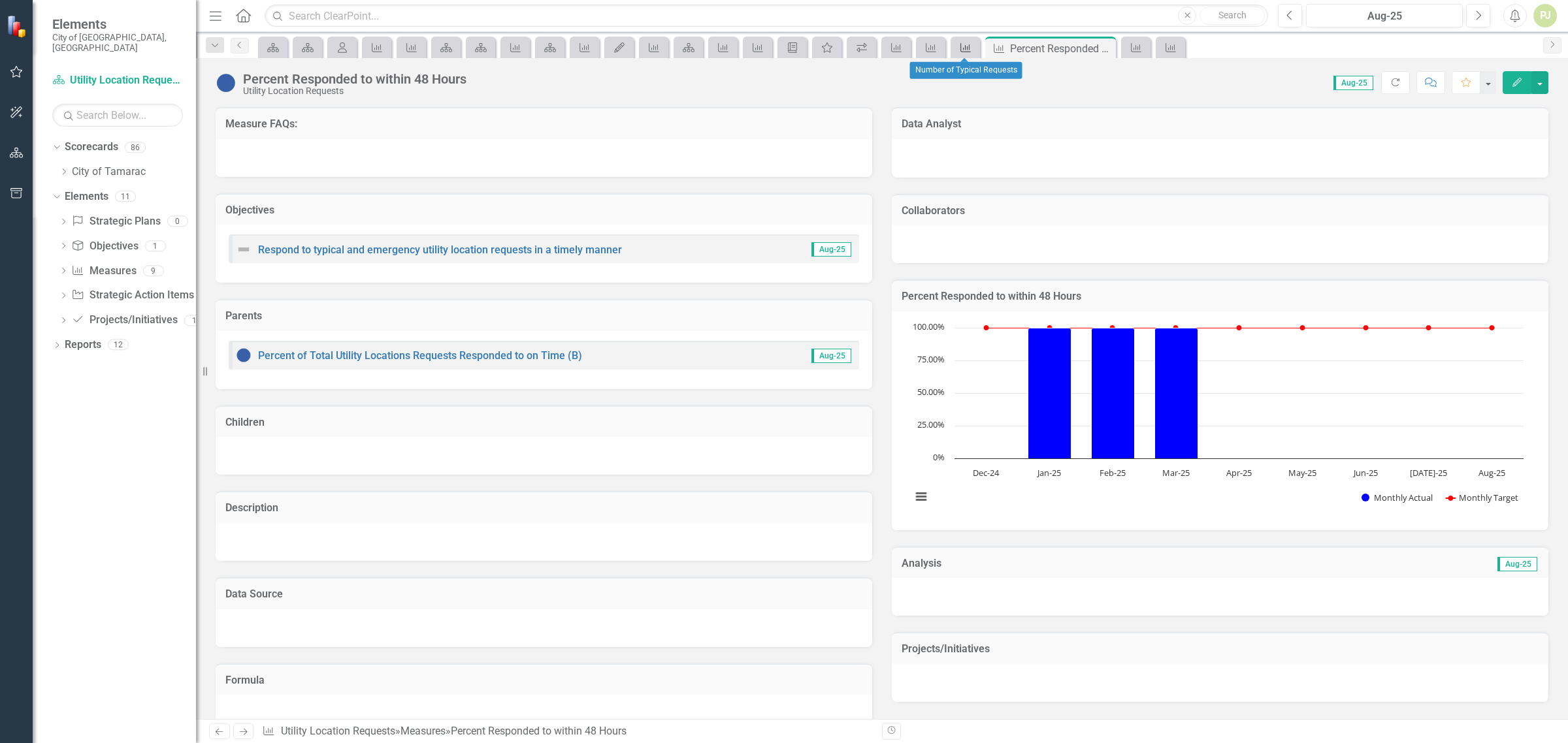
click at [968, 54] on div "Measure" at bounding box center [963, 48] width 18 height 16
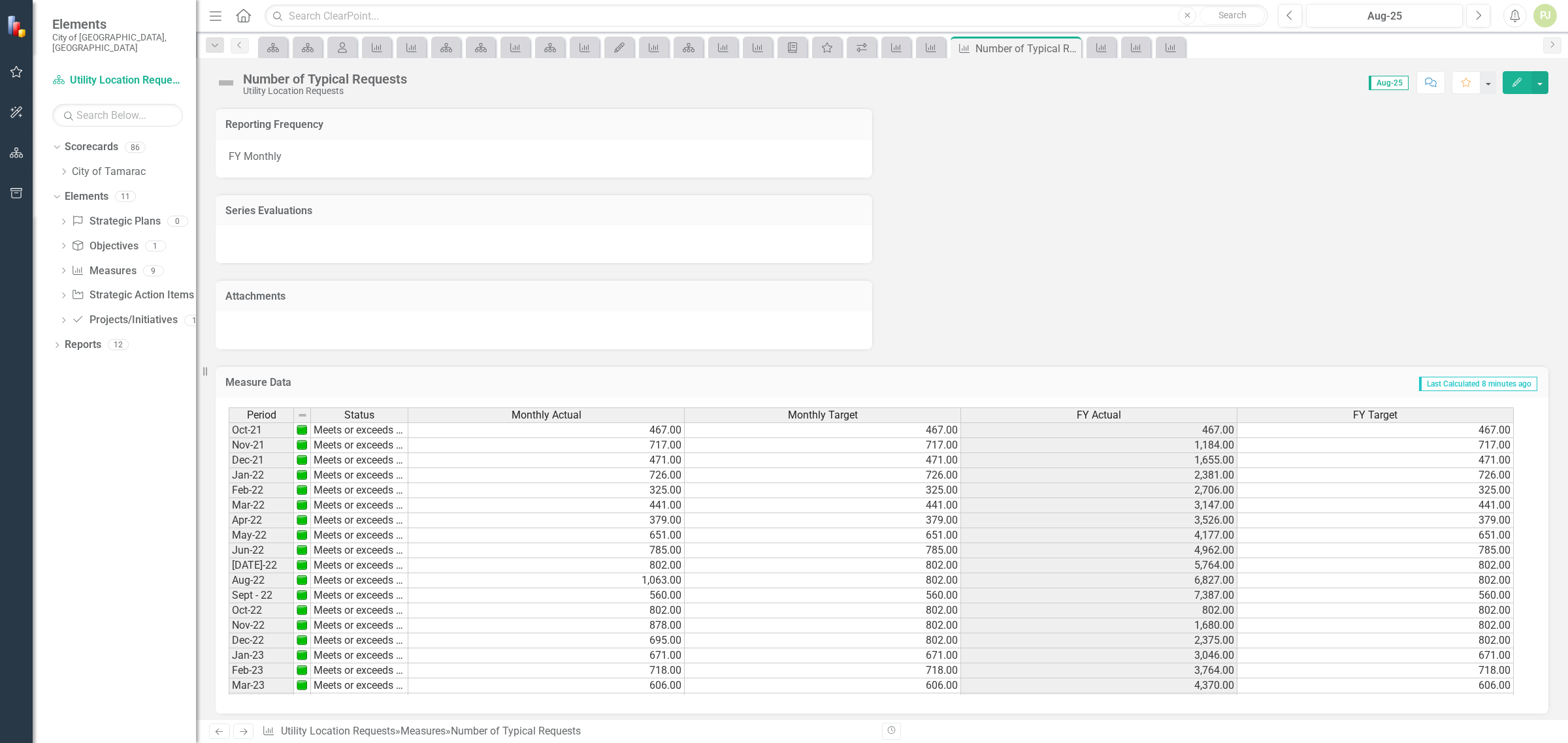
scroll to position [624, 0]
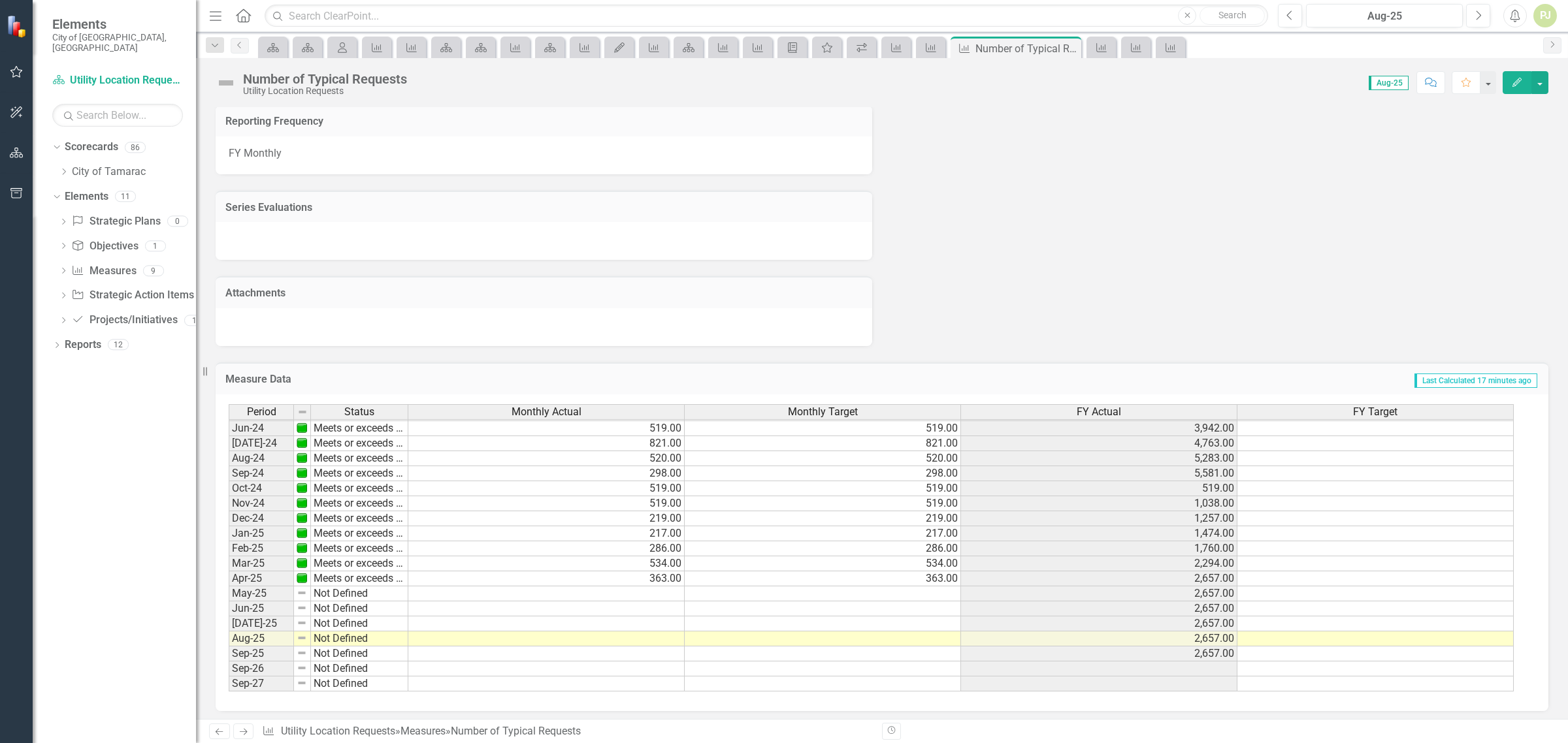
click at [671, 585] on tbody "Feb-23 Meets or exceeds target 718.00 718.00 3,764.00 718.00 Mar-23 Meets or ex…" at bounding box center [871, 436] width 1285 height 511
click at [665, 587] on td at bounding box center [546, 594] width 276 height 15
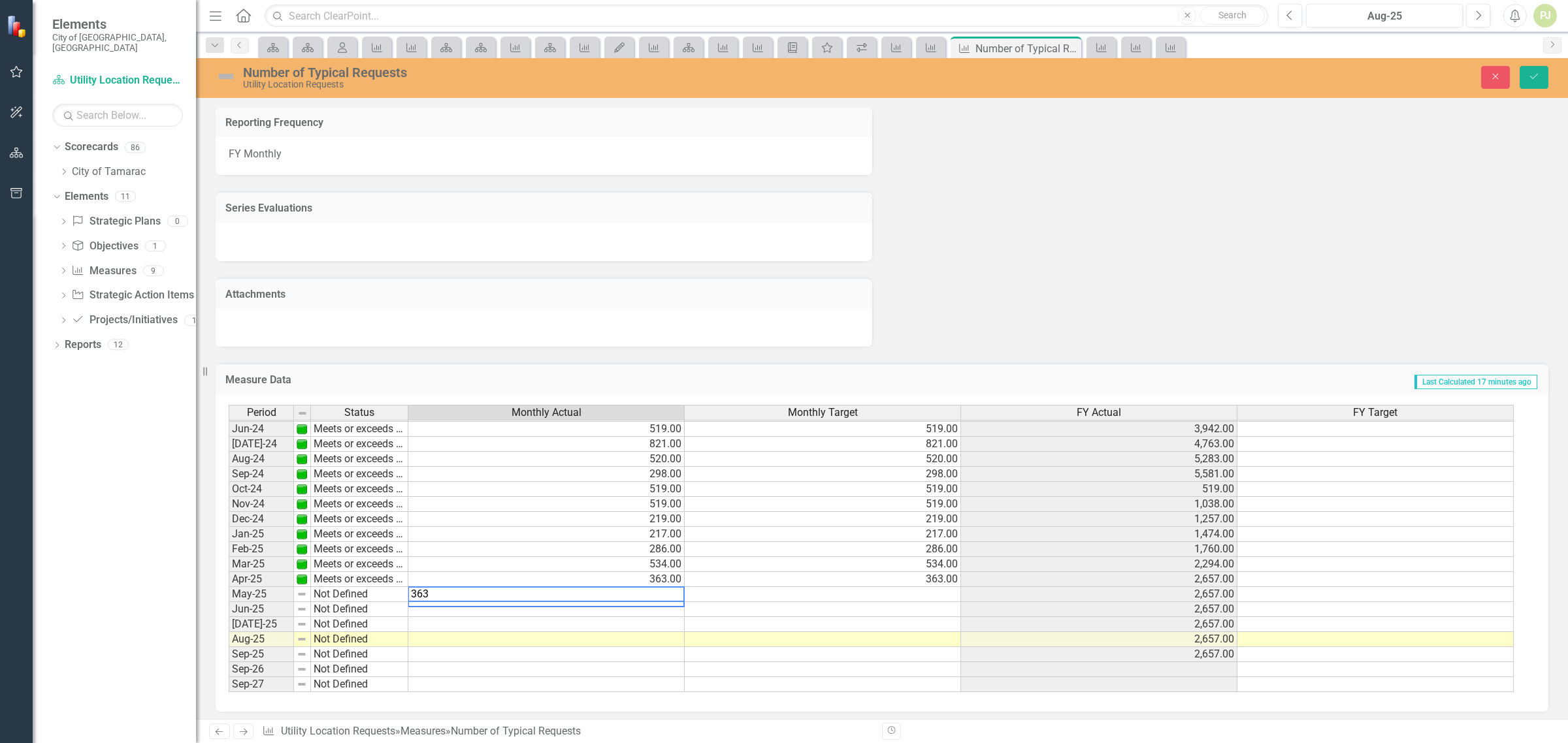
type textarea "363"
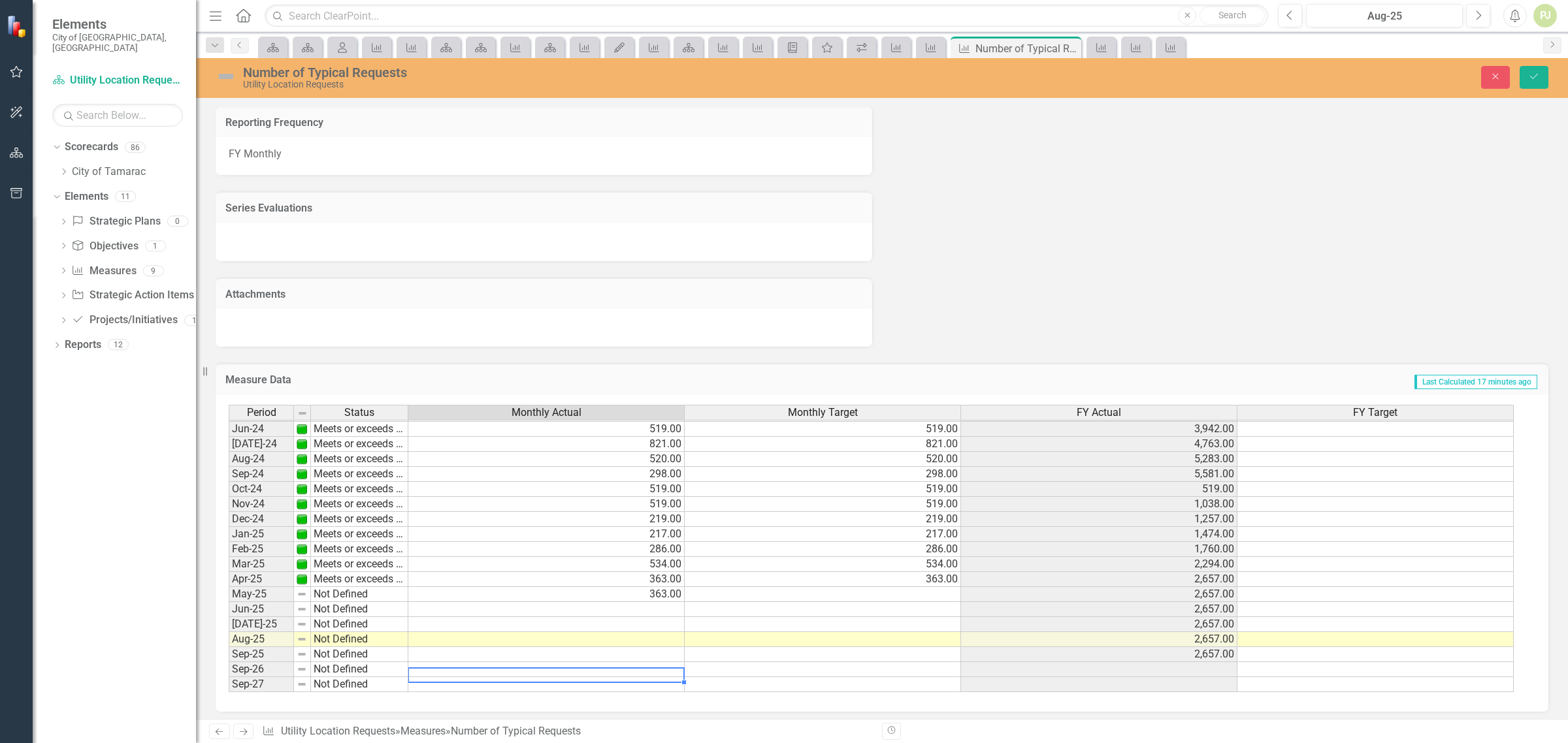
click at [229, 658] on div "Period Status Monthly Actual Monthly Target FY Actual FY Target May-23 Meets or…" at bounding box center [229, 451] width 0 height 482
click at [929, 587] on td at bounding box center [823, 595] width 276 height 15
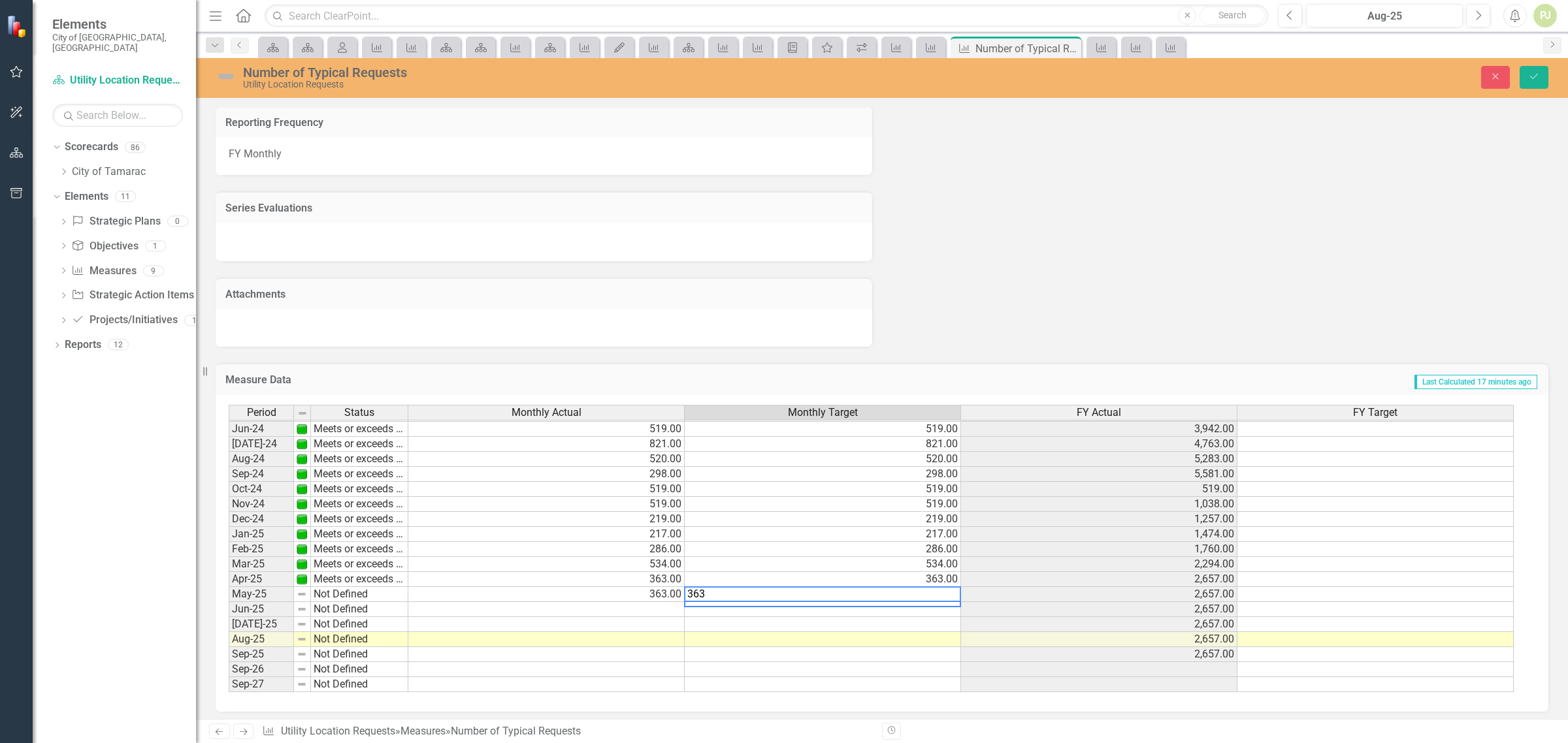
type textarea "363"
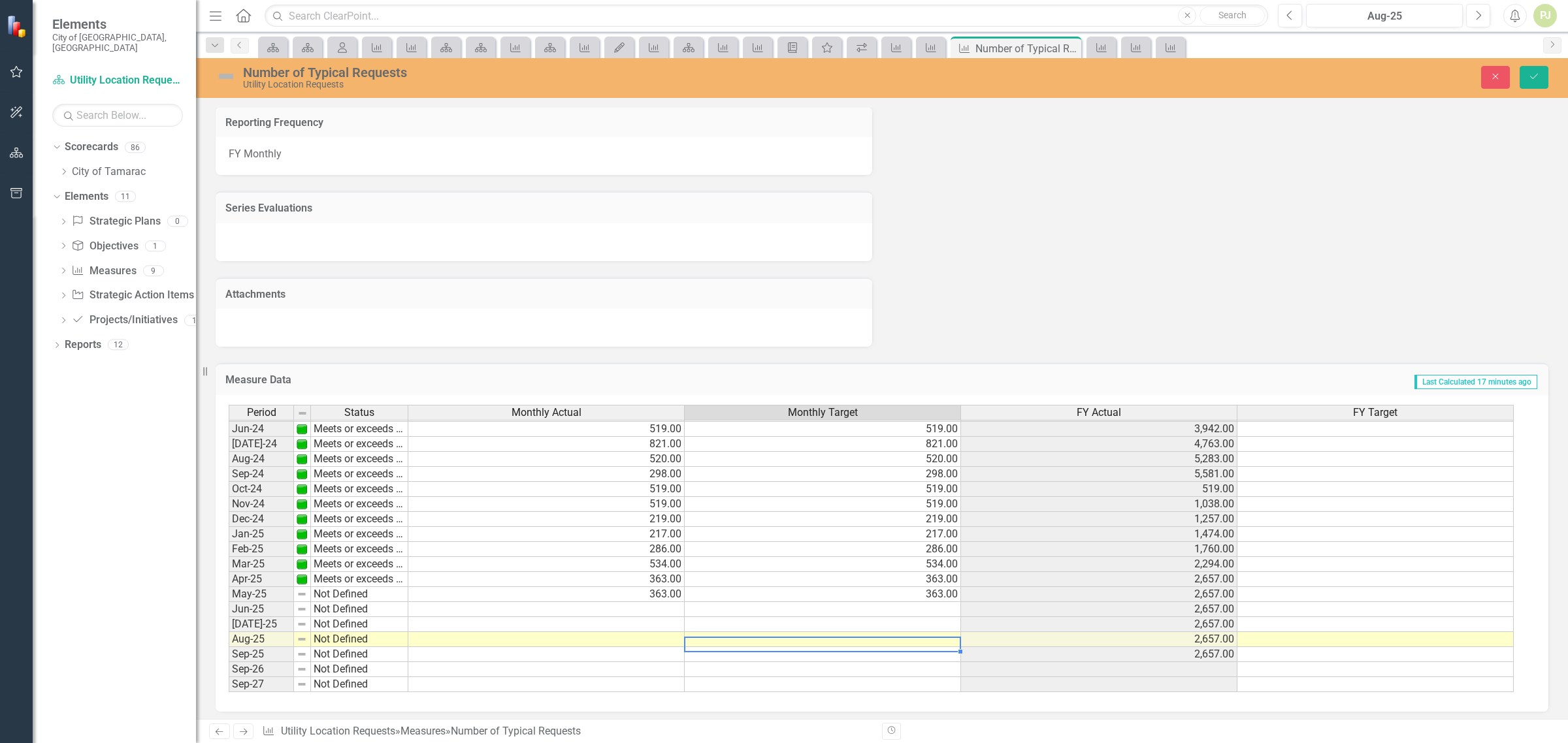
click at [902, 636] on td at bounding box center [823, 640] width 276 height 15
click at [1530, 77] on icon "Save" at bounding box center [1534, 77] width 12 height 9
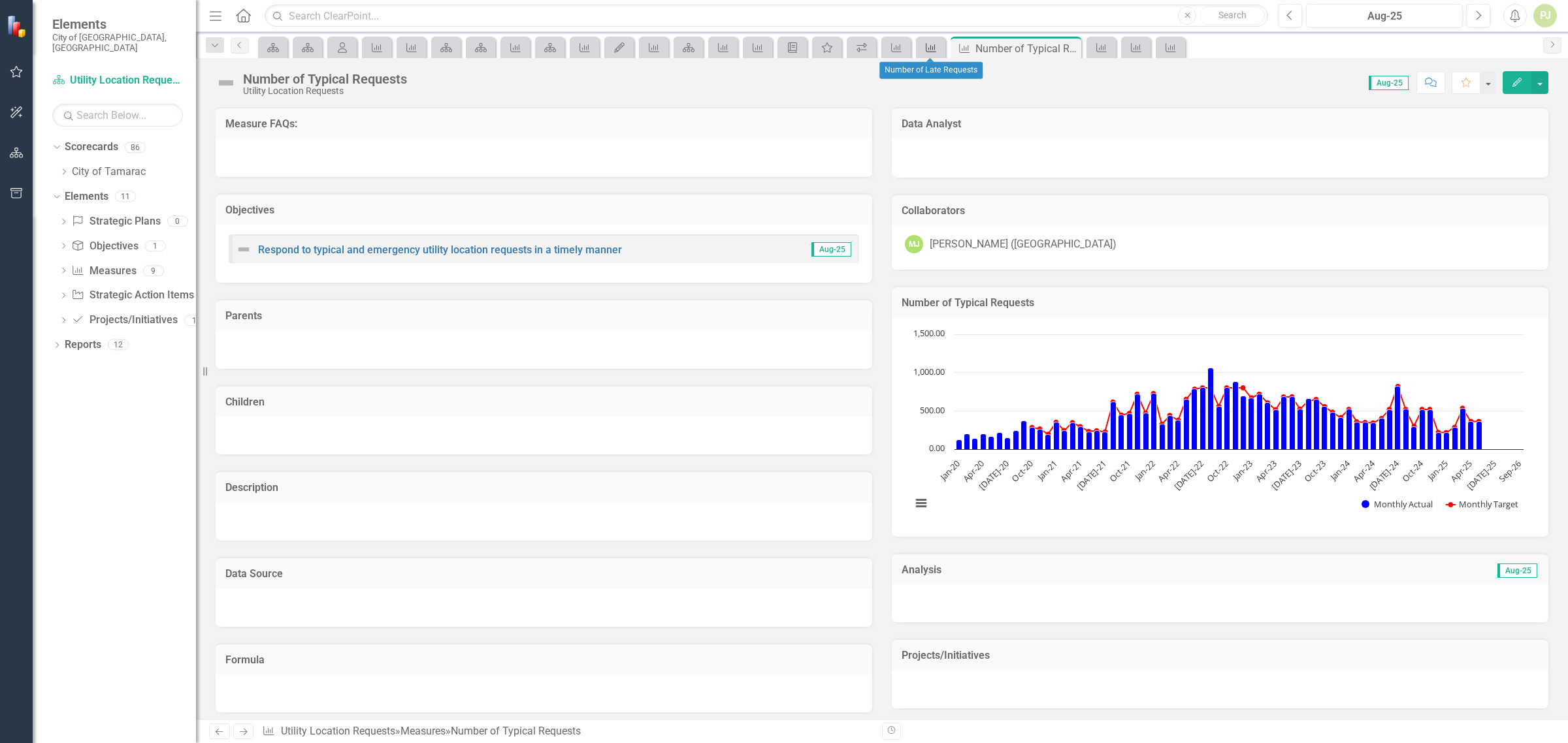
click at [925, 48] on icon at bounding box center [930, 48] width 10 height 9
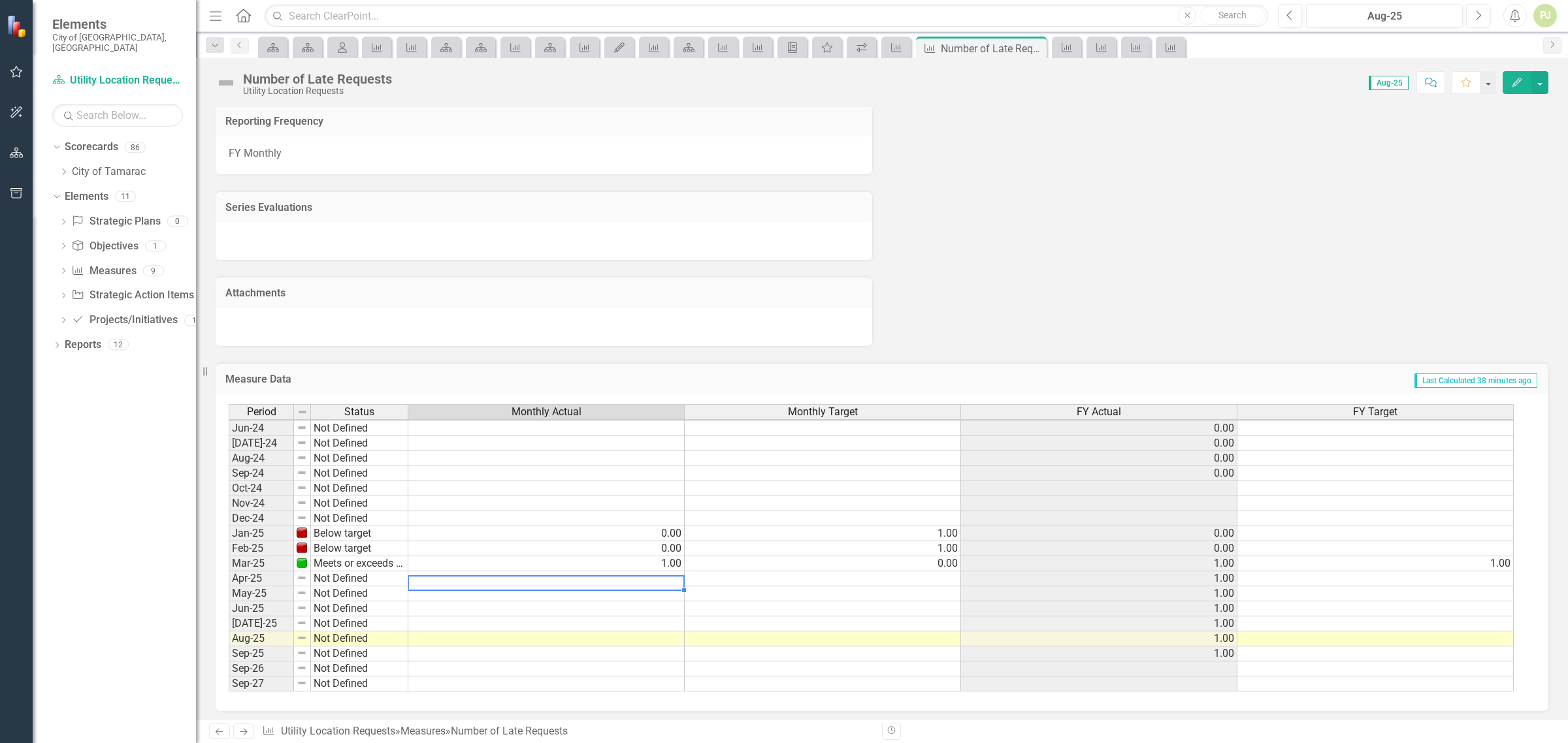
scroll to position [485, 0]
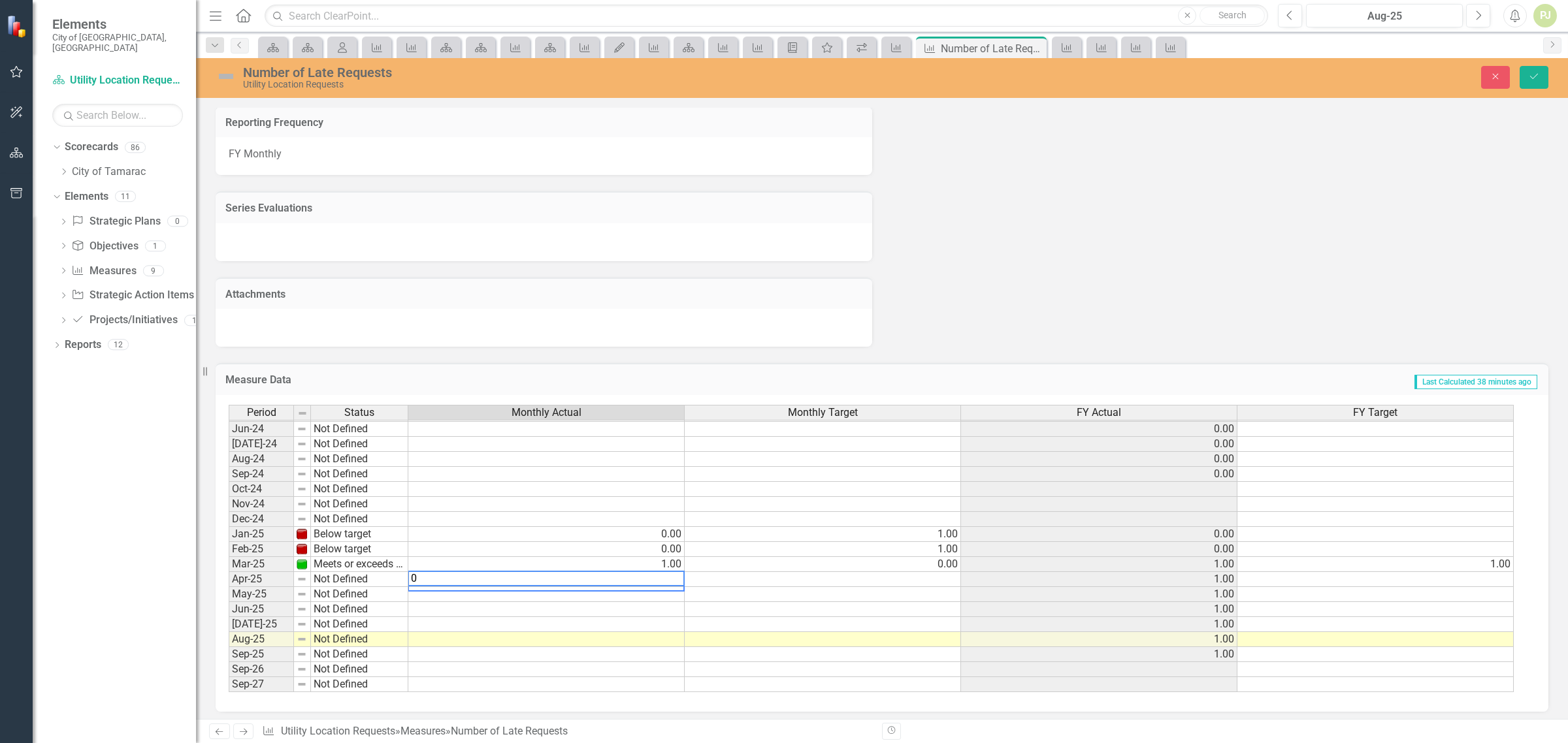
type textarea "0"
click at [654, 590] on td at bounding box center [546, 595] width 276 height 15
type textarea "0"
click at [651, 606] on td at bounding box center [546, 609] width 276 height 15
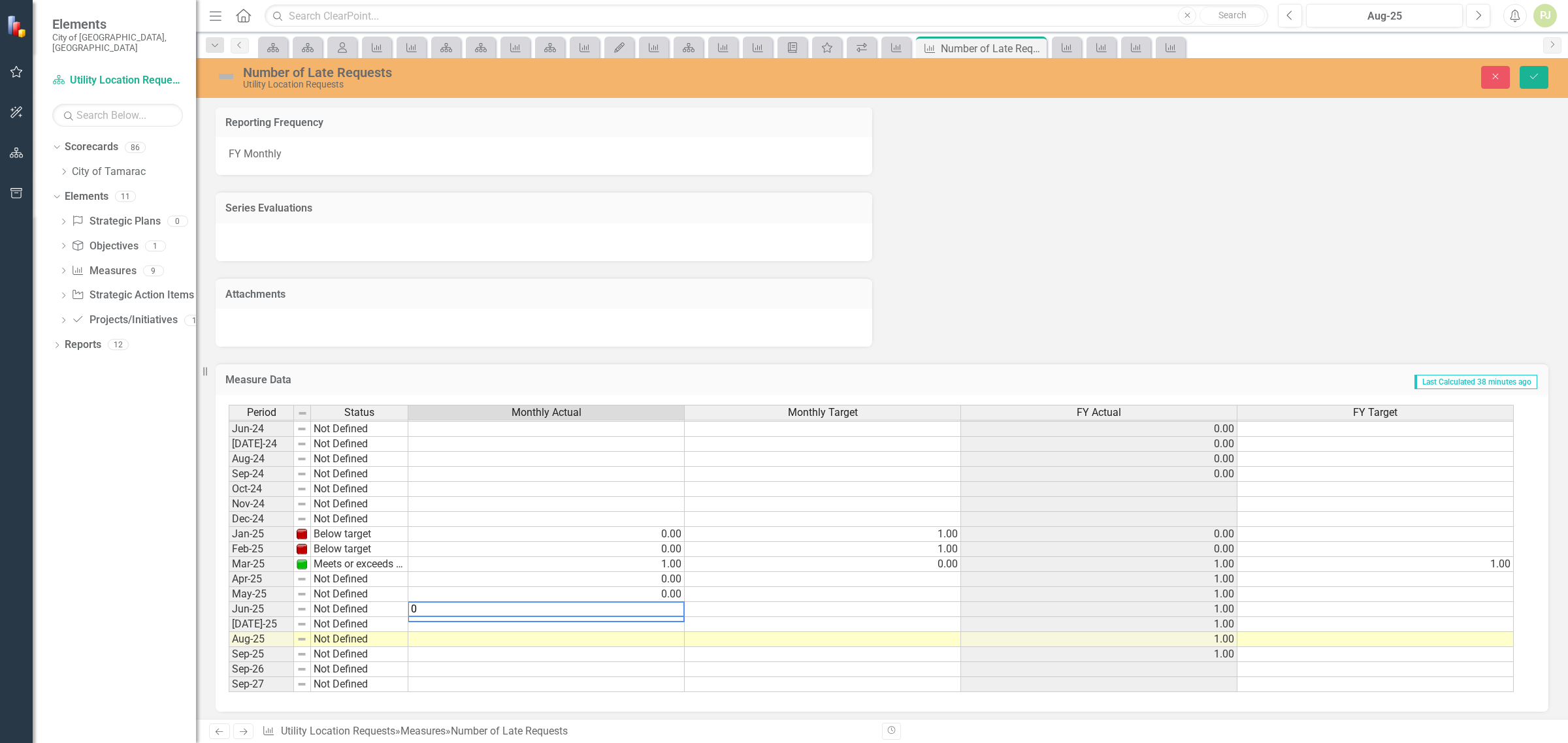
type textarea "0"
click at [633, 618] on td at bounding box center [546, 625] width 276 height 15
type textarea "0"
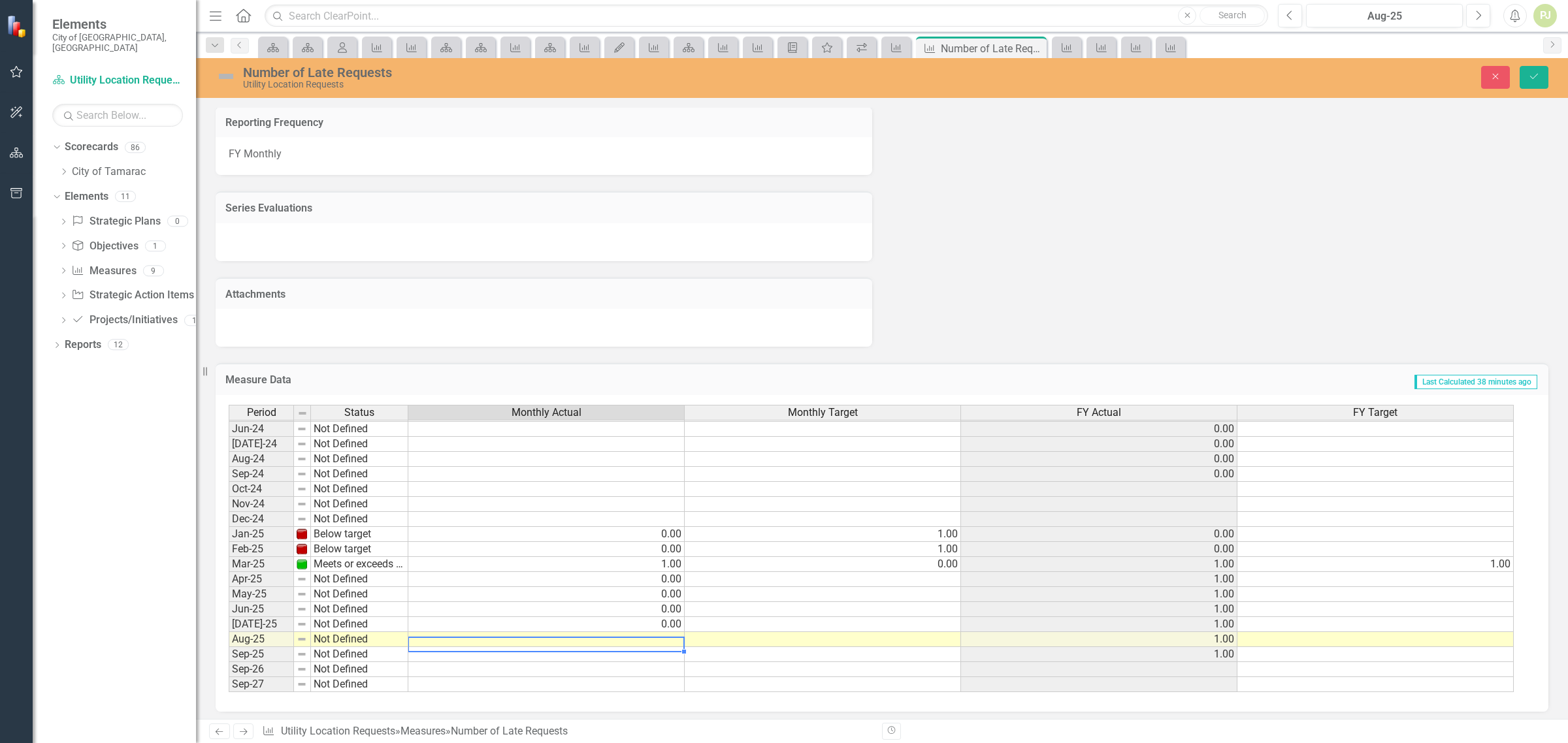
click at [641, 632] on td at bounding box center [546, 640] width 276 height 15
type textarea "0"
drag, startPoint x: 568, startPoint y: 651, endPoint x: 697, endPoint y: 626, distance: 131.4
click at [574, 649] on td at bounding box center [546, 654] width 276 height 15
click at [944, 560] on td "0.00" at bounding box center [823, 565] width 276 height 15
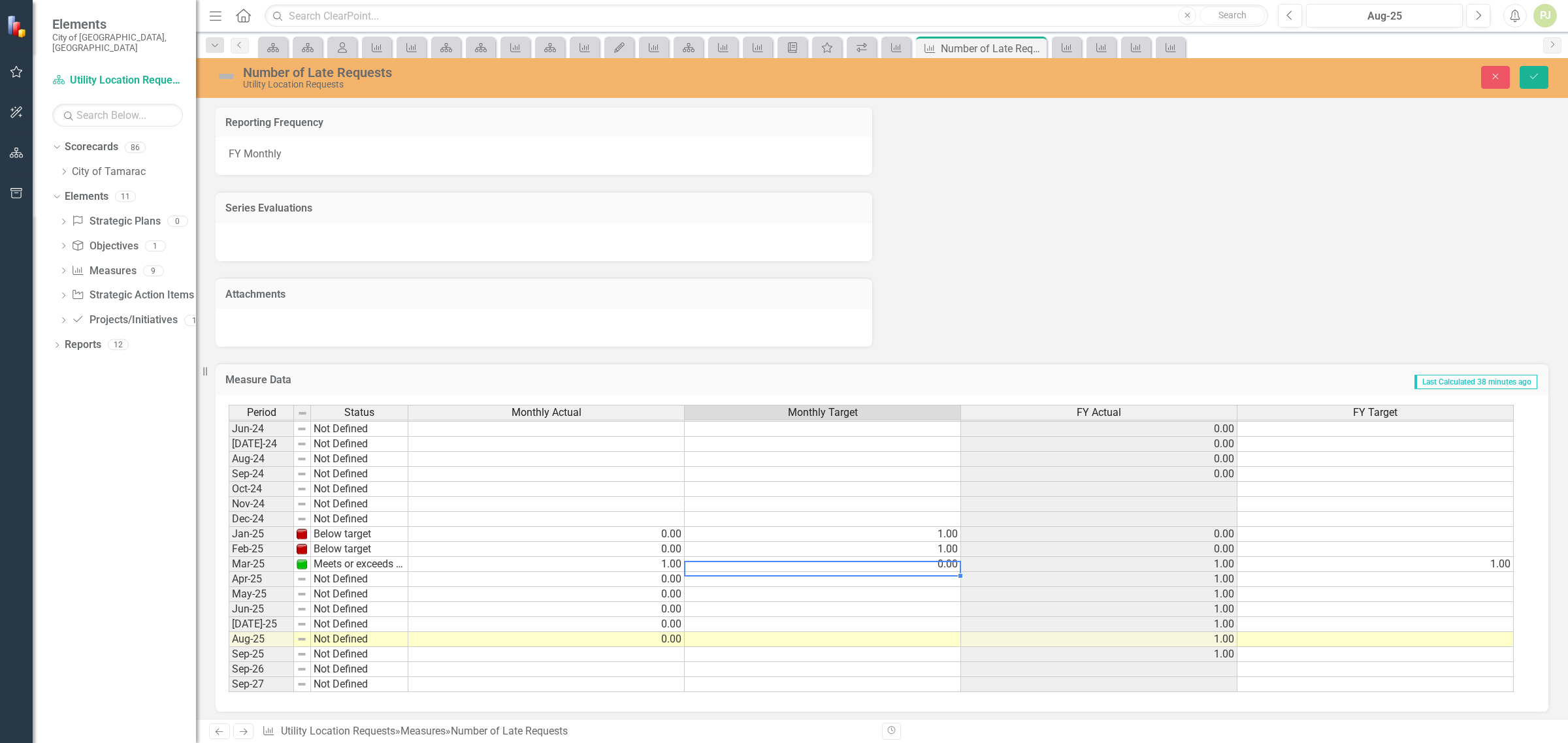
click at [944, 557] on td "0.00" at bounding box center [823, 565] width 276 height 15
type textarea "1"
click at [948, 572] on td at bounding box center [823, 579] width 276 height 15
type textarea "1"
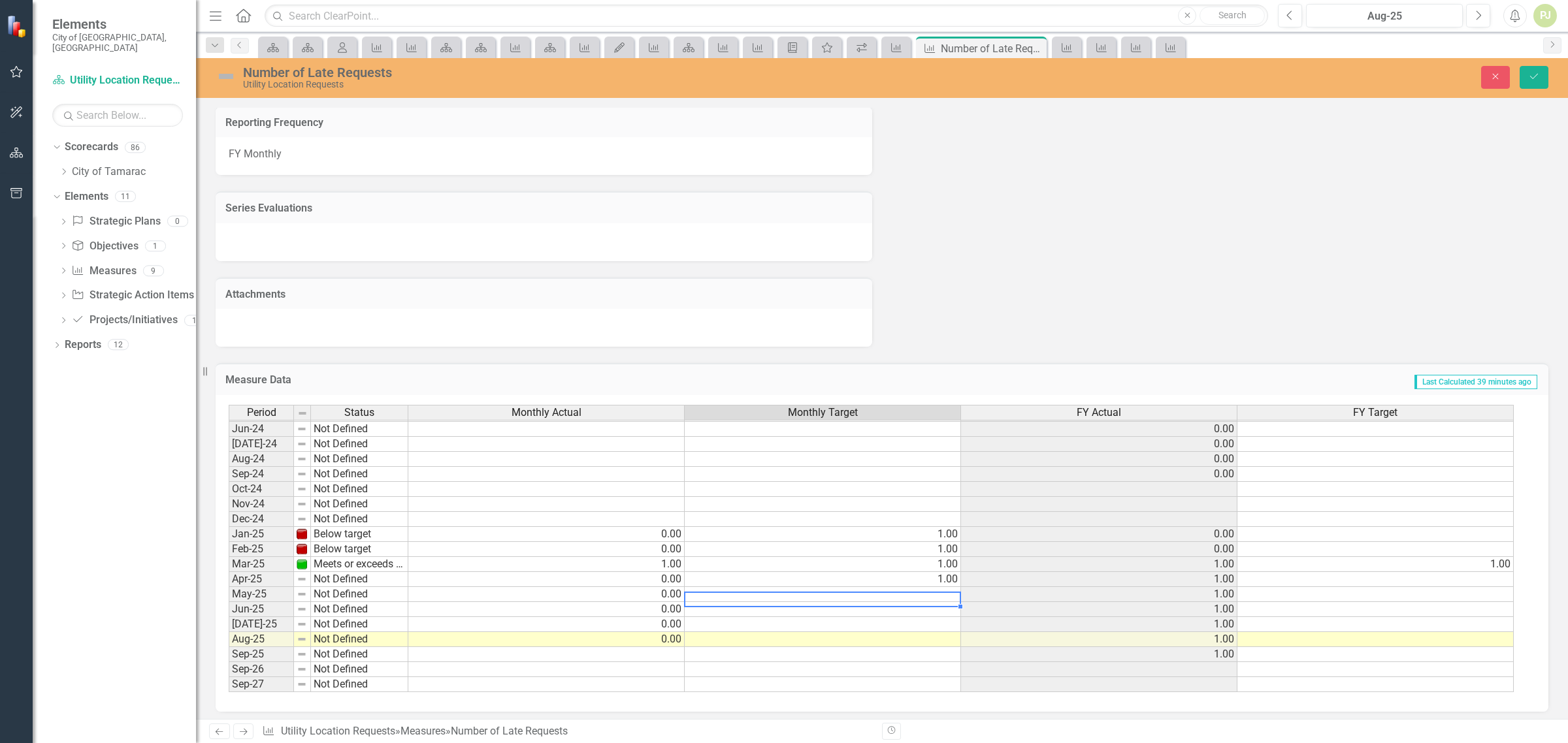
click at [952, 587] on td at bounding box center [823, 595] width 276 height 15
type textarea "1"
click at [759, 602] on td at bounding box center [823, 609] width 276 height 15
type textarea "1"
click at [757, 618] on td at bounding box center [823, 625] width 276 height 15
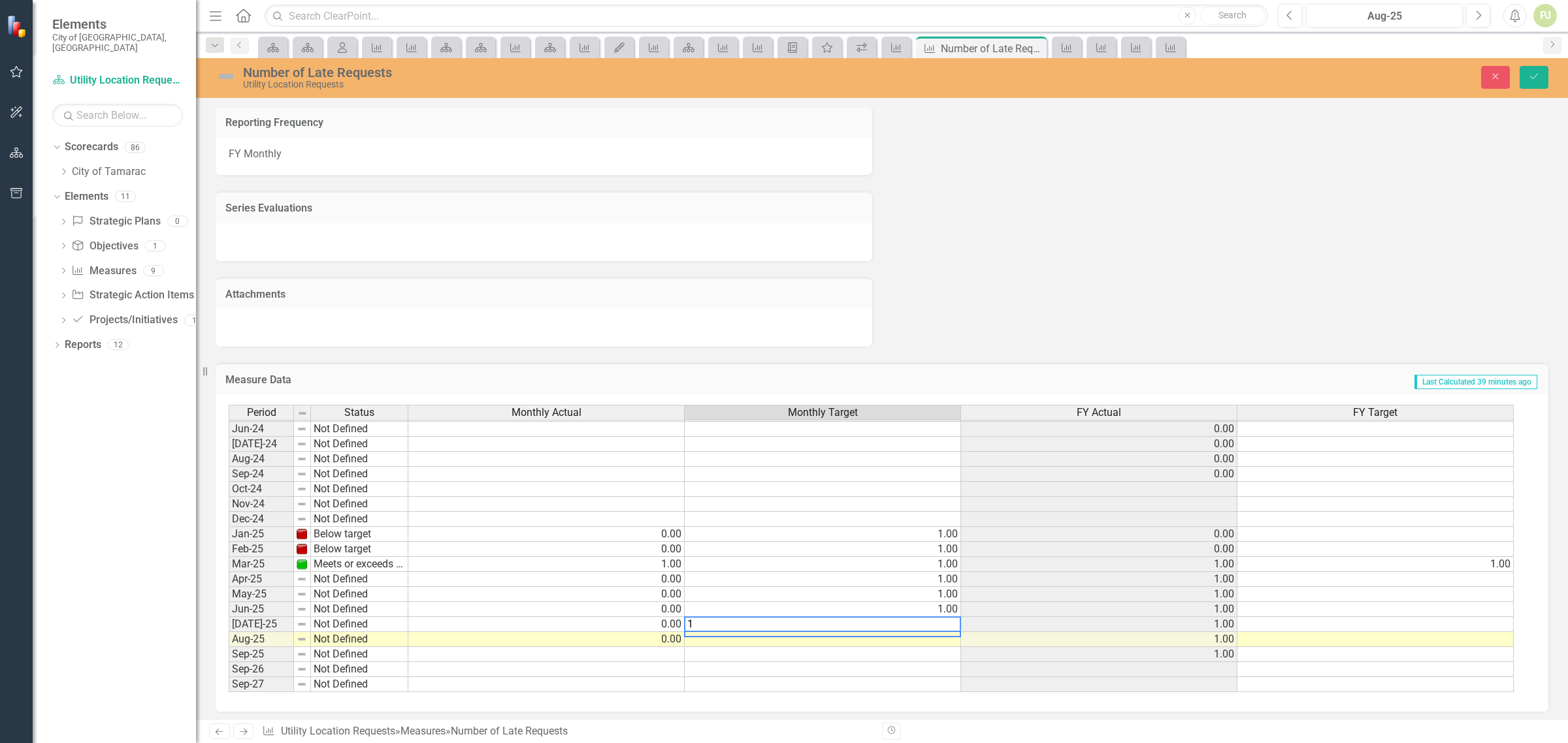
type textarea "1"
click at [741, 636] on td at bounding box center [823, 640] width 276 height 15
type textarea "1"
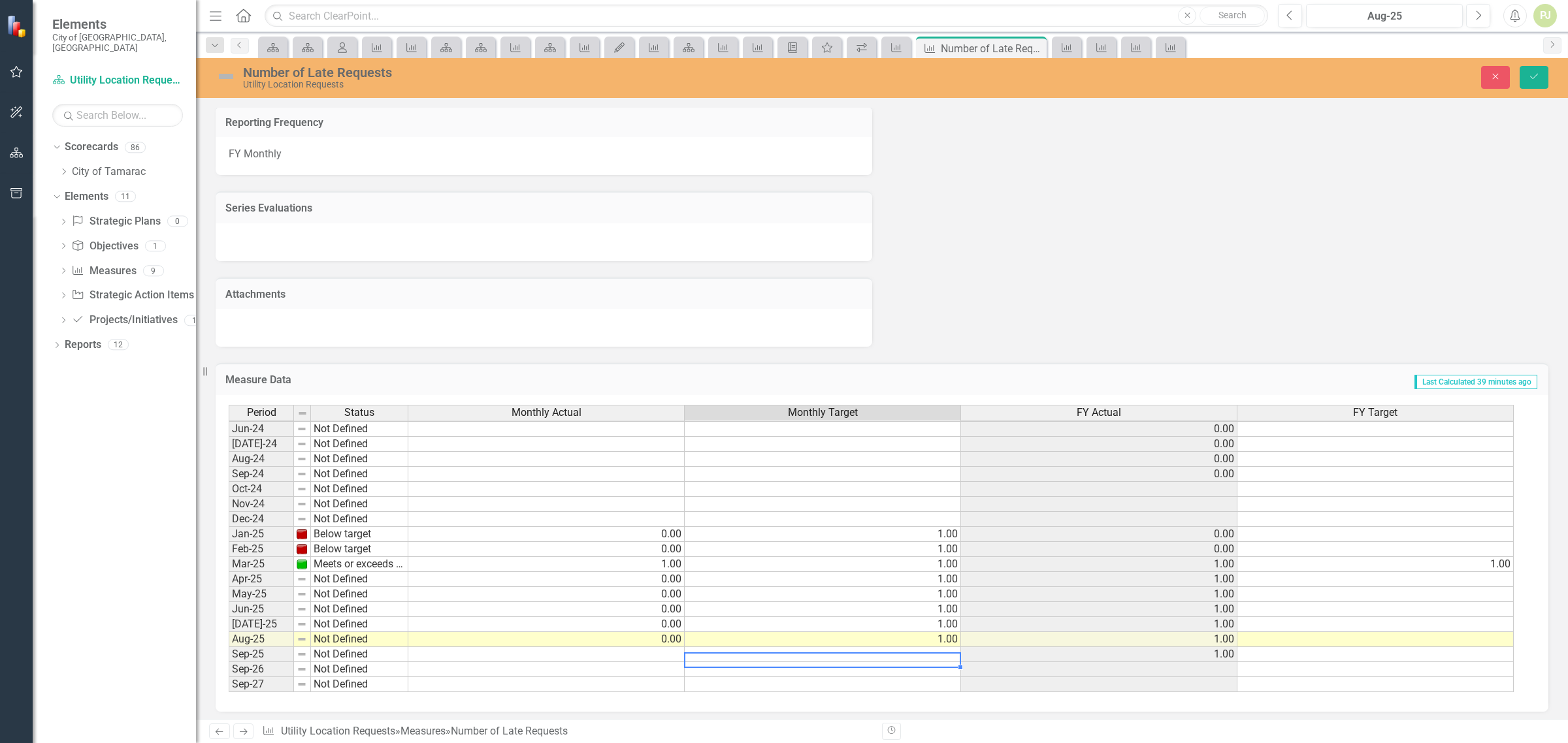
click at [948, 648] on td at bounding box center [823, 654] width 276 height 15
click at [1494, 557] on td "1.00" at bounding box center [1376, 565] width 276 height 15
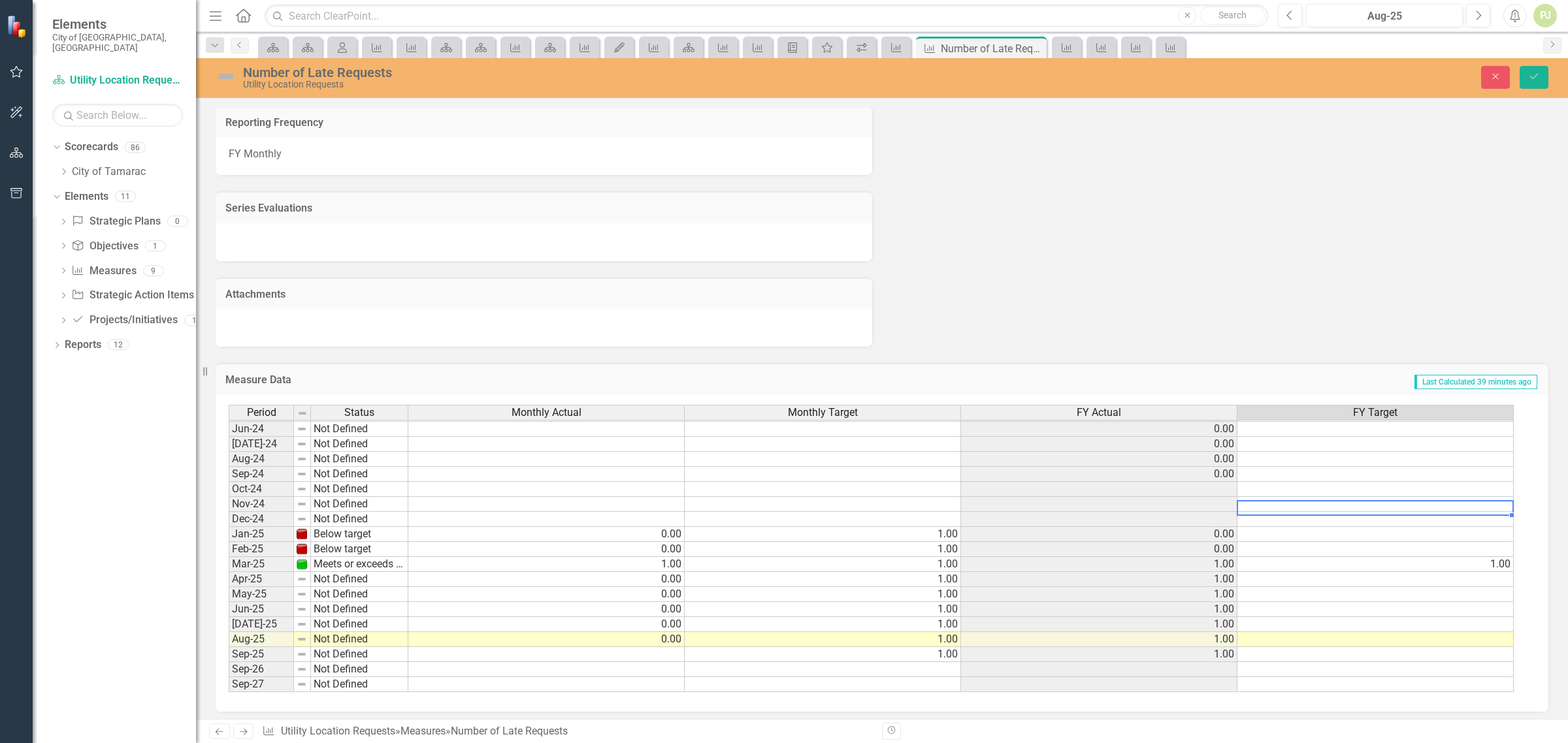
click at [1476, 497] on td at bounding box center [1376, 504] width 276 height 15
type textarea "12"
click at [1492, 516] on td at bounding box center [1376, 520] width 276 height 15
type textarea "12"
click at [1495, 527] on td at bounding box center [1376, 534] width 276 height 15
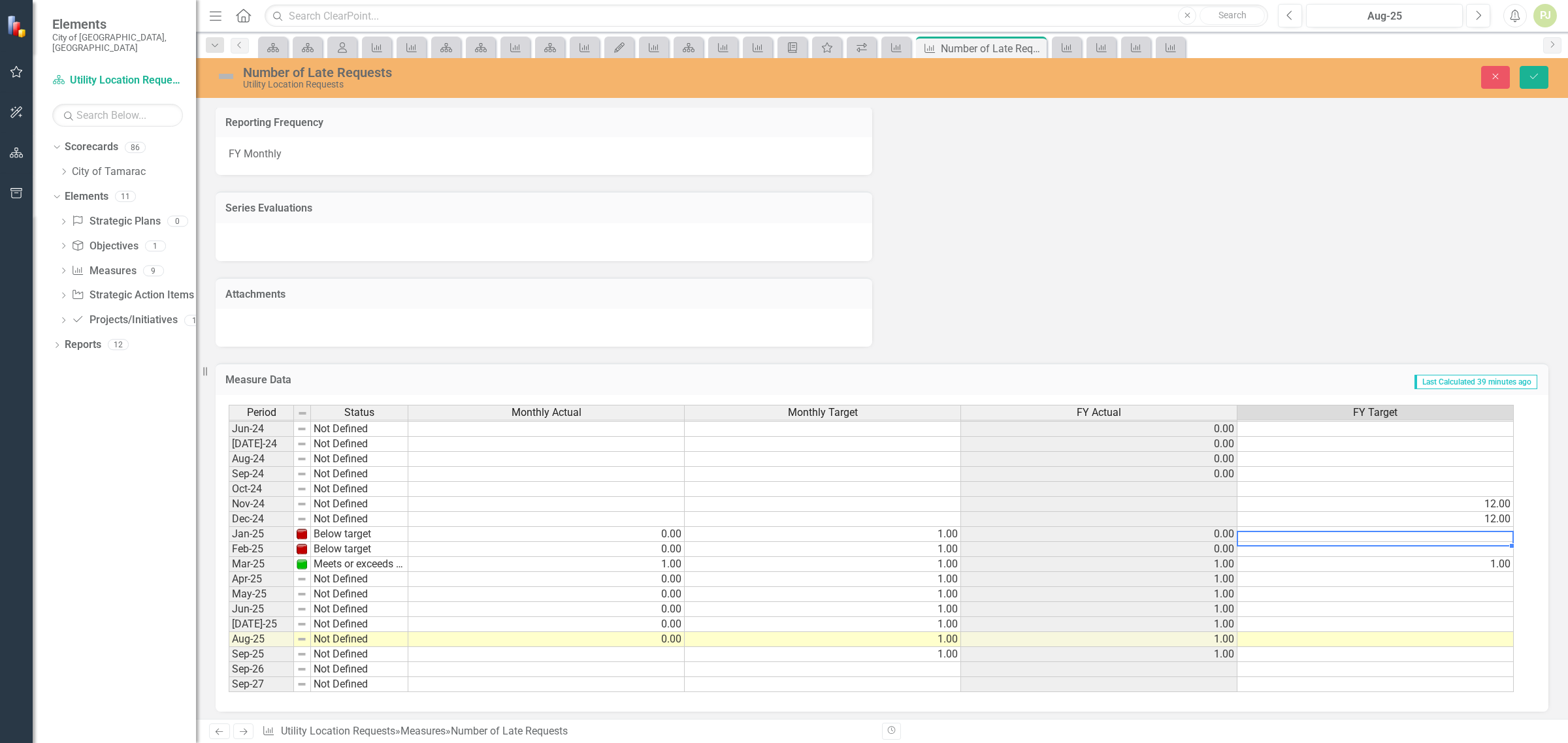
click at [1494, 527] on td at bounding box center [1376, 534] width 276 height 15
type textarea "12"
click at [1503, 547] on td at bounding box center [1376, 549] width 276 height 15
click at [1492, 547] on td at bounding box center [1376, 549] width 276 height 15
click at [1495, 557] on td "1.00" at bounding box center [1376, 565] width 276 height 15
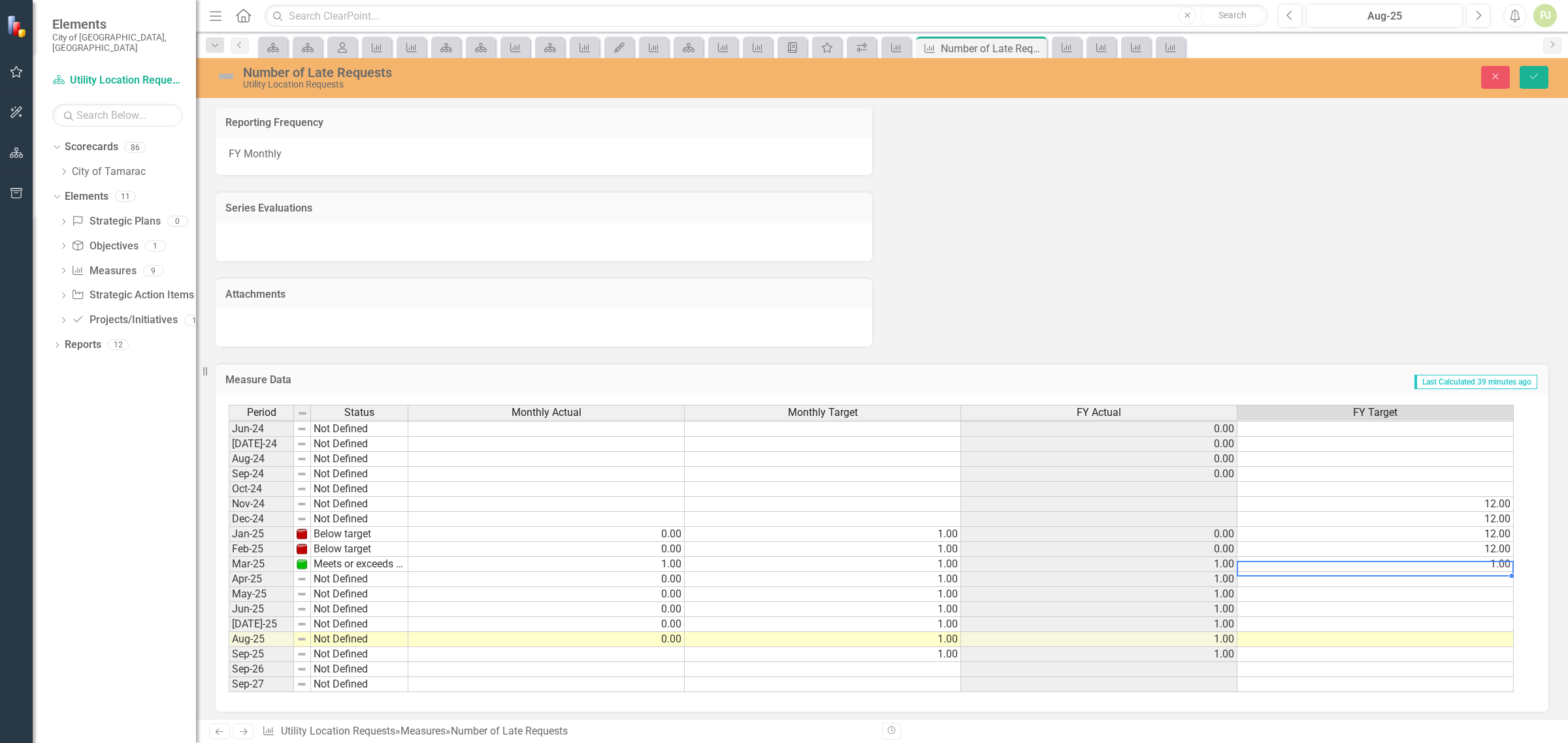
click at [1494, 557] on td "1.00" at bounding box center [1376, 565] width 276 height 15
click at [1491, 565] on textarea "12" at bounding box center [1375, 563] width 277 height 16
type textarea "12"
click at [1494, 576] on td at bounding box center [1376, 579] width 276 height 15
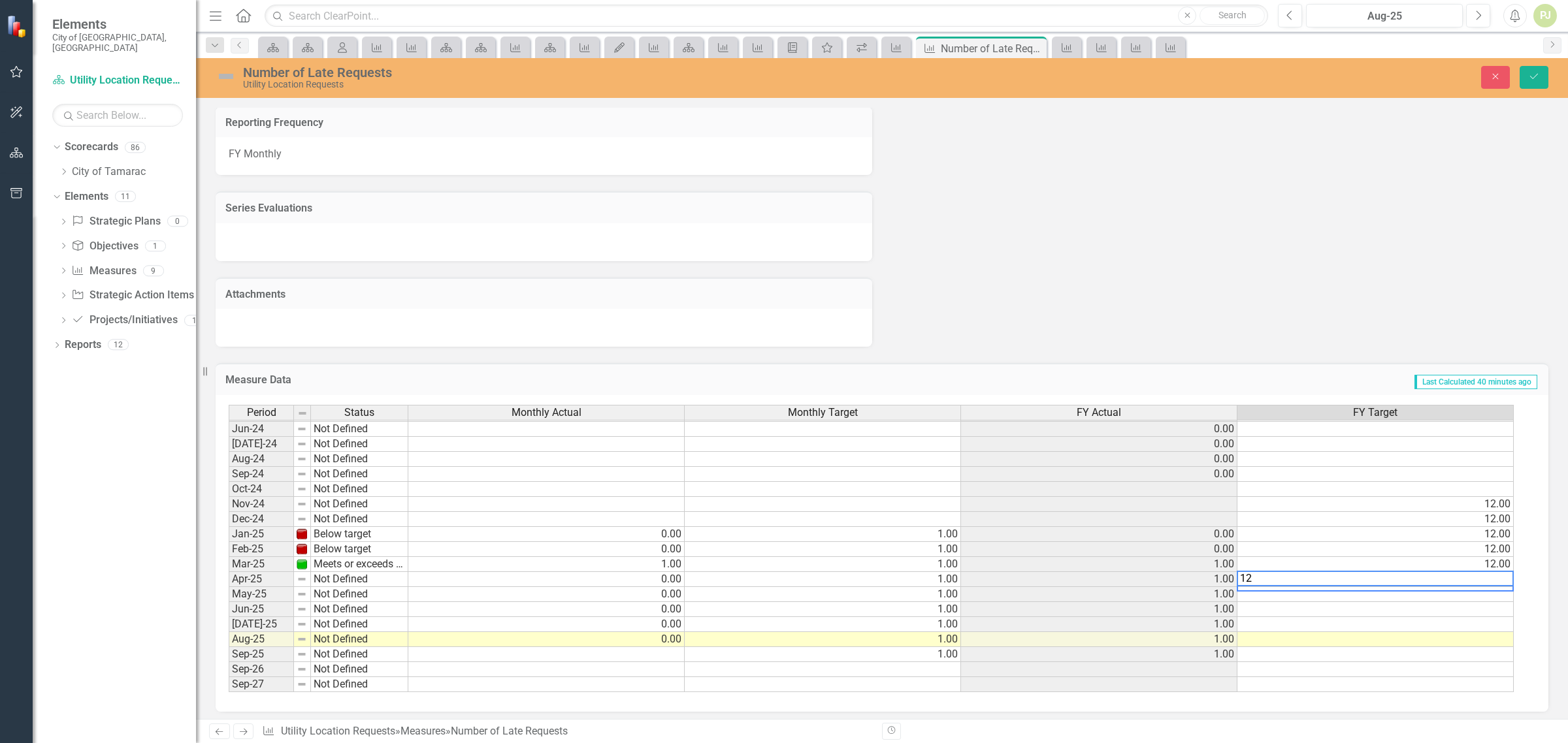
type textarea "12"
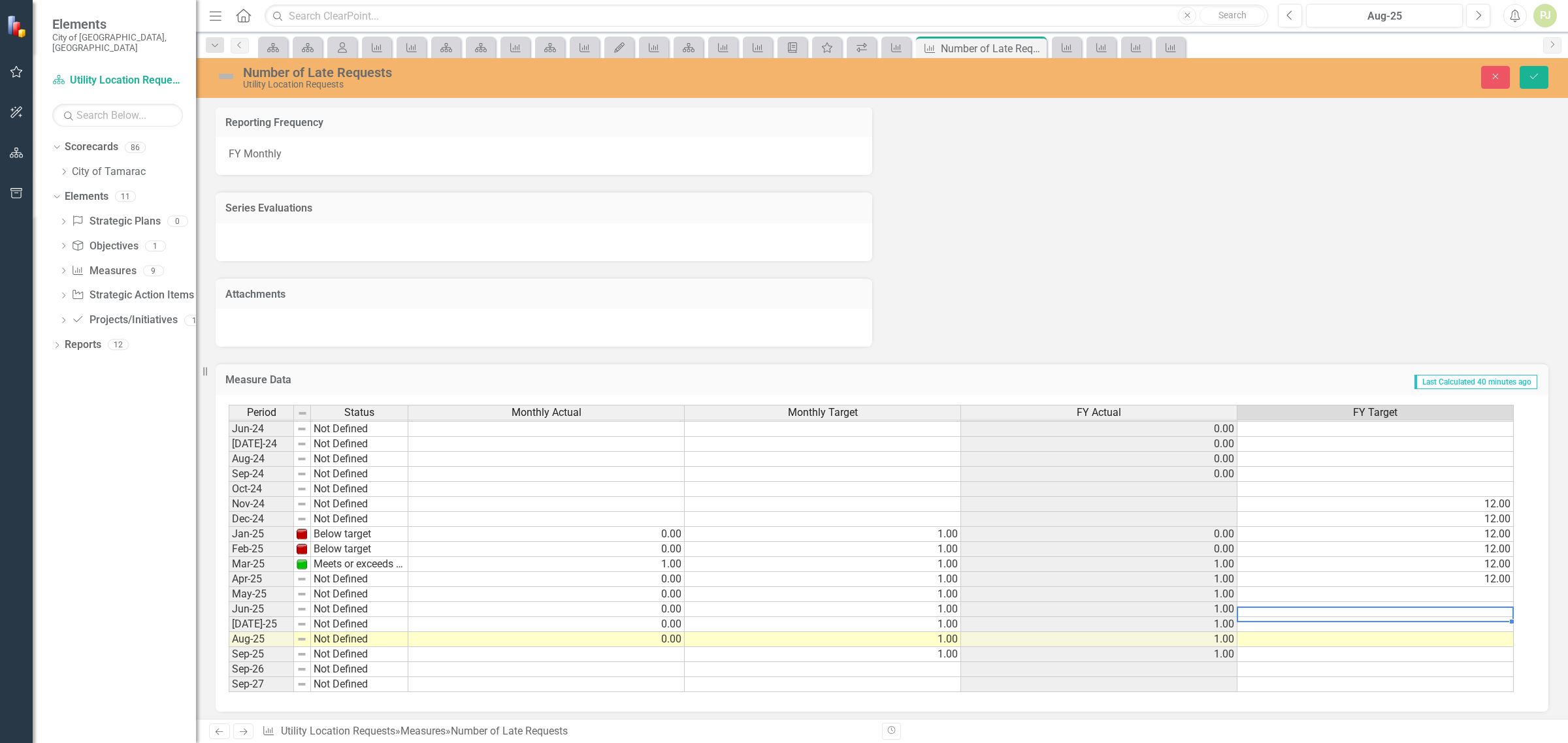
click at [1493, 603] on td at bounding box center [1376, 609] width 276 height 15
click at [1489, 592] on td at bounding box center [1376, 595] width 276 height 15
type textarea "12"
click at [1491, 602] on td at bounding box center [1376, 609] width 276 height 15
click at [1492, 602] on textarea "12" at bounding box center [1375, 608] width 277 height 16
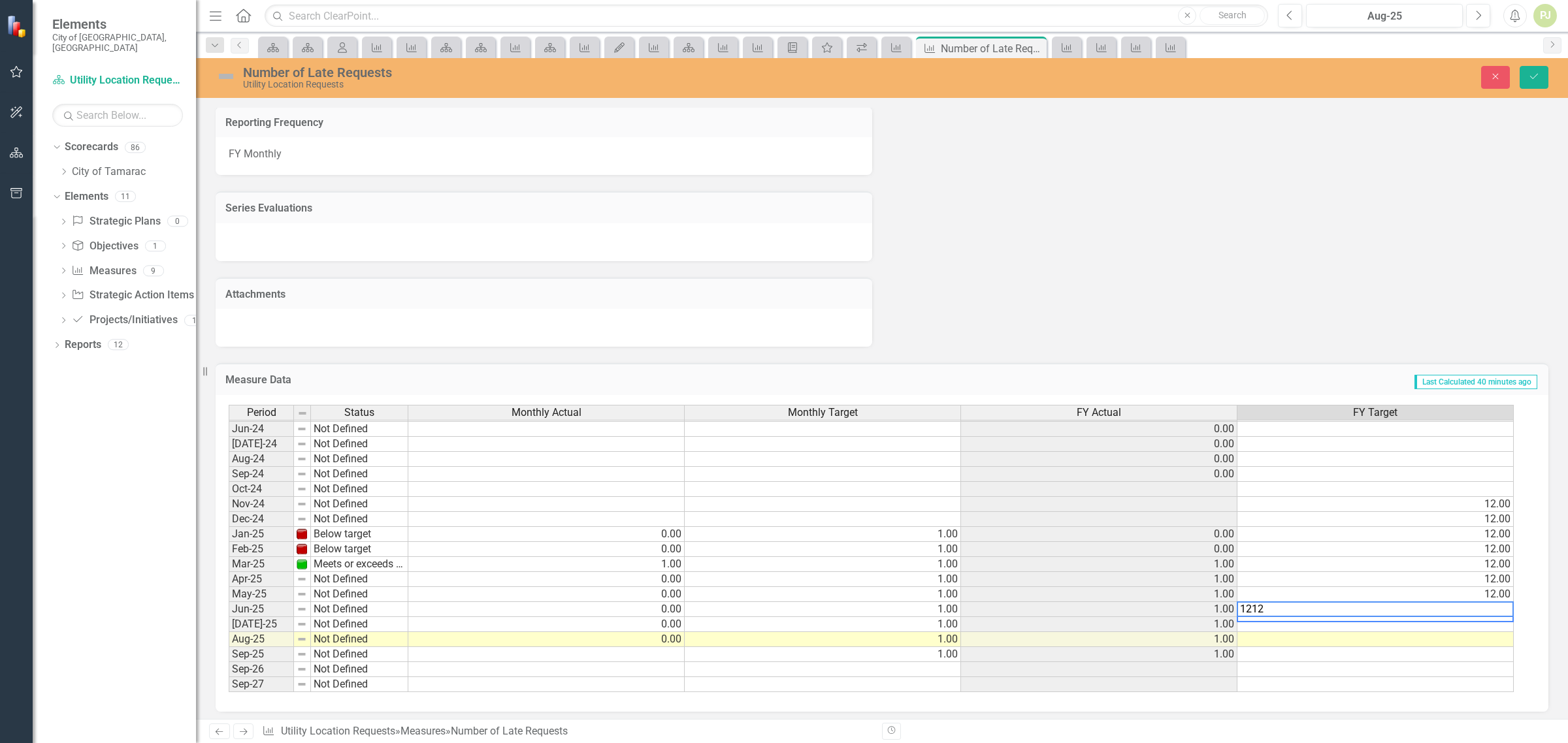
click at [1492, 602] on textarea "1212" at bounding box center [1375, 608] width 277 height 16
type textarea "12"
click at [1495, 621] on td at bounding box center [1376, 625] width 276 height 15
click at [1495, 618] on textarea "12" at bounding box center [1375, 624] width 277 height 16
type textarea "12"
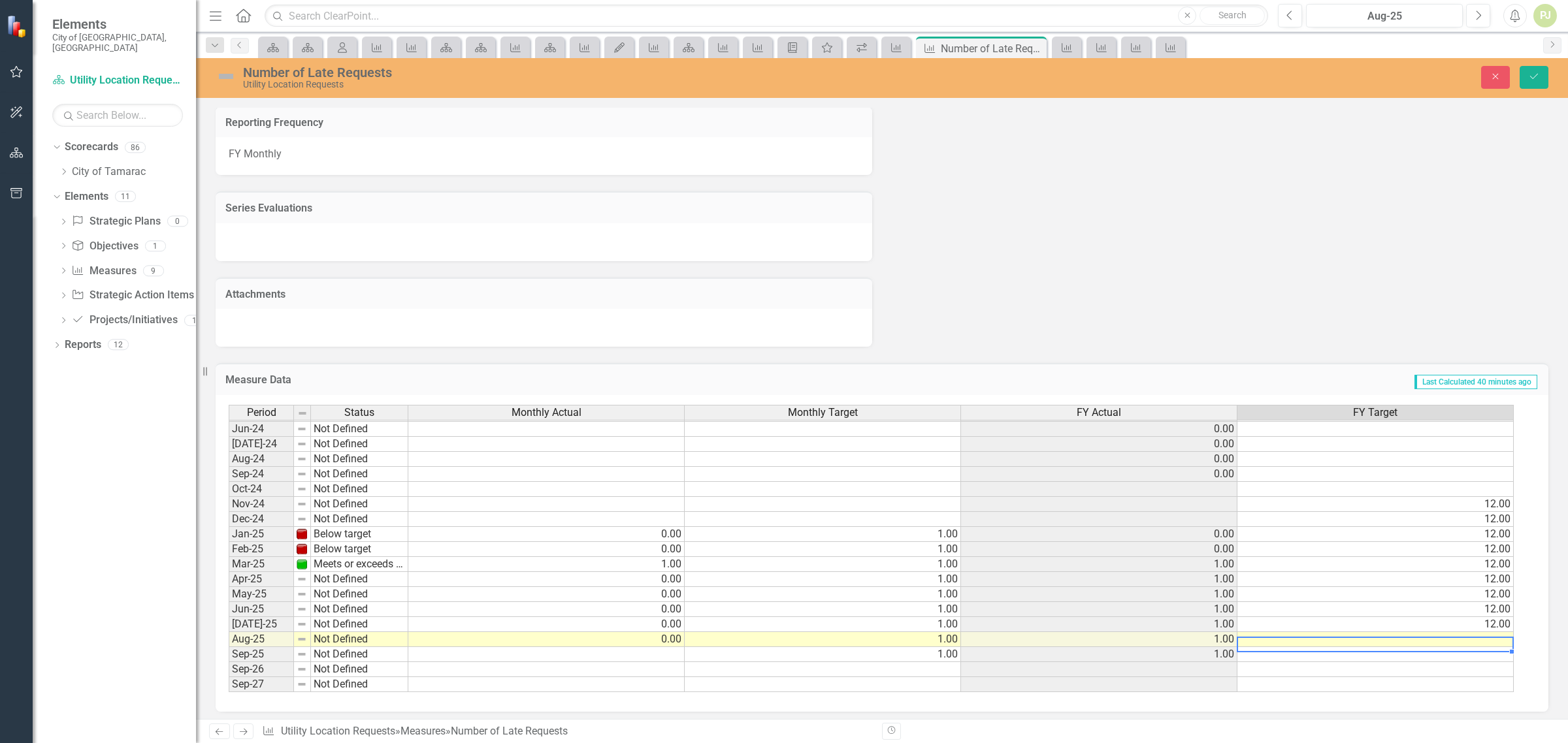
click at [1497, 633] on td at bounding box center [1376, 640] width 276 height 15
click at [1497, 631] on textarea "12" at bounding box center [1375, 639] width 277 height 16
type textarea "12"
click at [1498, 648] on td at bounding box center [1376, 654] width 276 height 15
type textarea "12"
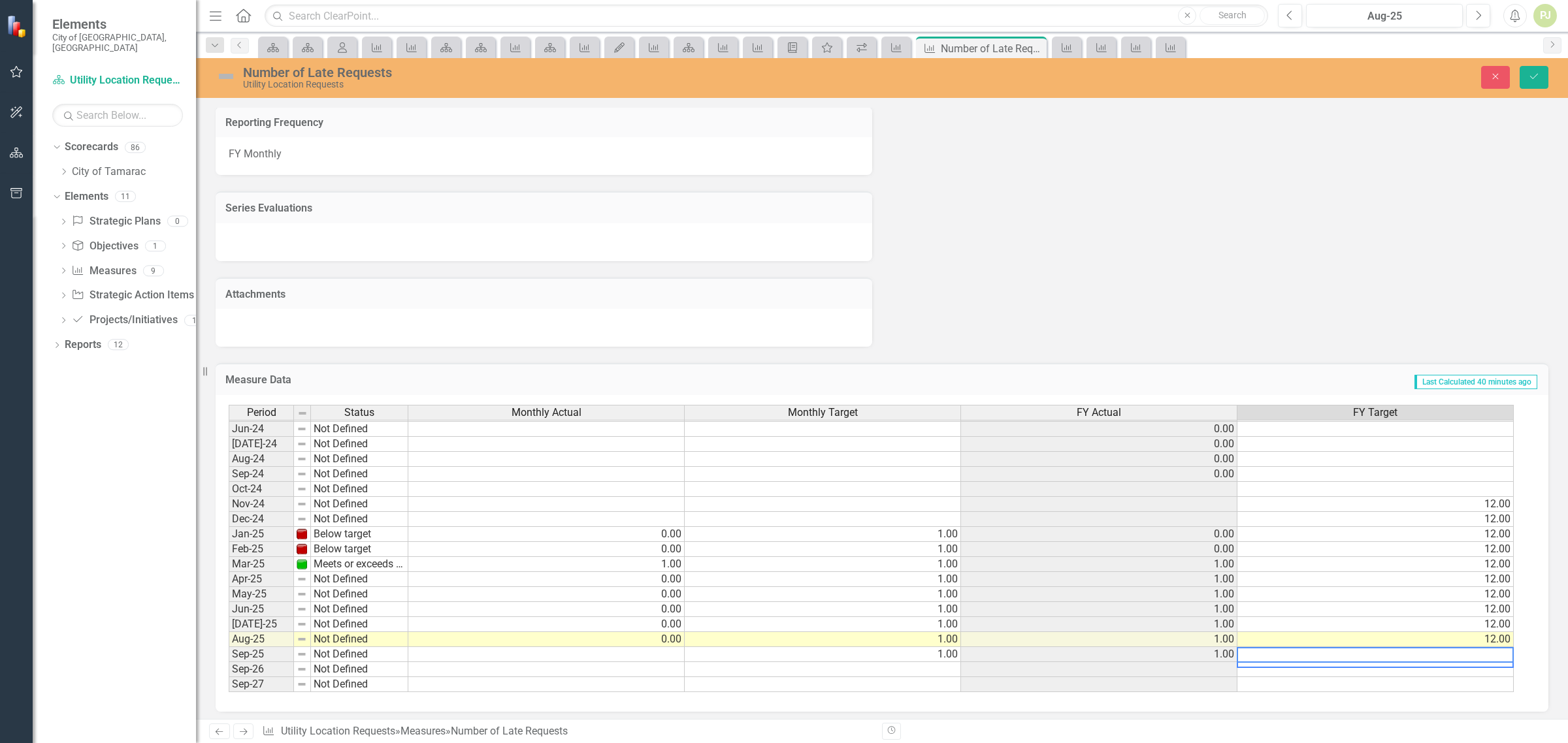
click at [1498, 662] on td at bounding box center [1376, 670] width 276 height 15
type textarea "1"
type textarea "12"
click at [1389, 602] on td "12.00" at bounding box center [1376, 609] width 276 height 15
click at [1540, 72] on button "Save" at bounding box center [1533, 77] width 28 height 23
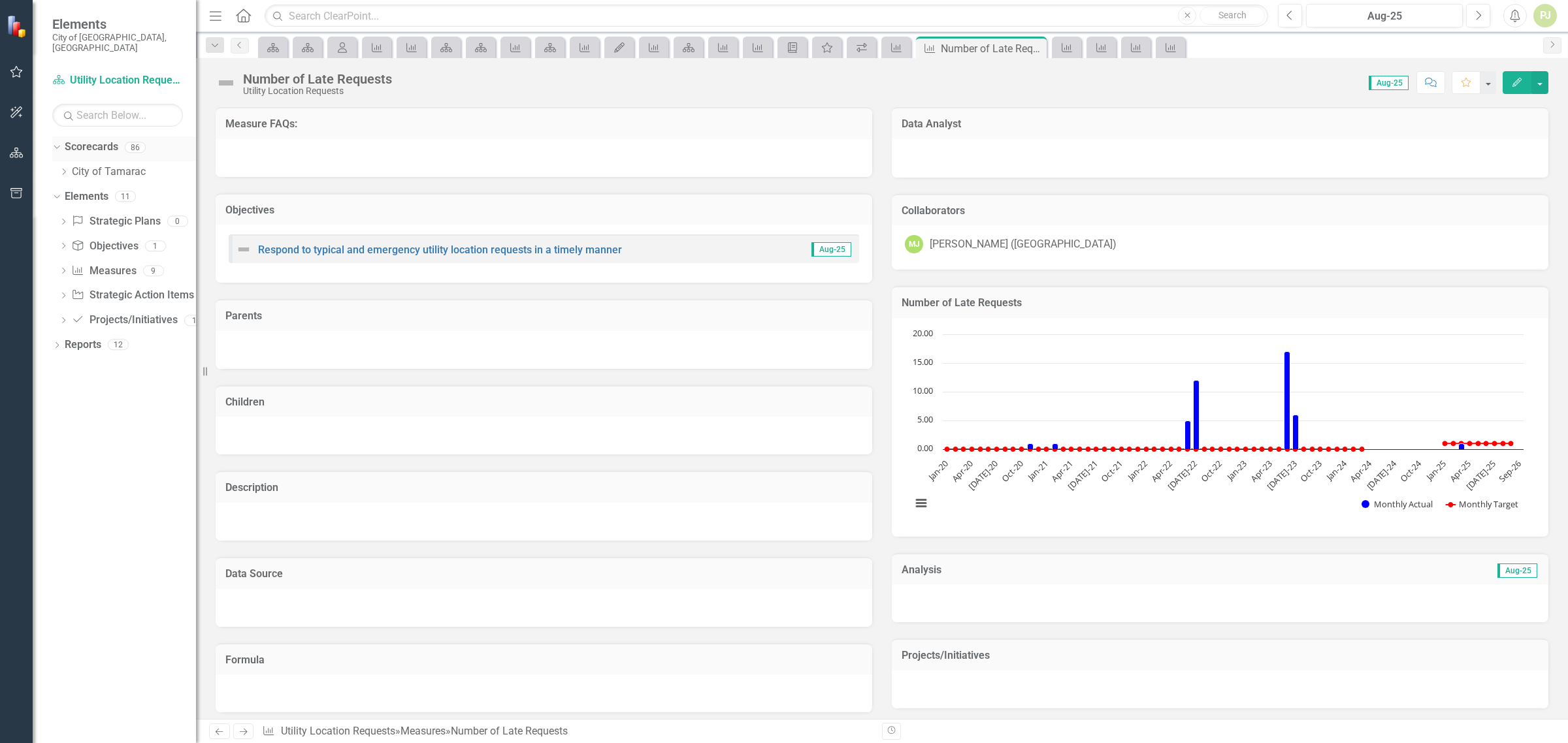
click at [58, 143] on icon "Dropdown" at bounding box center [55, 147] width 7 height 9
click at [56, 145] on icon "Dropdown" at bounding box center [57, 148] width 9 height 7
click at [892, 47] on icon "Measure" at bounding box center [896, 47] width 13 height 10
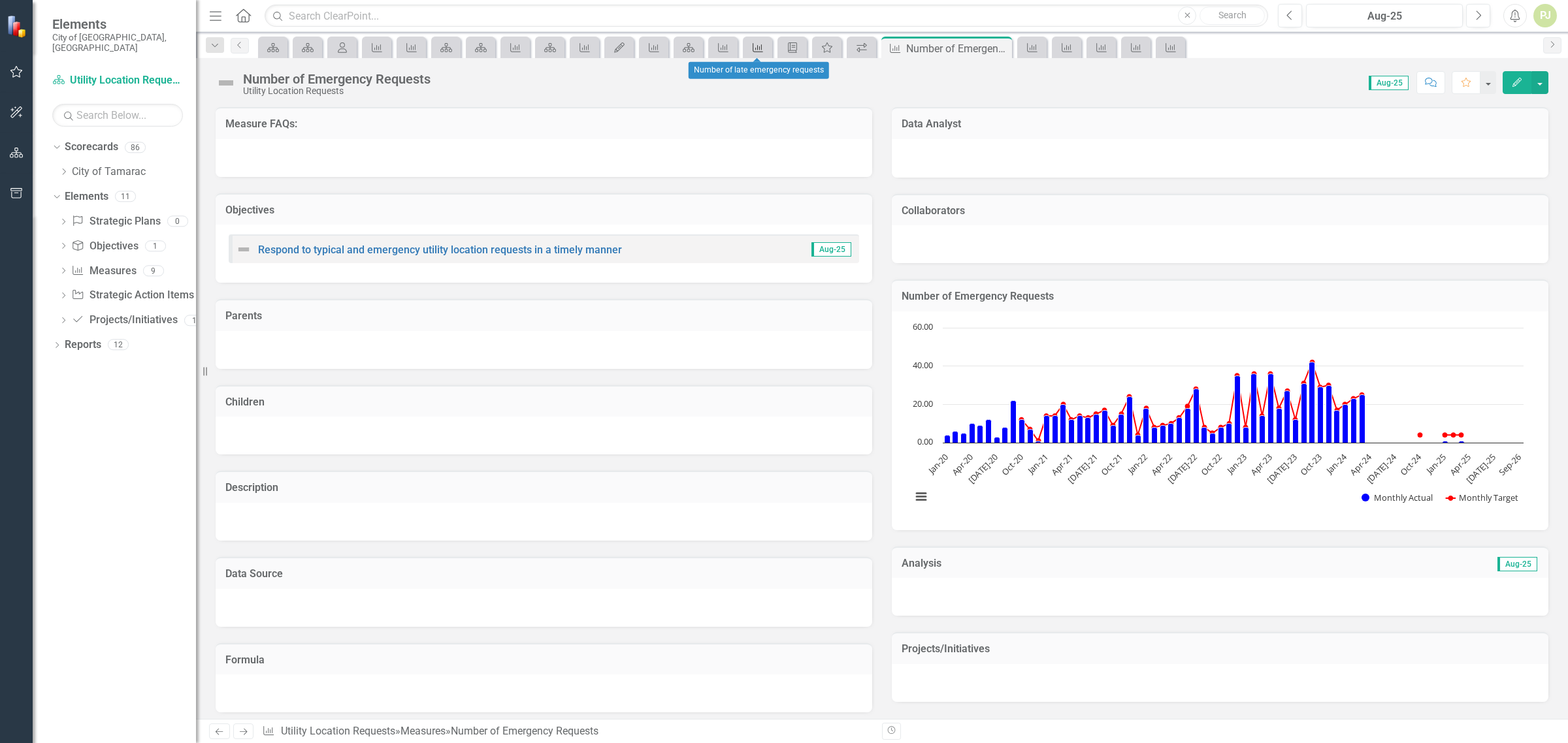
click at [757, 53] on div "Measure" at bounding box center [755, 48] width 18 height 16
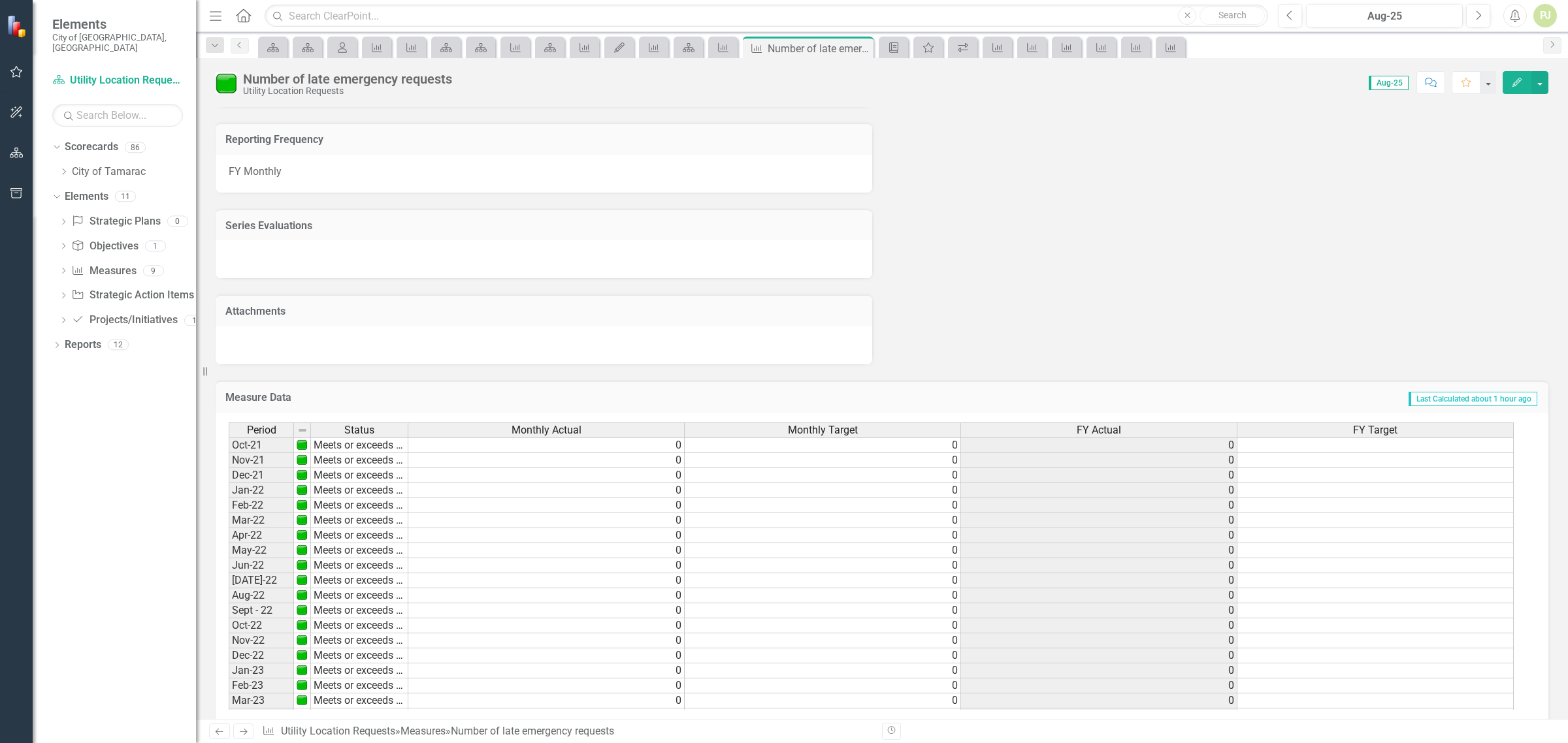
scroll to position [624, 0]
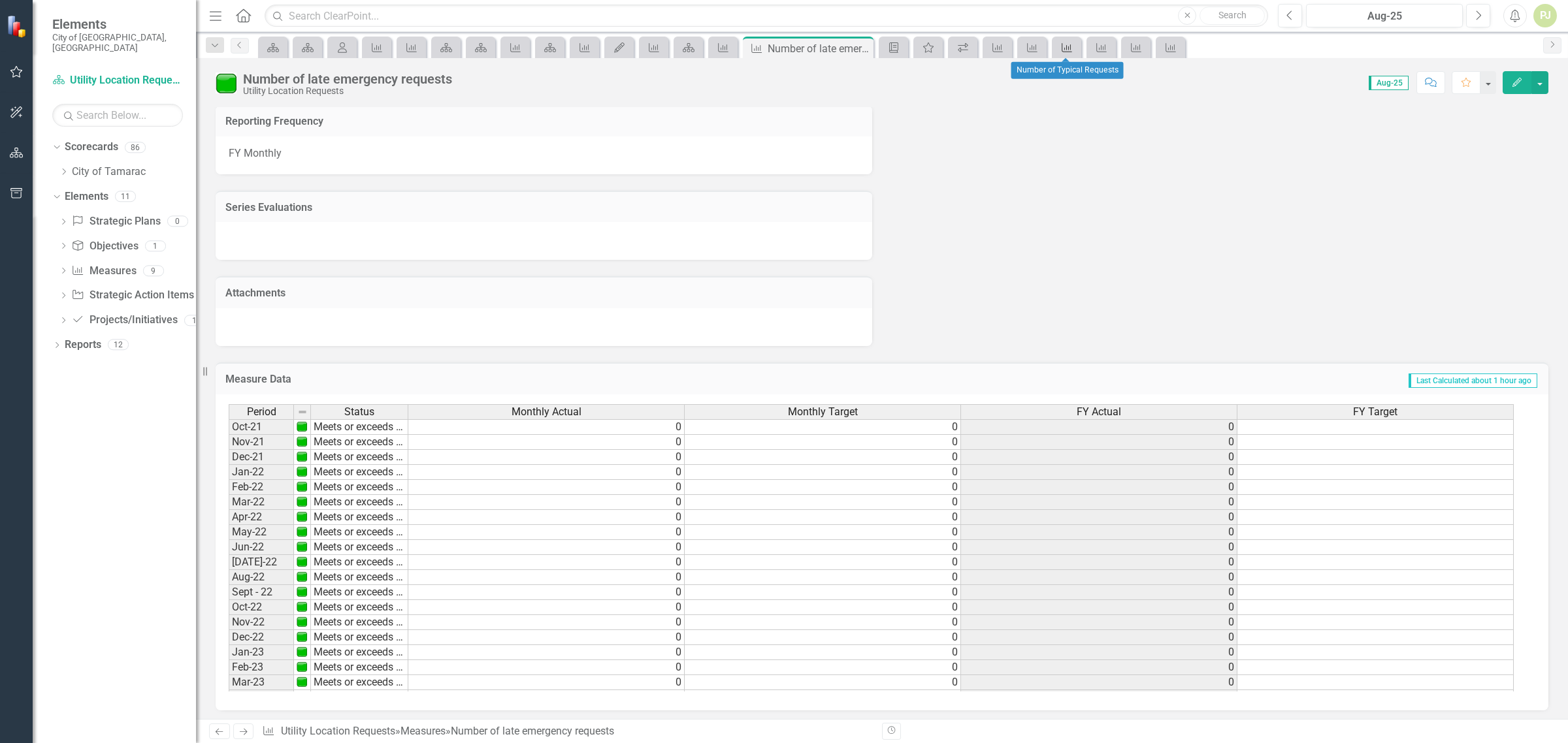
click at [1059, 50] on div "Measure" at bounding box center [1065, 48] width 18 height 16
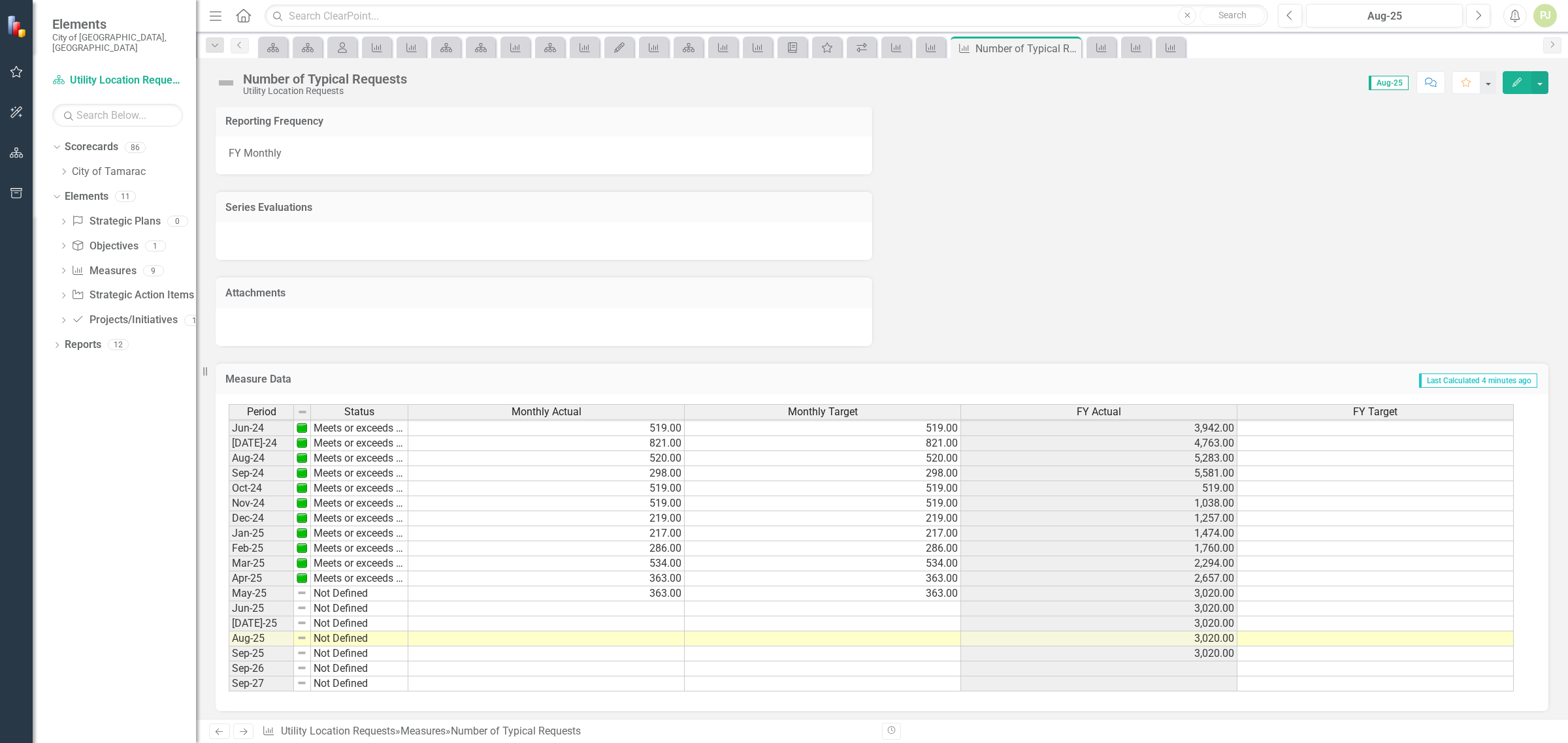
scroll to position [485, 0]
click at [496, 619] on td at bounding box center [546, 624] width 276 height 15
click at [340, 620] on td "Not Defined" at bounding box center [360, 624] width 97 height 15
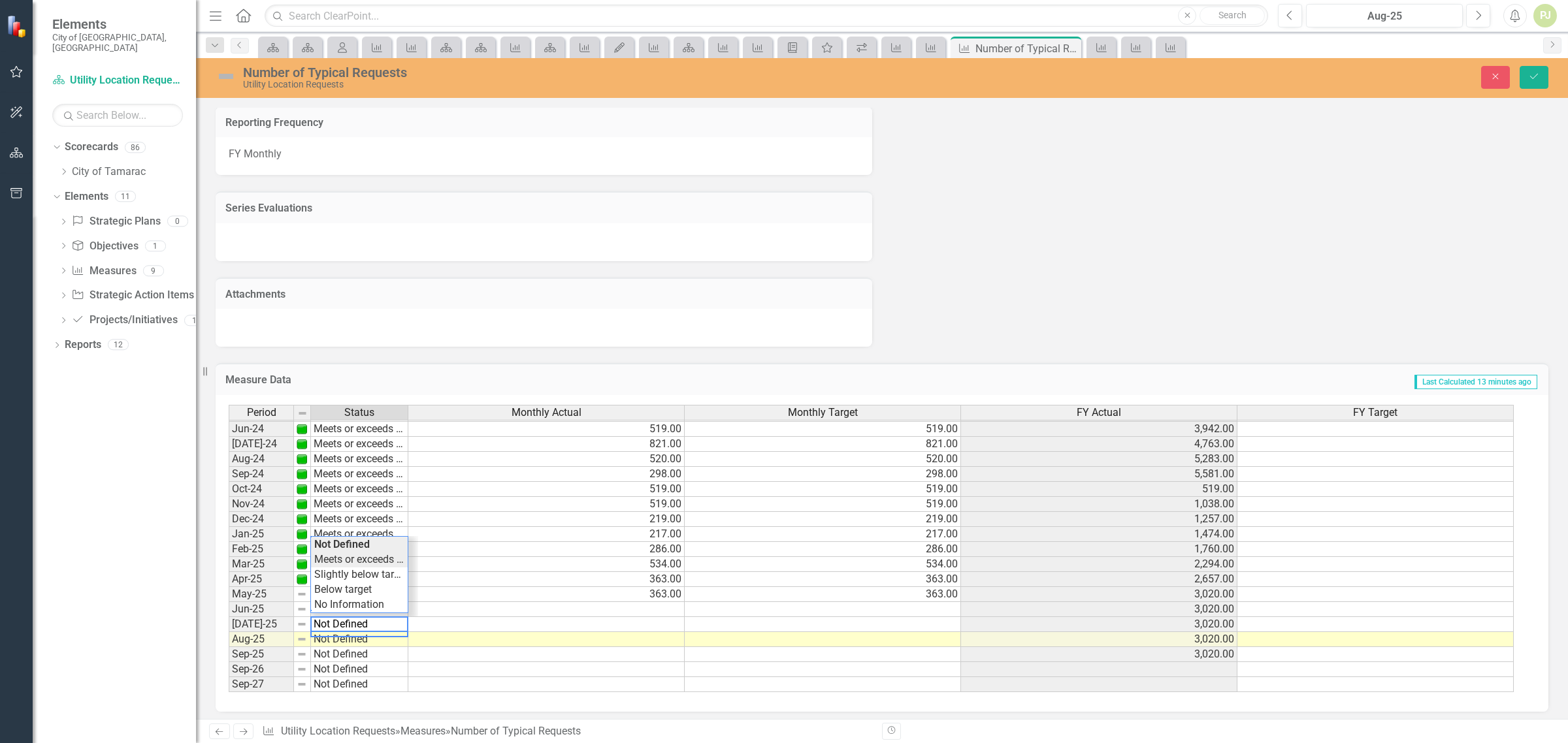
type textarea "Meets or exceeds target"
click at [364, 555] on div "Period Status Monthly Actual Monthly Target FY Actual FY Target May-23 Meets or…" at bounding box center [877, 549] width 1297 height 288
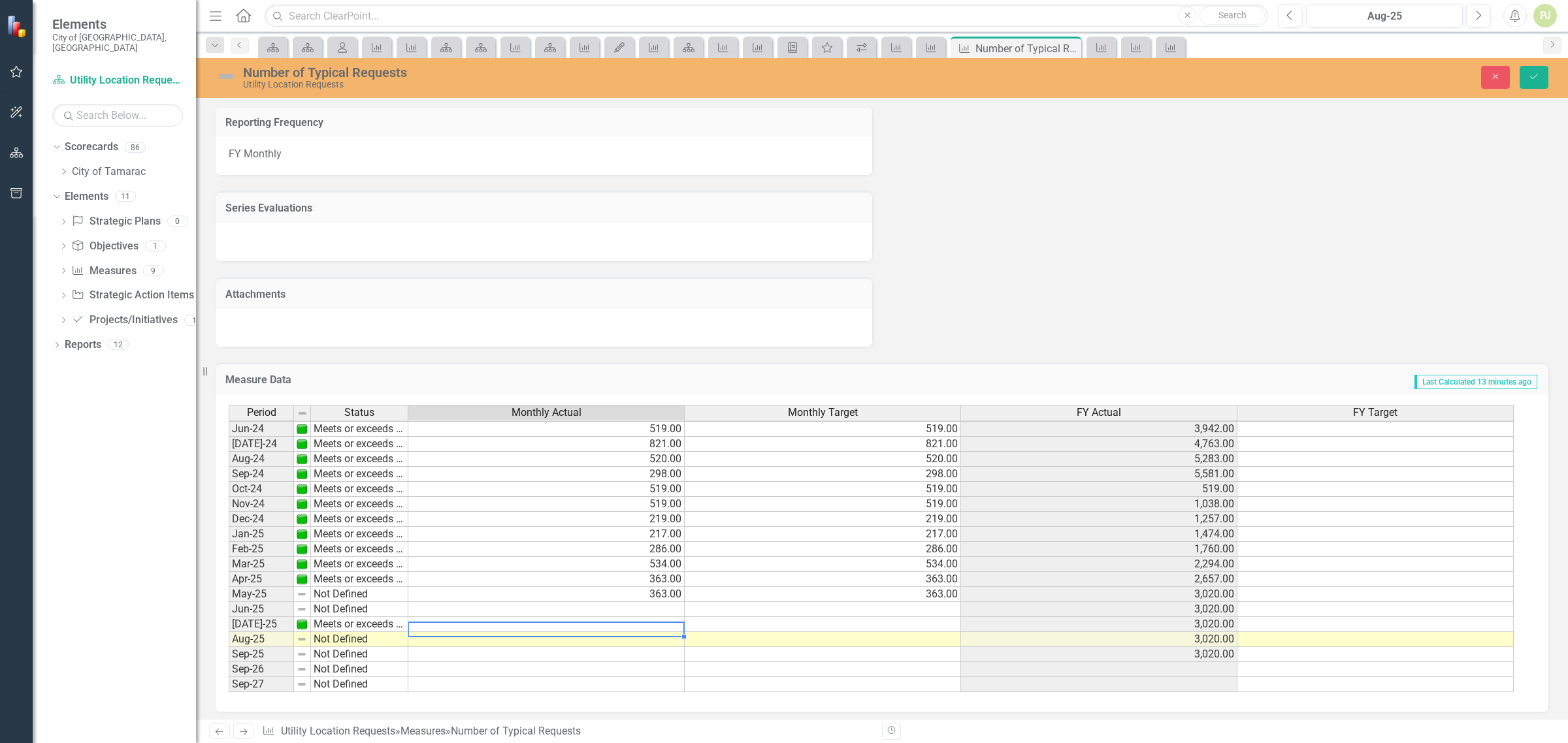
click at [663, 621] on td at bounding box center [546, 625] width 276 height 15
type textarea "338"
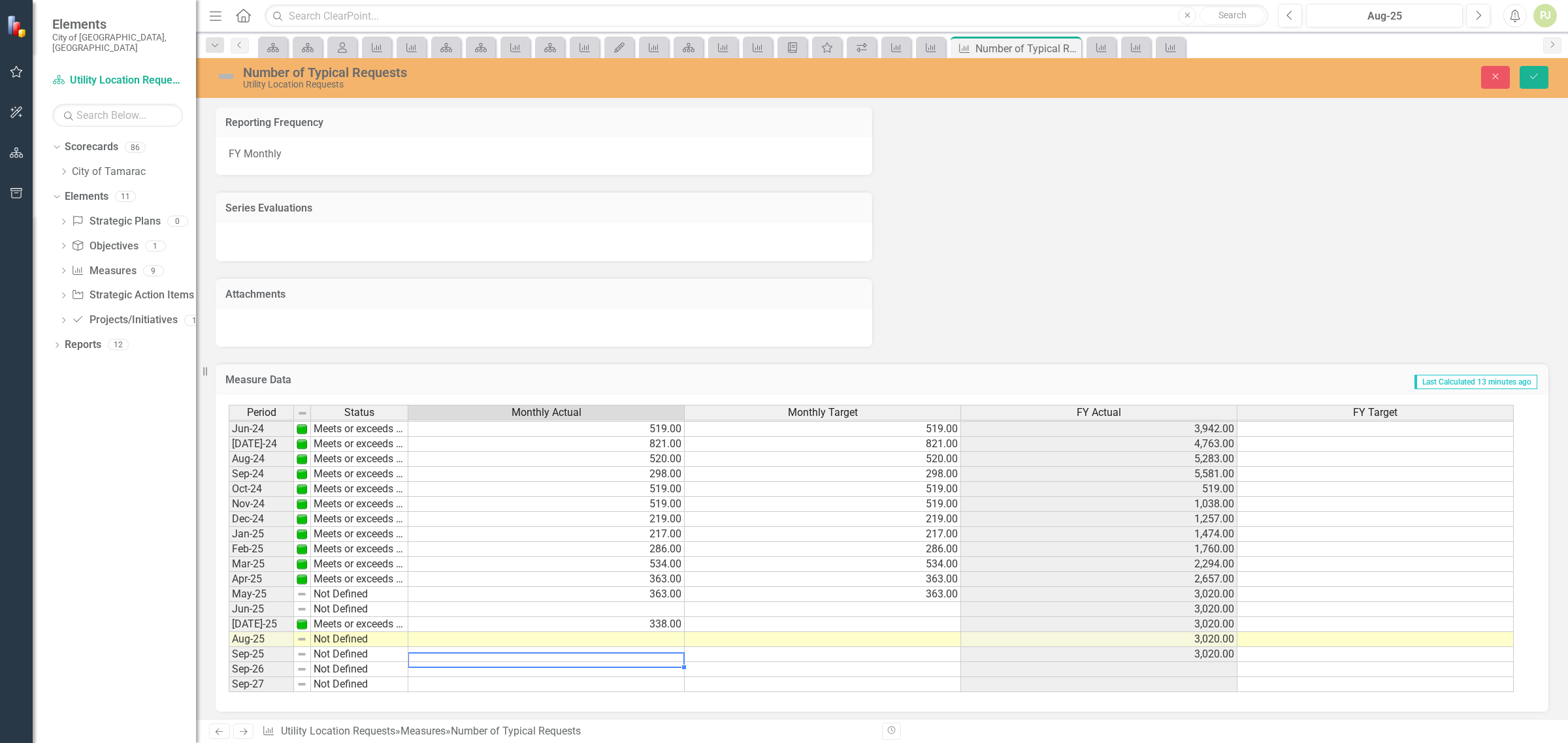
click at [629, 648] on td at bounding box center [546, 654] width 276 height 15
click at [916, 619] on td at bounding box center [823, 625] width 276 height 15
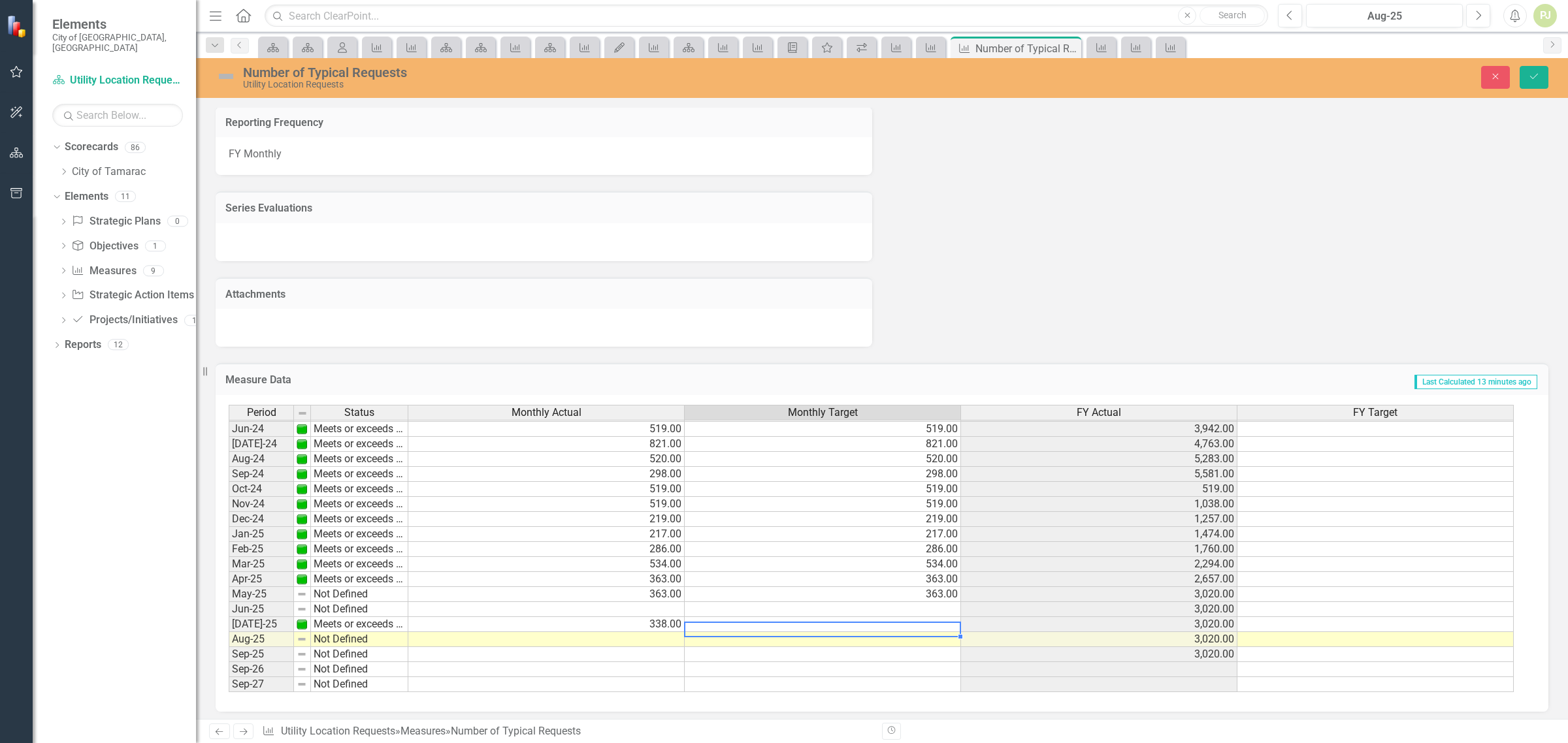
click at [916, 619] on td at bounding box center [823, 625] width 276 height 15
type textarea "338"
click at [902, 727] on div "Revision History" at bounding box center [1555, 731] width 1346 height 17
click at [1530, 77] on icon "Save" at bounding box center [1534, 77] width 12 height 9
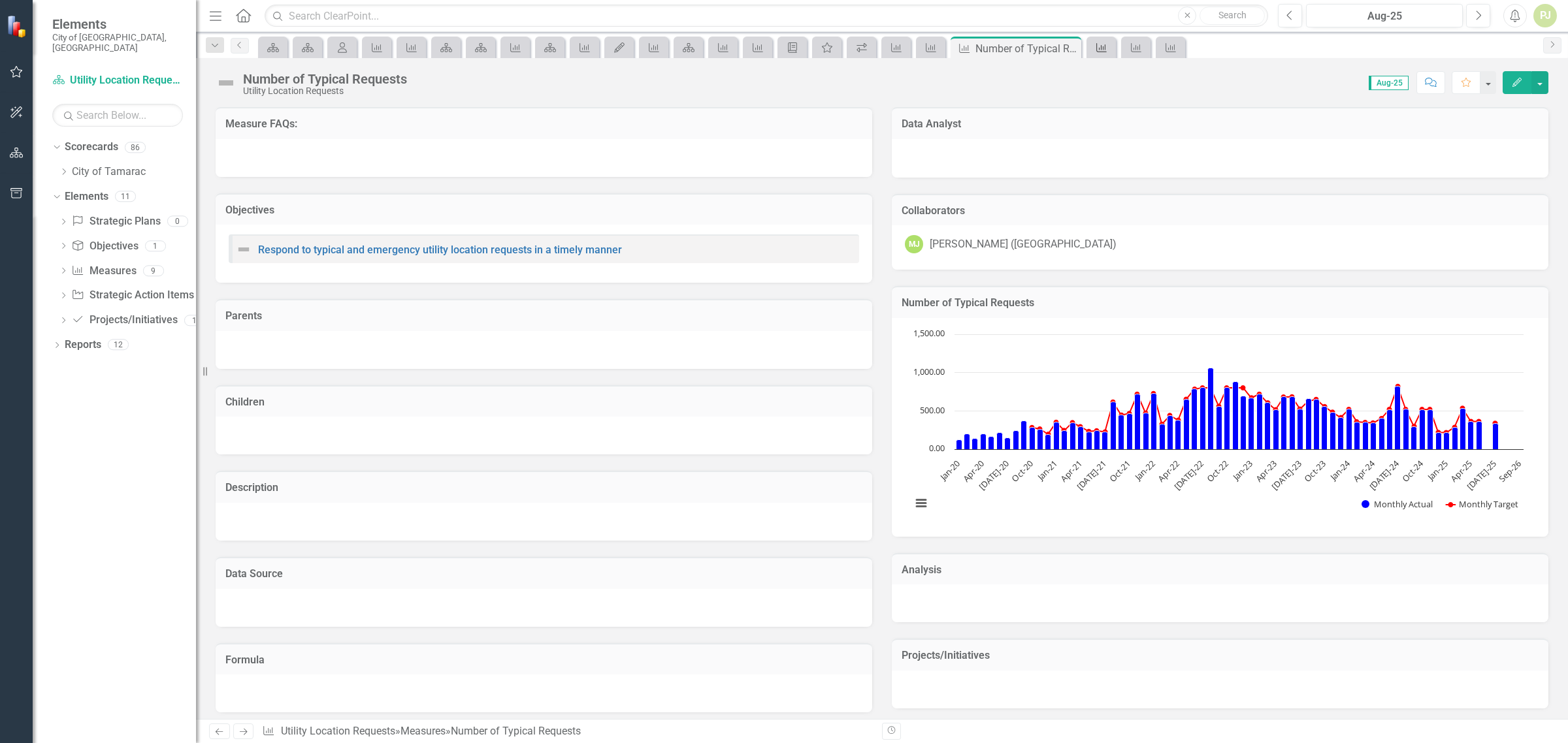
click at [1099, 47] on icon "Measure" at bounding box center [1101, 47] width 13 height 10
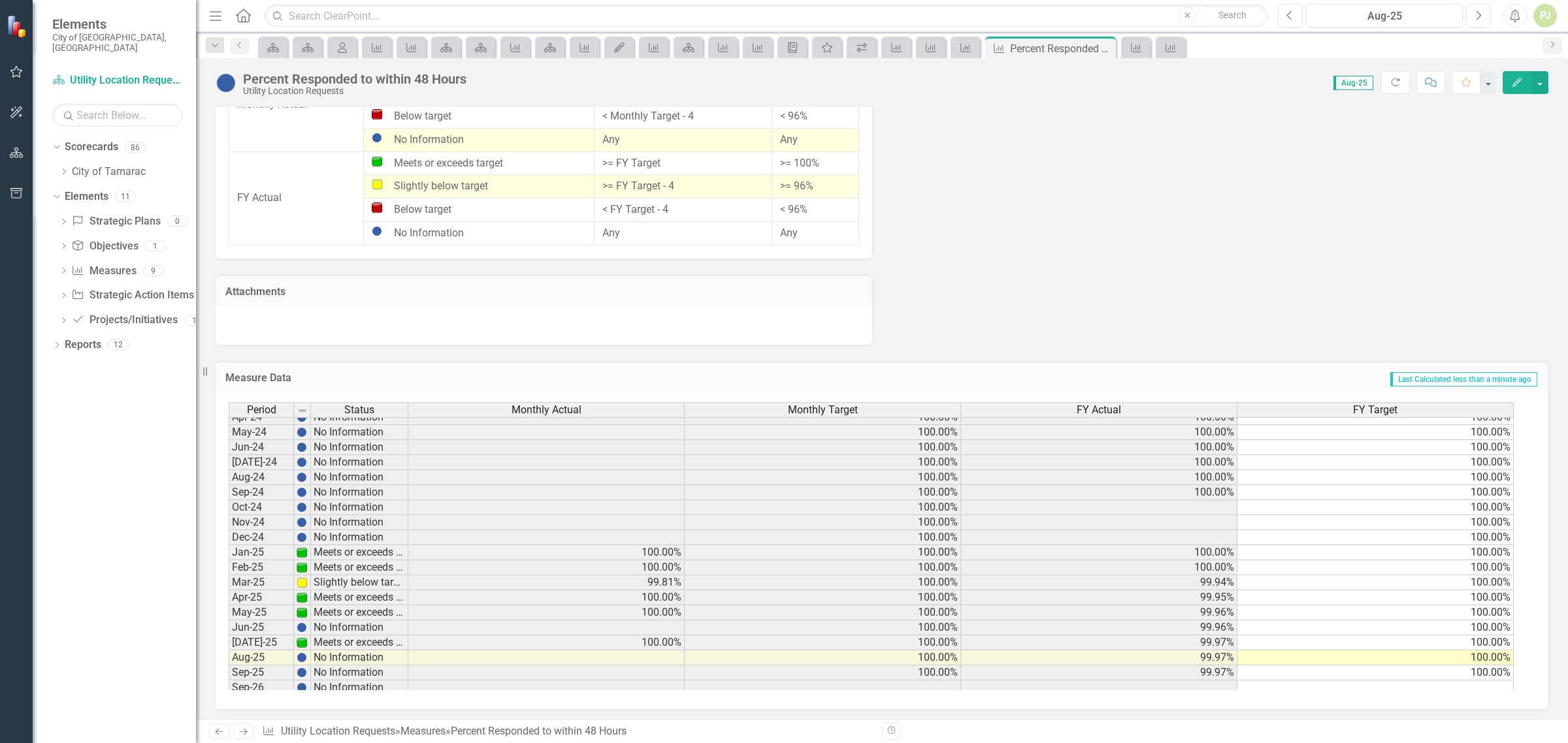
scroll to position [487, 0]
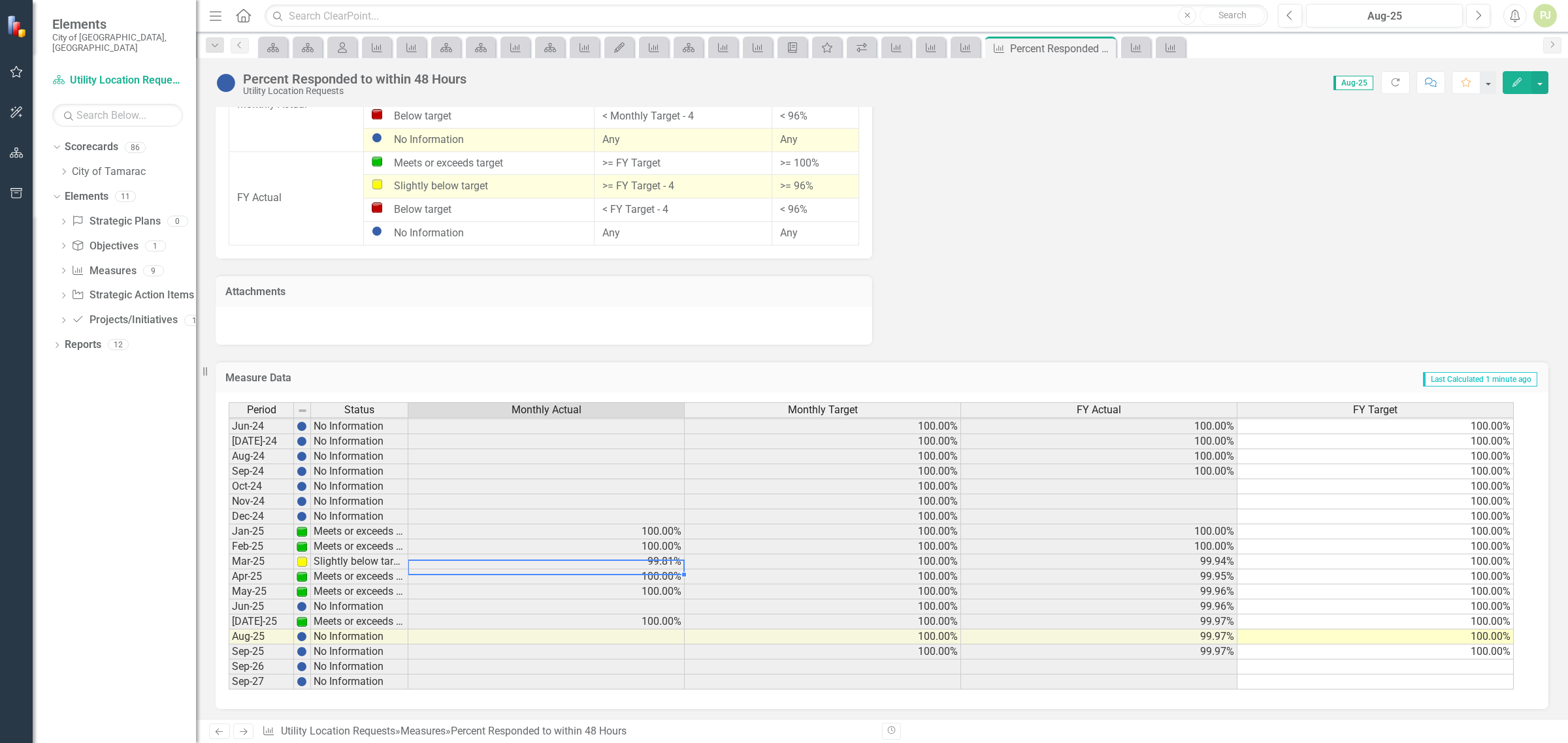
click at [670, 556] on tbody "Nov-22 Meets or exceeds target 100.00% 100.00% 100.00% 100.00% Dec-22 Meets or …" at bounding box center [871, 412] width 1285 height 556
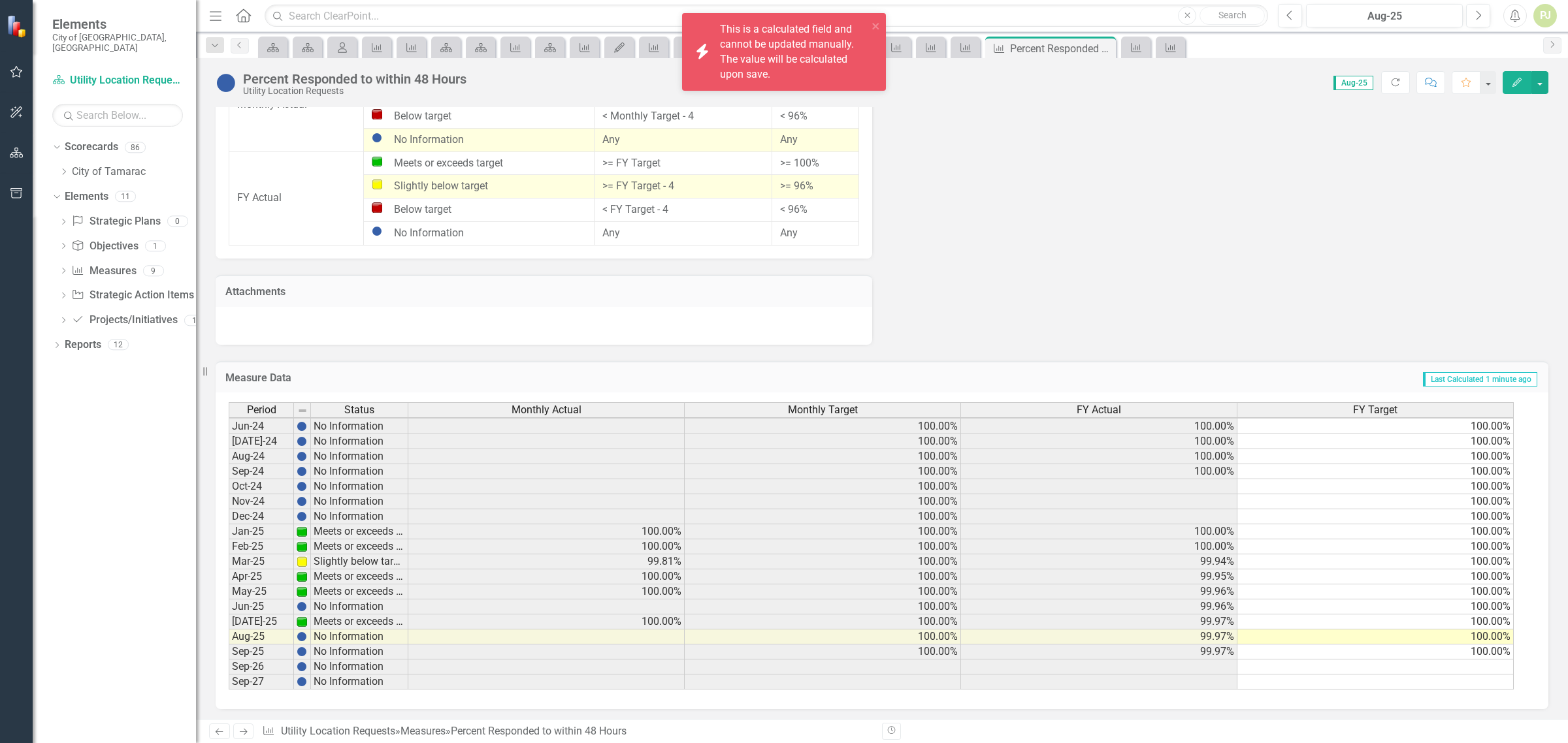
click at [957, 83] on div "Score: 0.00 Aug-25 Completed Refresh Comment Favorite Edit" at bounding box center [1011, 82] width 1076 height 22
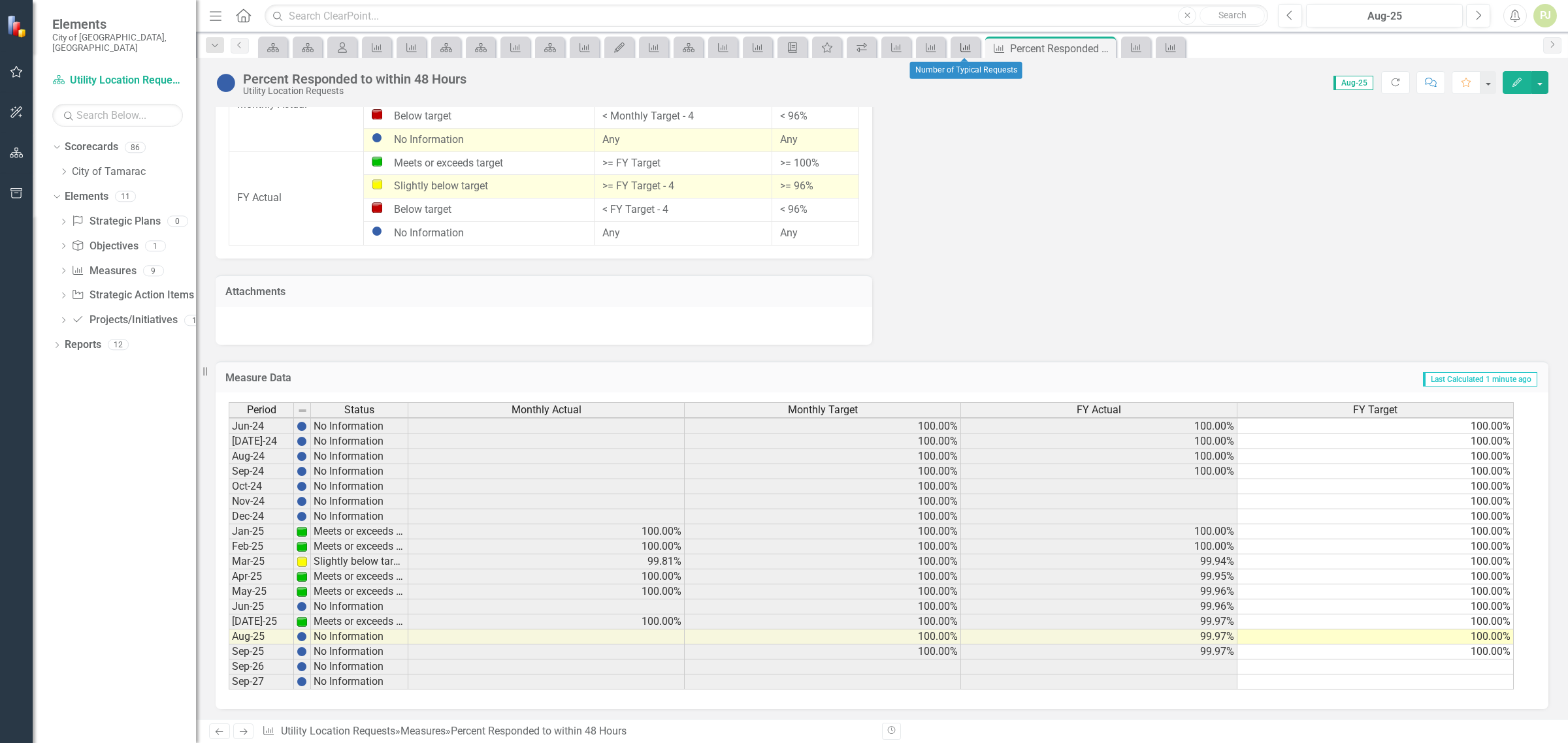
click at [968, 45] on icon "Measure" at bounding box center [966, 47] width 13 height 10
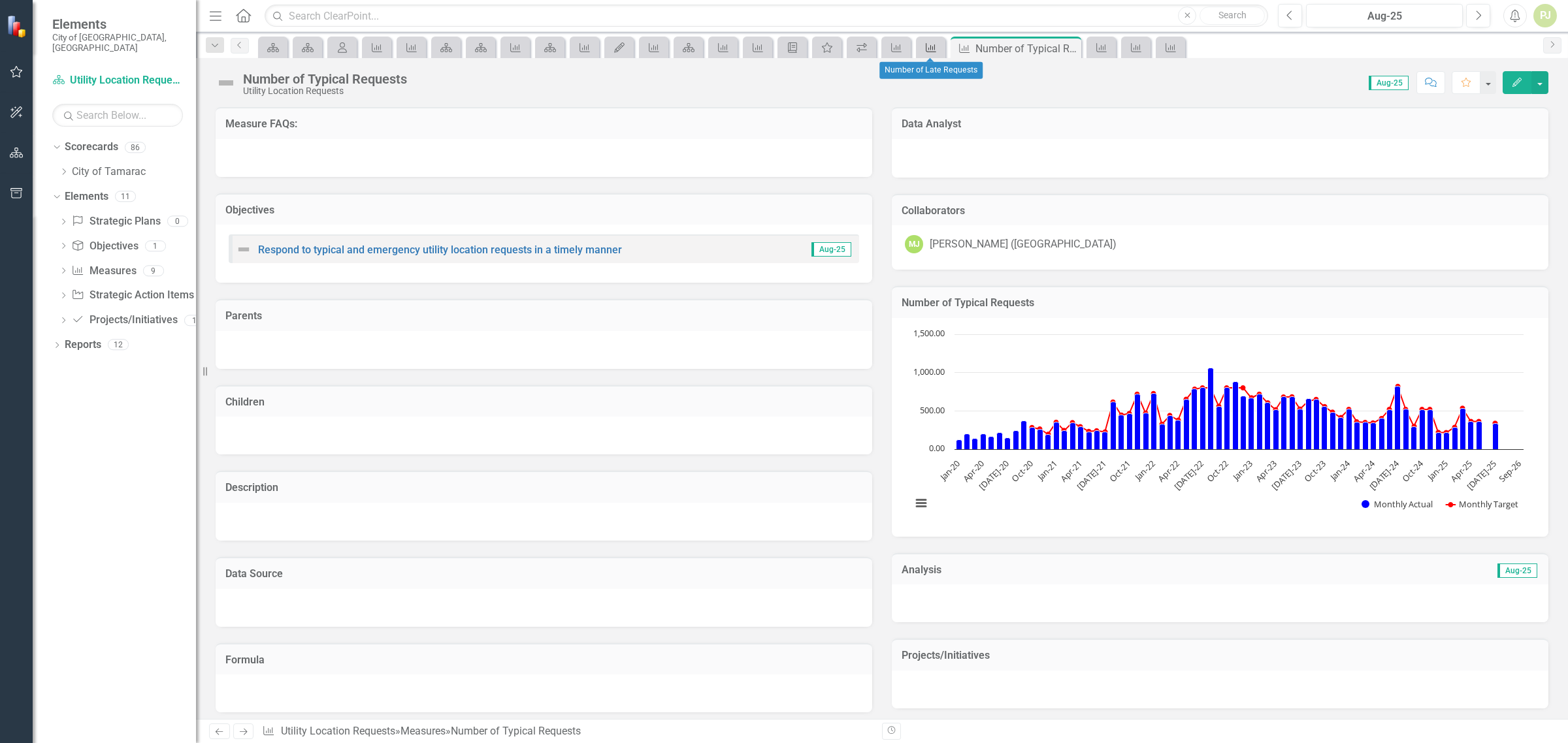
click at [932, 50] on icon "Measure" at bounding box center [931, 47] width 13 height 10
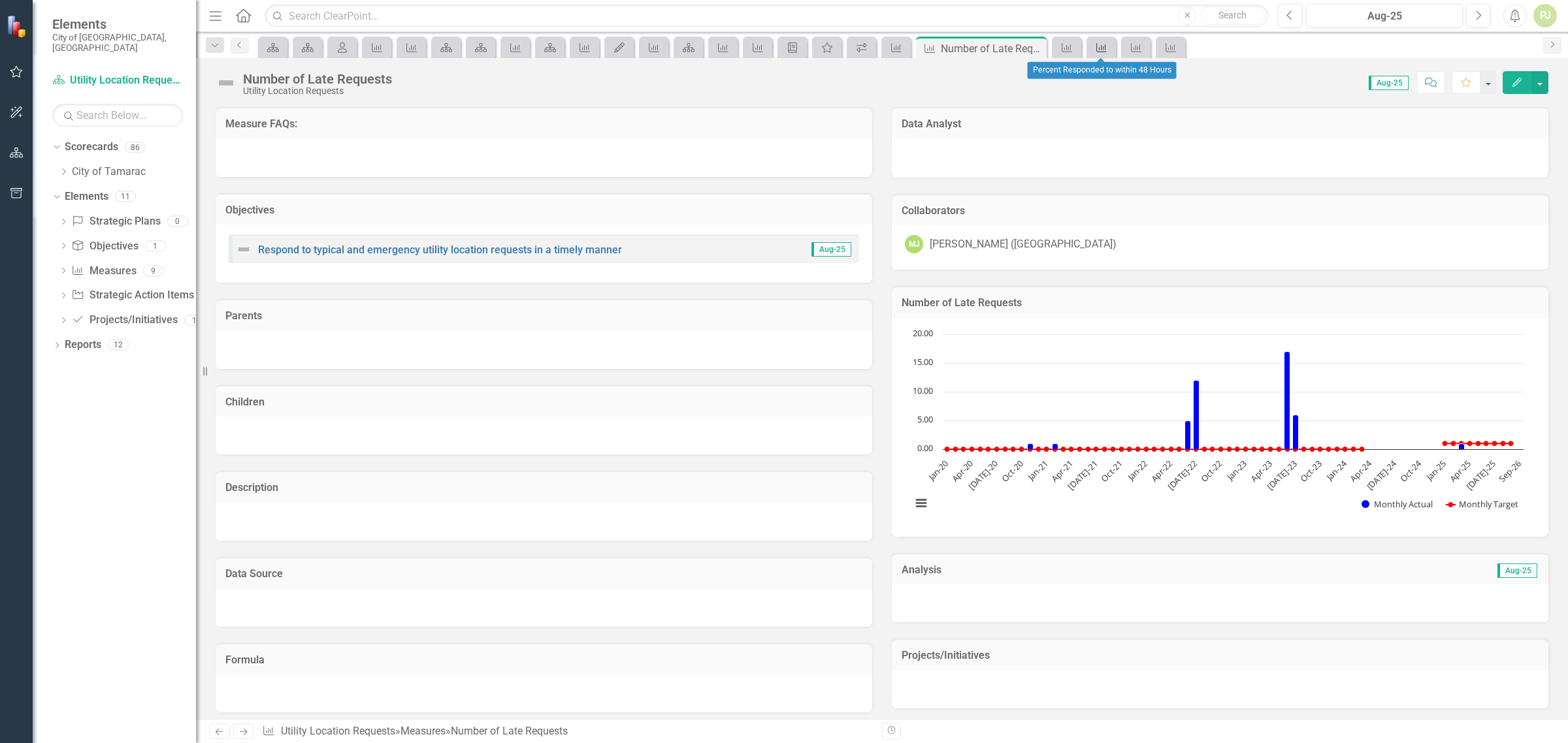
click at [1098, 47] on icon "Measure" at bounding box center [1101, 47] width 13 height 10
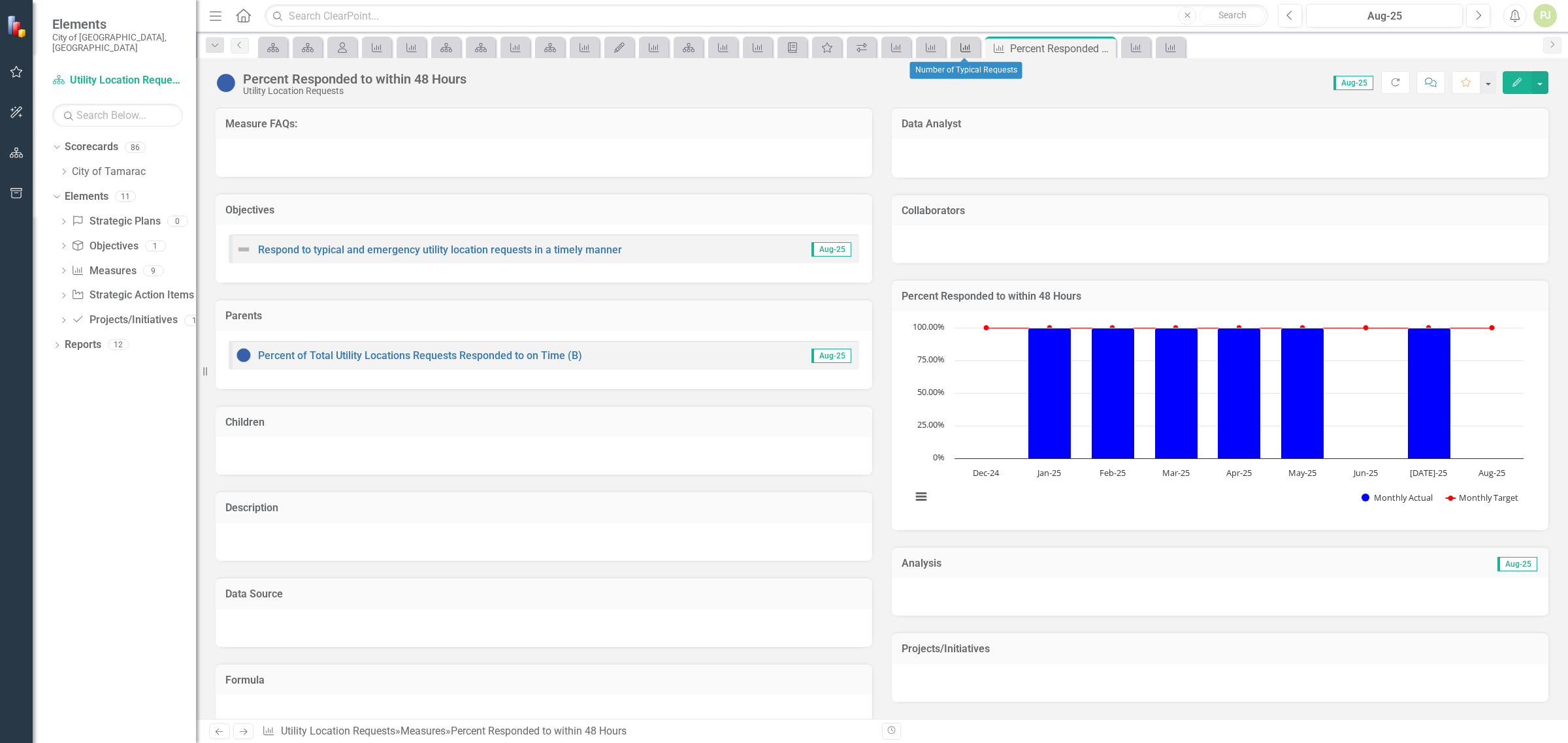
click at [965, 49] on icon "Measure" at bounding box center [966, 47] width 13 height 10
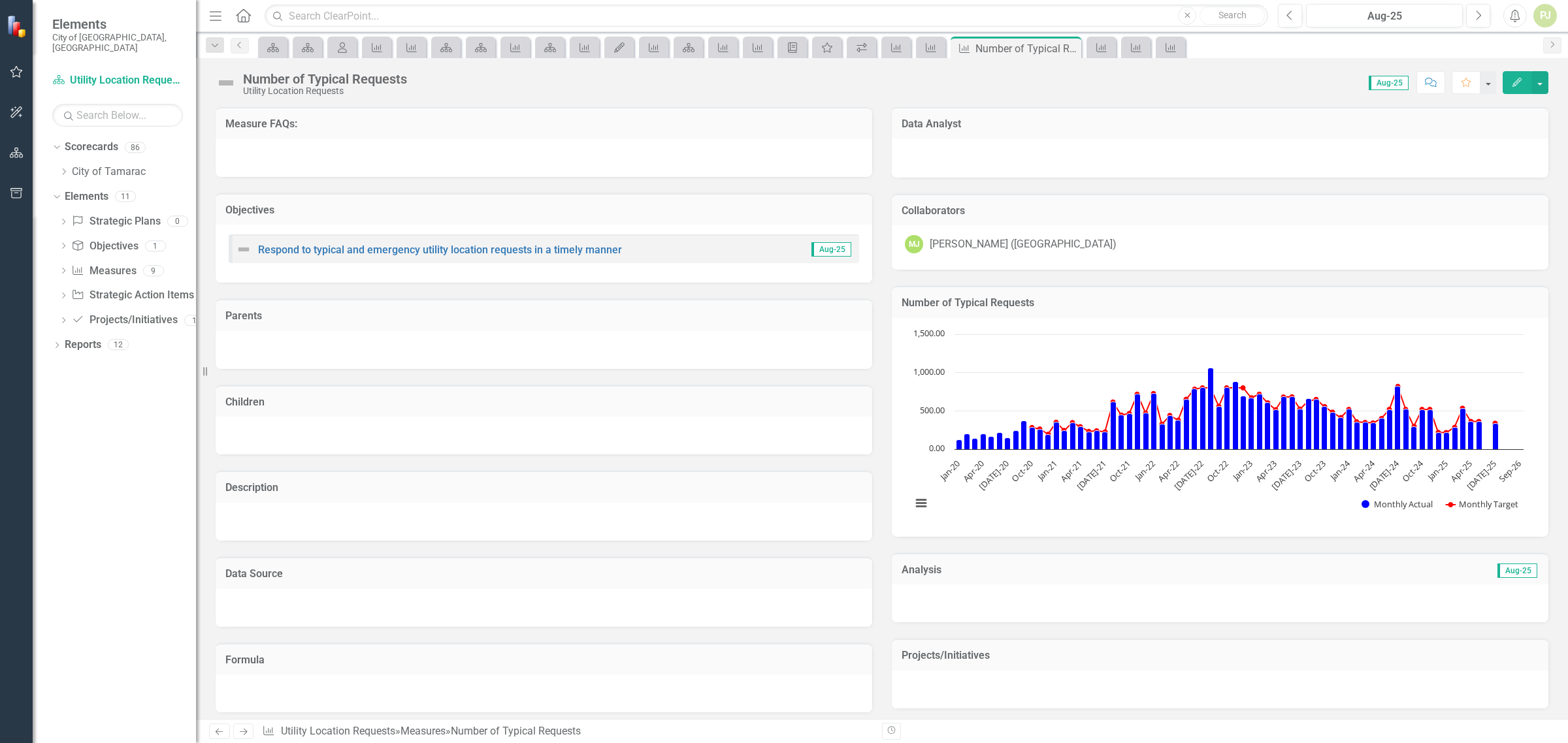
scroll to position [487, 0]
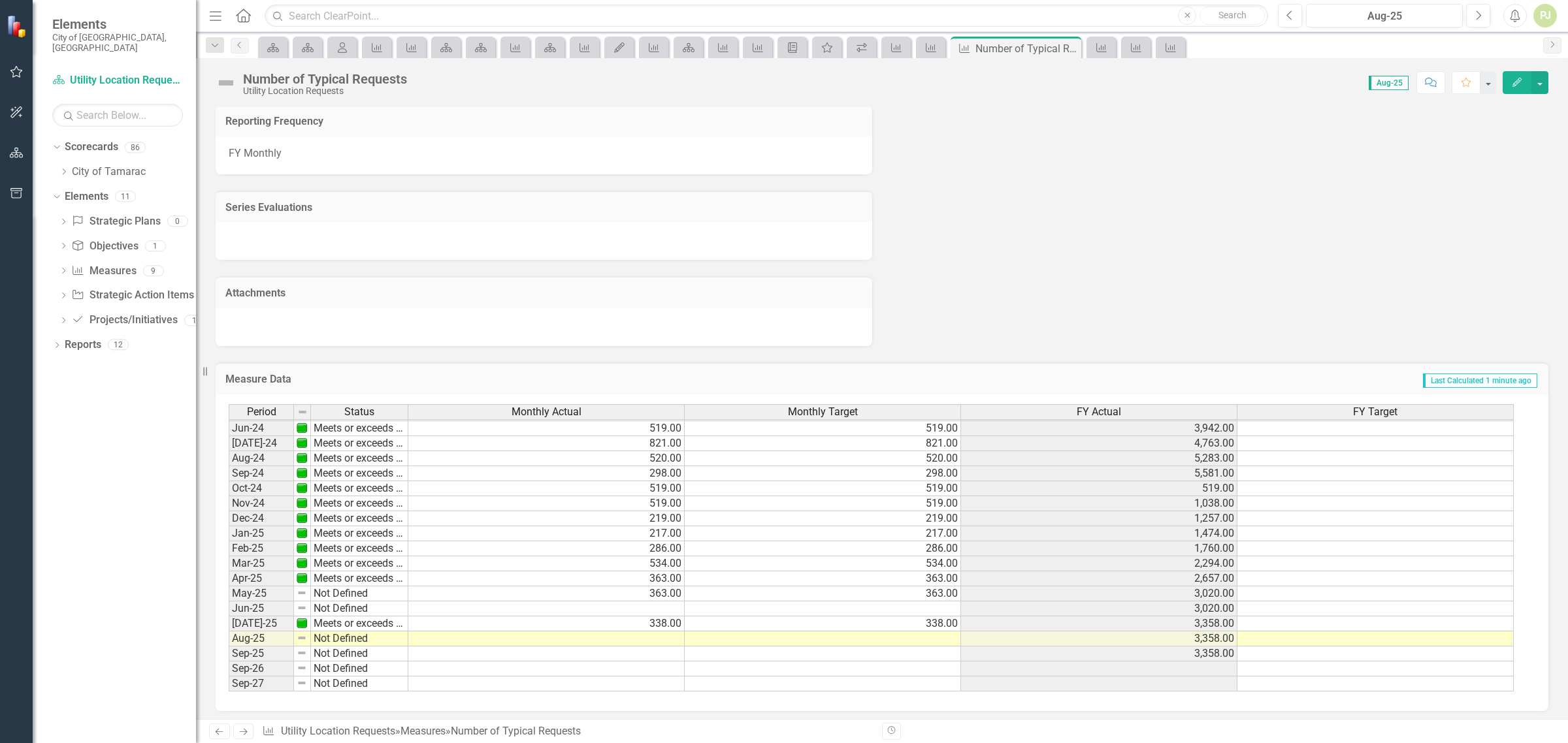
click at [361, 591] on tbody "Nov-22 Meets or exceeds target Dec-22 Meets or exceeds target Jan-23 Meets or e…" at bounding box center [319, 414] width 179 height 556
click at [361, 591] on td "Not Defined" at bounding box center [360, 594] width 97 height 15
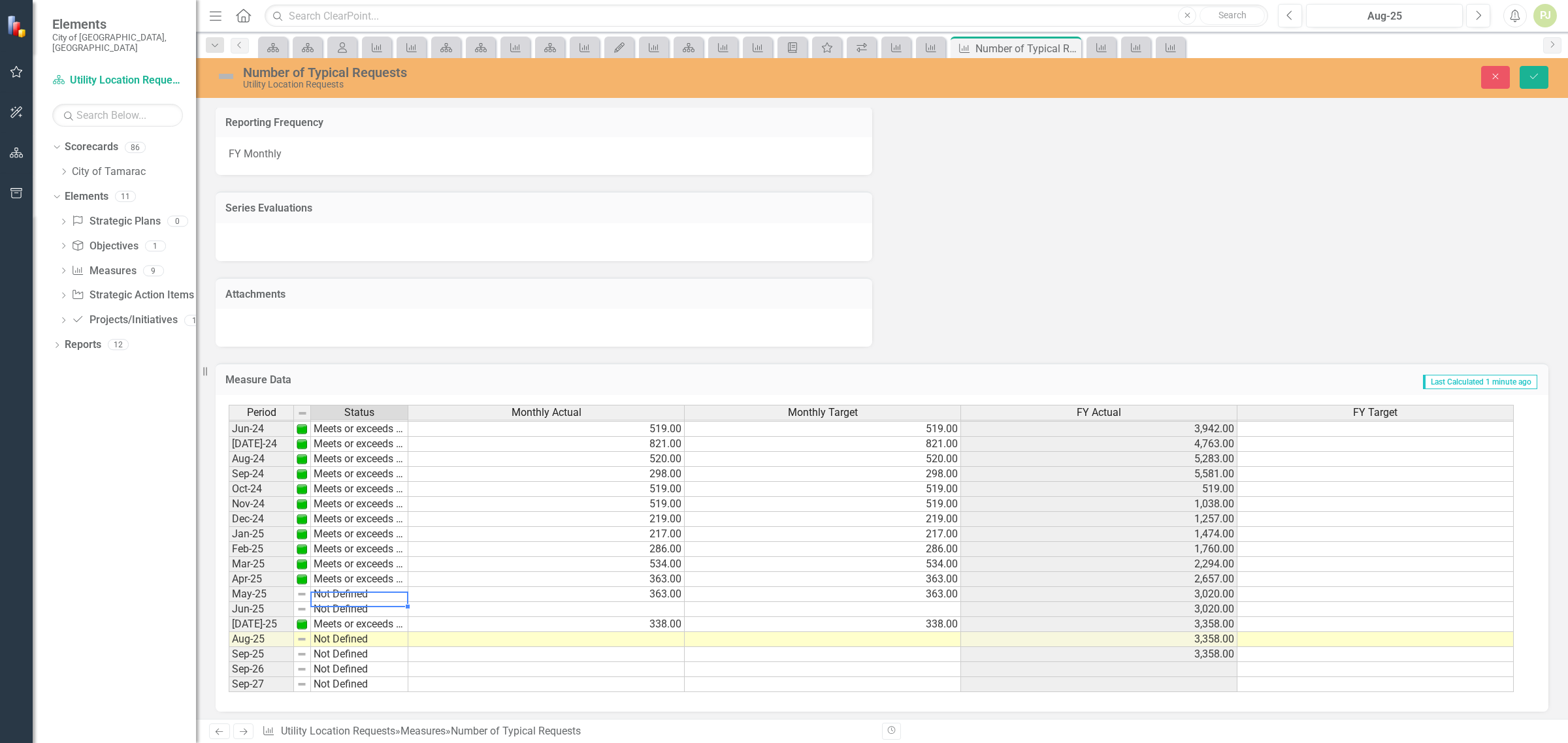
click at [355, 589] on td "Not Defined" at bounding box center [360, 595] width 97 height 15
type textarea "Meets or exceeds target"
click at [355, 602] on div "Period Status Monthly Actual Monthly Target FY Actual FY Target May-23 Meets or…" at bounding box center [877, 549] width 1297 height 288
click at [1537, 72] on icon "Save" at bounding box center [1534, 77] width 12 height 9
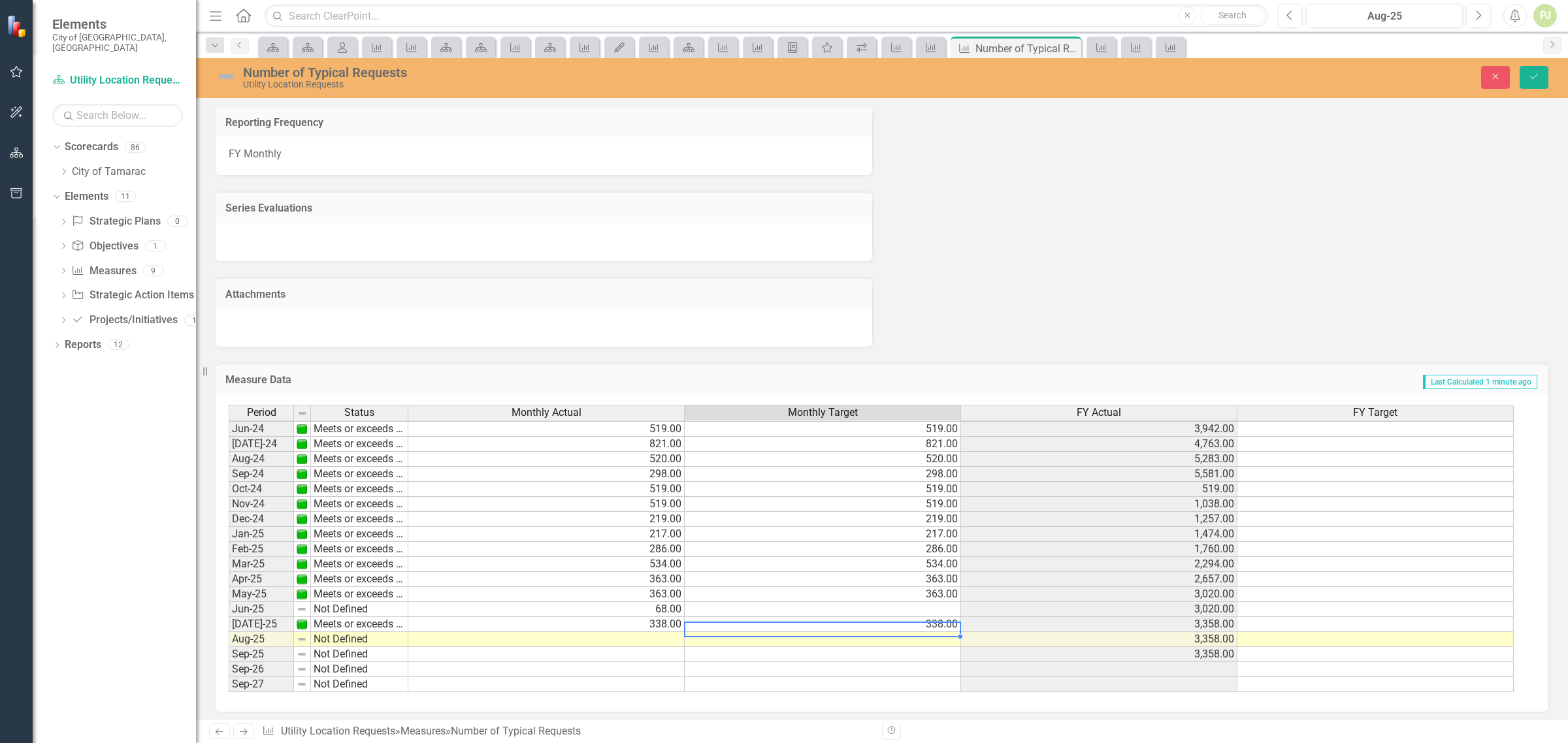
click at [783, 620] on td "338.00" at bounding box center [823, 625] width 276 height 15
click at [938, 602] on td at bounding box center [823, 609] width 276 height 15
type textarea "68"
click at [876, 662] on td at bounding box center [823, 670] width 276 height 15
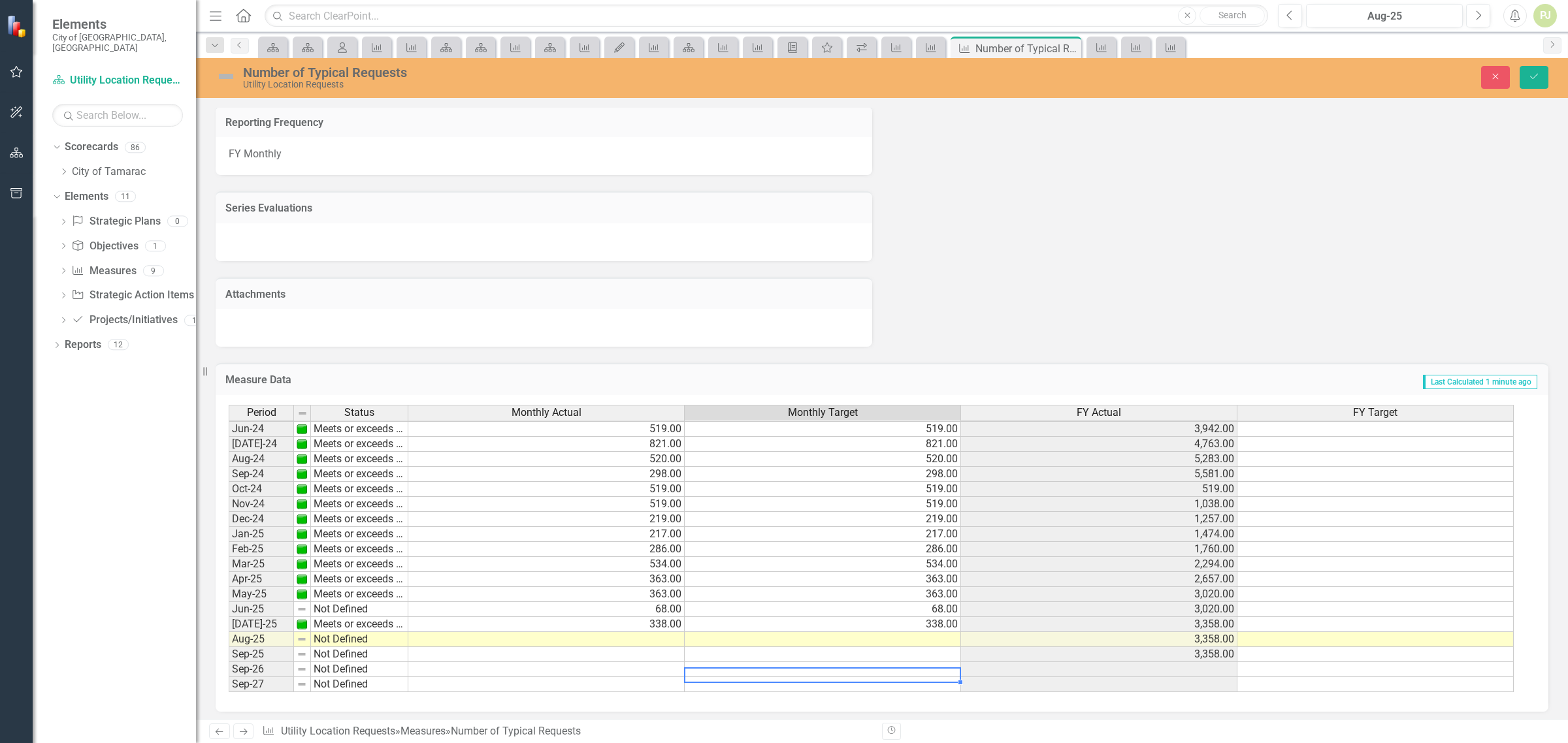
click at [320, 603] on td "Not Defined" at bounding box center [360, 609] width 97 height 15
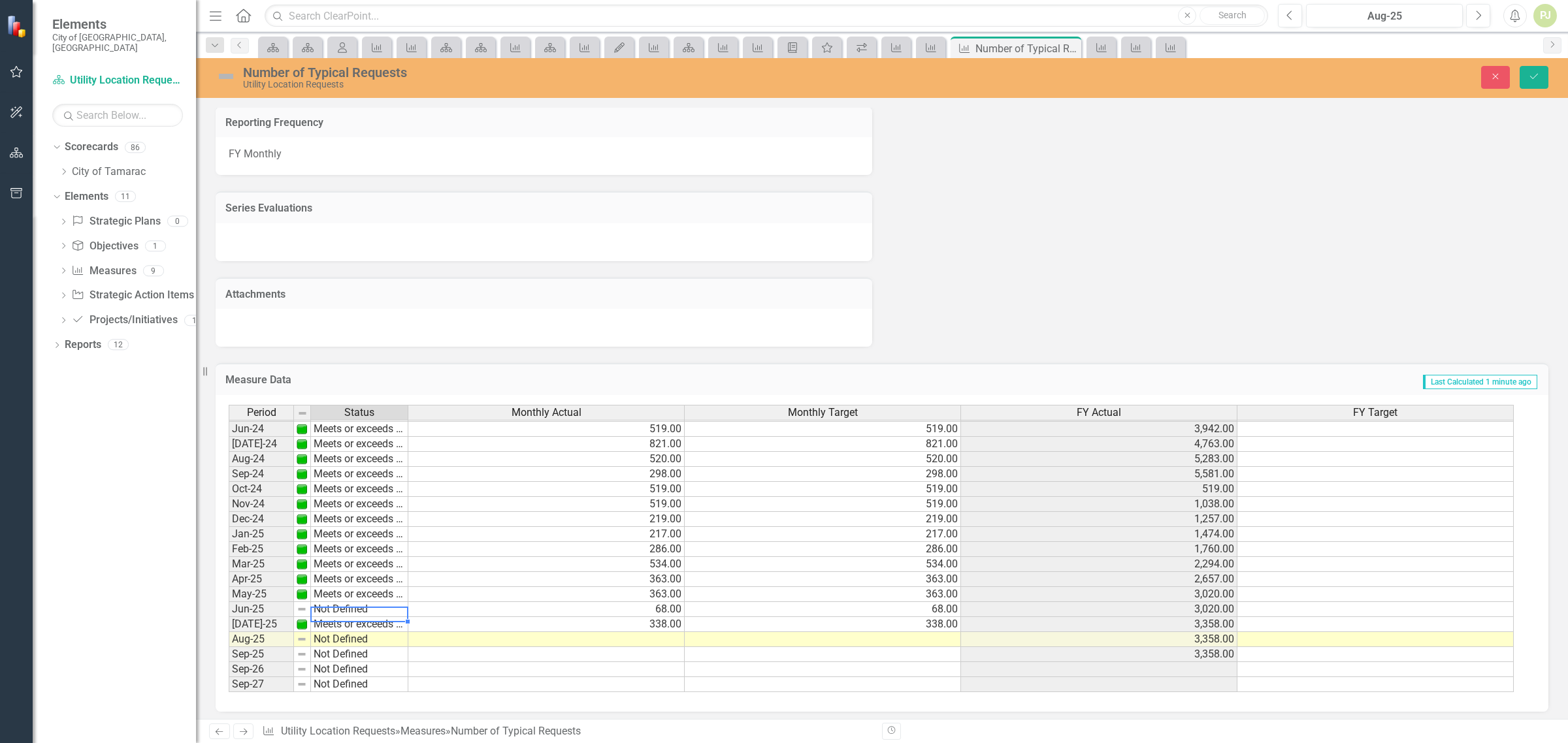
click at [320, 603] on td "Not Defined" at bounding box center [360, 609] width 97 height 15
click at [323, 608] on textarea "Not Defined" at bounding box center [359, 608] width 98 height 16
click at [319, 602] on td "Not Defined" at bounding box center [360, 609] width 97 height 15
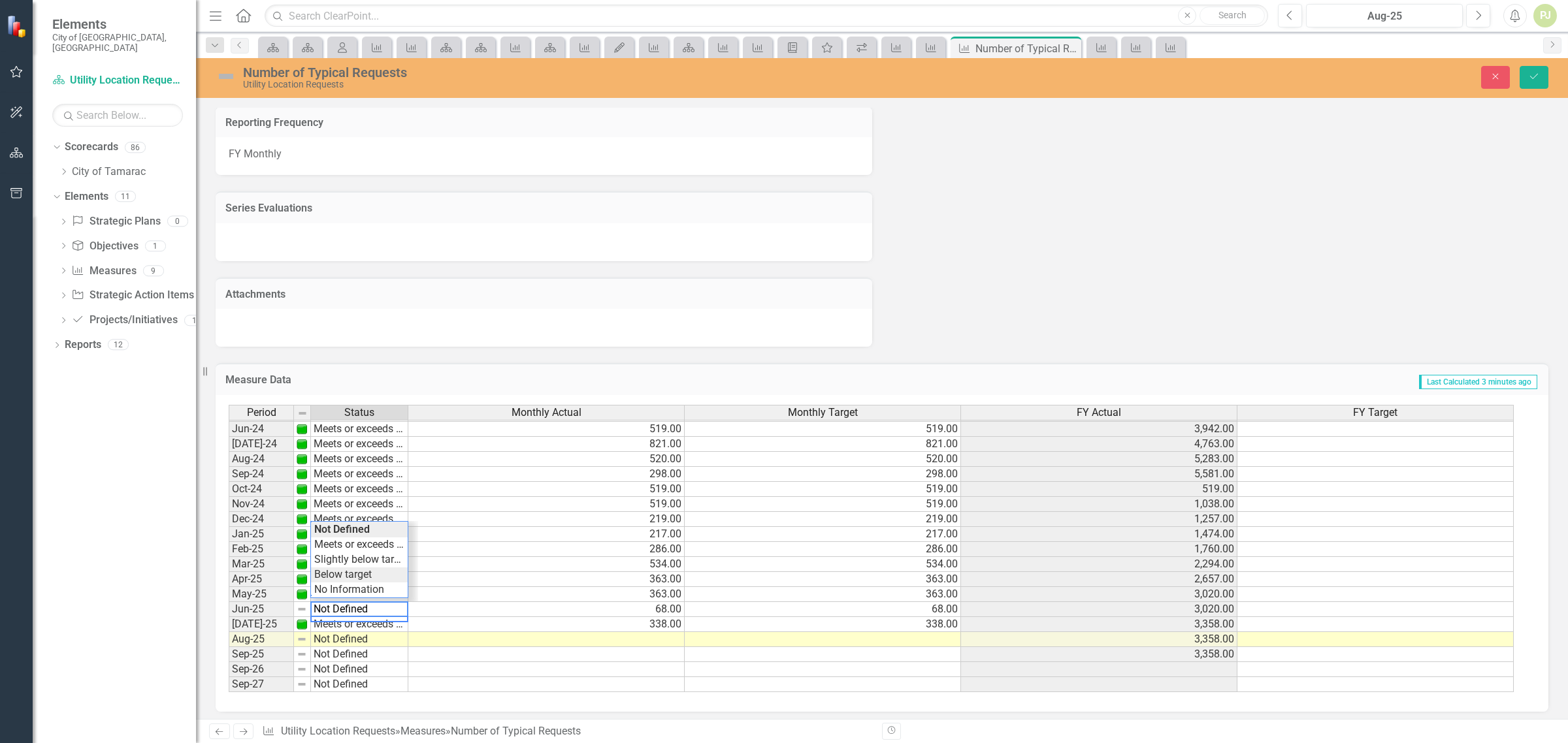
type textarea "Below target"
click at [361, 569] on div "Period Status Monthly Actual Monthly Target FY Actual FY Target May-23 Meets or…" at bounding box center [877, 549] width 1297 height 288
click at [665, 662] on td at bounding box center [546, 670] width 276 height 15
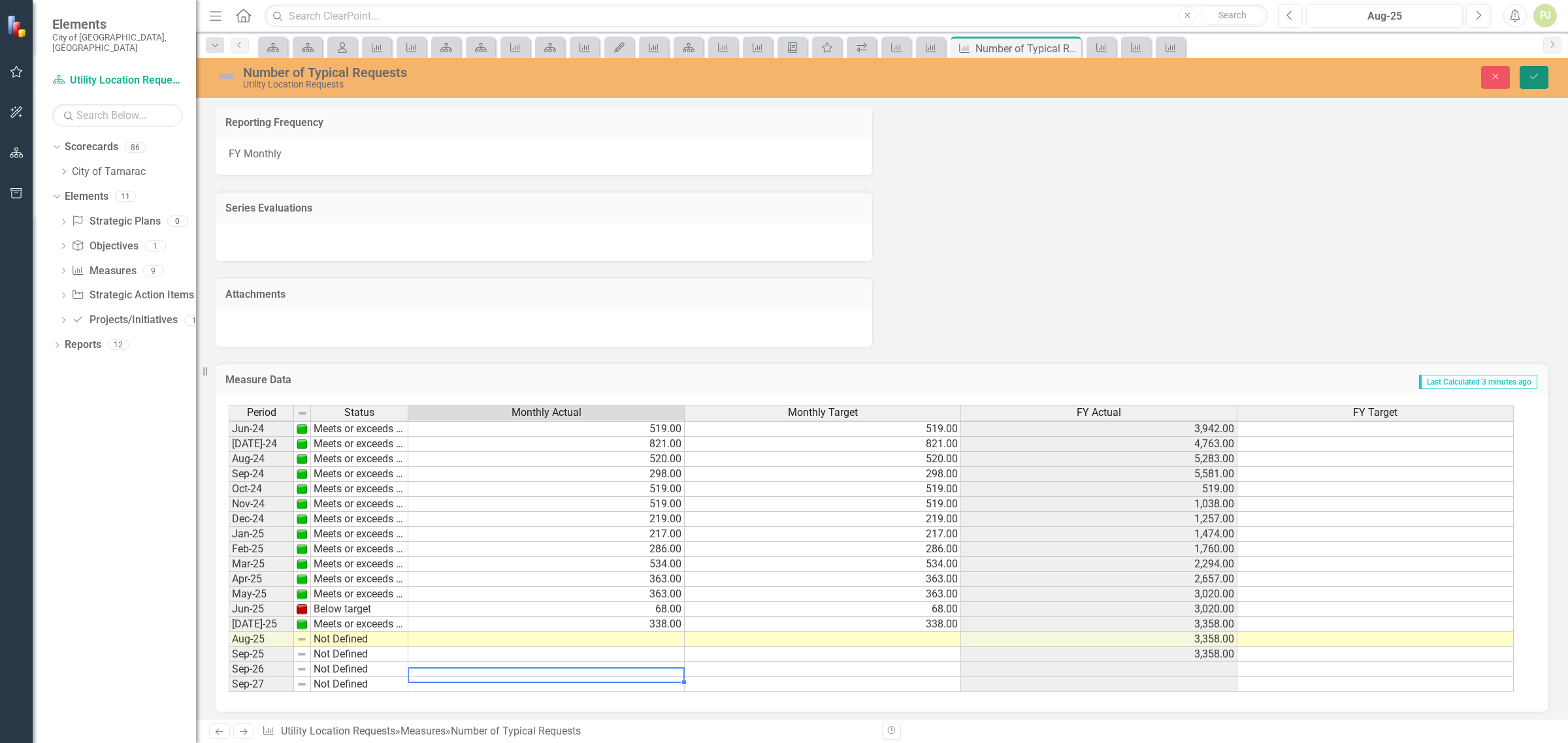
click at [1540, 79] on button "Save" at bounding box center [1533, 77] width 28 height 23
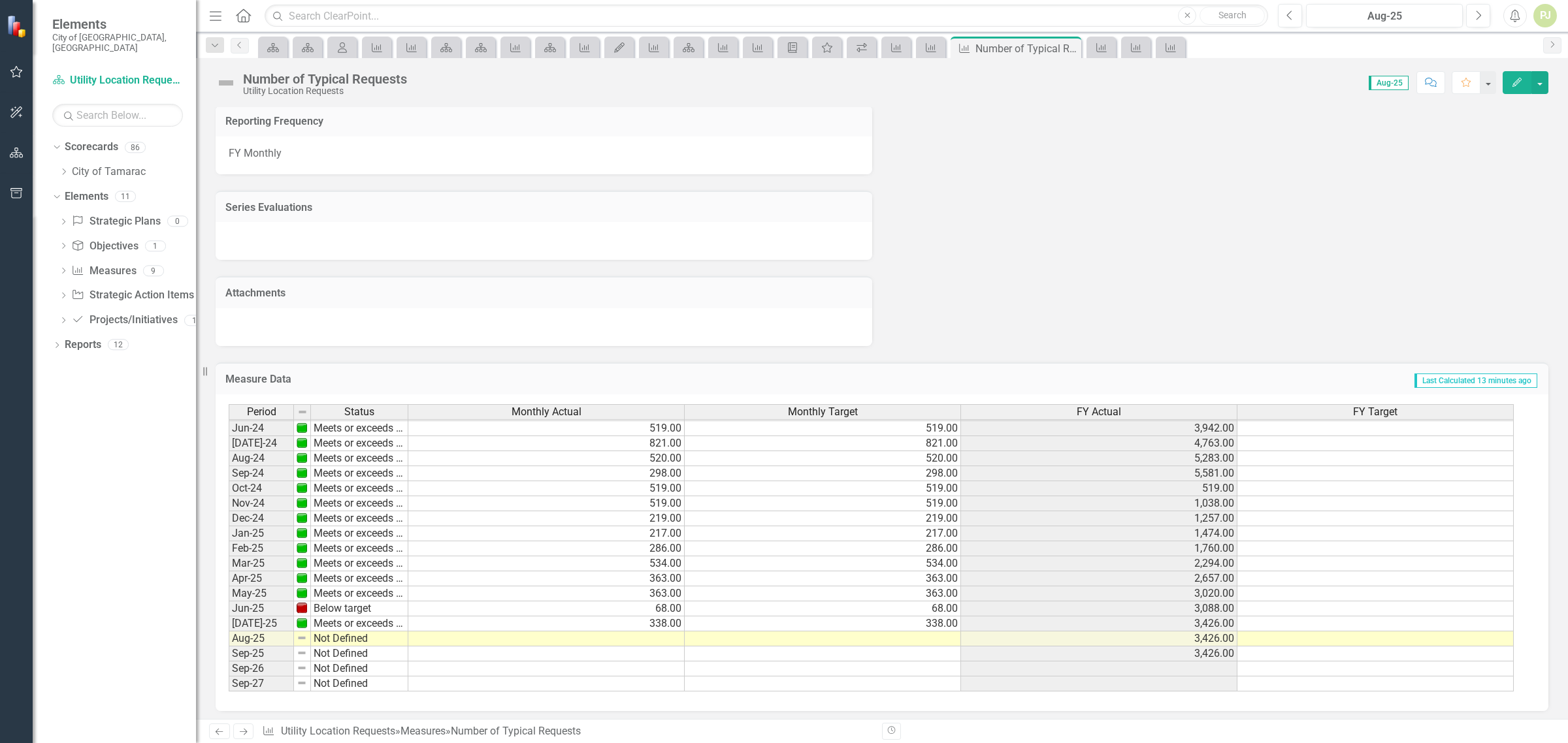
click at [664, 601] on td "68.00" at bounding box center [546, 608] width 276 height 15
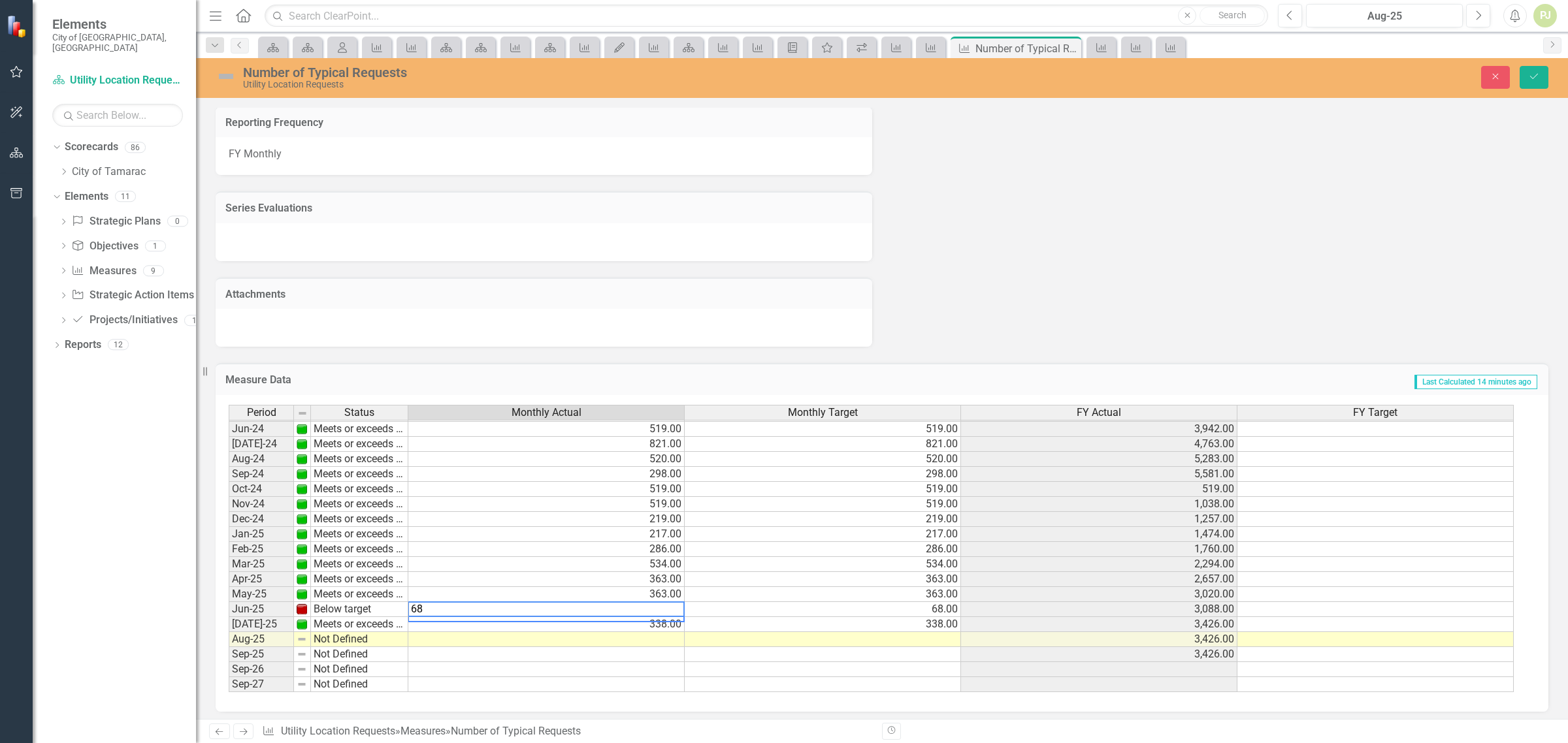
click at [937, 602] on td "68.00" at bounding box center [823, 609] width 276 height 15
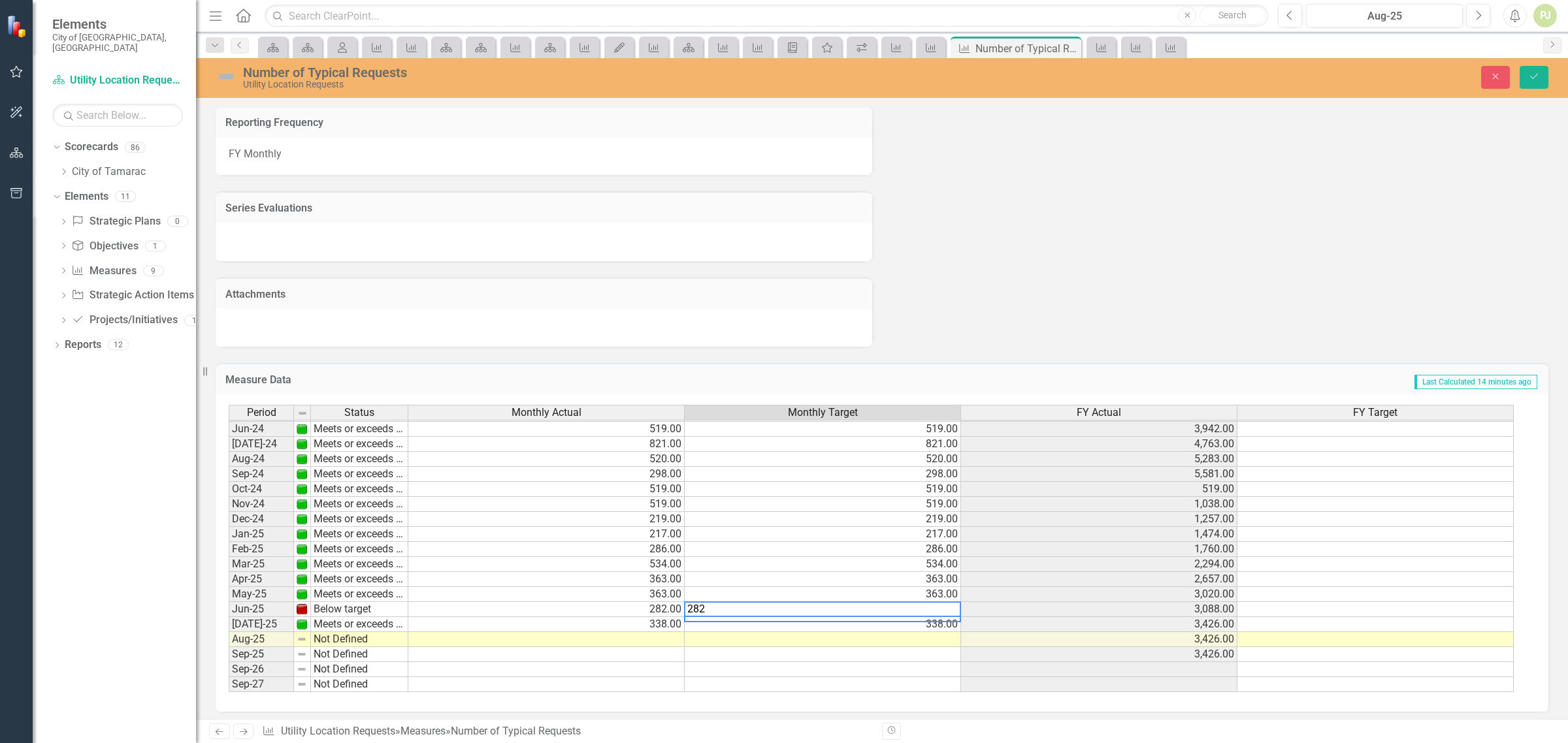
type textarea "282"
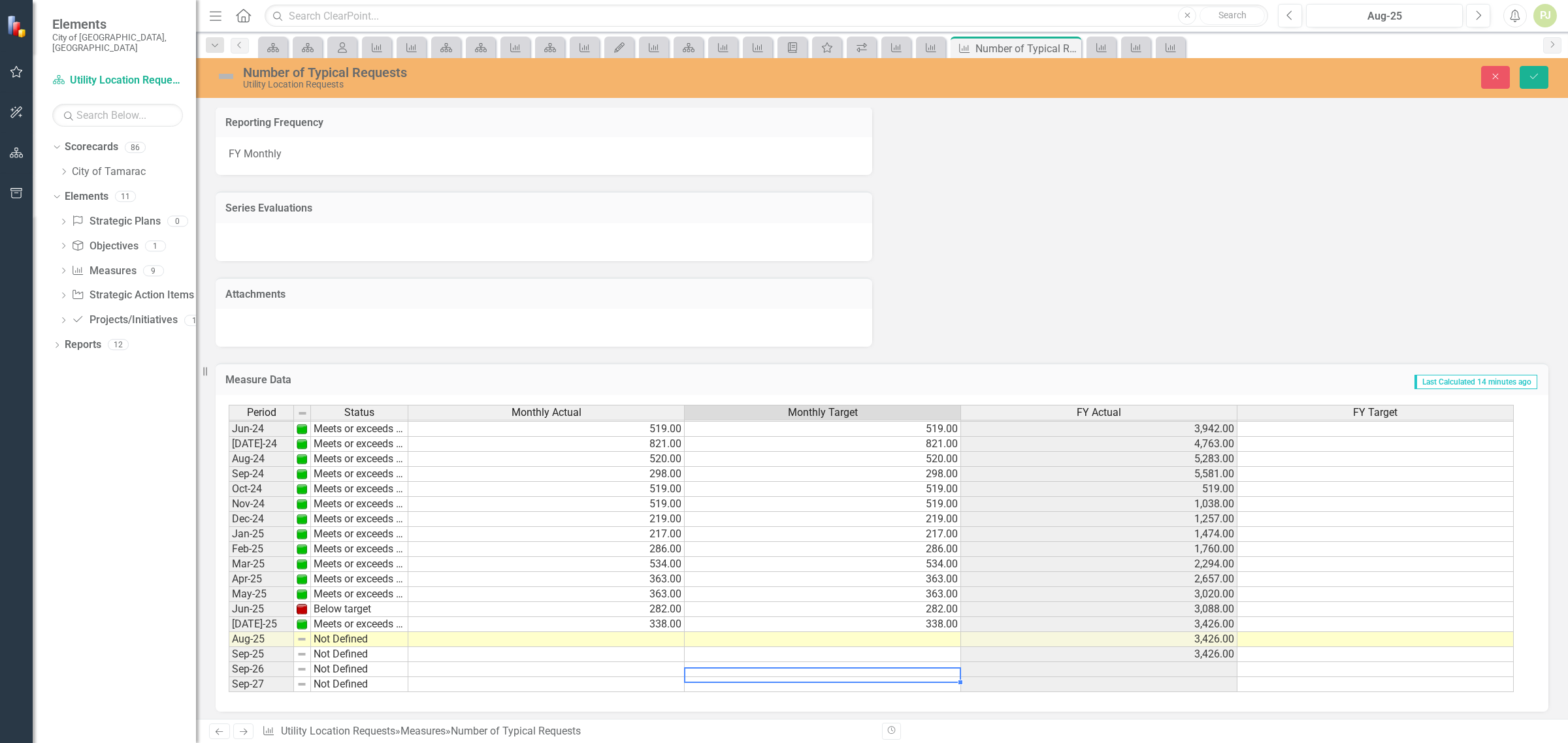
drag, startPoint x: 916, startPoint y: 660, endPoint x: 916, endPoint y: 653, distance: 7.0
click at [916, 655] on tbody "May-23 Meets or exceeds target 682.00 682.00 5,568.00 682.00 Jun-23 Meets or ex…" at bounding box center [871, 459] width 1285 height 467
click at [323, 606] on td "Below target" at bounding box center [360, 609] width 97 height 15
click at [322, 605] on td "Below target" at bounding box center [360, 609] width 97 height 15
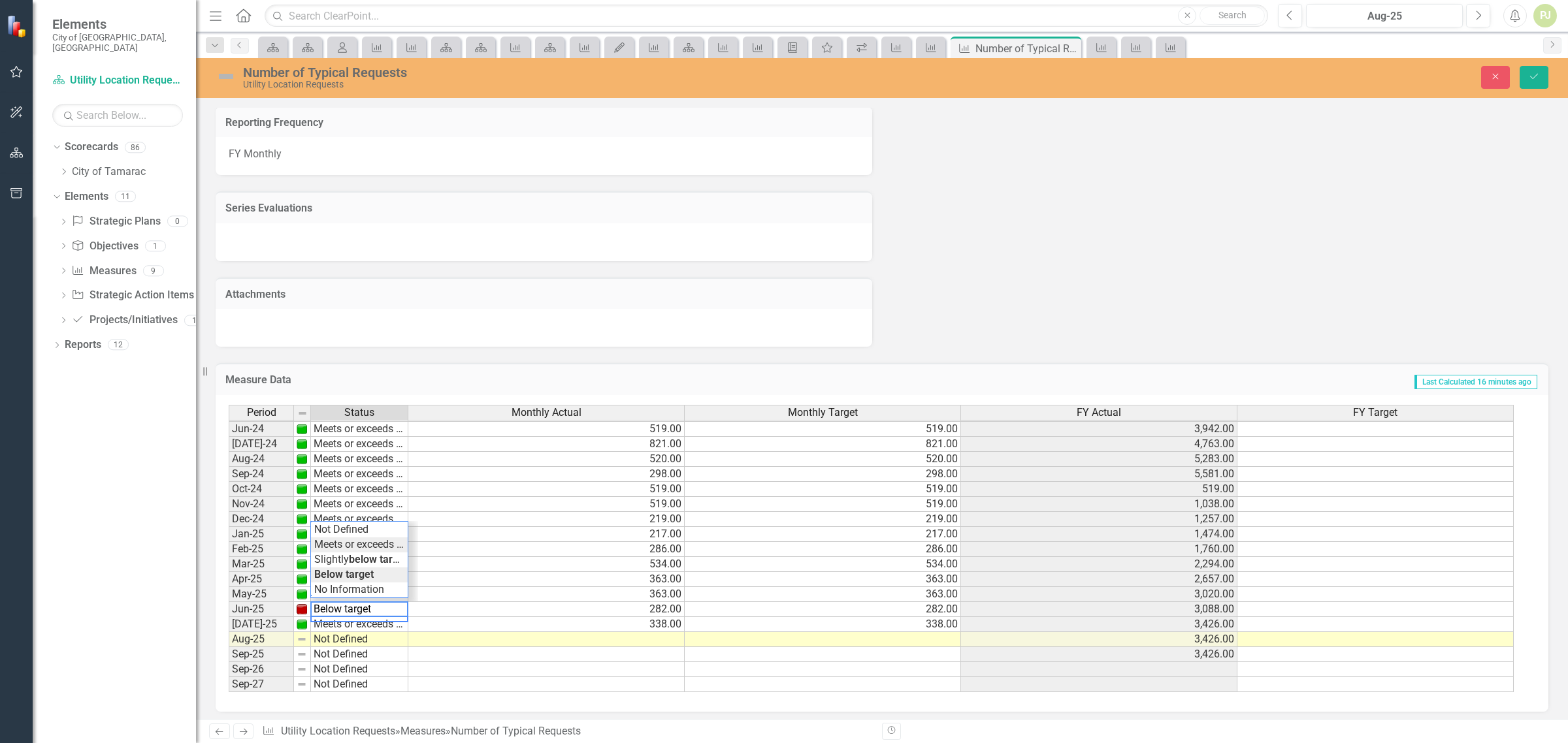
type textarea "Meets or exceeds target"
click at [356, 536] on div "Period Status Monthly Actual Monthly Target FY Actual FY Target May-23 Meets or…" at bounding box center [877, 549] width 1297 height 288
click at [1530, 72] on icon "Save" at bounding box center [1534, 77] width 12 height 9
